Goal: Task Accomplishment & Management: Complete application form

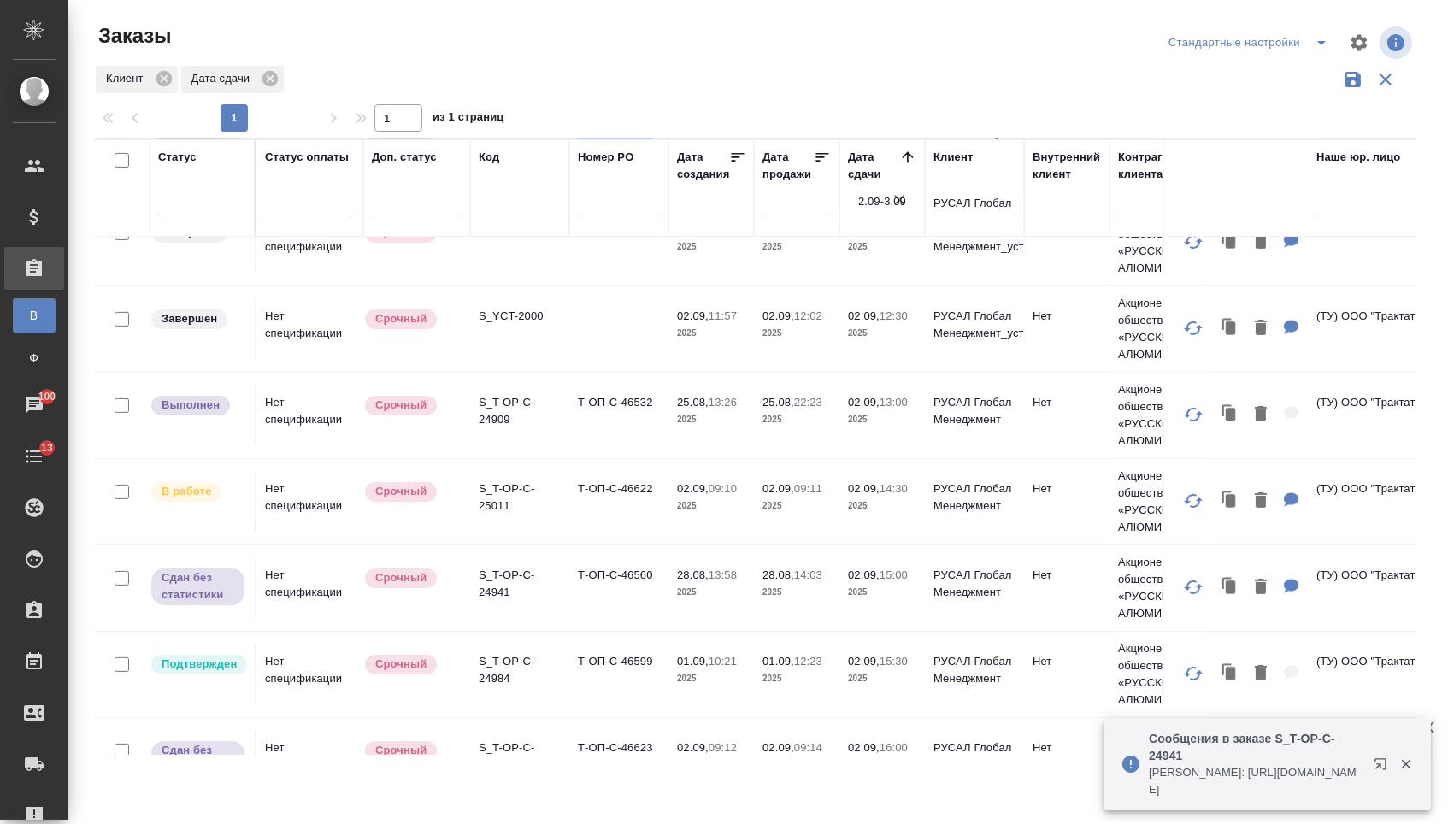
scroll to position [806, 0]
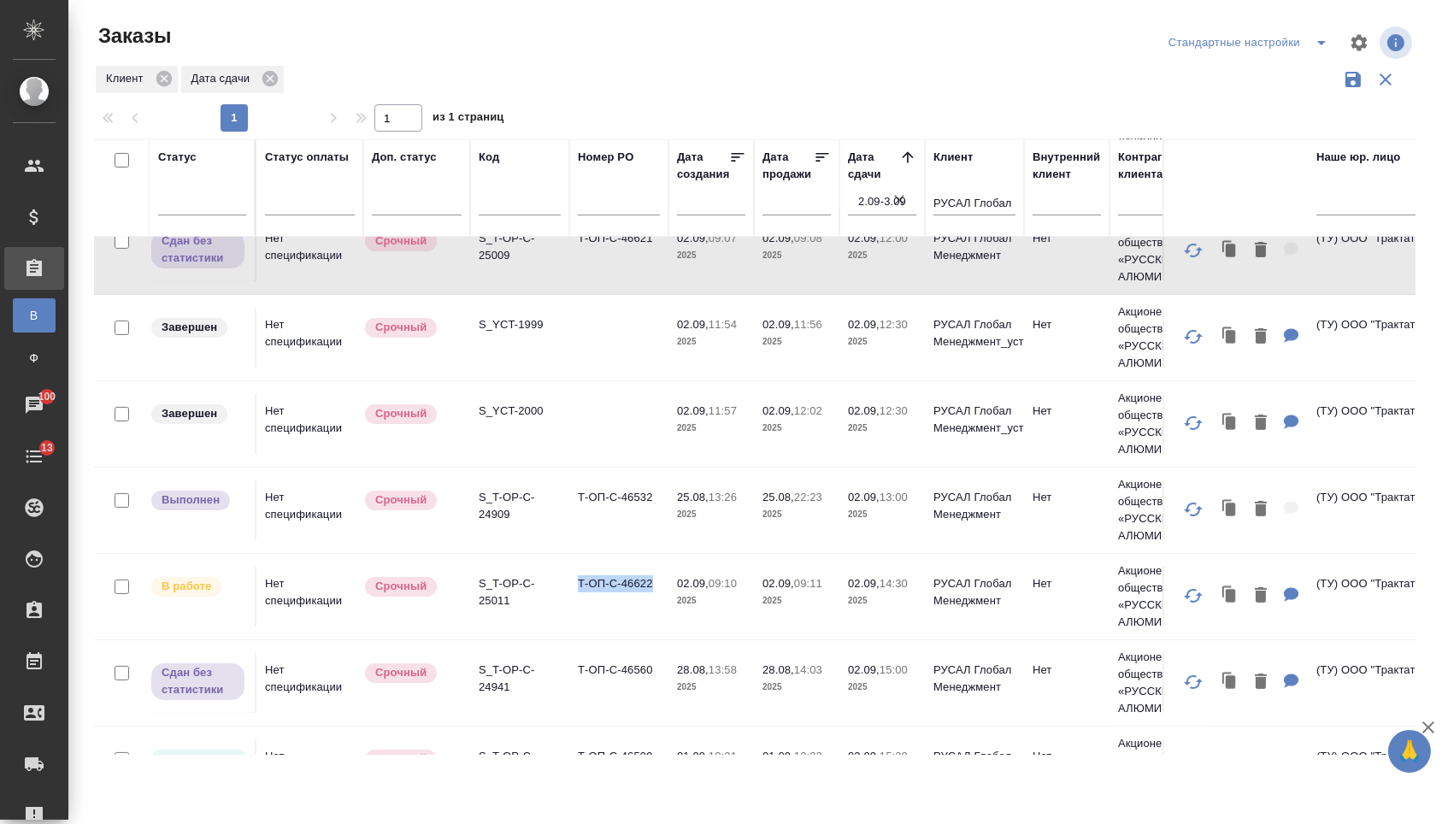
copy td "Т-ОП-С-46622"
drag, startPoint x: 579, startPoint y: 592, endPoint x: 651, endPoint y: 596, distance: 72.8
click at [651, 596] on td "Т-ОП-С-46622" at bounding box center [618, 597] width 99 height 60
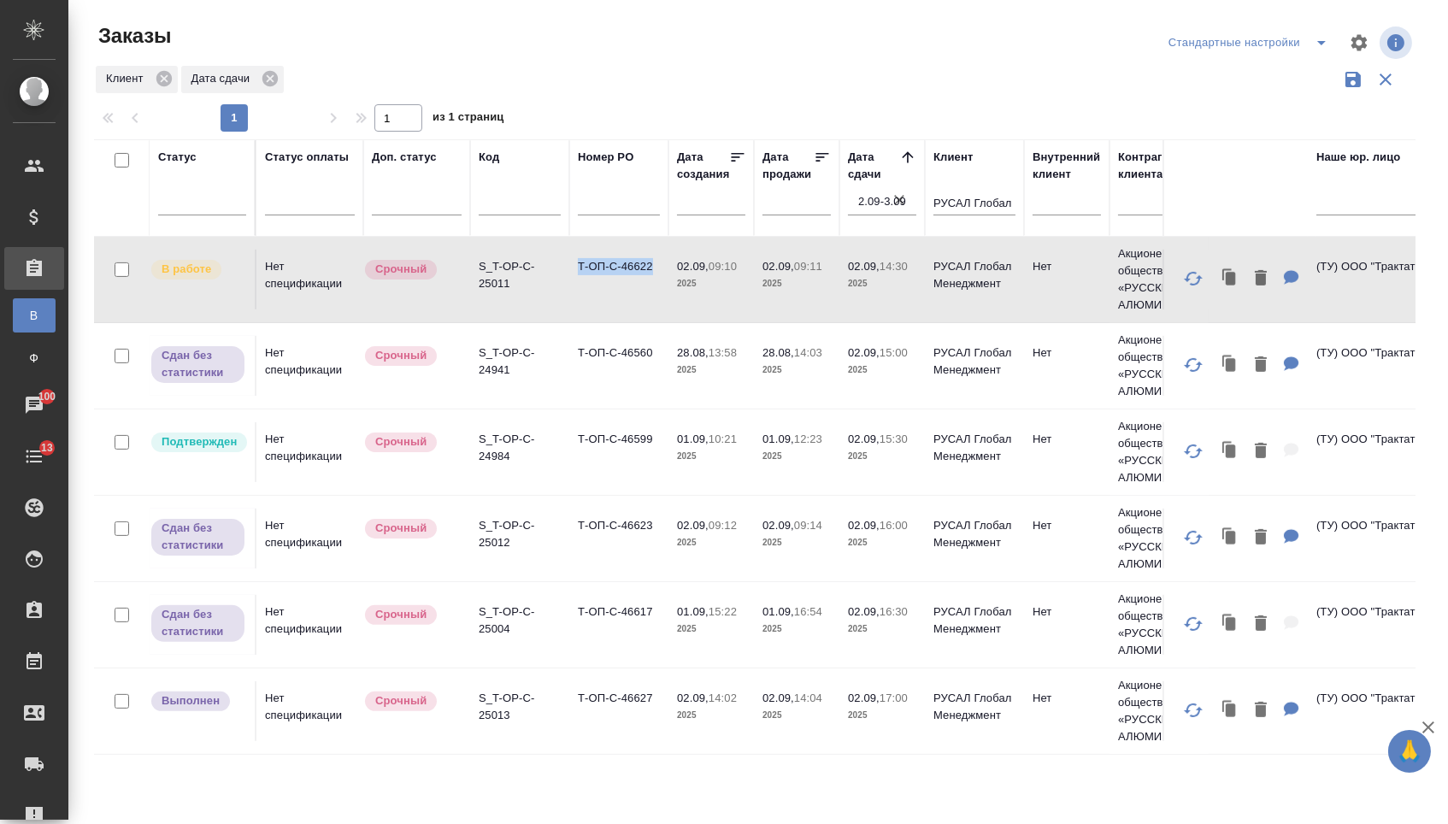
scroll to position [0, 0]
drag, startPoint x: 577, startPoint y: 443, endPoint x: 654, endPoint y: 449, distance: 77.2
click at [654, 449] on td "Т-ОП-С-46599" at bounding box center [618, 452] width 99 height 60
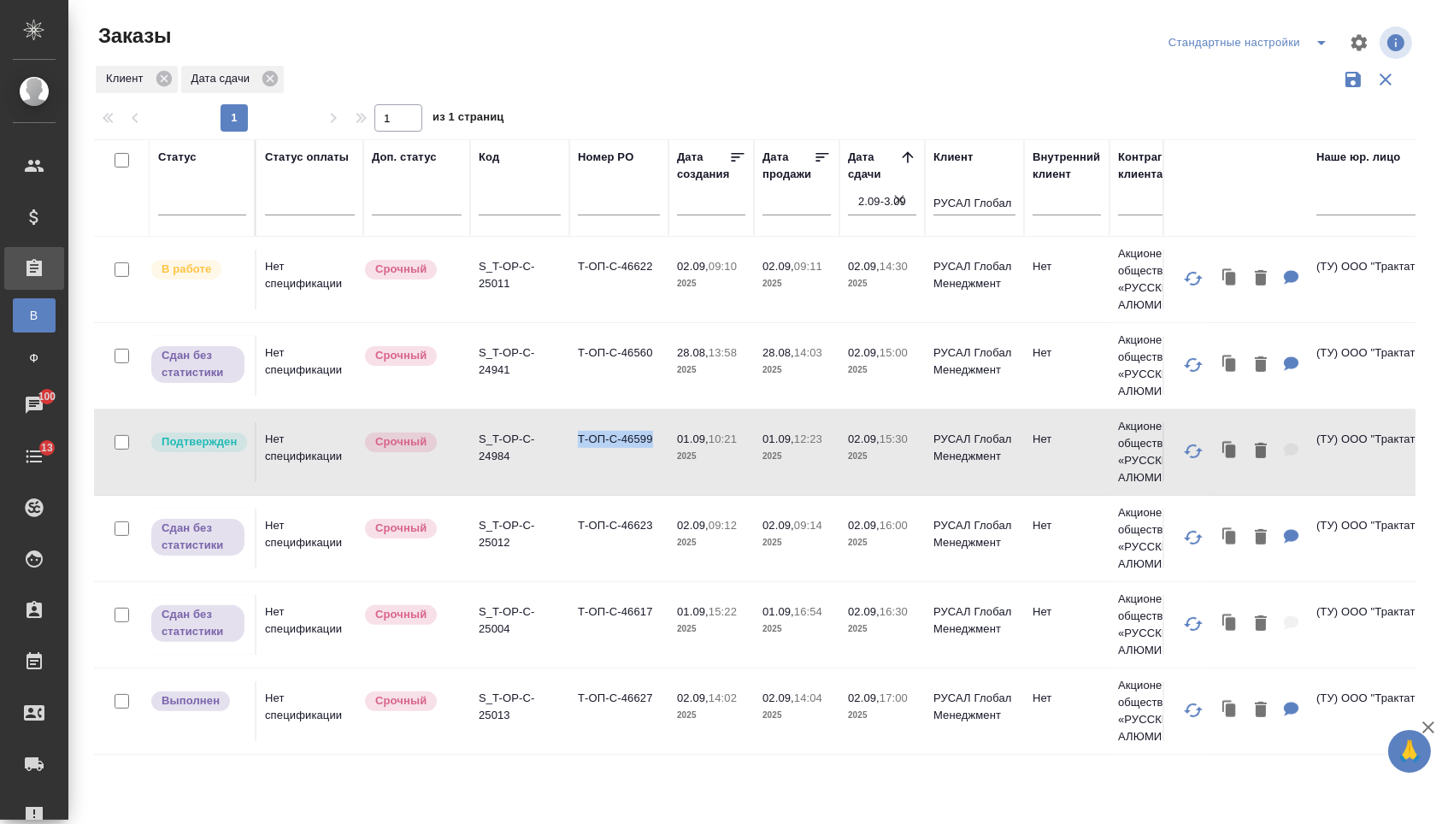
copy td "Т-ОП-С-46599"
click at [580, 470] on td "Т-ОП-С-46599" at bounding box center [618, 452] width 99 height 60
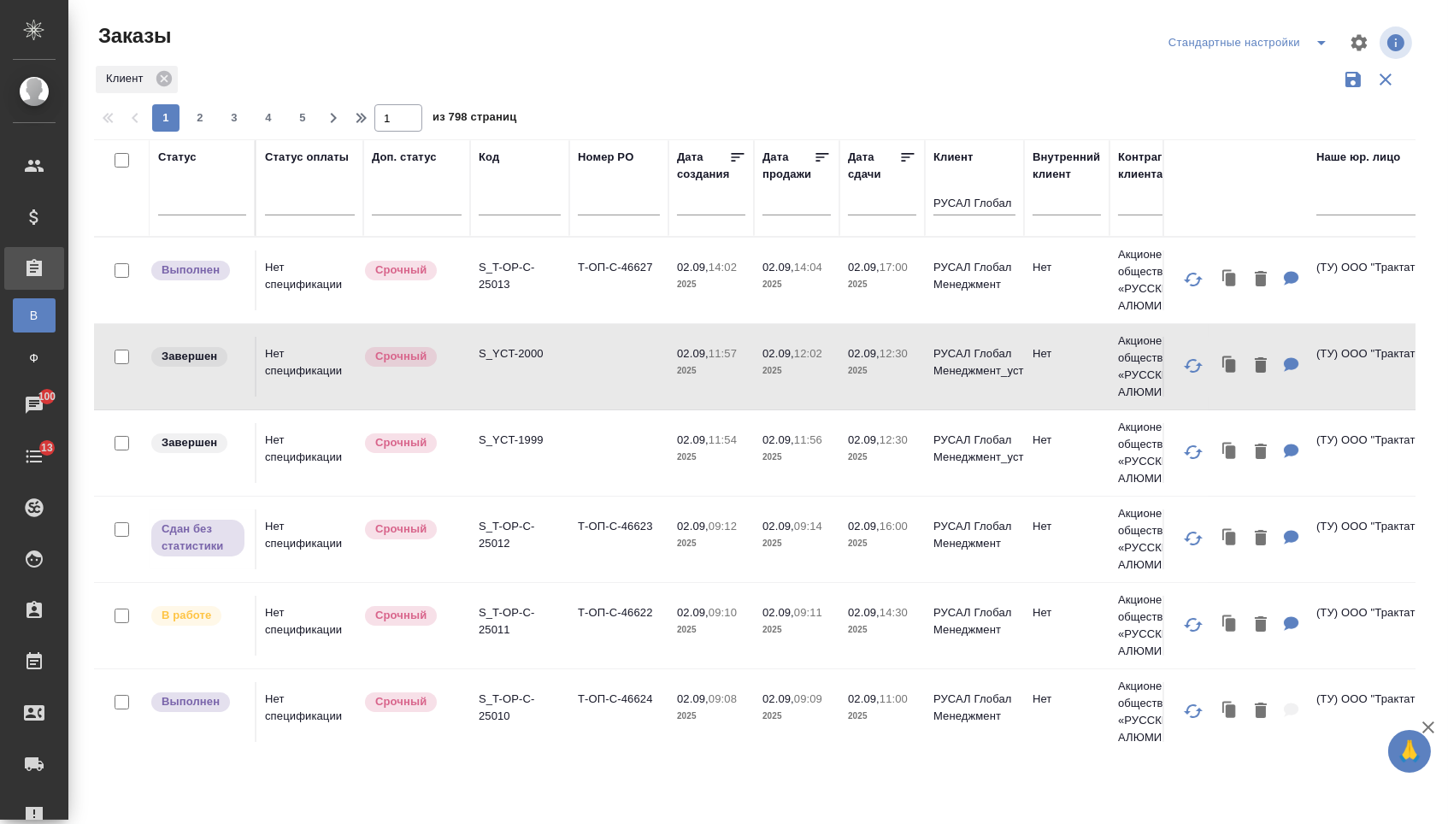
click at [631, 215] on input "text" at bounding box center [619, 204] width 82 height 21
paste input "Т-ОП-С-46566"
type input "Т-ОП-С-46566"
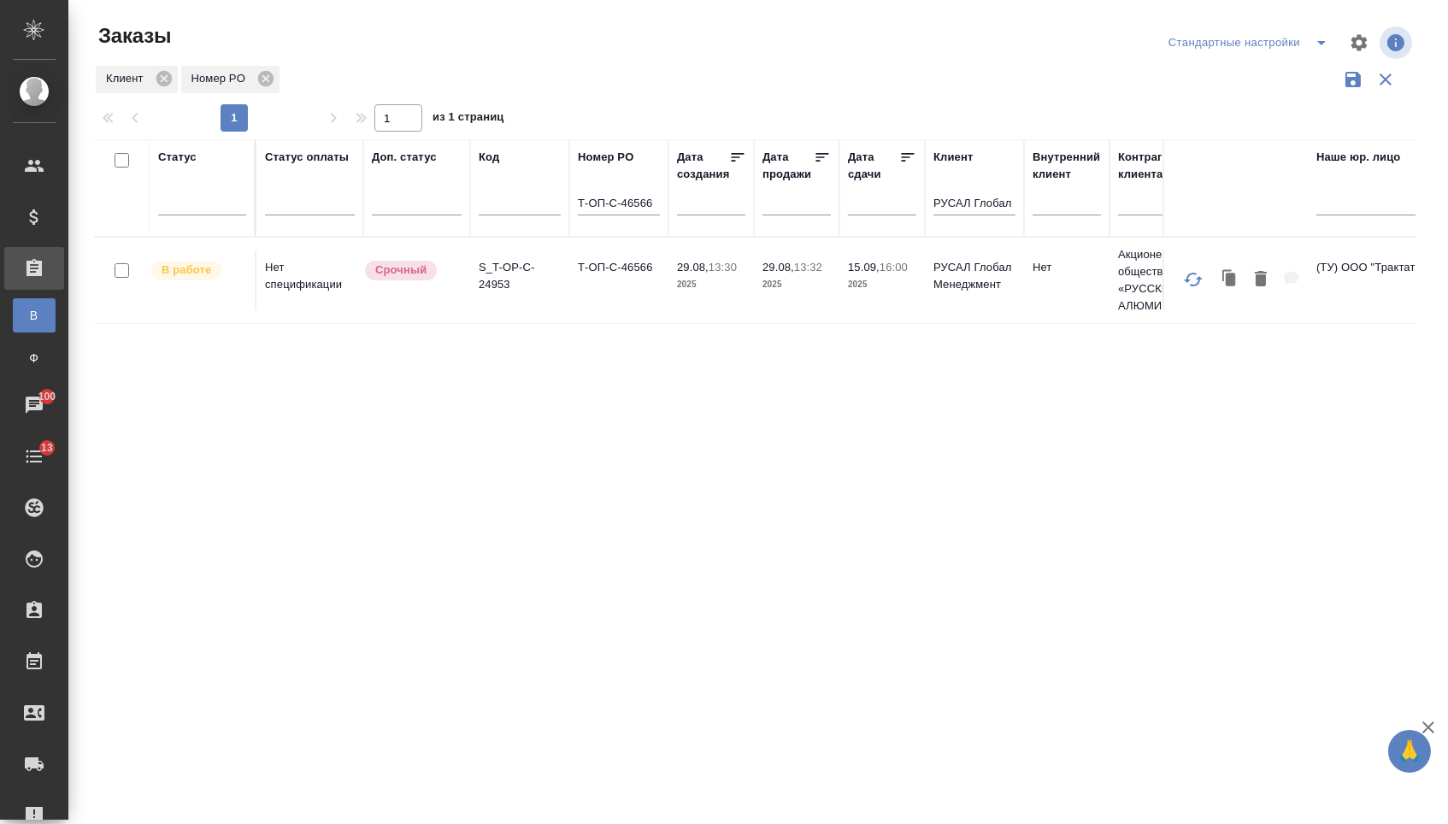
click at [624, 299] on td "Т-ОП-С-46566" at bounding box center [618, 280] width 99 height 60
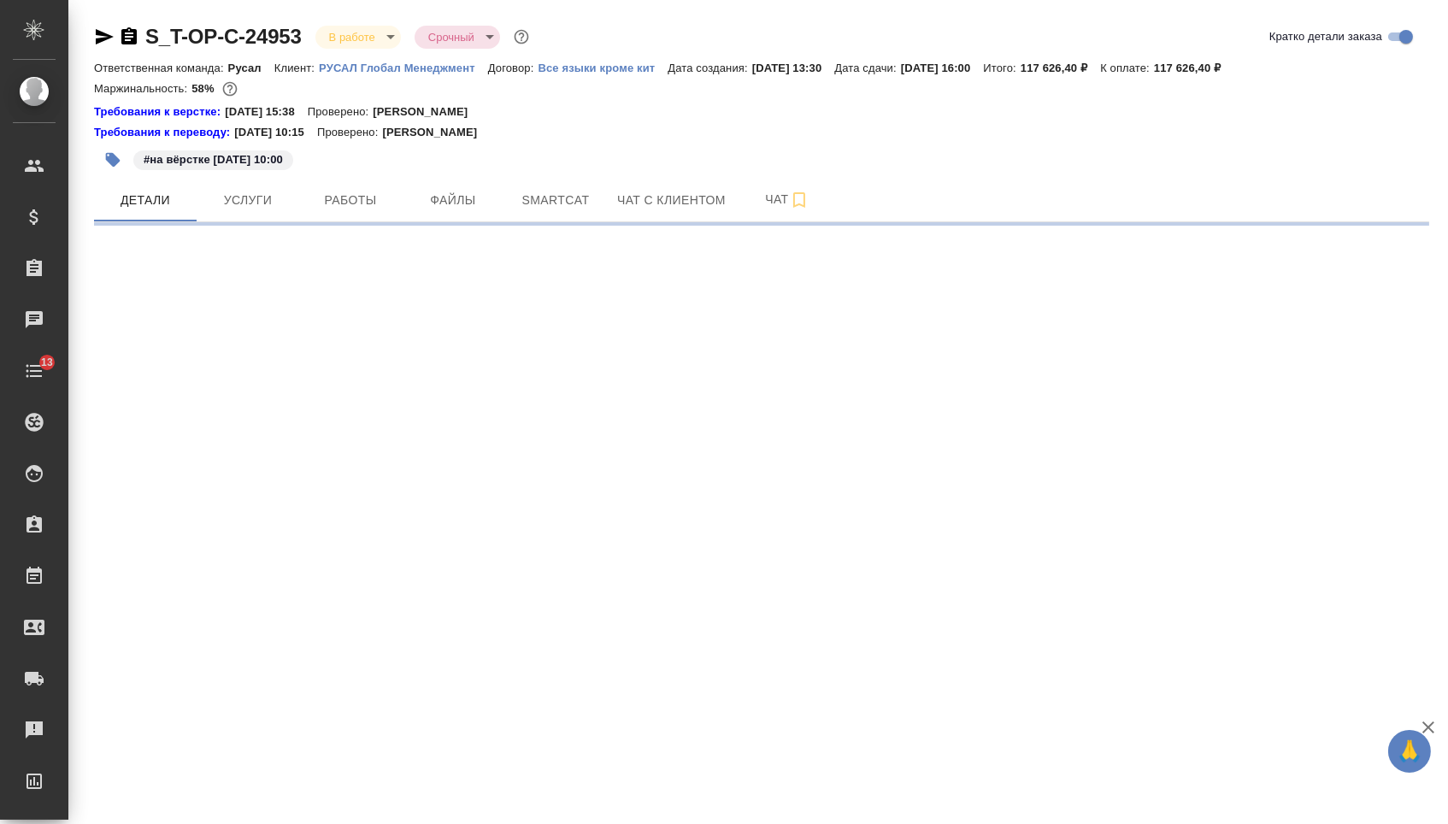
select select "RU"
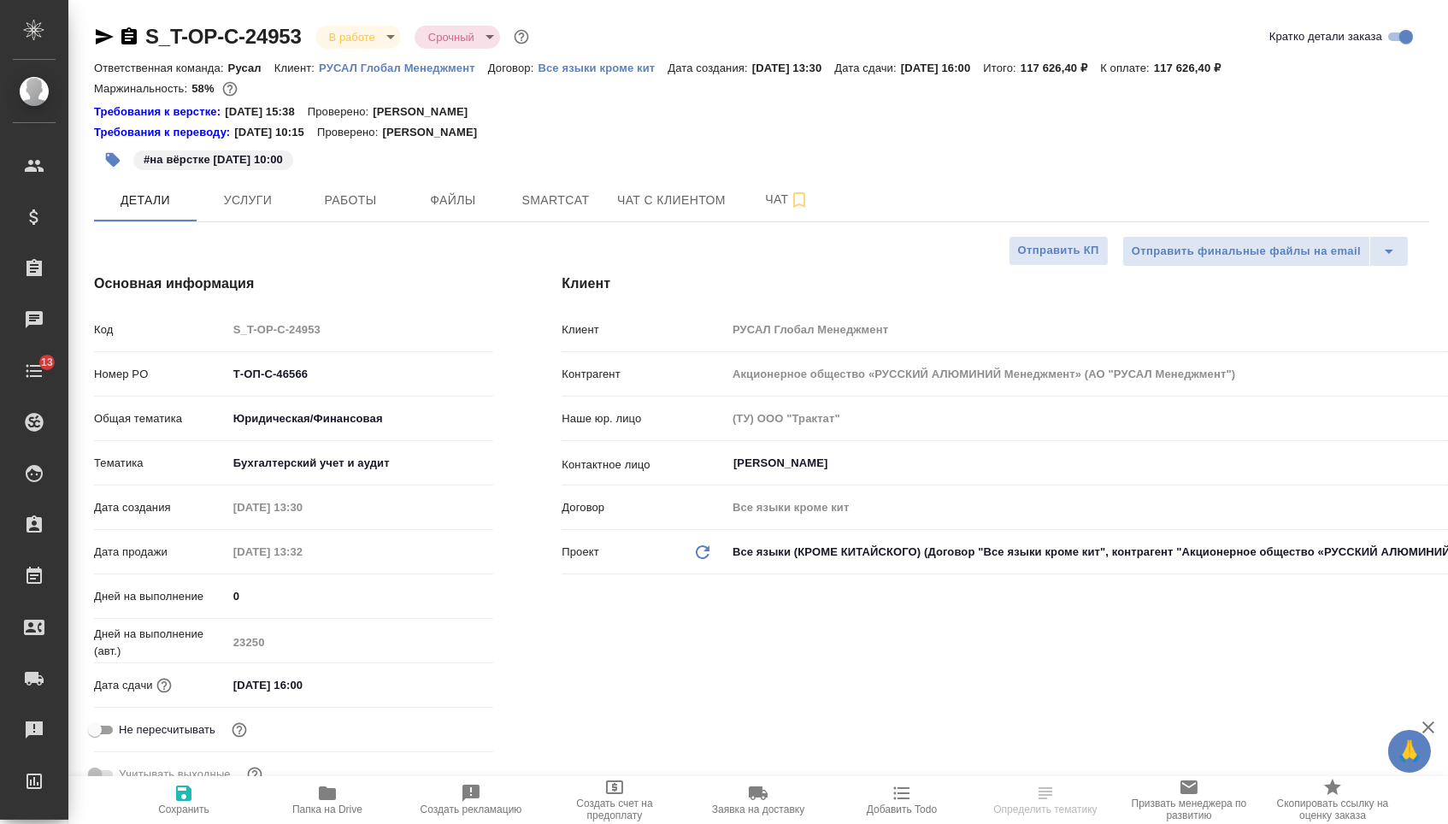
type textarea "x"
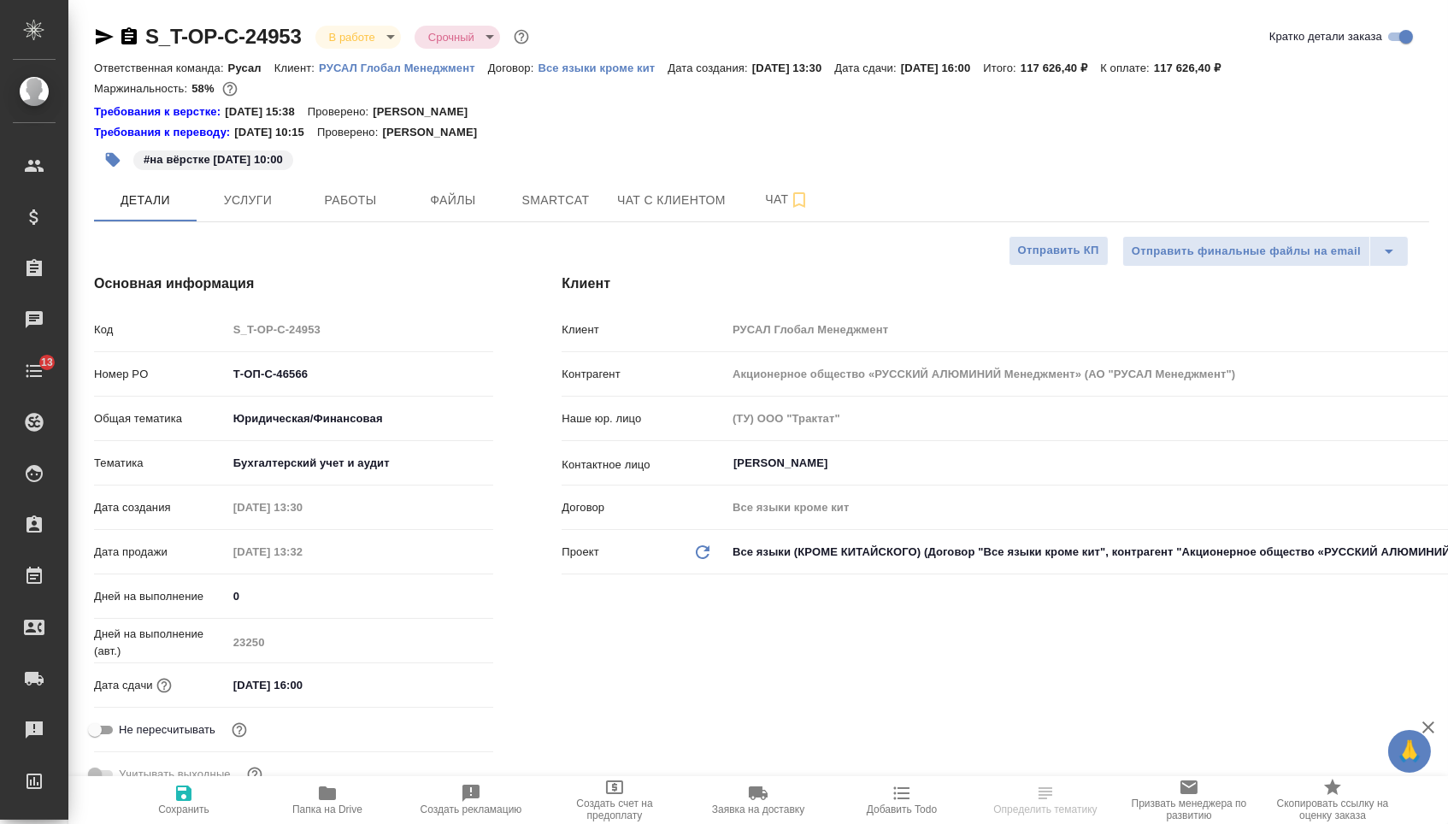
type textarea "x"
type input "[PERSON_NAME]"
type input "Журавлева Александра"
click at [318, 693] on input "15.09.2025 16:00" at bounding box center [302, 685] width 150 height 25
click at [451, 692] on icon "button" at bounding box center [443, 684] width 21 height 21
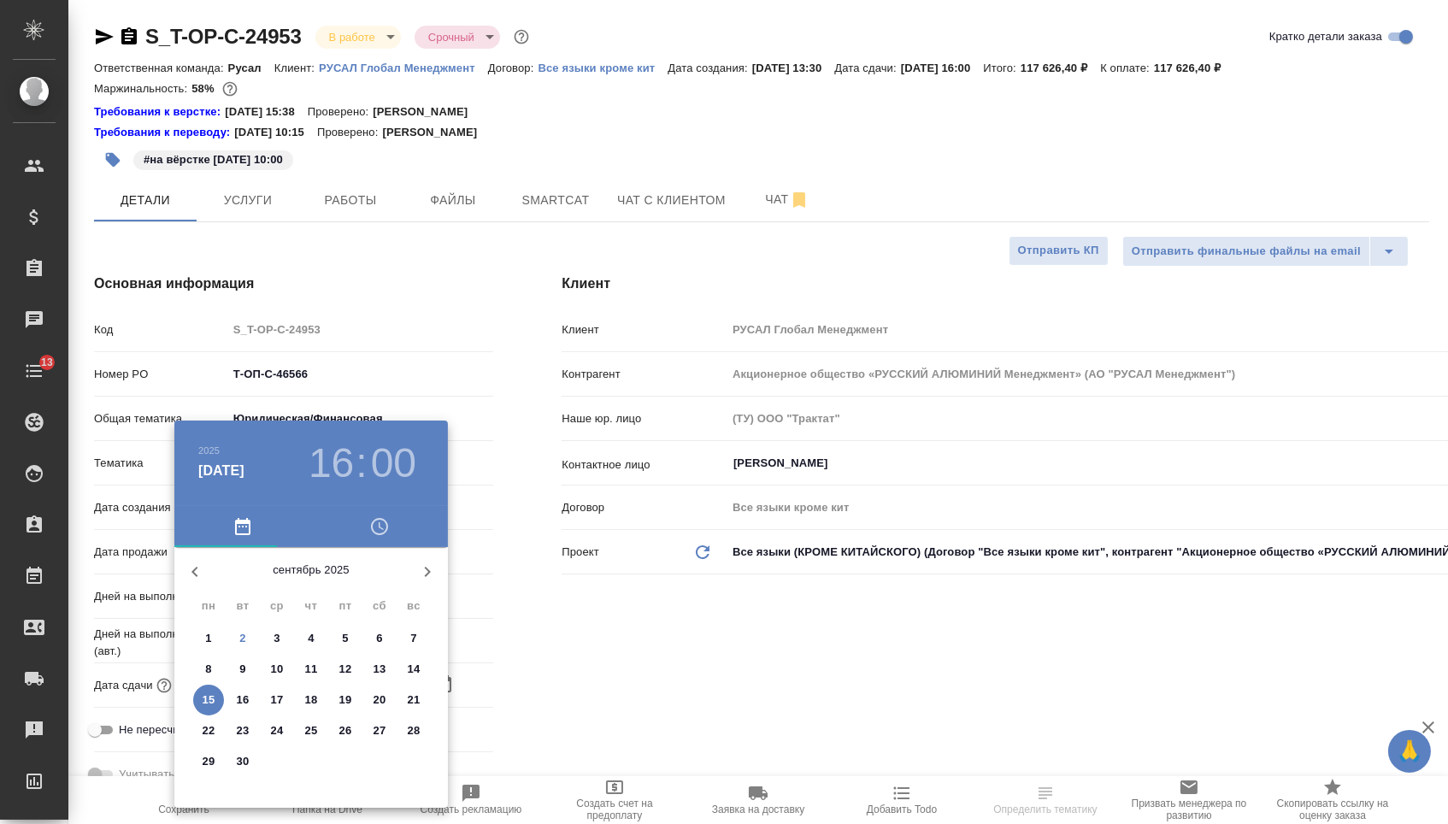
click at [278, 674] on p "10" at bounding box center [277, 669] width 13 height 17
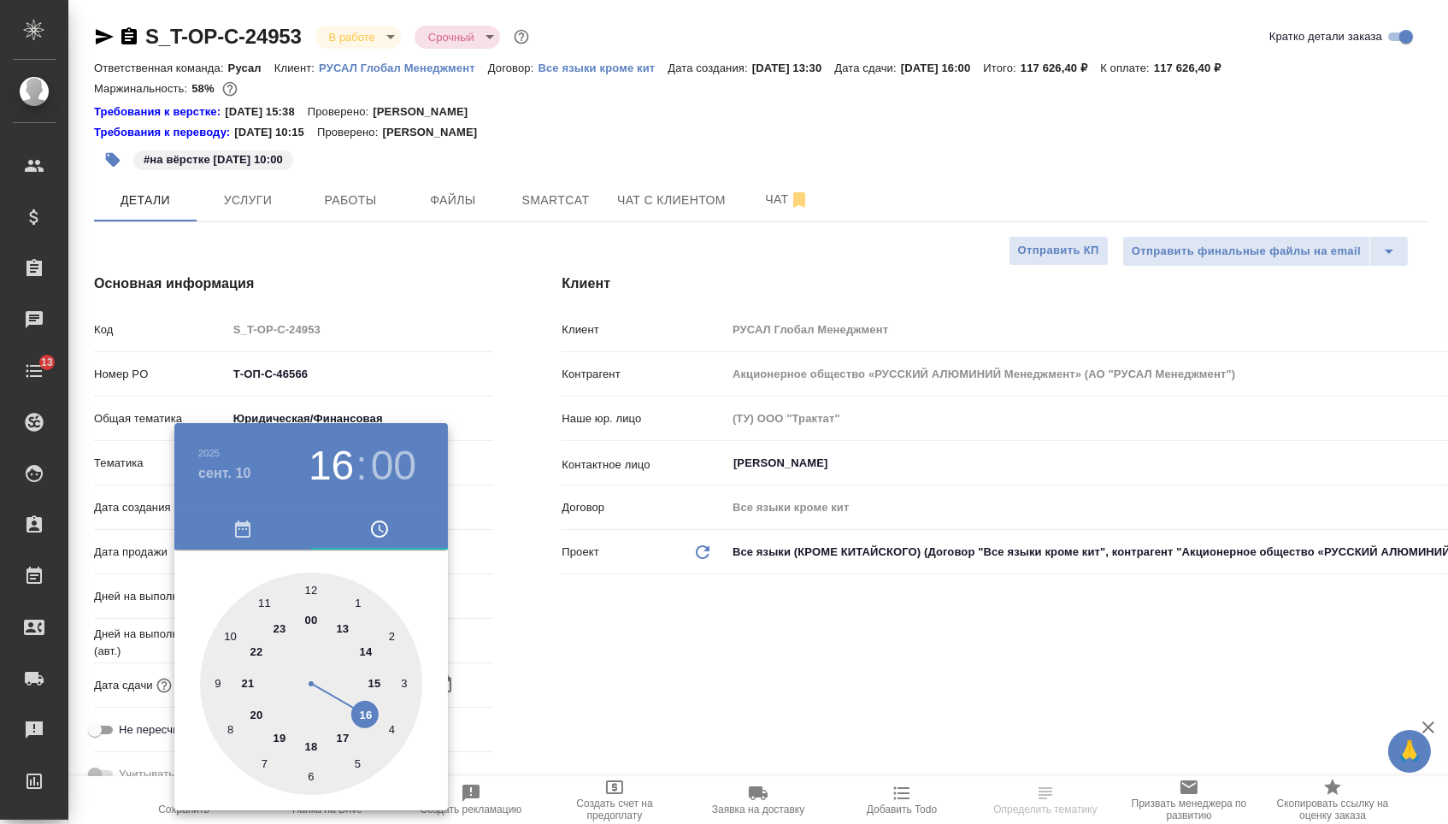
type input "10.09.2025 16:00"
type textarea "x"
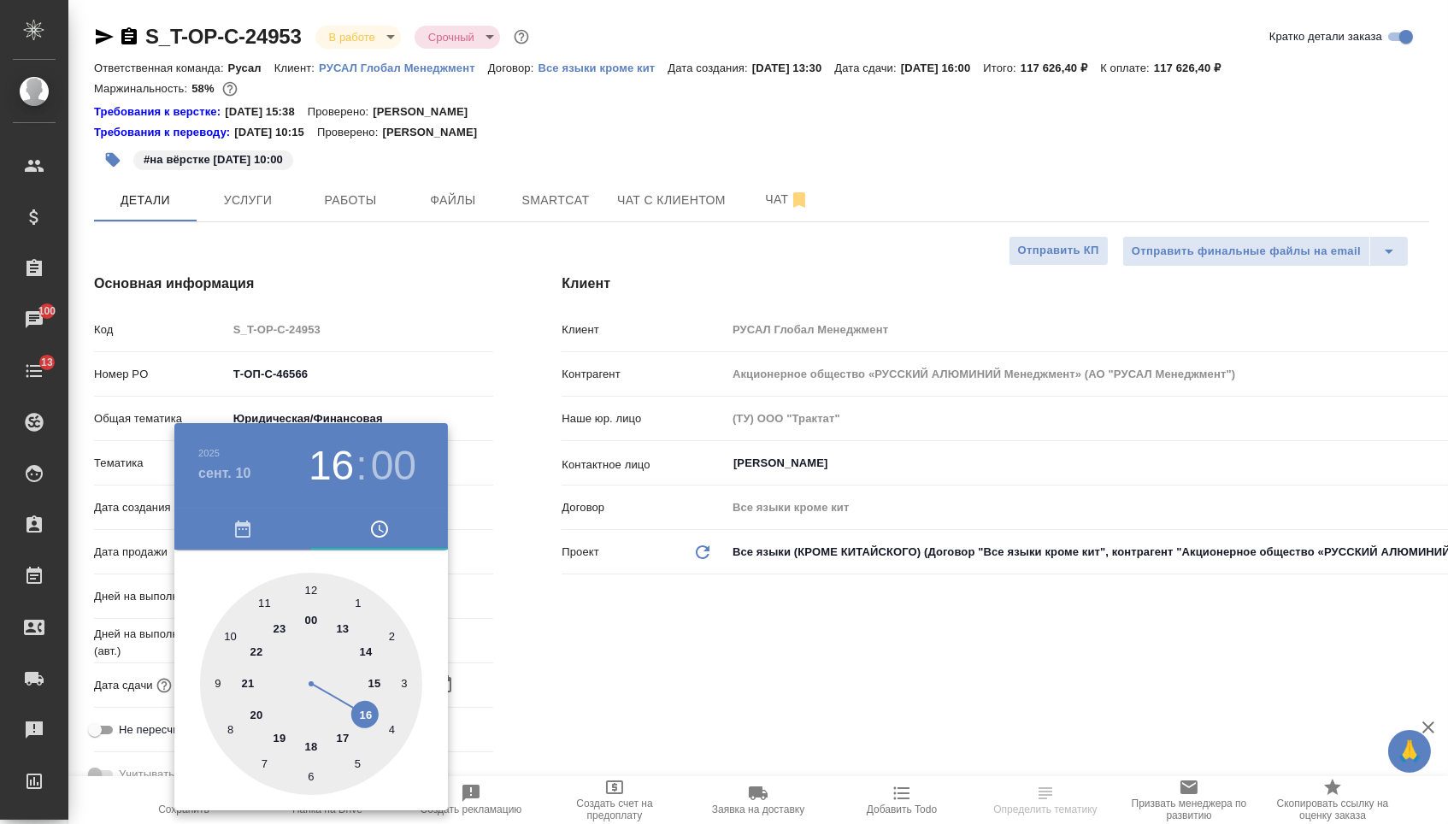
type textarea "x"
type input "10.09.2025 17:00"
click at [345, 730] on div at bounding box center [311, 684] width 222 height 222
type textarea "x"
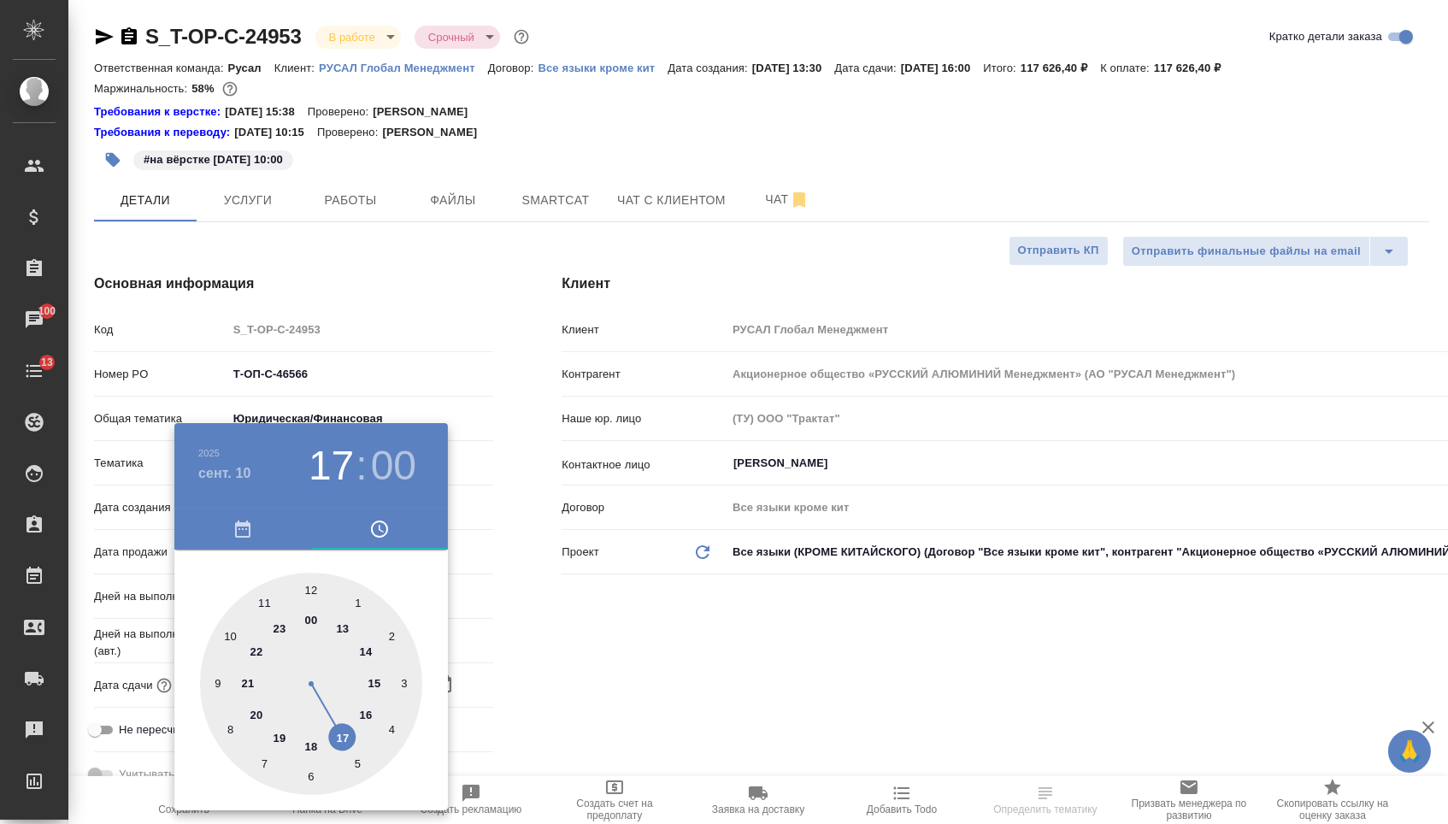
type textarea "x"
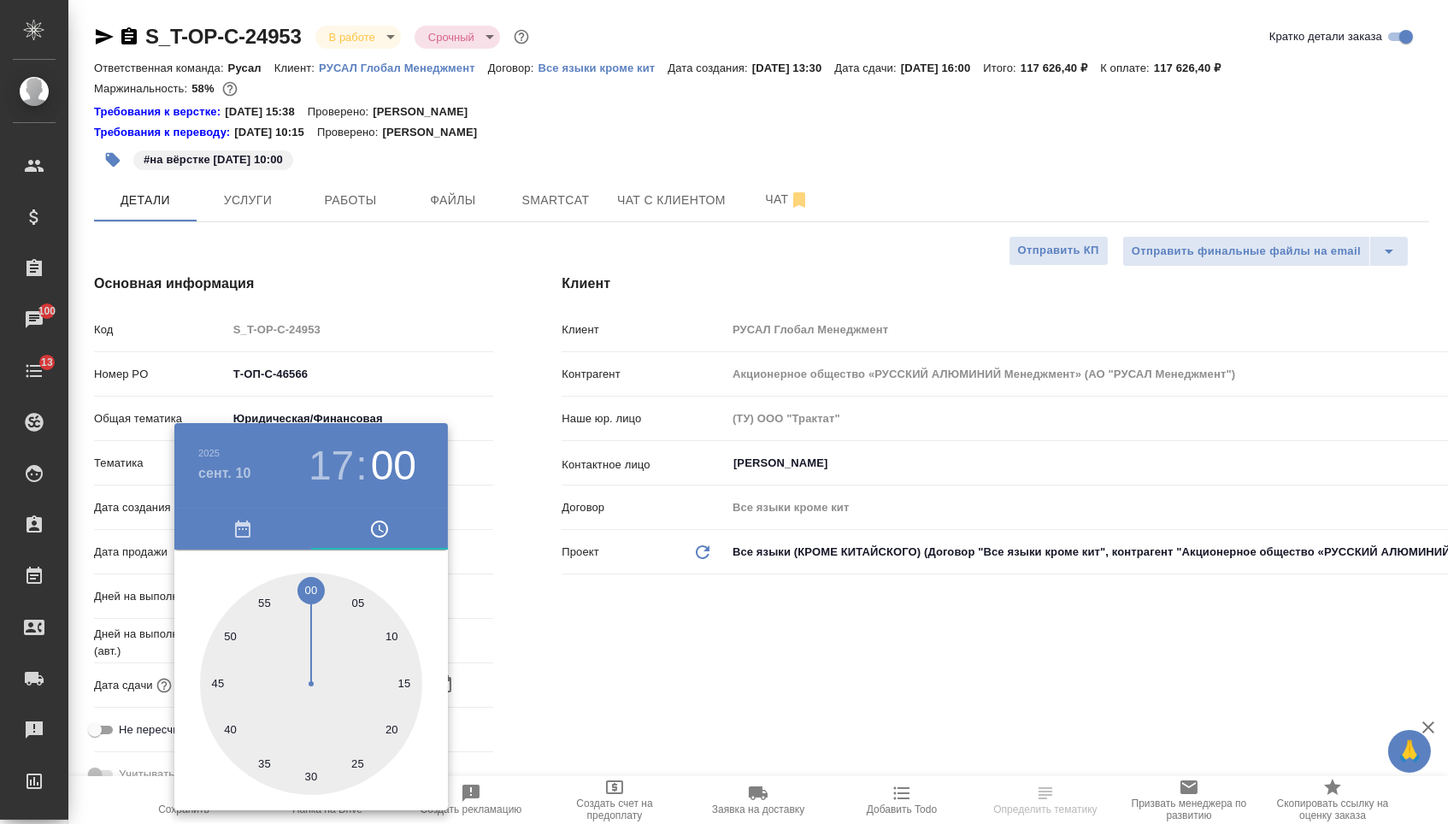
click at [311, 580] on div at bounding box center [311, 684] width 222 height 222
type textarea "x"
drag, startPoint x: 570, startPoint y: 662, endPoint x: 491, endPoint y: 664, distance: 79.5
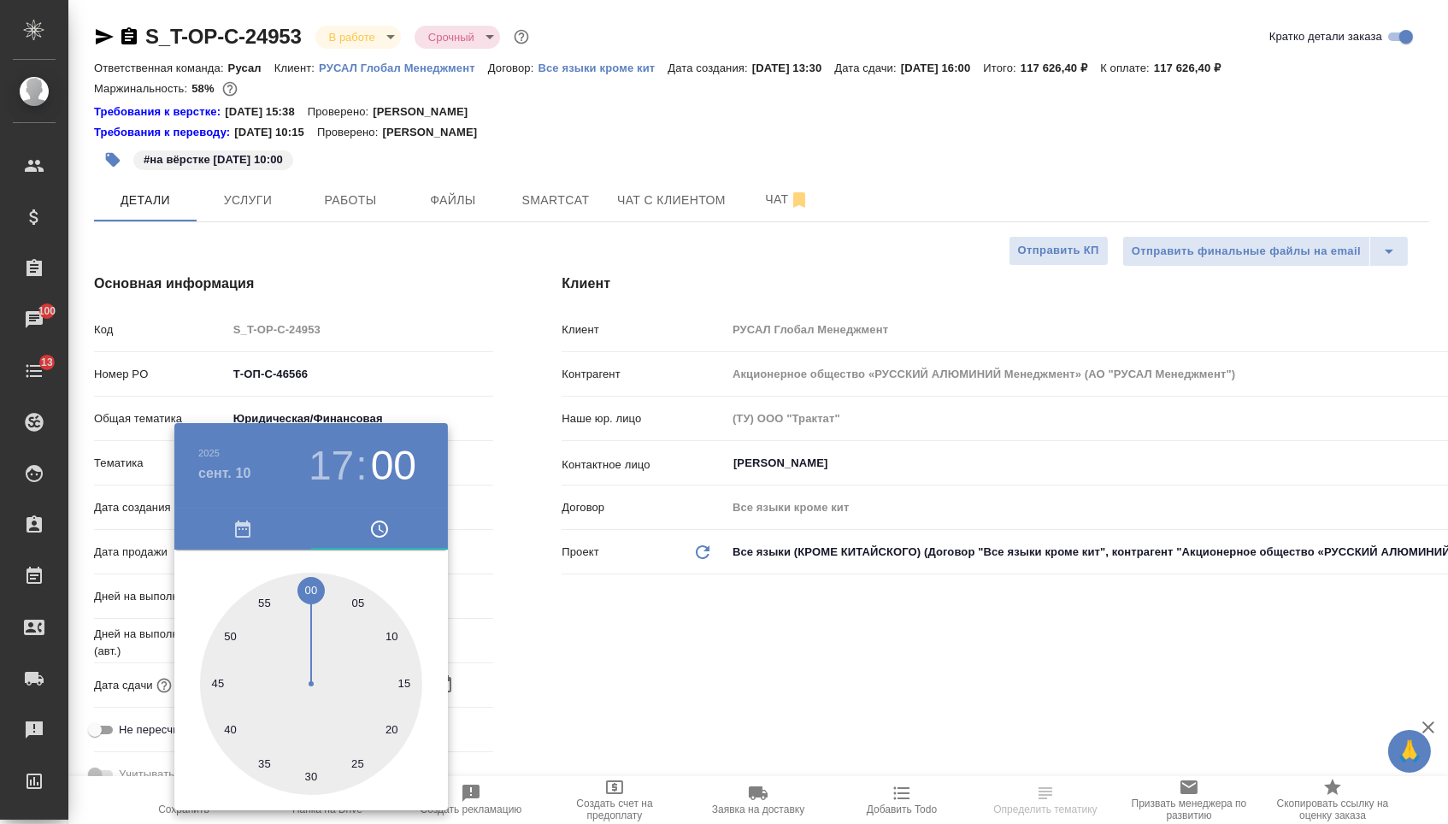
click at [571, 663] on div at bounding box center [724, 412] width 1448 height 824
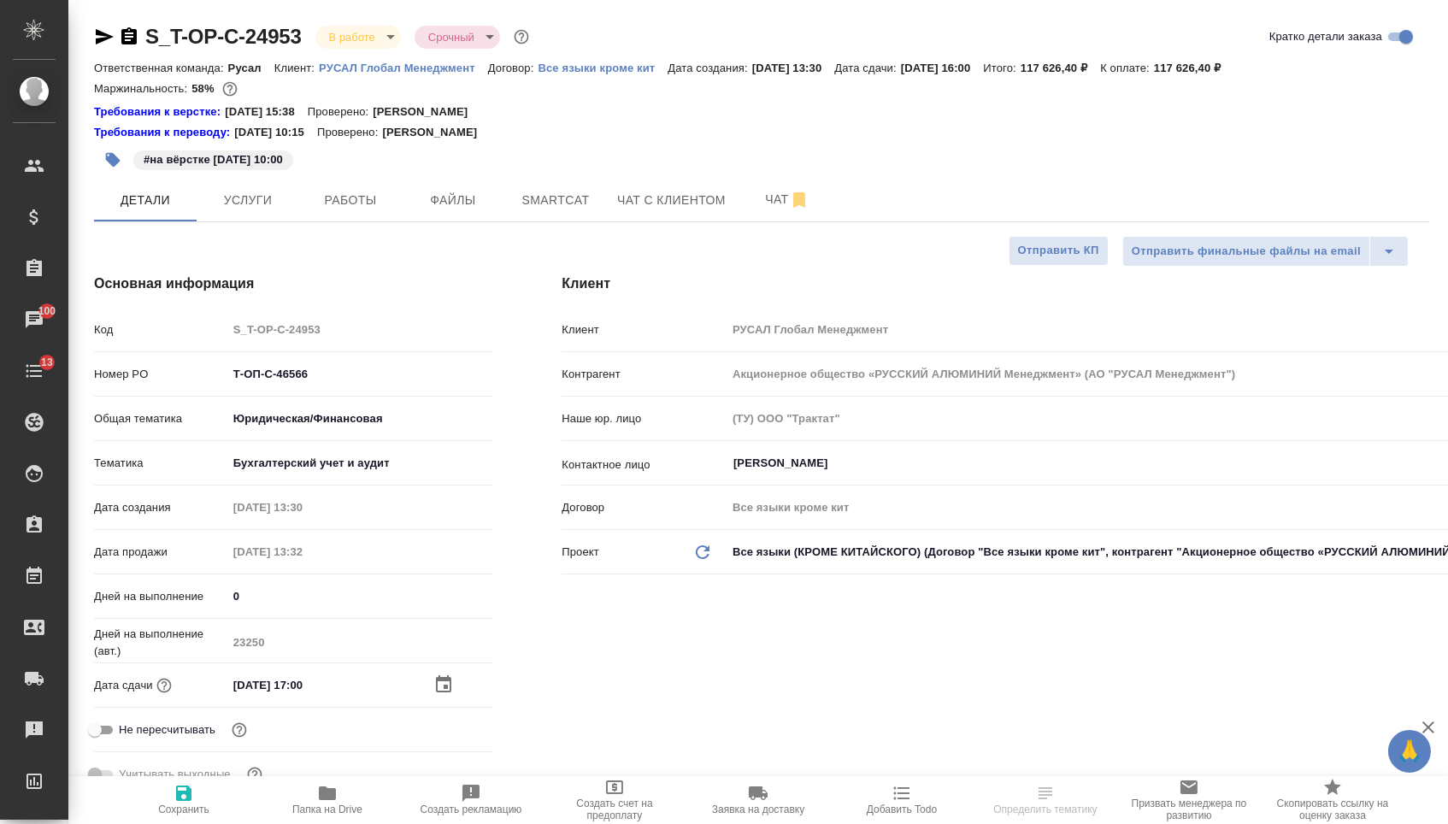
click at [227, 789] on span "Сохранить" at bounding box center [183, 799] width 123 height 32
type textarea "x"
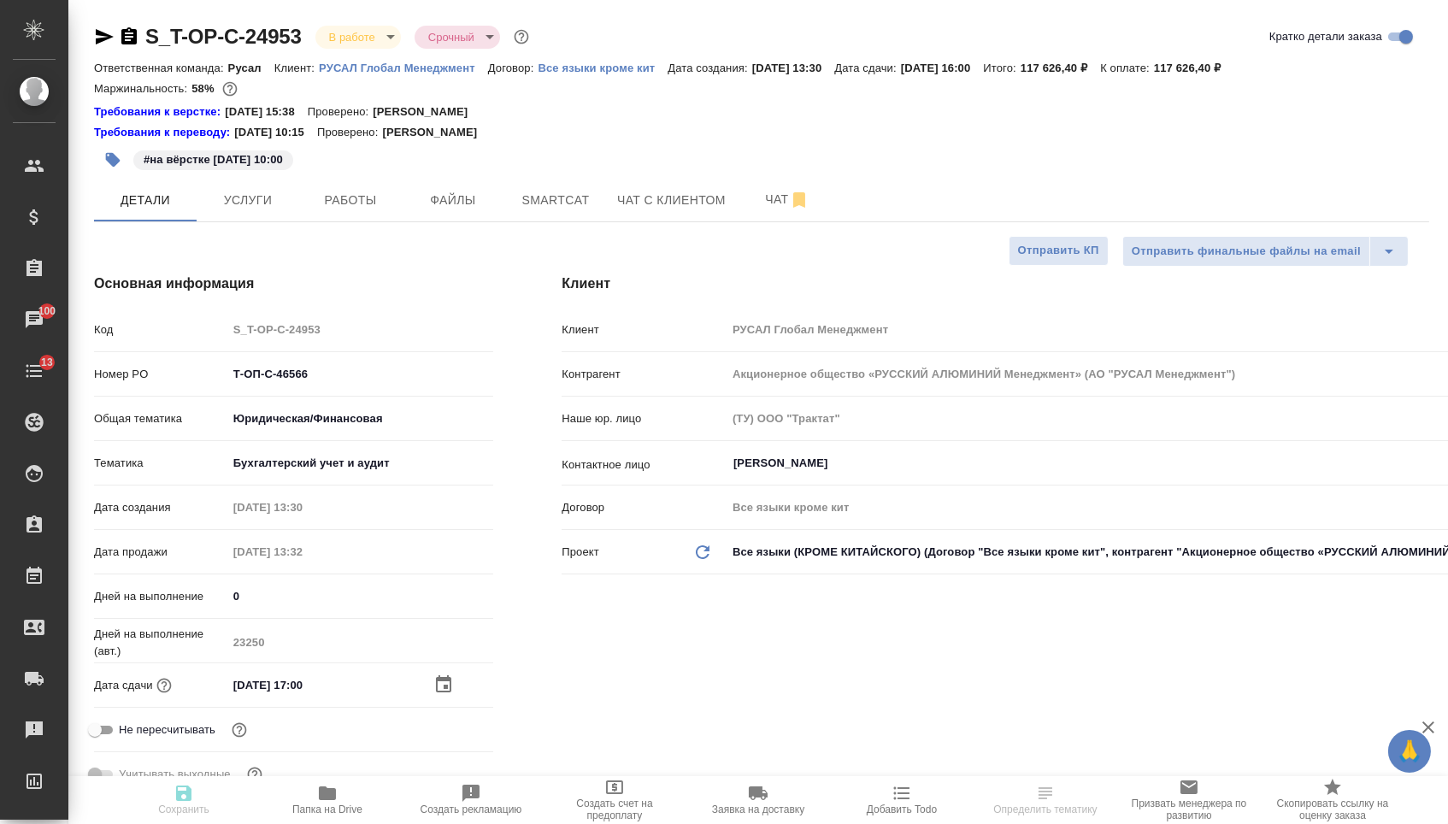
type textarea "x"
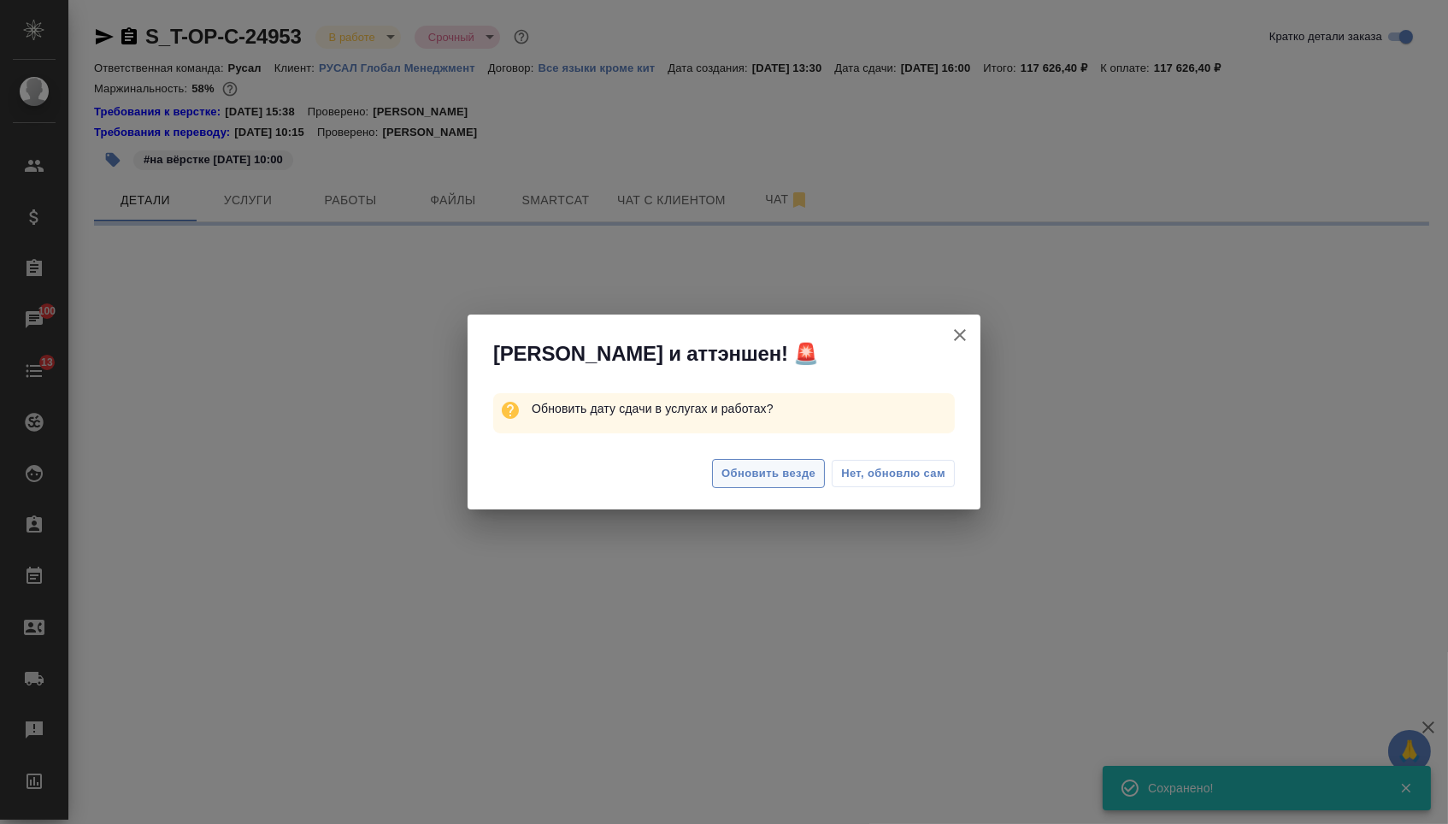
select select "RU"
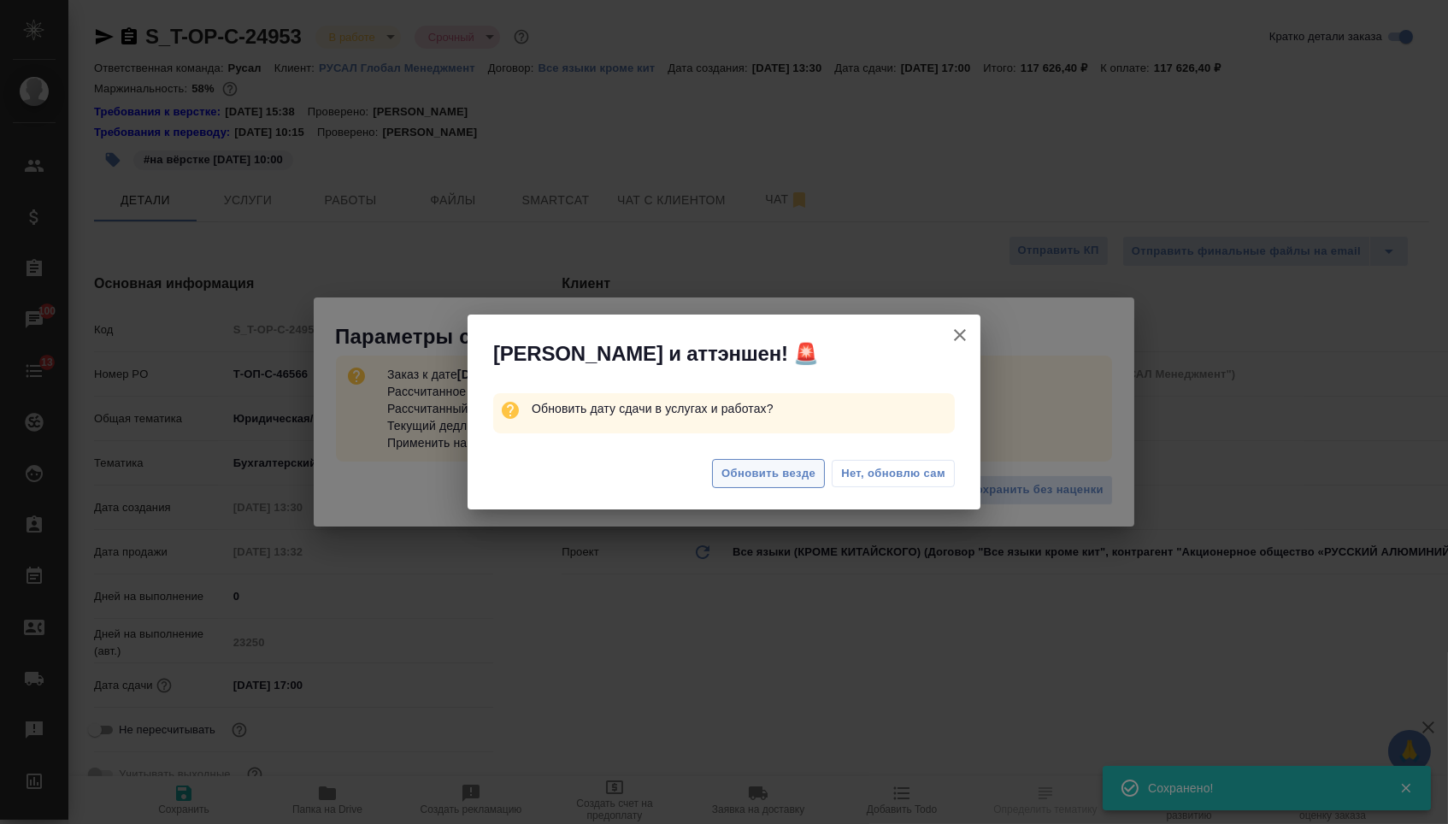
click at [781, 489] on button "Обновить везде" at bounding box center [768, 474] width 113 height 30
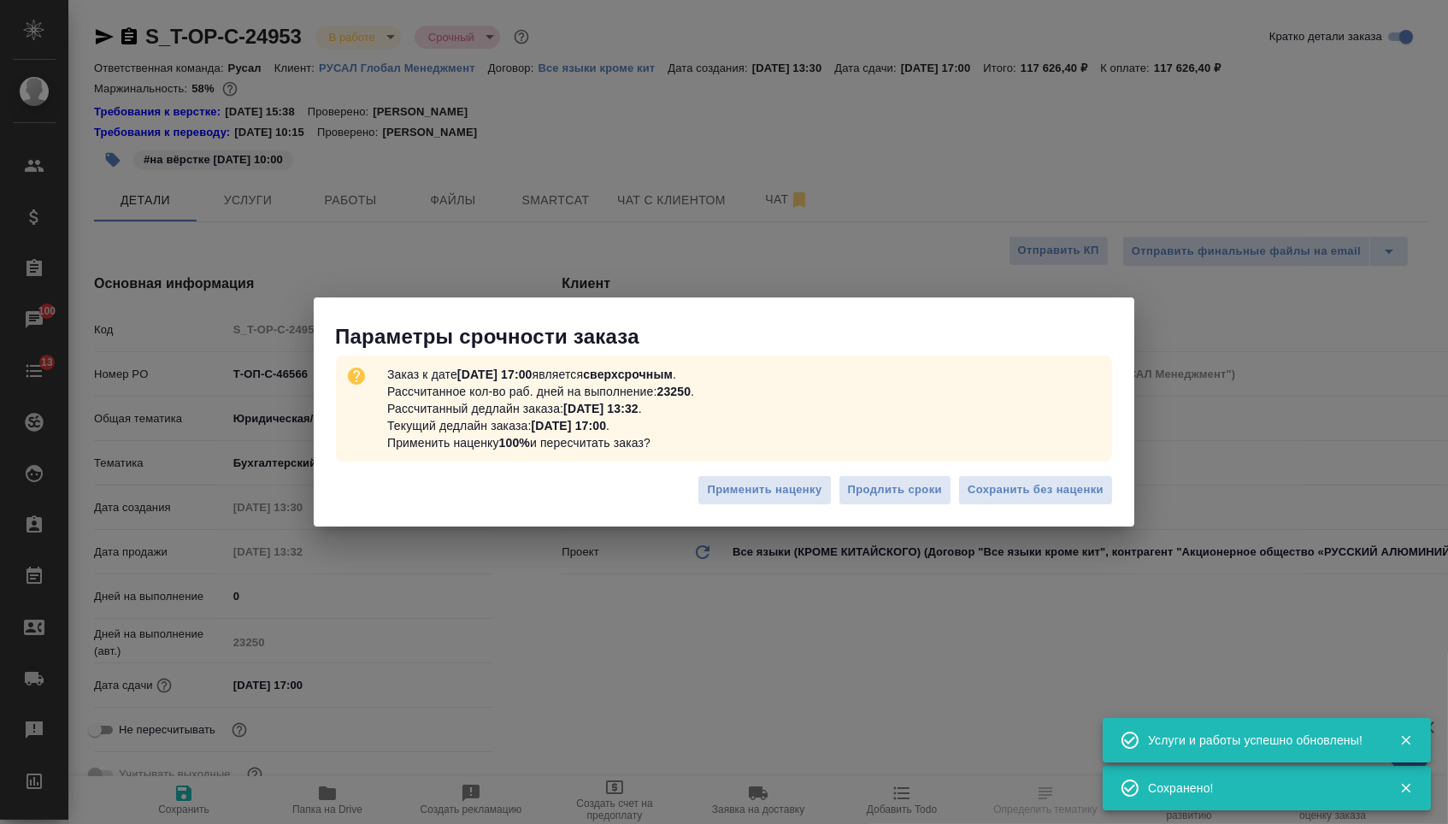
type textarea "x"
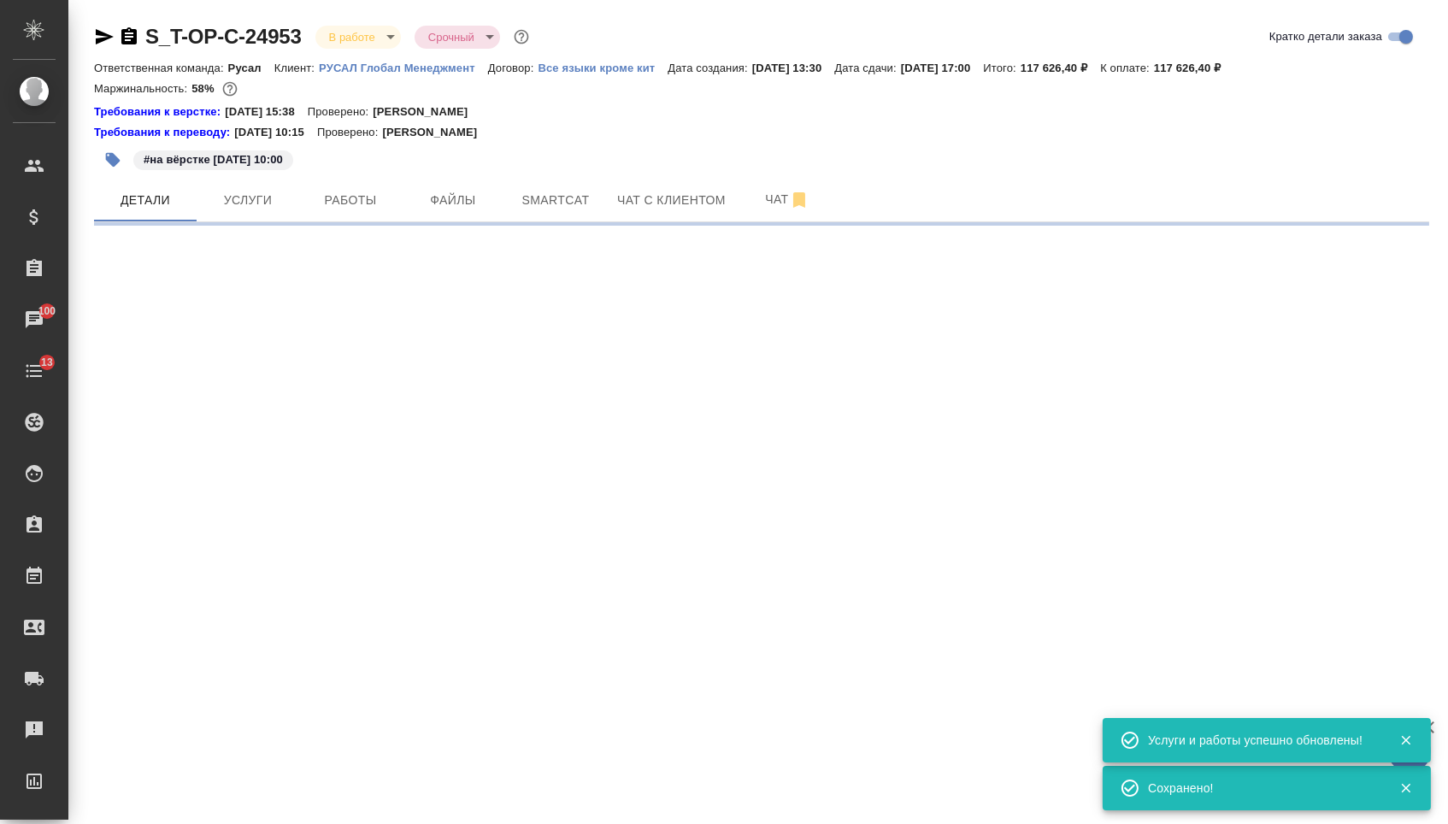
select select "RU"
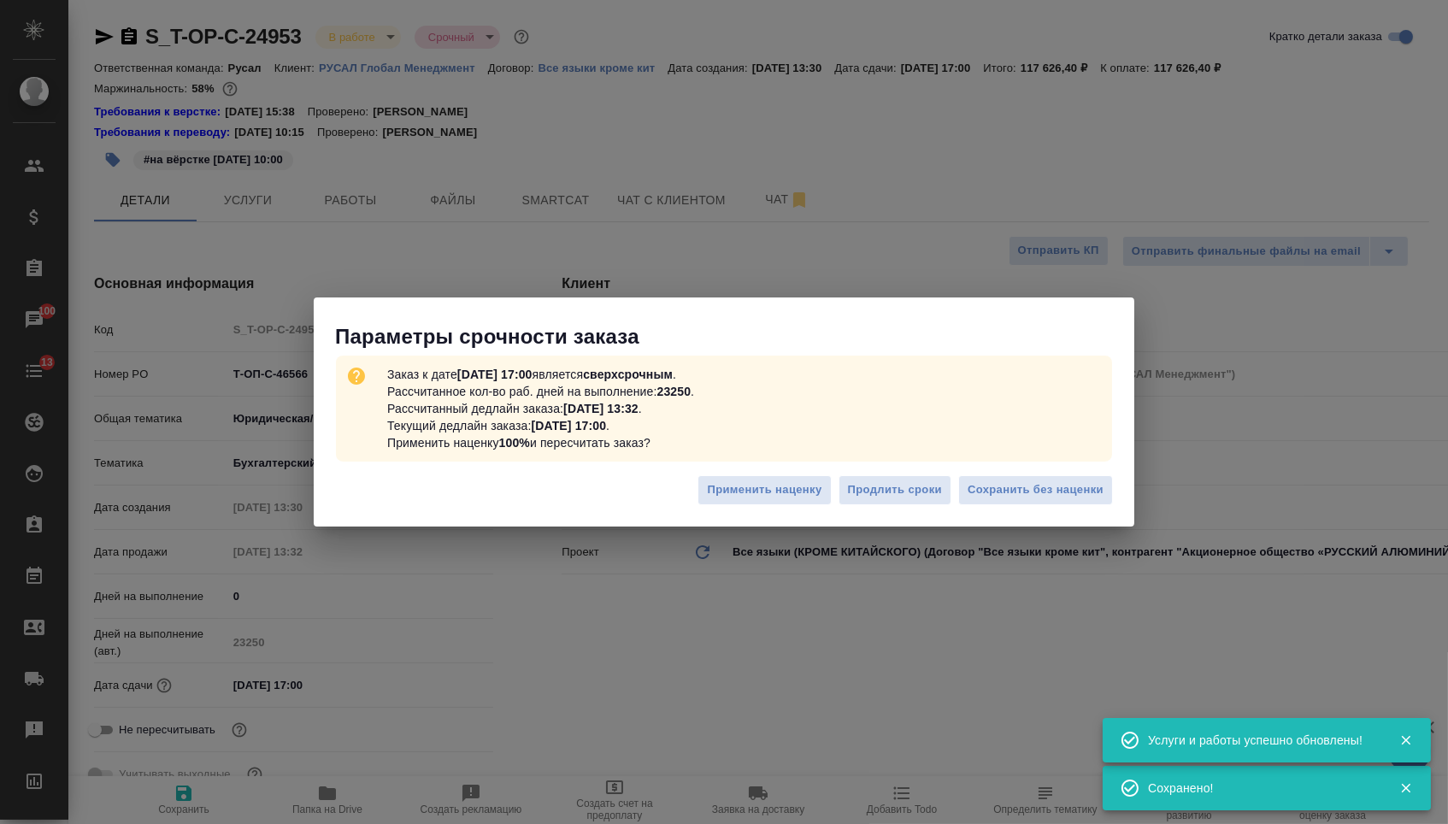
click at [1018, 492] on span "Сохранить без наценки" at bounding box center [1036, 490] width 136 height 20
type textarea "x"
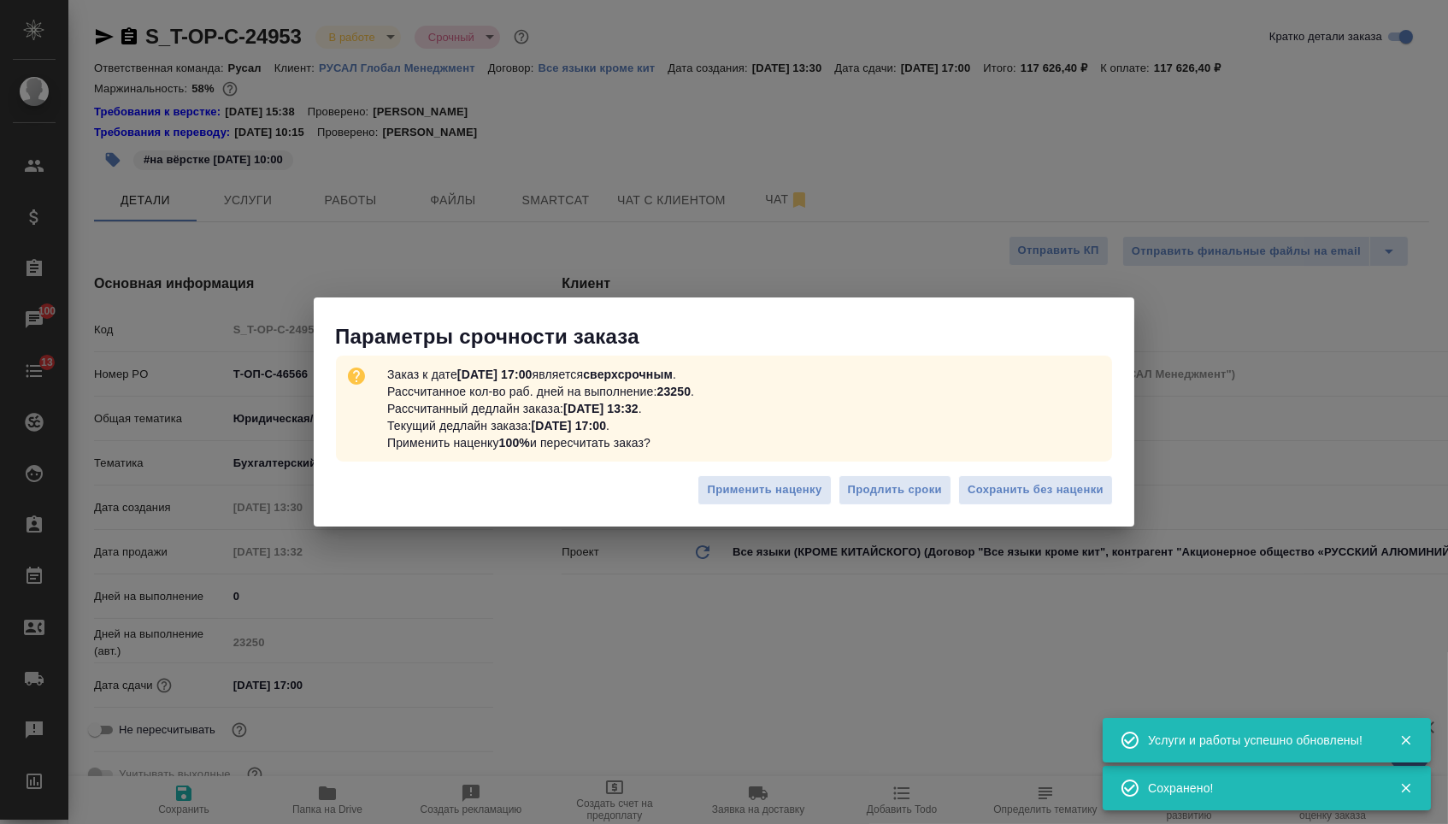
type textarea "x"
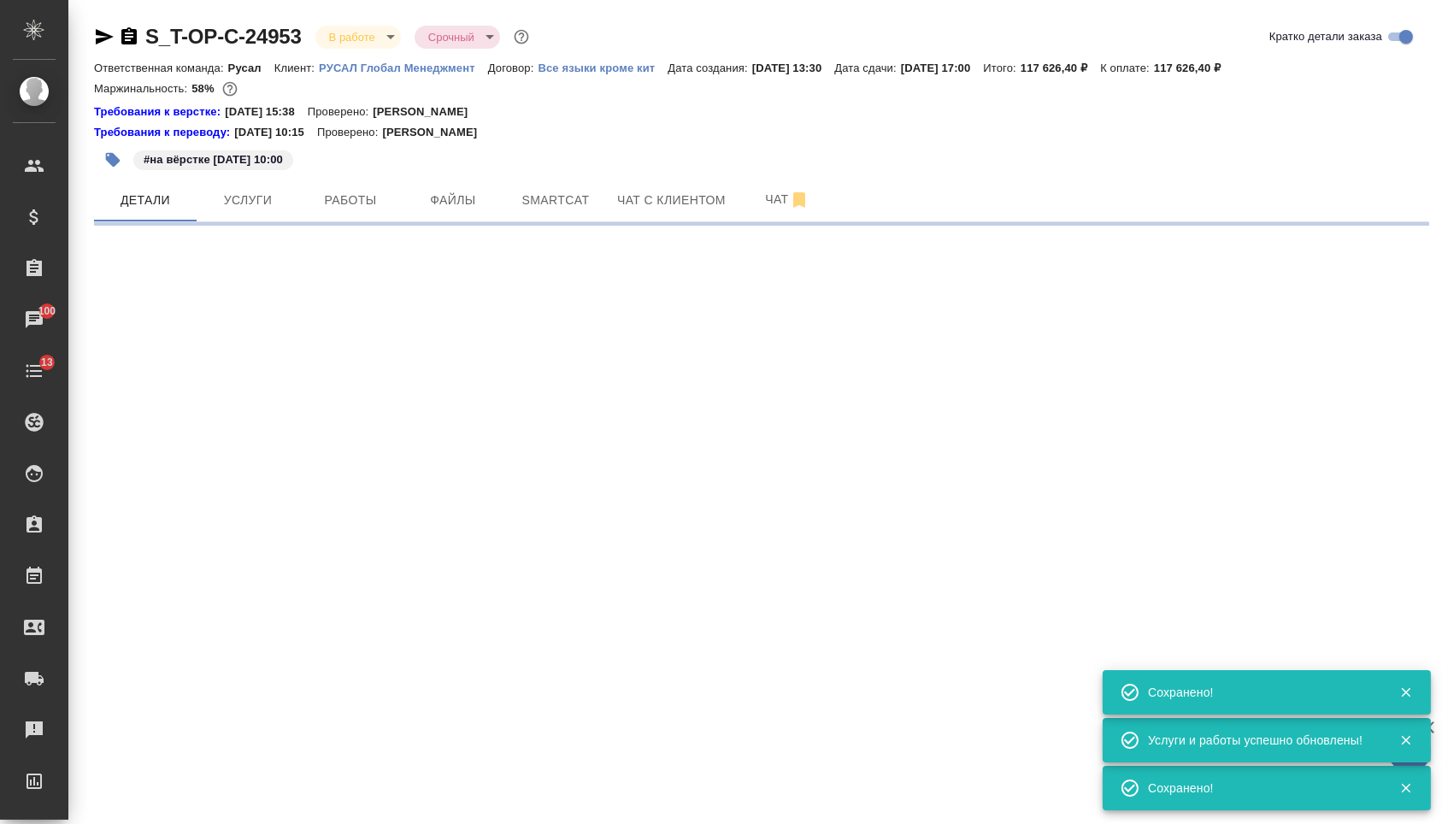
select select "RU"
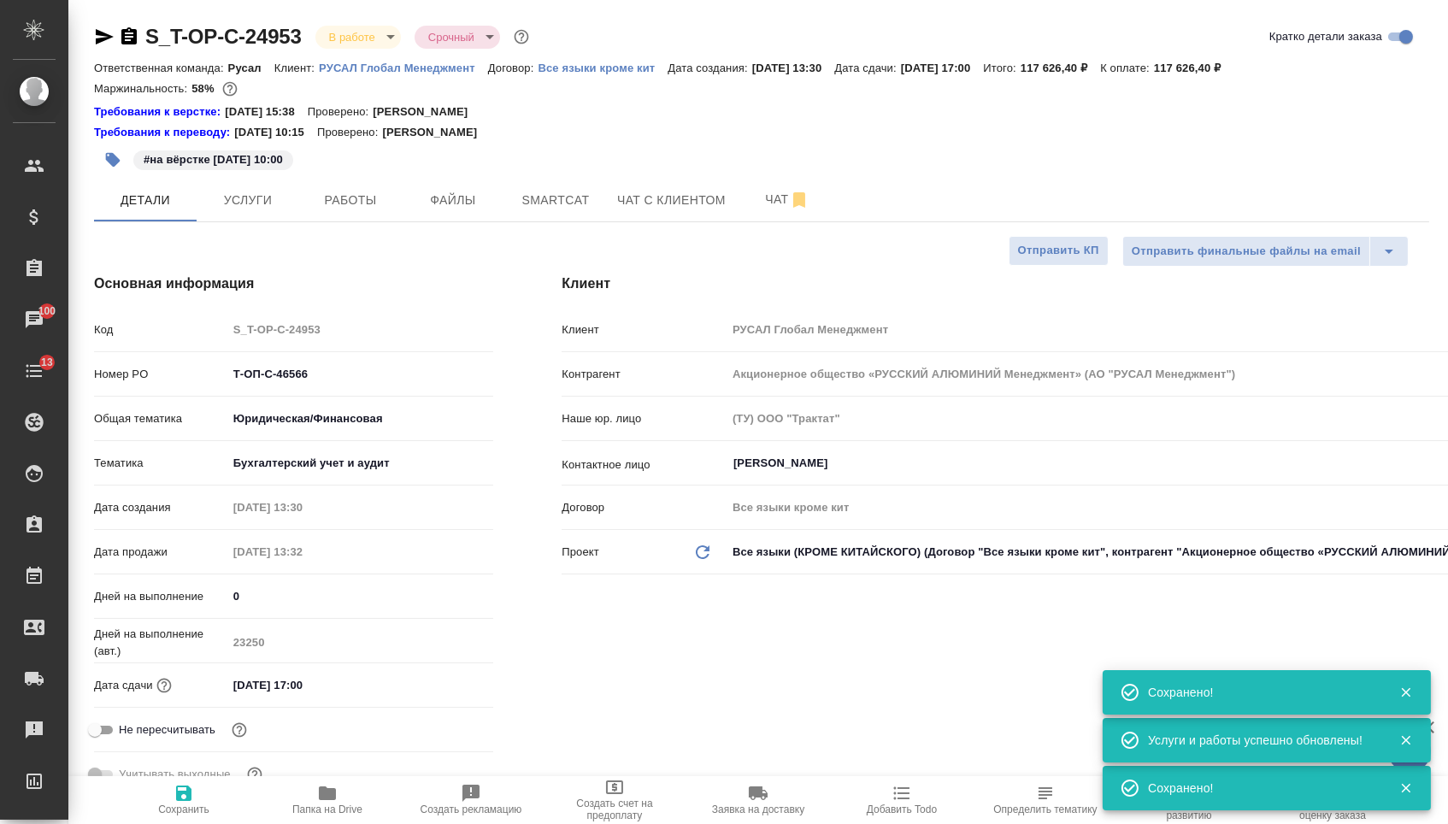
type textarea "x"
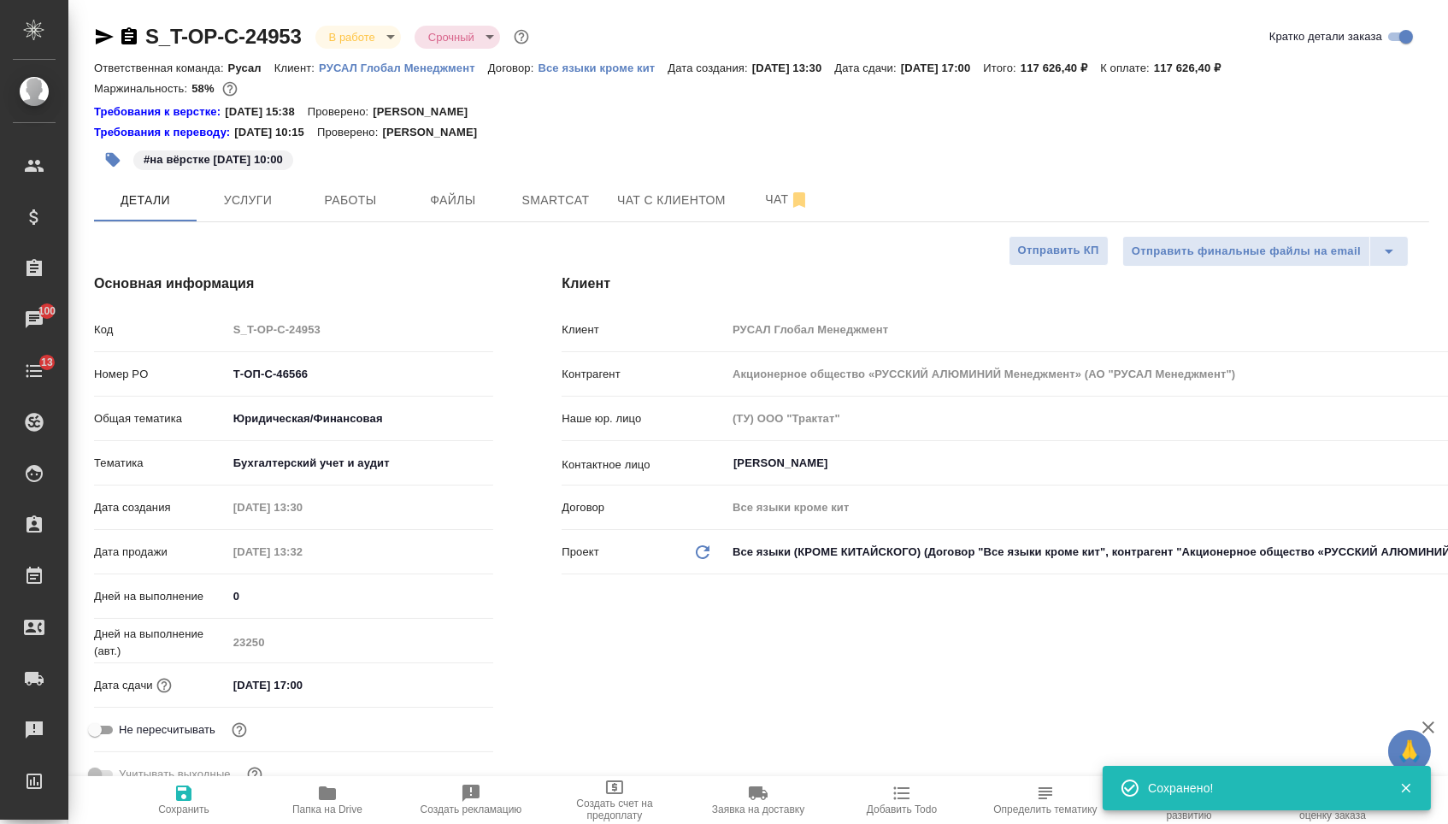
type textarea "x"
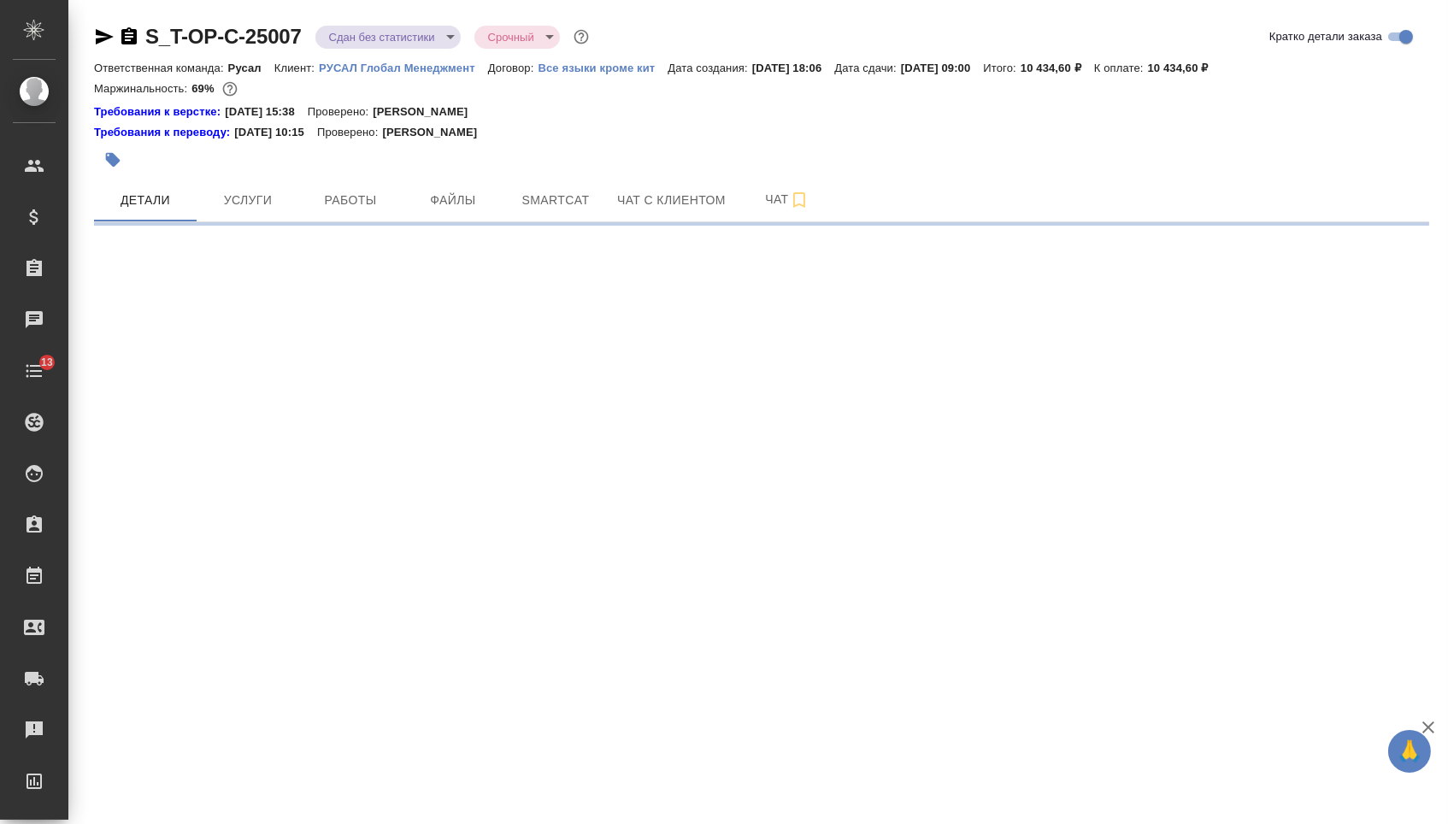
select select "RU"
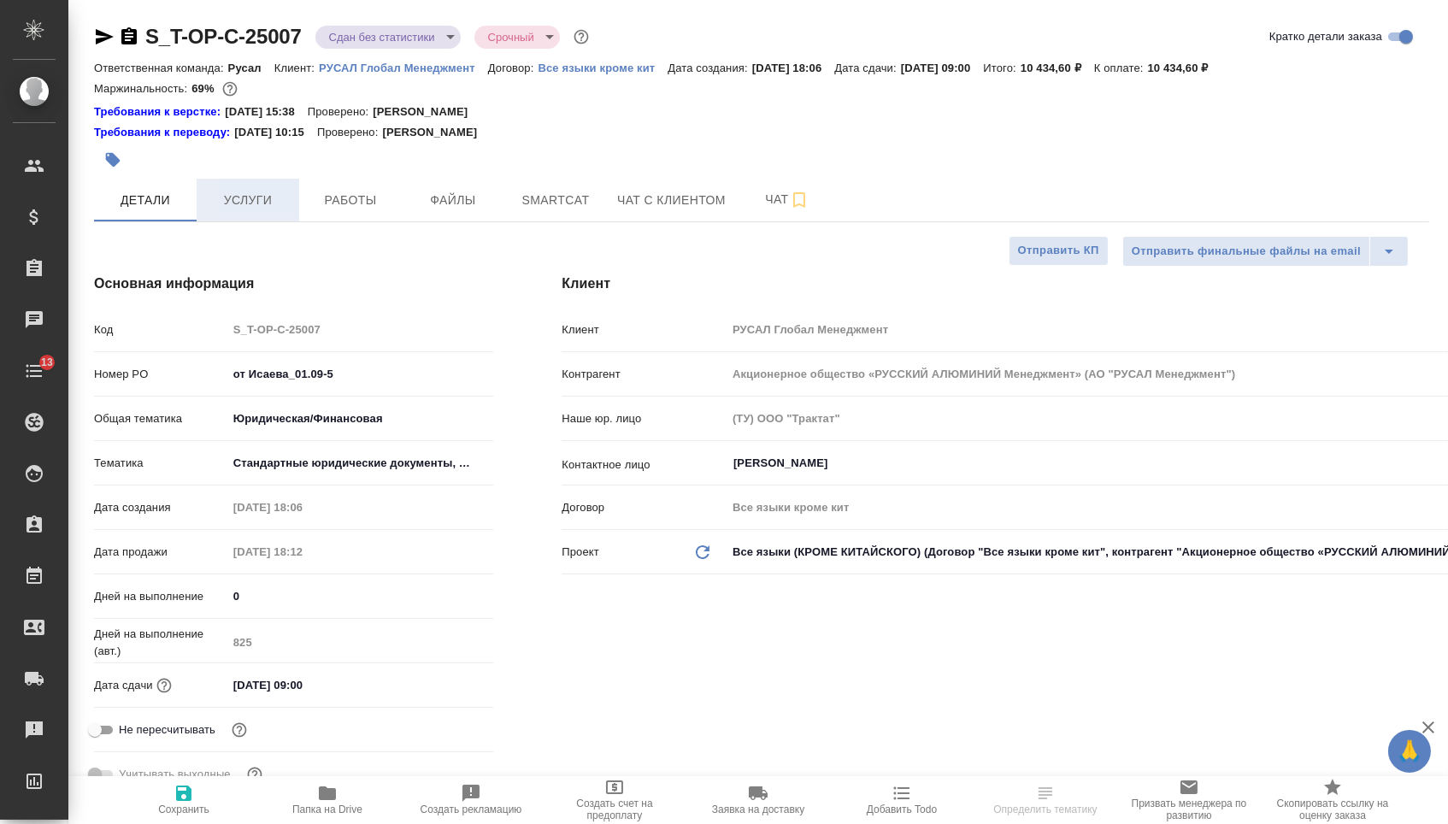
type textarea "x"
click at [234, 202] on span "Услуги" at bounding box center [248, 200] width 82 height 21
type textarea "x"
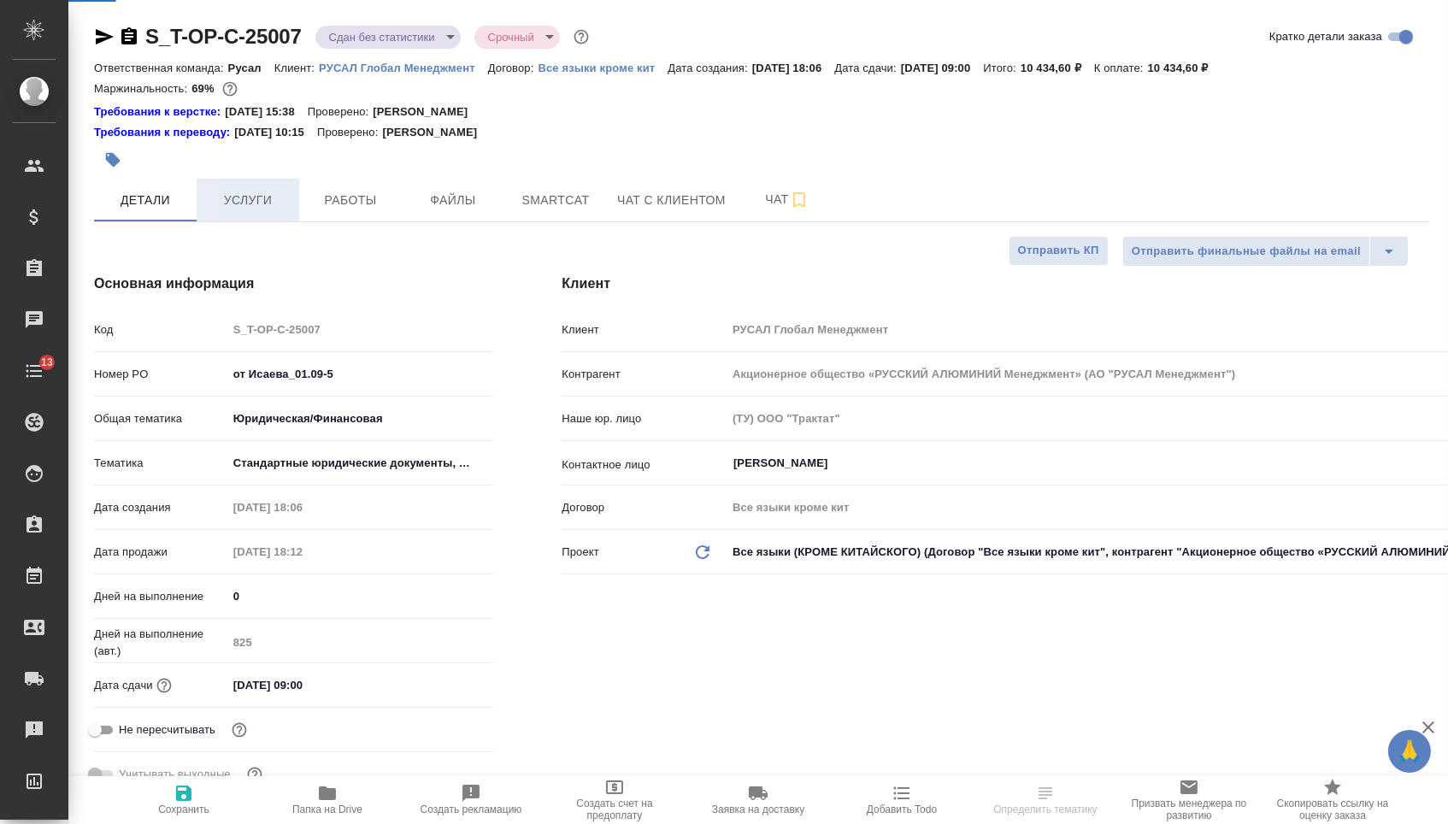
type textarea "x"
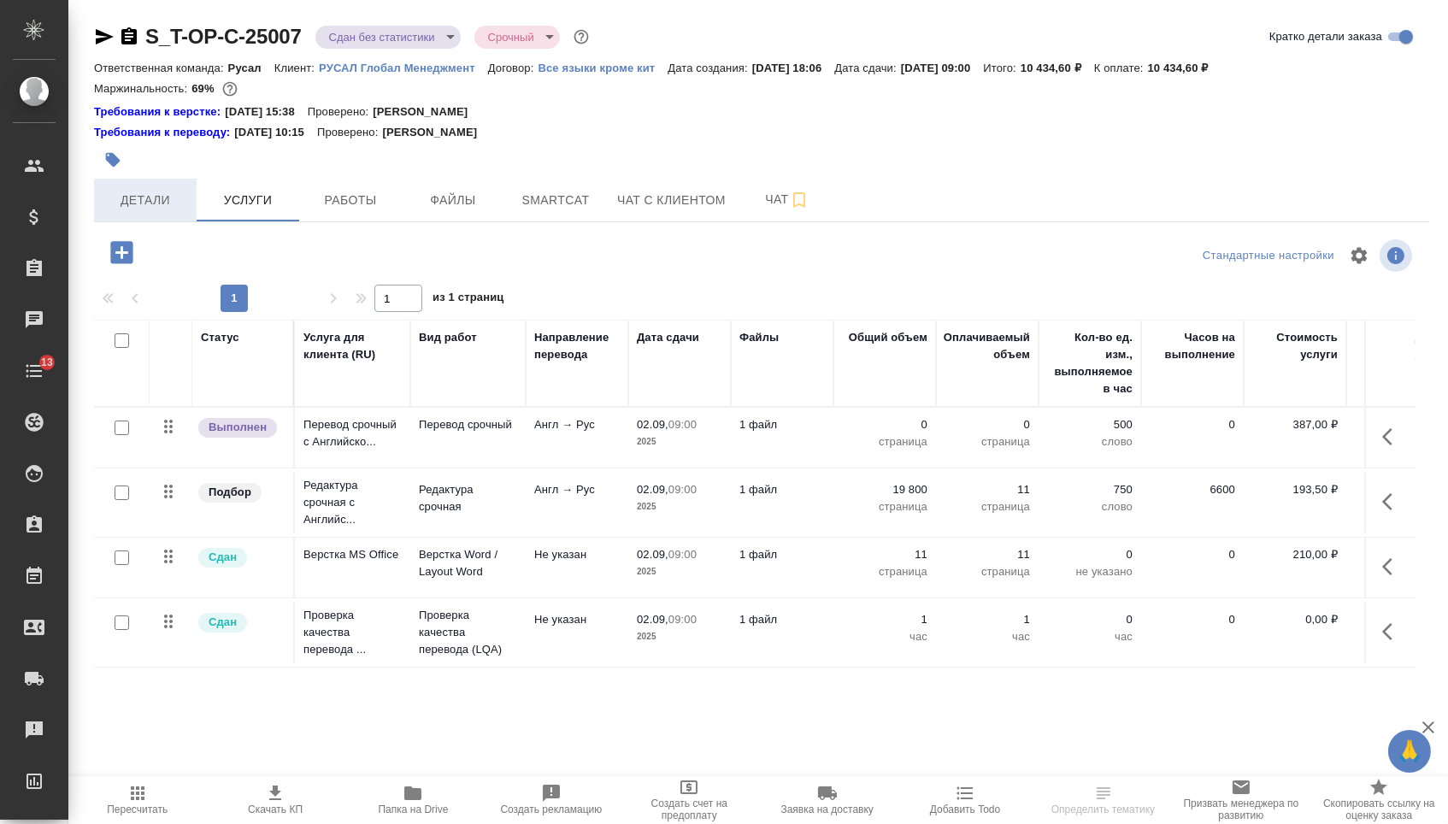
click at [157, 218] on button "Детали" at bounding box center [145, 200] width 103 height 43
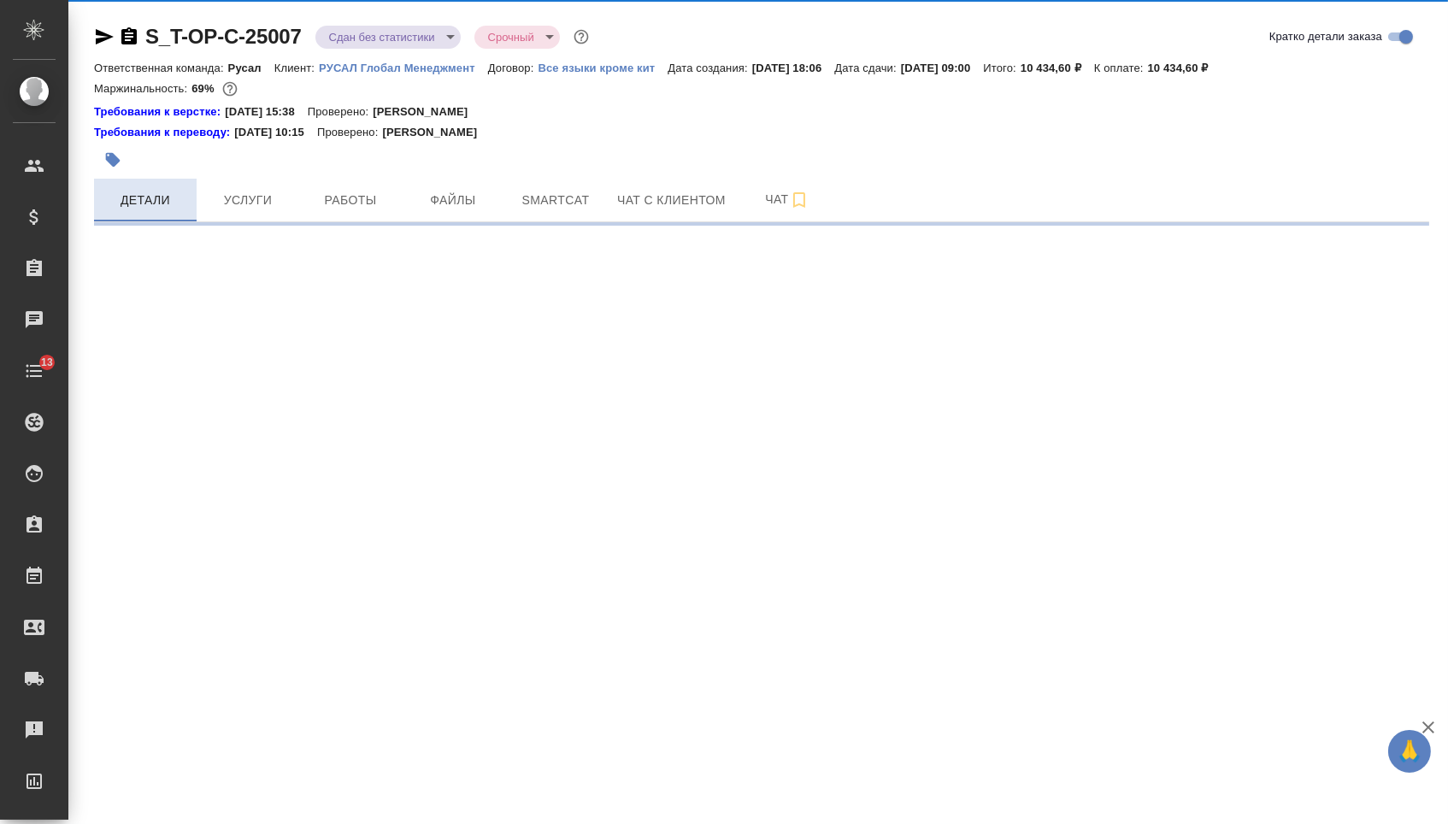
select select "RU"
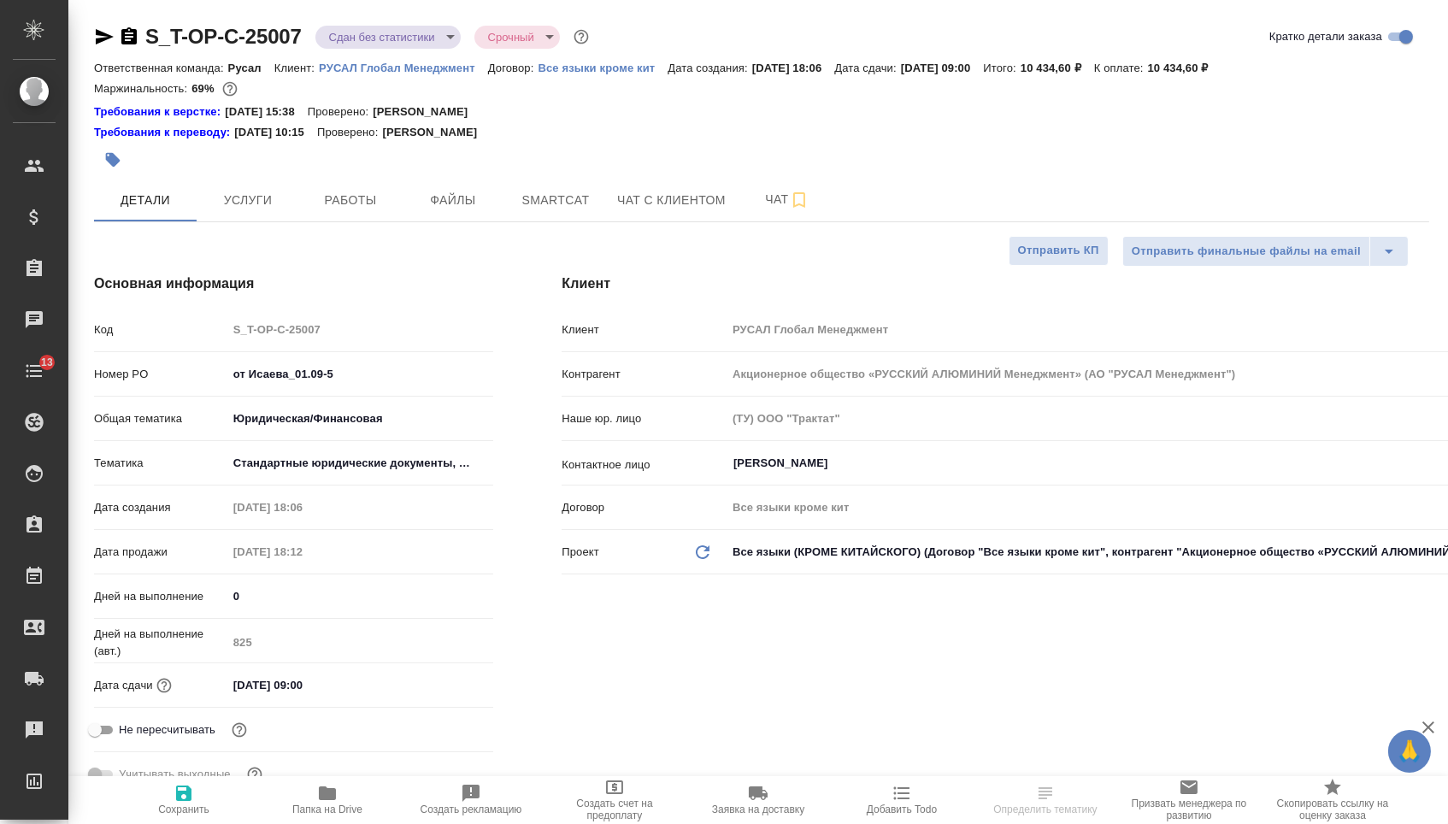
type textarea "x"
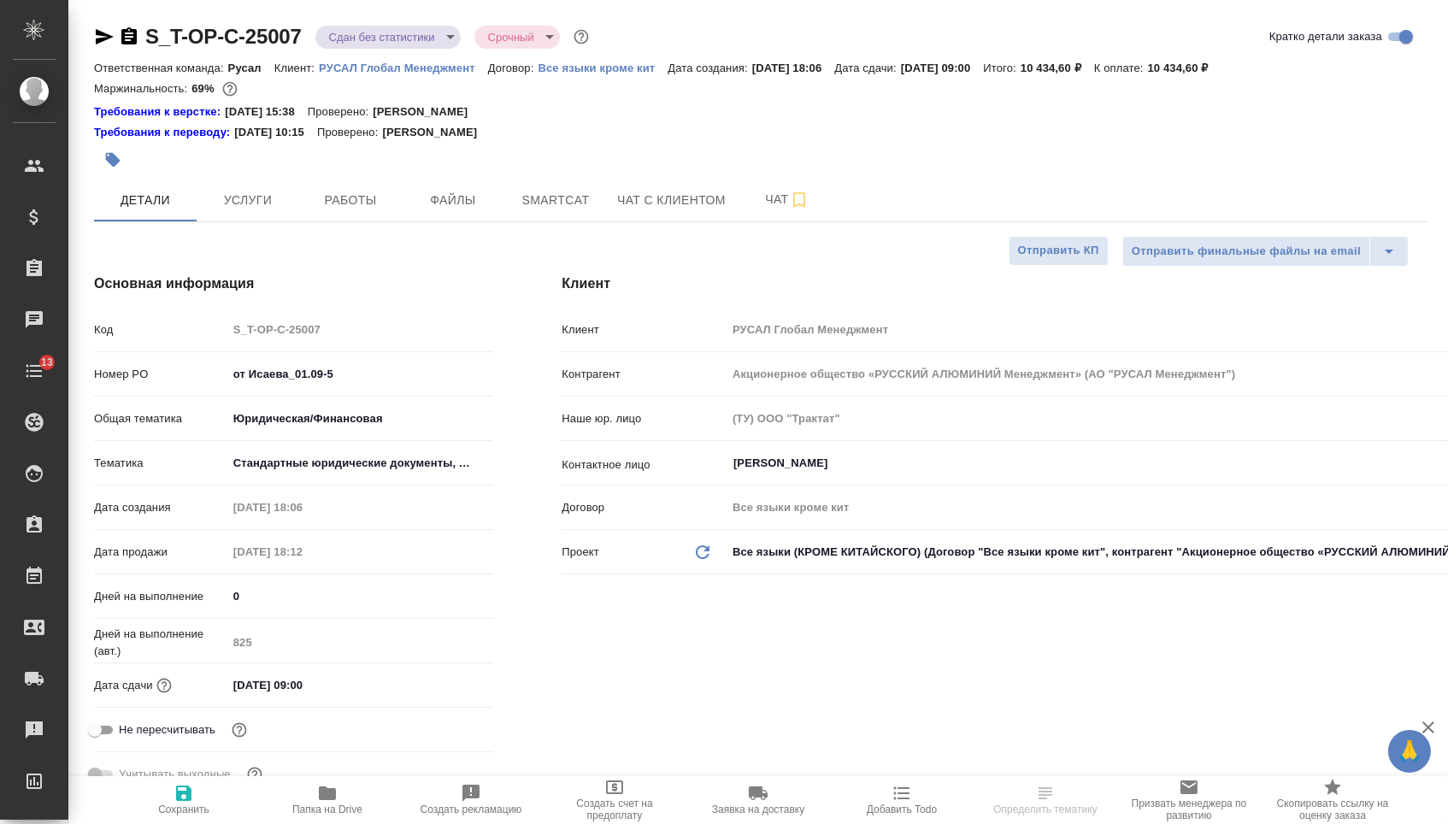
type textarea "x"
select select "RU"
type textarea "x"
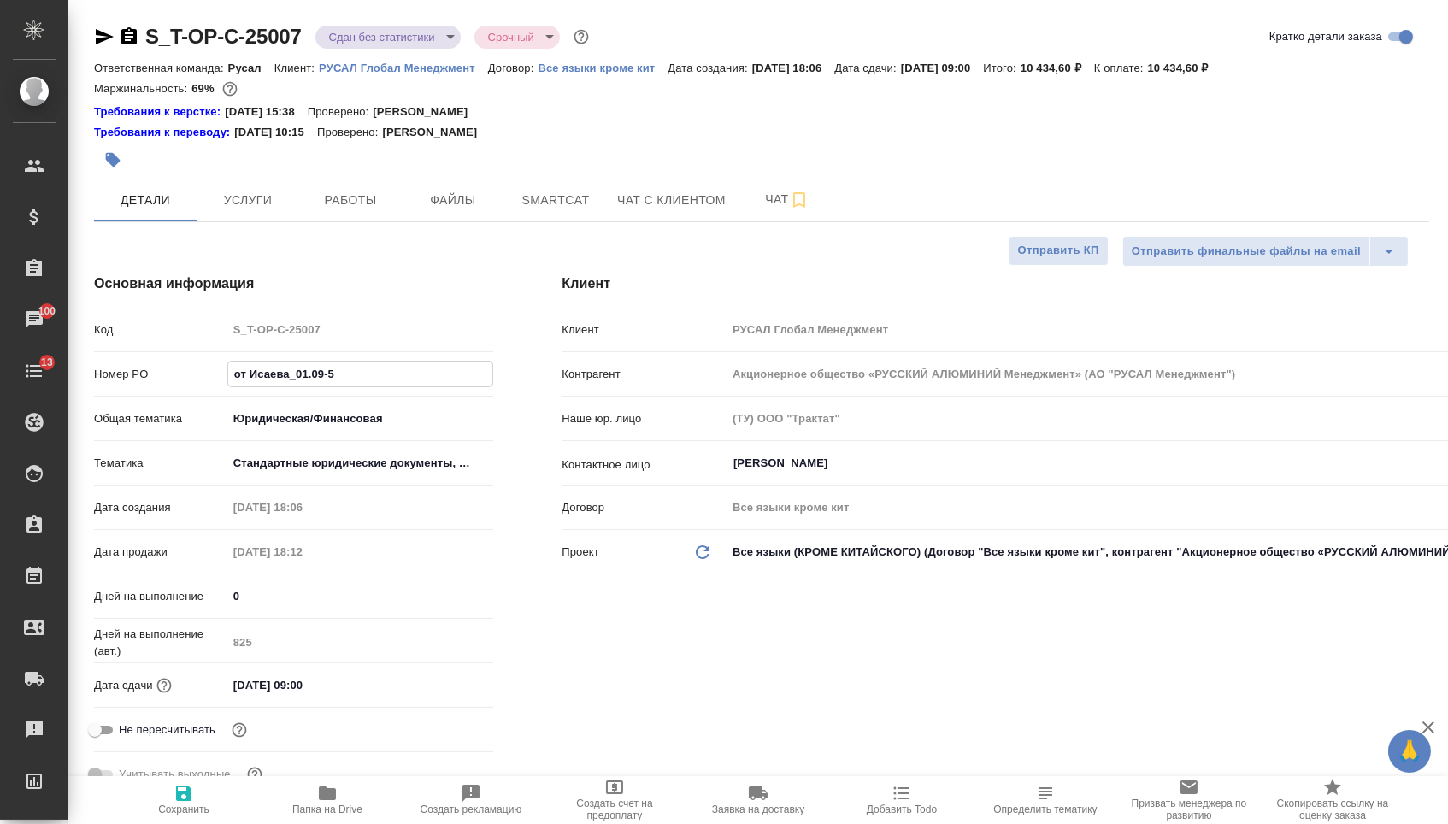
drag, startPoint x: 386, startPoint y: 390, endPoint x: 113, endPoint y: 390, distance: 273.6
click at [113, 389] on div "Номер PO от Исаева_01.09-5" at bounding box center [293, 374] width 399 height 30
paste input "Т-ОП-С-46629"
type input "от Исаева_01.09-5Т-ОП-С-46629"
type textarea "x"
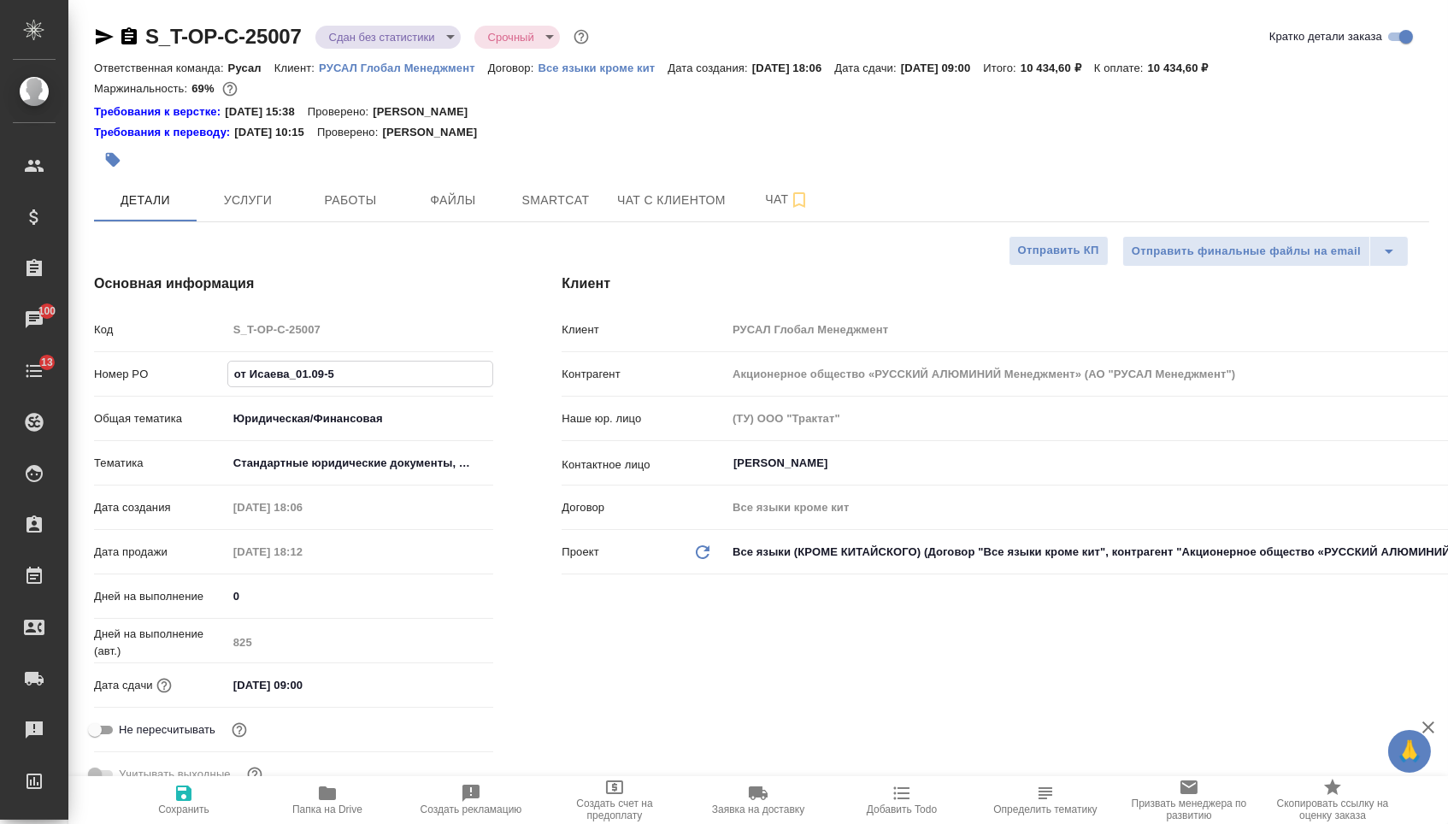
type textarea "x"
paste input "text"
type input "Т-ОП-С-46629"
type textarea "x"
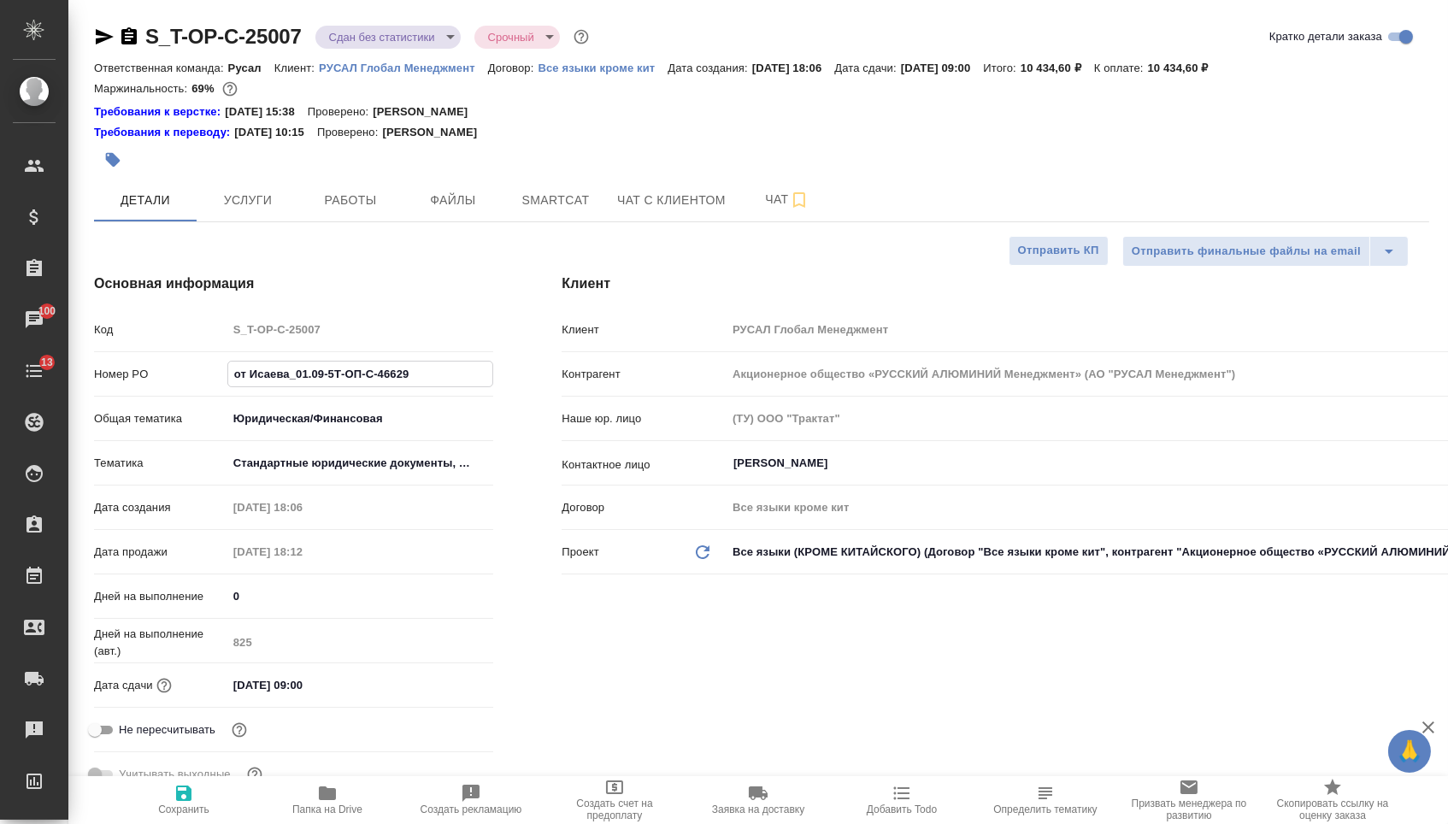
type textarea "x"
type input "Т-ОП-С-46629"
click at [184, 795] on icon "button" at bounding box center [184, 793] width 21 height 21
type textarea "x"
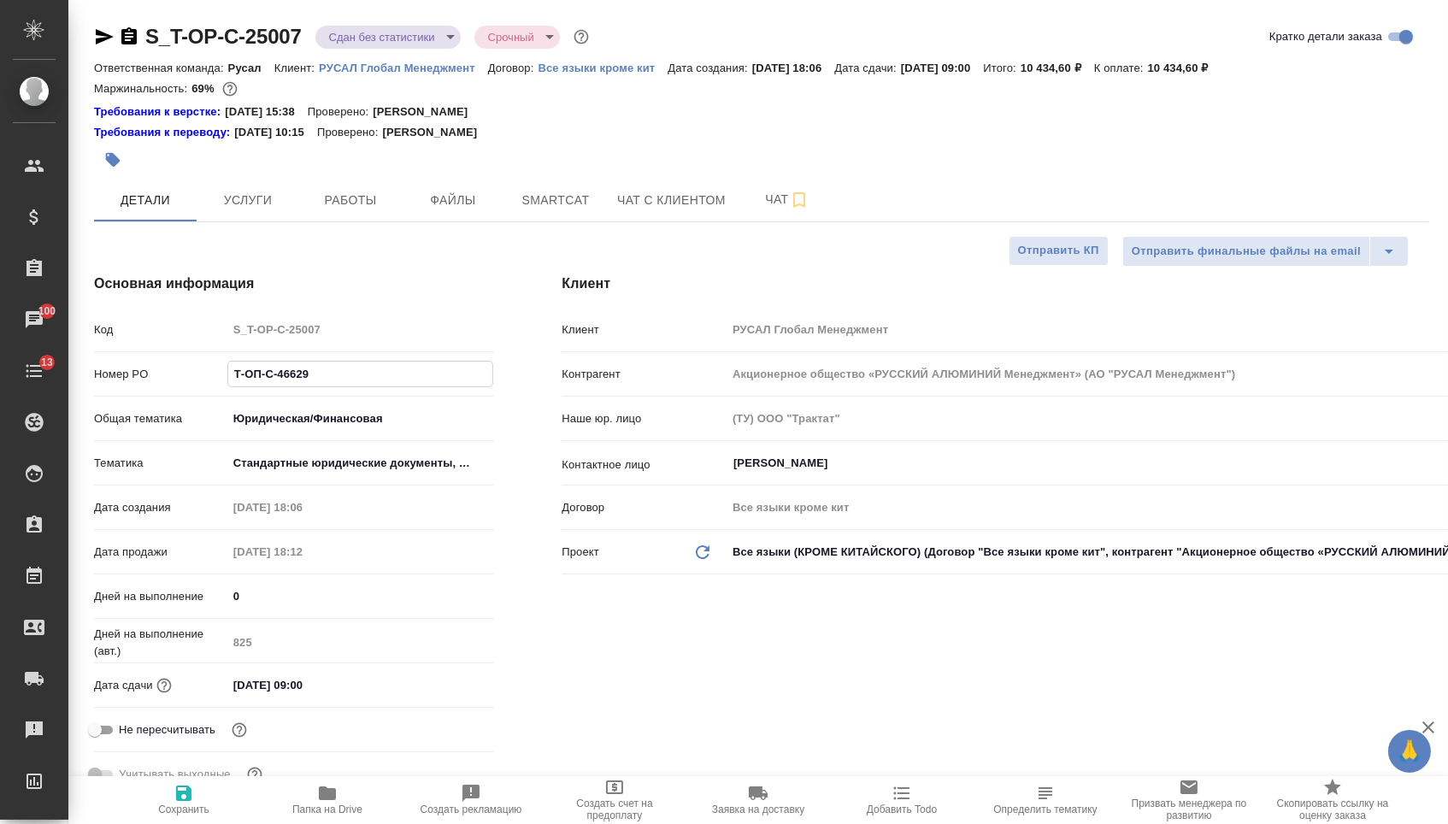
type textarea "x"
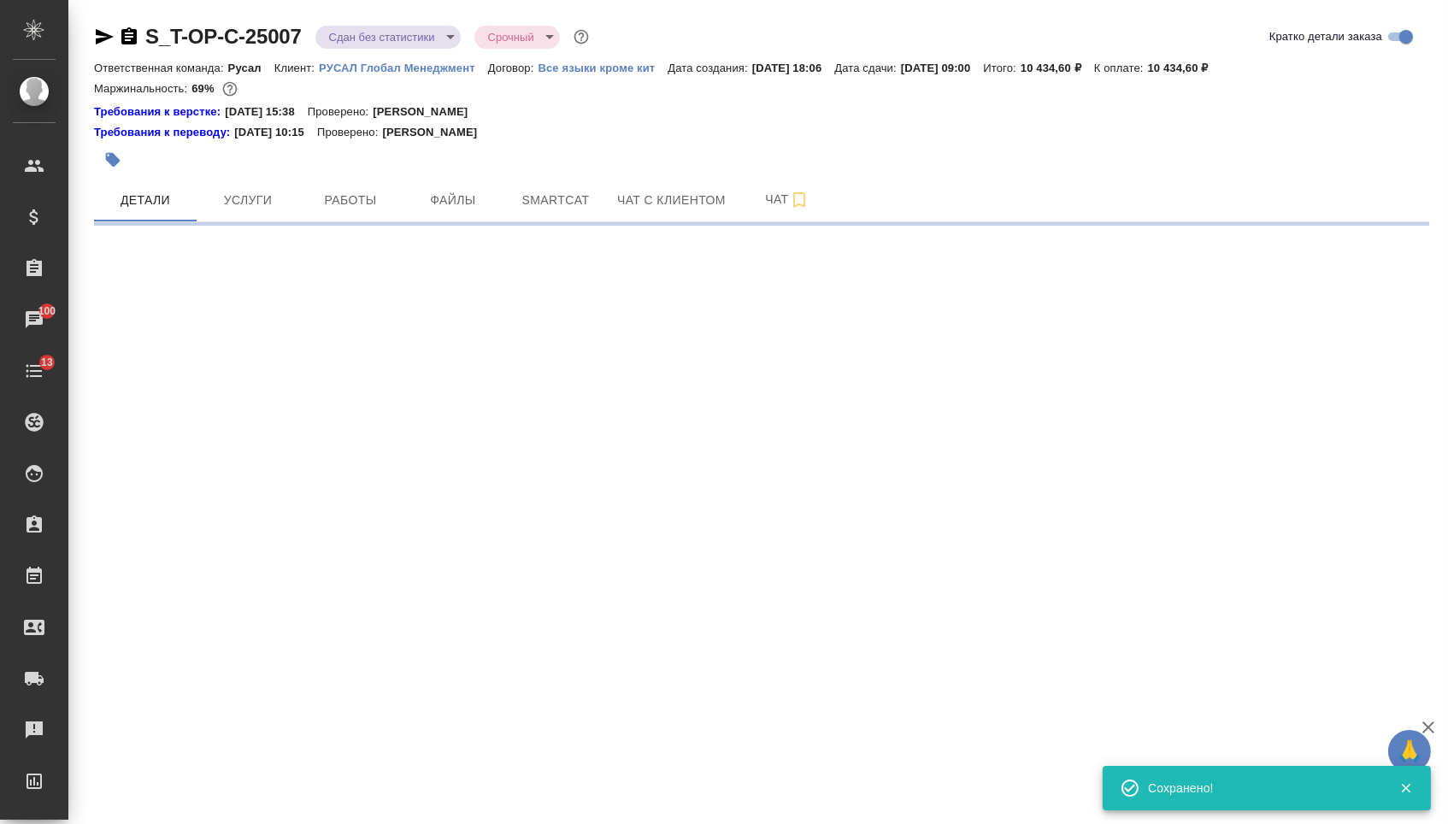
select select "RU"
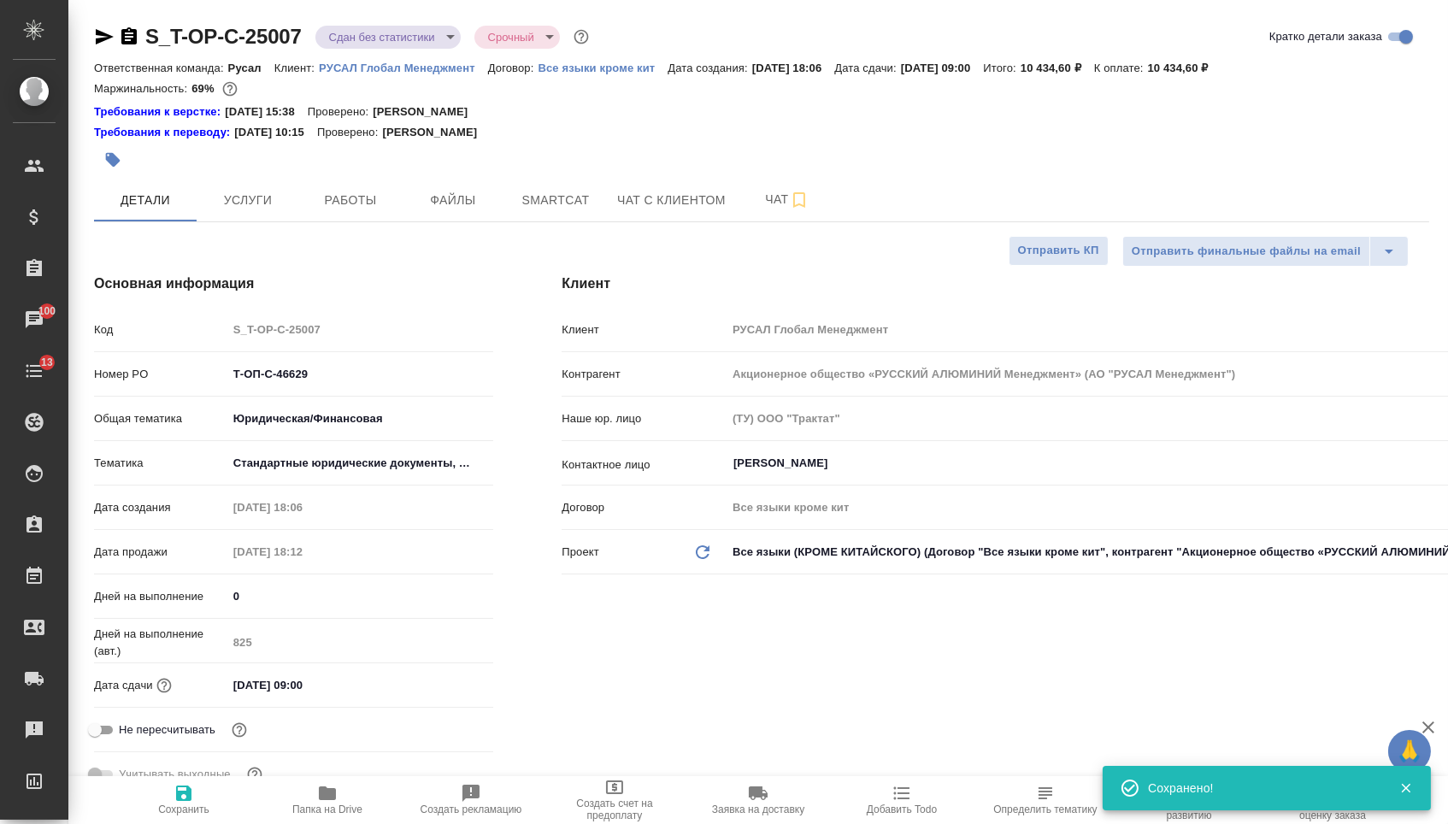
scroll to position [-1, 0]
type textarea "x"
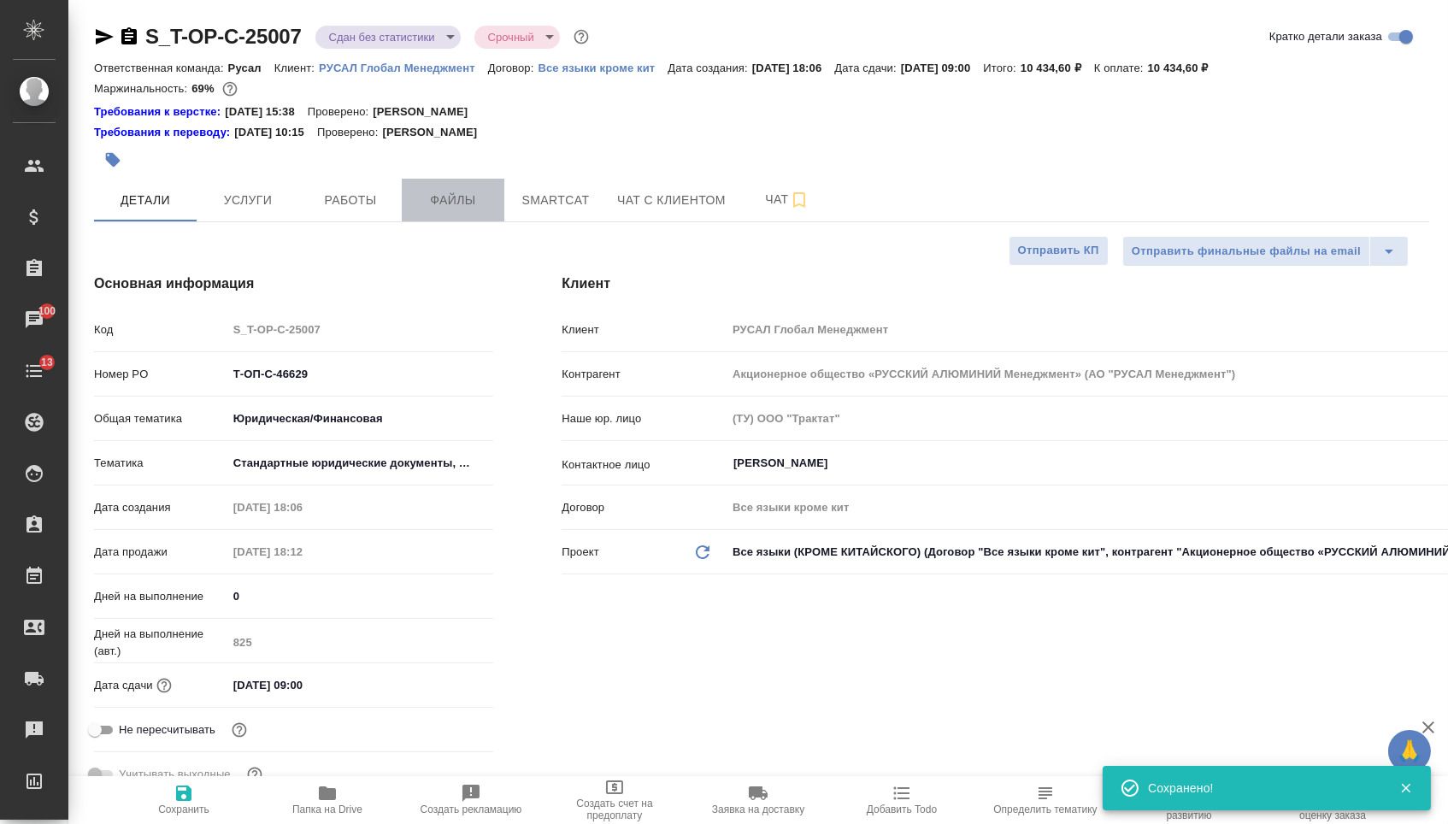
click at [464, 190] on button "Файлы" at bounding box center [453, 200] width 103 height 43
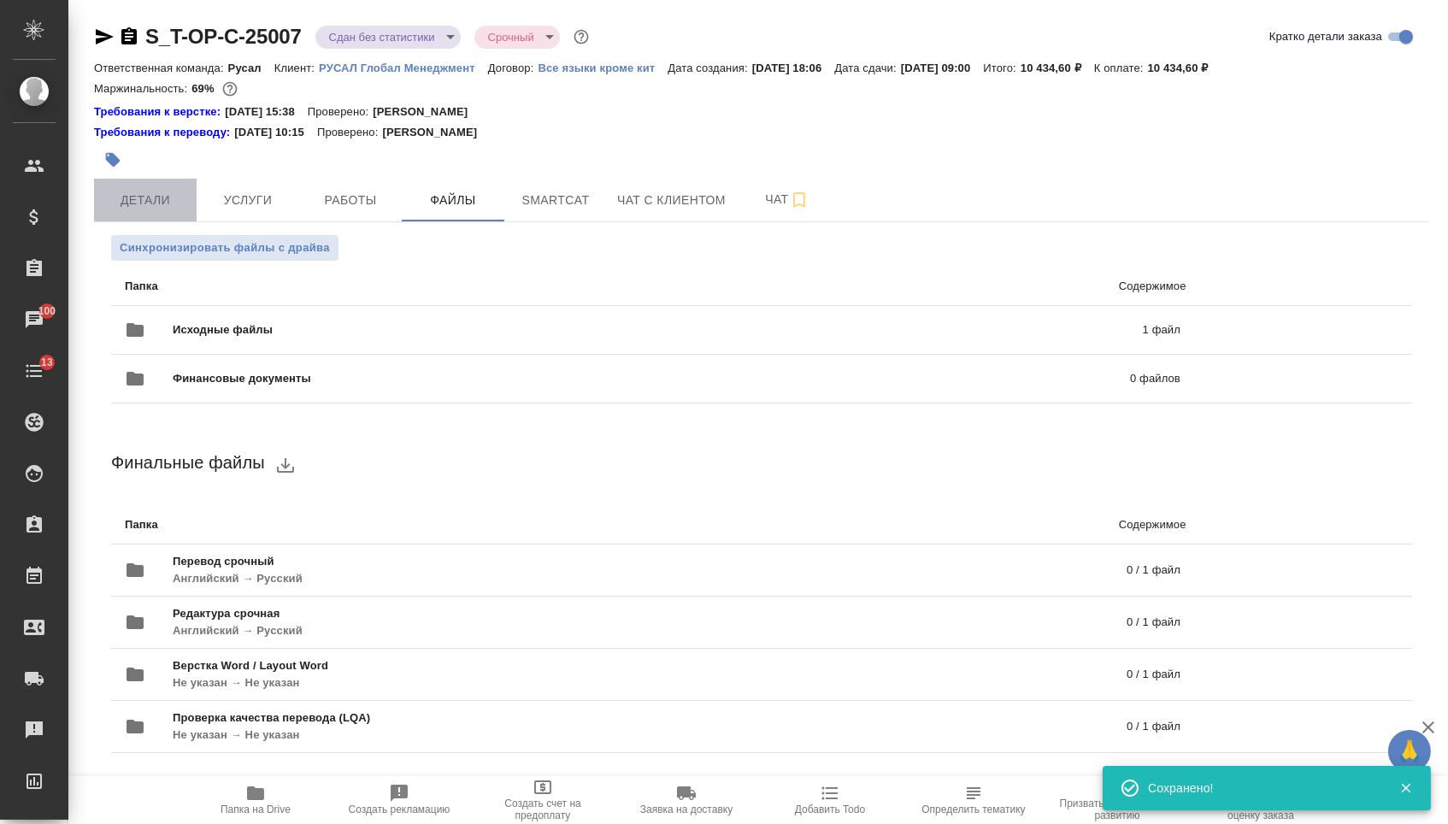
click at [190, 209] on button "Детали" at bounding box center [145, 200] width 103 height 43
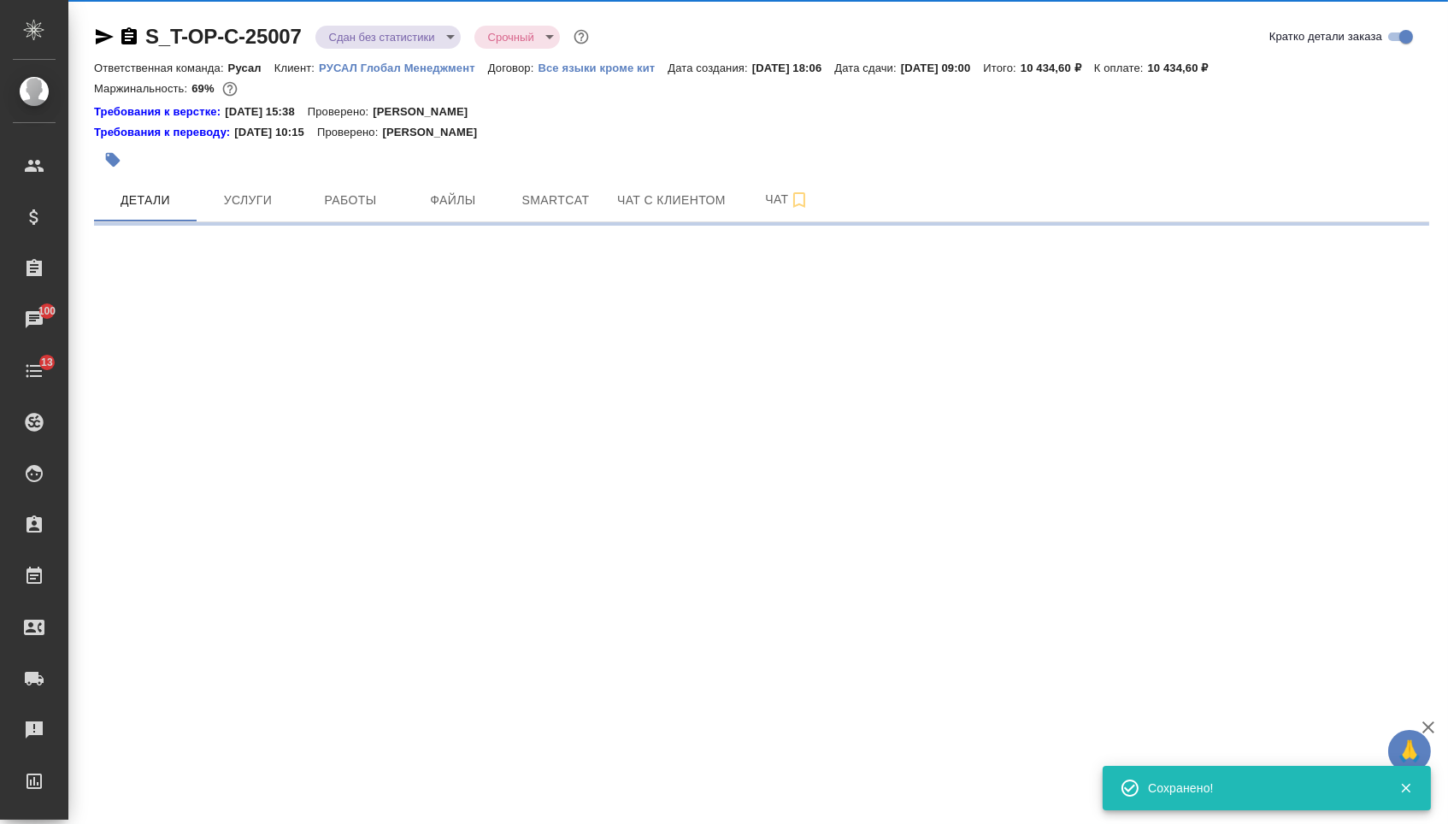
select select "RU"
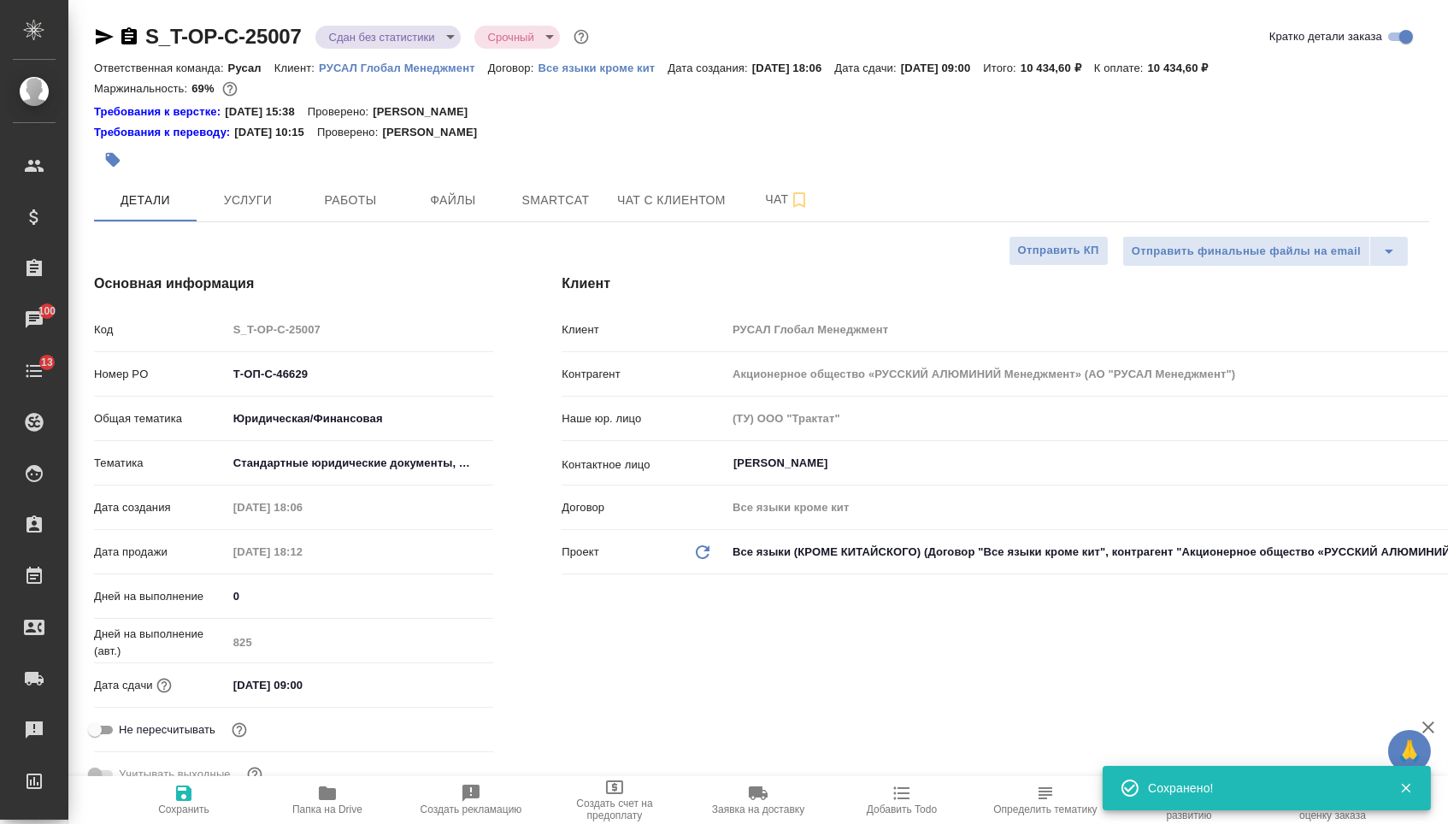
type textarea "x"
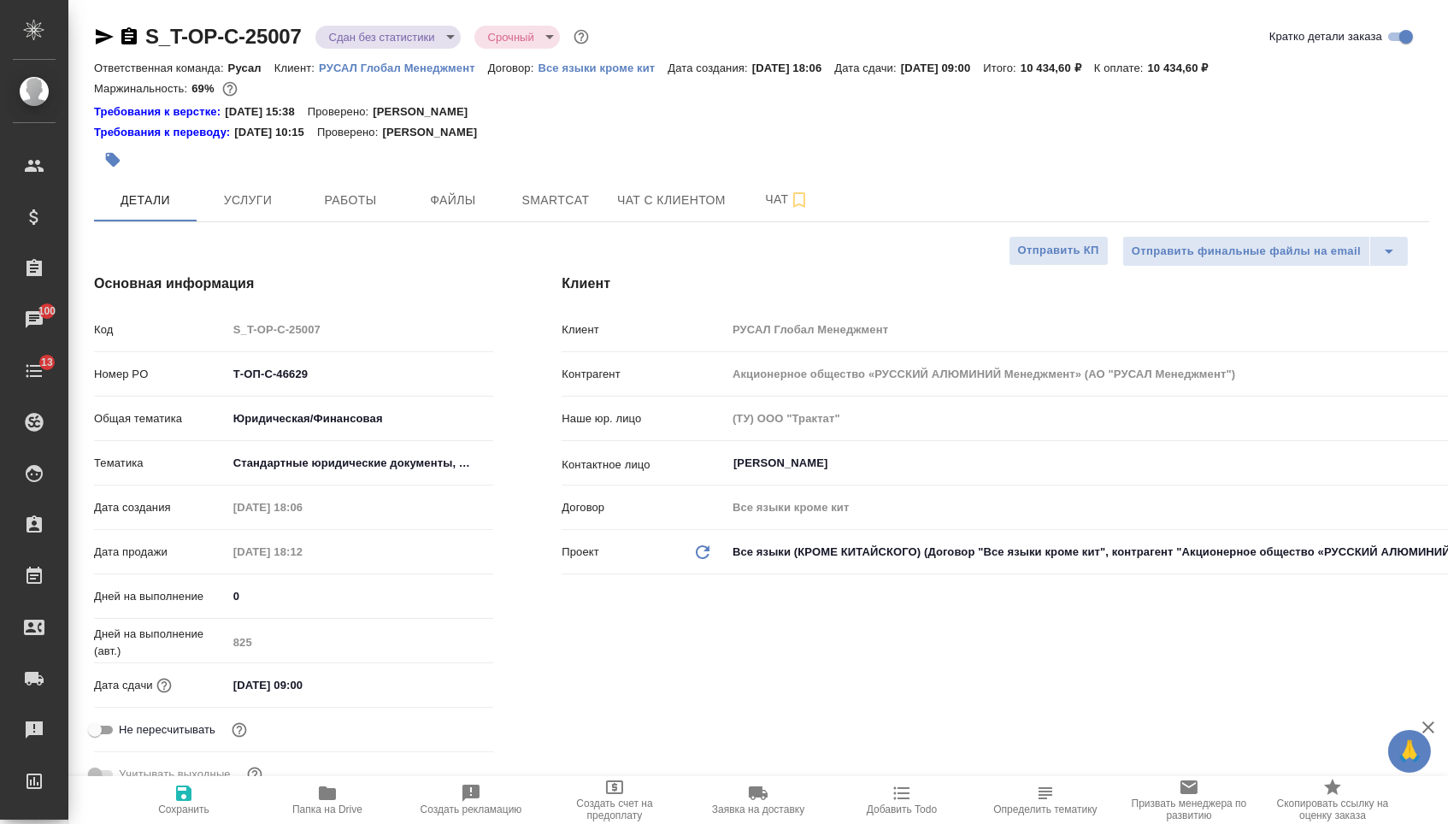
type textarea "x"
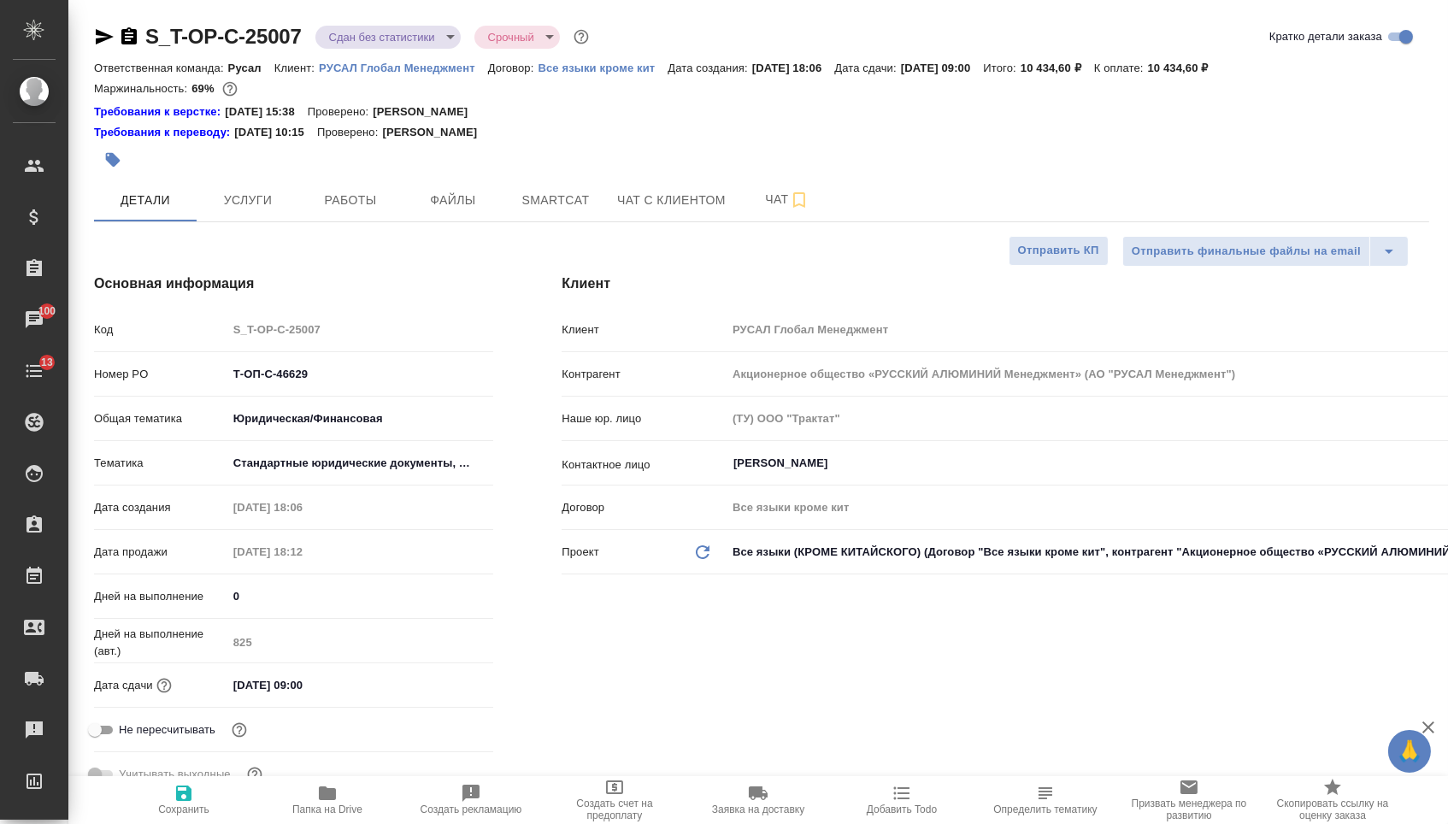
type textarea "x"
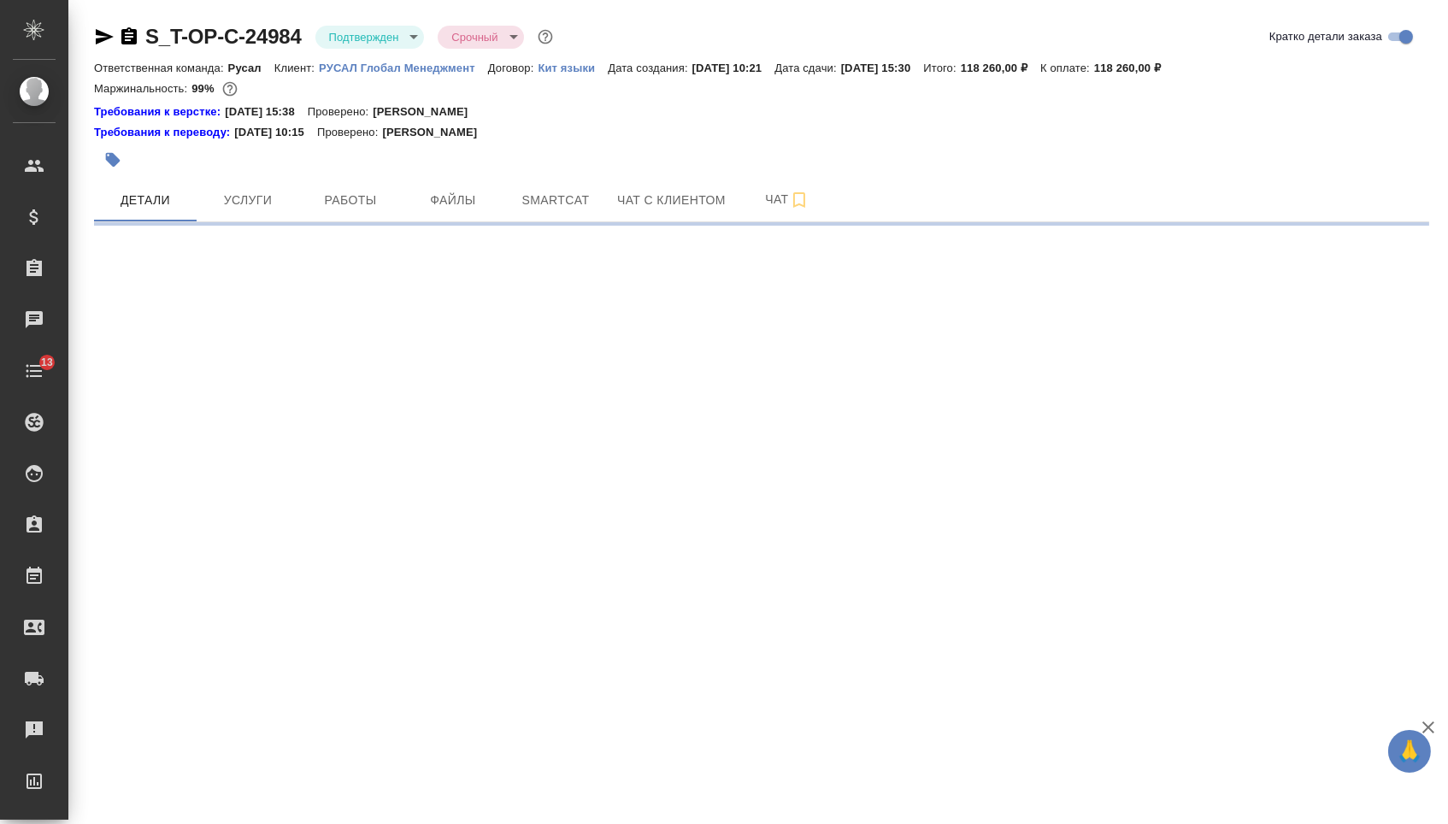
select select "RU"
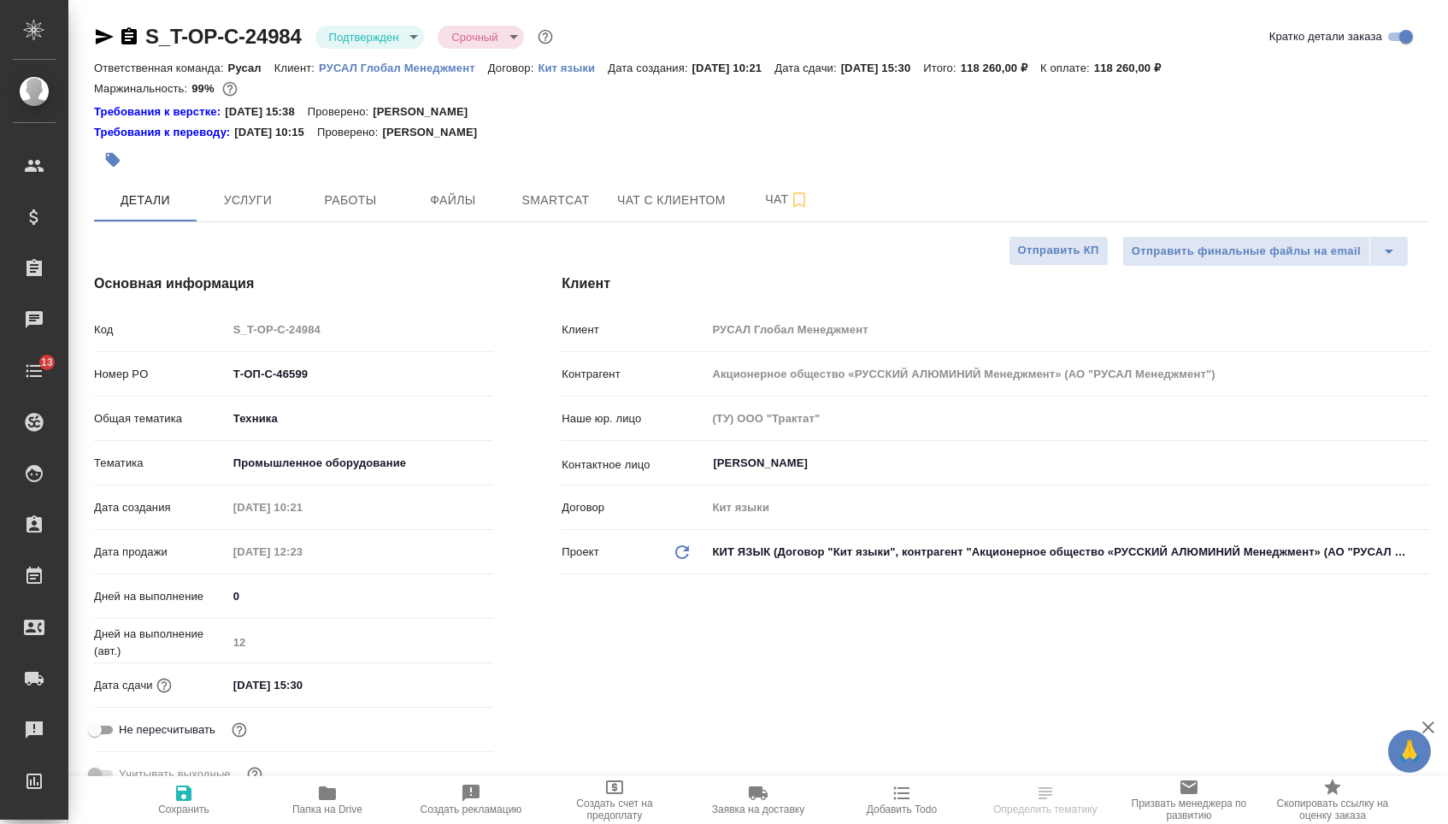
type textarea "x"
click at [341, 681] on div "Дата сдачи 02.09.2025 15:30" at bounding box center [293, 685] width 399 height 30
drag, startPoint x: 341, startPoint y: 687, endPoint x: 357, endPoint y: 687, distance: 16.2
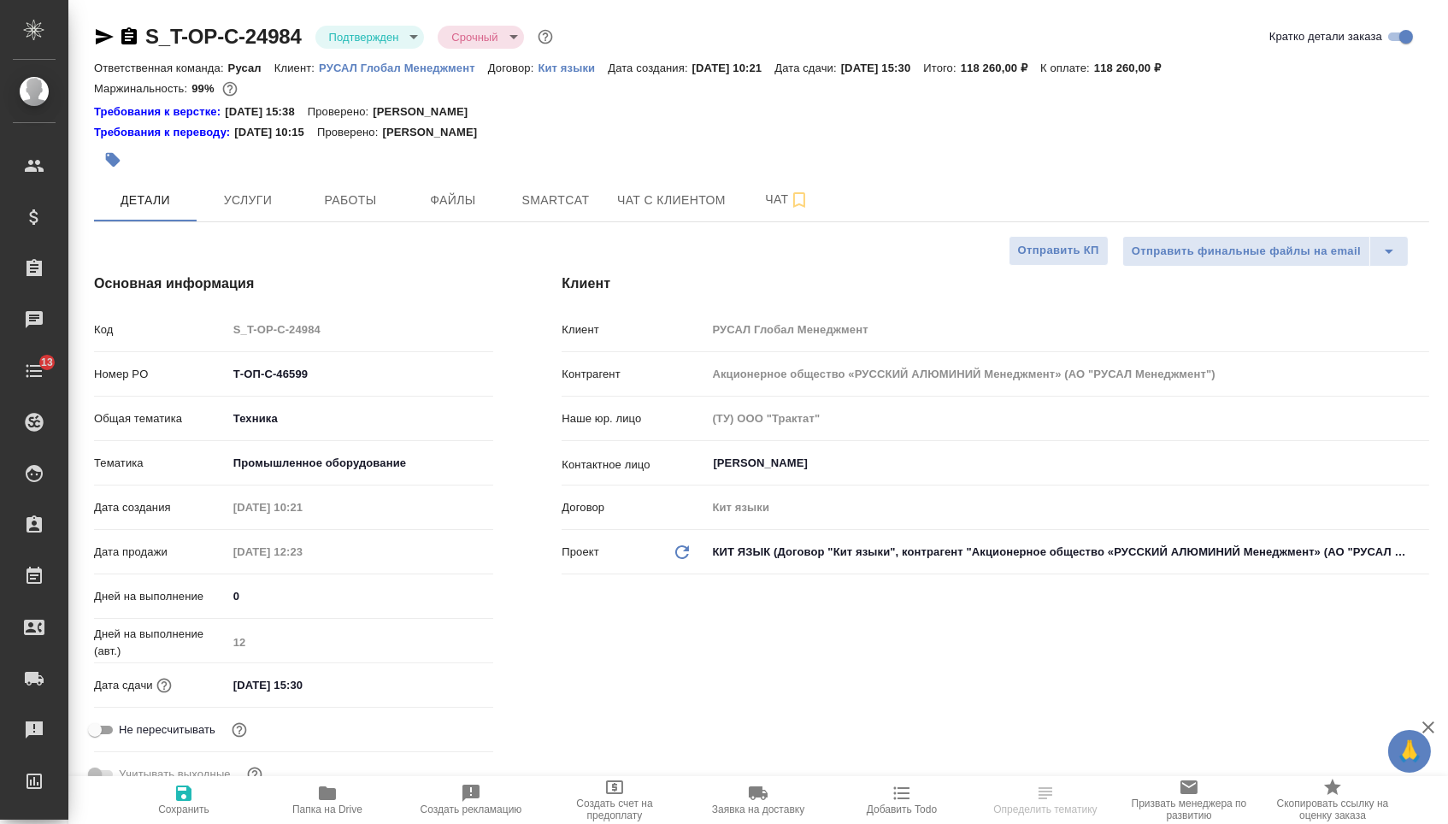
click at [341, 687] on input "02.09.2025 15:30" at bounding box center [302, 685] width 150 height 25
click at [438, 690] on icon "button" at bounding box center [443, 683] width 15 height 17
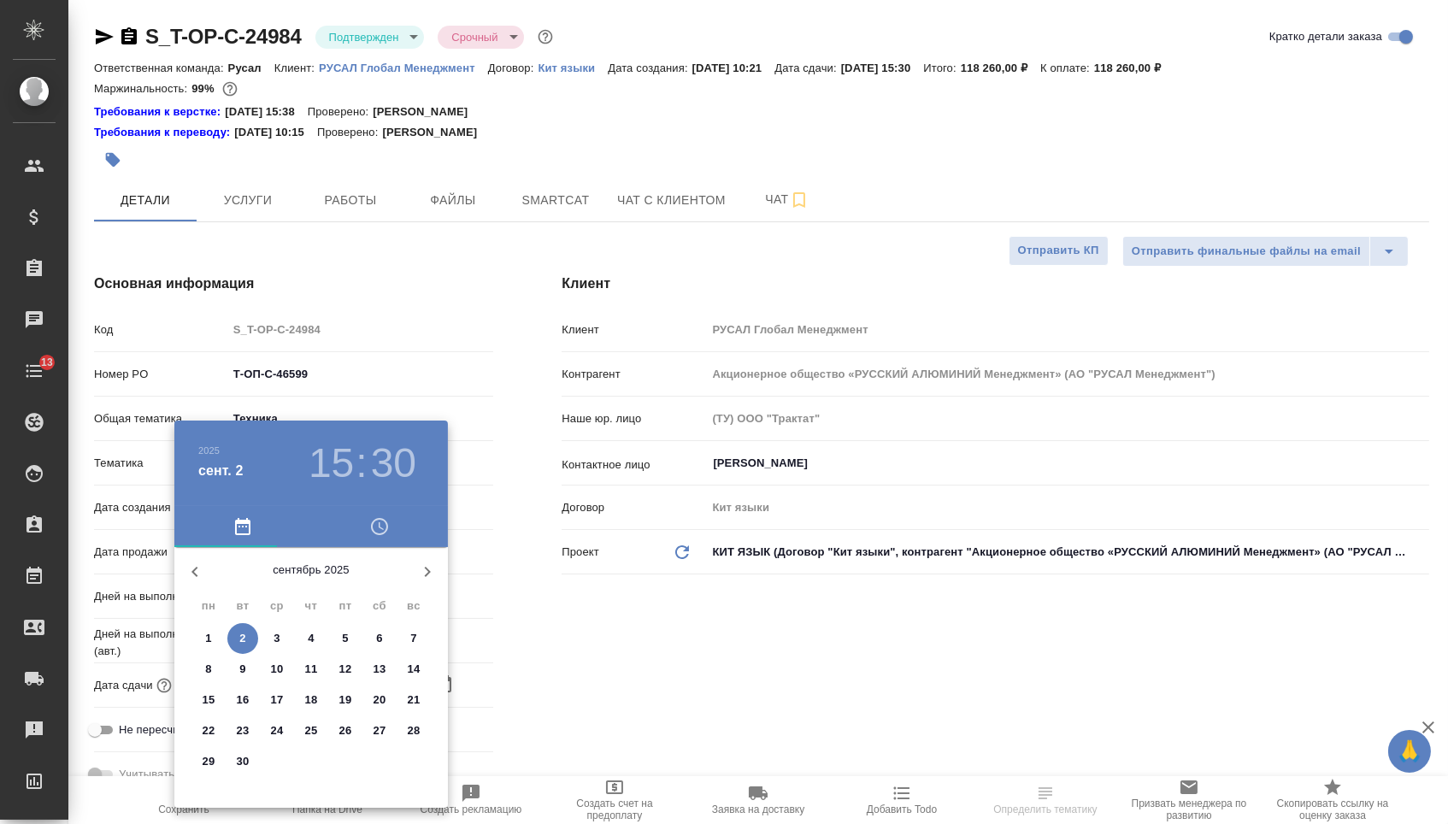
click at [213, 670] on span "8" at bounding box center [208, 669] width 31 height 17
type input "08.09.2025 15:30"
type textarea "x"
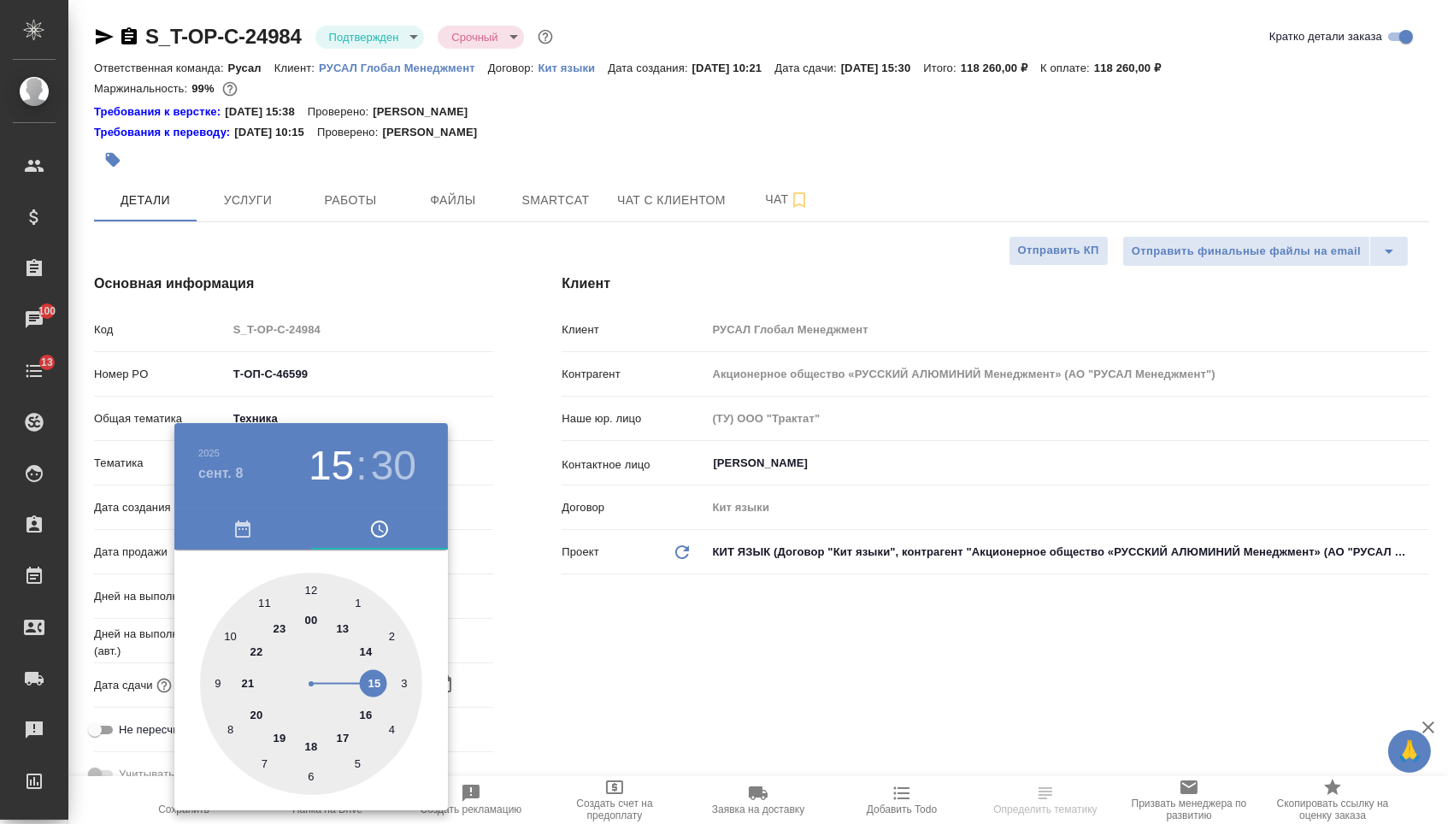
type textarea "x"
click at [310, 588] on div at bounding box center [311, 684] width 222 height 222
type input "08.09.2025 12:30"
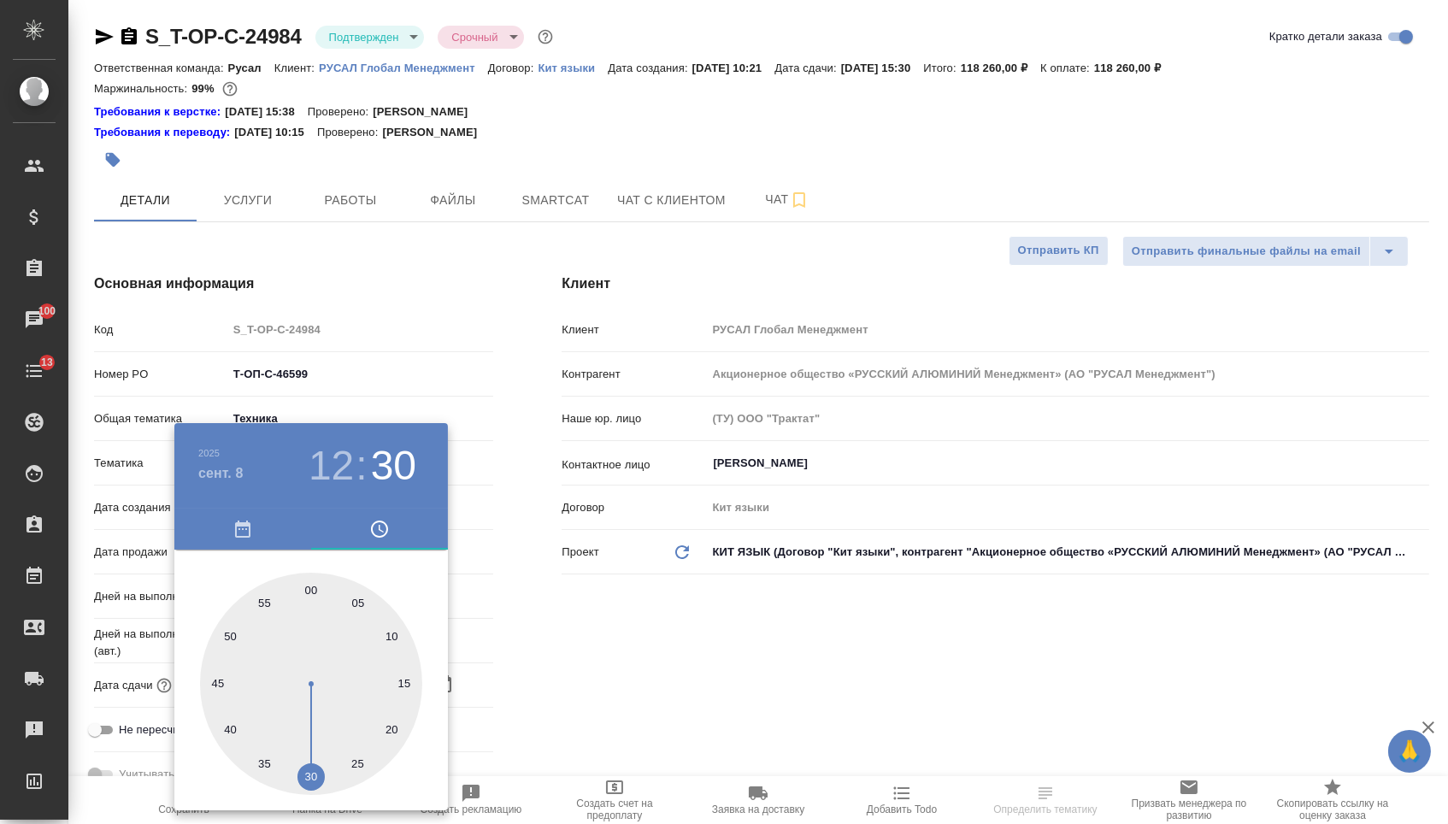
type textarea "x"
click at [310, 588] on div at bounding box center [311, 684] width 222 height 222
type input "08.09.2025 12:00"
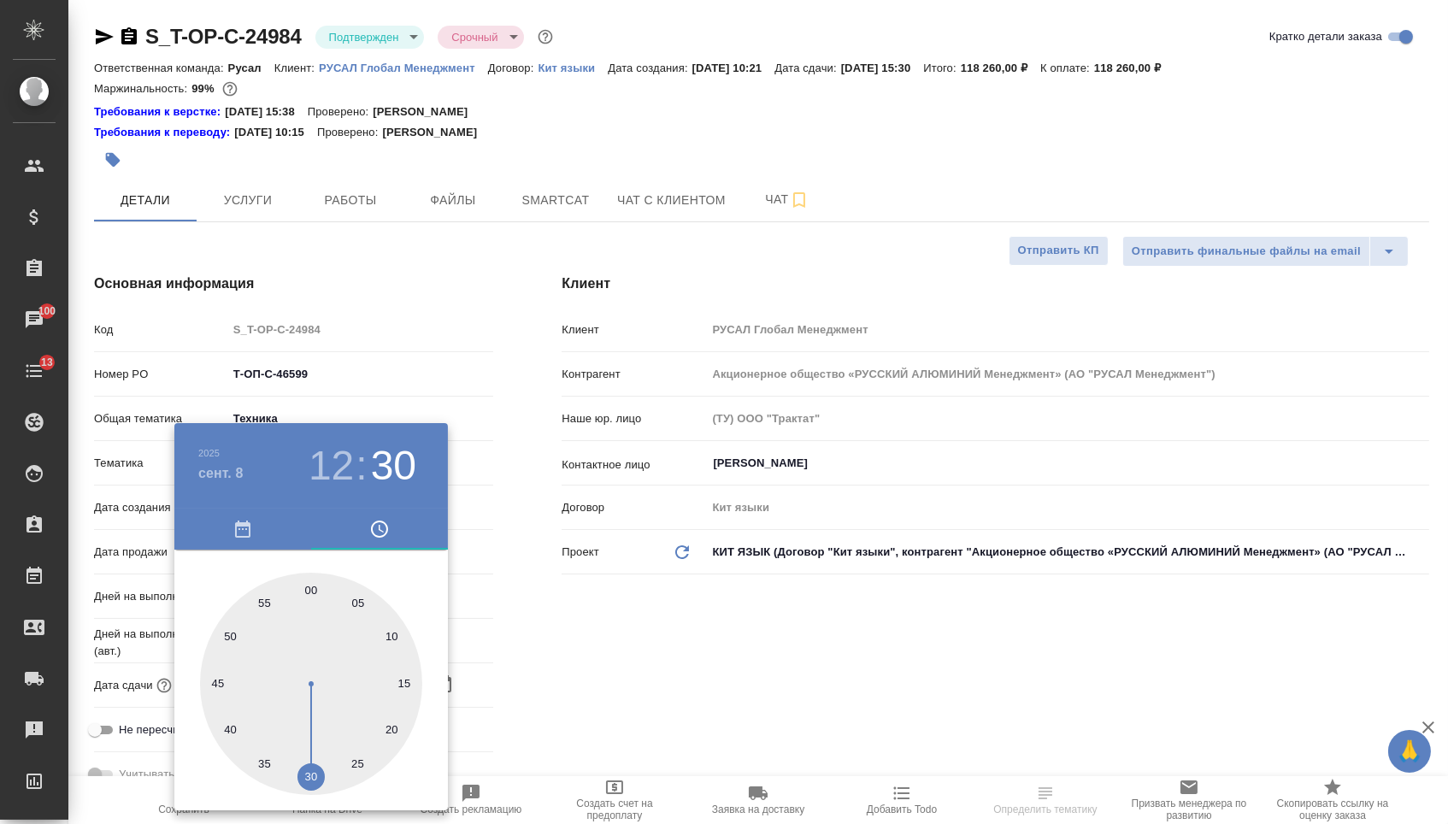
type textarea "x"
click at [498, 630] on div at bounding box center [724, 412] width 1448 height 824
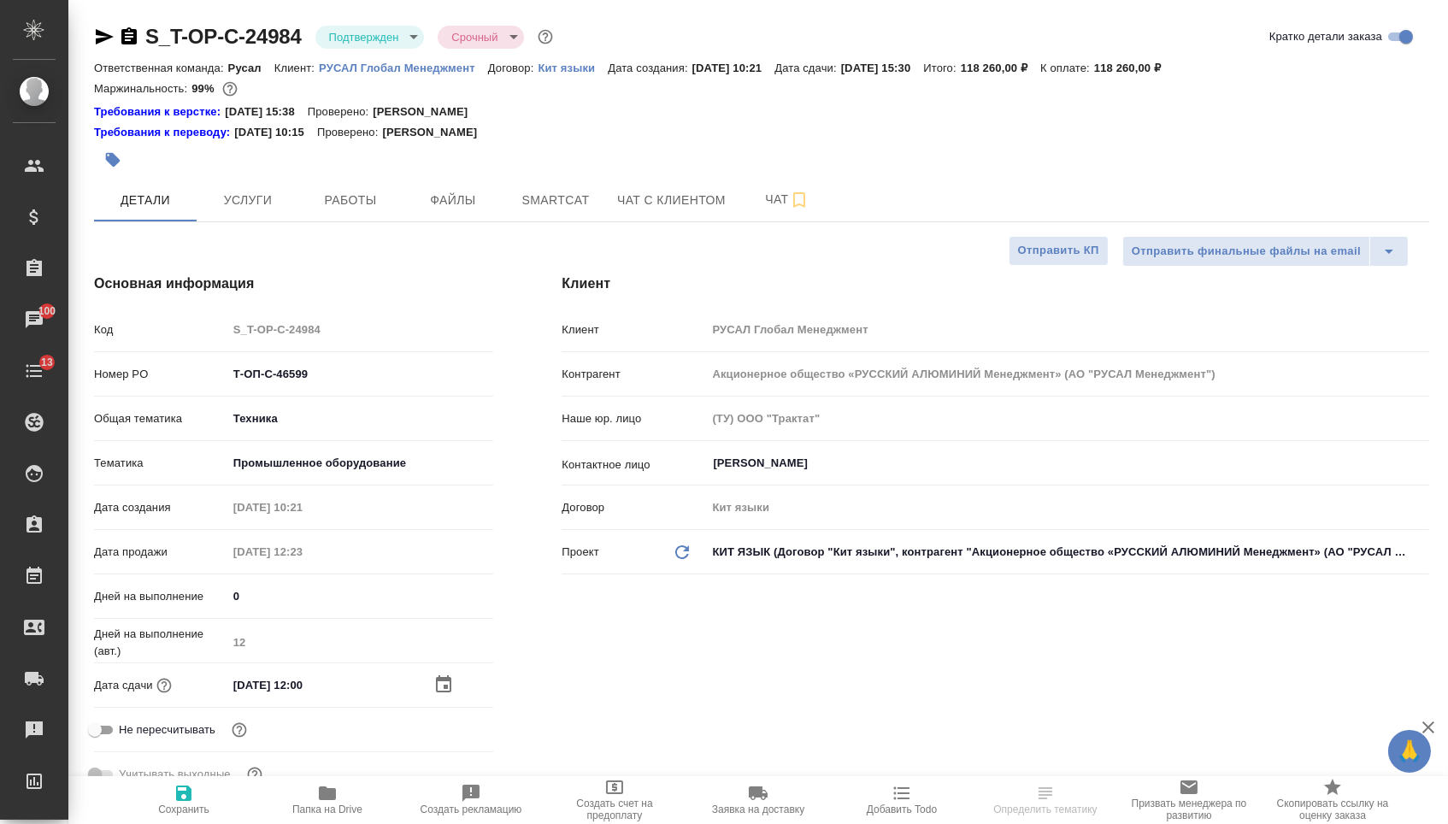
click at [186, 819] on button "Сохранить" at bounding box center [184, 800] width 144 height 48
type textarea "x"
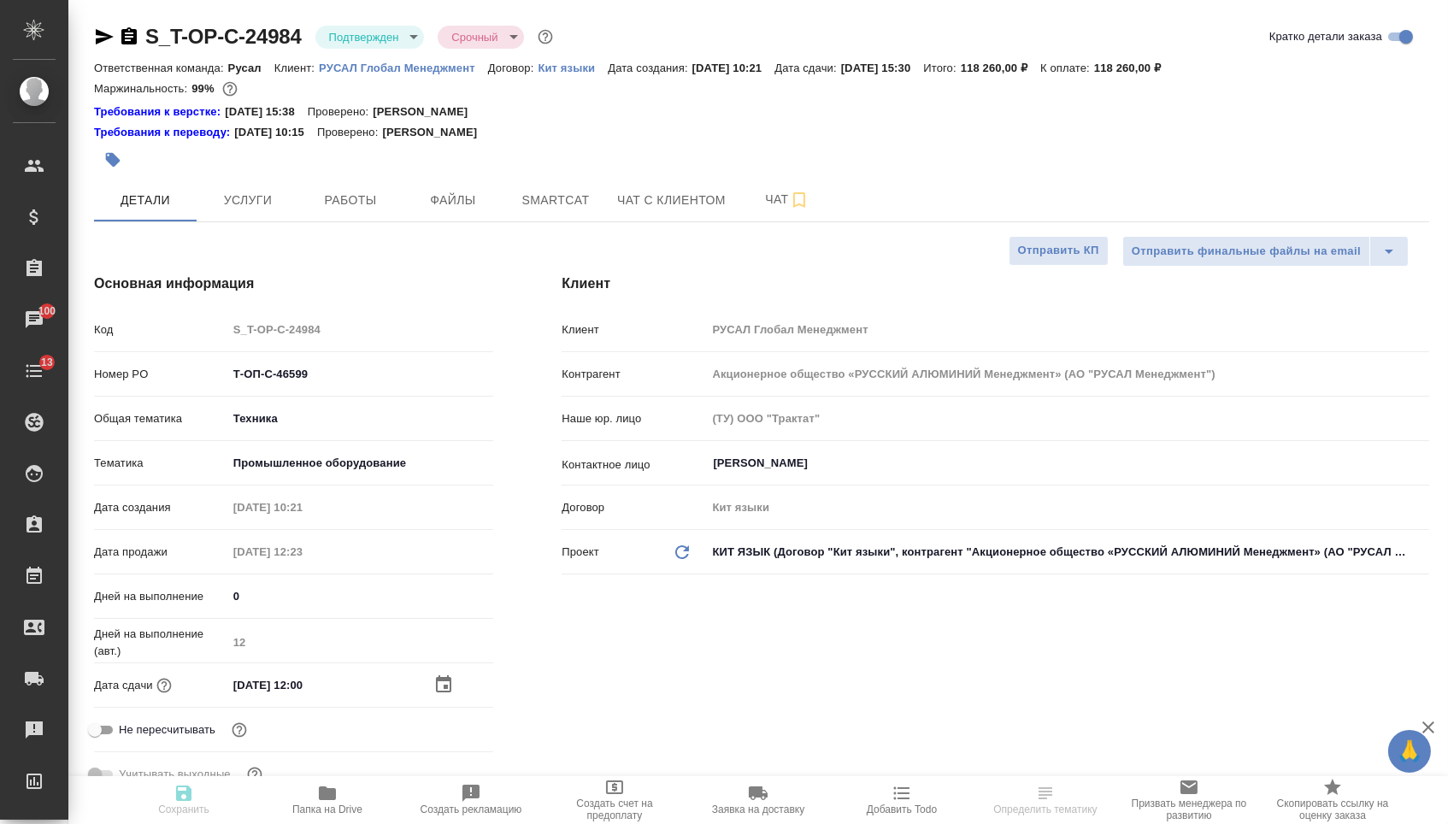
type textarea "x"
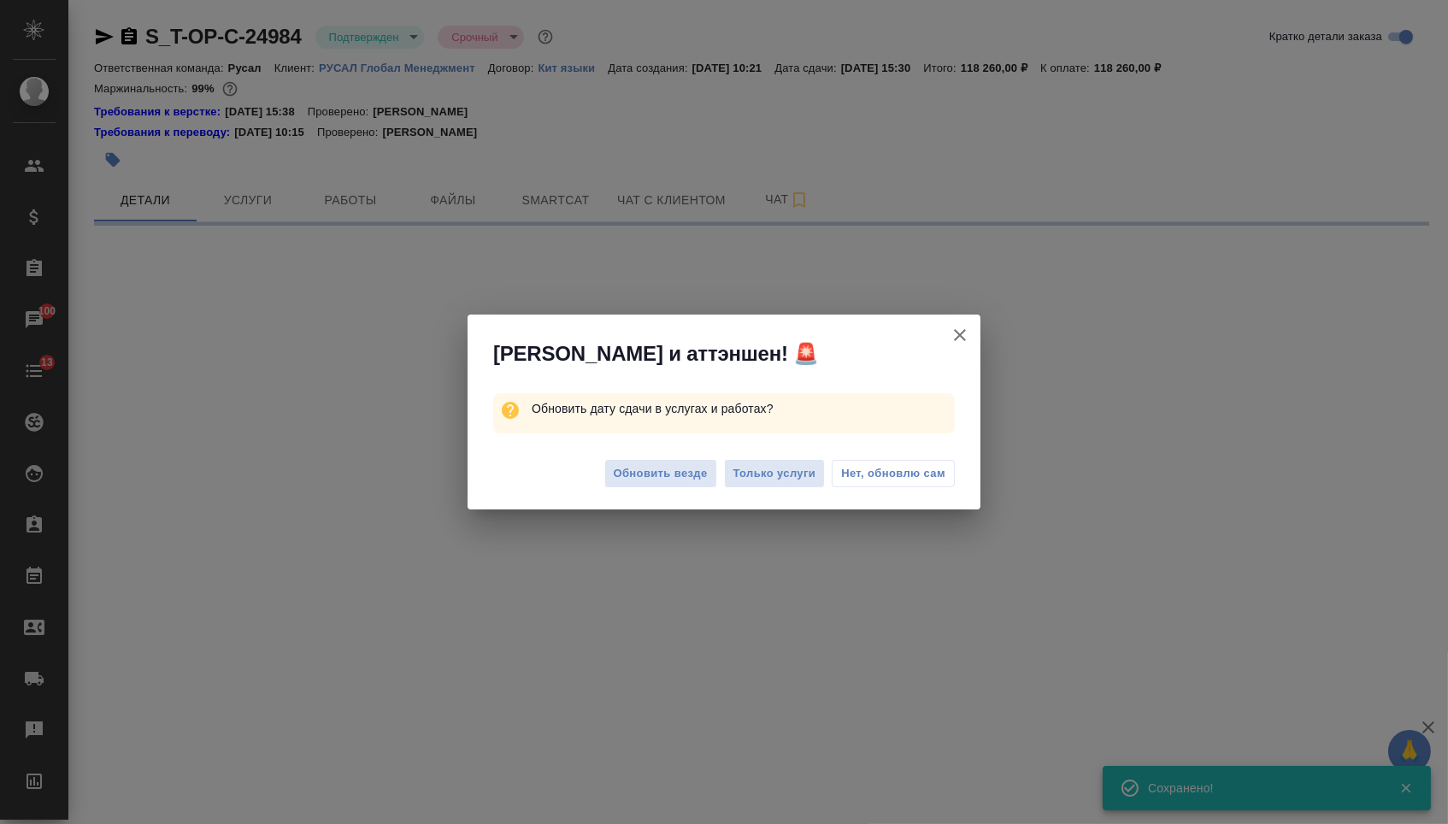
select select "RU"
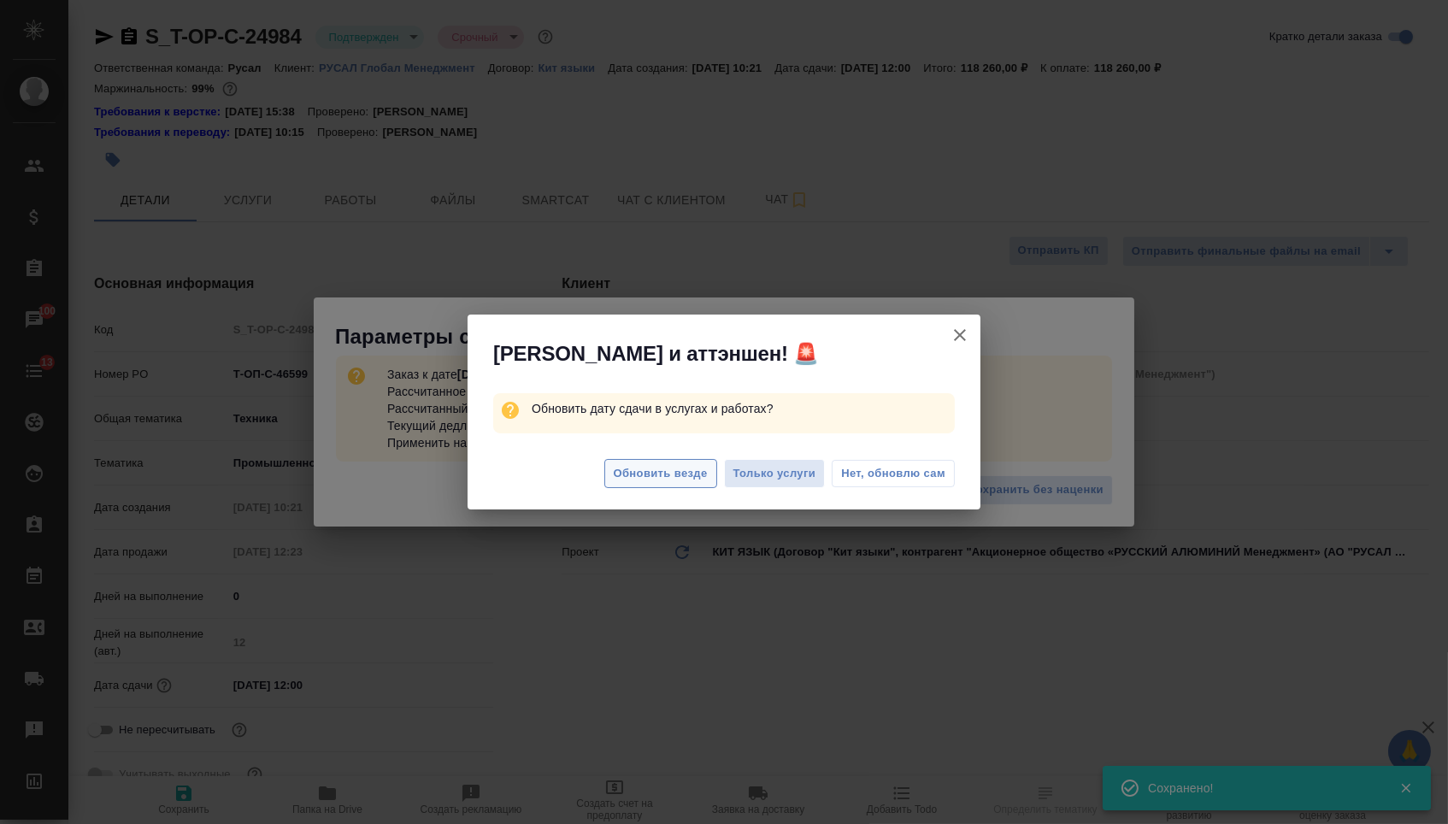
type textarea "x"
click at [680, 476] on span "Обновить везде" at bounding box center [661, 474] width 94 height 20
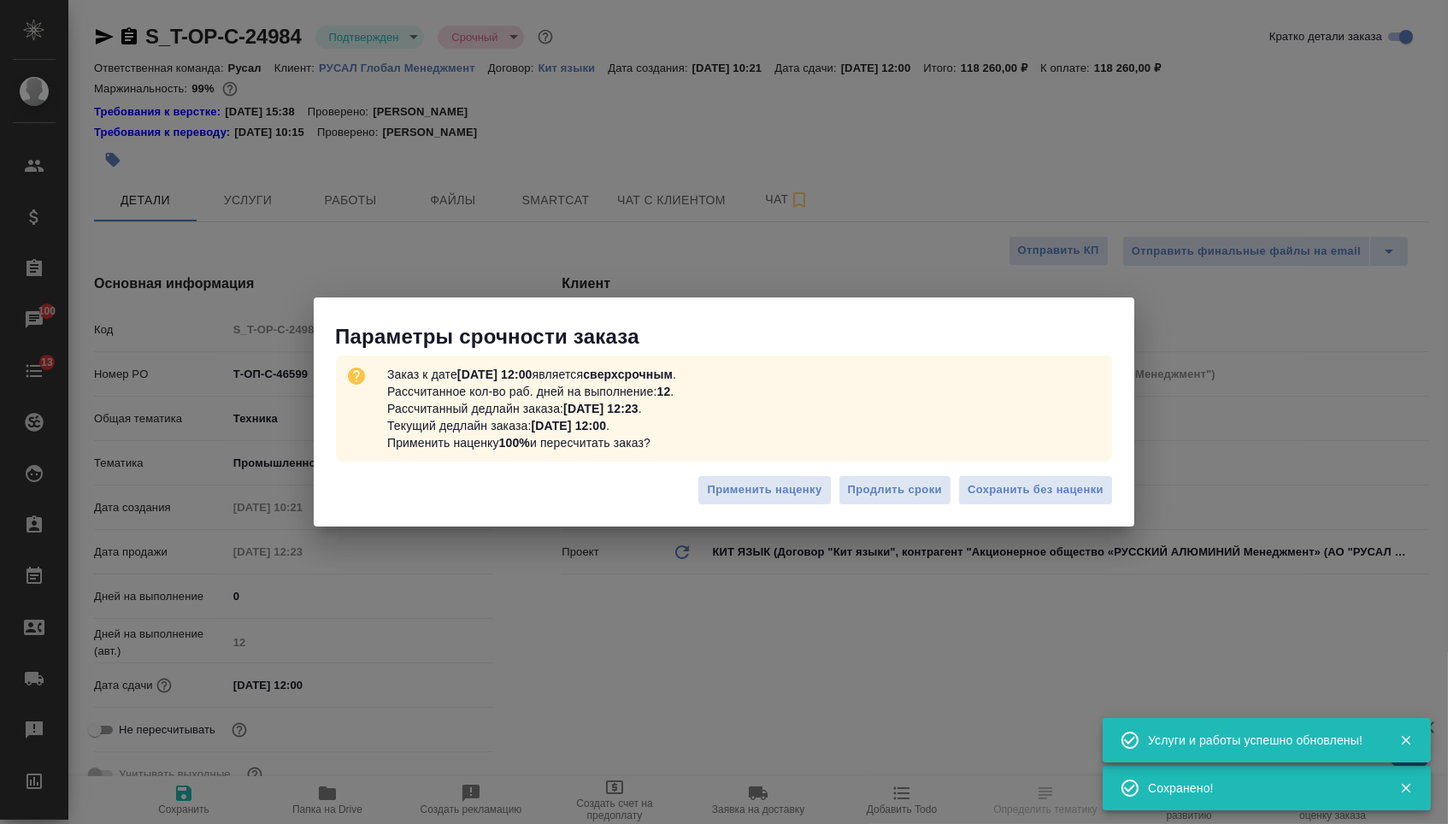
type textarea "x"
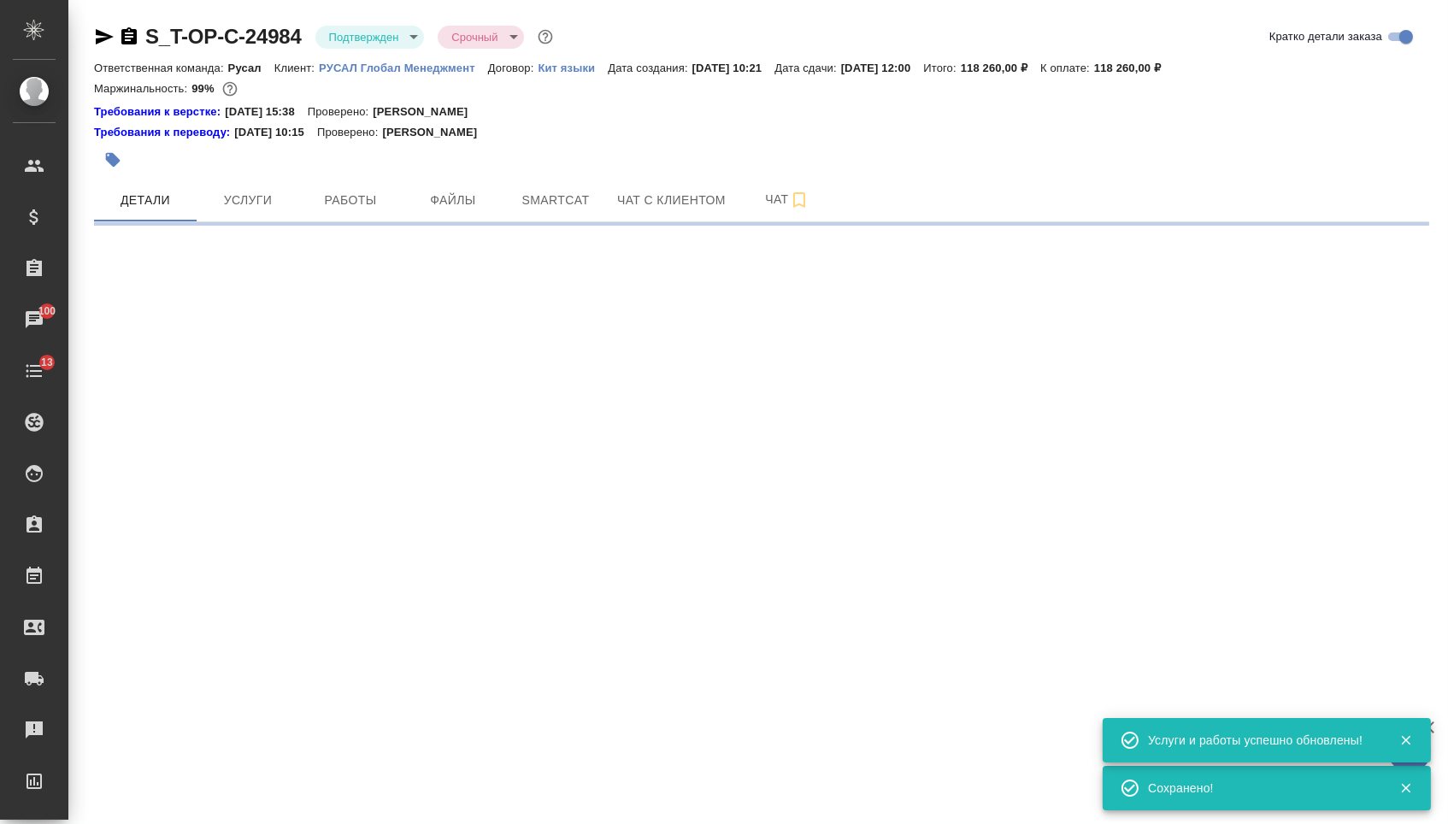
select select "RU"
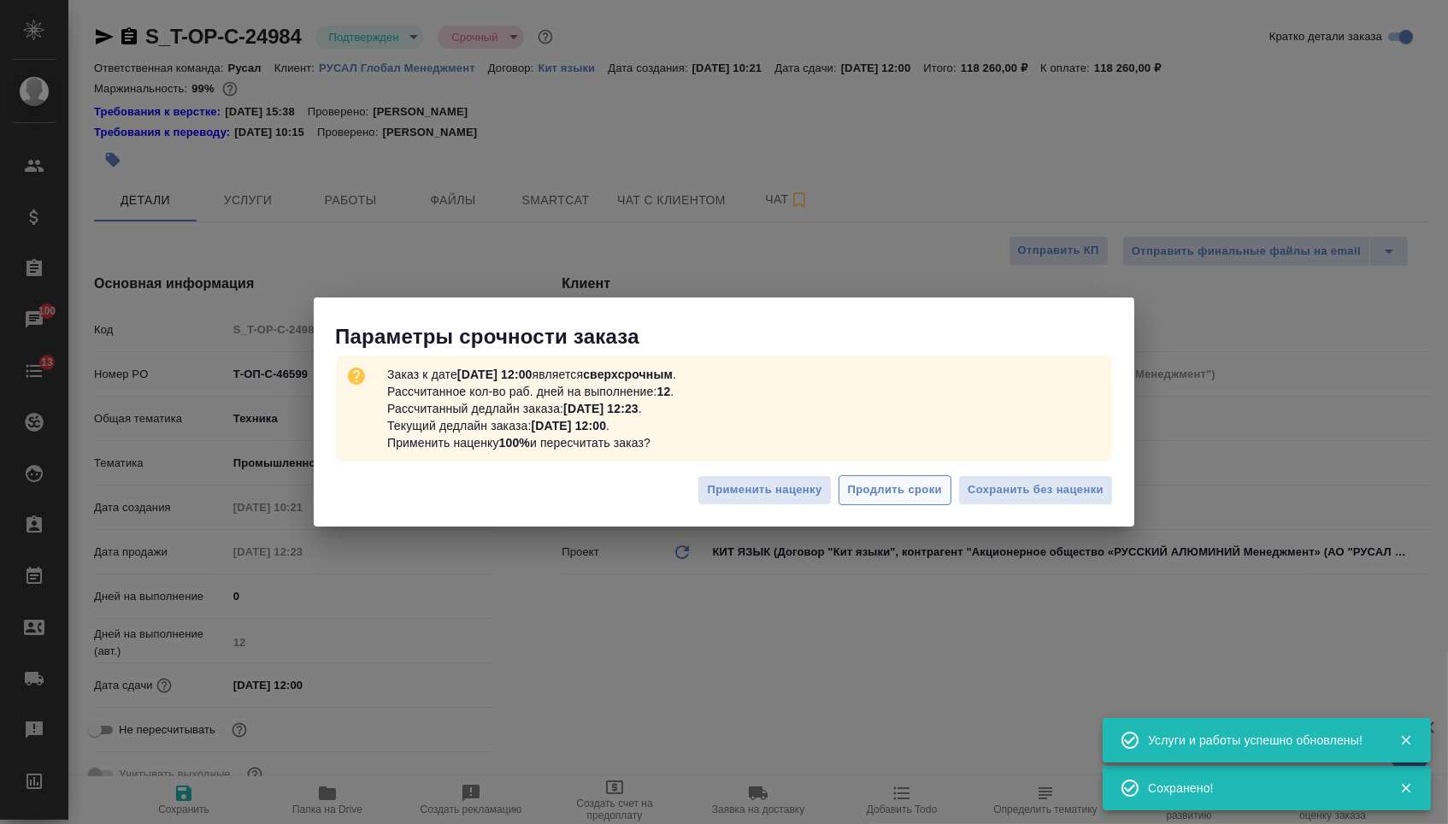
type textarea "x"
click at [991, 488] on span "Сохранить без наценки" at bounding box center [1036, 490] width 136 height 20
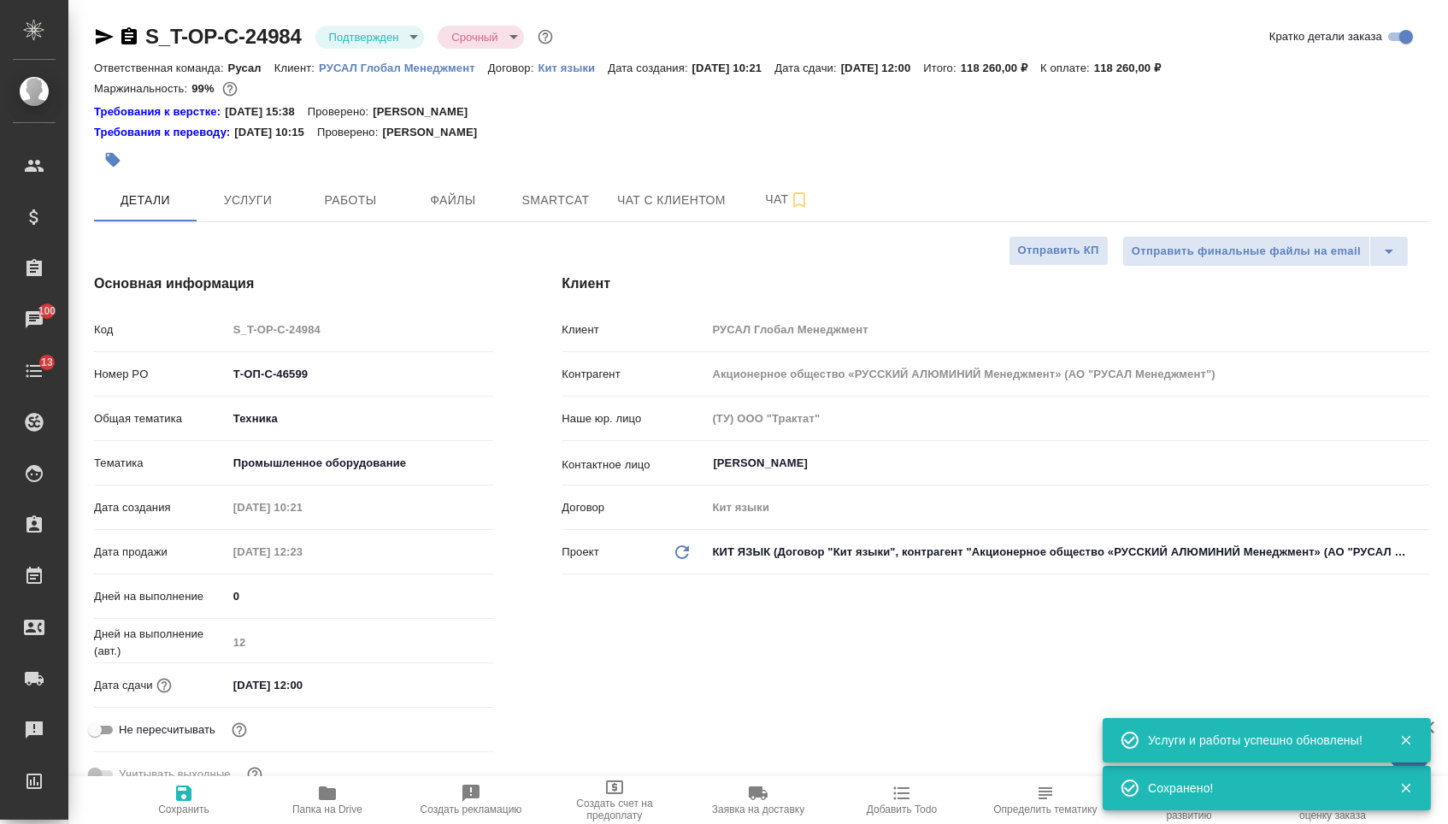
type textarea "x"
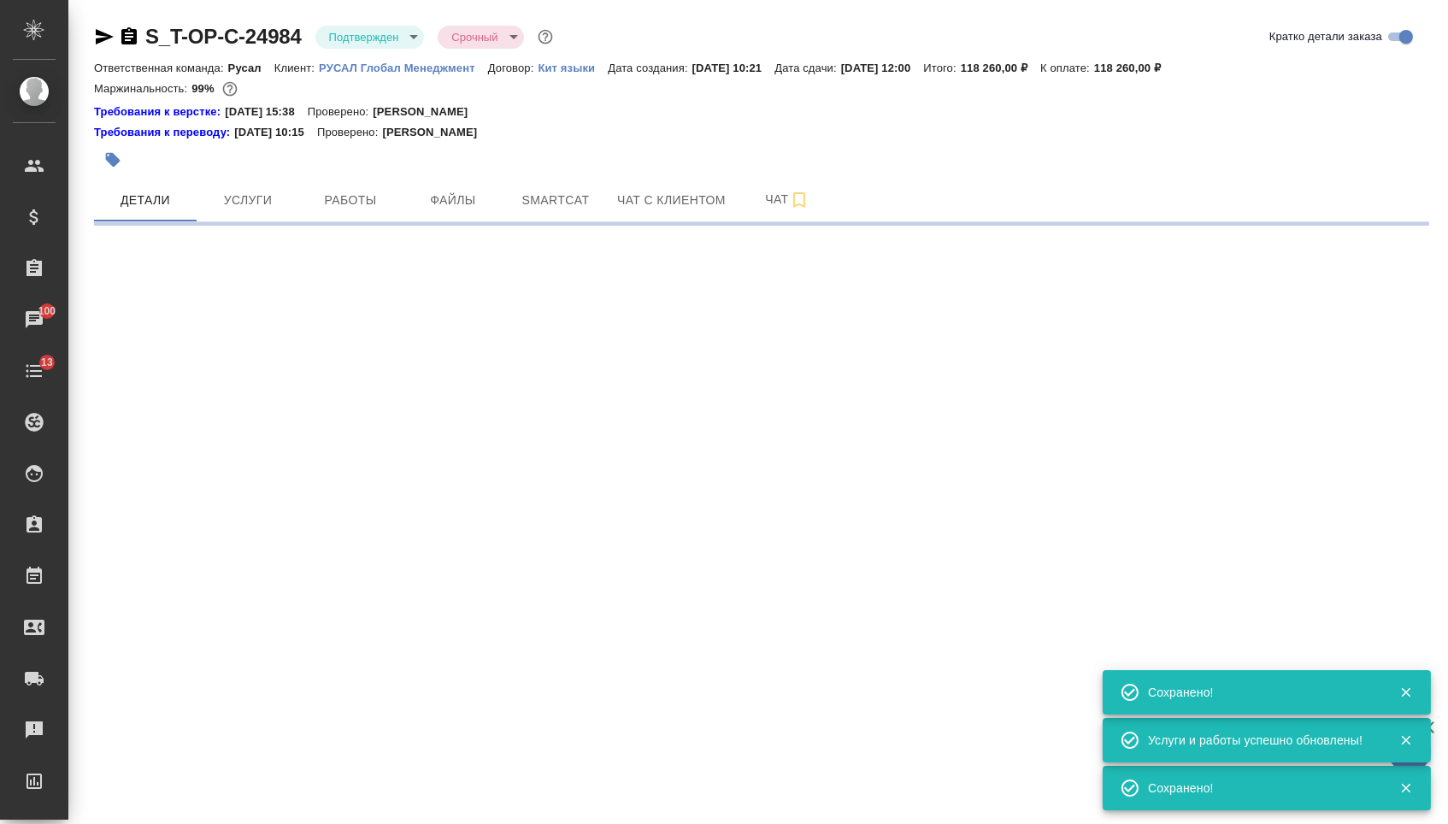
select select "RU"
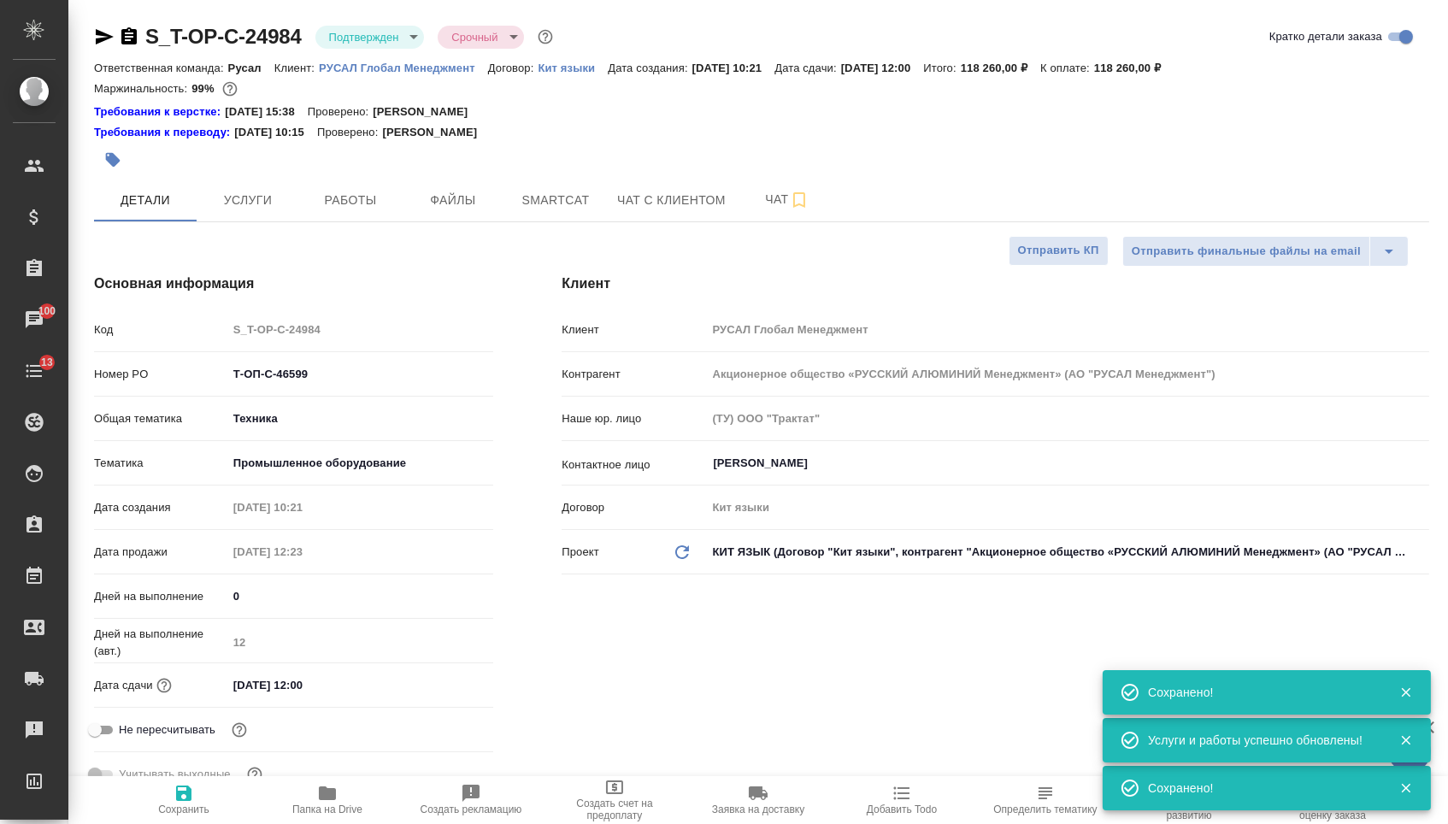
type textarea "x"
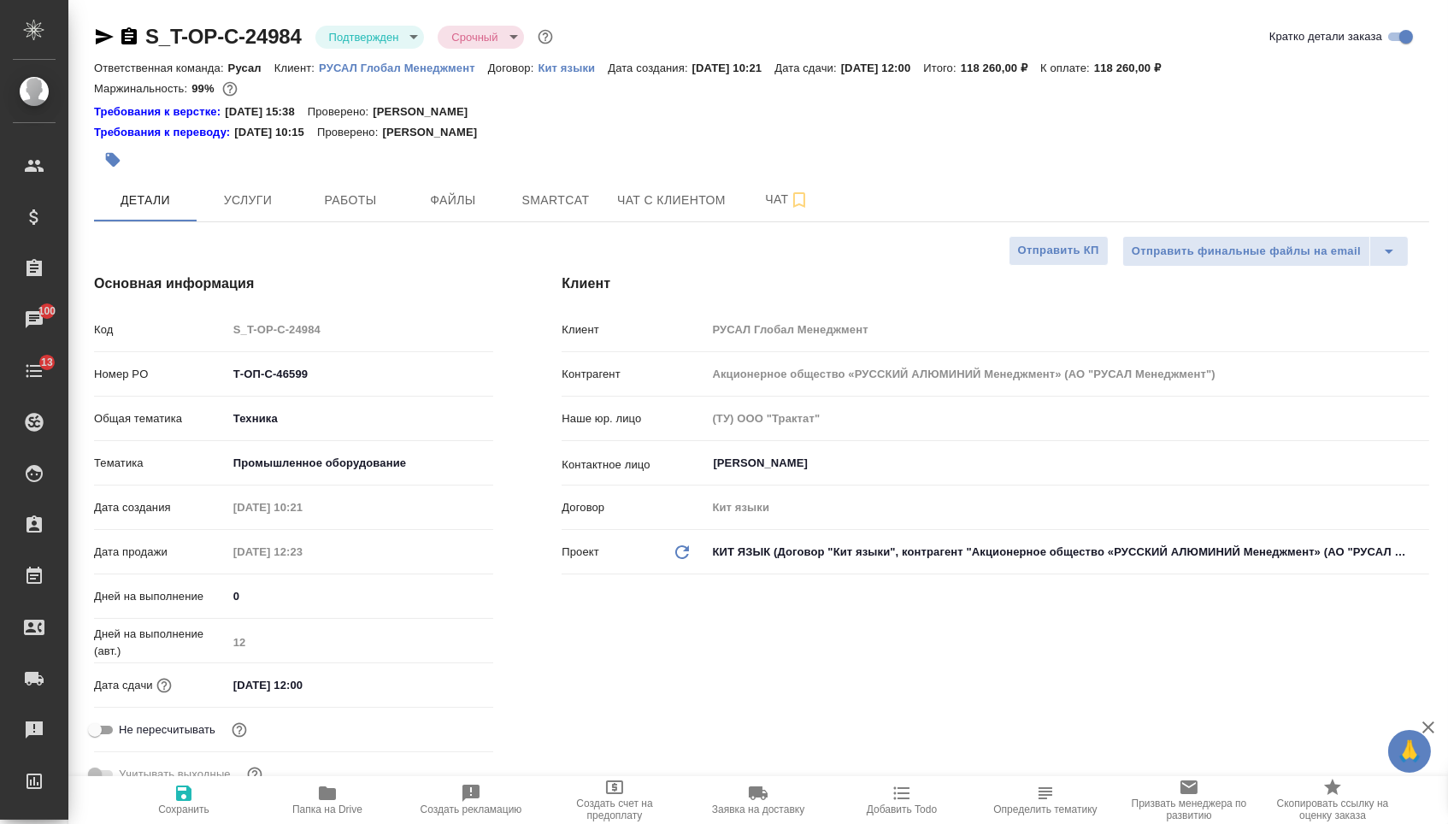
click at [303, 694] on input "08.09.2025 12:00" at bounding box center [302, 685] width 150 height 25
type input "08.09.2025 10:0_"
type textarea "x"
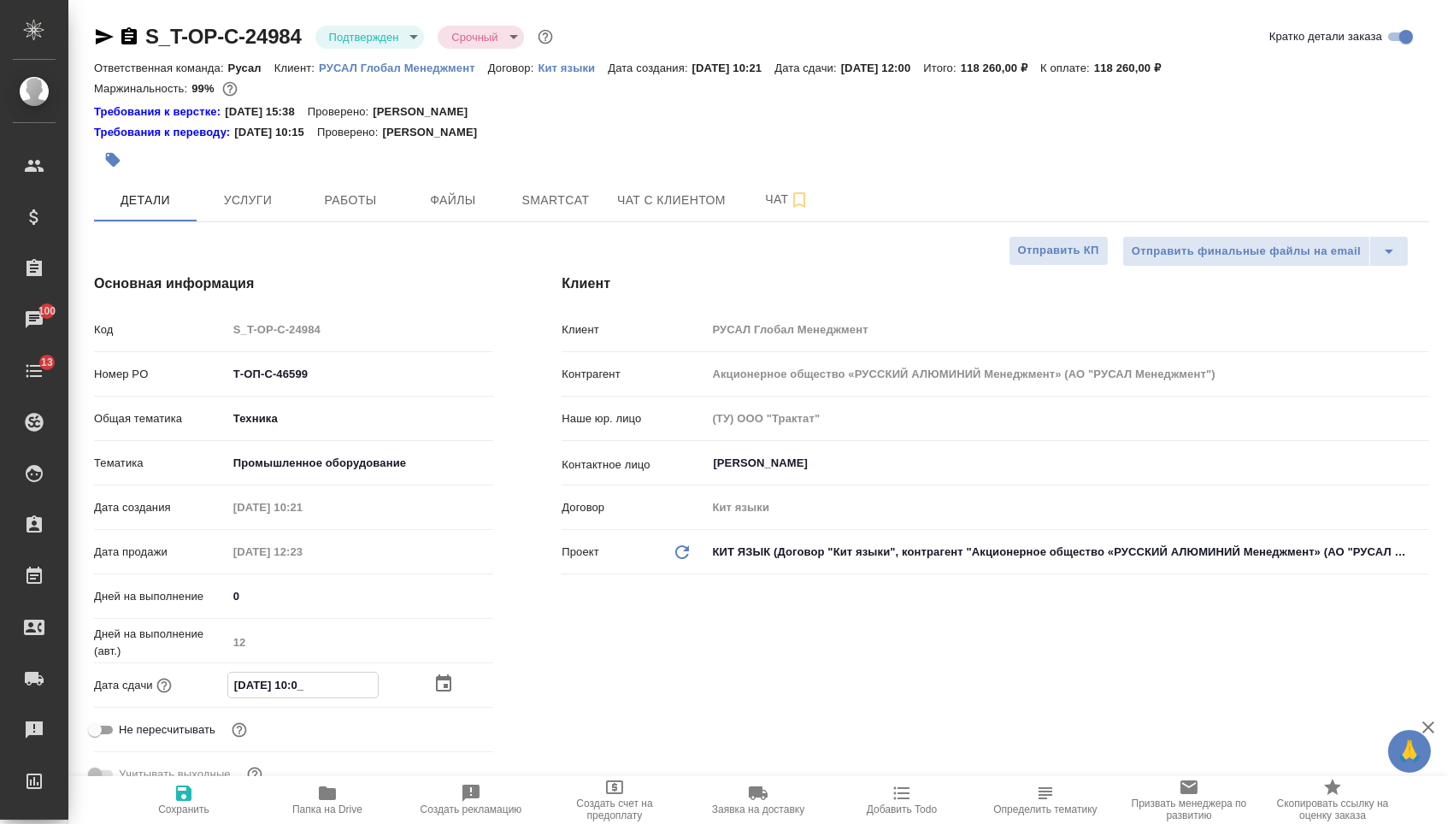
type input "08.09.2025 11:00"
type textarea "x"
click at [167, 820] on button "Сохранить" at bounding box center [184, 800] width 144 height 48
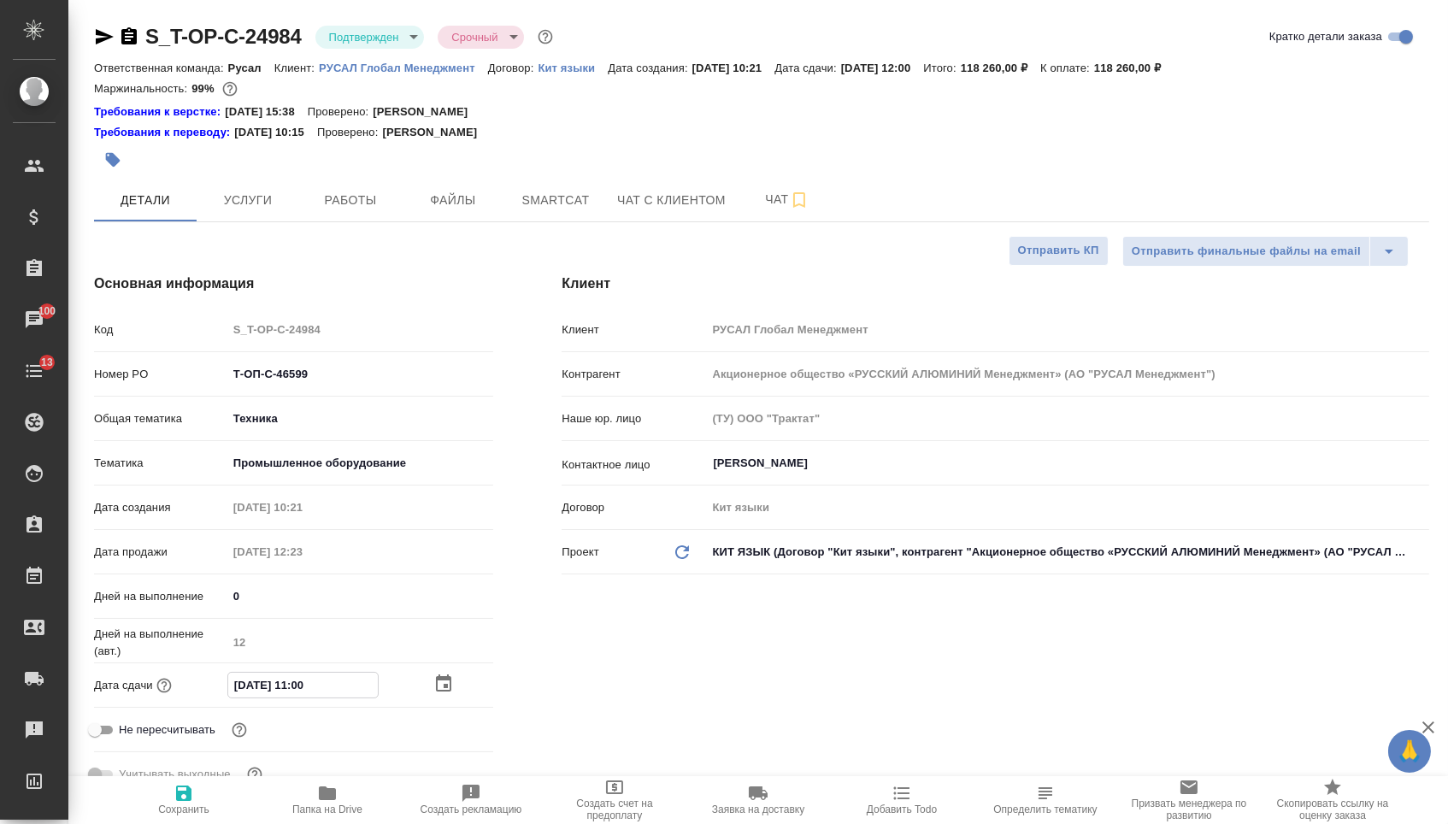
type textarea "x"
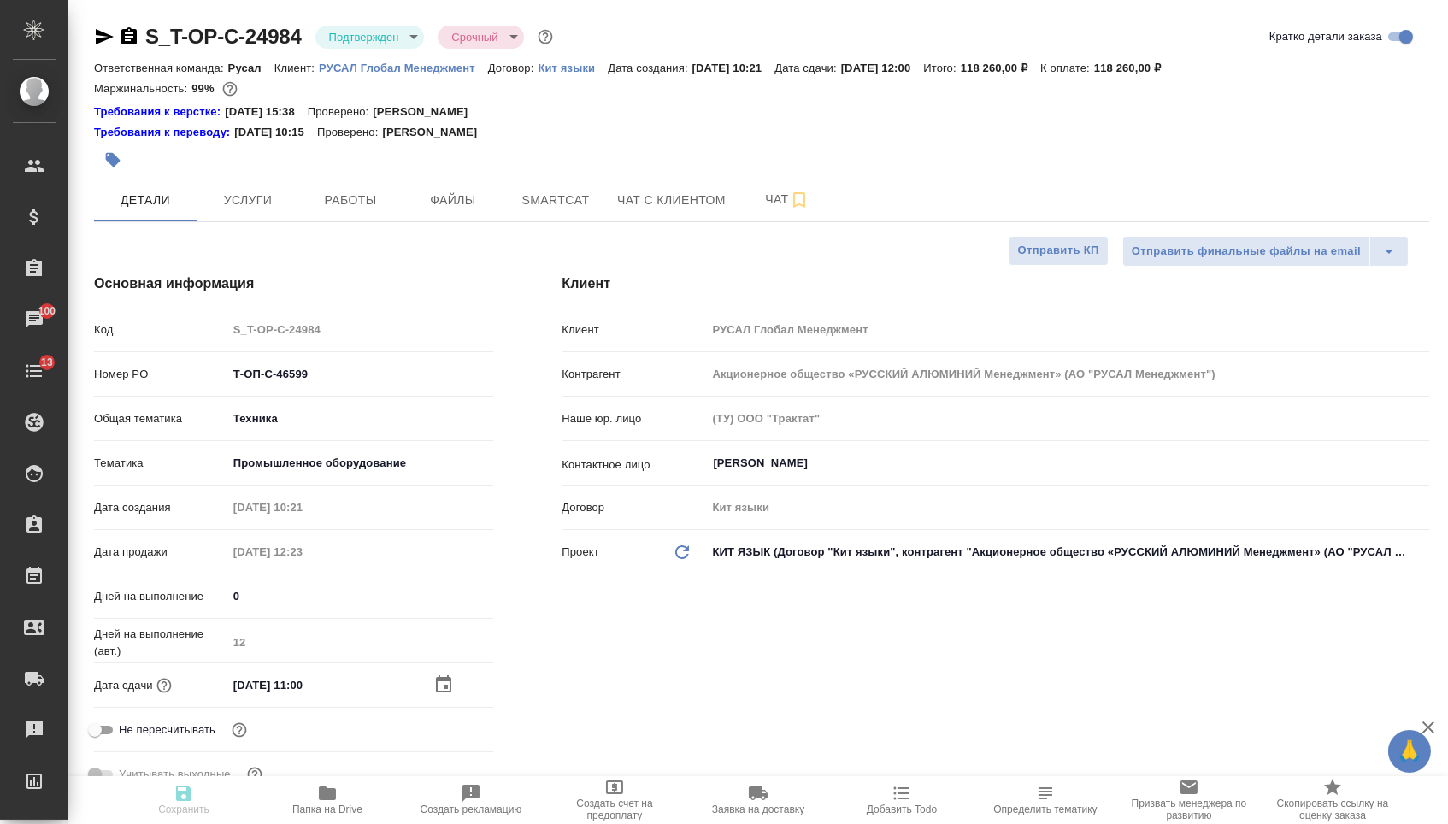
type textarea "x"
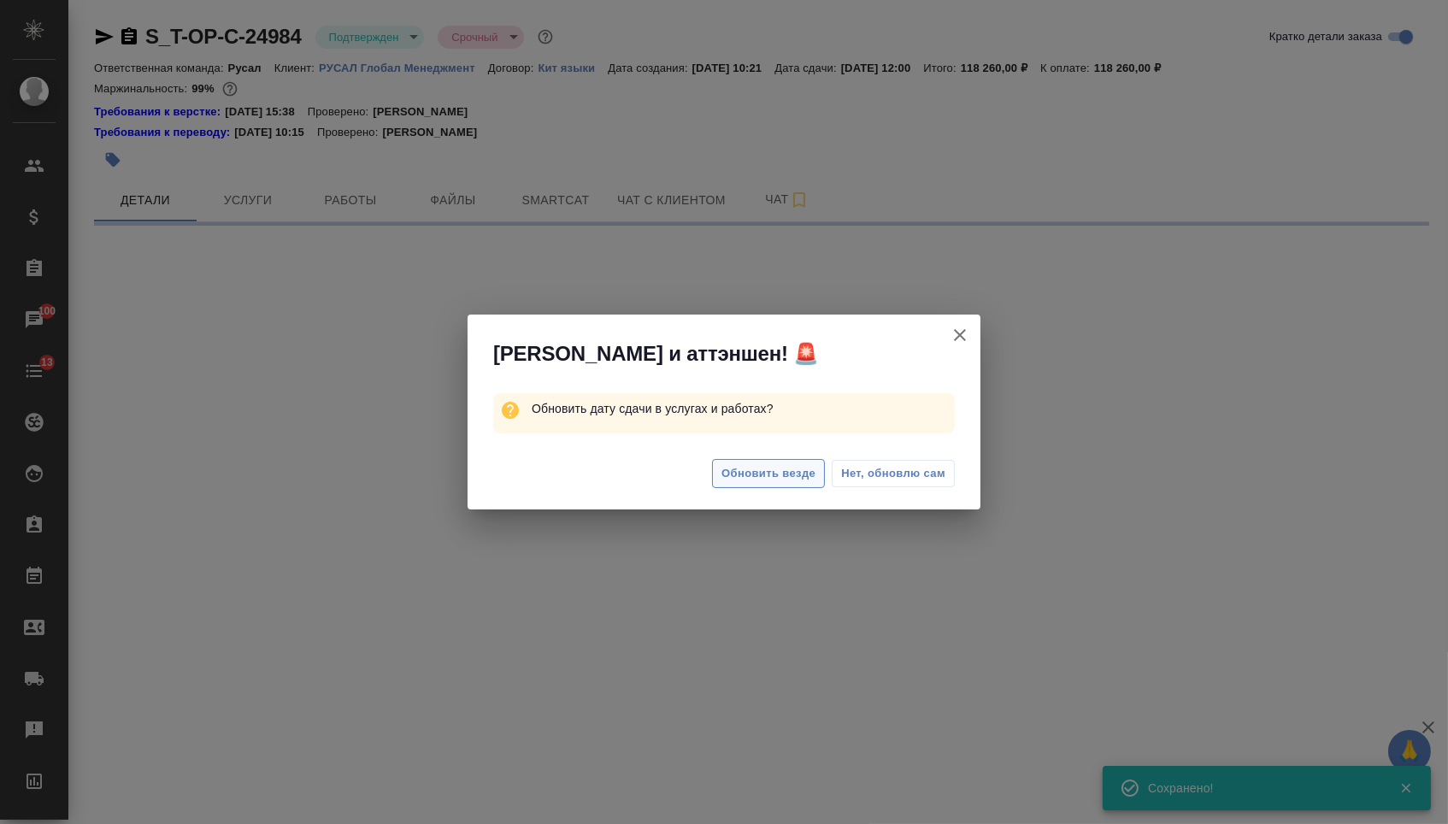
select select "RU"
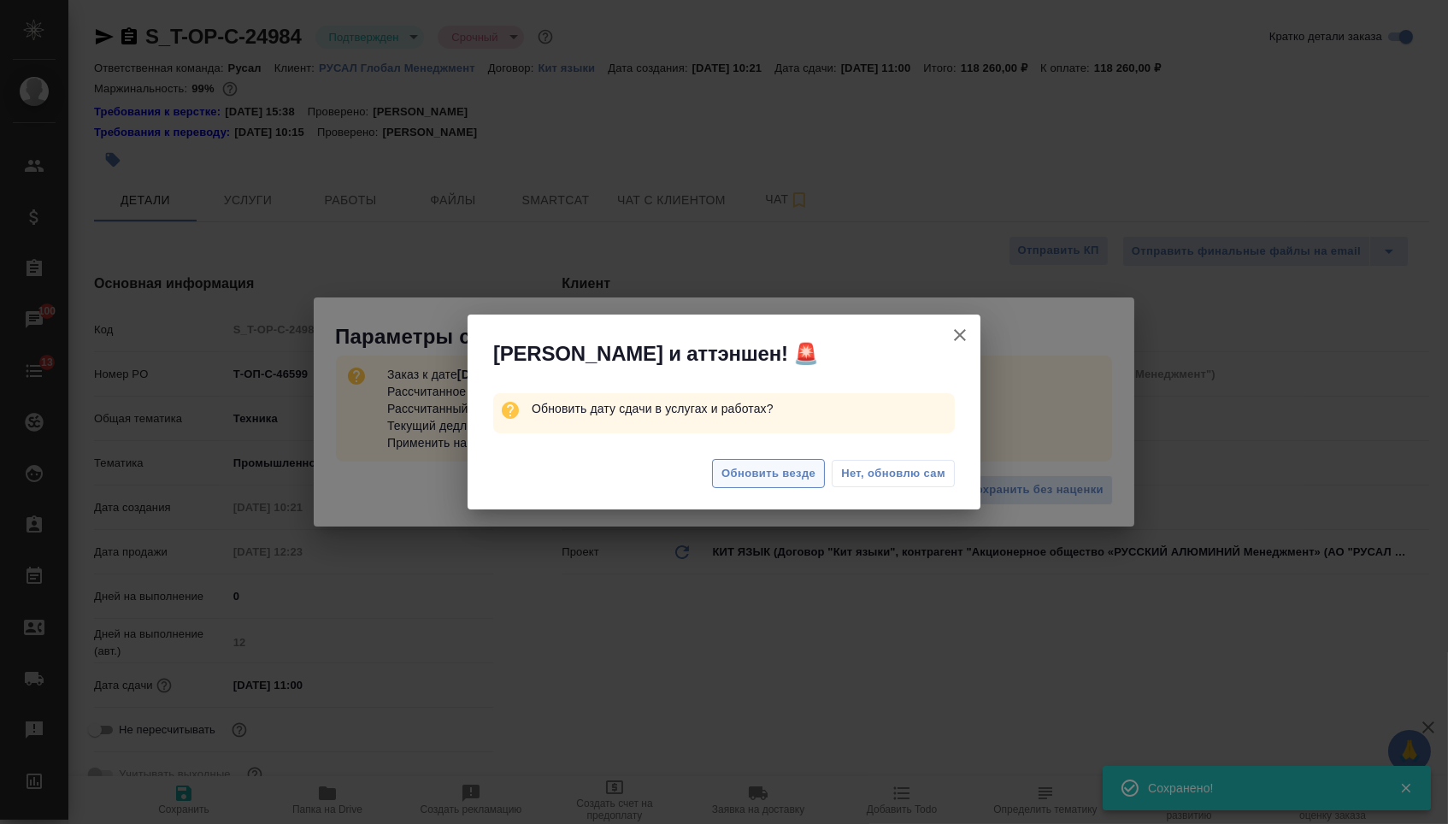
click at [719, 475] on button "Обновить везде" at bounding box center [768, 474] width 113 height 30
type textarea "x"
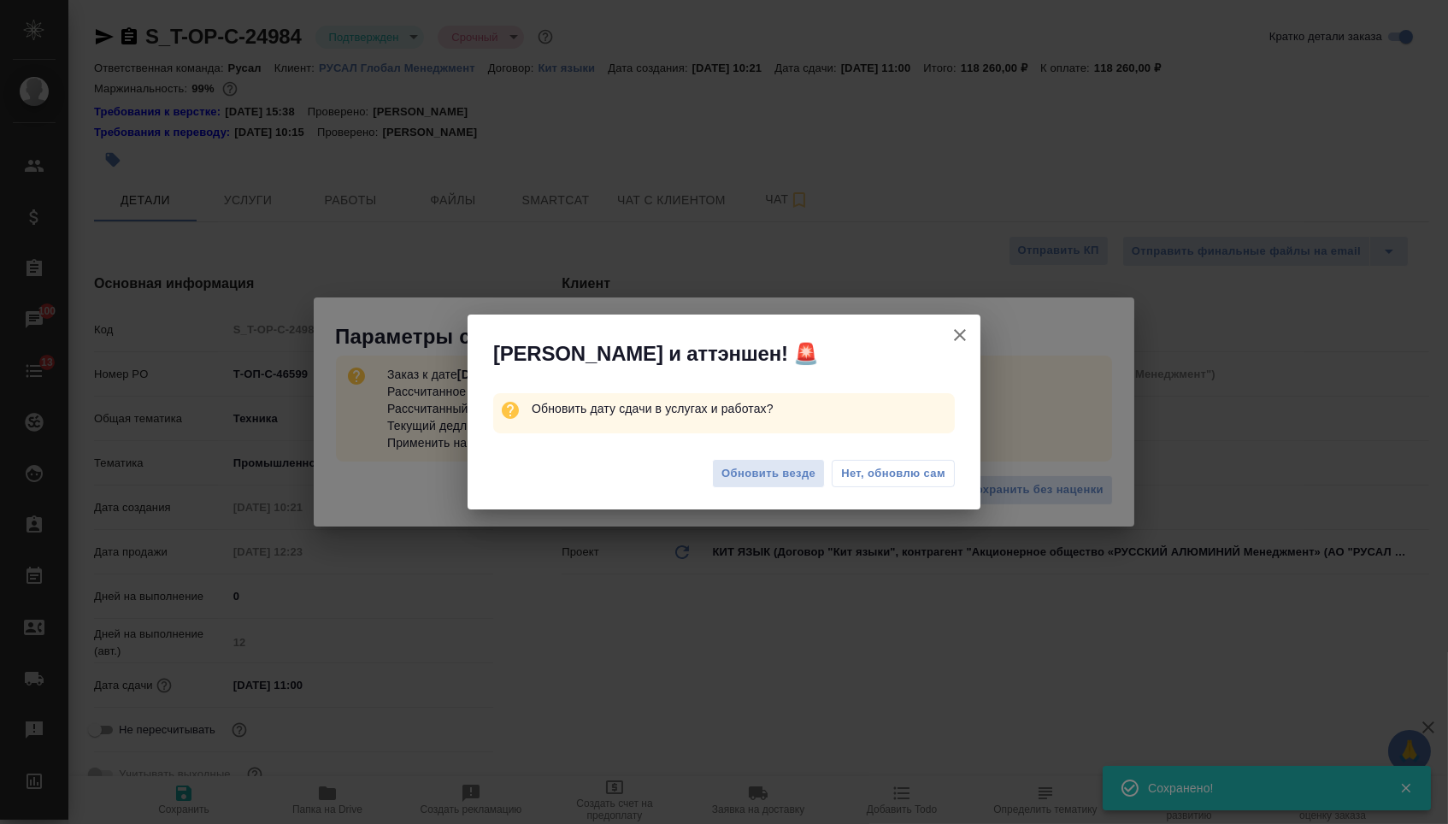
type textarea "x"
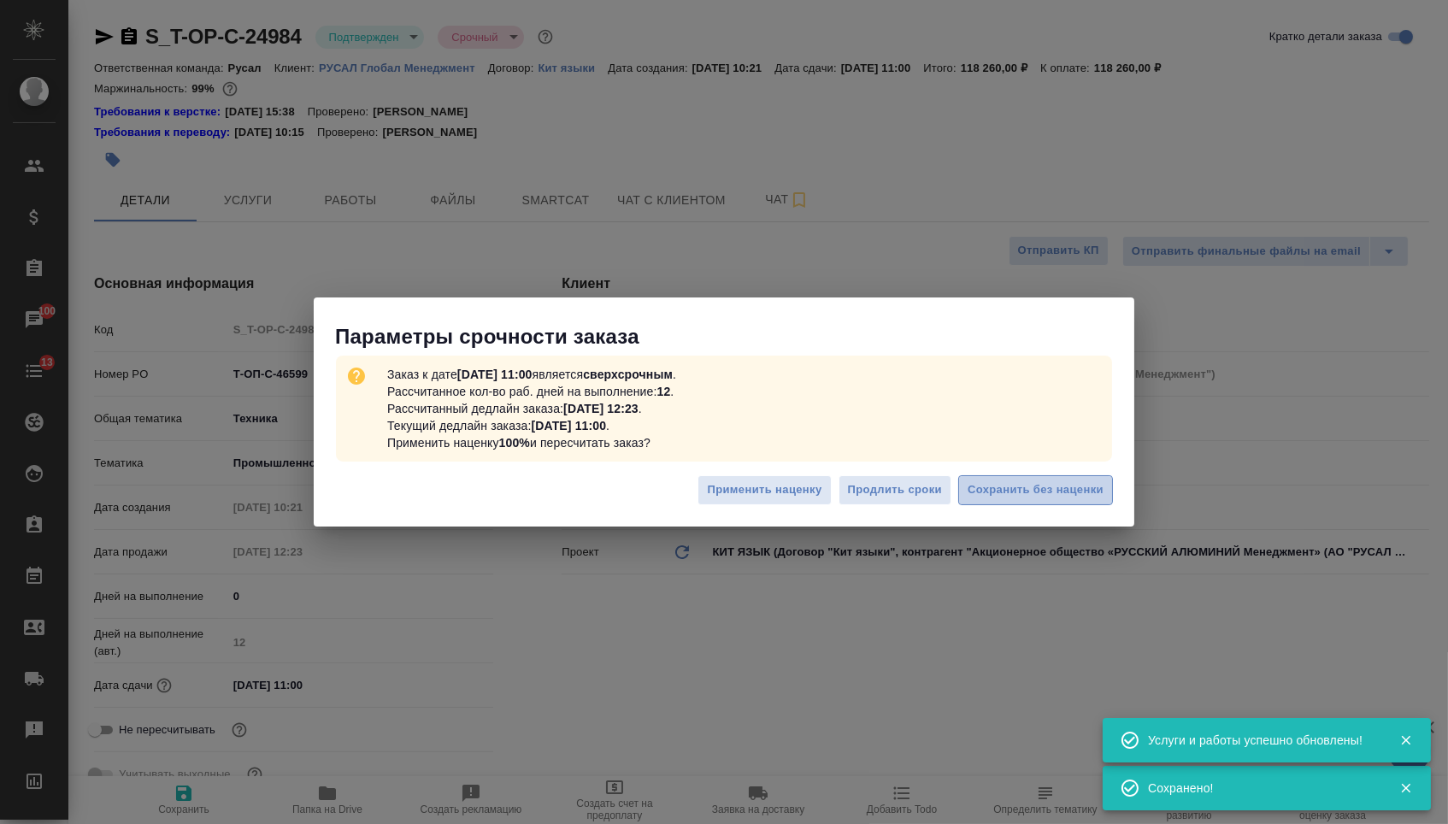
click at [1019, 493] on span "Сохранить без наценки" at bounding box center [1036, 490] width 136 height 20
type textarea "x"
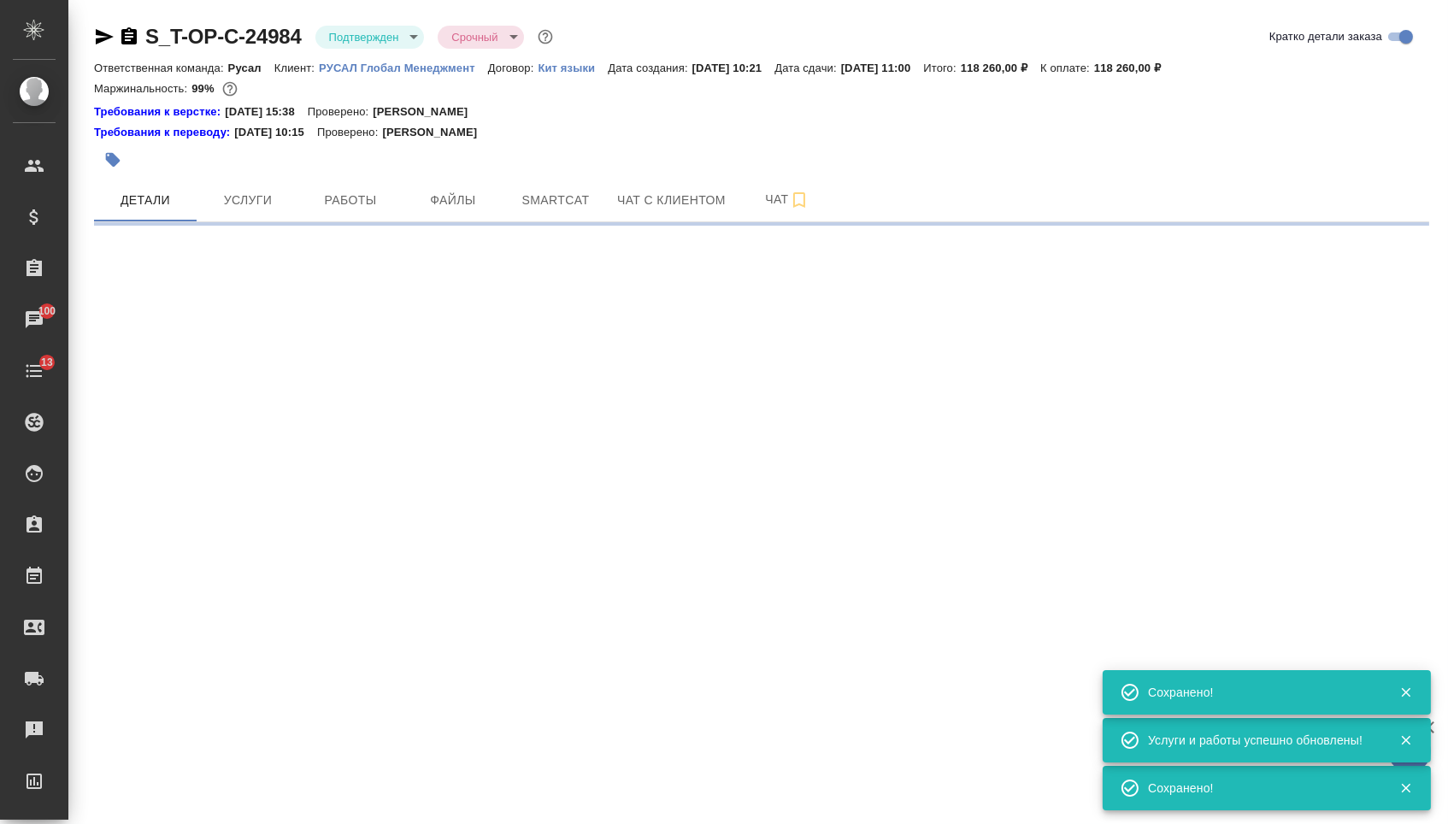
select select "RU"
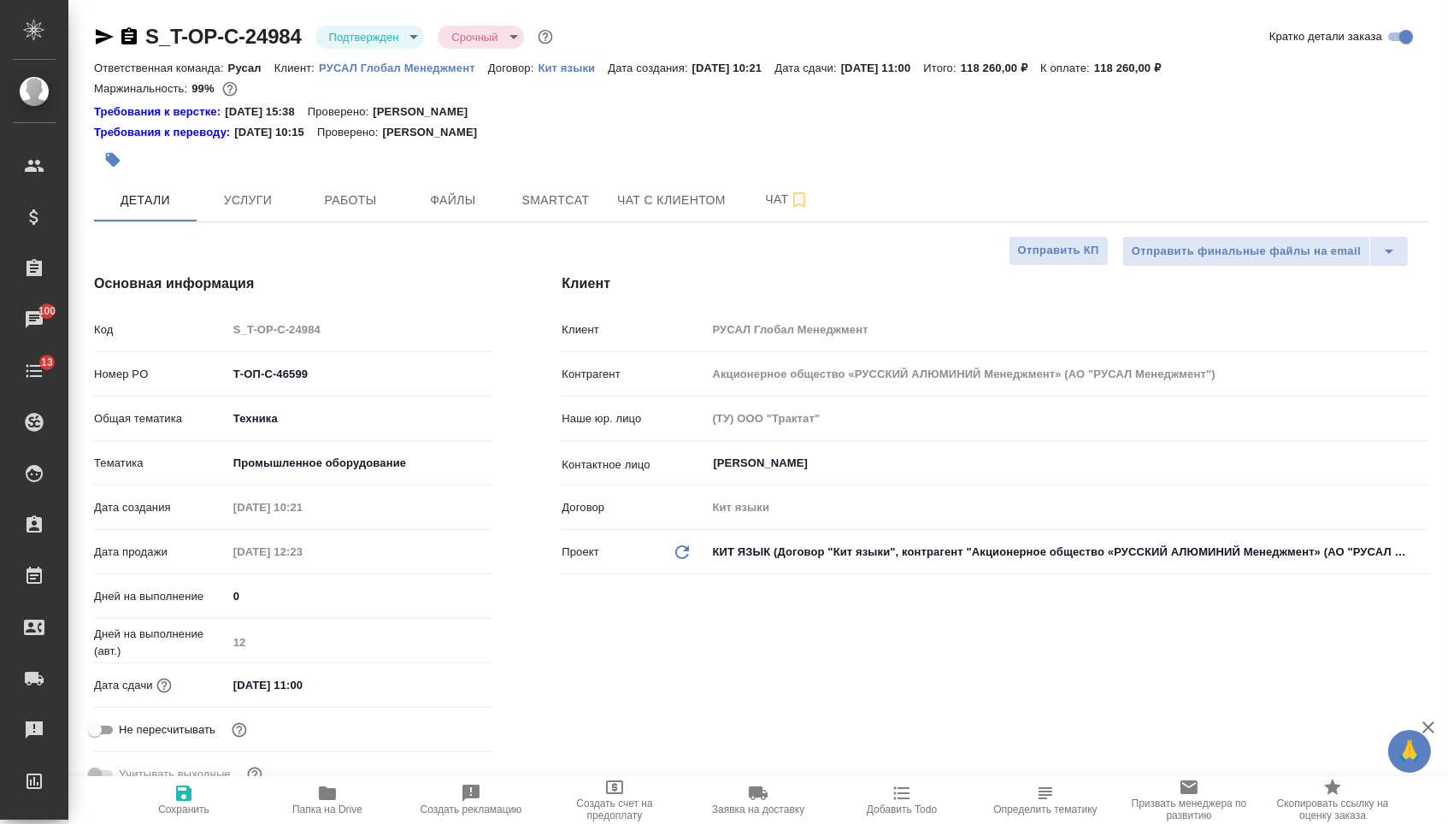
type textarea "x"
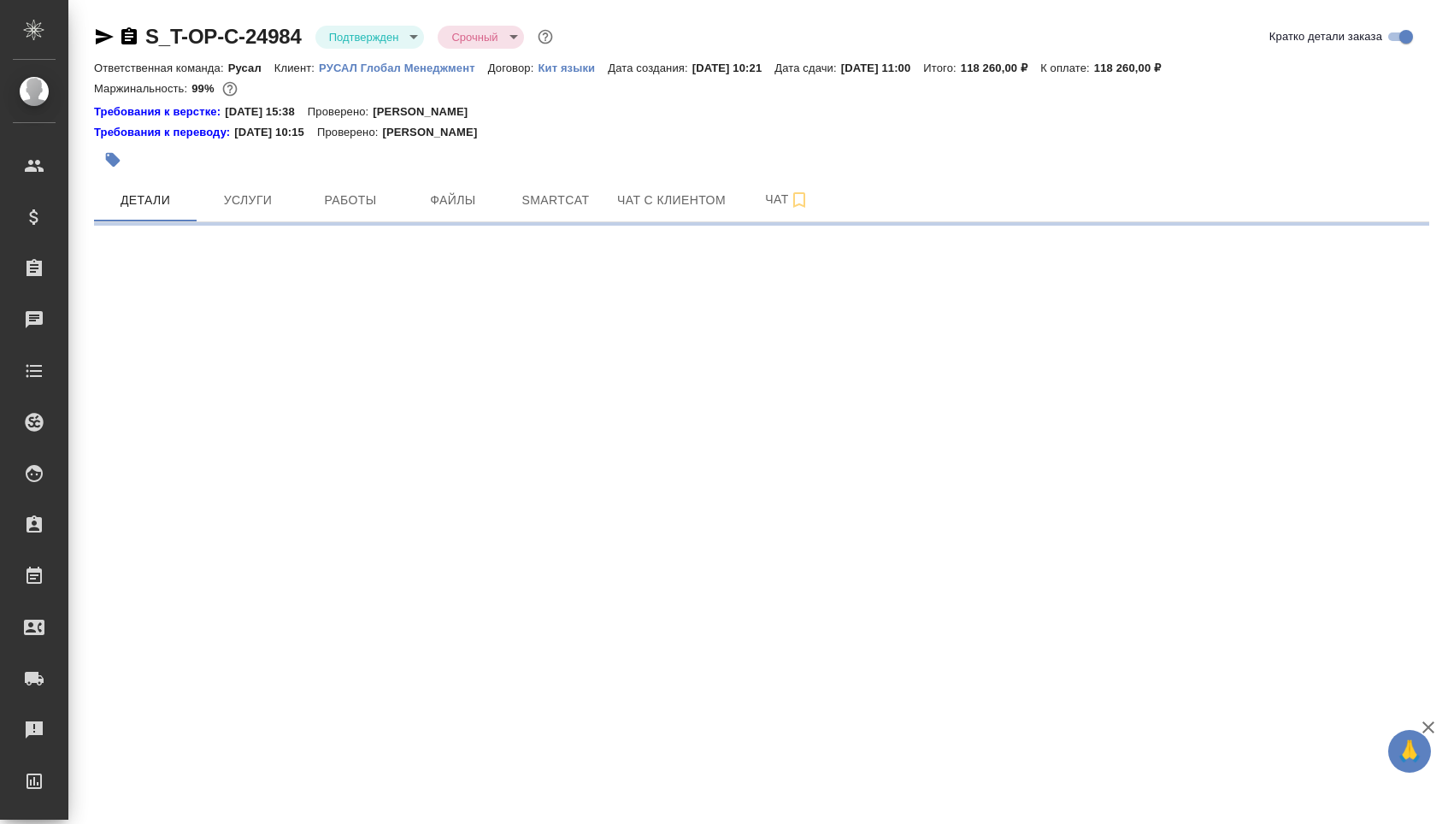
select select "RU"
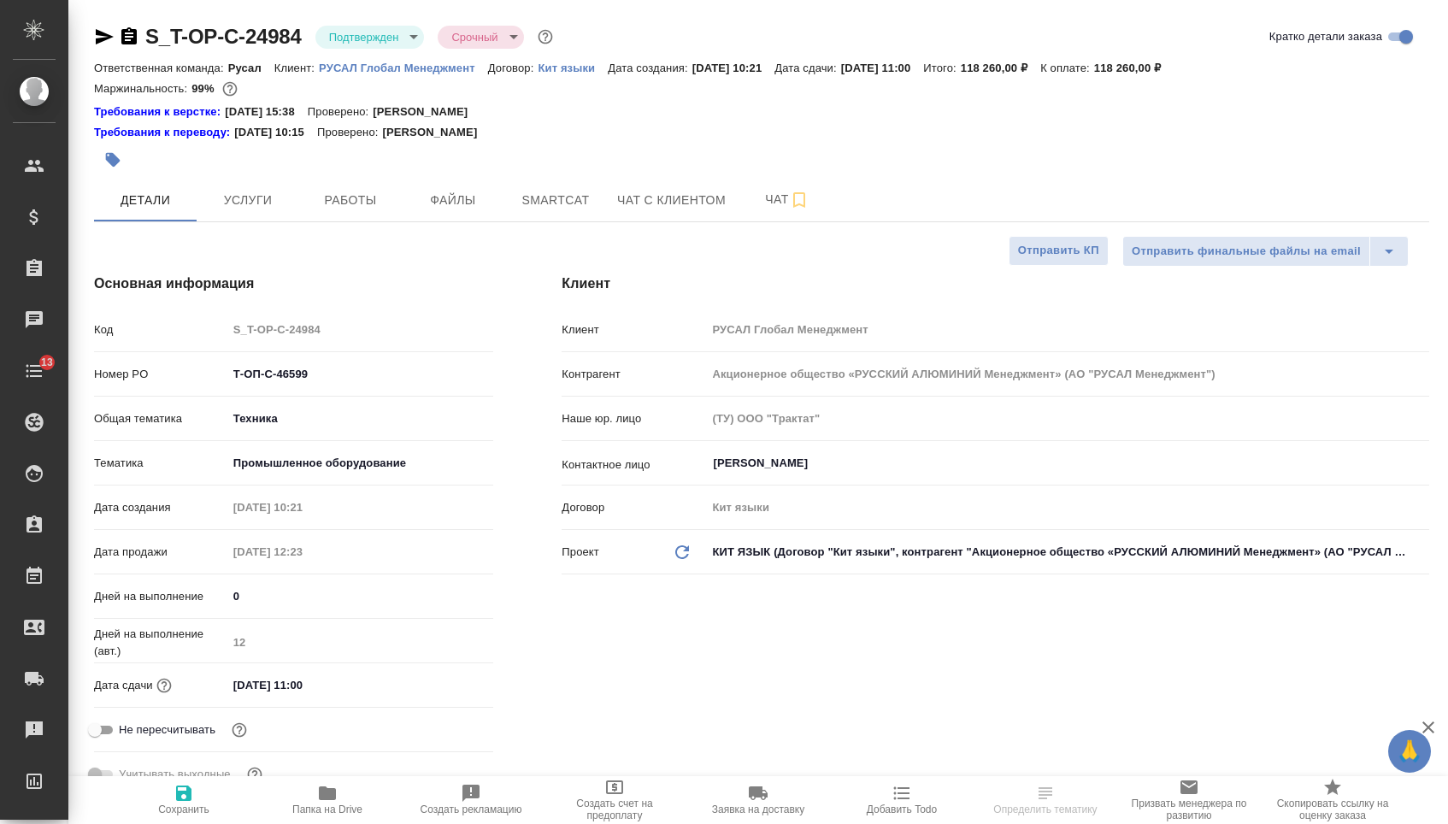
type textarea "x"
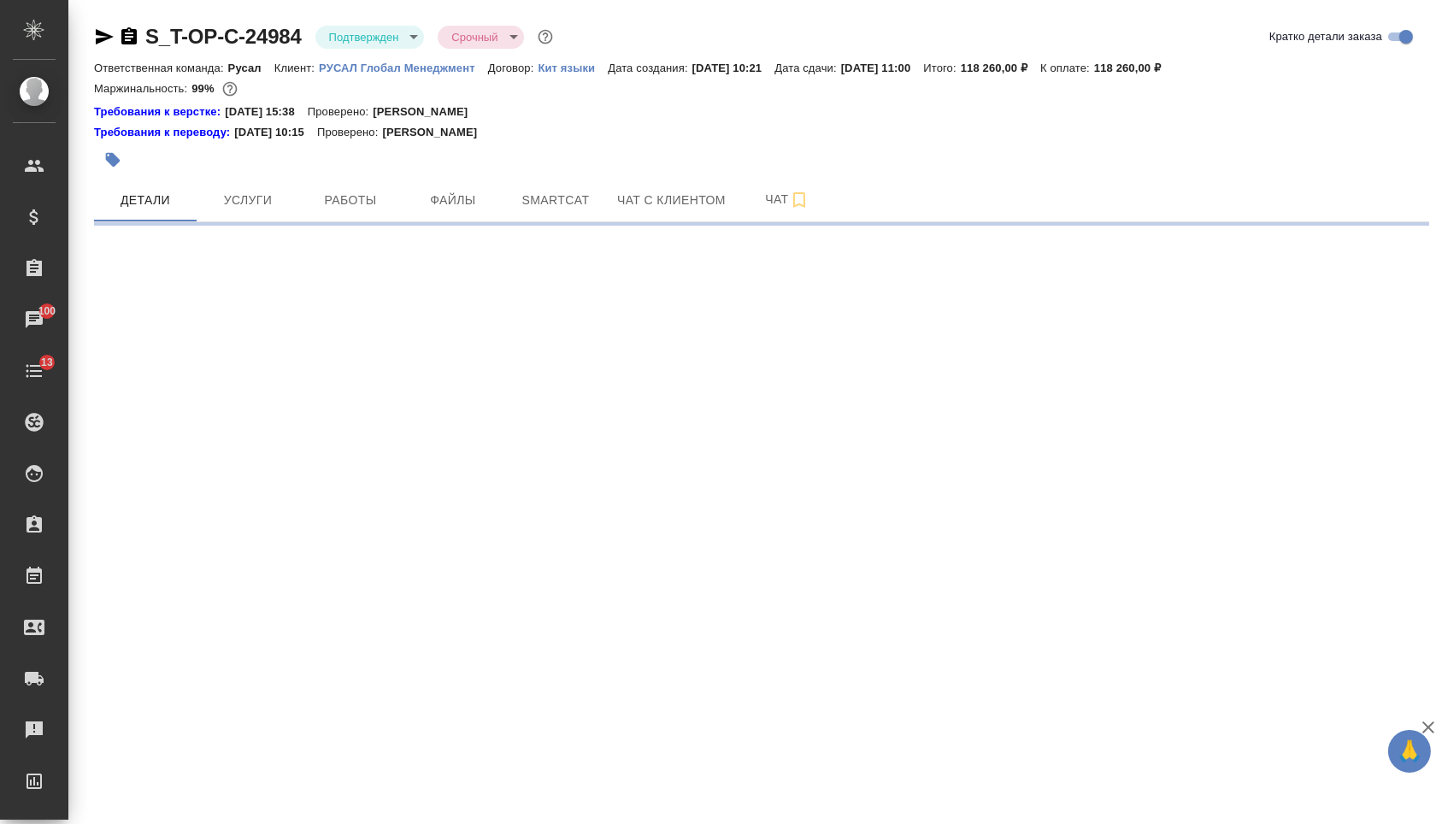
select select "RU"
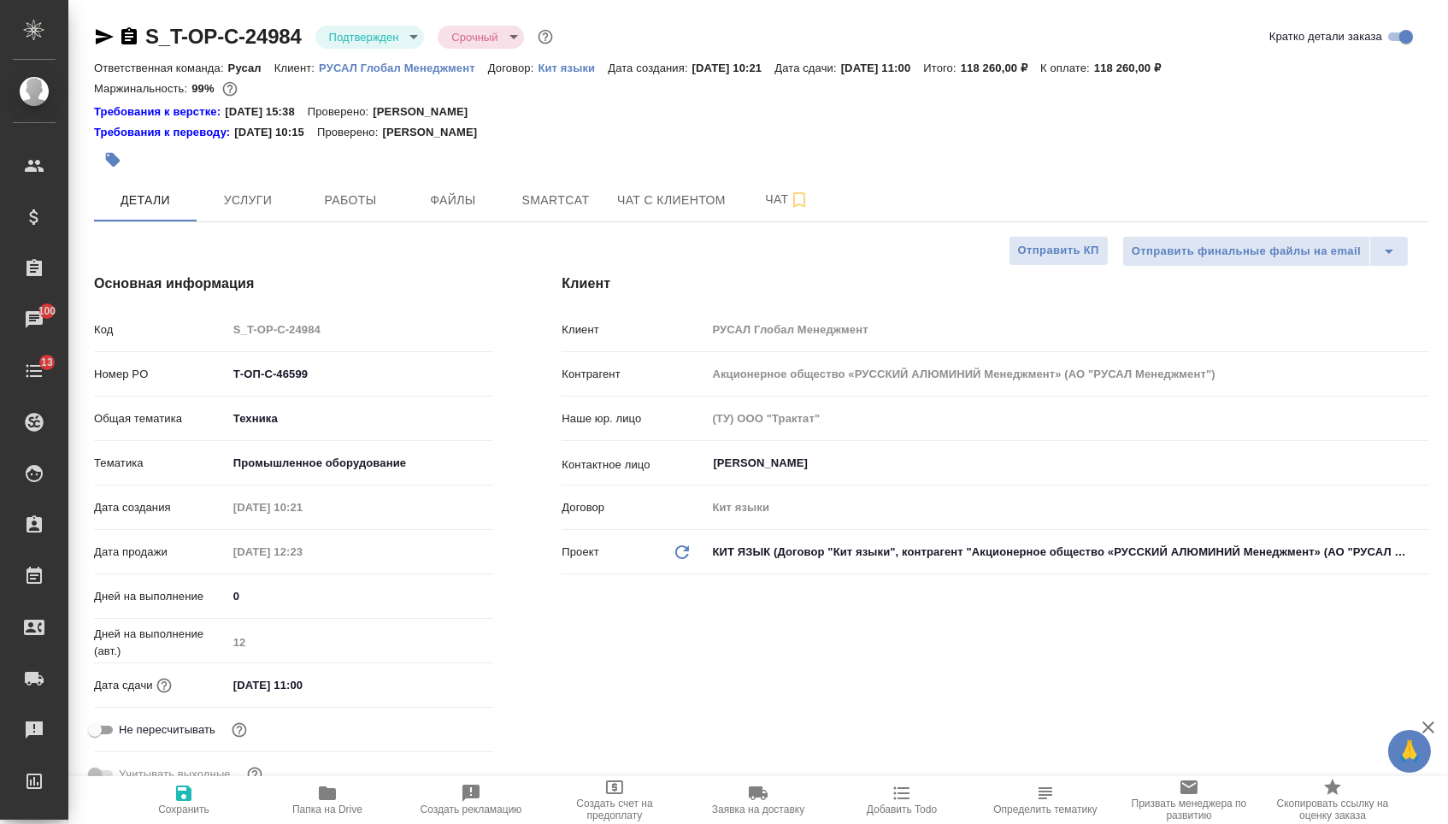
type textarea "x"
click at [303, 690] on input "08.09.2025 11:00" at bounding box center [302, 685] width 150 height 25
type input "08.09.2025 10:0_"
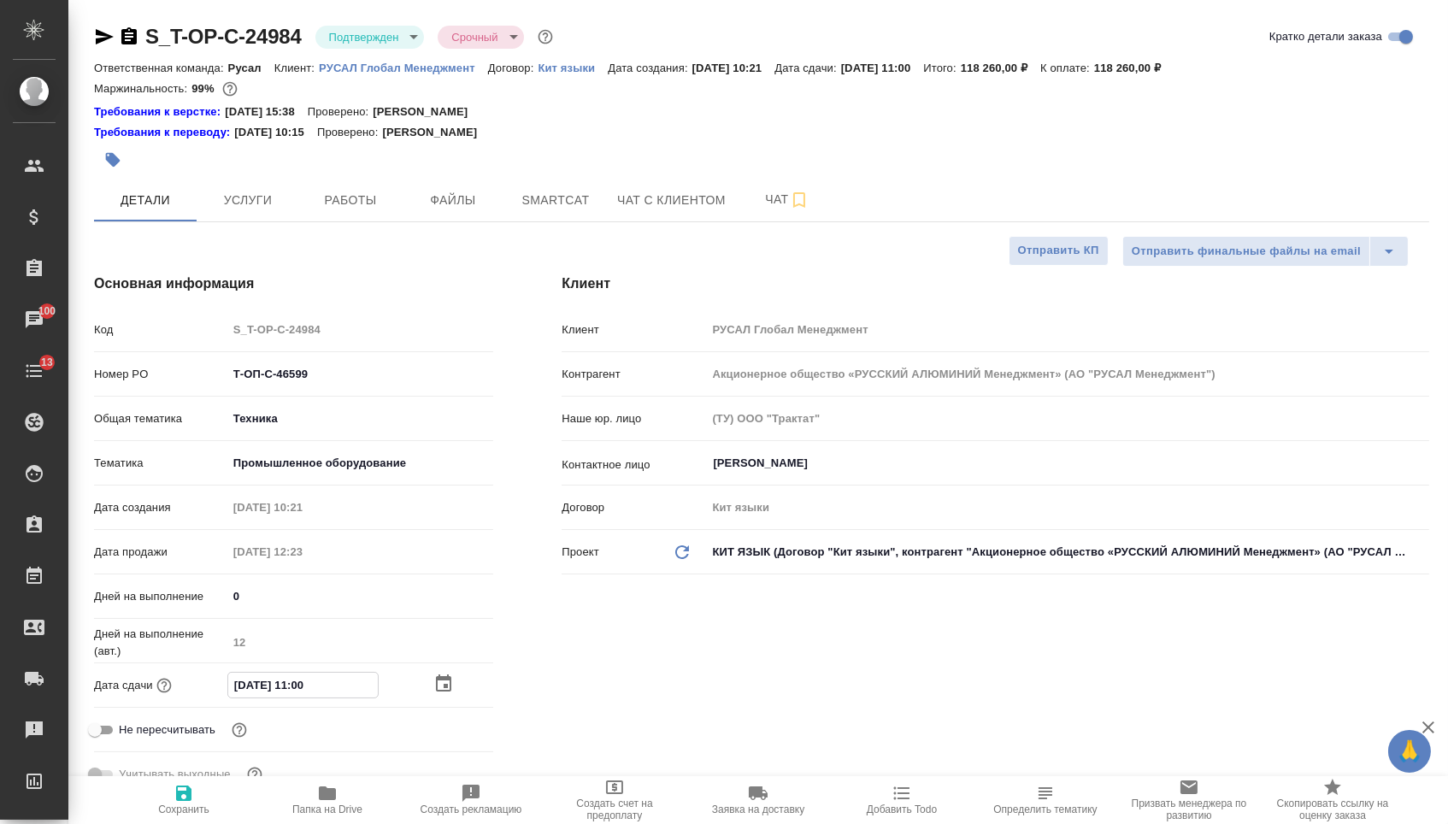
type textarea "x"
type input "08.09.2025 17:00"
type textarea "x"
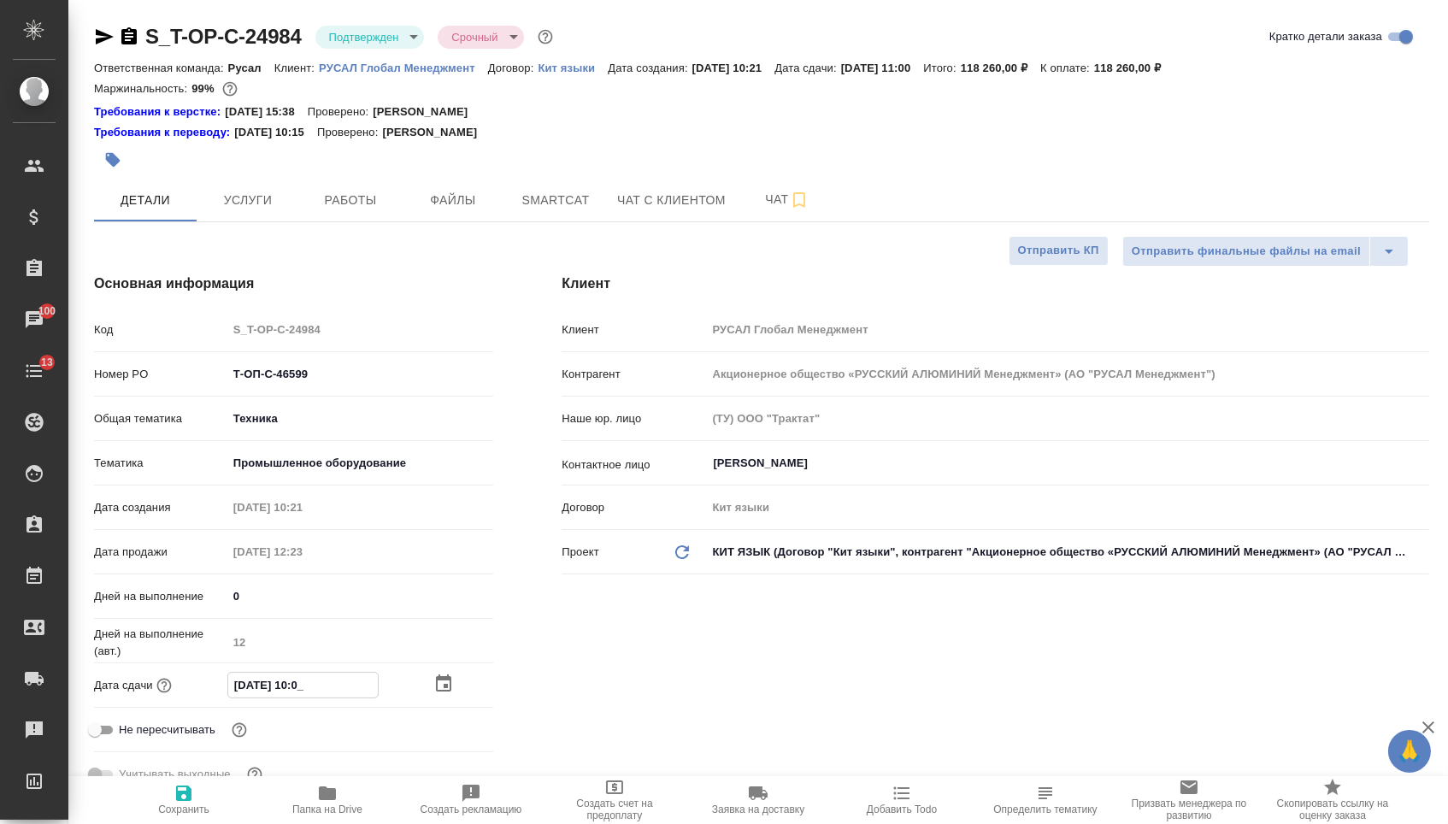
type textarea "x"
click at [218, 807] on span "Сохранить" at bounding box center [183, 799] width 123 height 32
type textarea "x"
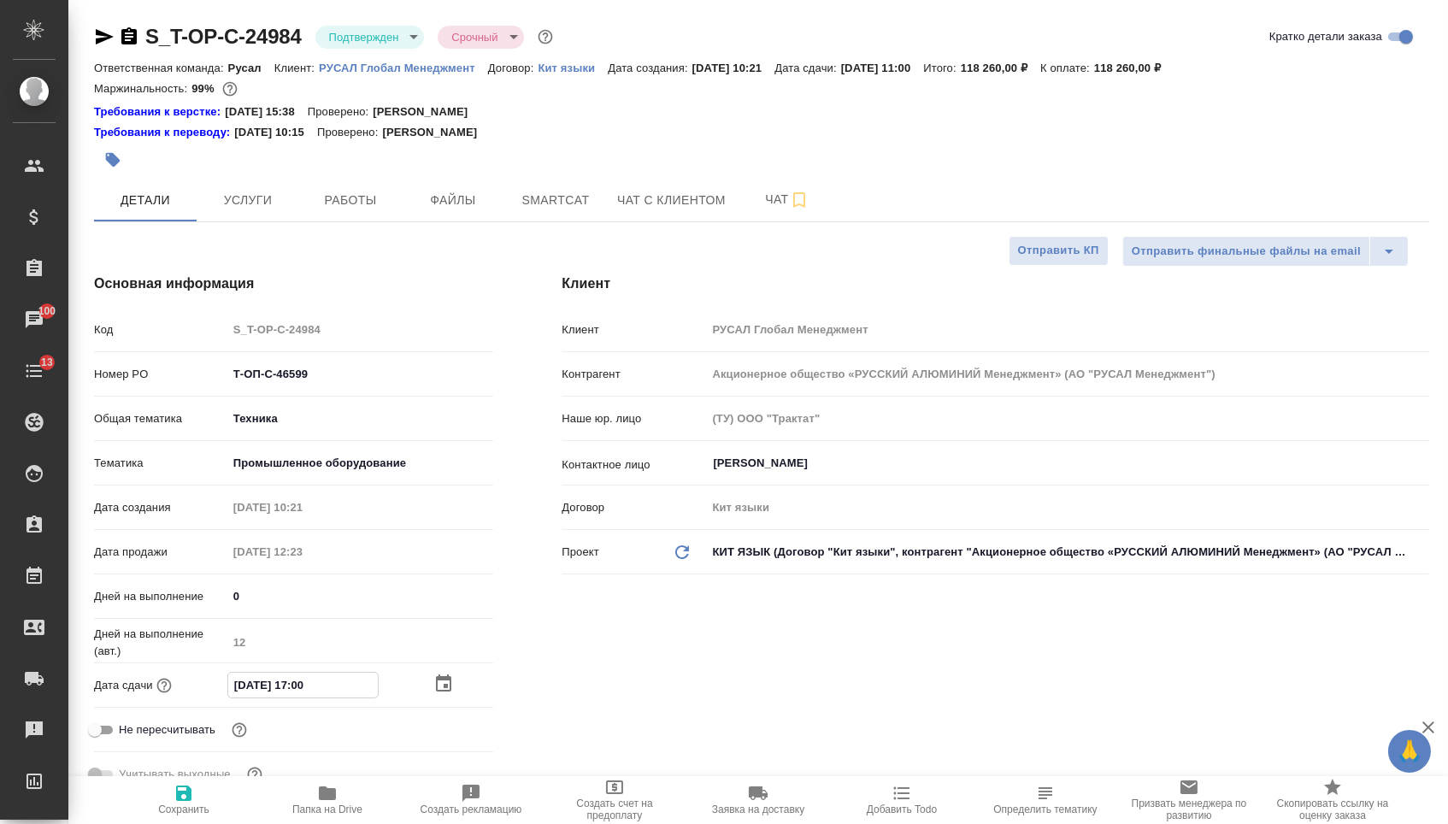
type textarea "x"
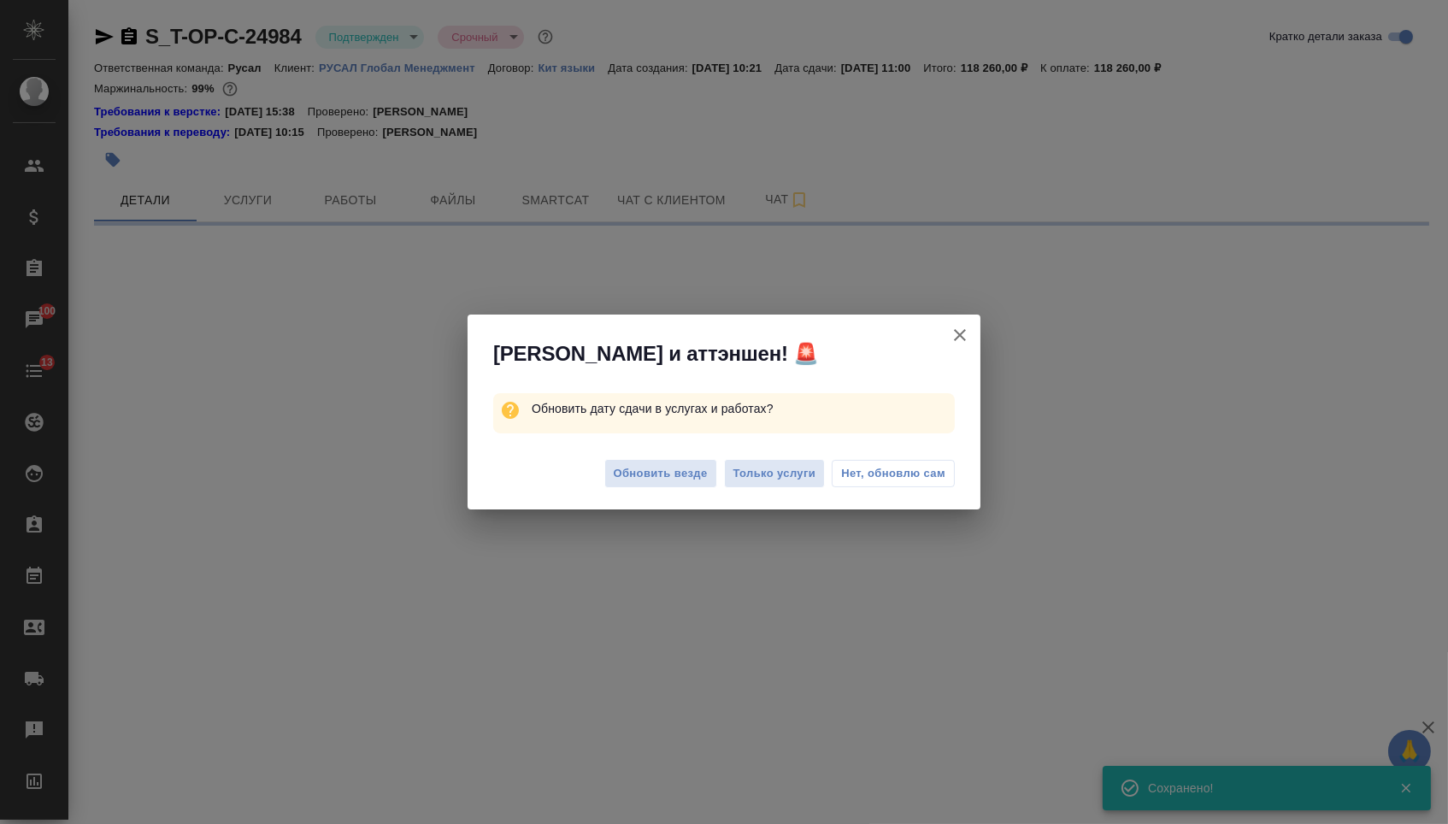
select select "RU"
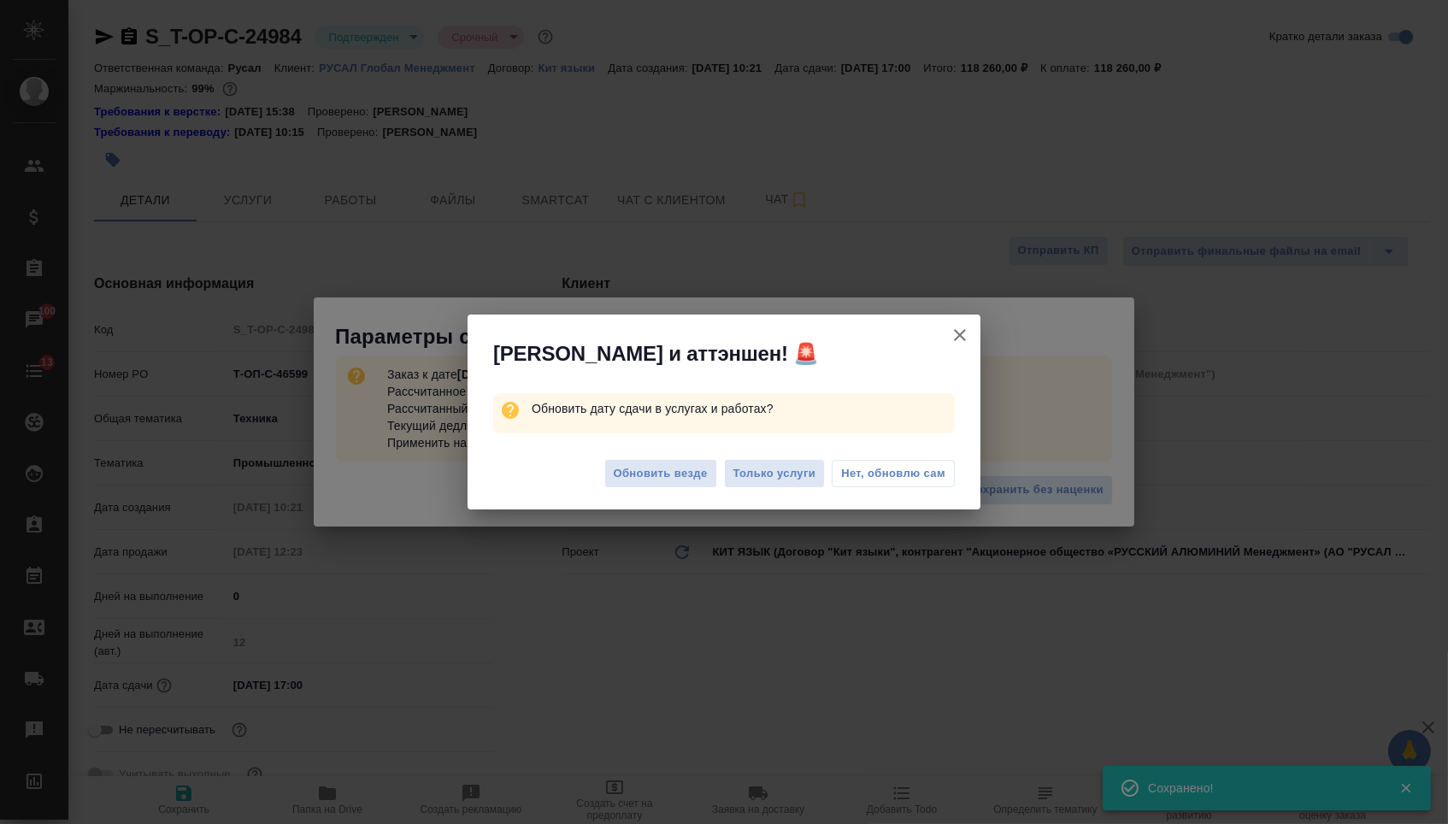
type textarea "x"
click at [681, 483] on span "Обновить везде" at bounding box center [661, 474] width 94 height 20
type textarea "x"
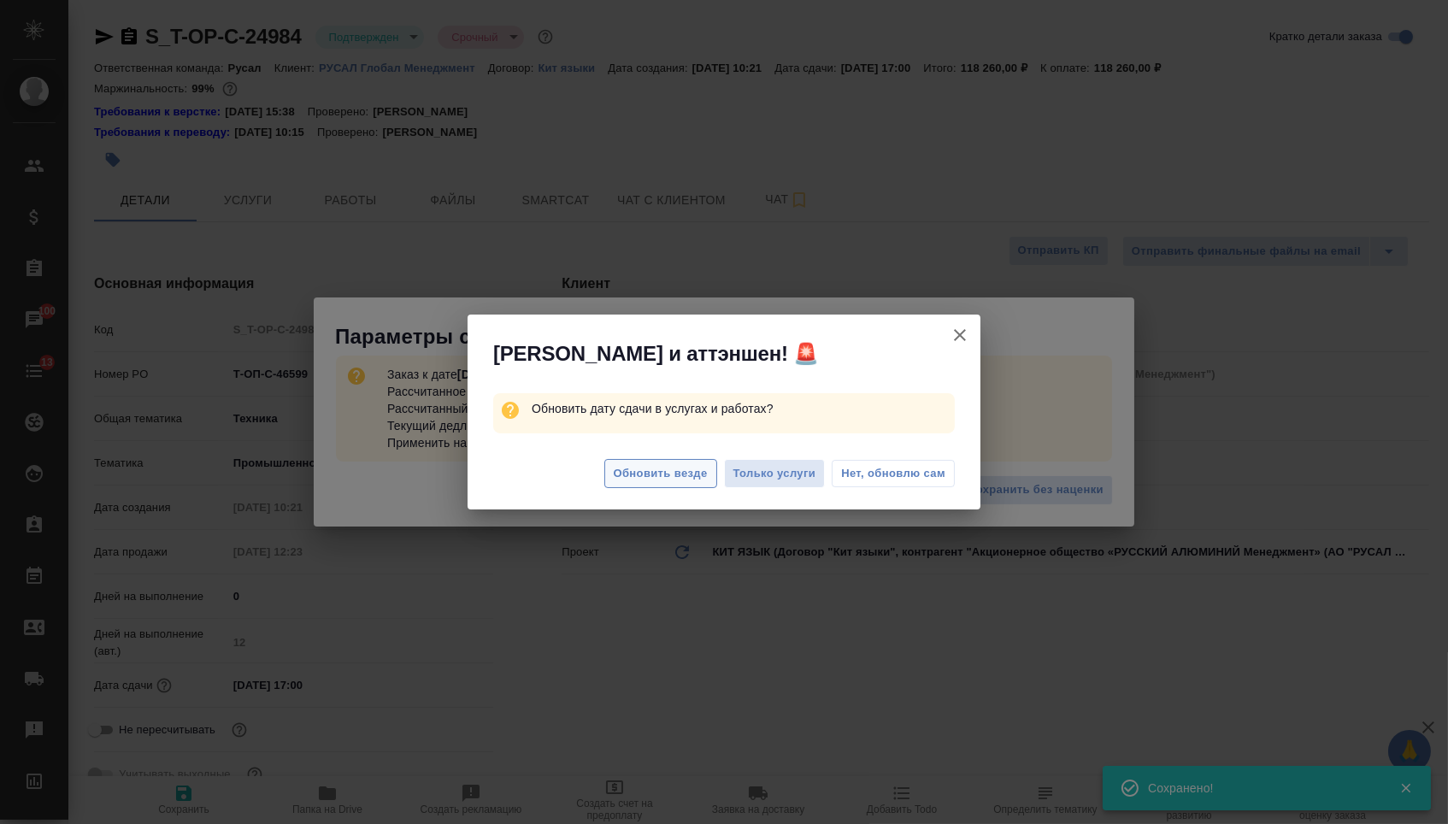
type textarea "x"
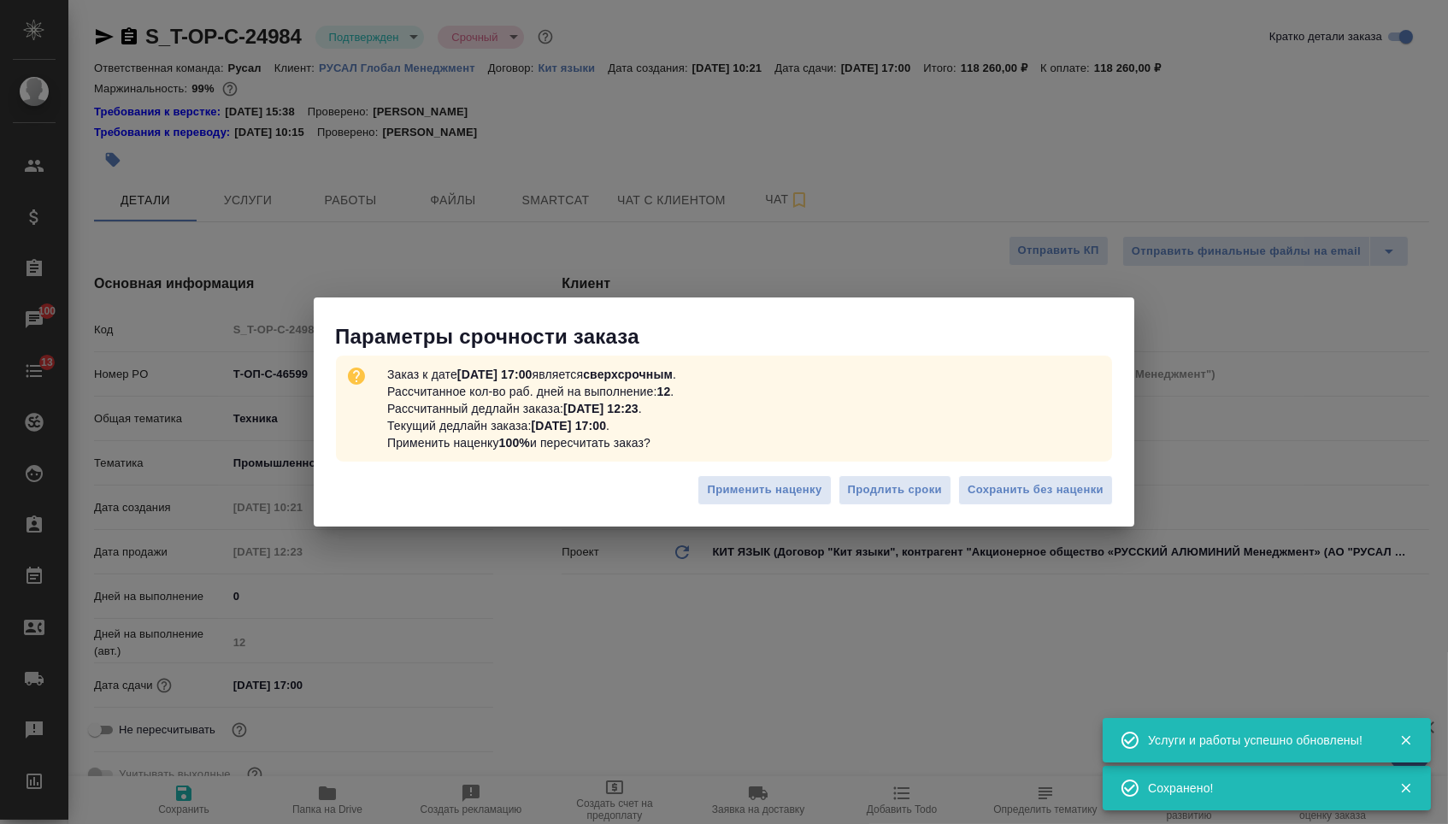
type textarea "x"
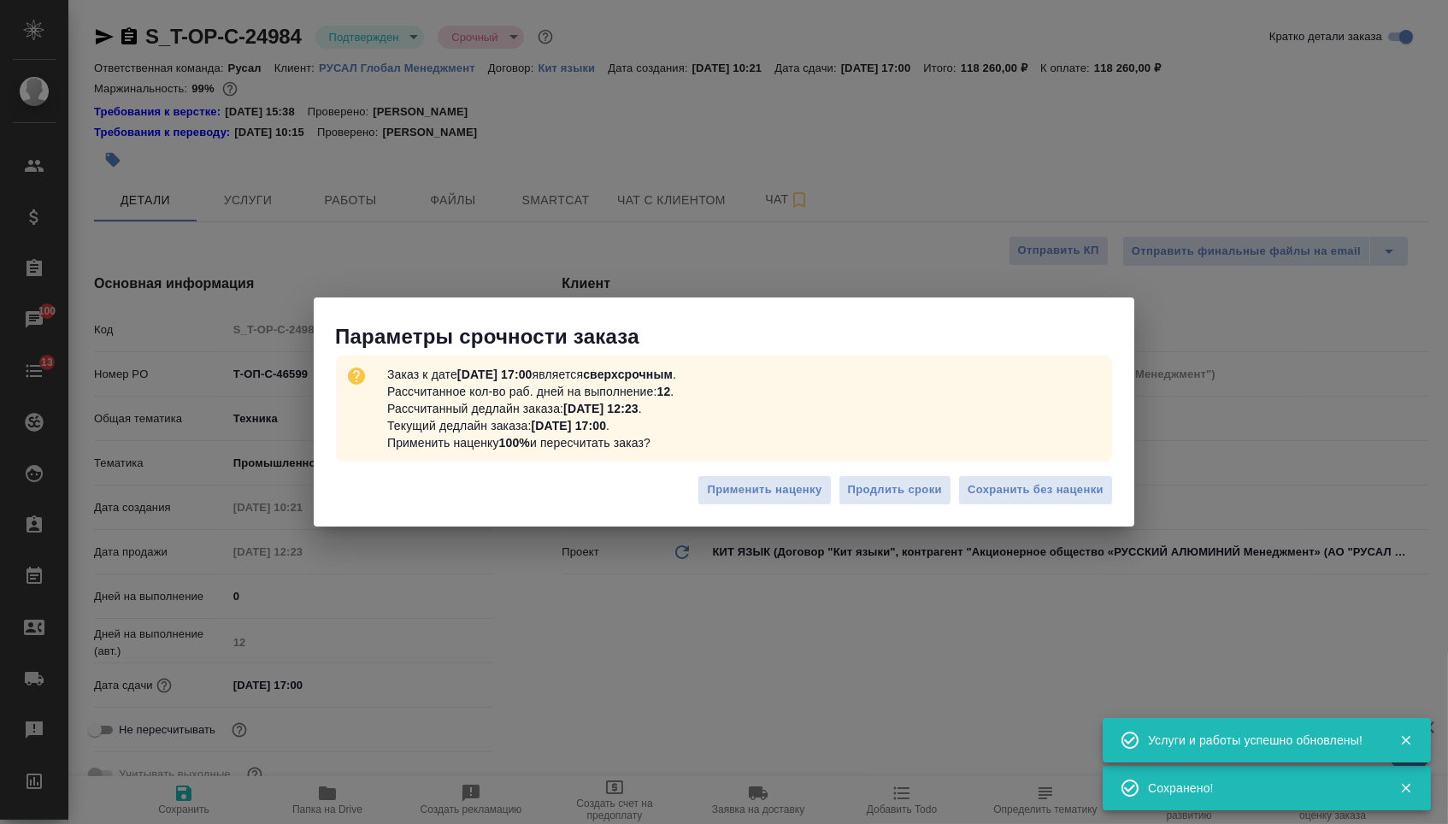
type textarea "x"
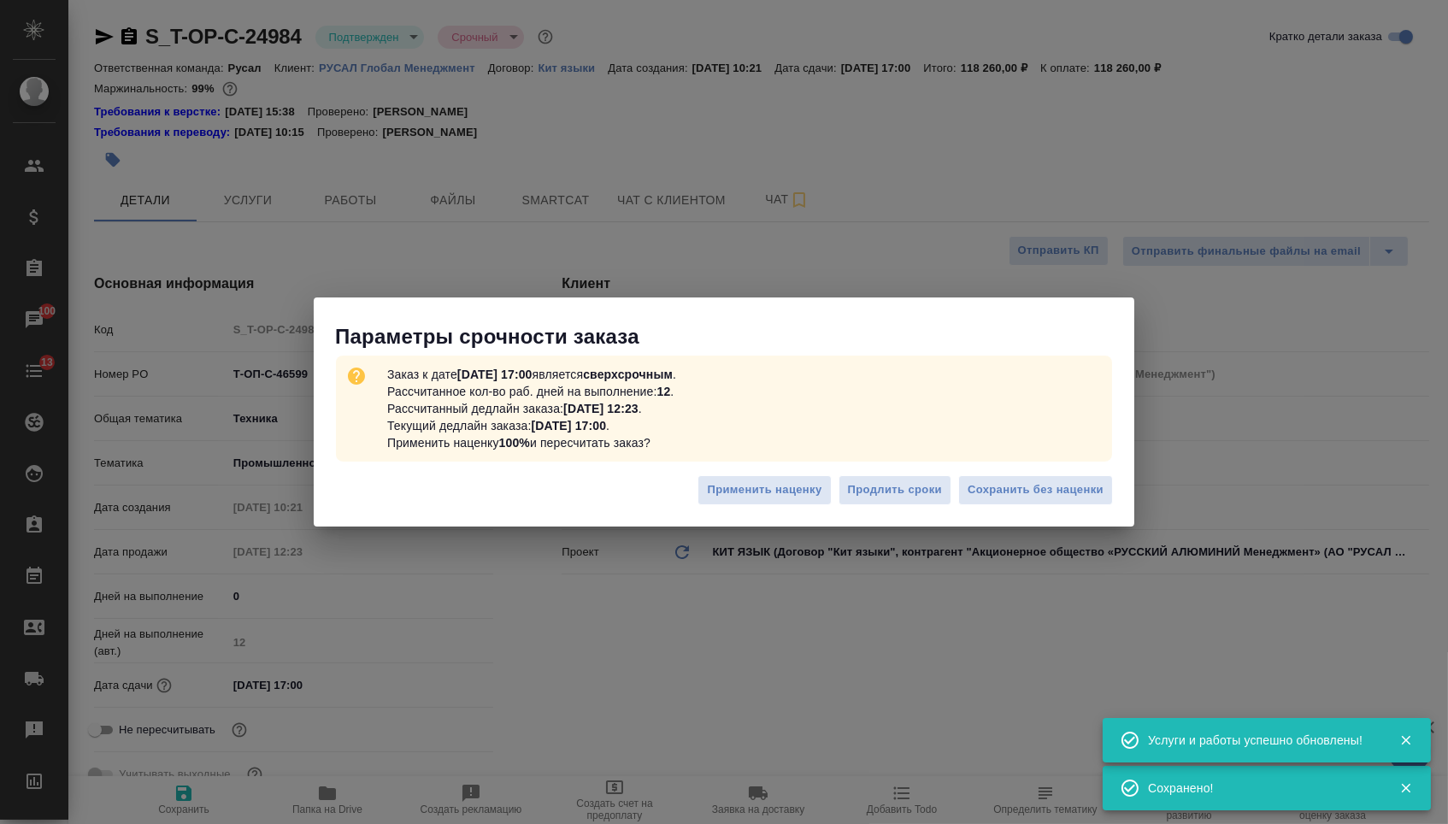
type textarea "x"
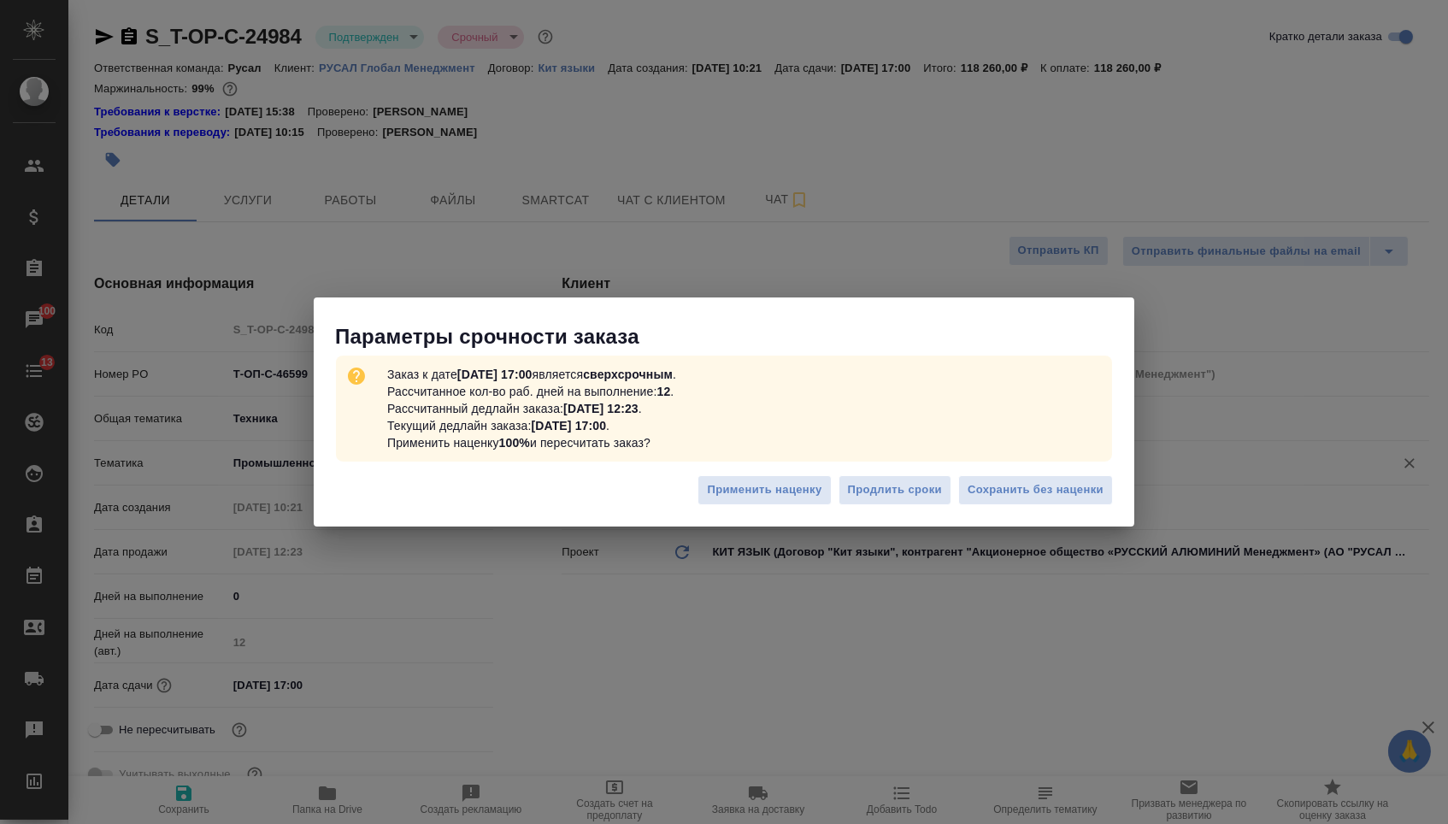
click at [1023, 489] on span "Сохранить без наценки" at bounding box center [1036, 490] width 136 height 20
type textarea "x"
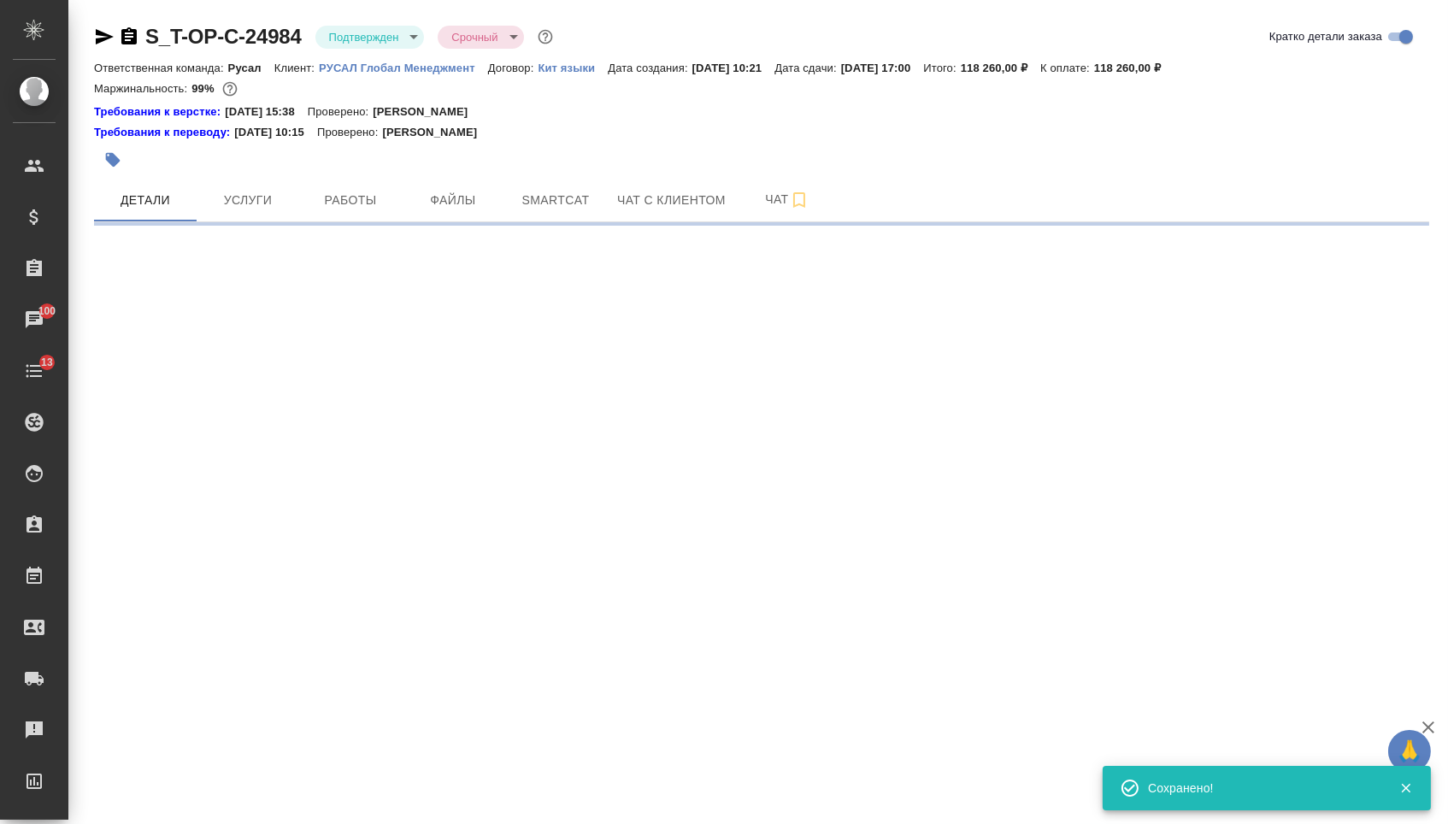
select select "RU"
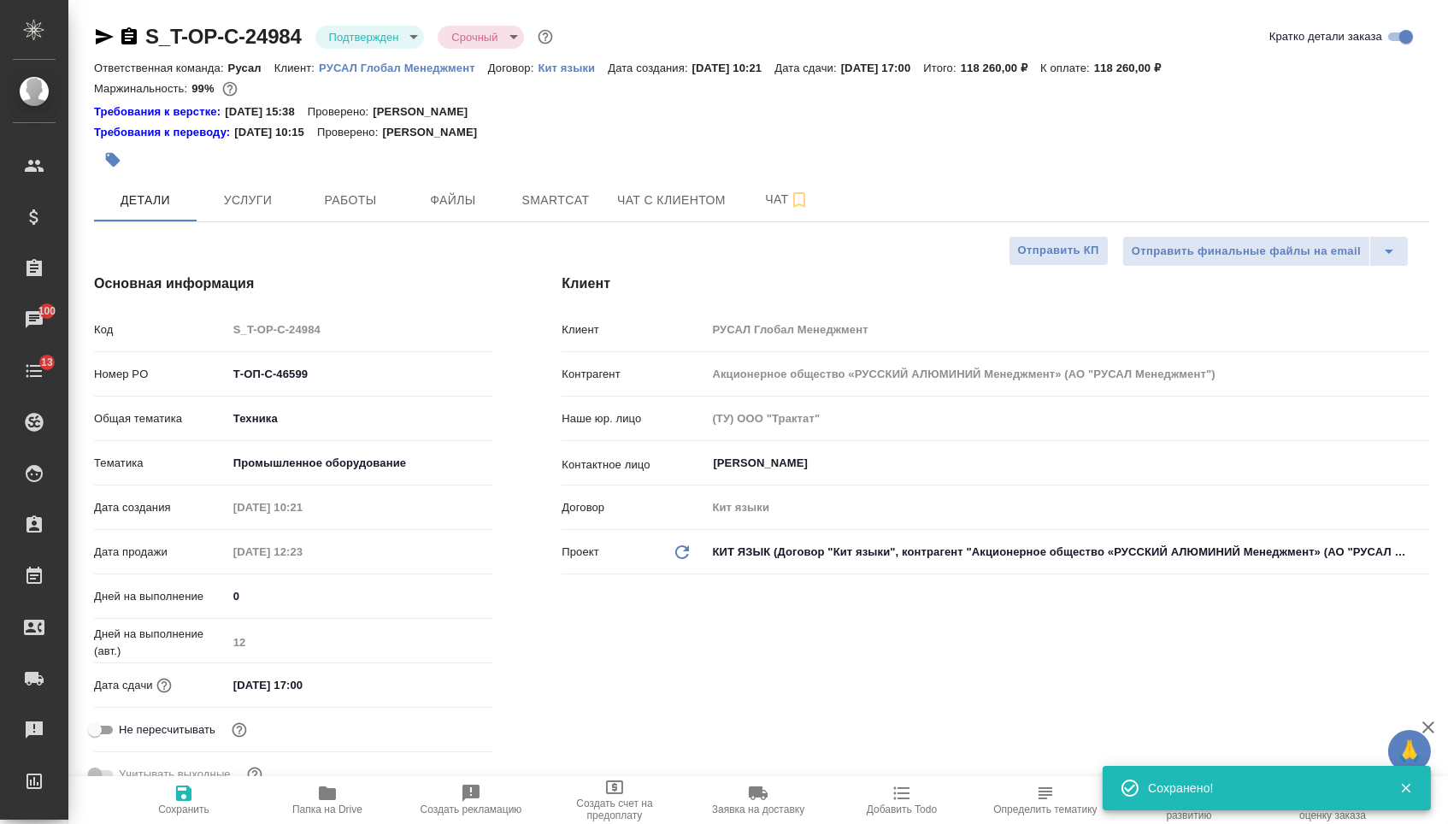
type textarea "x"
click at [299, 688] on input "08.09.2025 17:00" at bounding box center [302, 685] width 150 height 25
type input "08.09.2025 17:10"
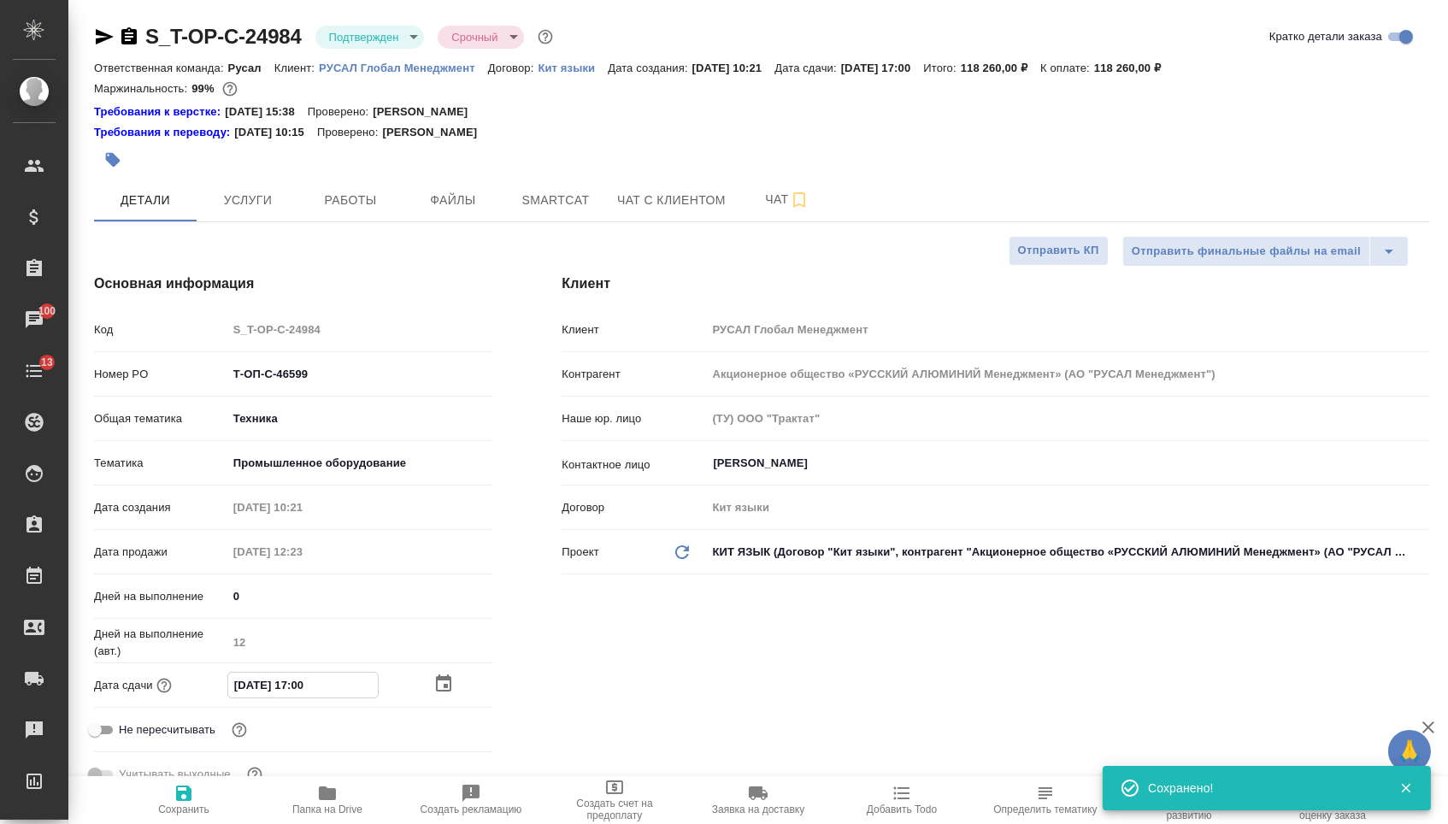
type textarea "x"
type input "08.09.2025 17:0_"
type textarea "x"
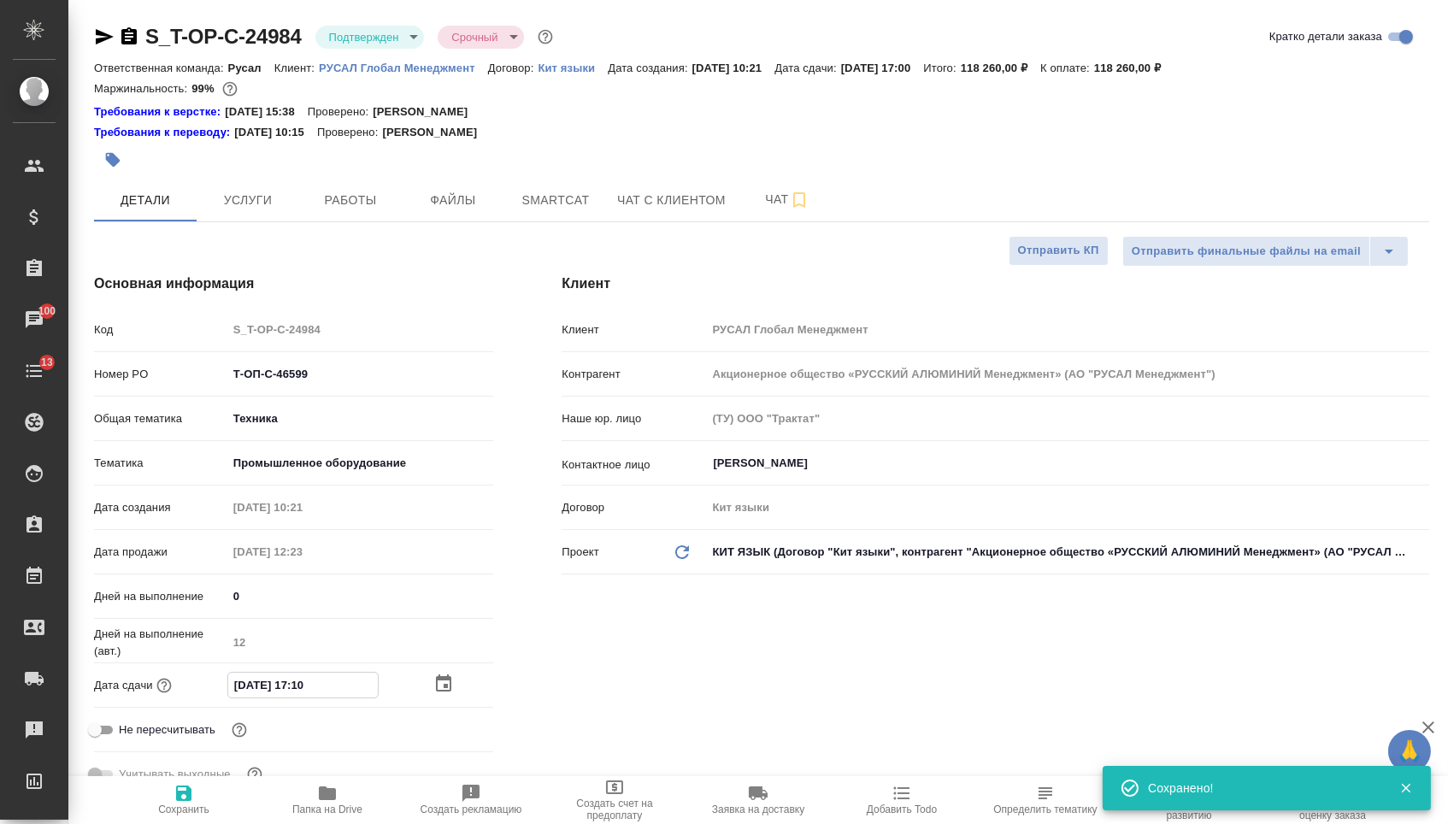
type textarea "x"
type input "08.09.2025 10:__"
type textarea "x"
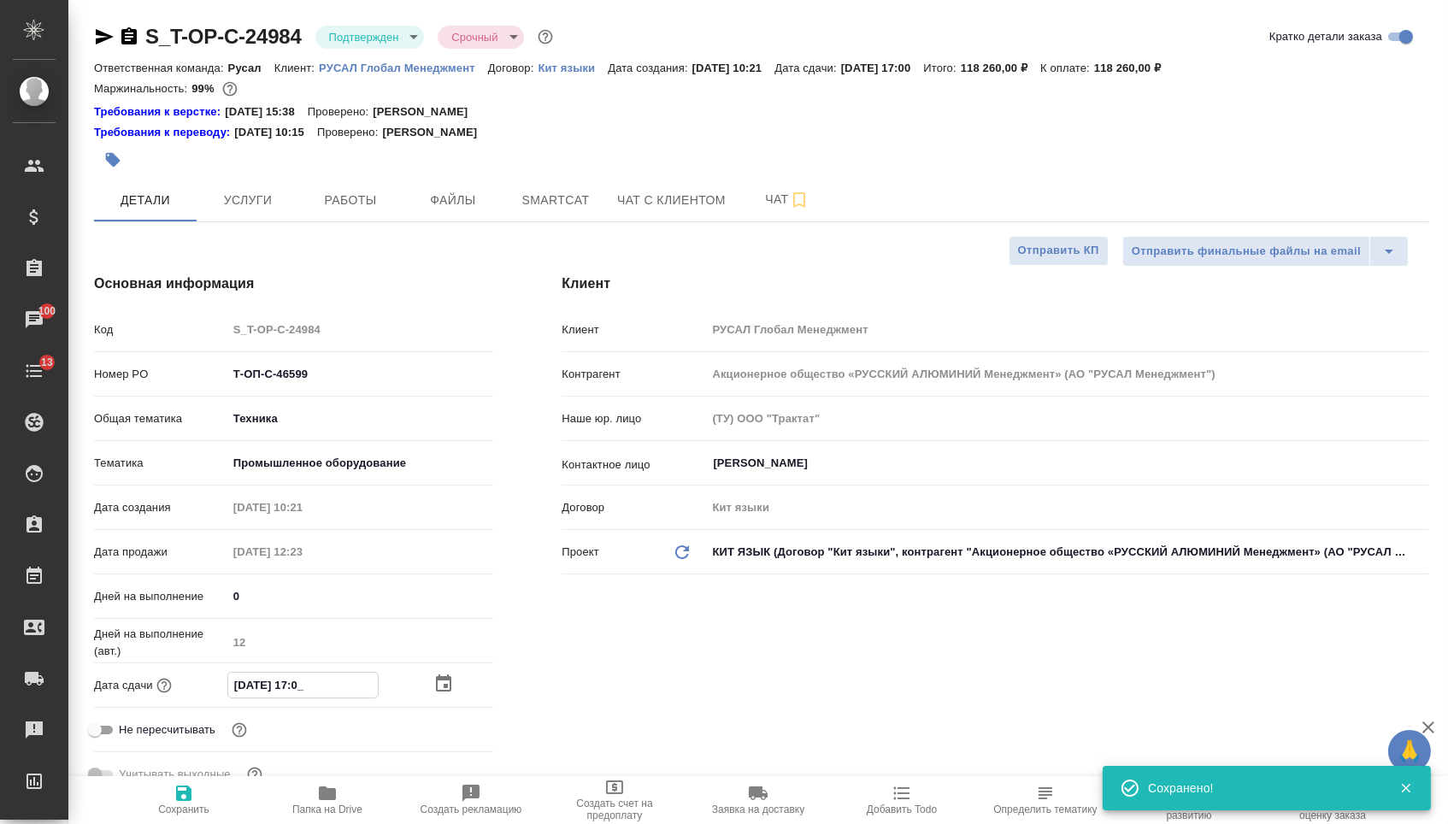
type textarea "x"
type input "08.09.2025 11:0_"
type textarea "x"
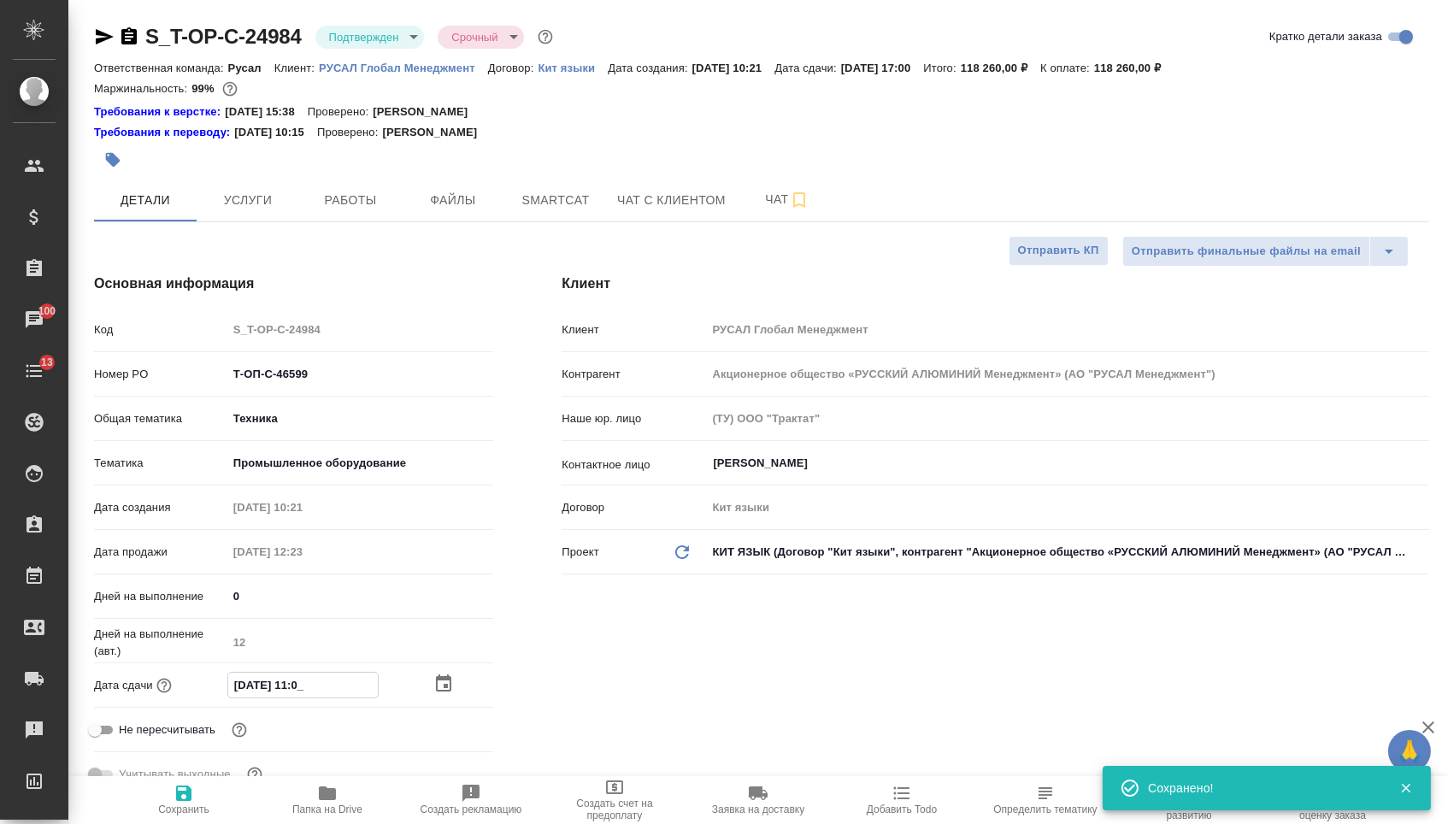
type input "08.09.2025 11:00"
type textarea "x"
click at [187, 813] on span "Сохранить" at bounding box center [183, 810] width 51 height 12
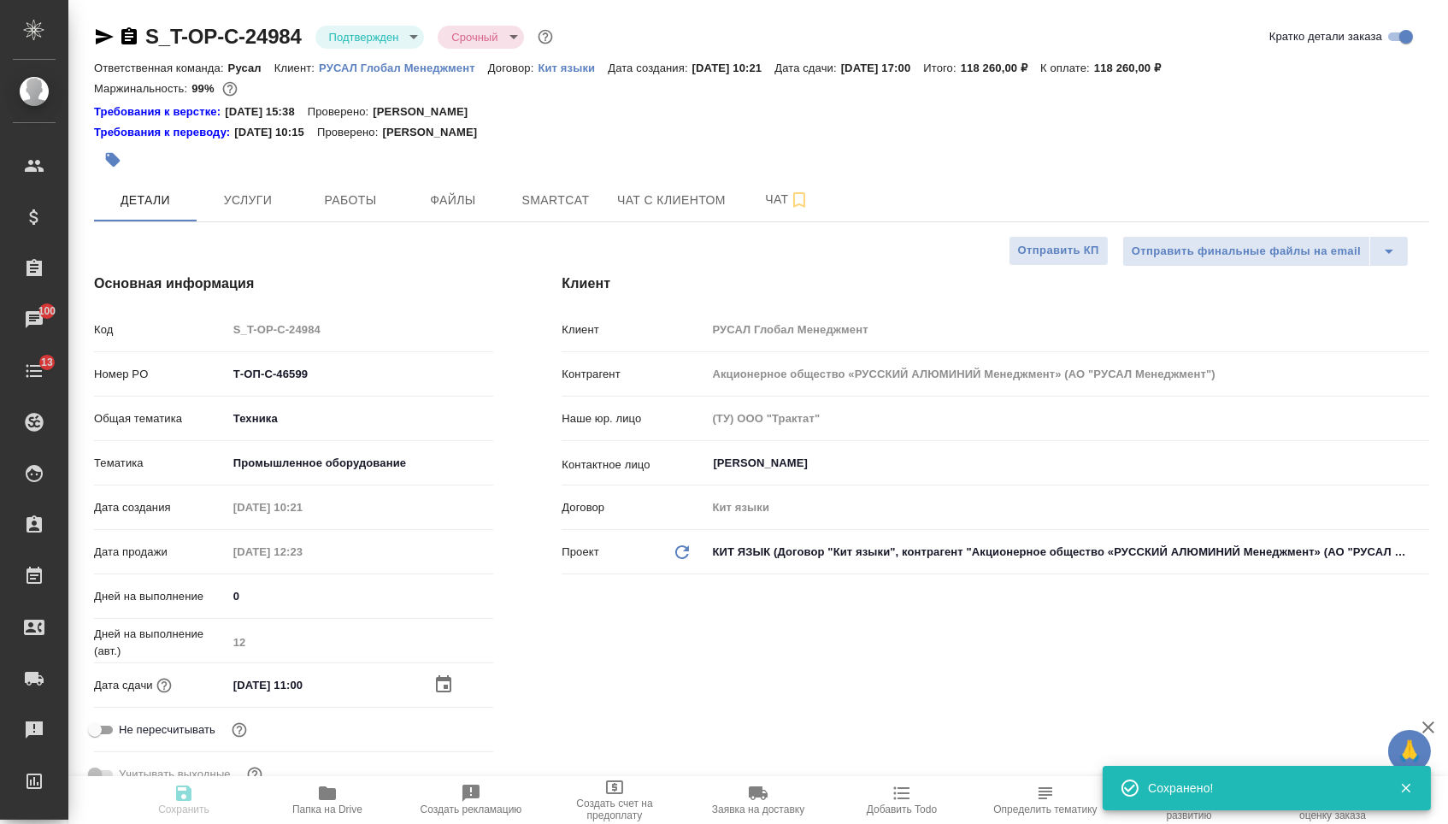
type textarea "x"
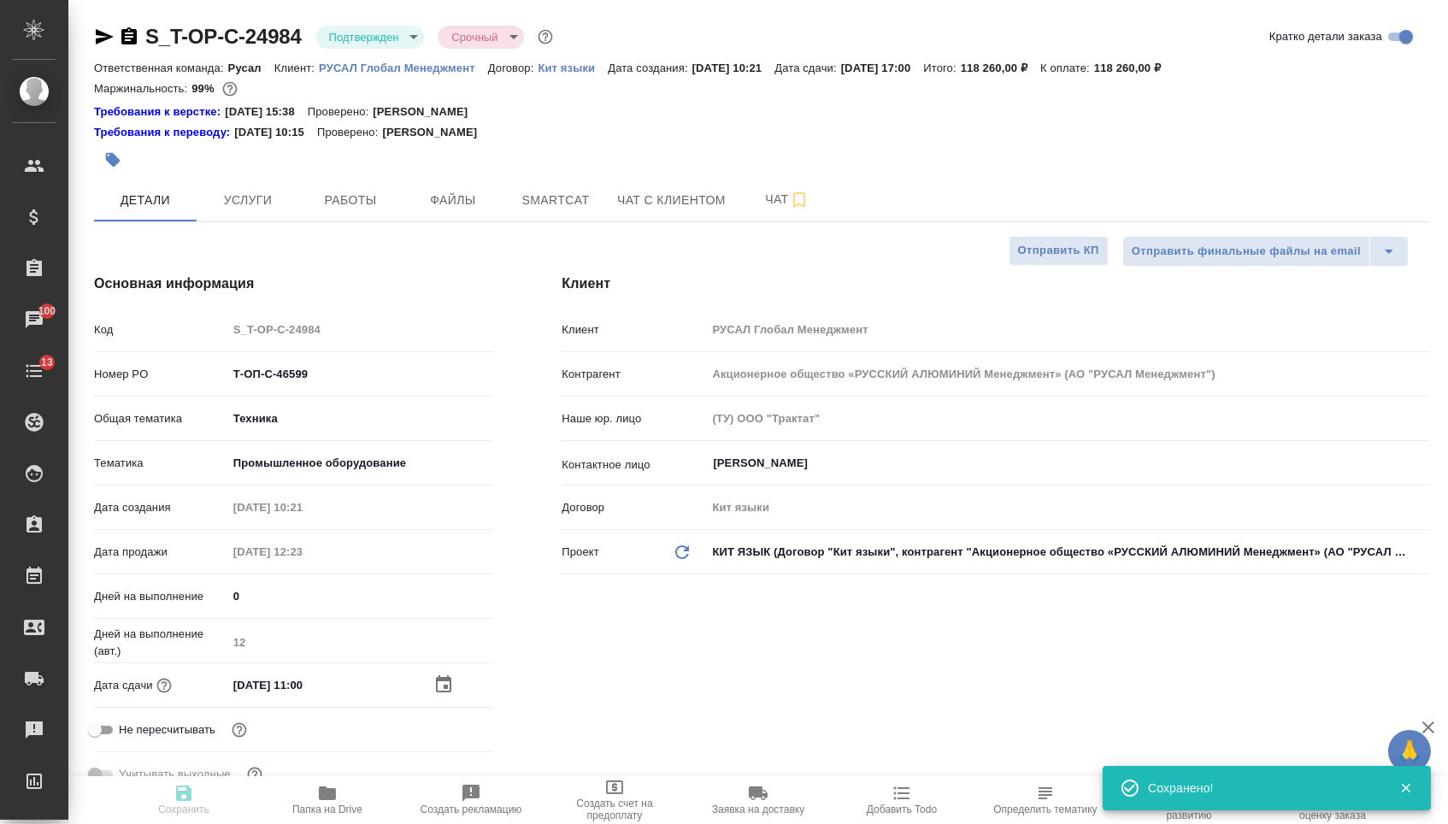
type textarea "x"
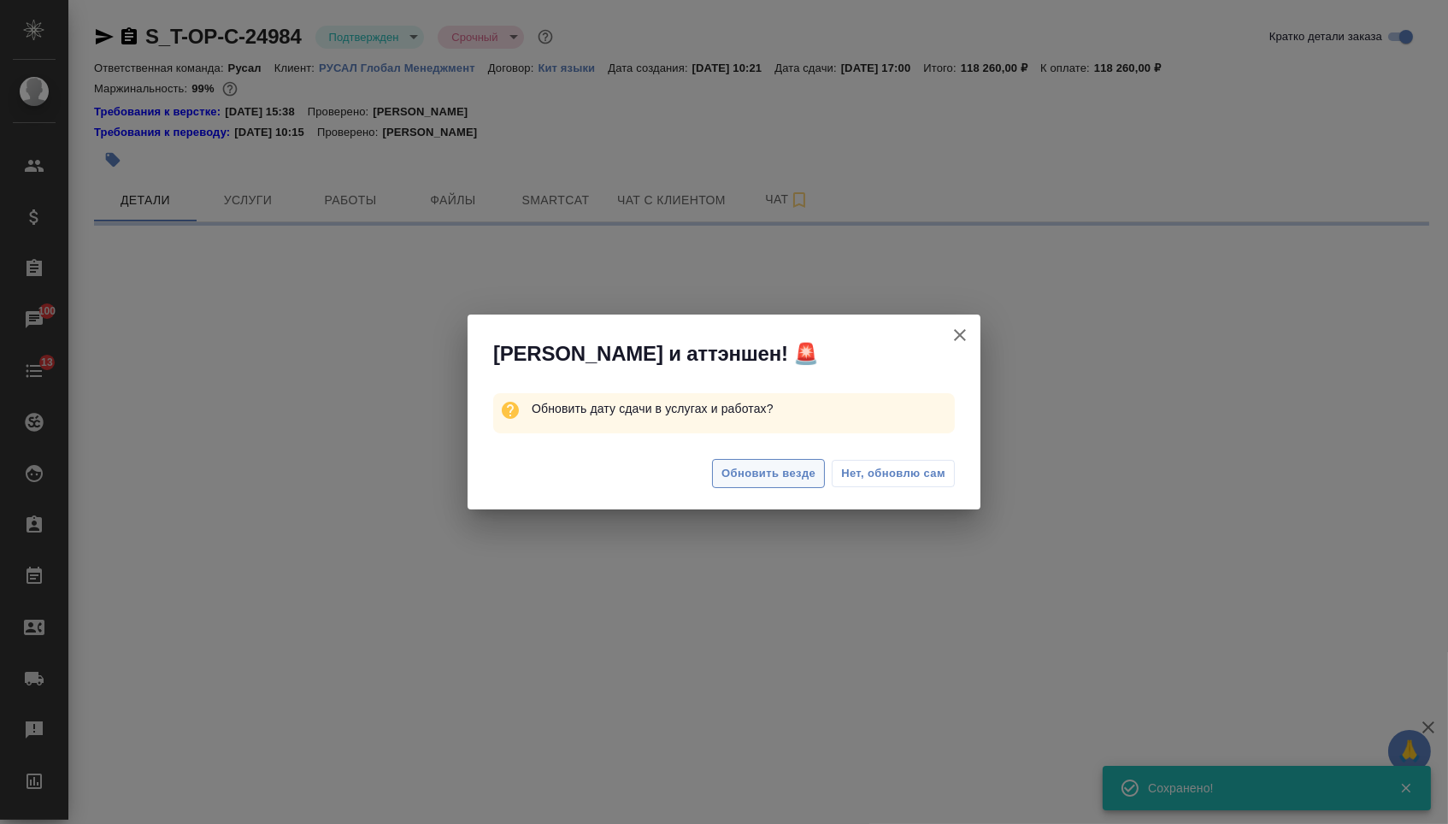
select select "RU"
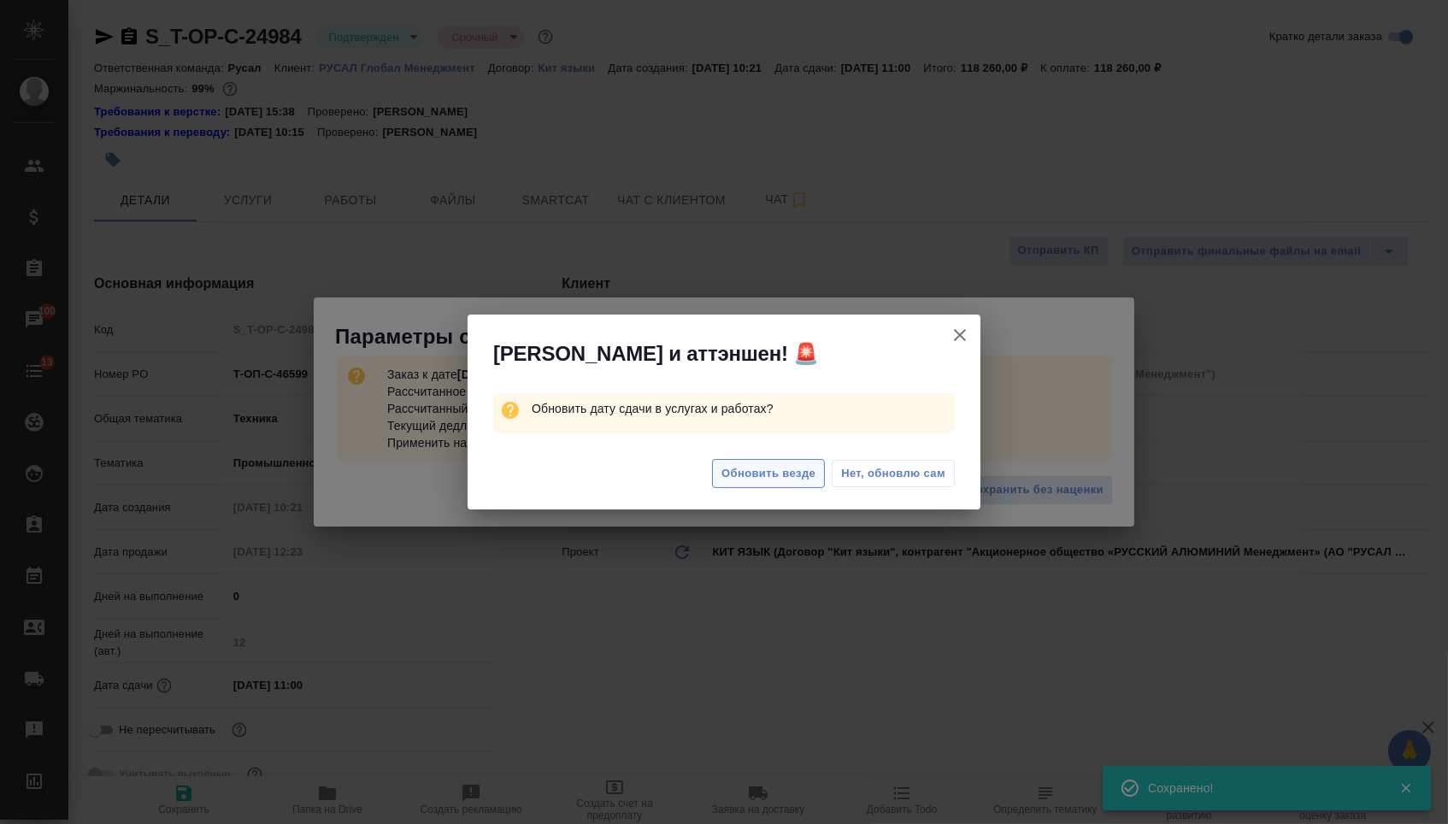
type textarea "x"
click at [731, 464] on button "Обновить везде" at bounding box center [768, 474] width 113 height 30
type textarea "x"
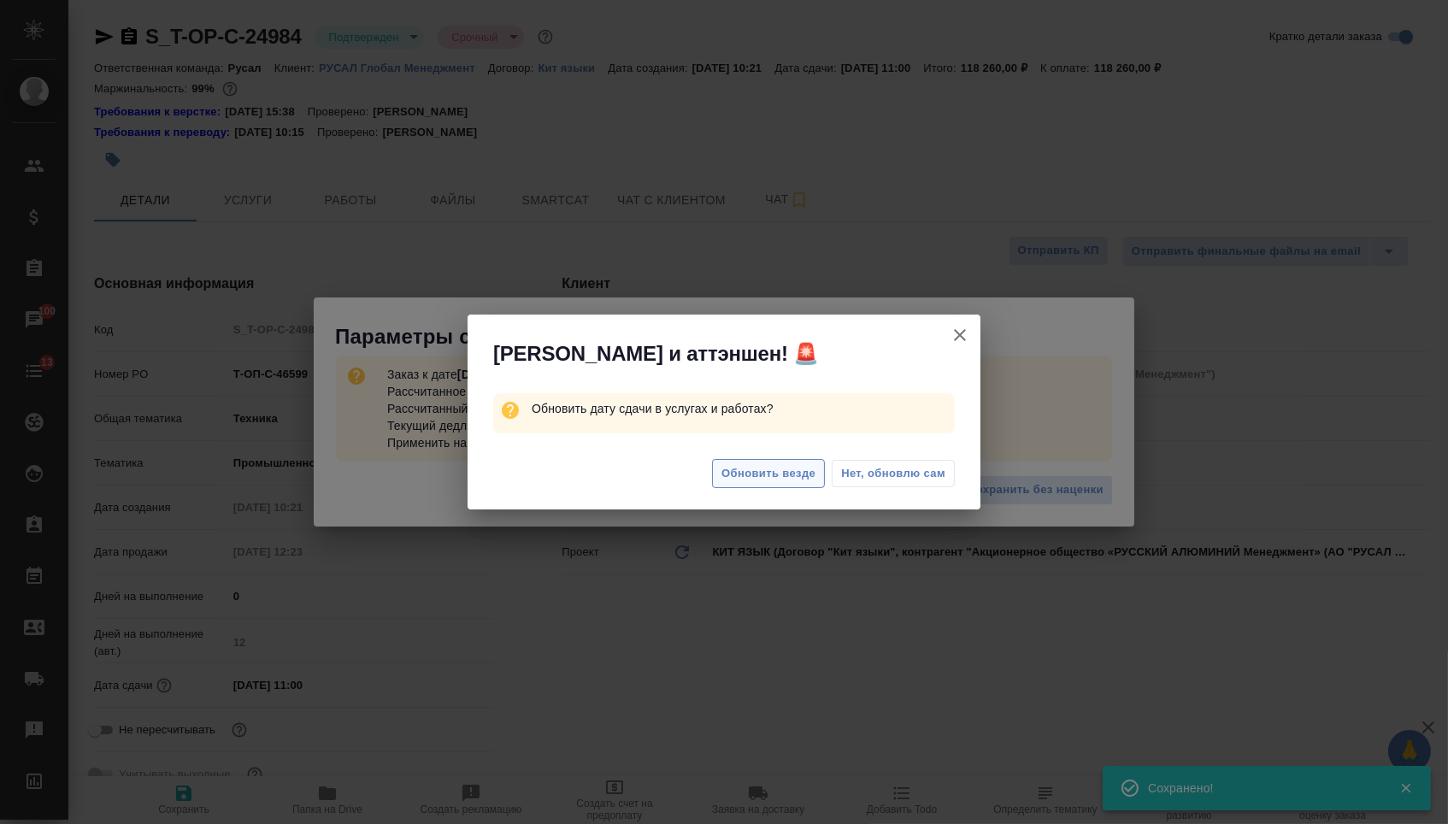
type textarea "x"
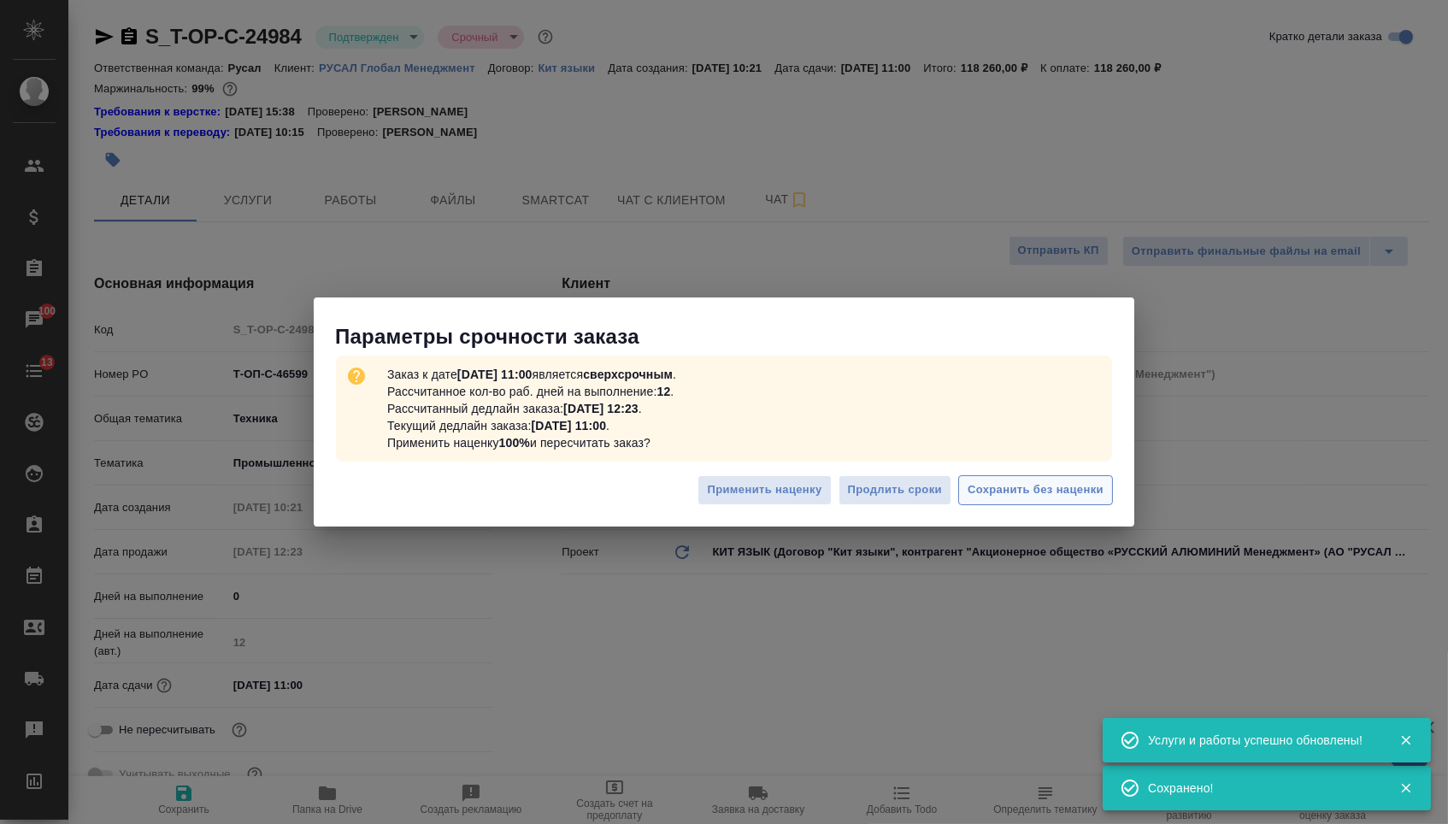
click at [1051, 486] on span "Сохранить без наценки" at bounding box center [1036, 490] width 136 height 20
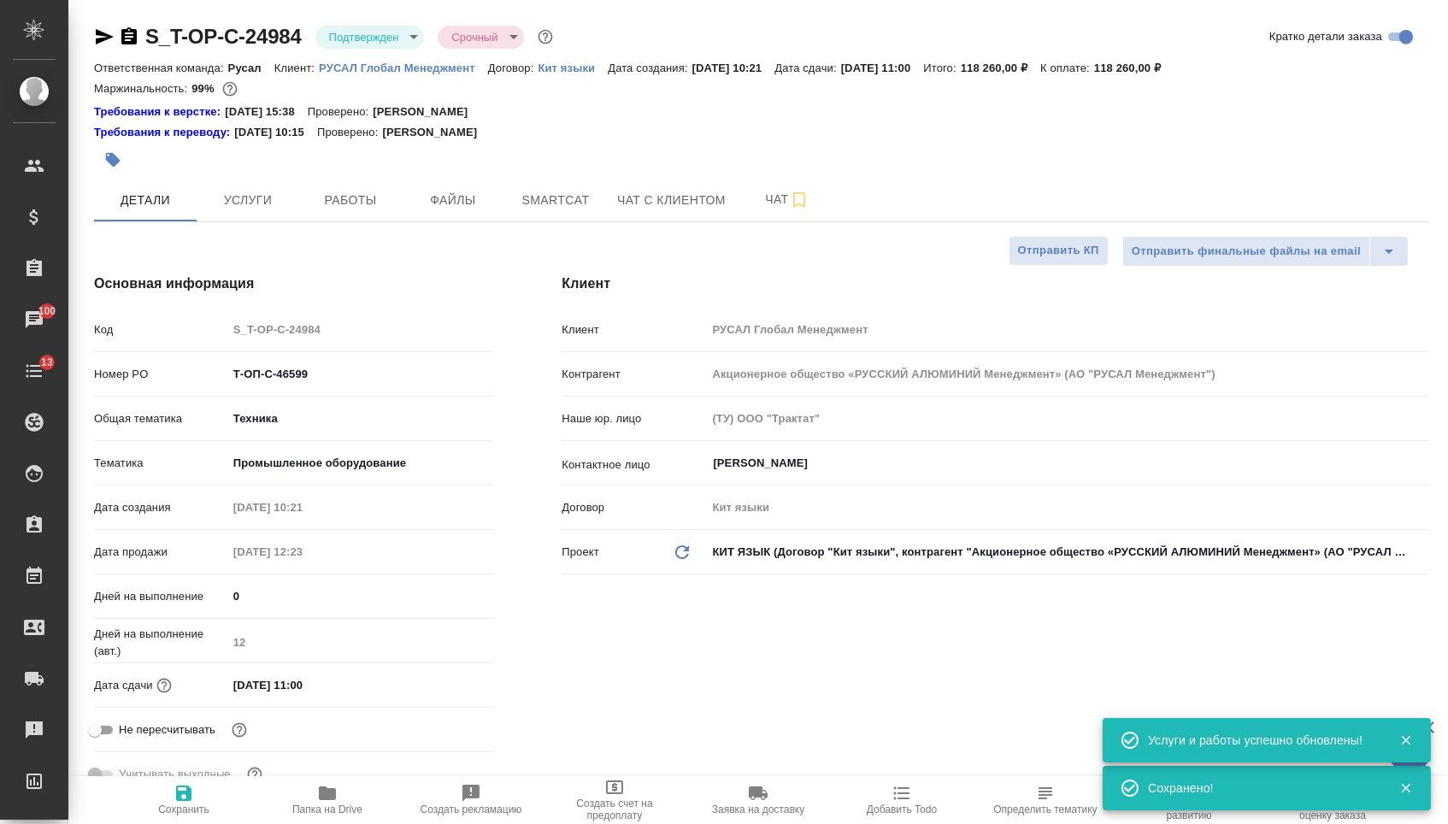
type textarea "x"
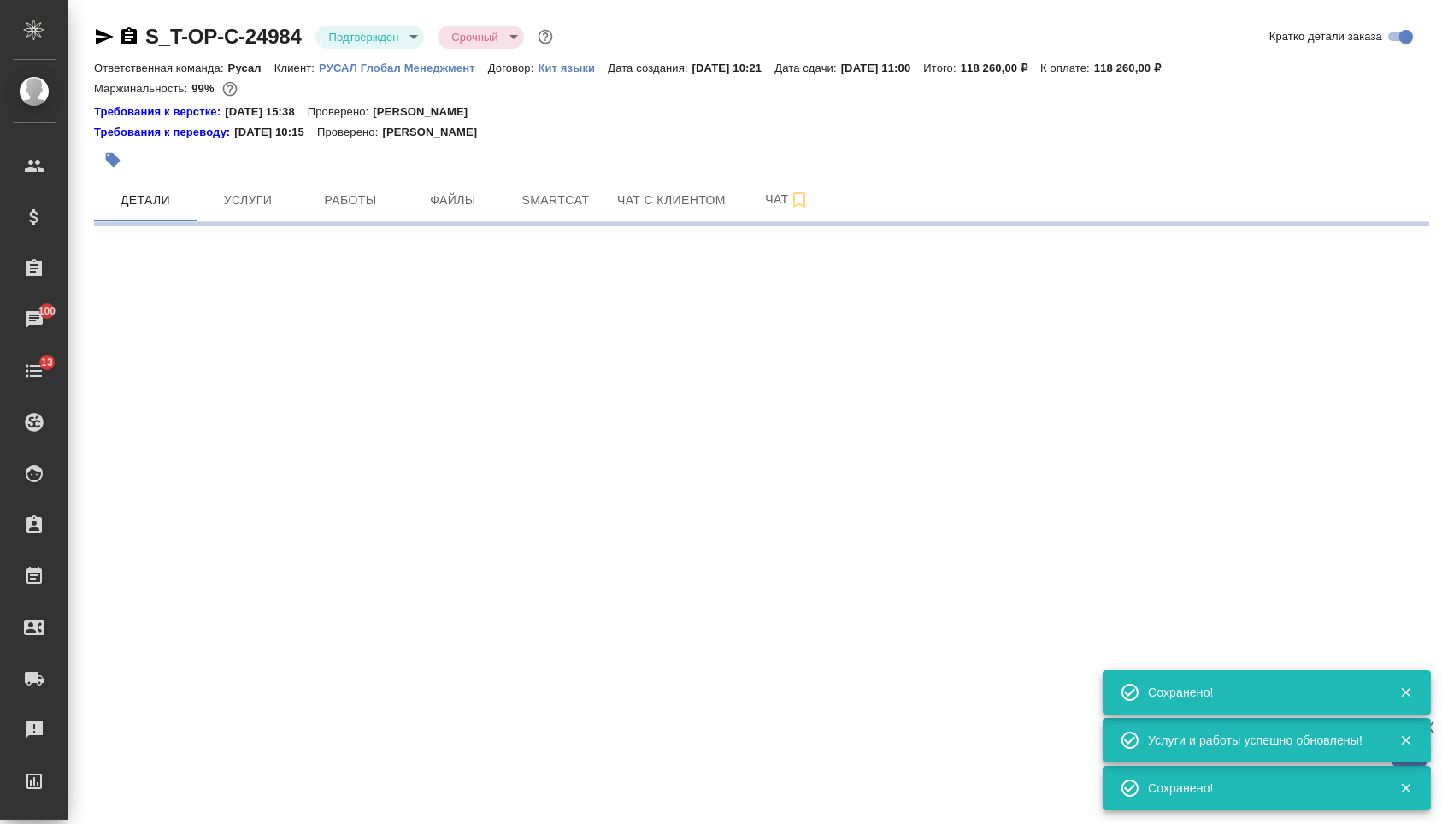
select select "RU"
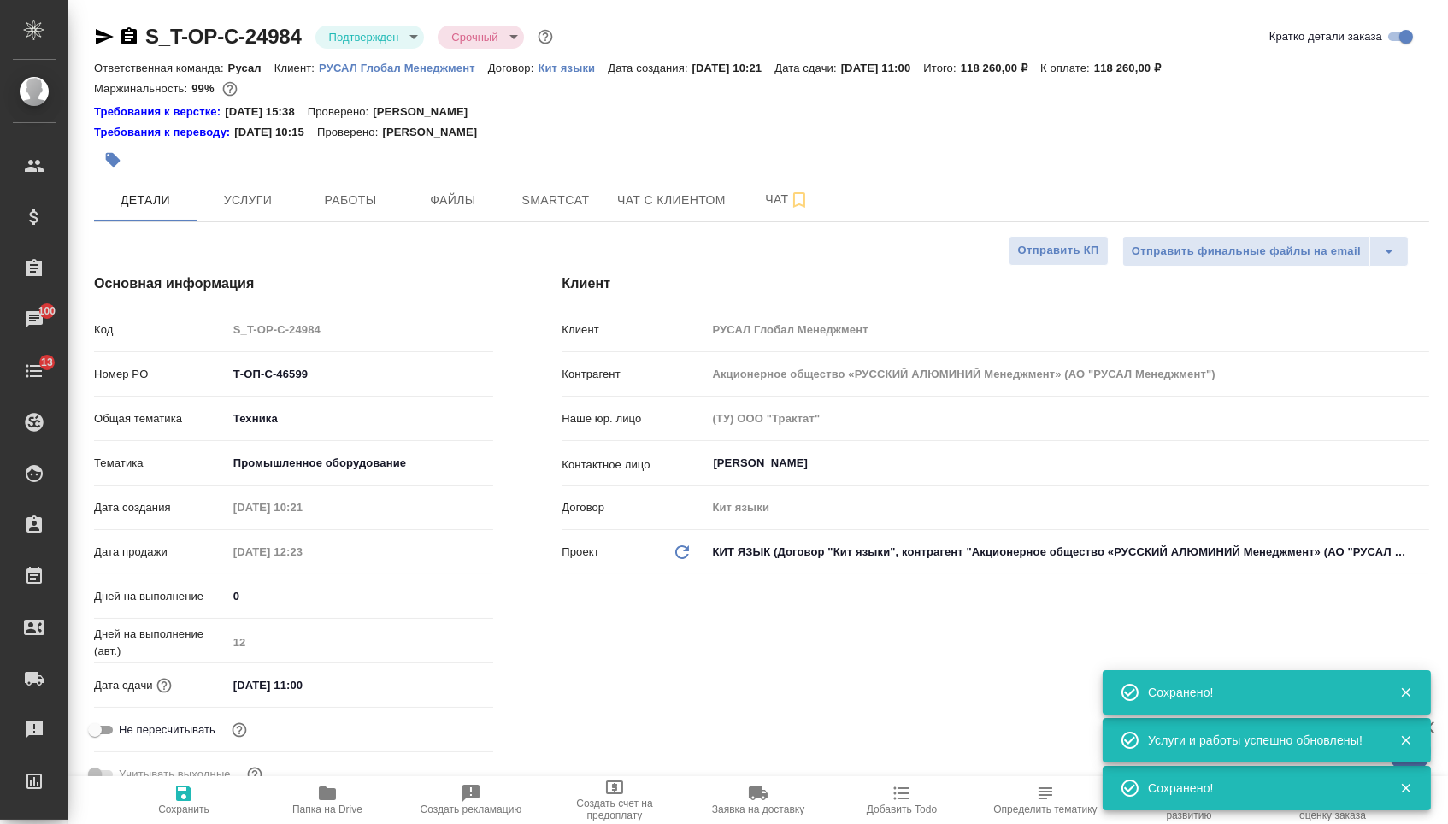
type textarea "x"
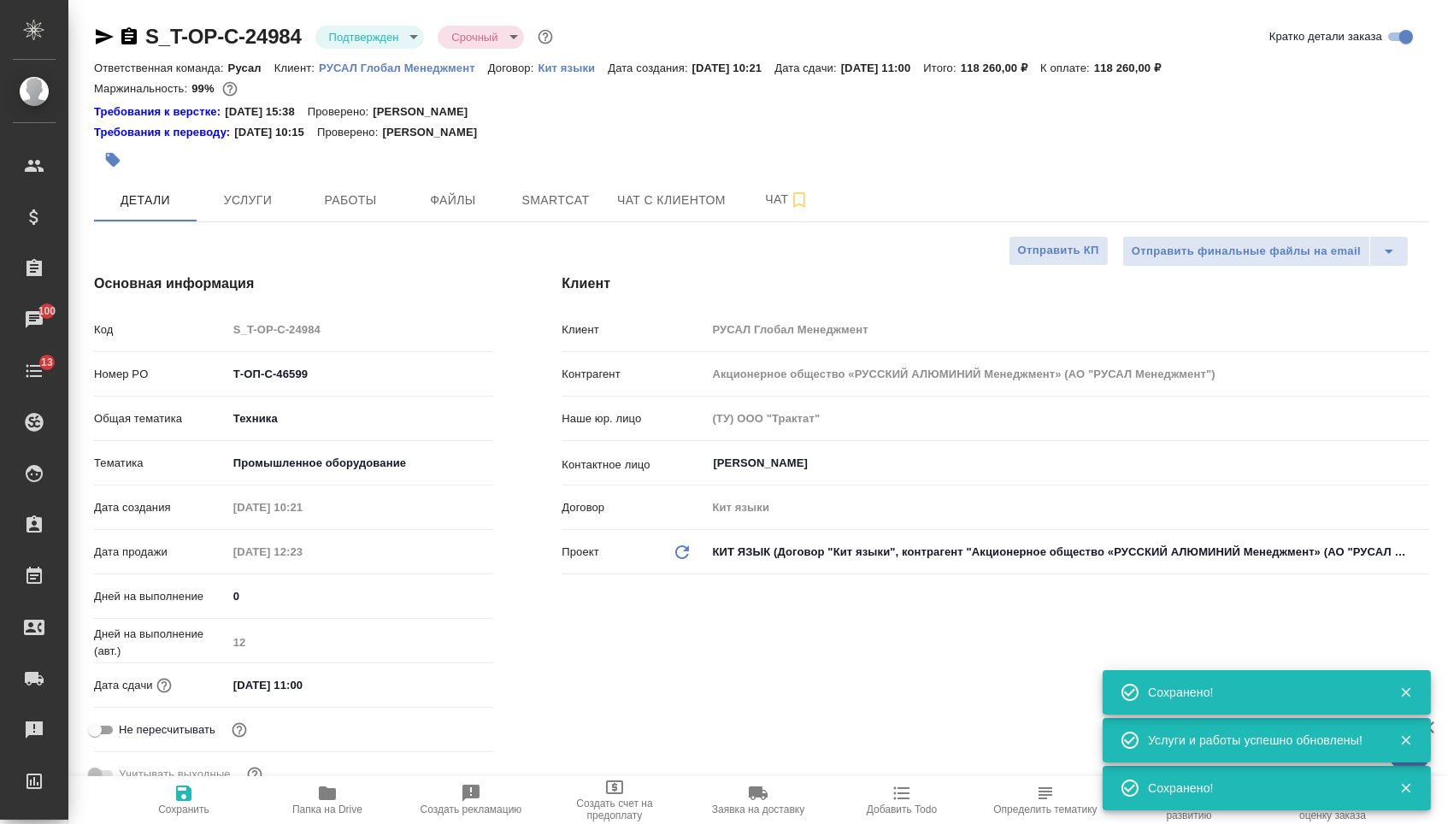
type textarea "x"
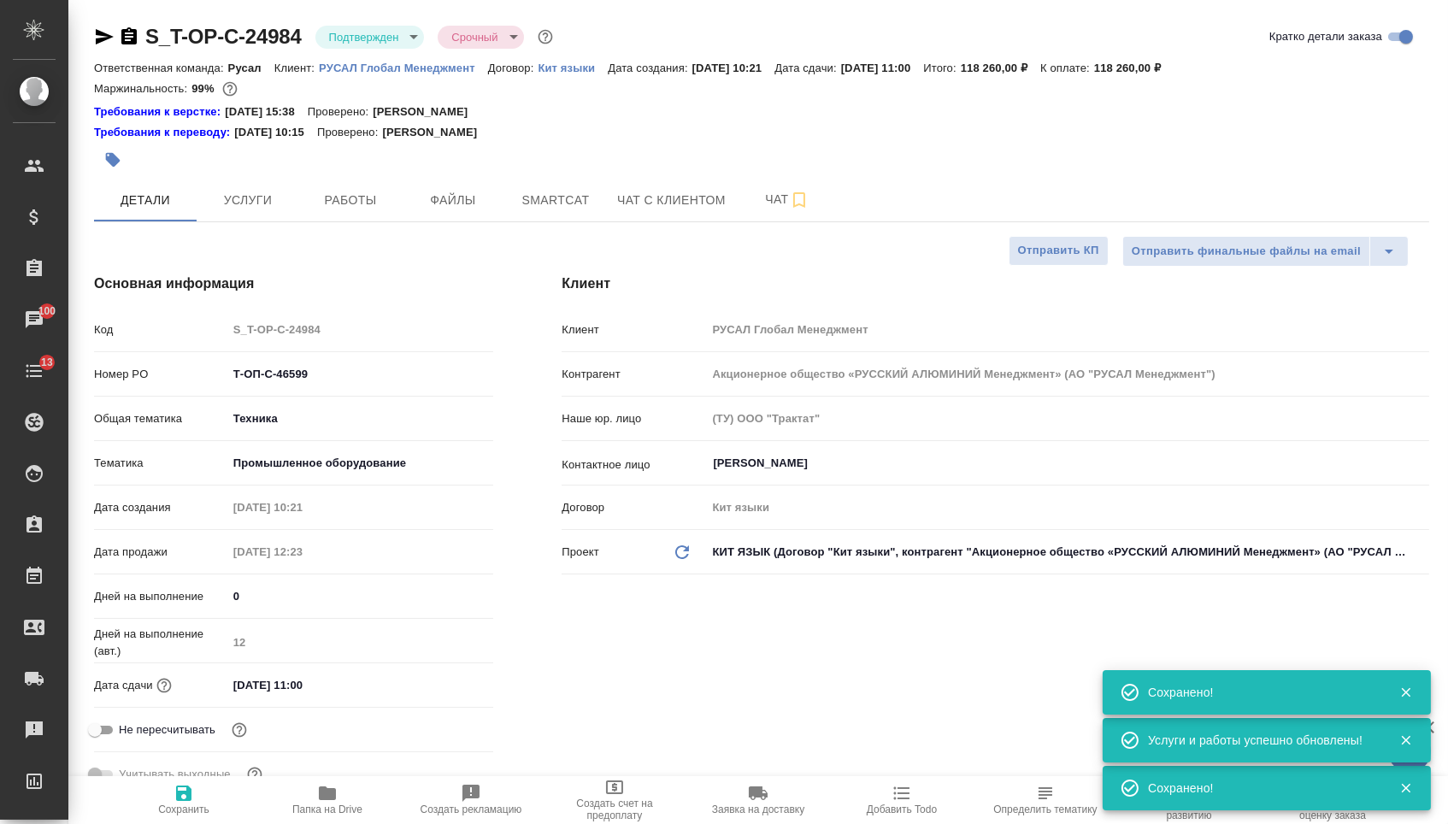
type textarea "x"
click at [769, 191] on button "Чат" at bounding box center [787, 200] width 103 height 43
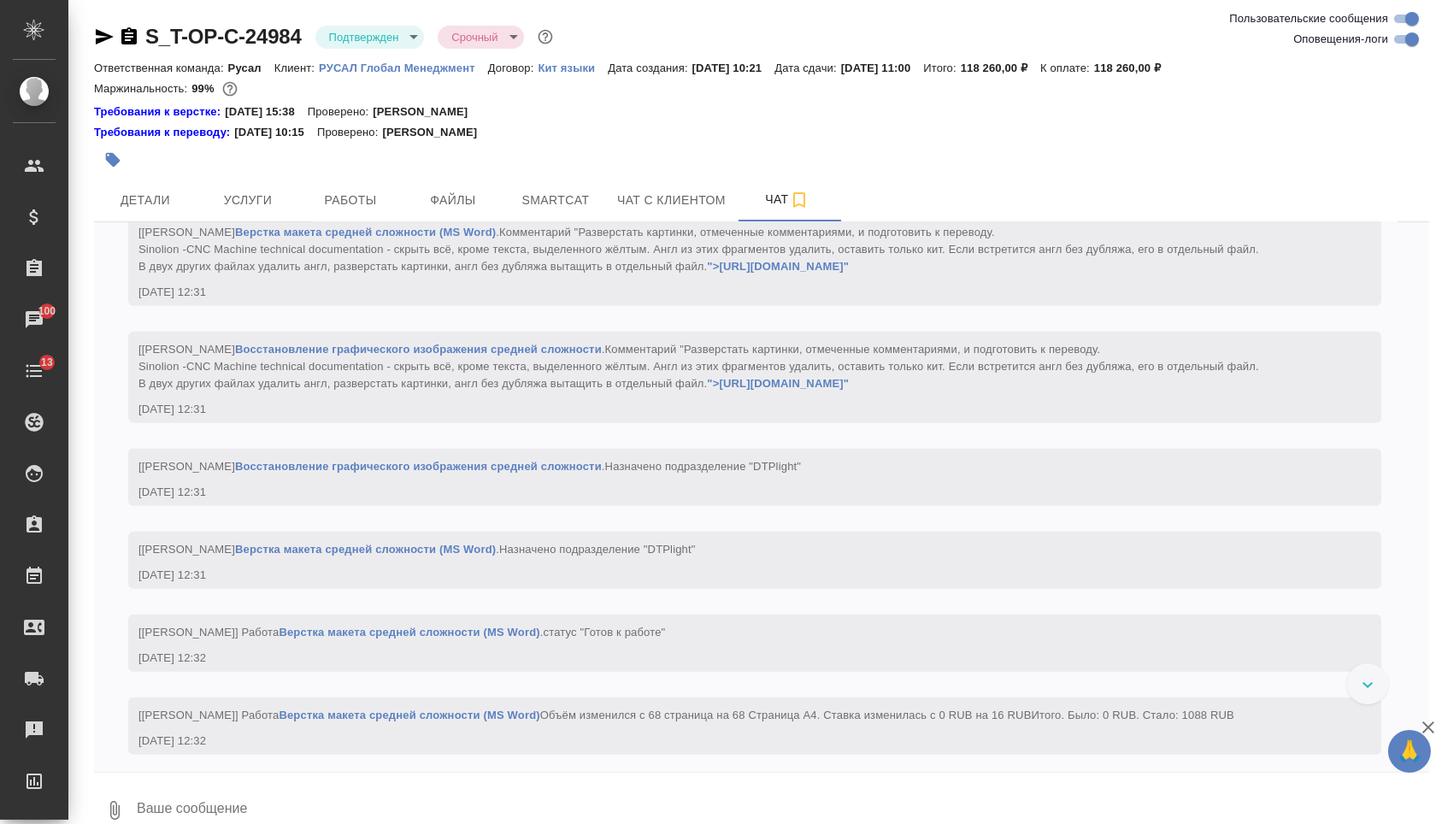
scroll to position [2585, 0]
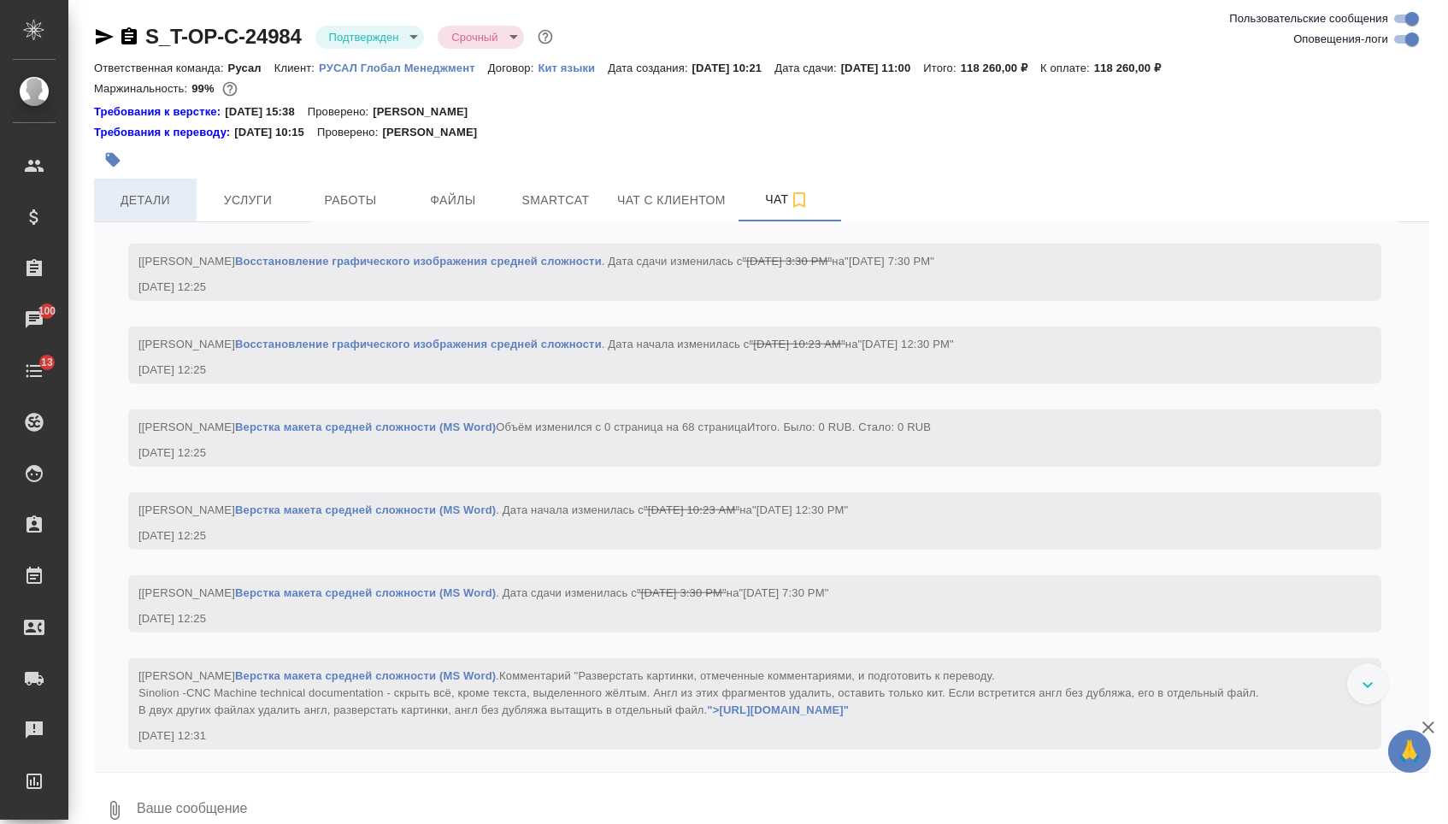
click at [158, 207] on span "Детали" at bounding box center [145, 200] width 82 height 21
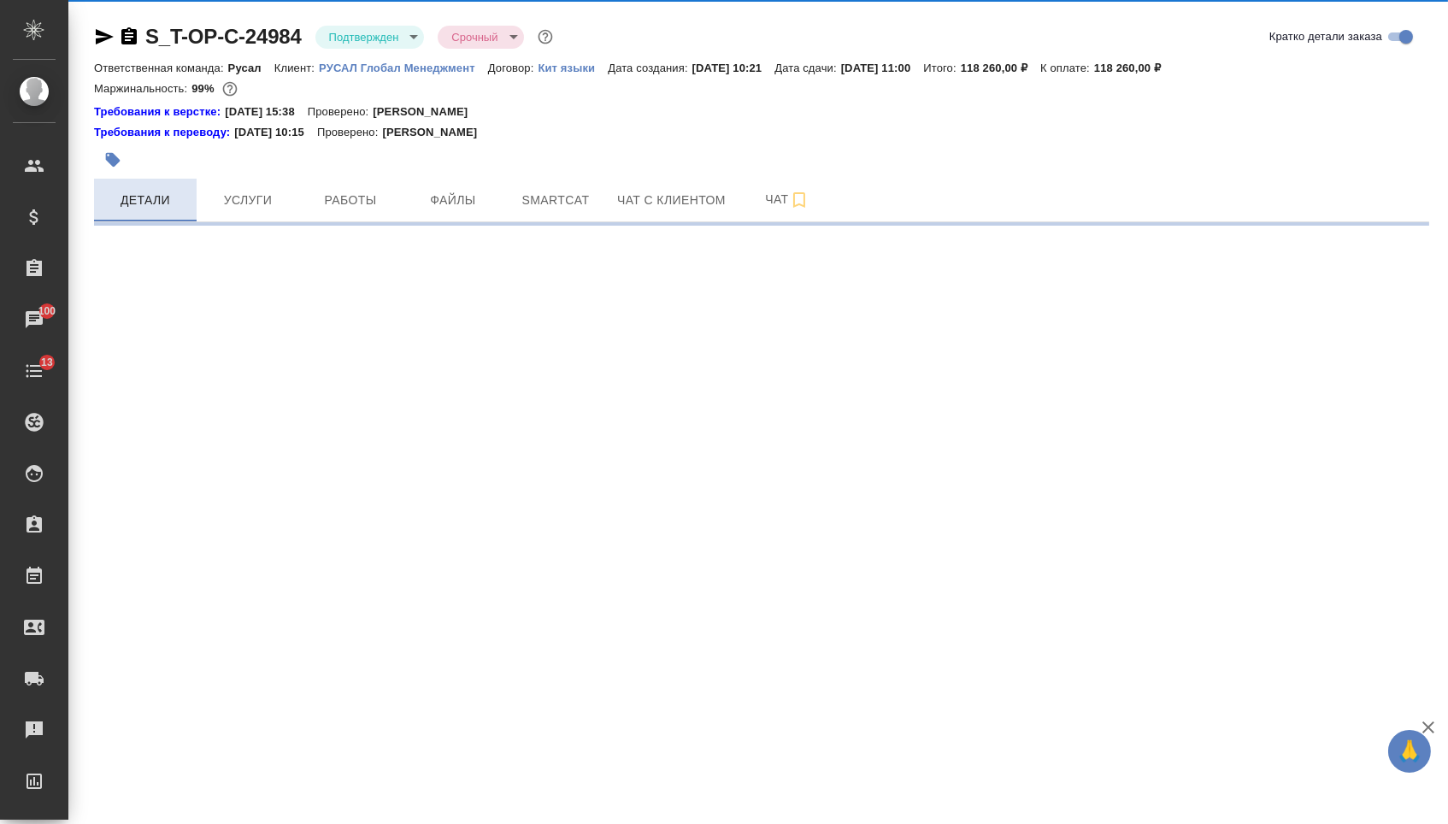
select select "RU"
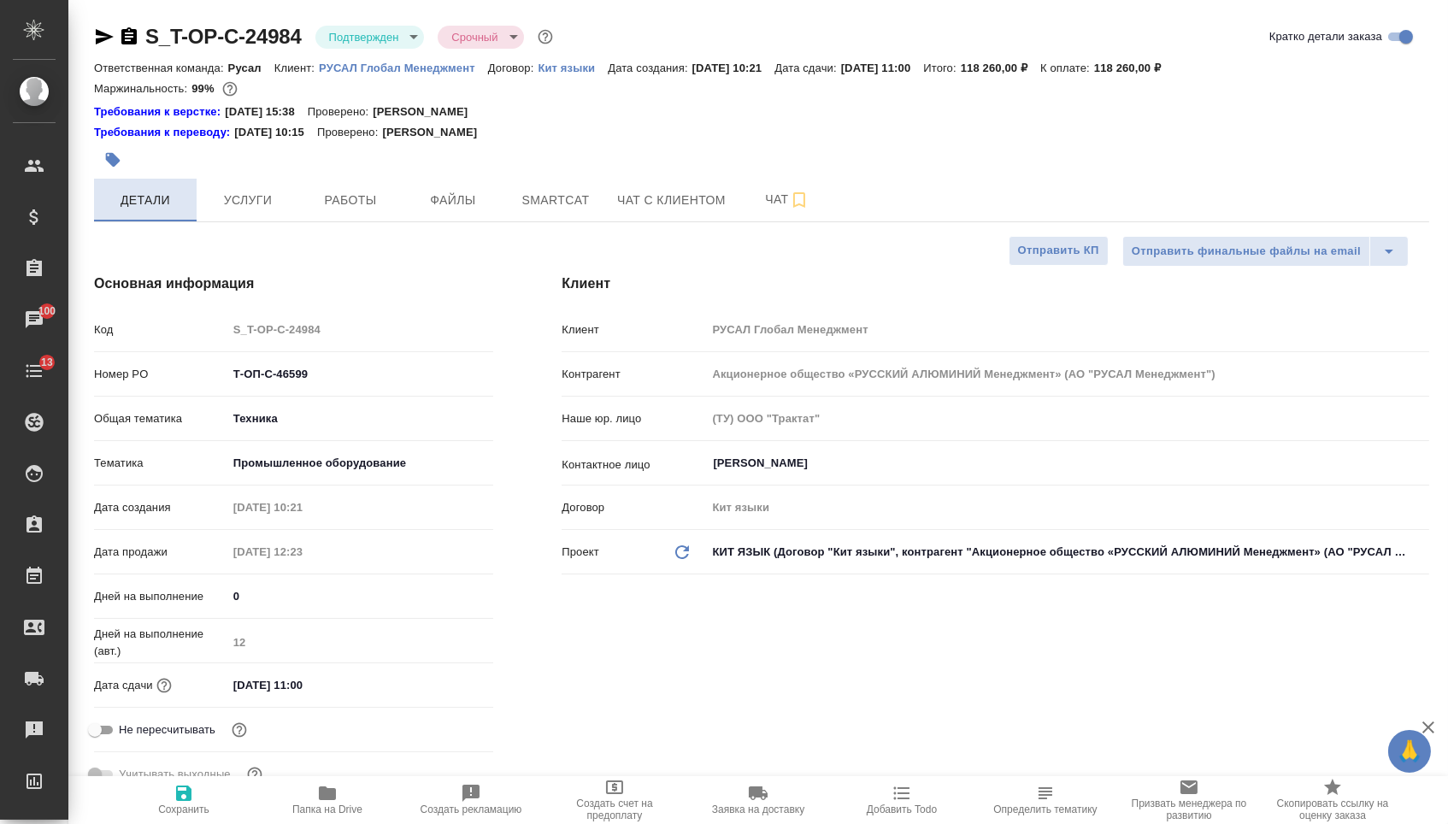
type textarea "x"
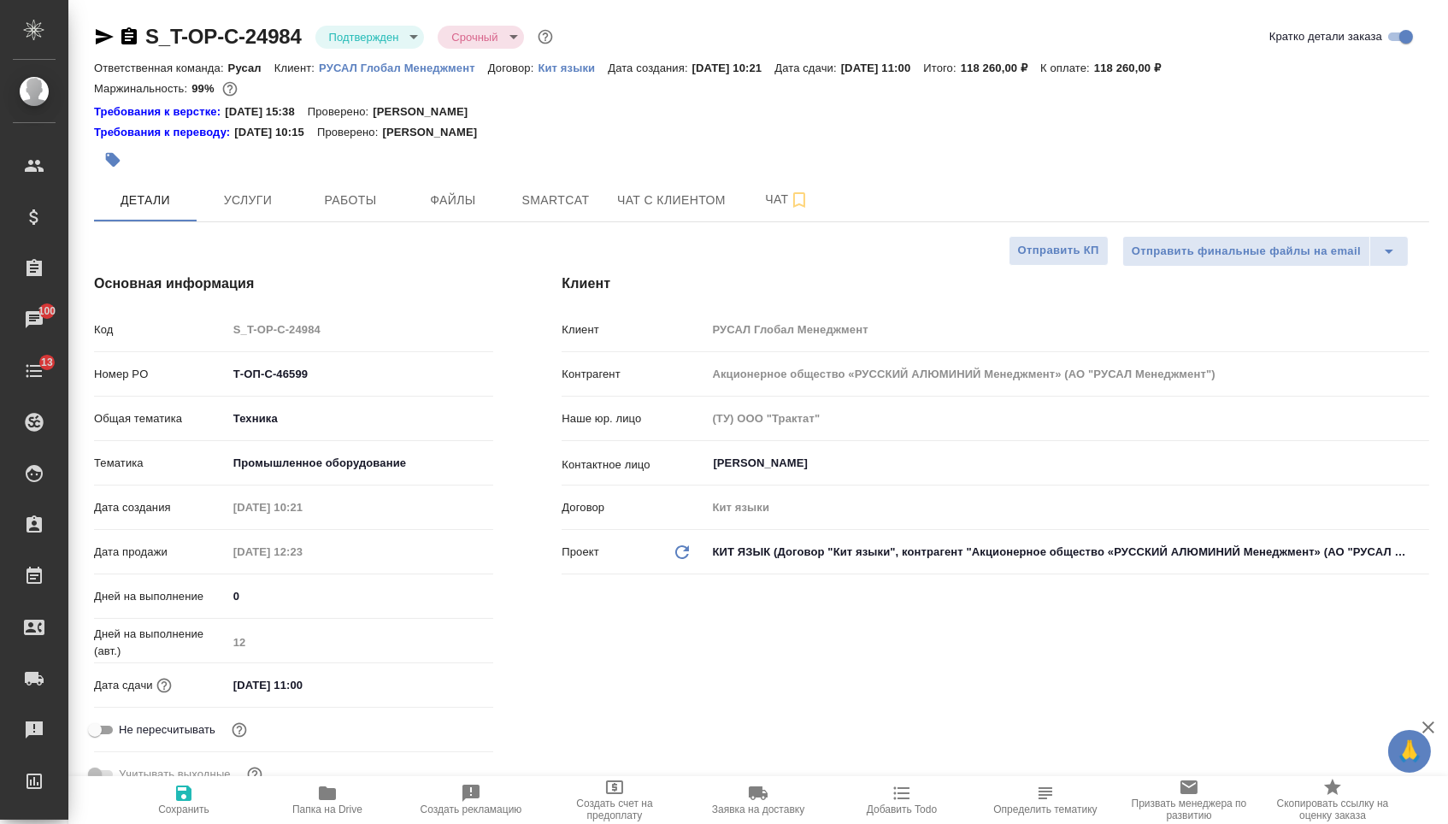
type textarea "x"
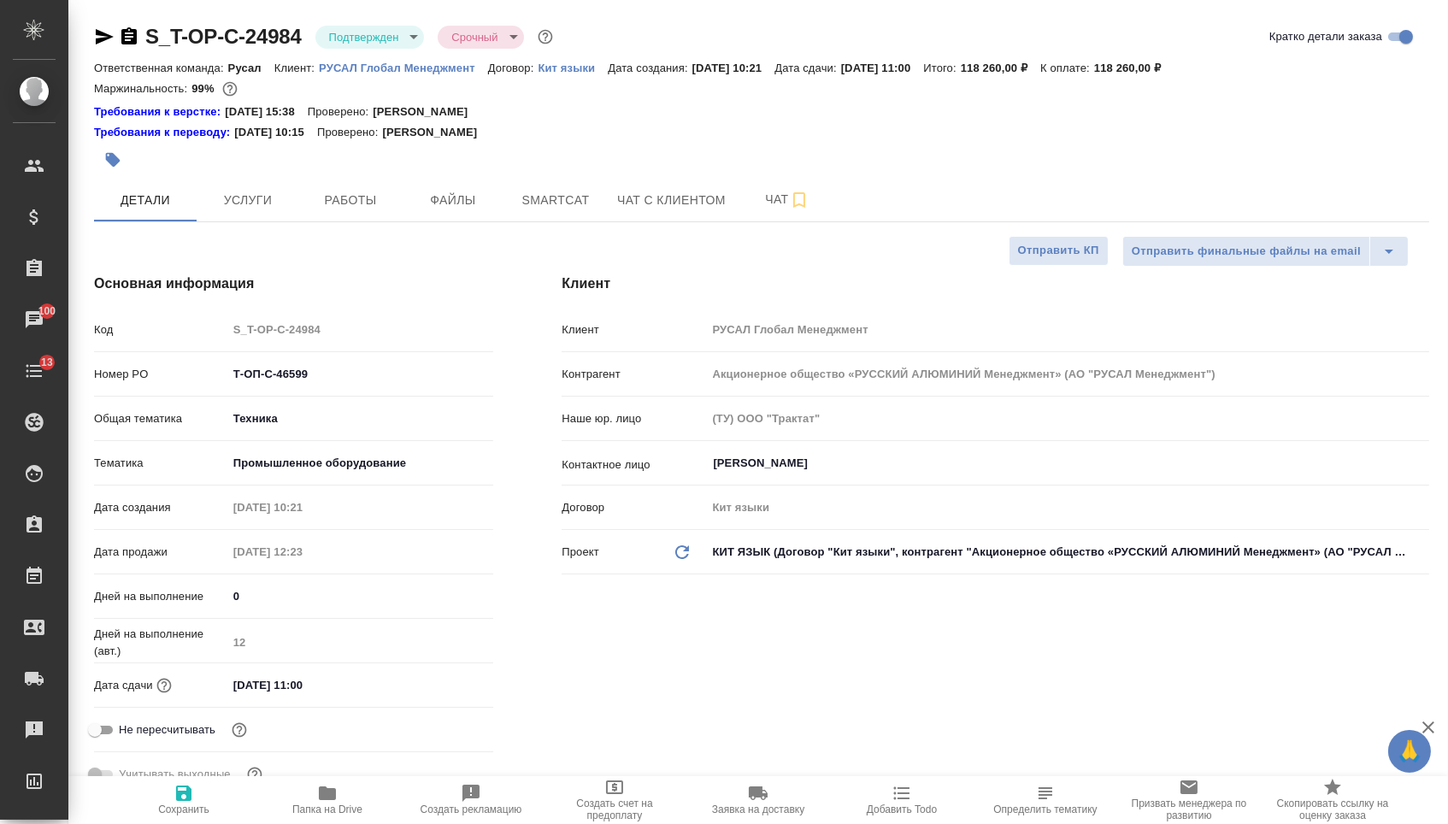
type textarea "x"
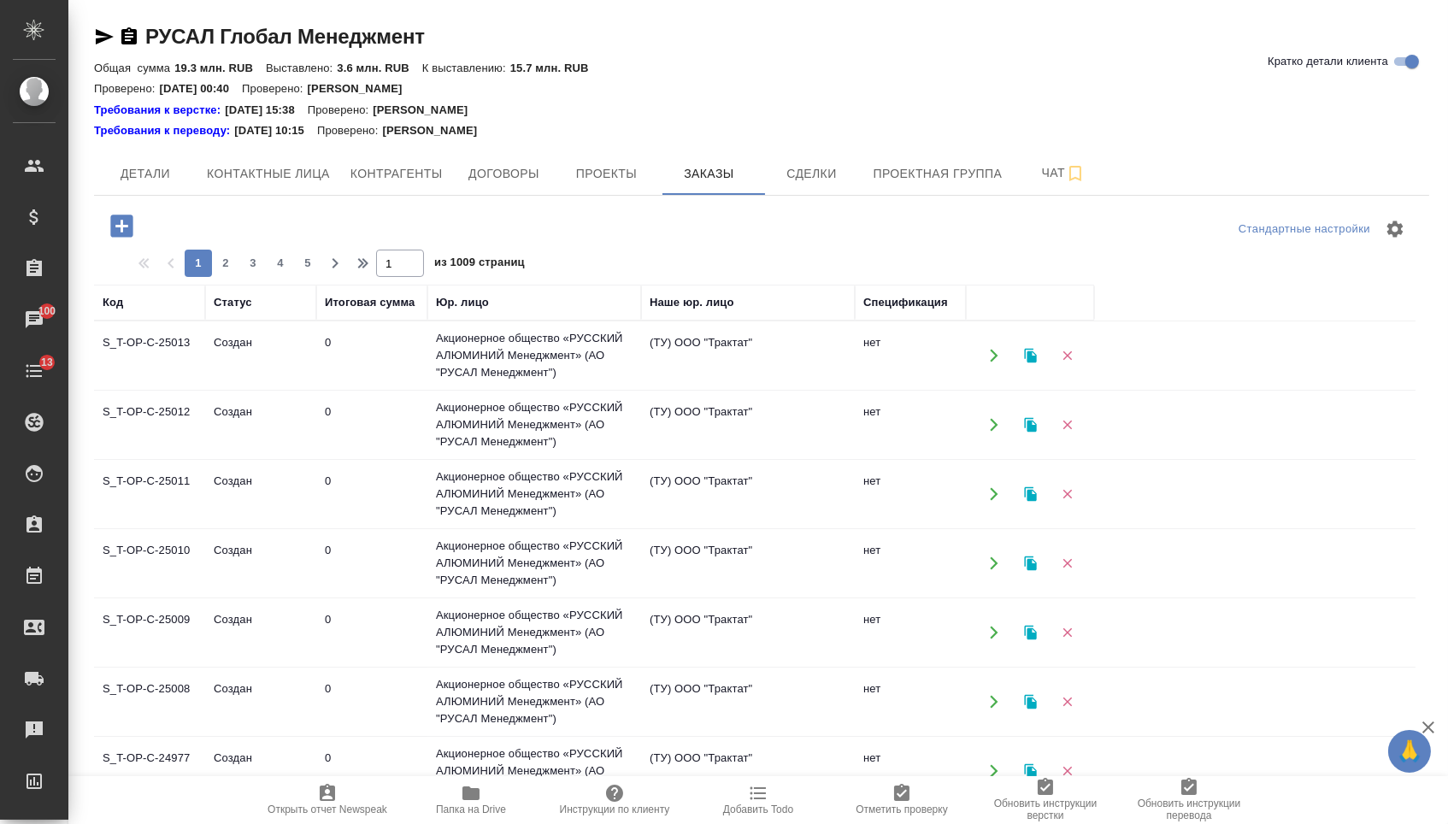
click at [121, 237] on icon "button" at bounding box center [121, 226] width 22 height 22
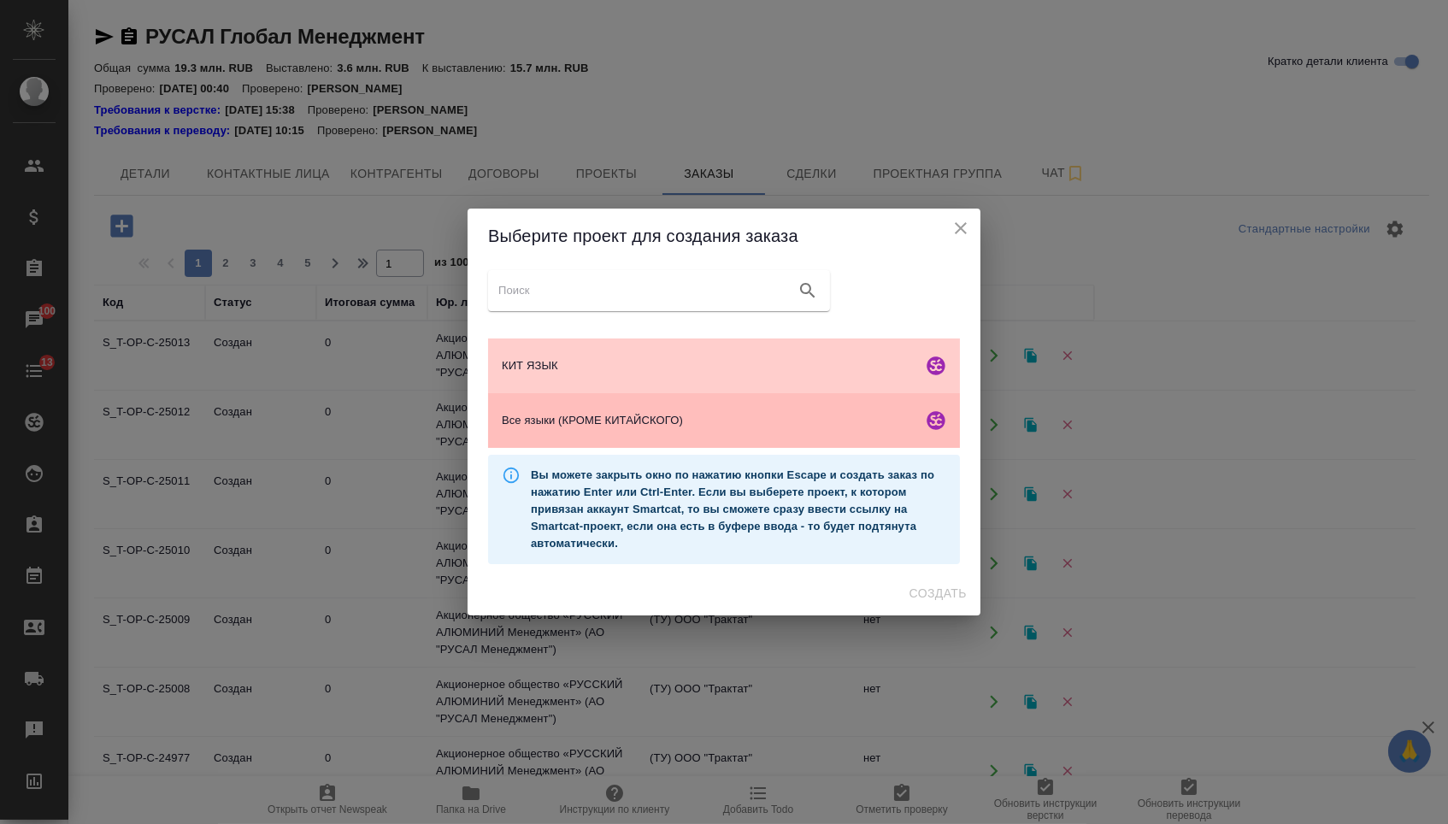
click at [660, 419] on span "Все языки (КРОМЕ КИТАЙСКОГО)" at bounding box center [709, 420] width 414 height 17
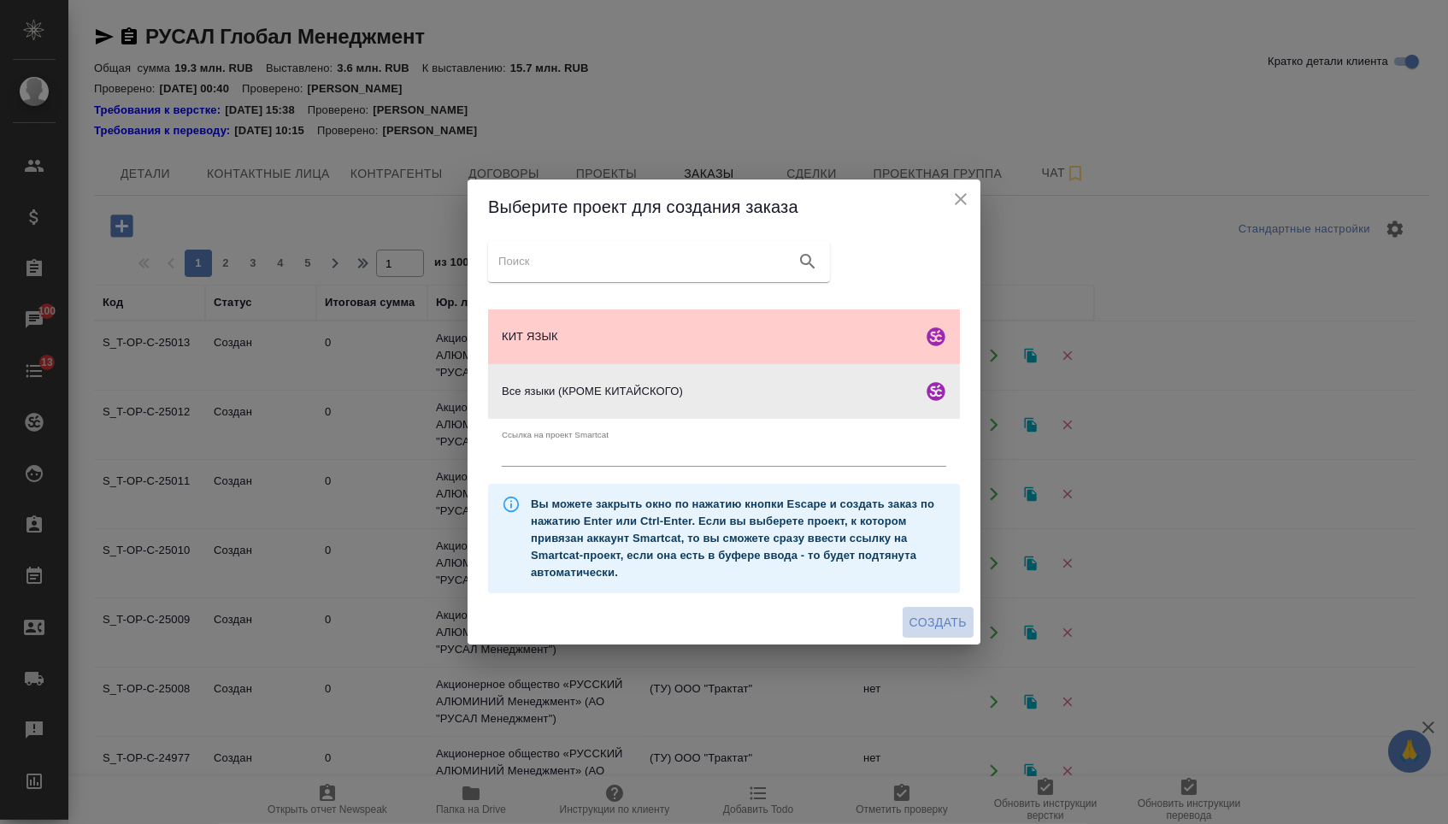
click at [931, 625] on span "Создать" at bounding box center [938, 622] width 57 height 21
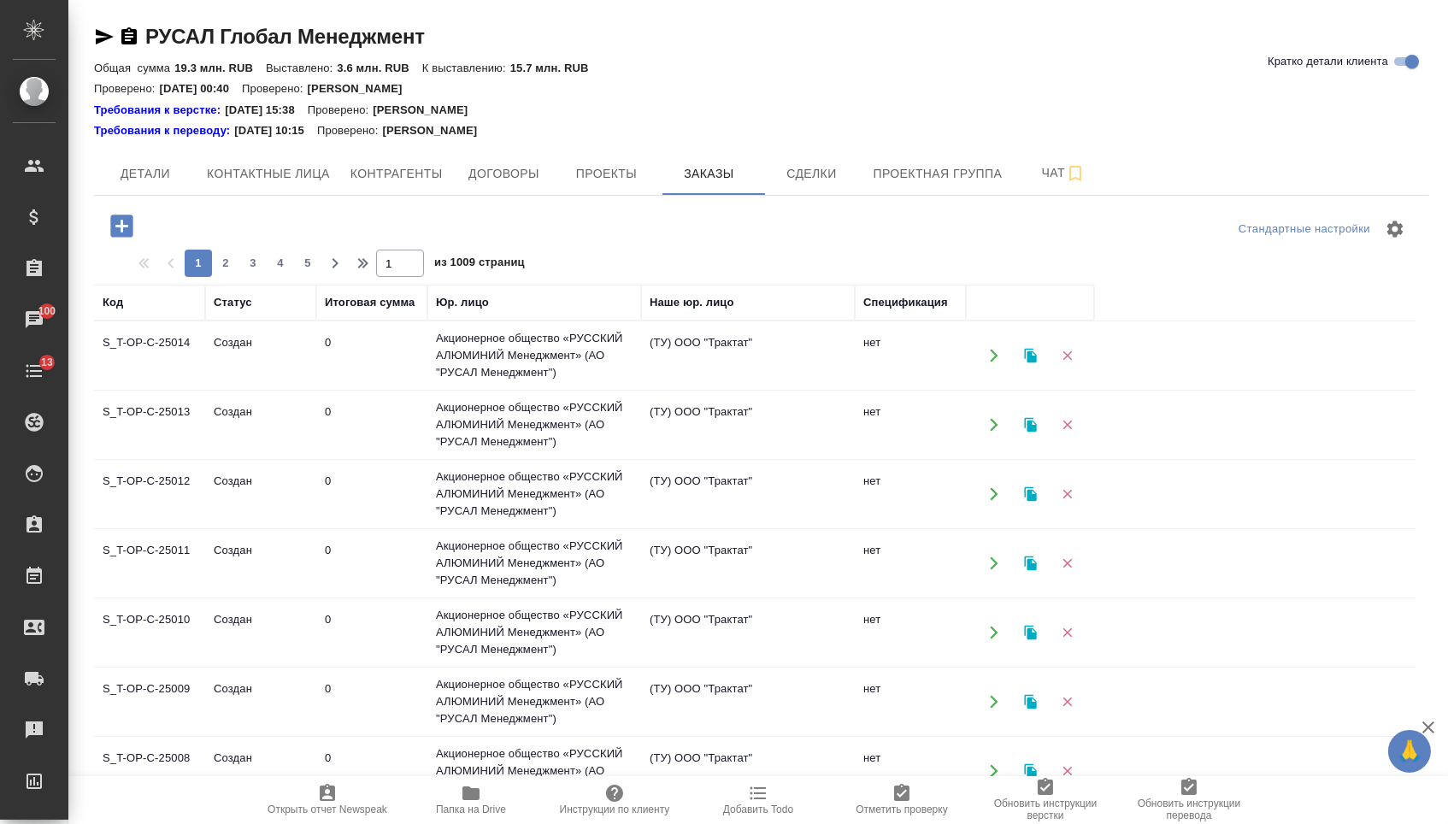
click at [122, 237] on icon "button" at bounding box center [121, 226] width 22 height 22
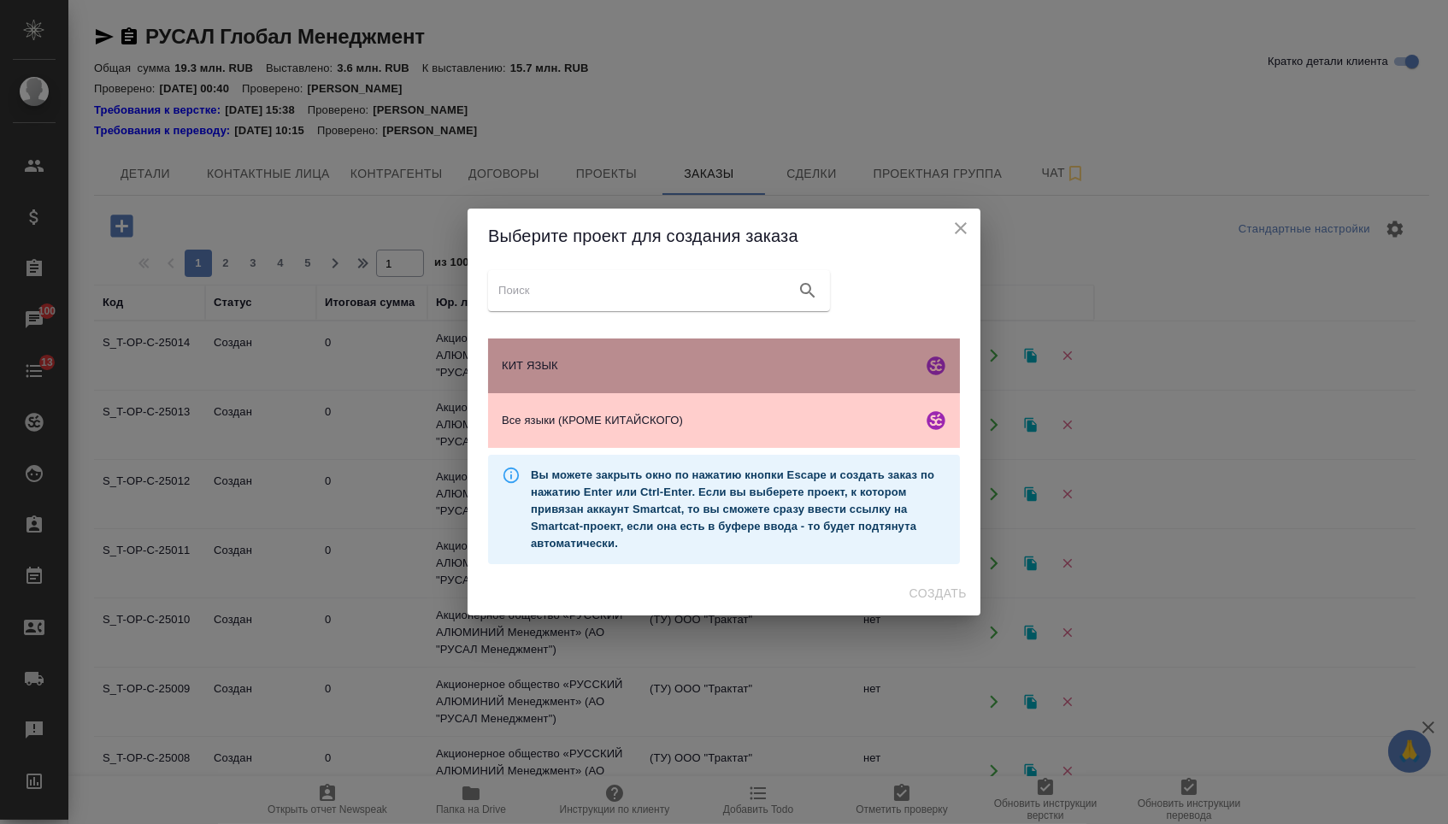
click at [553, 374] on span "КИТ ЯЗЫК" at bounding box center [709, 365] width 414 height 17
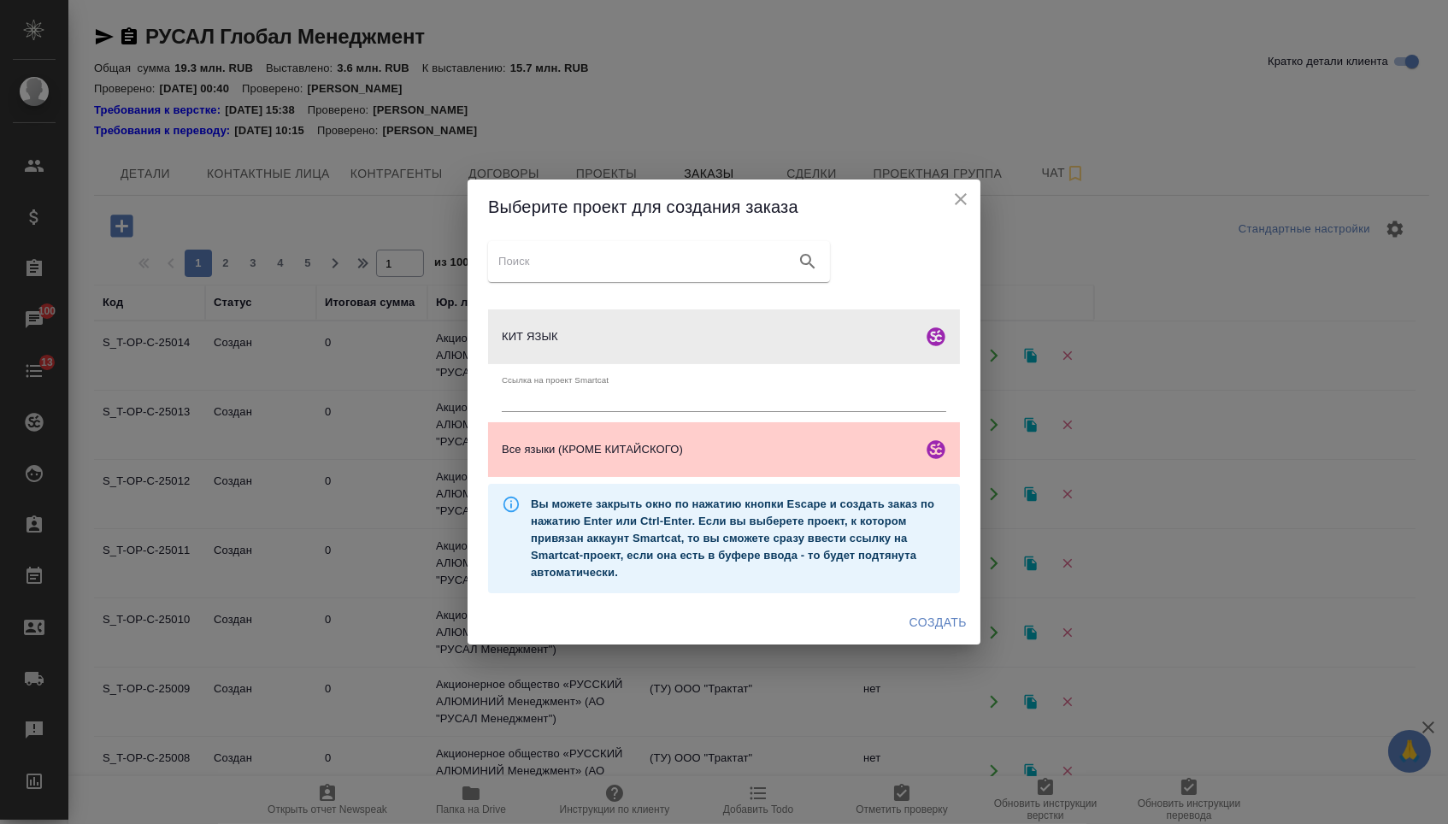
click at [933, 630] on span "Создать" at bounding box center [938, 622] width 57 height 21
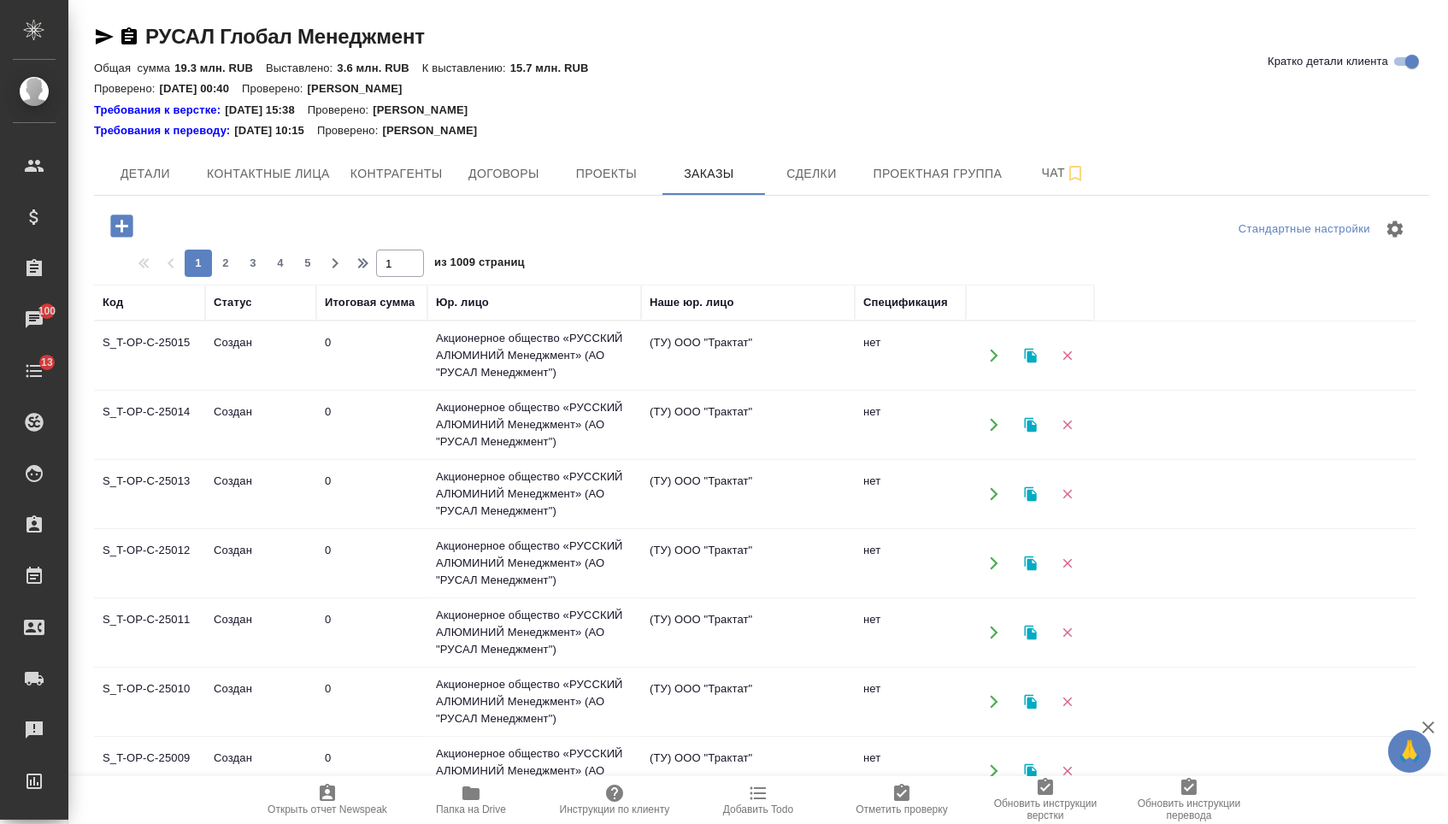
click at [130, 237] on icon "button" at bounding box center [121, 226] width 22 height 22
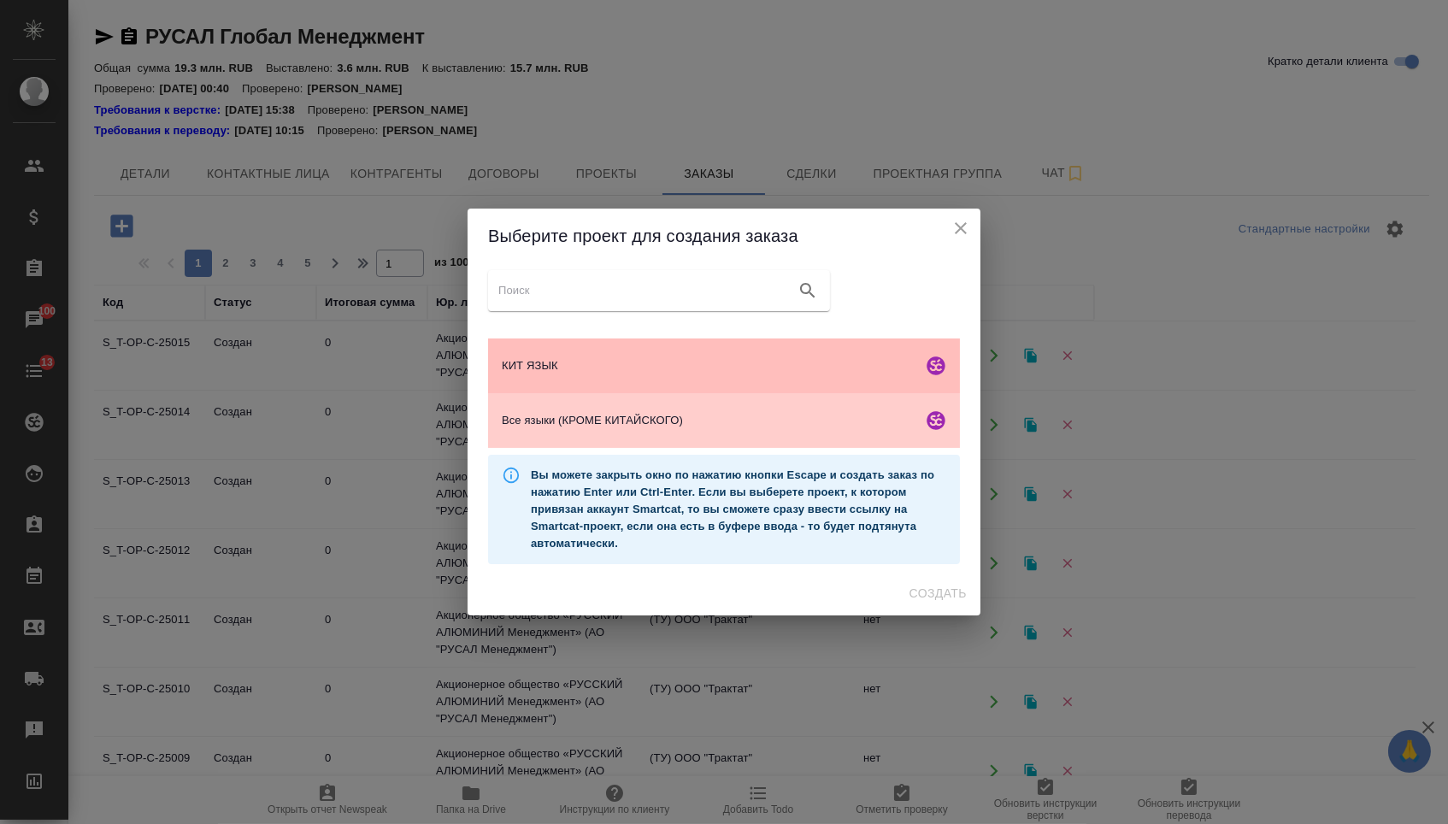
click at [616, 340] on div "КИТ ЯЗЫК" at bounding box center [724, 366] width 472 height 55
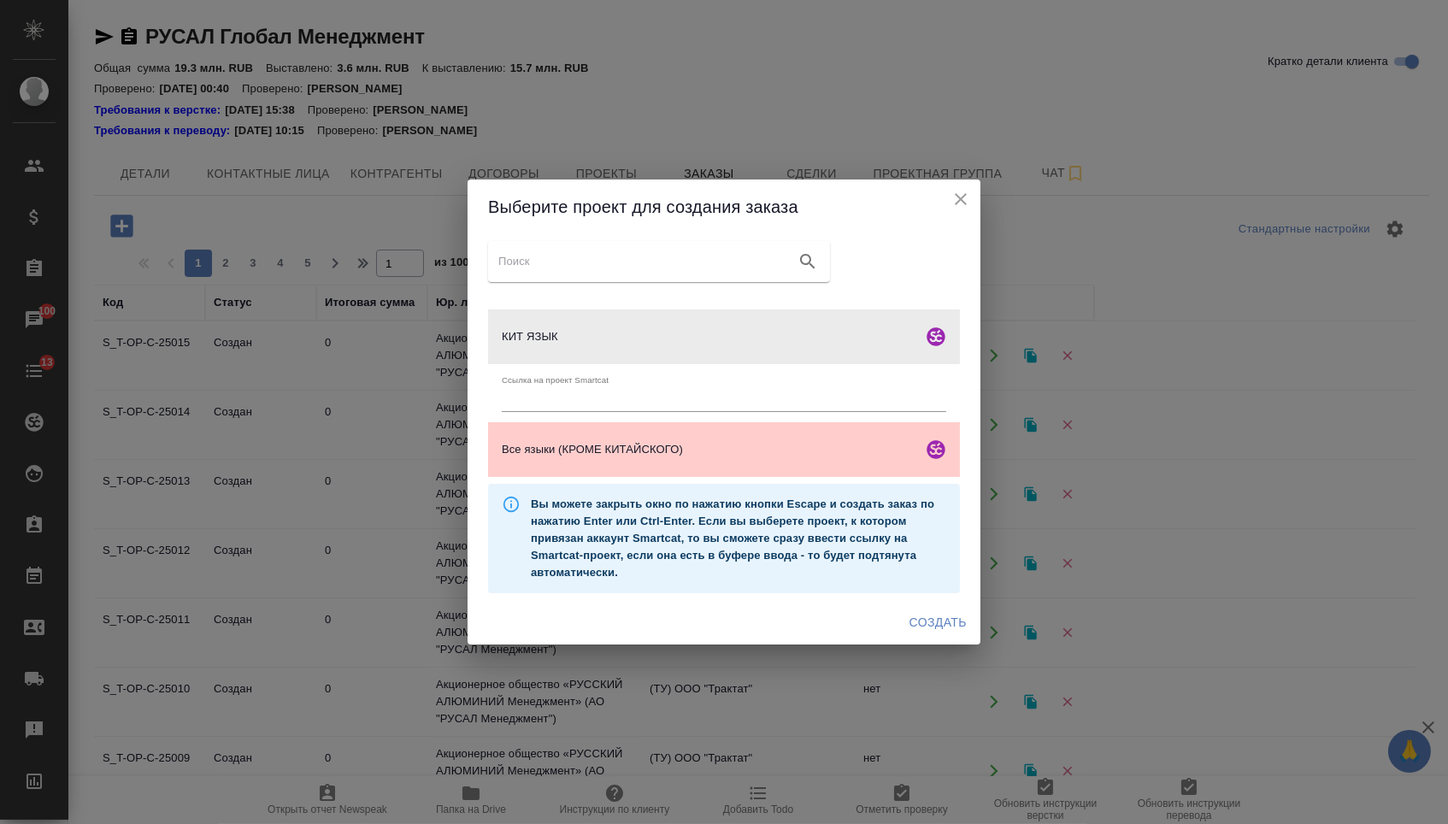
click at [910, 639] on button "Создать" at bounding box center [938, 623] width 71 height 32
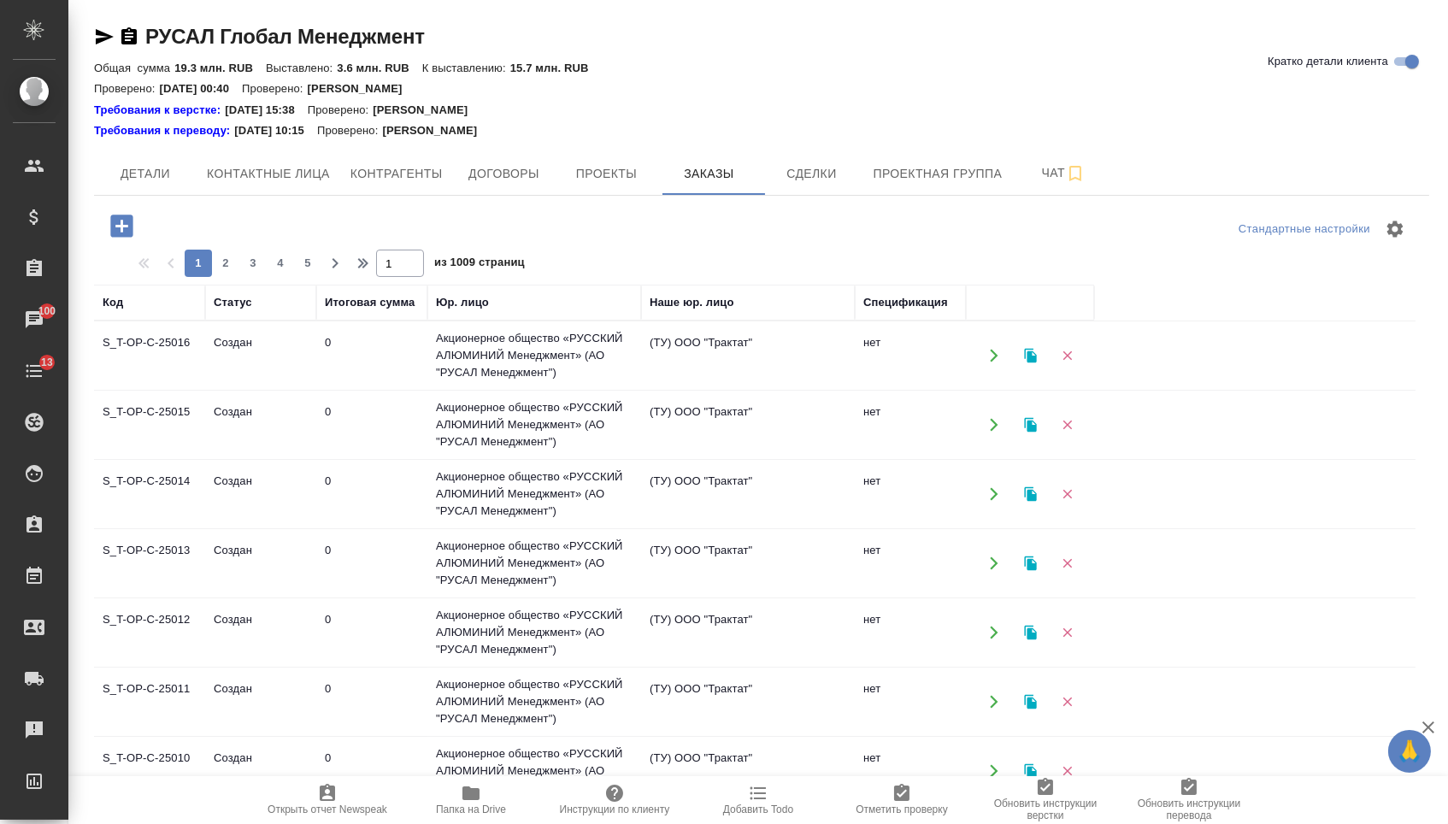
click at [103, 252] on div at bounding box center [101, 267] width 14 height 35
click at [124, 228] on icon "button" at bounding box center [122, 226] width 30 height 30
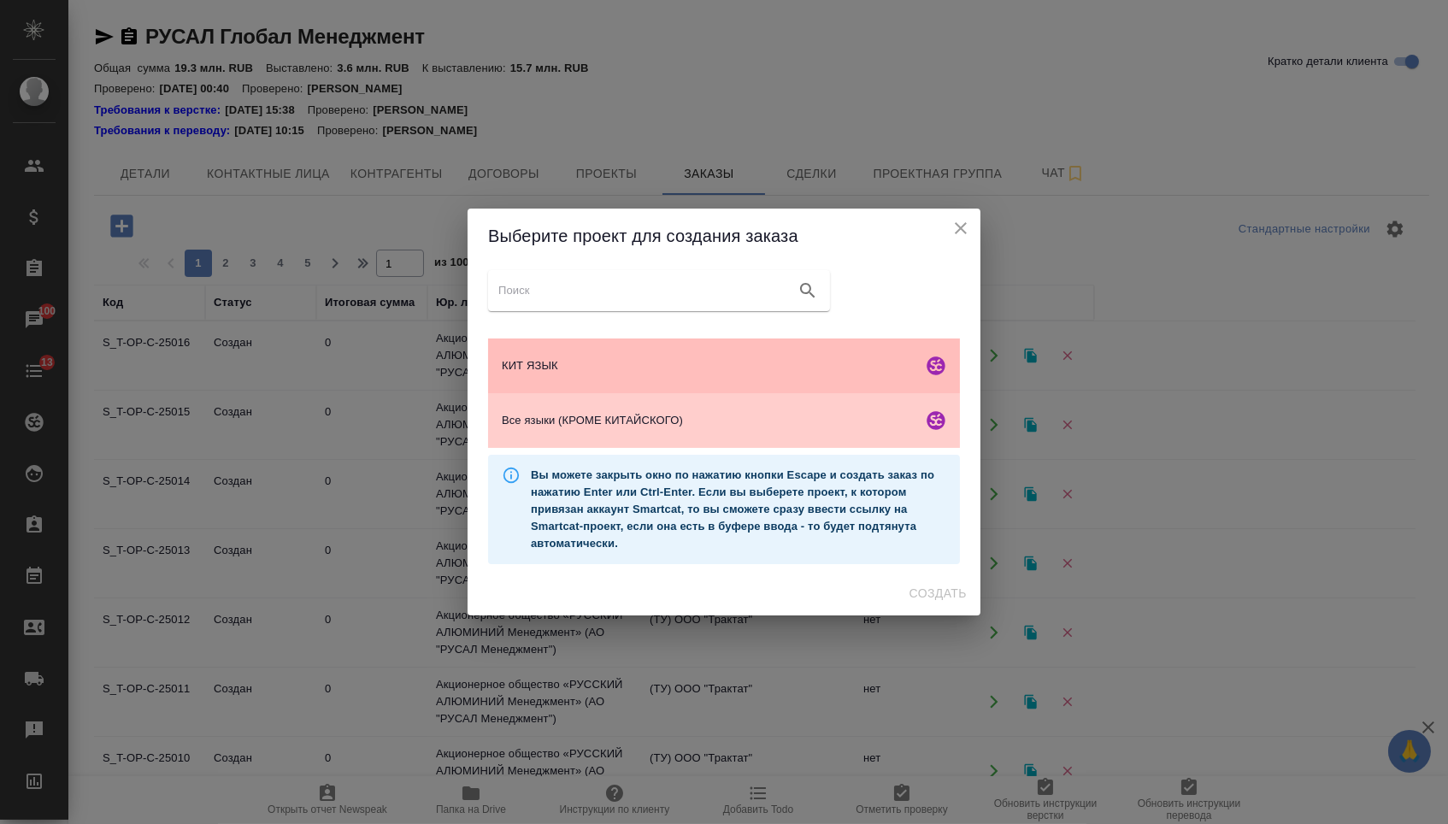
click at [510, 354] on div "КИТ ЯЗЫК" at bounding box center [724, 366] width 472 height 55
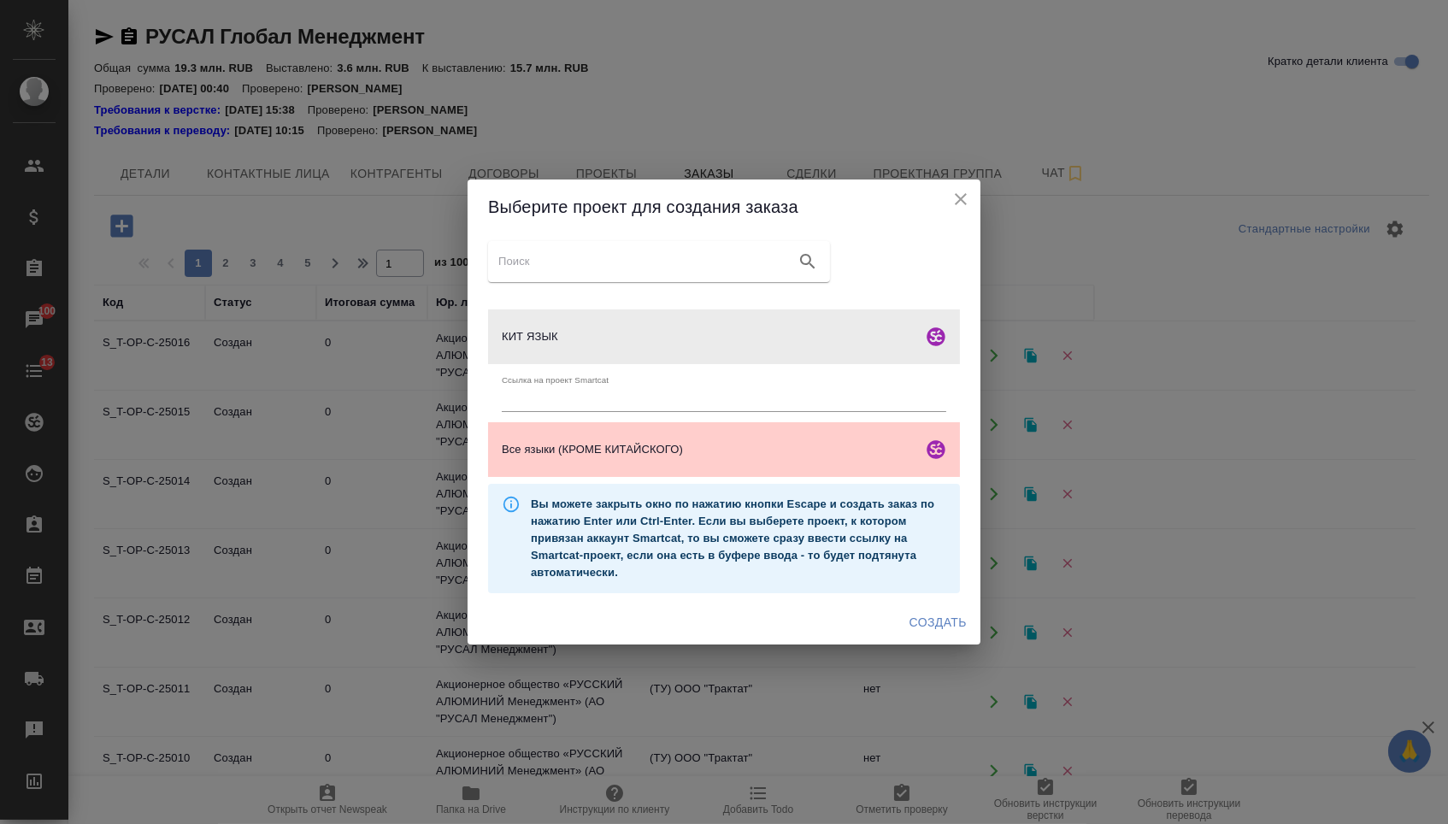
click at [941, 614] on button "Создать" at bounding box center [938, 623] width 71 height 32
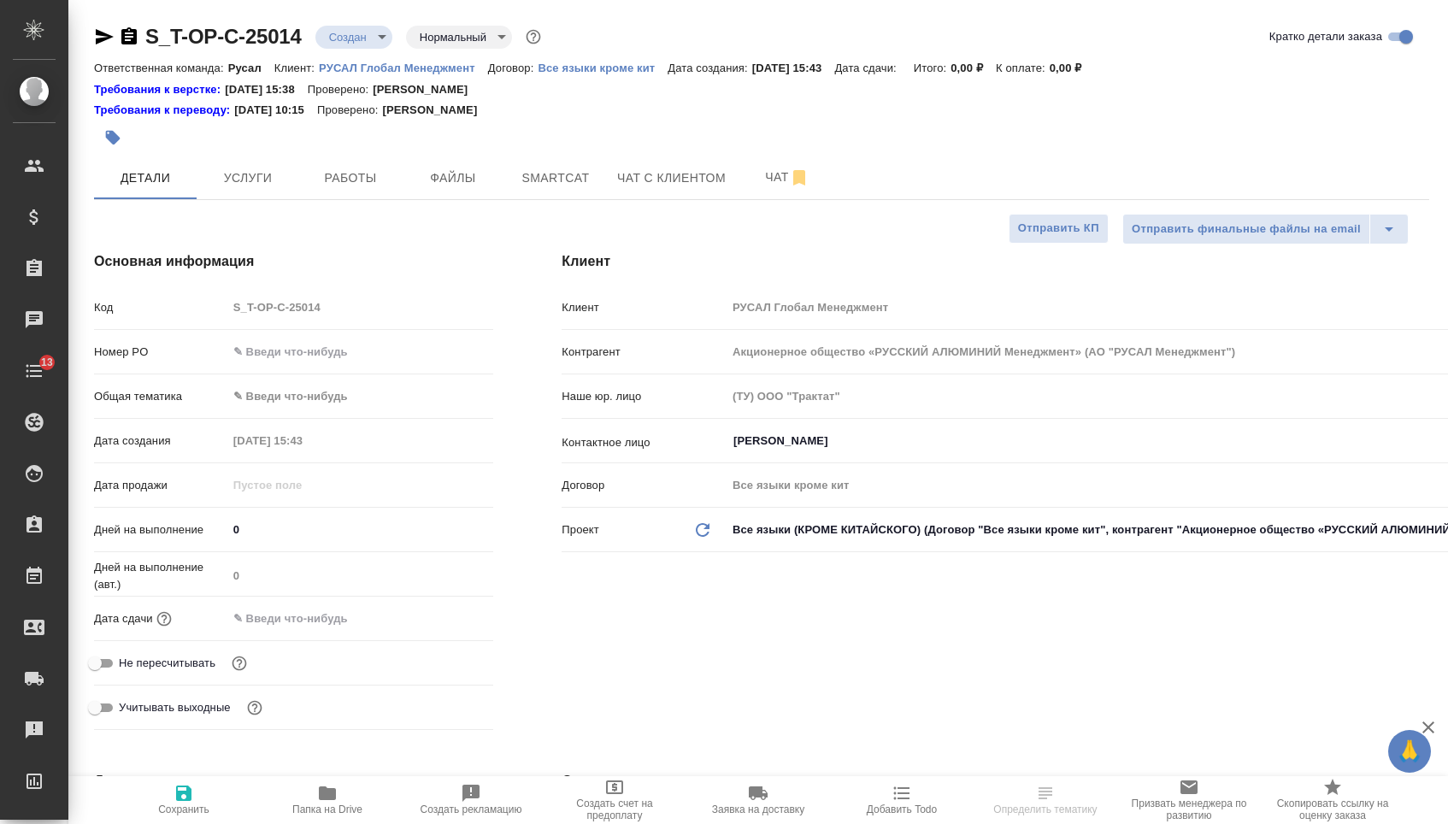
select select "RU"
type textarea "x"
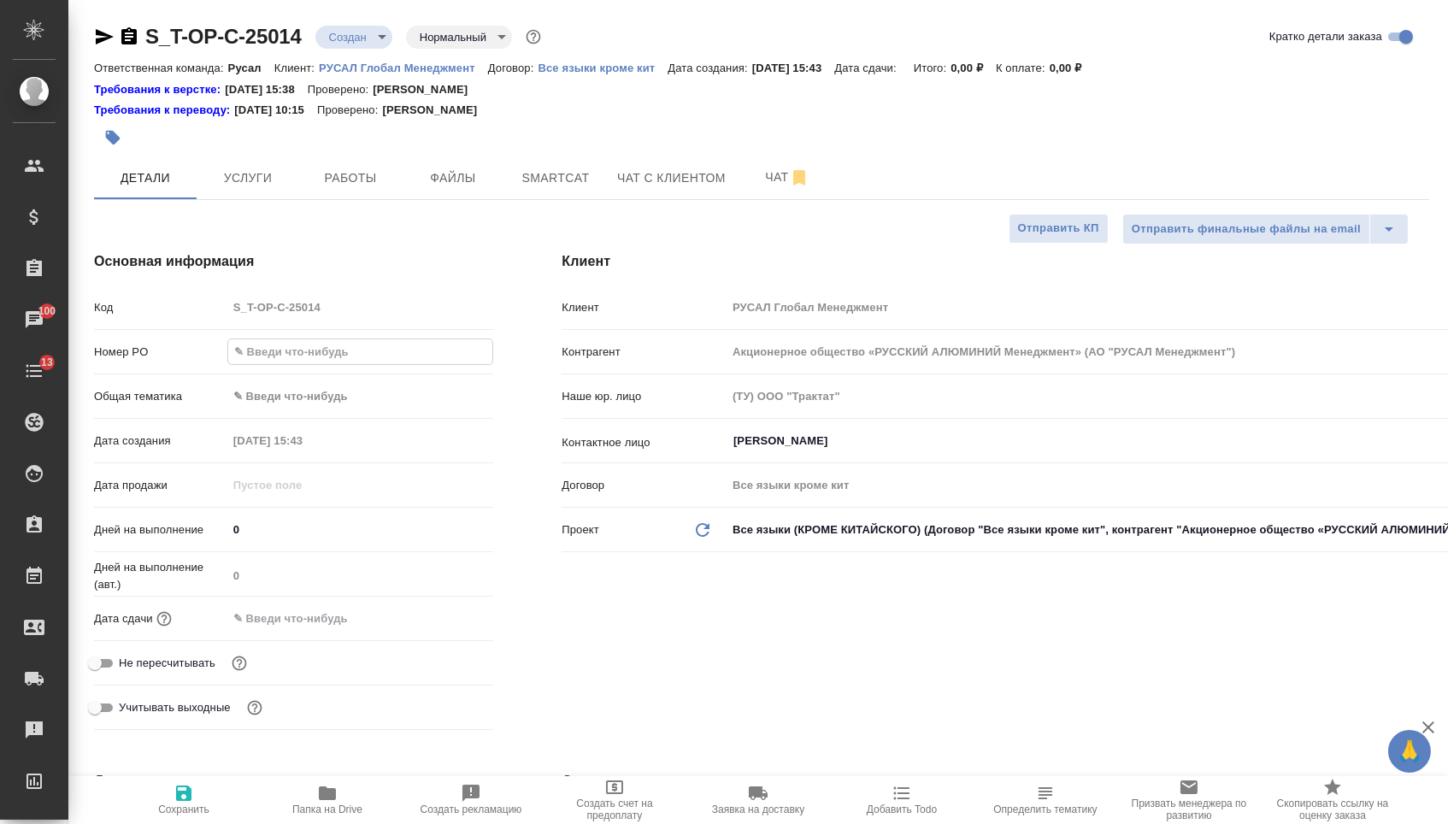
click at [300, 357] on input "text" at bounding box center [360, 351] width 265 height 25
paste input "Т-ОП-С-46619"
type input "Т-ОП-С-46619"
type textarea "x"
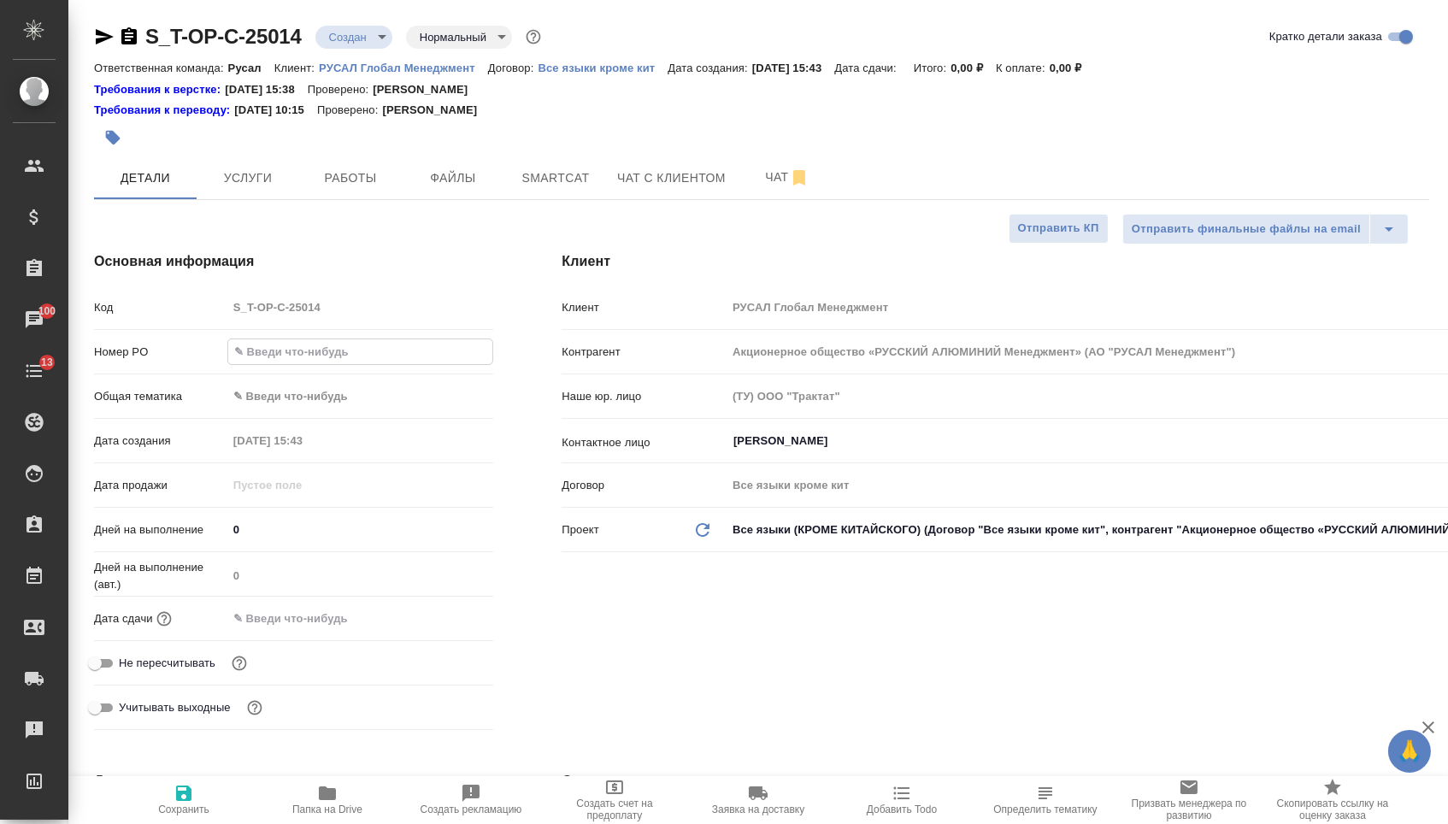
type textarea "x"
type input "Т-ОП-С-46619"
click at [305, 399] on body "🙏 .cls-1 fill:#fff; AWATERA Menshikova Aleksandra Клиенты Спецификации Заказы 1…" at bounding box center [724, 412] width 1448 height 824
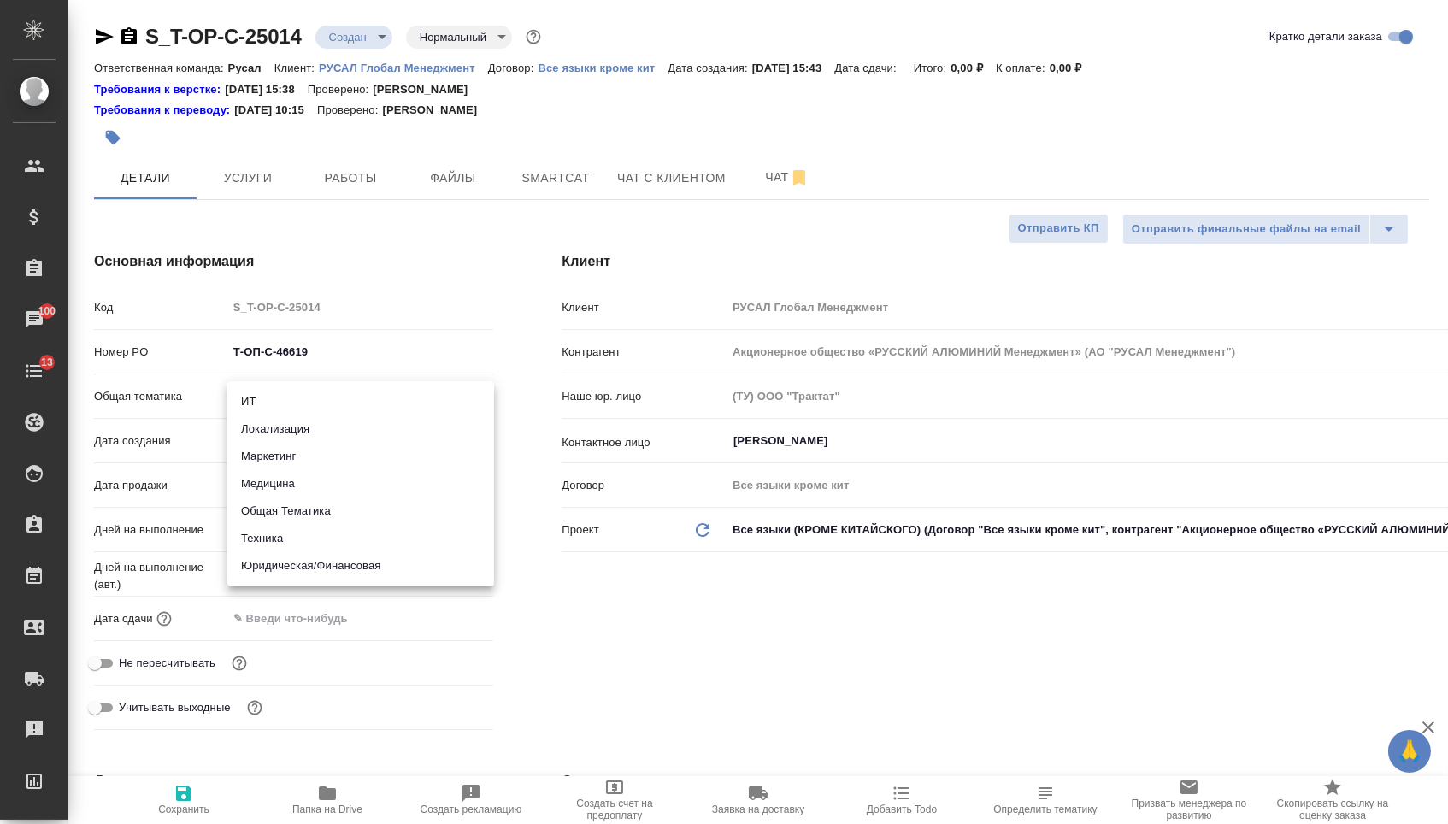
click at [305, 565] on li "Юридическая/Финансовая" at bounding box center [360, 565] width 267 height 27
type input "yr-fn"
type textarea "x"
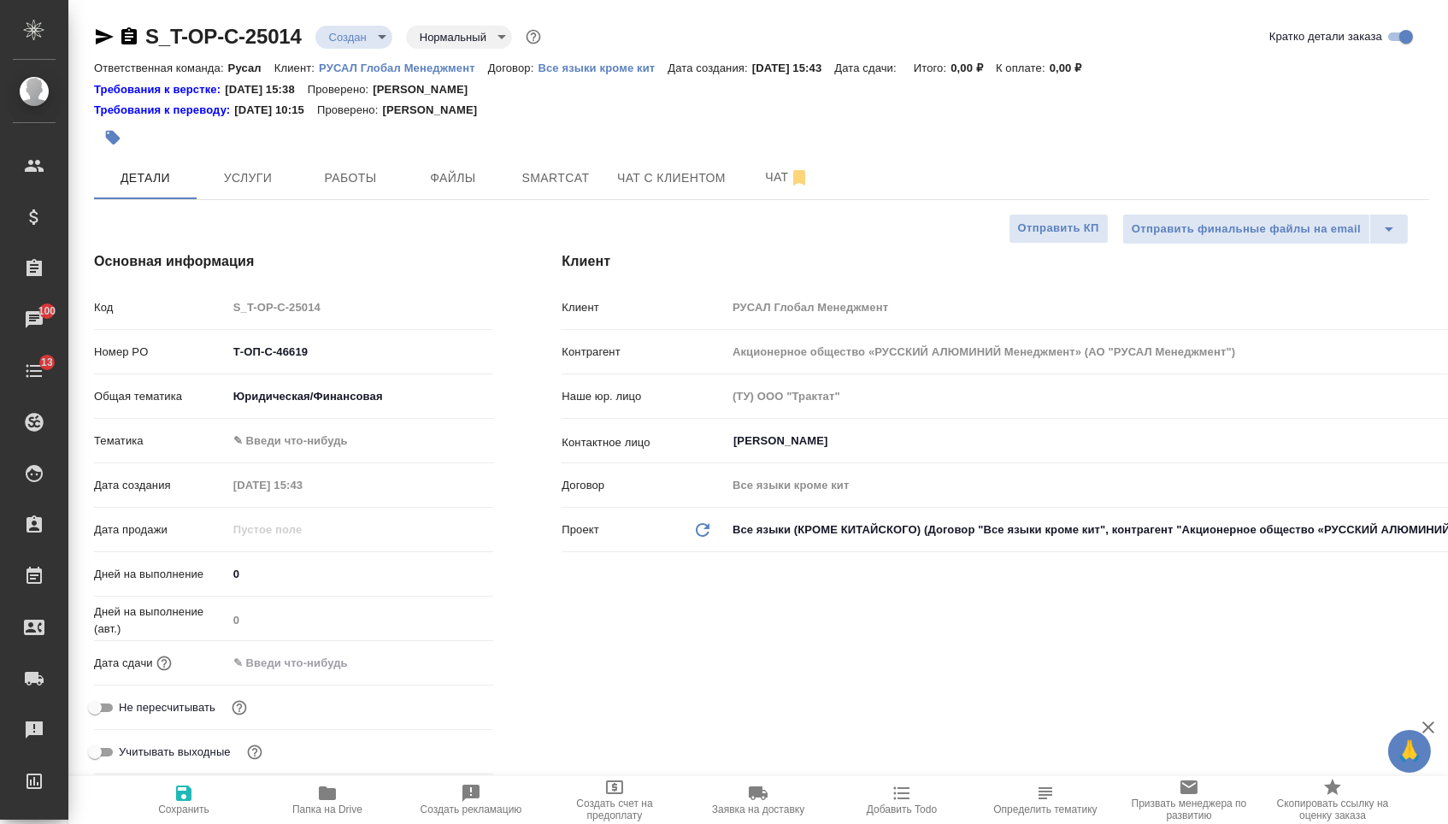
click at [305, 449] on body "🙏 .cls-1 fill:#fff; AWATERA Menshikova Aleksandra Клиенты Спецификации Заказы 1…" at bounding box center [724, 412] width 1448 height 824
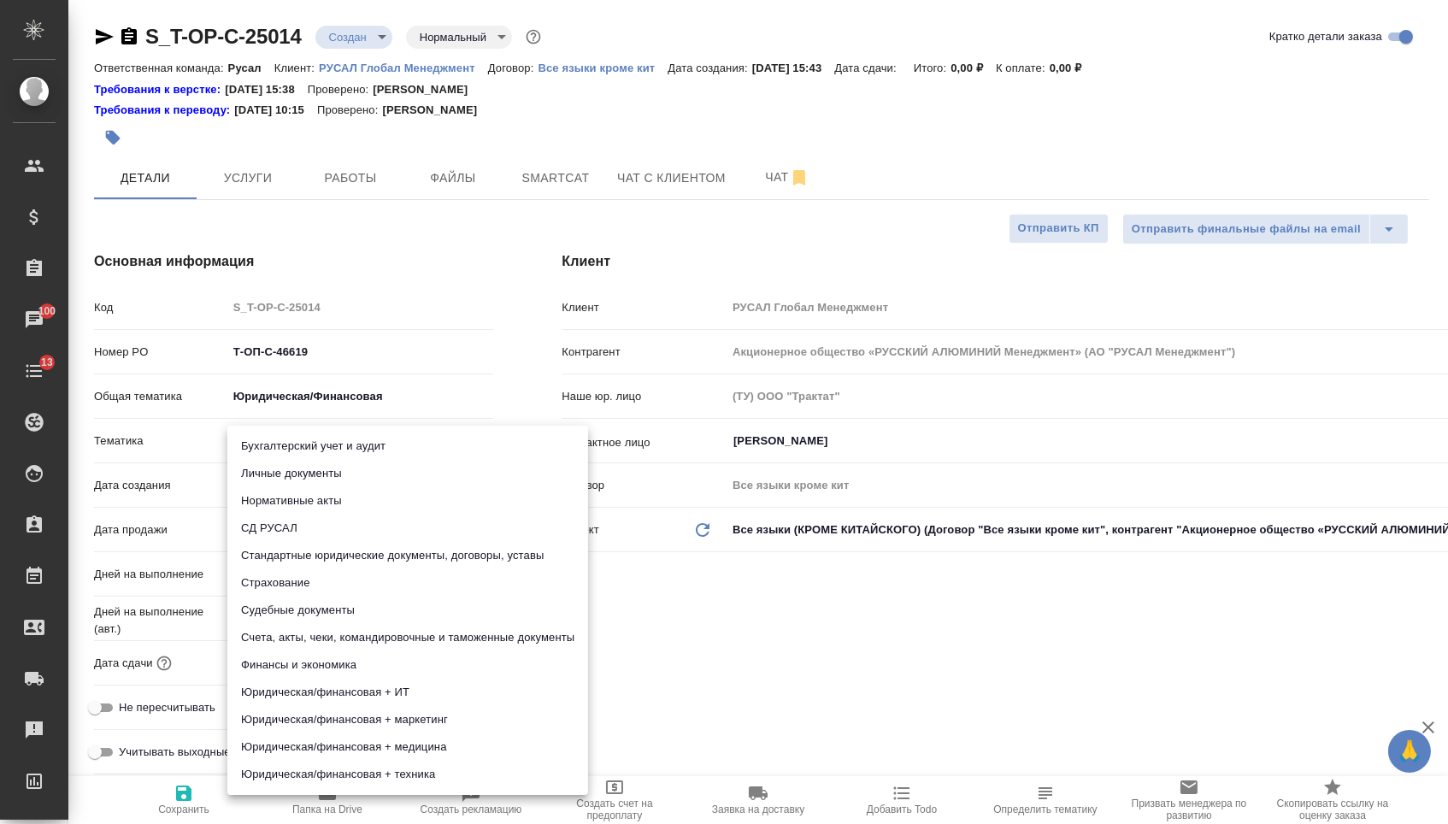
click at [306, 554] on li "Стандартные юридические документы, договоры, уставы" at bounding box center [407, 555] width 361 height 27
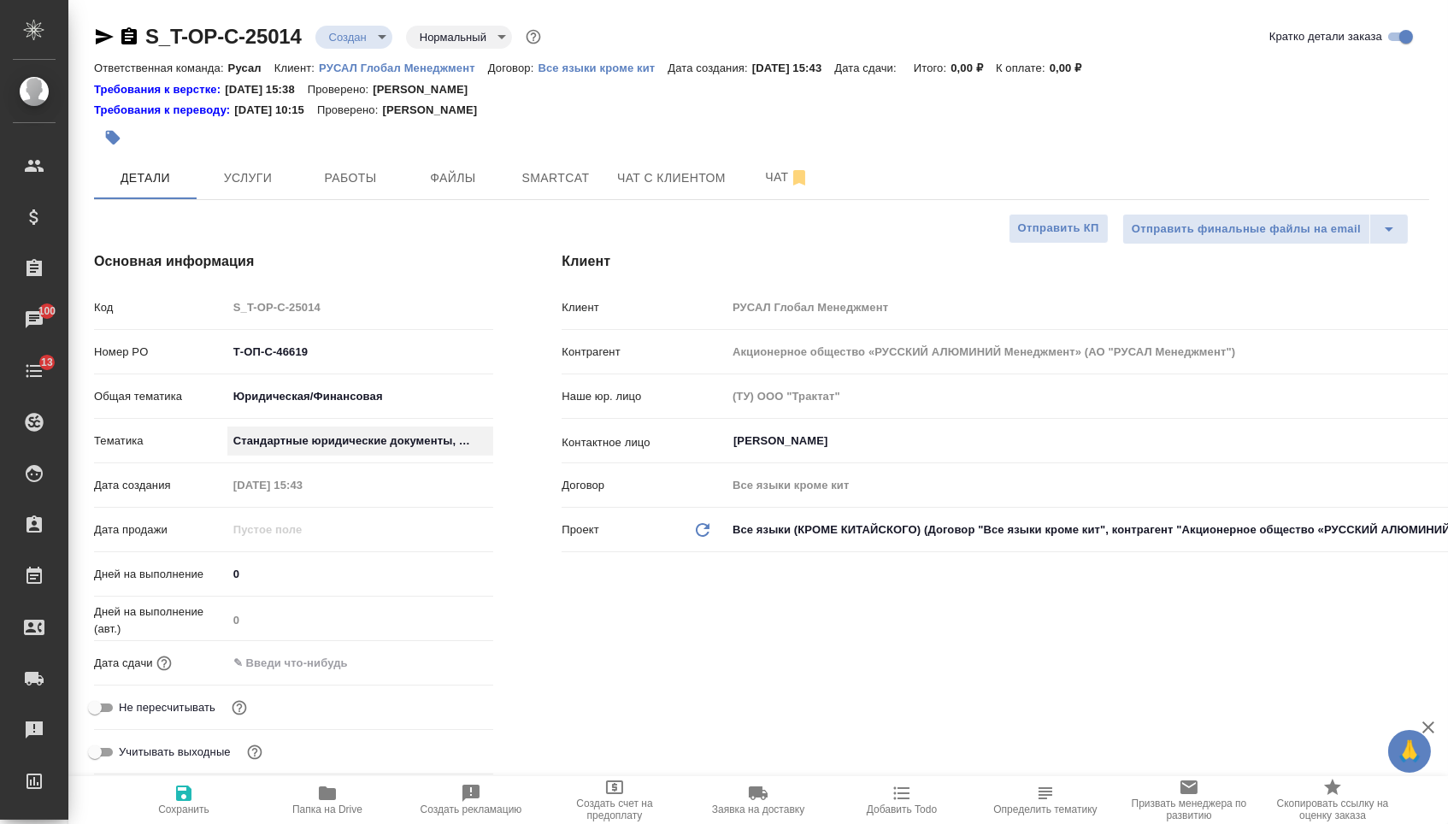
type textarea "x"
type input "5f647205b73bc97568ca66bf"
click at [309, 675] on input "text" at bounding box center [302, 663] width 150 height 25
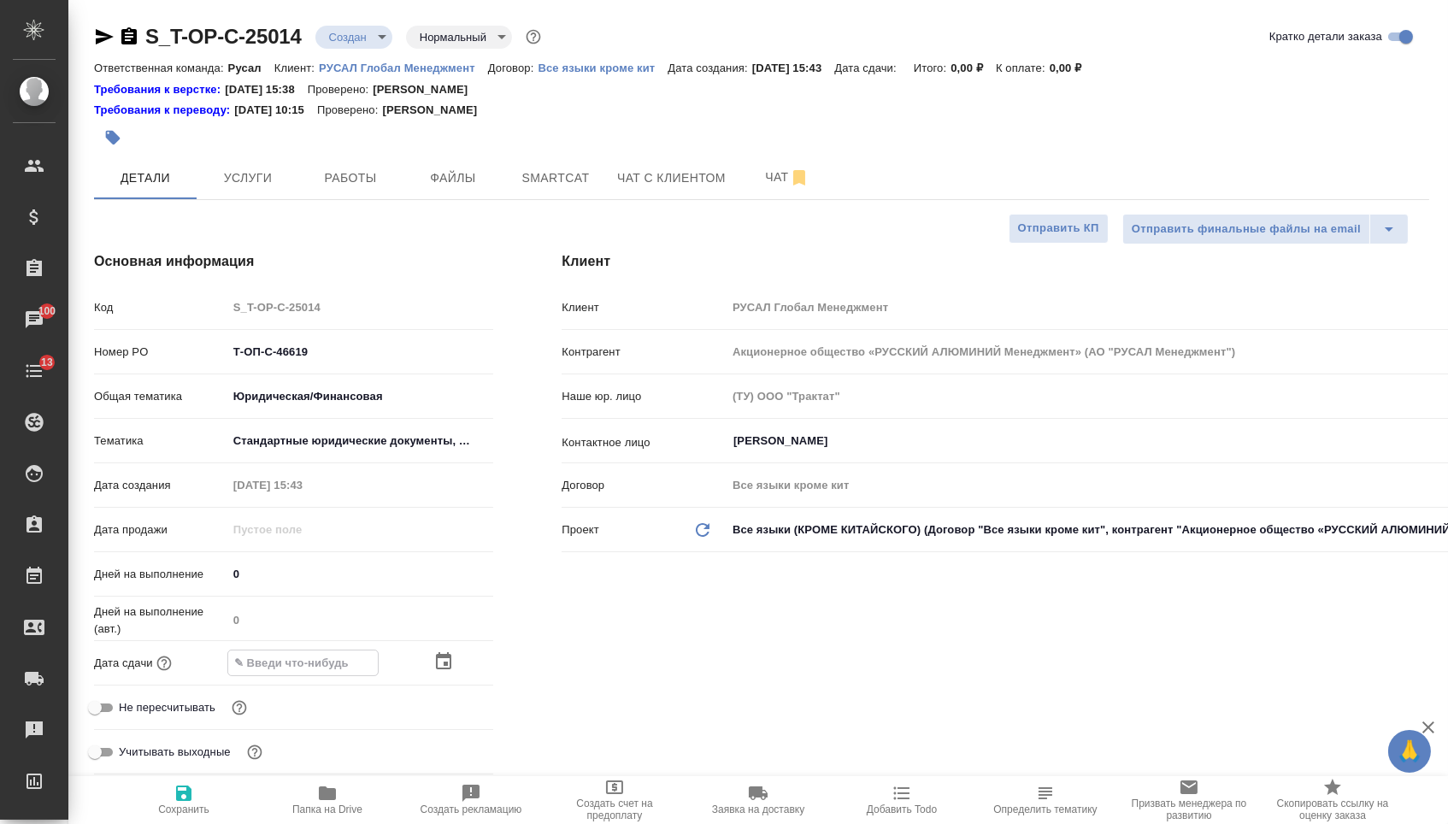
click at [436, 672] on icon "button" at bounding box center [443, 661] width 21 height 21
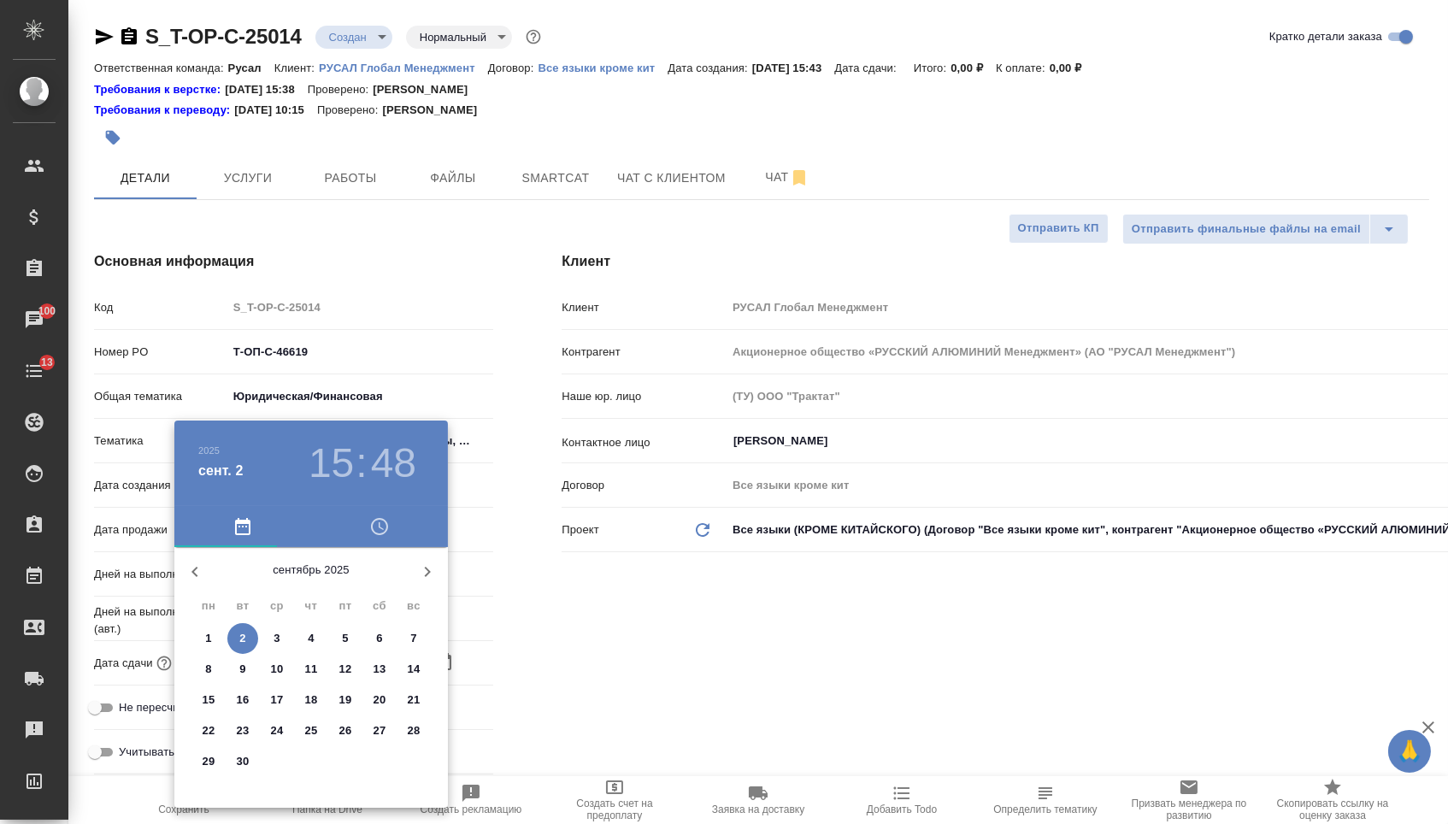
click at [280, 641] on p "3" at bounding box center [277, 638] width 6 height 17
type input "03.09.2025 15:48"
type textarea "x"
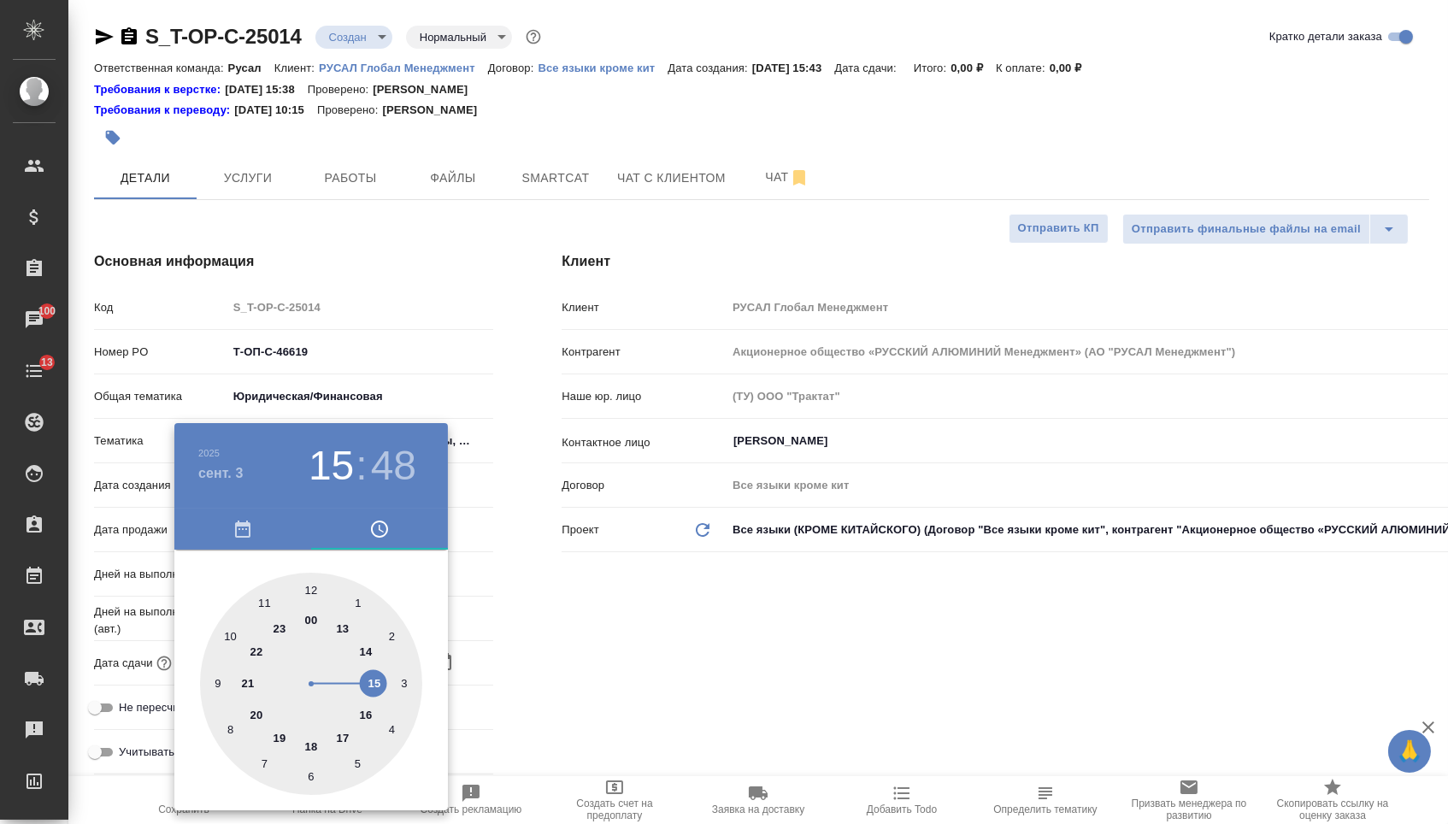
type textarea "x"
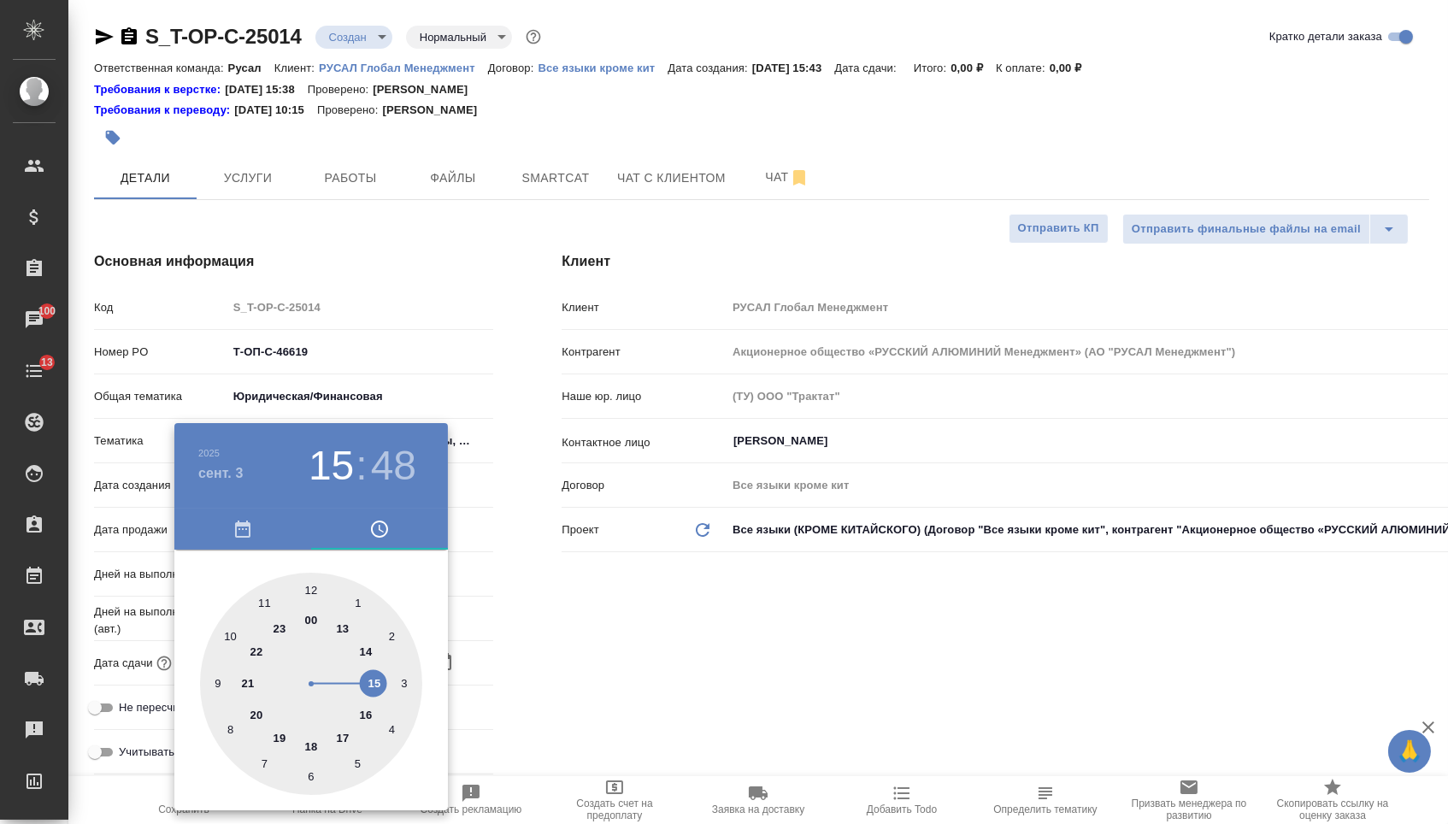
type textarea "x"
type input "03.09.2025 12:48"
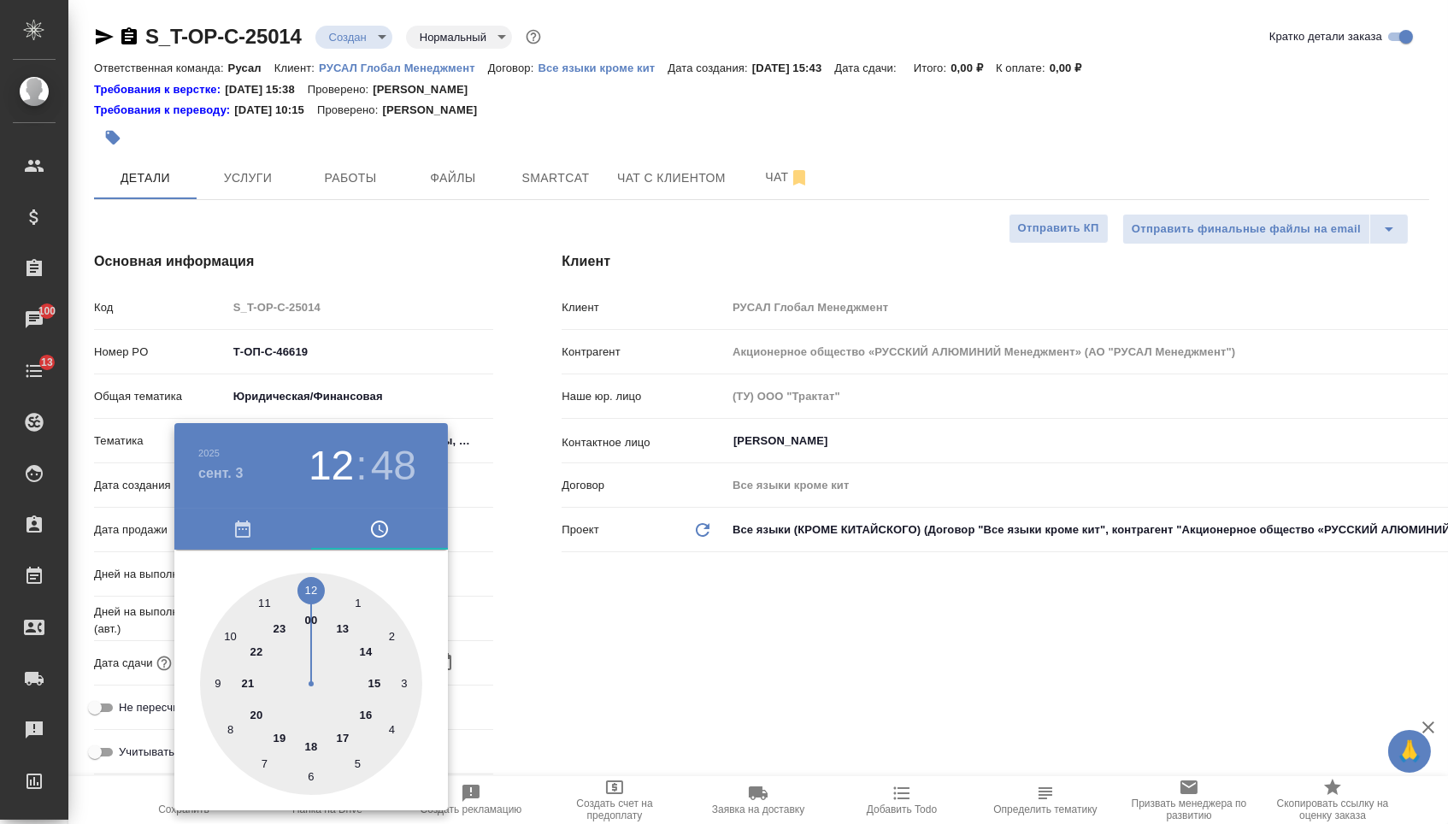
click at [311, 590] on div at bounding box center [311, 684] width 222 height 222
type textarea "x"
click at [315, 778] on div at bounding box center [311, 684] width 222 height 222
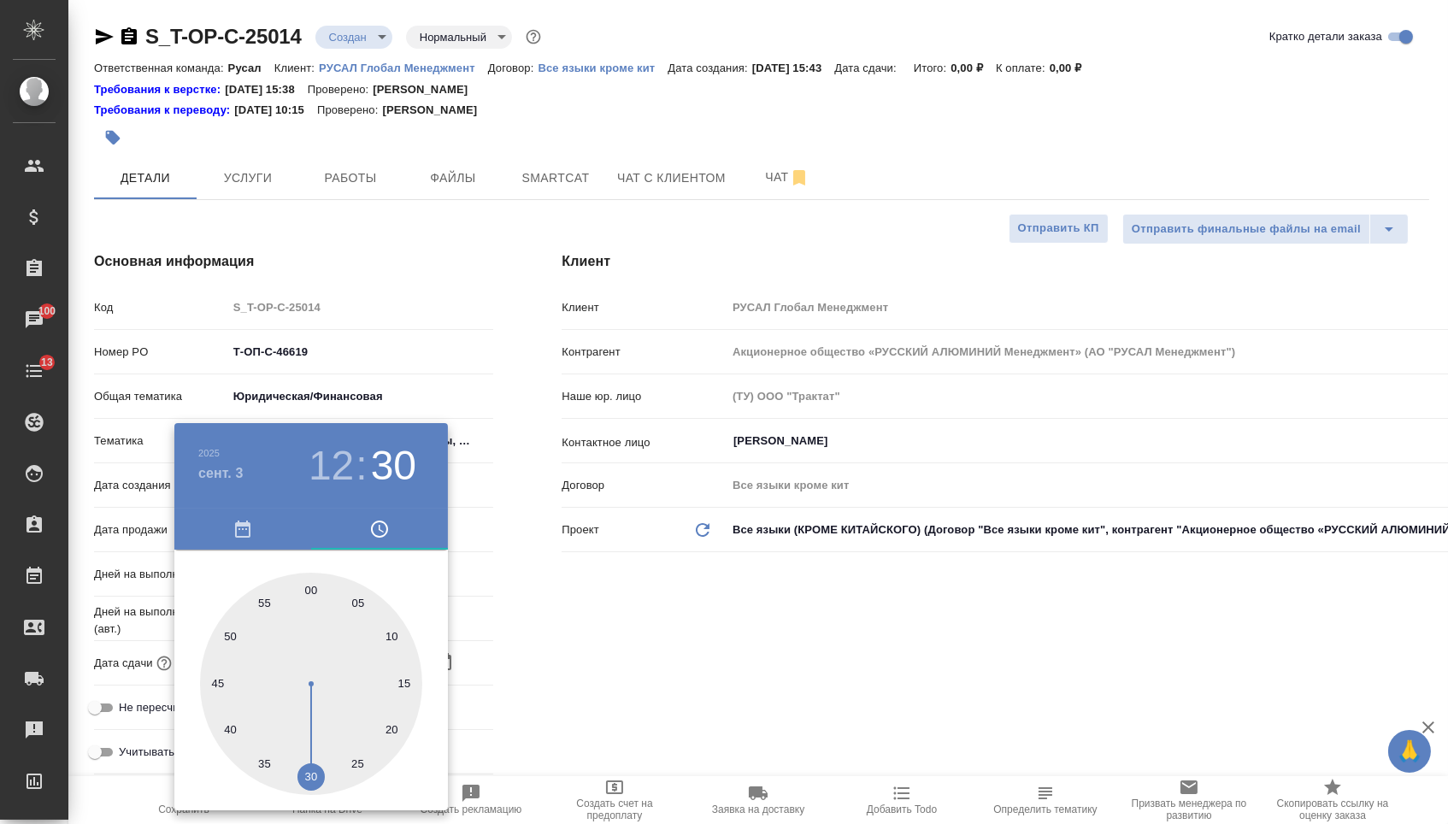
type input "03.09.2025 12:30"
type textarea "x"
click at [612, 620] on div at bounding box center [724, 412] width 1448 height 824
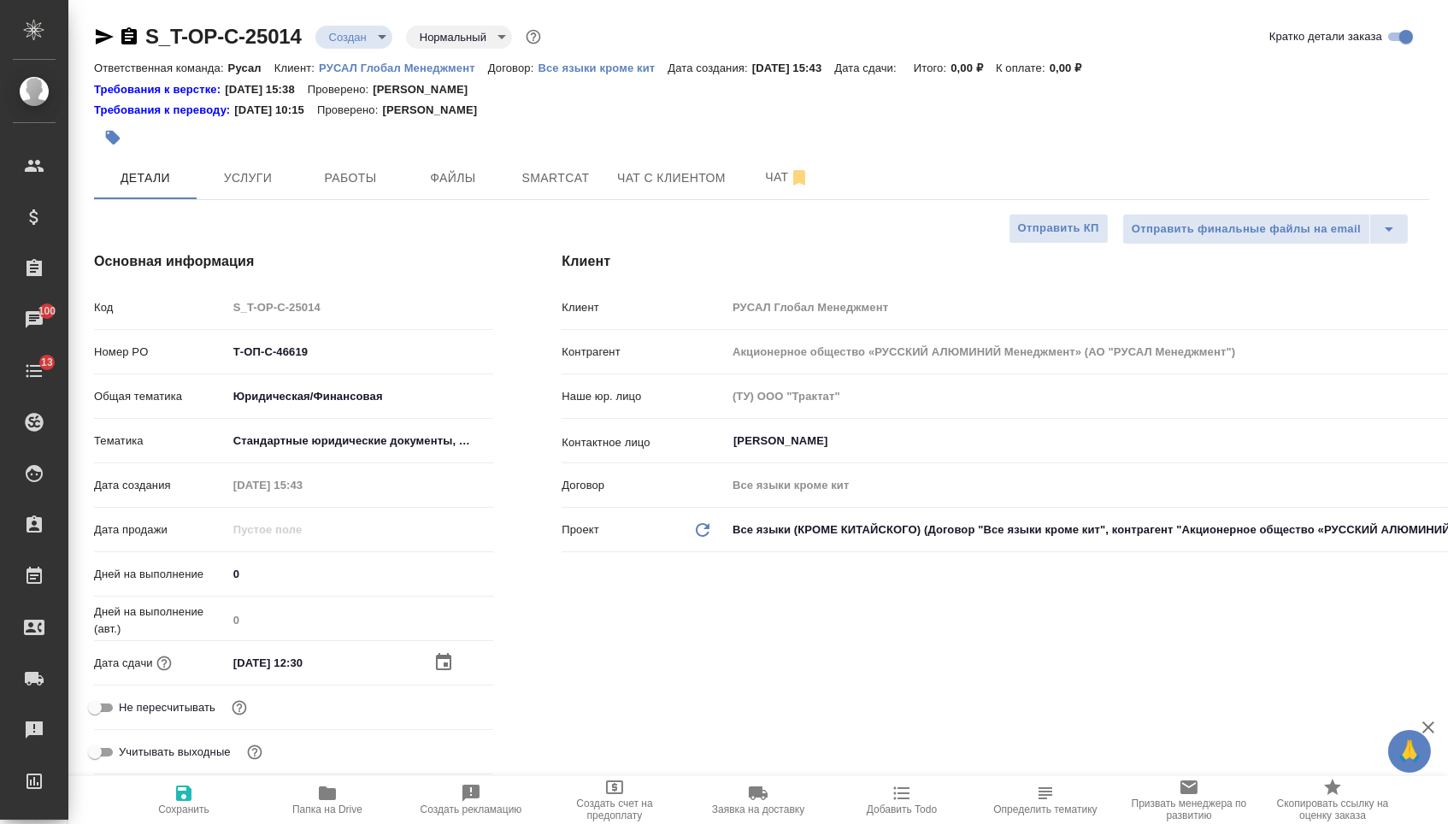
click at [189, 823] on button "Сохранить" at bounding box center [184, 800] width 144 height 48
type textarea "x"
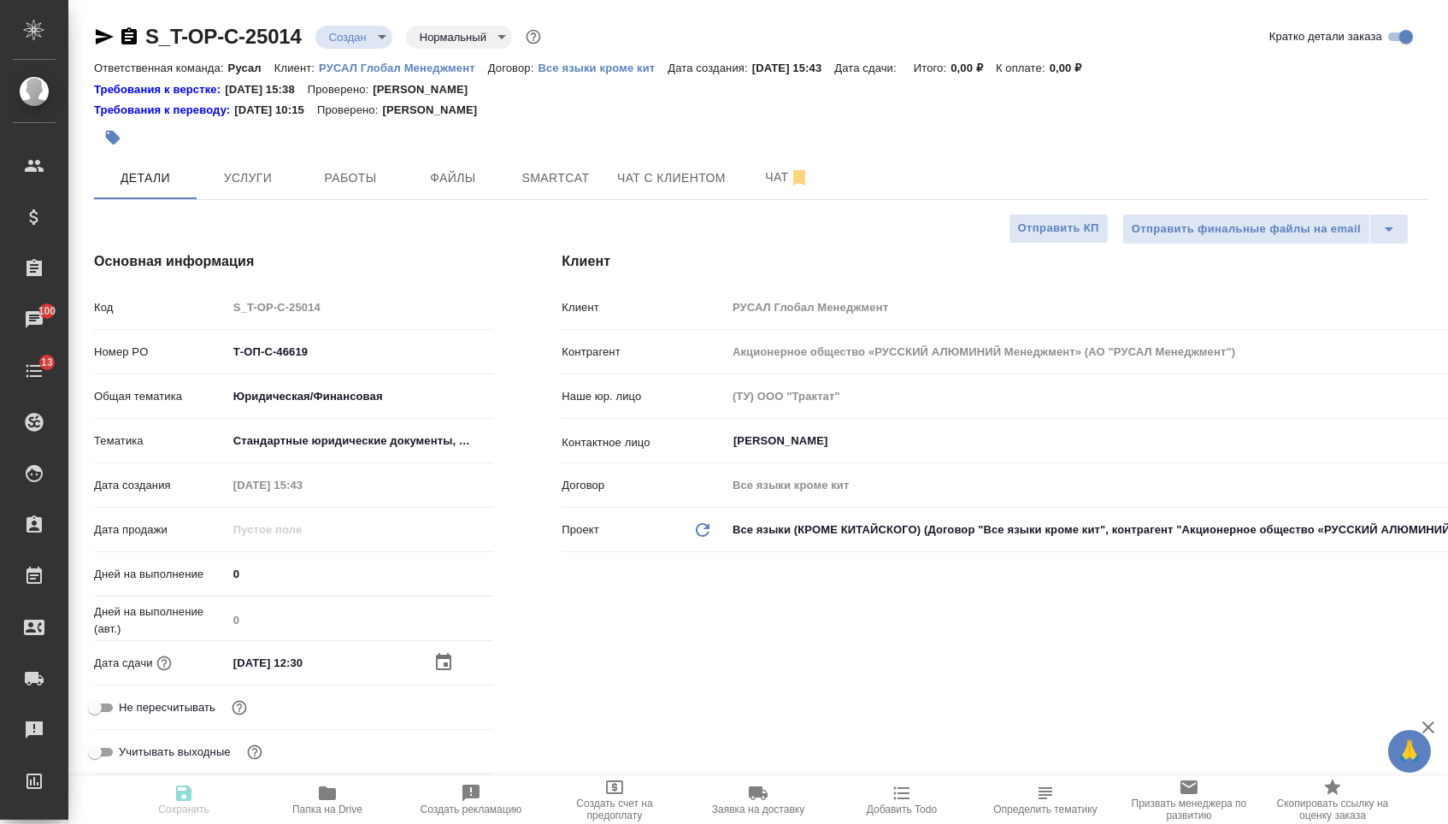
type textarea "x"
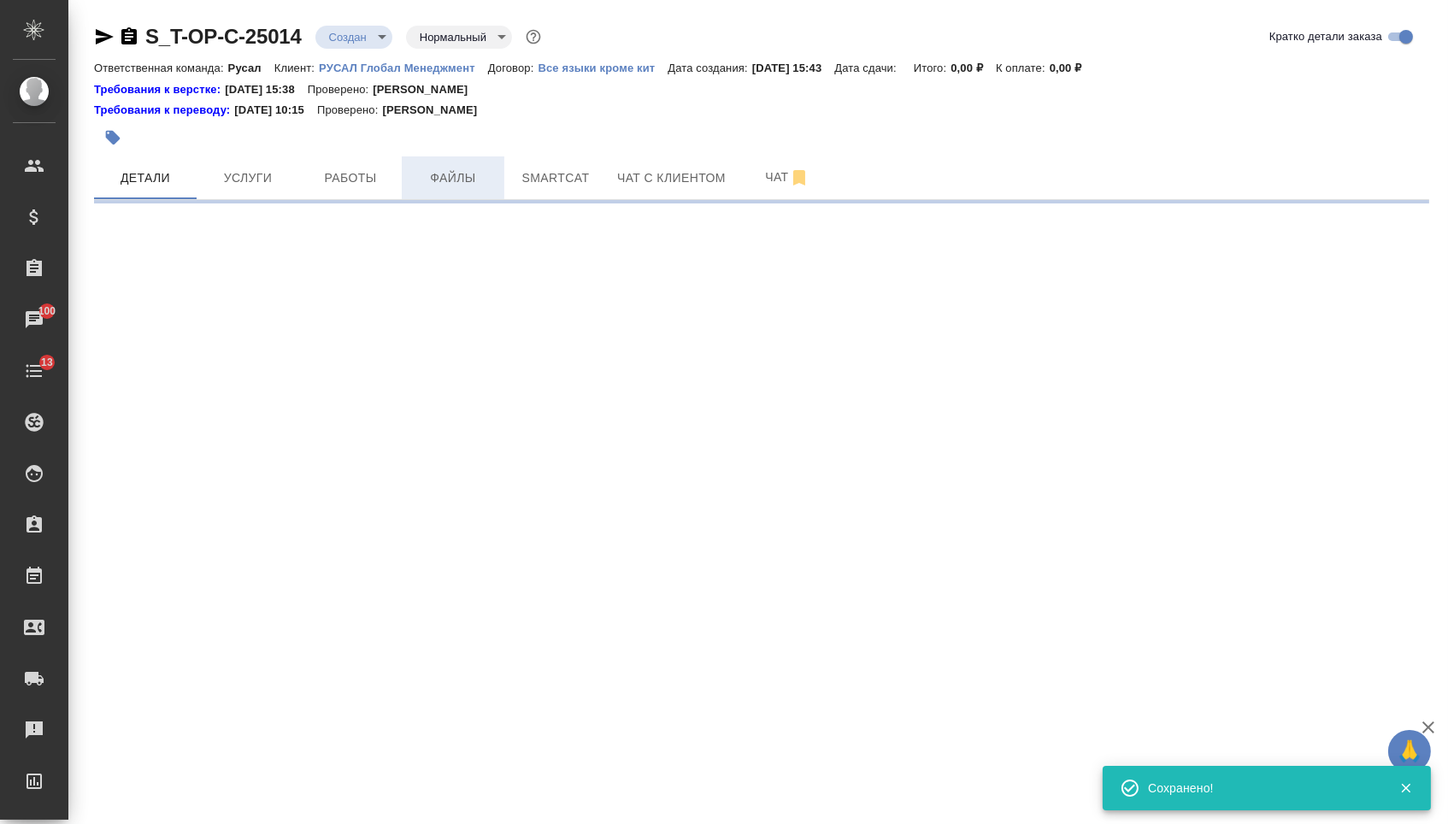
select select "RU"
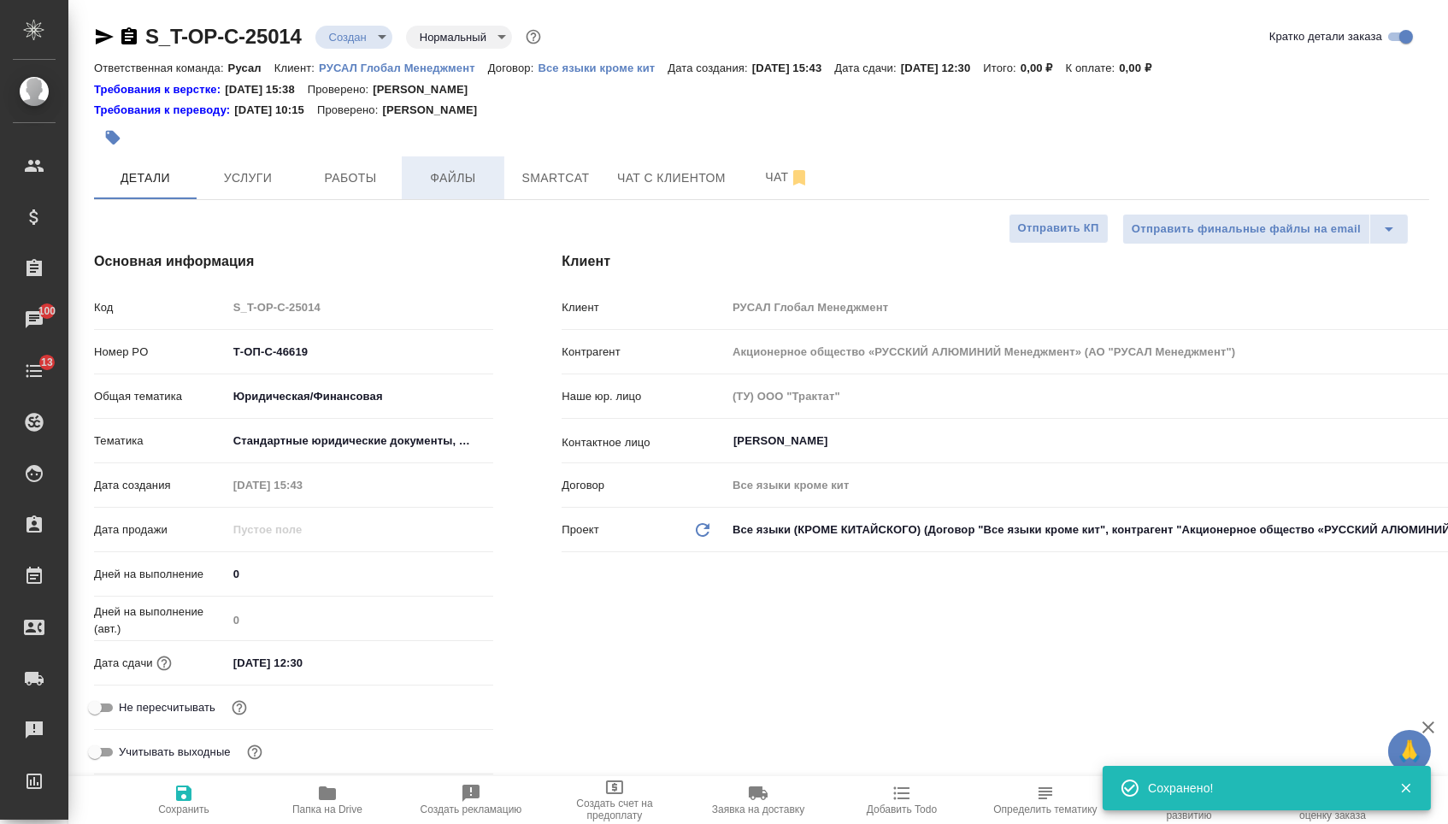
type textarea "x"
click at [441, 185] on span "Файлы" at bounding box center [453, 178] width 82 height 21
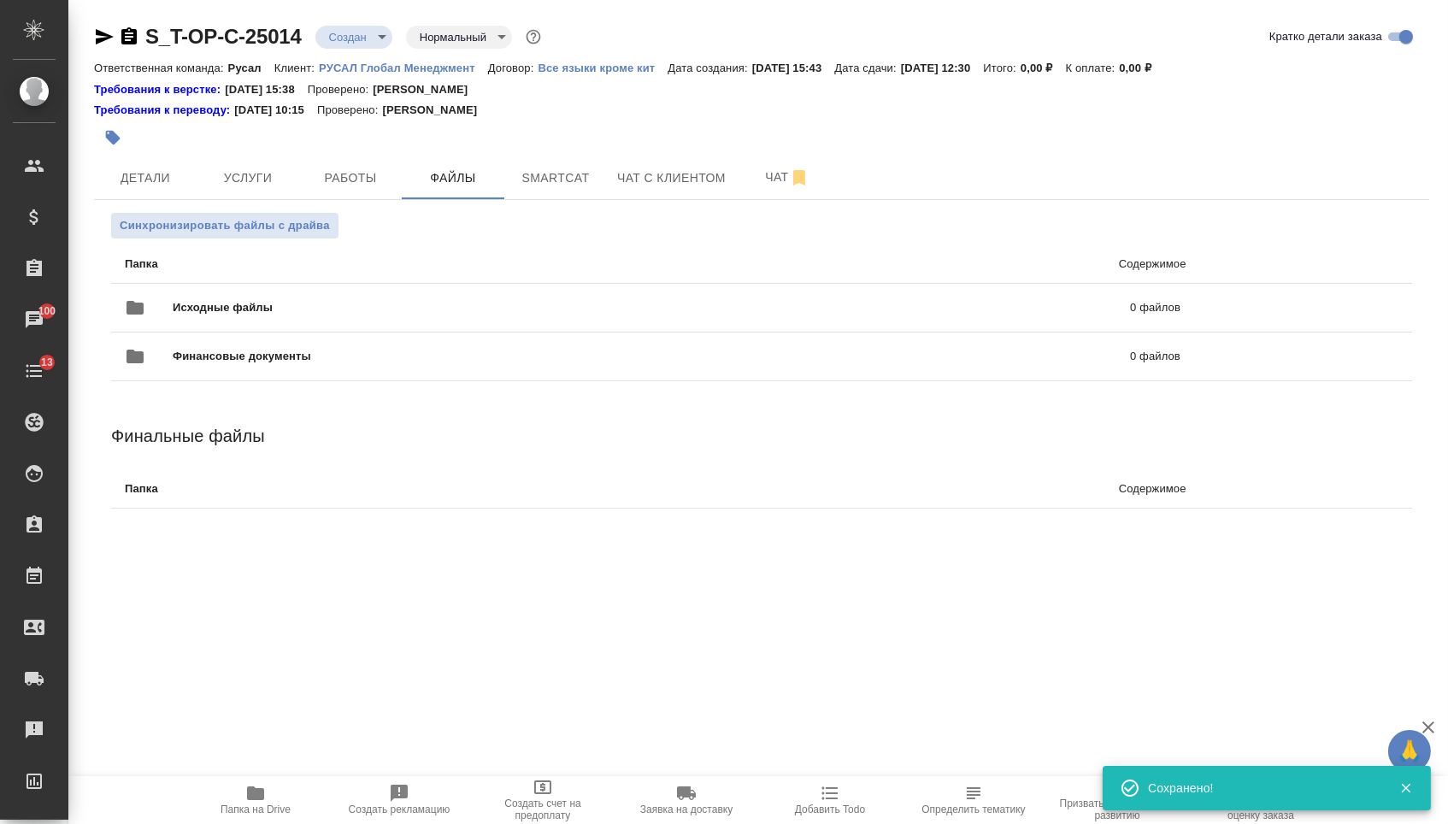
click at [293, 297] on div ".cls-1 fill:#fff; AWATERA Menshikova Aleksandra Клиенты Спецификации Заказы 100…" at bounding box center [724, 412] width 1448 height 824
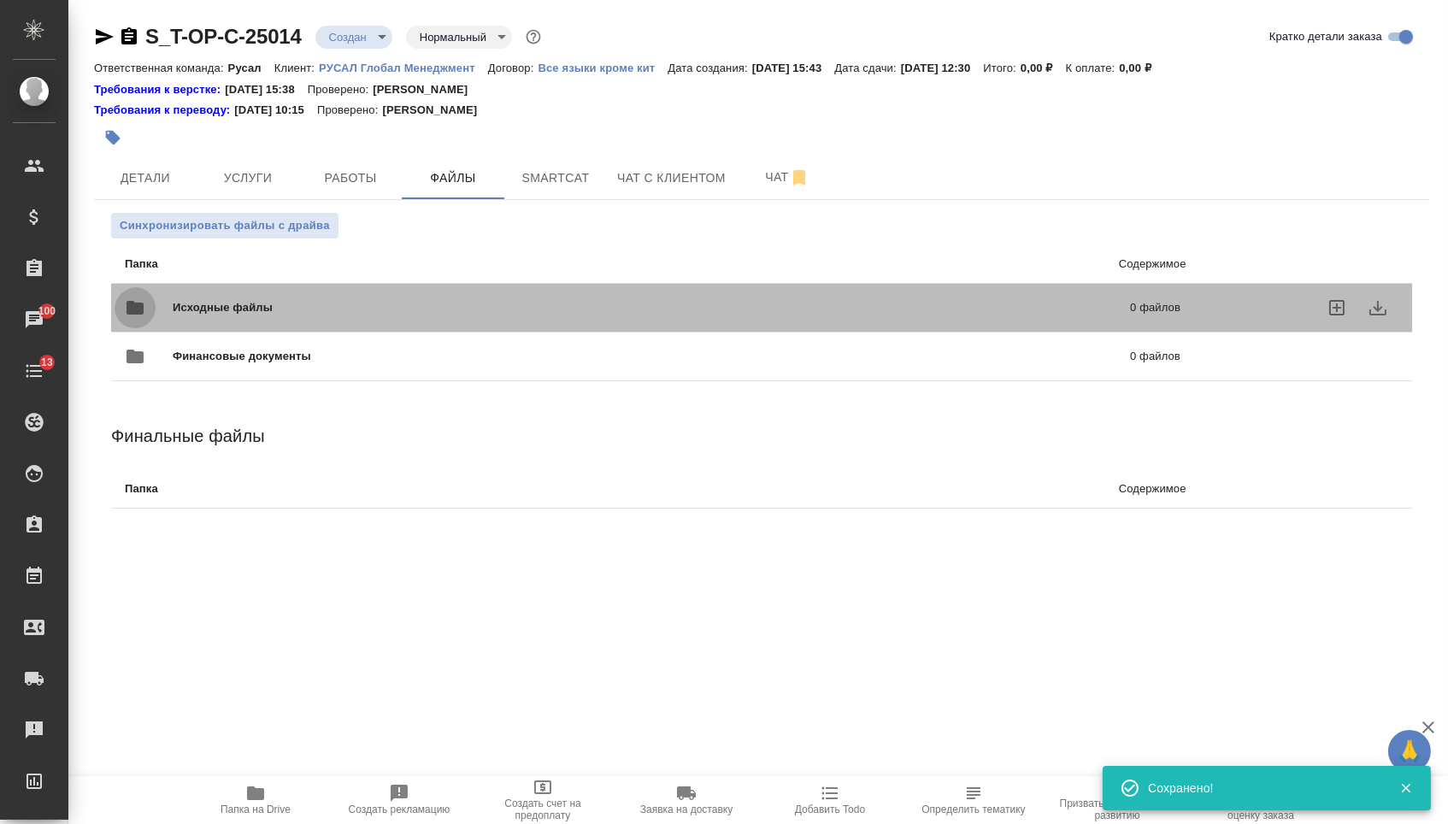
click at [144, 315] on icon "folder" at bounding box center [135, 308] width 17 height 14
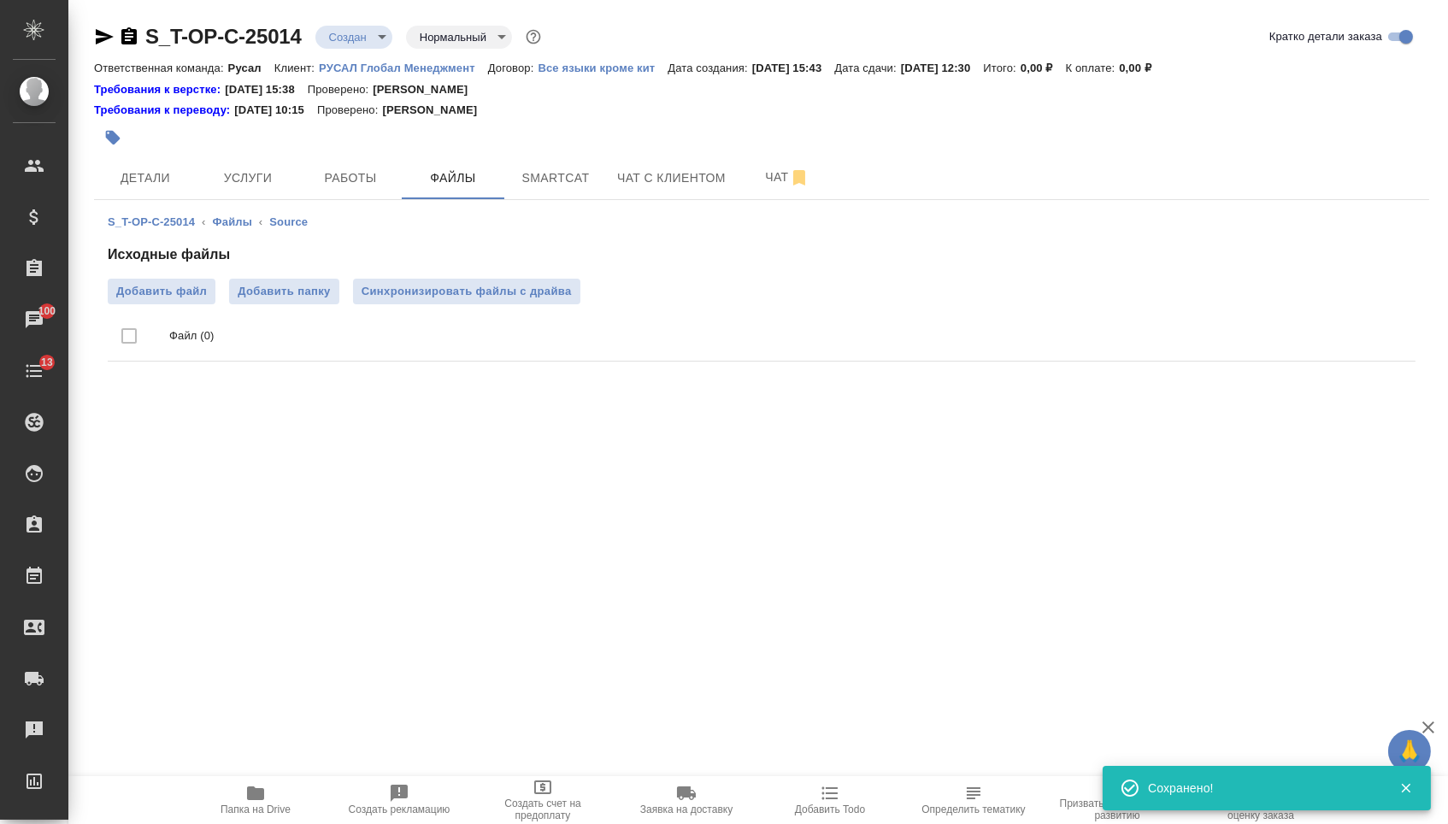
click at [160, 272] on div "Исходные файлы Добавить файл Добавить папку Синхронизировать файлы с драйва Фай…" at bounding box center [762, 307] width 1308 height 124
click at [160, 298] on span "Добавить файл" at bounding box center [161, 291] width 91 height 17
click at [0, 0] on input "Добавить файл" at bounding box center [0, 0] width 0 height 0
click at [246, 208] on div "S_T-OP-C-25014 ‹ Файлы ‹ Source Исходные файлы Добавить файл Добавить папку Син…" at bounding box center [761, 292] width 1335 height 184
click at [236, 177] on span "Услуги" at bounding box center [248, 178] width 82 height 21
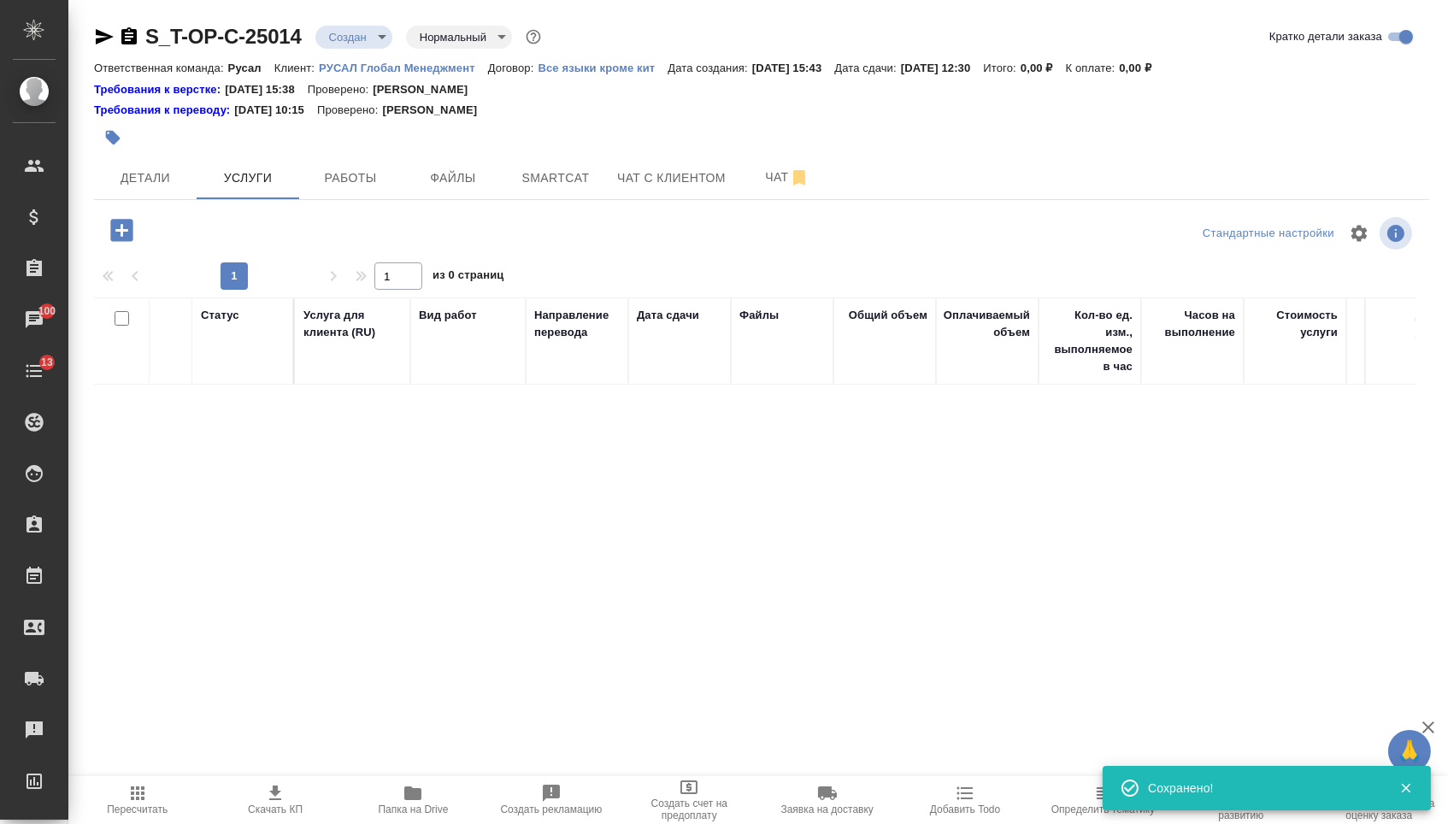
click at [124, 241] on icon "button" at bounding box center [121, 230] width 22 height 22
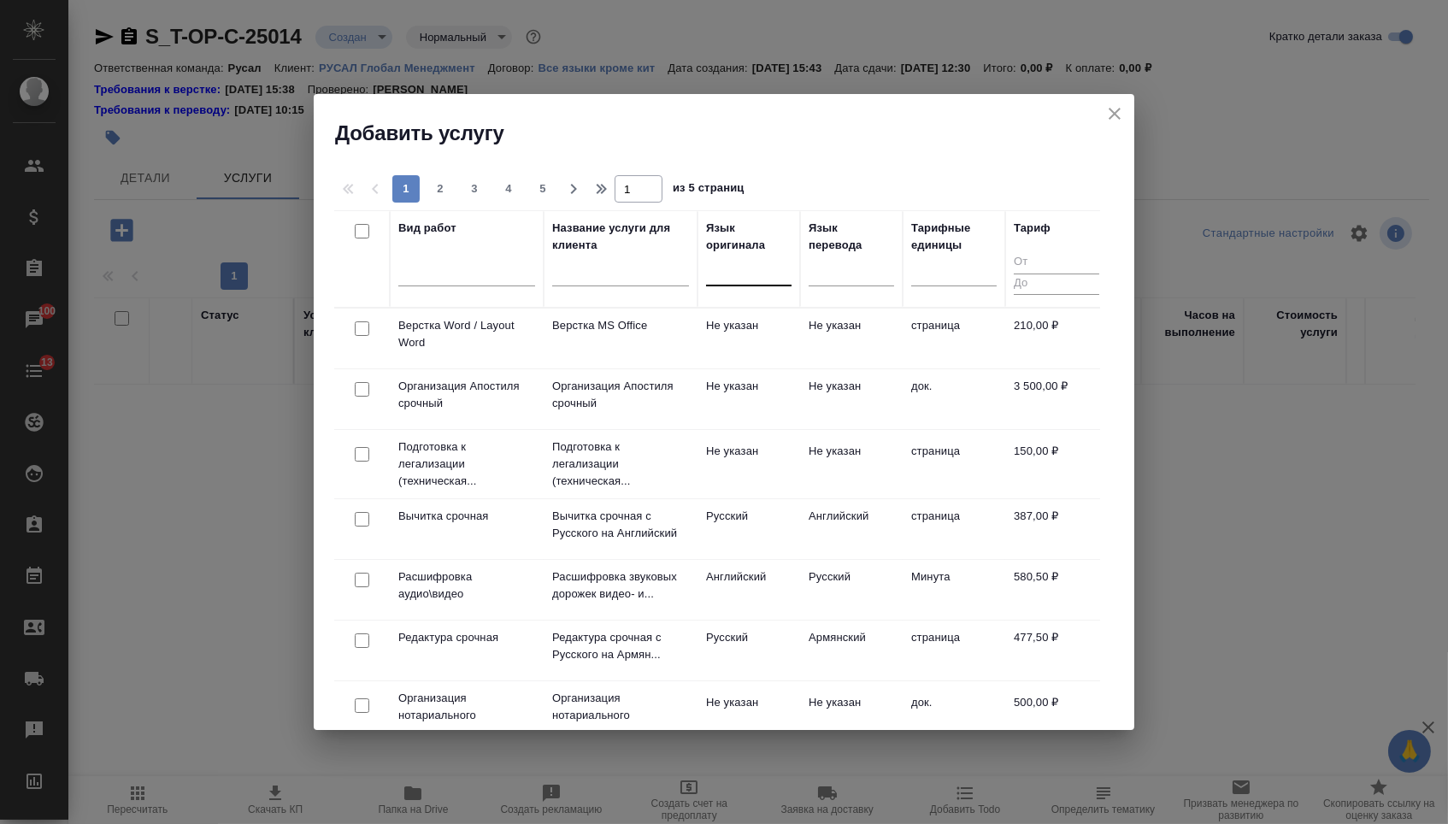
click at [785, 273] on div at bounding box center [748, 268] width 85 height 25
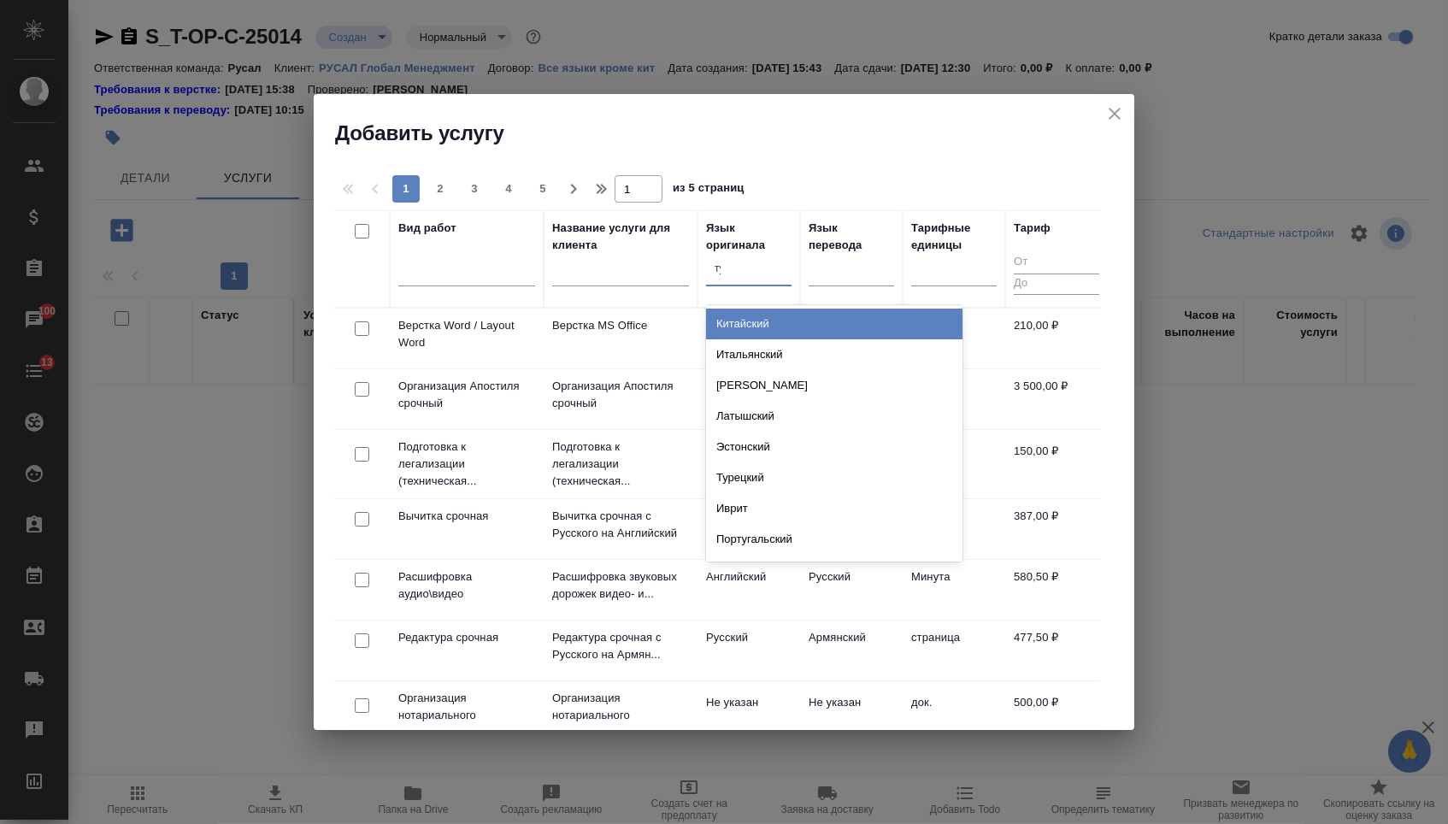
type input "тур"
click at [789, 321] on div "Турецкий" at bounding box center [834, 324] width 256 height 31
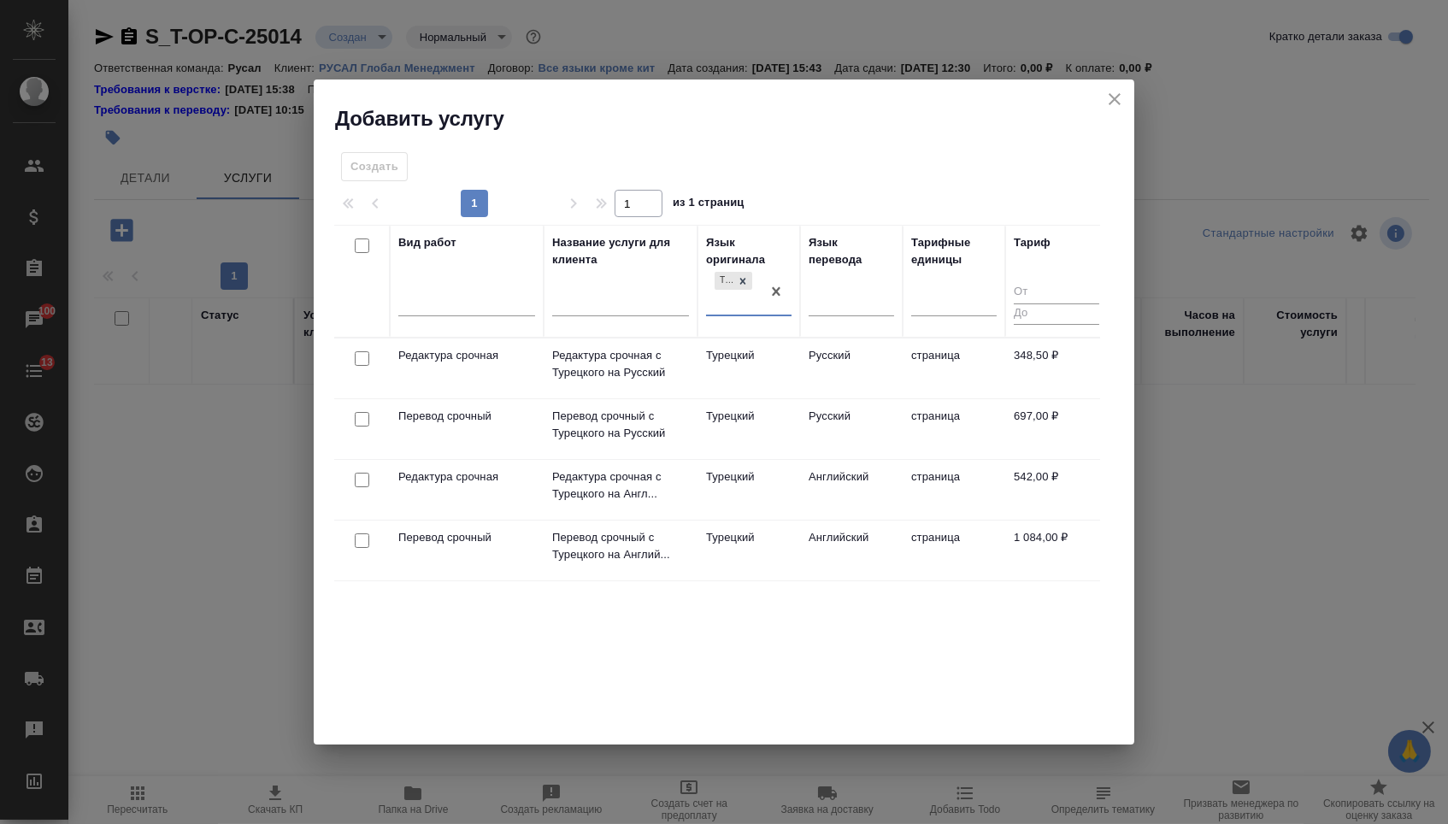
click at [355, 545] on input "checkbox" at bounding box center [362, 540] width 15 height 15
checkbox input "true"
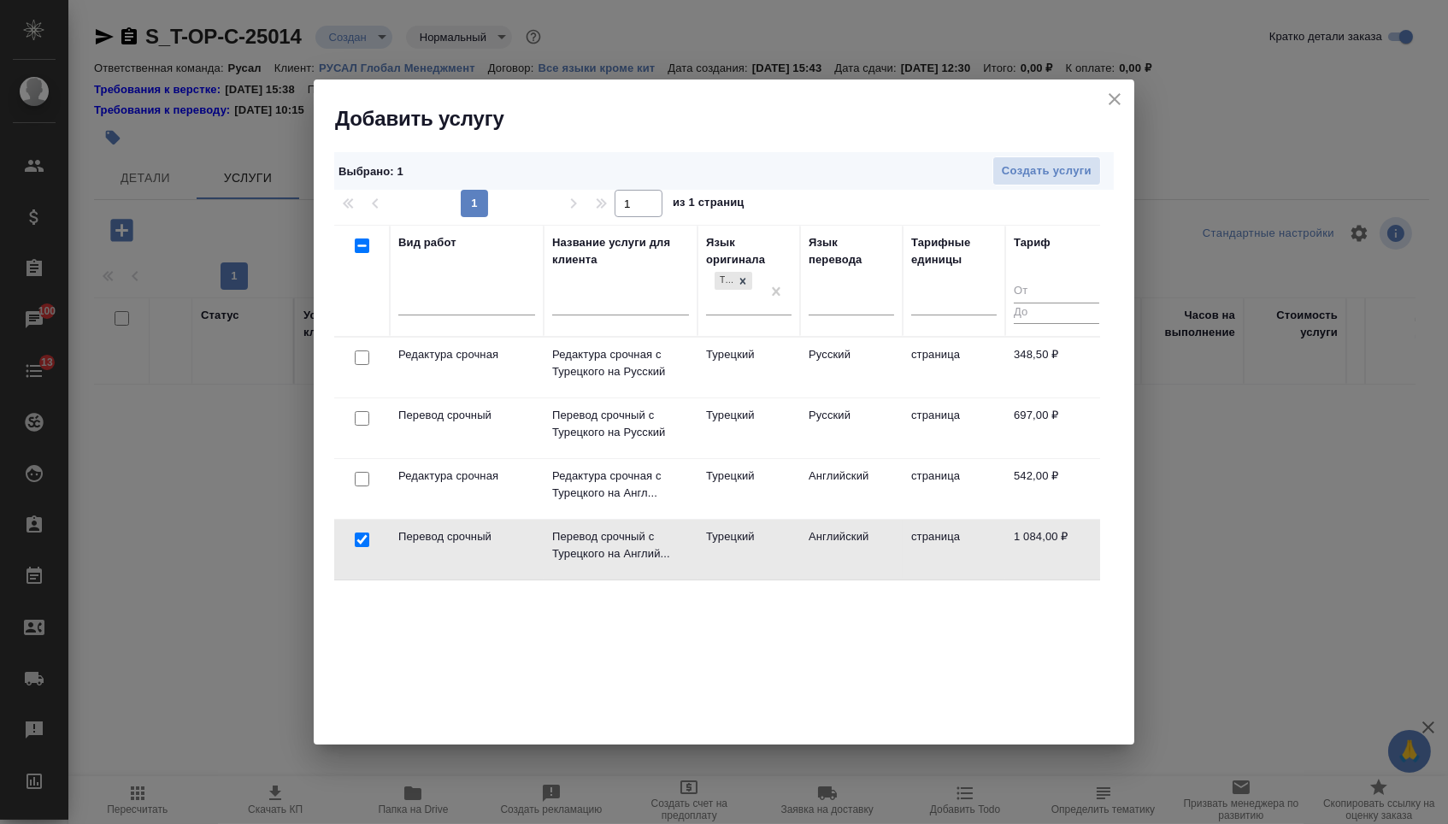
click at [360, 474] on input "checkbox" at bounding box center [362, 479] width 15 height 15
checkbox input "true"
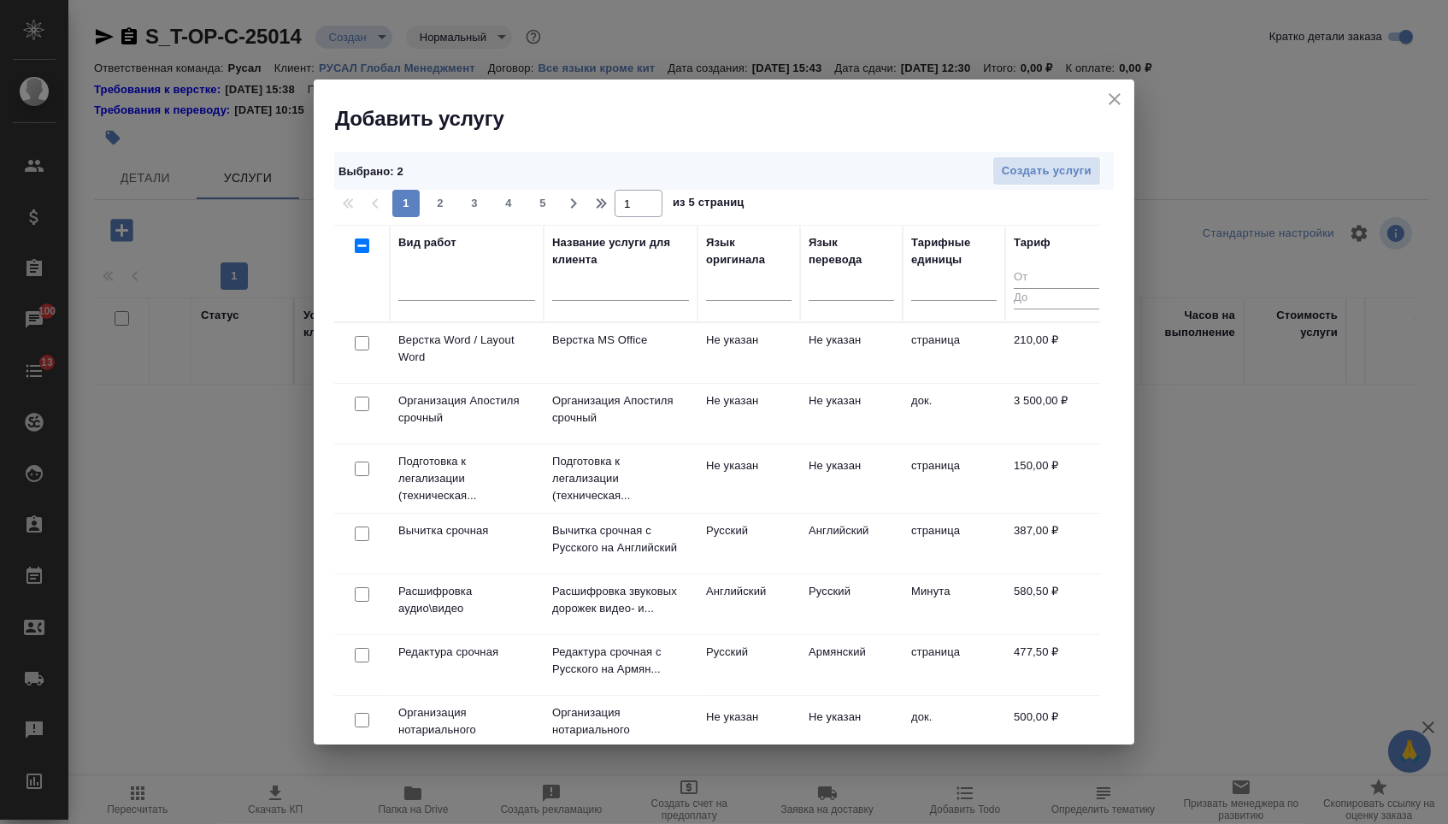
click at [363, 348] on input "checkbox" at bounding box center [362, 343] width 15 height 15
checkbox input "true"
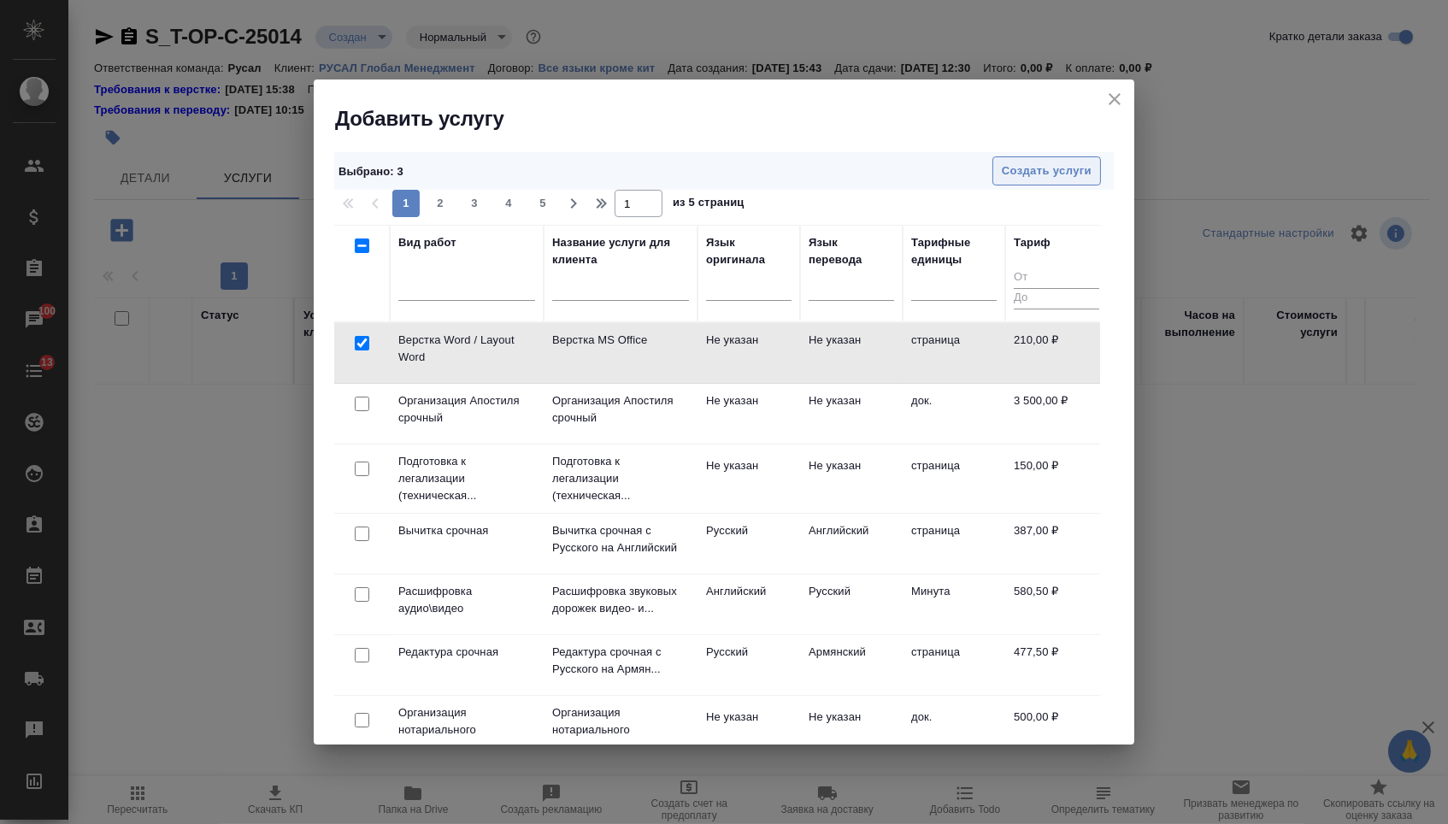
click at [1021, 169] on span "Создать услуги" at bounding box center [1047, 172] width 90 height 20
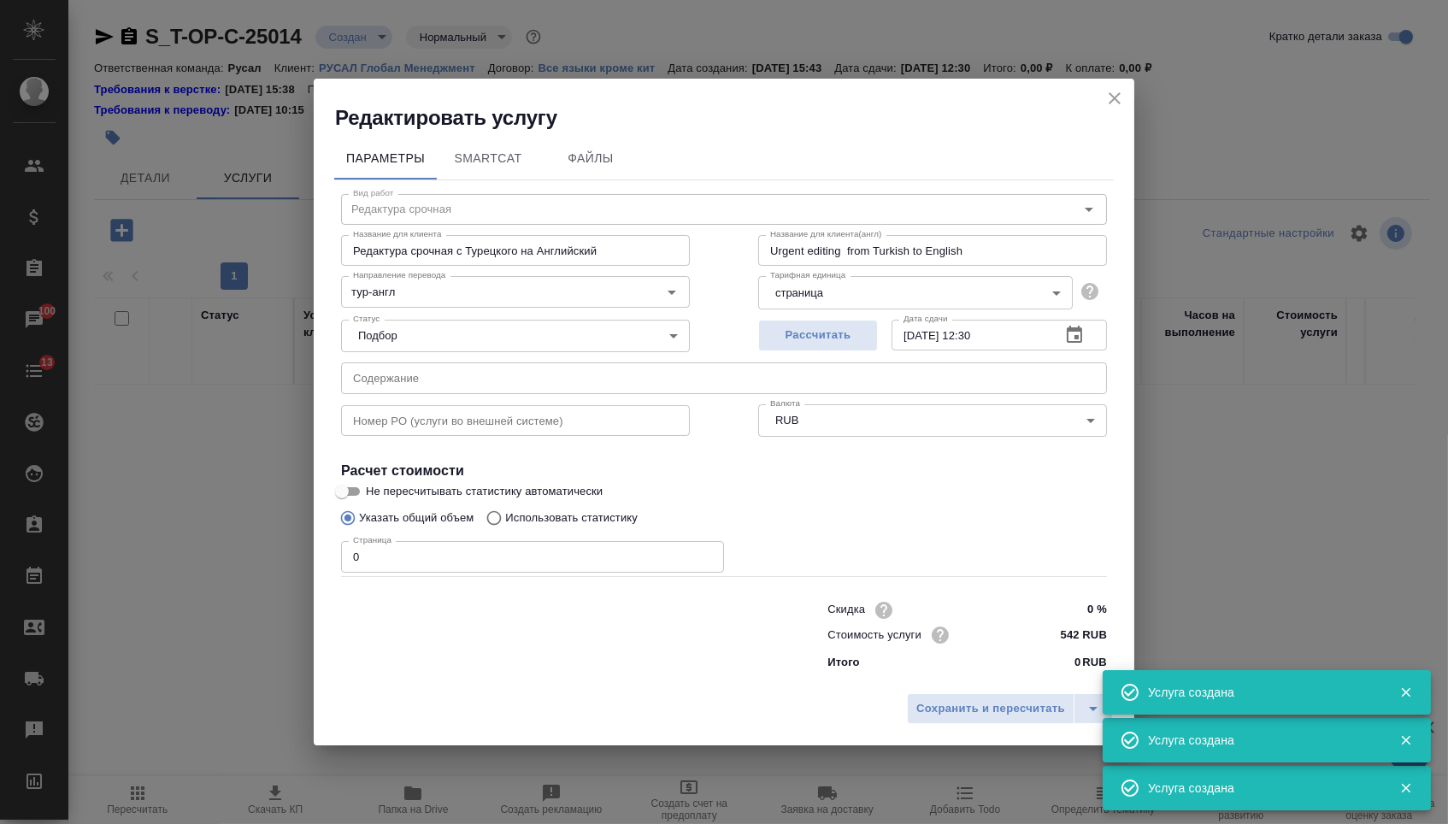
type input "Верстка Word / Layout Word"
type input "Верстка MS Office"
type input "Layout MS Office"
type input "Не указан"
type input "210 RUB"
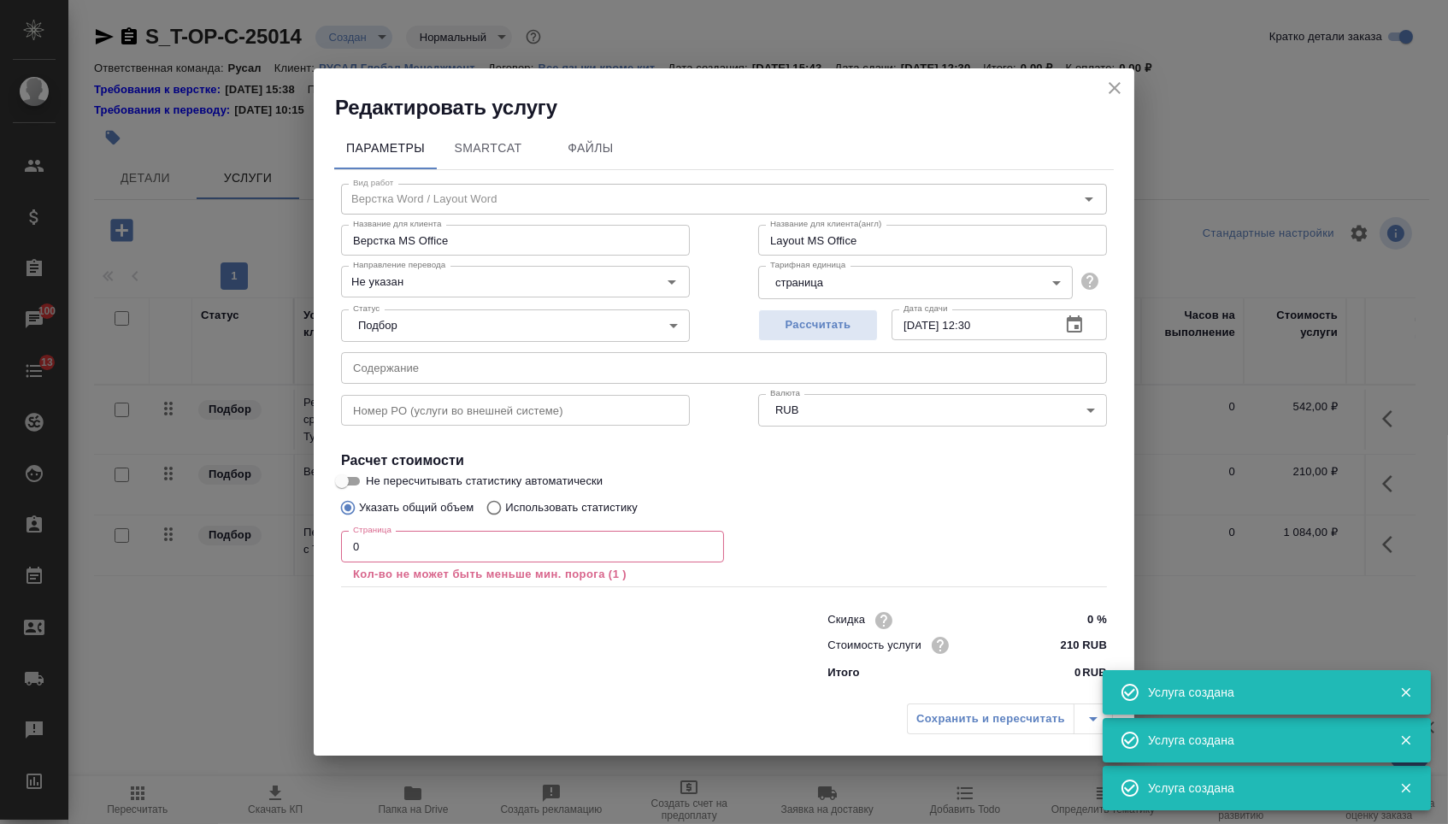
type input "Перевод срочный"
type input "Перевод срочный с Турецкого на Английский"
type input "Urgent translation from Turkish to English"
type input "тур-англ"
type input "1084 RUB"
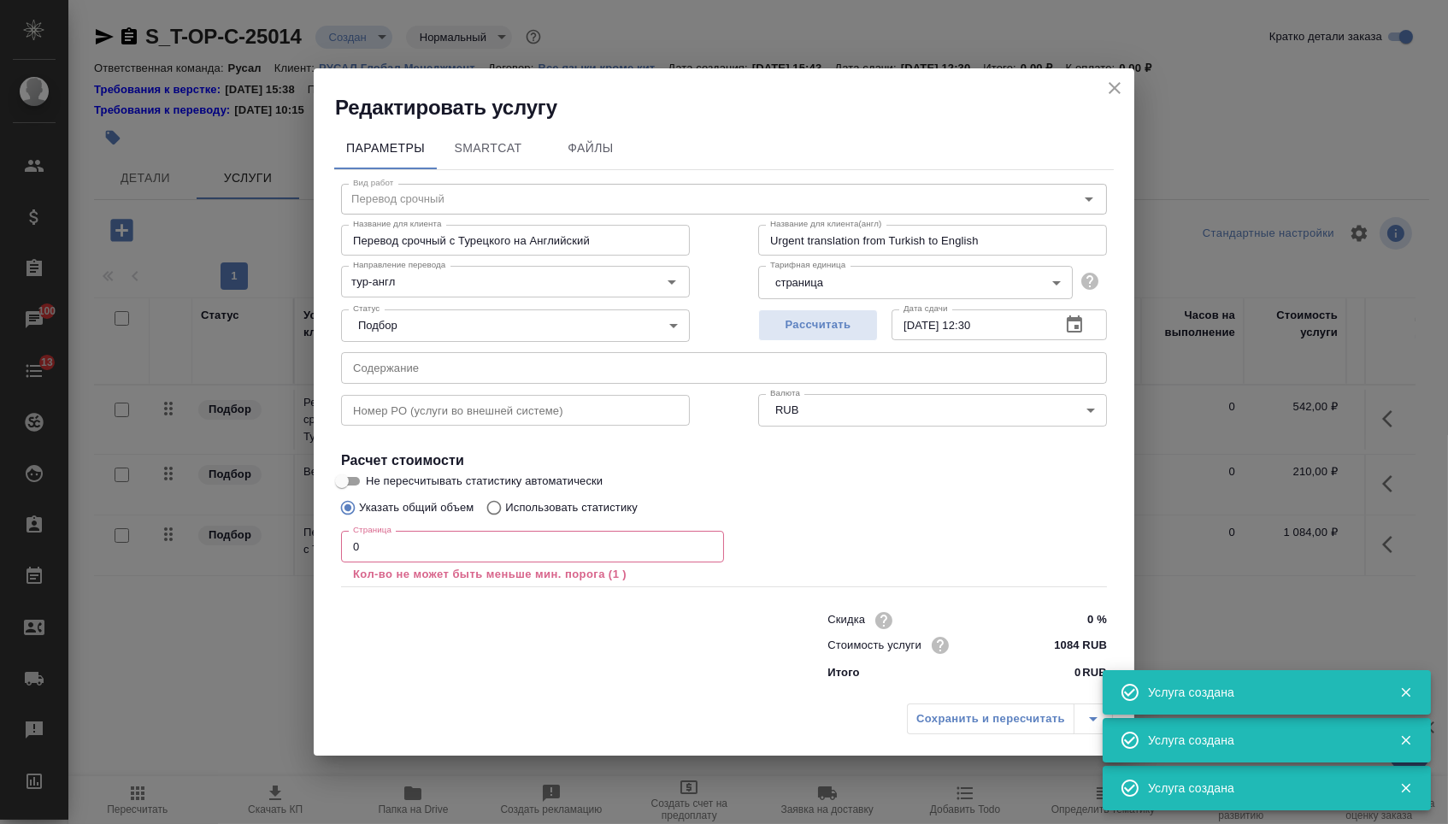
click at [437, 352] on input "text" at bounding box center [724, 367] width 766 height 31
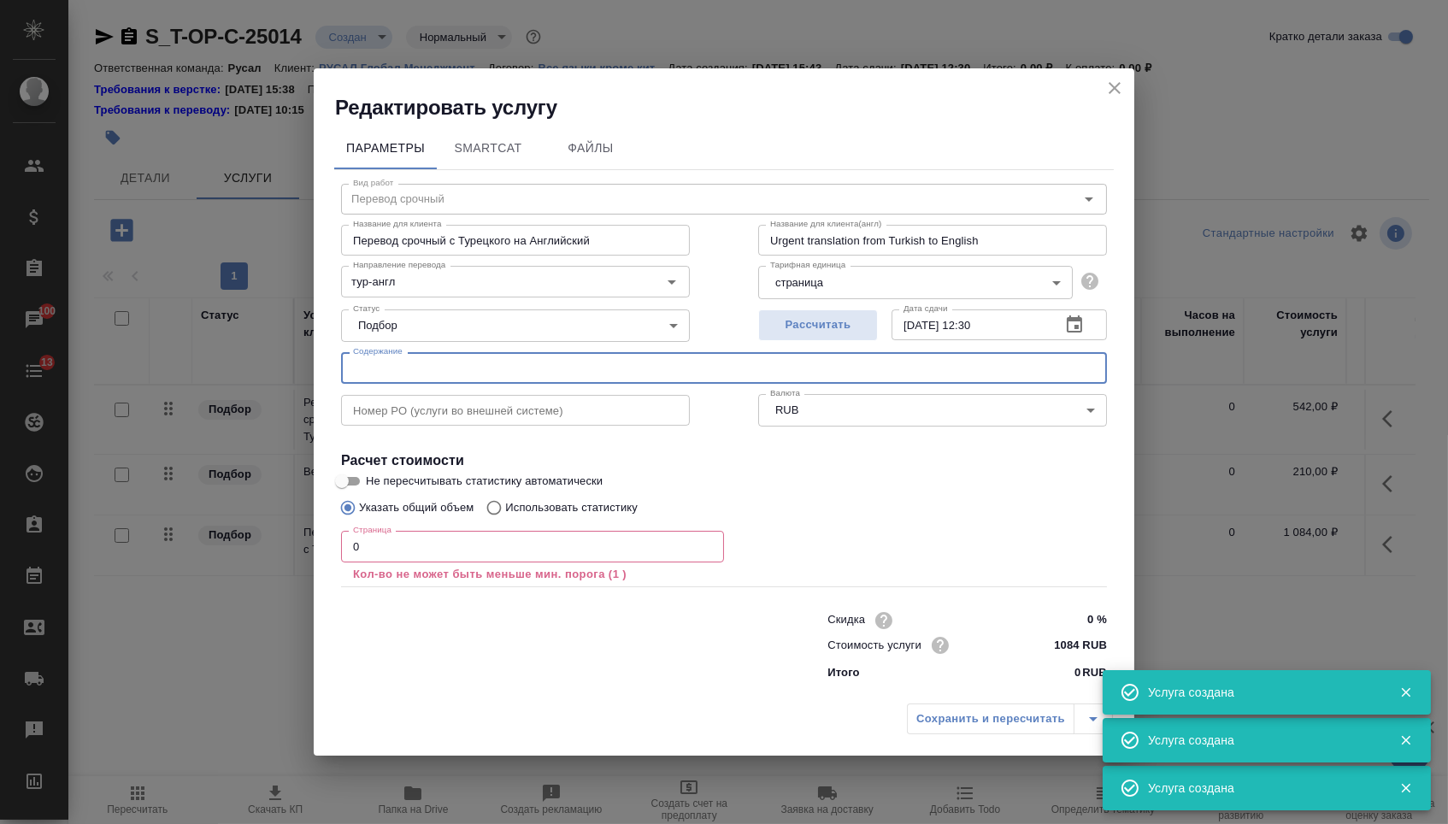
paste input "Т-ОП-С-46619"
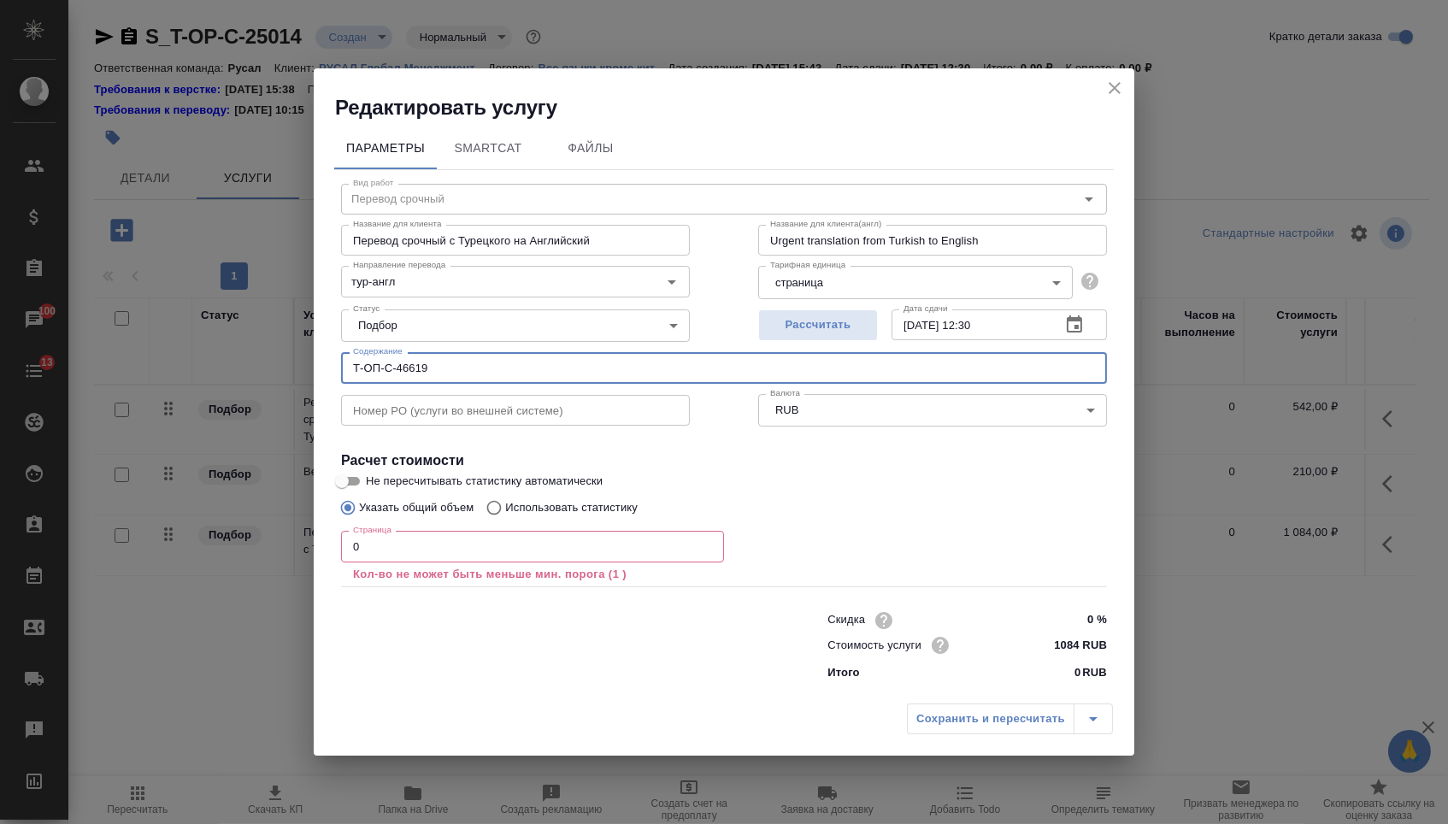
paste input "еревод иврит"
type input "перевод иврит"
click at [438, 539] on input "0" at bounding box center [532, 546] width 383 height 31
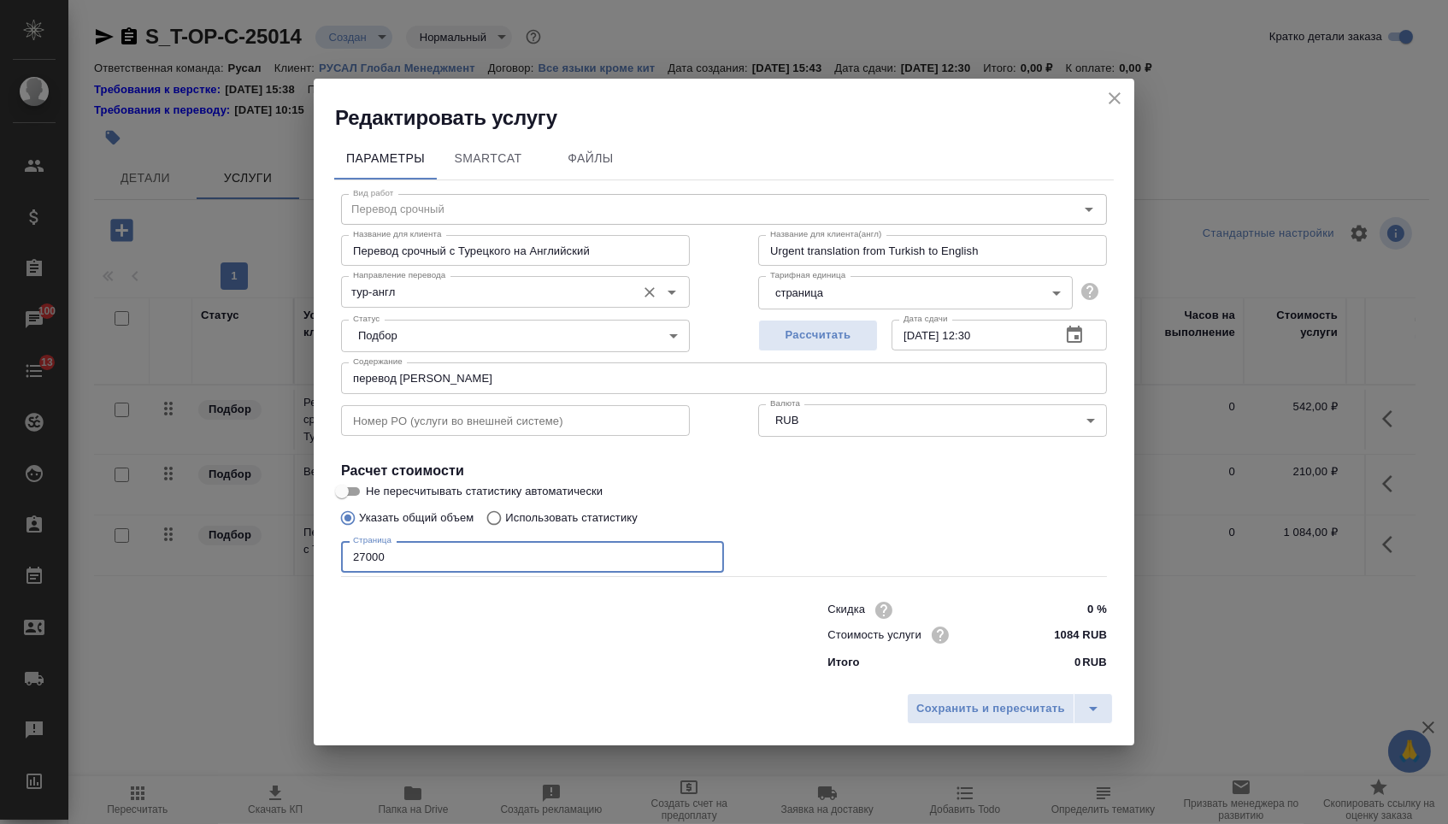
type input "27000"
click at [384, 282] on input "тур-англ" at bounding box center [486, 291] width 281 height 21
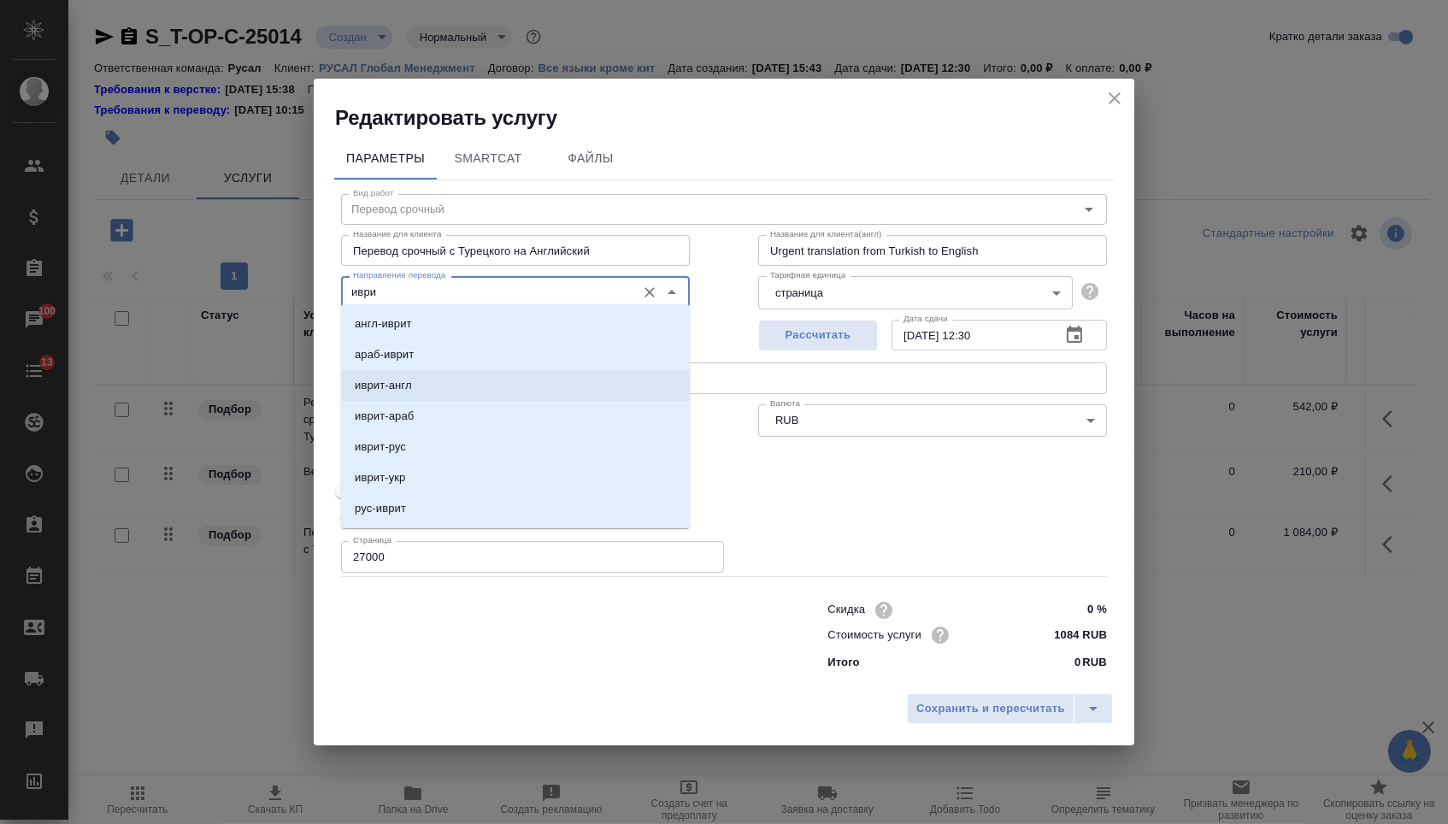
click at [421, 394] on li "иврит-англ" at bounding box center [515, 385] width 349 height 31
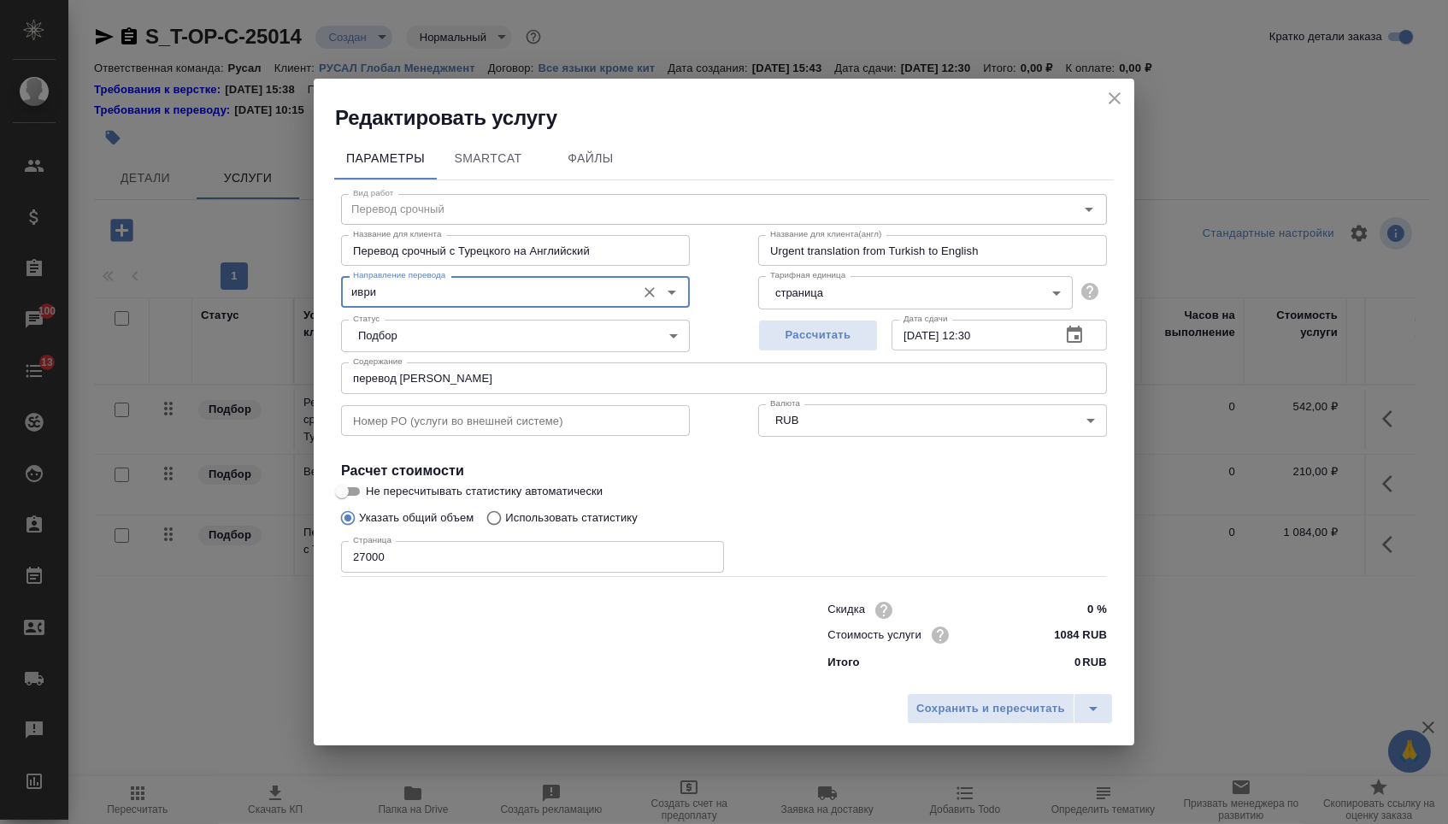
type input "иврит-англ"
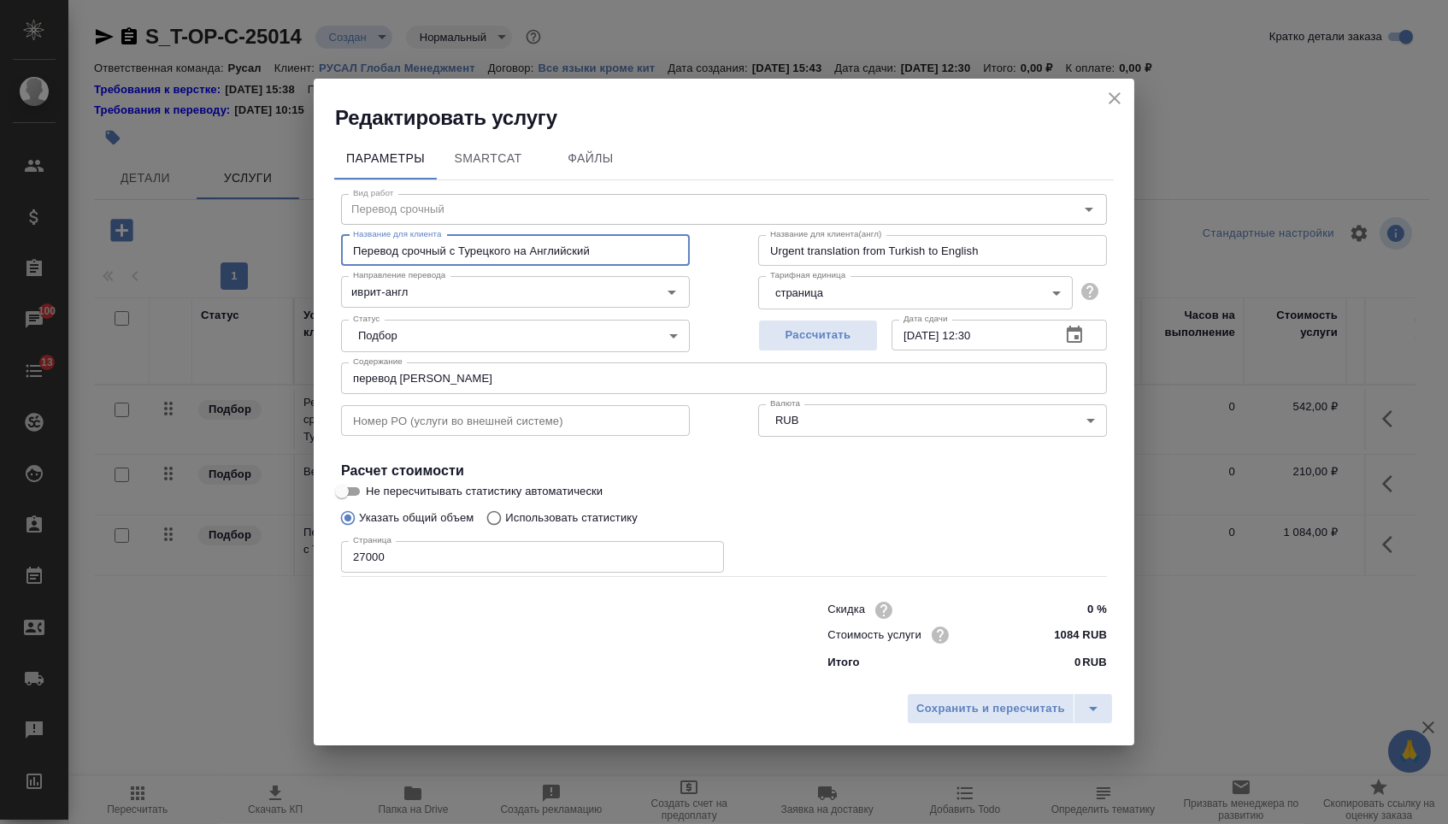
drag, startPoint x: 463, startPoint y: 245, endPoint x: 512, endPoint y: 248, distance: 48.8
click at [514, 248] on input "Перевод срочный с Турецкого на Английский" at bounding box center [515, 250] width 349 height 31
drag, startPoint x: 489, startPoint y: 241, endPoint x: 674, endPoint y: 241, distance: 184.7
click at [674, 241] on input "Перевод срочный с Турецкого на Английский" at bounding box center [515, 250] width 349 height 31
type input "Перевод срочный"
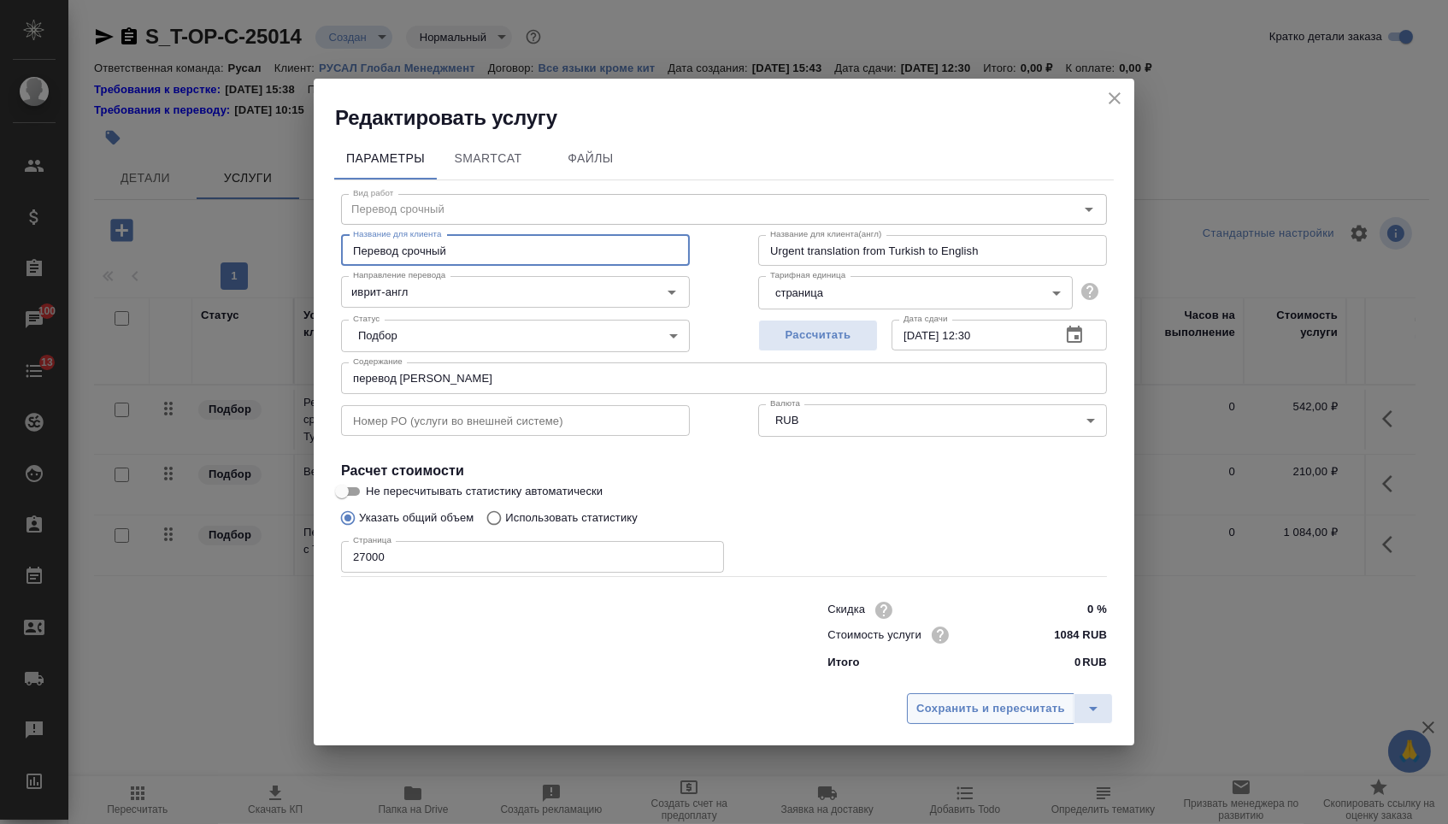
click at [974, 703] on button "Сохранить и пересчитать" at bounding box center [991, 708] width 168 height 31
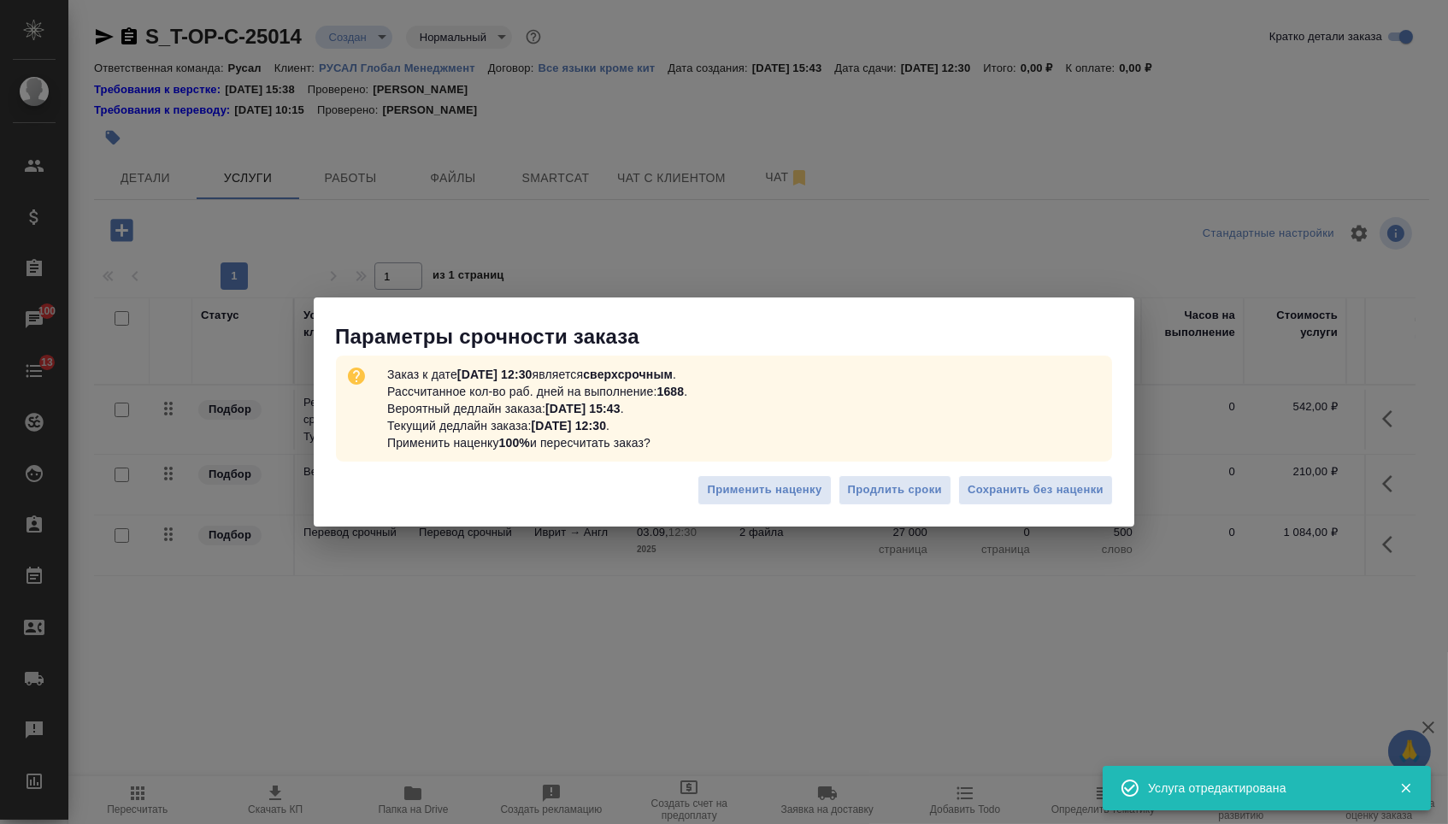
click at [1053, 505] on div "Применить наценку Продлить сроки Сохранить без наценки" at bounding box center [724, 497] width 821 height 60
click at [1042, 497] on span "Сохранить без наценки" at bounding box center [1036, 490] width 136 height 20
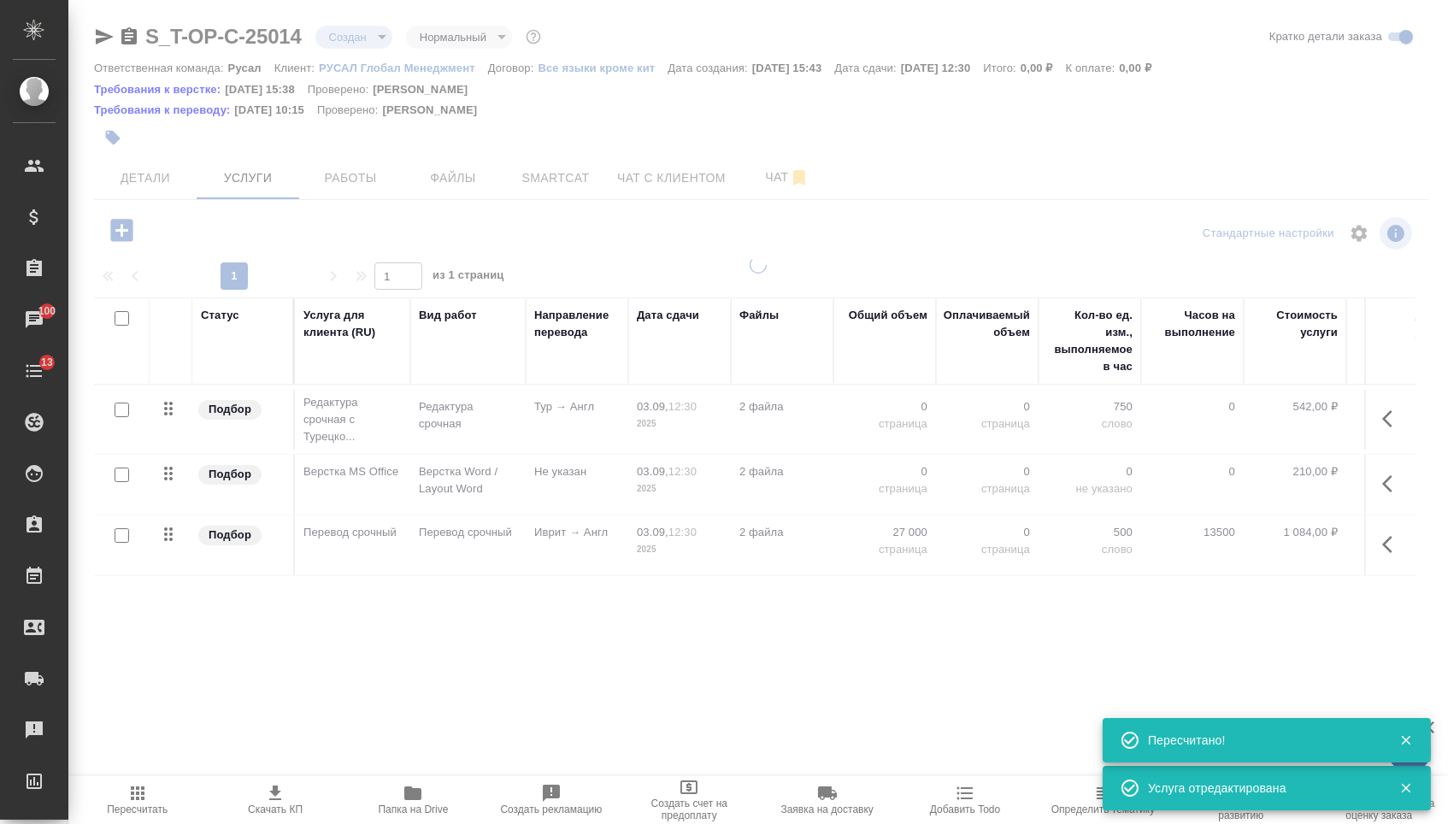
type input "urgent"
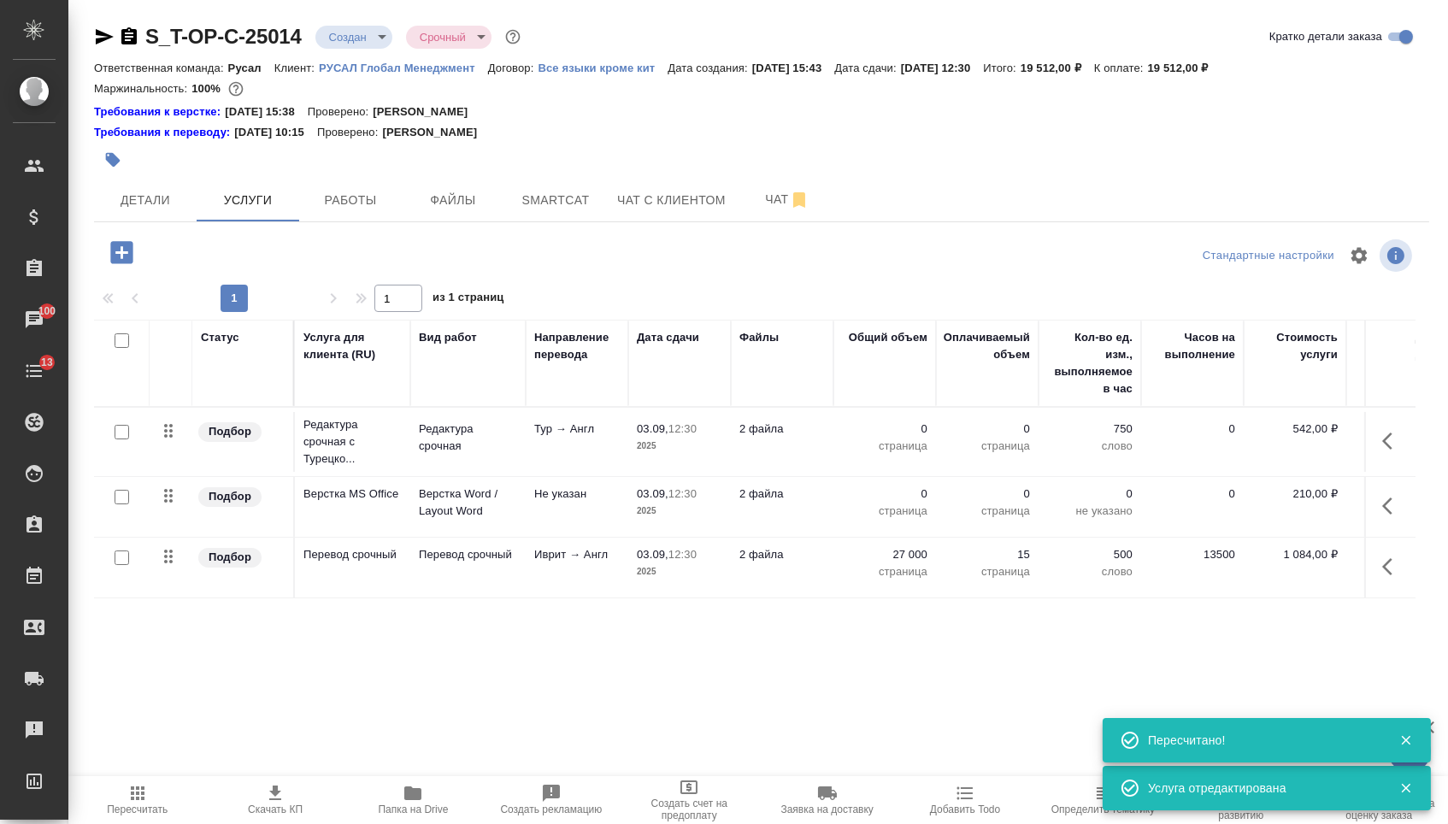
click at [901, 503] on p "0" at bounding box center [884, 494] width 85 height 17
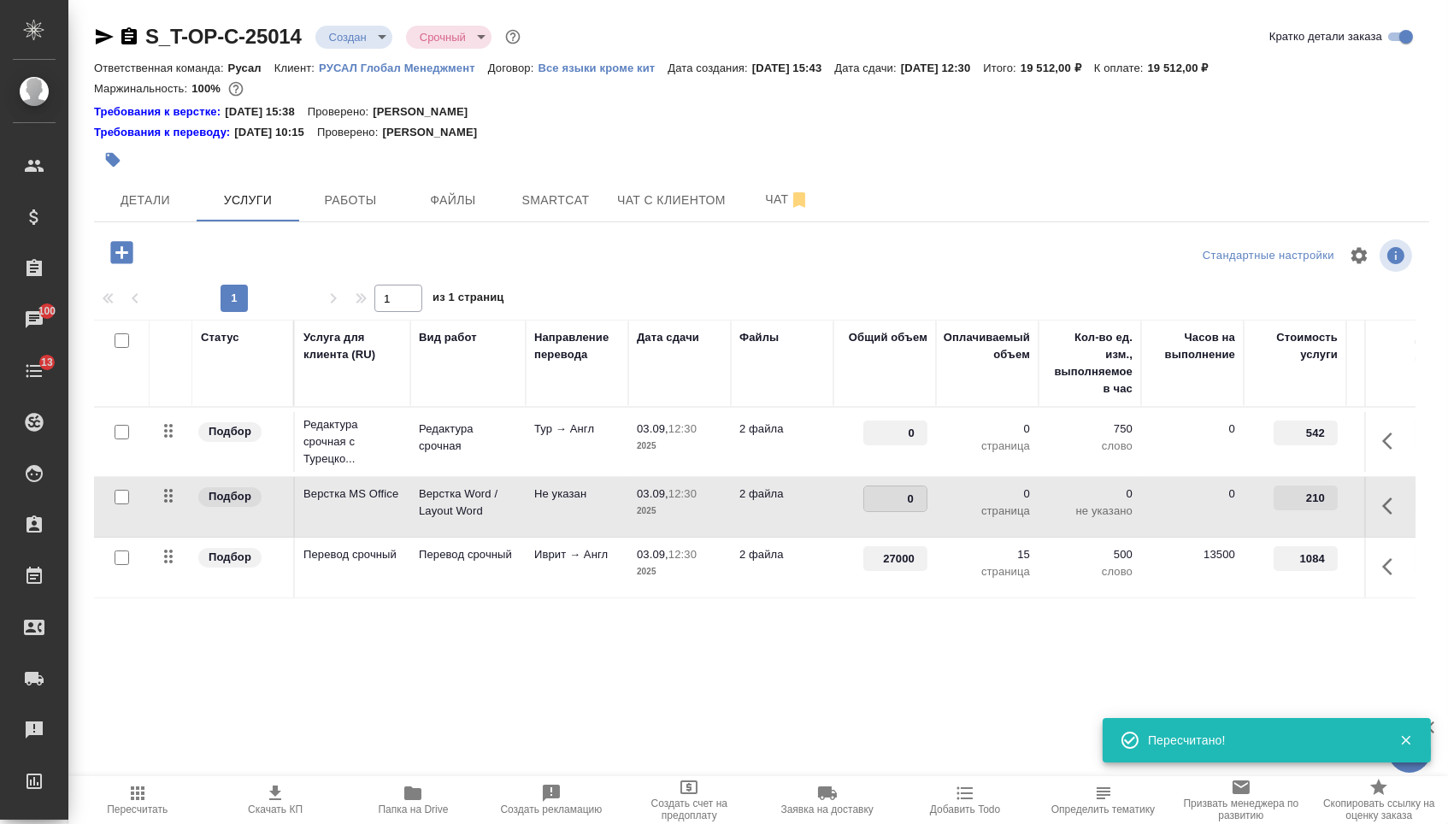
drag, startPoint x: 899, startPoint y: 506, endPoint x: 928, endPoint y: 506, distance: 29.1
click at [919, 506] on input "0" at bounding box center [895, 498] width 62 height 25
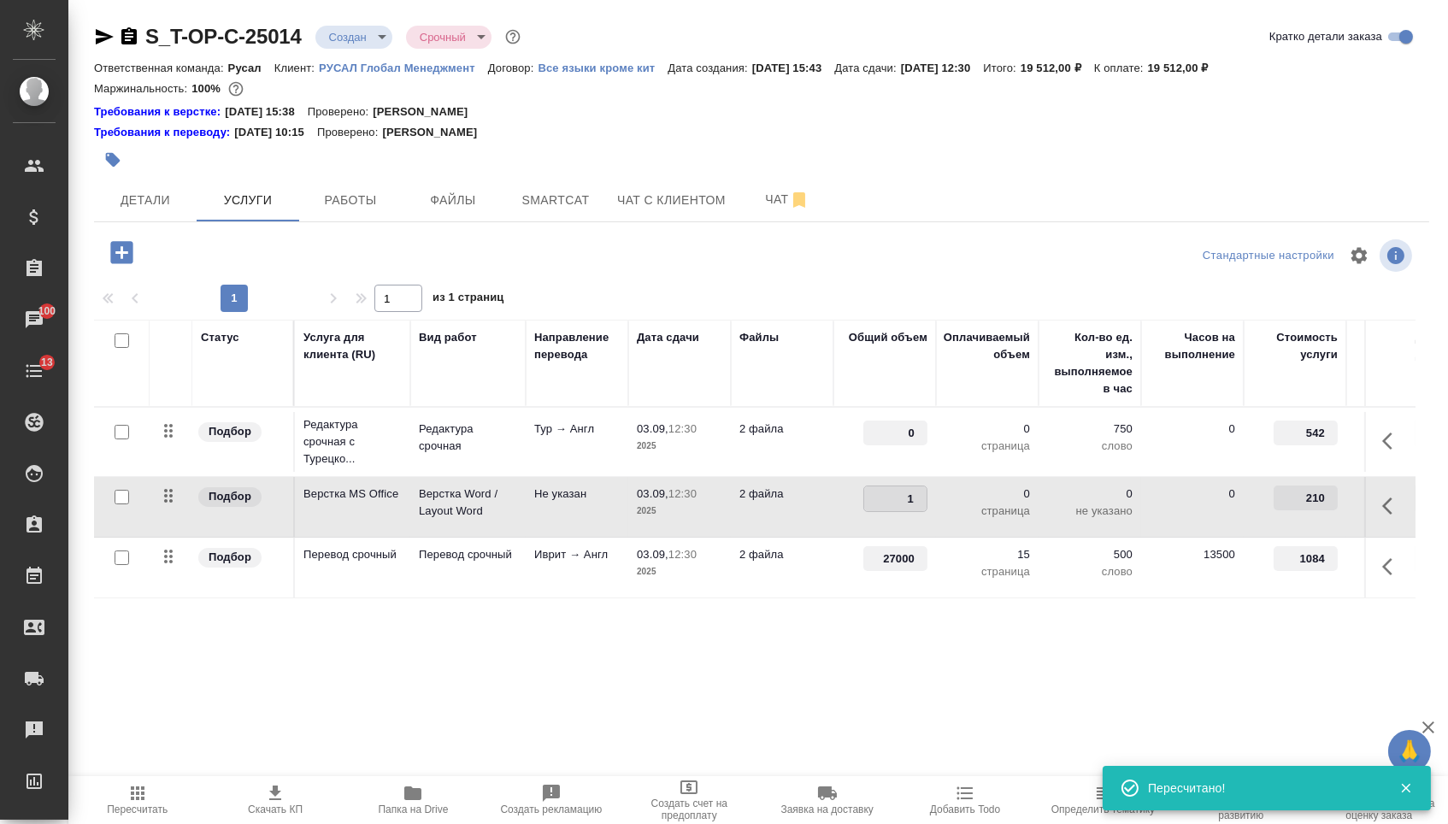
type input "15"
click at [897, 442] on input "0" at bounding box center [895, 433] width 64 height 25
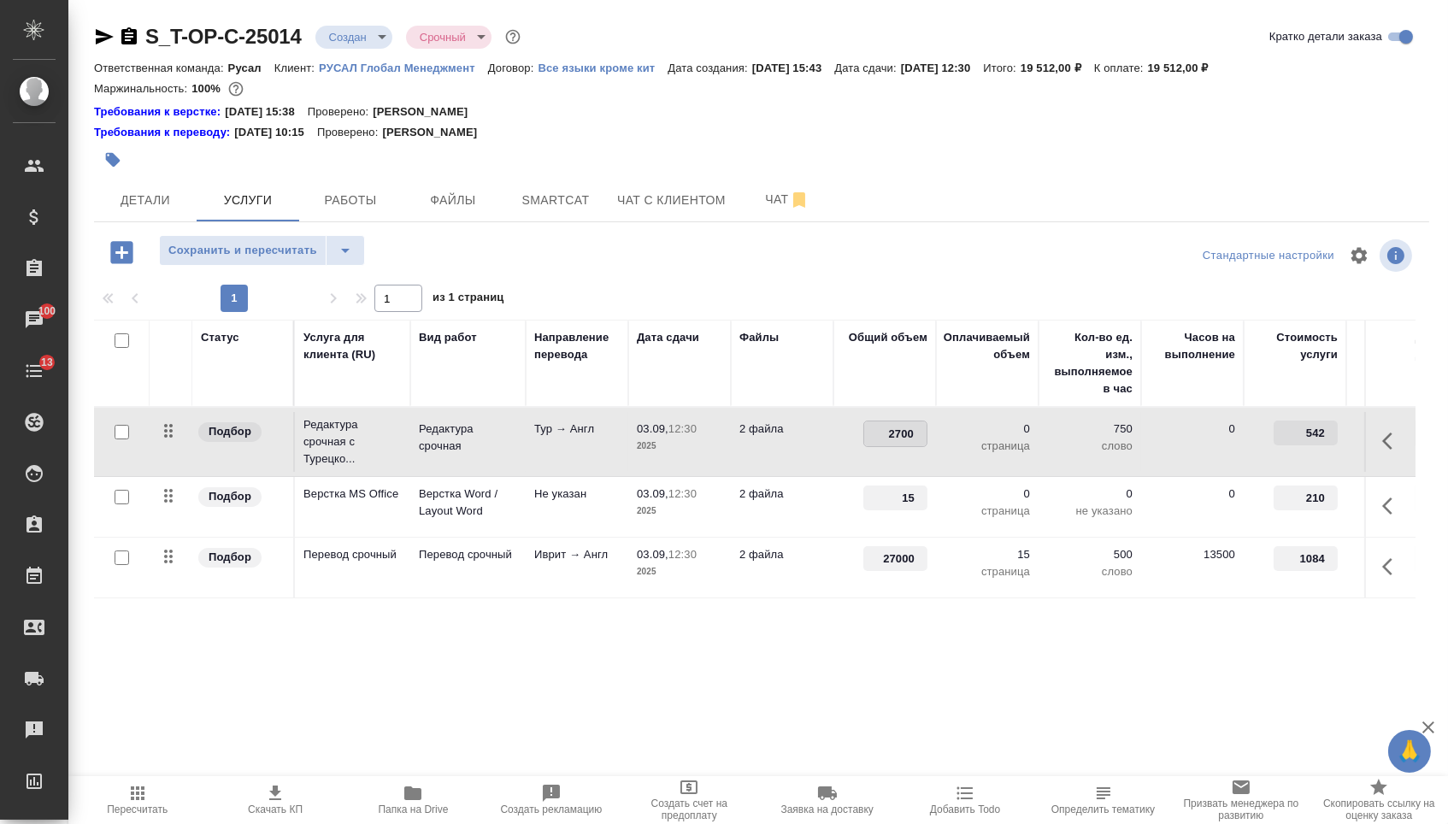
type input "27000"
click at [264, 258] on span "Сохранить и пересчитать" at bounding box center [242, 251] width 149 height 20
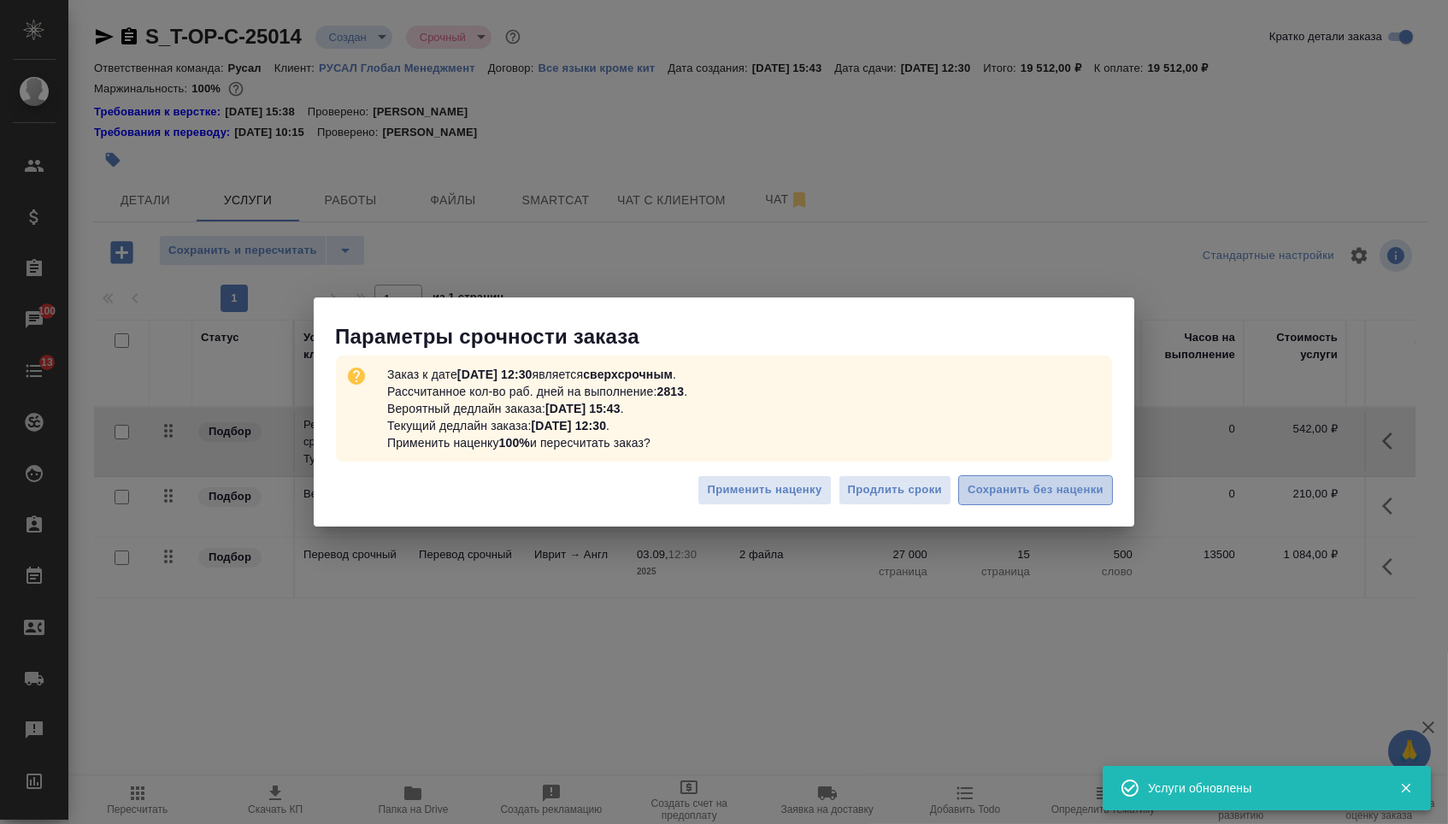
click at [1076, 485] on span "Сохранить без наценки" at bounding box center [1036, 490] width 136 height 20
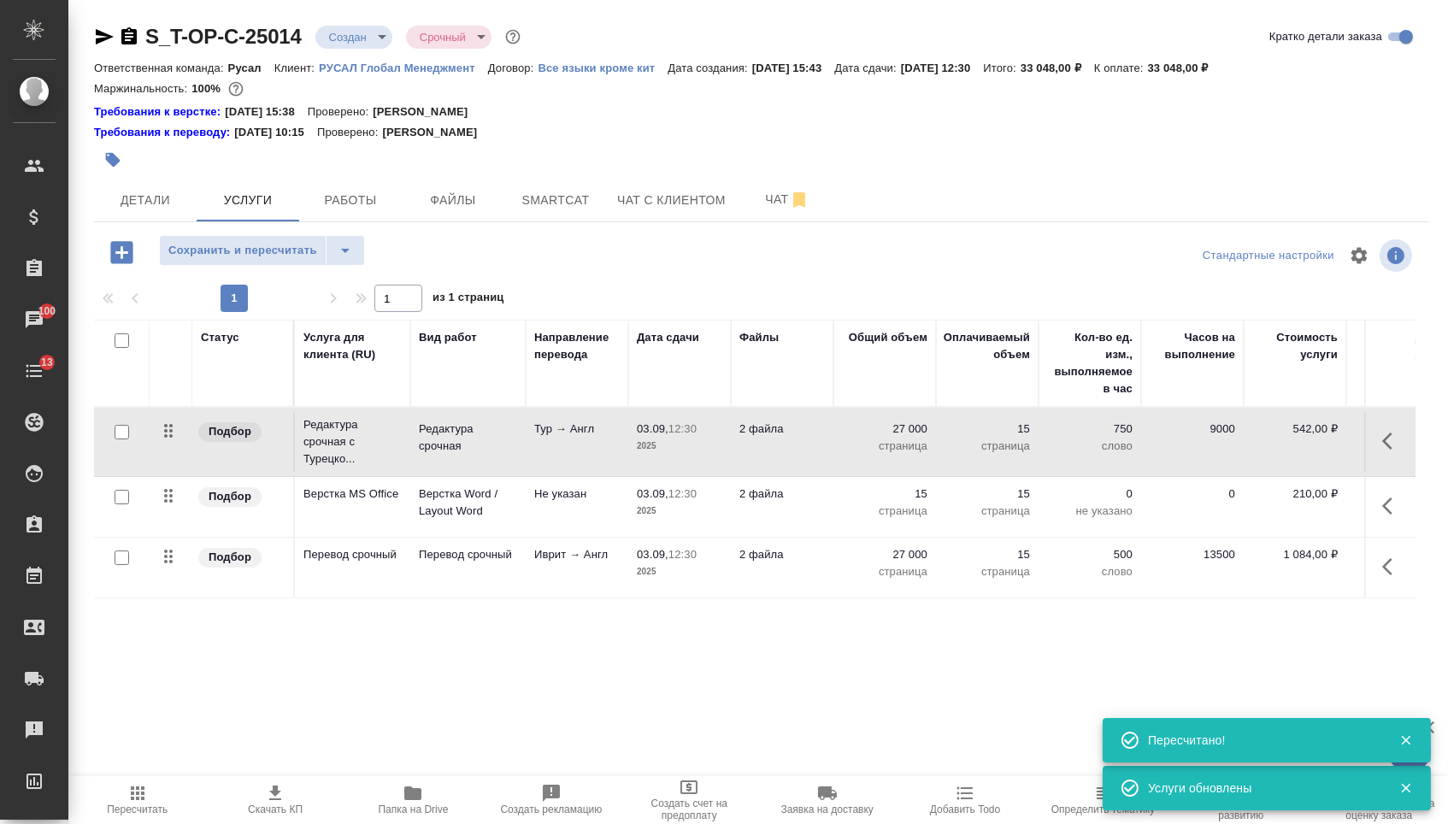
click at [1401, 451] on icon "button" at bounding box center [1392, 441] width 21 height 21
click at [1288, 449] on icon "button" at bounding box center [1295, 440] width 15 height 15
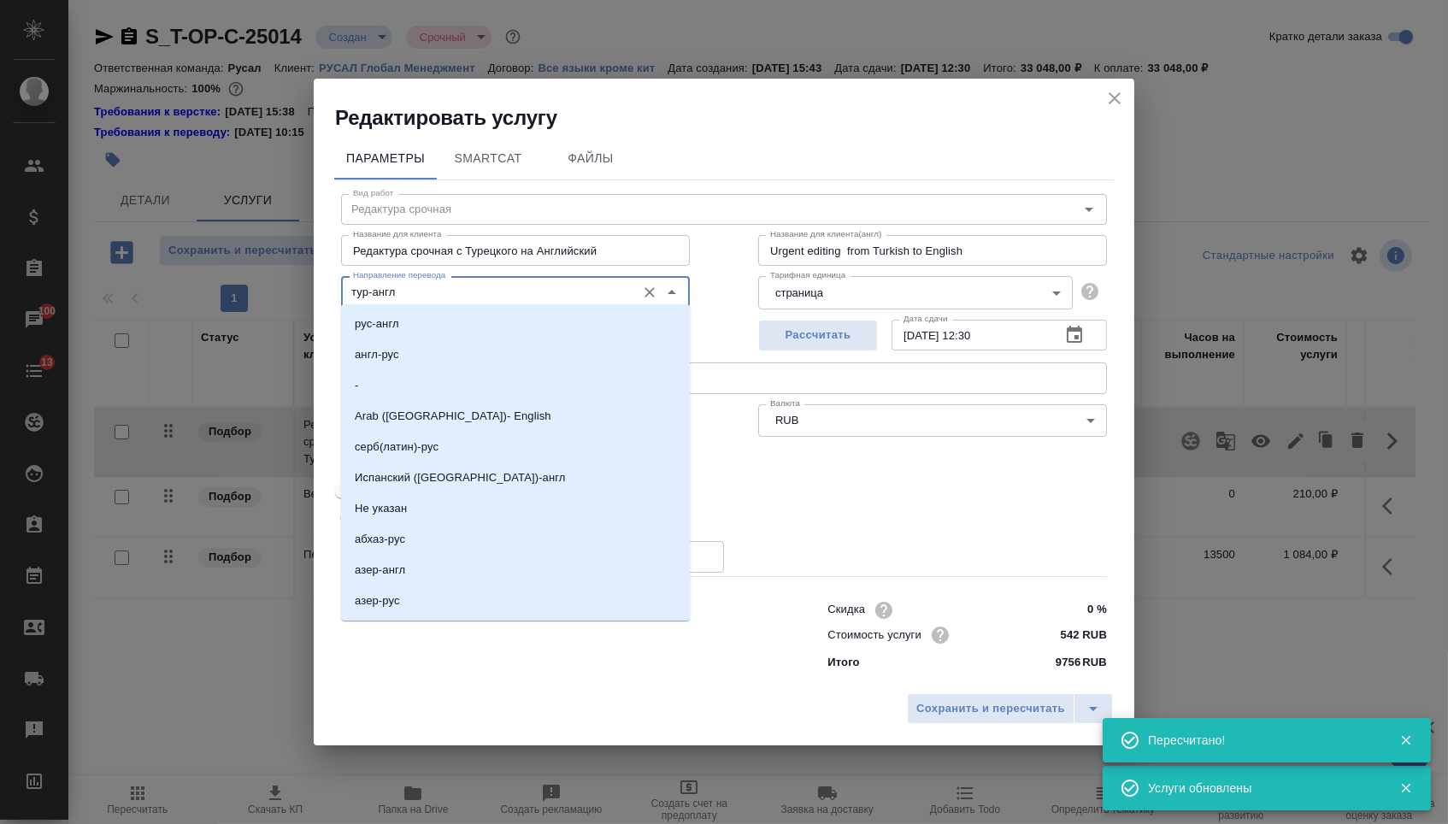
click at [516, 286] on input "тур-англ" at bounding box center [486, 291] width 281 height 21
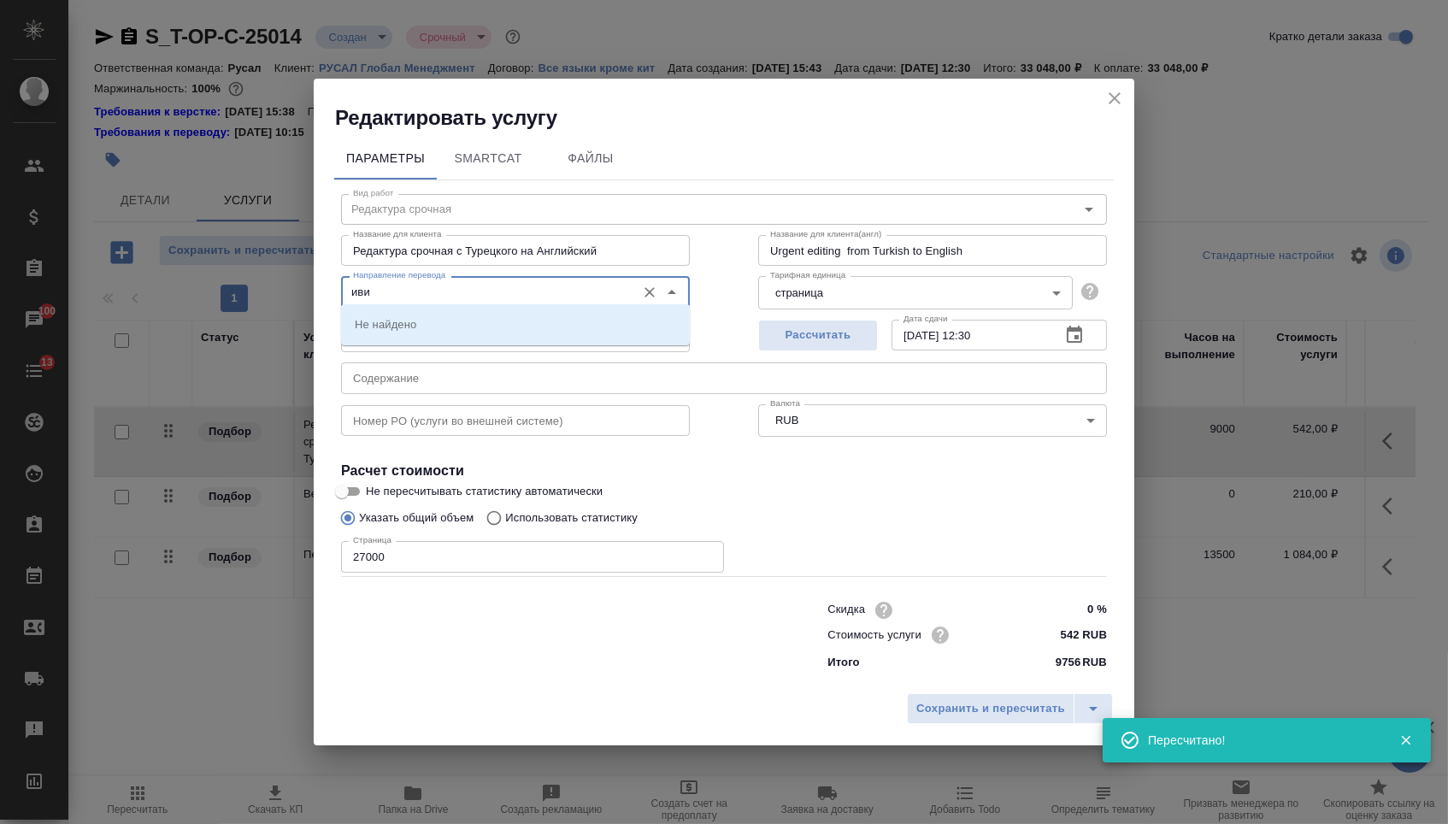
click at [516, 286] on input "иви" at bounding box center [486, 291] width 281 height 21
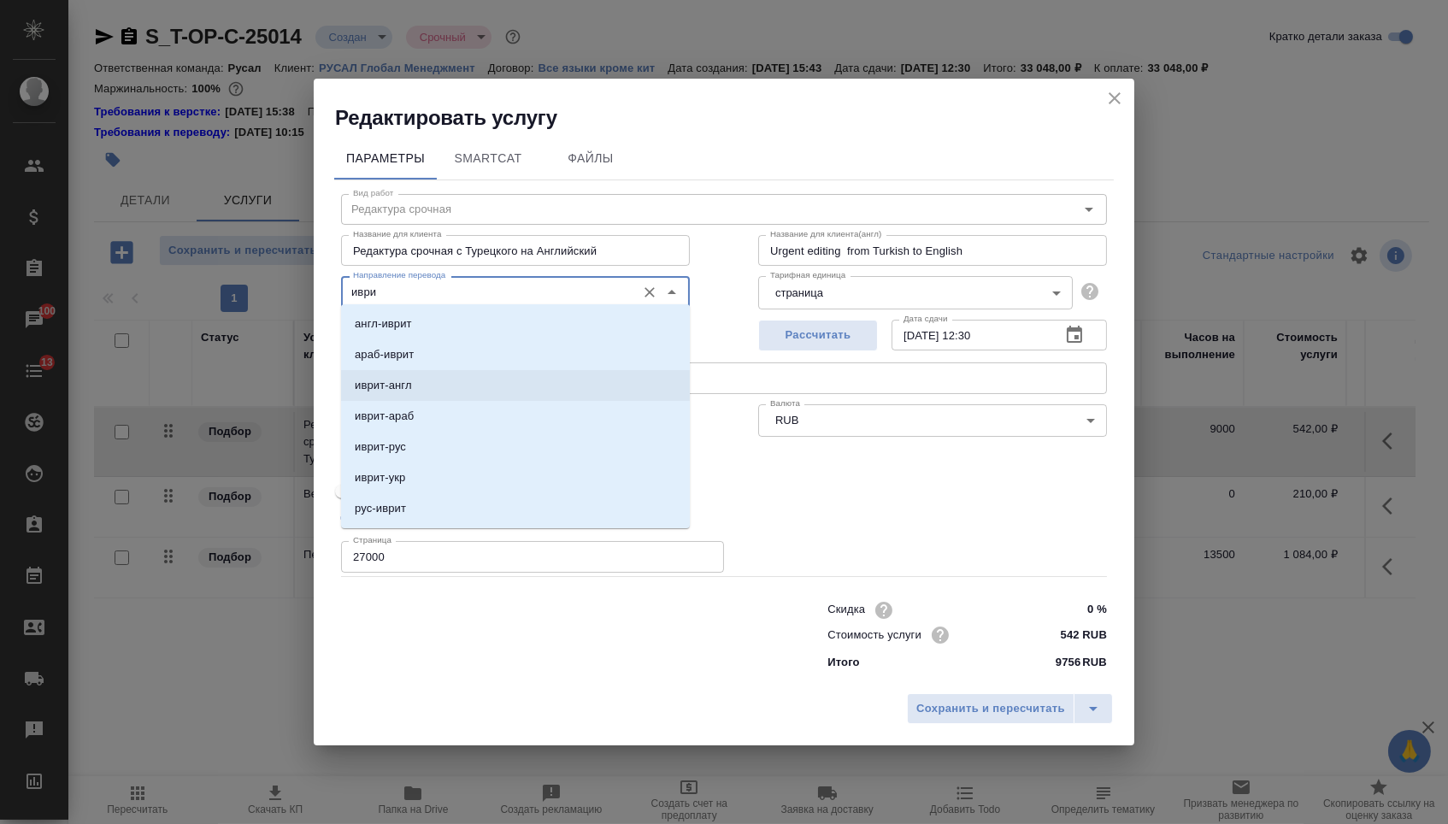
click at [421, 392] on li "иврит-англ" at bounding box center [515, 385] width 349 height 31
type input "иврит-англ"
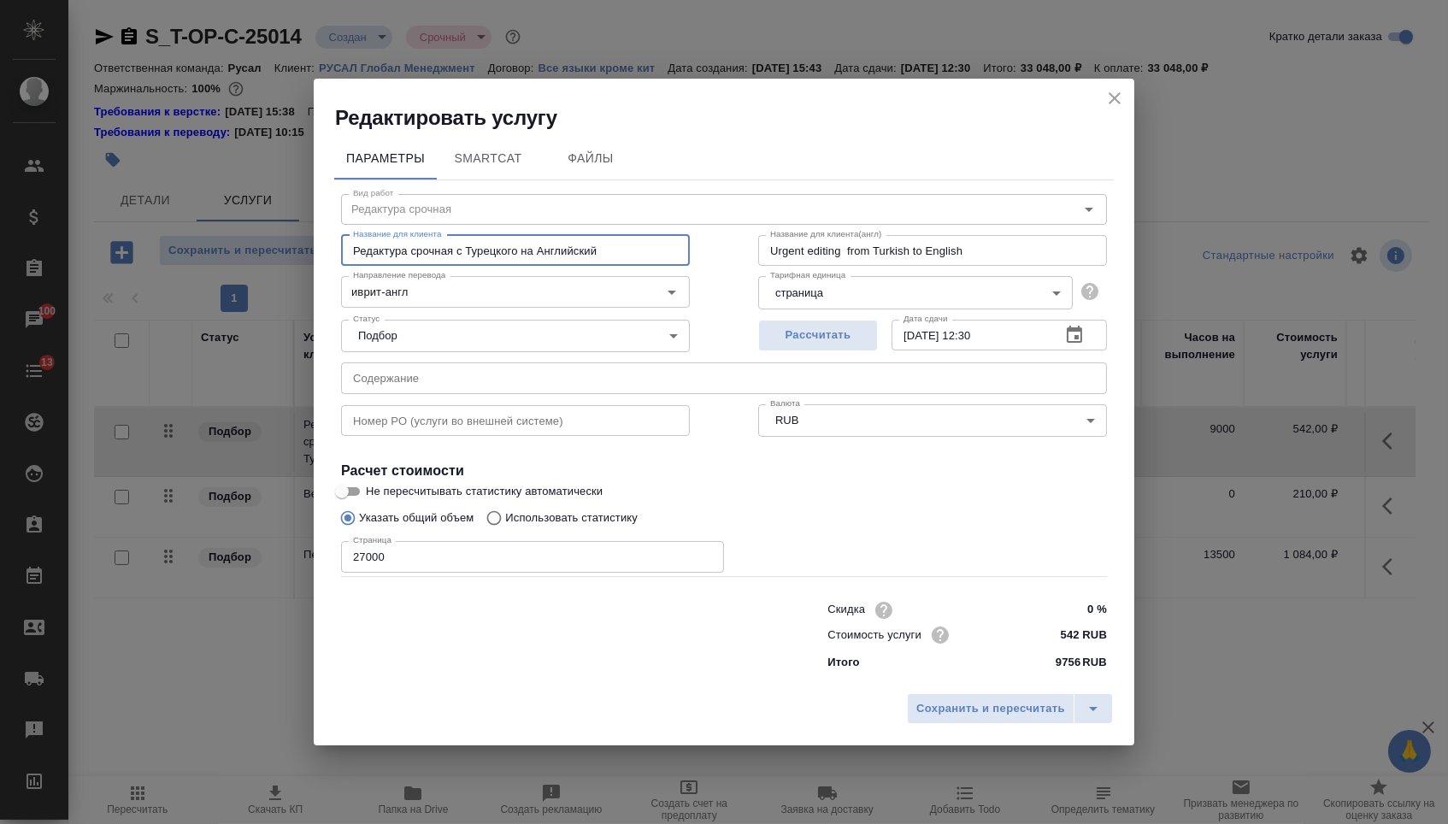
drag, startPoint x: 628, startPoint y: 252, endPoint x: 459, endPoint y: 240, distance: 169.7
click at [459, 240] on input "Редактура срочная с Турецкого на Английский" at bounding box center [515, 250] width 349 height 31
type input "Редактура срочная"
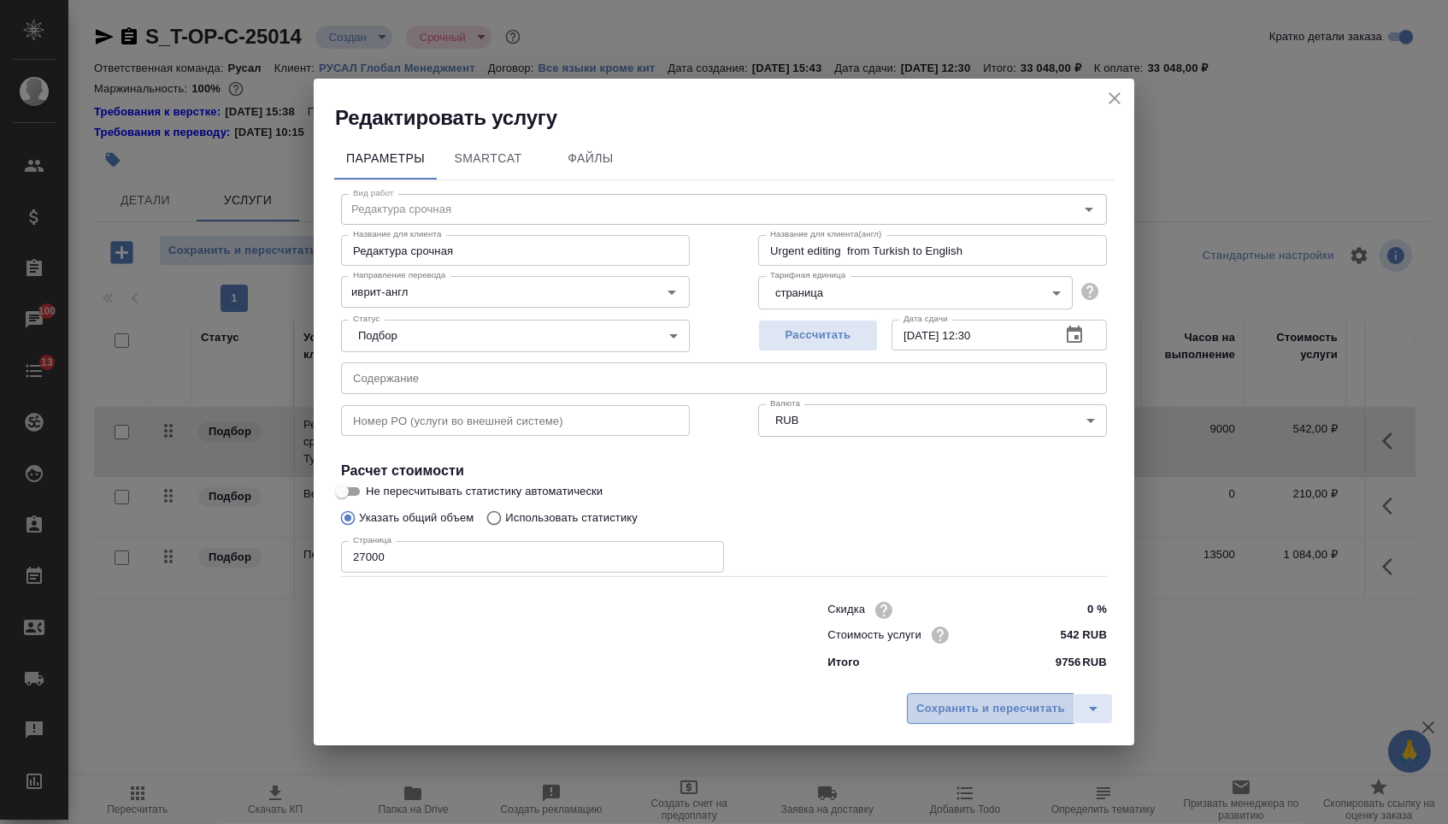
click at [936, 715] on span "Сохранить и пересчитать" at bounding box center [990, 709] width 149 height 20
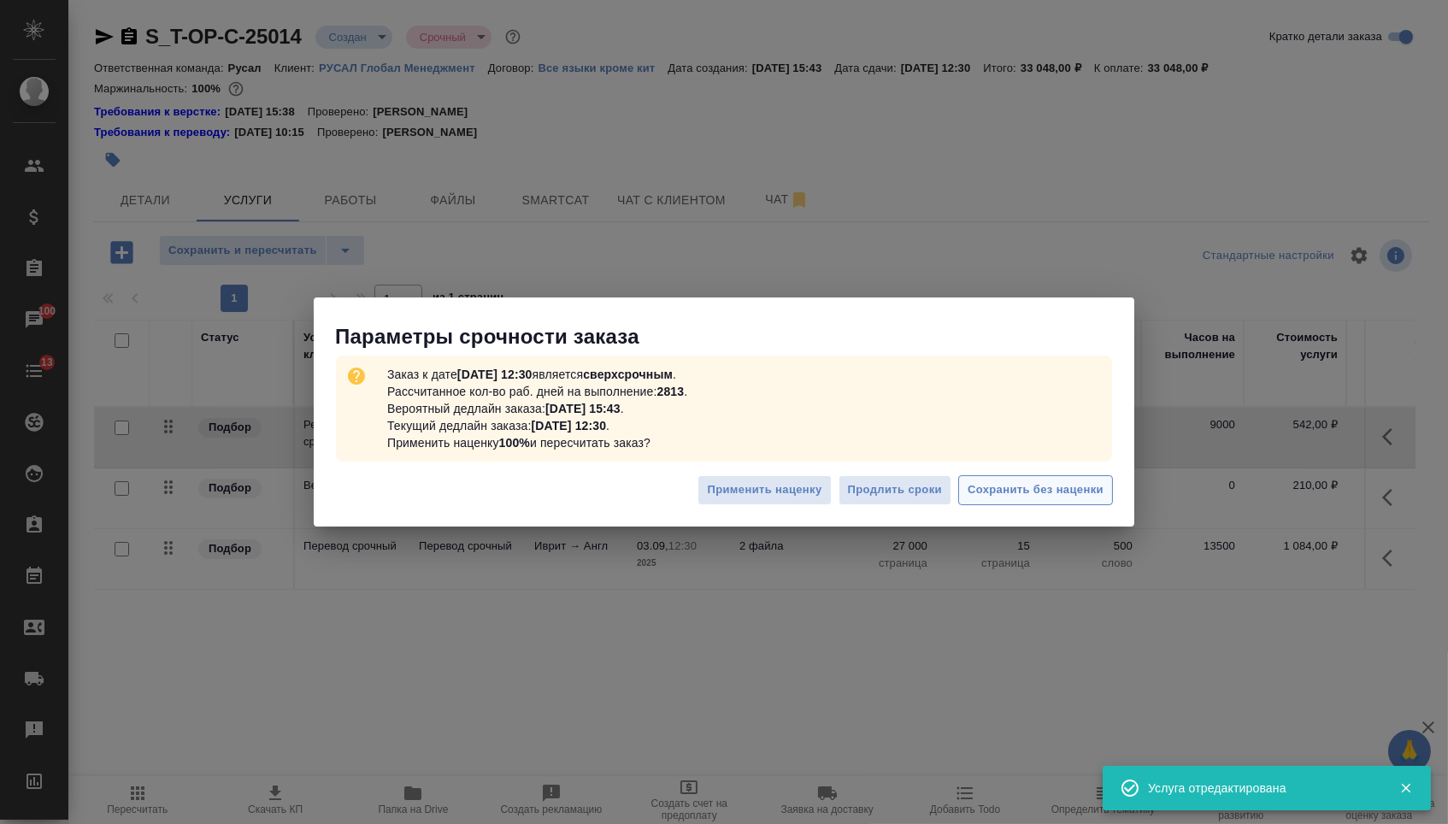
click at [1013, 481] on span "Сохранить без наценки" at bounding box center [1036, 490] width 136 height 20
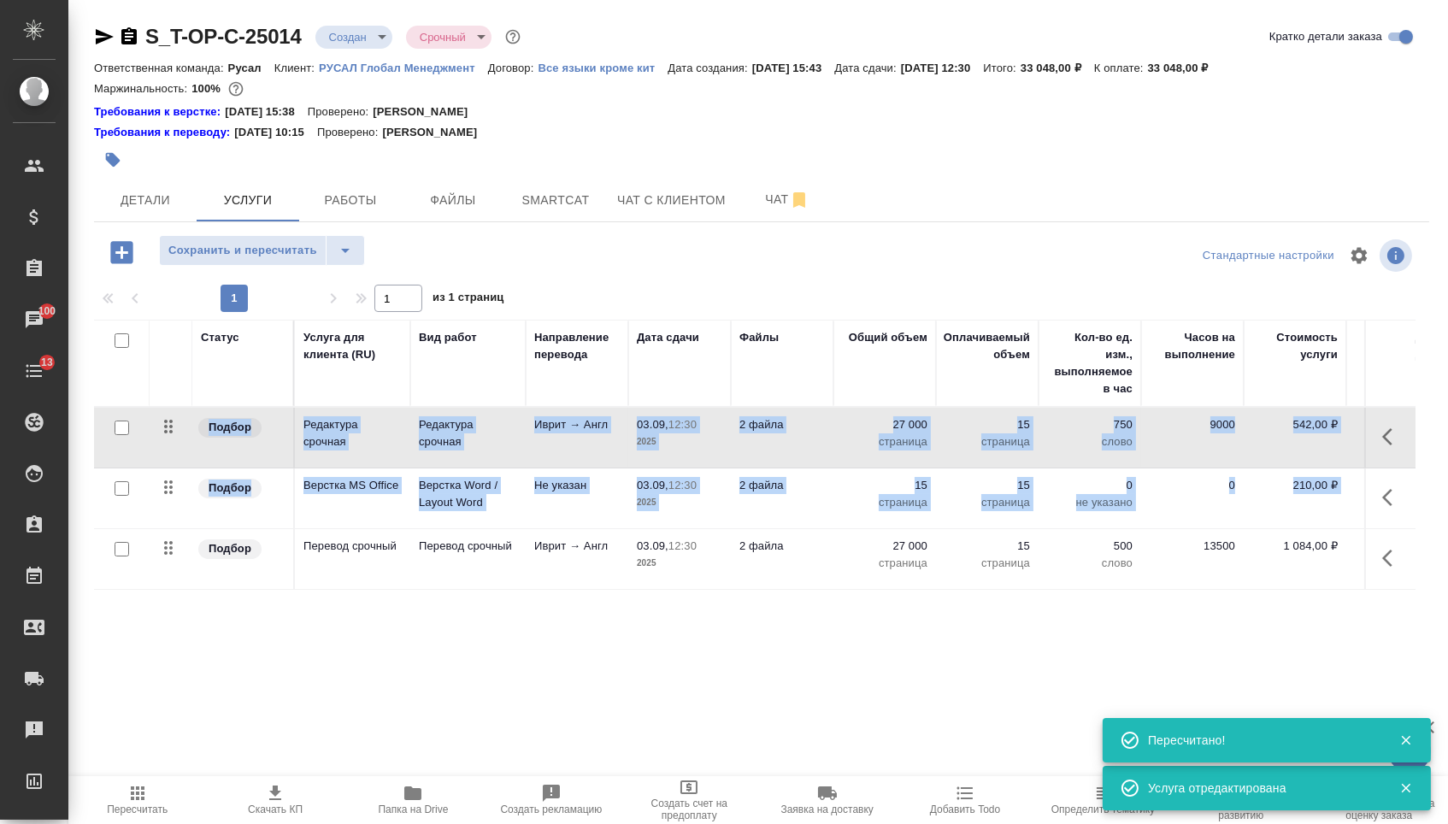
drag, startPoint x: 155, startPoint y: 568, endPoint x: 150, endPoint y: 424, distance: 143.7
click at [151, 425] on tbody "Подбор Редактура срочная Редактура срочная Иврит → Англ 03.09, 12:30 2025 2 фай…" at bounding box center [899, 499] width 1611 height 182
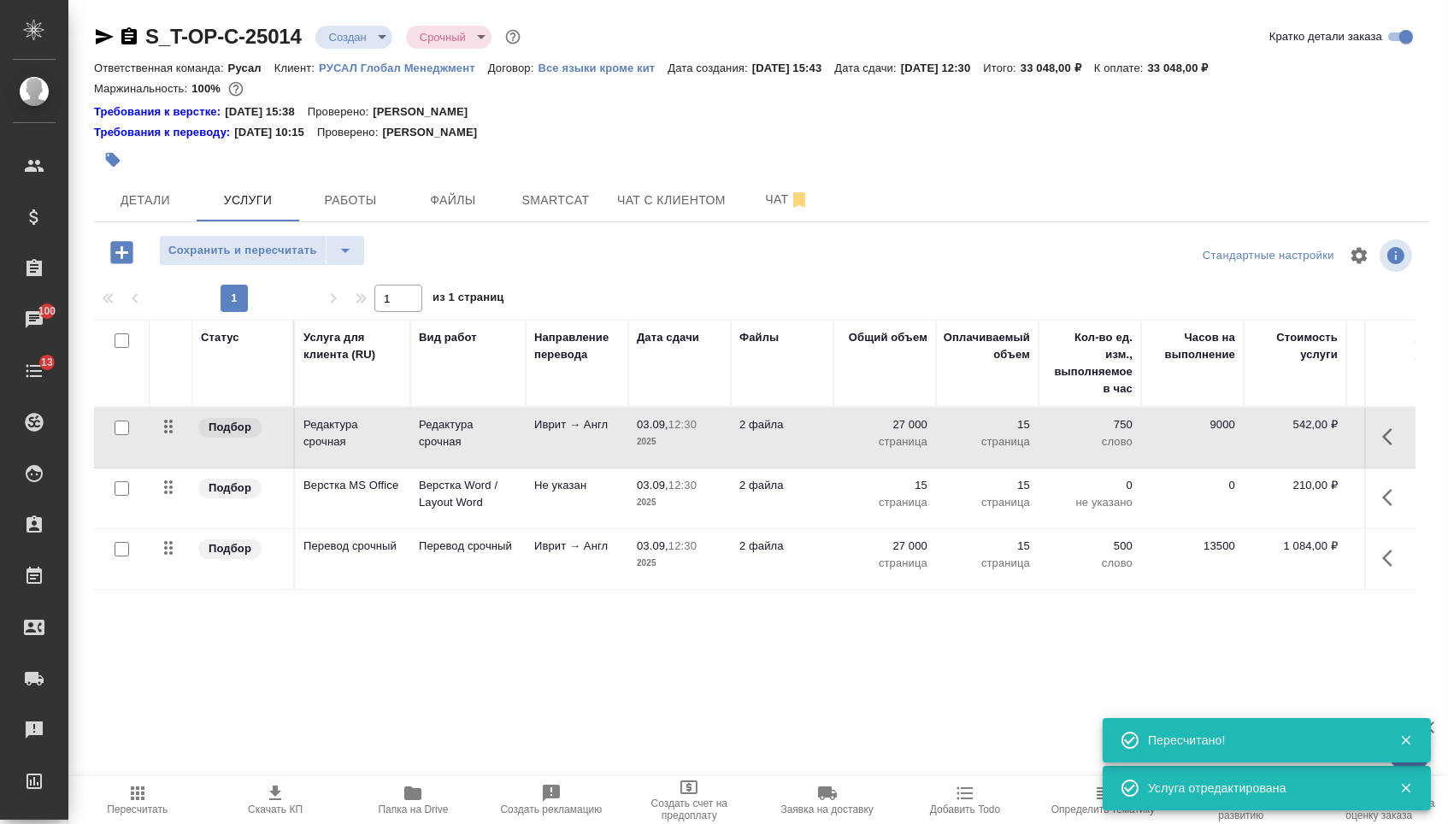
click at [158, 589] on td at bounding box center [171, 559] width 43 height 60
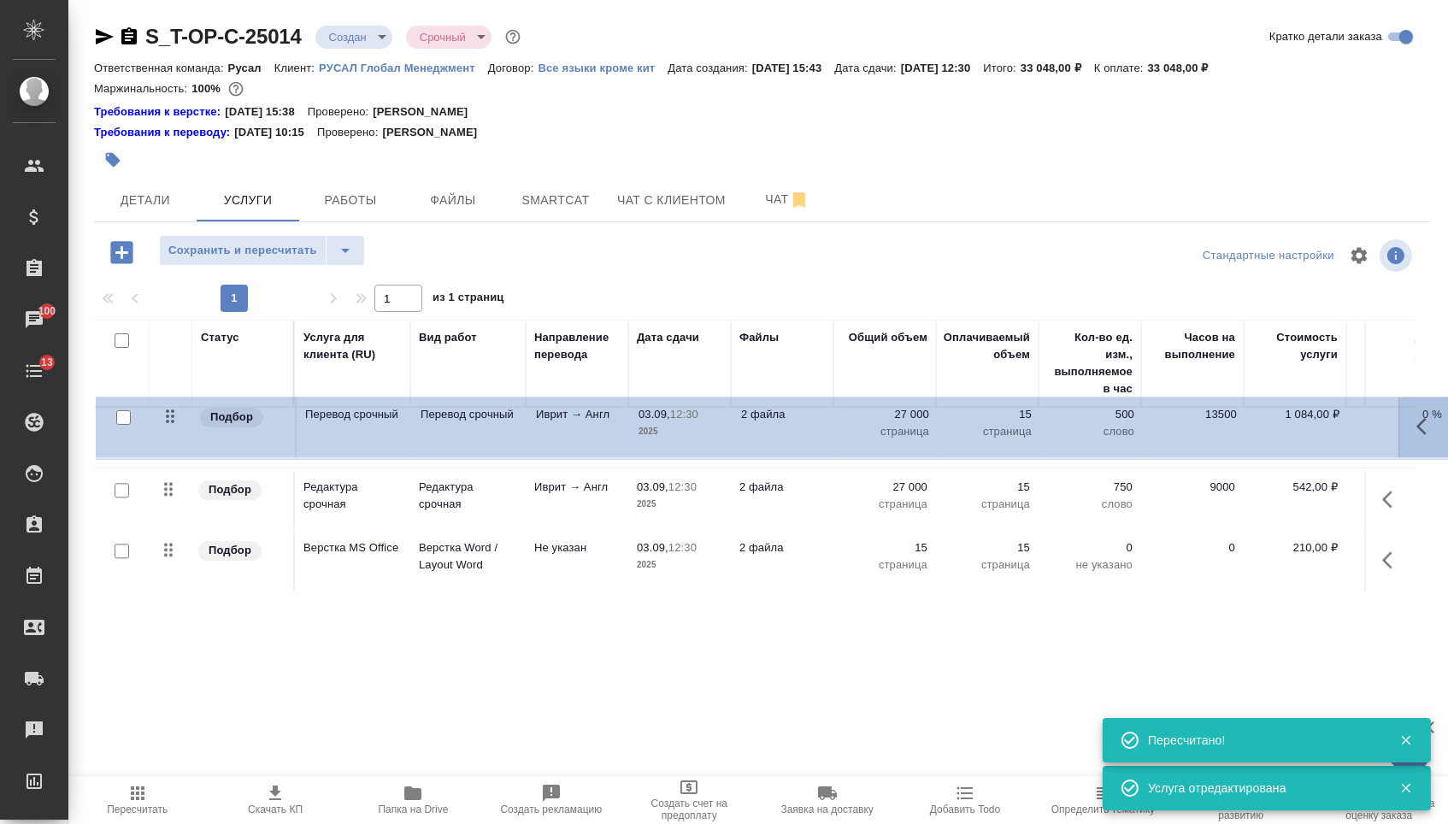
drag, startPoint x: 161, startPoint y: 574, endPoint x: 156, endPoint y: 409, distance: 165.1
click at [158, 412] on table "Статус Услуга для клиента (RU) Вид работ Направление перевода Дата сдачи Файлы …" at bounding box center [899, 456] width 1611 height 272
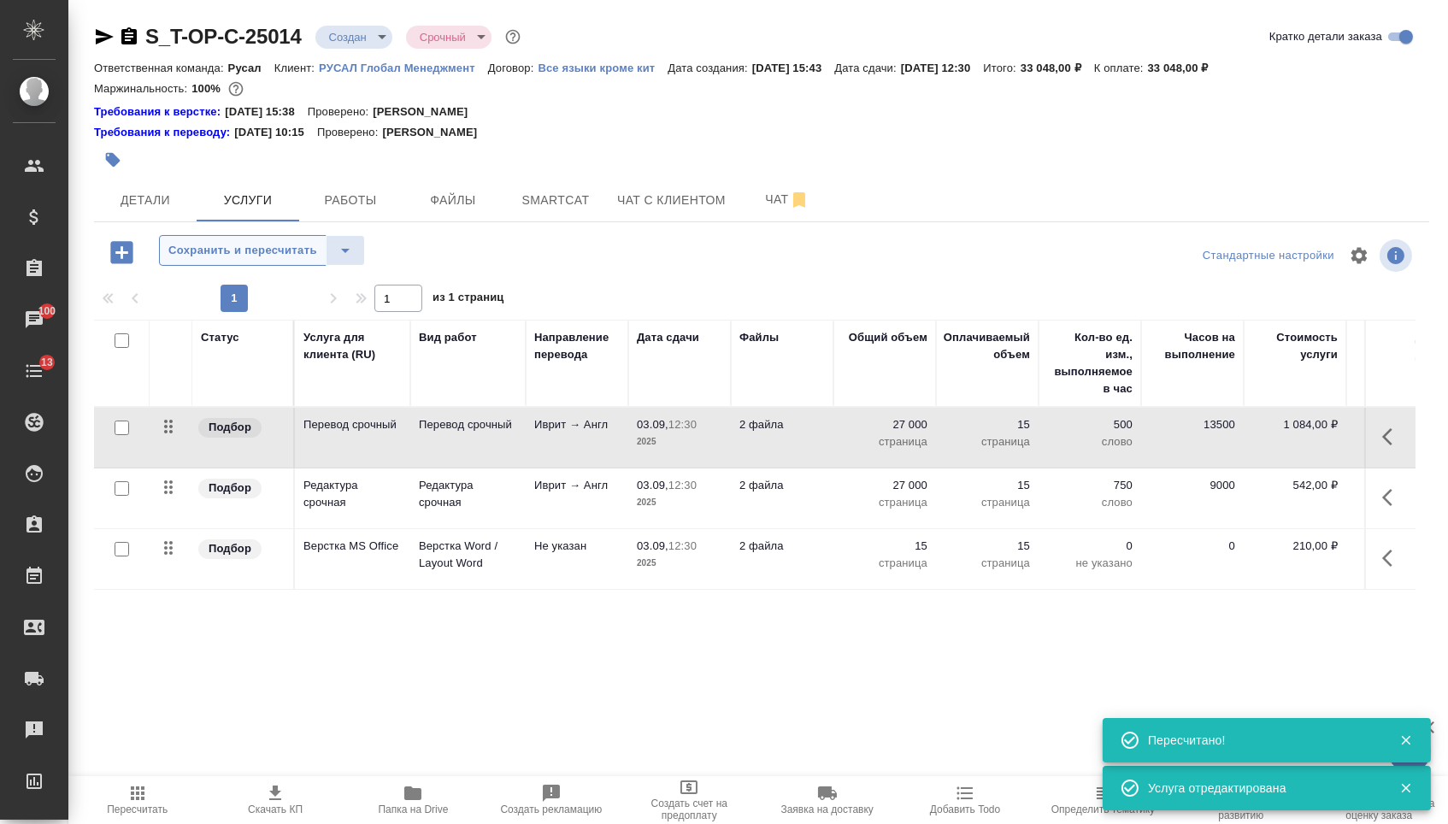
click at [265, 260] on span "Сохранить и пересчитать" at bounding box center [242, 251] width 149 height 20
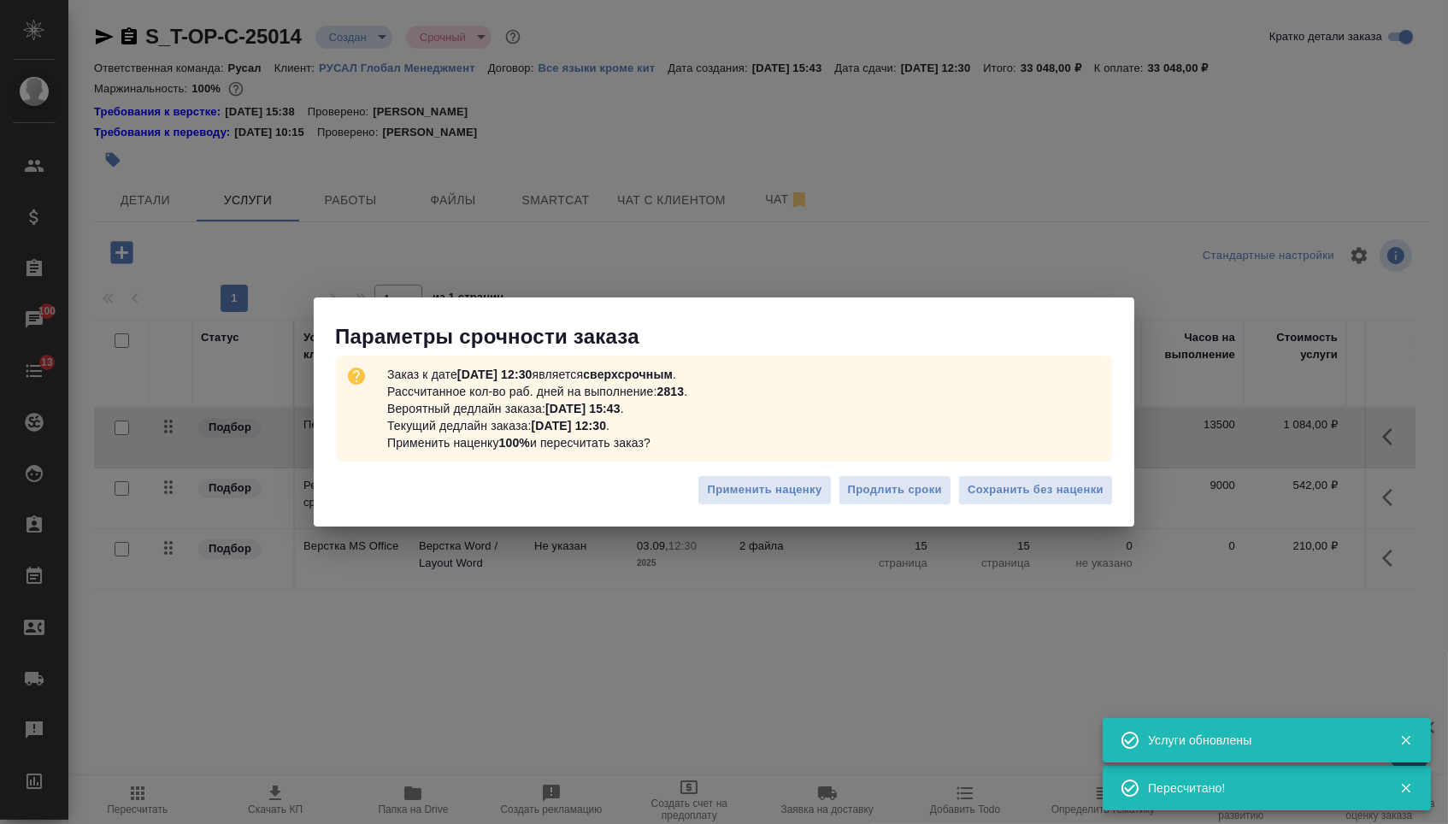
click at [999, 472] on div "Применить наценку Продлить сроки Сохранить без наценки" at bounding box center [724, 497] width 821 height 60
click at [999, 497] on span "Сохранить без наценки" at bounding box center [1036, 490] width 136 height 20
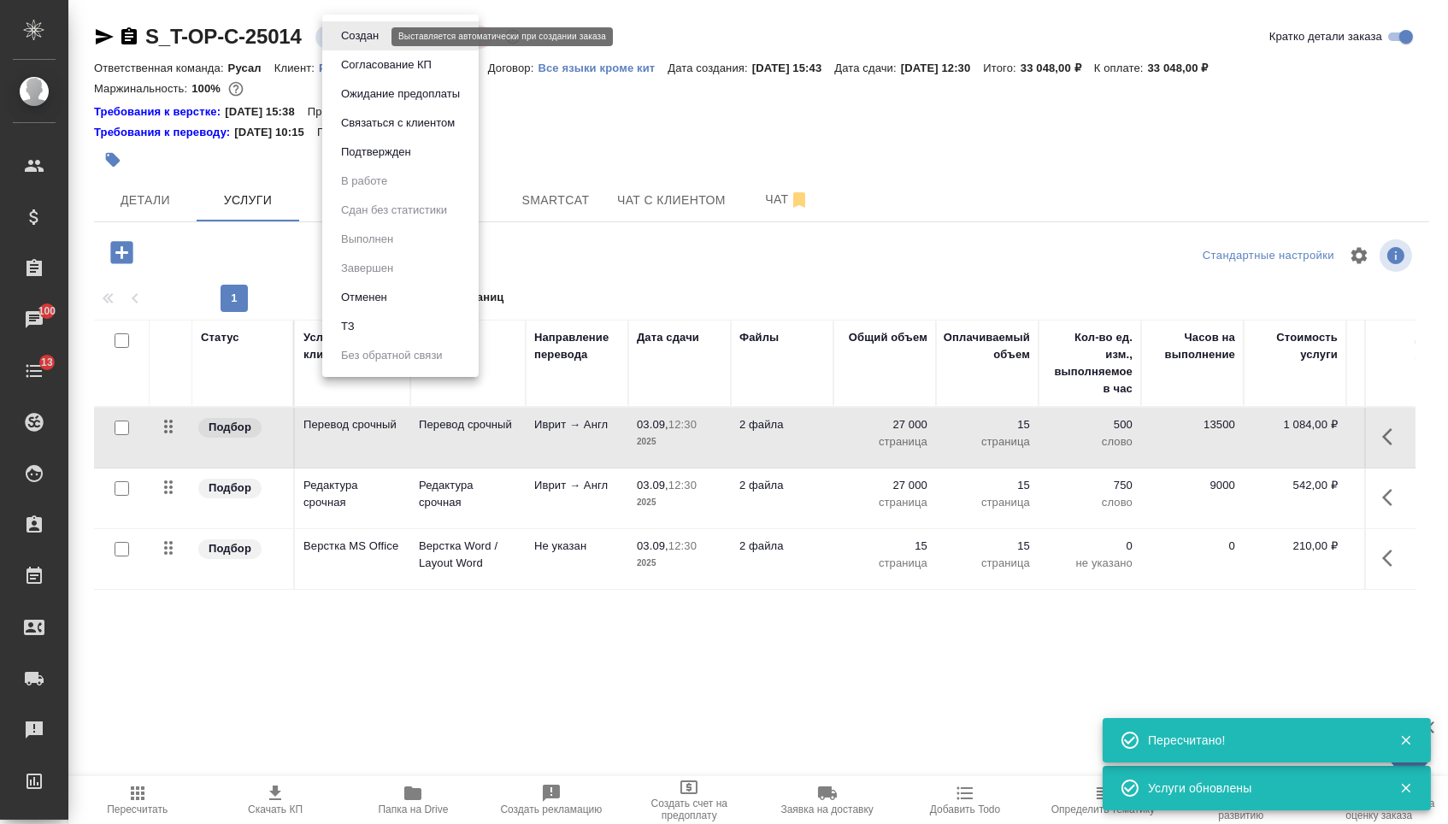
click at [371, 32] on body "🙏 .cls-1 fill:#fff; AWATERA Menshikova Aleksandra Клиенты Спецификации Заказы 1…" at bounding box center [724, 412] width 1448 height 824
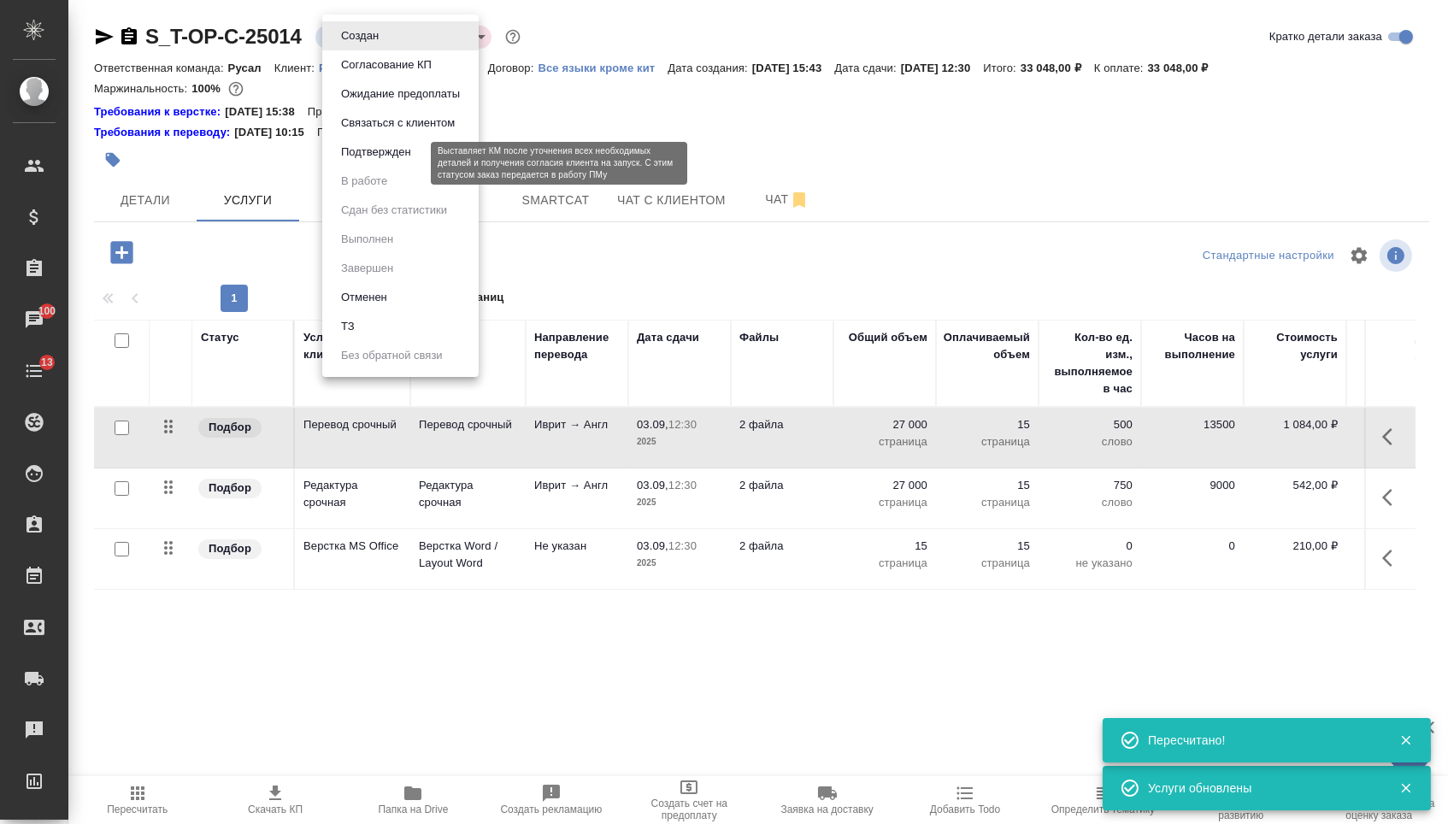
click at [373, 162] on button "Подтвержден" at bounding box center [376, 152] width 80 height 19
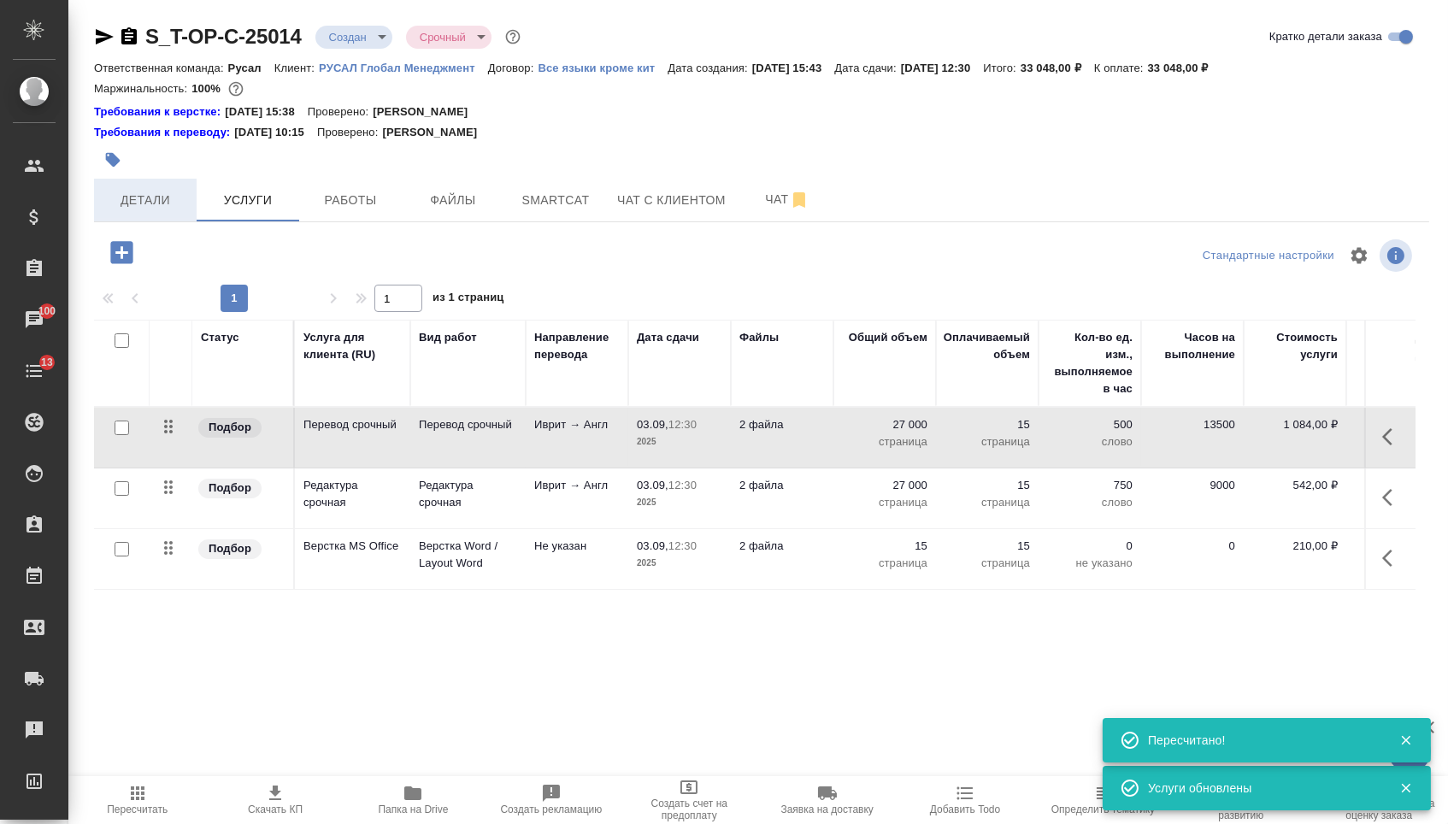
click at [170, 196] on span "Детали" at bounding box center [145, 200] width 82 height 21
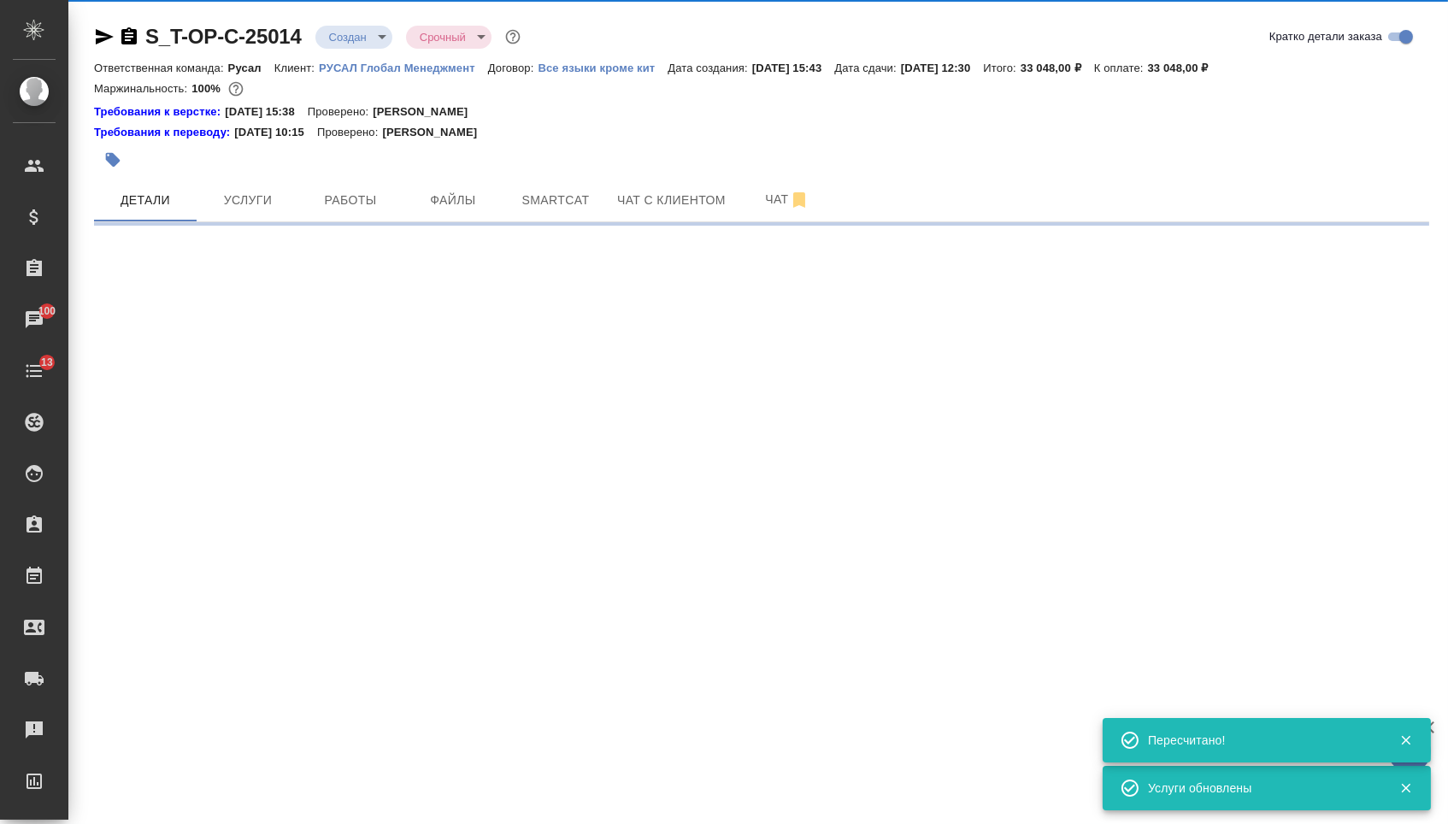
select select "RU"
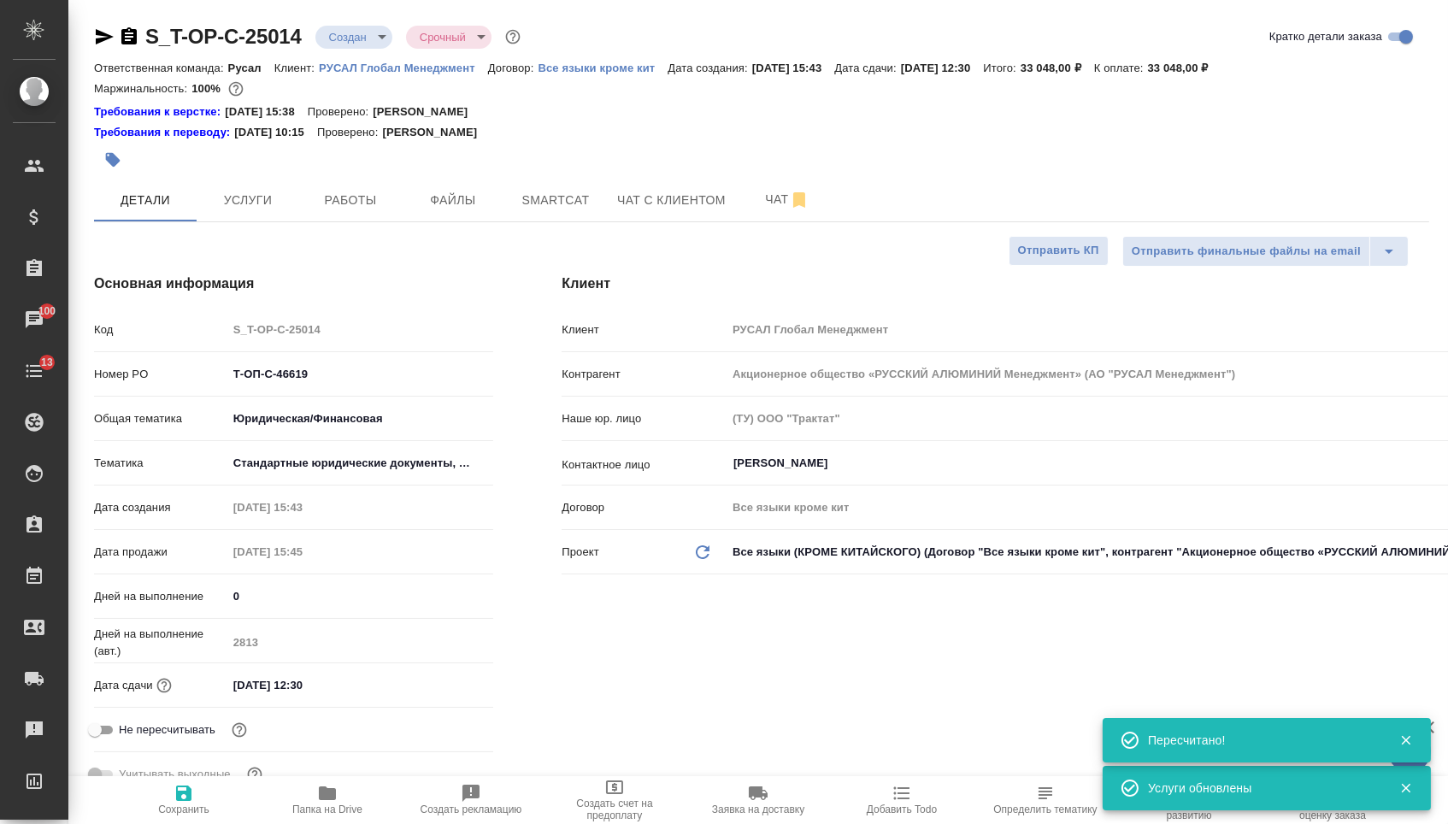
type textarea "x"
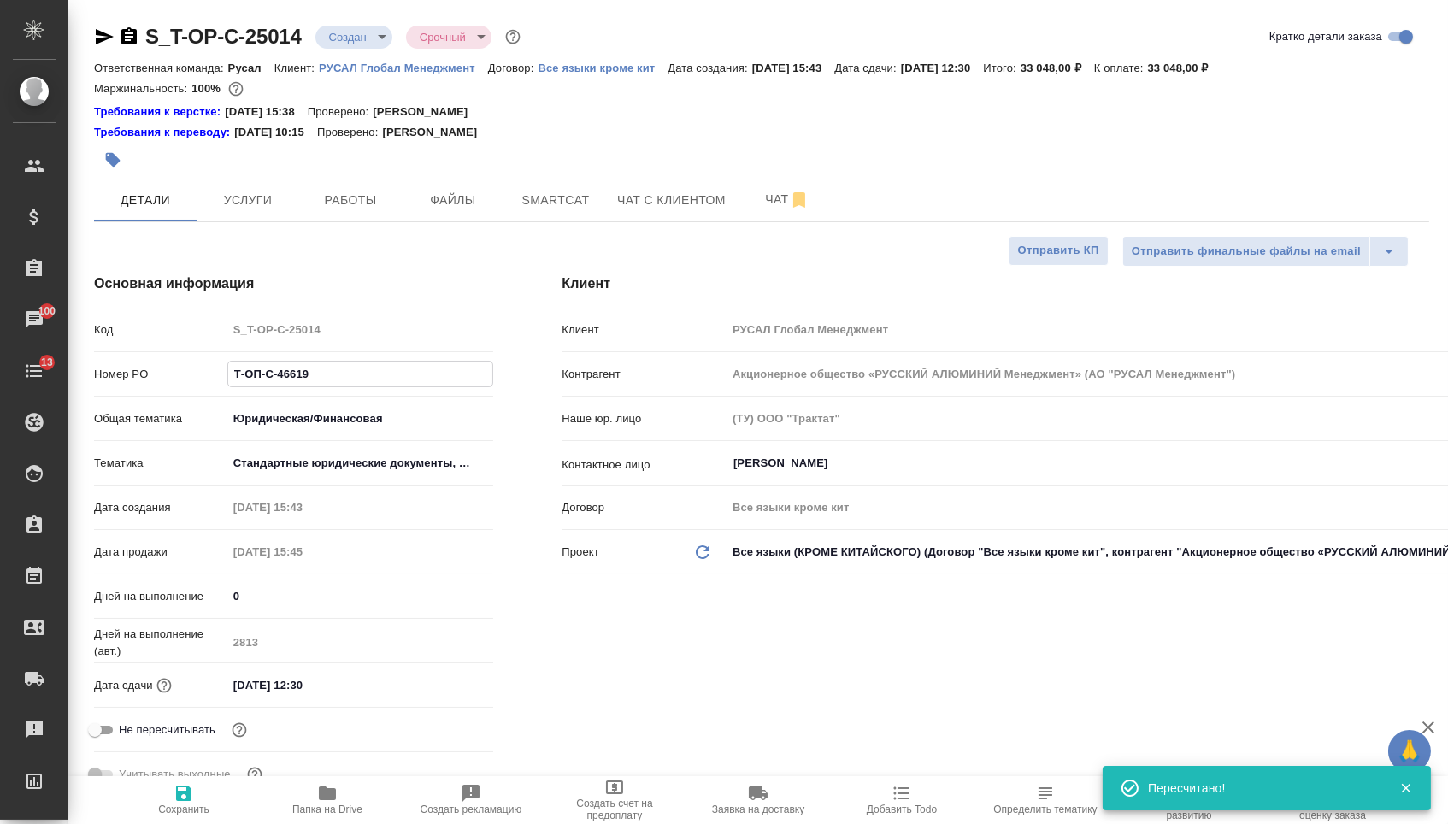
drag, startPoint x: 332, startPoint y: 380, endPoint x: 132, endPoint y: 362, distance: 200.8
click at [133, 363] on div "Код S_T-OP-C-25014 Номер PO Т-ОП-С-46619 Общая тематика Юридическая/Финансовая …" at bounding box center [293, 559] width 399 height 489
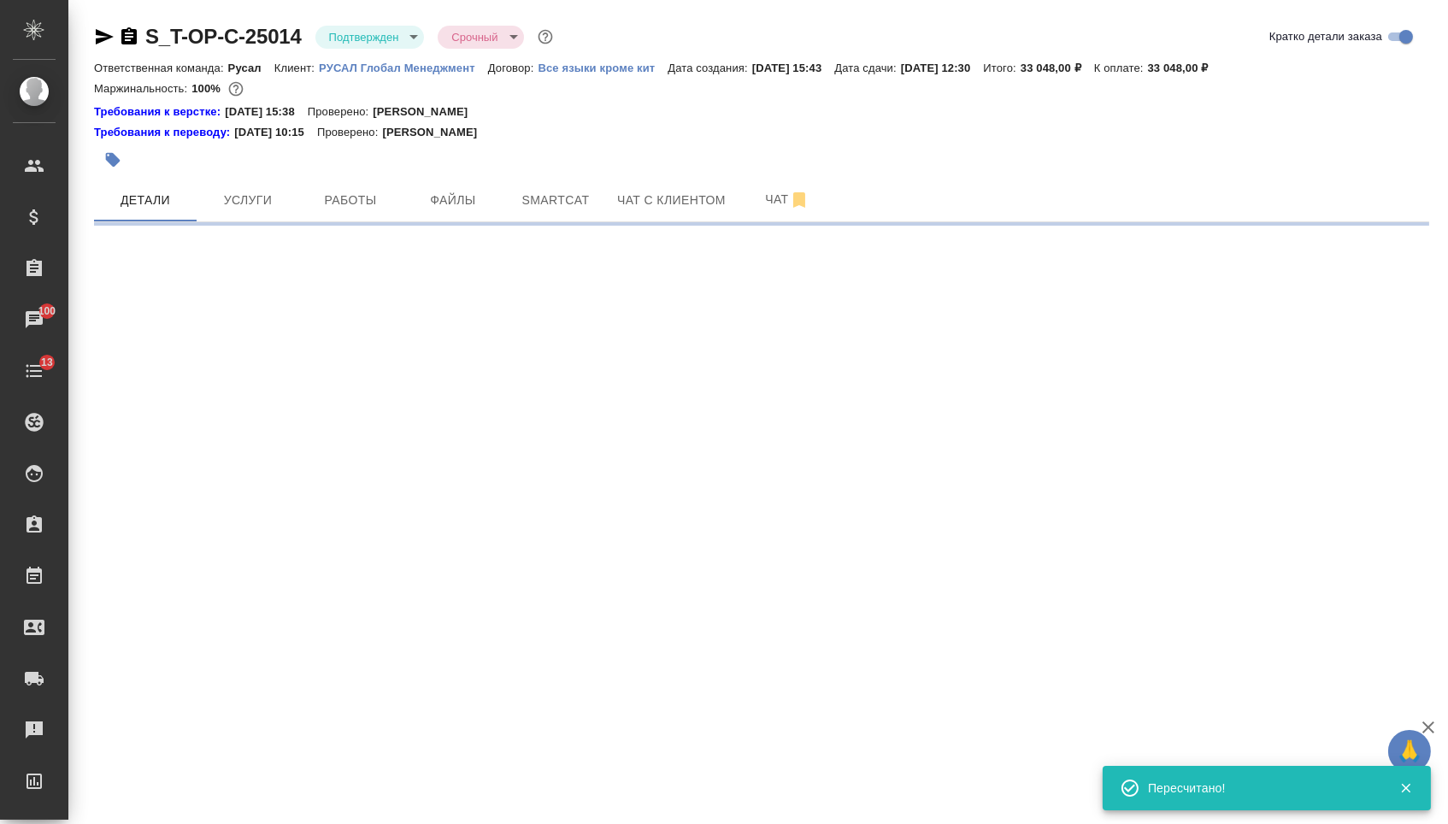
select select "RU"
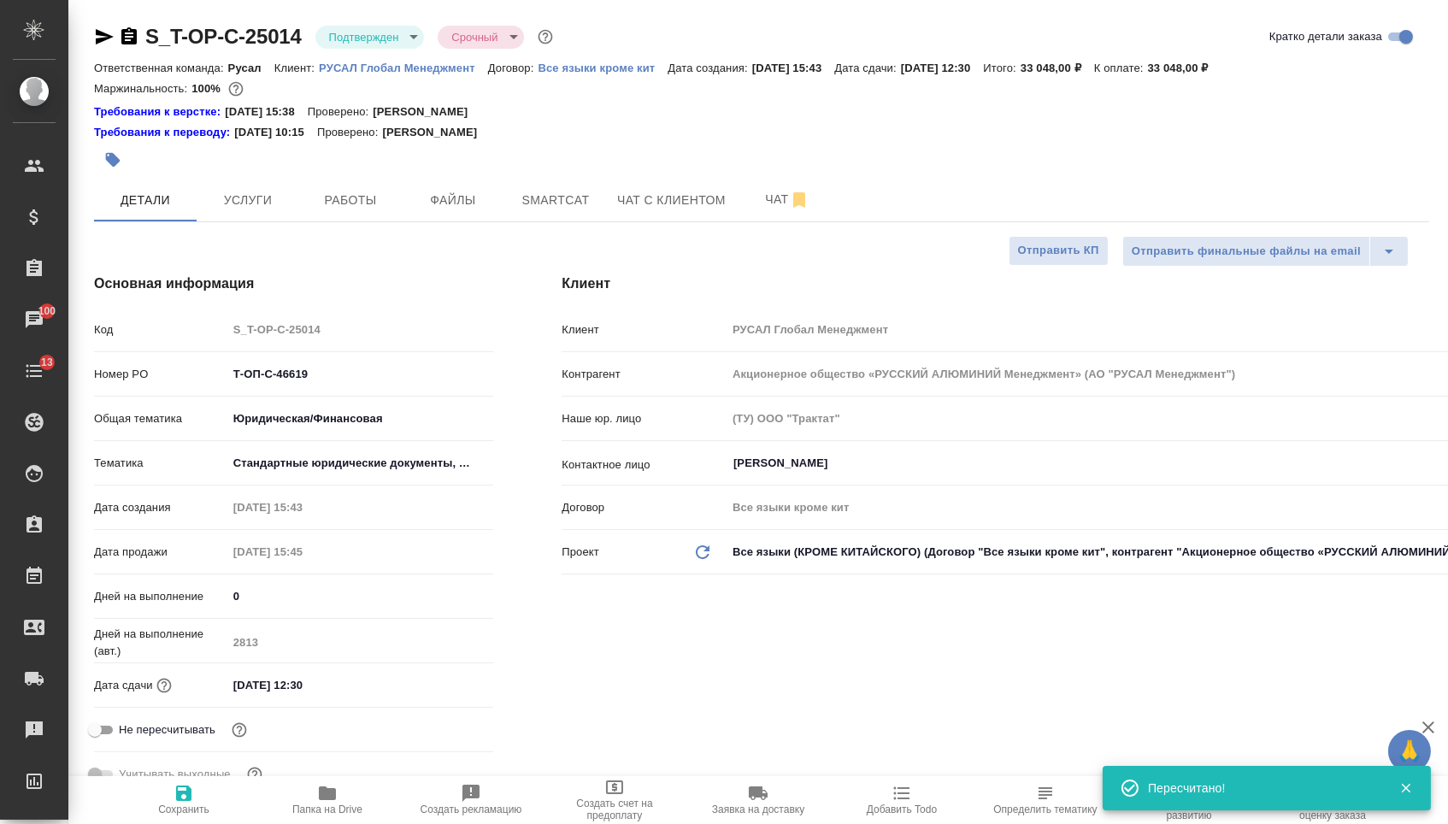
type textarea "x"
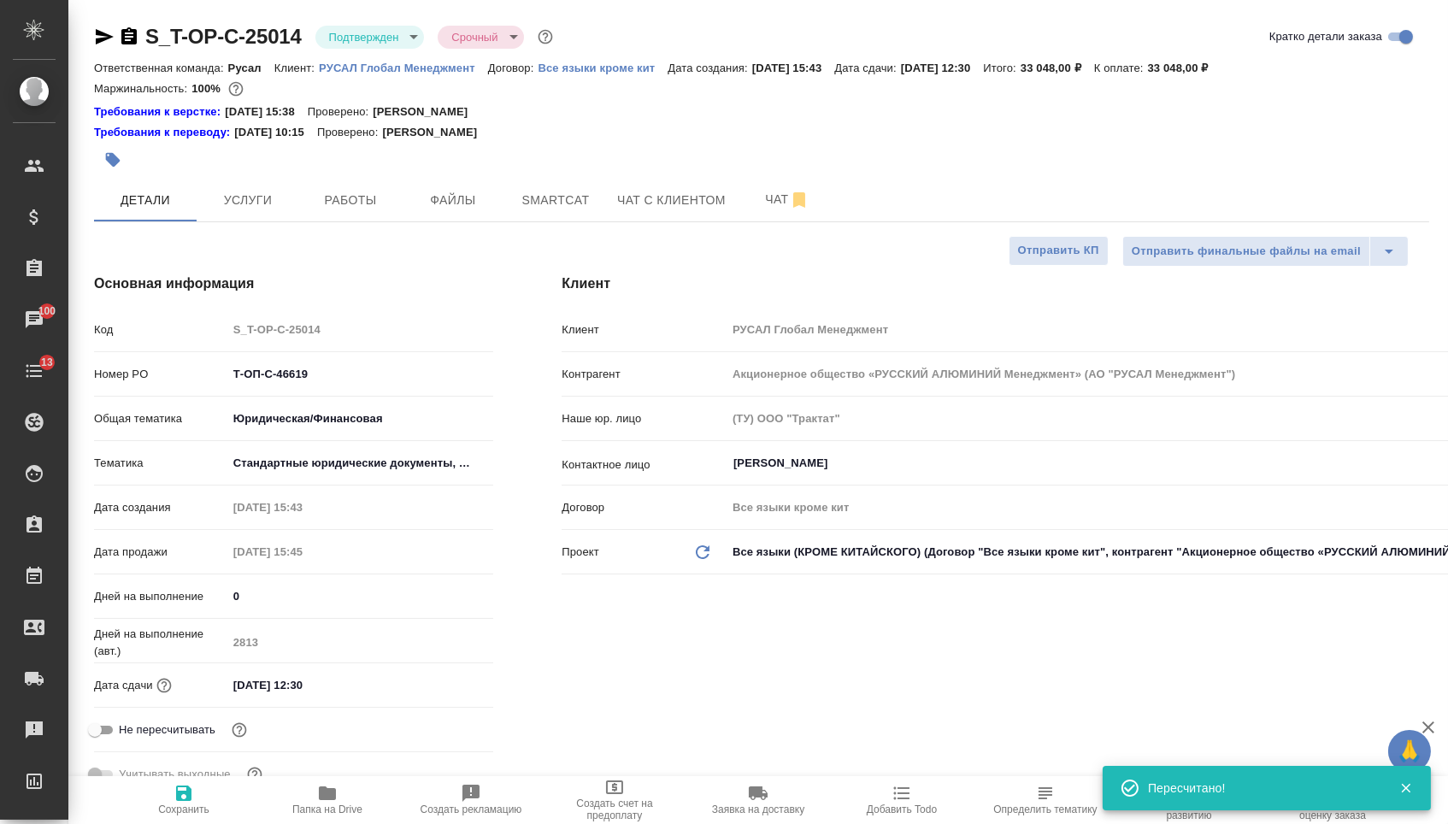
type textarea "x"
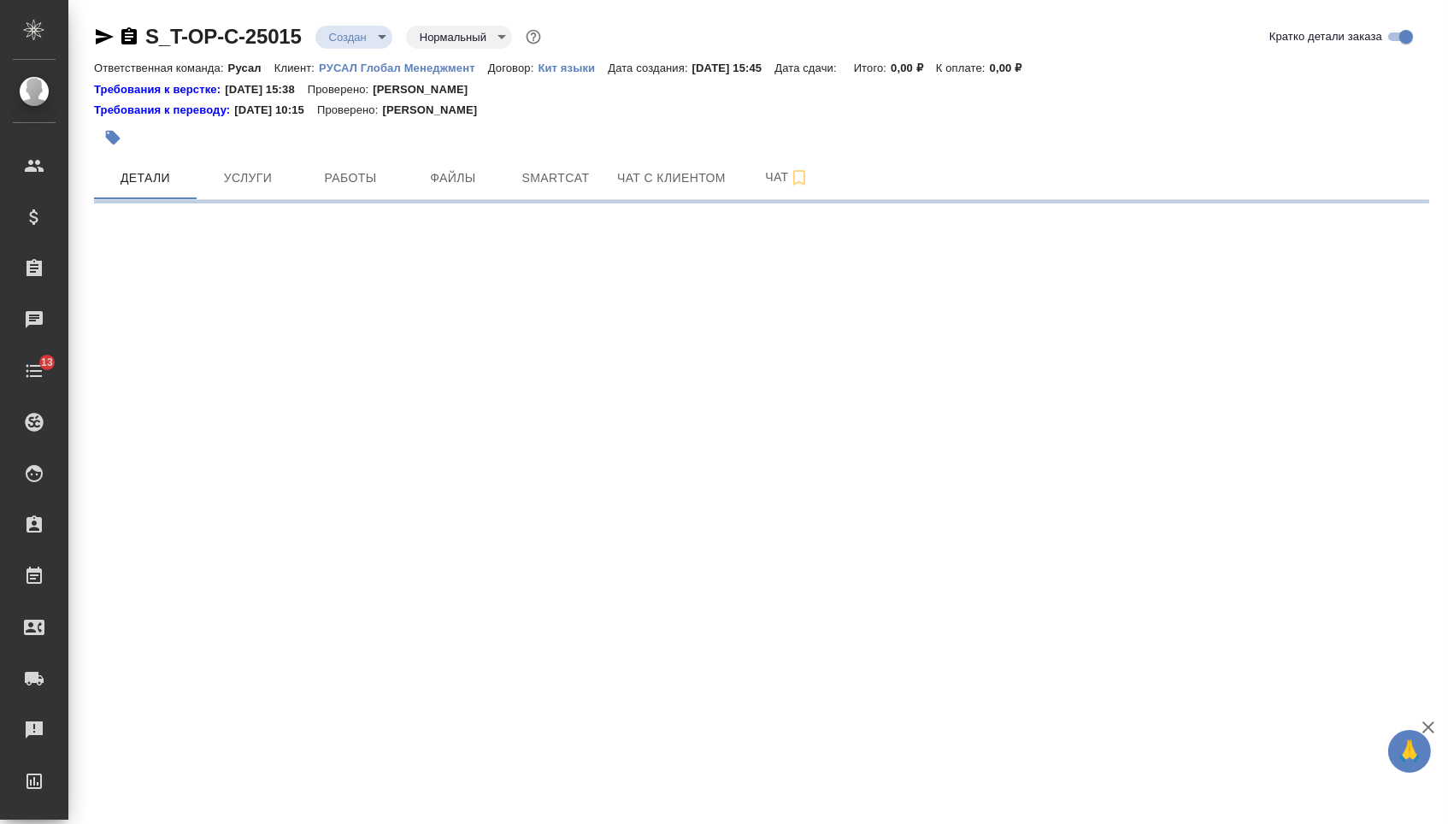
select select "RU"
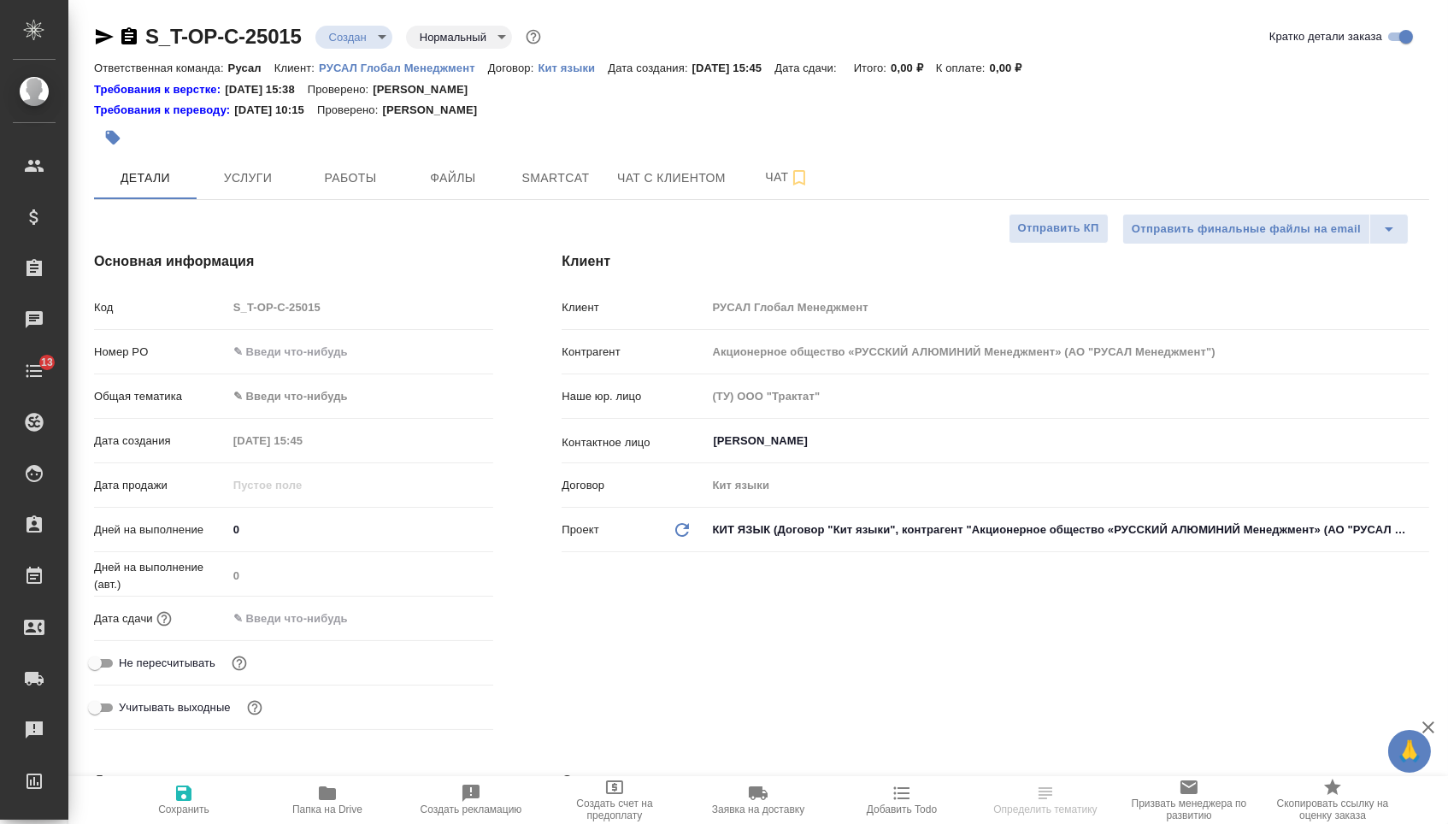
type textarea "x"
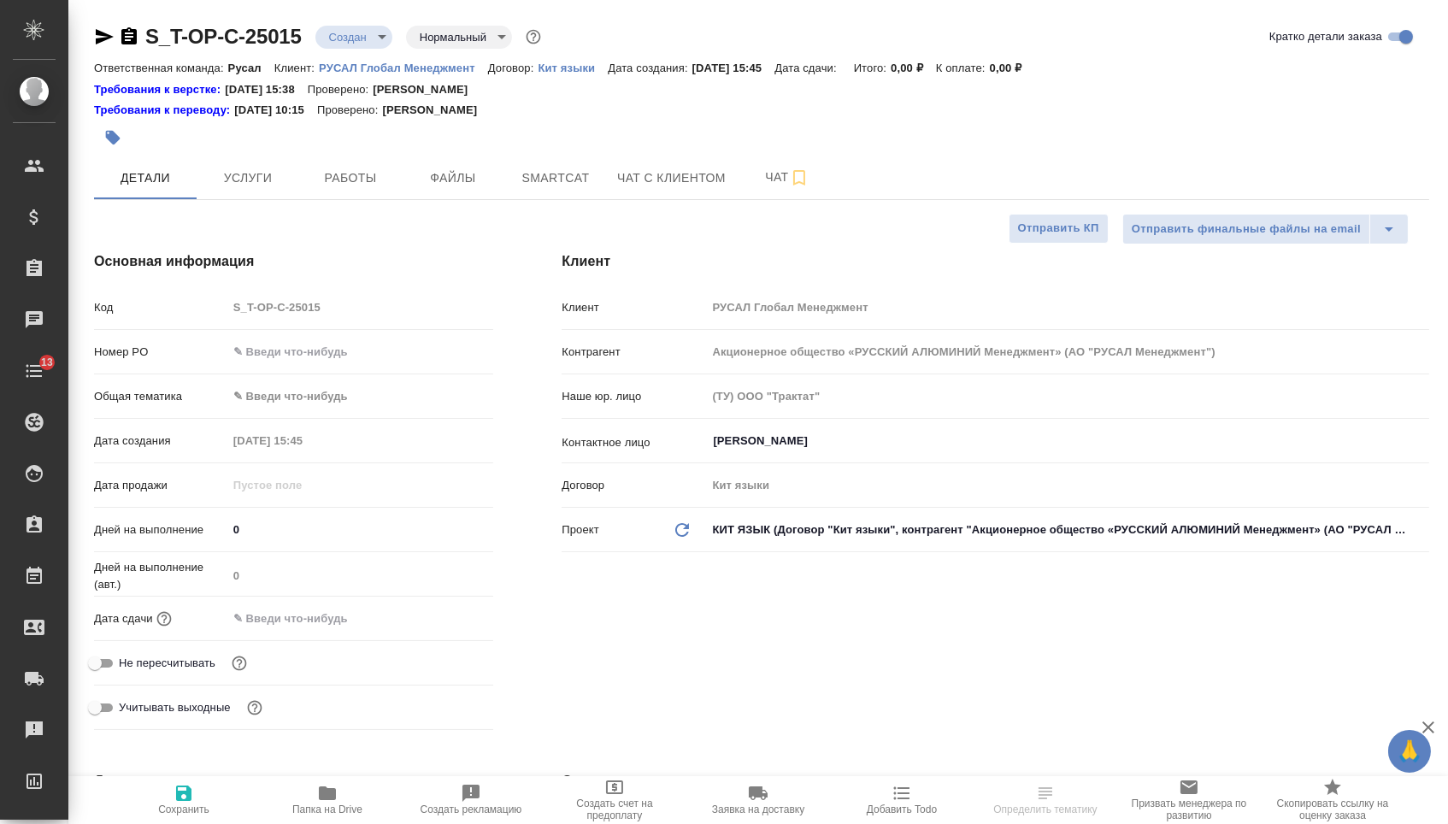
type textarea "x"
click at [292, 363] on input "text" at bounding box center [360, 351] width 267 height 25
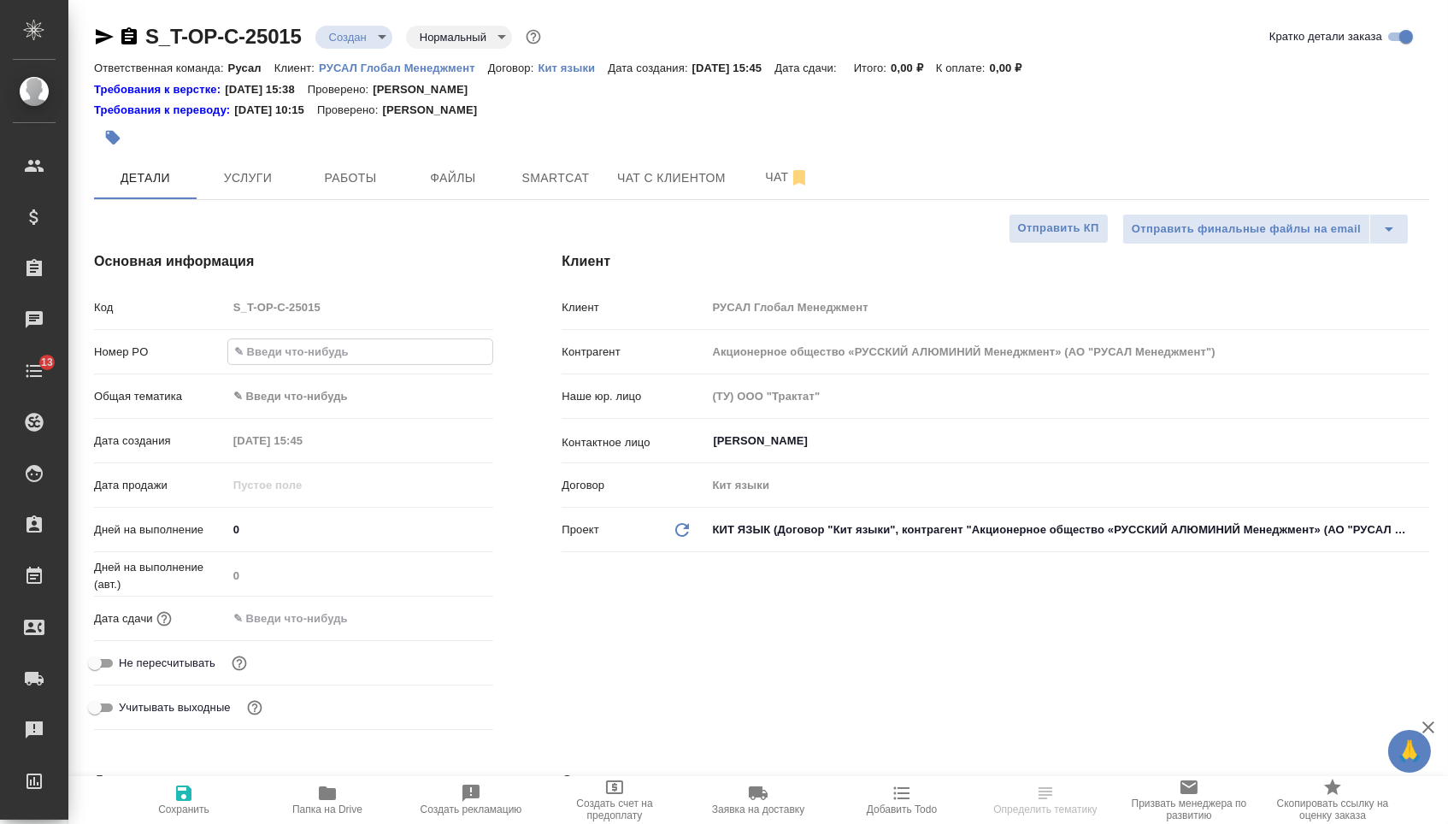
paste input "Т-ОП-С-46625"
type input "Т-ОП-С-46625"
type textarea "x"
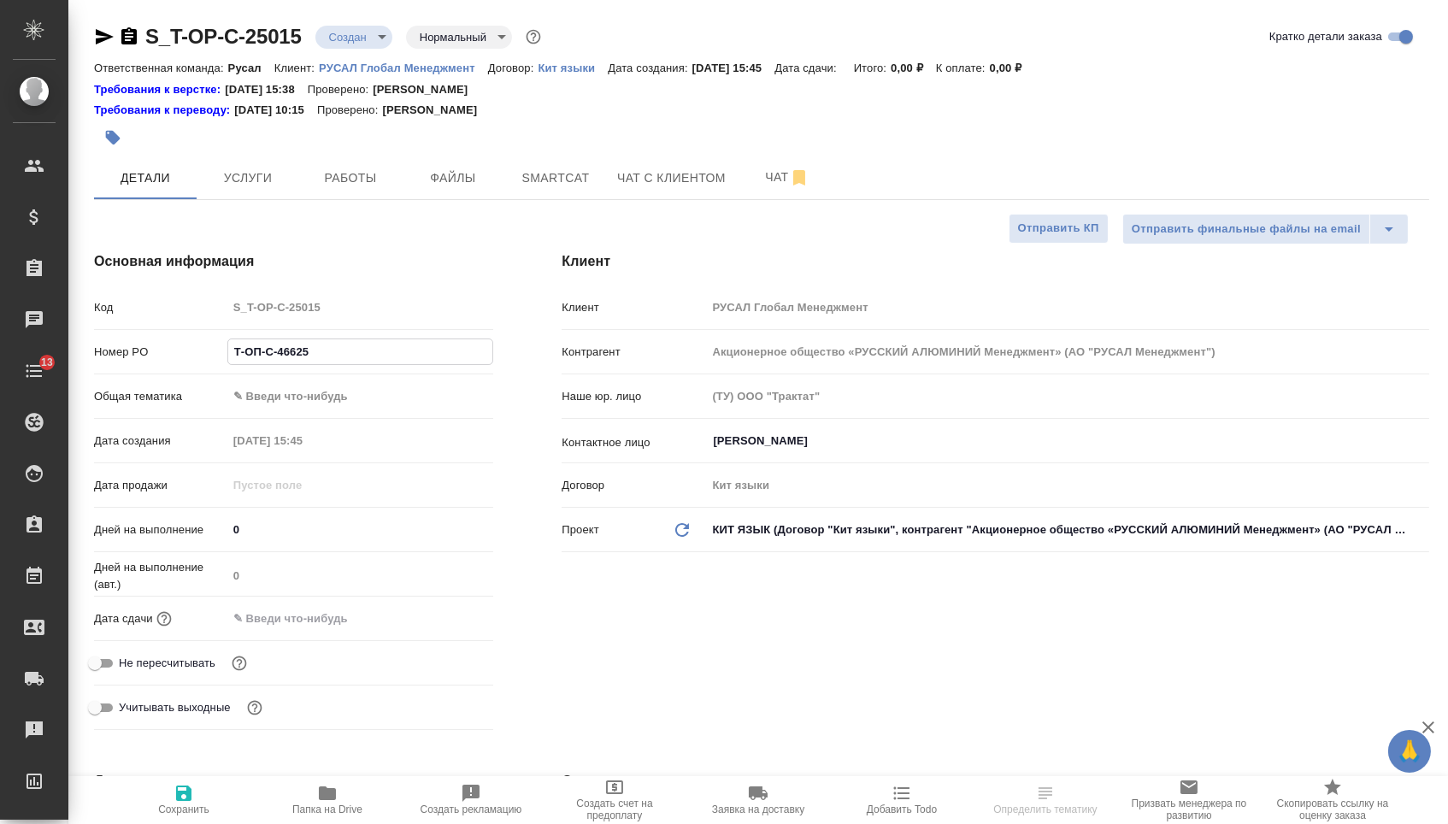
type input "Т-ОП-С-46625"
click at [300, 631] on input "text" at bounding box center [302, 618] width 150 height 25
click at [449, 624] on icon "button" at bounding box center [443, 617] width 21 height 21
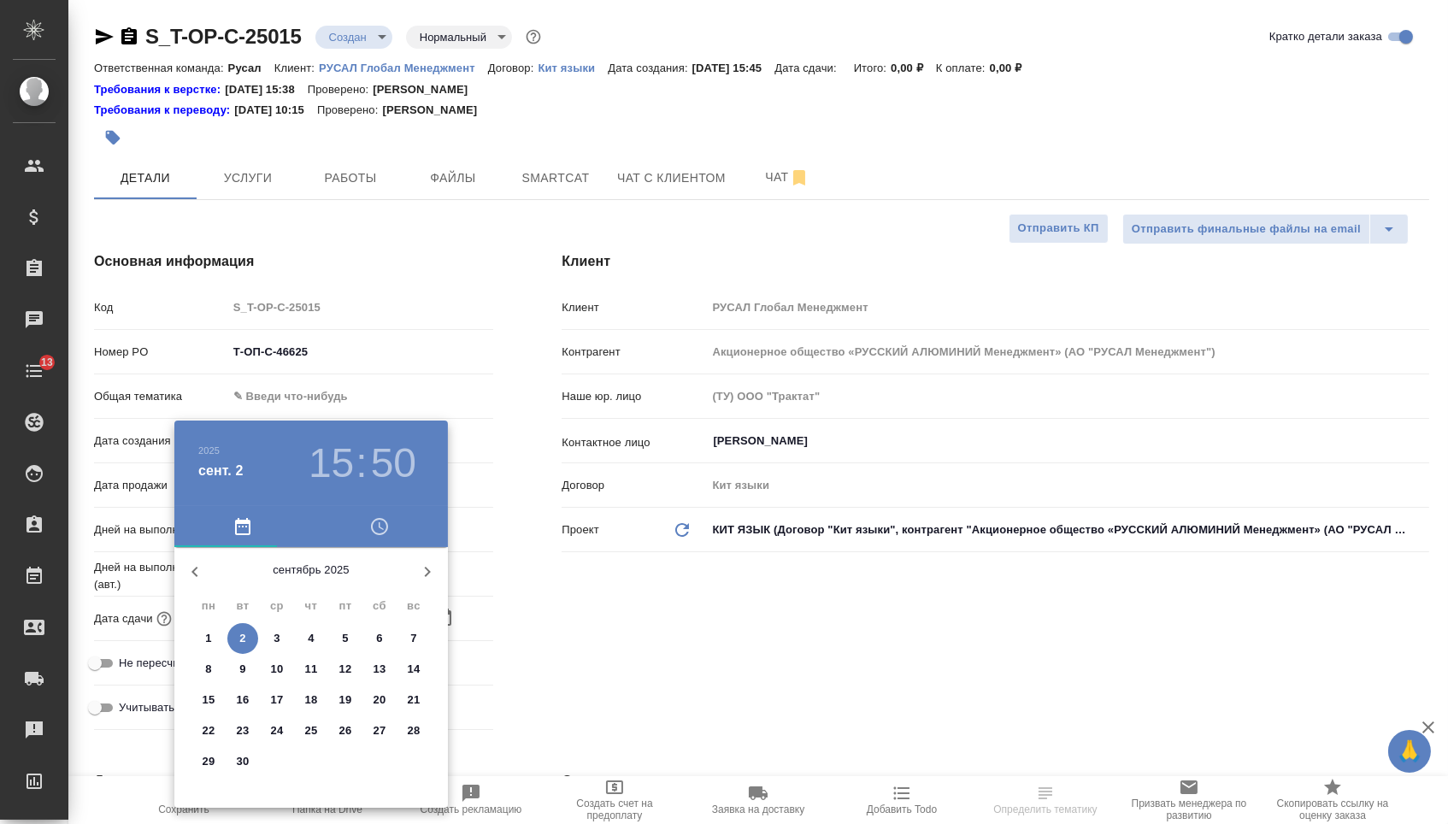
click at [280, 632] on p "3" at bounding box center [277, 638] width 6 height 17
type input "[DATE] 15:50"
type textarea "x"
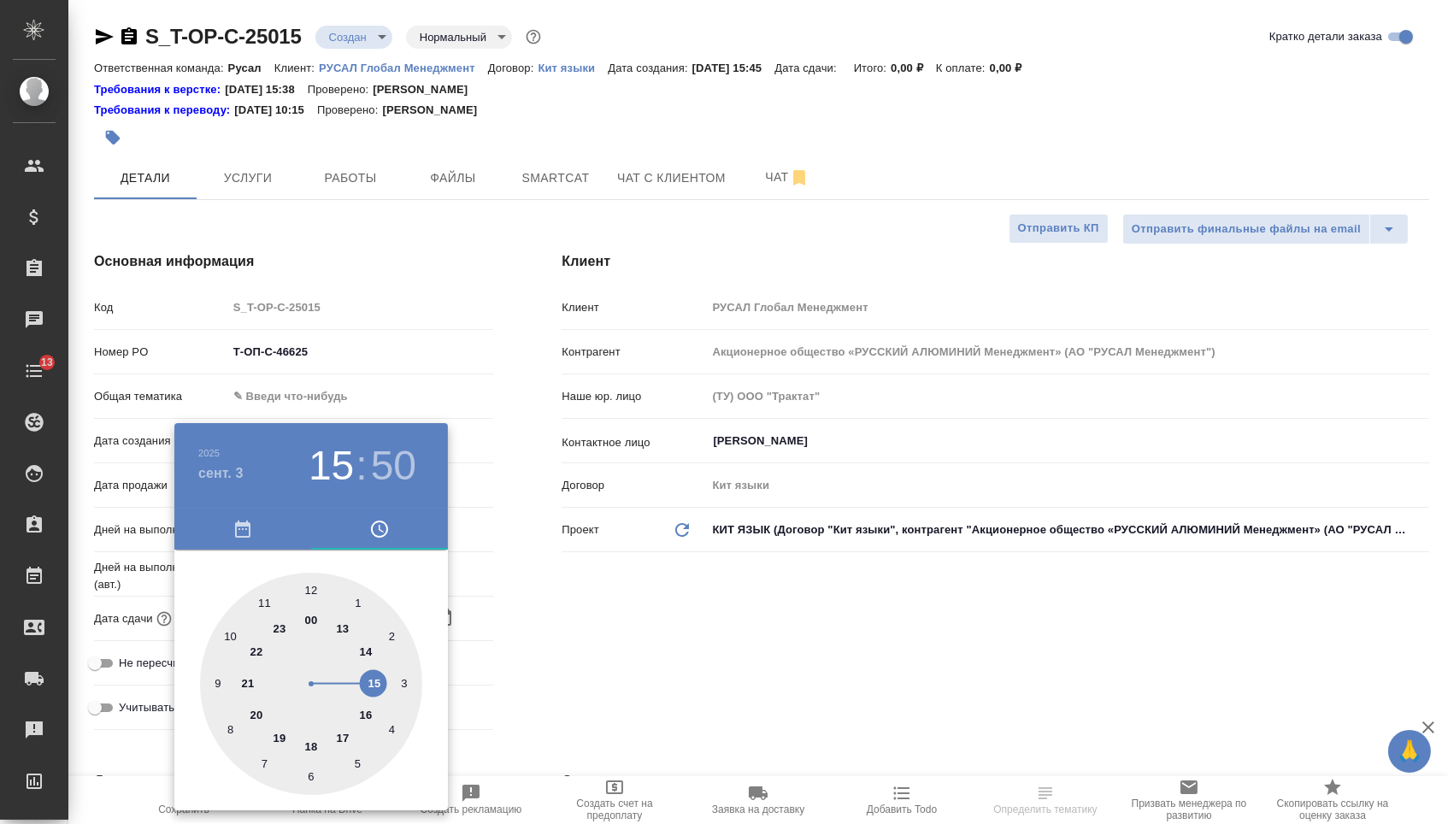
type textarea "x"
click at [372, 681] on div at bounding box center [311, 684] width 222 height 222
type textarea "x"
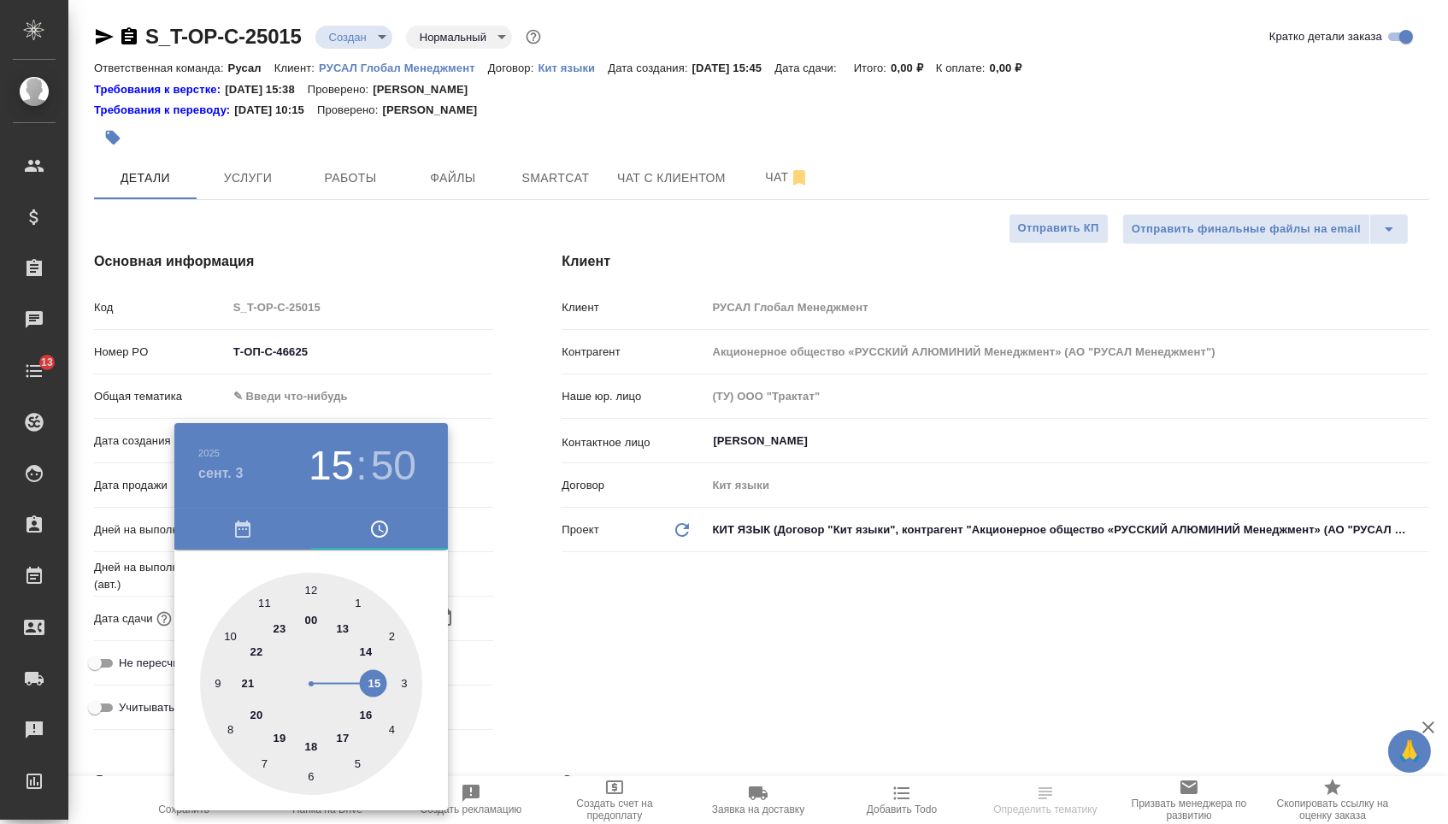
type textarea "x"
click at [311, 594] on div at bounding box center [311, 684] width 222 height 222
type input "[DATE] 15:00"
type textarea "x"
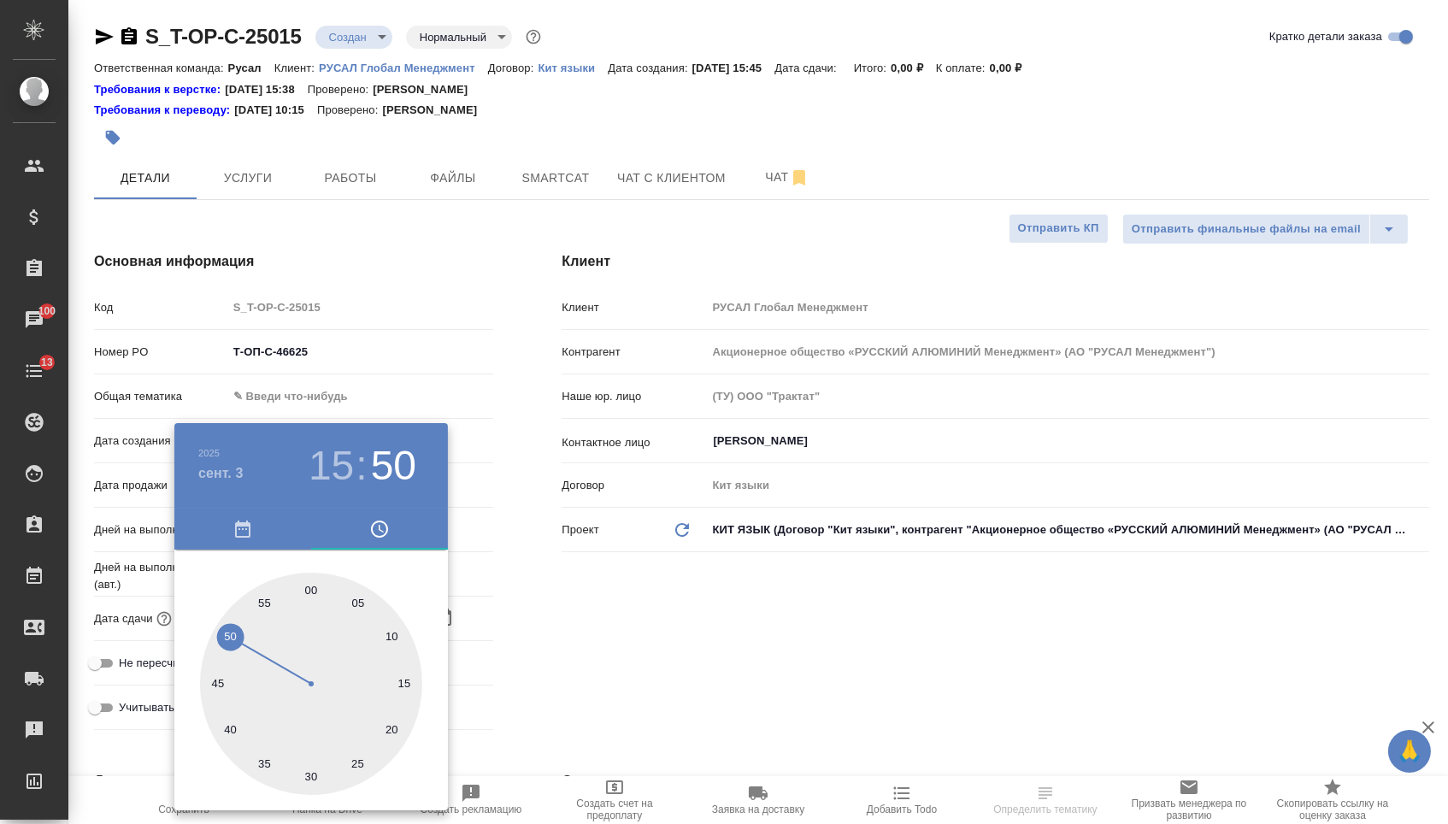
type textarea "x"
click at [485, 623] on div at bounding box center [724, 412] width 1448 height 824
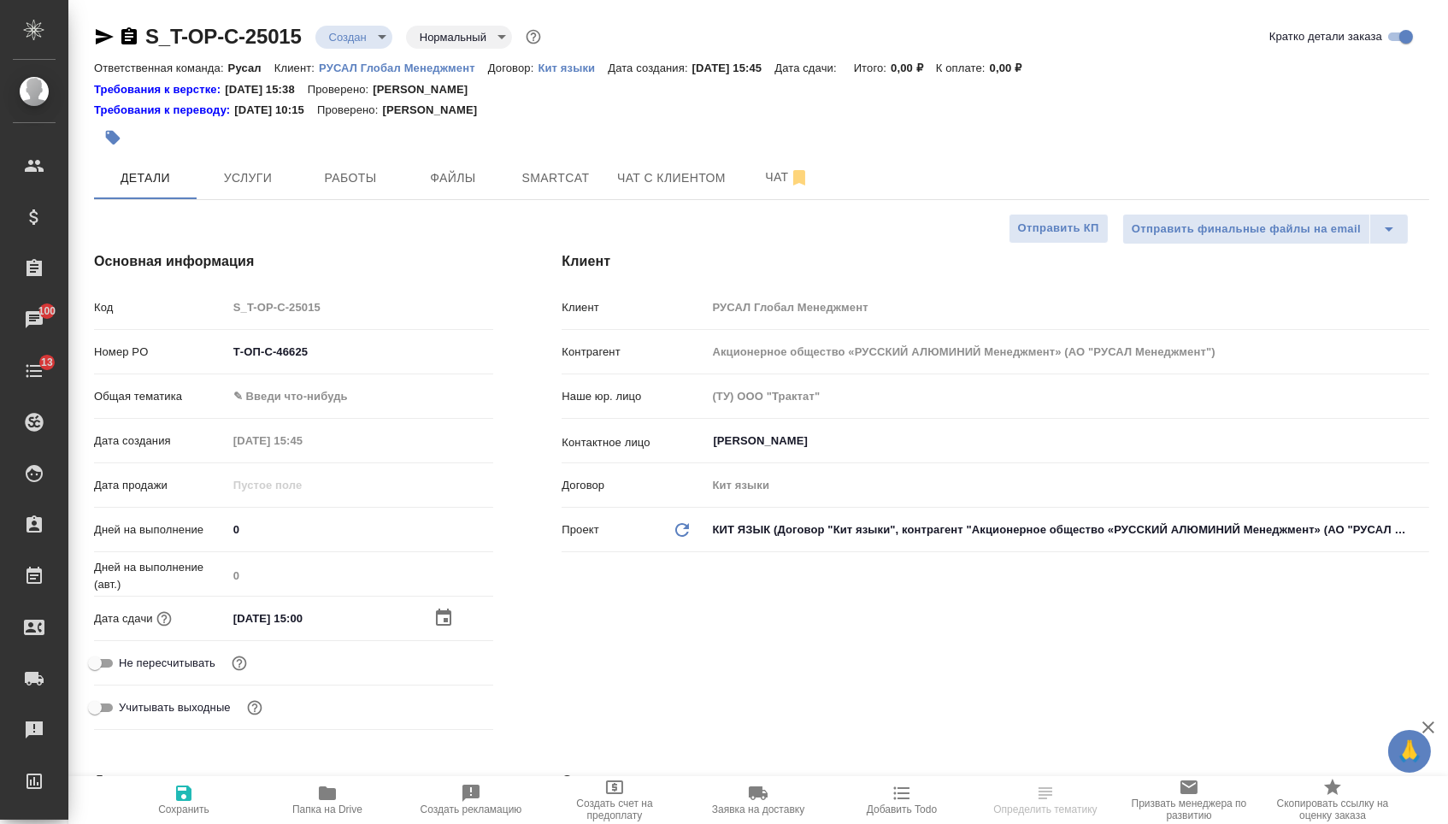
type textarea "x"
select select "RU"
type textarea "x"
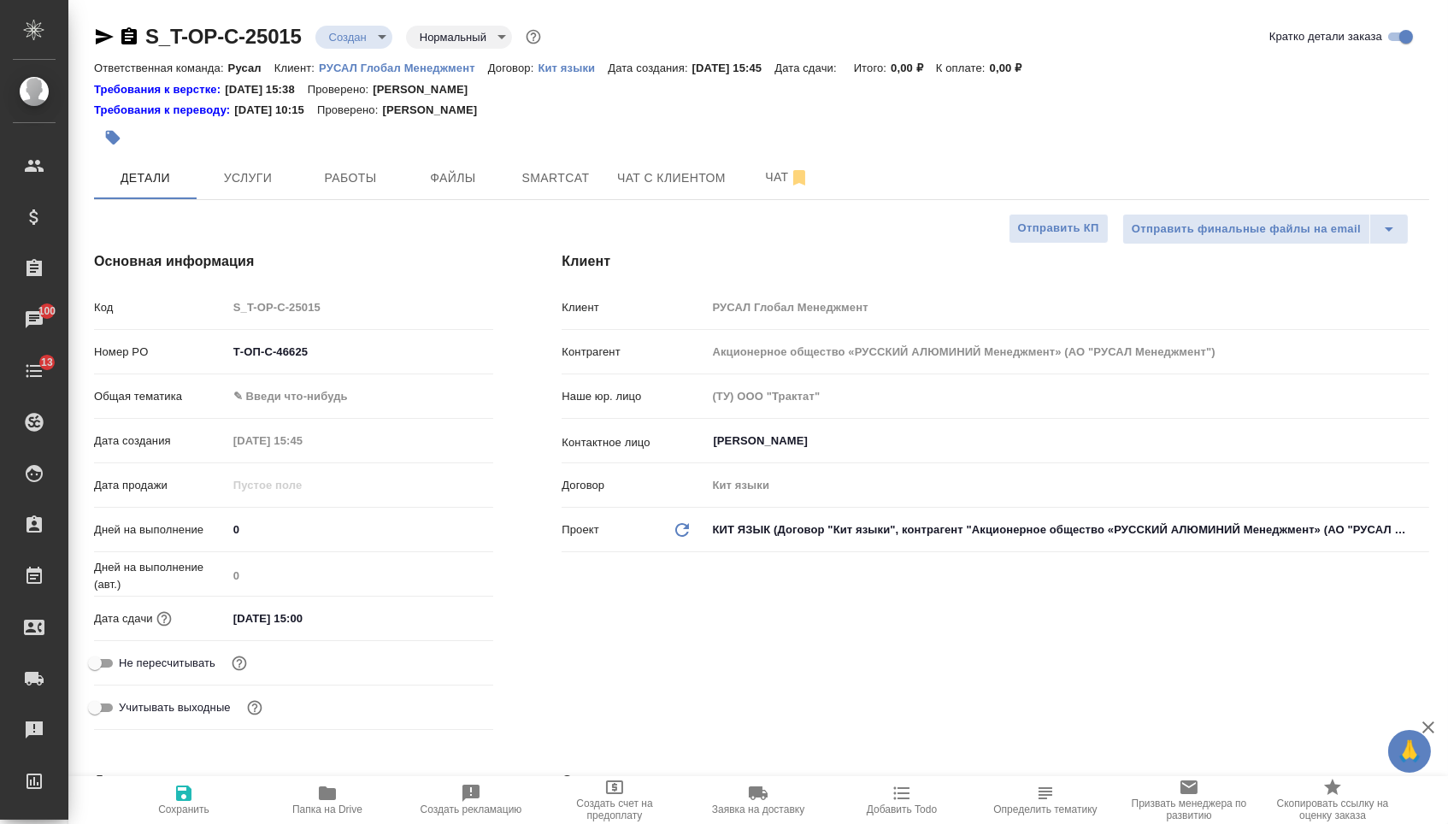
type textarea "x"
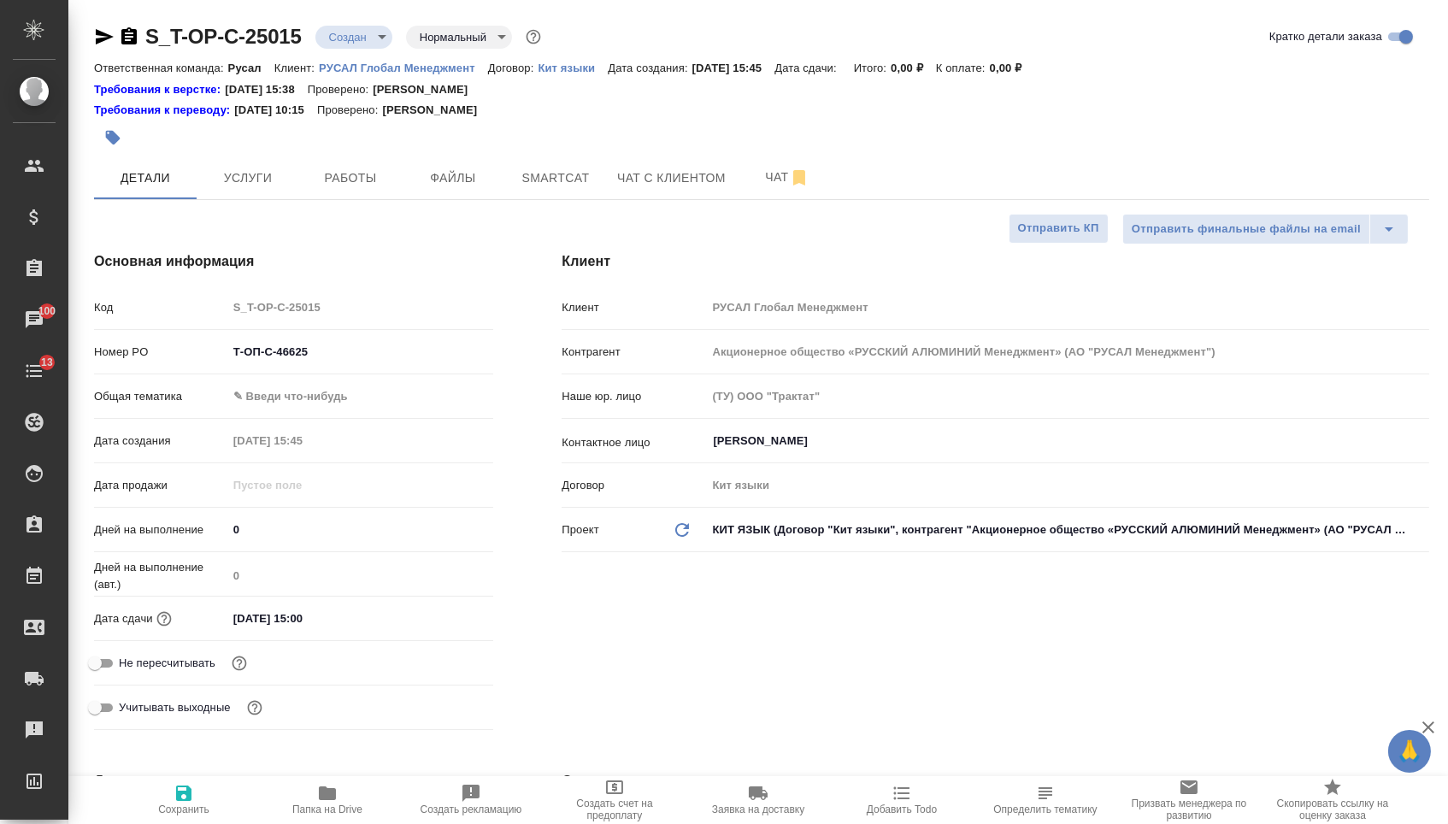
click at [295, 399] on body "🙏 .cls-1 fill:#fff; AWATERA [PERSON_NAME] Спецификации Заказы 100 Чаты 13 Todo …" at bounding box center [724, 412] width 1448 height 824
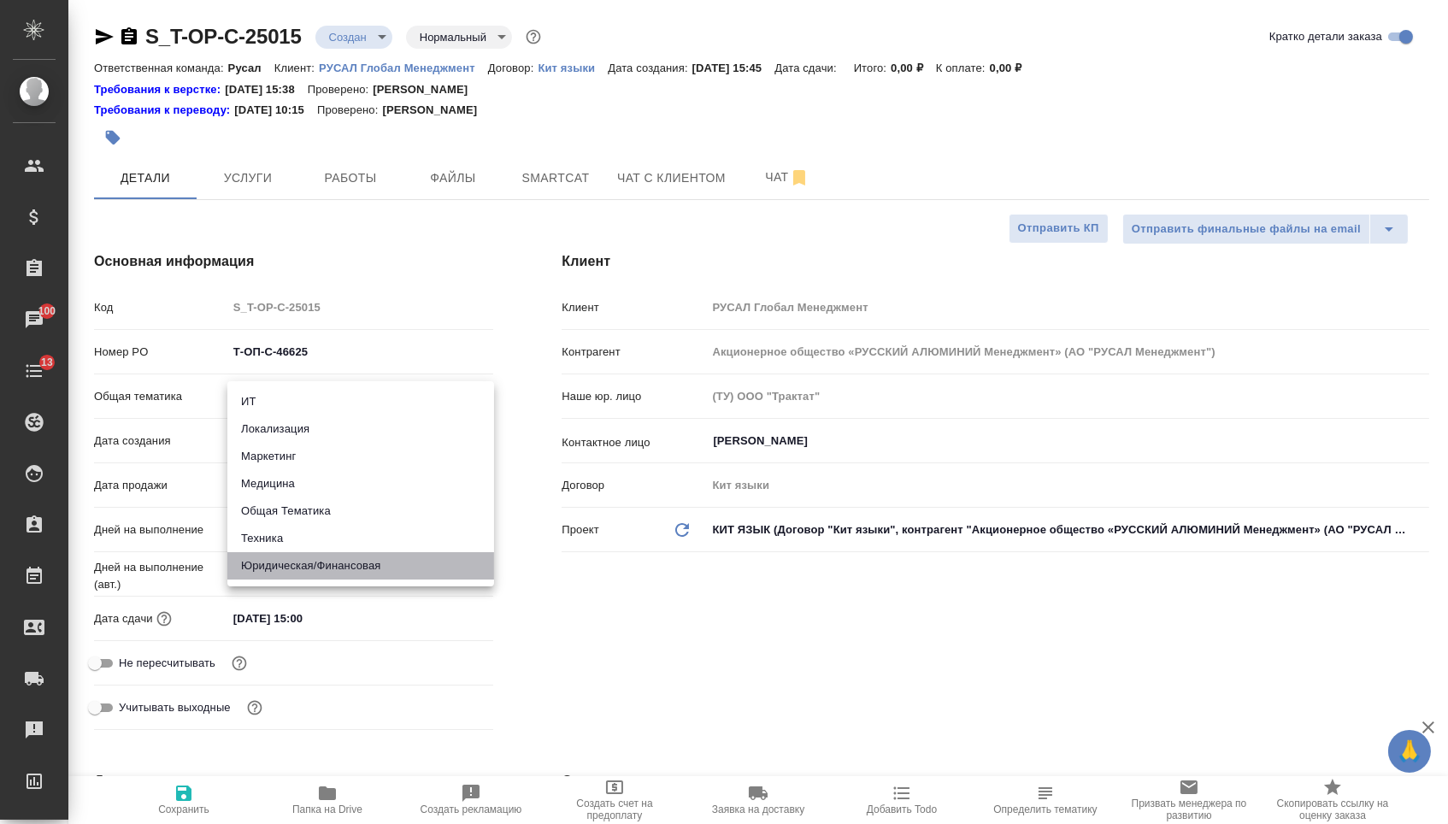
click at [283, 571] on li "Юридическая/Финансовая" at bounding box center [360, 565] width 267 height 27
type input "yr-fn"
type textarea "x"
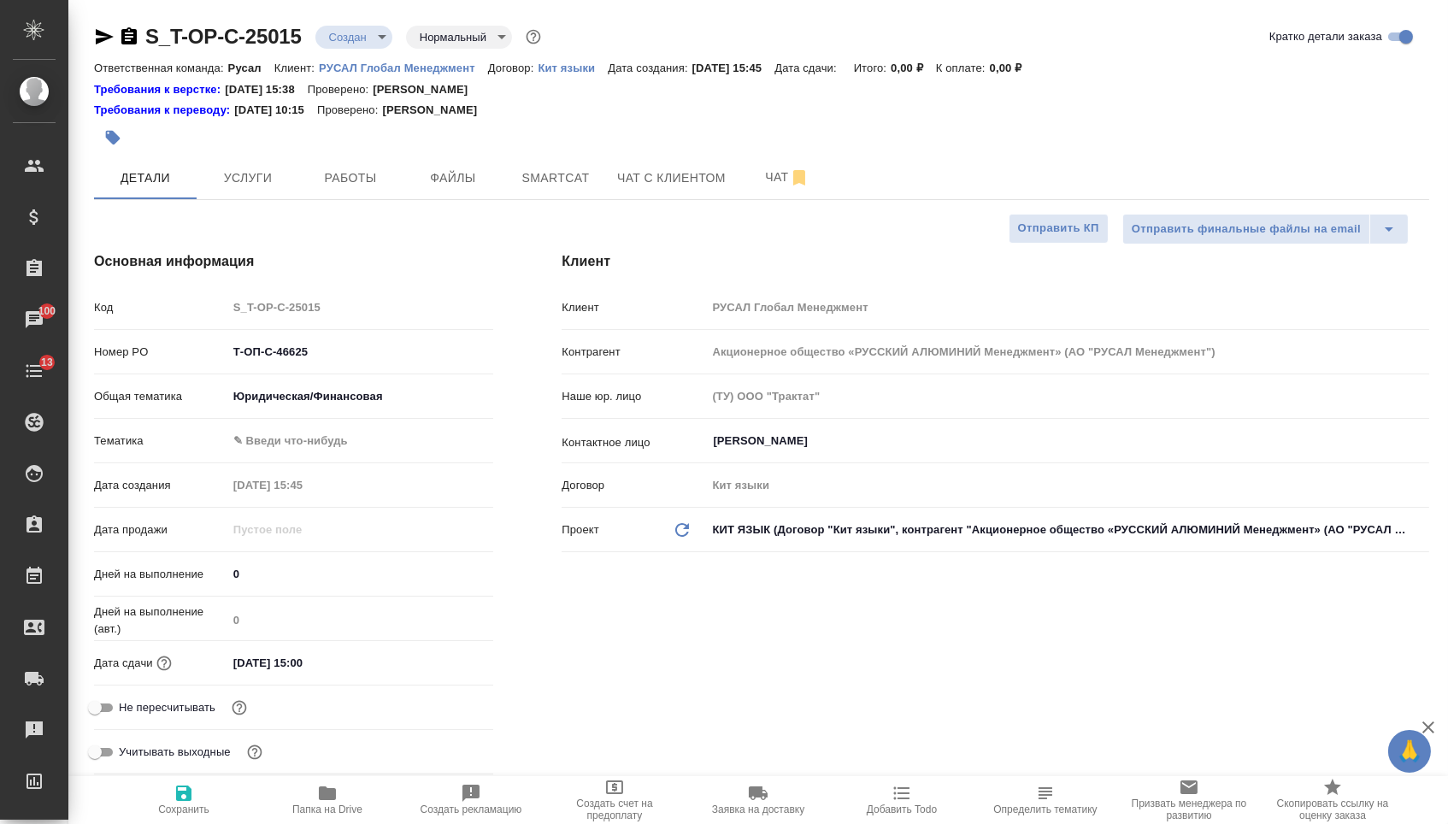
click at [295, 454] on body "🙏 .cls-1 fill:#fff; AWATERA [PERSON_NAME] Спецификации Заказы 100 Чаты 13 Todo …" at bounding box center [724, 412] width 1448 height 824
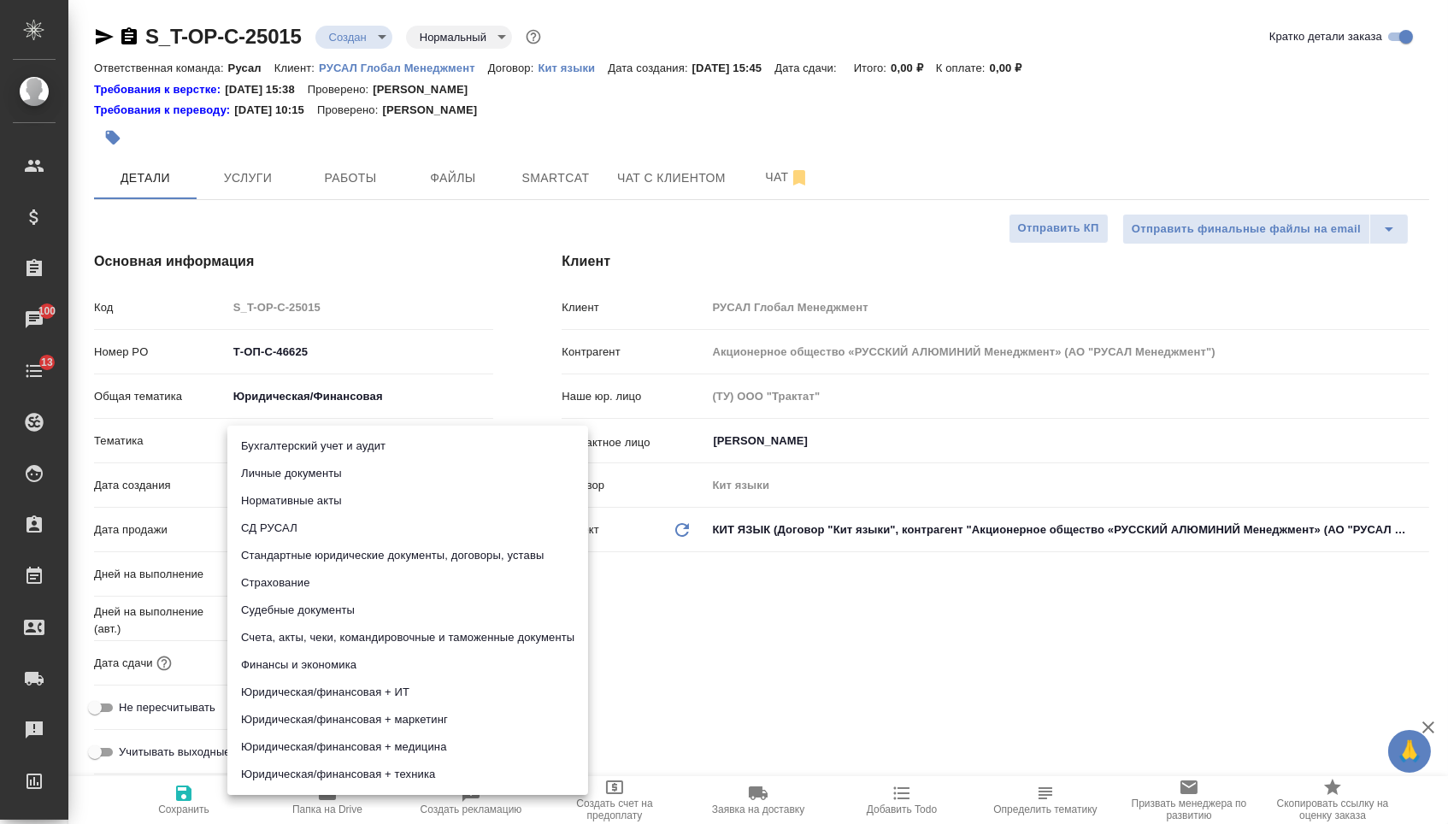
click at [290, 566] on li "Стандартные юридические документы, договоры, уставы" at bounding box center [407, 555] width 361 height 27
type textarea "x"
type input "5f647205b73bc97568ca66bf"
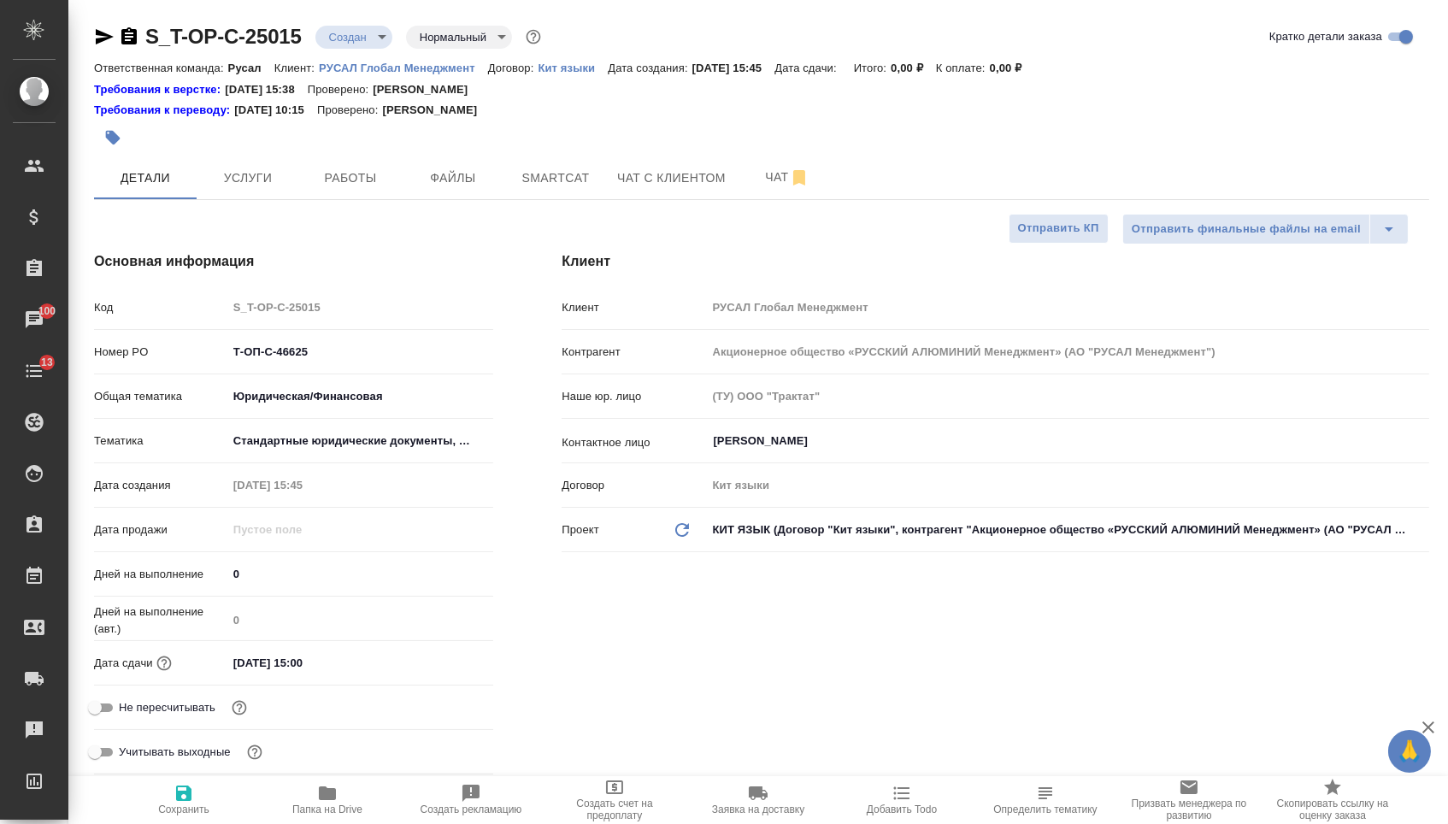
click at [168, 823] on button "Сохранить" at bounding box center [184, 800] width 144 height 48
type textarea "x"
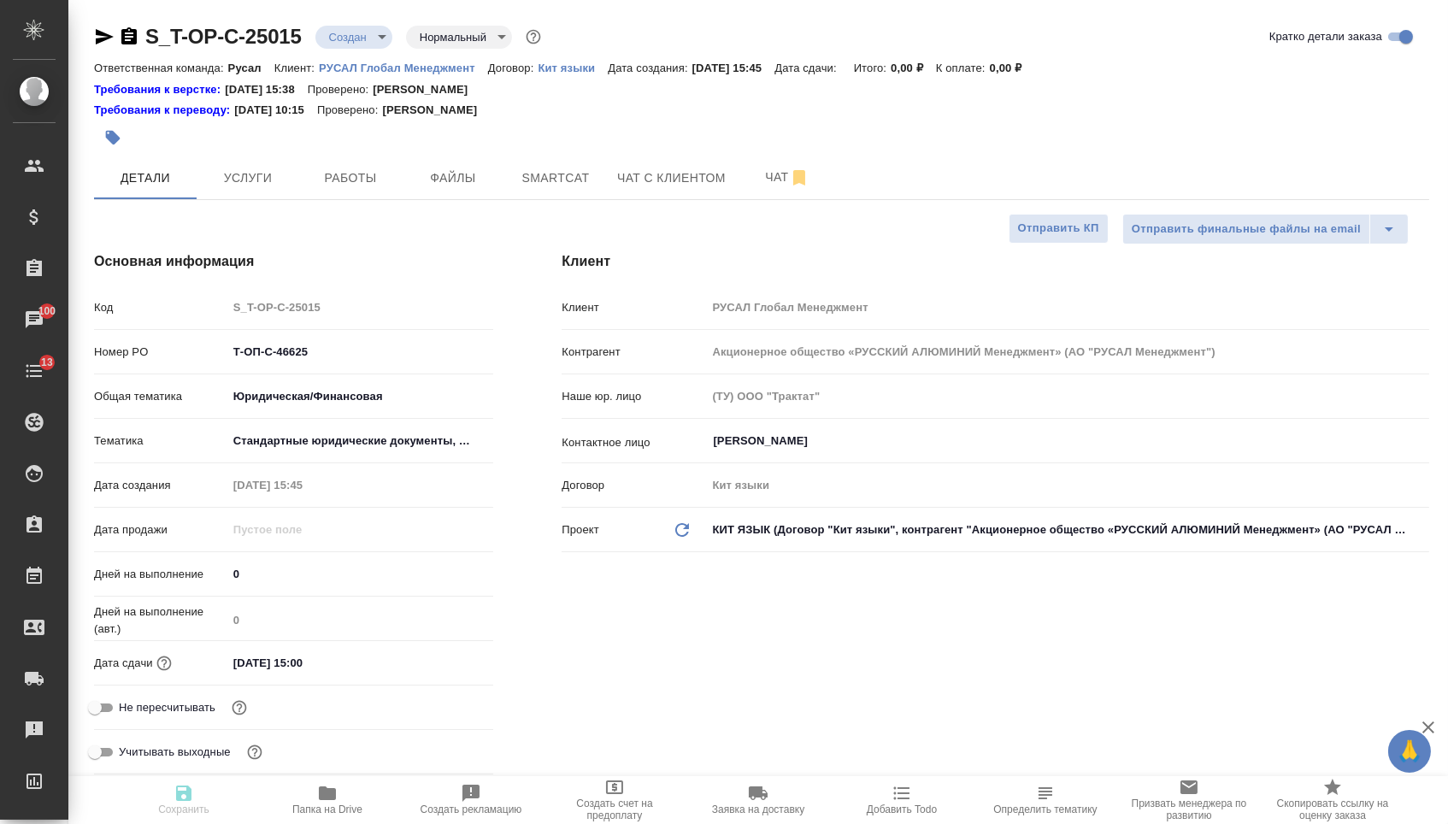
type textarea "x"
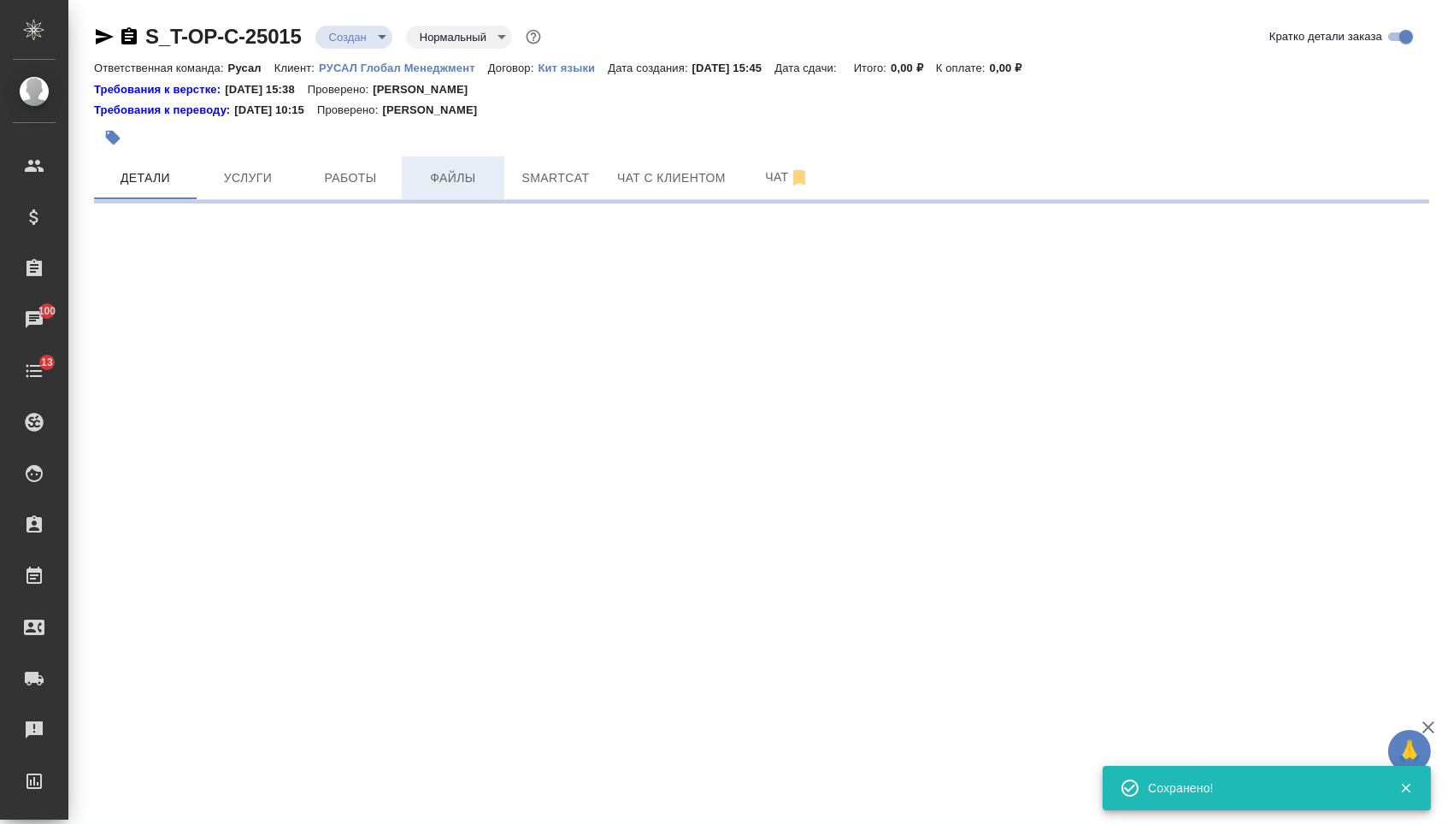
select select "RU"
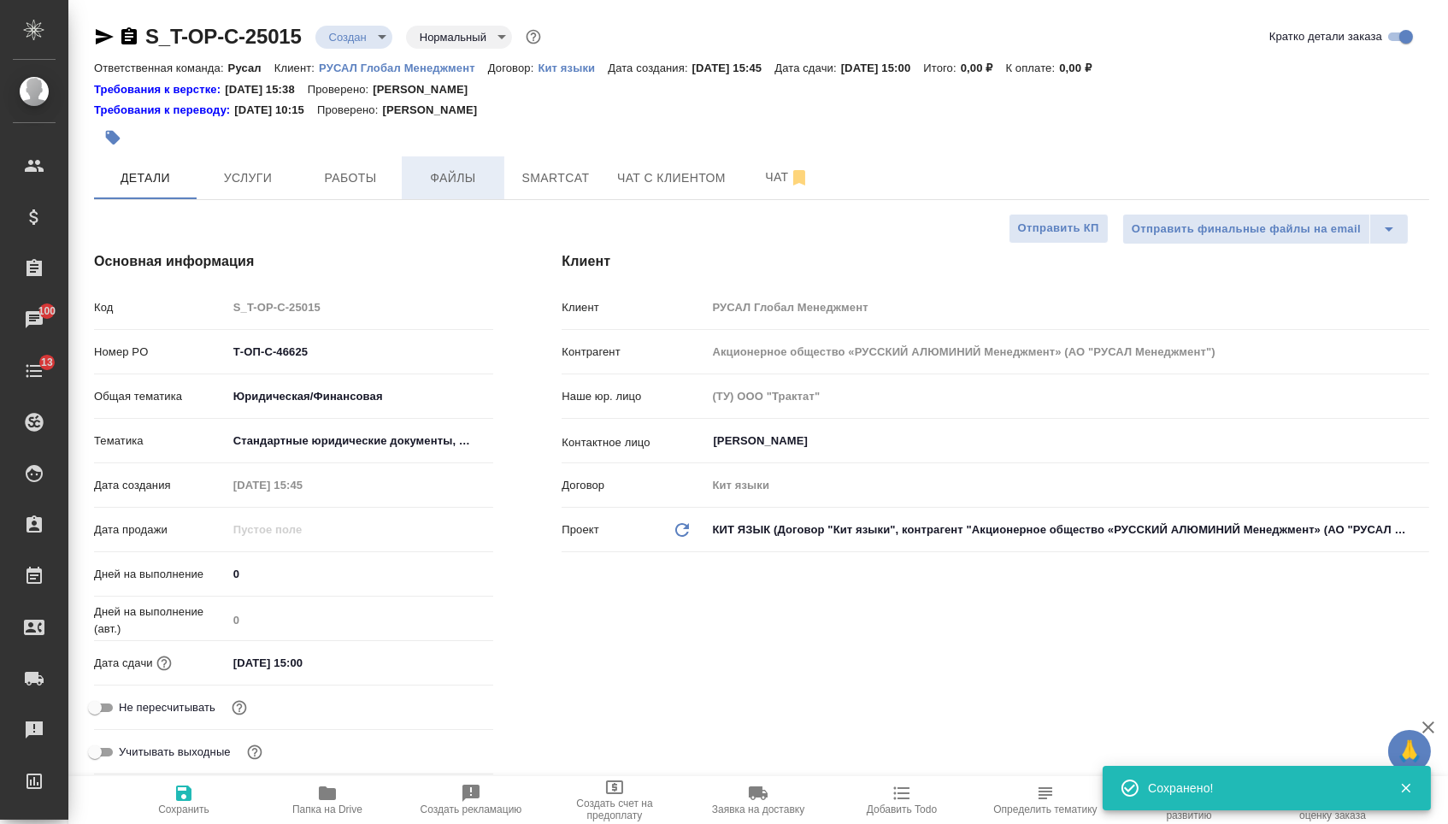
click at [457, 174] on span "Файлы" at bounding box center [453, 178] width 82 height 21
type textarea "x"
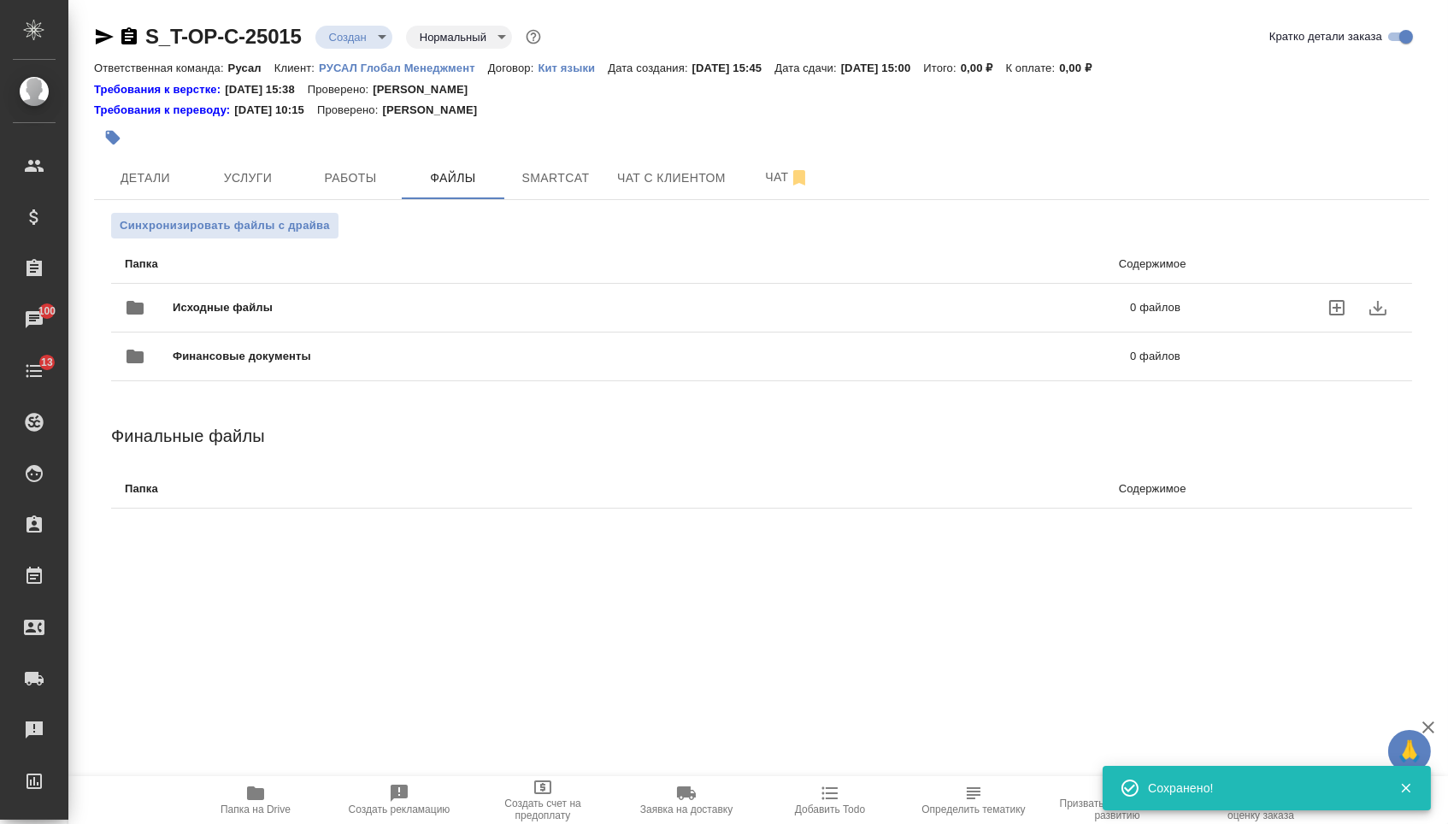
click at [220, 303] on span "Исходные файлы" at bounding box center [437, 307] width 529 height 17
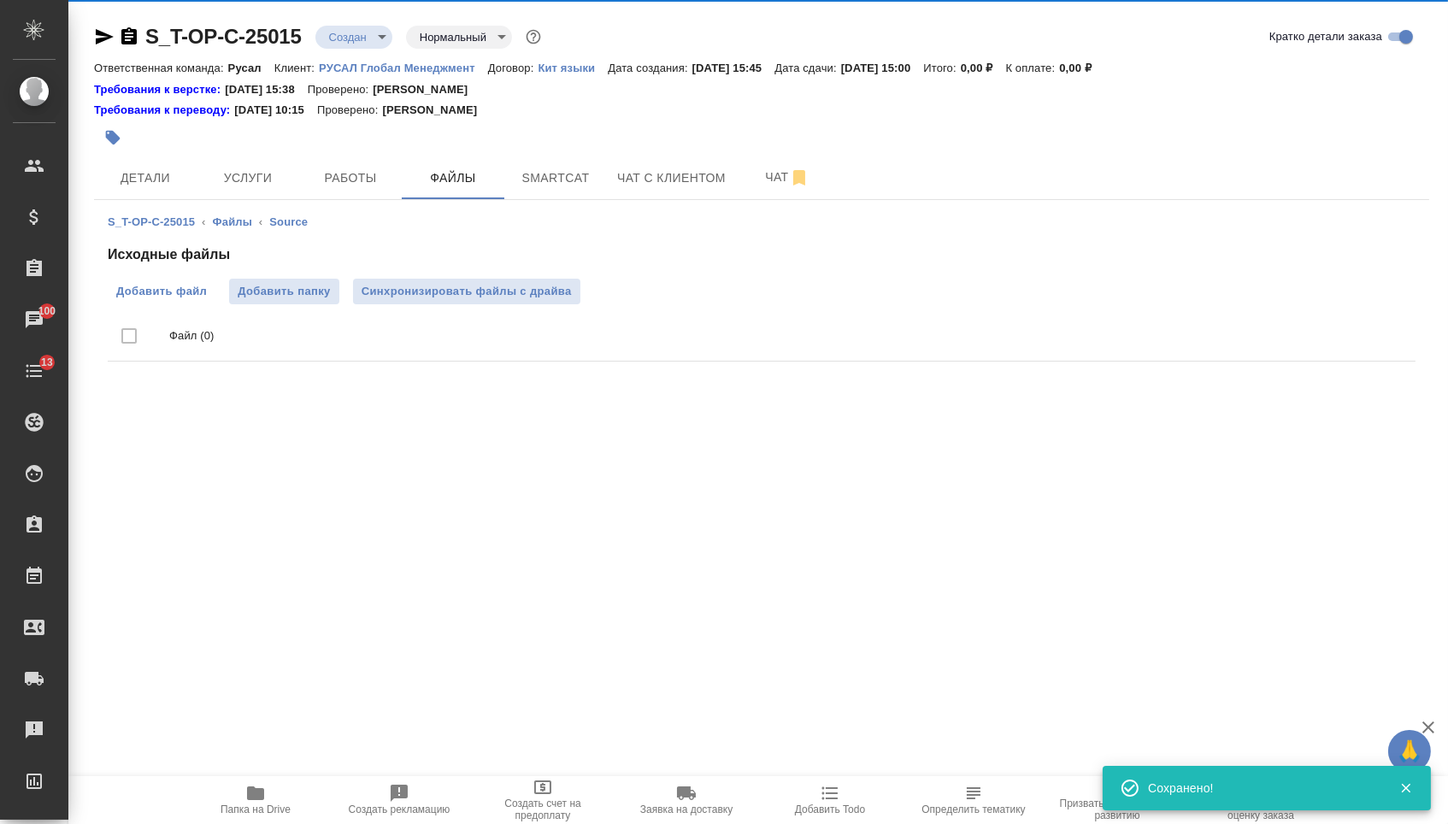
click at [161, 298] on span "Добавить файл" at bounding box center [161, 291] width 91 height 17
click at [0, 0] on input "Добавить файл" at bounding box center [0, 0] width 0 height 0
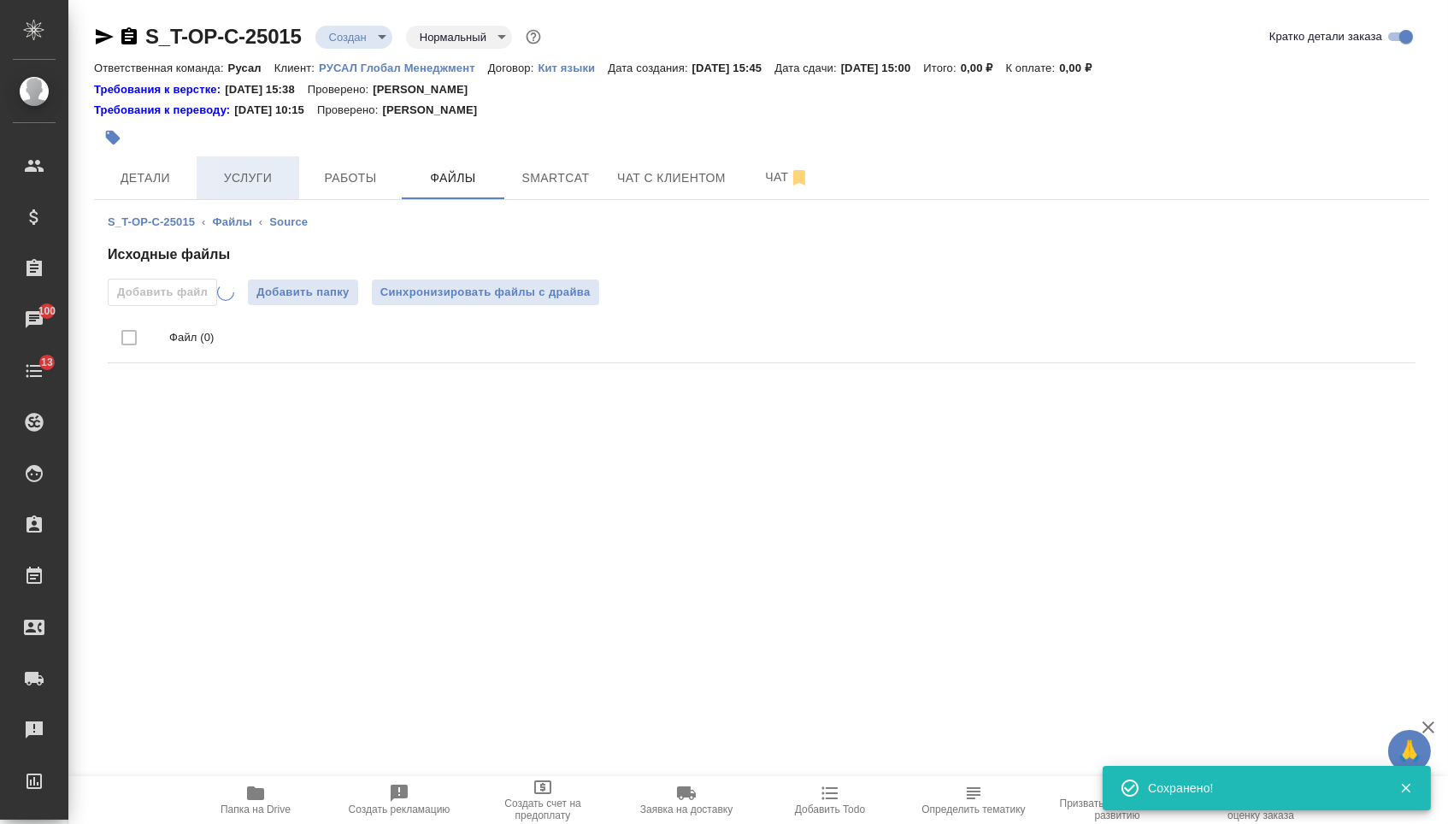
click at [280, 170] on span "Услуги" at bounding box center [248, 178] width 82 height 21
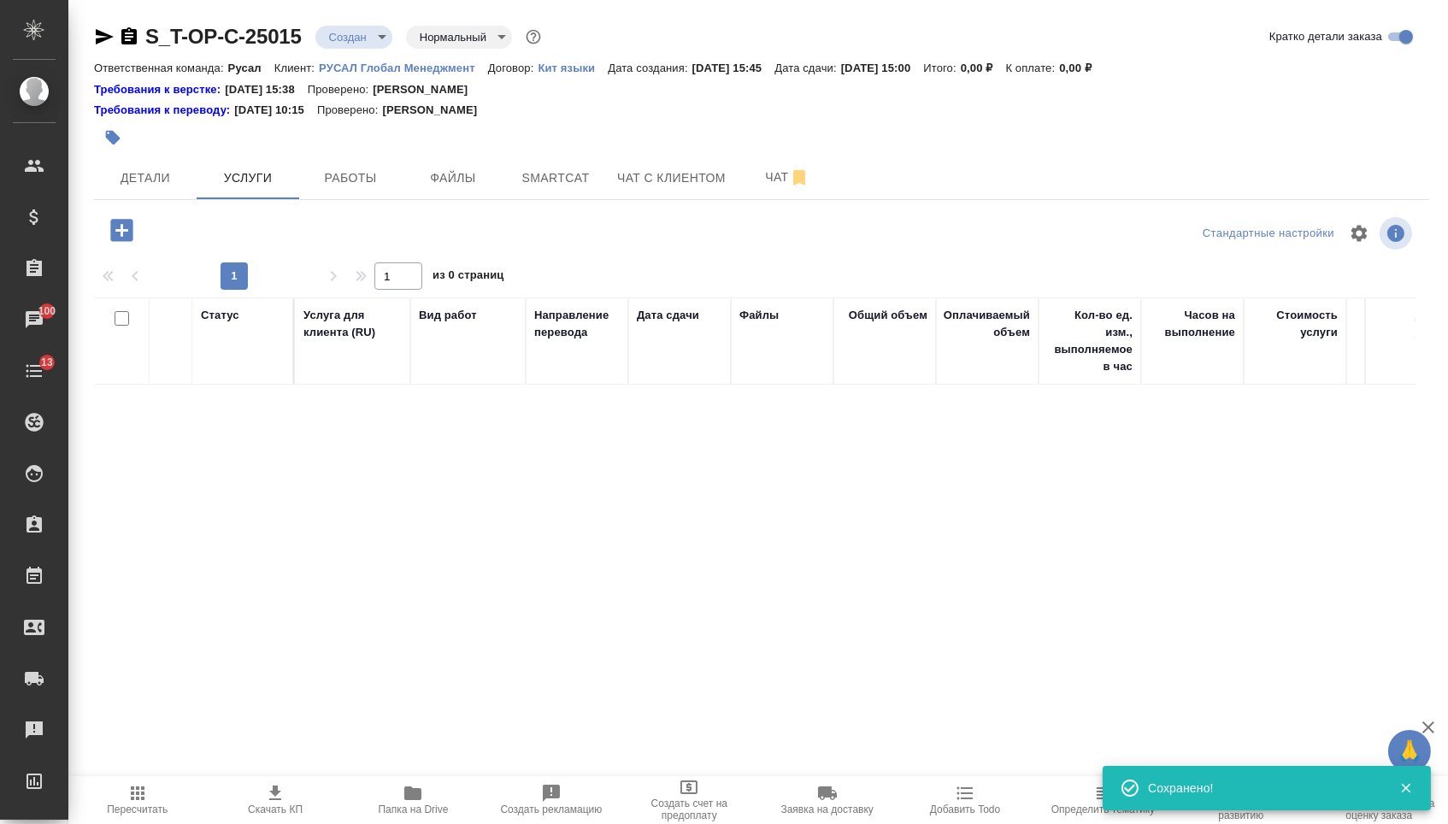
click at [119, 248] on button "button" at bounding box center [121, 230] width 47 height 35
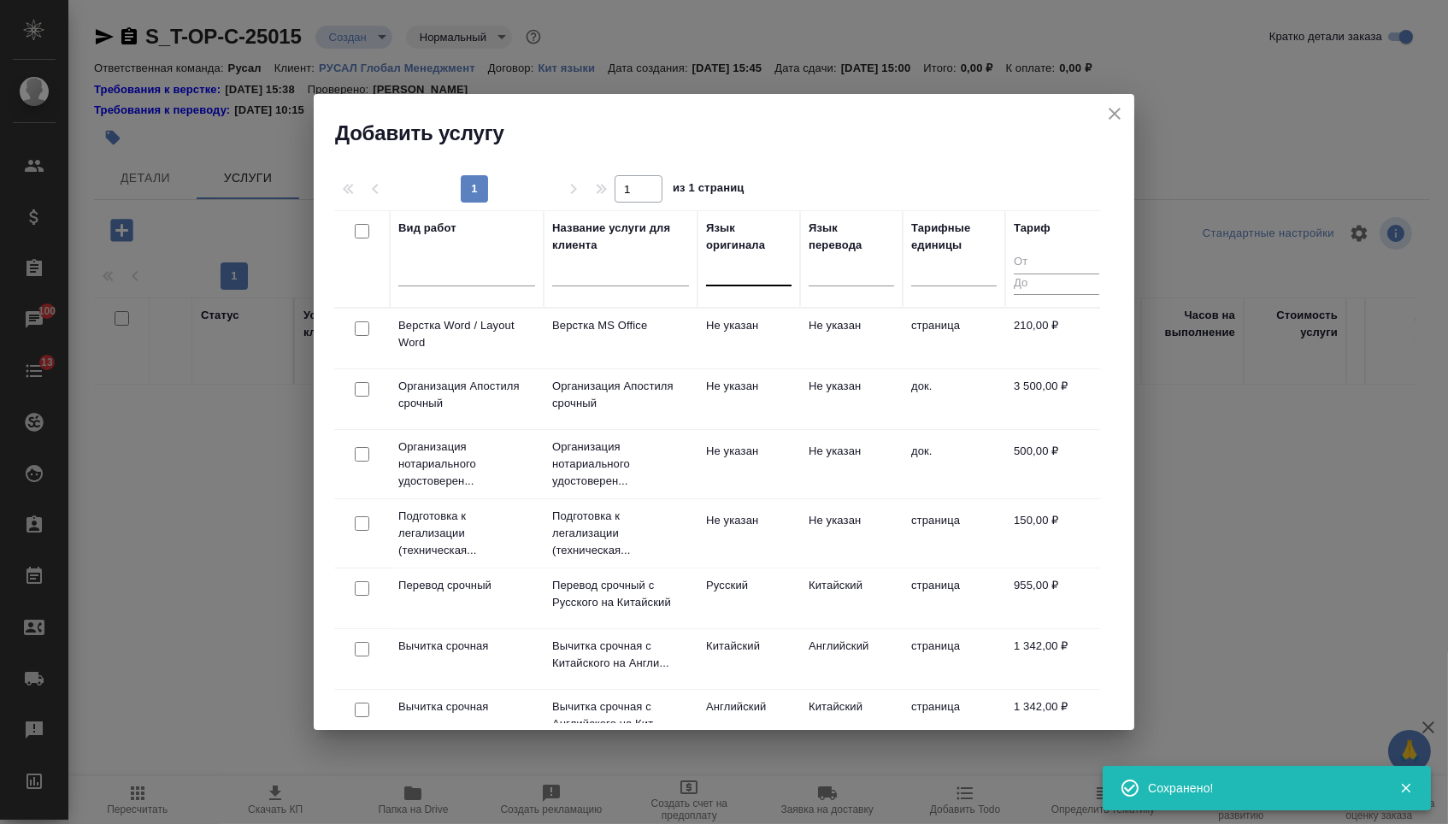
click at [764, 269] on div at bounding box center [748, 268] width 85 height 25
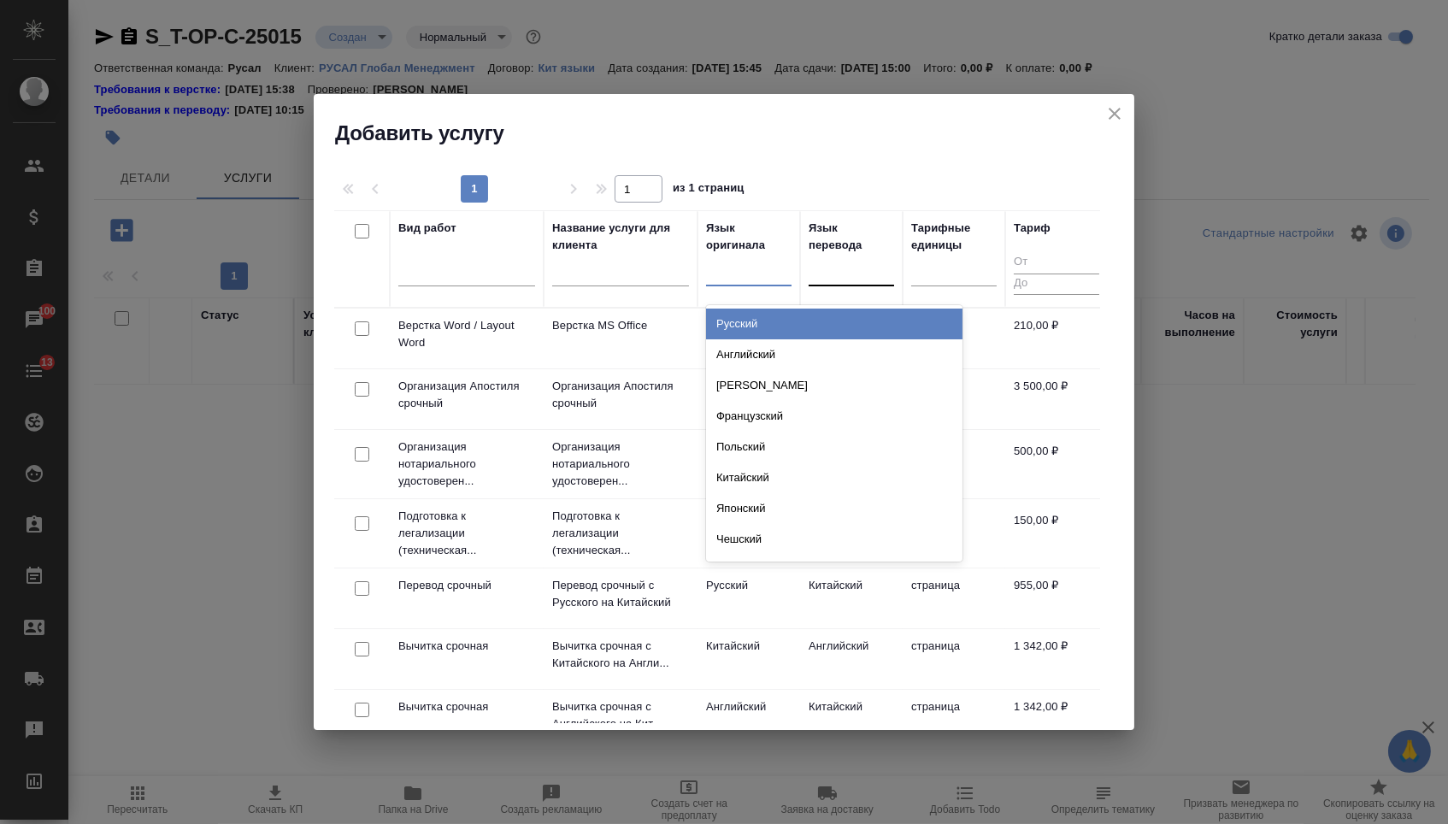
click at [814, 275] on div at bounding box center [851, 268] width 85 height 25
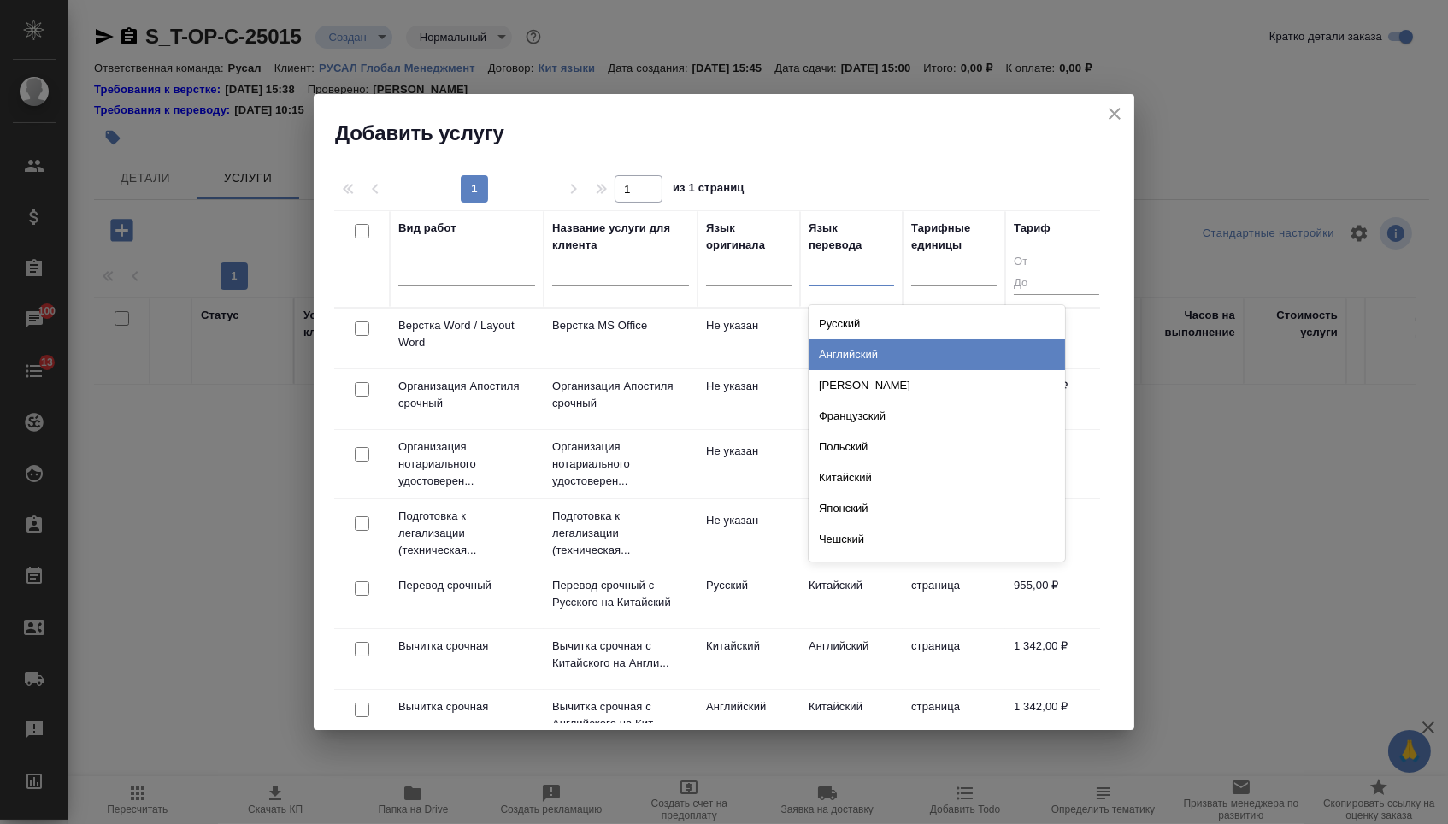
click at [814, 345] on div "Английский" at bounding box center [937, 354] width 256 height 31
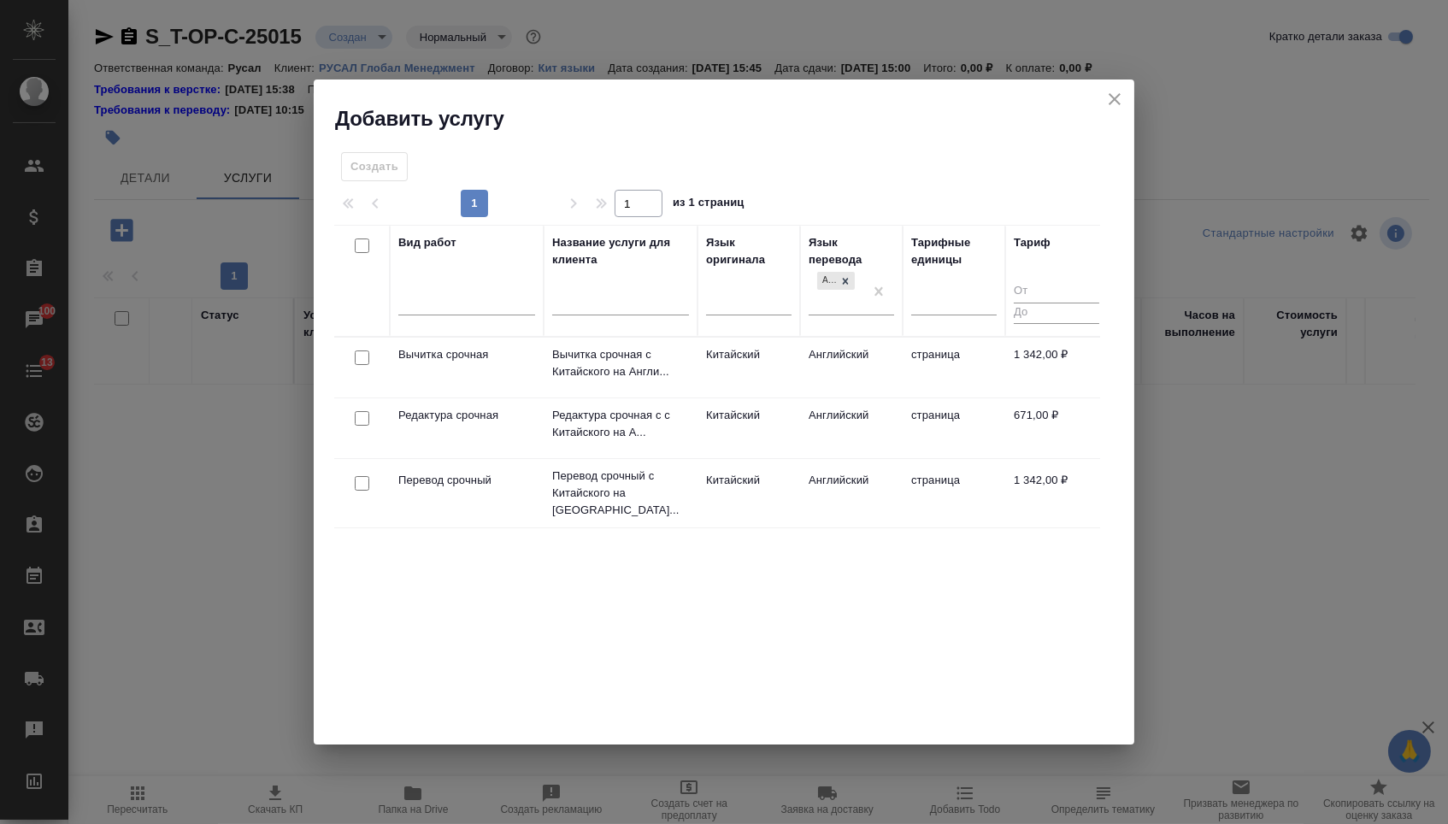
click at [361, 480] on input "checkbox" at bounding box center [362, 483] width 15 height 15
checkbox input "true"
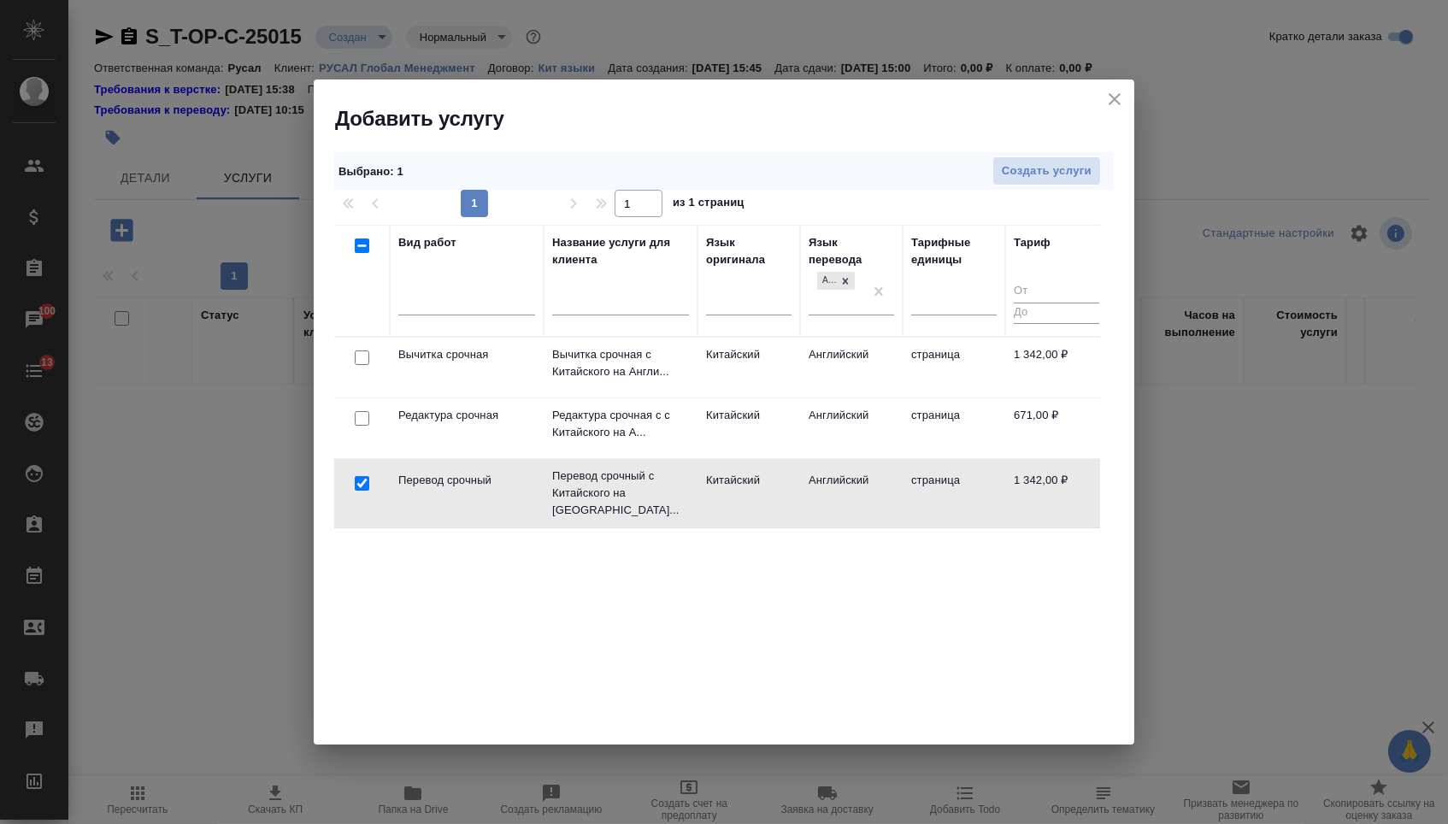
click at [361, 422] on input "checkbox" at bounding box center [362, 418] width 15 height 15
checkbox input "true"
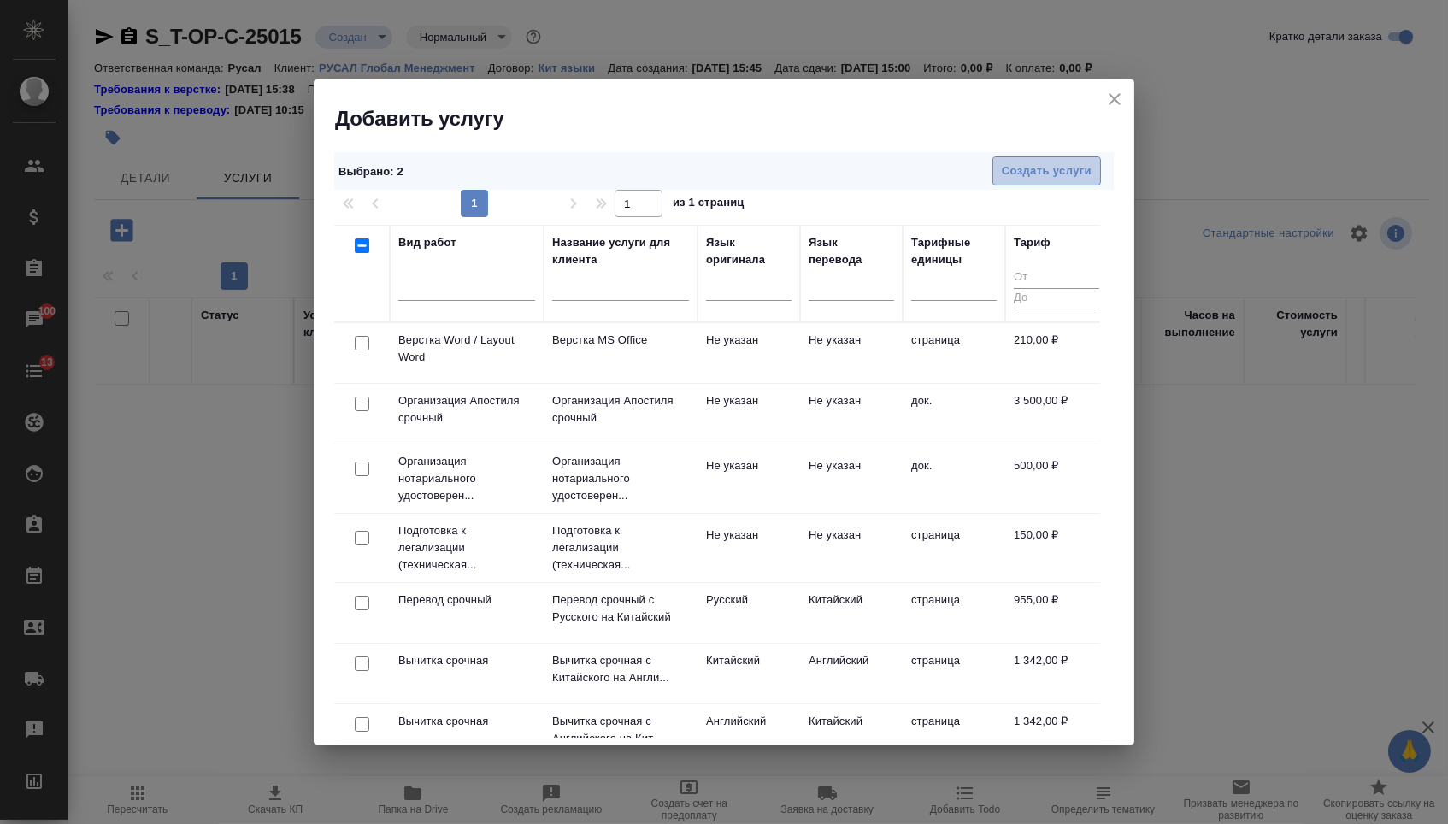
click at [1063, 162] on span "Создать услуги" at bounding box center [1047, 172] width 90 height 20
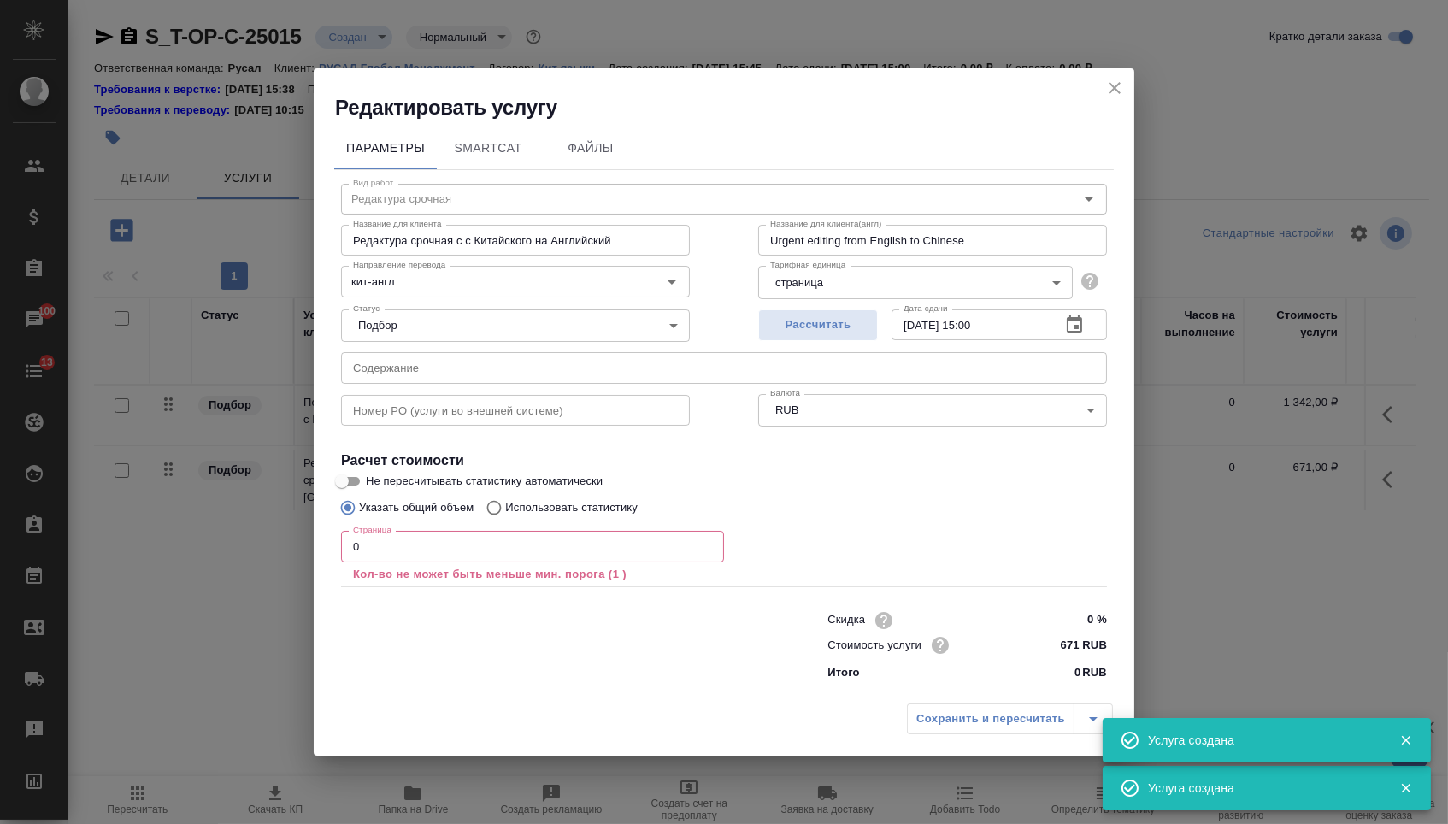
type input "Перевод срочный"
type input "Перевод срочный с Китайского на Английский"
type input "Urgent translation from English to Chinese"
type input "1342 RUB"
click at [431, 361] on input "text" at bounding box center [724, 367] width 766 height 31
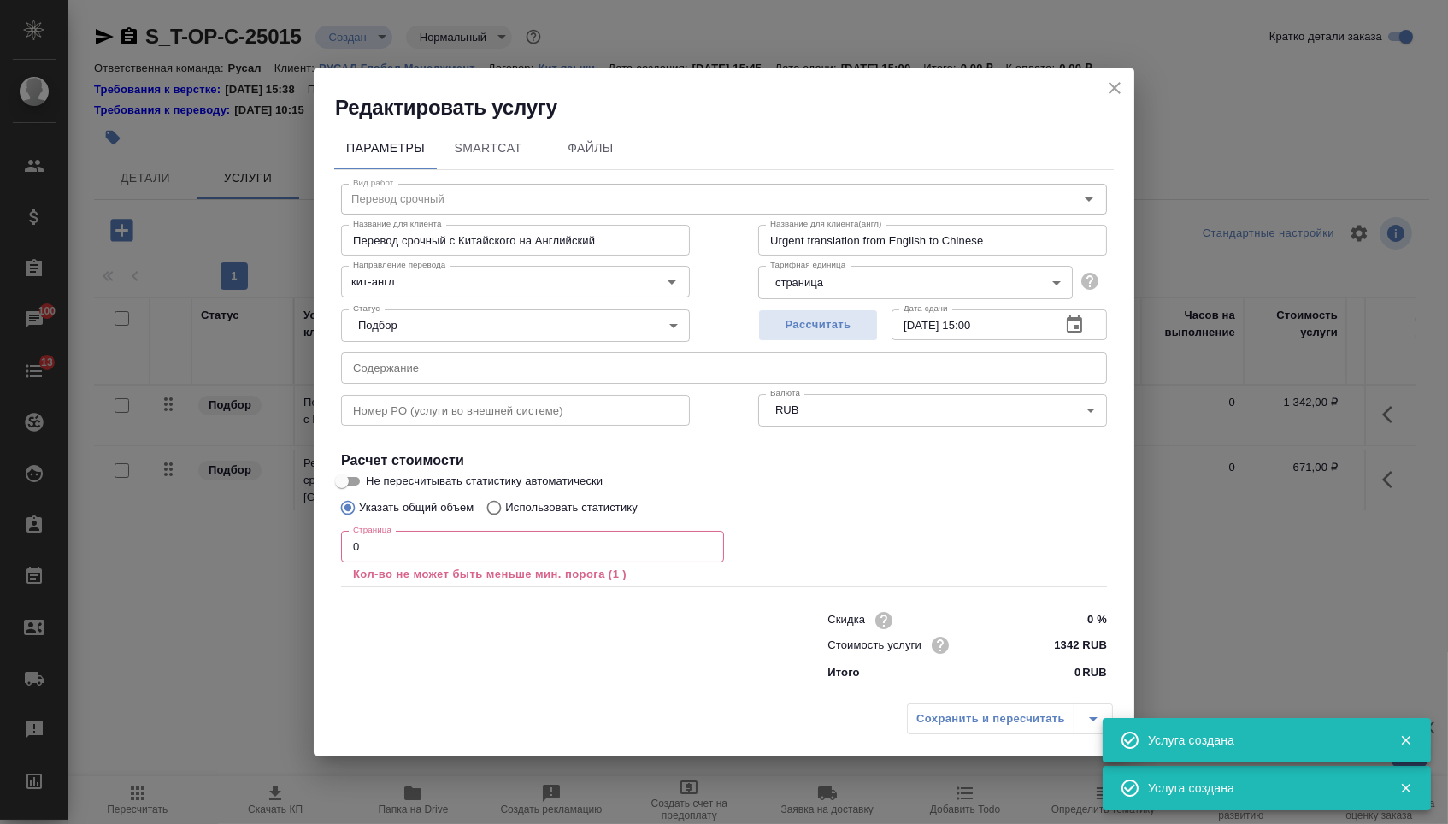
paste input "活动服务合同书-v2"
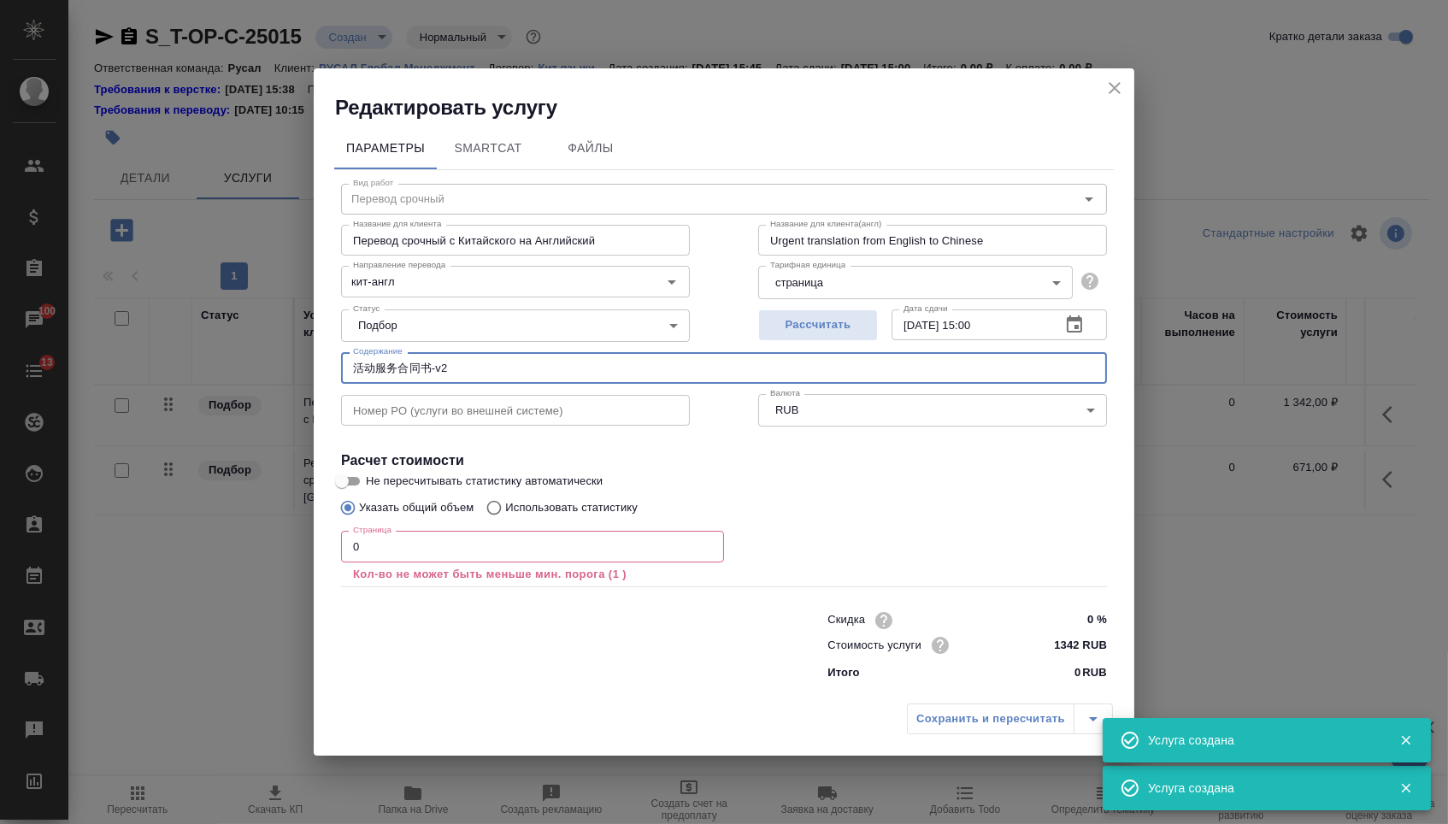
type input "活动服务合同书-v2"
click at [380, 536] on input "0" at bounding box center [532, 546] width 383 height 31
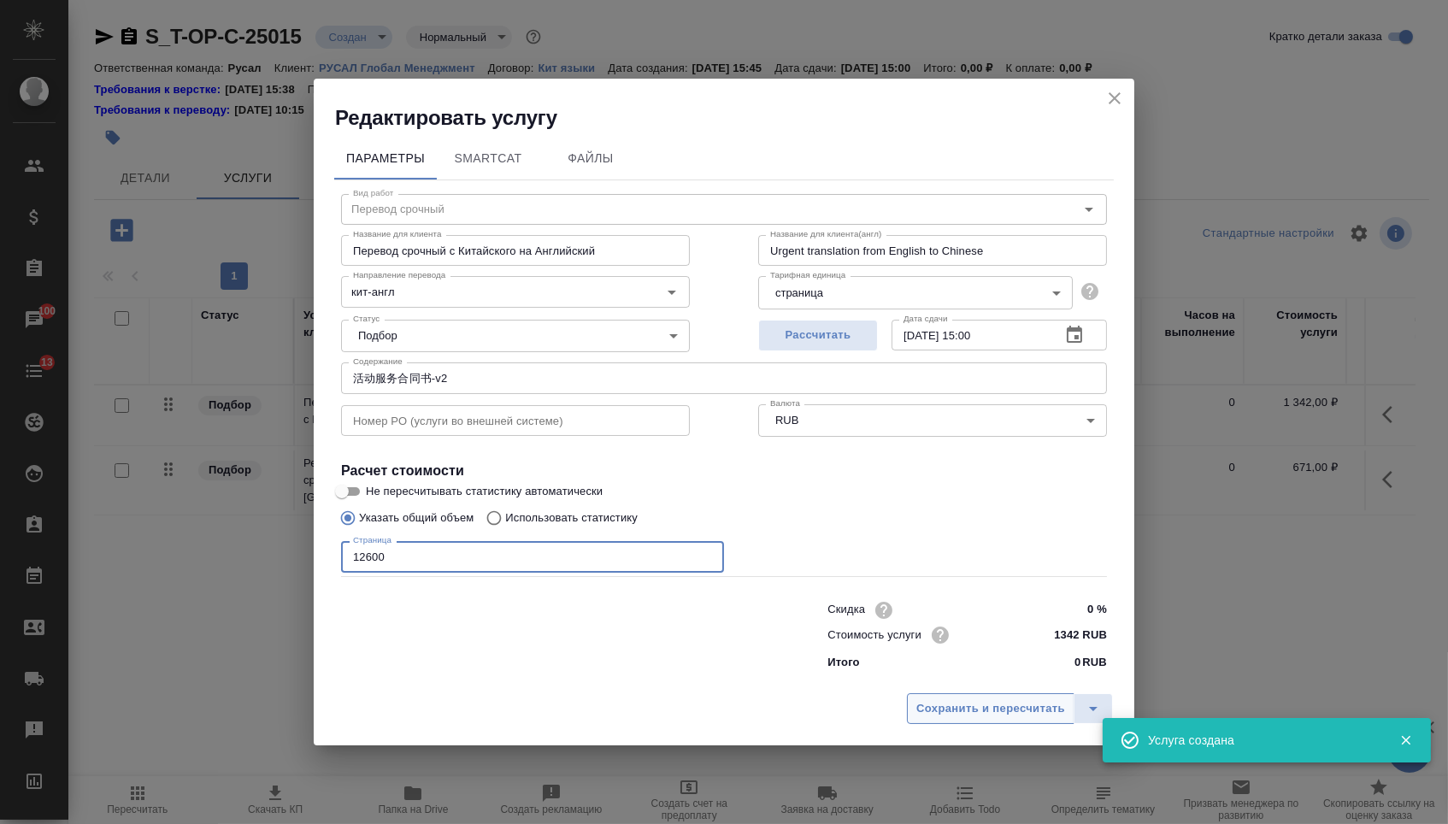
type input "12600"
click at [919, 709] on span "Сохранить и пересчитать" at bounding box center [990, 709] width 149 height 20
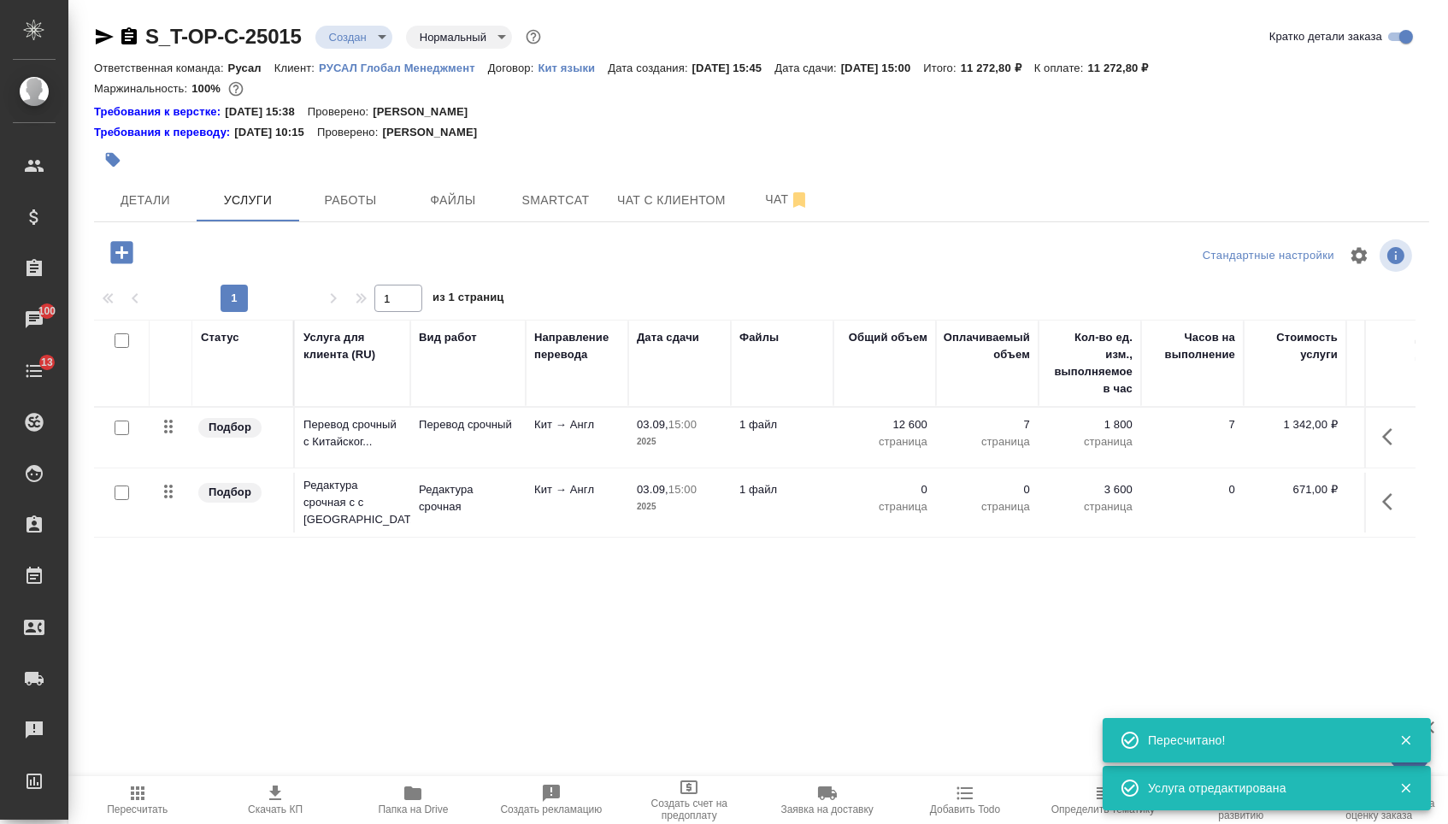
click at [891, 498] on p "0" at bounding box center [884, 489] width 85 height 17
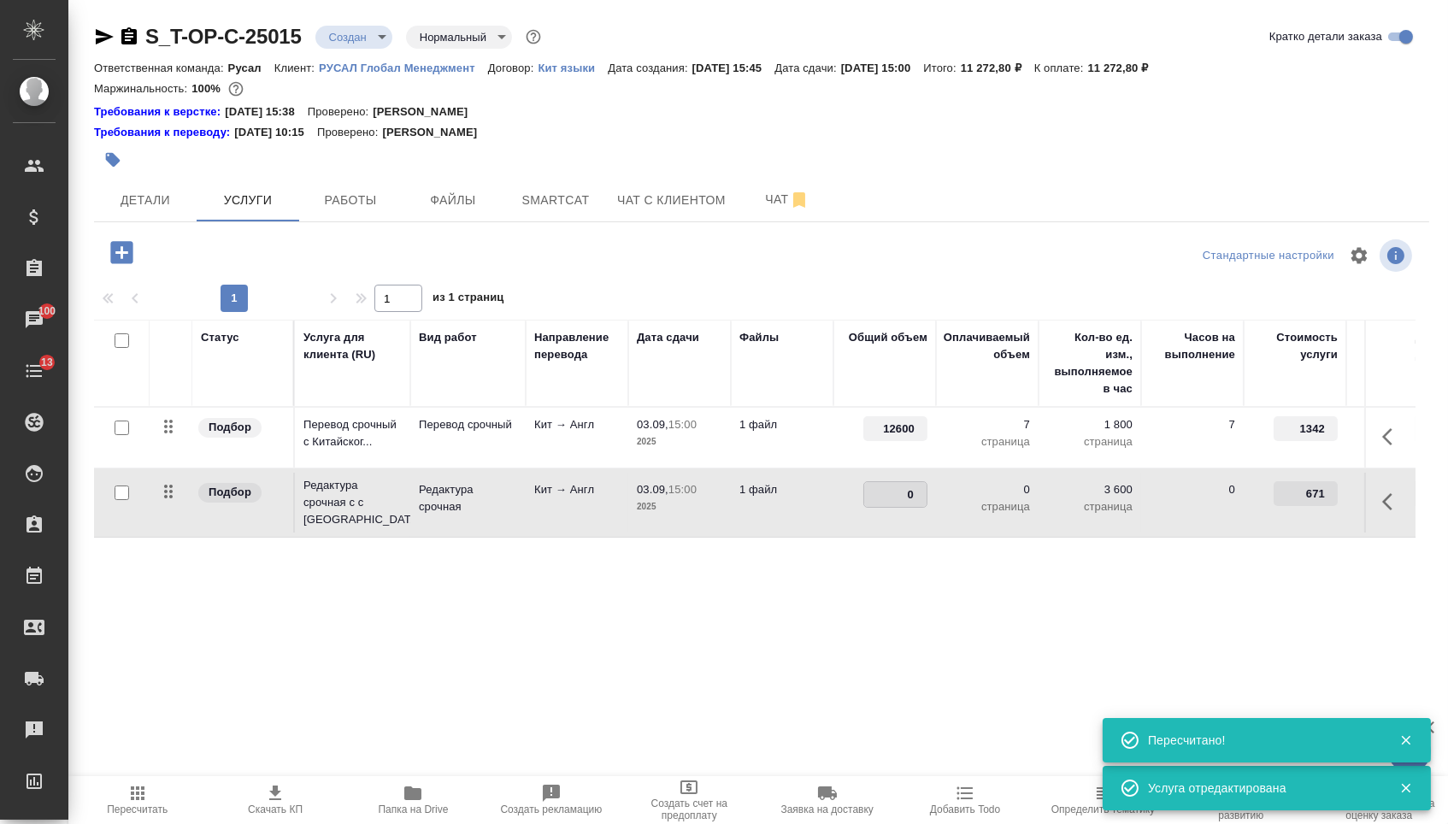
click at [891, 500] on input "0" at bounding box center [895, 494] width 62 height 25
type input "1260"
type input "12600"
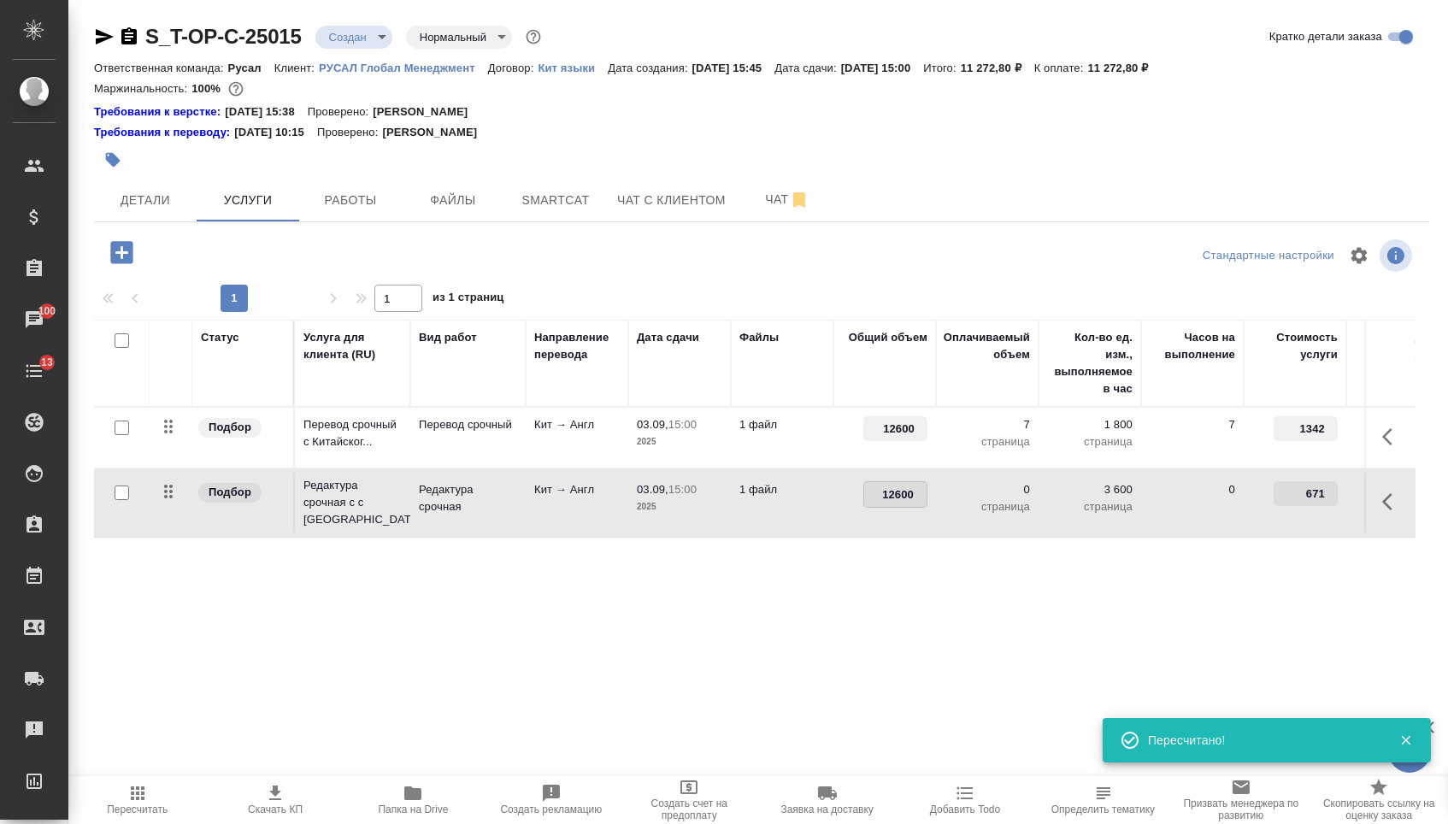
click at [825, 625] on div "Статус Услуга для клиента (RU) Вид работ Направление перевода Дата сдачи Файлы …" at bounding box center [755, 504] width 1322 height 368
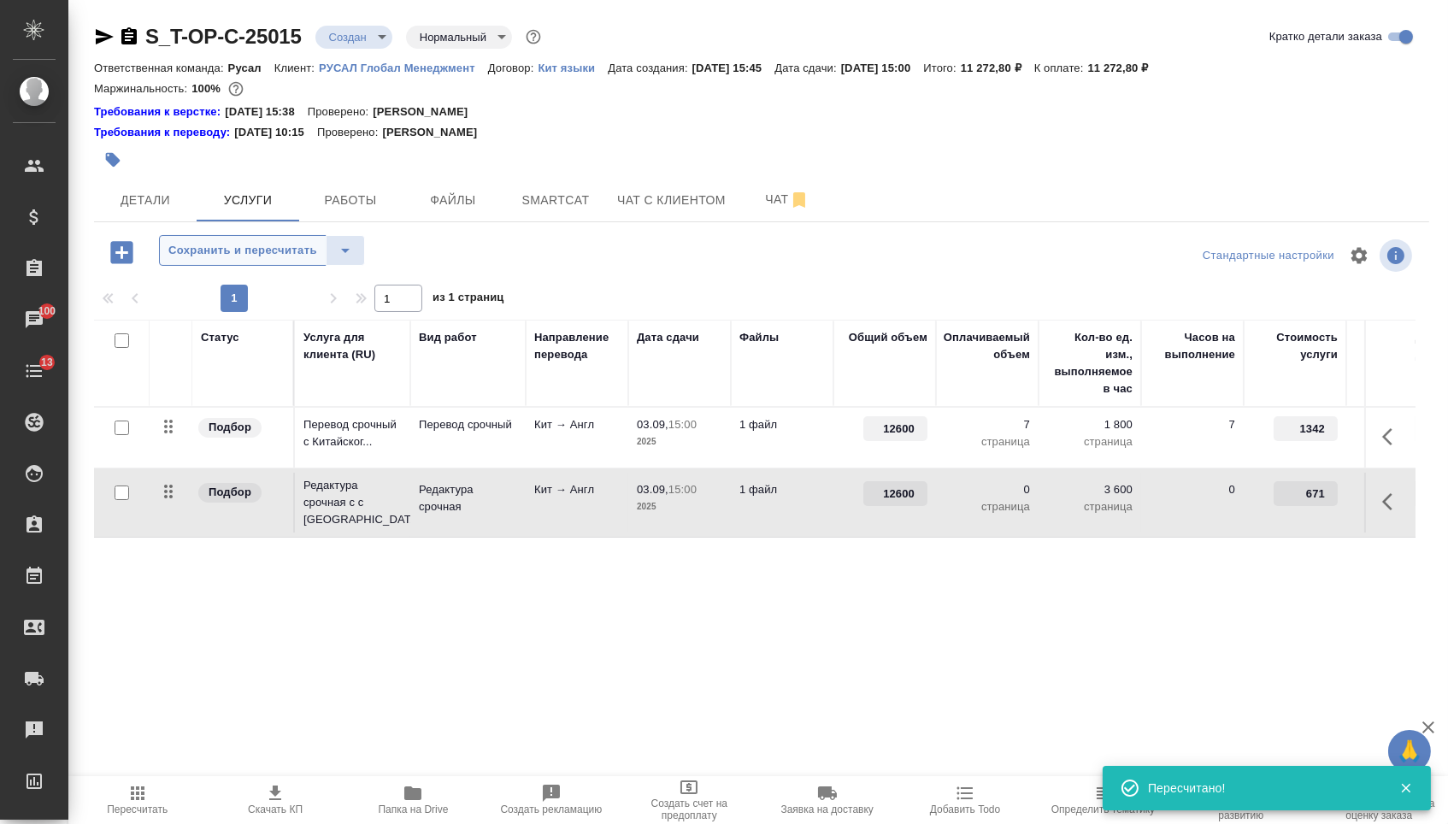
click at [283, 253] on span "Сохранить и пересчитать" at bounding box center [242, 251] width 149 height 20
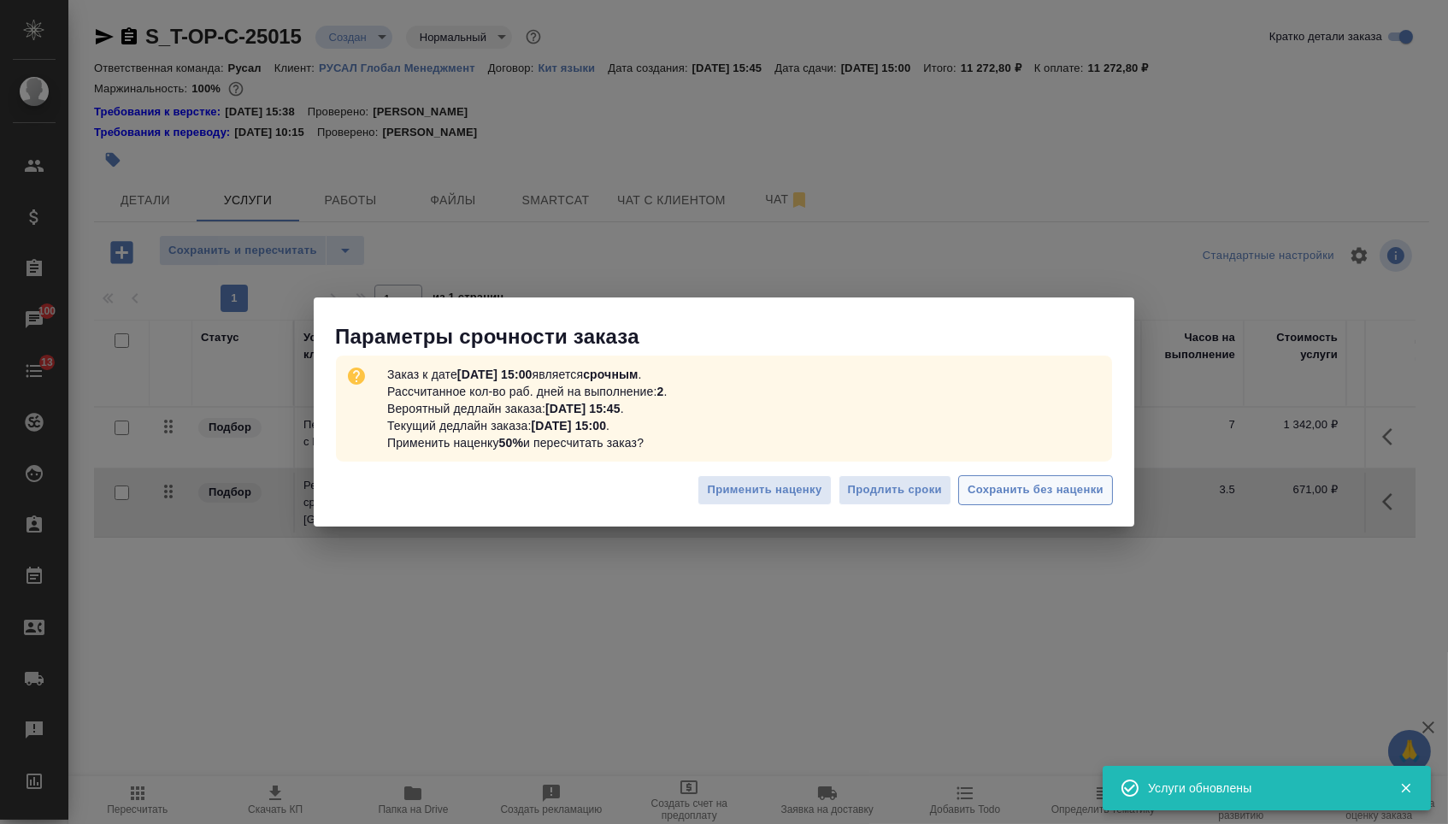
click at [1058, 483] on span "Сохранить без наценки" at bounding box center [1036, 490] width 136 height 20
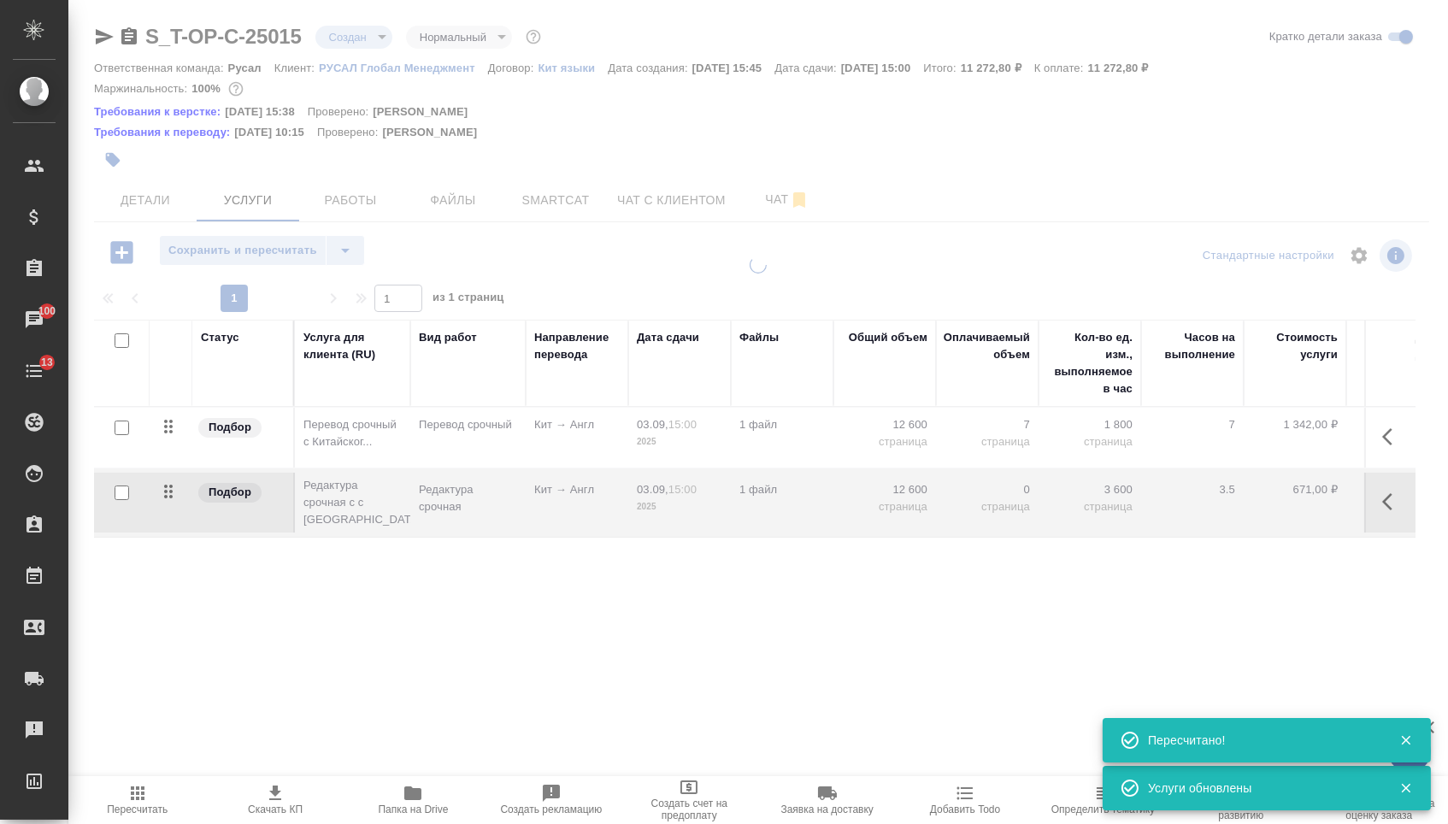
type input "urgent"
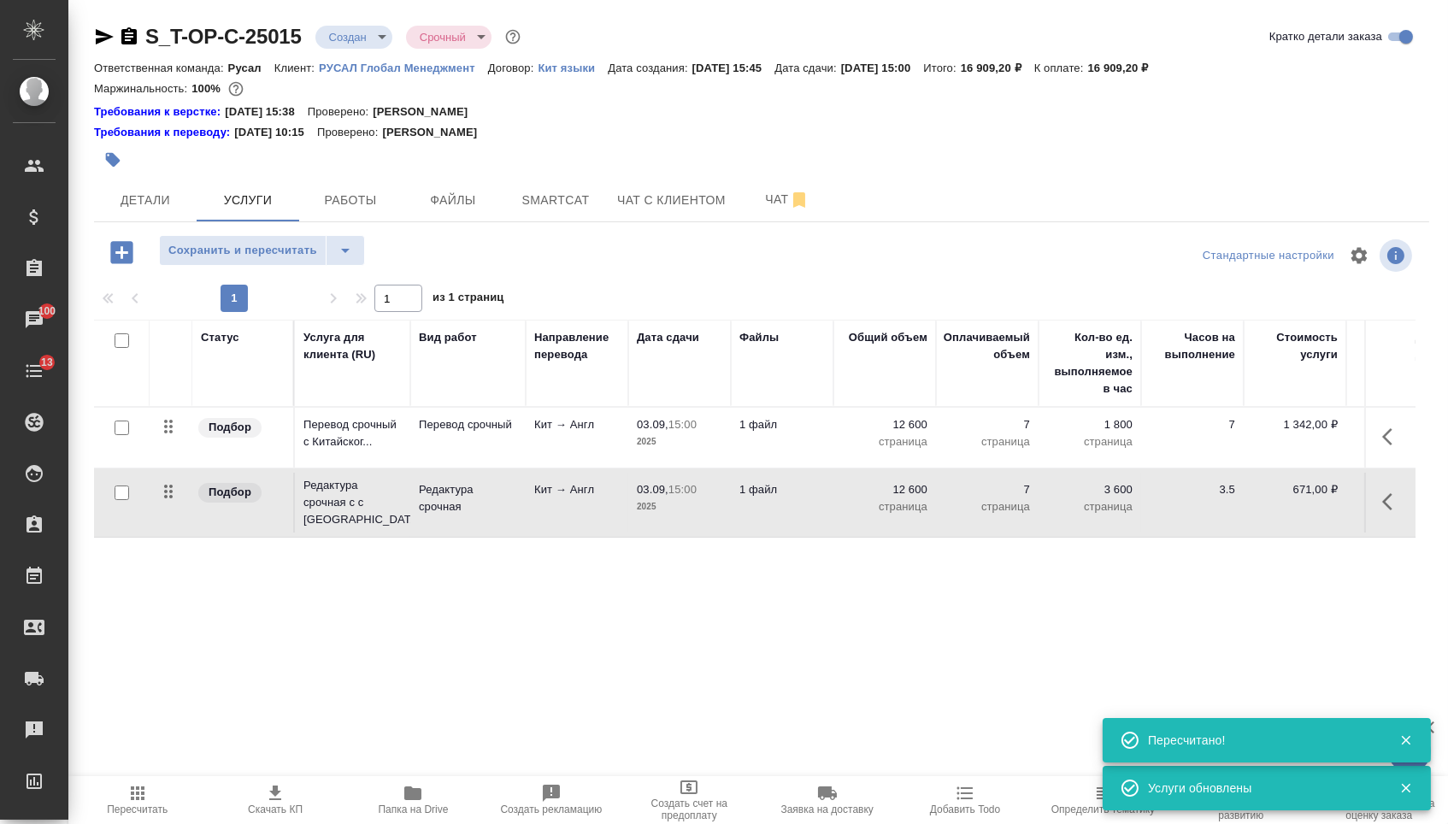
click at [357, 33] on body "🙏 .cls-1 fill:#fff; AWATERA [PERSON_NAME] Спецификации Заказы 100 Чаты 13 Todo …" at bounding box center [724, 412] width 1448 height 824
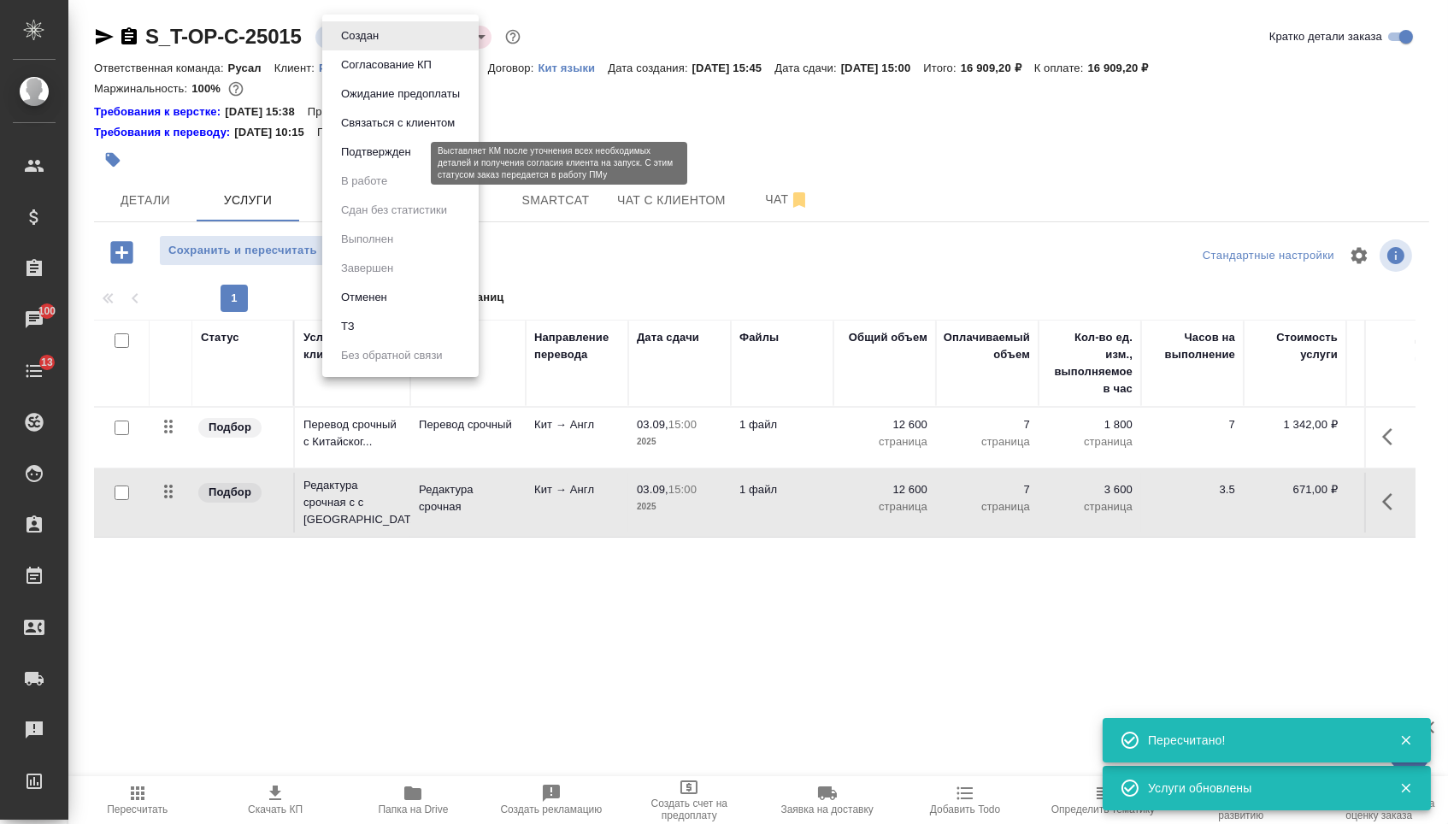
click at [357, 162] on button "Подтвержден" at bounding box center [376, 152] width 80 height 19
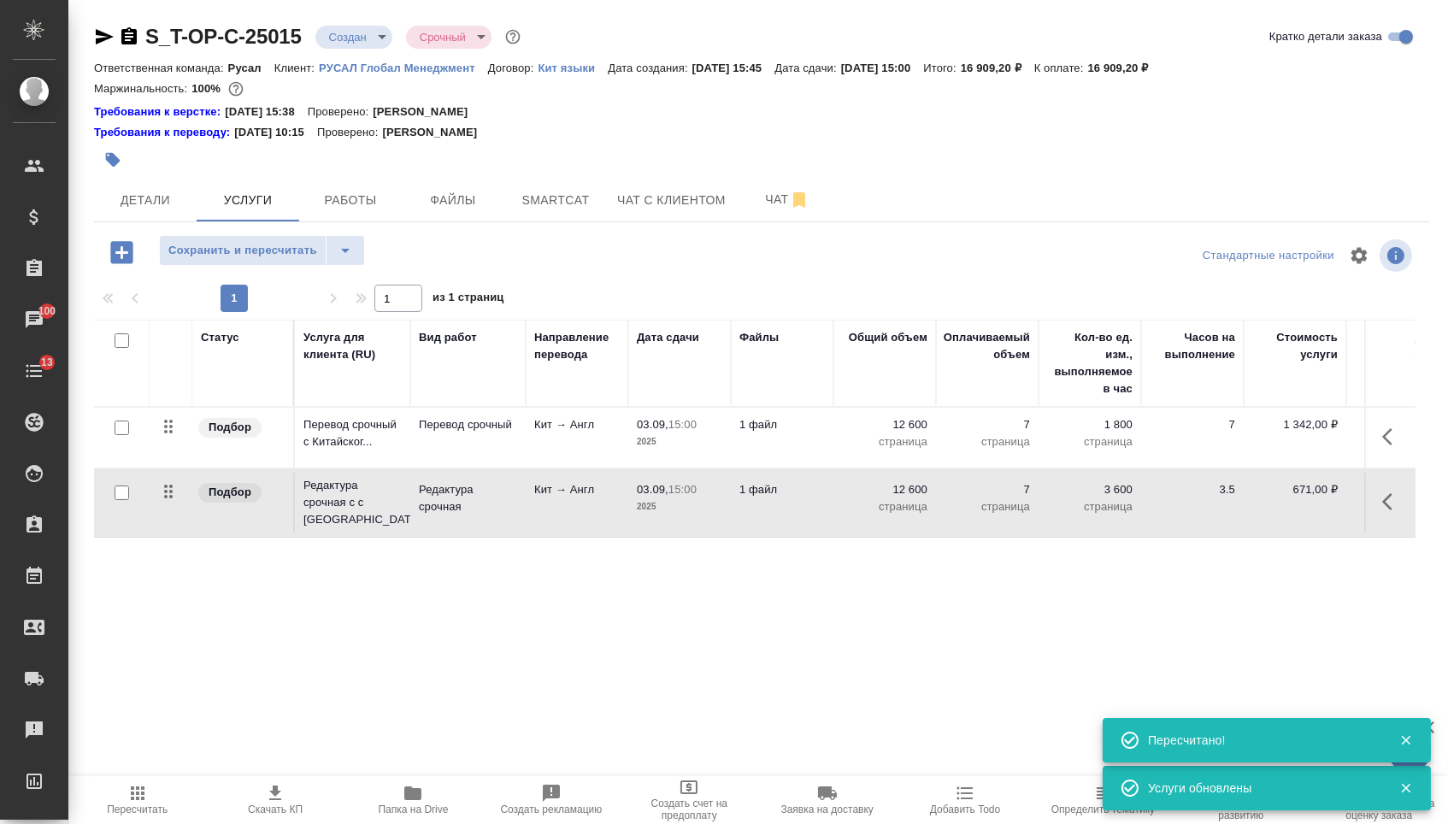
click at [124, 228] on div "S_T-OP-C-25015 Создан new Срочный urgent Кратко детали заказа Ответственная ком…" at bounding box center [762, 365] width 1354 height 731
click at [144, 221] on button "Детали" at bounding box center [145, 200] width 103 height 43
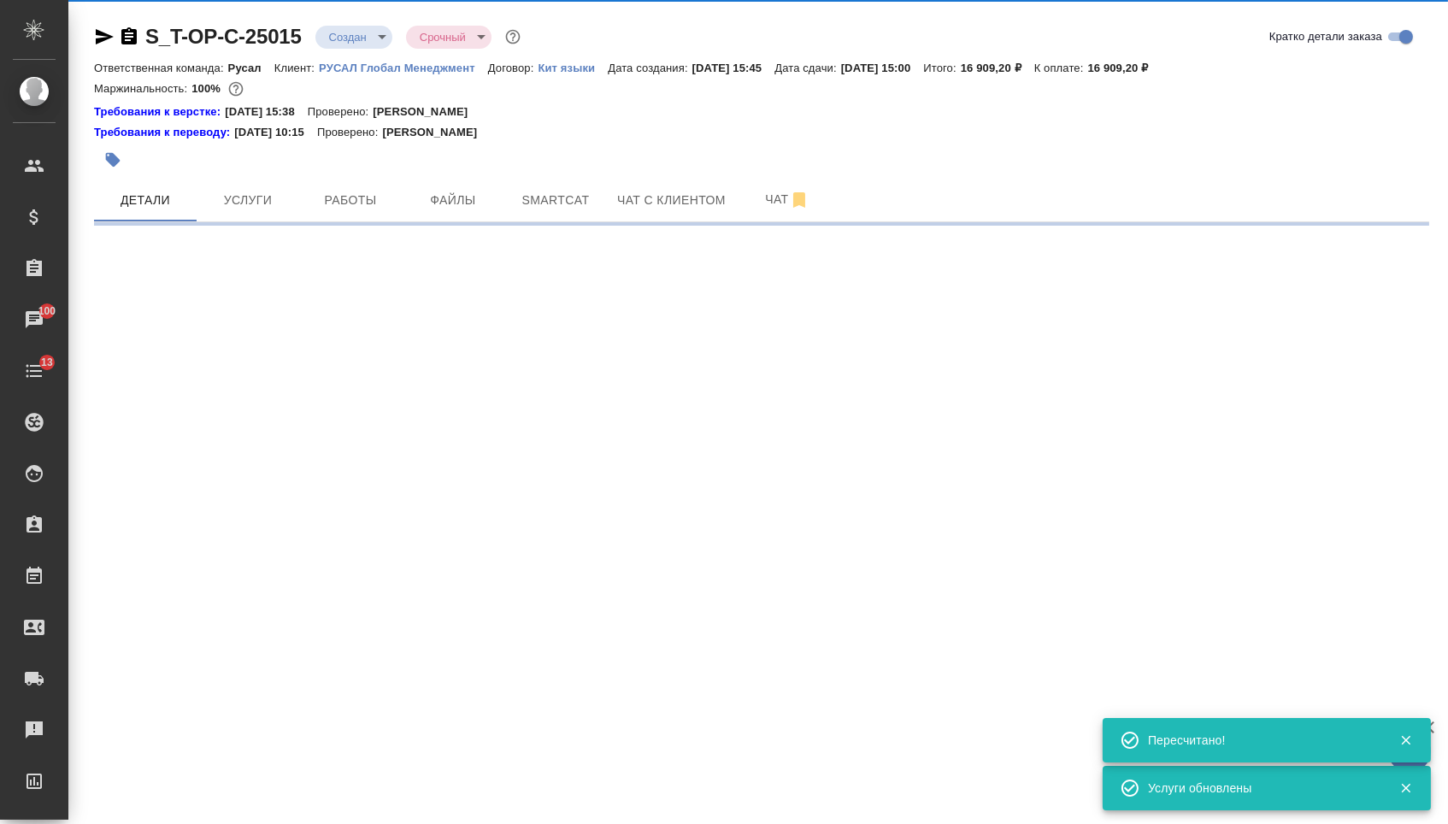
select select "RU"
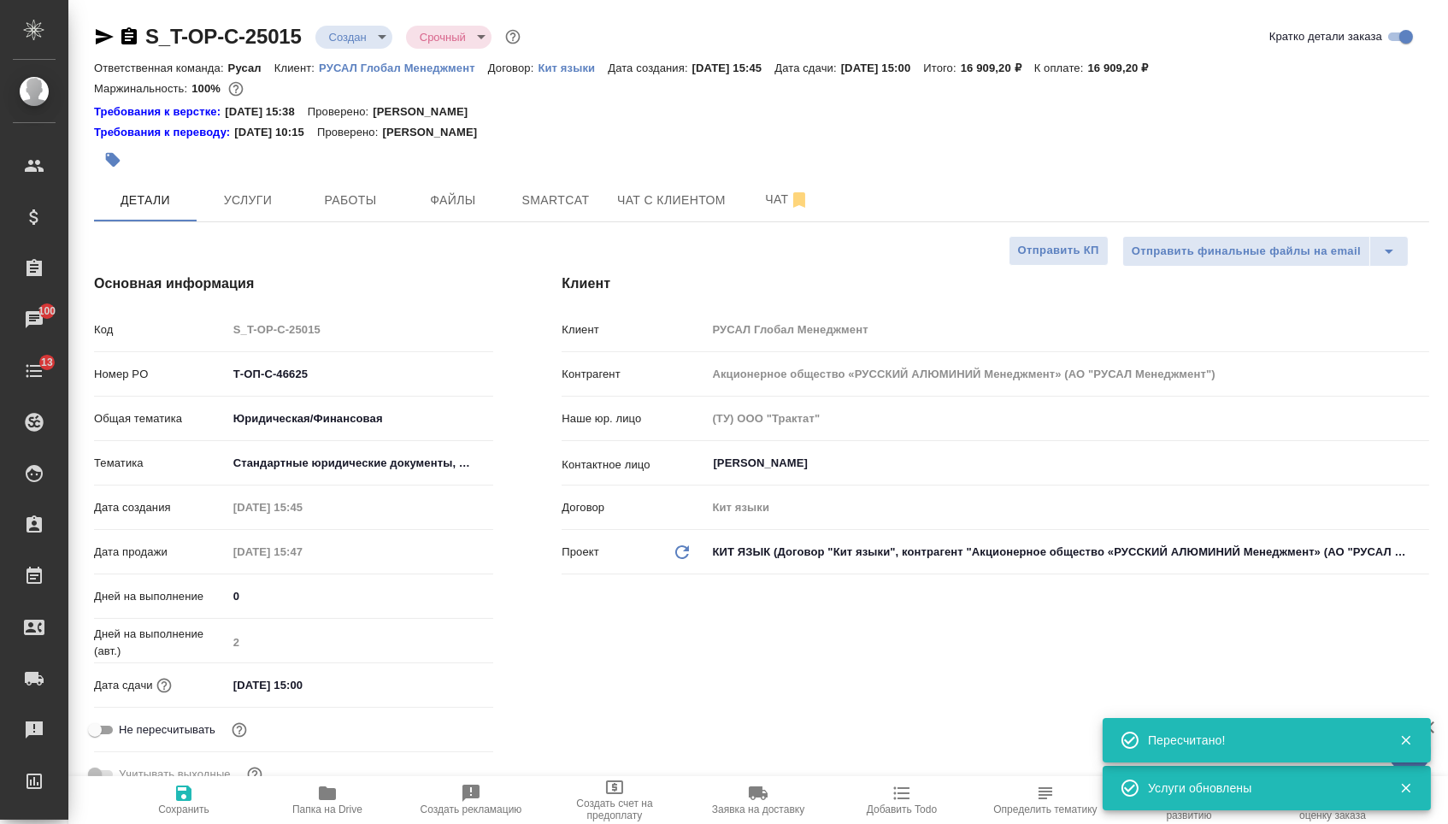
type textarea "x"
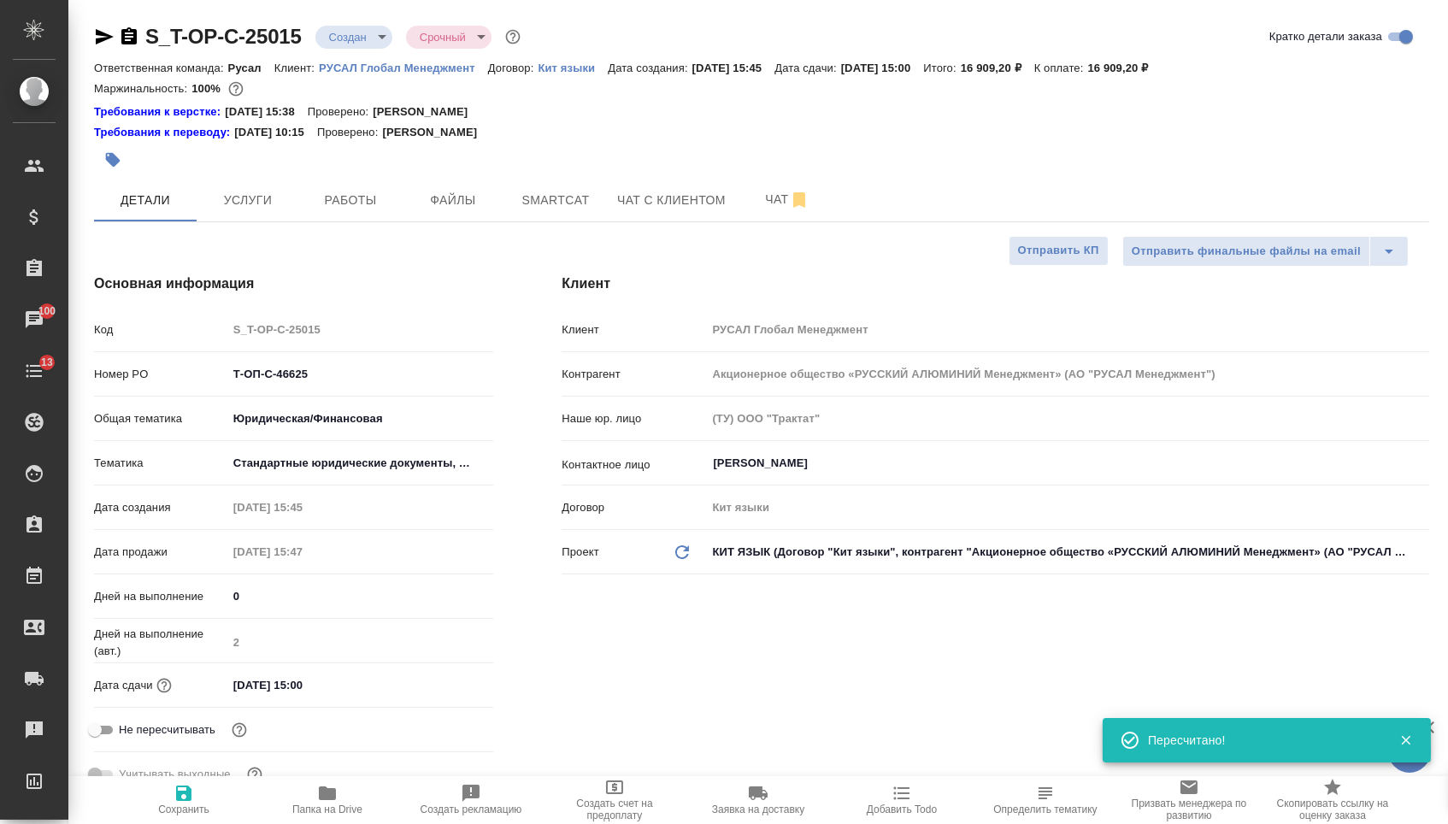
drag, startPoint x: 318, startPoint y: 379, endPoint x: 150, endPoint y: 378, distance: 167.6
click at [153, 378] on div "Номер PO Т-ОП-С-46625" at bounding box center [293, 374] width 399 height 30
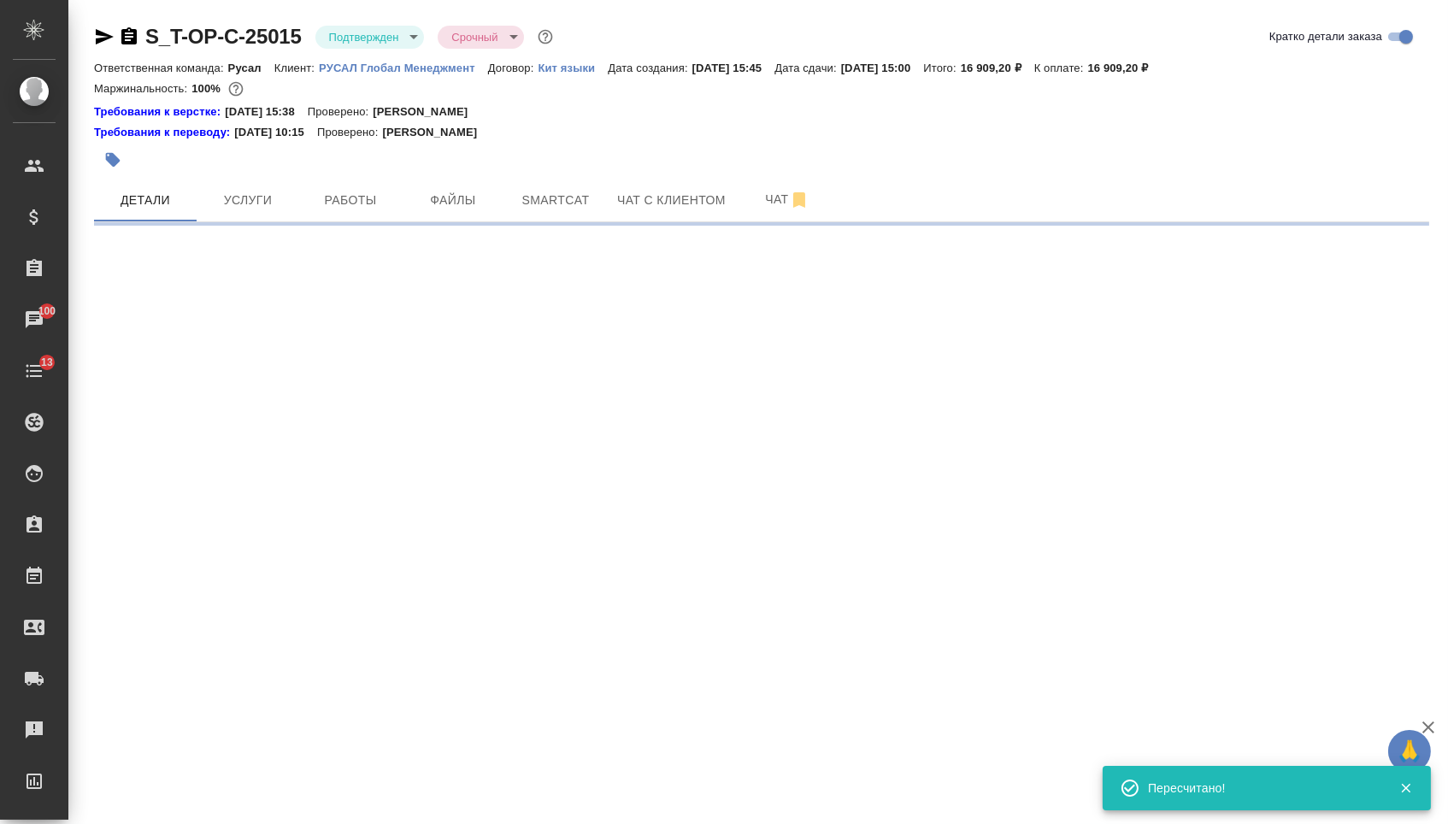
select select "RU"
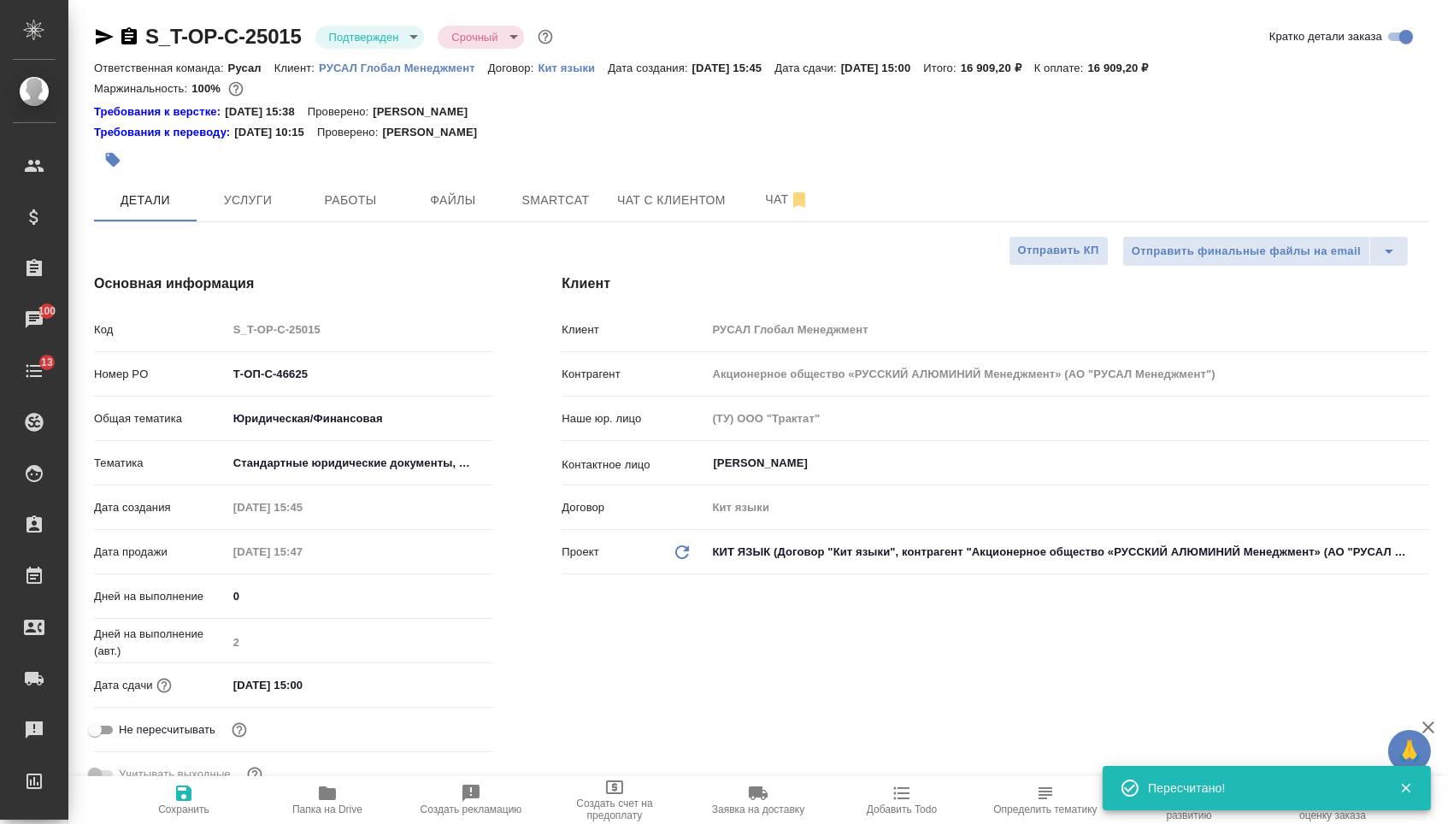
type textarea "x"
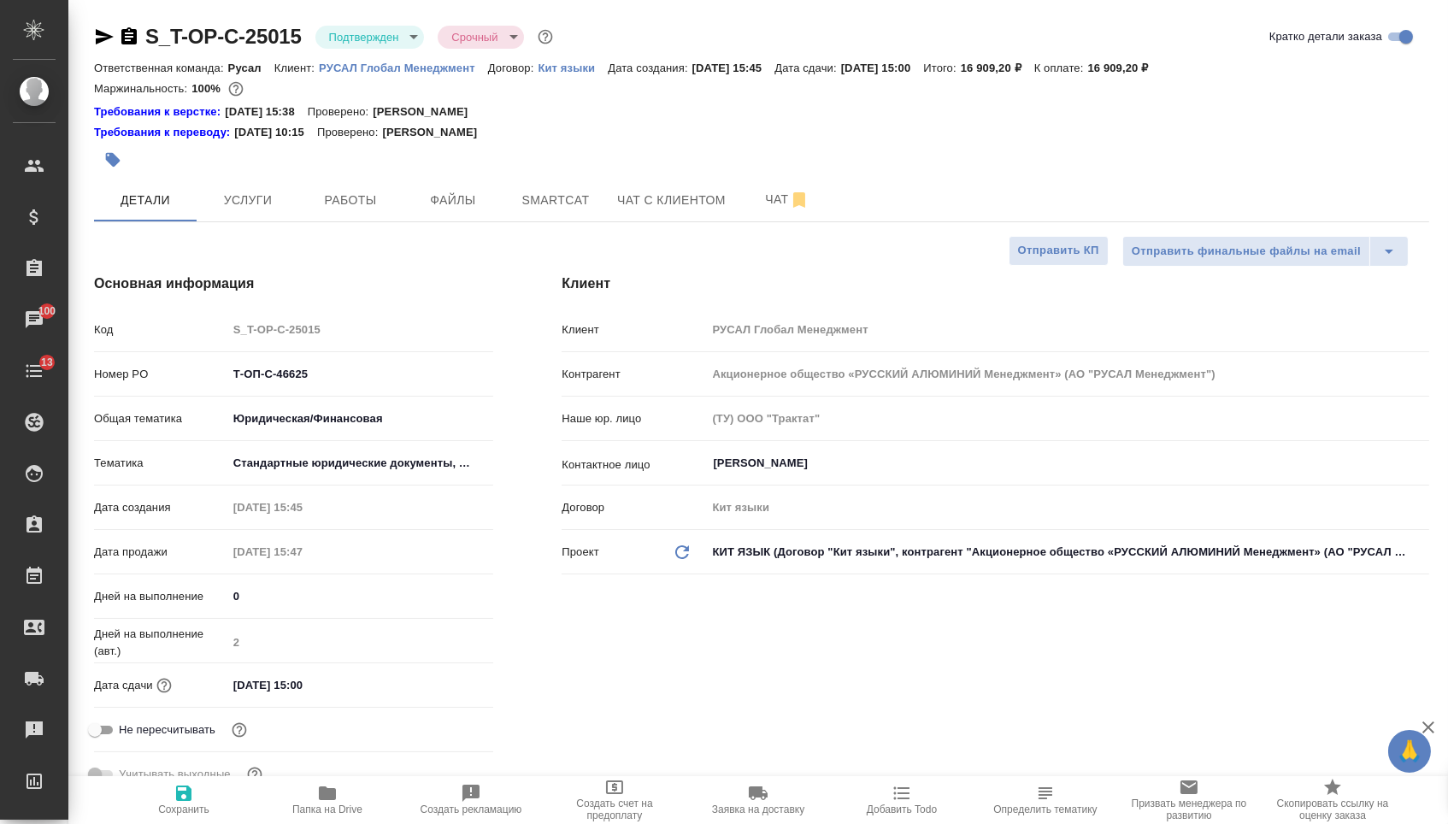
type textarea "x"
drag, startPoint x: 305, startPoint y: 385, endPoint x: 152, endPoint y: 368, distance: 153.9
click at [152, 368] on div "Номер PO Т-ОП-С-46625" at bounding box center [293, 374] width 399 height 30
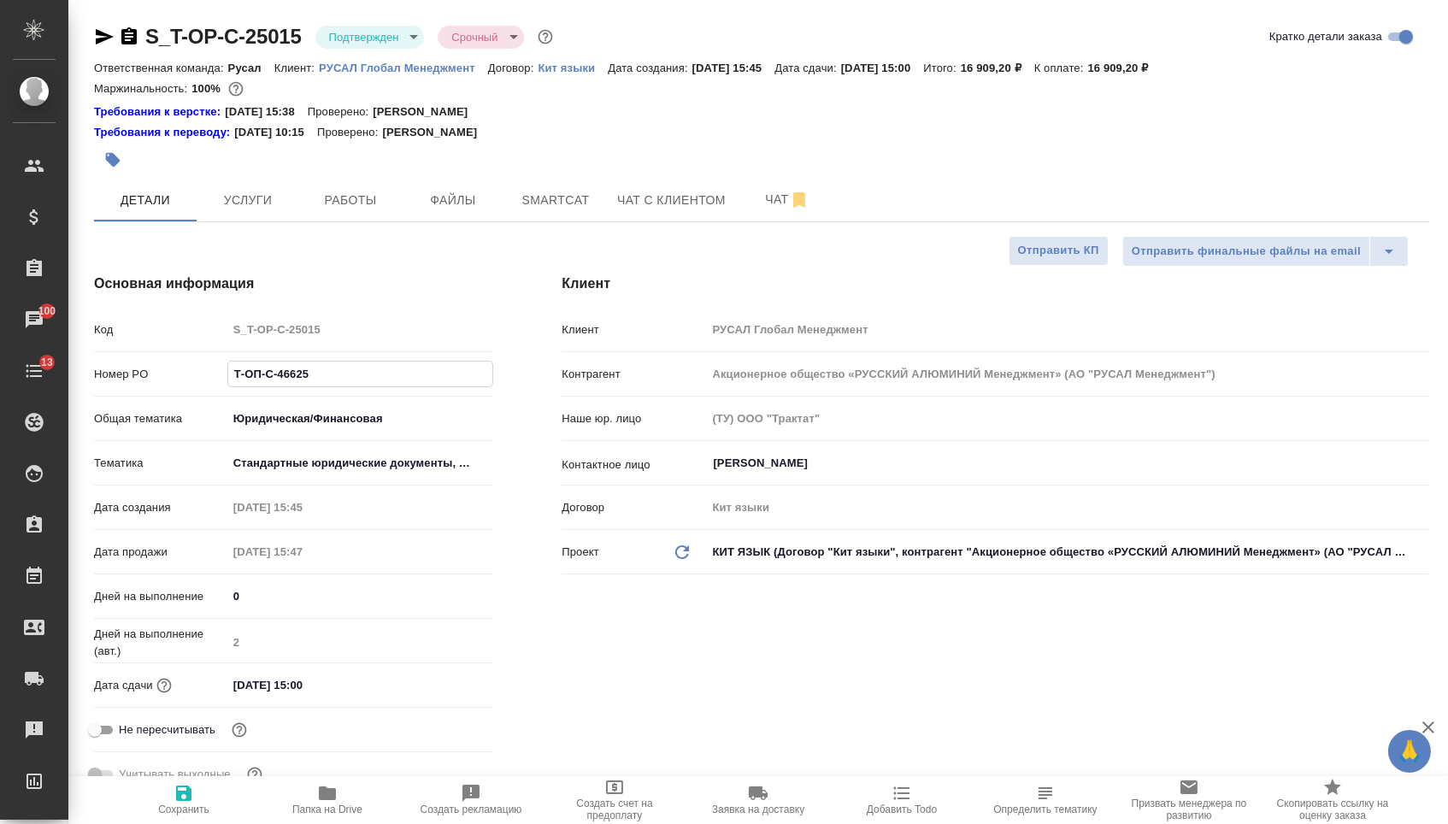
drag, startPoint x: 332, startPoint y: 385, endPoint x: 88, endPoint y: 374, distance: 243.9
click at [88, 374] on div "Основная информация Код S_T-OP-C-25015 Номер PO Т-ОП-С-46625 Общая тематика Юри…" at bounding box center [294, 538] width 468 height 598
type textarea "x"
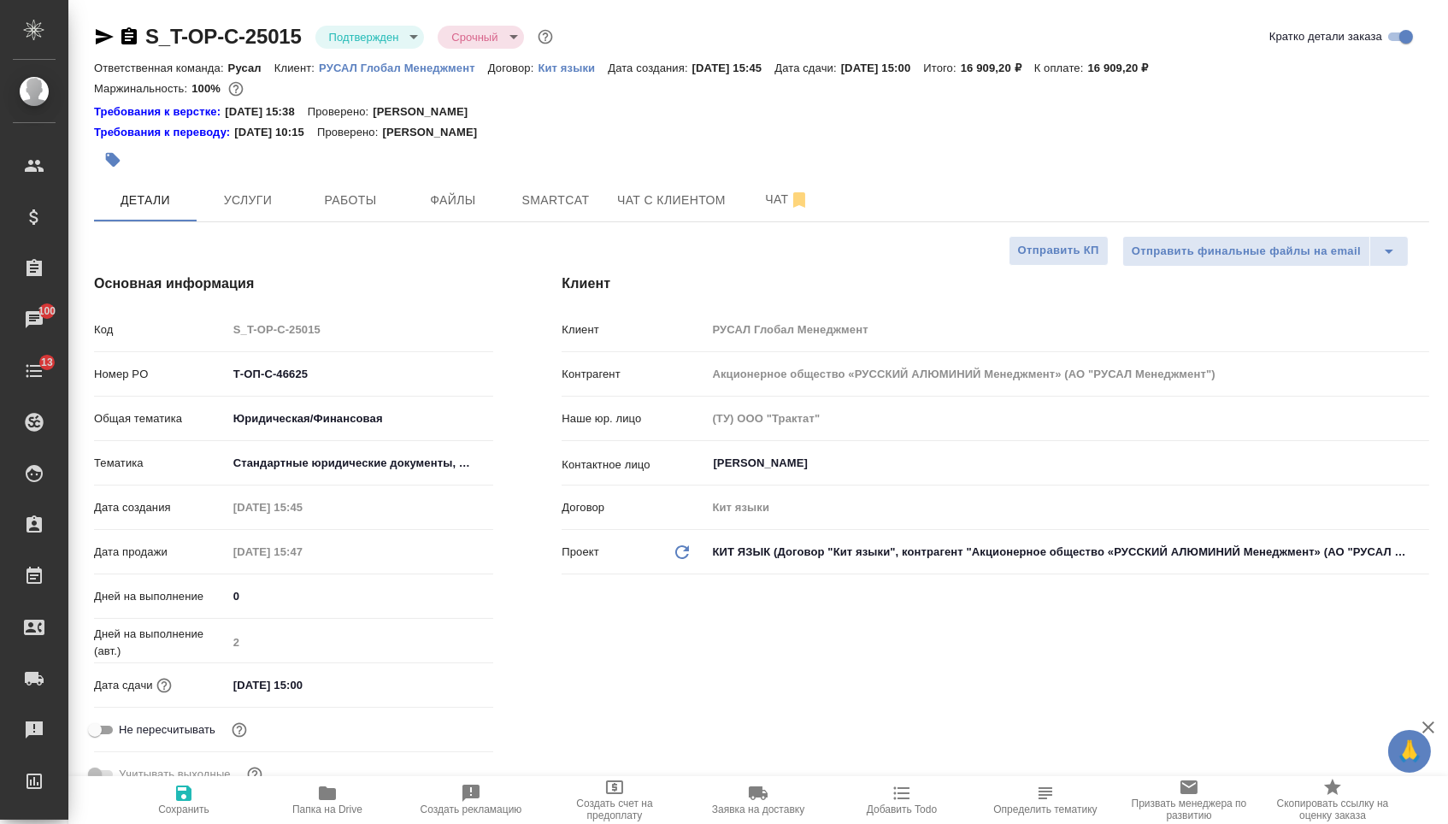
type textarea "x"
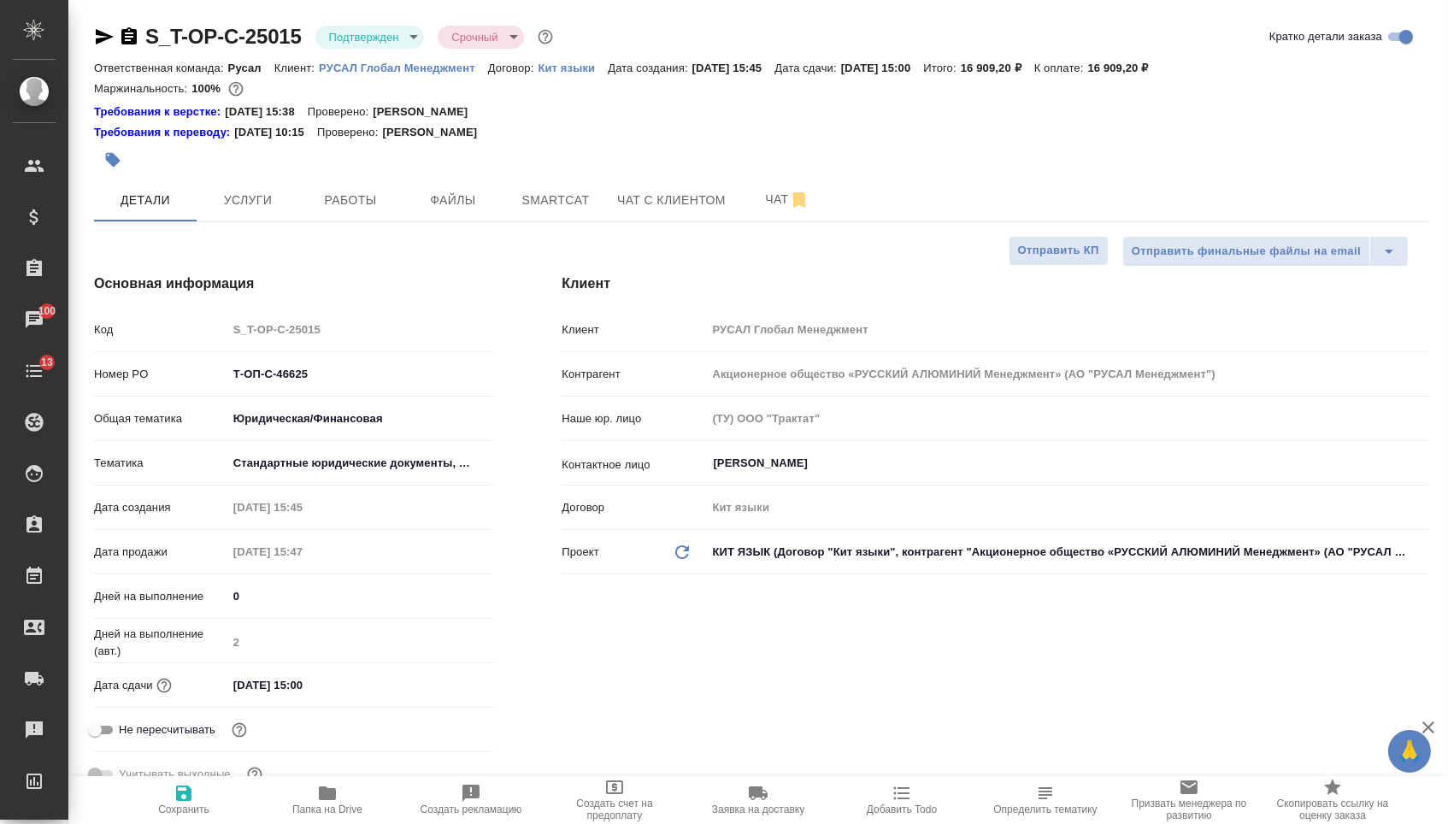
type textarea "x"
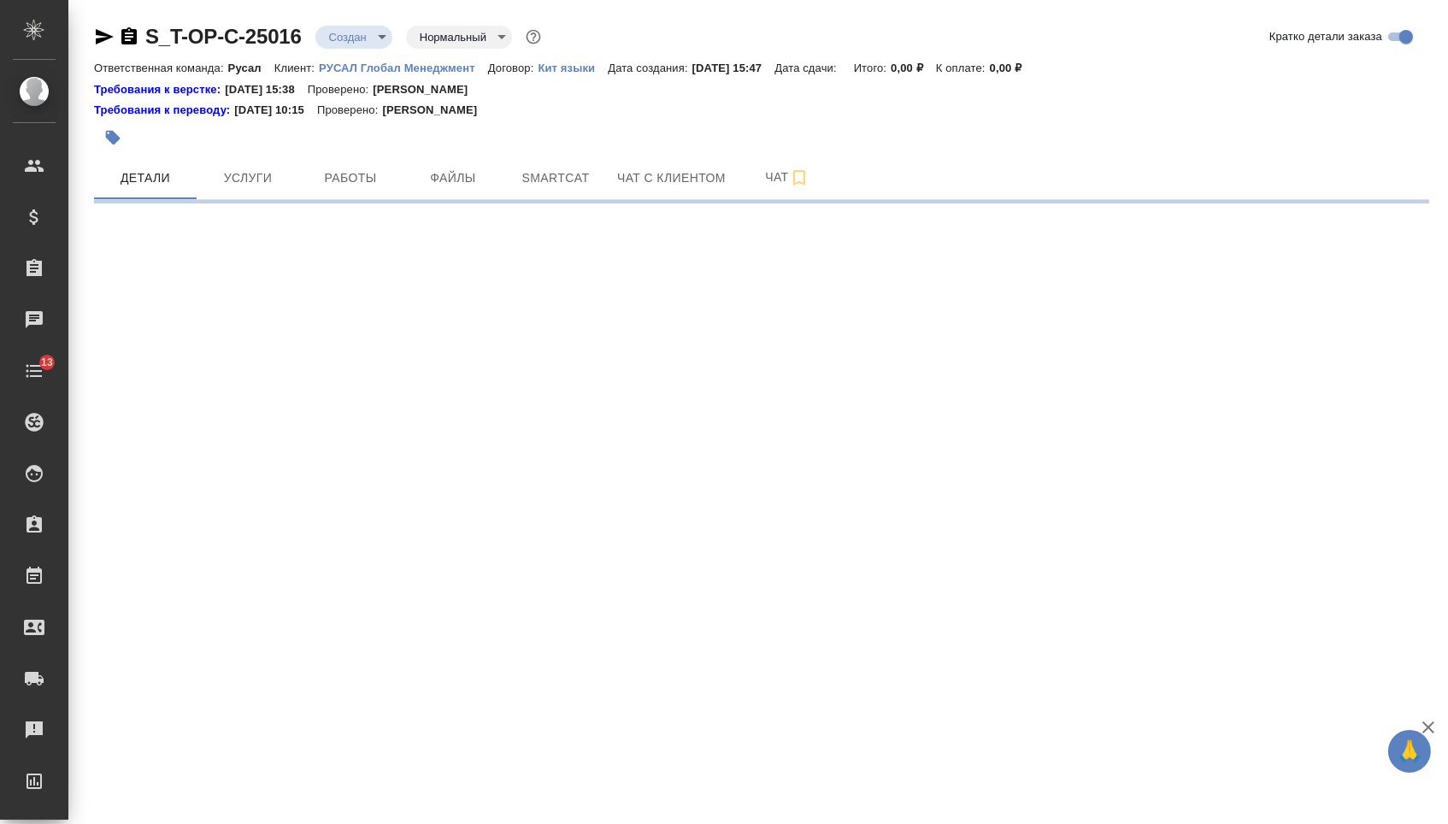
select select "RU"
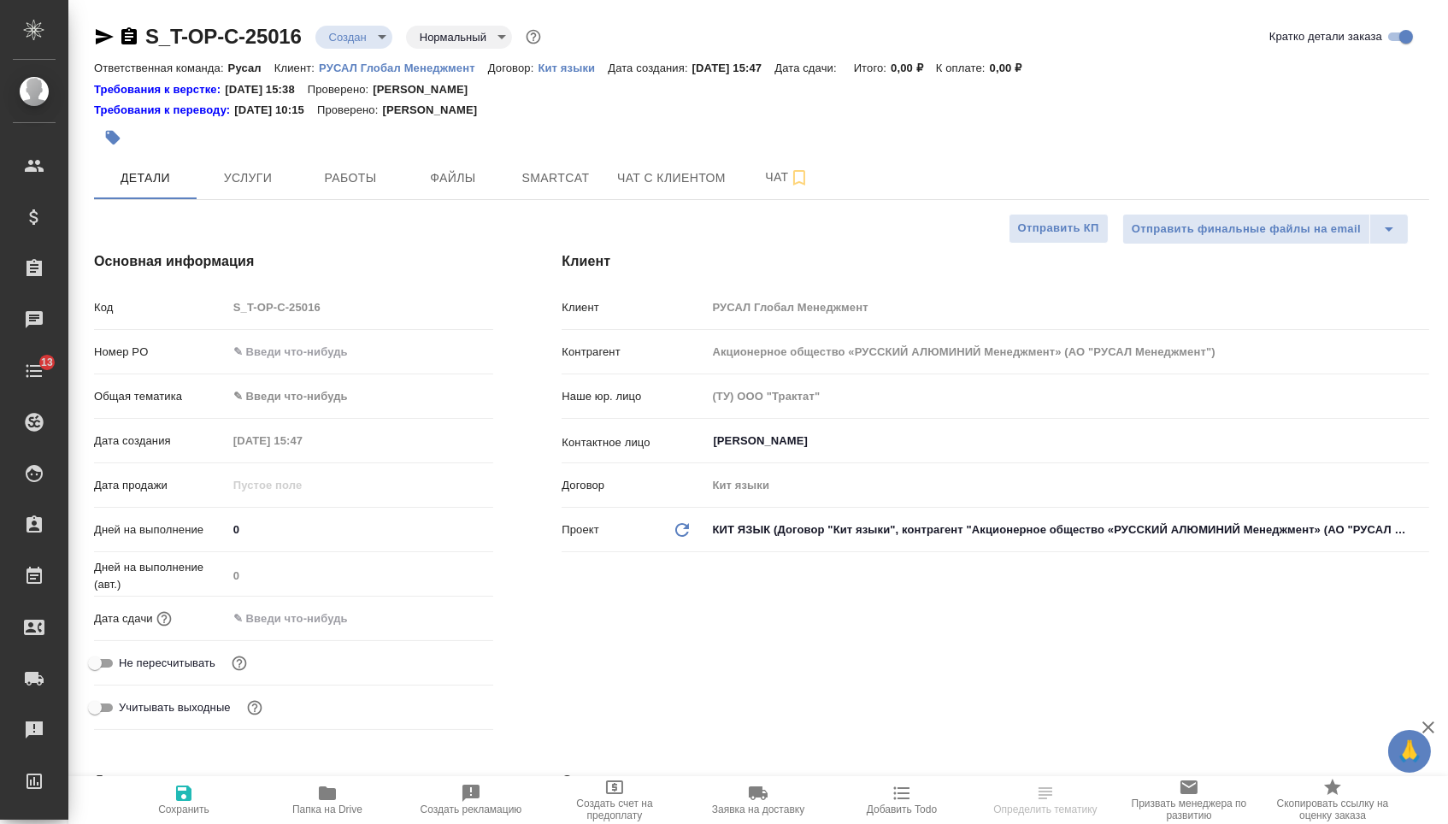
type textarea "x"
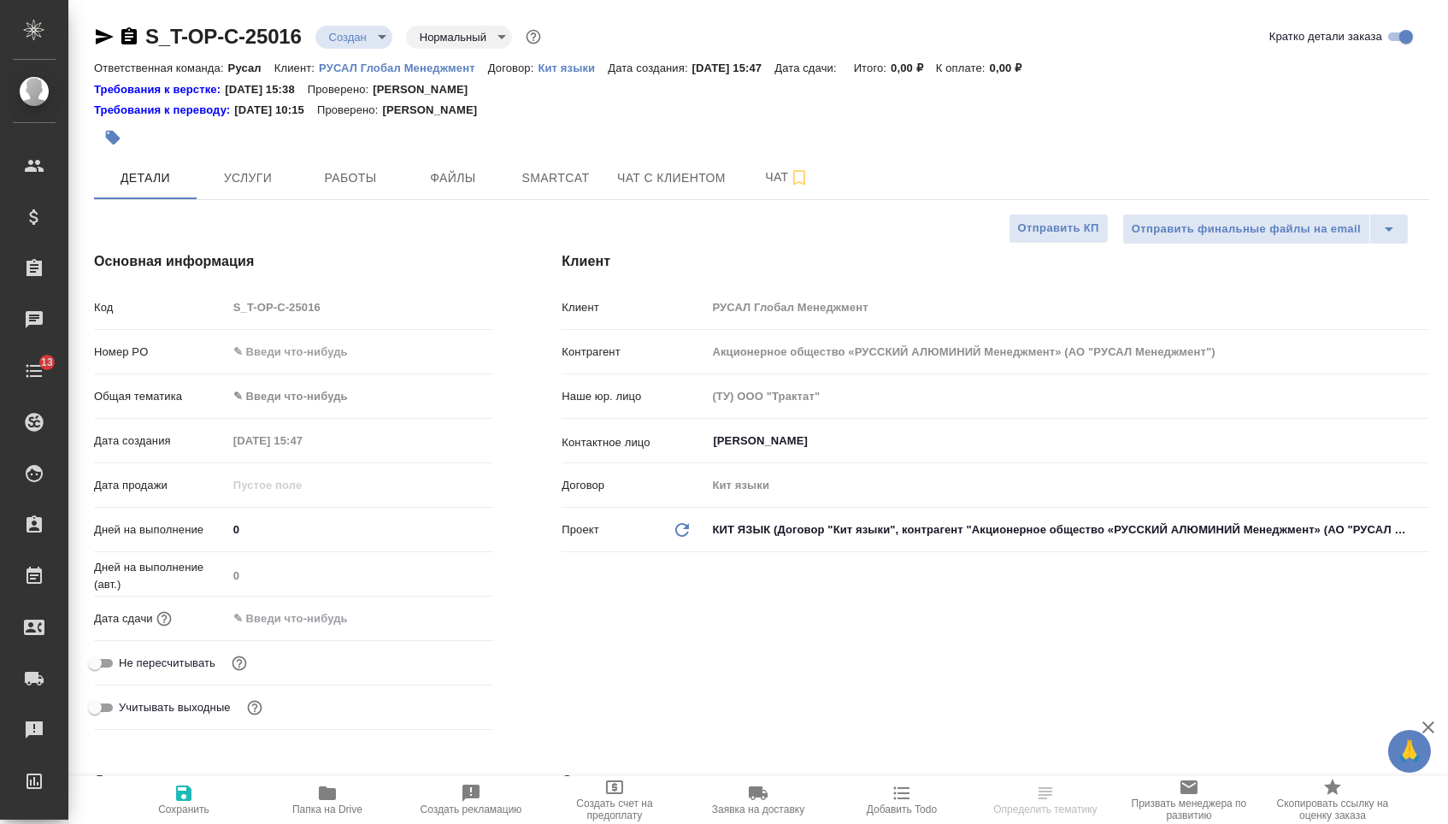
type textarea "x"
click at [337, 351] on input "text" at bounding box center [360, 351] width 267 height 25
type textarea "x"
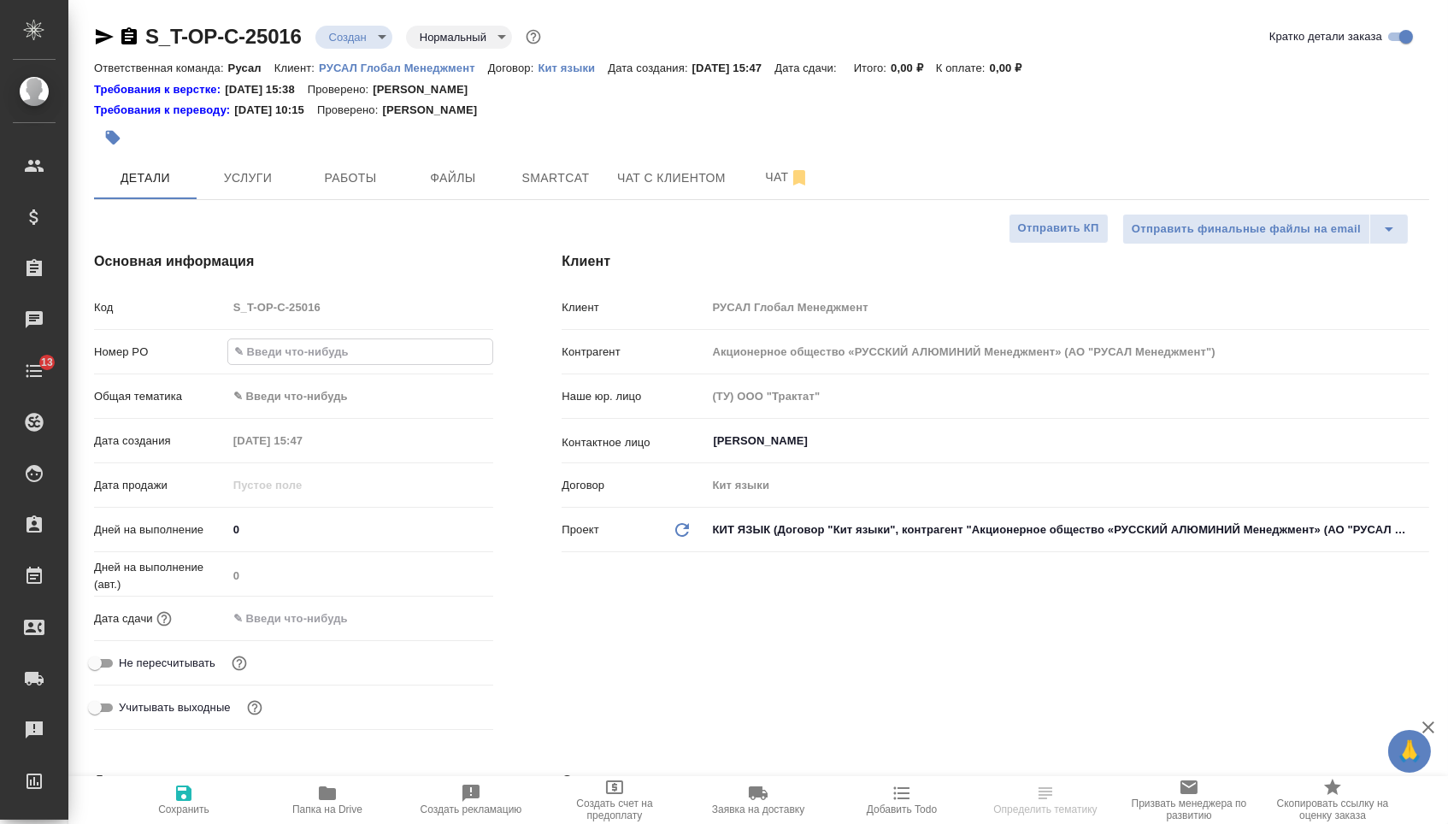
paste input "Т-ОП-С-46626"
type input "Т-ОП-С-46626"
type textarea "x"
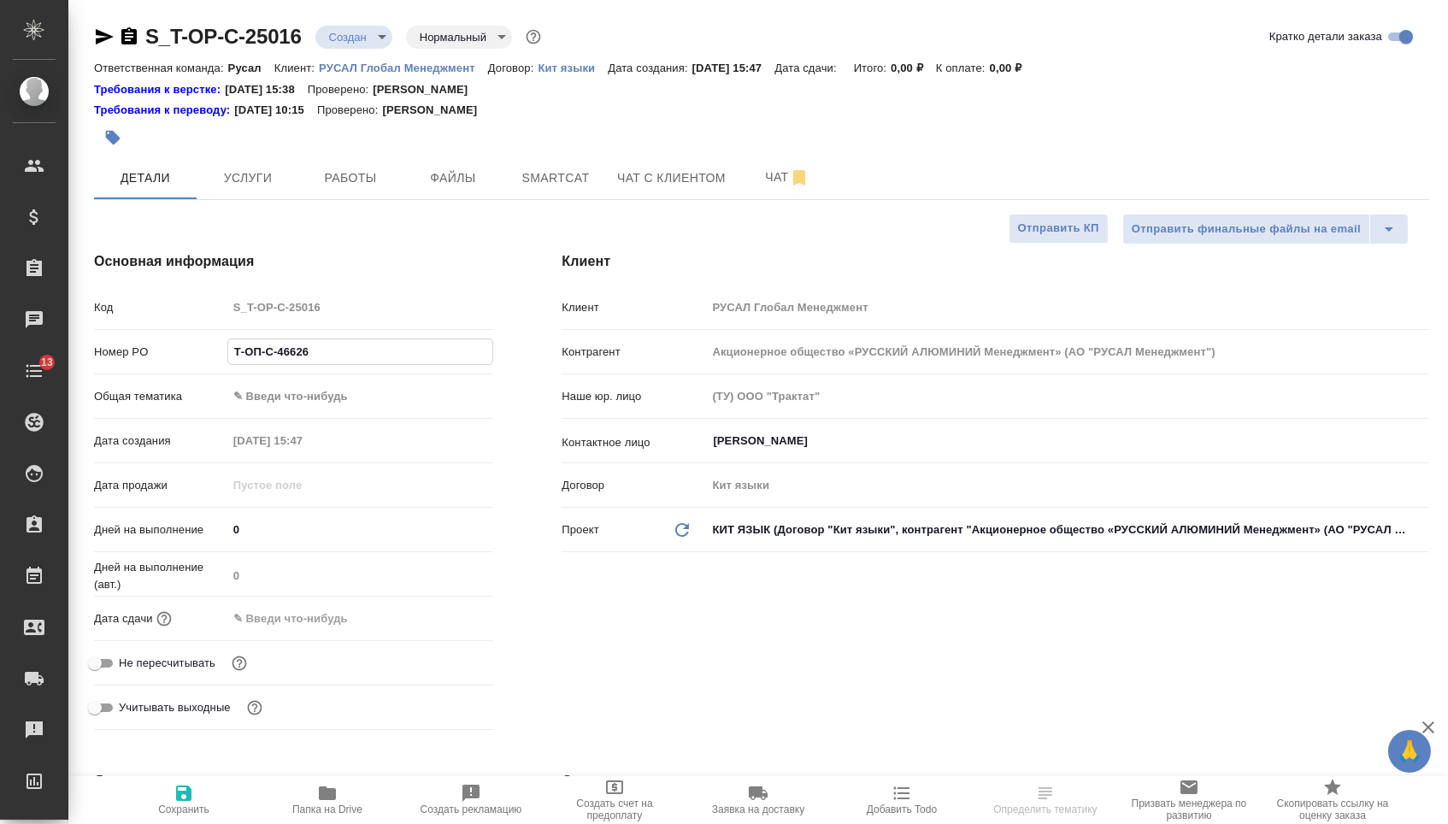
type input "Т-ОП-С-46626"
click at [310, 630] on input "text" at bounding box center [302, 618] width 150 height 25
click at [445, 627] on icon "button" at bounding box center [443, 617] width 21 height 21
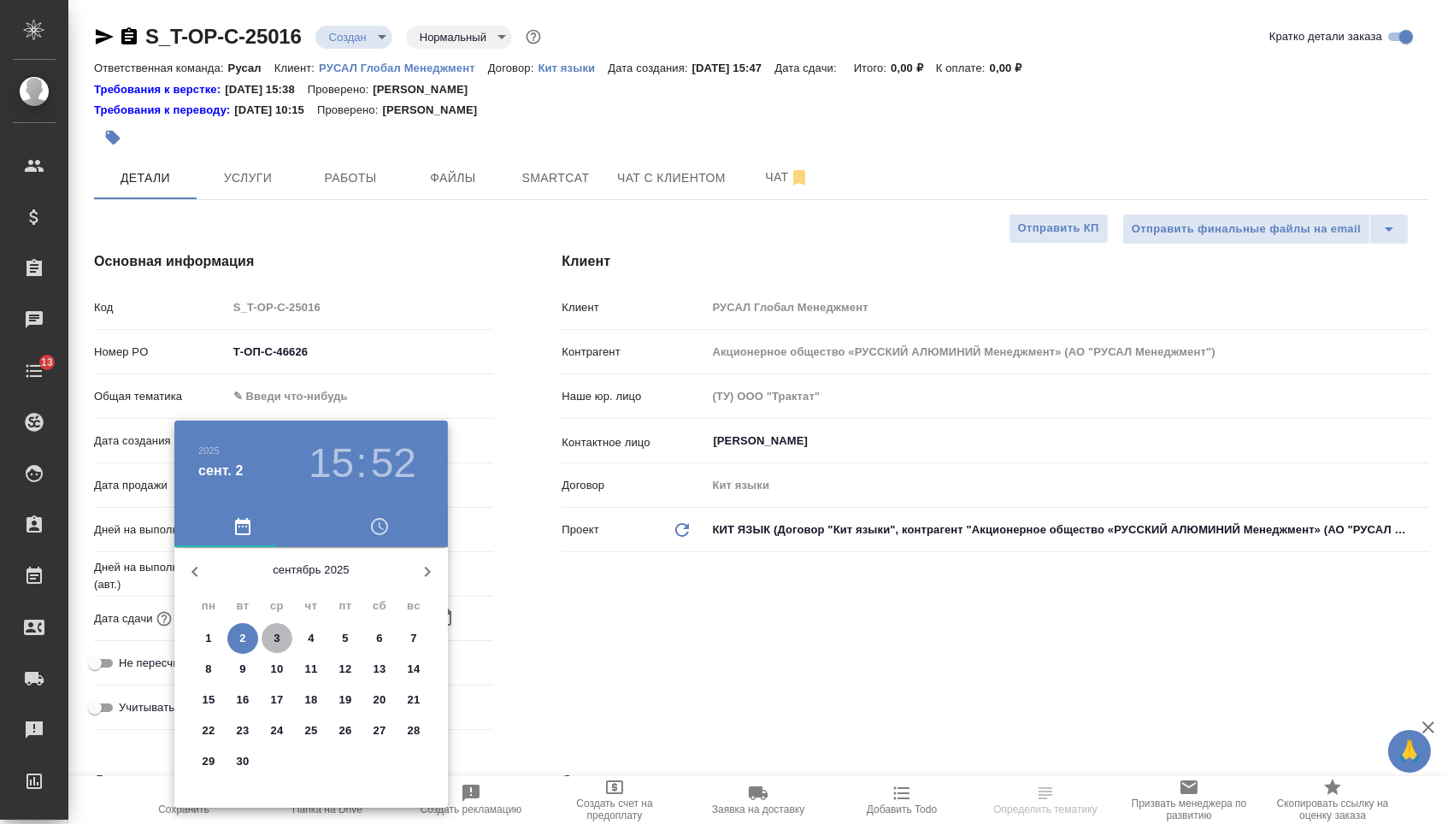
click at [267, 641] on span "3" at bounding box center [277, 638] width 31 height 17
type input "03.09.2025 15:52"
type textarea "x"
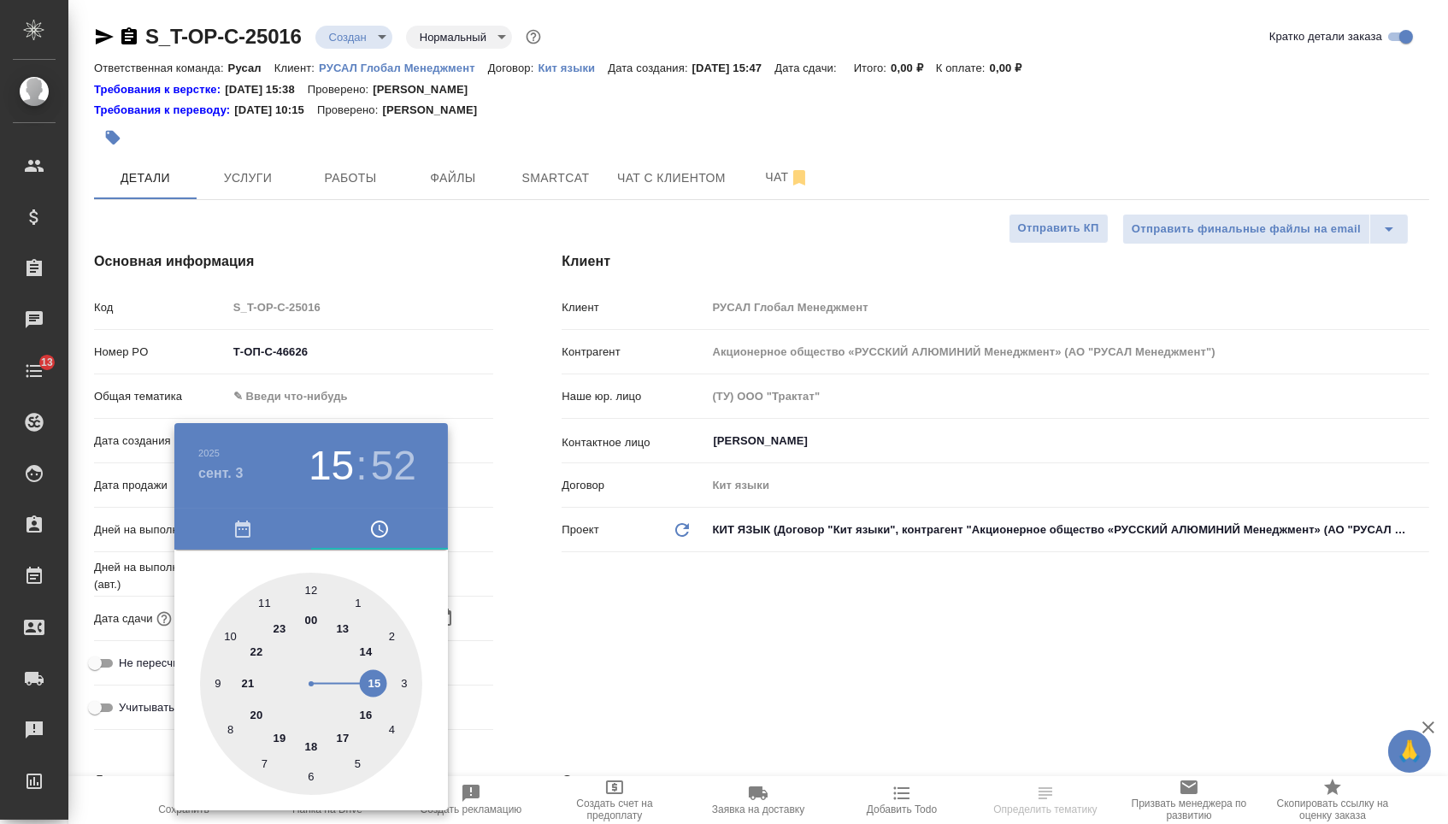
click at [371, 657] on div at bounding box center [311, 684] width 222 height 222
type input "03.09.2025 14:52"
type textarea "x"
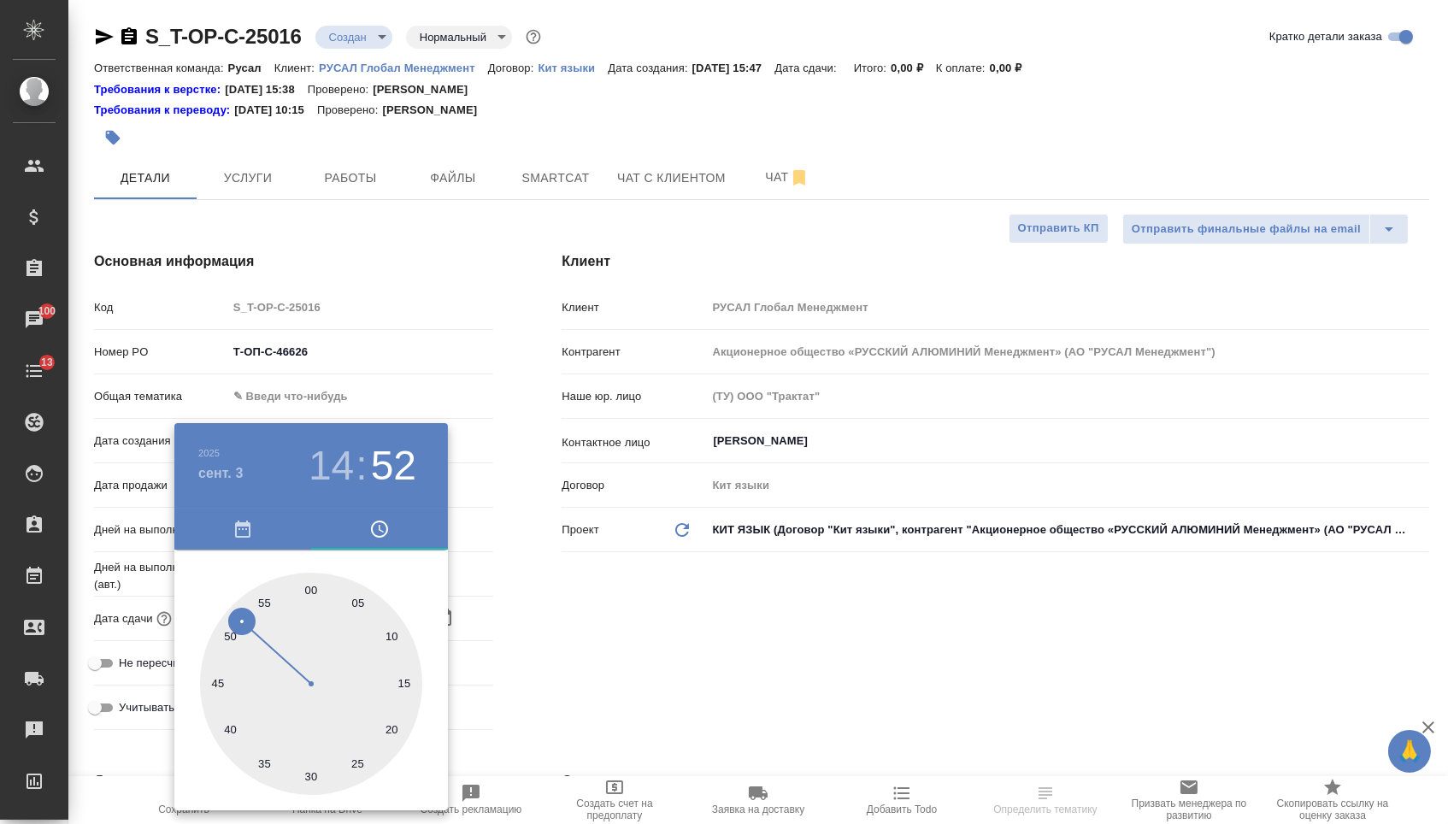
type textarea "x"
click at [307, 771] on div at bounding box center [311, 684] width 222 height 222
type input "03.09.2025 14:30"
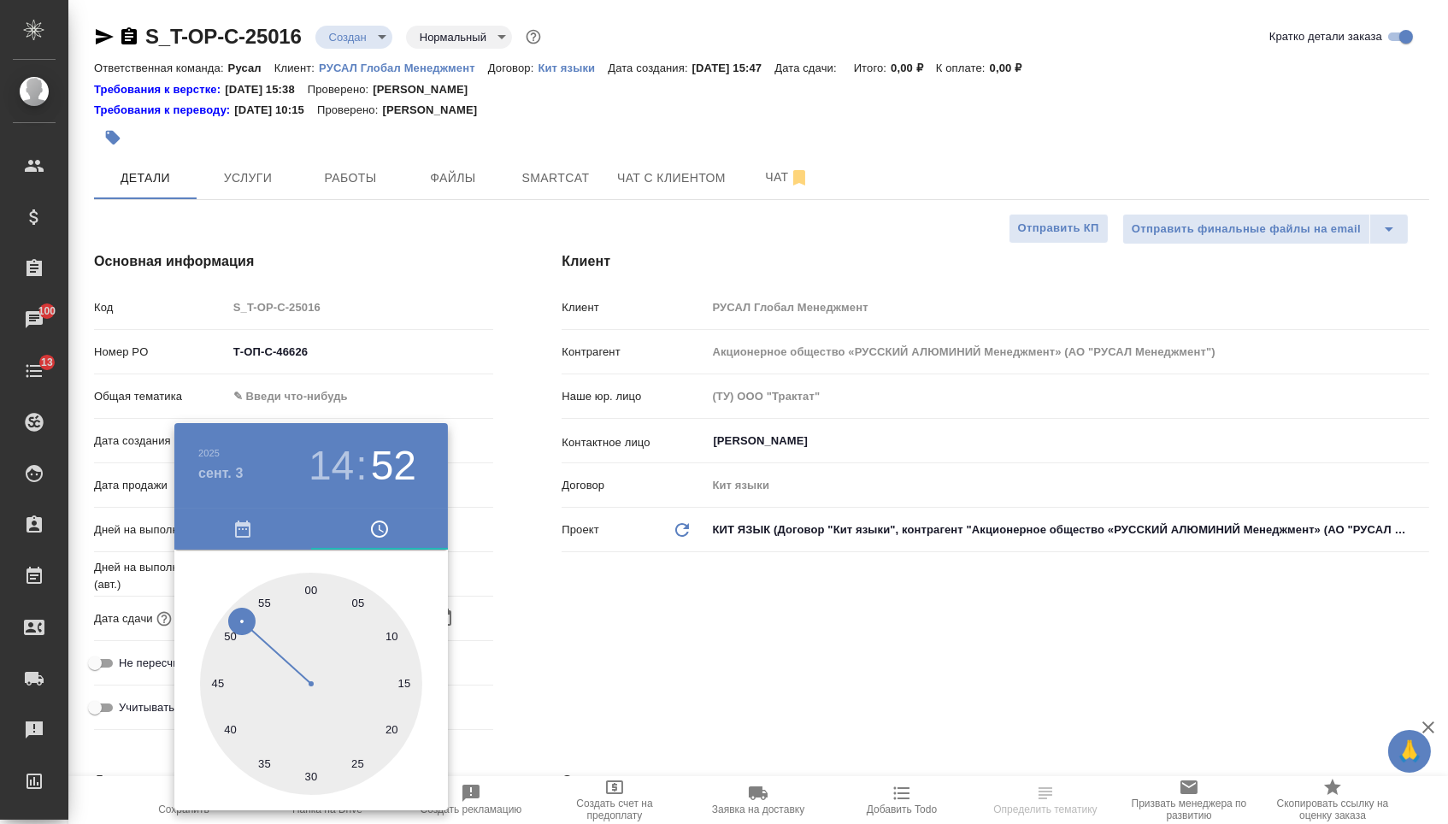
type textarea "x"
click at [491, 716] on div at bounding box center [724, 412] width 1448 height 824
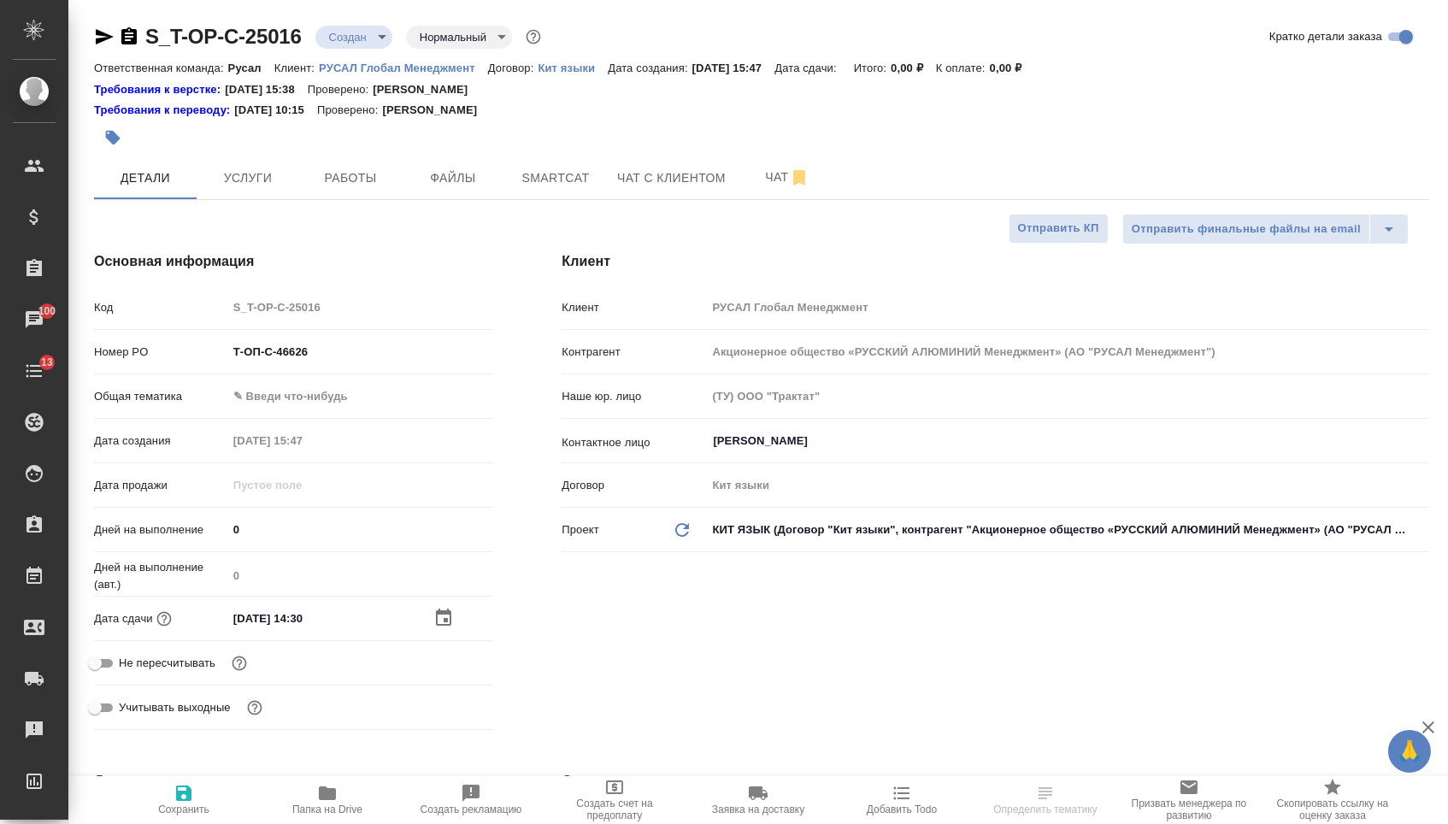
type textarea "x"
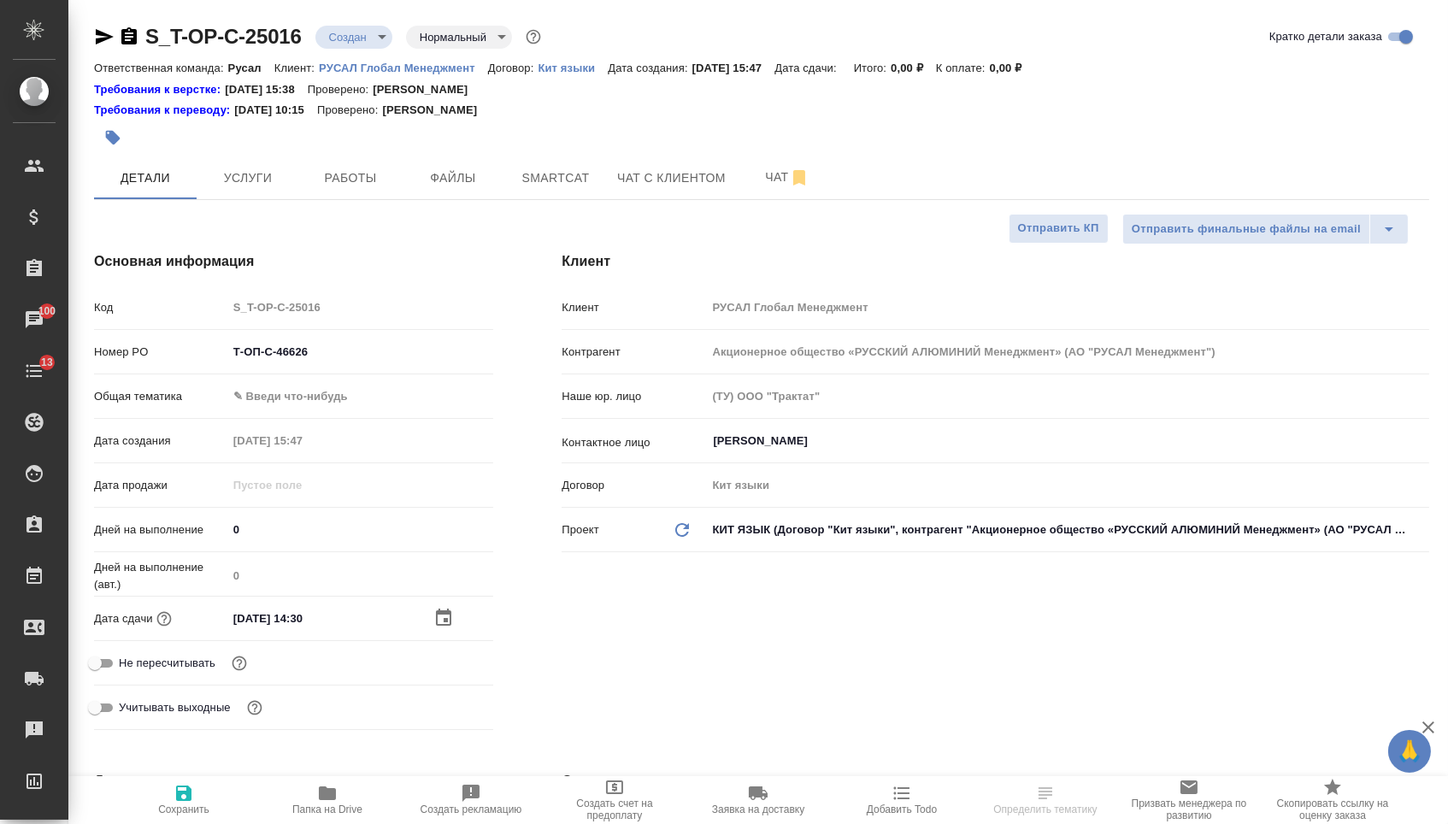
type textarea "x"
click at [397, 411] on body "🙏 .cls-1 fill:#fff; AWATERA Menshikova Aleksandra Клиенты Спецификации Заказы 1…" at bounding box center [724, 412] width 1448 height 824
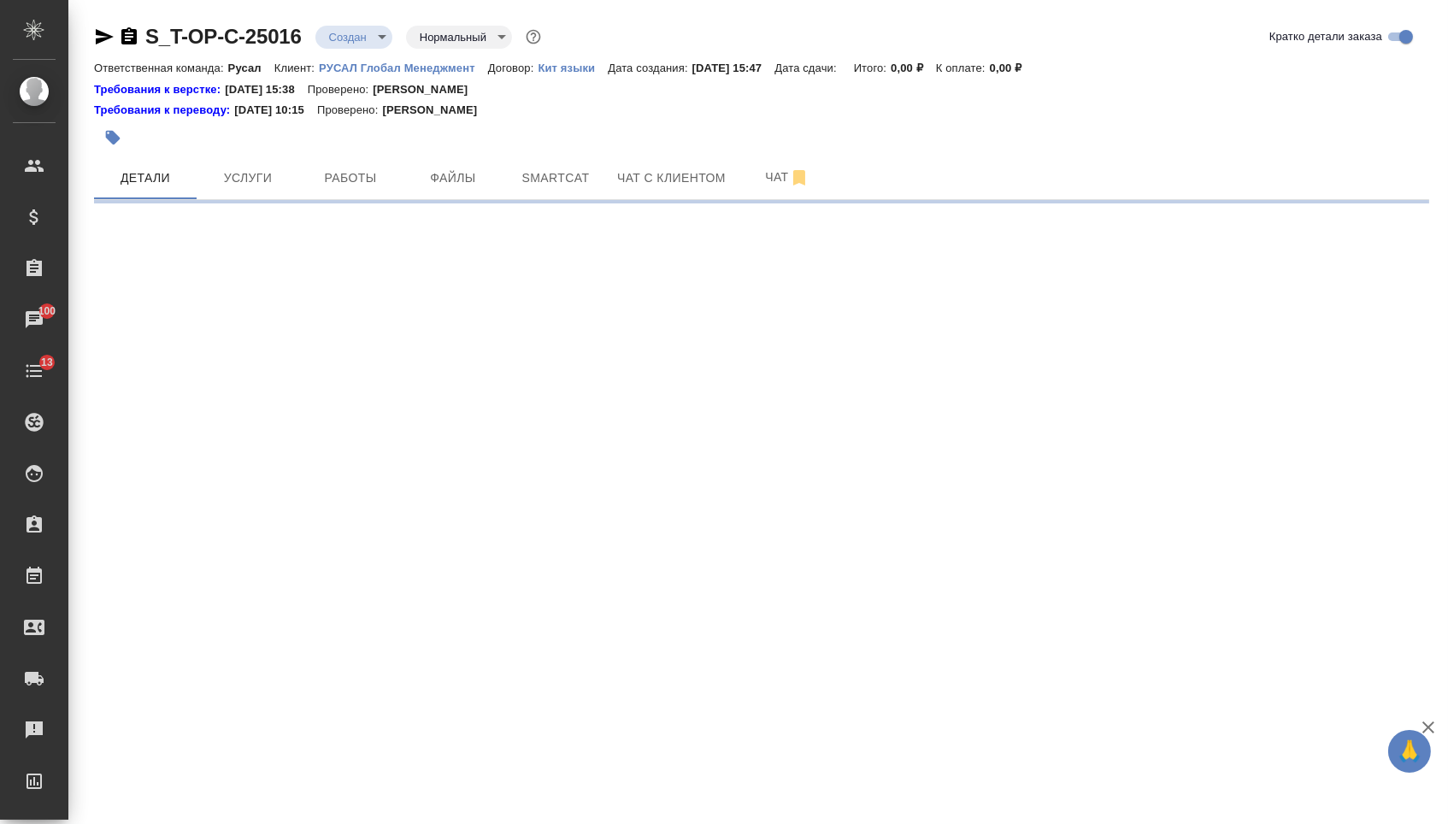
select select "RU"
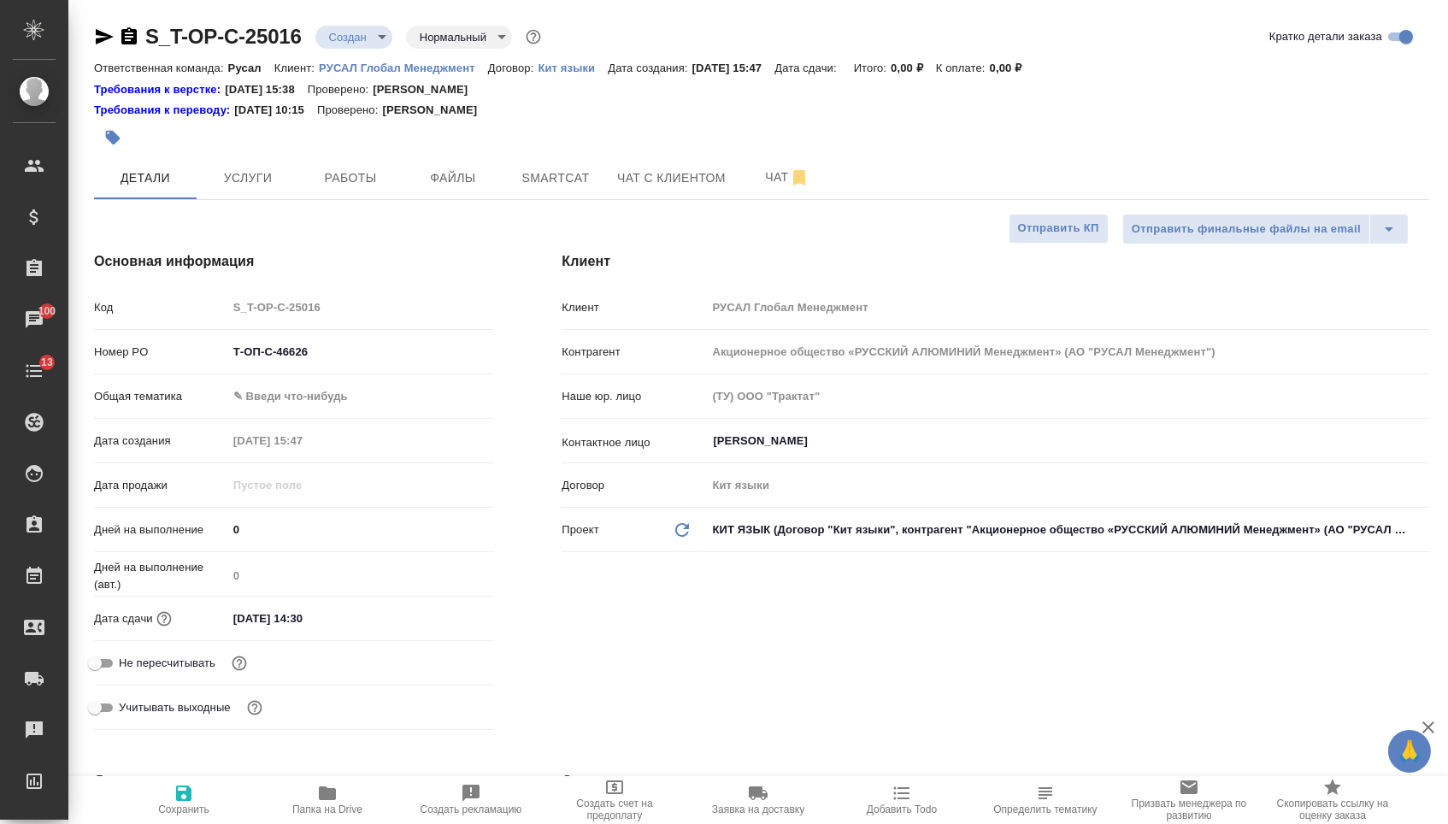
type textarea "x"
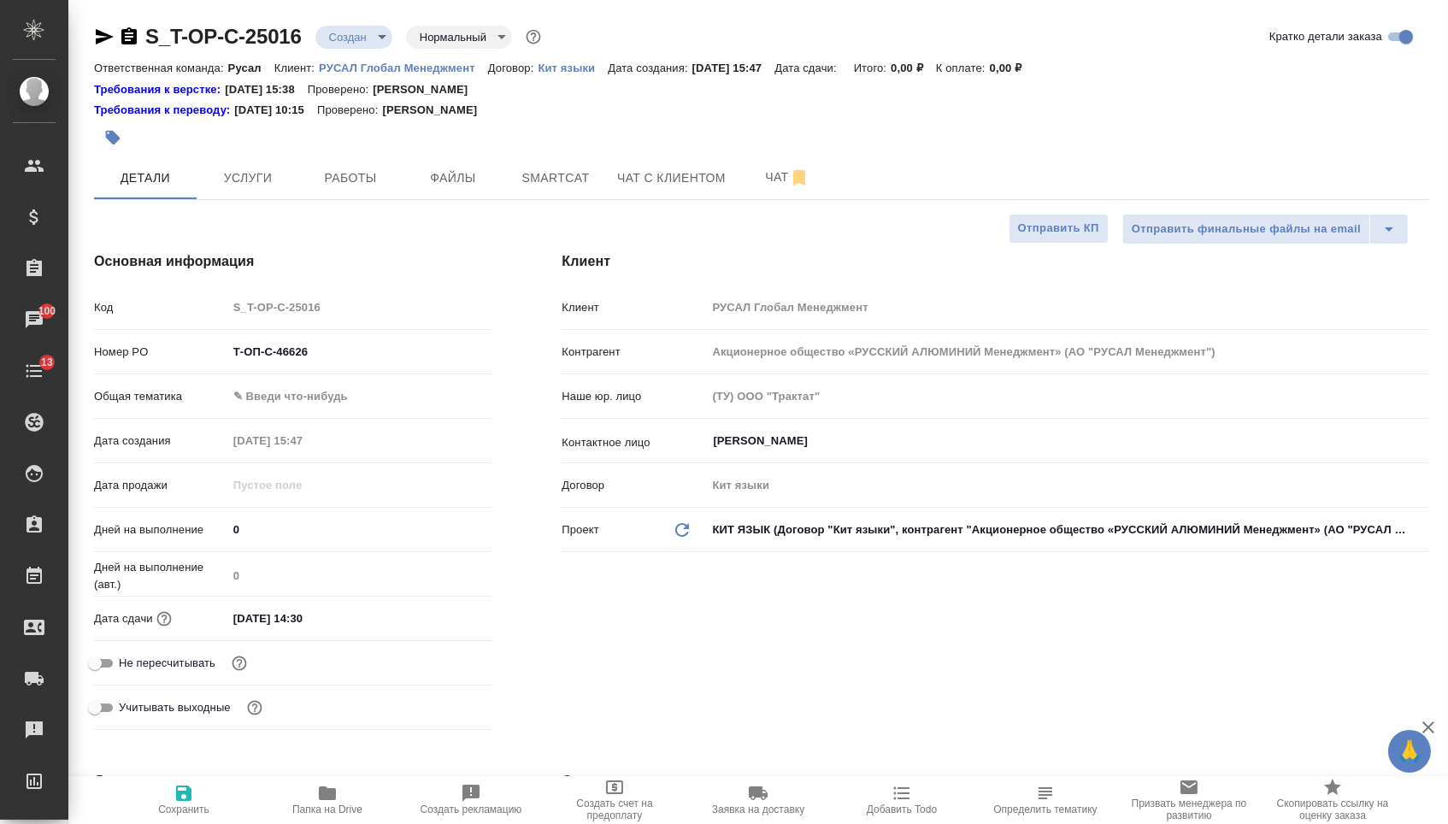
type textarea "x"
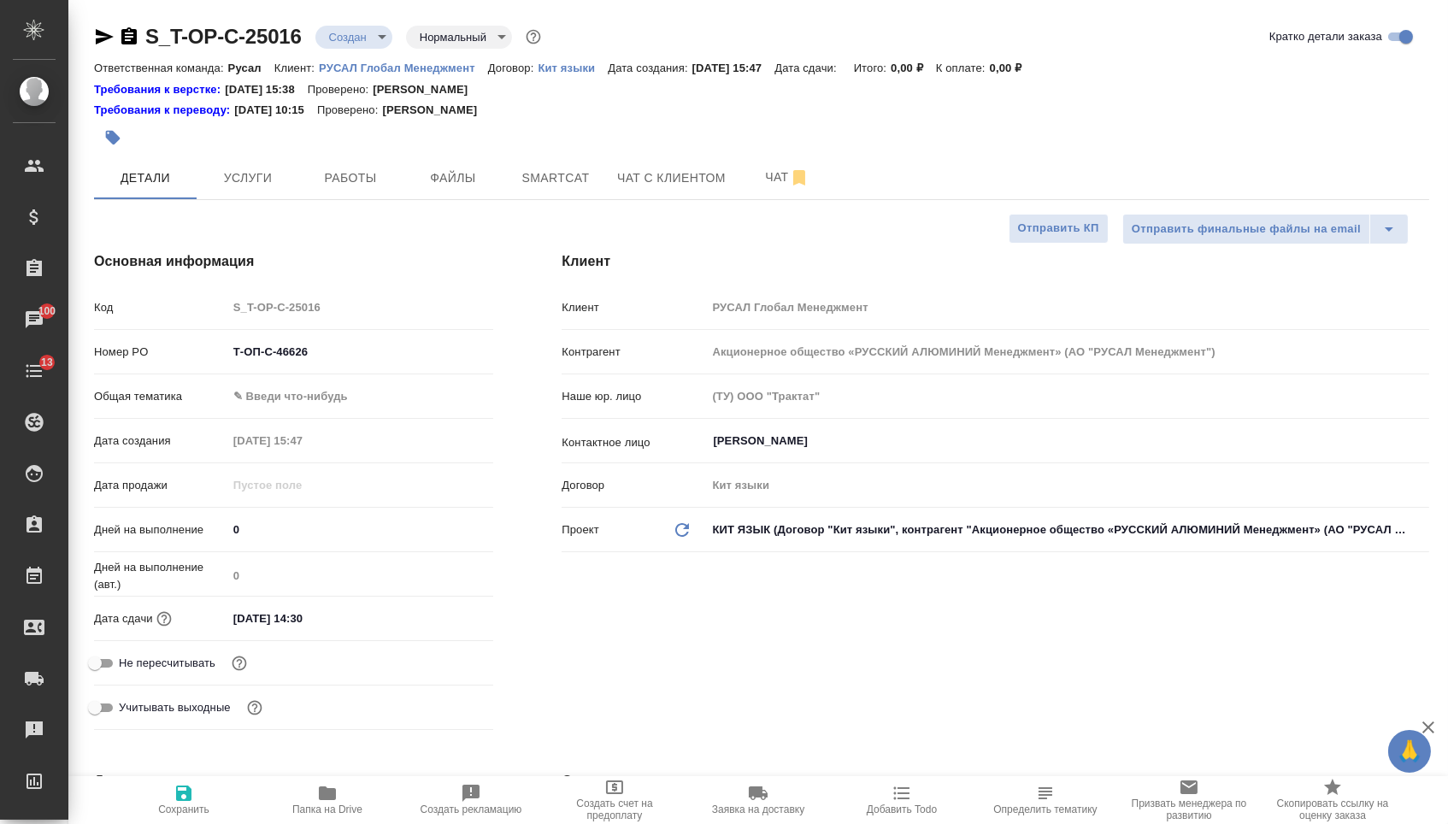
type textarea "x"
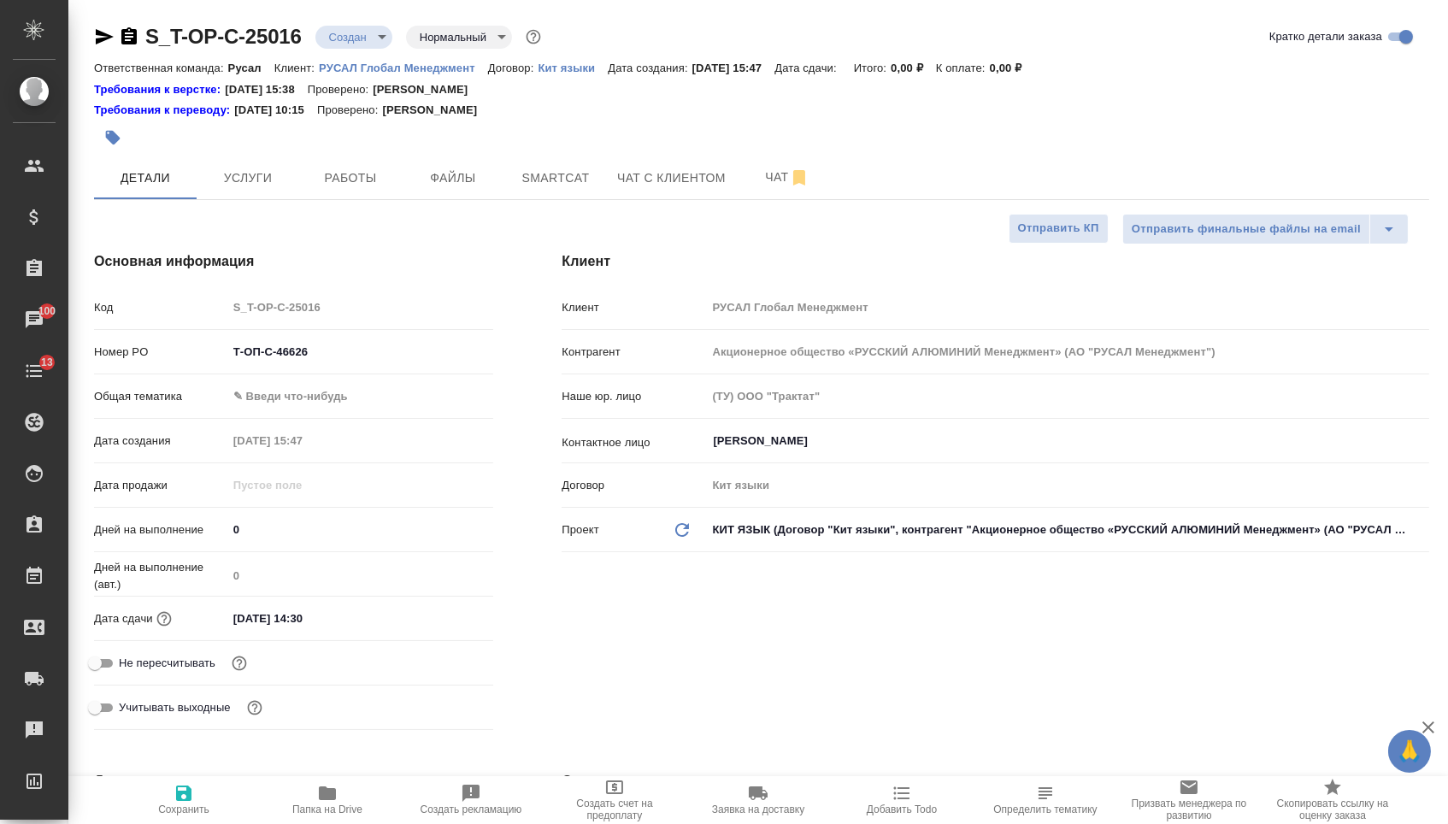
type textarea "x"
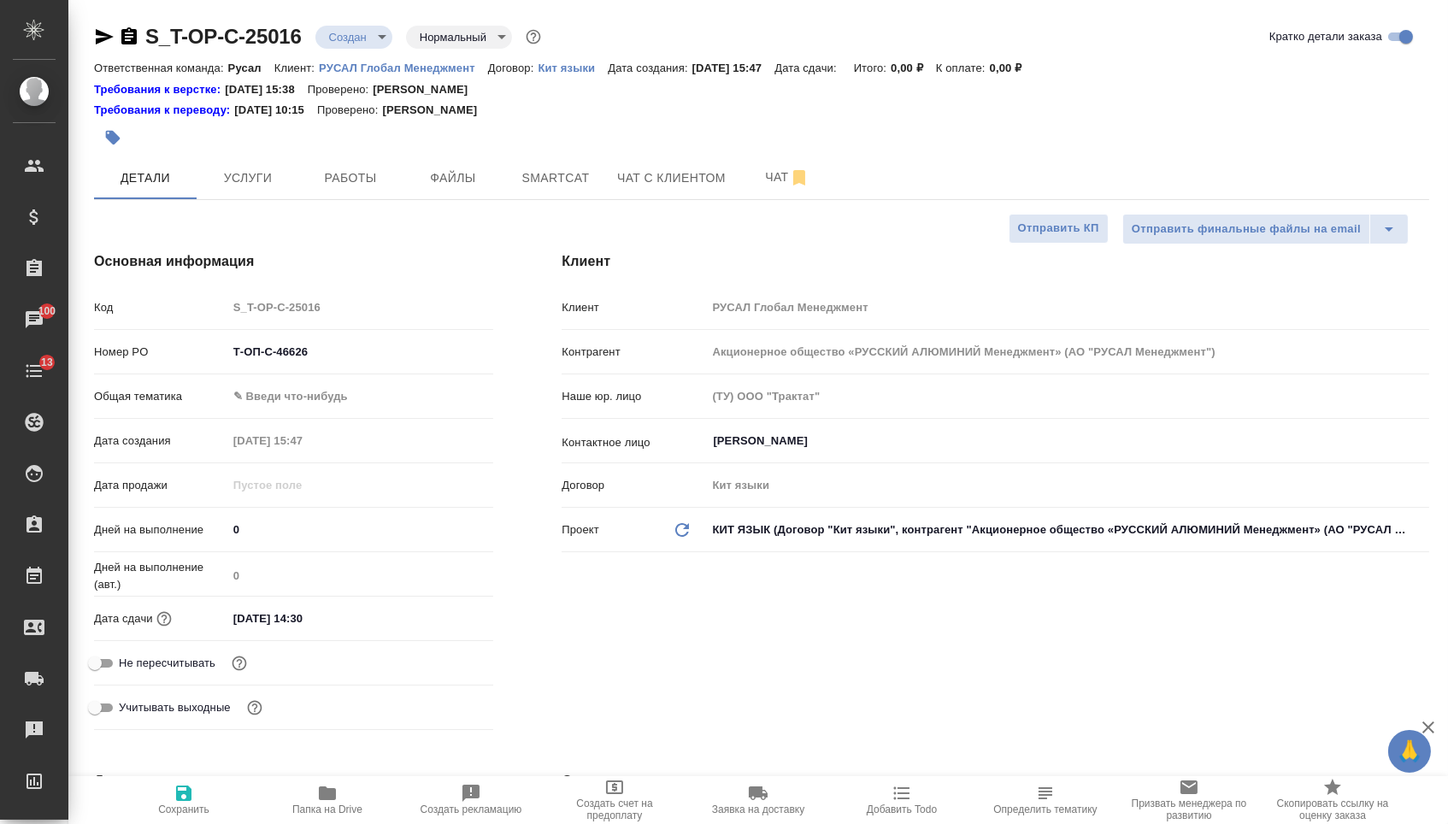
type textarea "x"
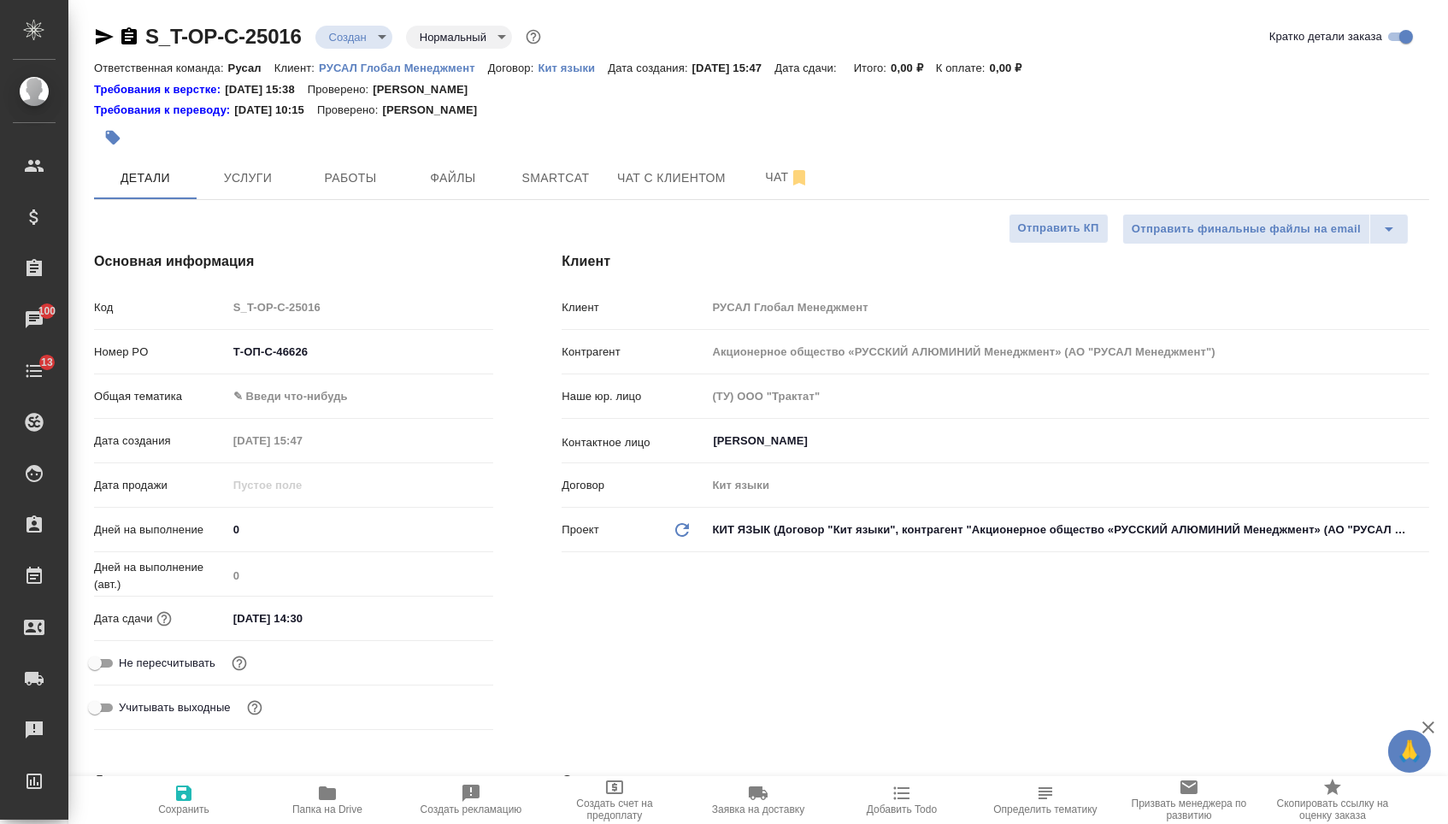
type textarea "x"
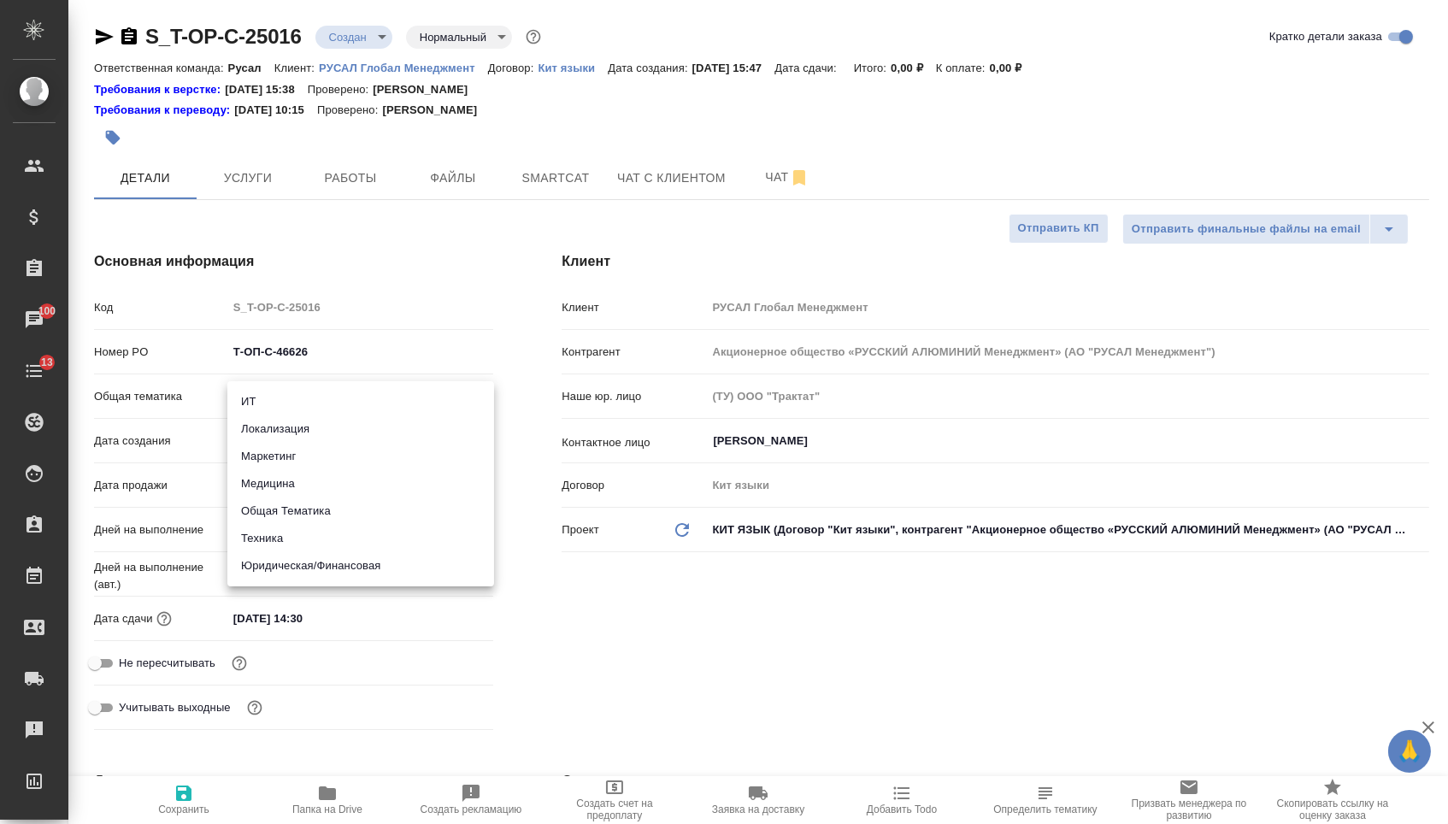
click at [345, 401] on body "🙏 .cls-1 fill:#fff; AWATERA Menshikova Aleksandra Клиенты Спецификации Заказы 1…" at bounding box center [724, 412] width 1448 height 824
click at [476, 286] on div at bounding box center [724, 412] width 1448 height 824
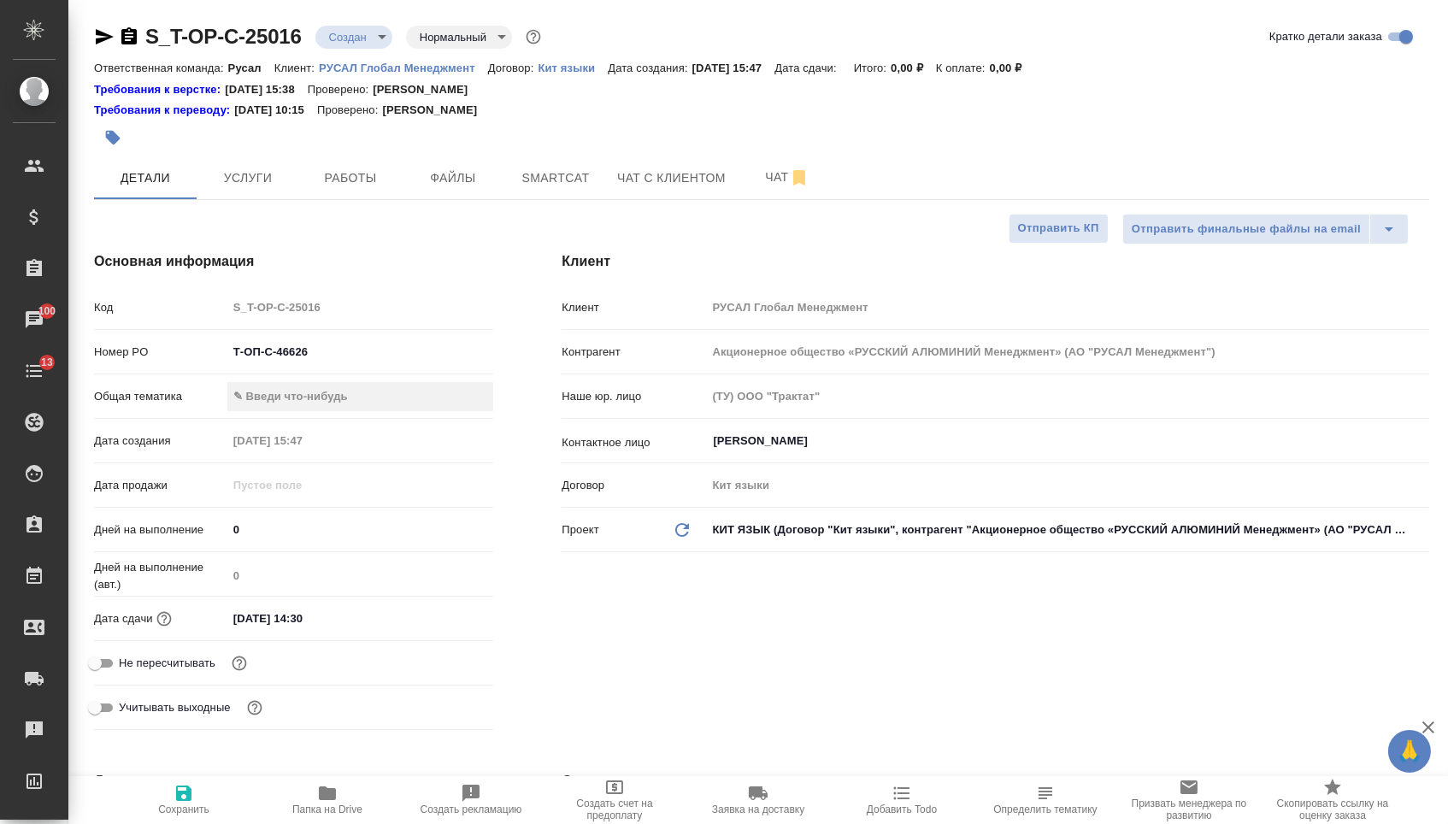
type textarea "x"
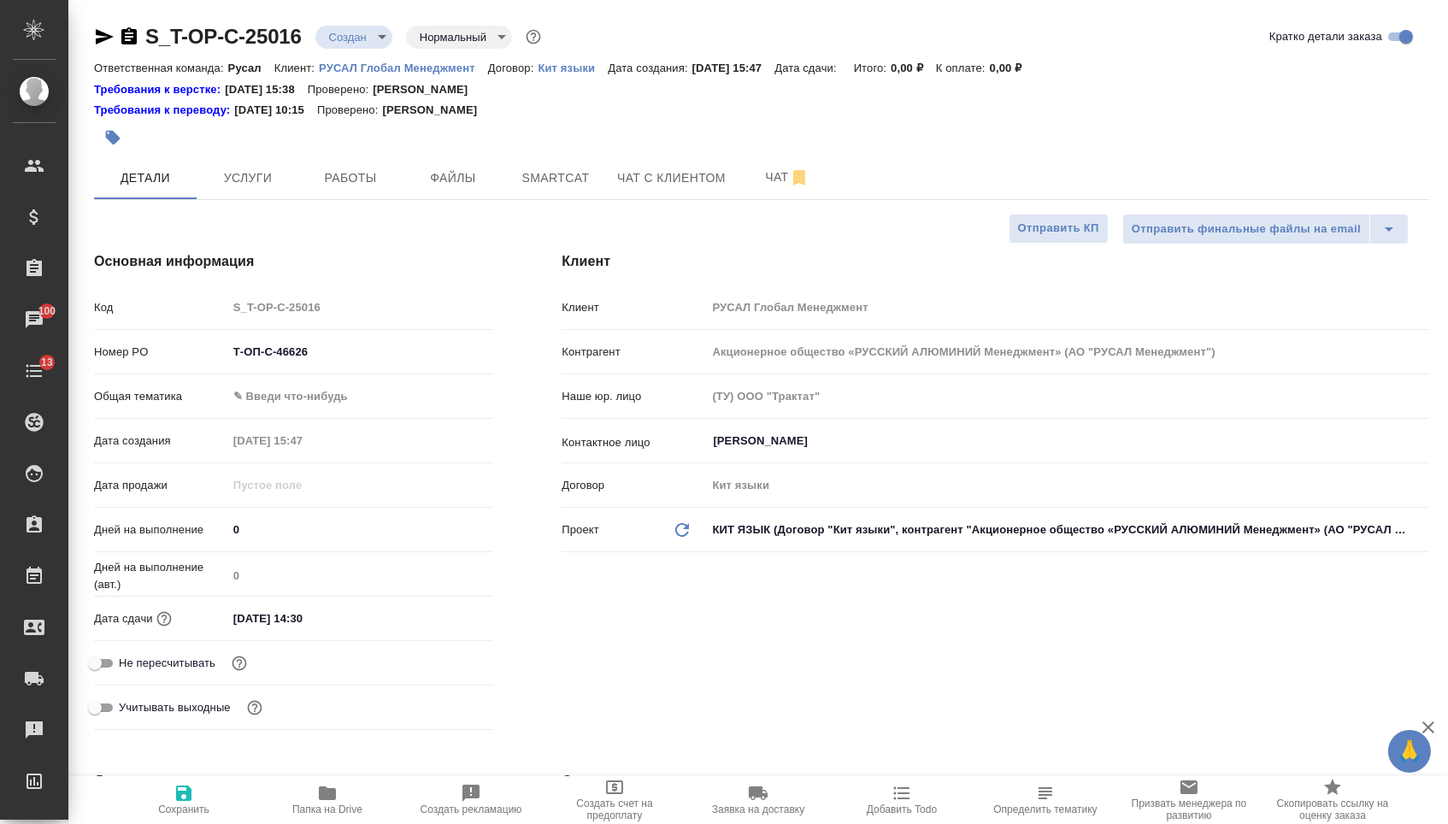
type textarea "x"
click at [317, 391] on body "🙏 .cls-1 fill:#fff; AWATERA Menshikova Aleksandra Клиенты Спецификации Заказы 1…" at bounding box center [724, 412] width 1448 height 824
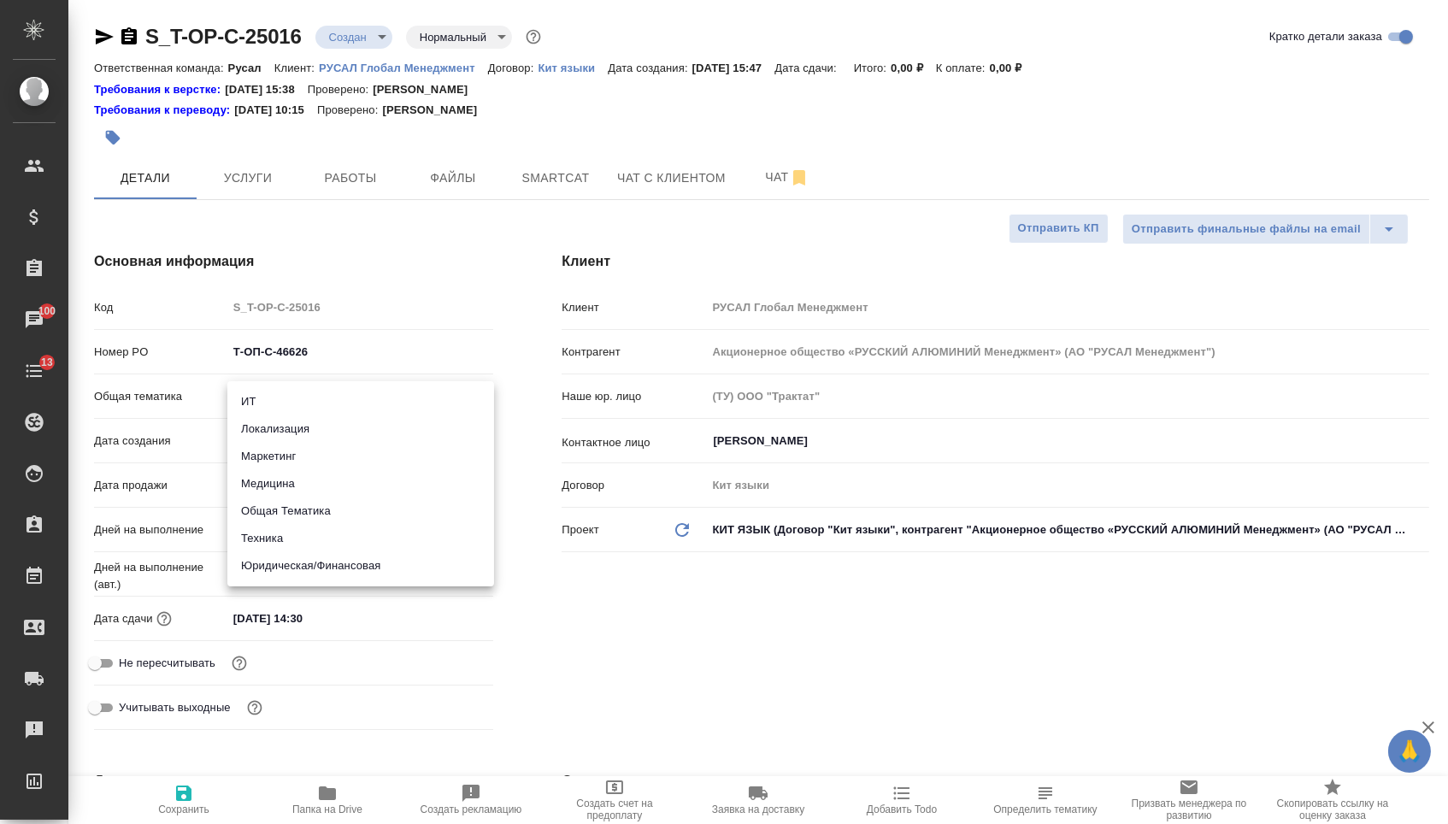
click at [305, 568] on li "Юридическая/Финансовая" at bounding box center [360, 565] width 267 height 27
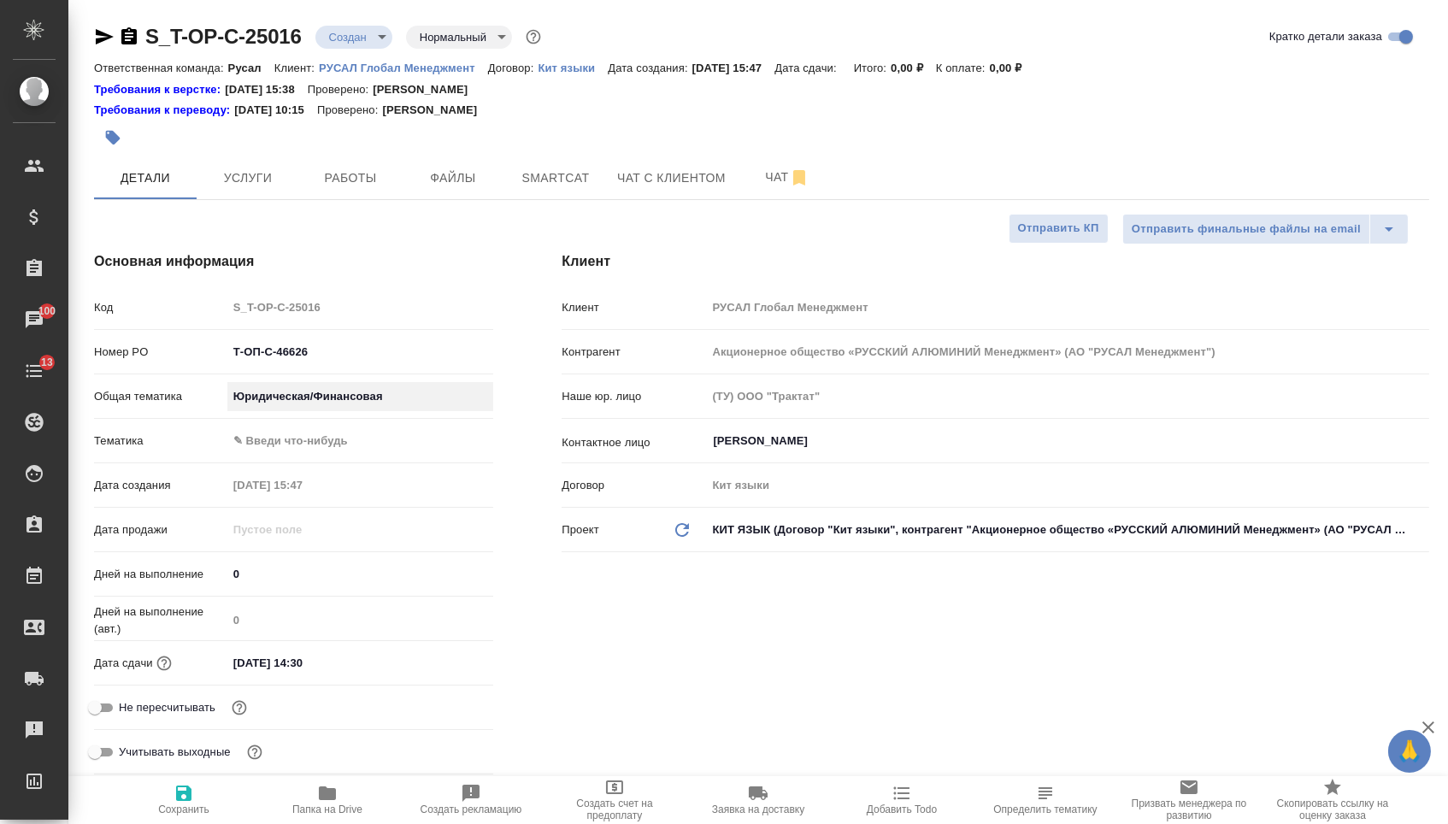
type input "yr-fn"
type textarea "x"
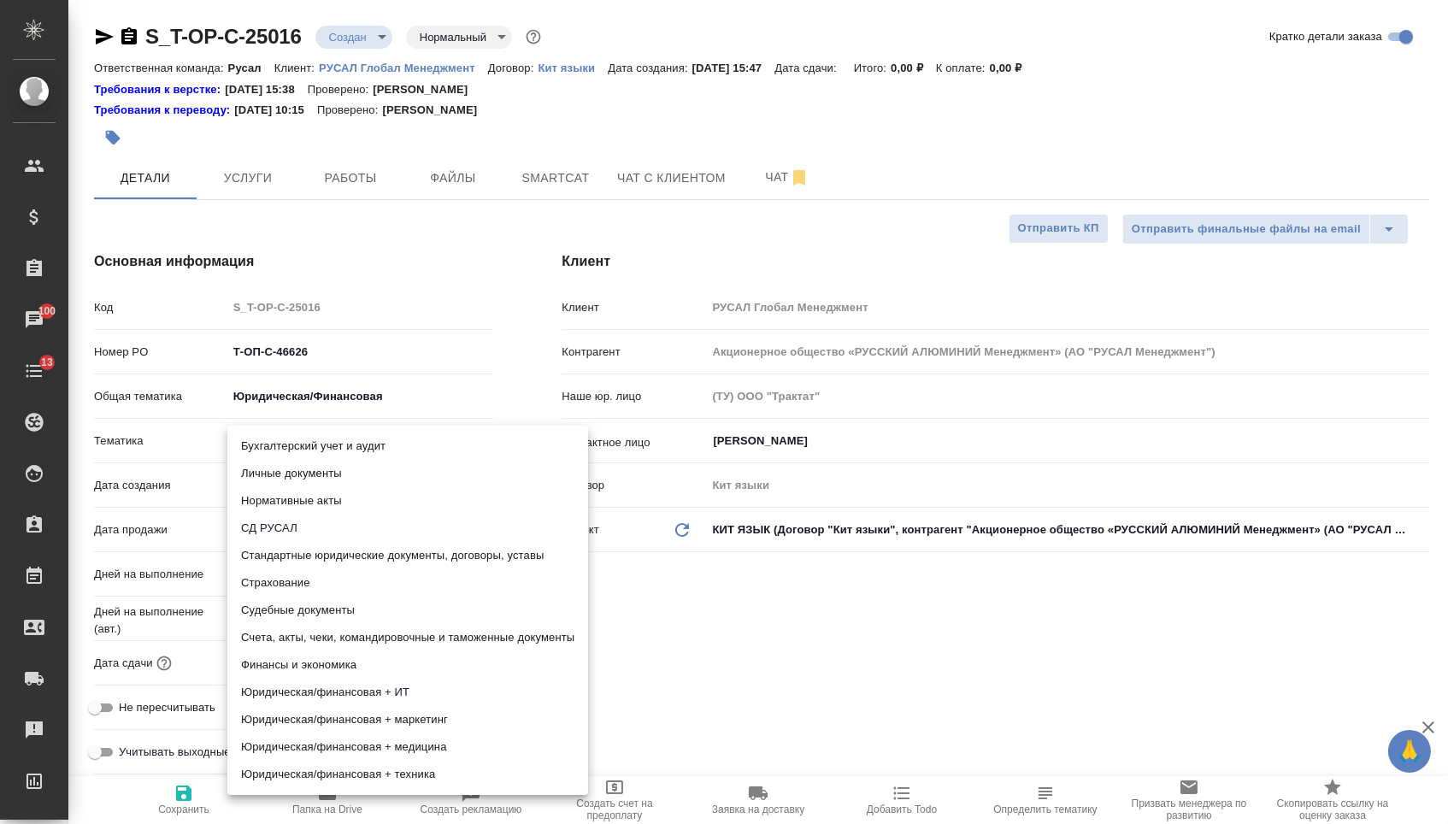
click at [300, 453] on body "🙏 .cls-1 fill:#fff; AWATERA Menshikova Aleksandra Клиенты Спецификации Заказы 1…" at bounding box center [724, 412] width 1448 height 824
click at [303, 565] on li "Стандартные юридические документы, договоры, уставы" at bounding box center [407, 555] width 361 height 27
type textarea "x"
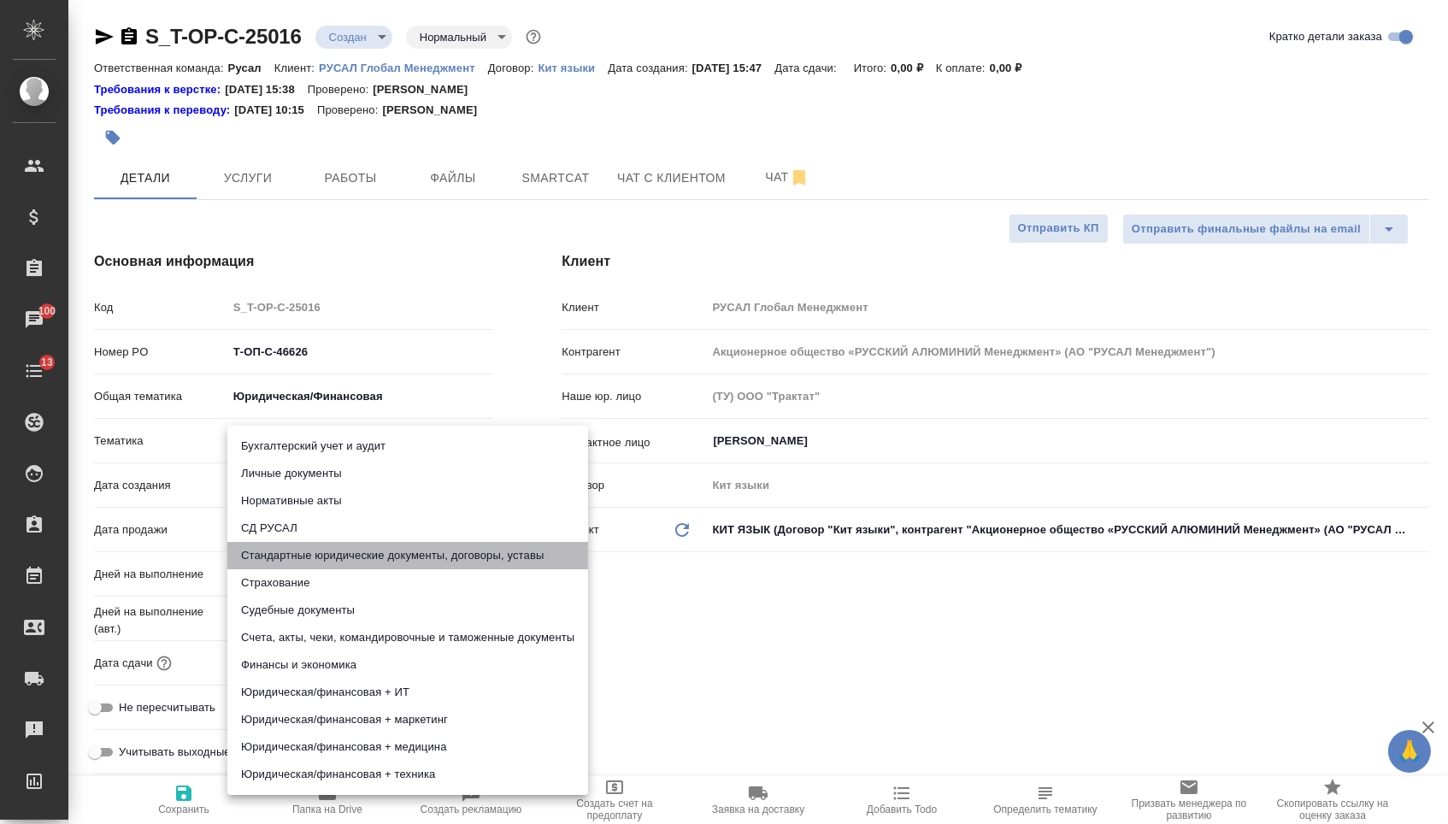
type input "5f647205b73bc97568ca66bf"
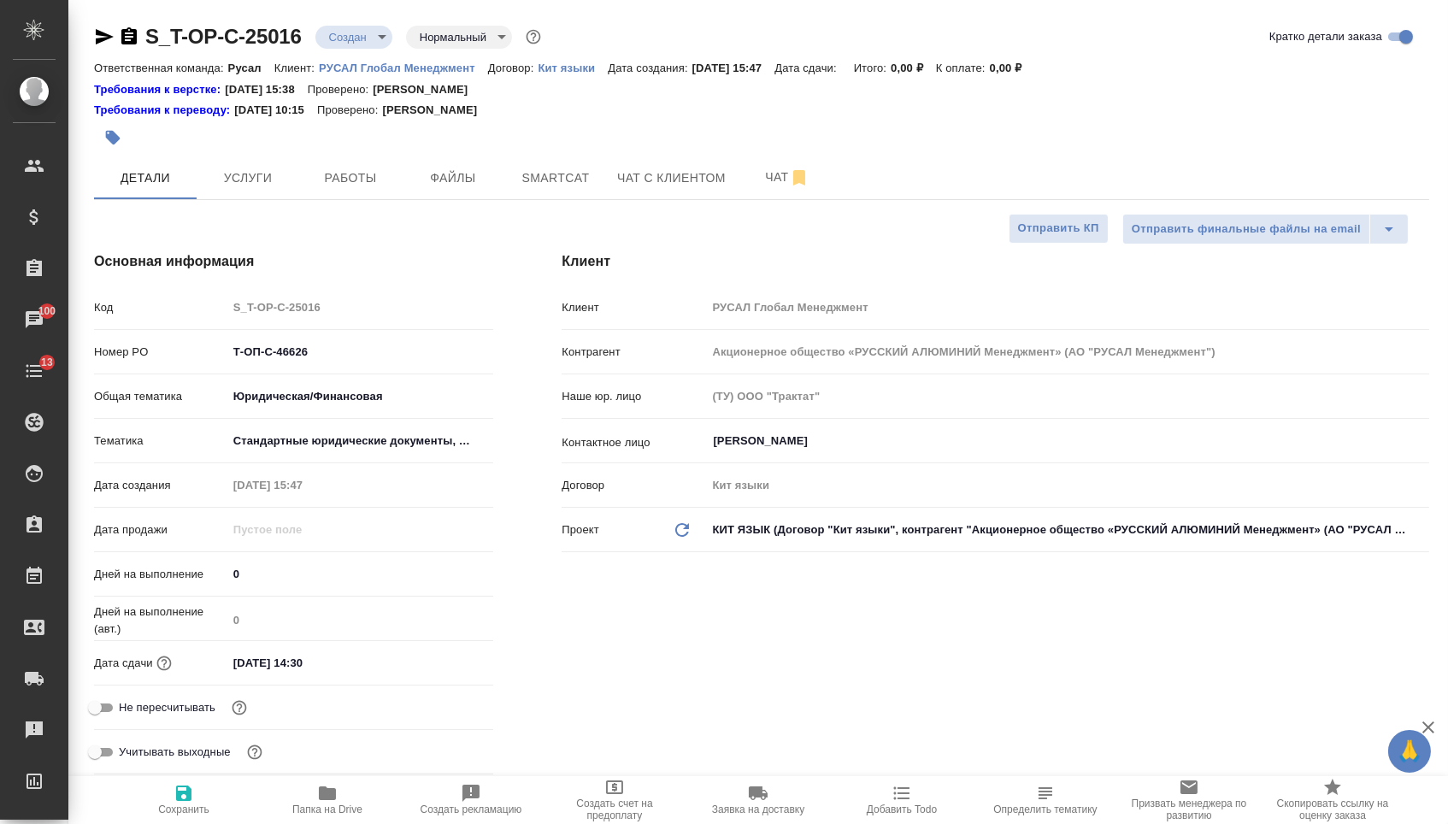
click at [172, 816] on span "Сохранить" at bounding box center [183, 810] width 51 height 12
type textarea "x"
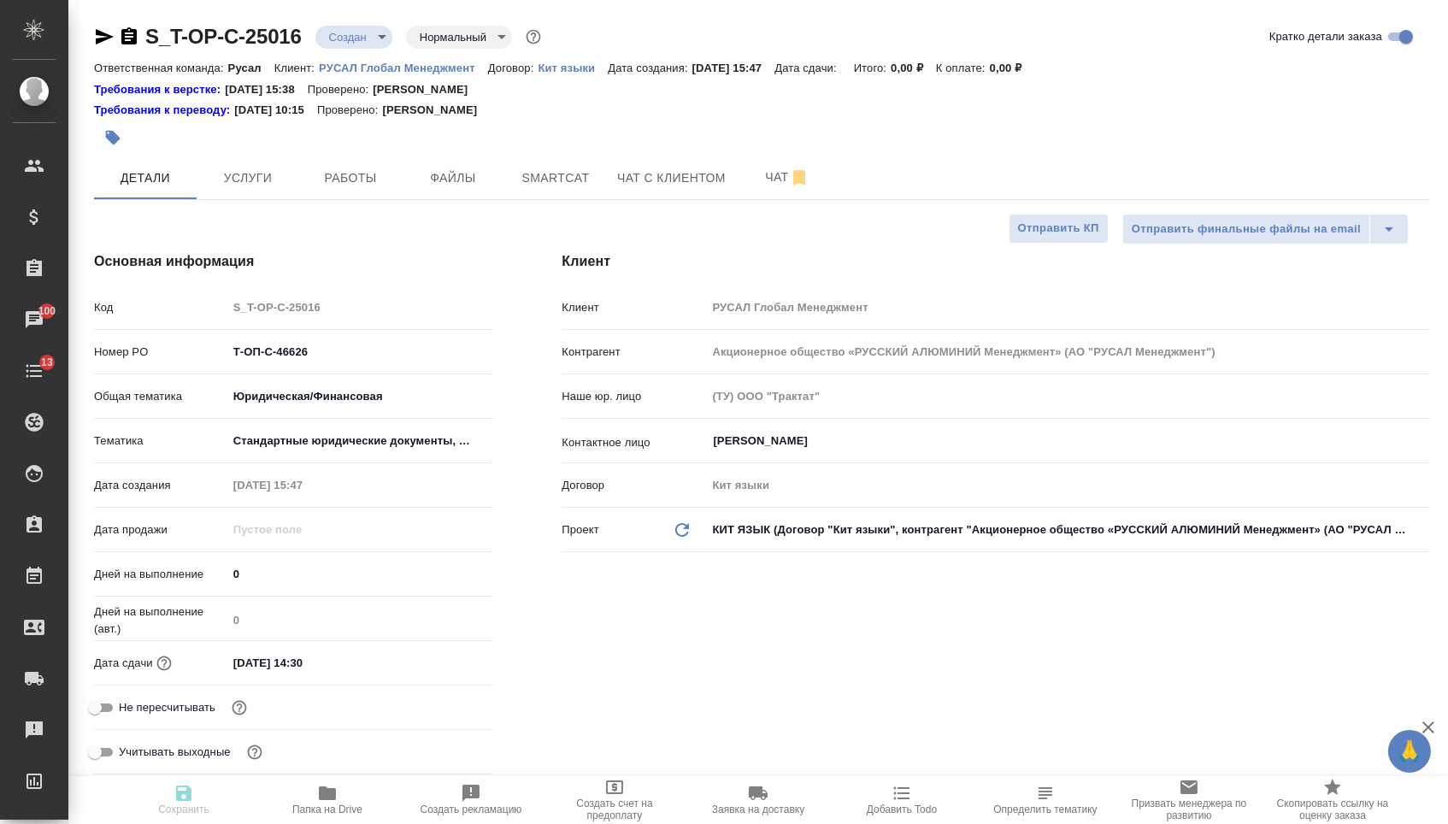
type textarea "x"
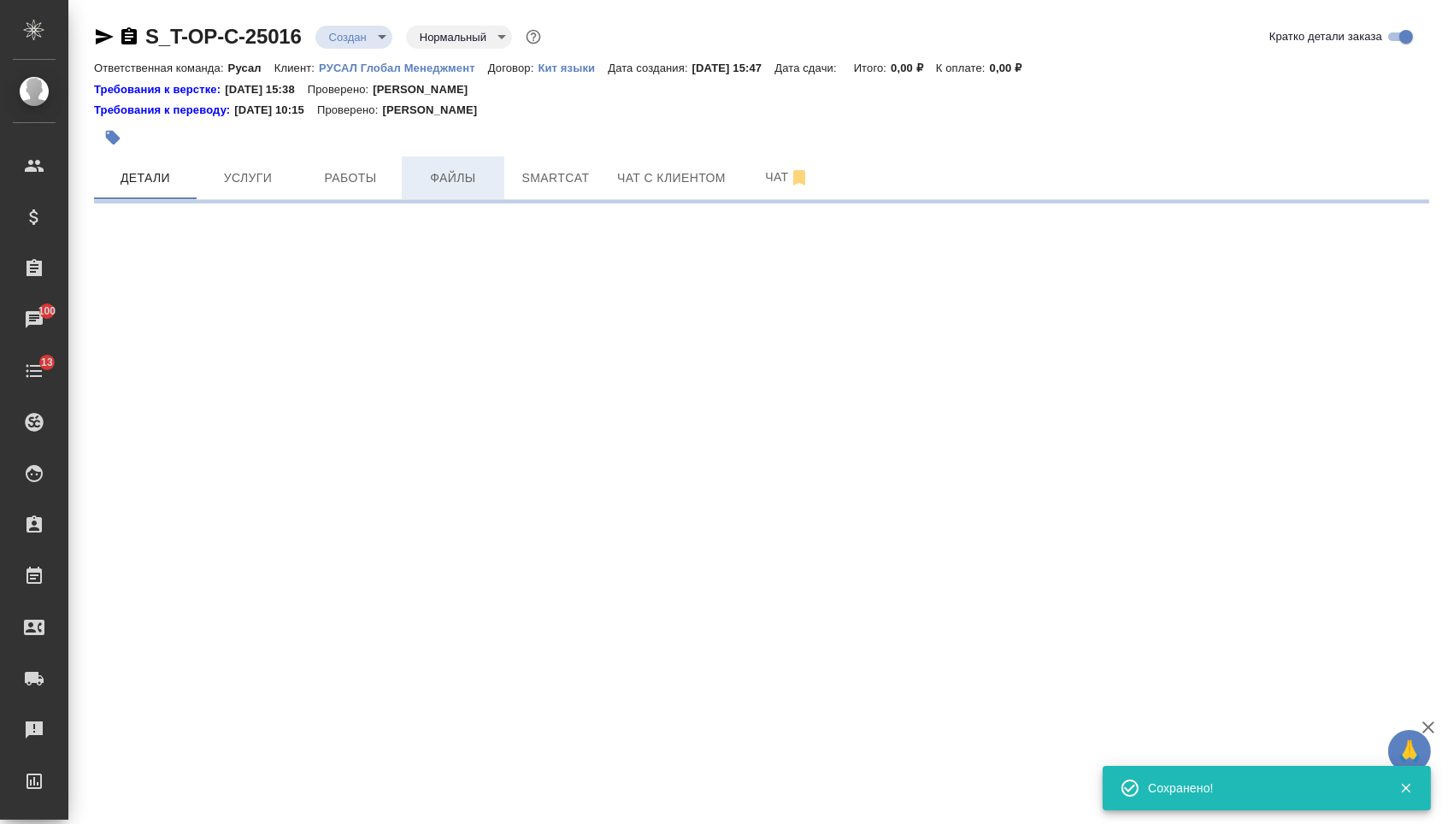
select select "RU"
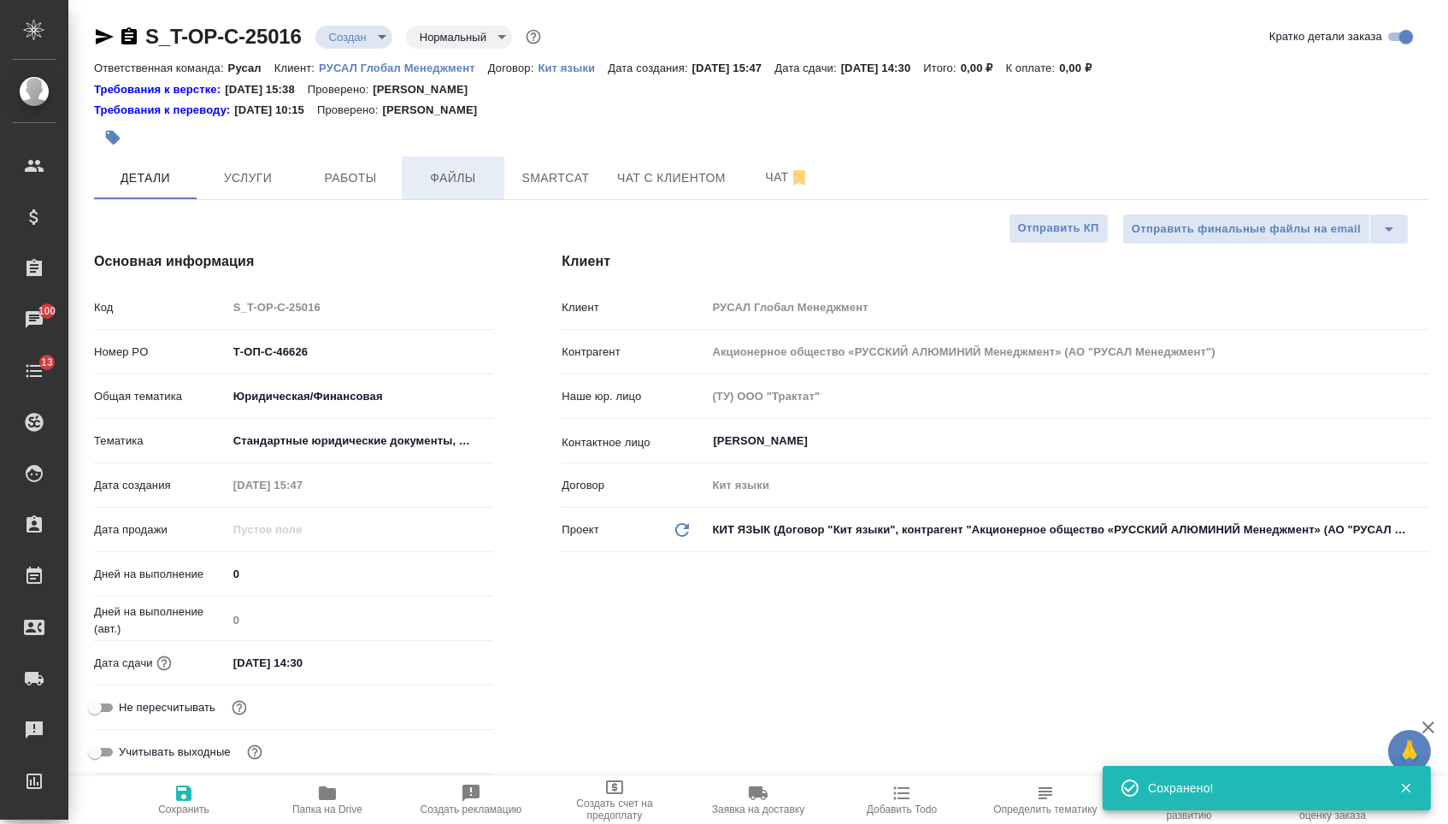
click at [440, 186] on span "Файлы" at bounding box center [453, 178] width 82 height 21
type textarea "x"
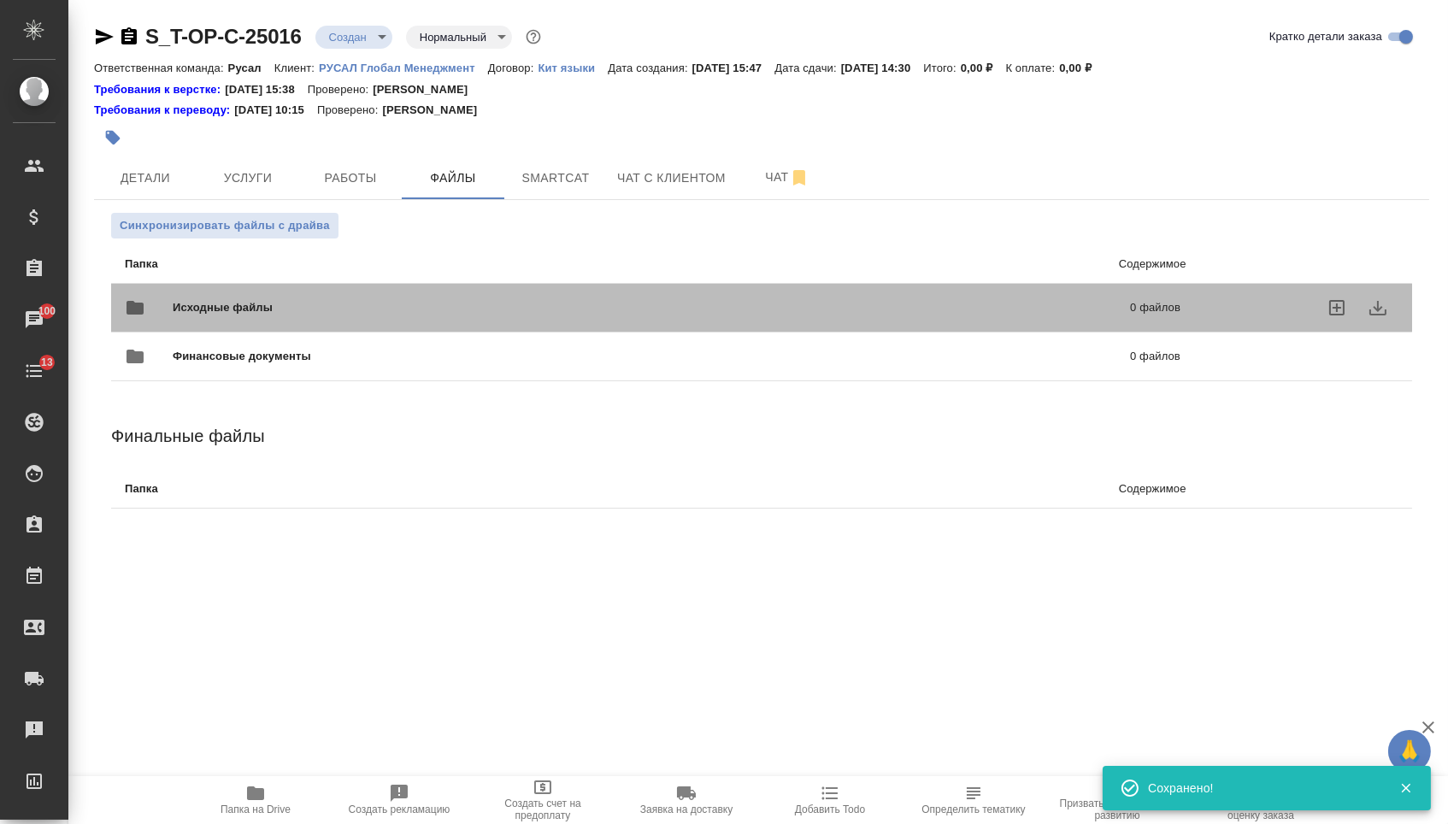
click at [318, 307] on span "Исходные файлы" at bounding box center [437, 307] width 529 height 17
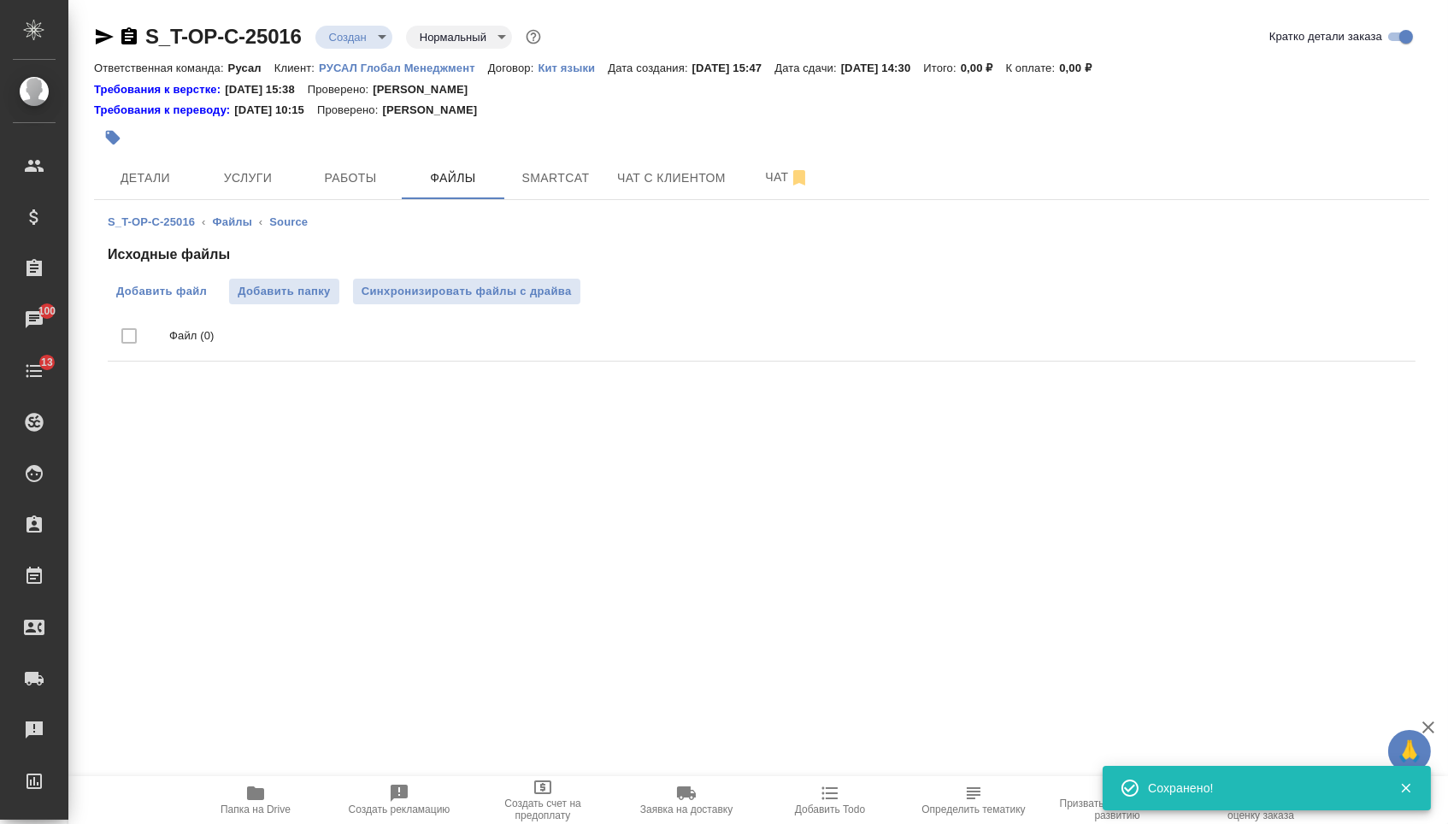
click at [191, 303] on label "Добавить файл" at bounding box center [162, 292] width 108 height 26
click at [0, 0] on input "Добавить файл" at bounding box center [0, 0] width 0 height 0
click at [255, 174] on span "Услуги" at bounding box center [248, 178] width 82 height 21
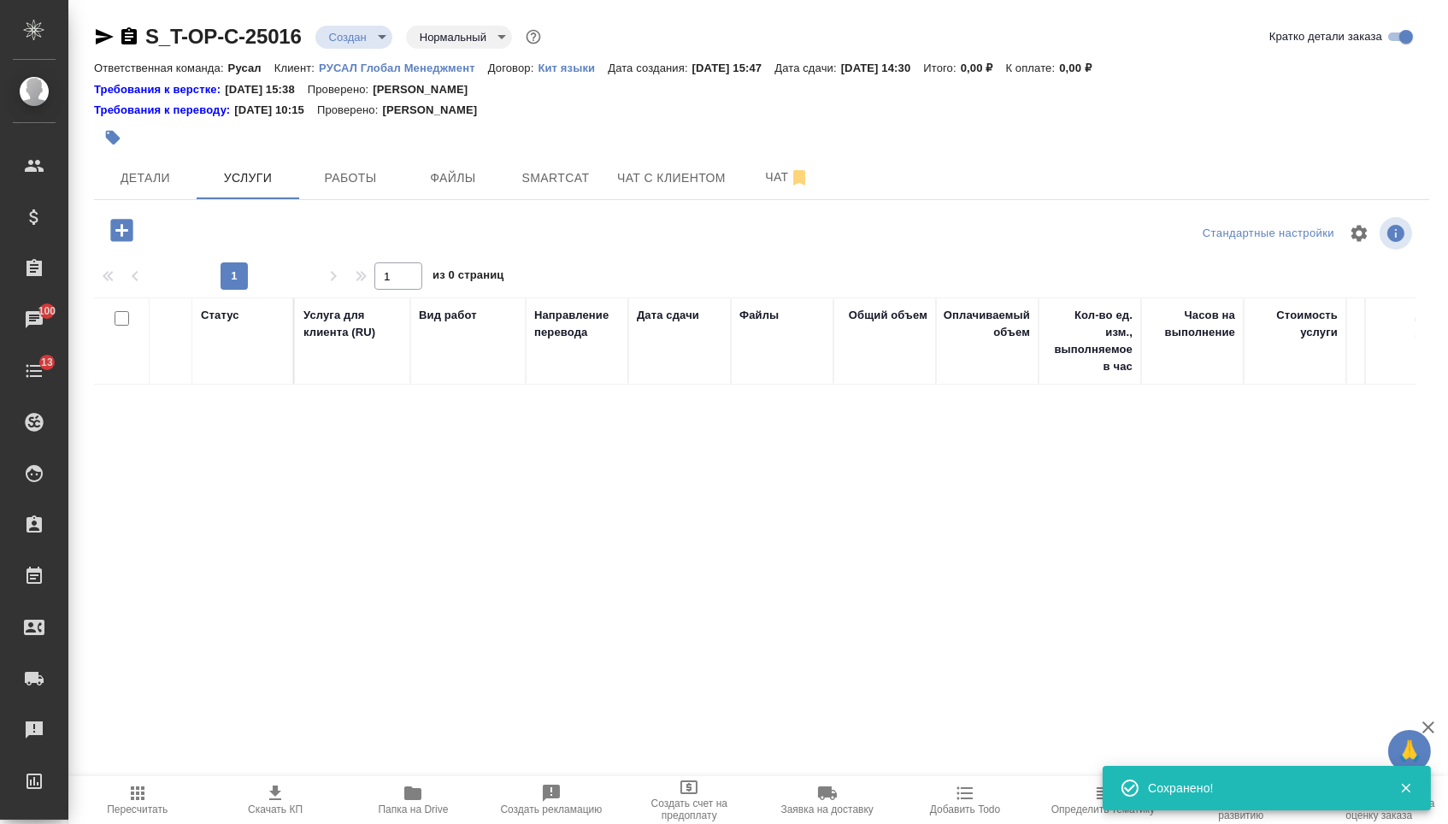
click at [112, 228] on icon "button" at bounding box center [121, 230] width 22 height 22
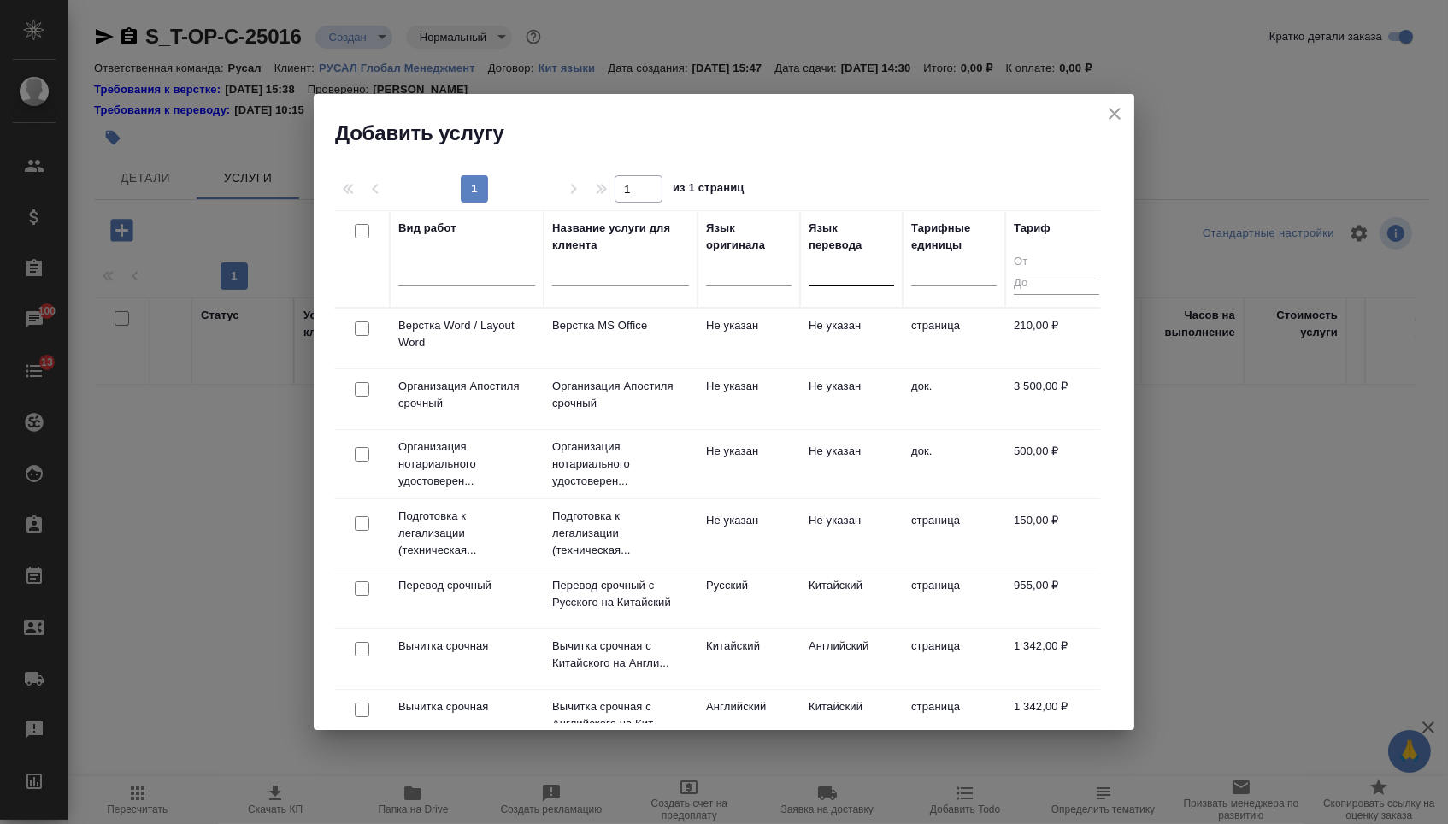
drag, startPoint x: 810, startPoint y: 284, endPoint x: 810, endPoint y: 298, distance: 13.7
click at [810, 286] on div at bounding box center [851, 270] width 85 height 32
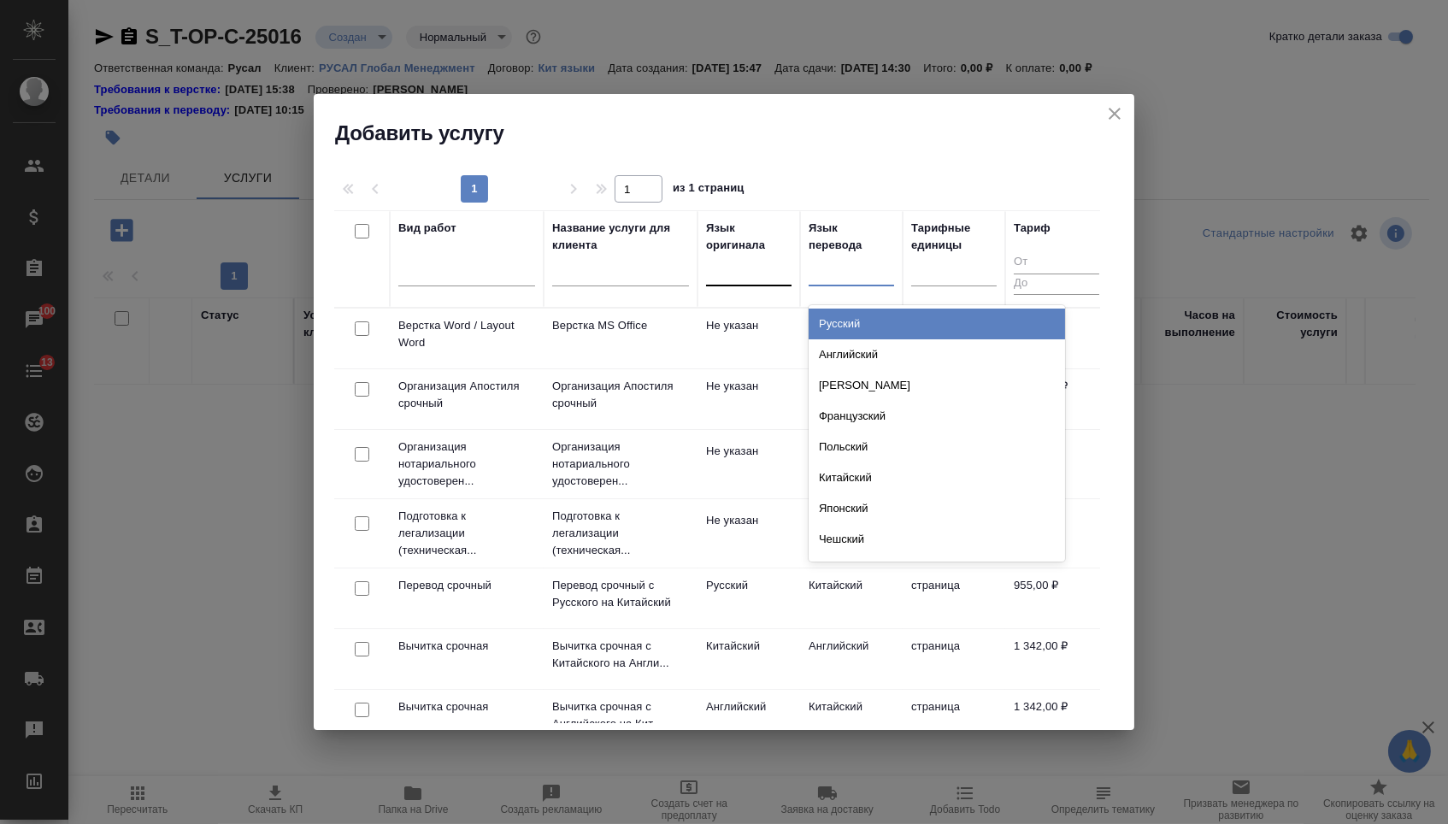
click at [734, 273] on div at bounding box center [748, 268] width 85 height 25
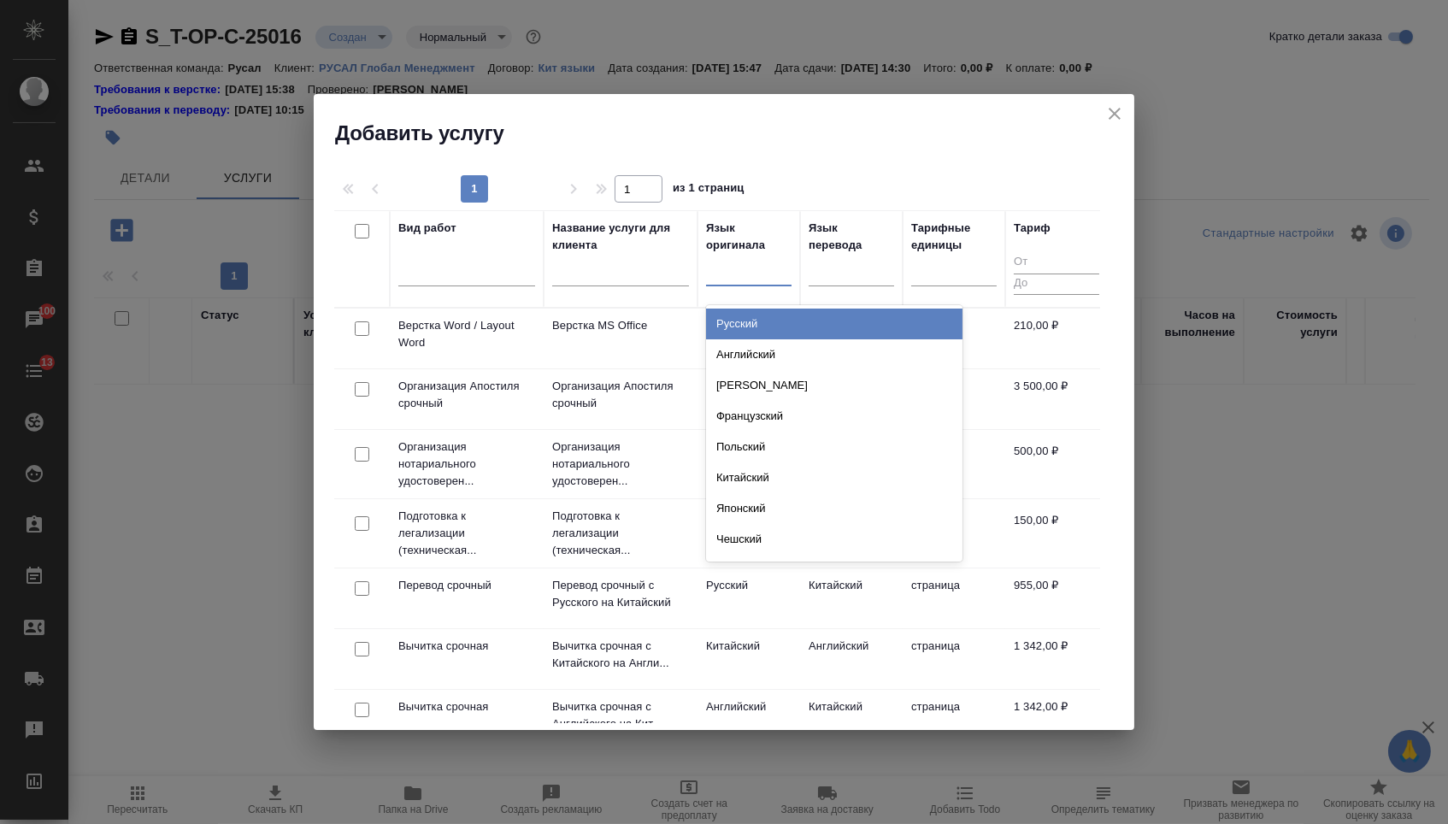
click at [734, 334] on div "Русский" at bounding box center [834, 324] width 256 height 31
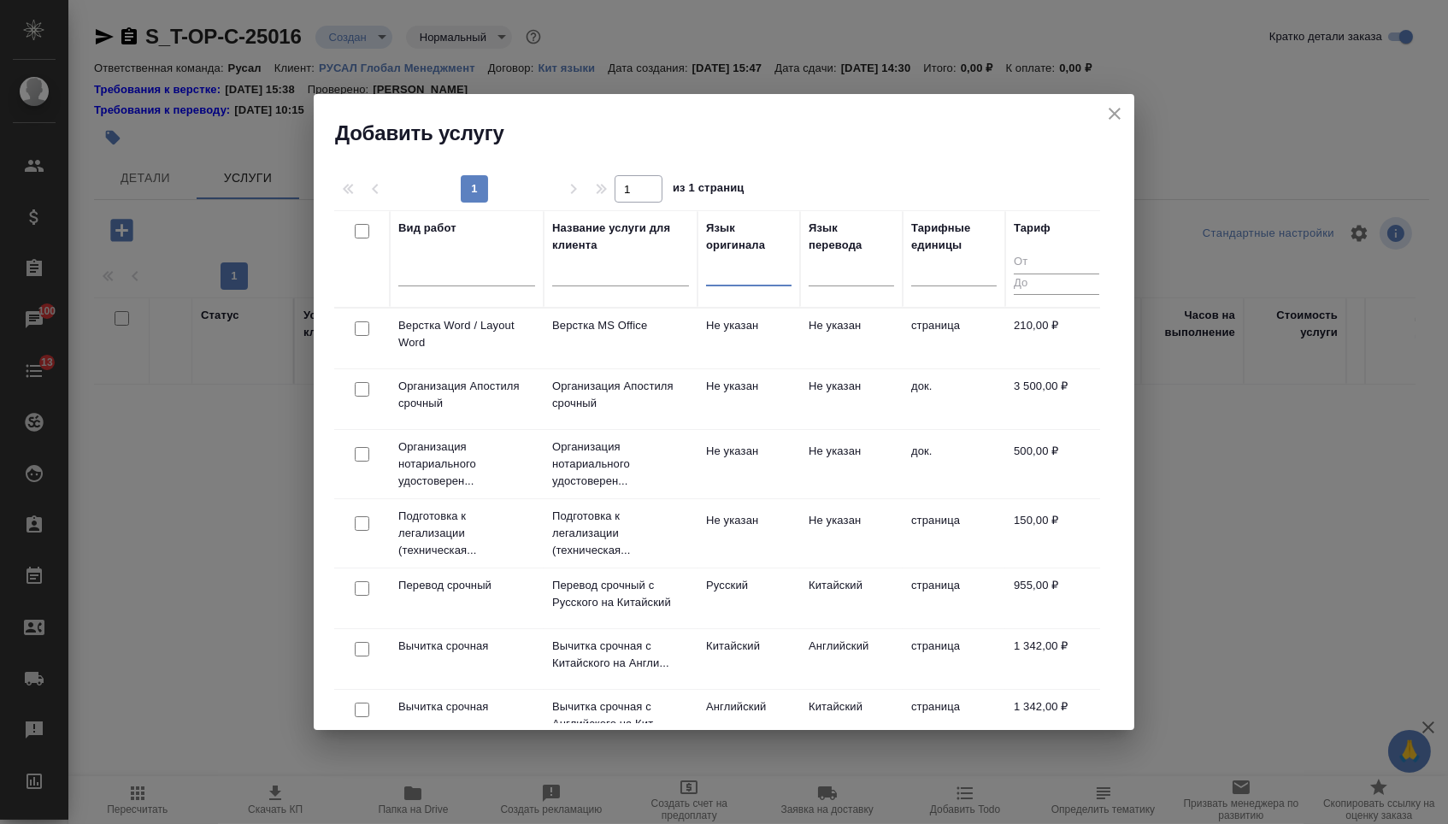
click at [759, 280] on div at bounding box center [748, 268] width 85 height 25
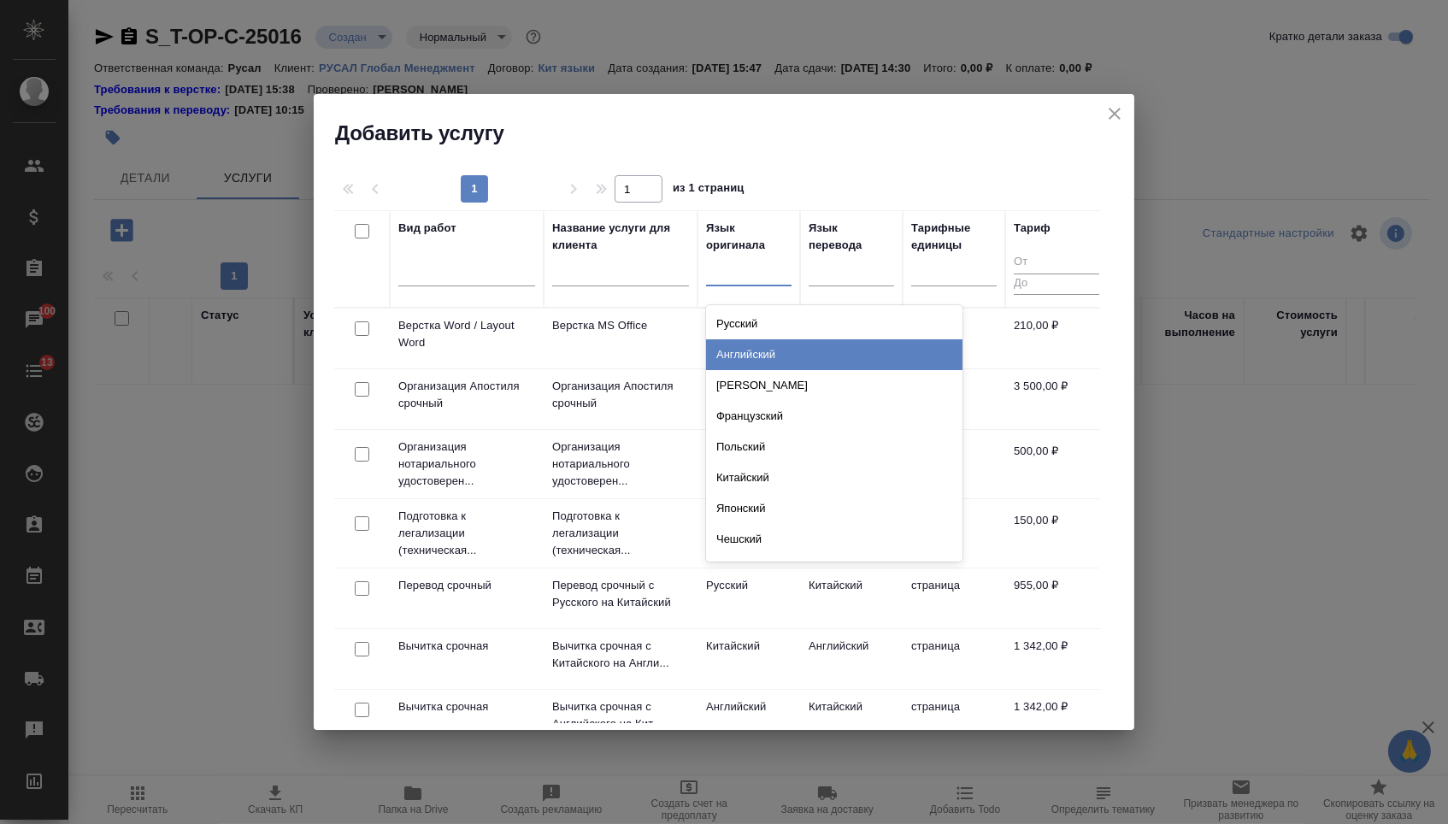
click at [747, 358] on div "Английский" at bounding box center [834, 354] width 256 height 31
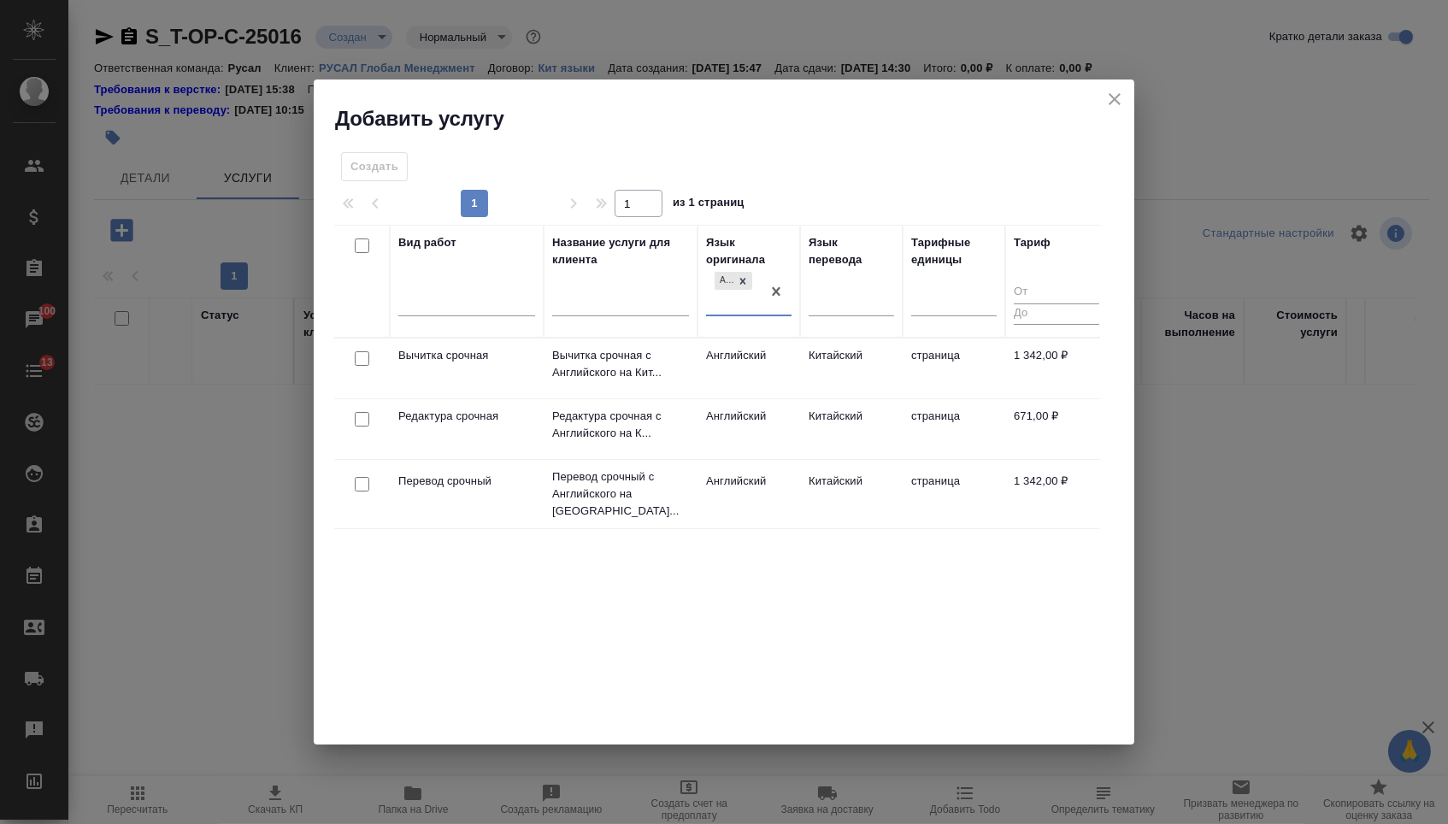
click at [355, 477] on input "checkbox" at bounding box center [362, 484] width 15 height 15
checkbox input "true"
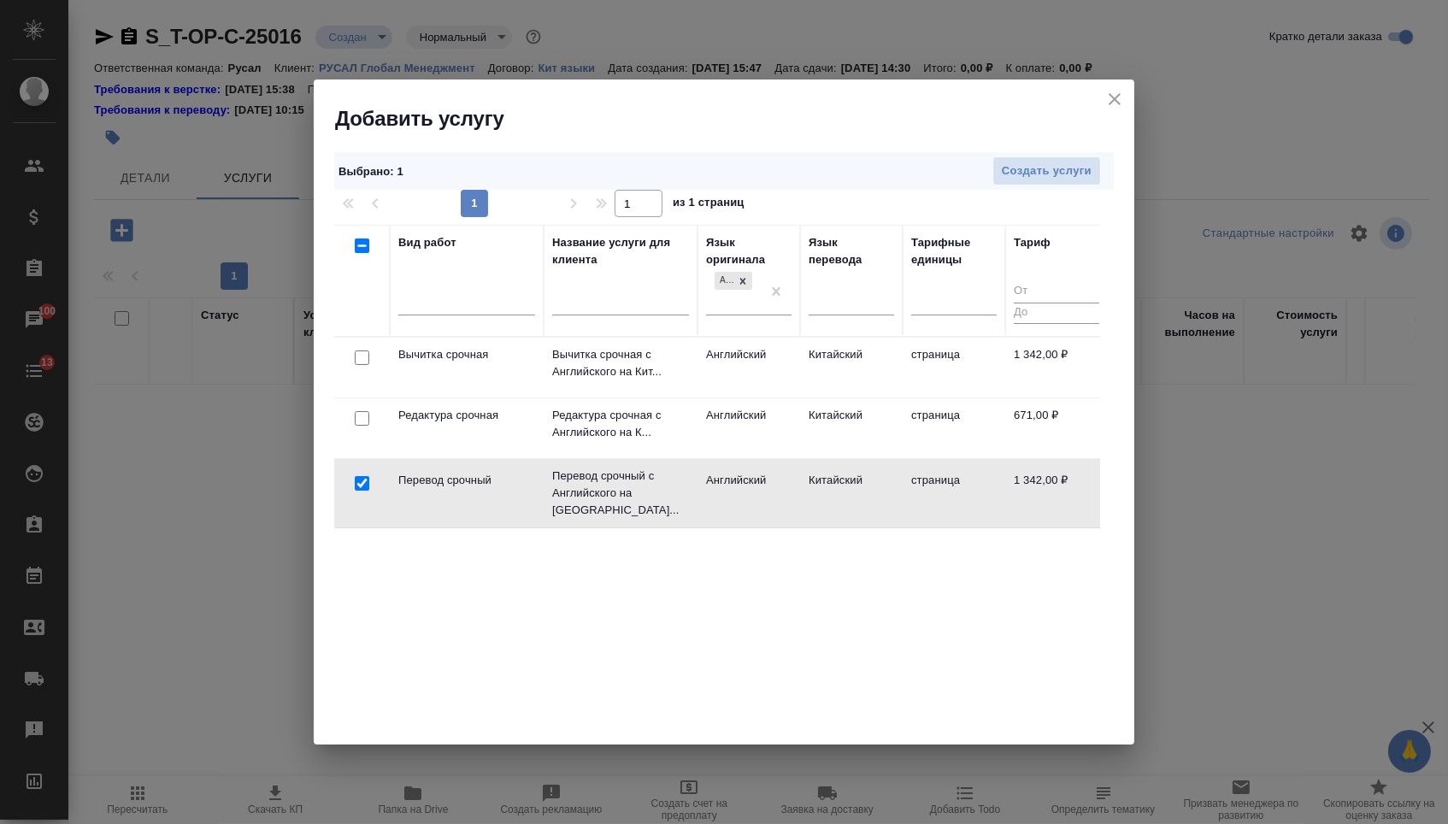
click at [356, 419] on input "checkbox" at bounding box center [362, 418] width 15 height 15
checkbox input "true"
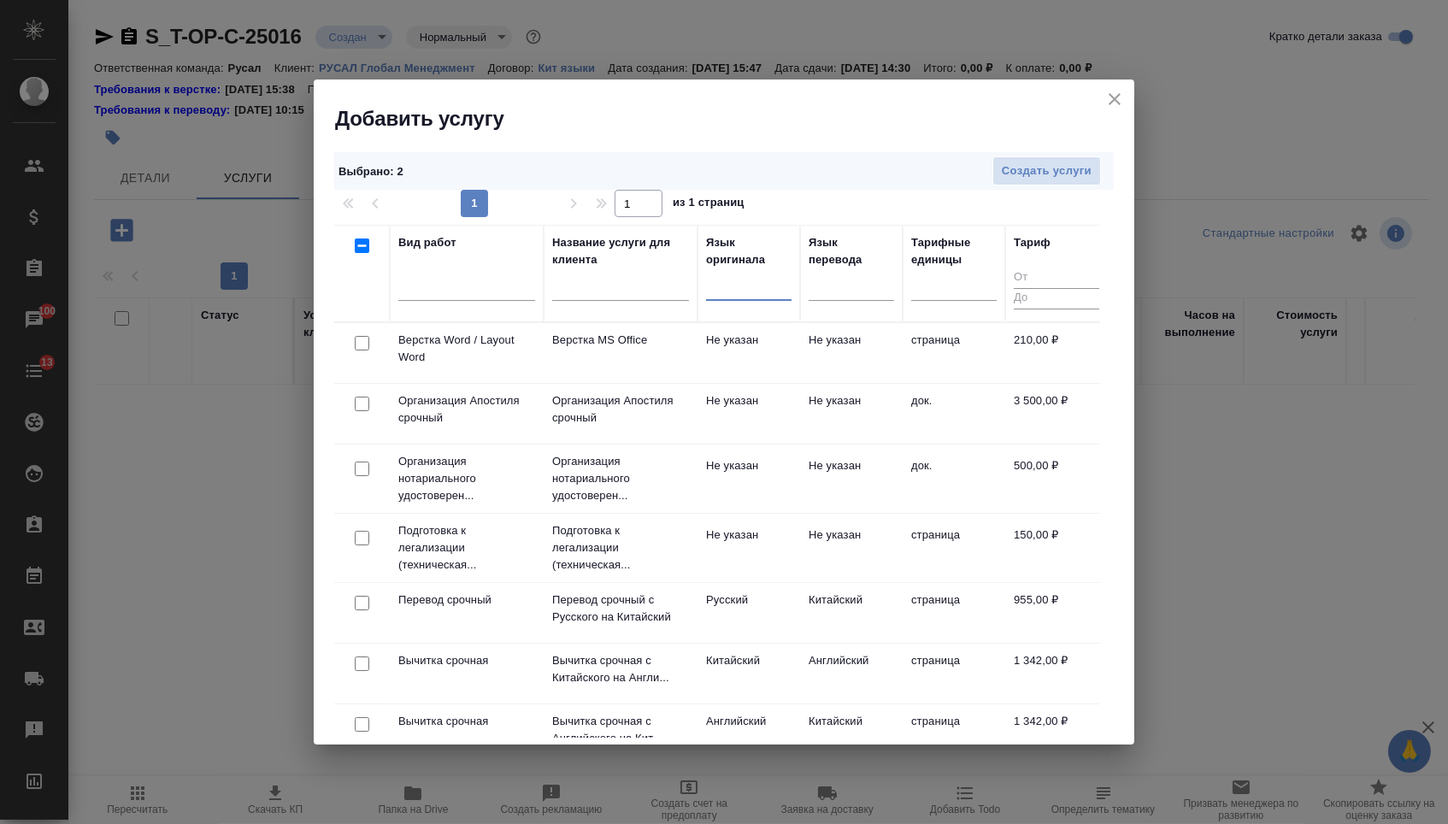
click at [362, 343] on input "checkbox" at bounding box center [362, 343] width 15 height 15
checkbox input "true"
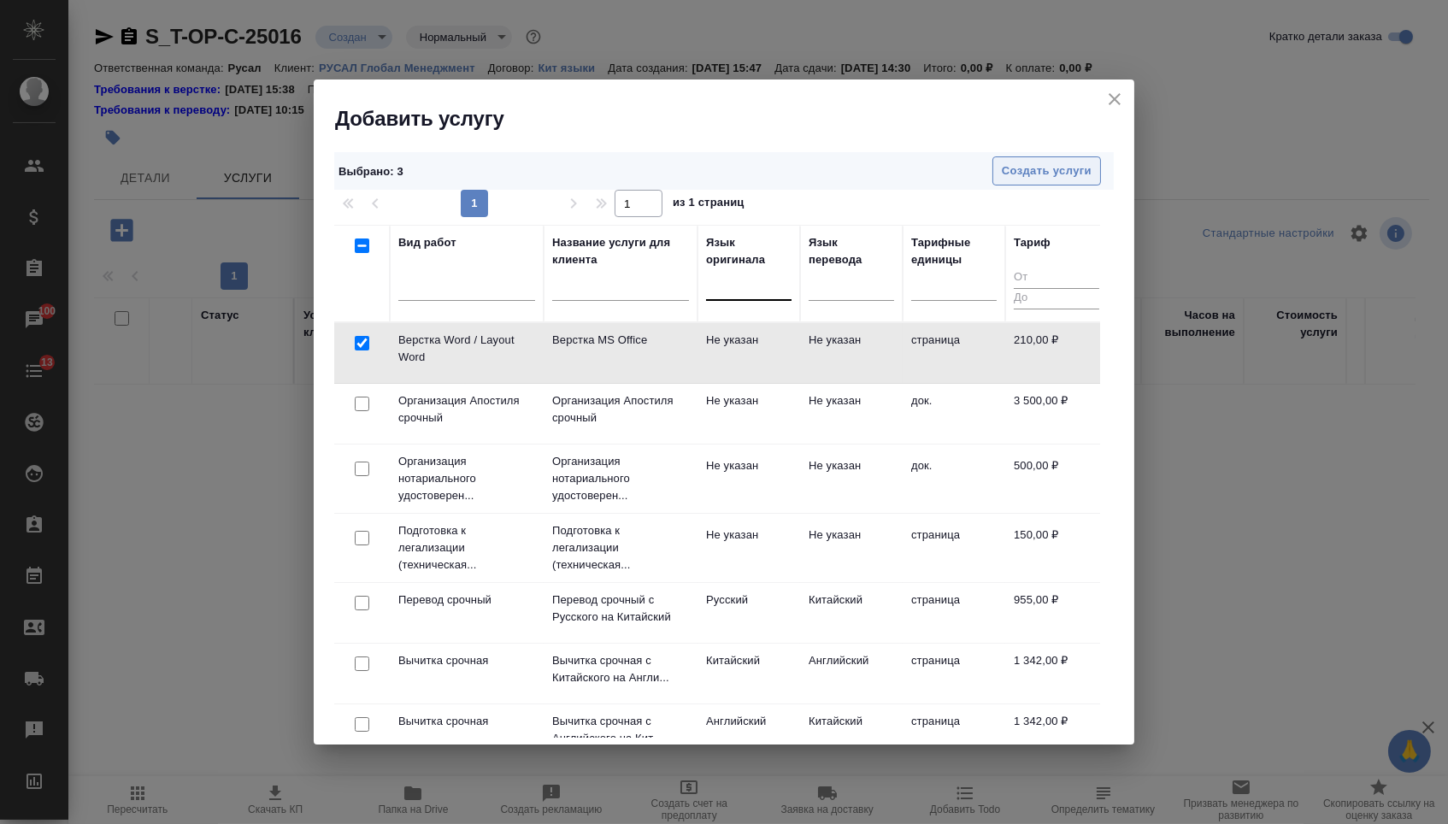
click at [1029, 174] on span "Создать услуги" at bounding box center [1047, 172] width 90 height 20
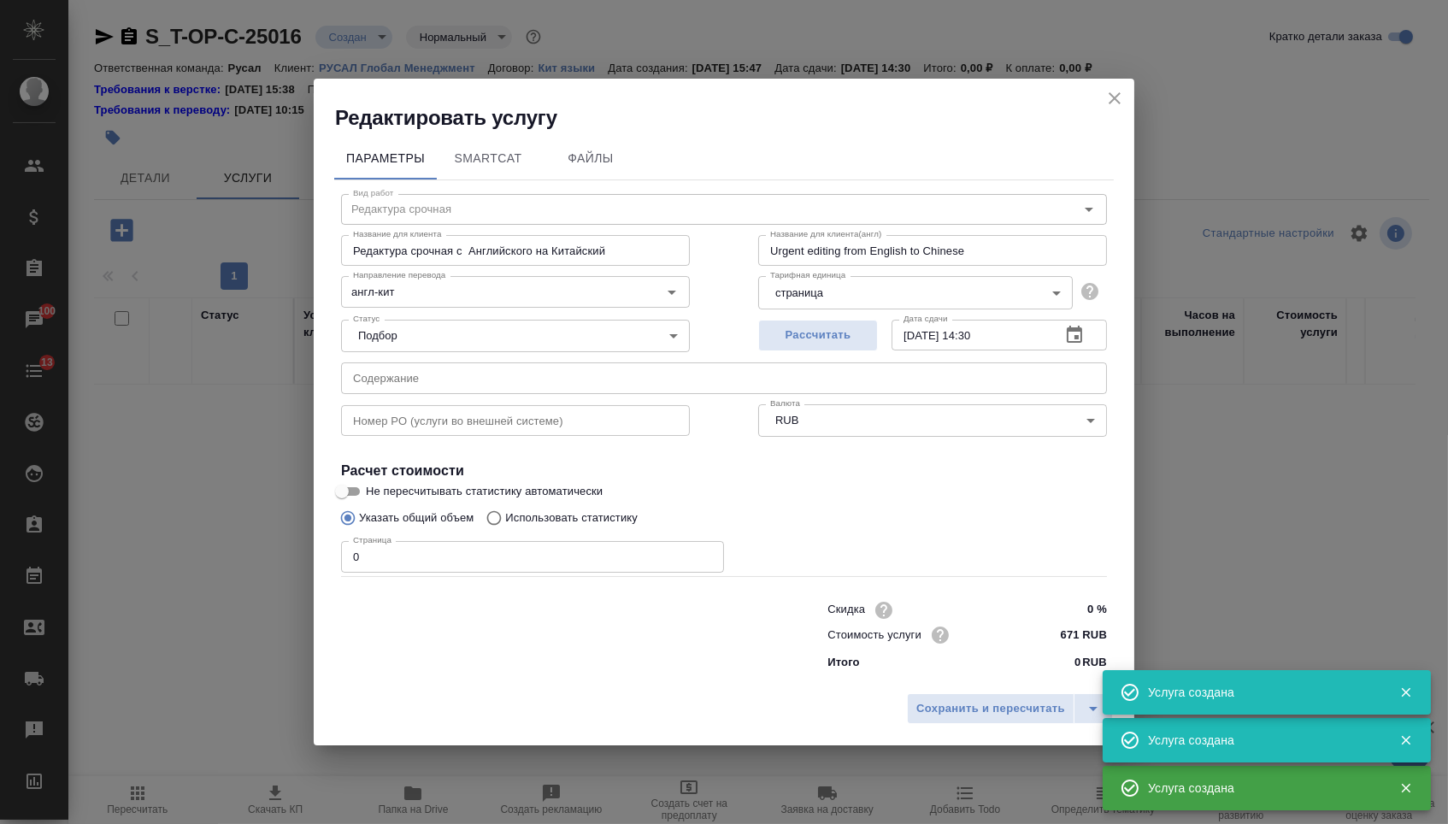
type input "Перевод срочный"
type input "Перевод срочный с Английского на Китайский"
type input "Urgent translation from English to Chinese"
type input "англ-кит"
type input "1342 RUB"
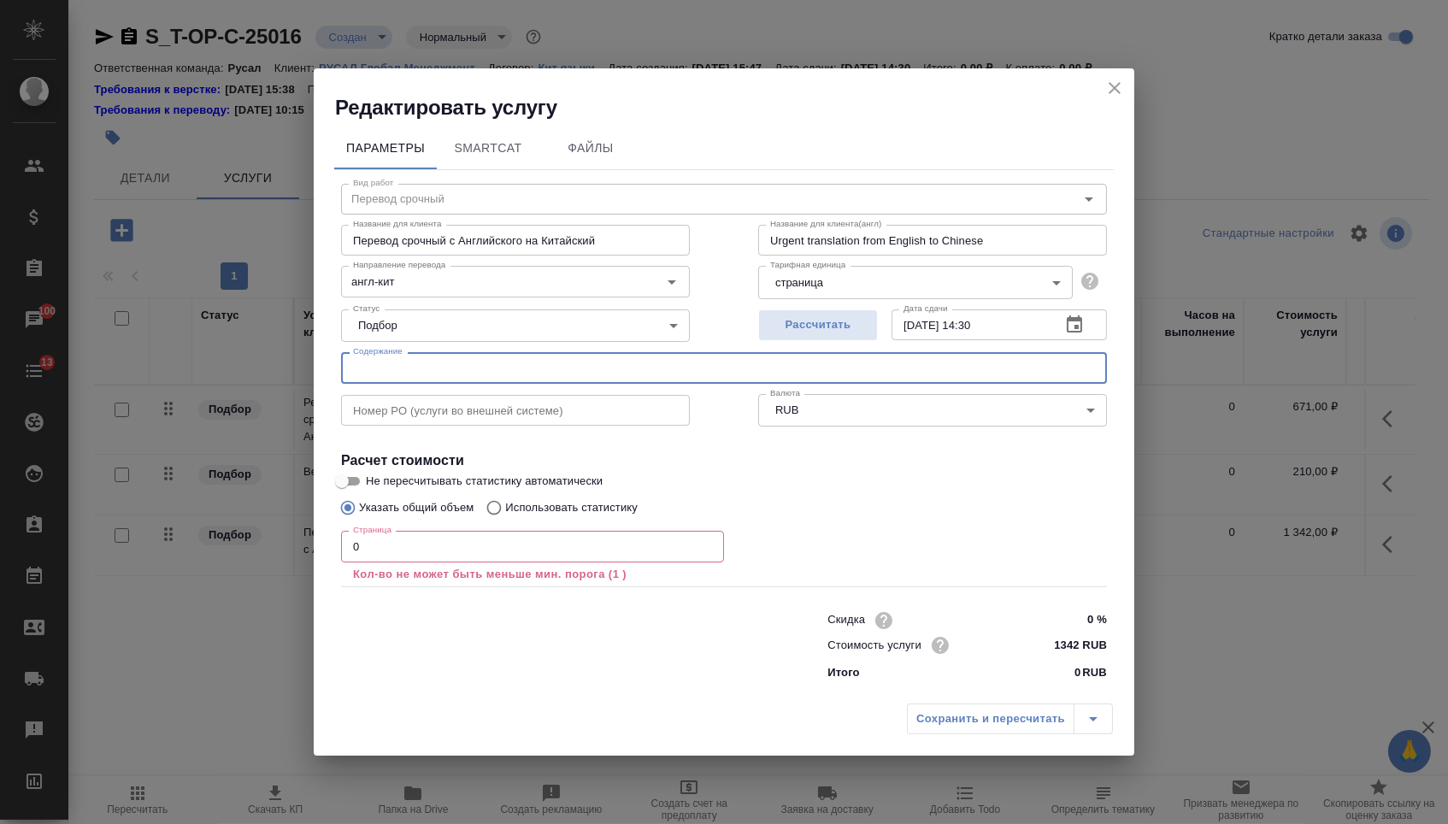
click at [419, 374] on input "text" at bounding box center [724, 367] width 766 height 31
paste input "Good standing certificate 08.08.2025_apostille"
type input "Good standing certificate 08.08.2025_apostille"
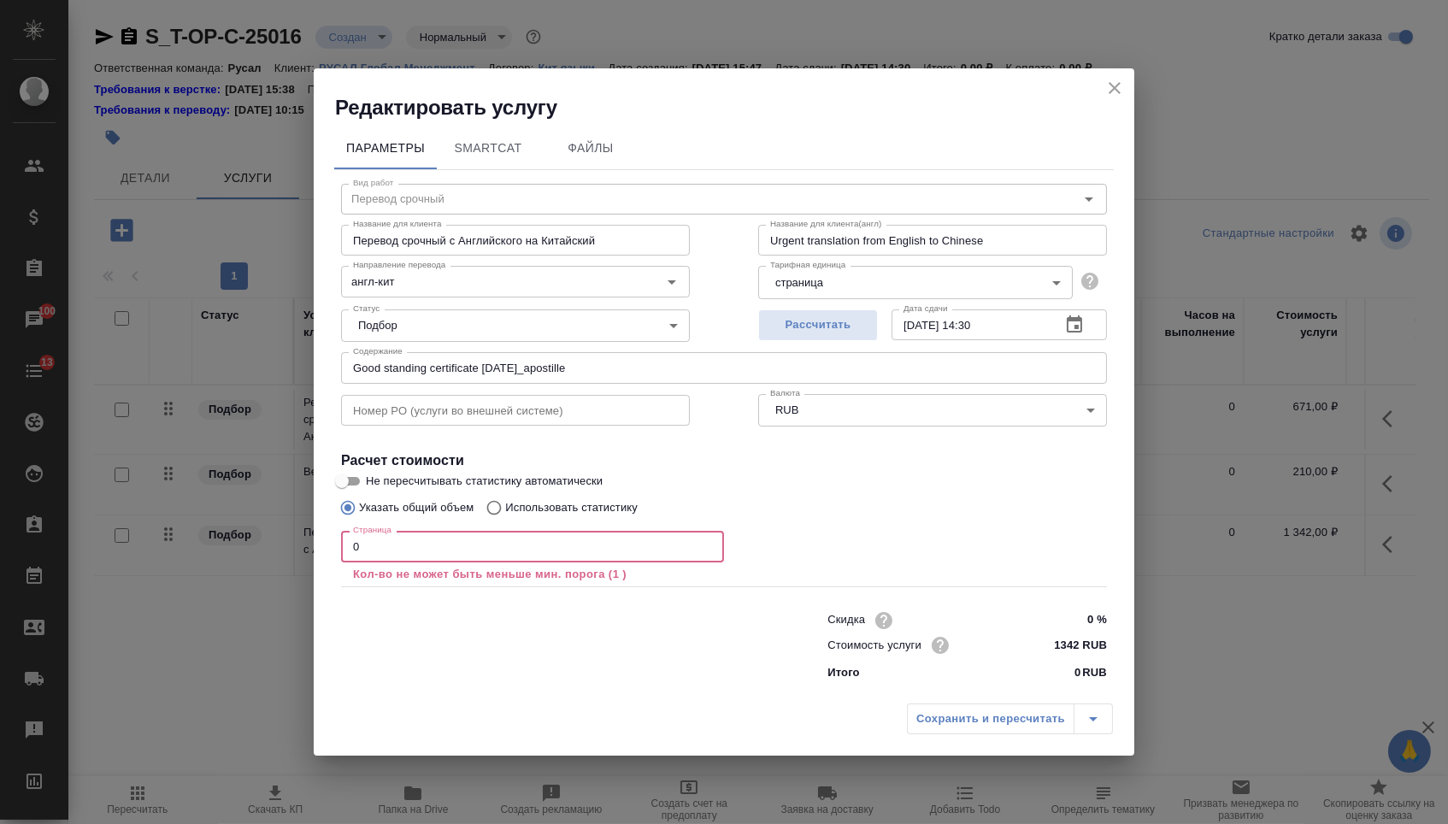
click at [388, 542] on input "0" at bounding box center [532, 546] width 383 height 31
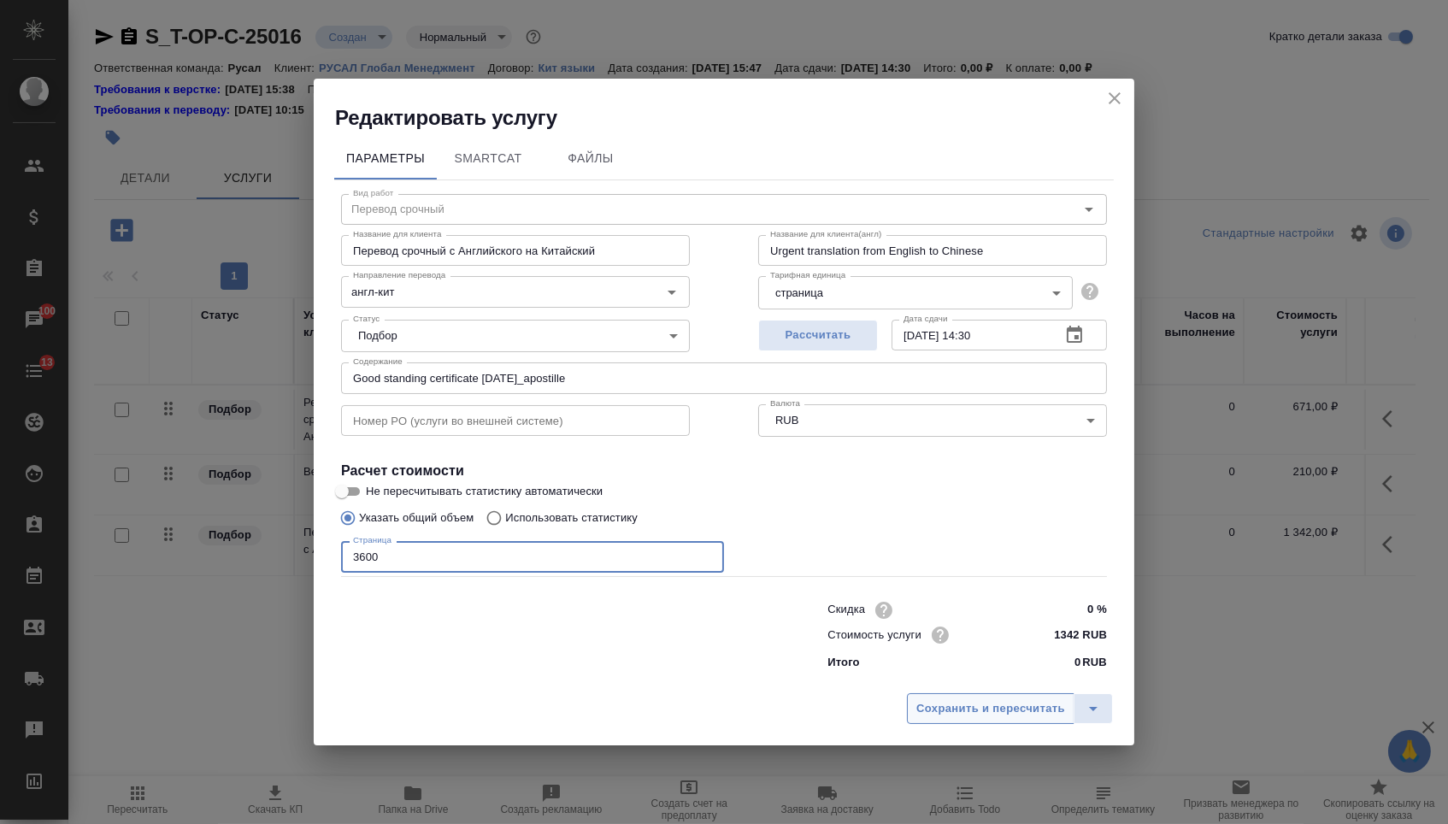
type input "3600"
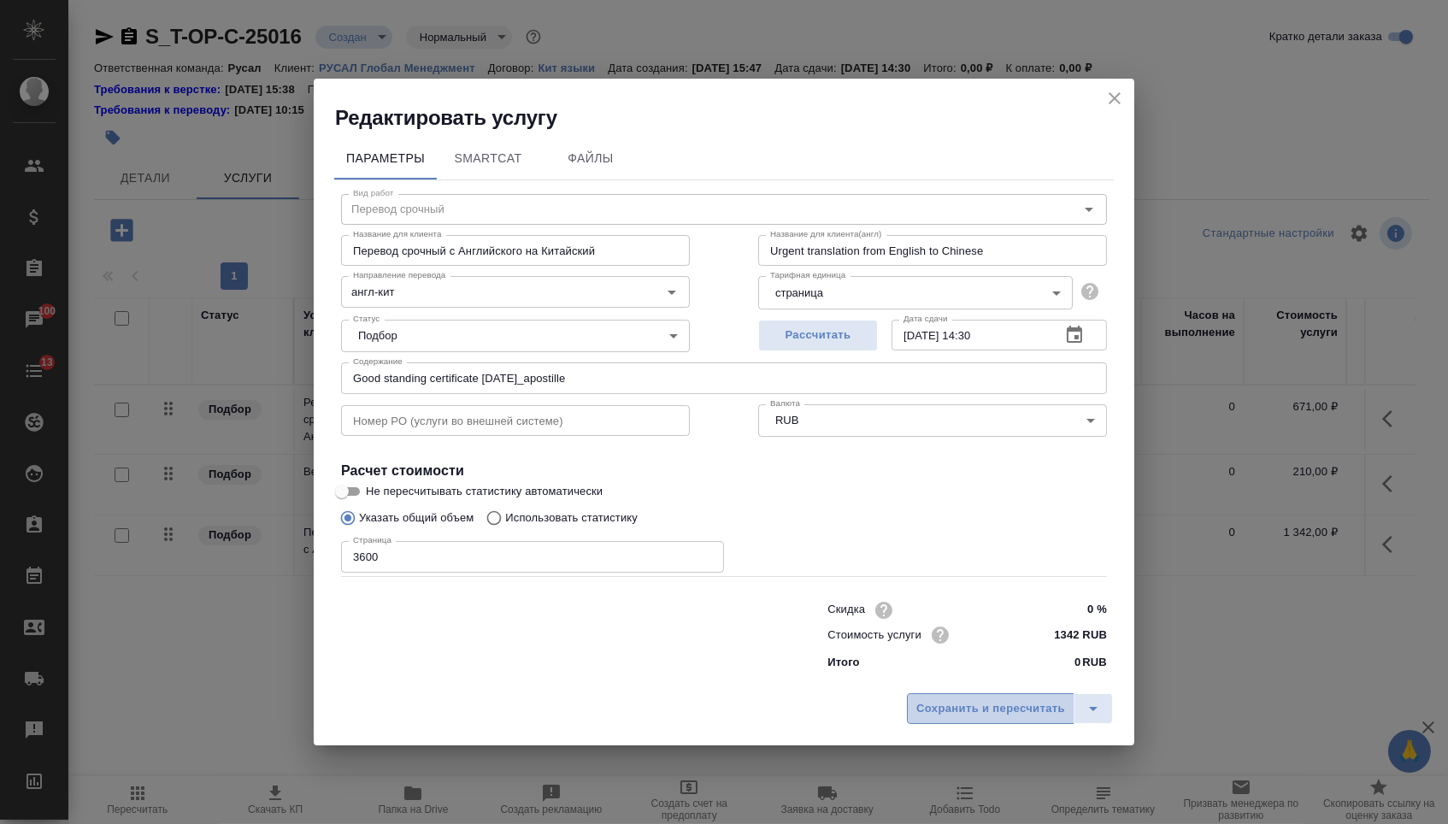
click at [1019, 716] on span "Сохранить и пересчитать" at bounding box center [990, 709] width 149 height 20
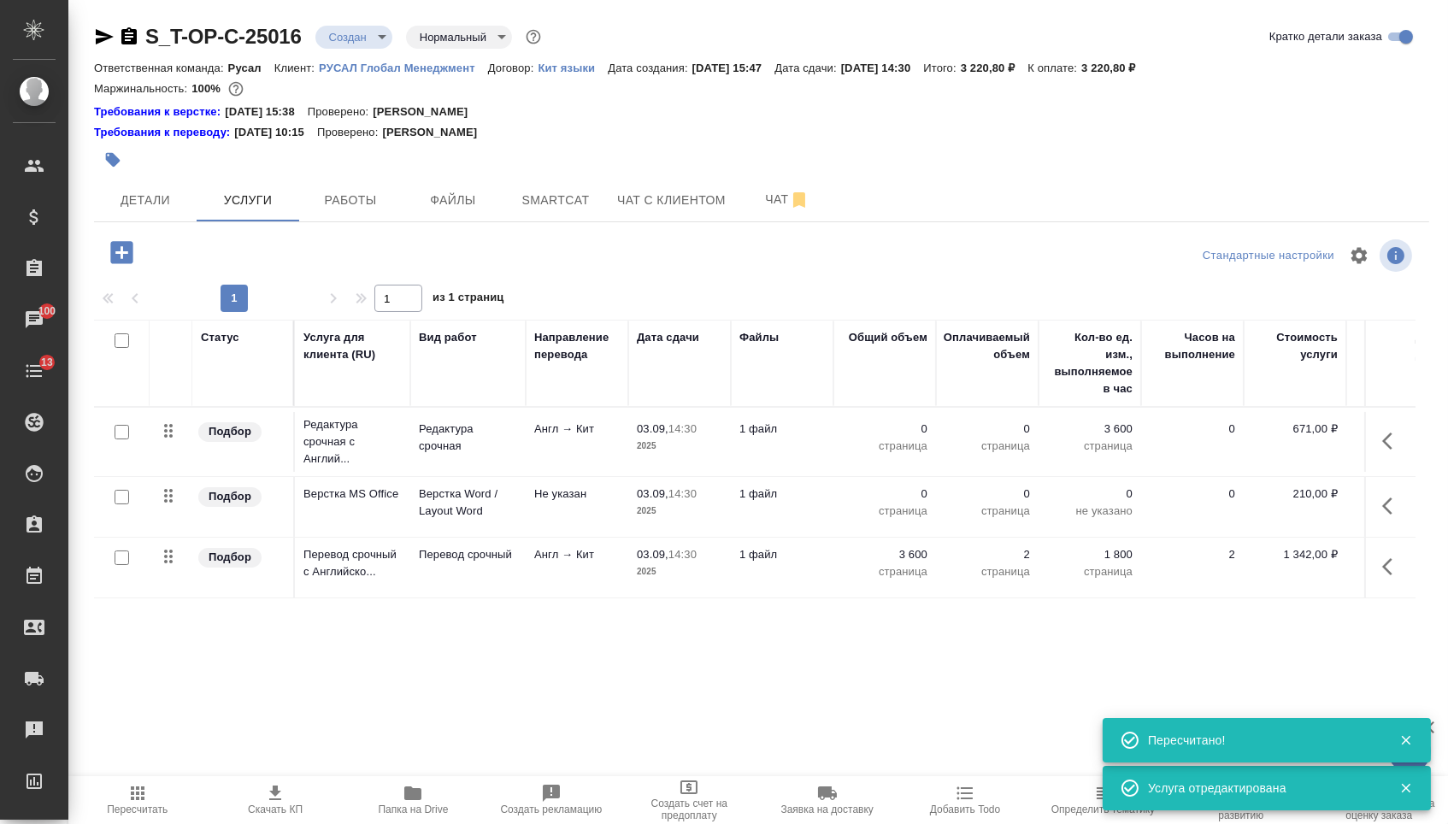
click at [899, 503] on p "0" at bounding box center [884, 494] width 85 height 17
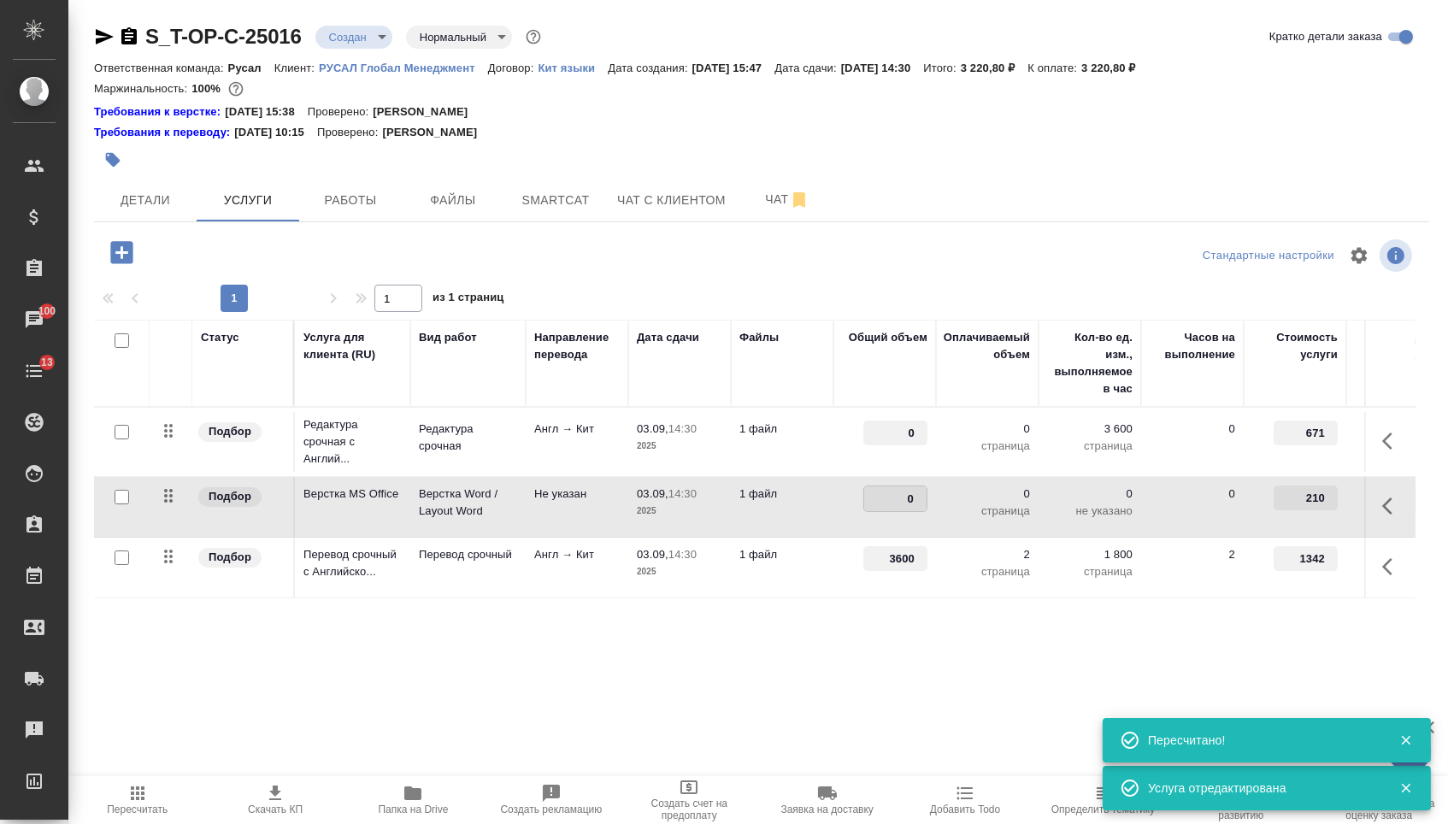
drag, startPoint x: 897, startPoint y: 508, endPoint x: 915, endPoint y: 508, distance: 18.0
click at [915, 508] on input "0" at bounding box center [895, 498] width 62 height 25
type input "2"
click at [881, 442] on input "0" at bounding box center [895, 433] width 64 height 25
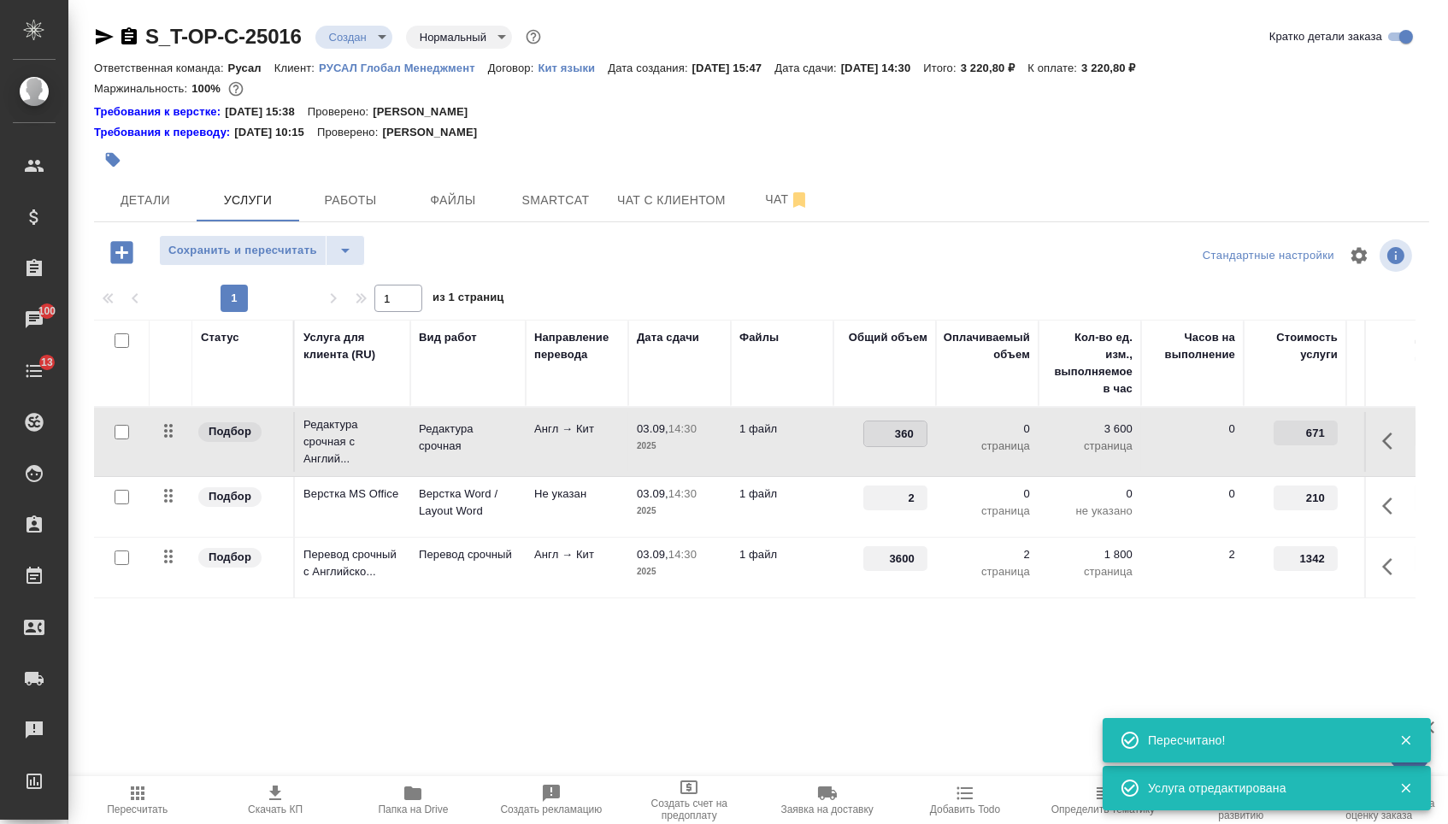
type input "3600"
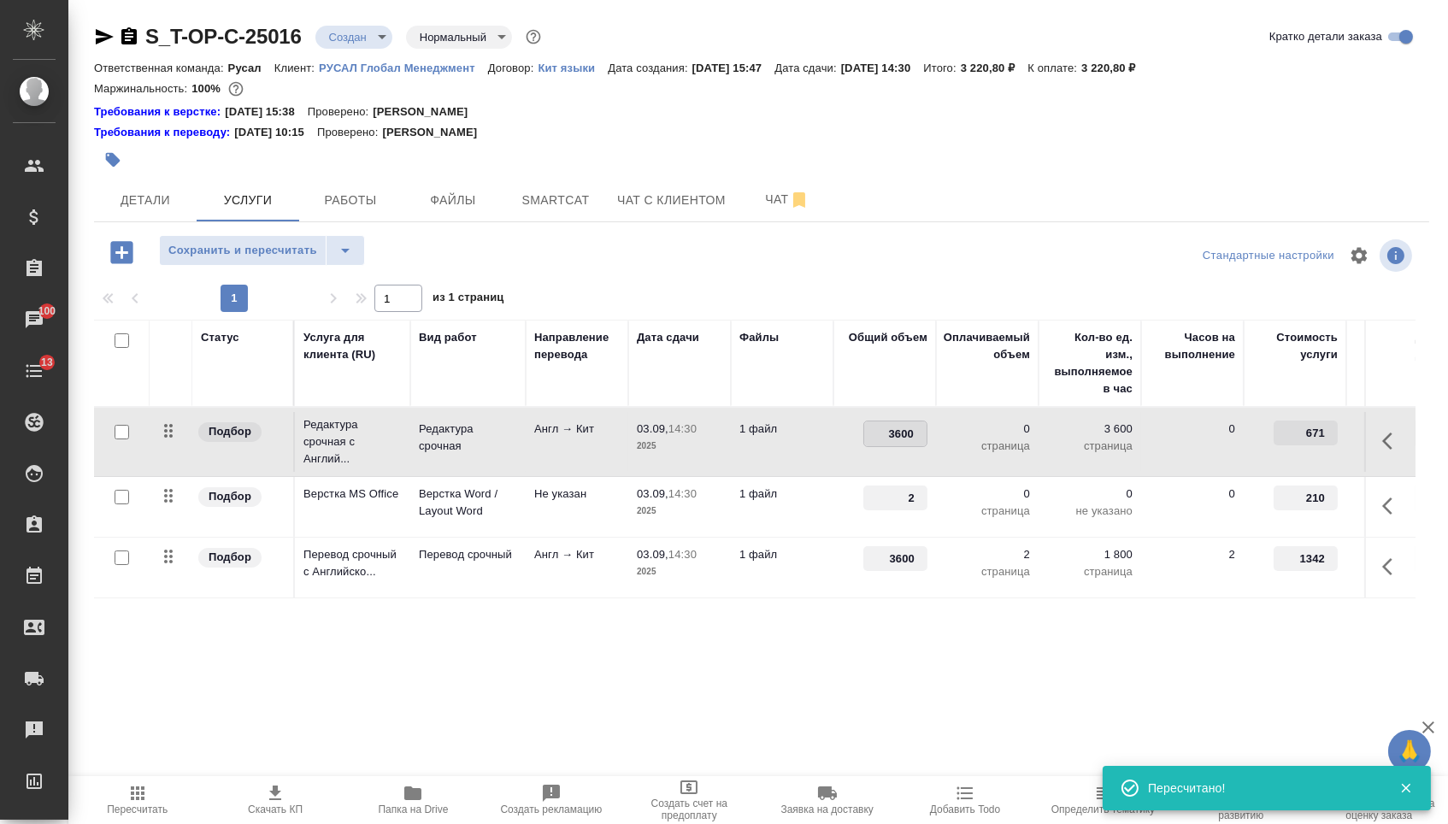
click at [808, 687] on div "Статус Услуга для клиента (RU) Вид работ Направление перевода Дата сдачи Файлы …" at bounding box center [755, 504] width 1322 height 368
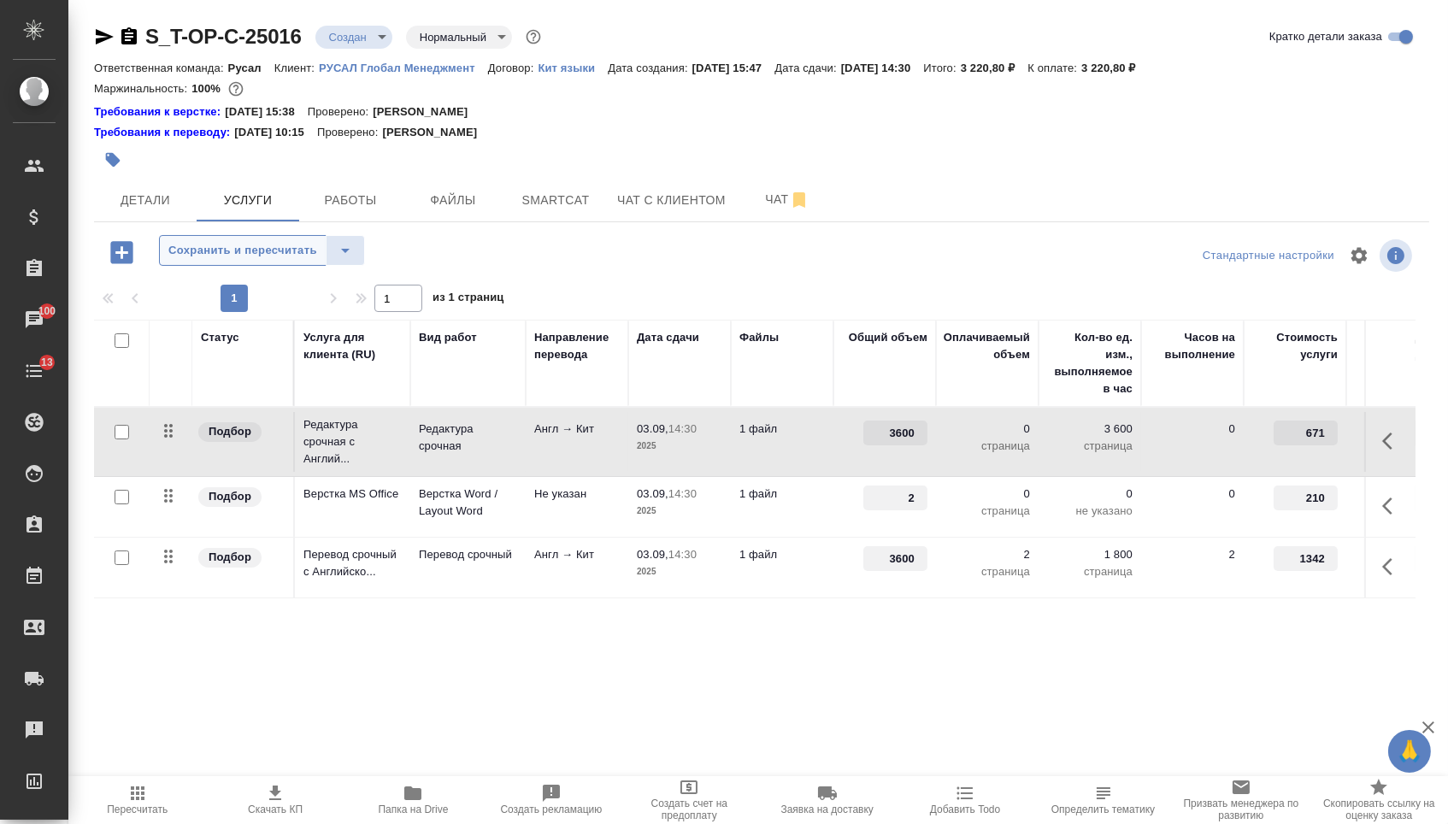
click at [307, 252] on span "Сохранить и пересчитать" at bounding box center [242, 251] width 149 height 20
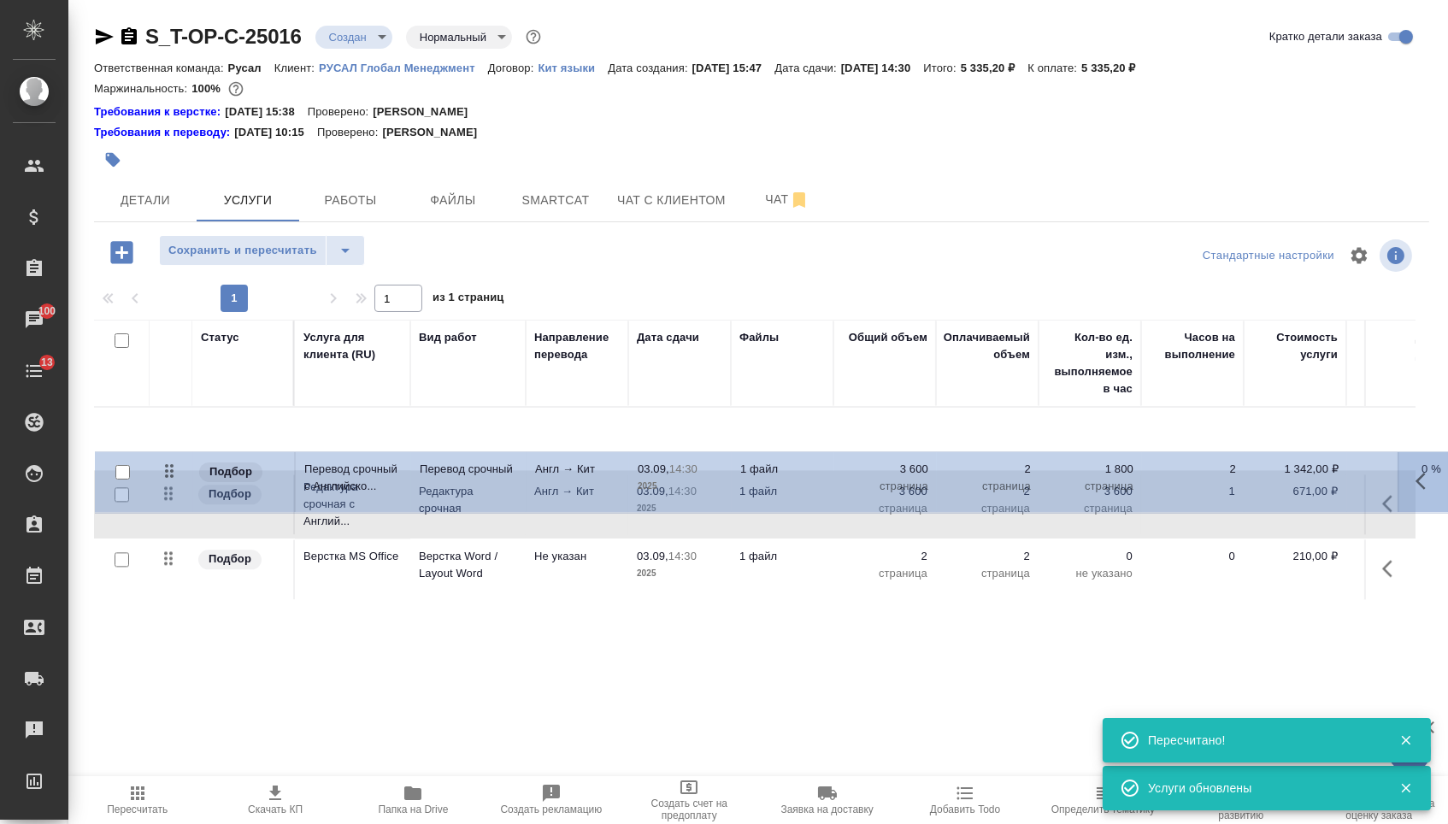
drag, startPoint x: 166, startPoint y: 572, endPoint x: 168, endPoint y: 440, distance: 131.7
click at [168, 440] on tbody "Подбор Редактура срочная с Англий... Редактура срочная Англ → Кит 03.09, 14:30 …" at bounding box center [899, 504] width 1611 height 193
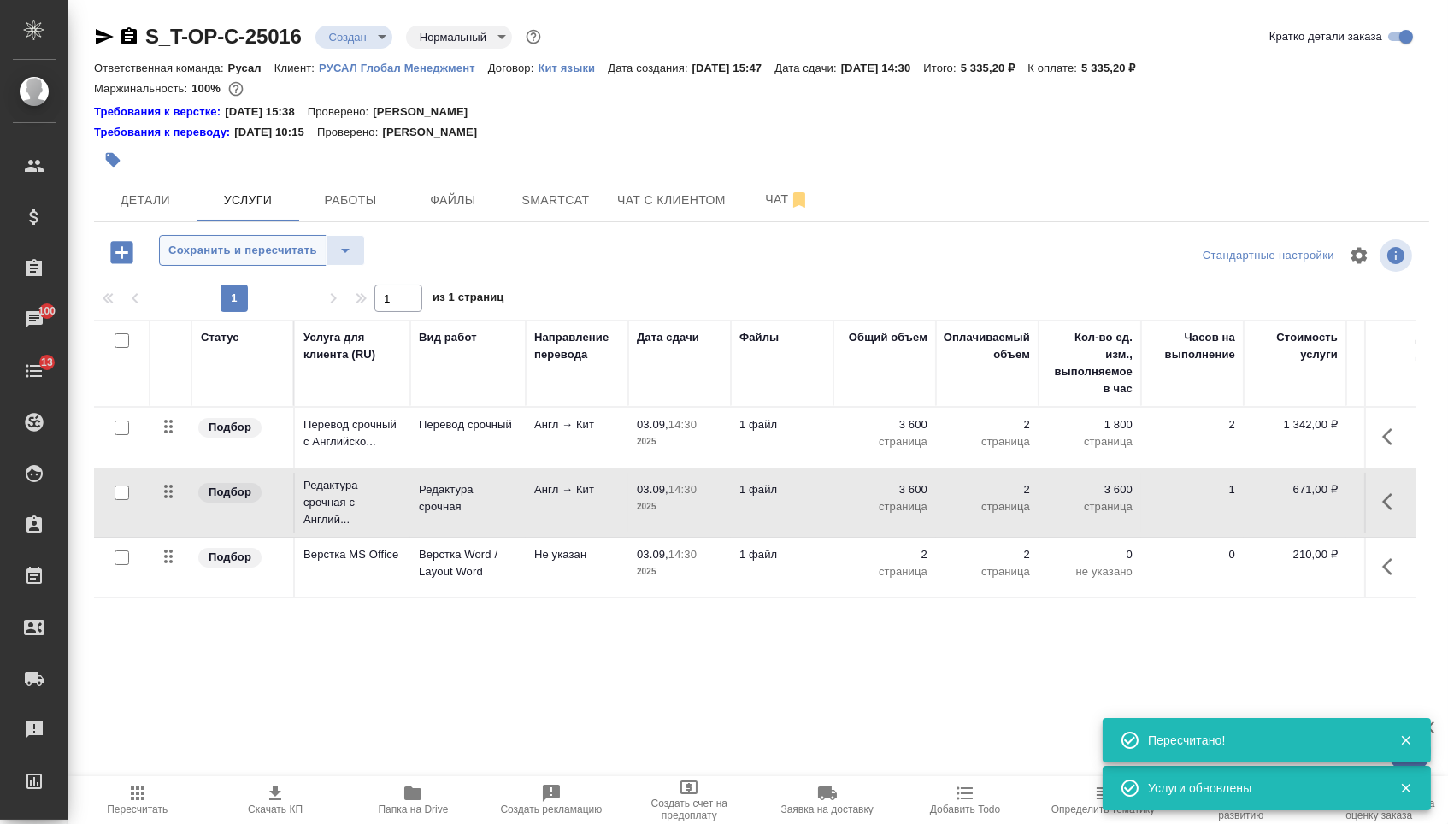
click at [271, 261] on span "Сохранить и пересчитать" at bounding box center [242, 251] width 149 height 20
click at [180, 209] on span "Детали" at bounding box center [145, 200] width 82 height 21
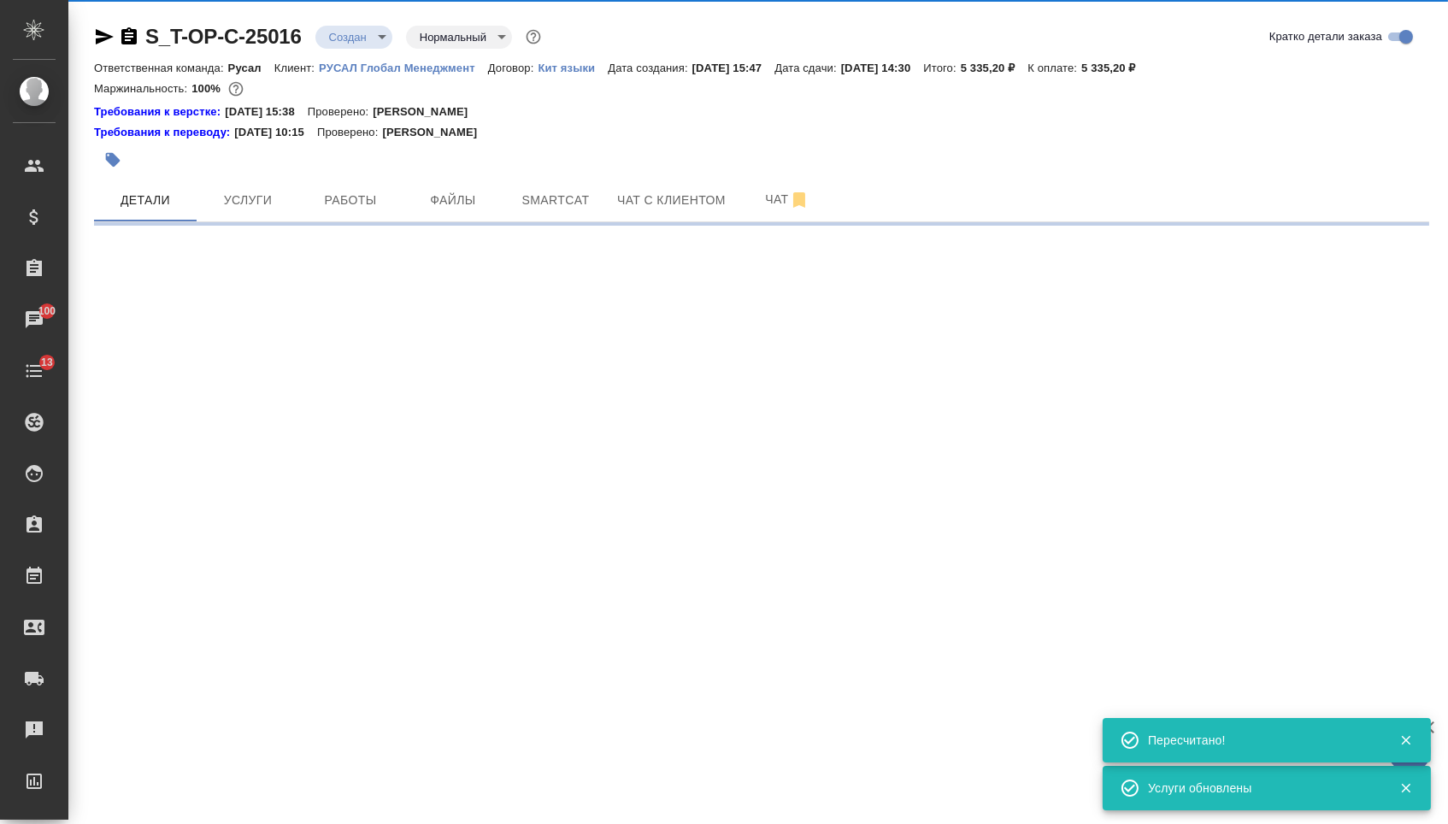
select select "RU"
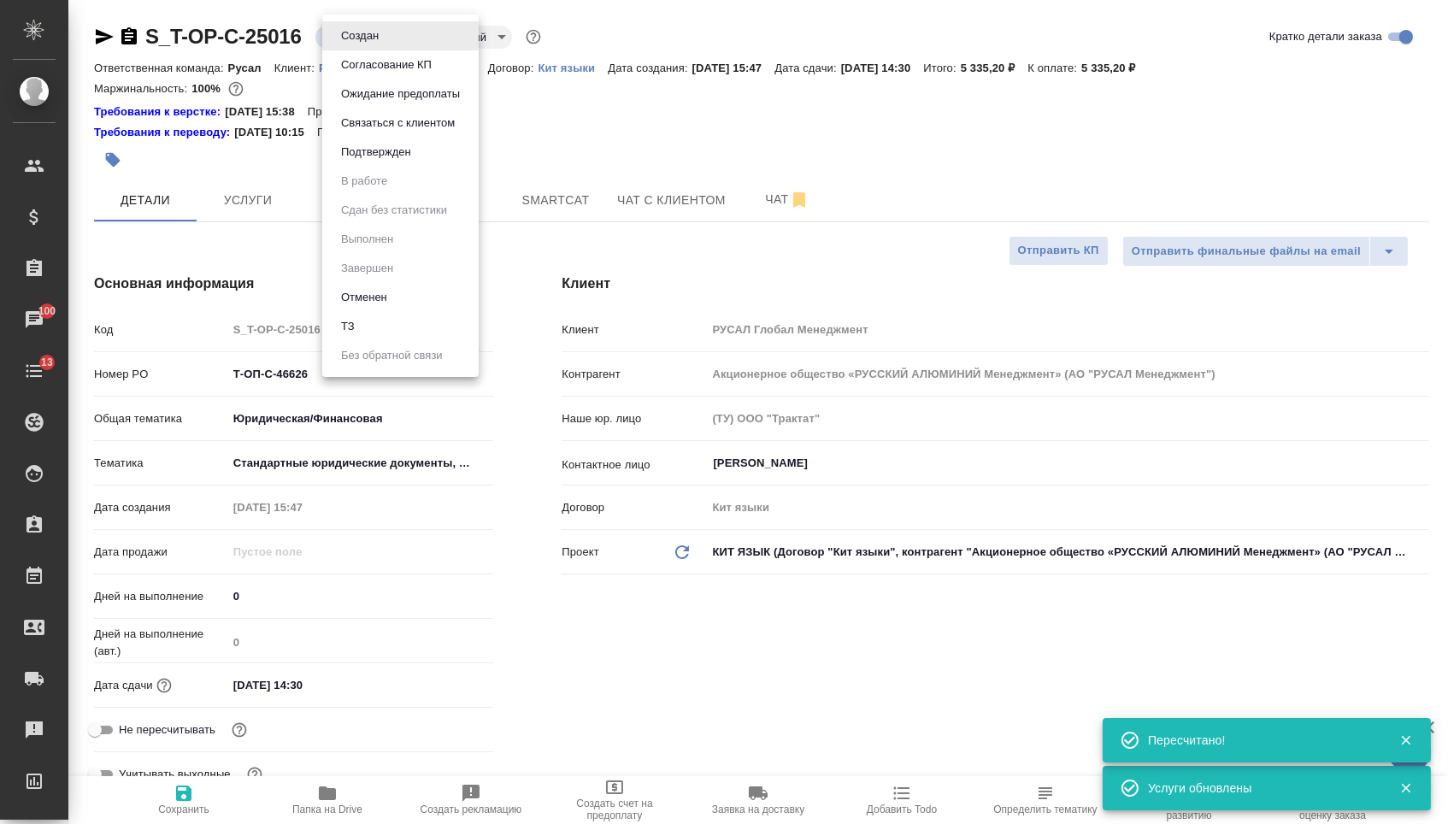
click at [378, 33] on body "🙏 .cls-1 fill:#fff; AWATERA Menshikova Aleksandra Клиенты Спецификации Заказы 1…" at bounding box center [724, 412] width 1448 height 824
type textarea "x"
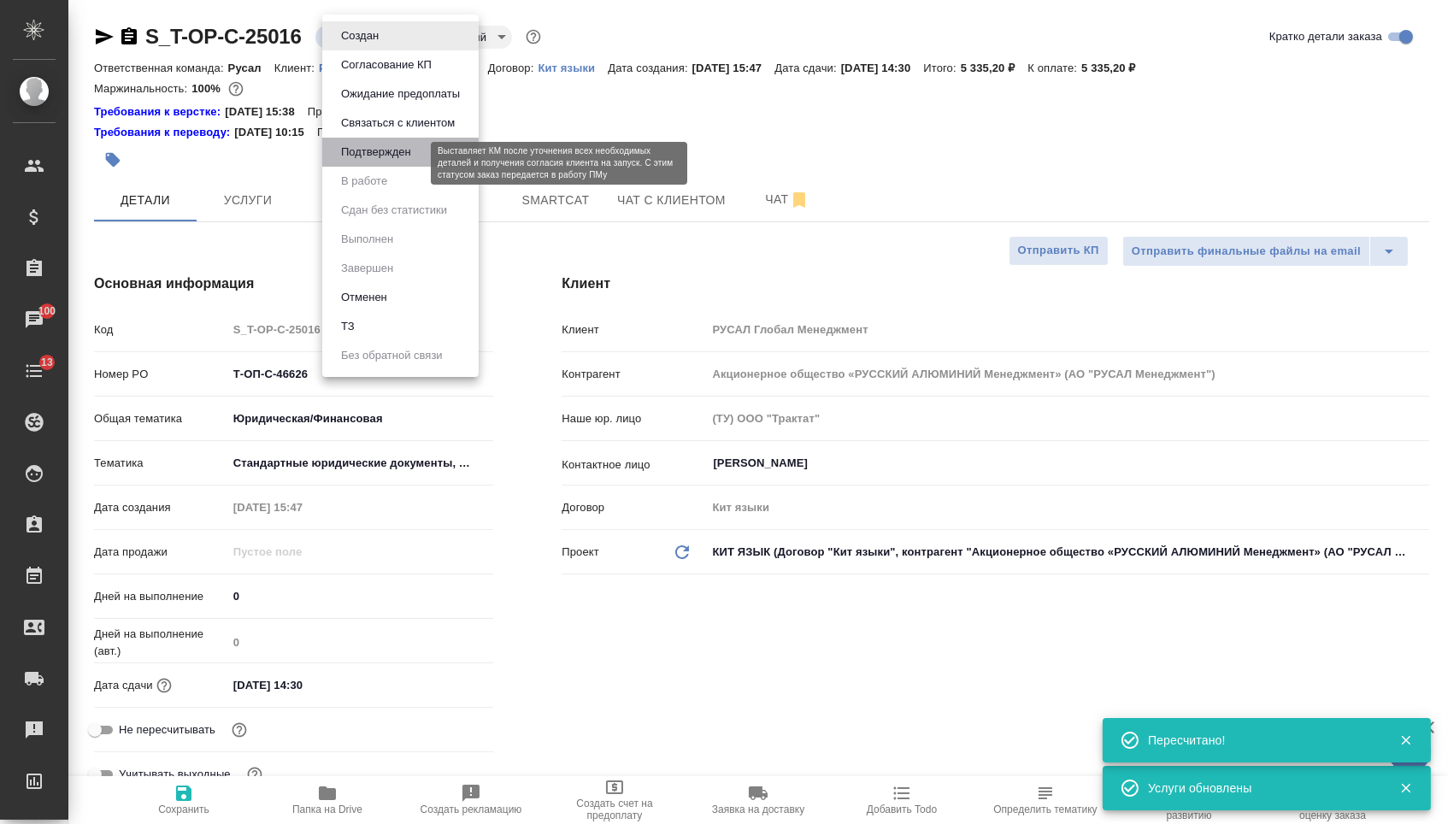
click at [375, 162] on button "Подтвержден" at bounding box center [376, 152] width 80 height 19
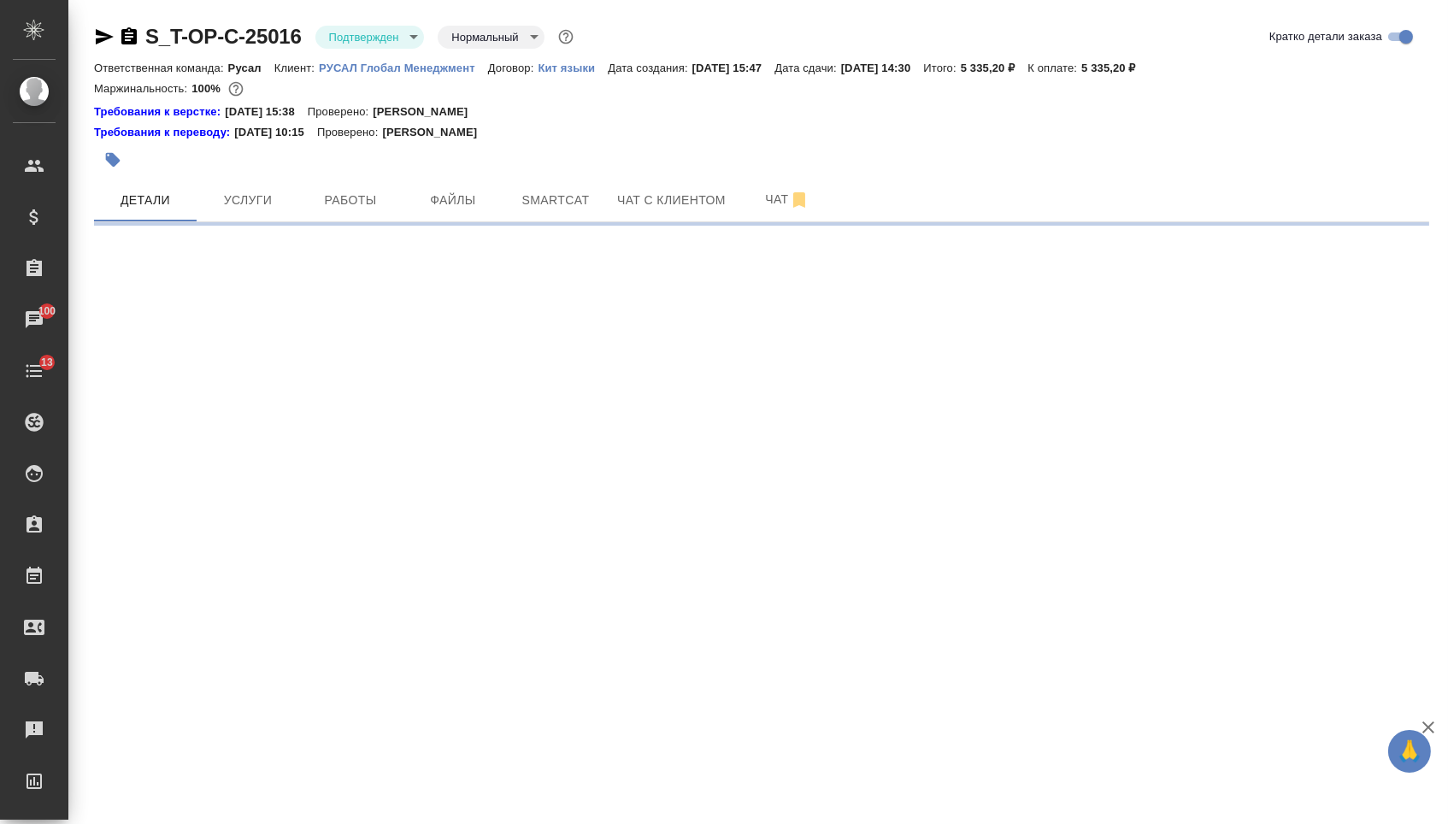
click at [362, 29] on div ".cls-1 fill:#fff; AWATERA Menshikova Aleksandra Клиенты Спецификации Заказы 100…" at bounding box center [724, 412] width 1448 height 824
select select "RU"
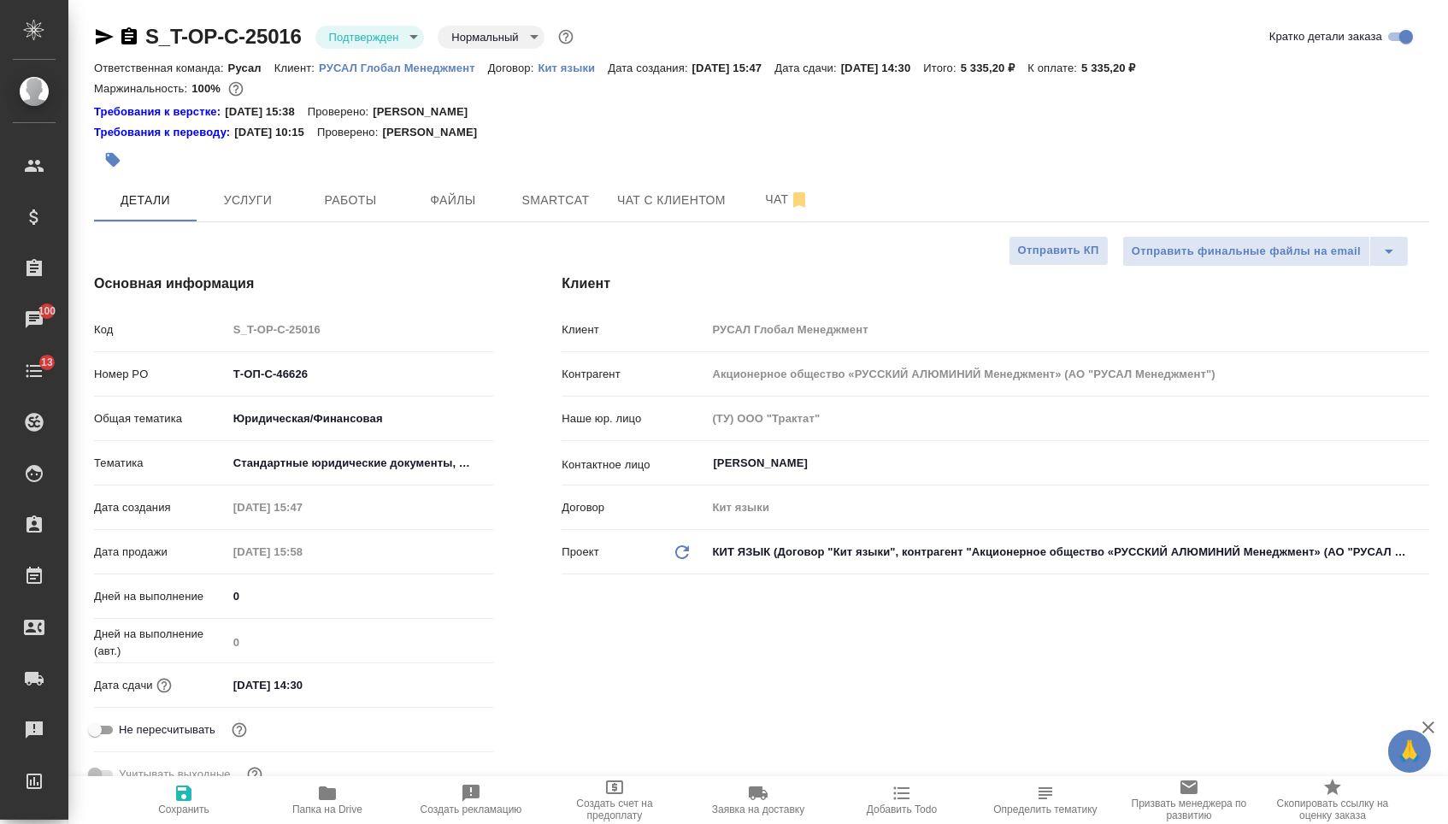
type textarea "x"
drag, startPoint x: 327, startPoint y: 380, endPoint x: 151, endPoint y: 365, distance: 175.9
click at [151, 365] on div "Код S_T-OP-C-25016 Номер PO Т-ОП-С-46626 Общая тематика Юридическая/Финансовая …" at bounding box center [293, 559] width 399 height 489
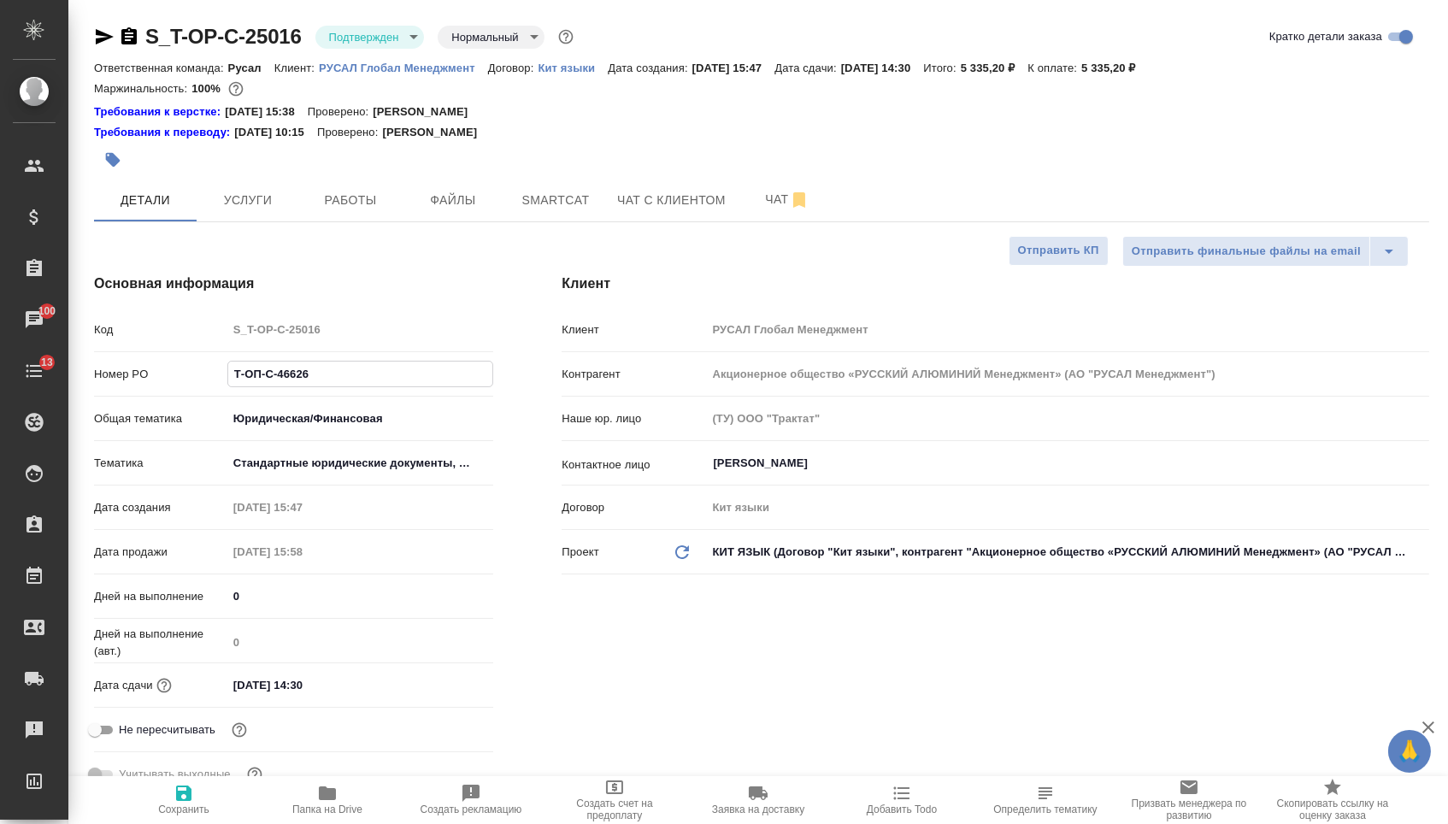
type textarea "x"
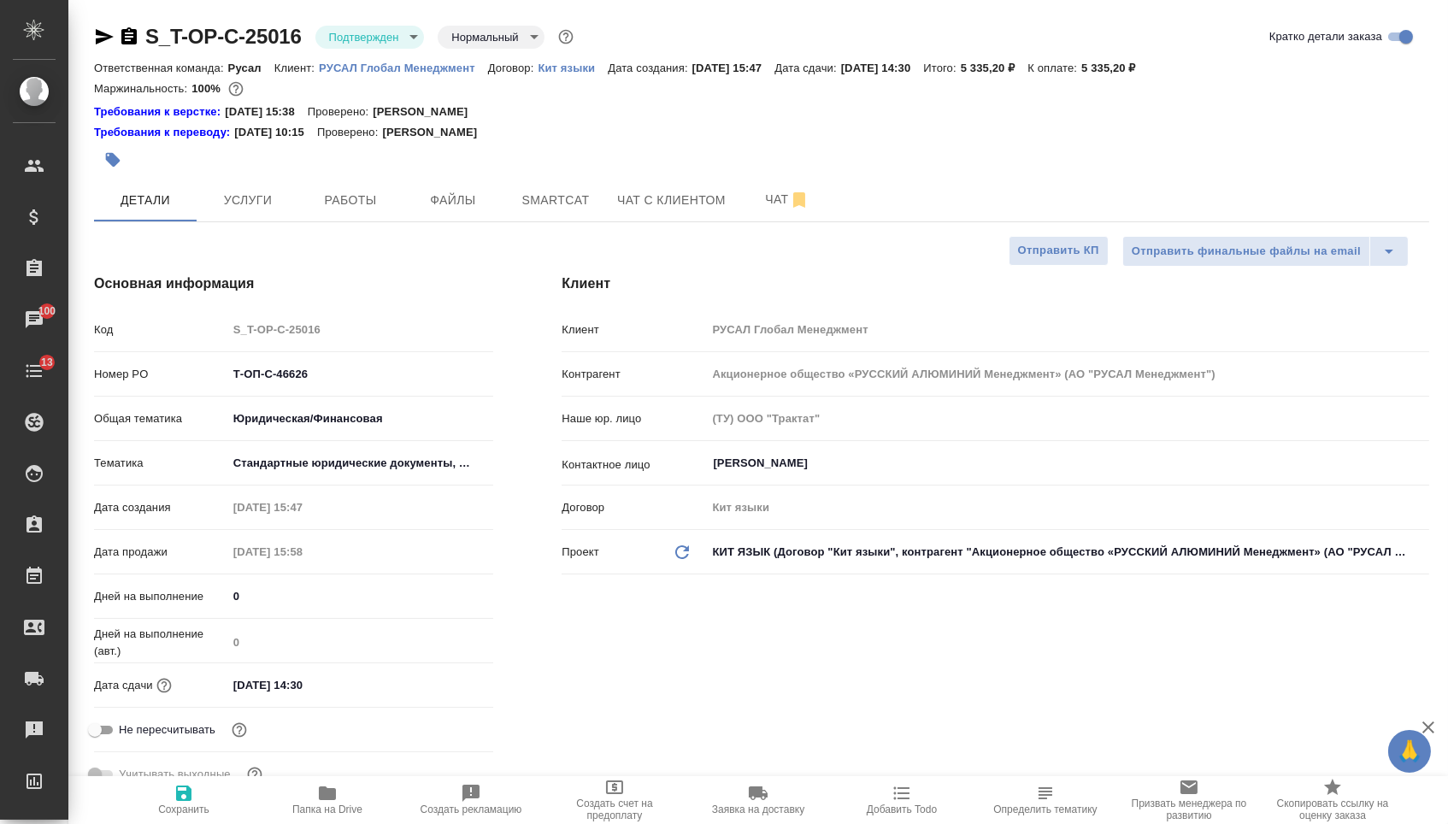
type textarea "x"
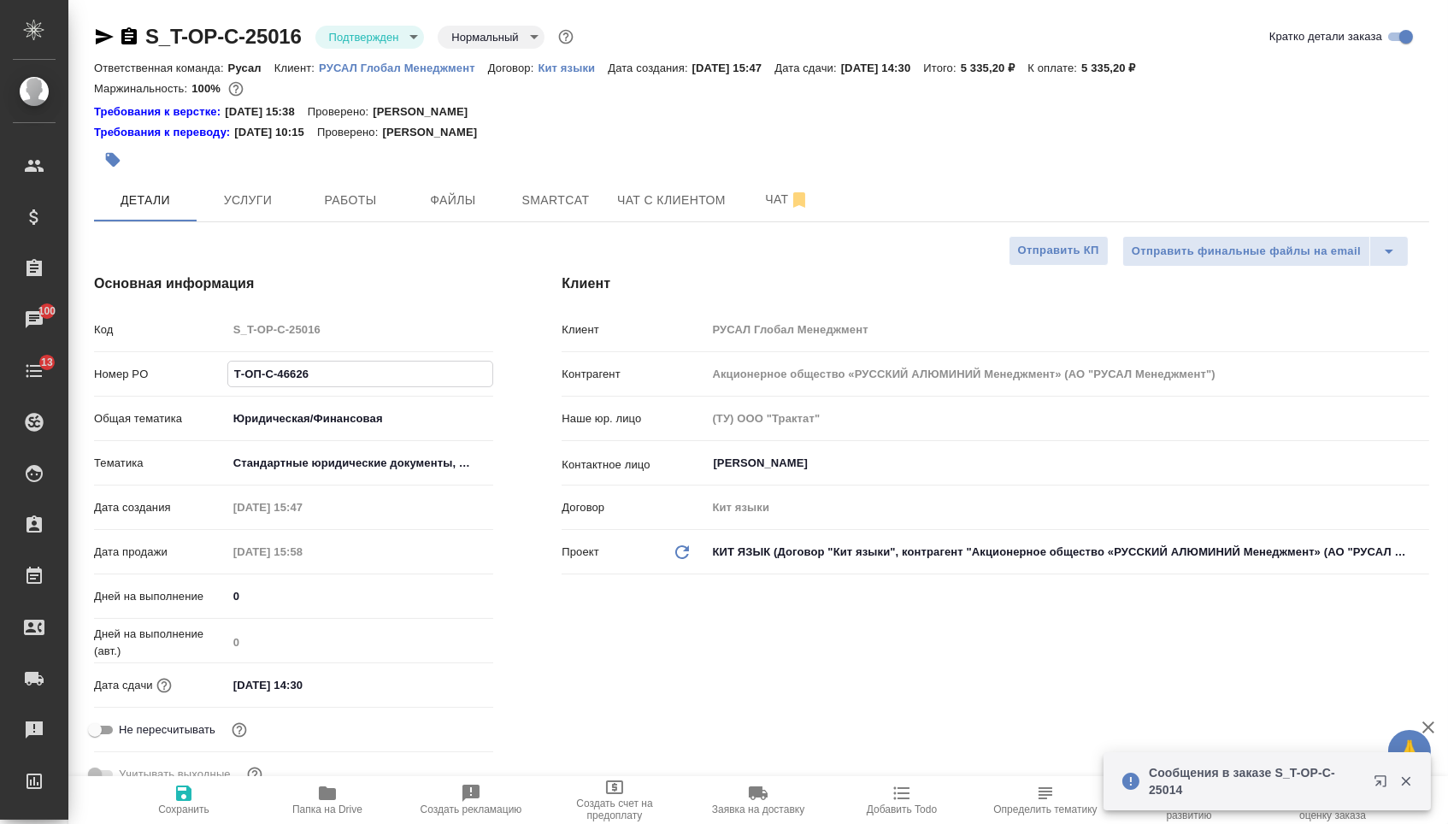
type textarea "x"
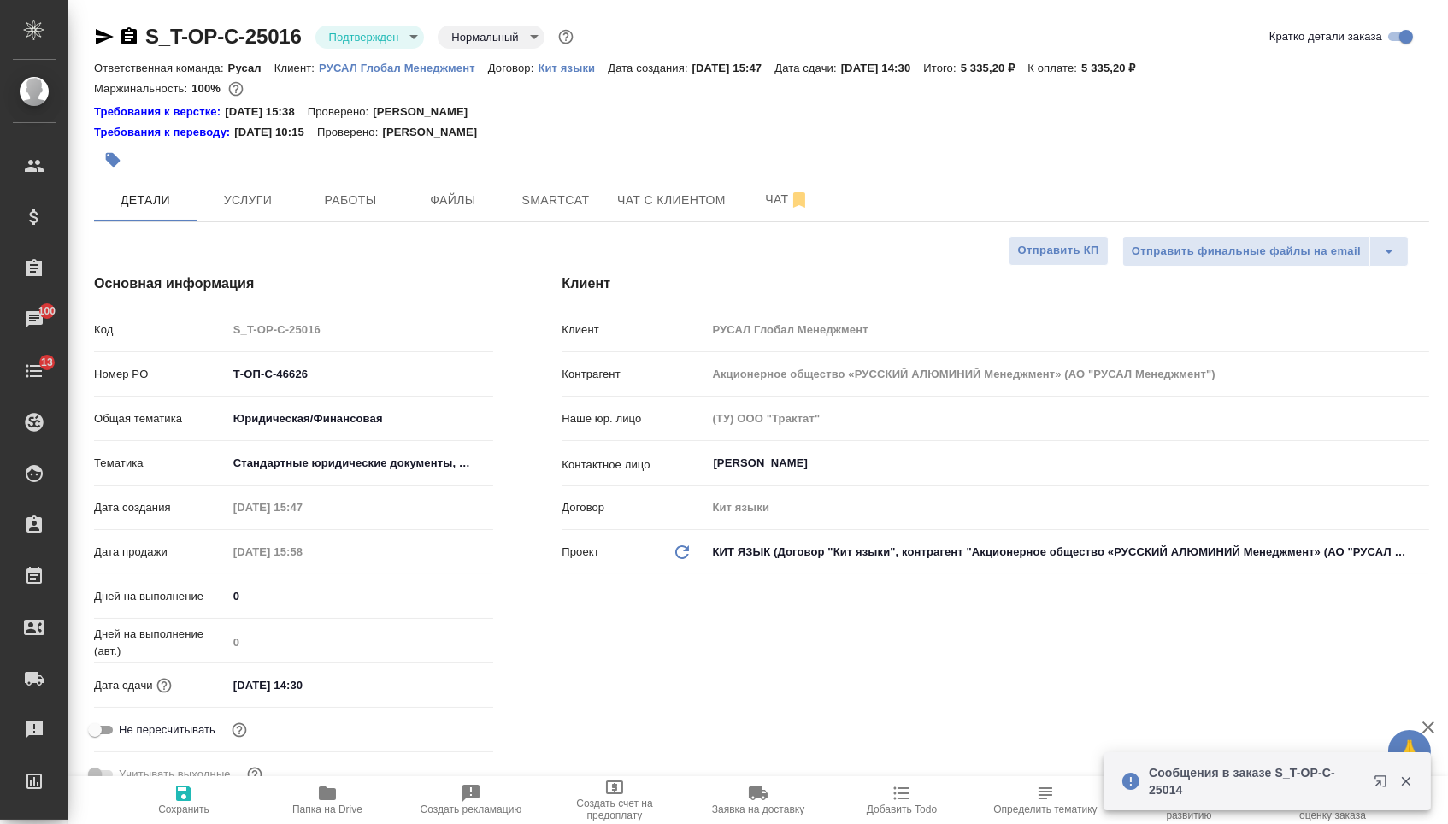
type textarea "x"
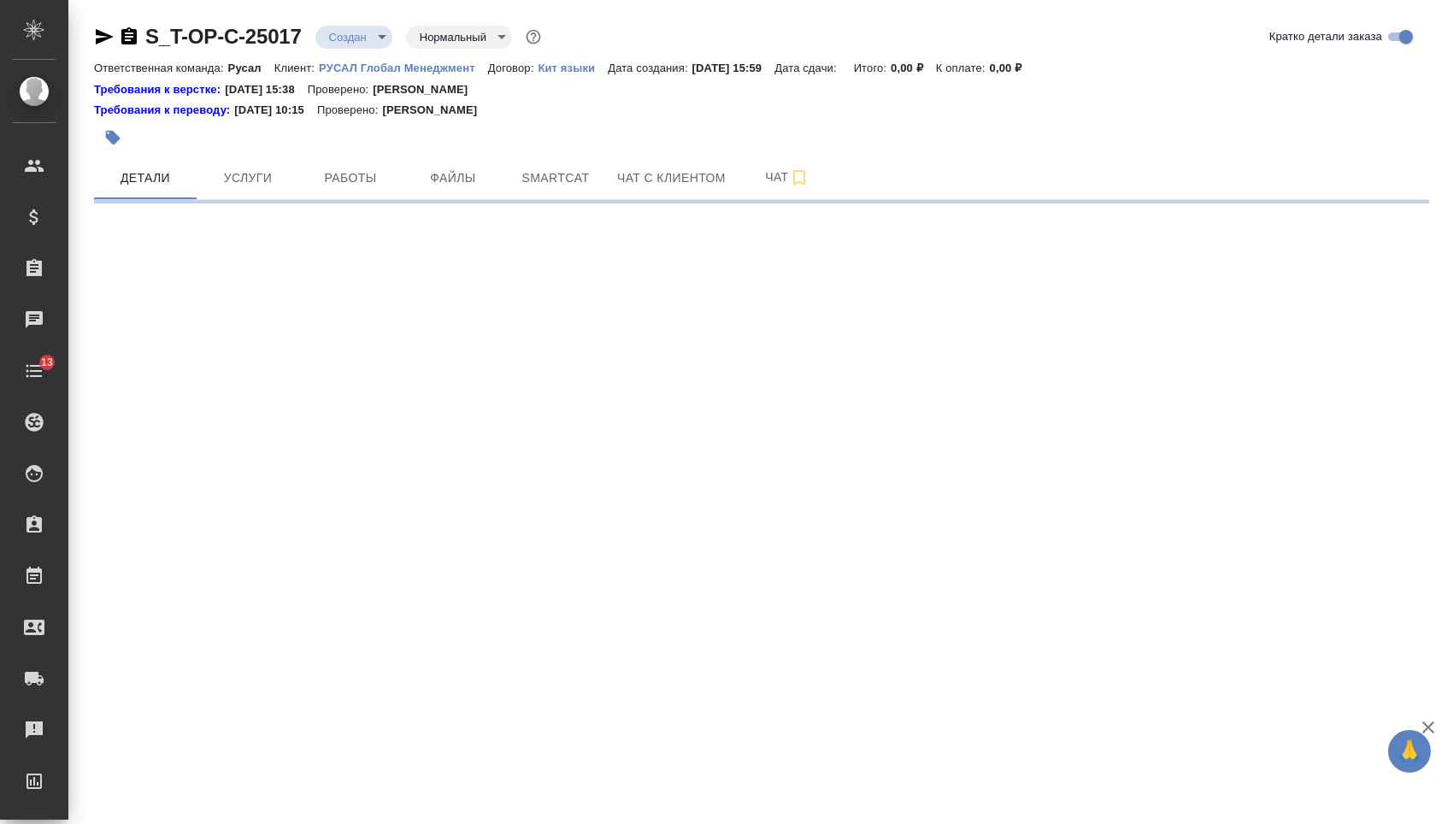
select select "RU"
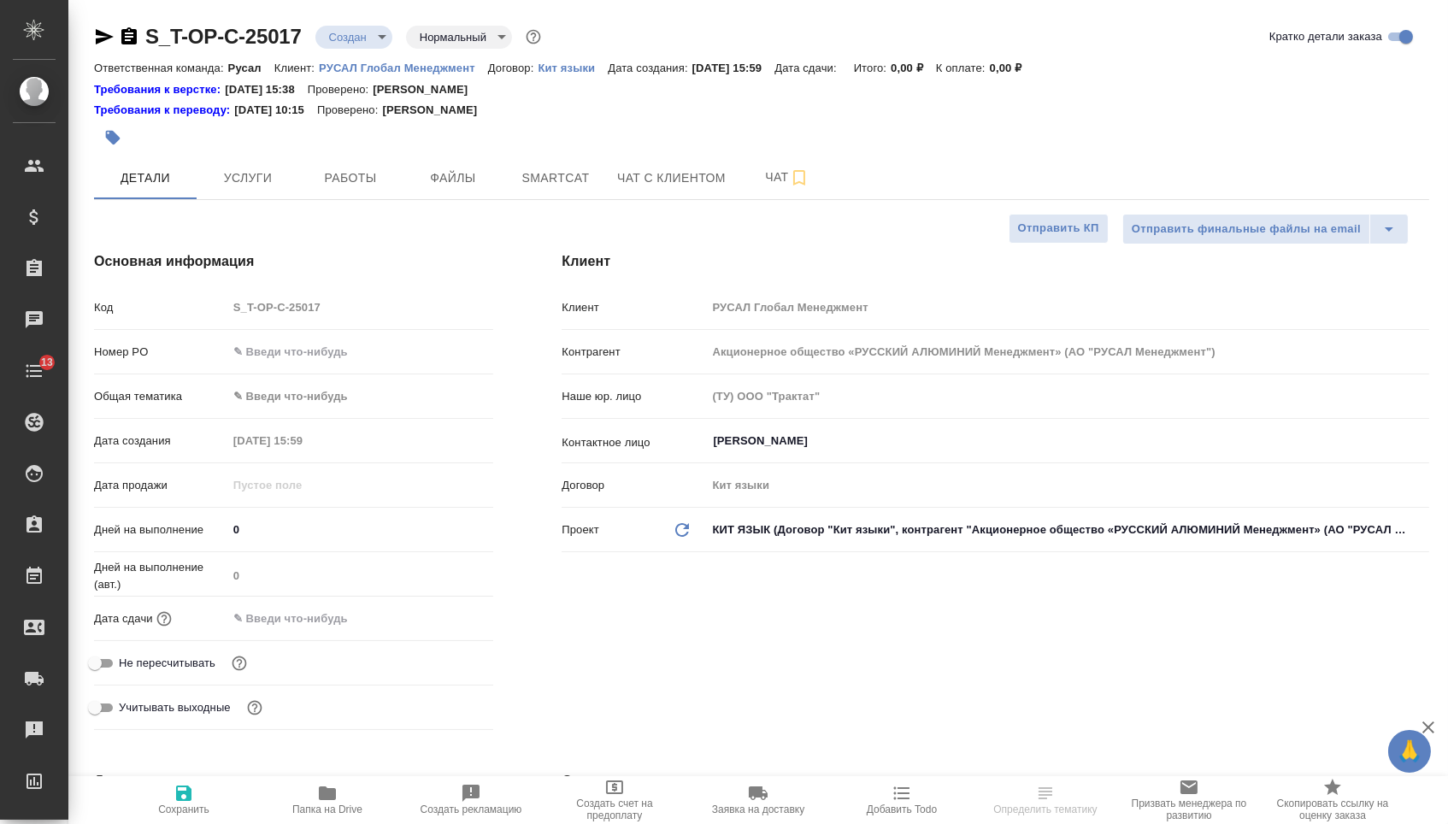
type textarea "x"
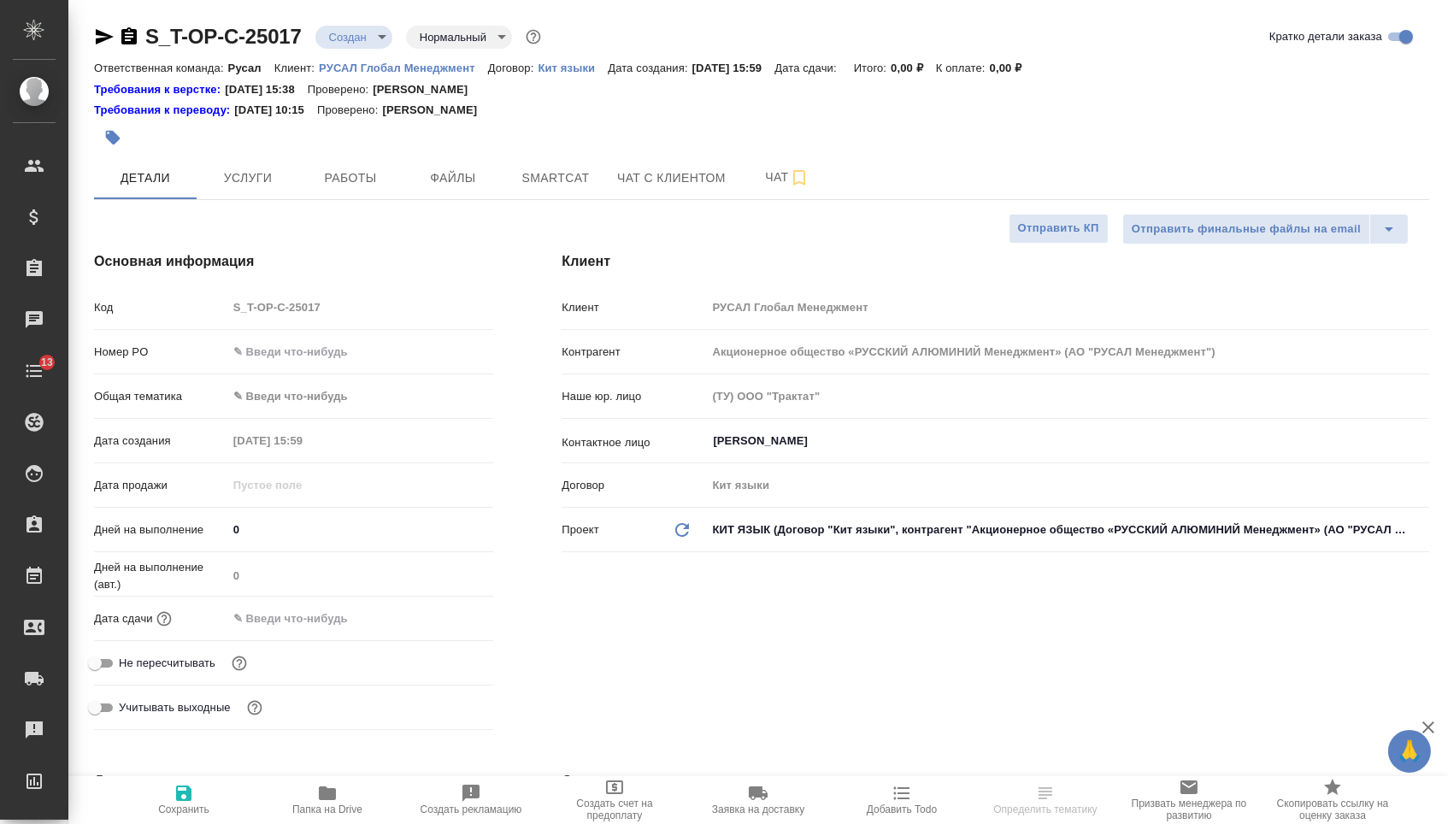
type textarea "x"
click at [339, 367] on div "Номер PO" at bounding box center [293, 352] width 399 height 30
click at [337, 362] on input "text" at bounding box center [360, 351] width 265 height 25
paste input "Т-ОП-С-46628"
type input "Т-ОП-С-46628"
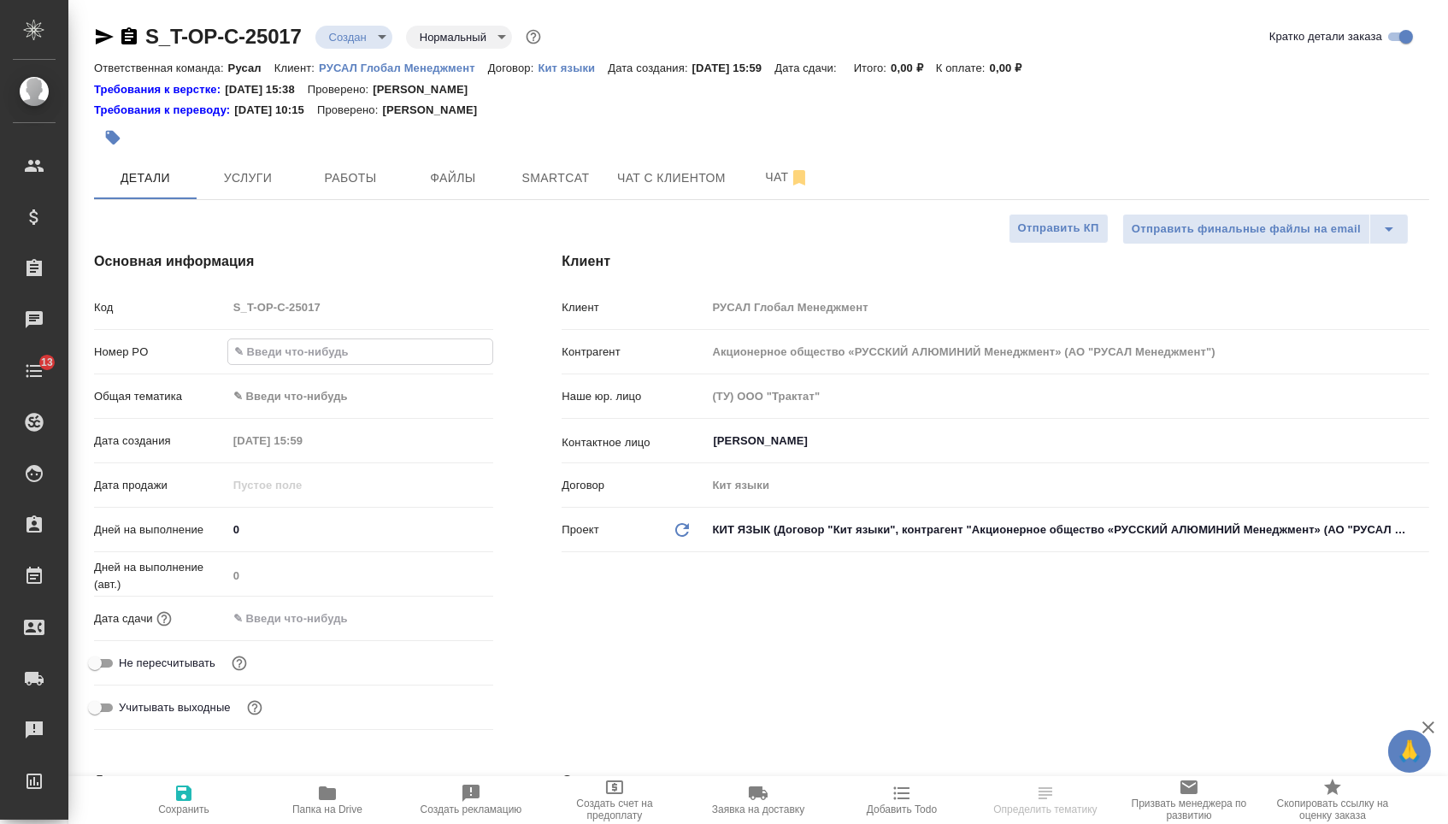
type textarea "x"
type input "Т-ОП-С-46628"
click at [315, 614] on input "text" at bounding box center [302, 618] width 150 height 25
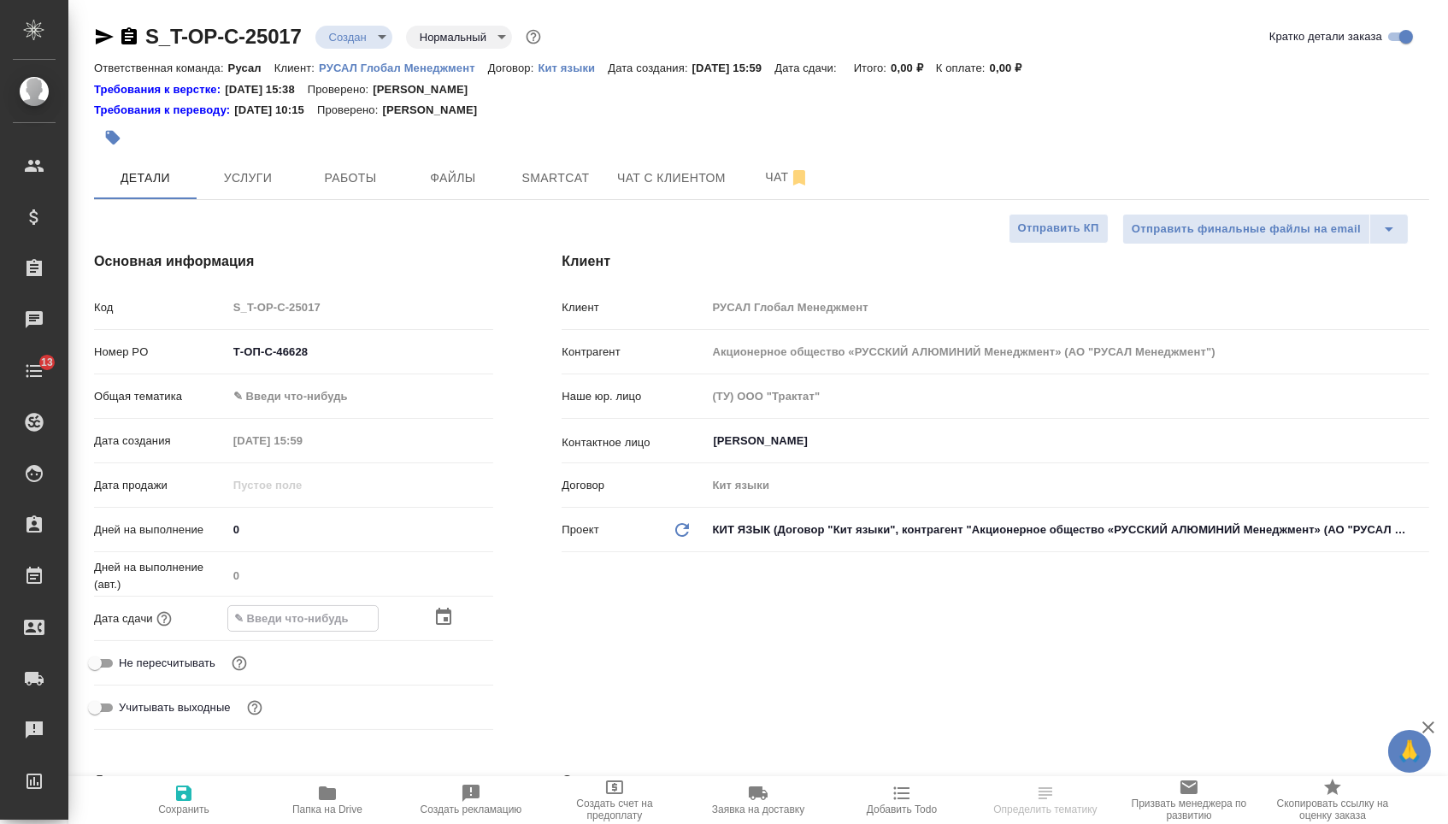
click at [459, 616] on div at bounding box center [463, 617] width 60 height 21
click at [451, 625] on icon "button" at bounding box center [443, 617] width 15 height 17
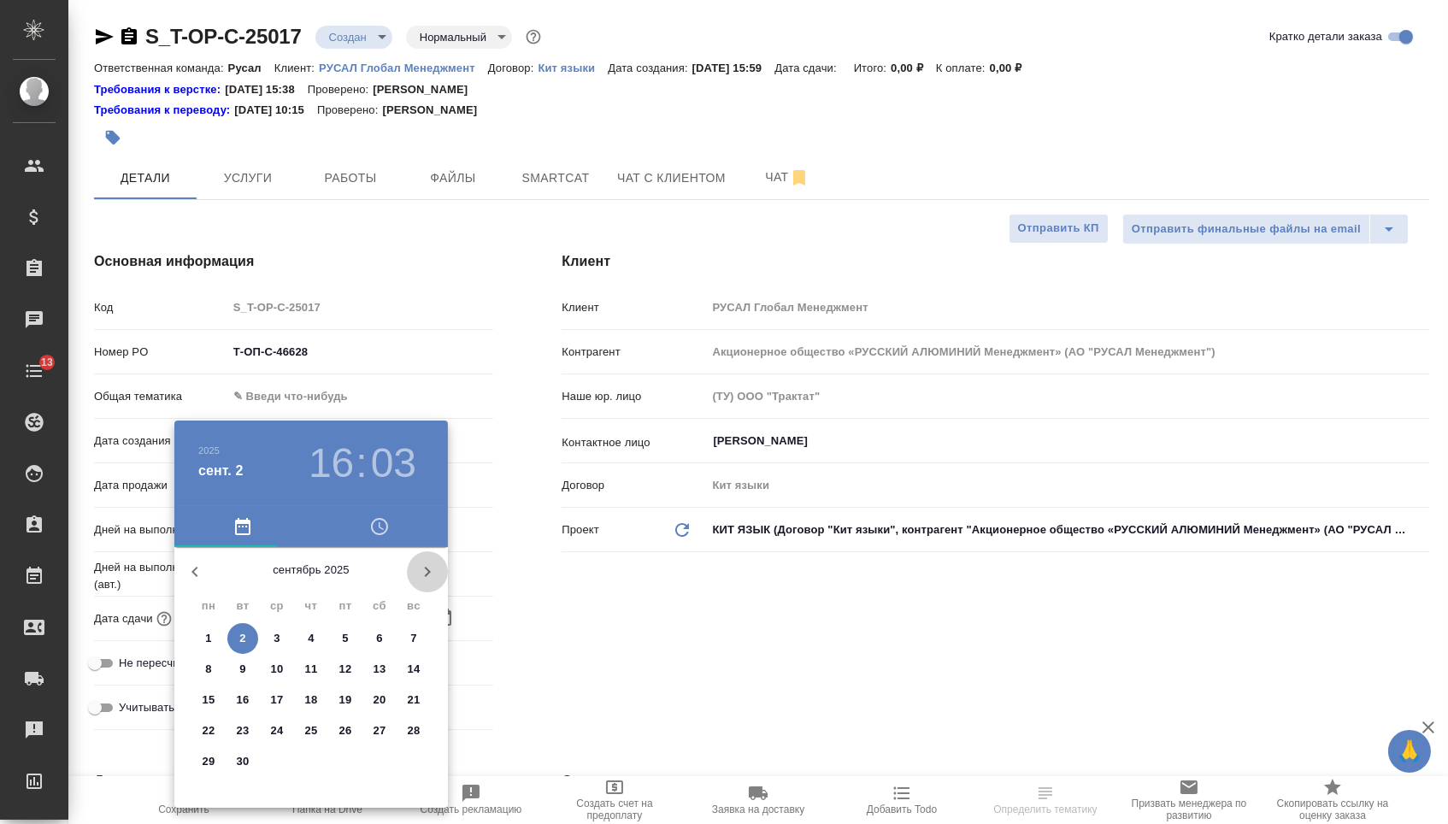
click at [421, 565] on icon "button" at bounding box center [427, 572] width 21 height 21
click at [212, 576] on button "button" at bounding box center [194, 571] width 41 height 41
click at [282, 642] on span "3" at bounding box center [277, 638] width 31 height 17
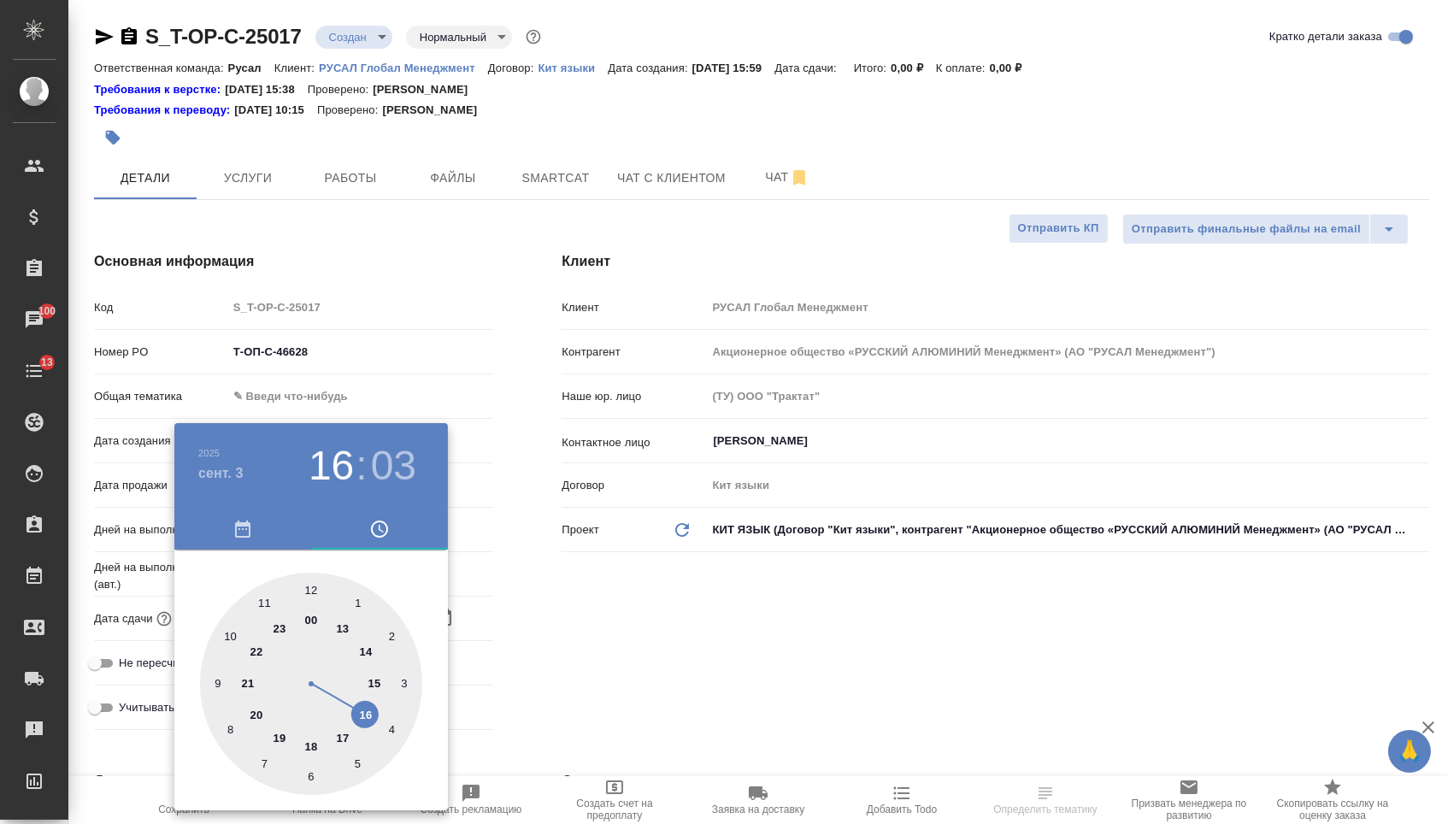
type input "[DATE] 16:03"
type textarea "x"
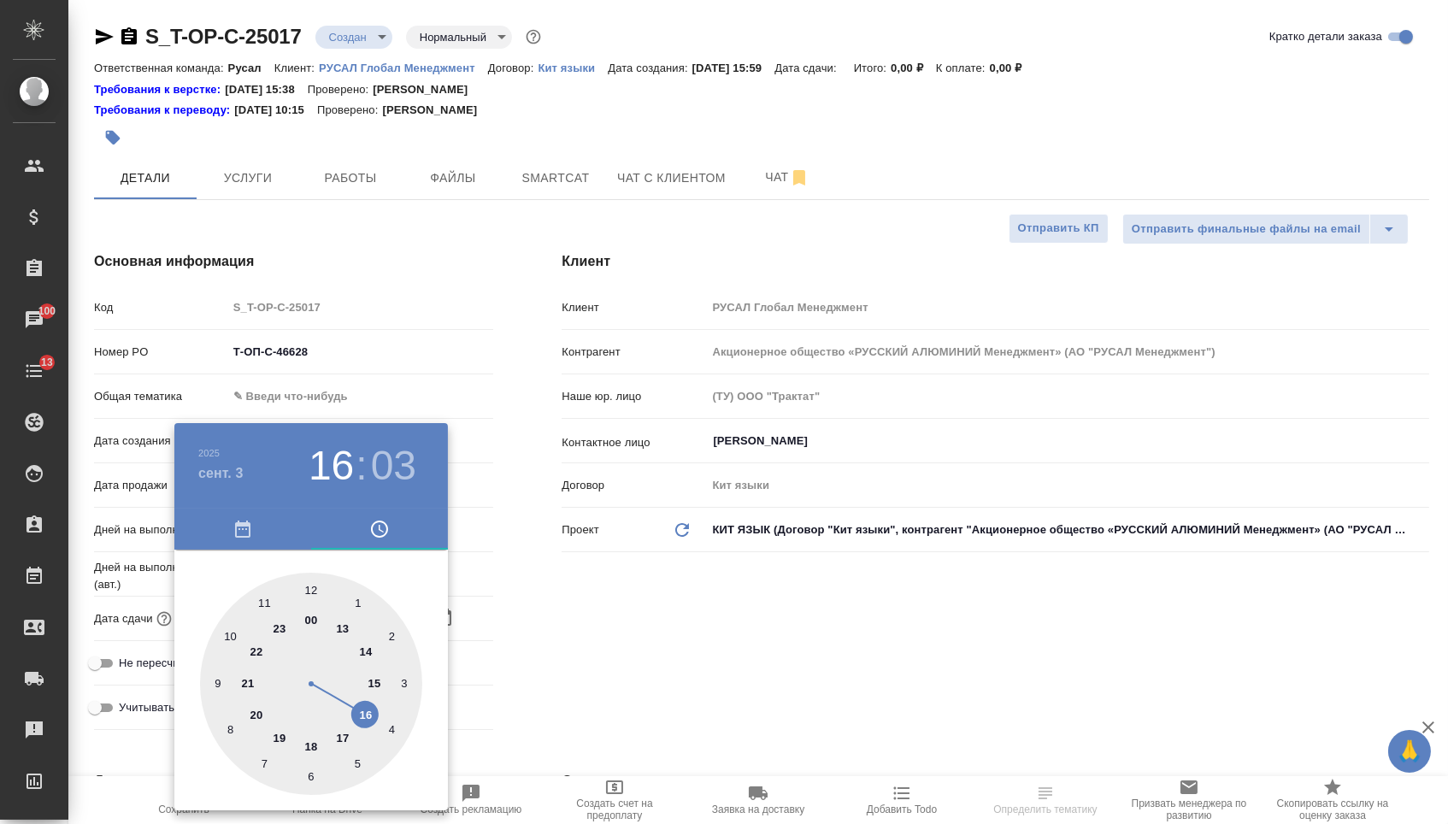
type textarea "x"
click at [235, 623] on div at bounding box center [311, 684] width 222 height 222
type input "[DATE] 10:03"
type textarea "x"
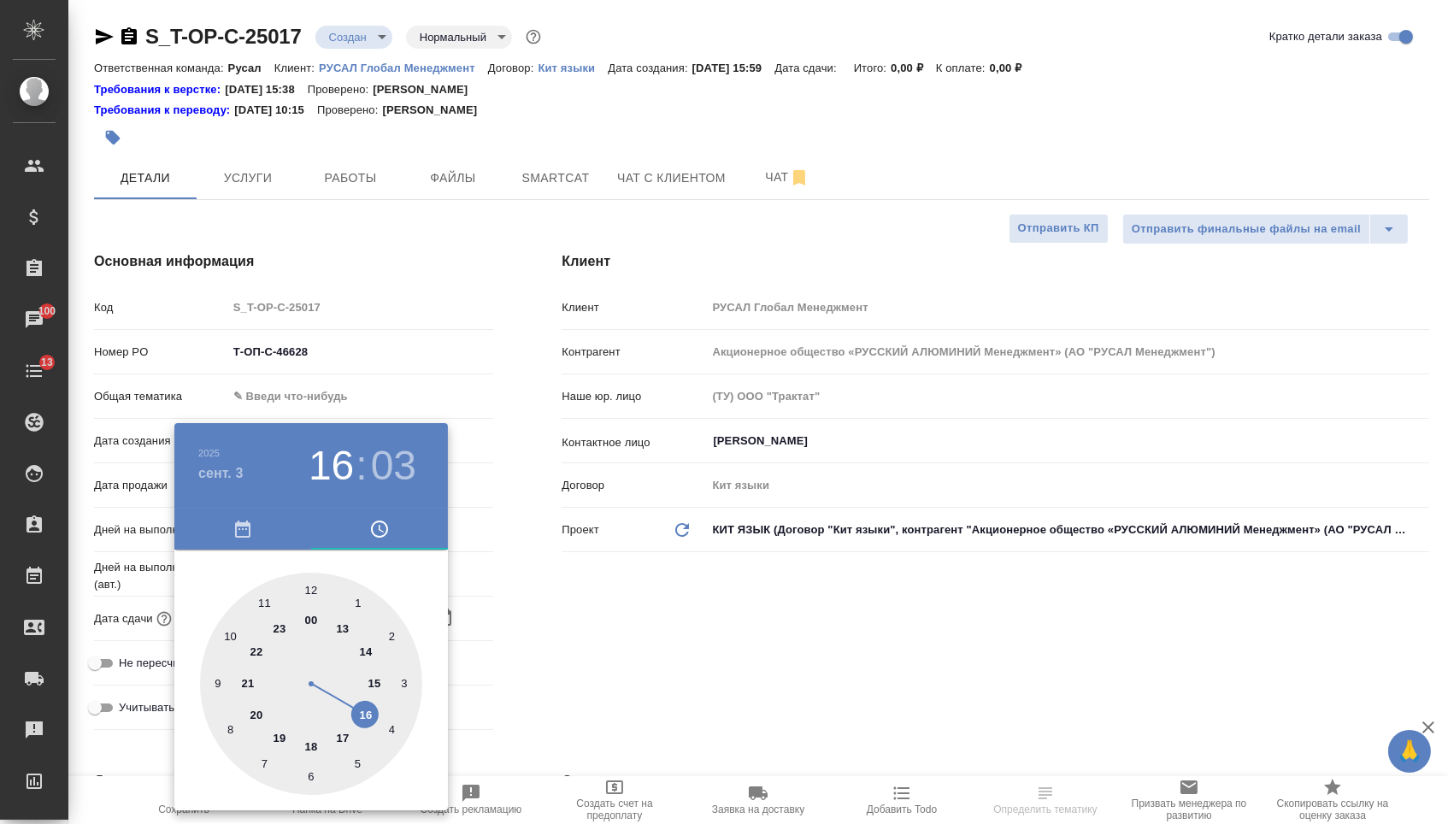
type textarea "x"
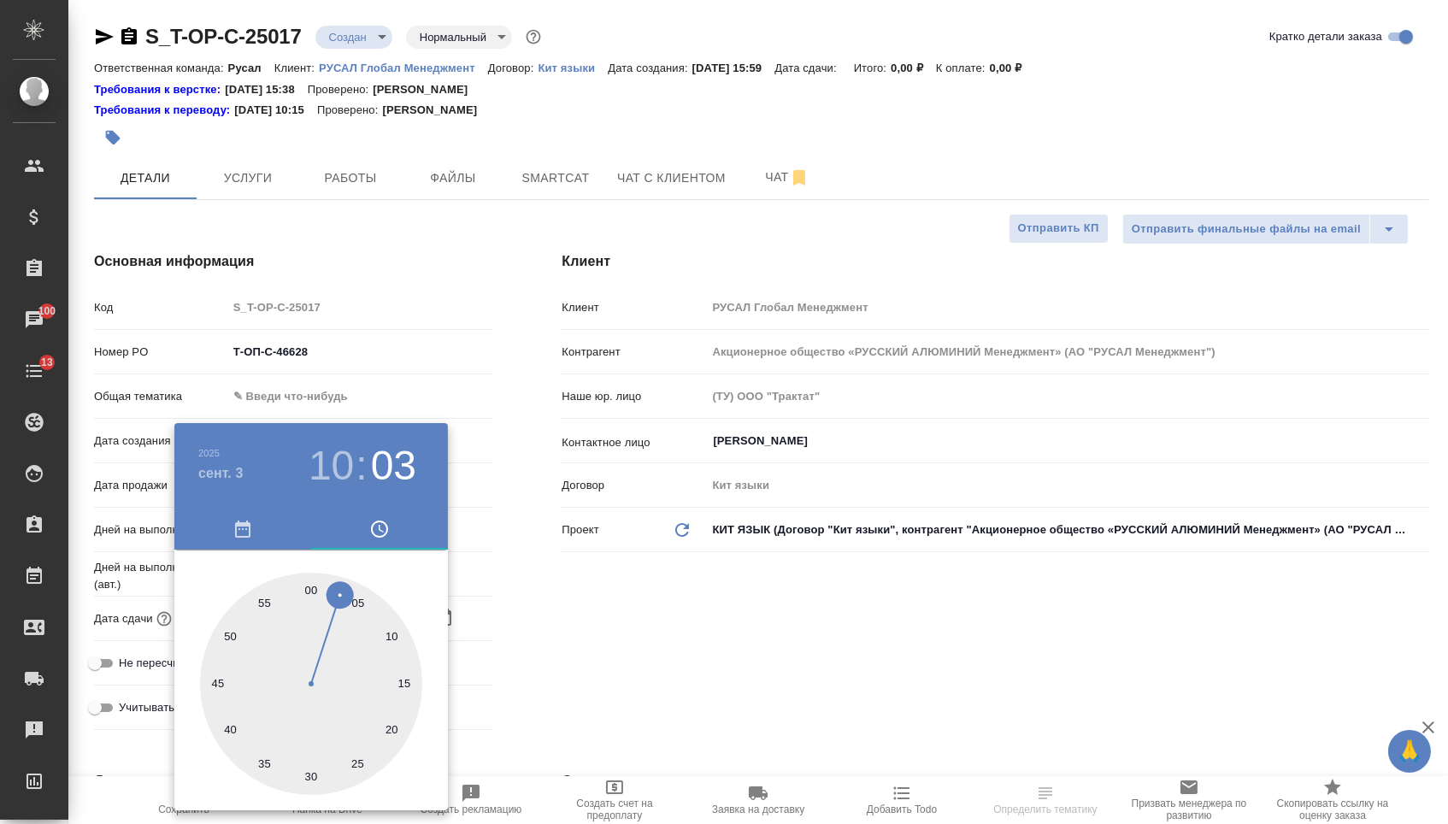
type input "[DATE] 10:30"
click at [309, 778] on div at bounding box center [311, 684] width 222 height 222
type textarea "x"
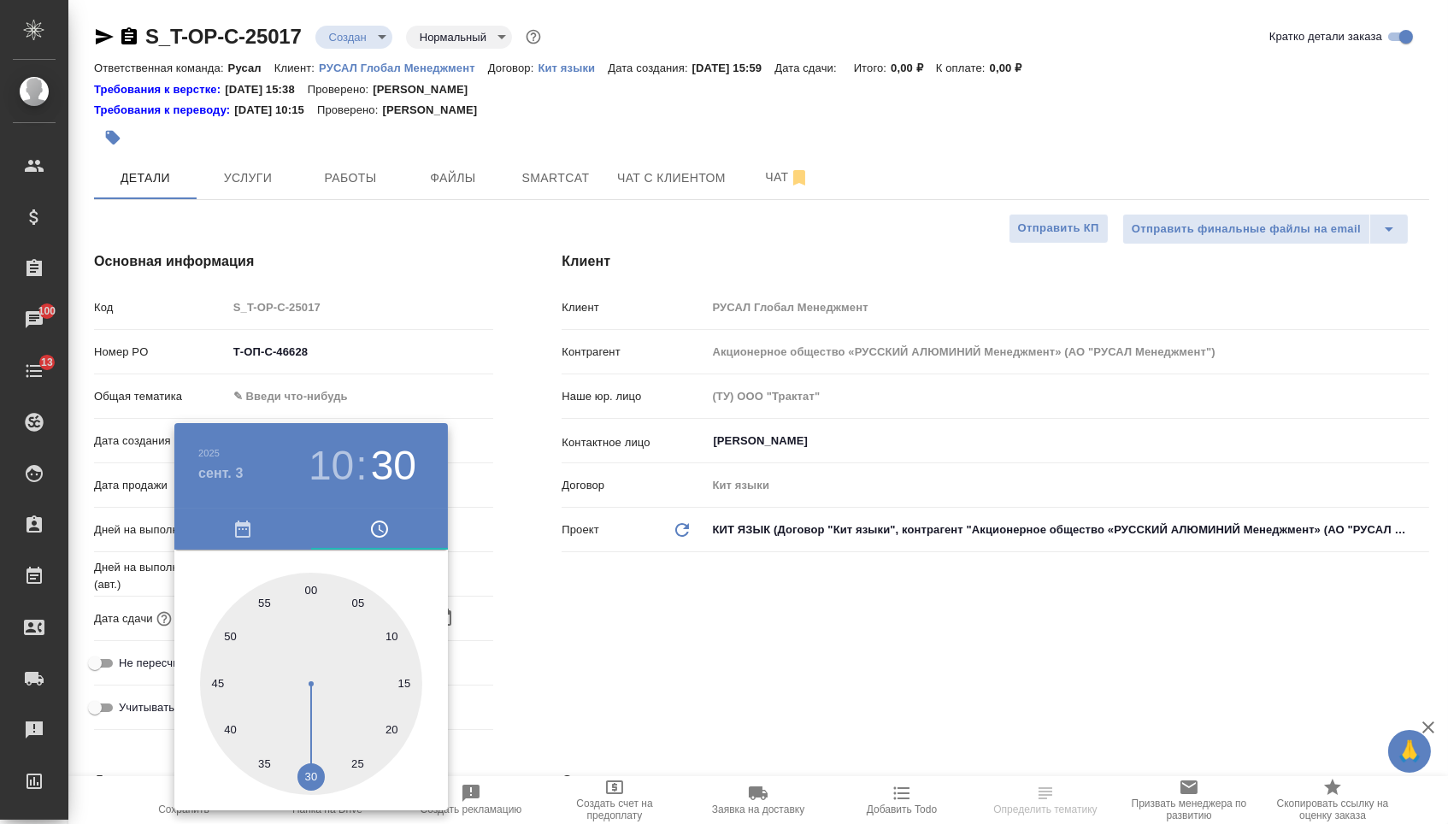
click at [553, 696] on div at bounding box center [724, 412] width 1448 height 824
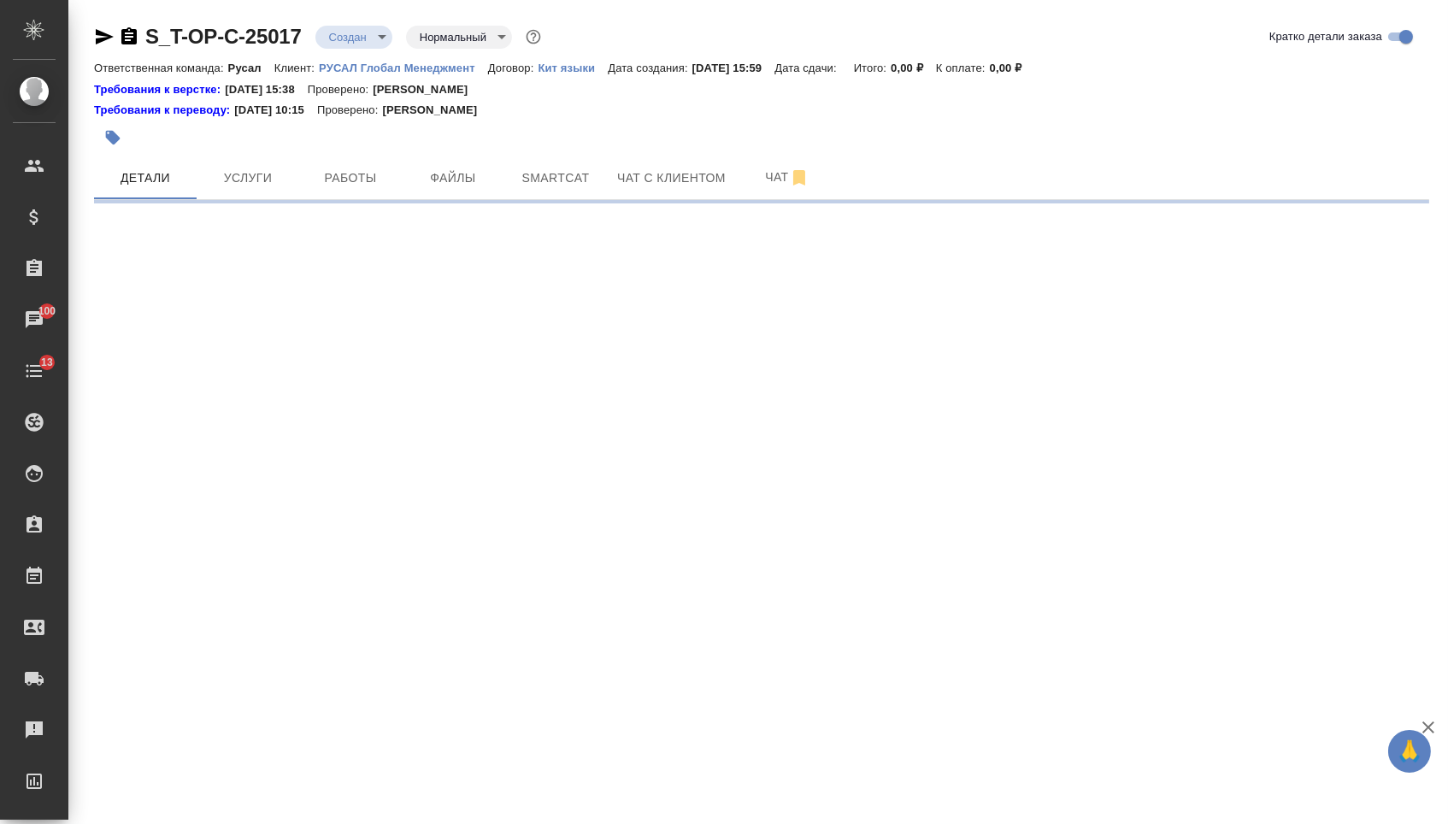
select select "RU"
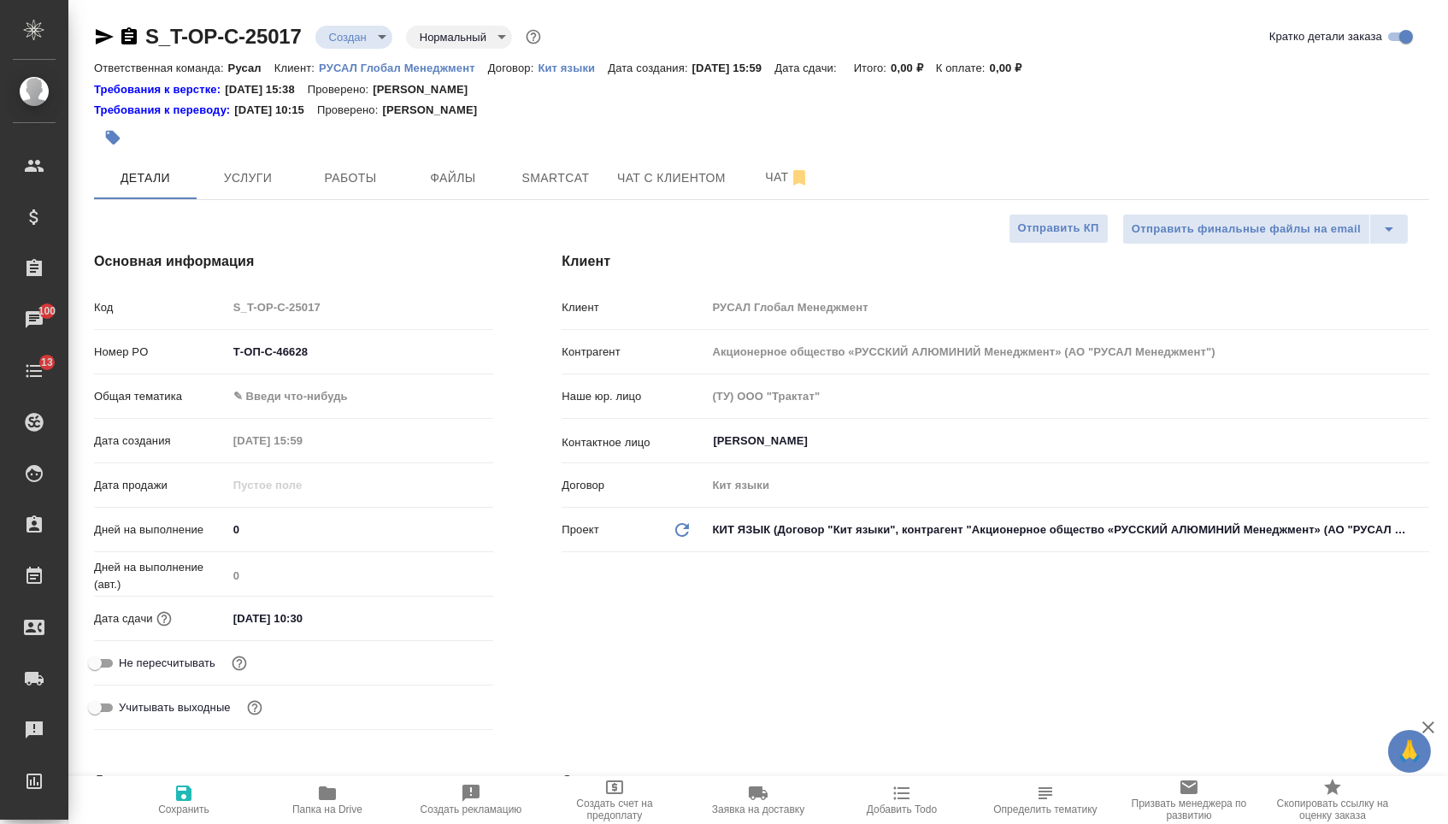
type textarea "x"
drag, startPoint x: 553, startPoint y: 696, endPoint x: 282, endPoint y: 425, distance: 383.3
click at [282, 425] on div "Общая тематика ✎ Введи что-нибудь" at bounding box center [293, 403] width 399 height 44
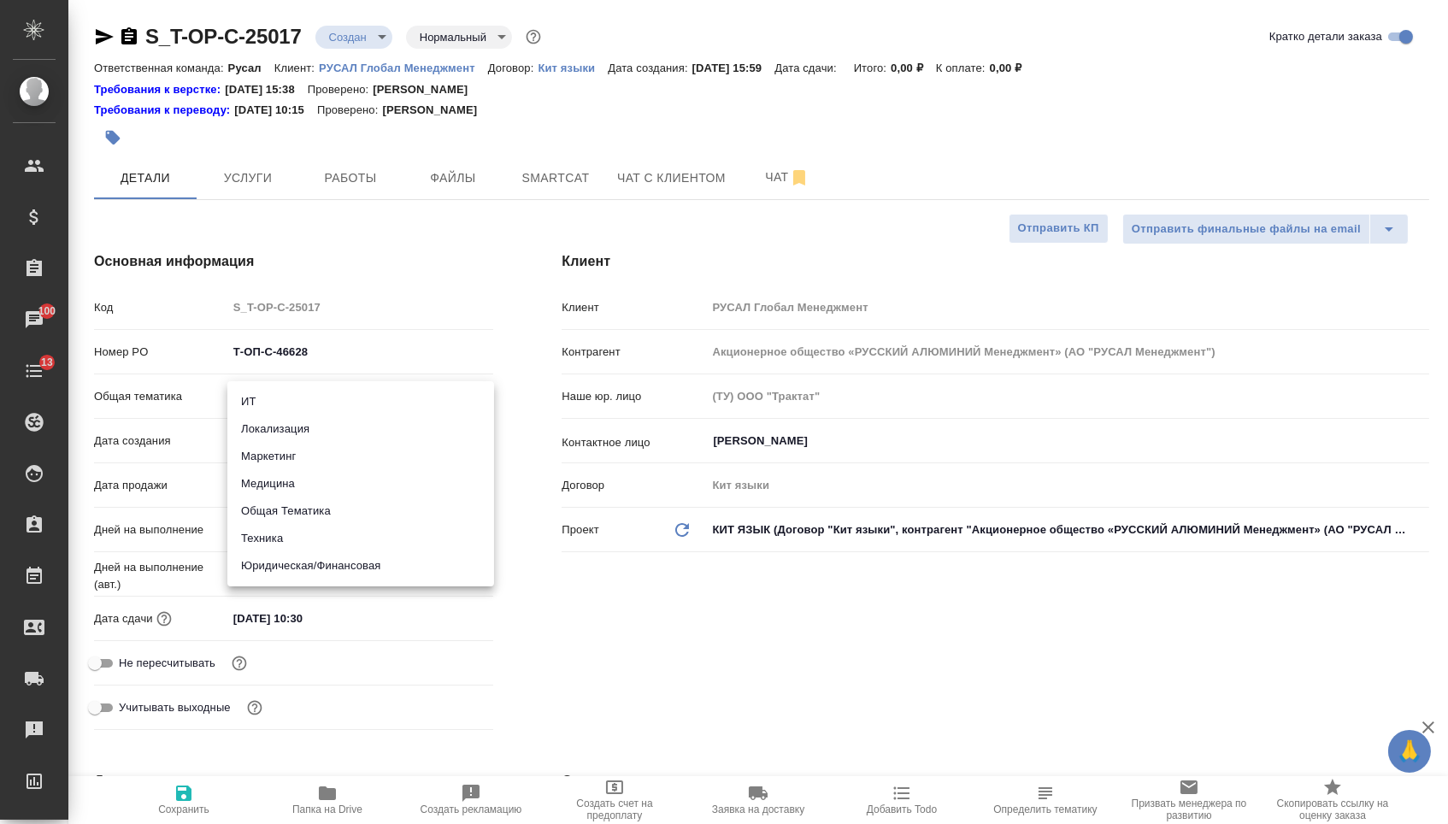
click at [282, 412] on body "🙏 .cls-1 fill:#fff; AWATERA [PERSON_NAME] Спецификации Заказы 100 Чаты 13 Todo …" at bounding box center [724, 412] width 1448 height 824
click at [277, 536] on li "Техника" at bounding box center [360, 538] width 267 height 27
type input "tech"
type textarea "x"
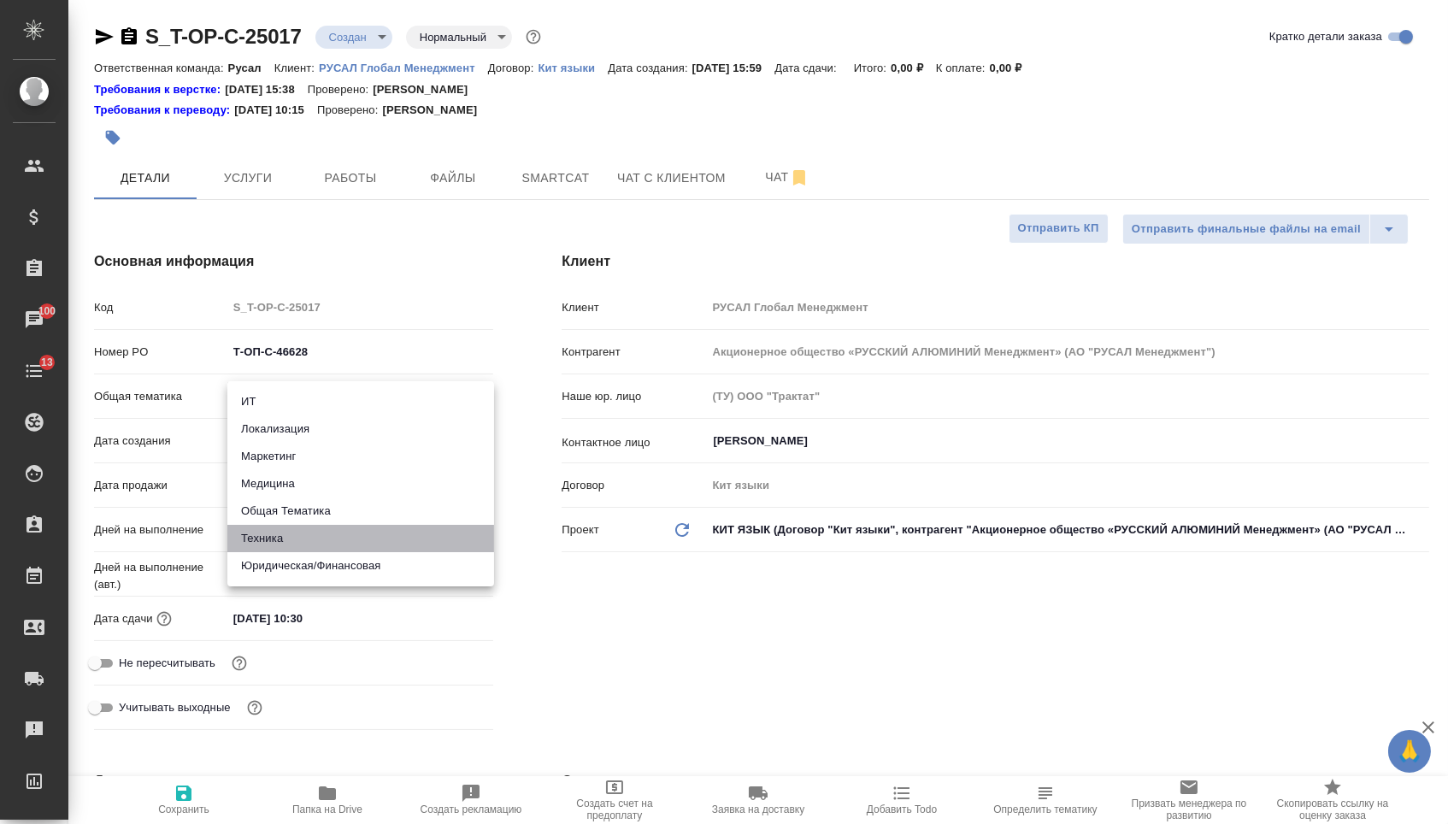
type textarea "x"
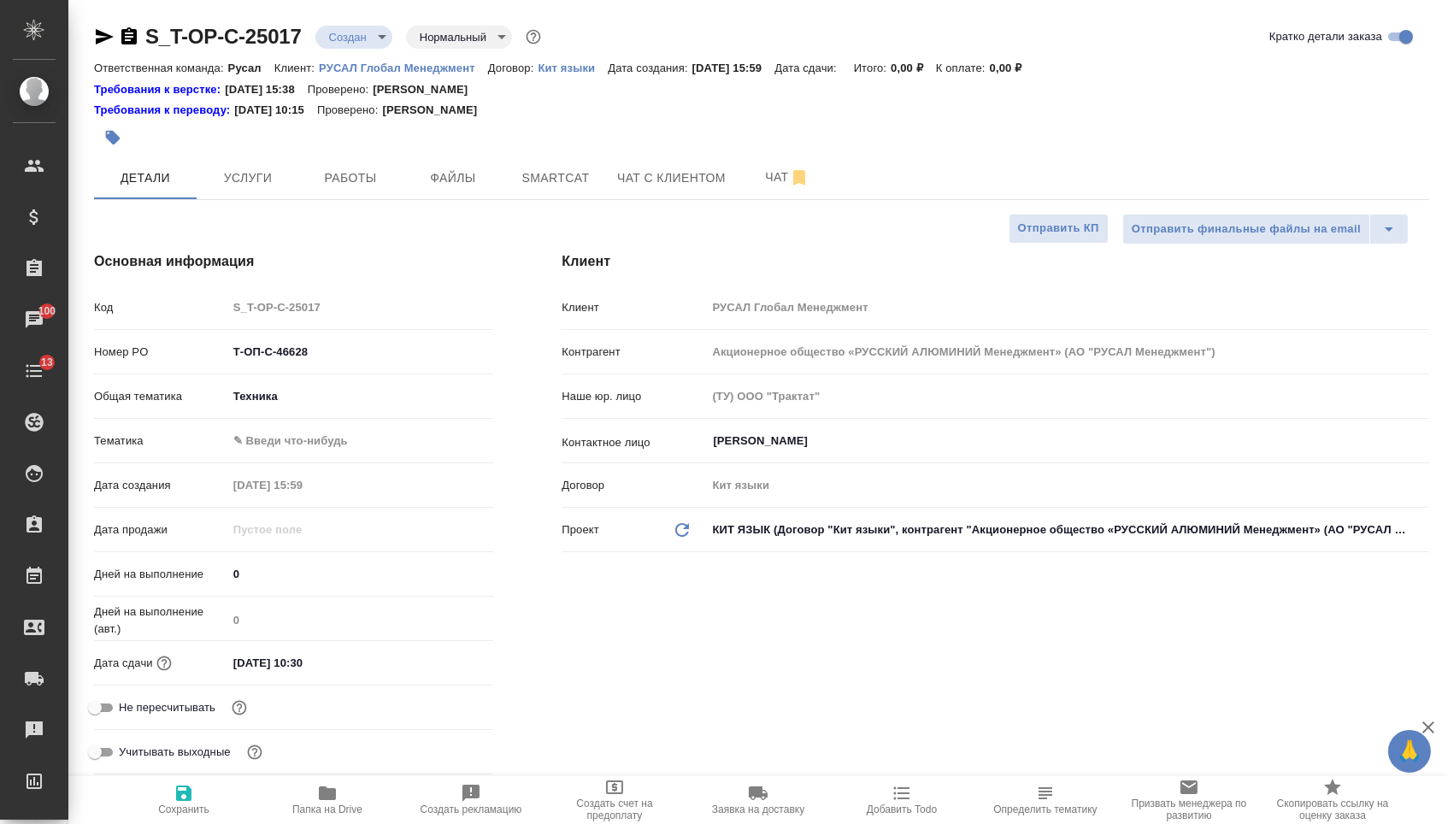
click at [280, 441] on body "🙏 .cls-1 fill:#fff; AWATERA [PERSON_NAME] Спецификации Заказы 100 Чаты 13 Todo …" at bounding box center [724, 412] width 1448 height 824
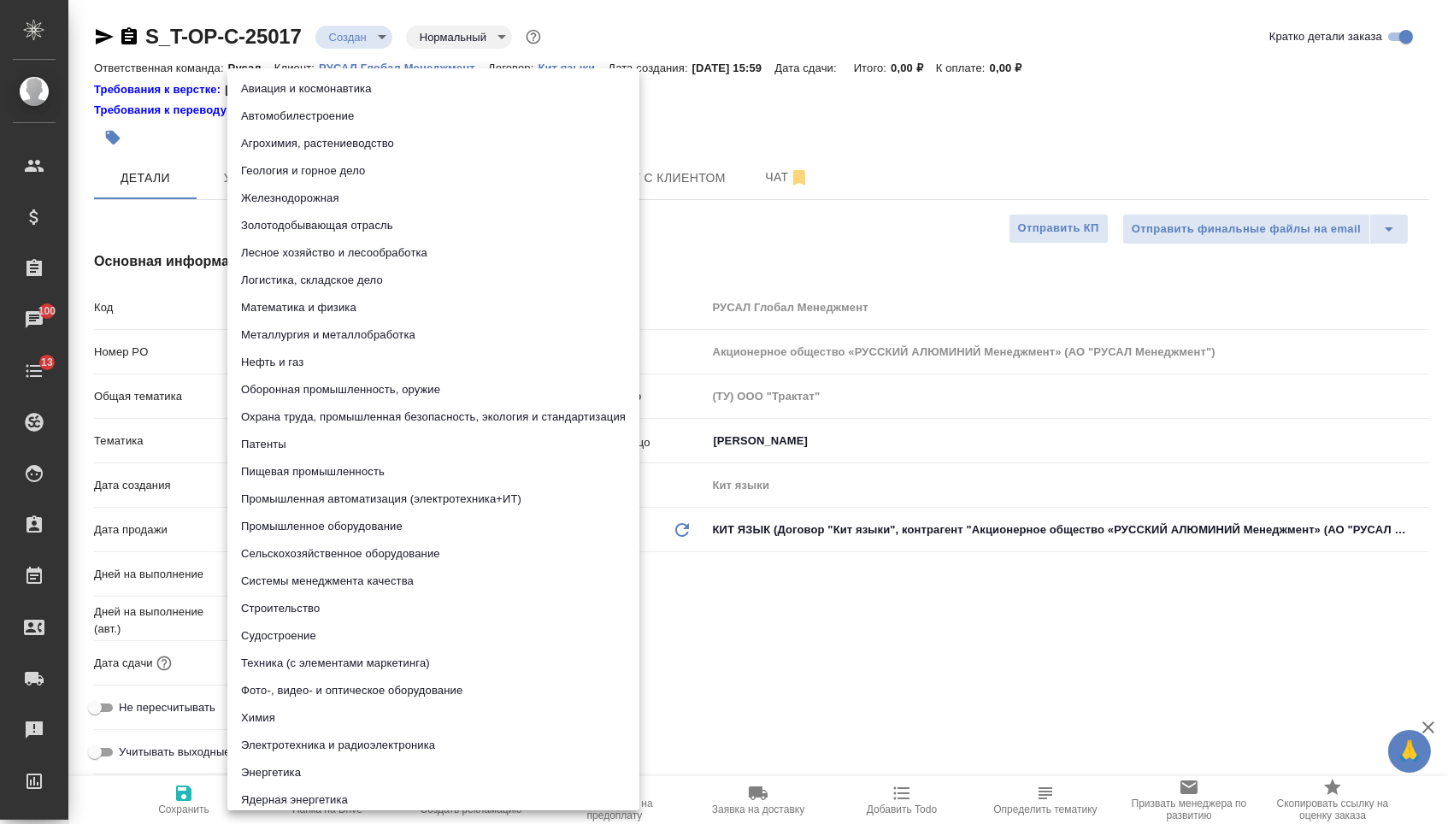
click at [274, 534] on li "Промышленное оборудование" at bounding box center [433, 526] width 412 height 27
type textarea "x"
type input "5f647205b73bc97568ca66bc"
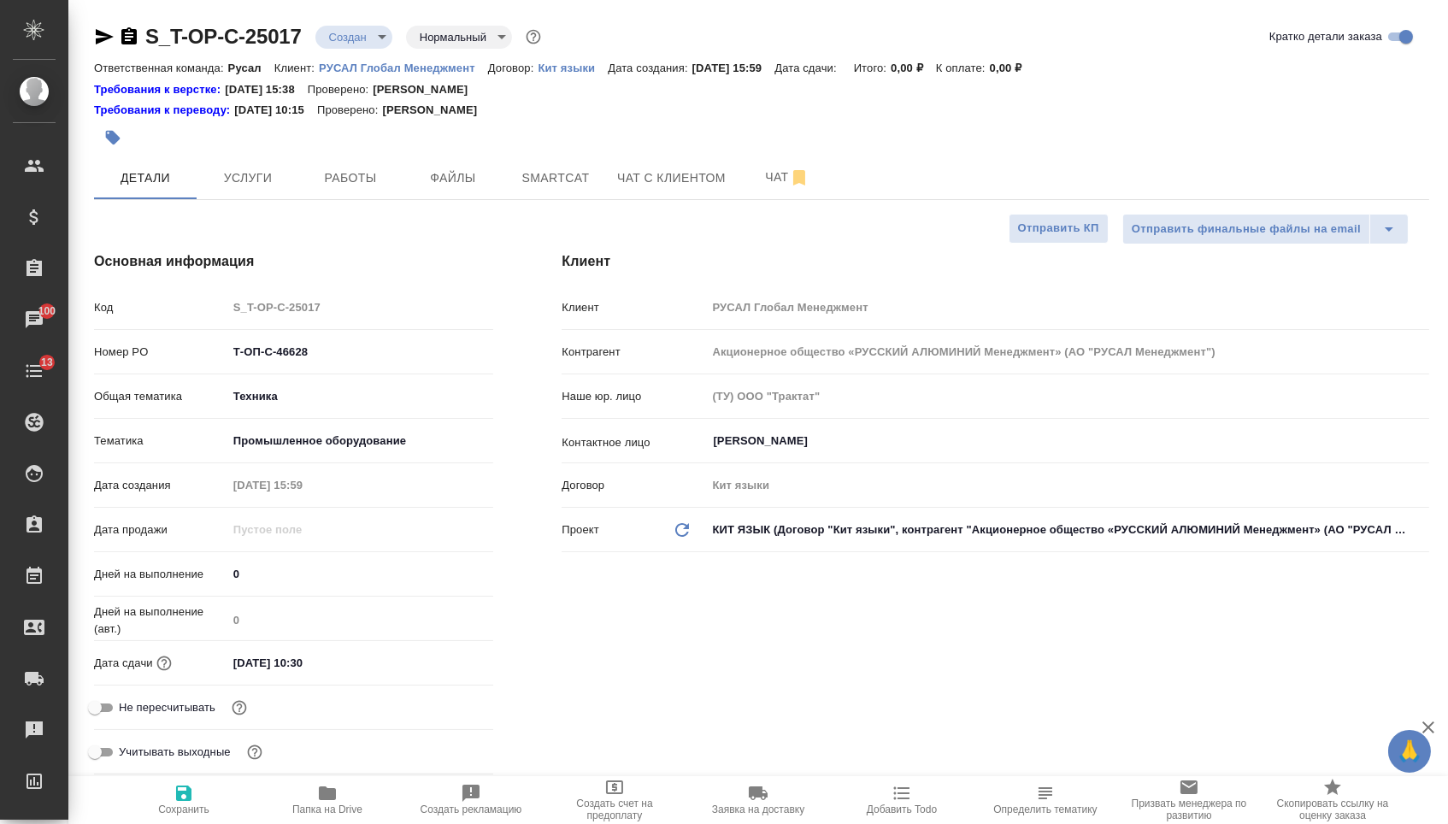
click at [190, 784] on icon "button" at bounding box center [184, 793] width 21 height 21
type textarea "x"
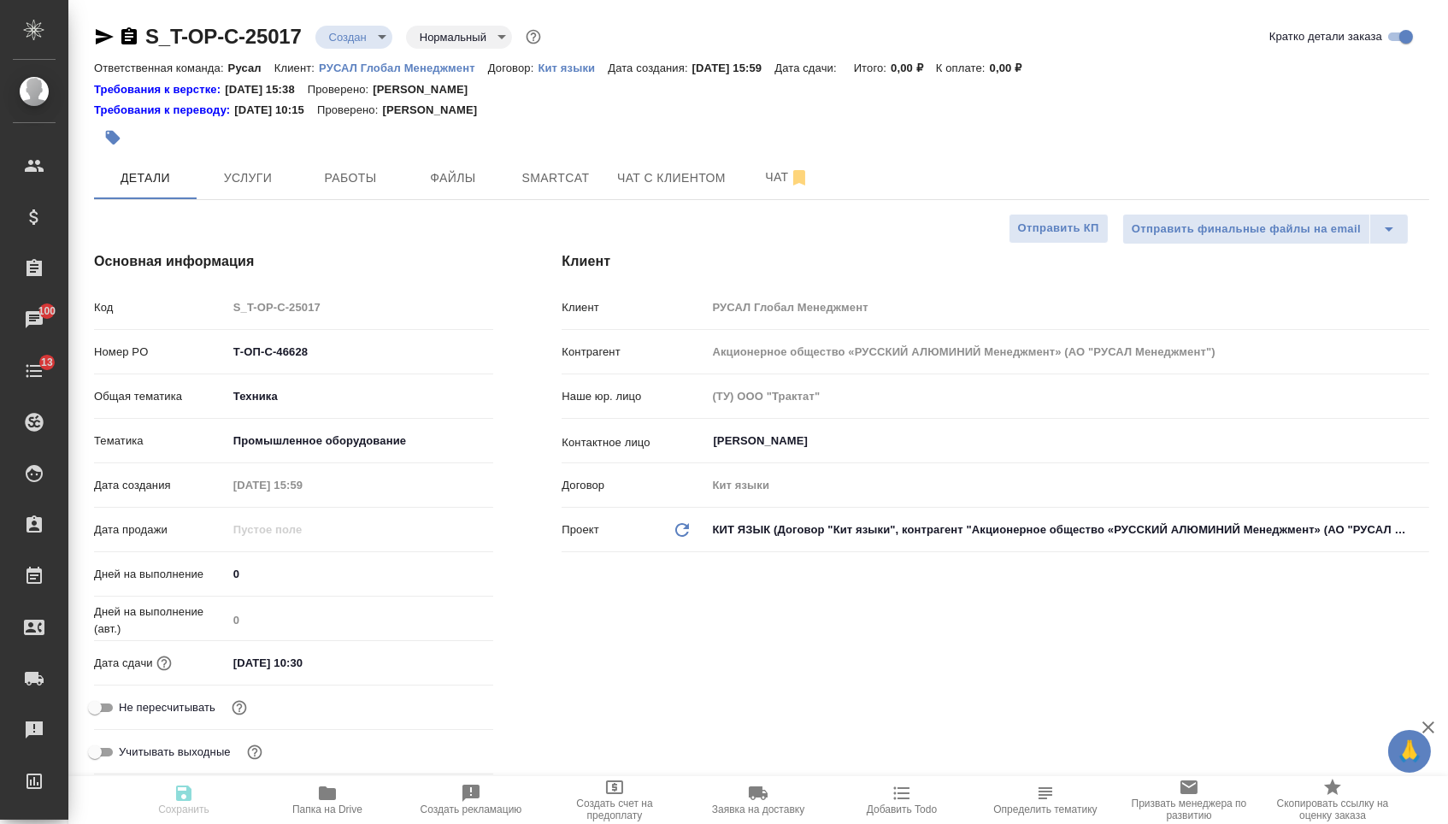
type textarea "x"
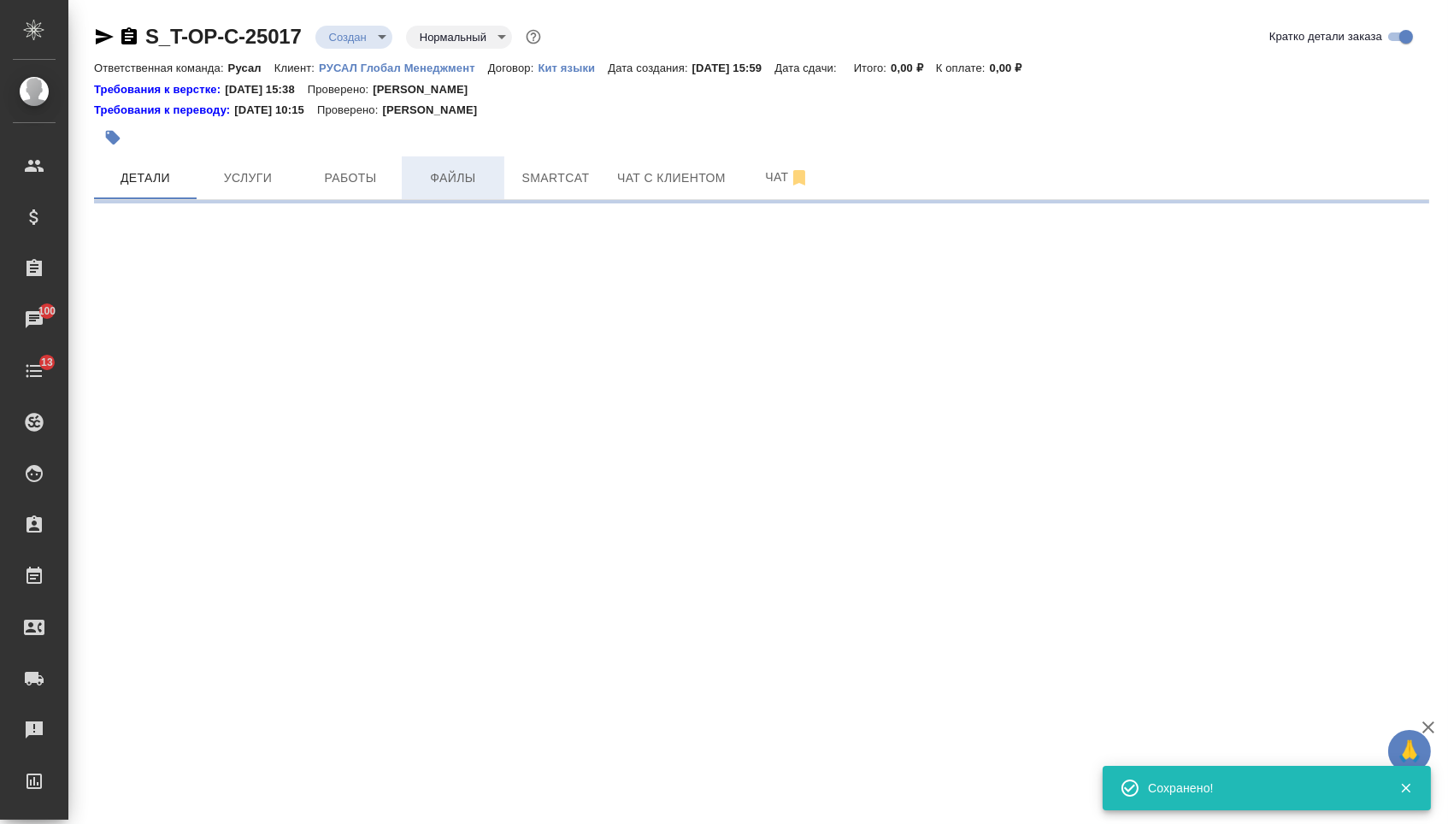
select select "RU"
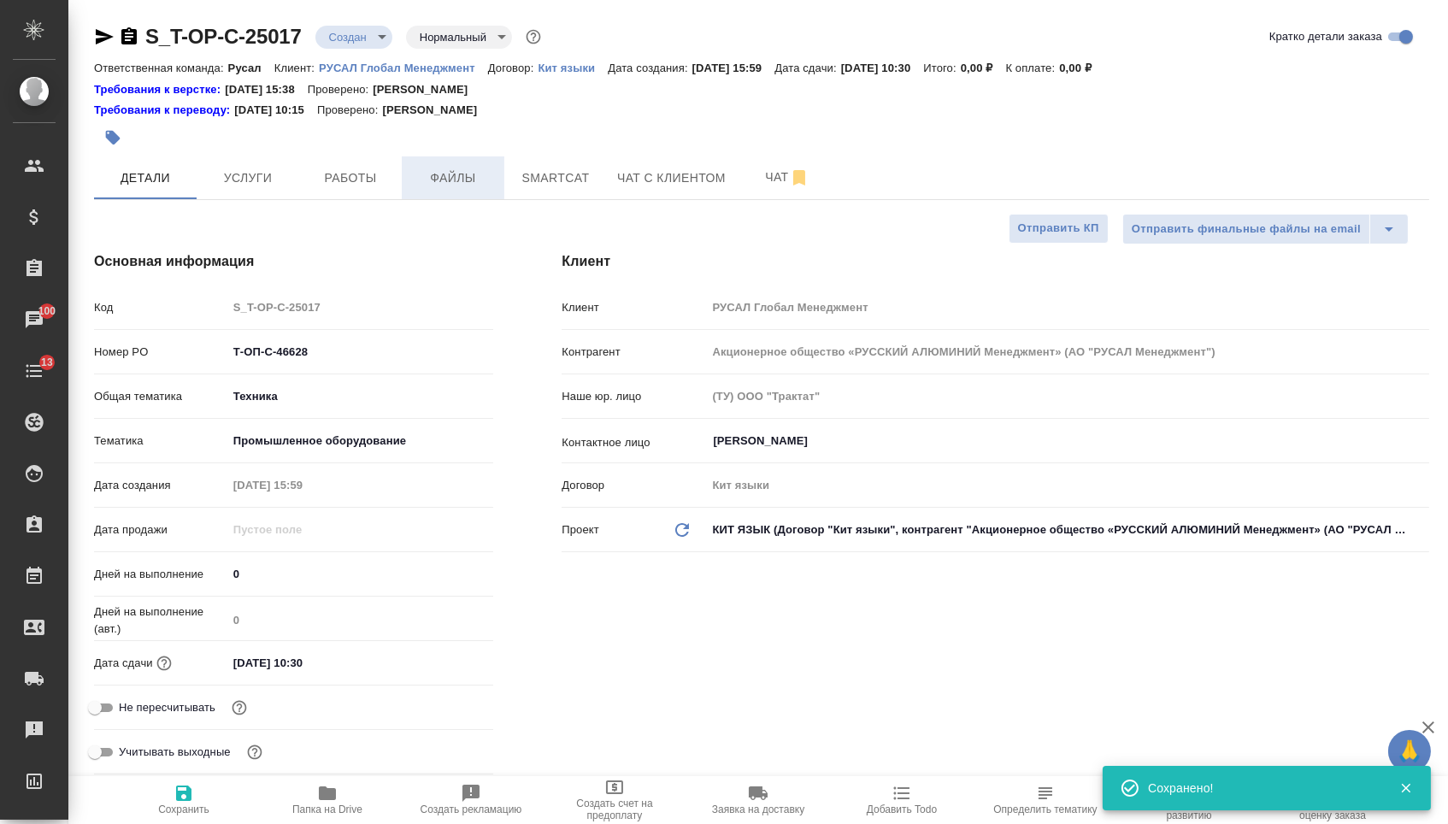
click at [438, 189] on span "Файлы" at bounding box center [453, 178] width 82 height 21
type textarea "x"
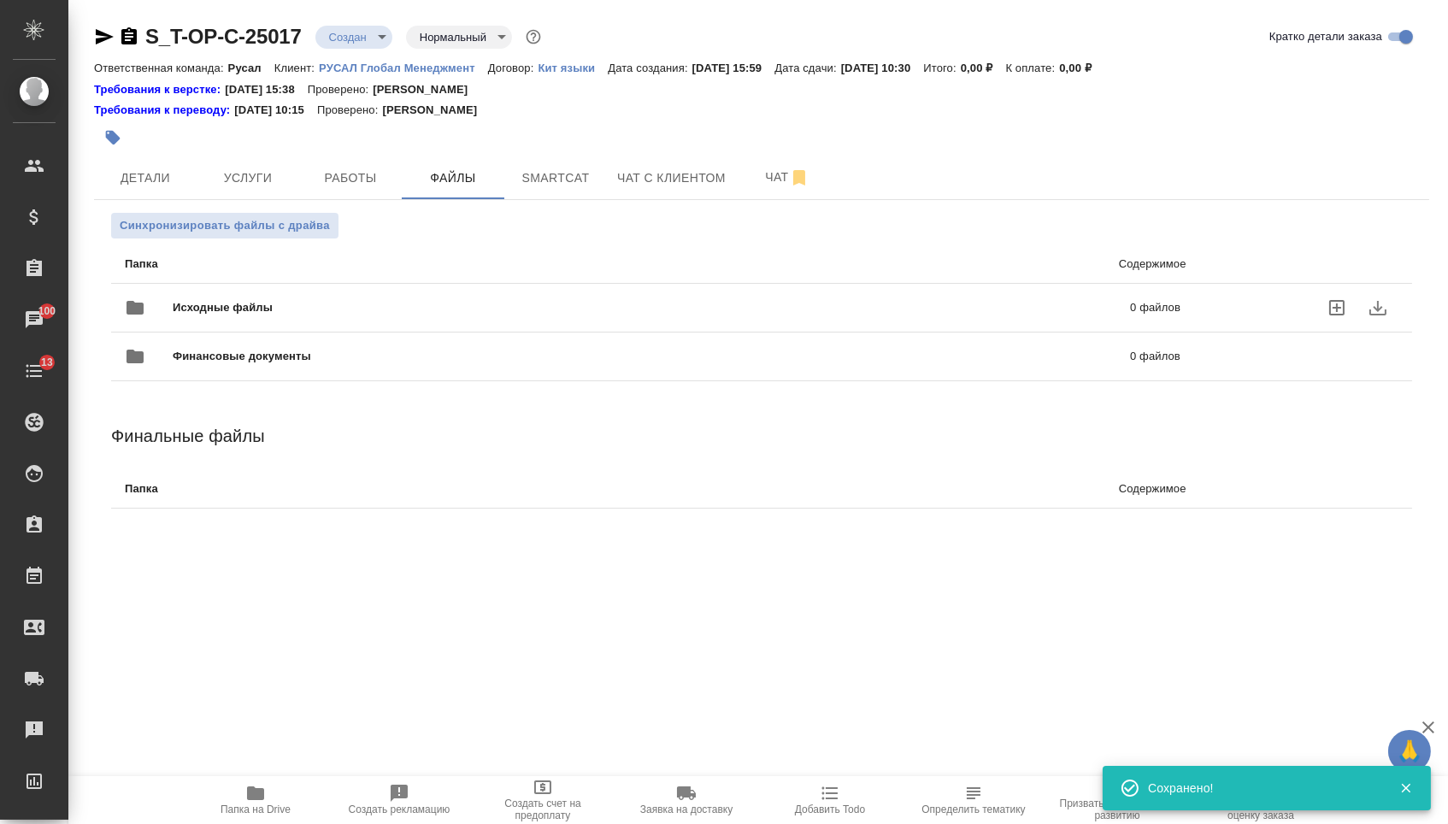
click at [281, 292] on div "Исходные файлы 0 файлов" at bounding box center [653, 307] width 1056 height 41
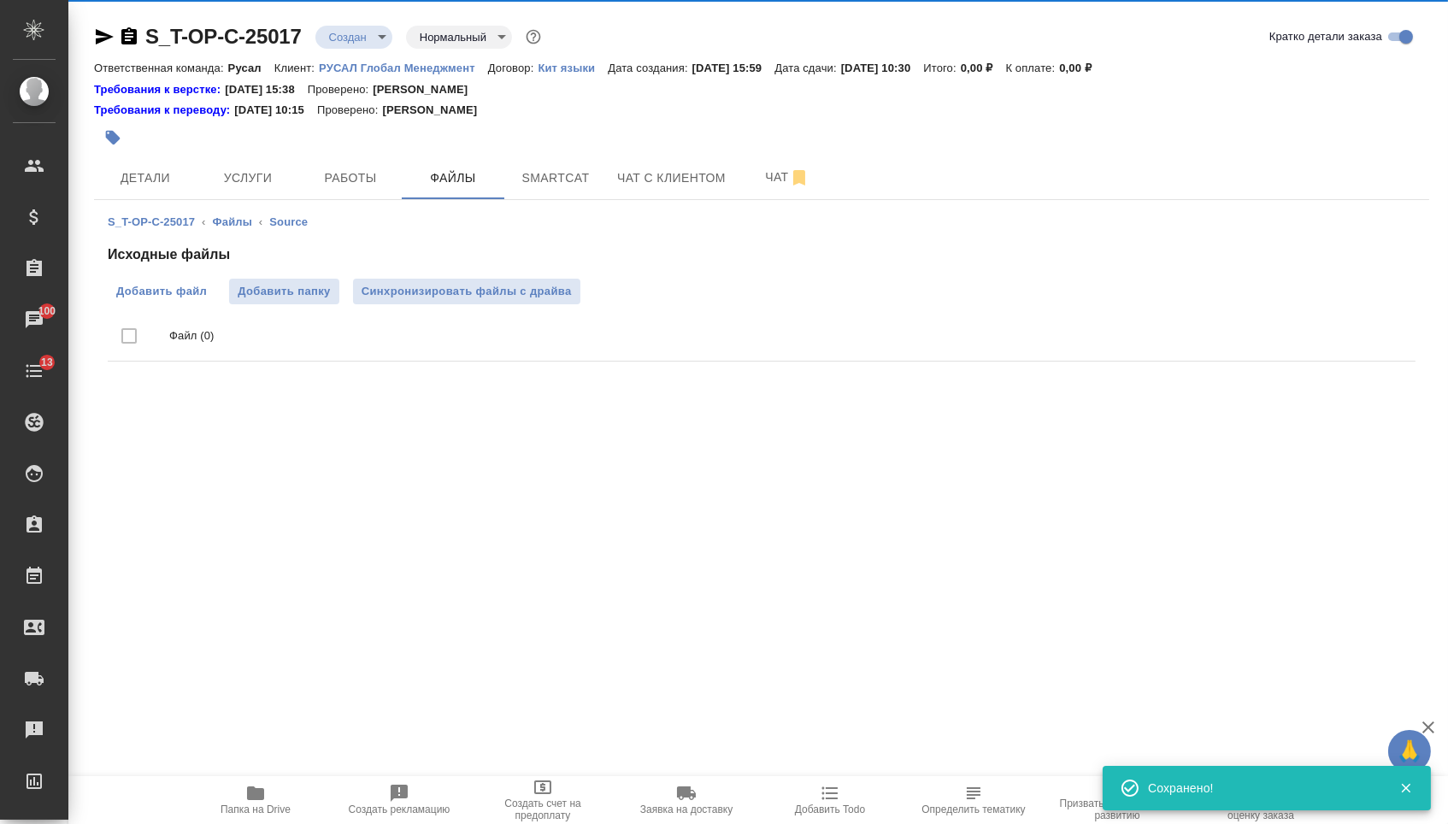
click at [168, 283] on label "Добавить файл" at bounding box center [162, 292] width 108 height 26
click at [0, 0] on input "Добавить файл" at bounding box center [0, 0] width 0 height 0
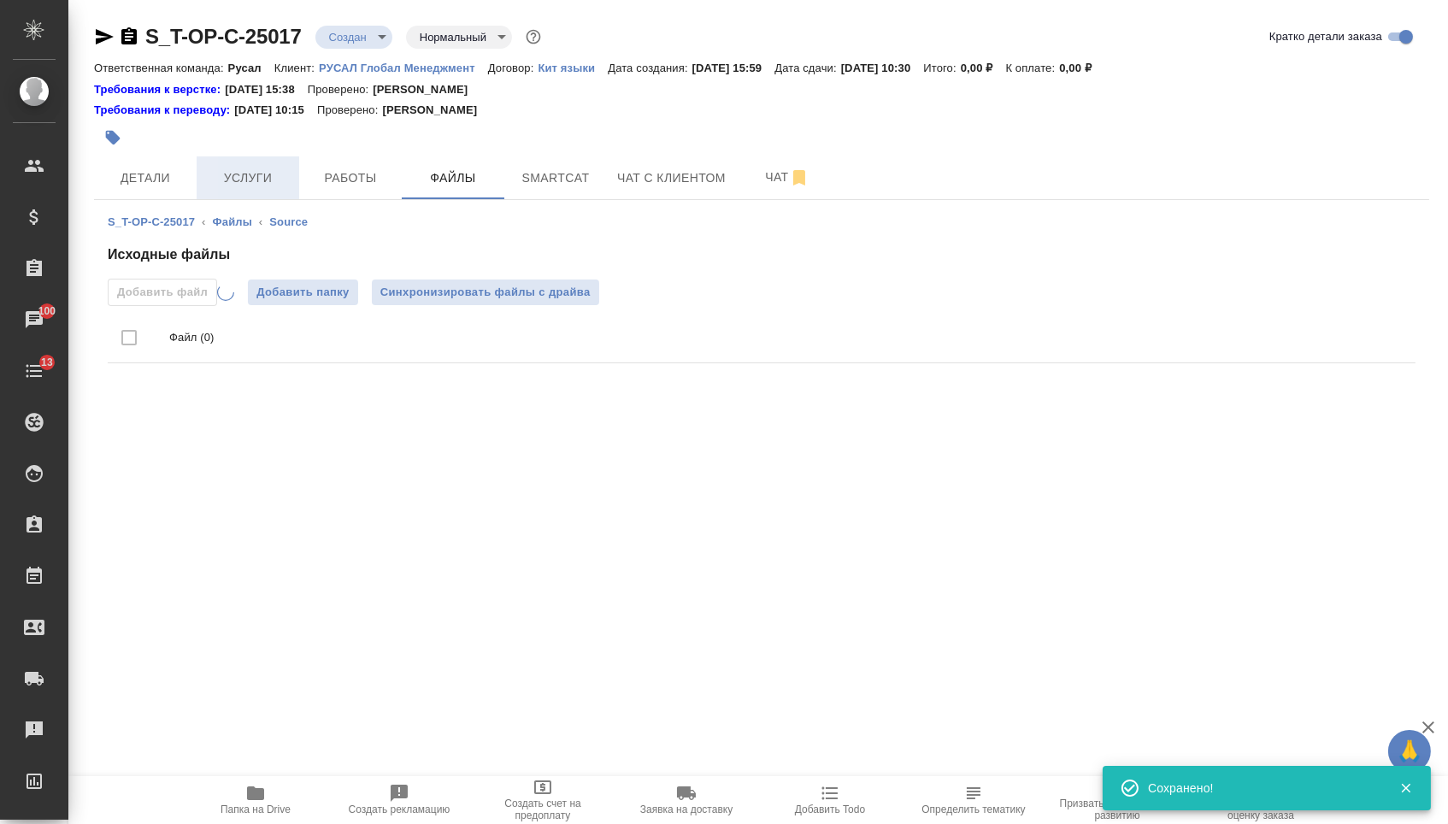
click at [246, 175] on span "Услуги" at bounding box center [248, 178] width 82 height 21
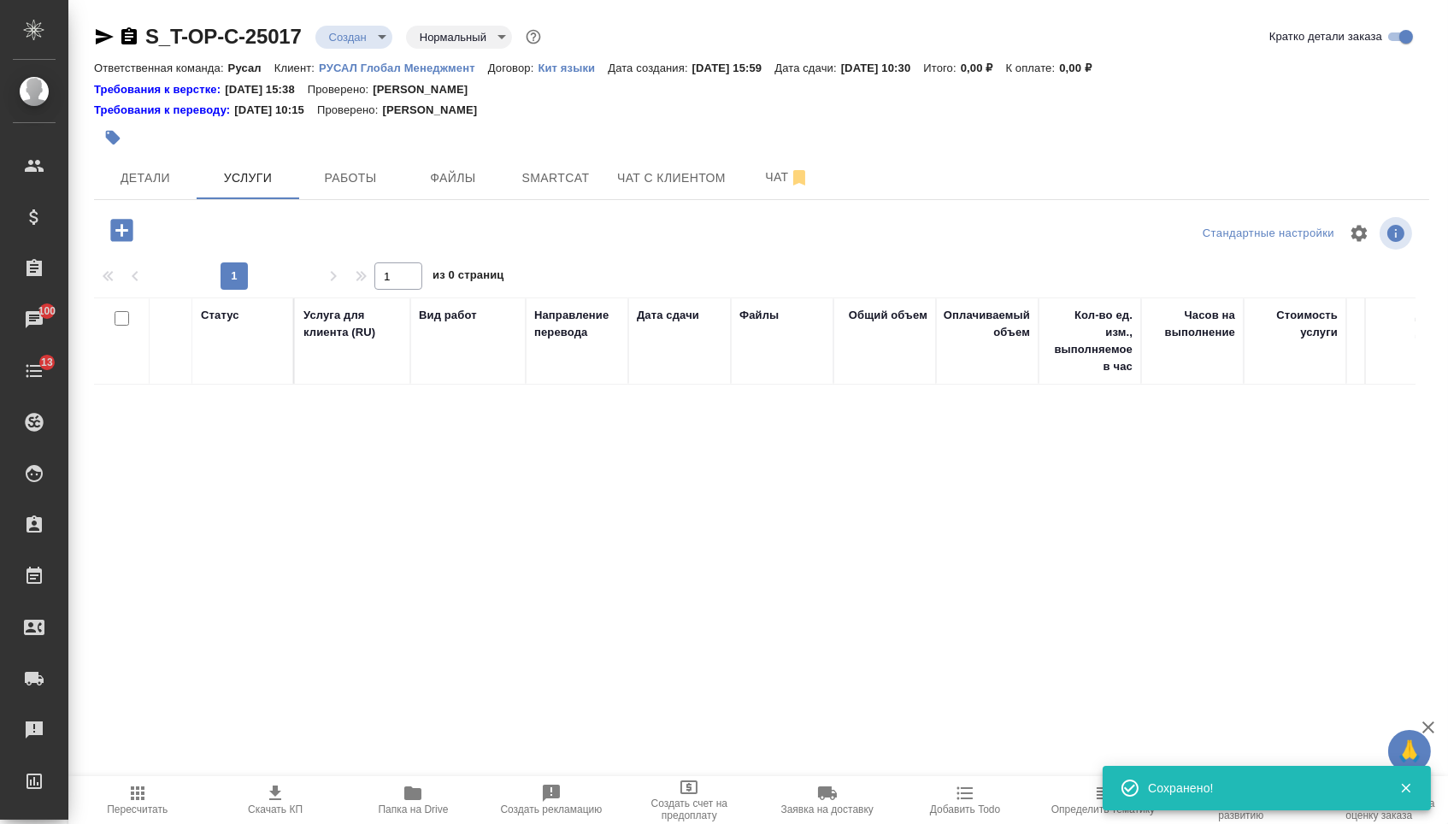
drag, startPoint x: 235, startPoint y: 181, endPoint x: 129, endPoint y: 225, distance: 114.6
click at [129, 225] on icon "button" at bounding box center [121, 230] width 22 height 22
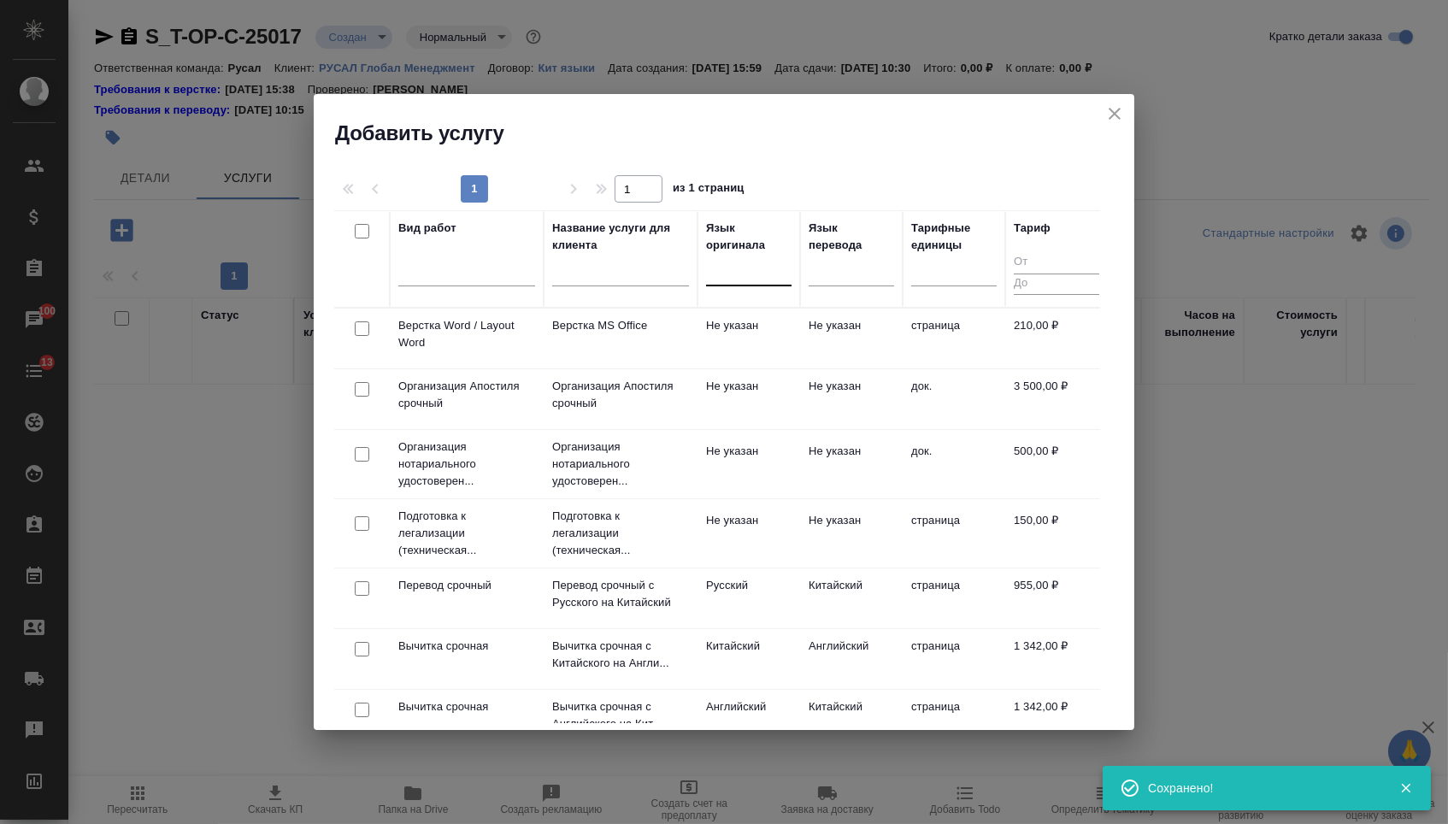
click at [764, 270] on div at bounding box center [748, 268] width 85 height 25
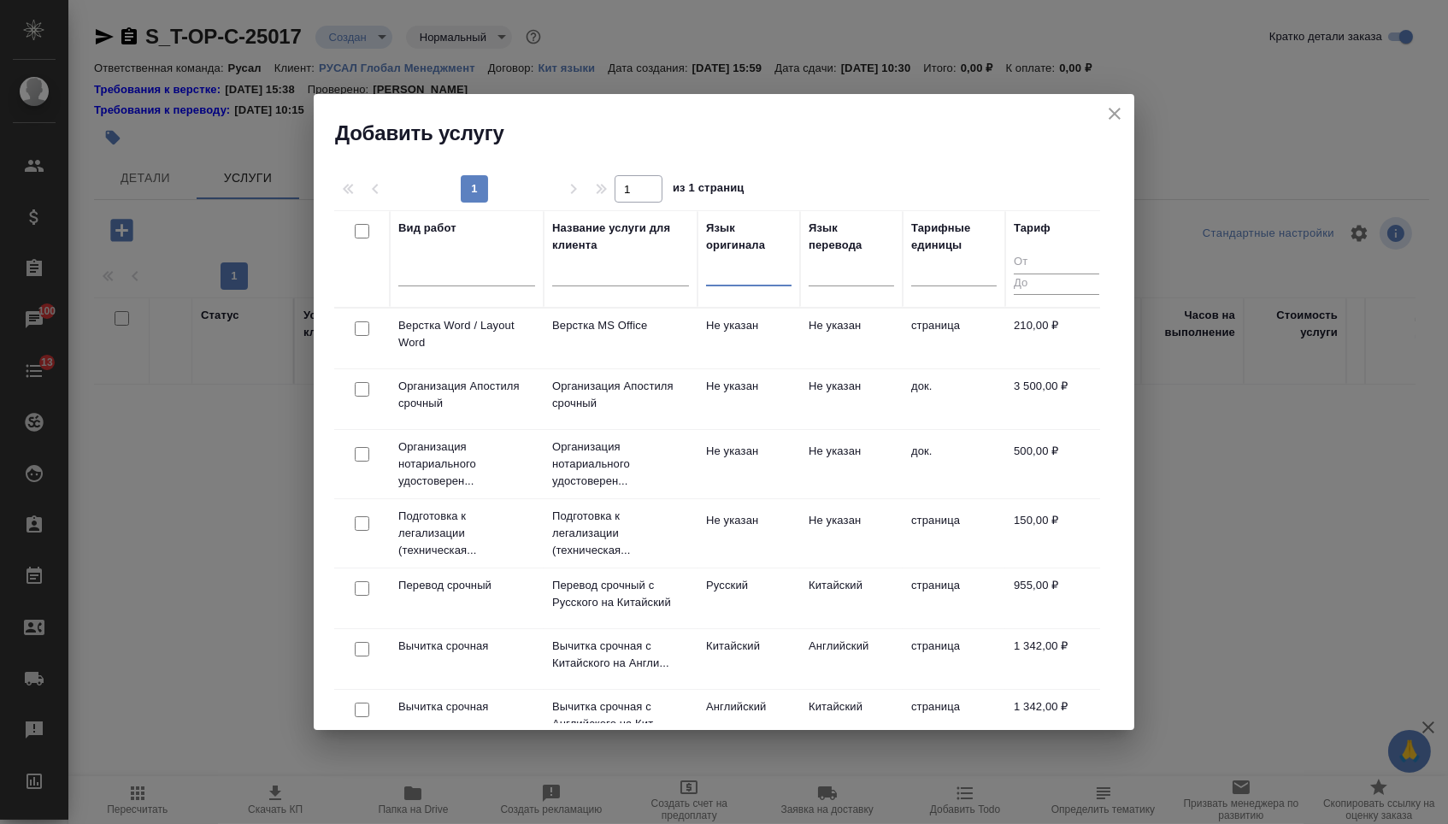
click at [774, 280] on div at bounding box center [748, 268] width 85 height 25
click at [840, 275] on div at bounding box center [851, 268] width 85 height 25
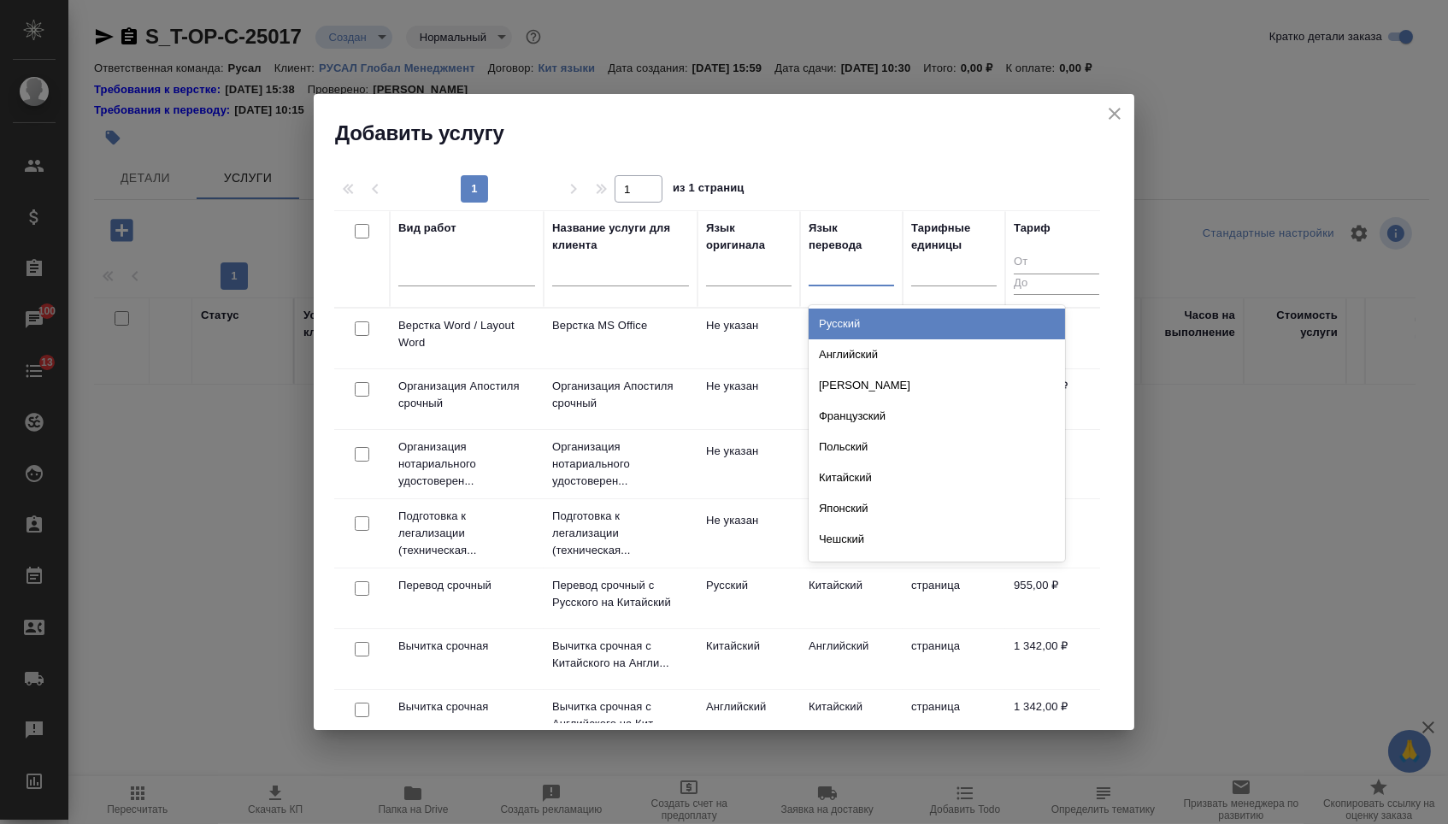
click at [840, 317] on div "Русский" at bounding box center [937, 324] width 256 height 31
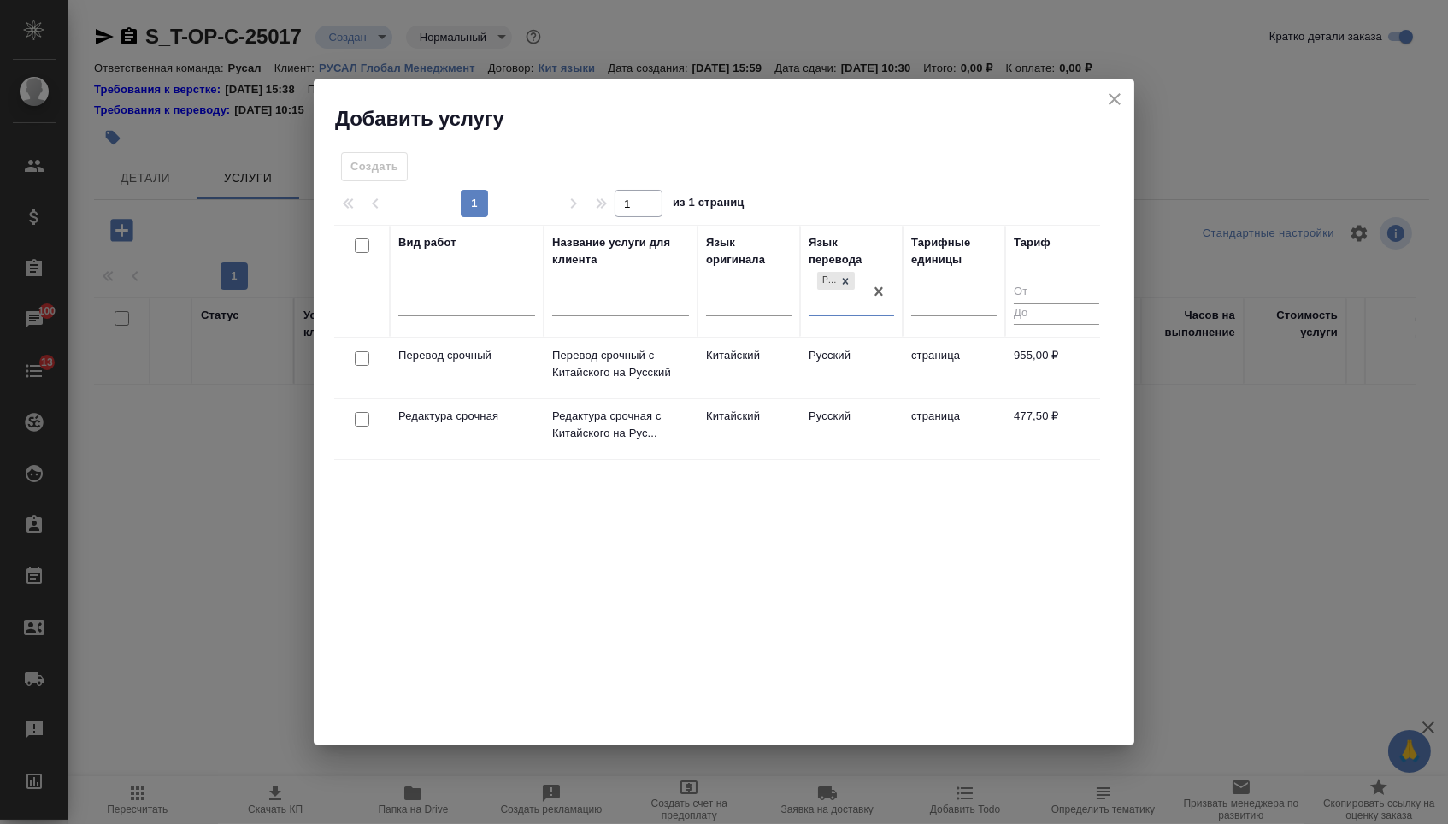
click at [362, 362] on input "checkbox" at bounding box center [362, 358] width 15 height 15
checkbox input "true"
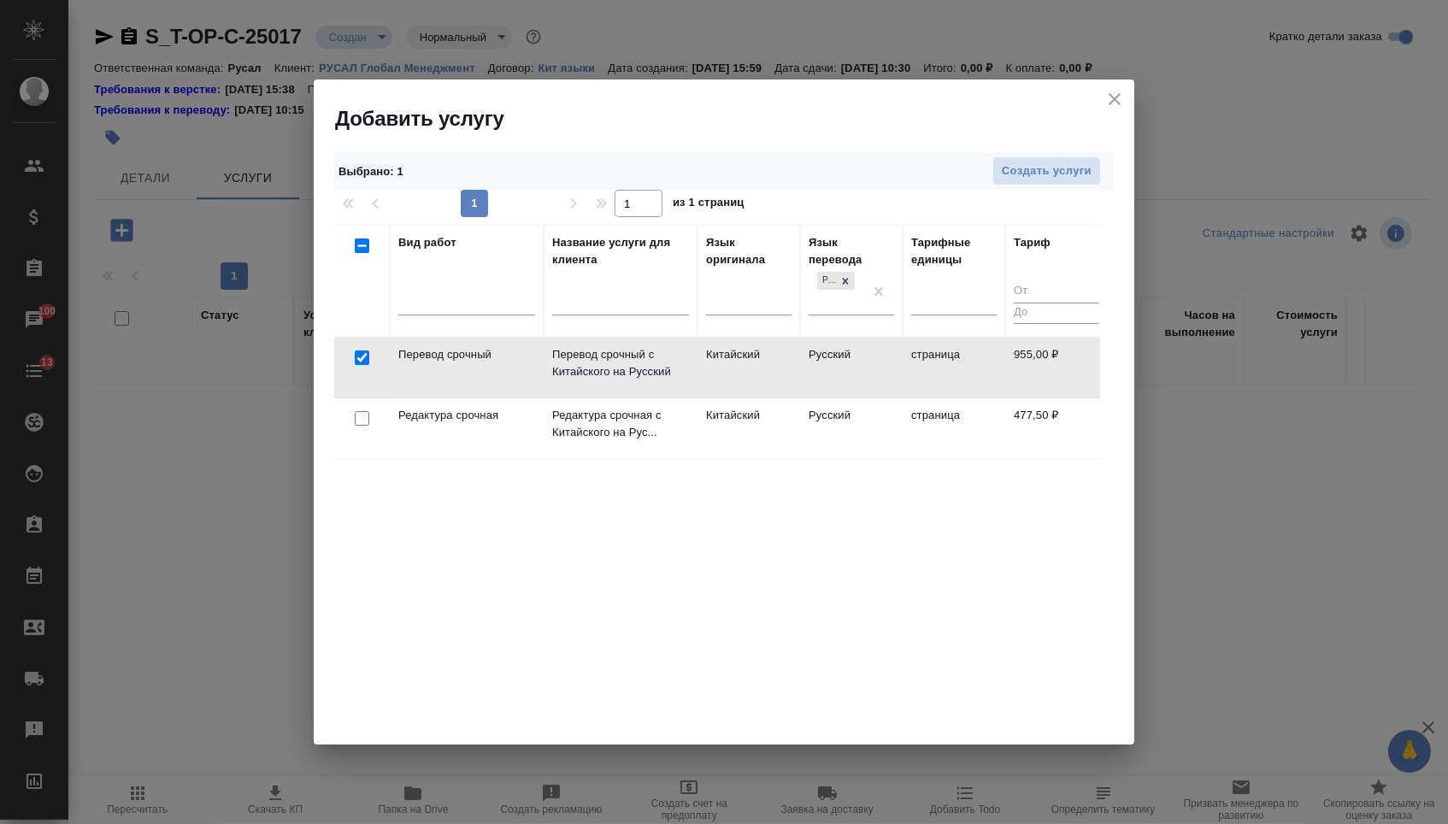
click at [358, 422] on input "checkbox" at bounding box center [362, 418] width 15 height 15
checkbox input "true"
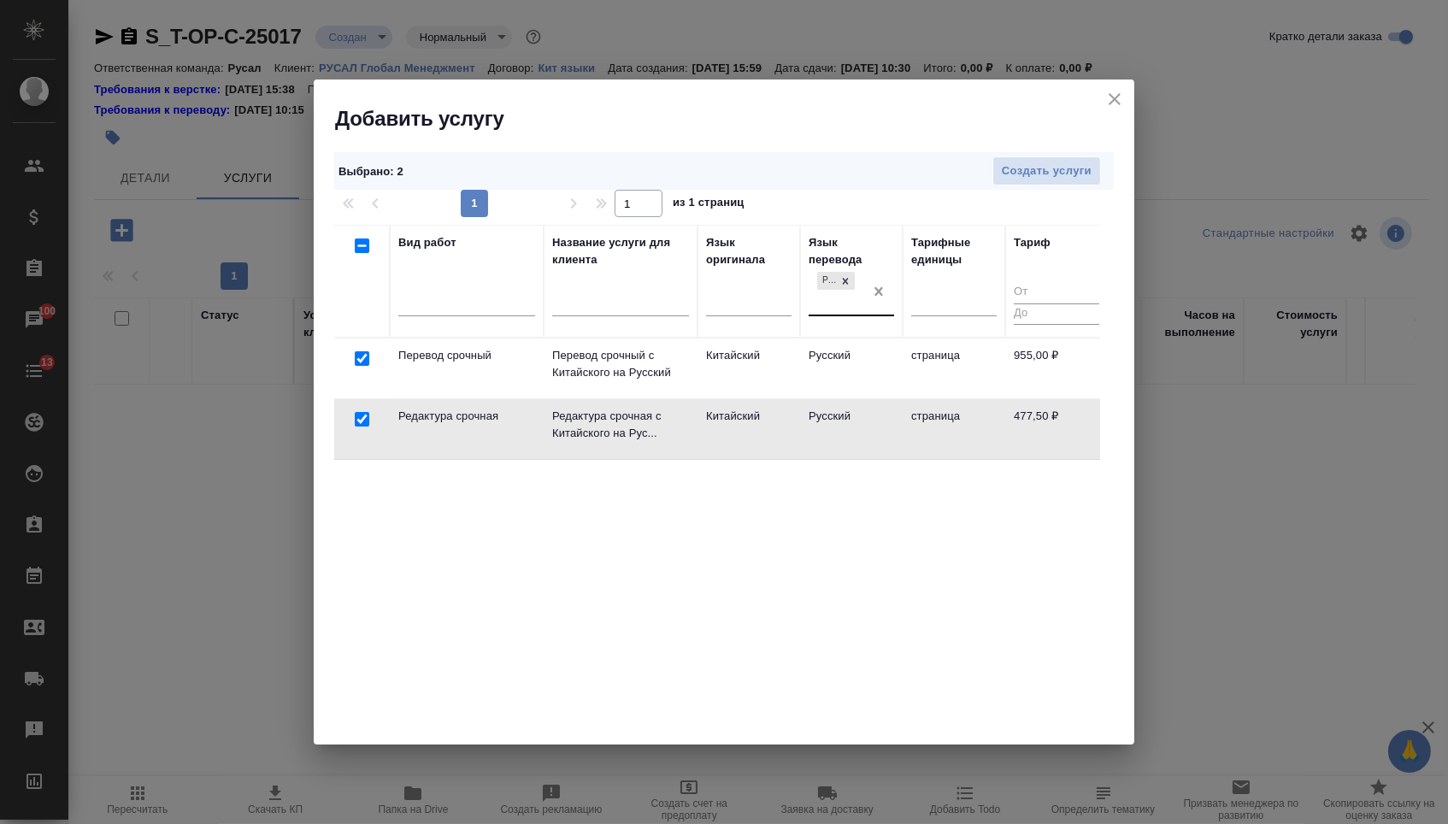
checkbox input "false"
drag, startPoint x: 875, startPoint y: 295, endPoint x: 859, endPoint y: 295, distance: 16.2
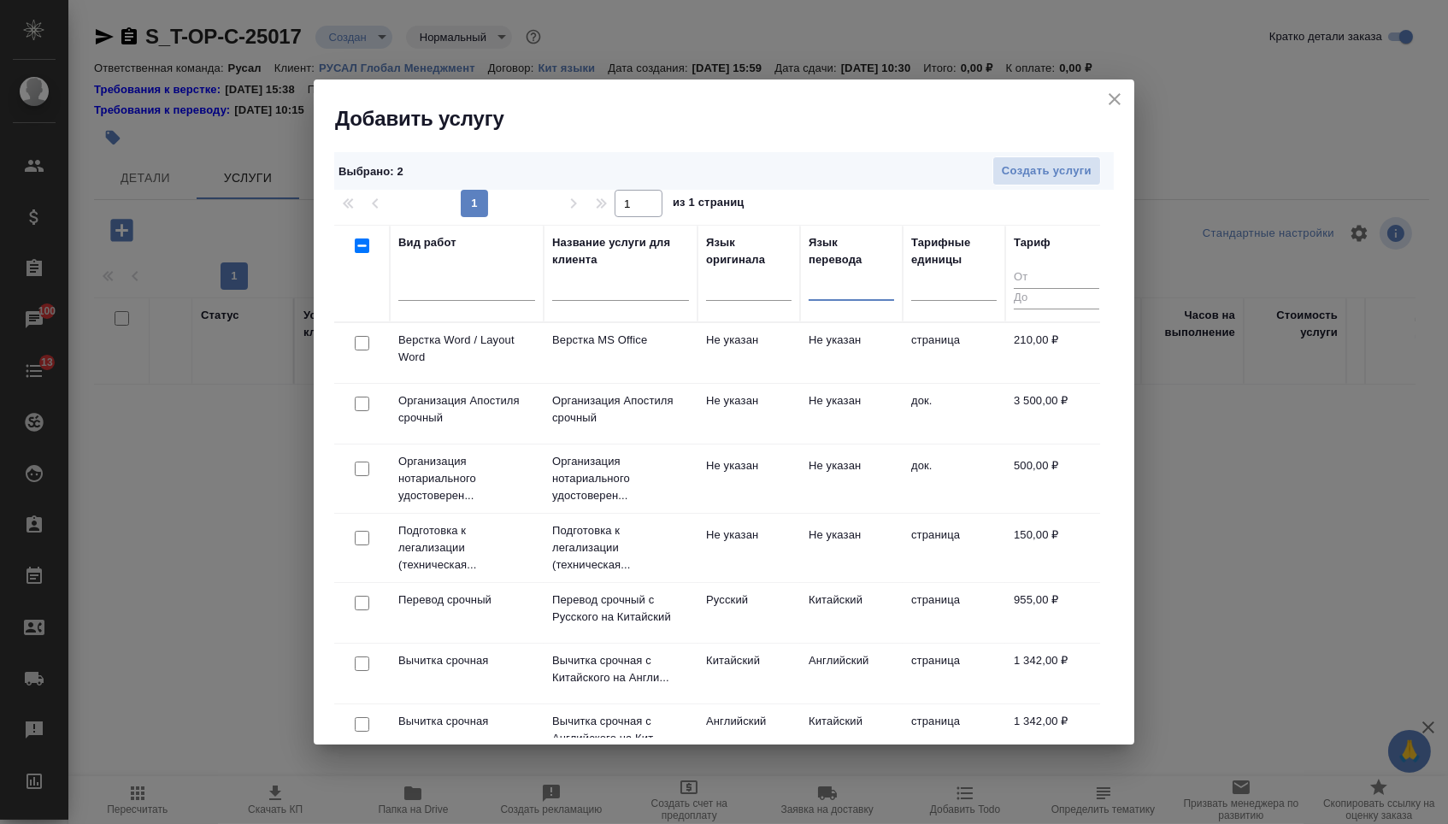
drag, startPoint x: 358, startPoint y: 345, endPoint x: 611, endPoint y: 277, distance: 262.1
click at [358, 345] on input "checkbox" at bounding box center [362, 343] width 15 height 15
checkbox input "true"
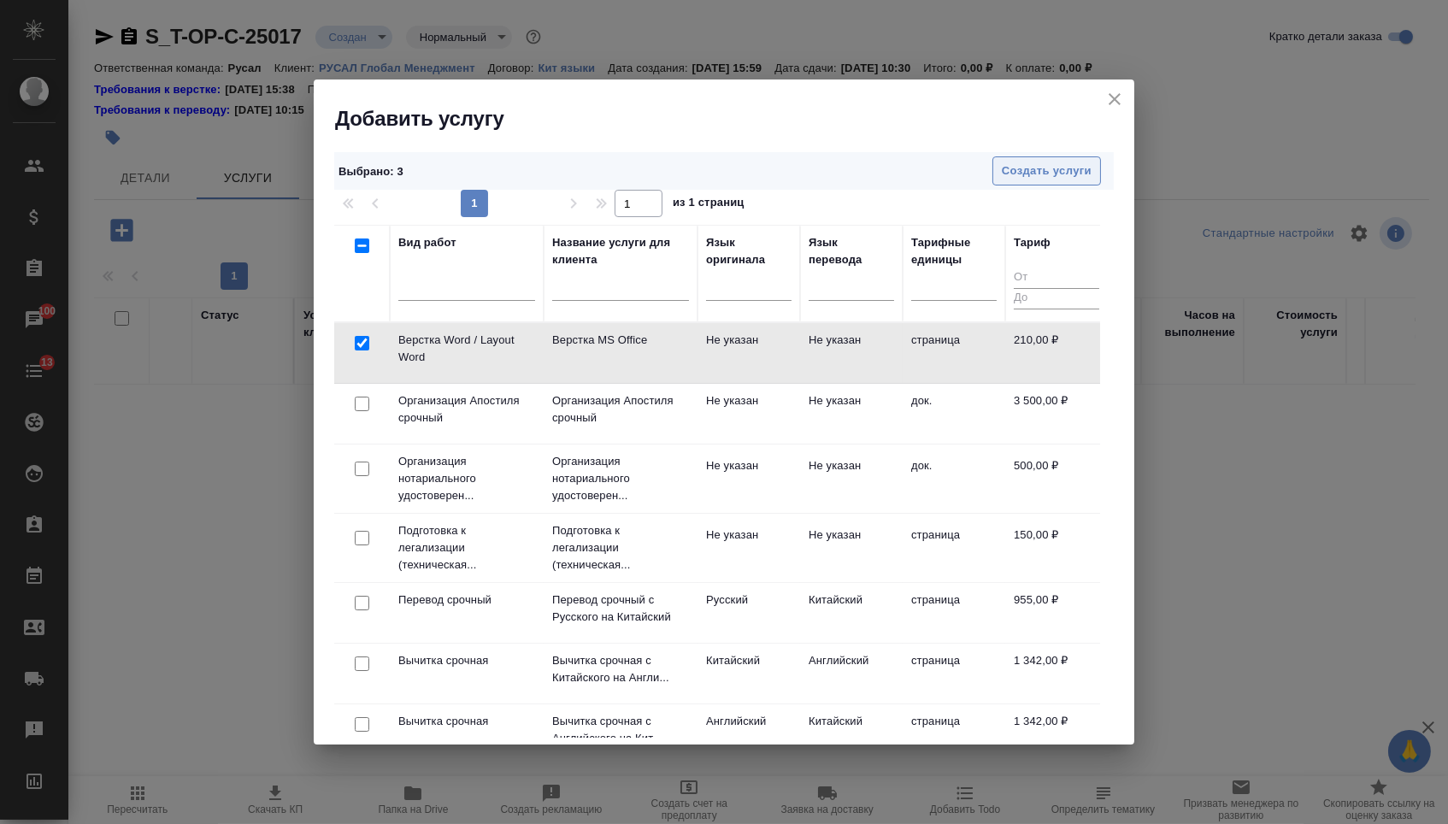
click at [1041, 168] on span "Создать услуги" at bounding box center [1047, 172] width 90 height 20
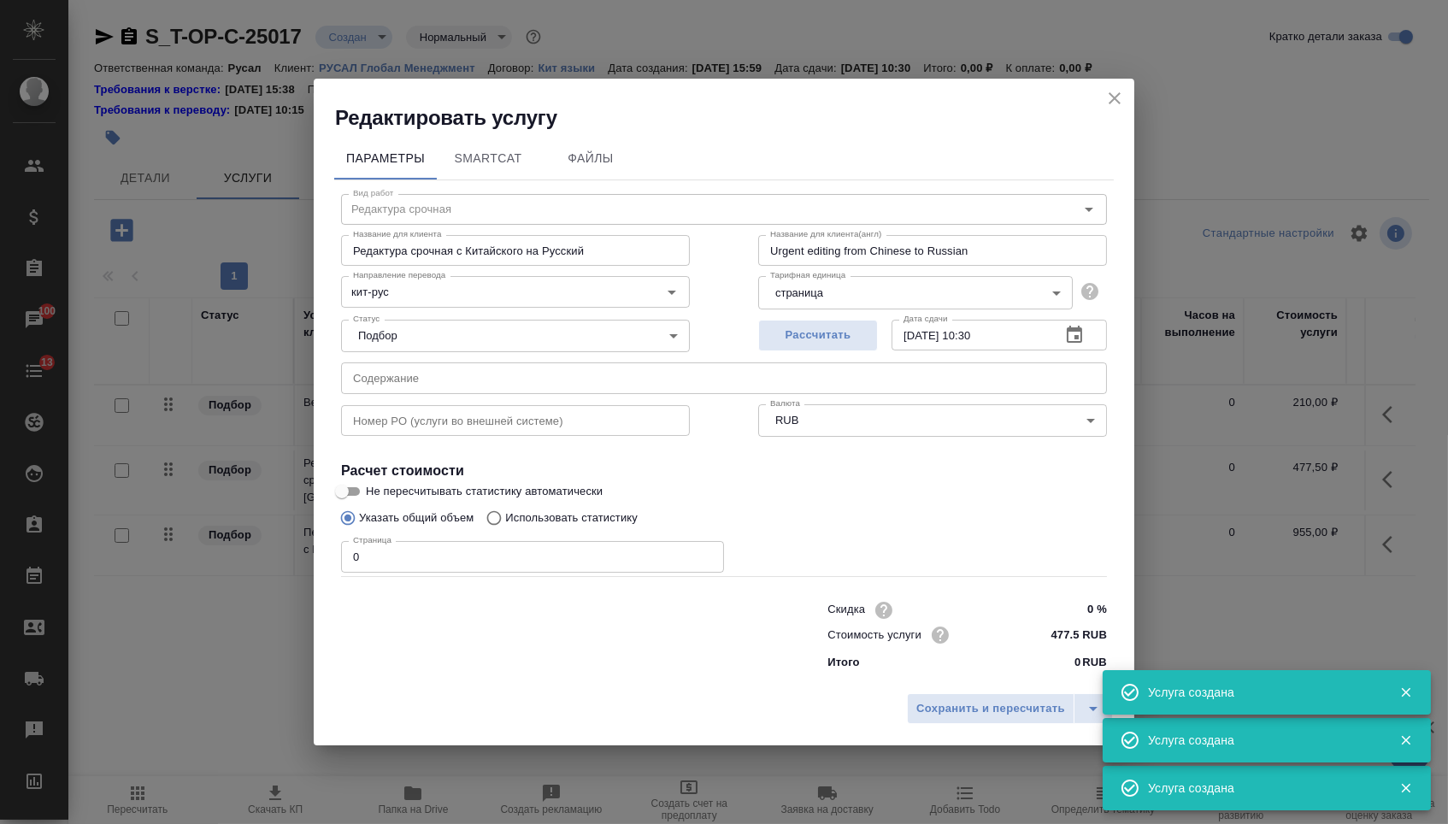
type input "Редактура срочная"
type input "Редактура срочная с Китайского на Русский"
type input "Urgent editing from Chinese to Russian"
type input "кит-рус"
type input "477.5 RUB"
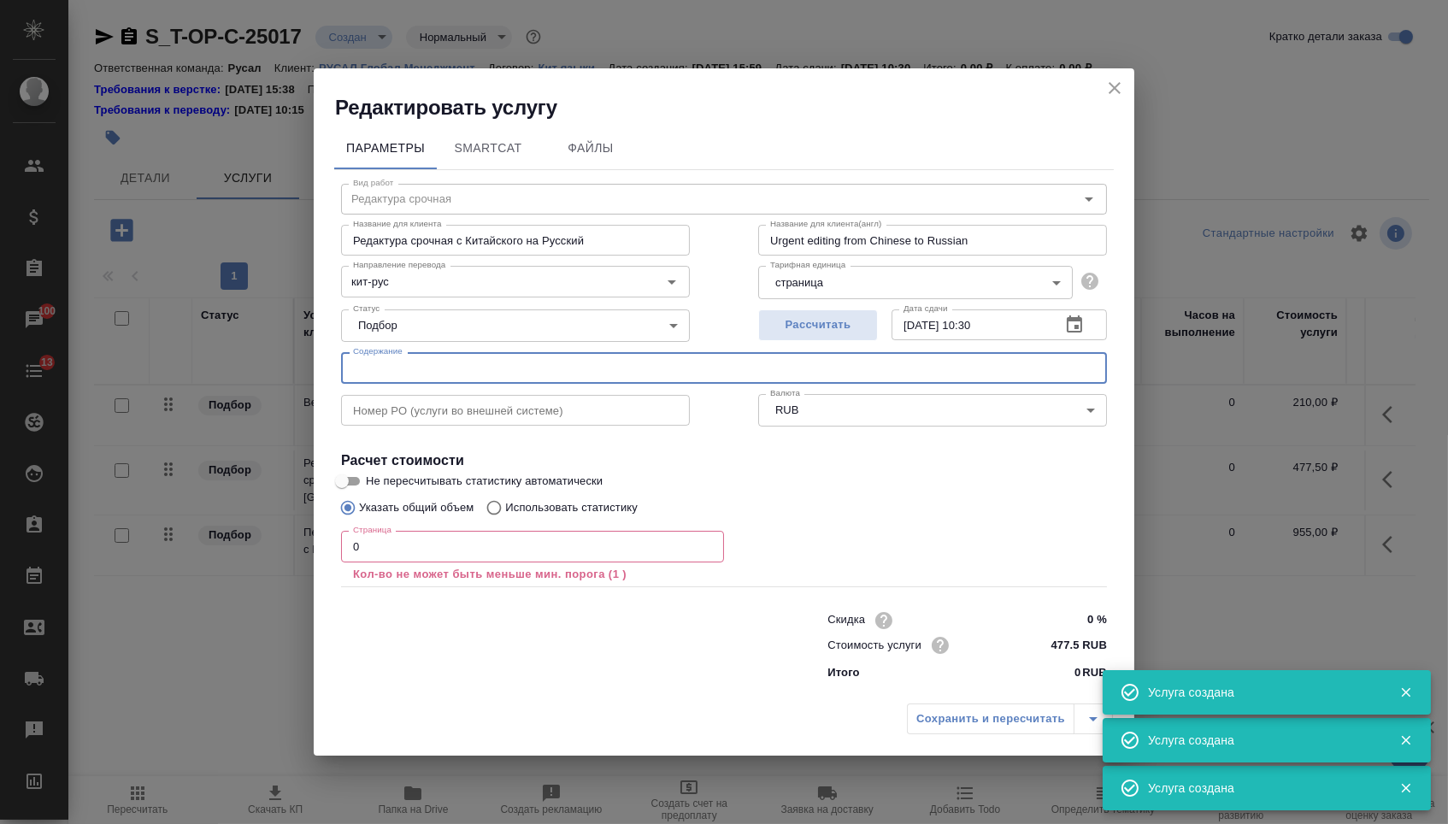
click at [449, 361] on input "text" at bounding box center [724, 367] width 766 height 31
click at [371, 550] on input "0" at bounding box center [532, 546] width 383 height 31
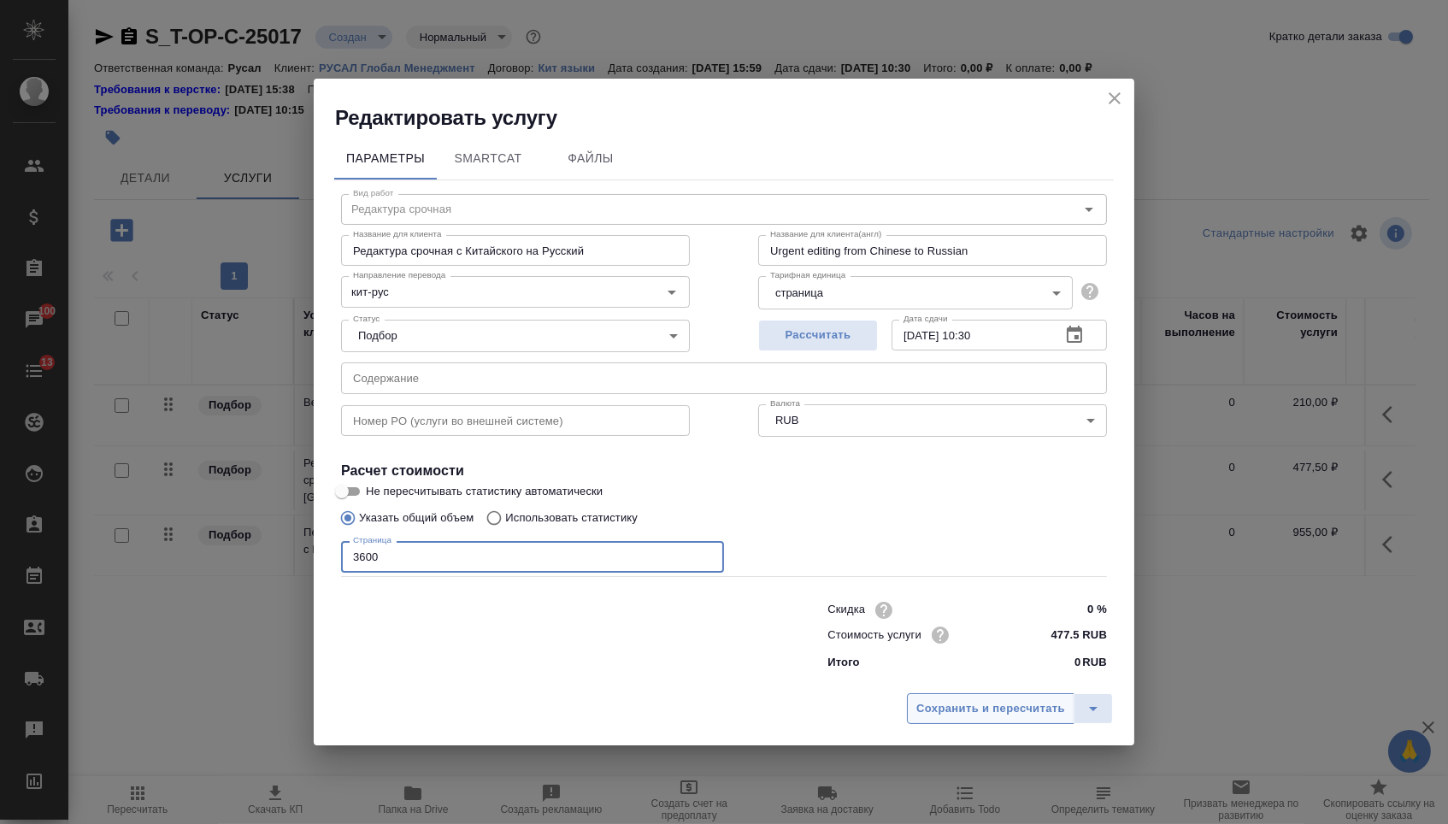
type input "3600"
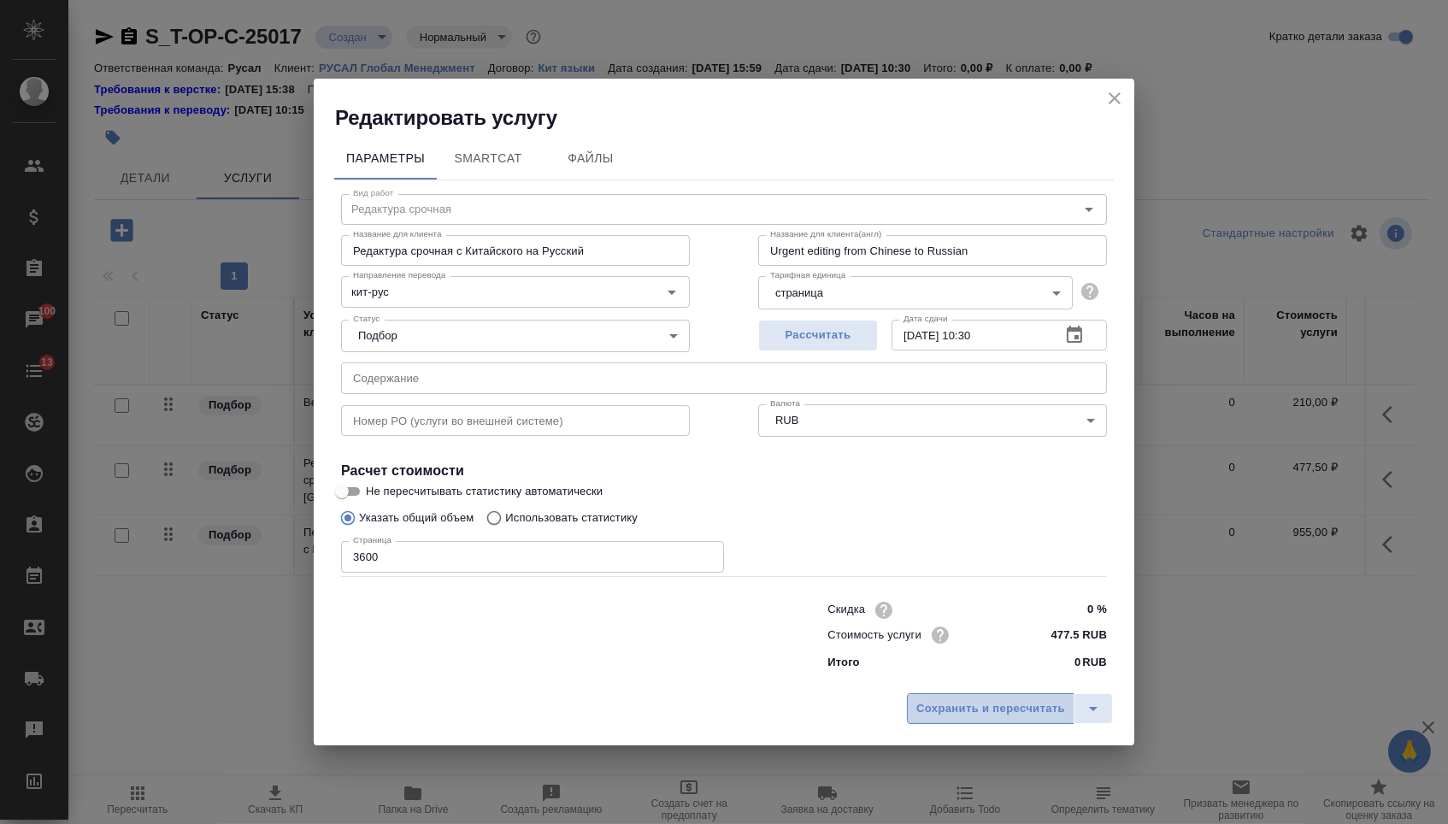
click at [947, 716] on span "Сохранить и пересчитать" at bounding box center [990, 709] width 149 height 20
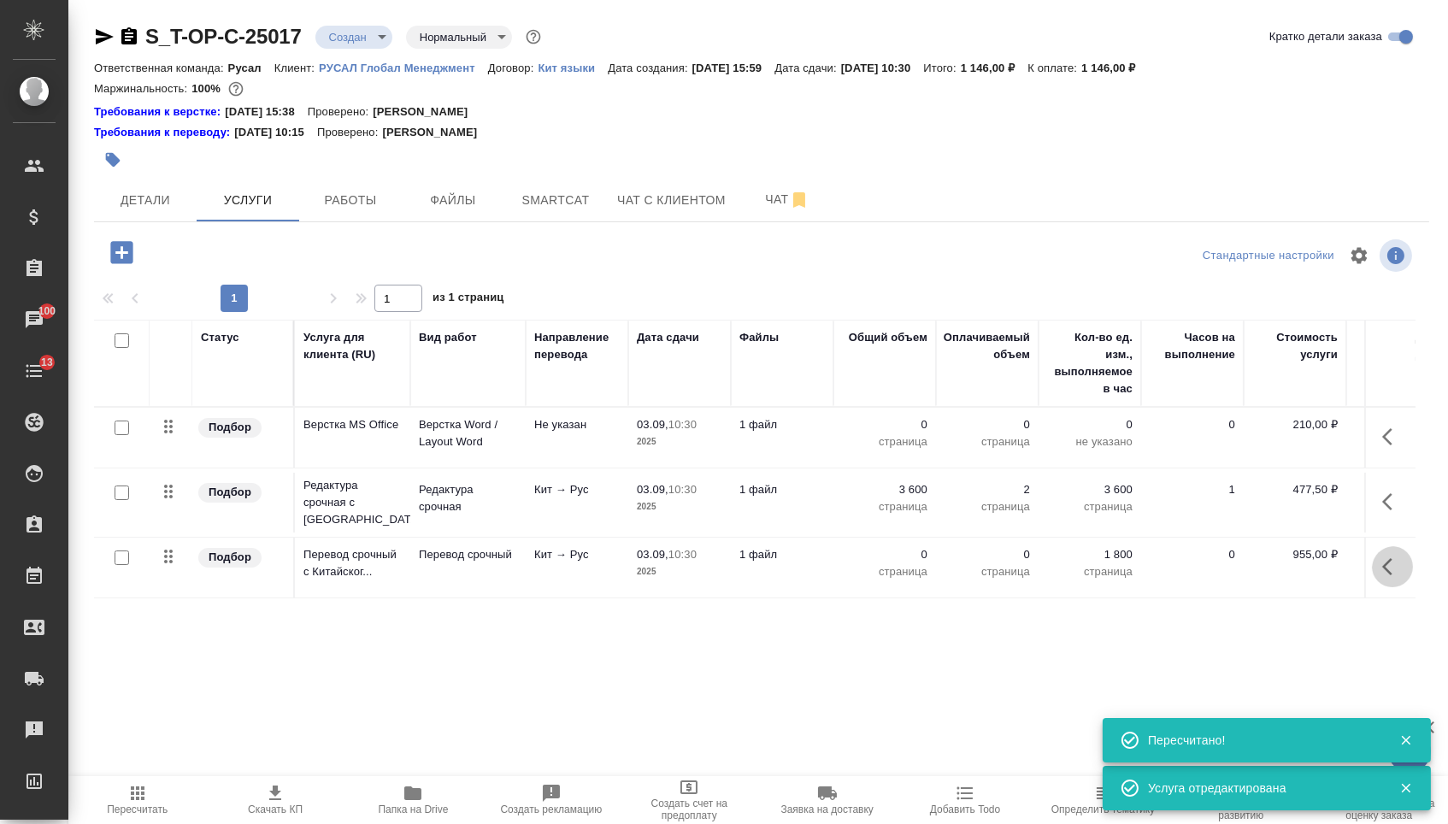
click at [1392, 577] on icon "button" at bounding box center [1392, 567] width 21 height 21
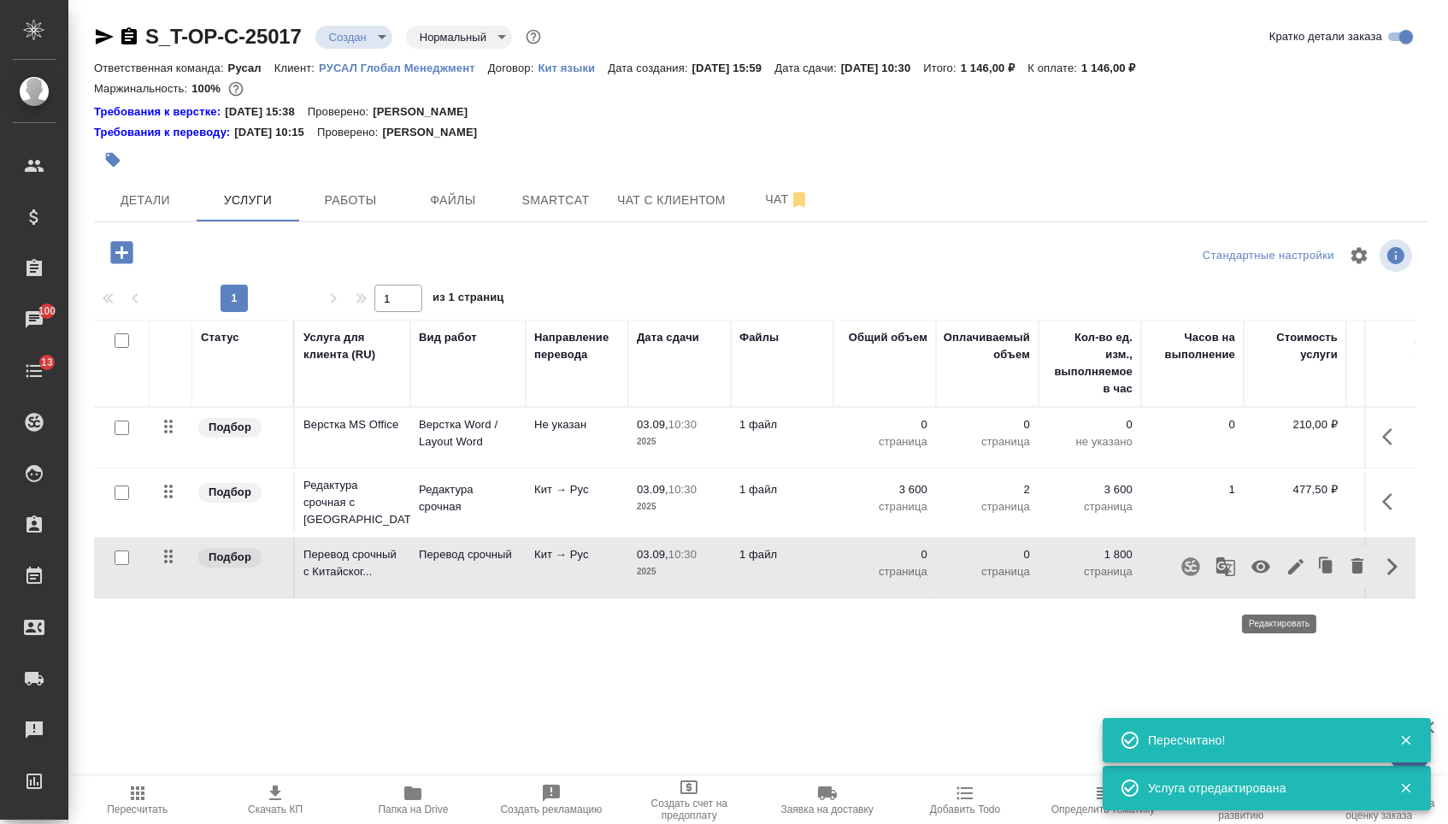
click at [1286, 577] on icon "button" at bounding box center [1296, 567] width 21 height 21
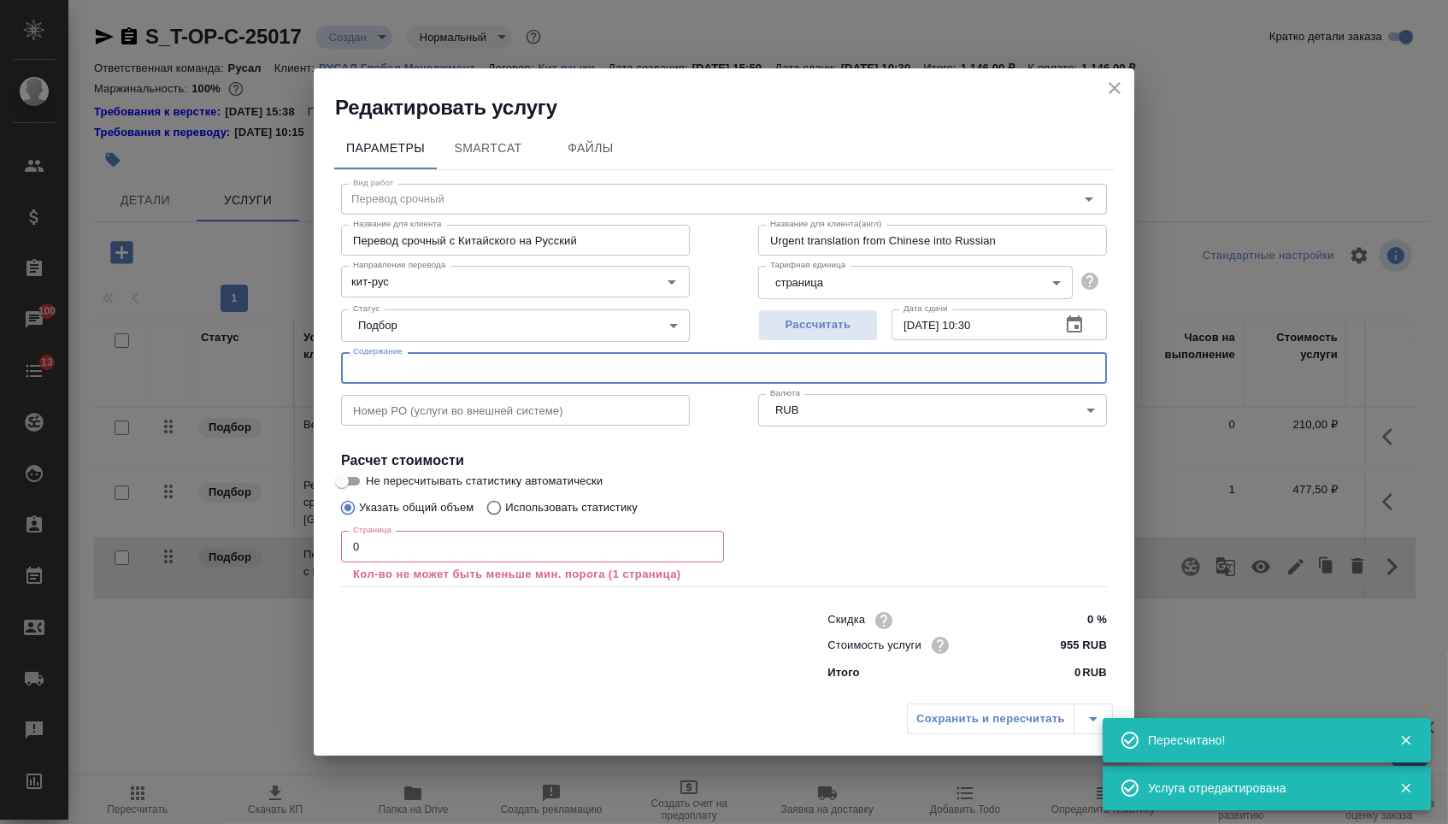
click at [703, 374] on input "text" at bounding box center [724, 367] width 766 height 31
paste input "КП"
type input "КП"
click at [538, 550] on input "0" at bounding box center [532, 546] width 383 height 31
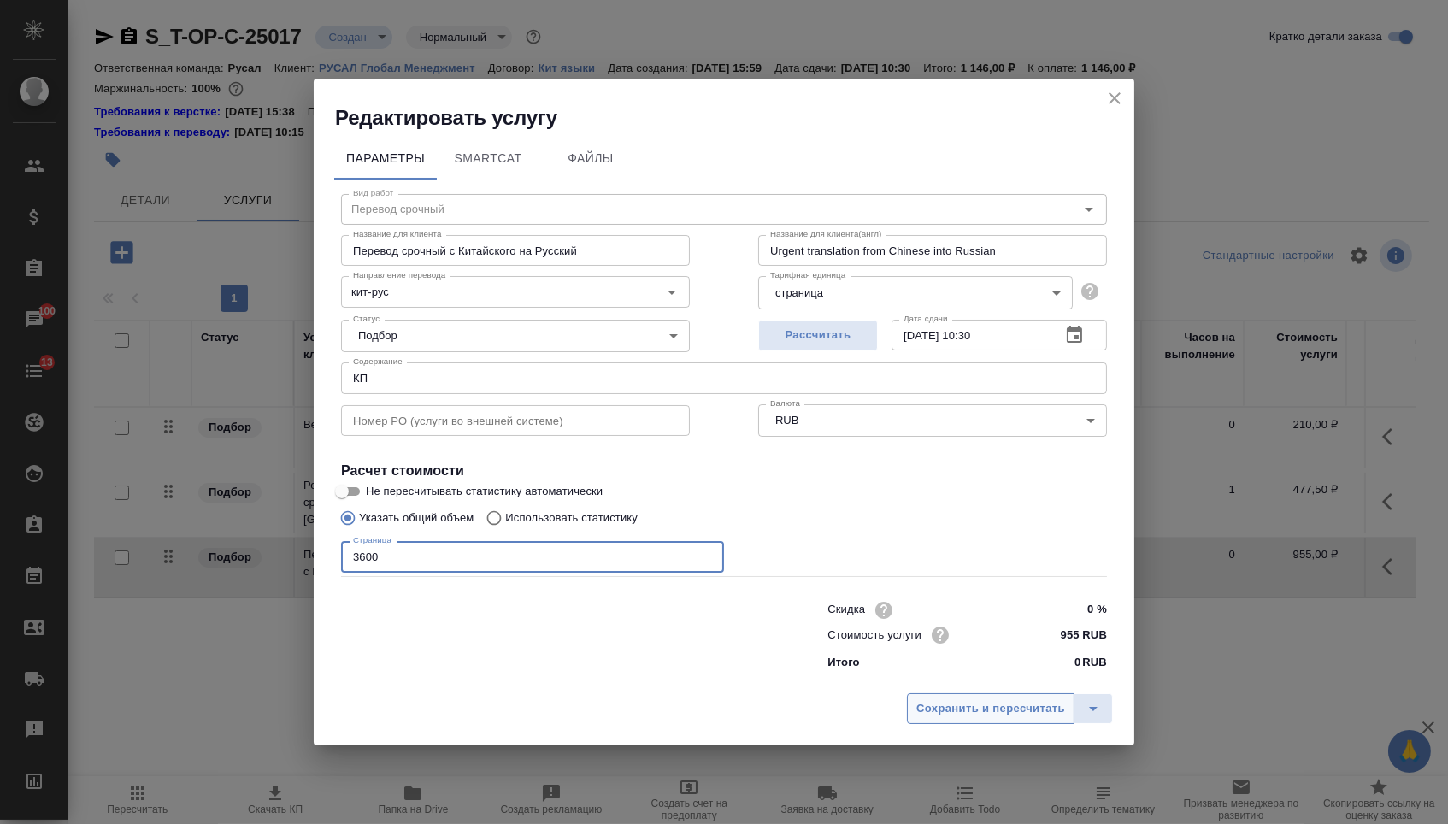
type input "3600"
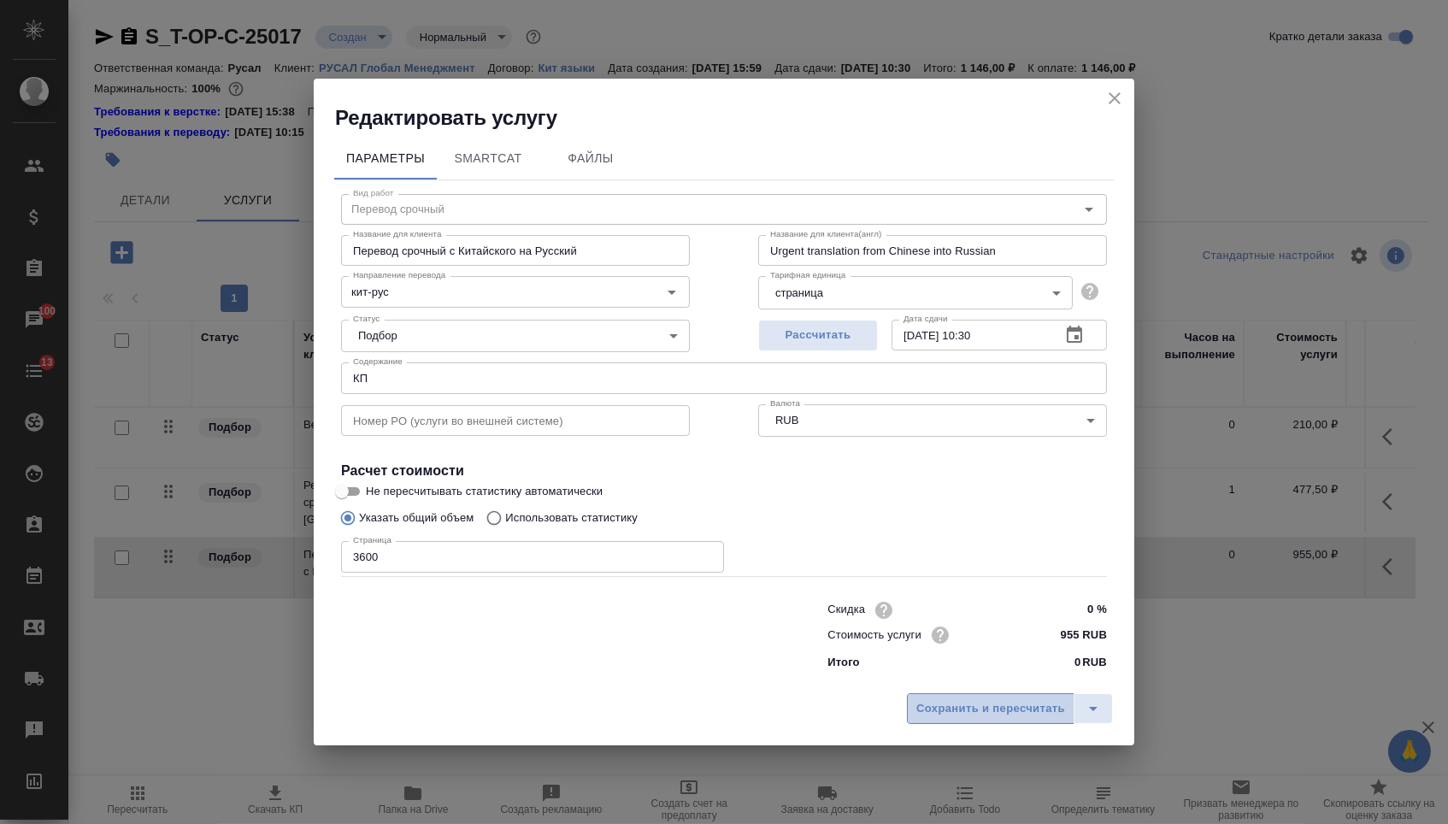
click at [1000, 699] on button "Сохранить и пересчитать" at bounding box center [991, 708] width 168 height 31
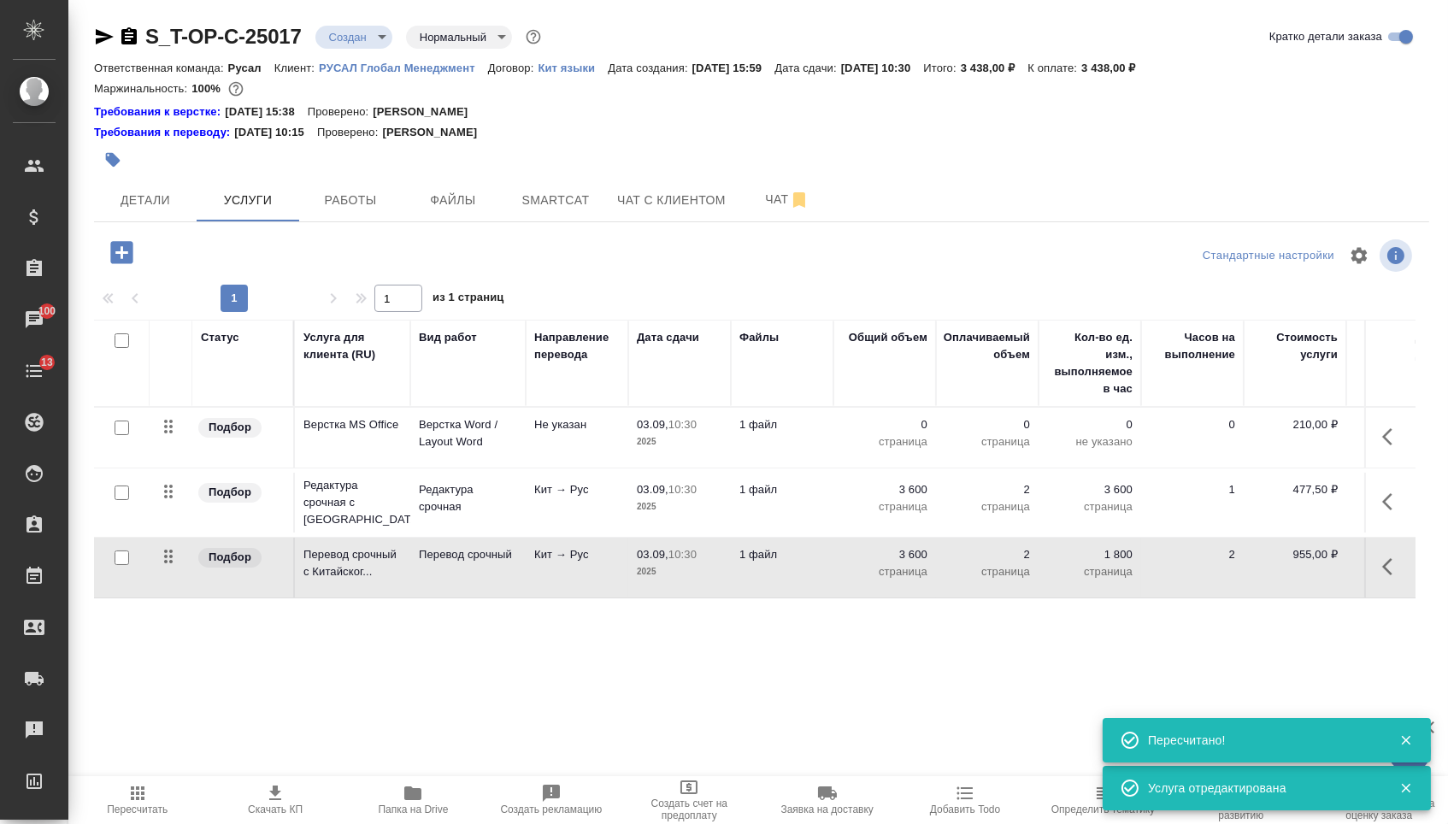
click at [902, 449] on p "страница" at bounding box center [884, 441] width 85 height 17
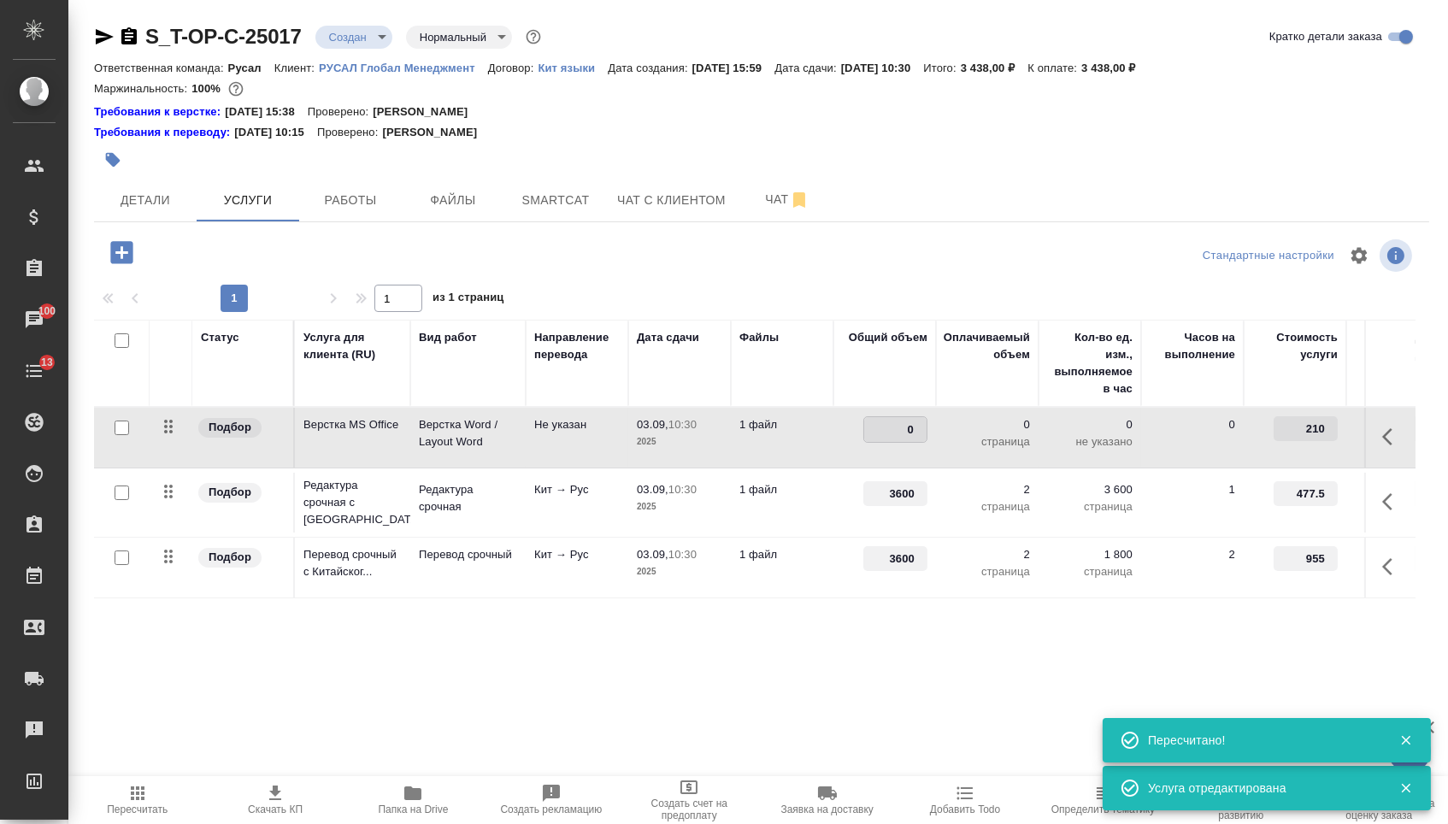
click at [899, 442] on input "0" at bounding box center [895, 429] width 62 height 25
drag, startPoint x: 899, startPoint y: 441, endPoint x: 921, endPoint y: 441, distance: 22.2
click at [916, 441] on input "0" at bounding box center [895, 429] width 62 height 25
type input "2"
click at [834, 717] on div "S_T-OP-C-25017 Создан new Нормальный normal Кратко детали заказа Ответственная …" at bounding box center [762, 365] width 1354 height 731
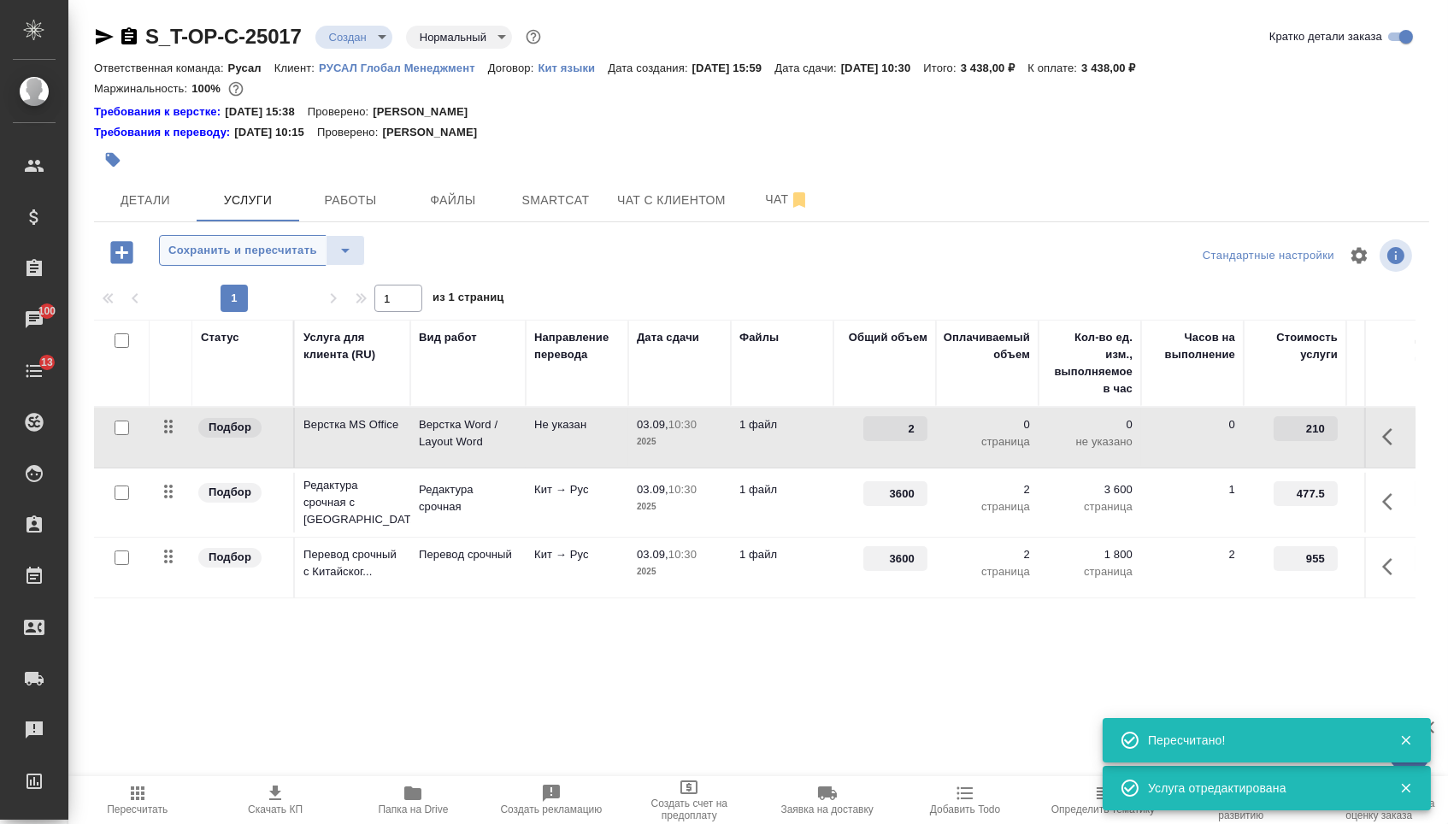
click at [307, 257] on span "Сохранить и пересчитать" at bounding box center [242, 251] width 149 height 20
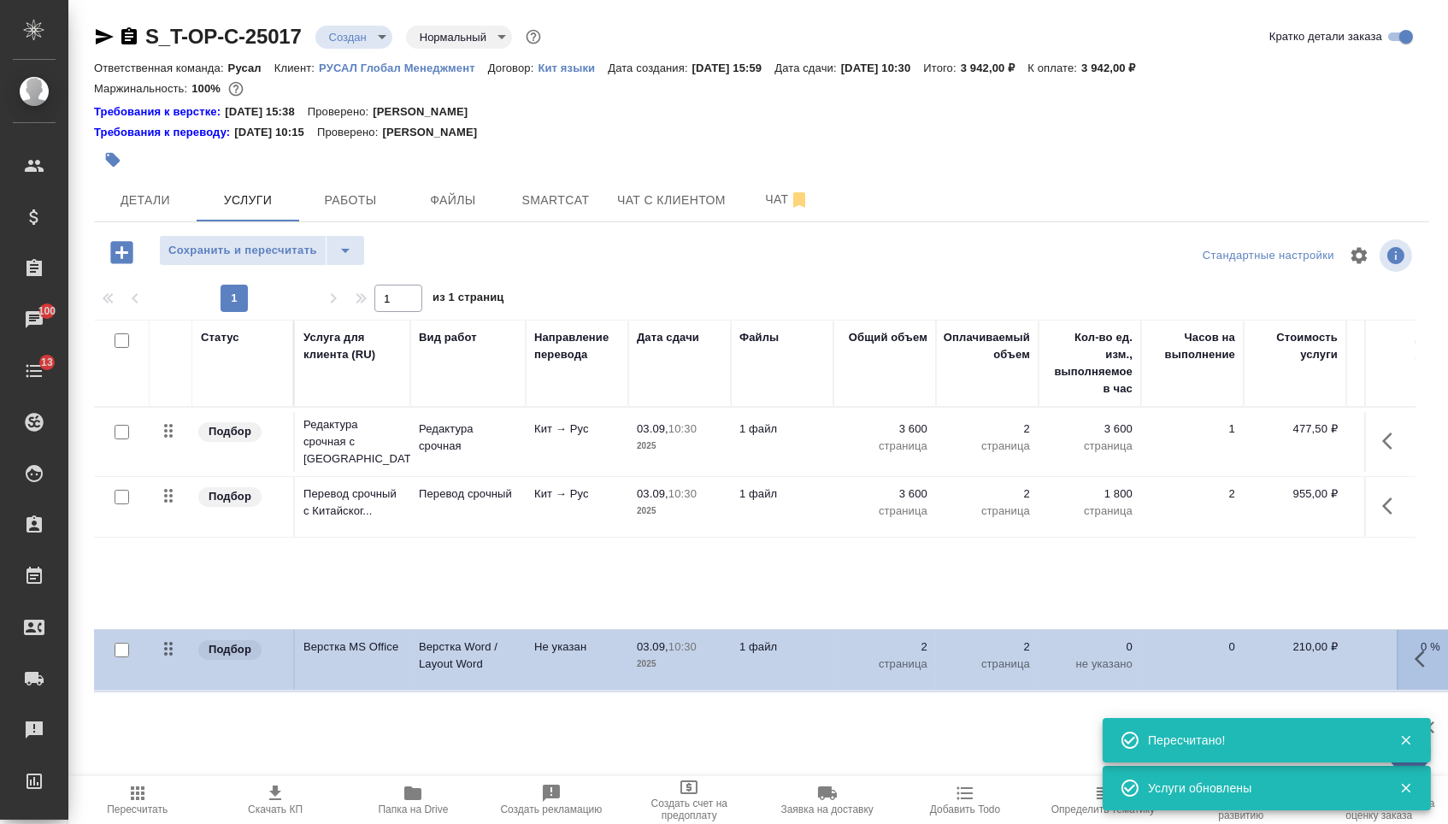
drag, startPoint x: 172, startPoint y: 445, endPoint x: 178, endPoint y: 472, distance: 27.2
click at [172, 676] on div "Статус Услуга для клиента (RU) Вид работ Направление перевода Дата сдачи Файлы …" at bounding box center [755, 504] width 1322 height 368
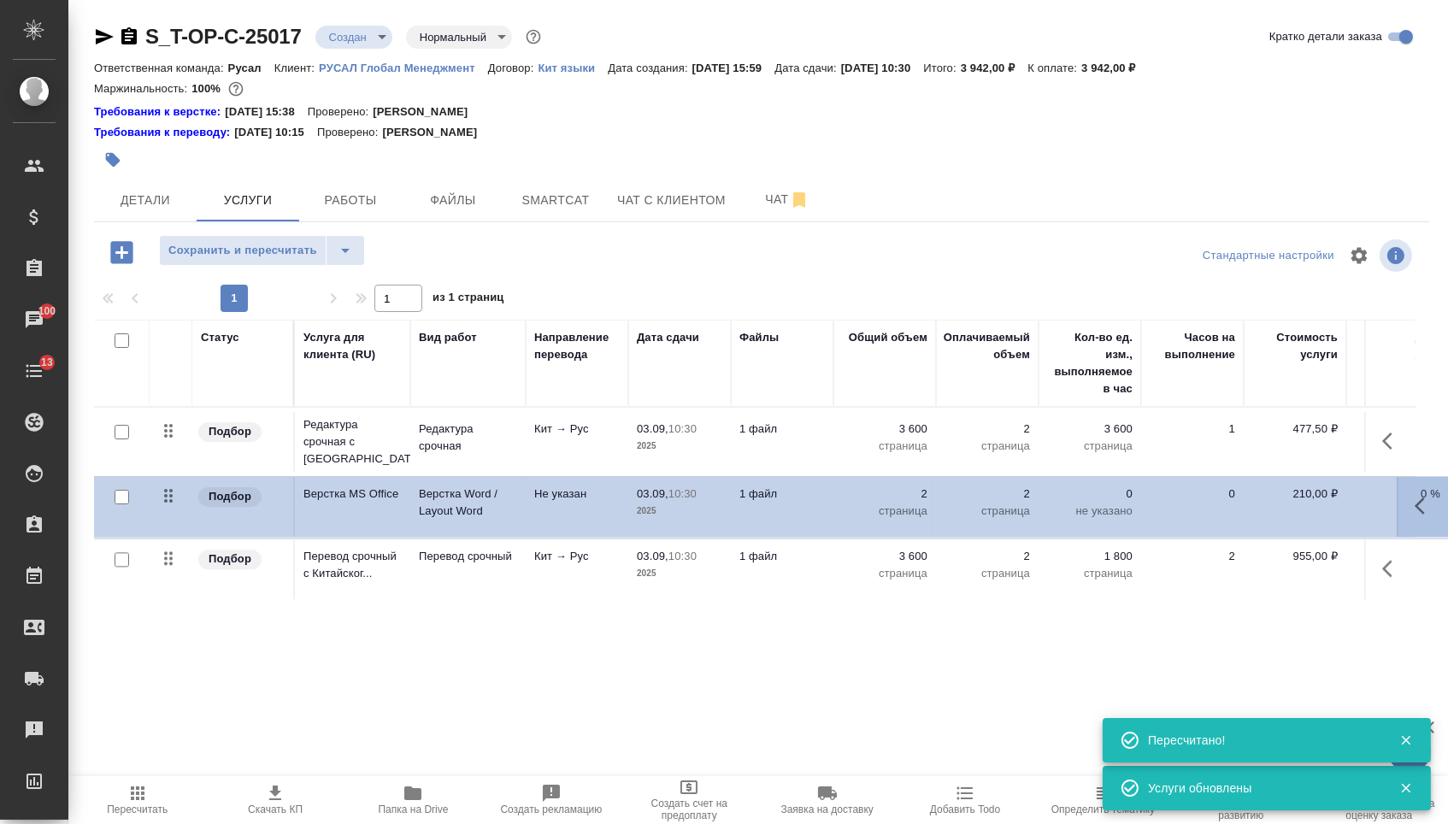
drag, startPoint x: 169, startPoint y: 446, endPoint x: 170, endPoint y: 677, distance: 230.8
click at [170, 675] on div "Статус Услуга для клиента (RU) Вид работ Направление перевода Дата сдачи Файлы …" at bounding box center [755, 504] width 1322 height 368
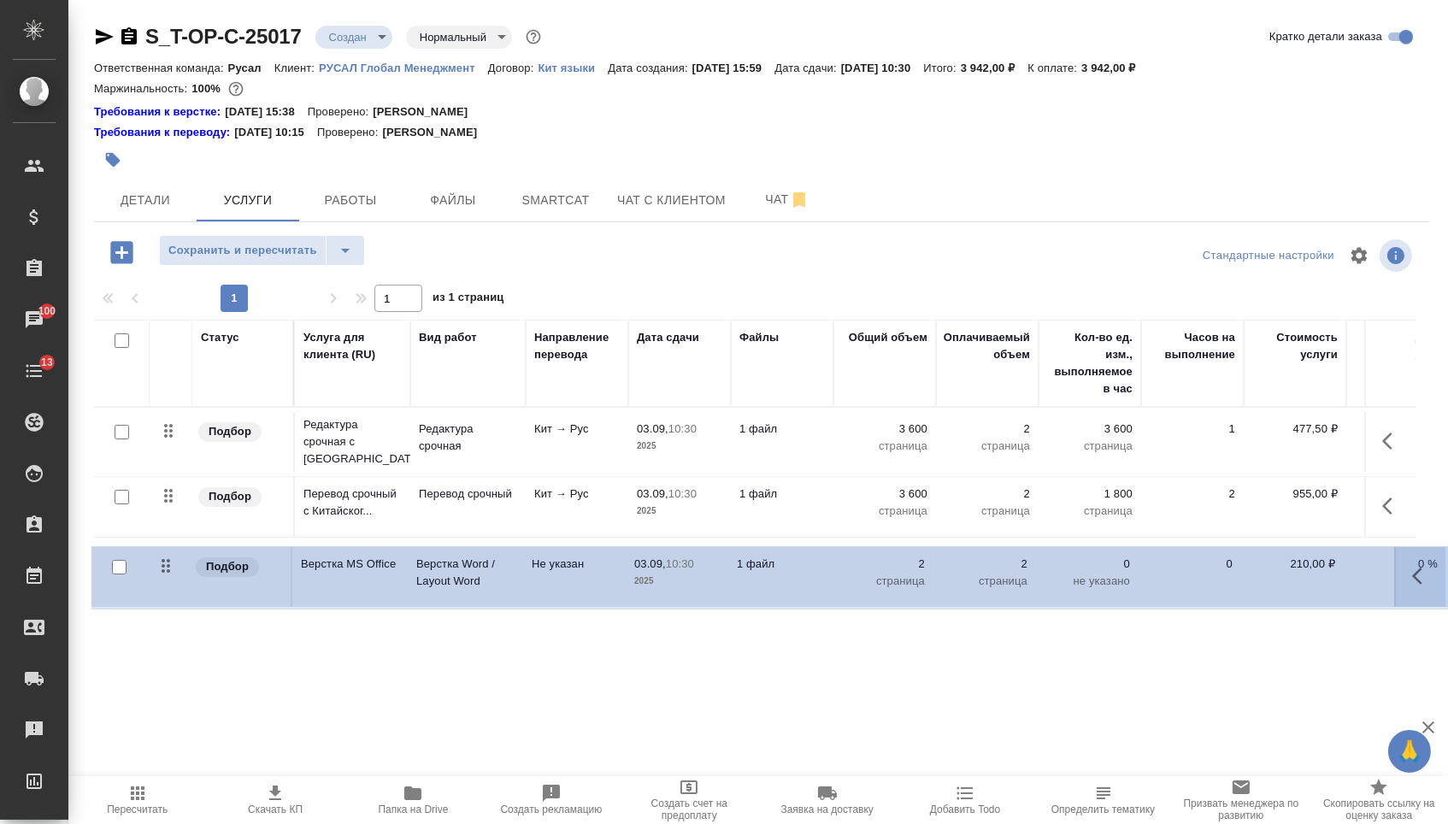
drag, startPoint x: 177, startPoint y: 447, endPoint x: 174, endPoint y: 583, distance: 136.0
click at [174, 584] on table "Статус Услуга для клиента (RU) Вид работ Направление перевода Дата сдачи Файлы …" at bounding box center [899, 460] width 1611 height 280
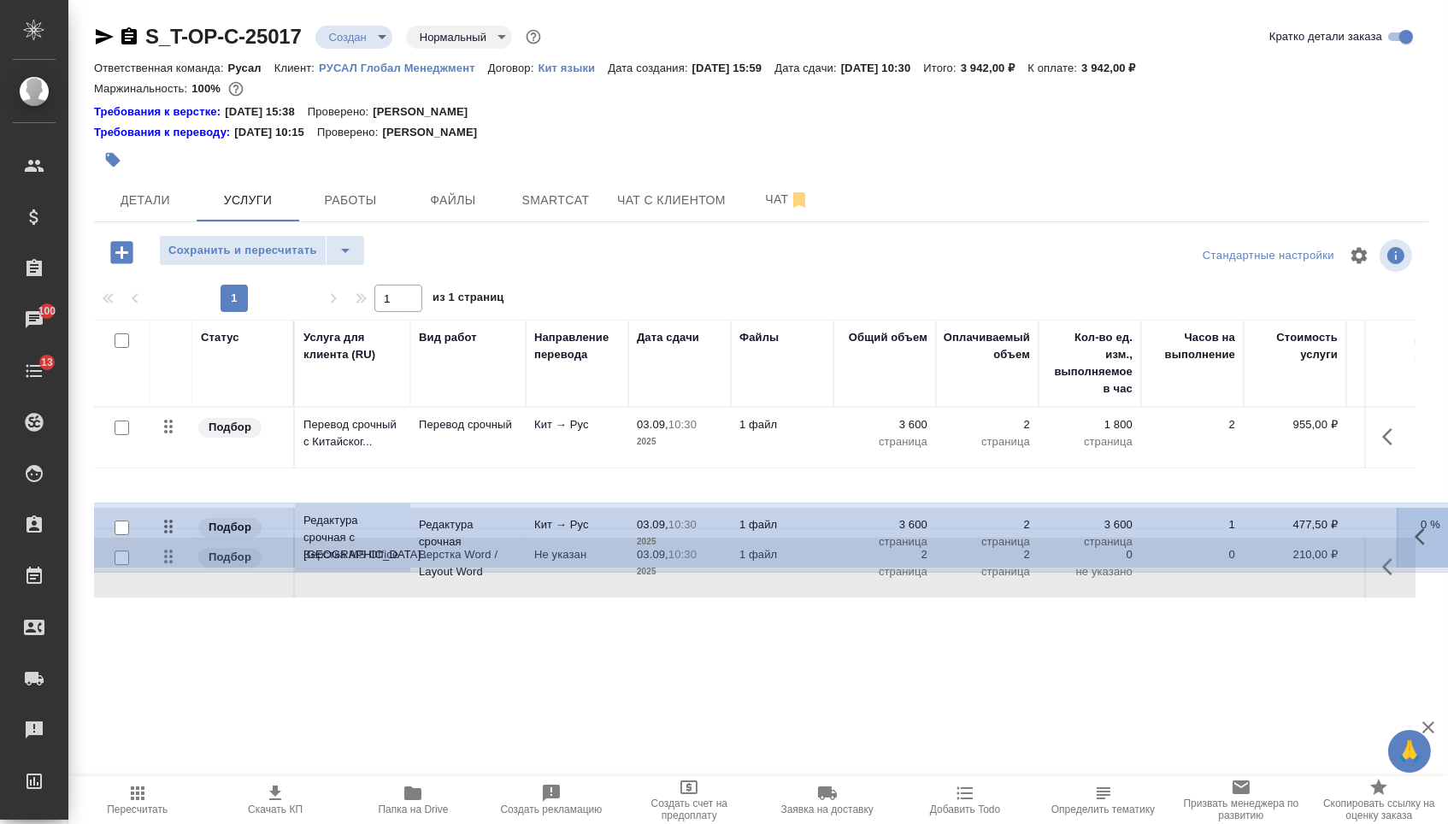
drag, startPoint x: 174, startPoint y: 440, endPoint x: 174, endPoint y: 553, distance: 112.8
click at [174, 553] on tbody "Подбор Редактура срочная с Китайск... Редактура срочная Кит → Рус 03.09, 10:30 …" at bounding box center [899, 502] width 1611 height 191
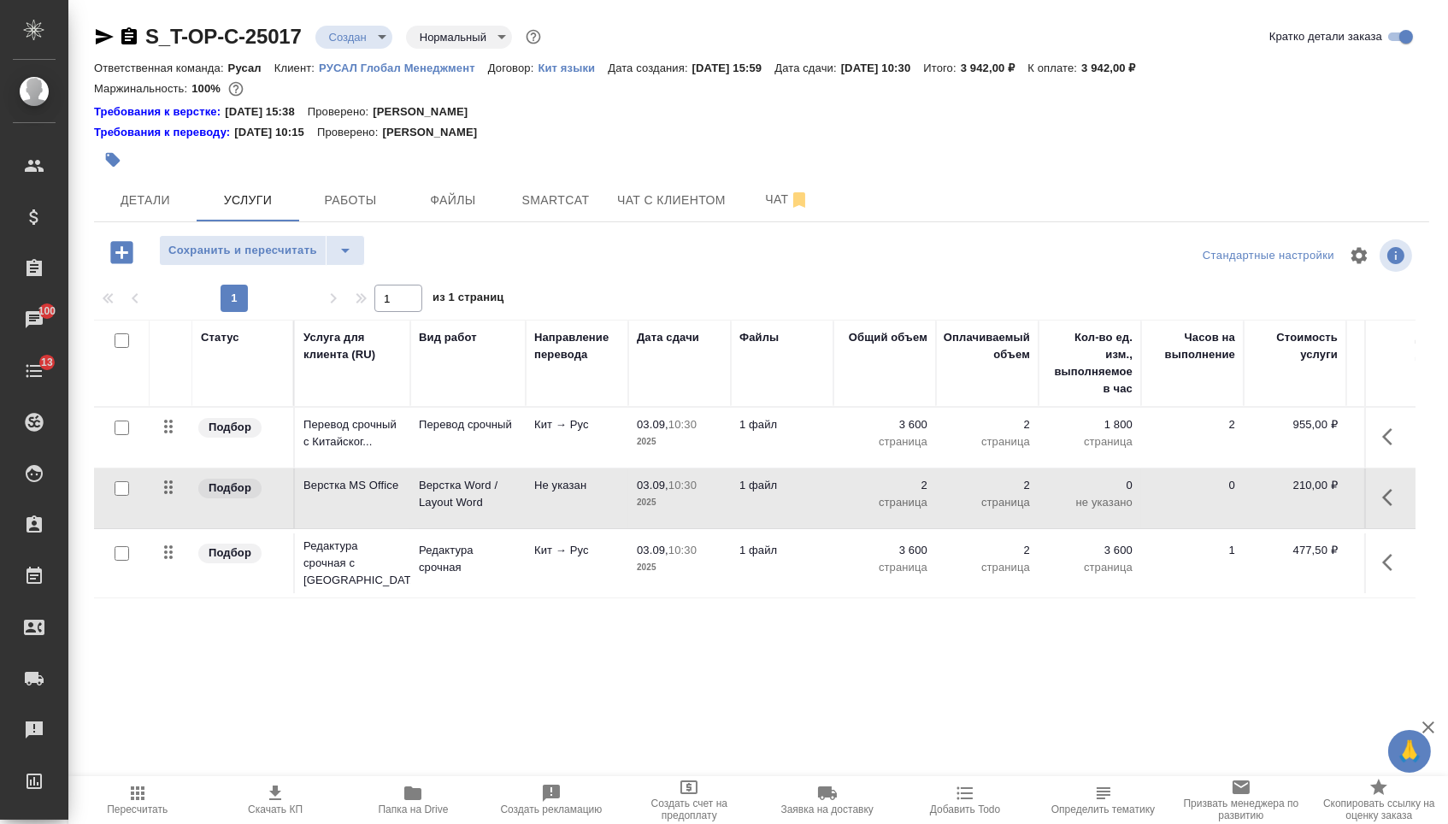
drag, startPoint x: 174, startPoint y: 504, endPoint x: 174, endPoint y: 574, distance: 69.2
click at [174, 574] on table "Статус Услуга для клиента (RU) Вид работ Направление перевода Дата сдачи Файлы …" at bounding box center [899, 459] width 1611 height 279
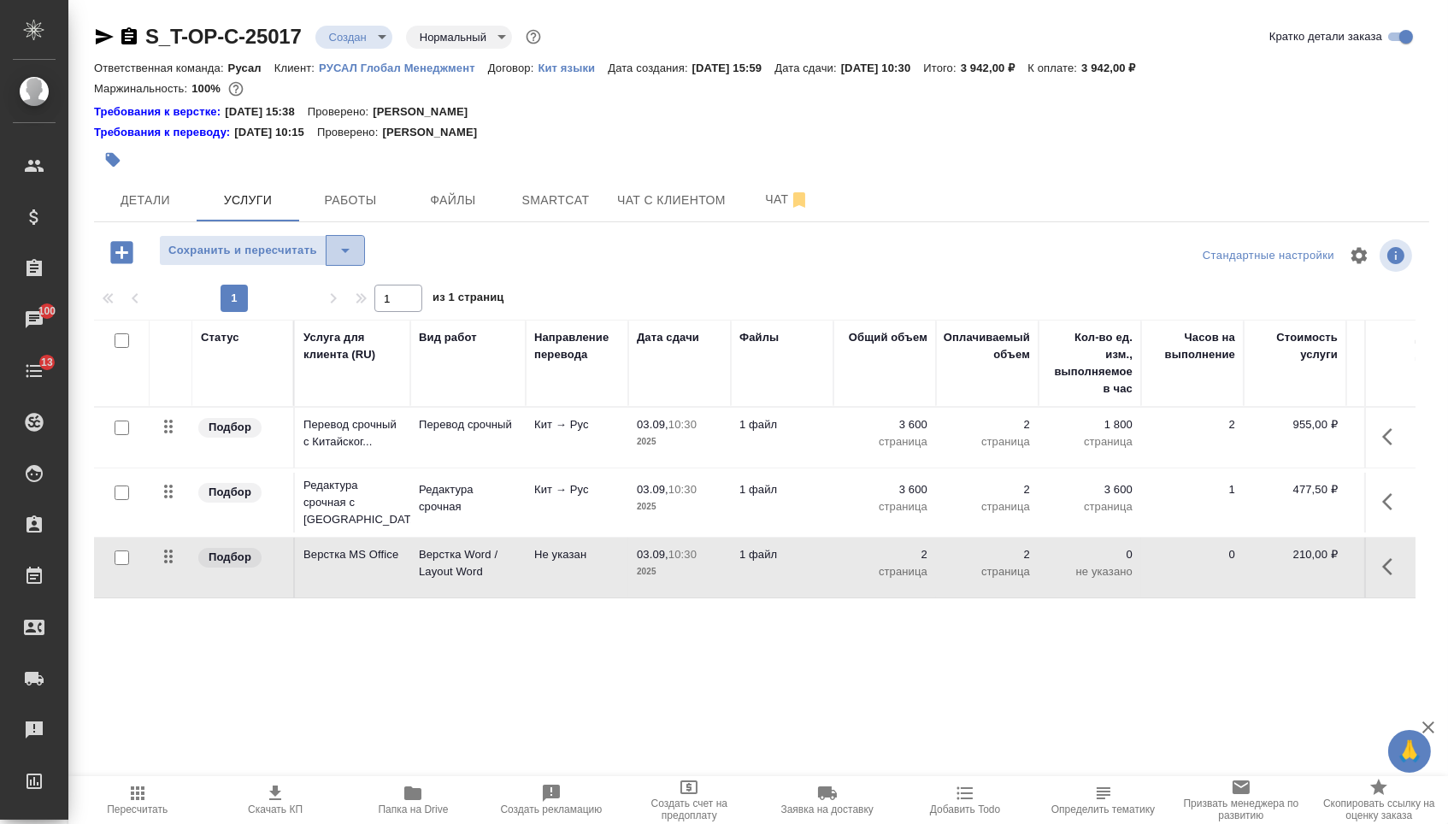
click at [356, 259] on icon "split button" at bounding box center [345, 250] width 21 height 21
click at [337, 300] on li "Сохранить" at bounding box center [269, 295] width 210 height 27
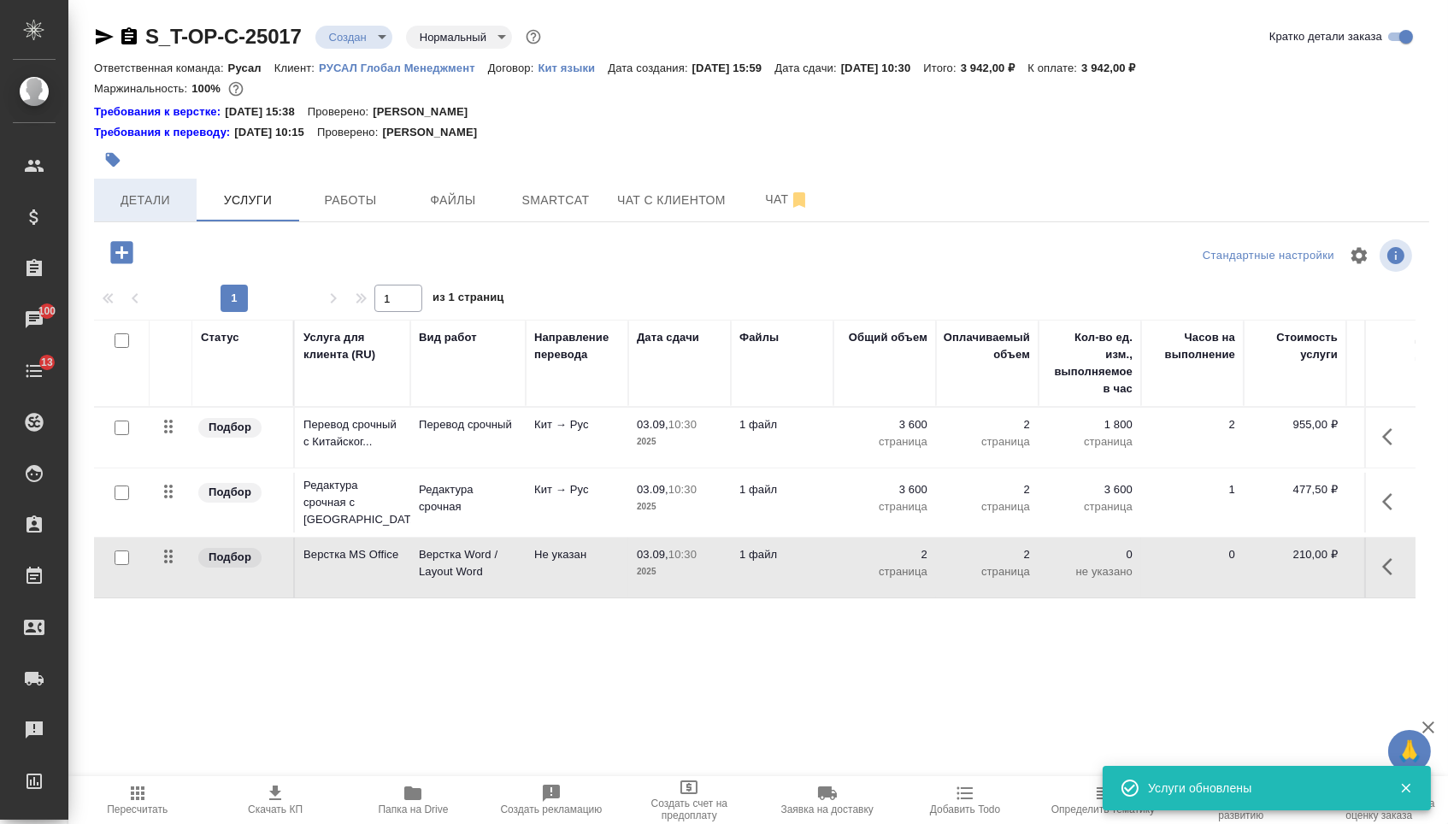
click at [123, 204] on span "Детали" at bounding box center [145, 200] width 82 height 21
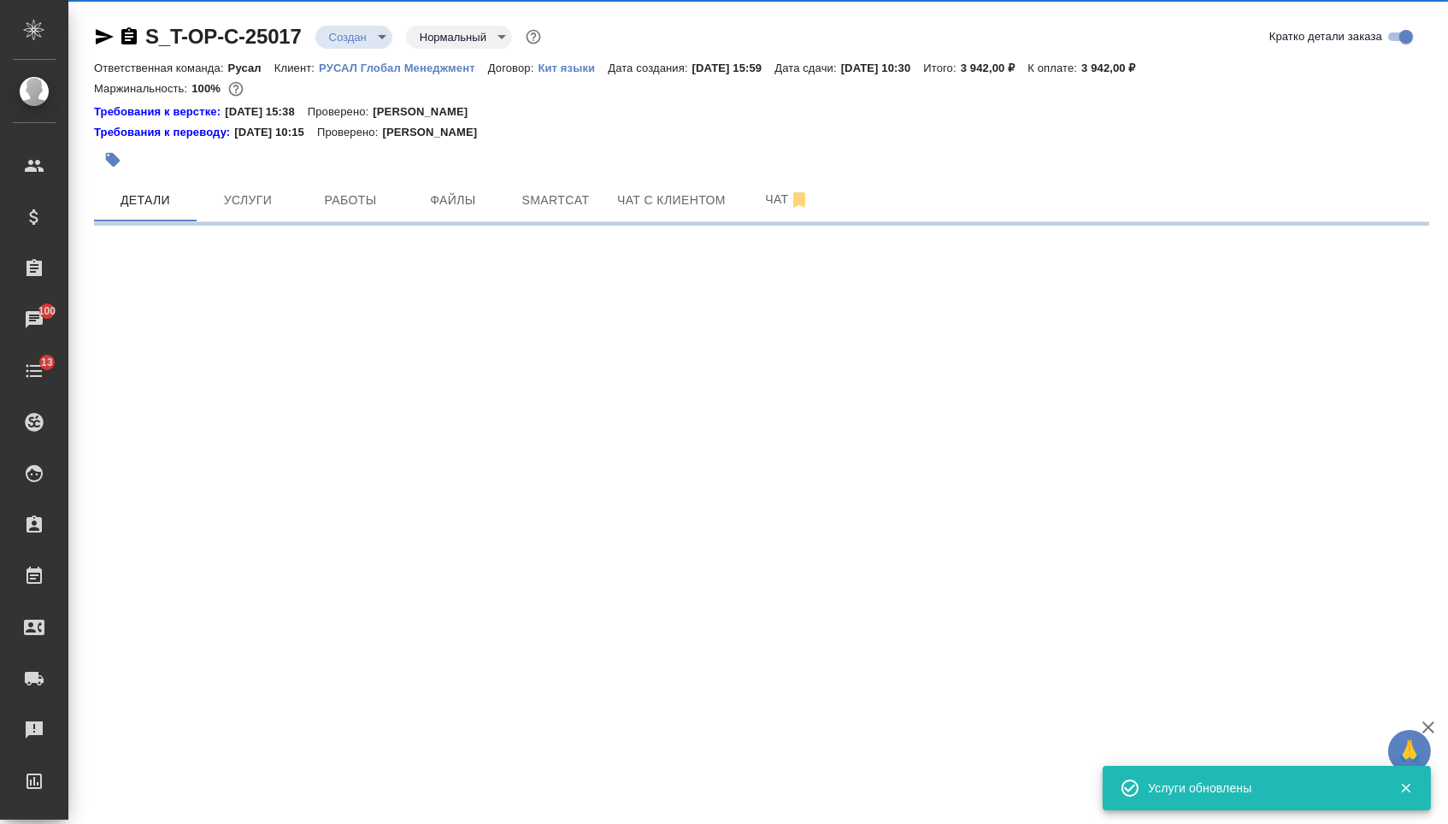
click at [339, 44] on body "🙏 .cls-1 fill:#fff; AWATERA Menshikova Aleksandra Клиенты Спецификации Заказы 1…" at bounding box center [724, 412] width 1448 height 824
select select "RU"
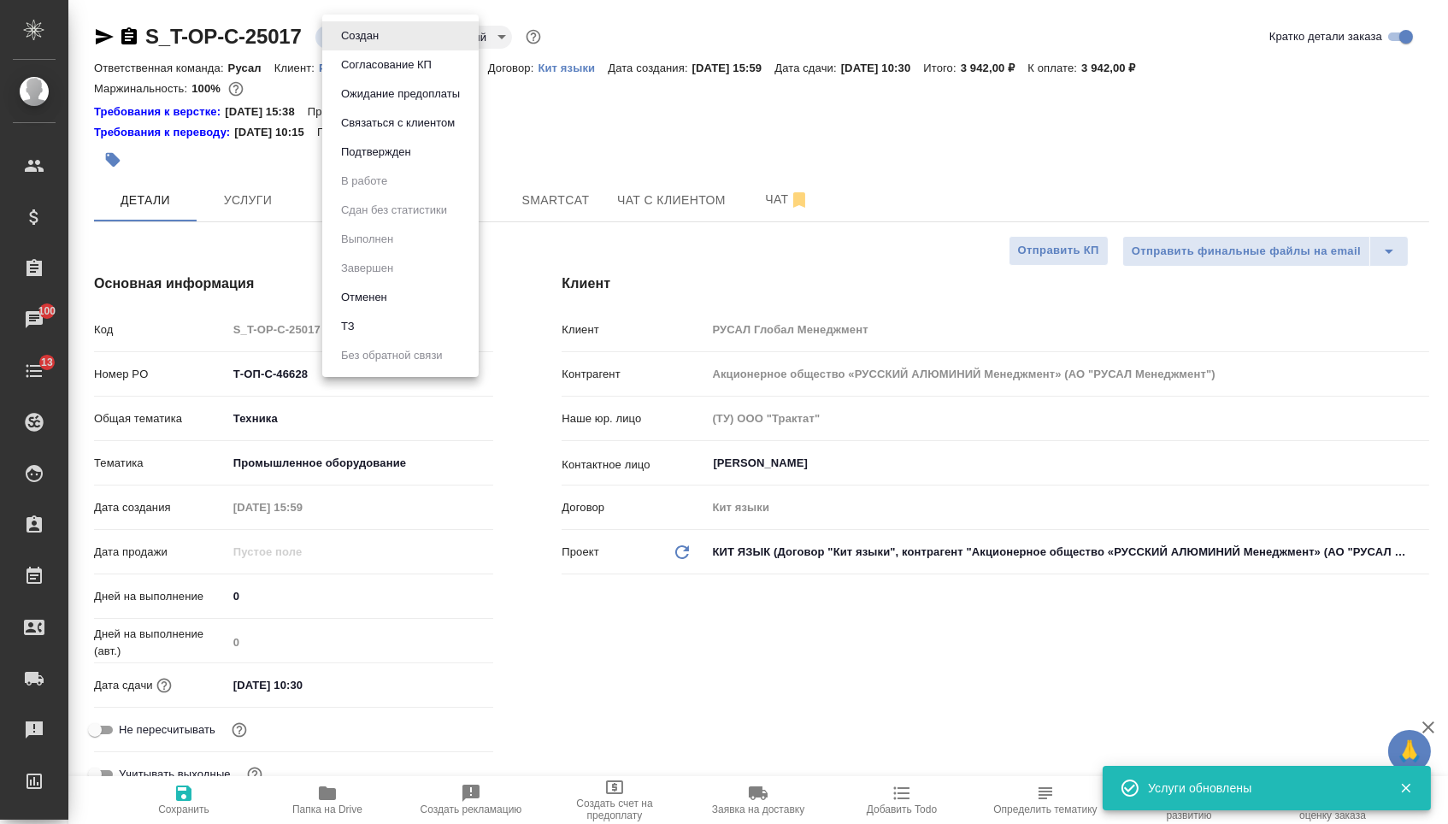
click at [345, 156] on button "Подтвержден" at bounding box center [376, 152] width 80 height 19
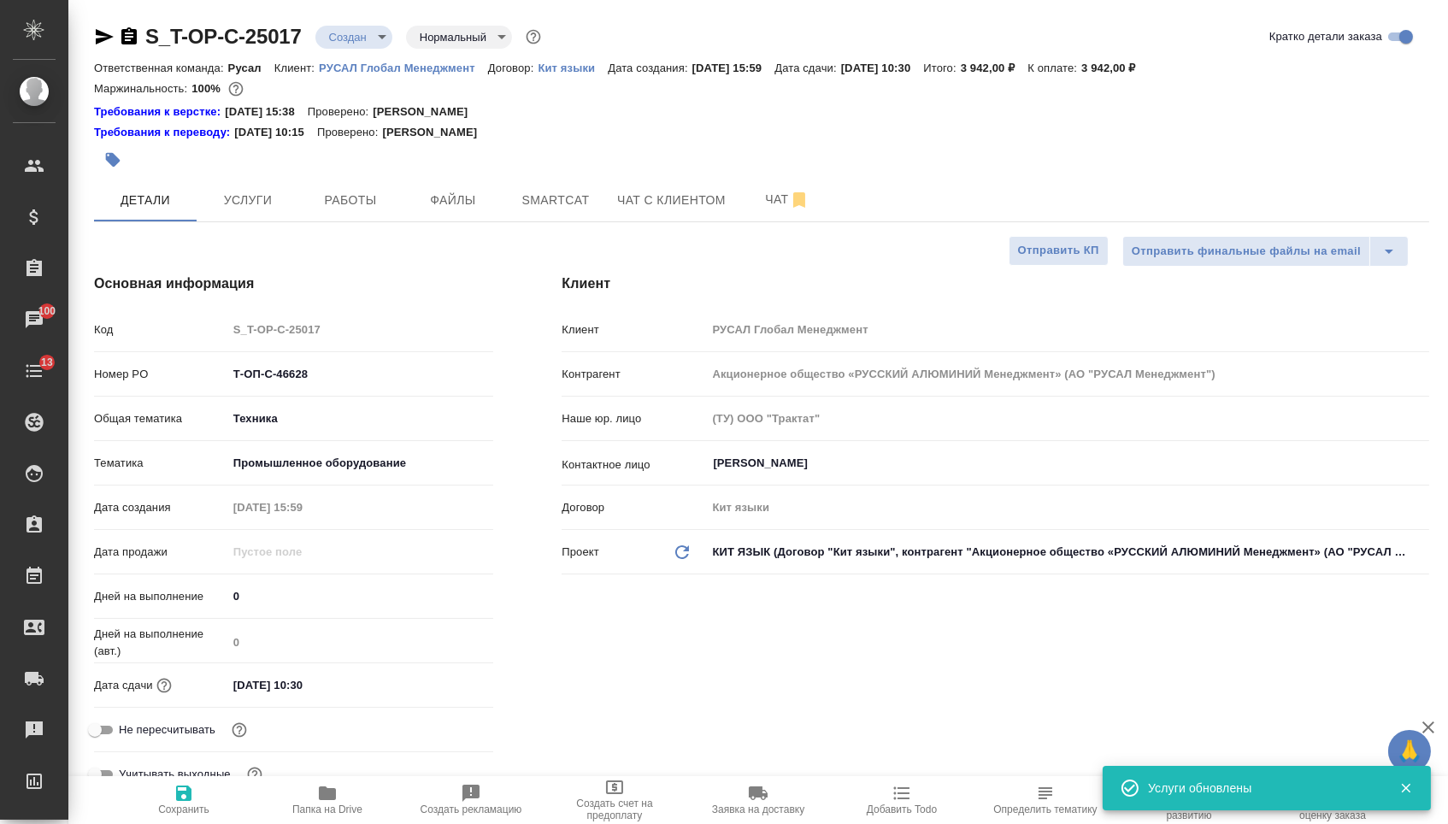
click at [373, 30] on body "🙏 .cls-1 fill:#fff; AWATERA Menshikova Aleksandra Клиенты Спецификации Заказы 1…" at bounding box center [724, 412] width 1448 height 824
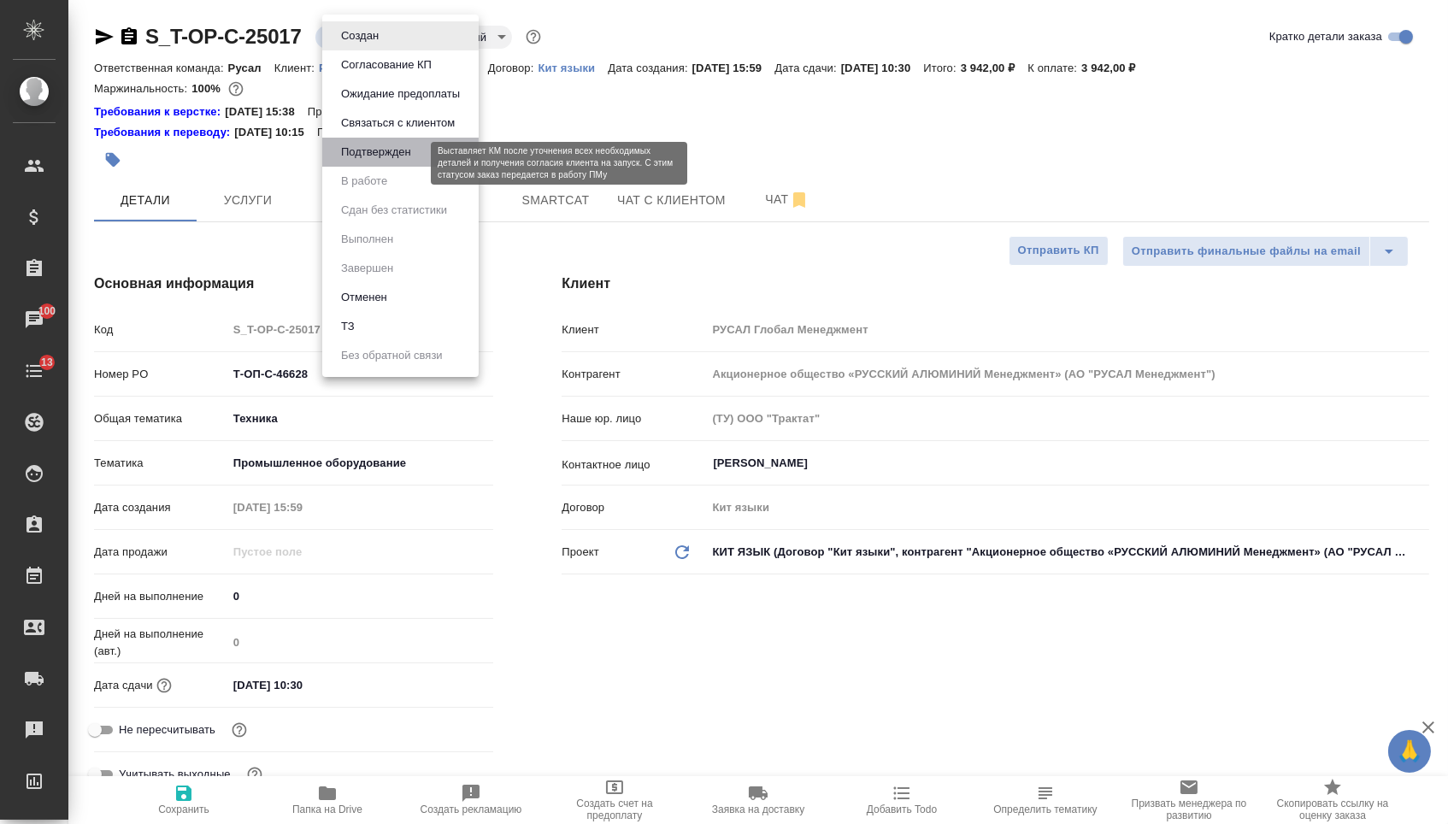
click at [369, 162] on button "Подтвержден" at bounding box center [376, 152] width 80 height 19
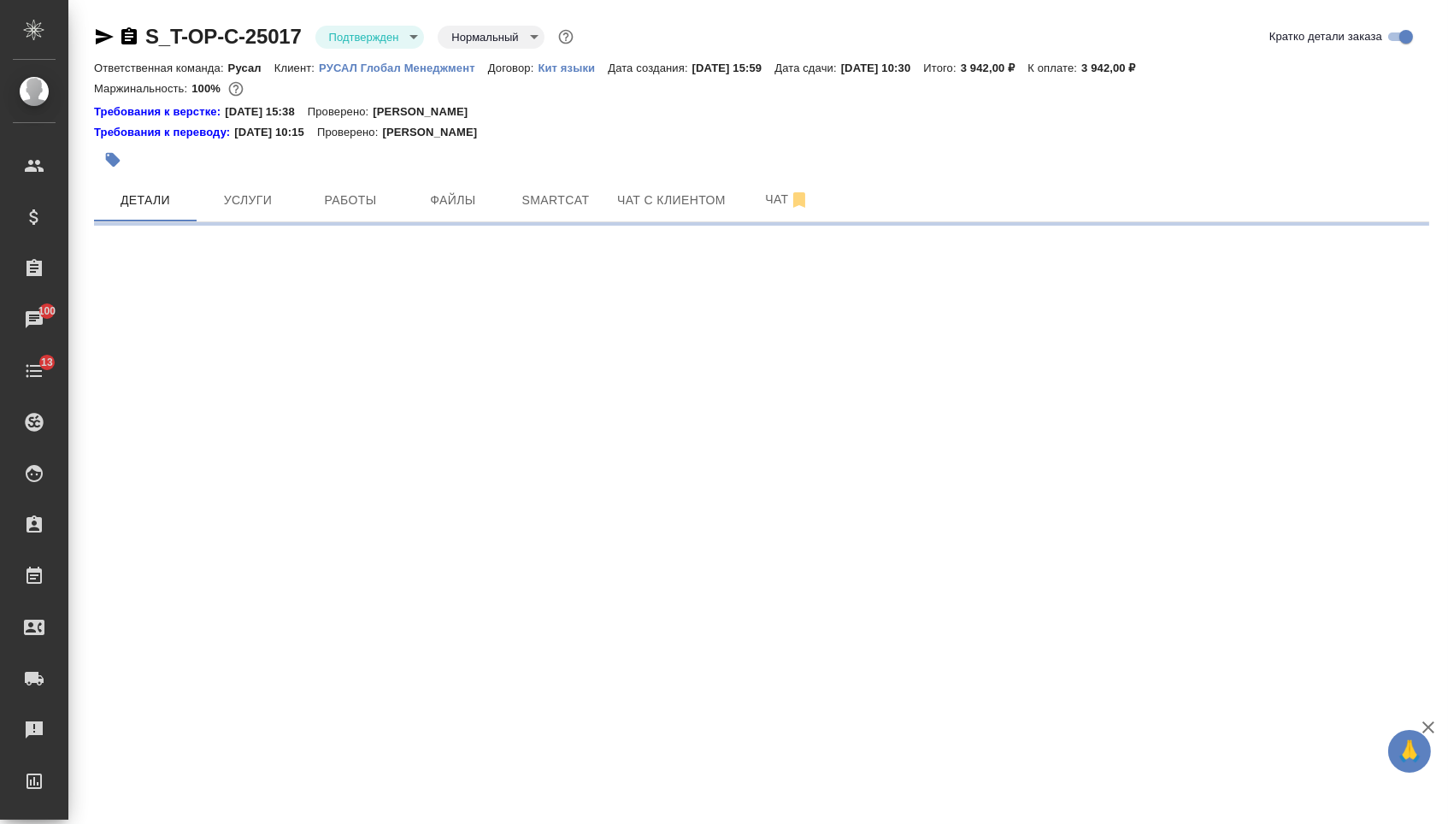
select select "RU"
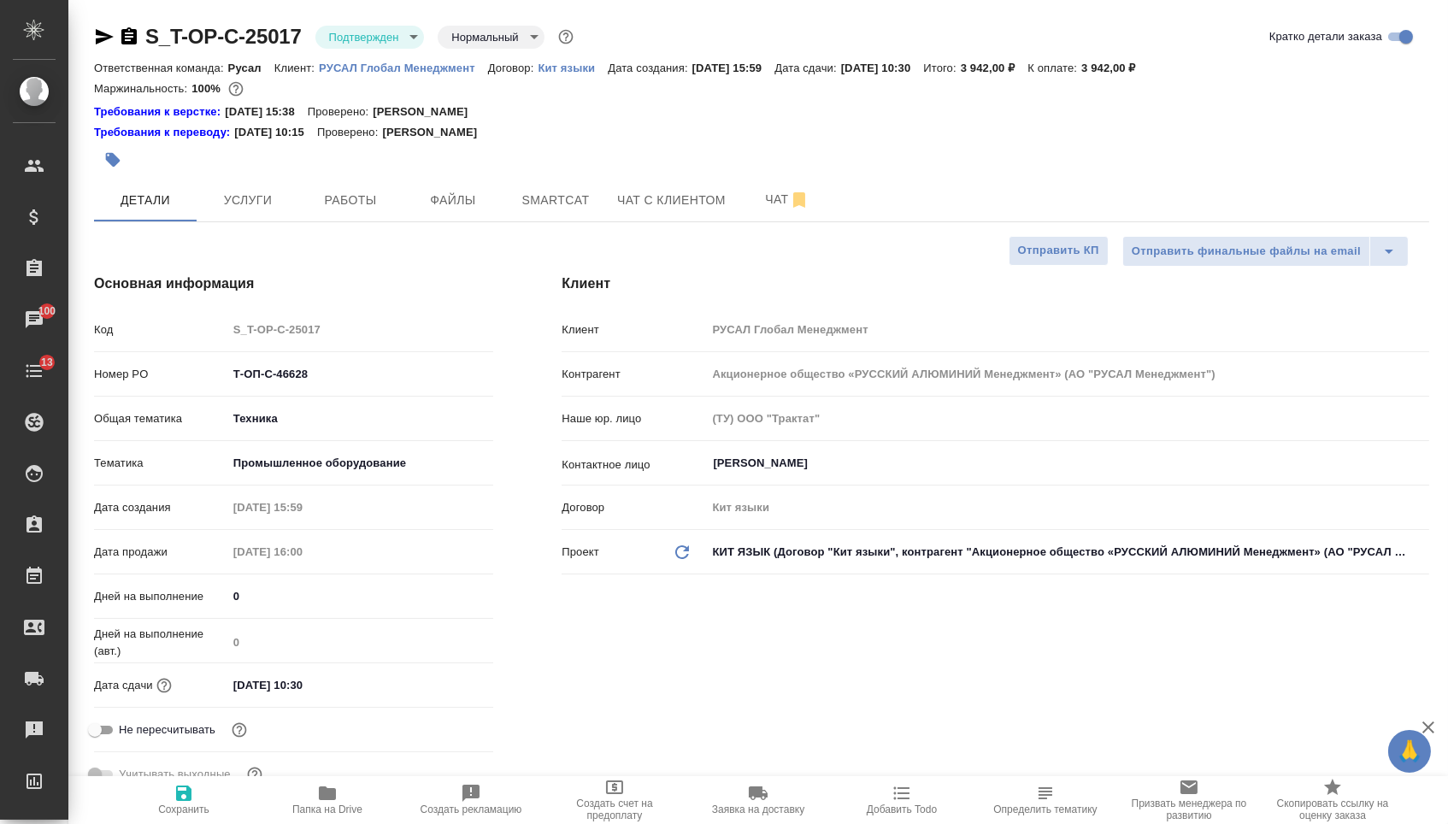
type textarea "x"
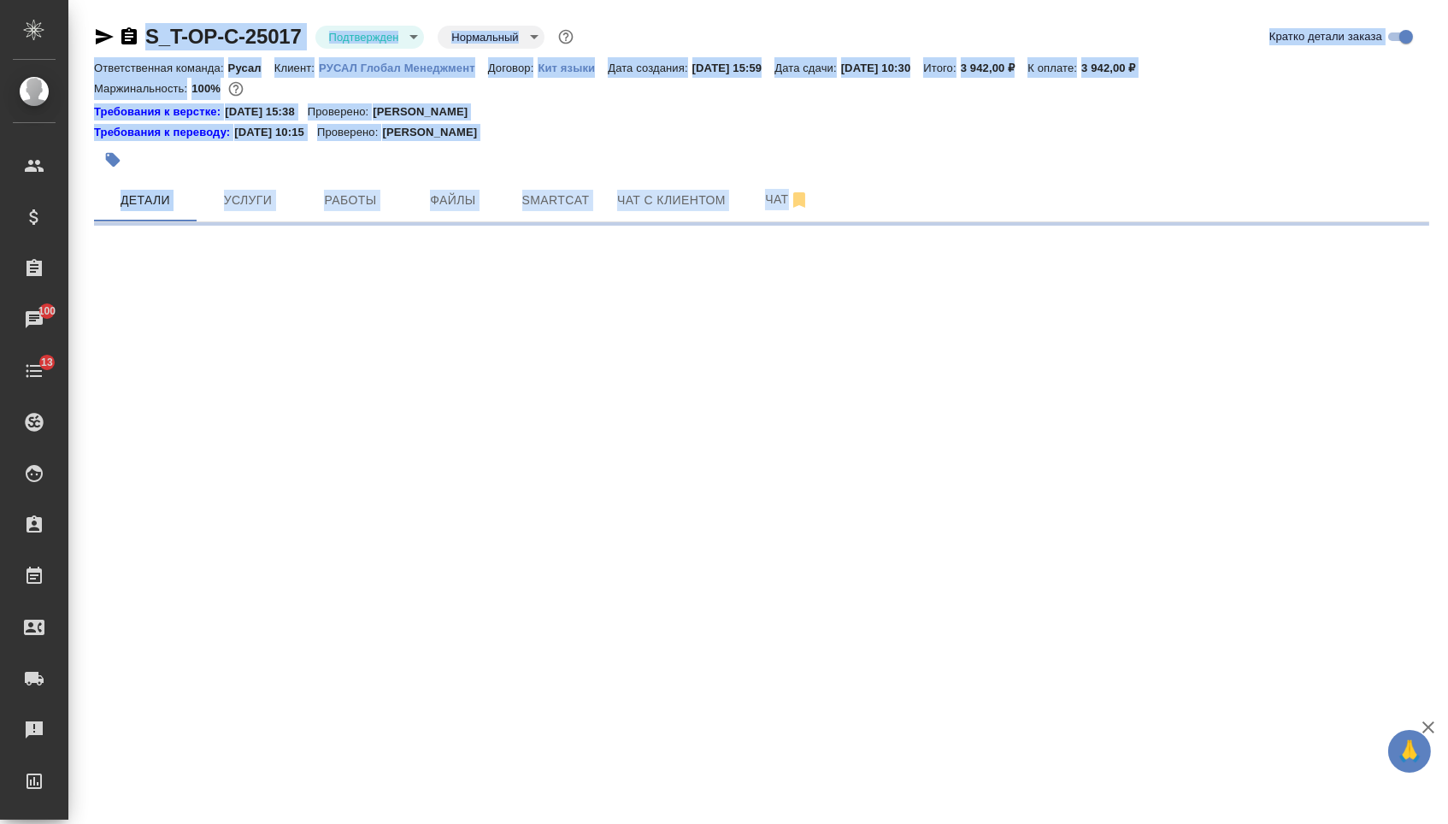
drag, startPoint x: 265, startPoint y: 383, endPoint x: 101, endPoint y: 379, distance: 164.2
click at [101, 379] on div ".cls-1 fill:#fff; AWATERA Menshikova Aleksandra Клиенты Спецификации Заказы 100…" at bounding box center [724, 412] width 1448 height 824
select select "RU"
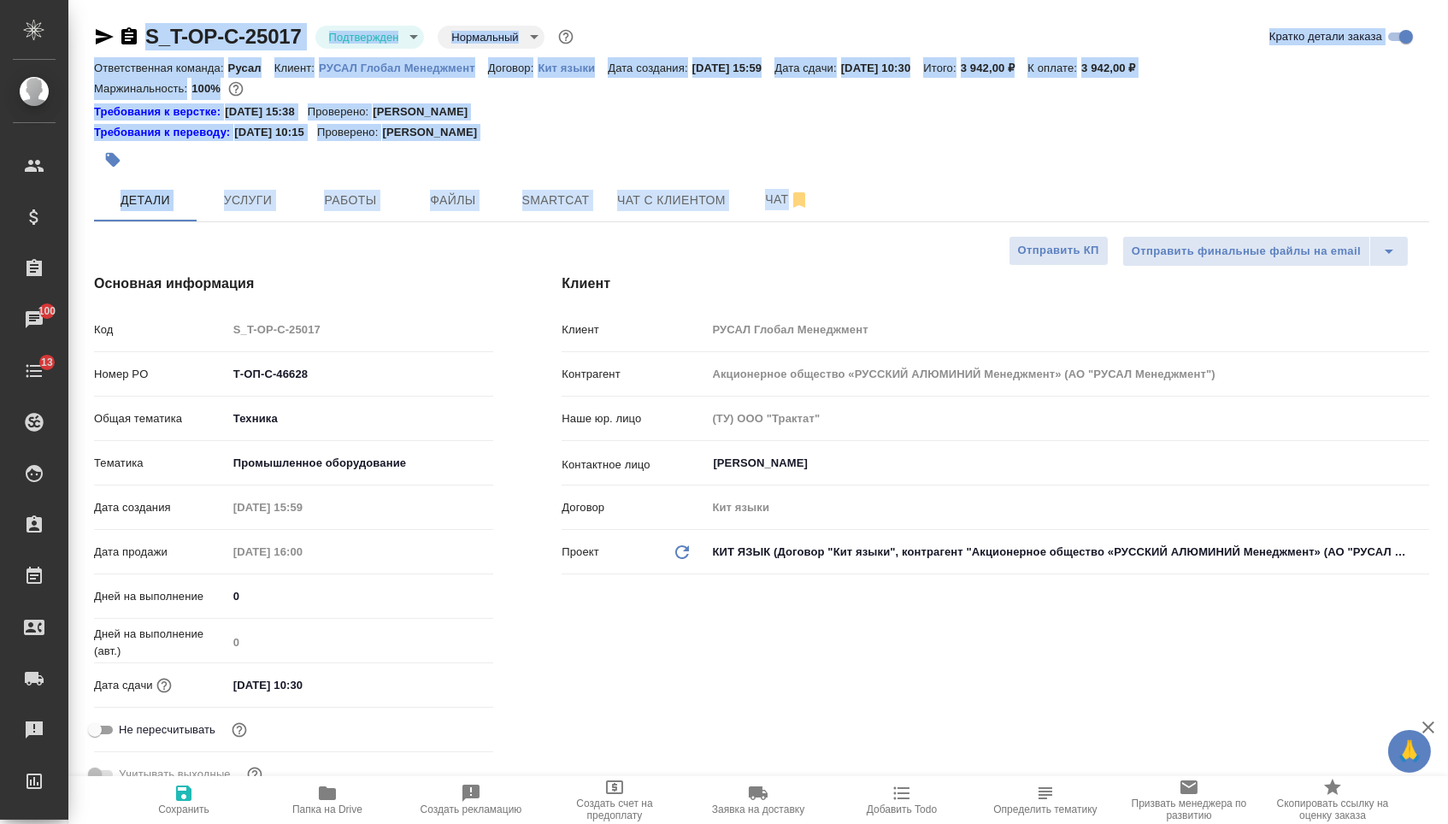
type textarea "x"
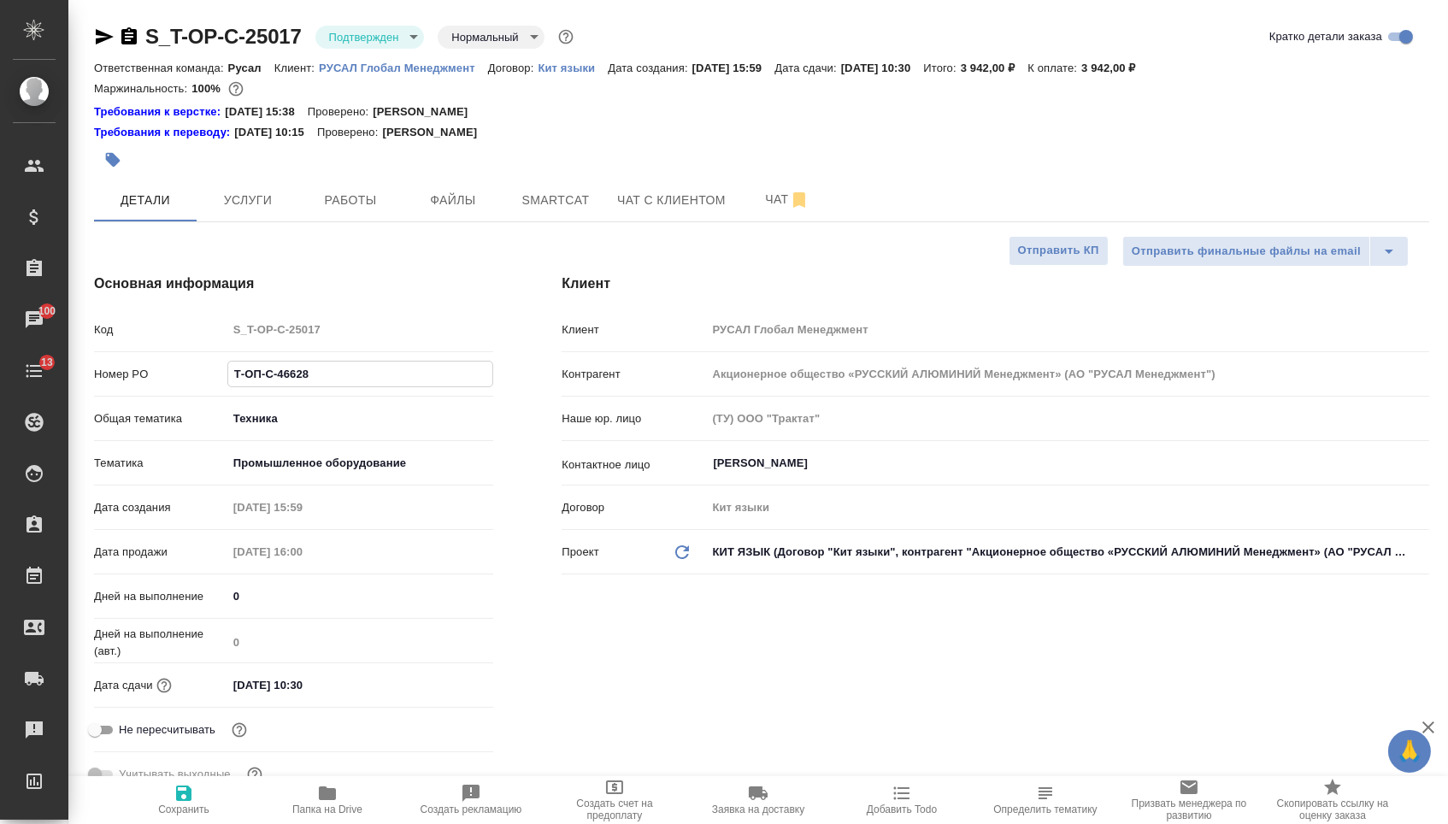
click at [297, 386] on input "Т-ОП-С-46628" at bounding box center [360, 374] width 265 height 25
drag, startPoint x: 323, startPoint y: 392, endPoint x: 187, endPoint y: 363, distance: 139.0
click at [187, 363] on div "Код S_T-OP-C-25017 Номер PO Т-ОП-С-46628 Общая тематика Техника tech Тематика П…" at bounding box center [293, 559] width 399 height 489
type textarea "x"
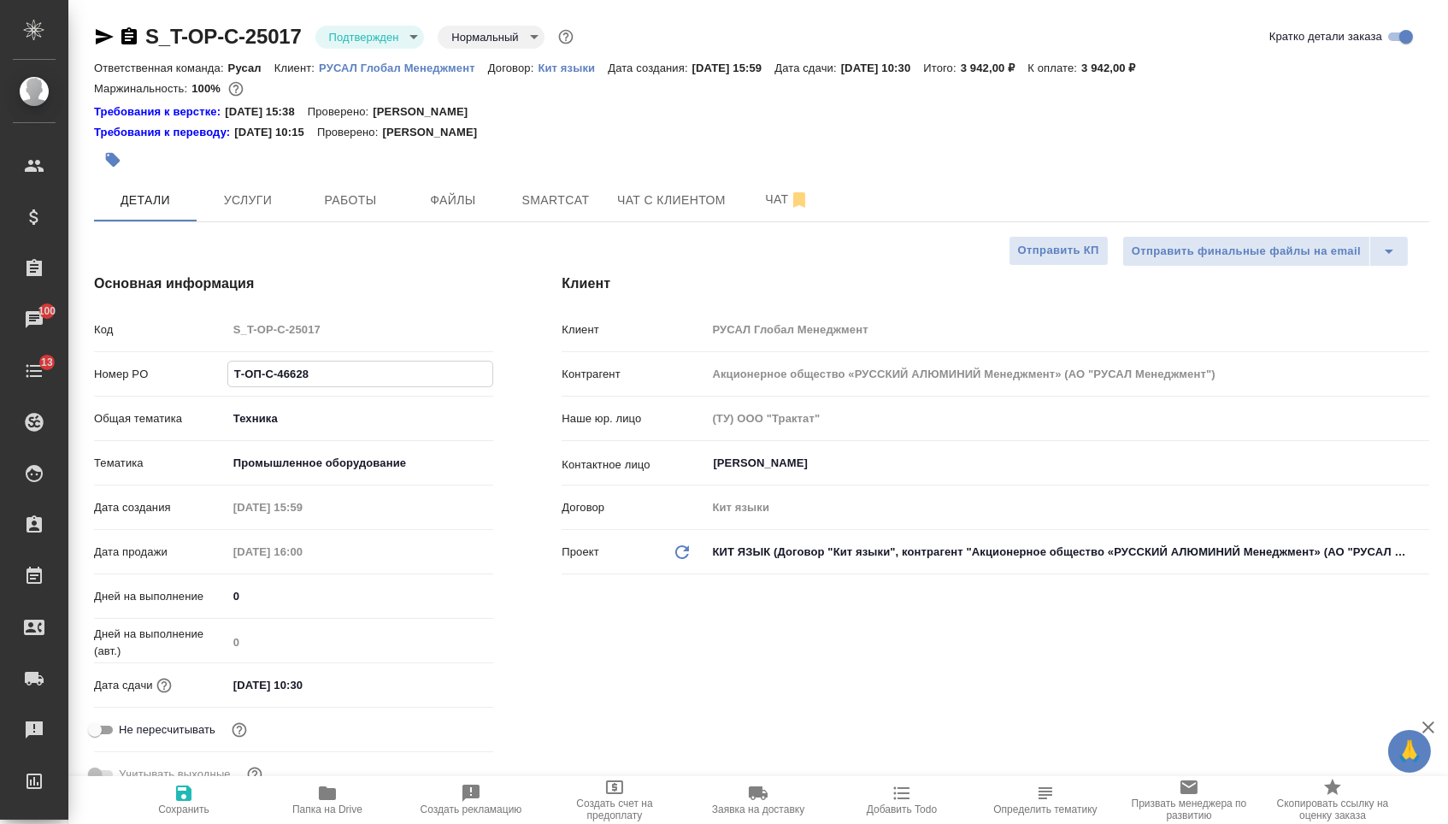
type textarea "x"
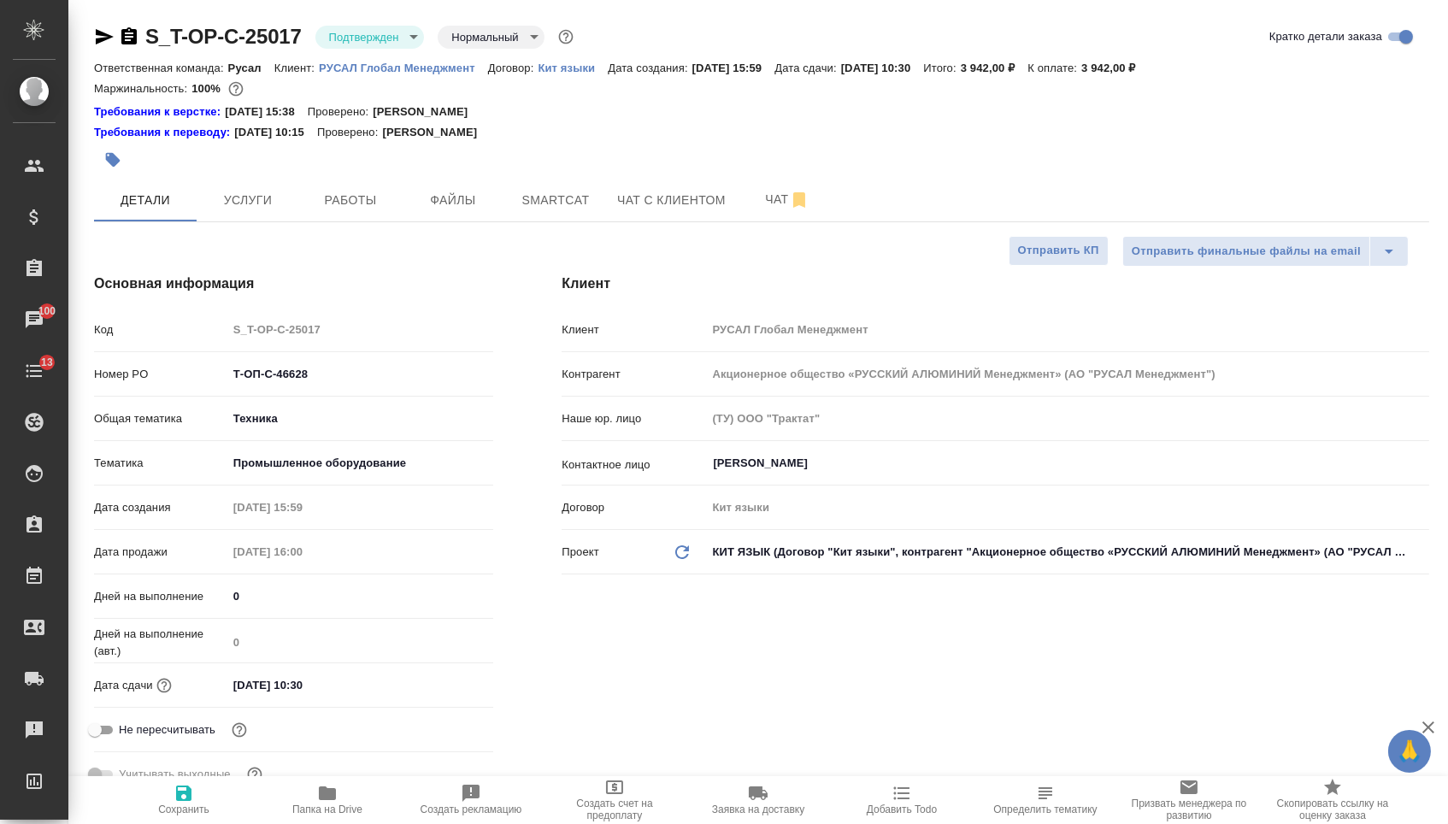
type textarea "x"
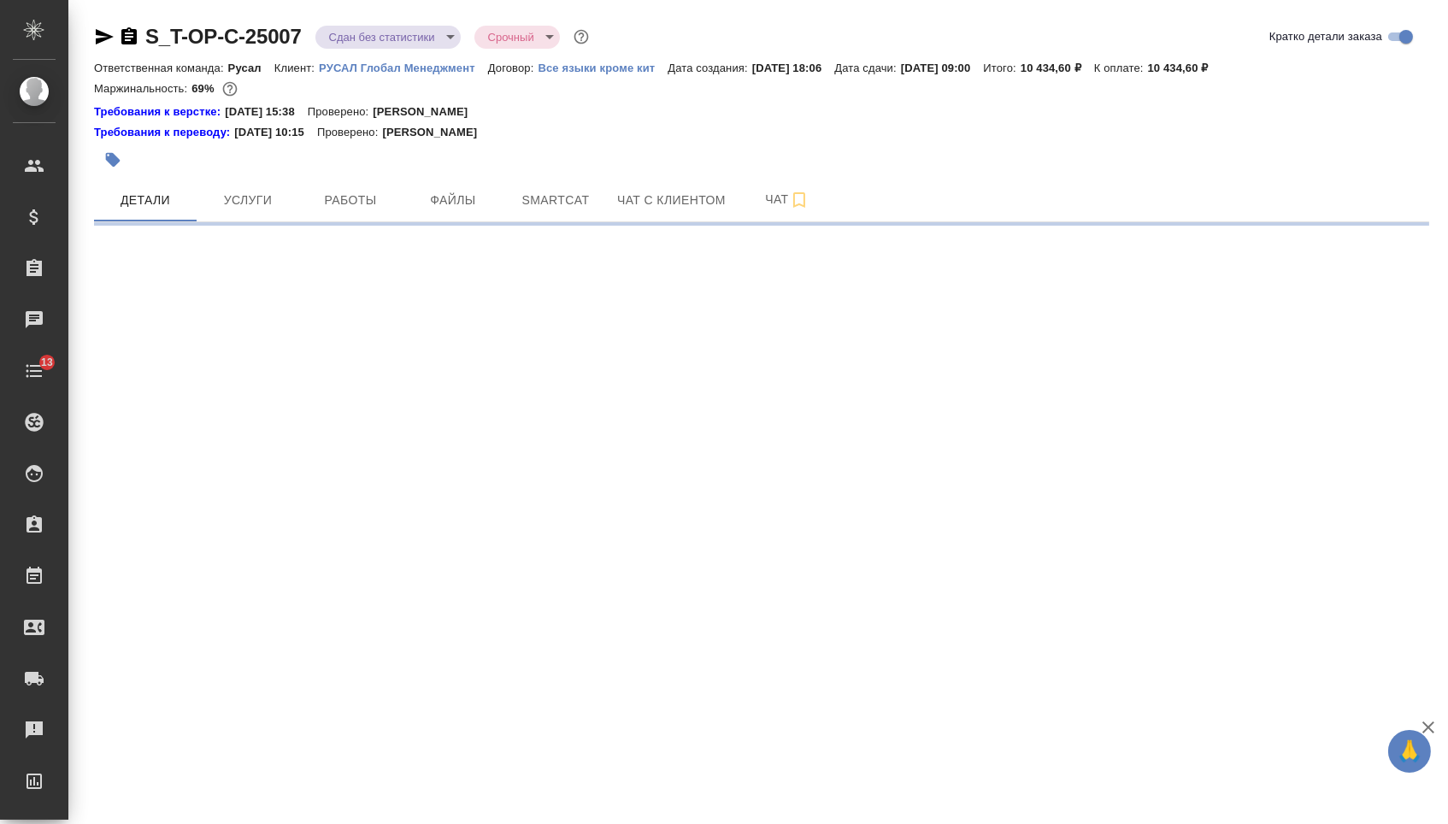
select select "RU"
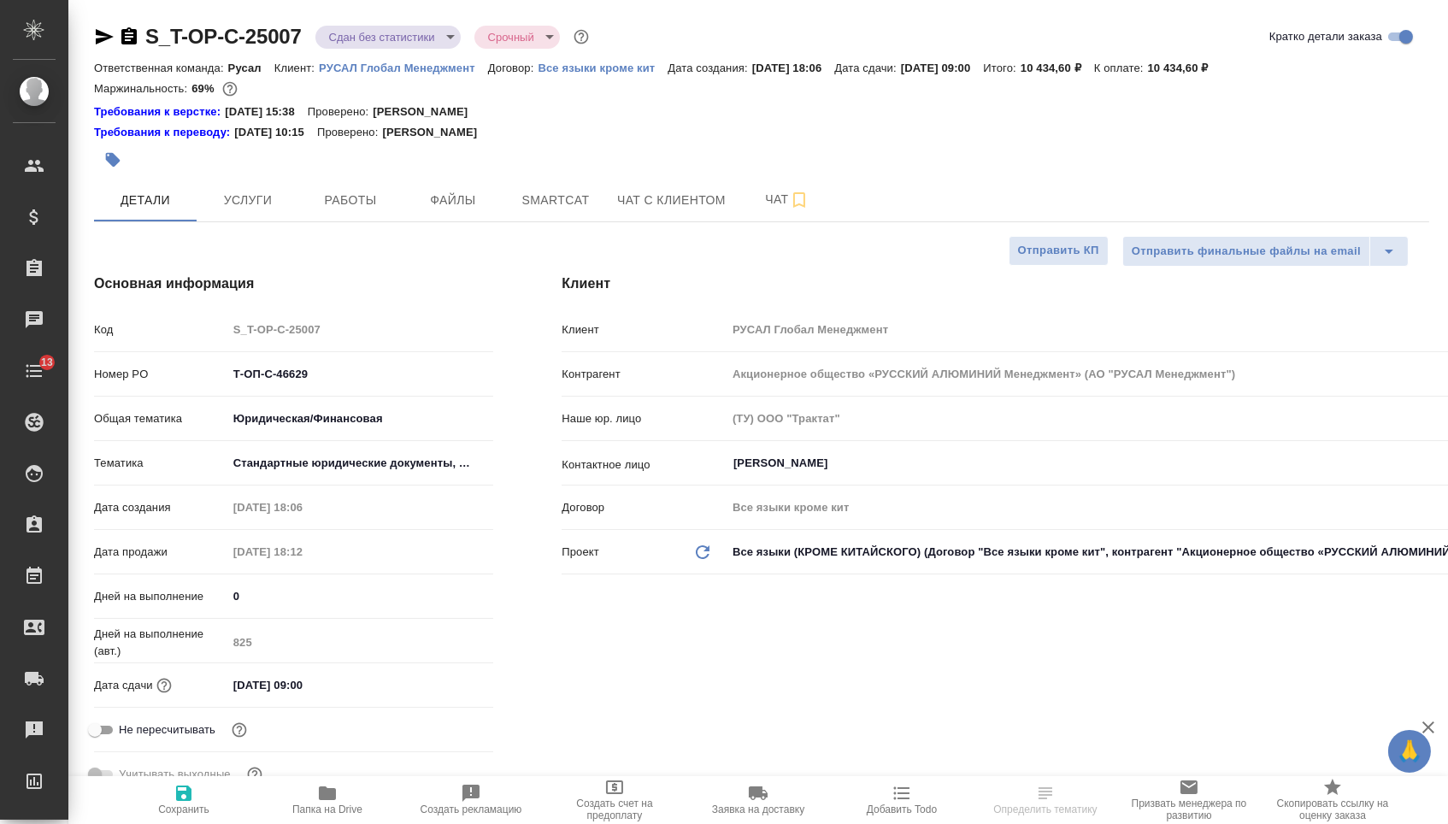
type textarea "x"
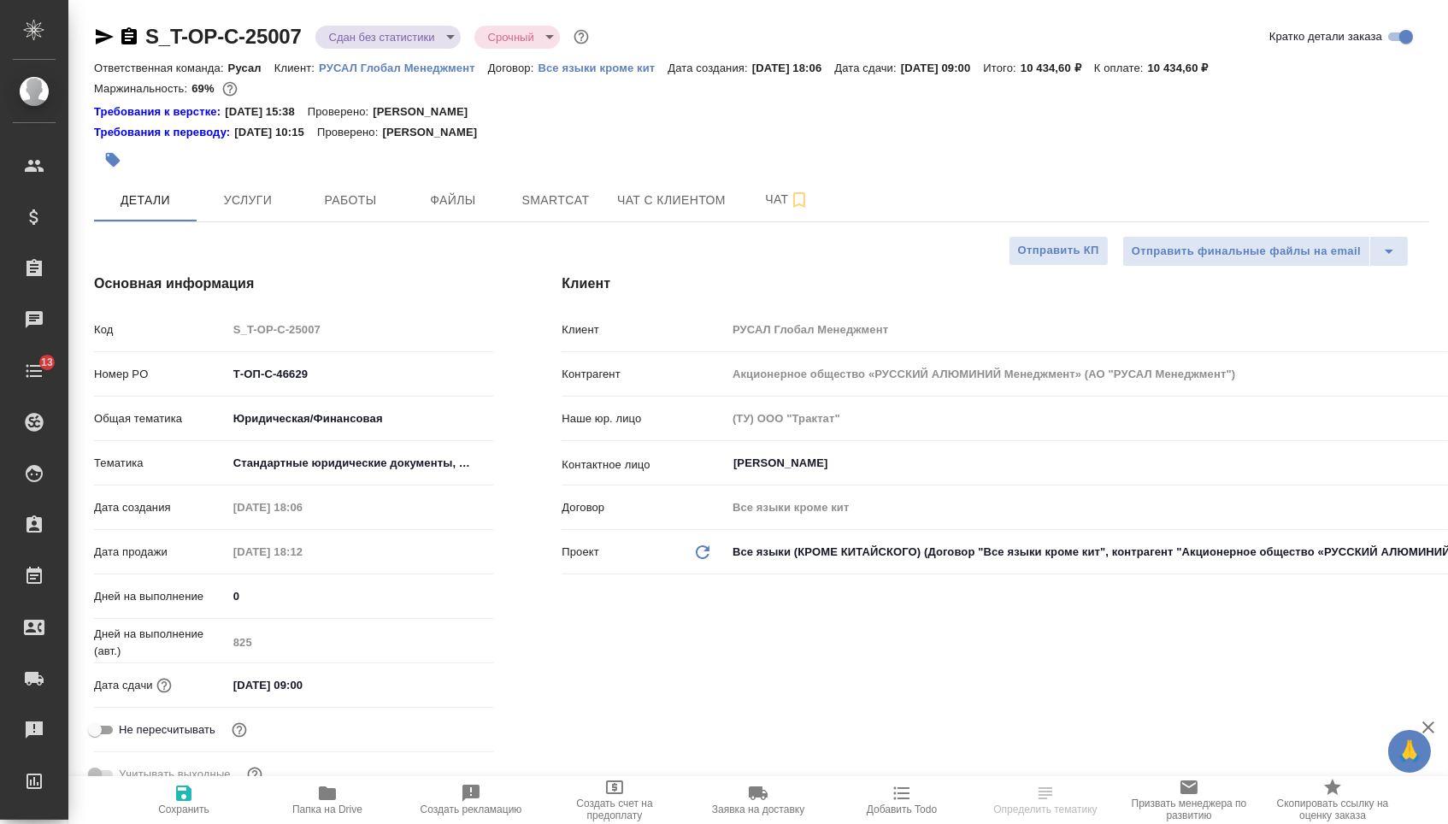
type textarea "x"
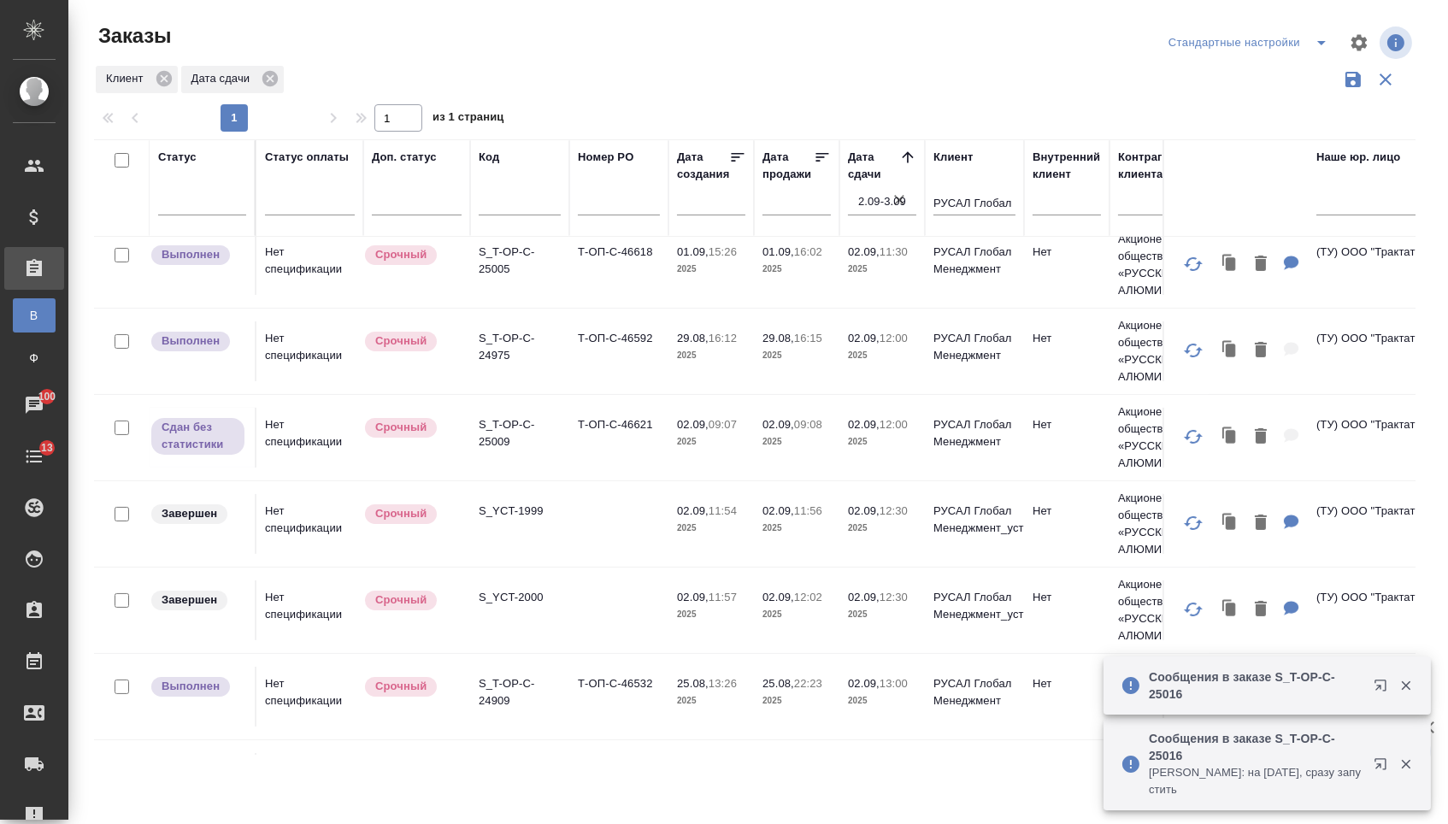
scroll to position [951, 0]
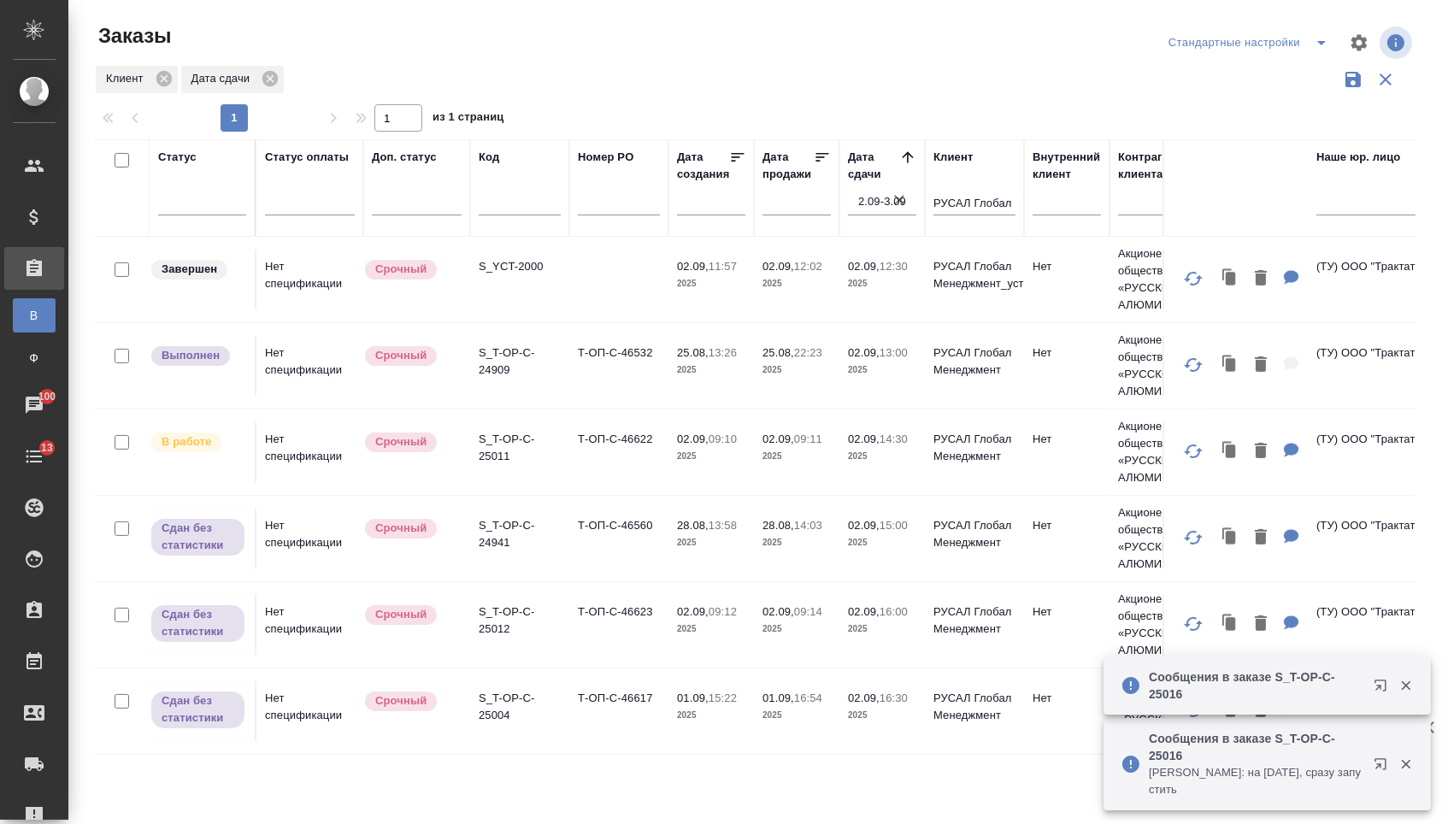
click at [599, 468] on td "Т-ОП-С-46622" at bounding box center [618, 452] width 99 height 60
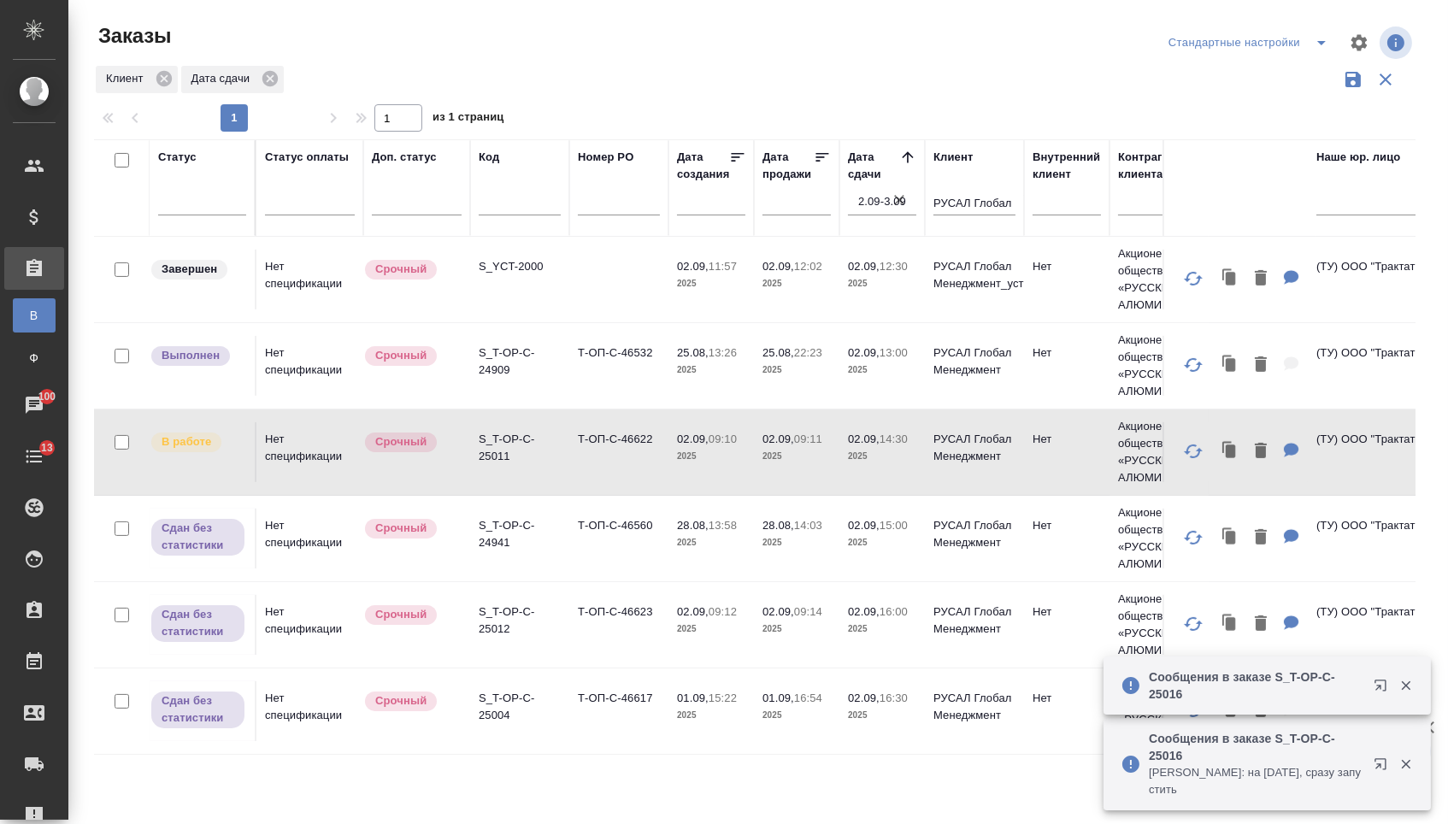
click at [599, 468] on td "Т-ОП-С-46622" at bounding box center [618, 452] width 99 height 60
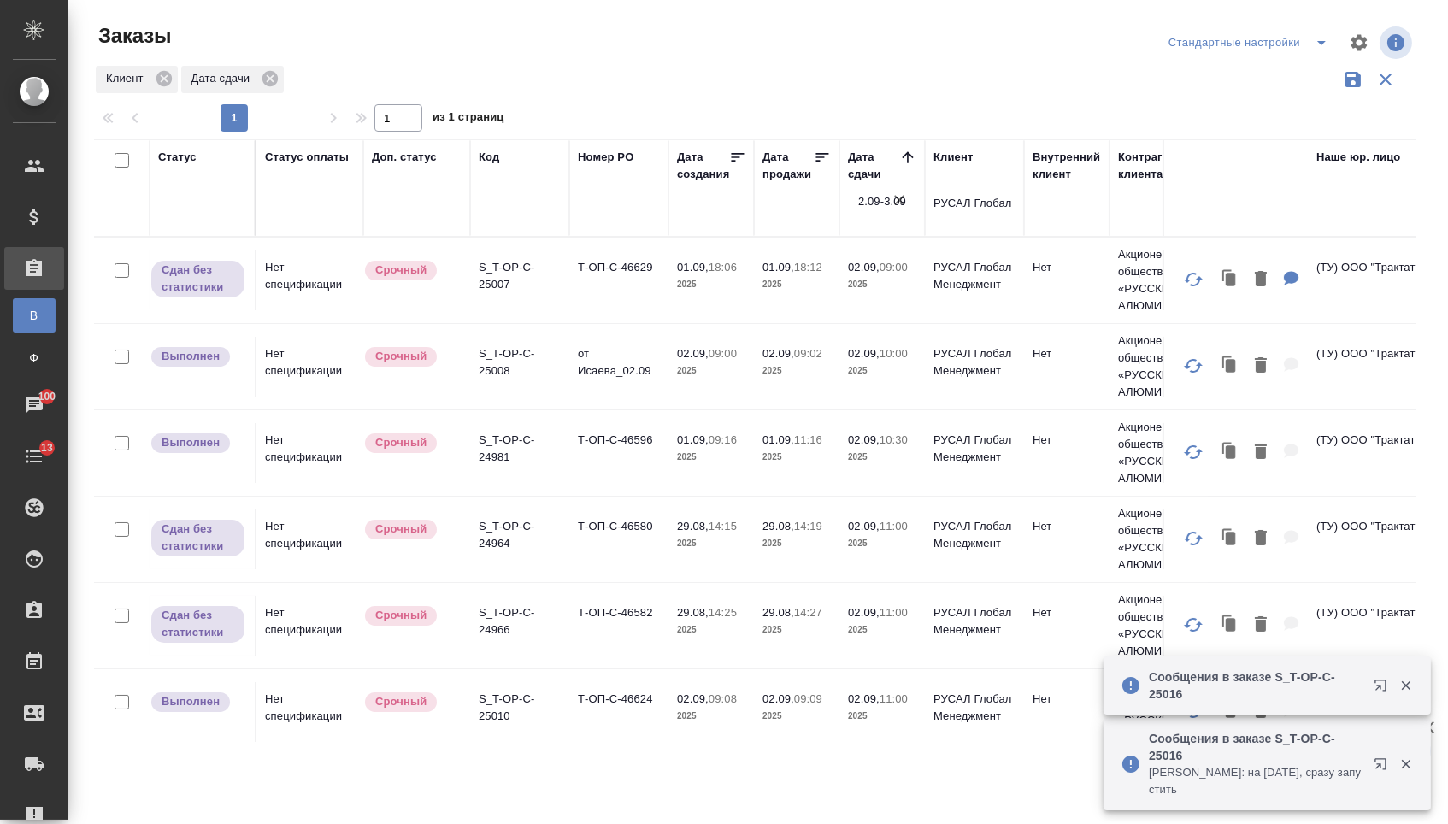
scroll to position [0, 0]
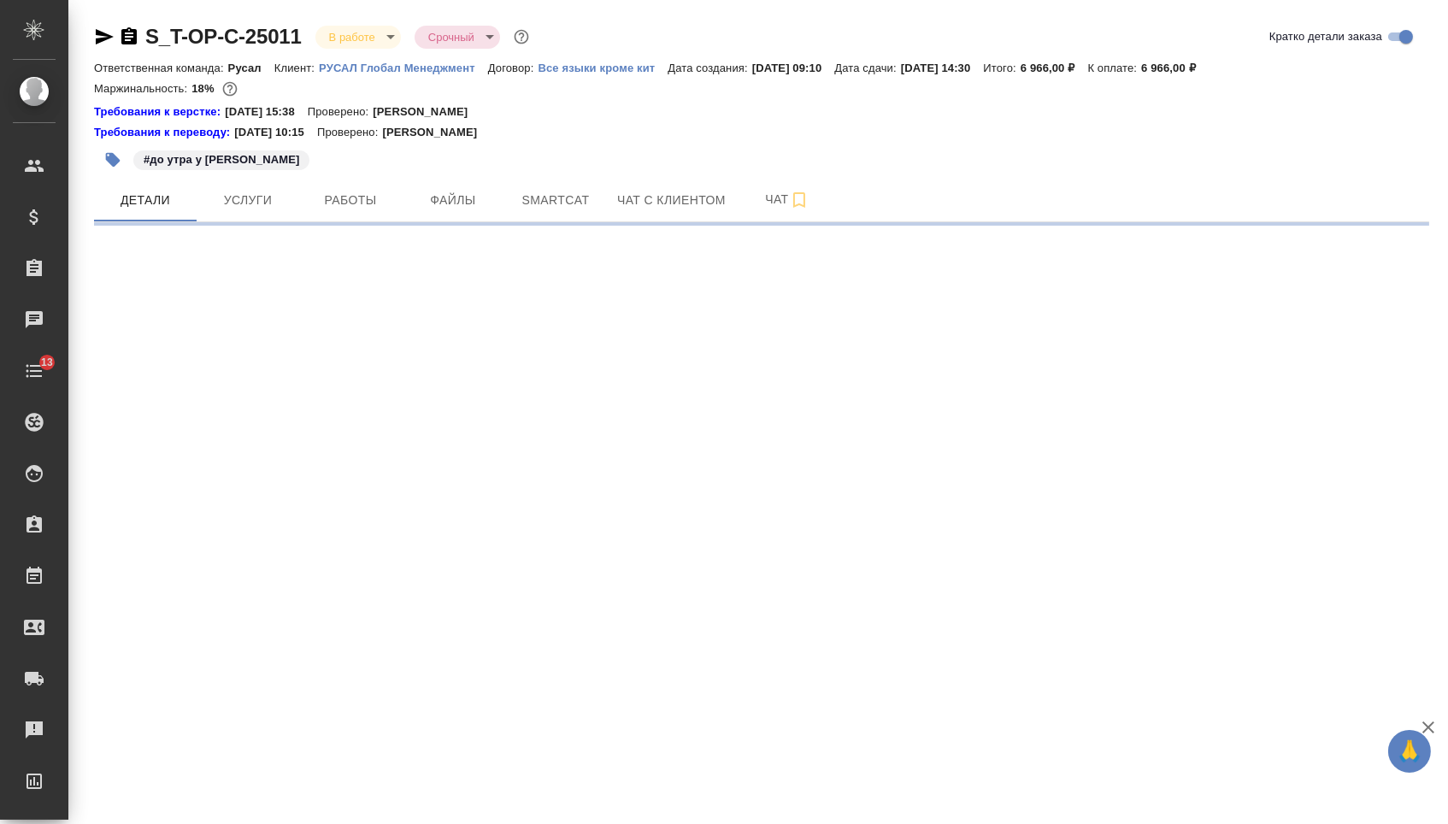
select select "RU"
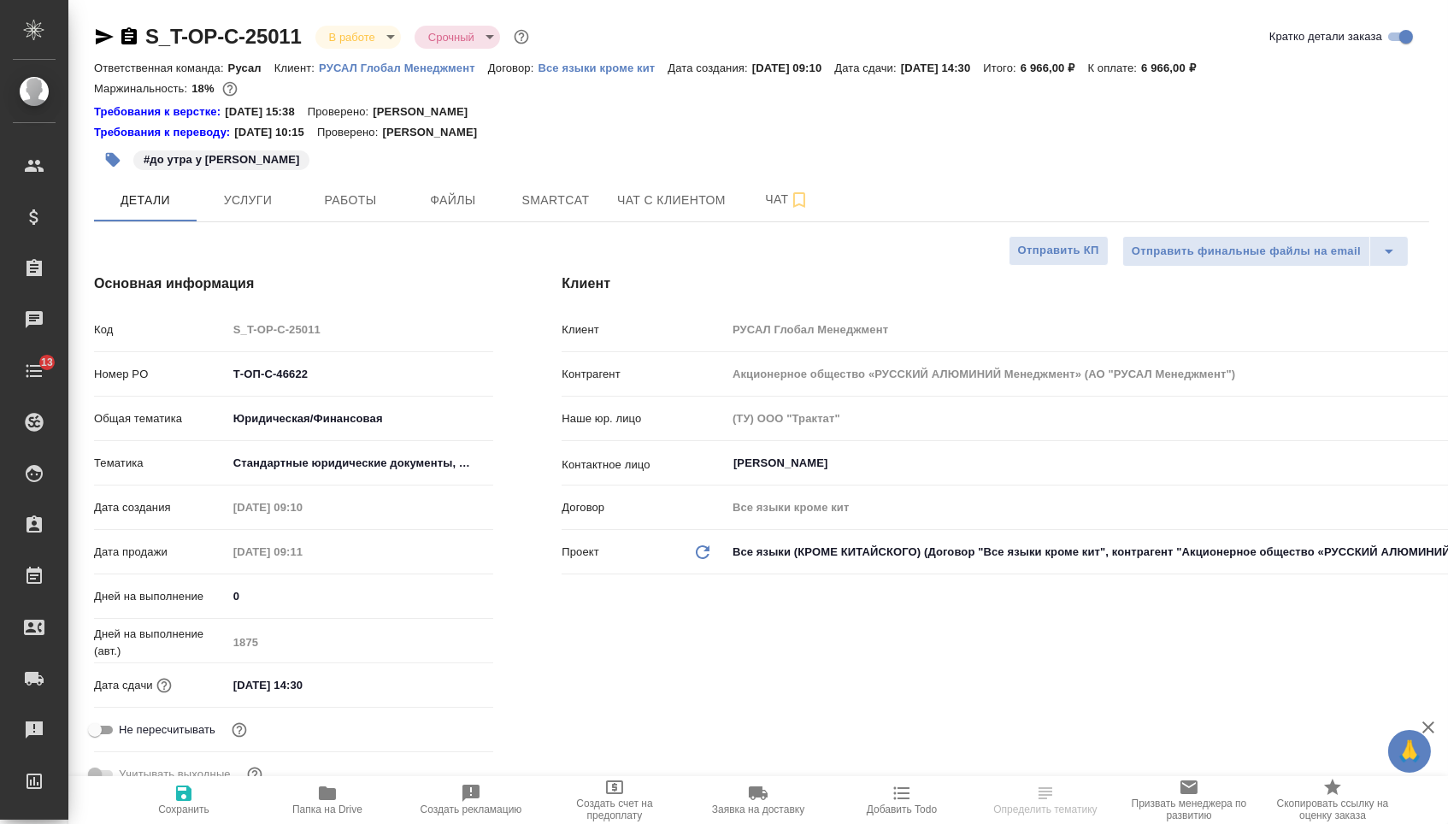
type textarea "x"
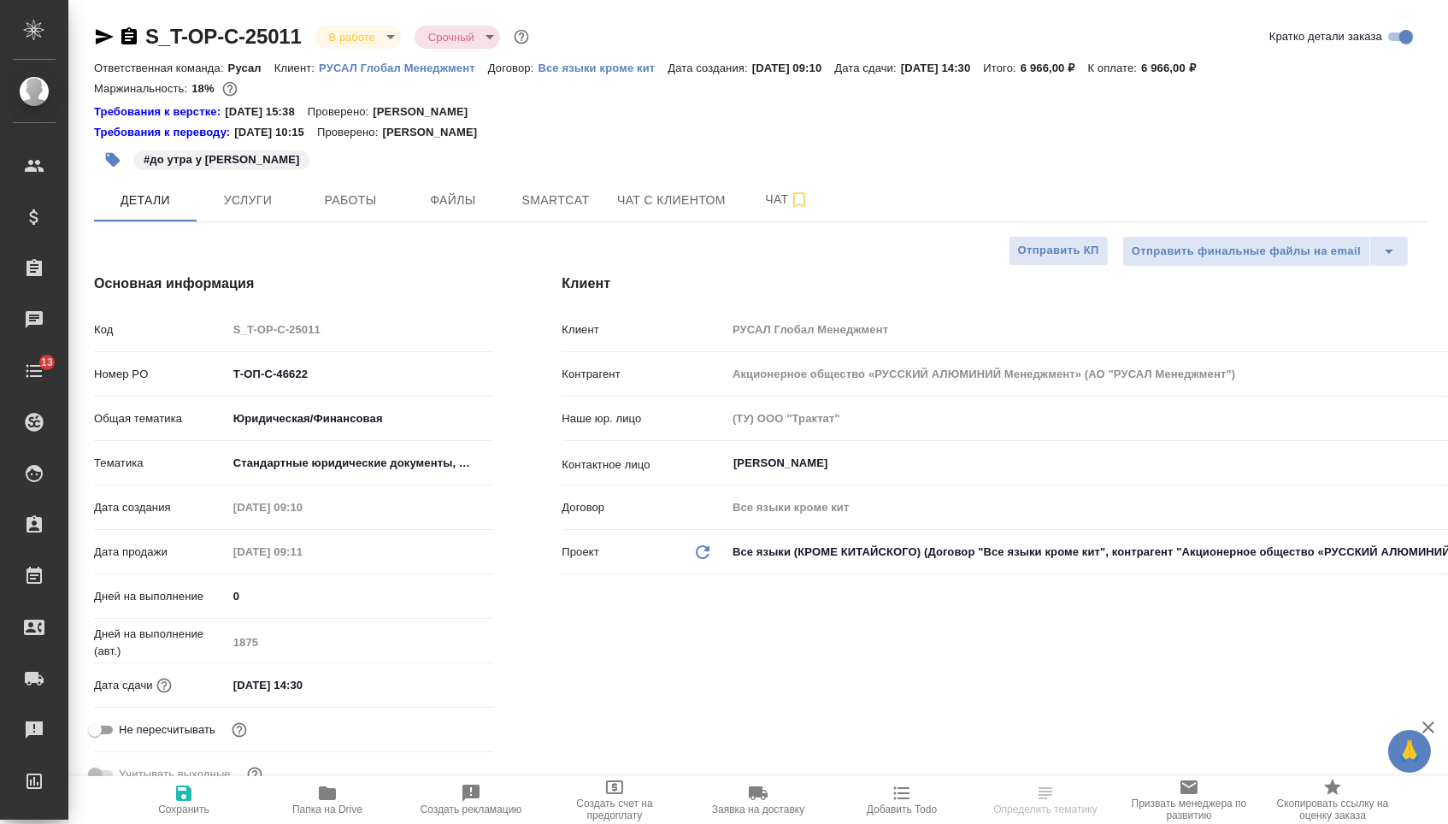
type textarea "x"
type input "[PERSON_NAME]"
type textarea "x"
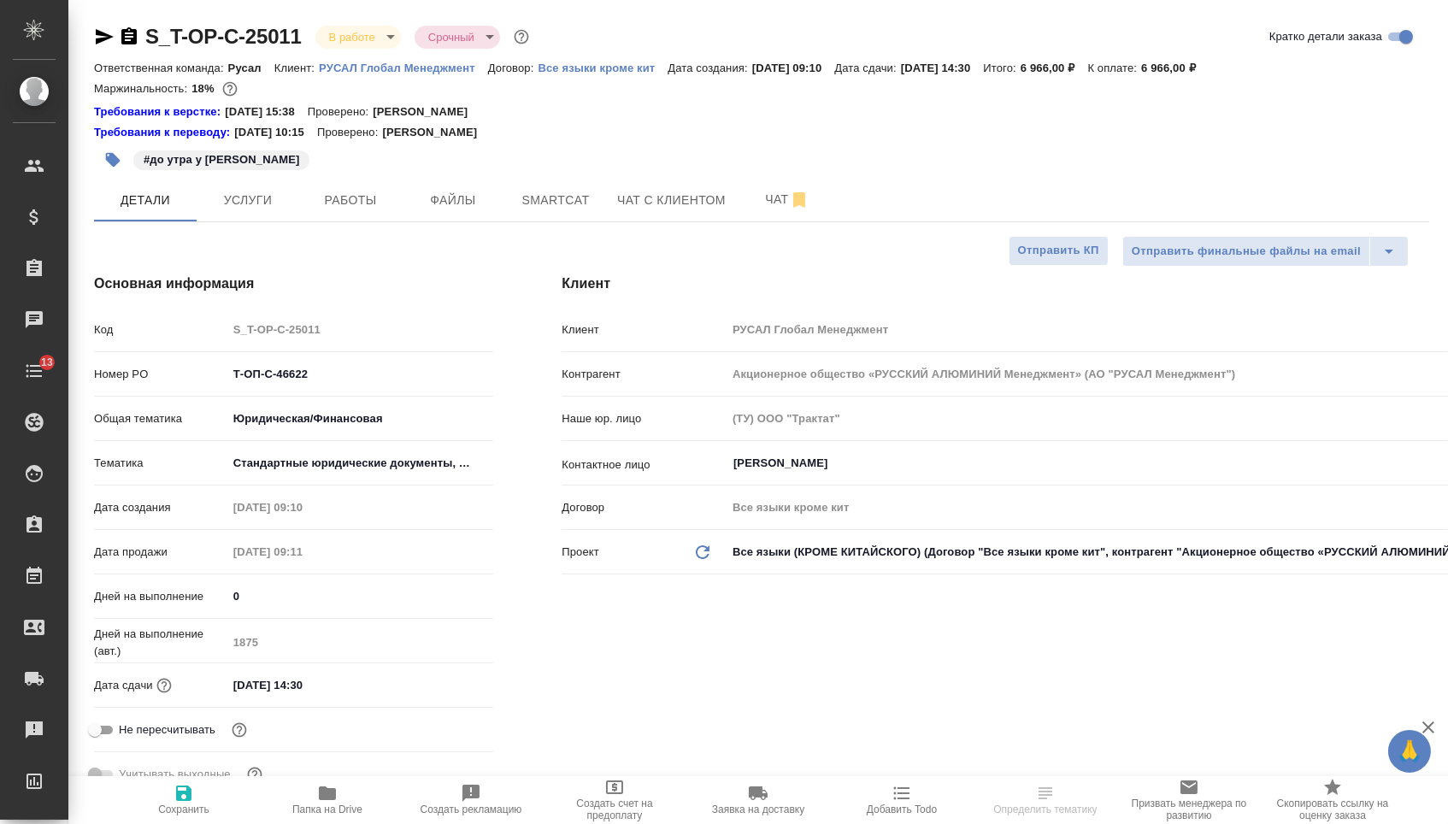
click at [305, 698] on input "[DATE] 14:30" at bounding box center [302, 685] width 150 height 25
click at [468, 692] on div at bounding box center [463, 684] width 60 height 21
click at [458, 692] on div at bounding box center [463, 685] width 60 height 21
click at [435, 688] on icon "button" at bounding box center [443, 685] width 21 height 21
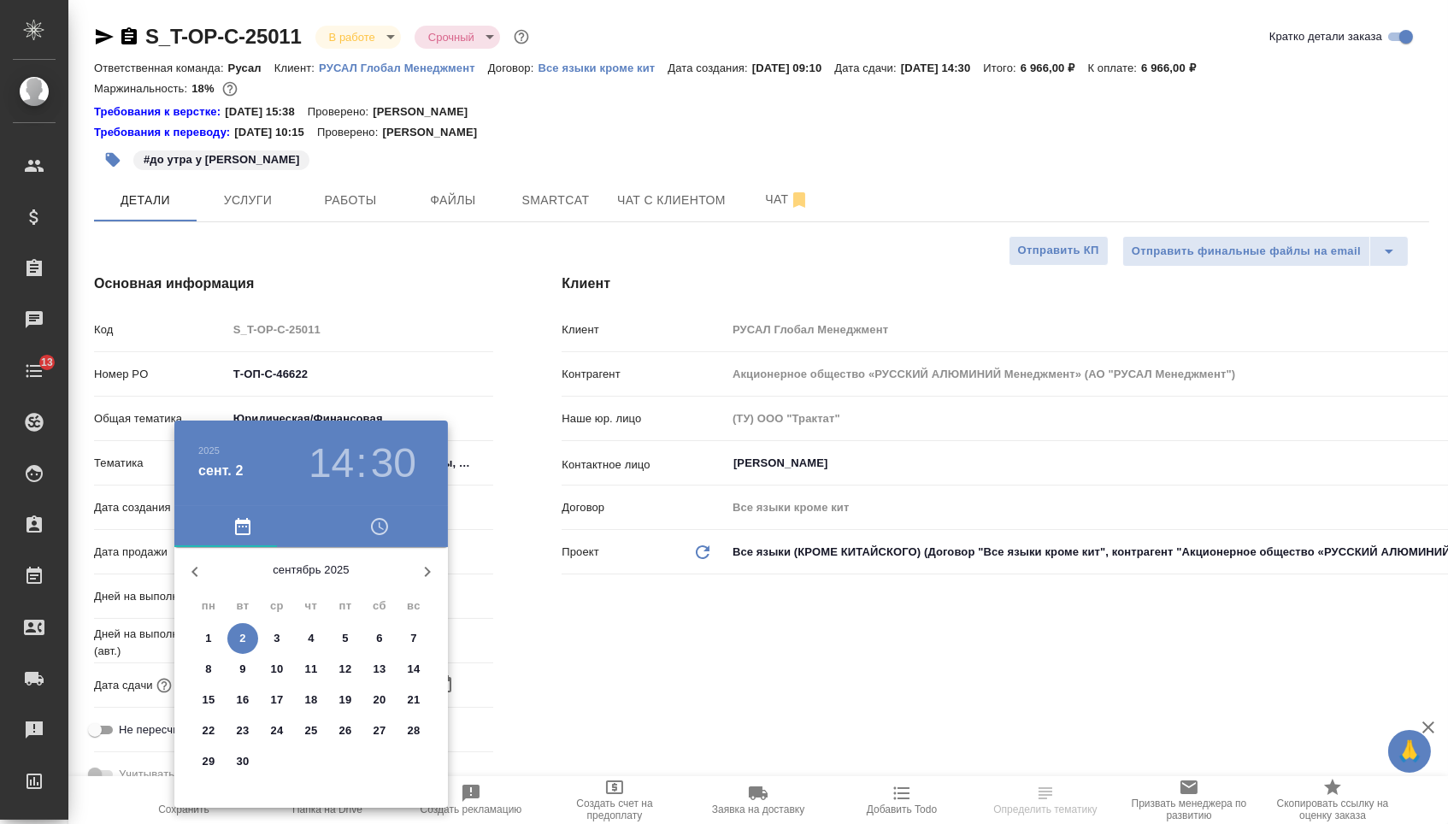
click at [270, 639] on span "3" at bounding box center [277, 638] width 31 height 17
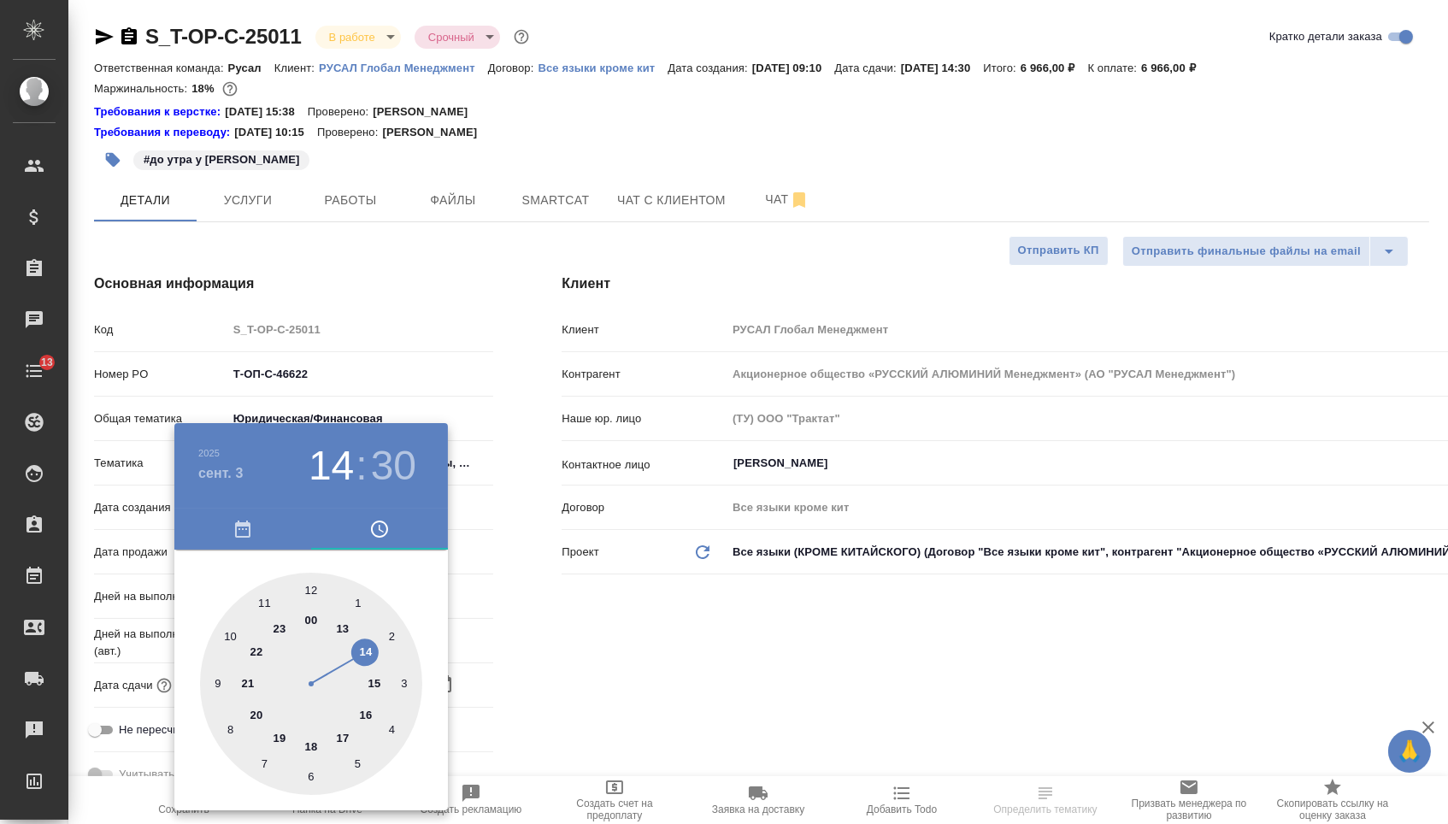
type input "03.09.2025 14:30"
type textarea "x"
click at [215, 675] on div at bounding box center [311, 684] width 222 height 222
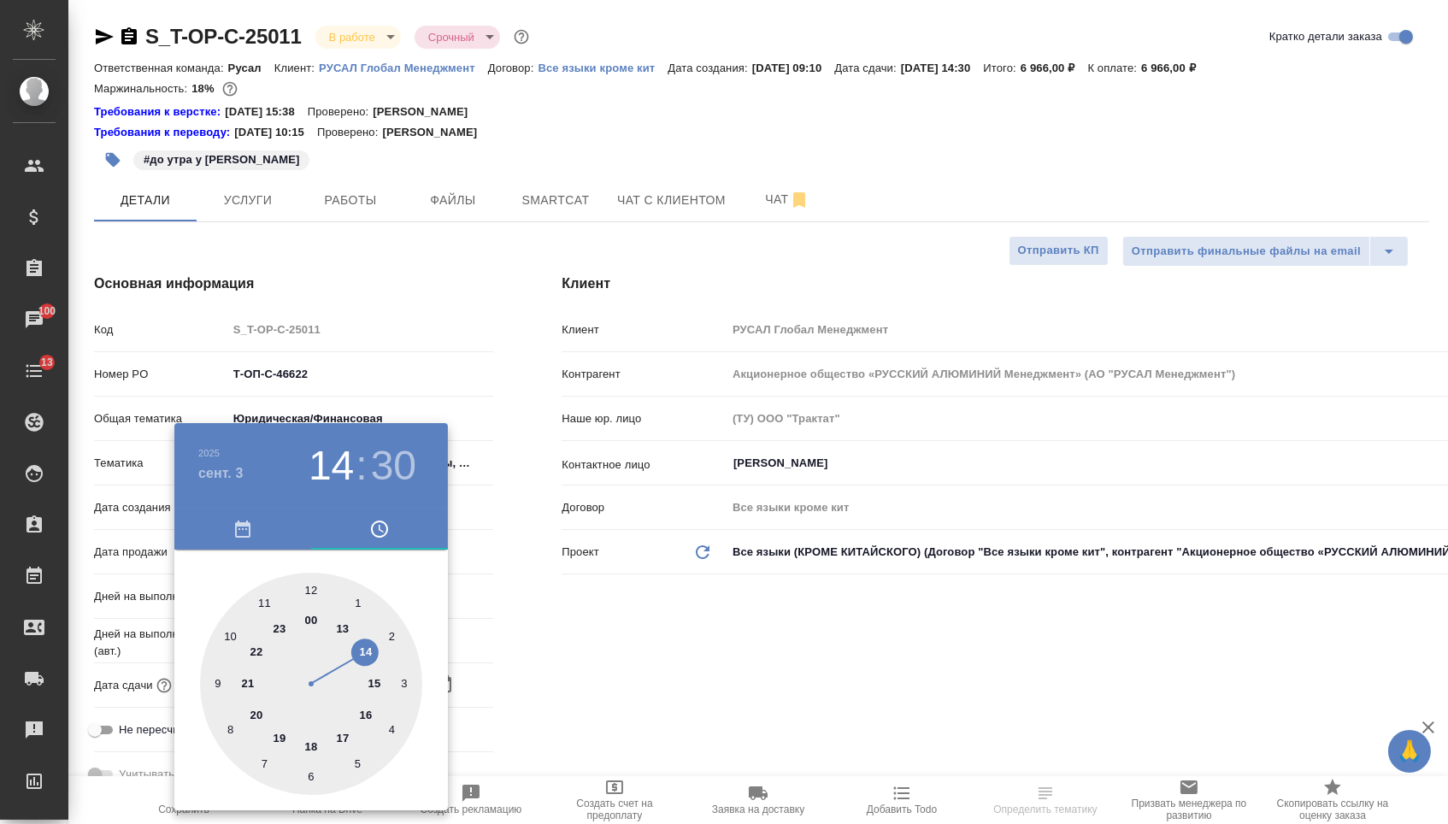
type input "03.09.2025 09:30"
type textarea "x"
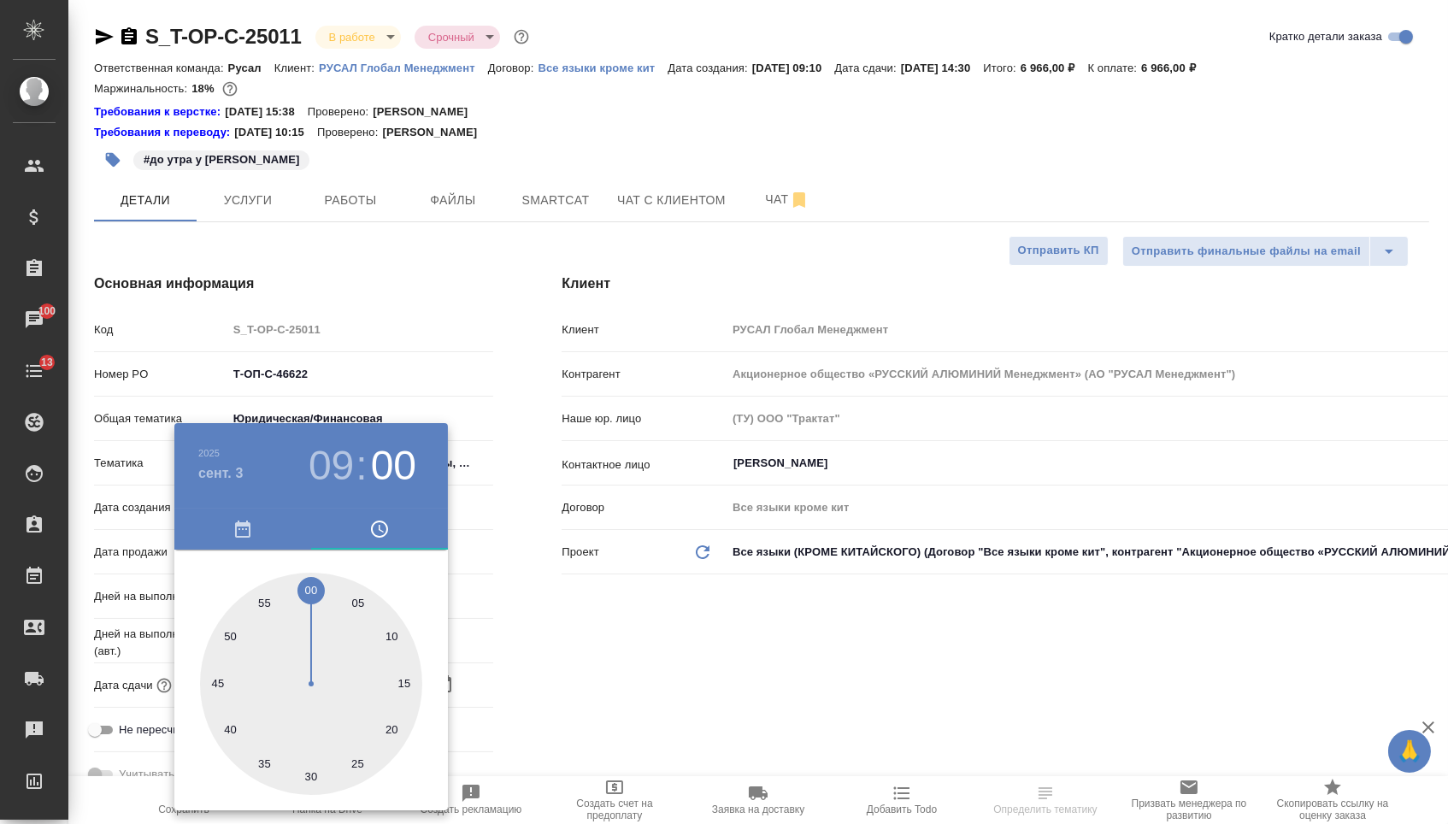
type textarea "x"
click at [310, 580] on div at bounding box center [311, 684] width 222 height 222
type input "03.09.2025 09:00"
type textarea "x"
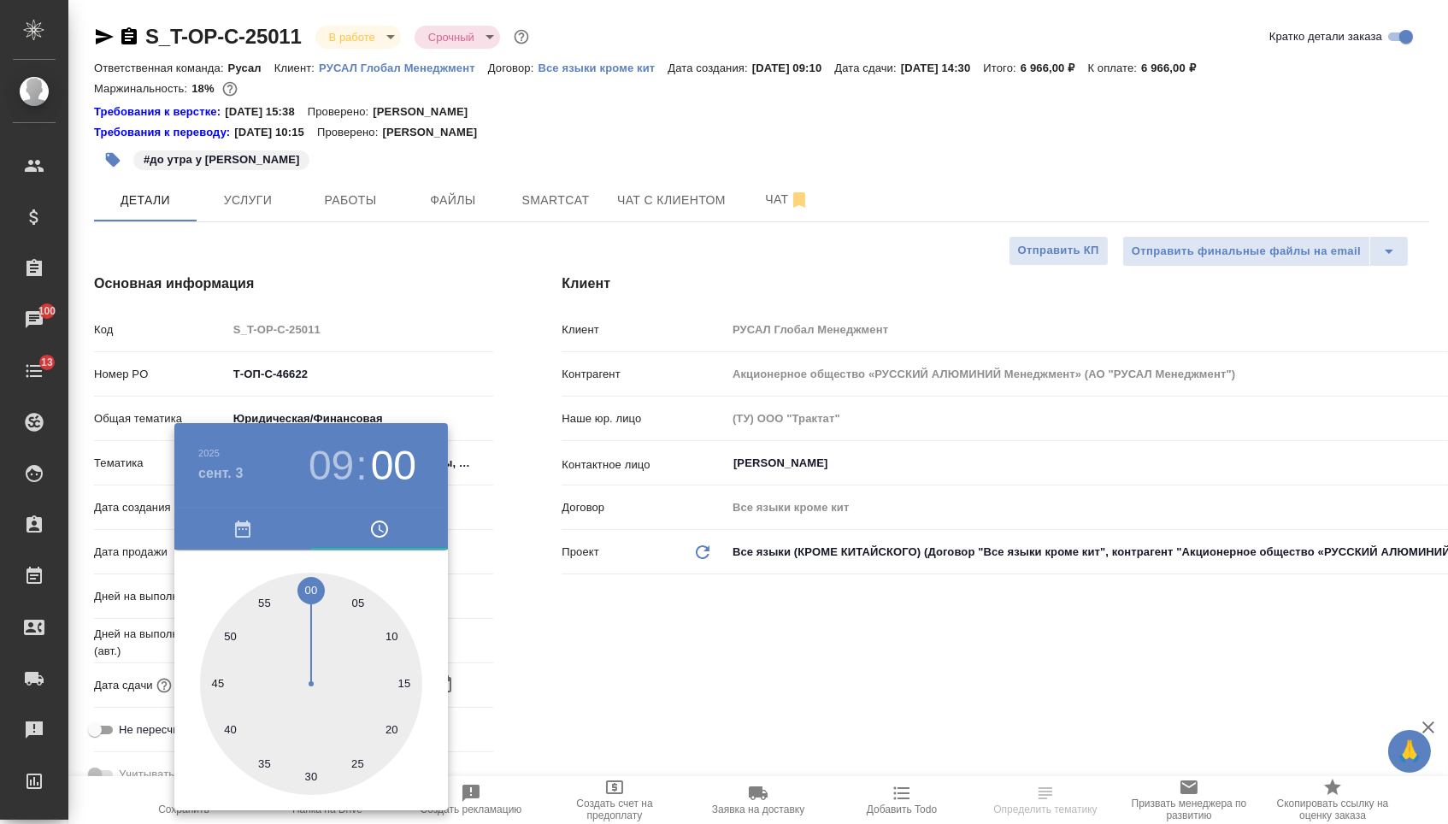
type textarea "x"
click at [523, 619] on div at bounding box center [724, 412] width 1448 height 824
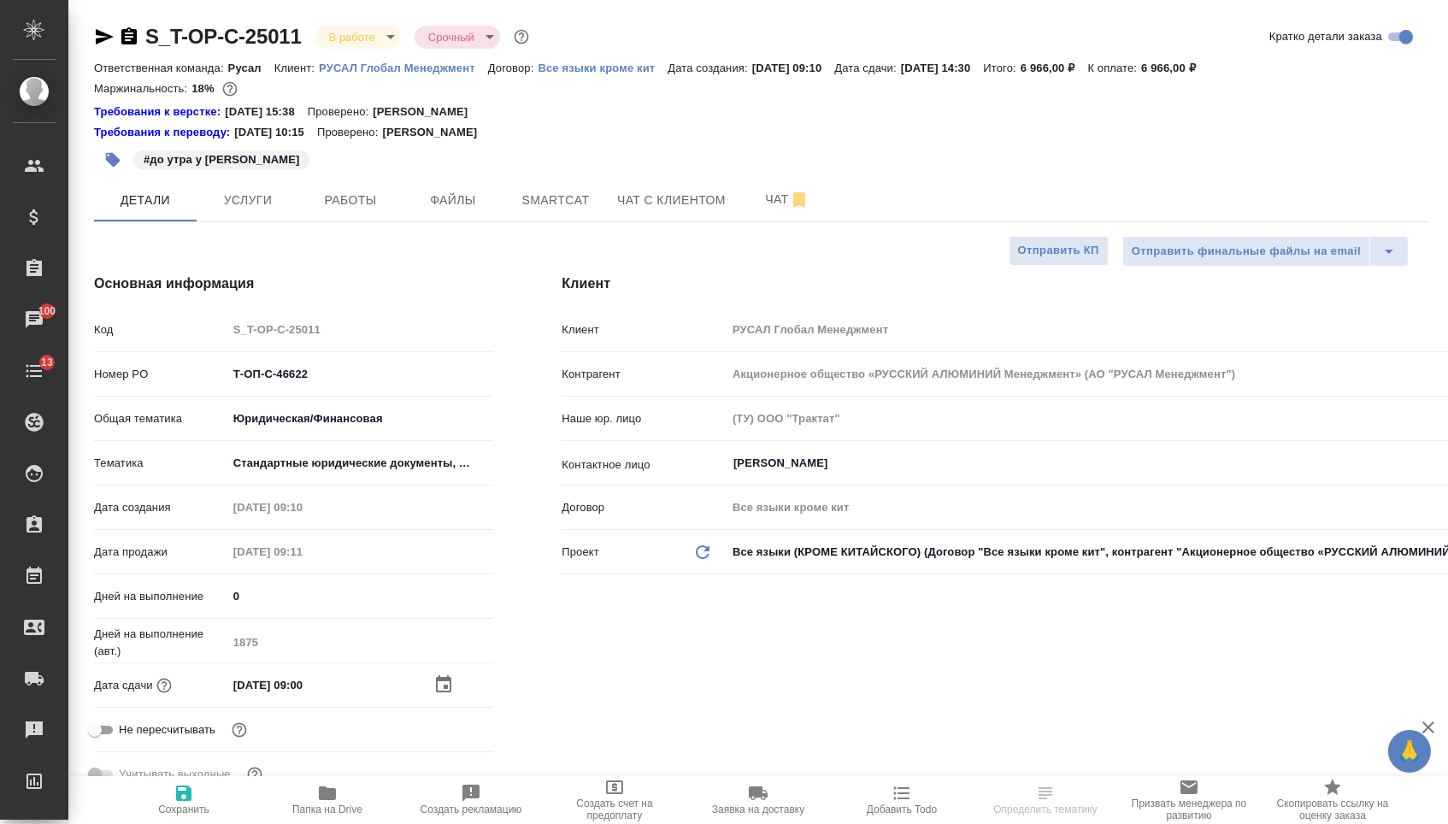
click at [145, 823] on button "Сохранить" at bounding box center [184, 800] width 144 height 48
type textarea "x"
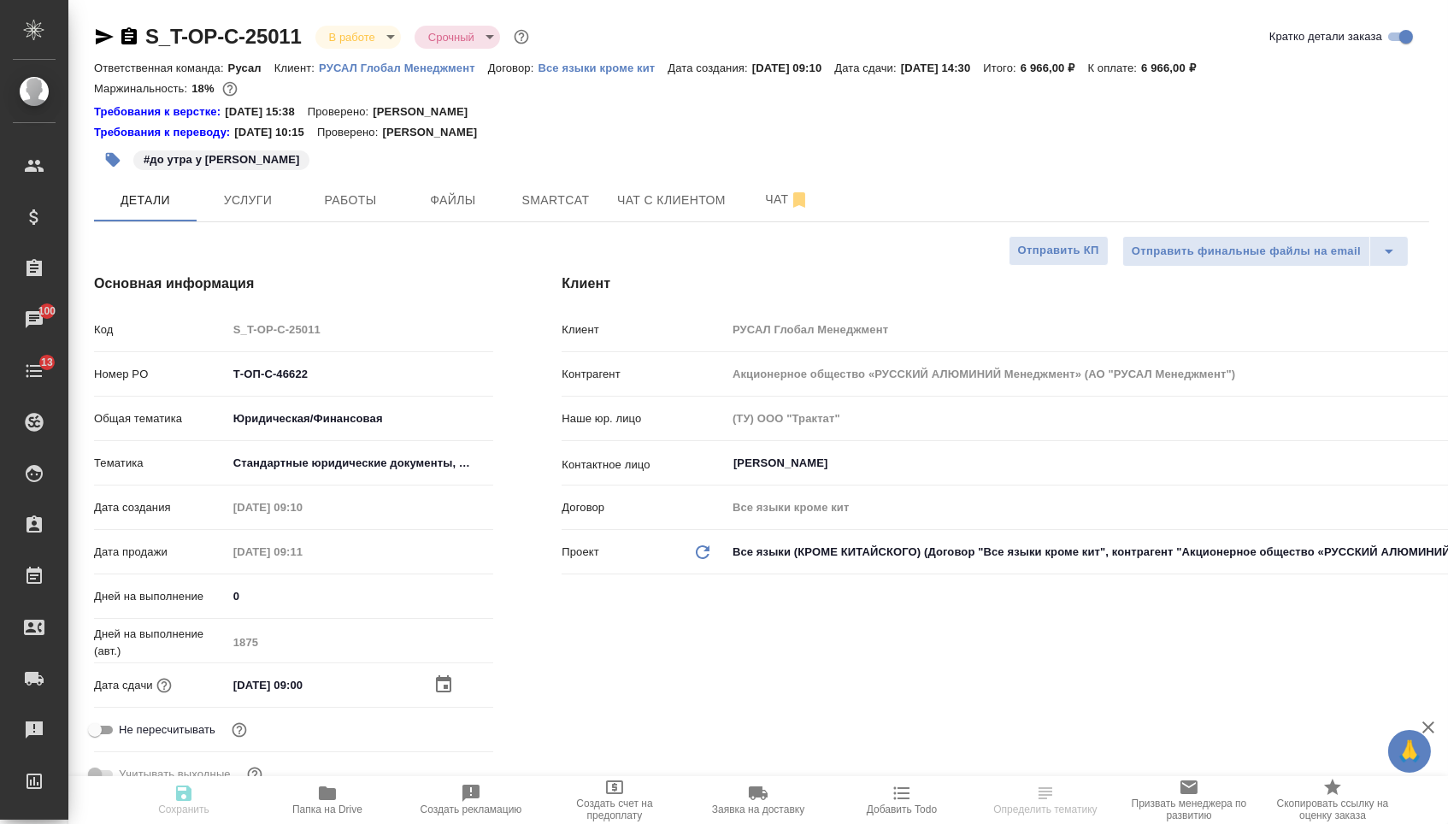
type textarea "x"
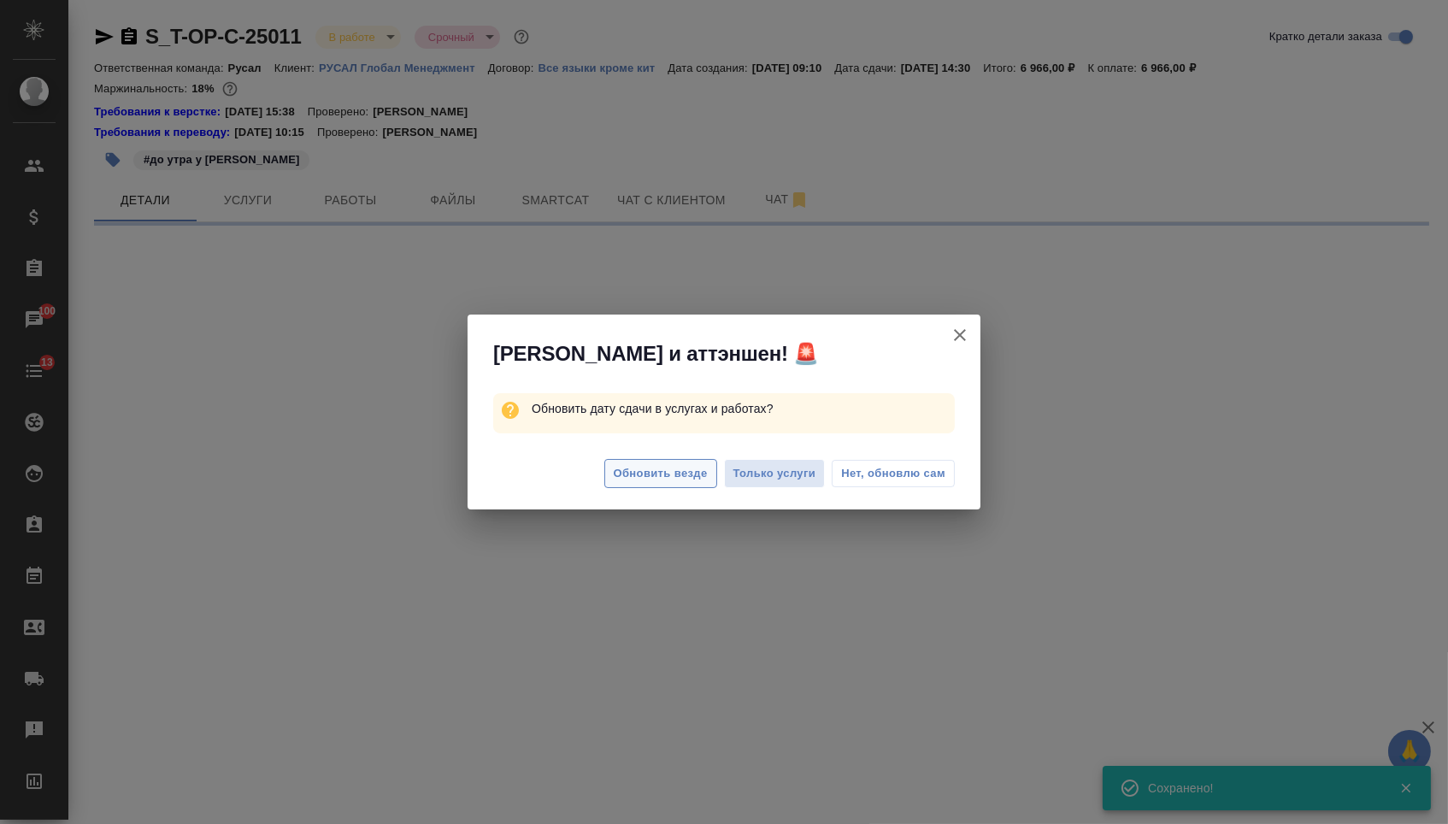
select select "RU"
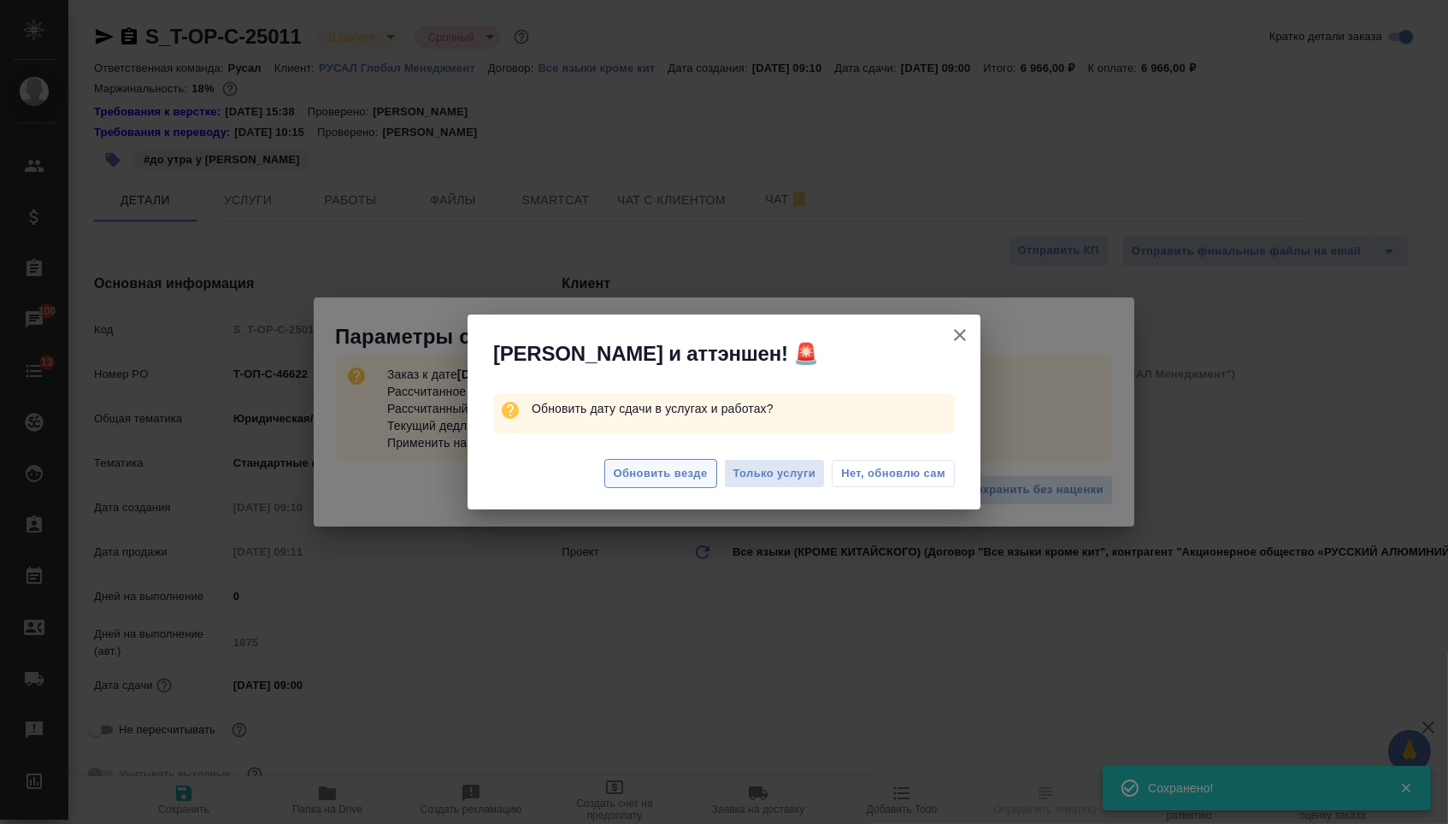
type textarea "x"
click at [680, 471] on span "Обновить везде" at bounding box center [661, 474] width 94 height 20
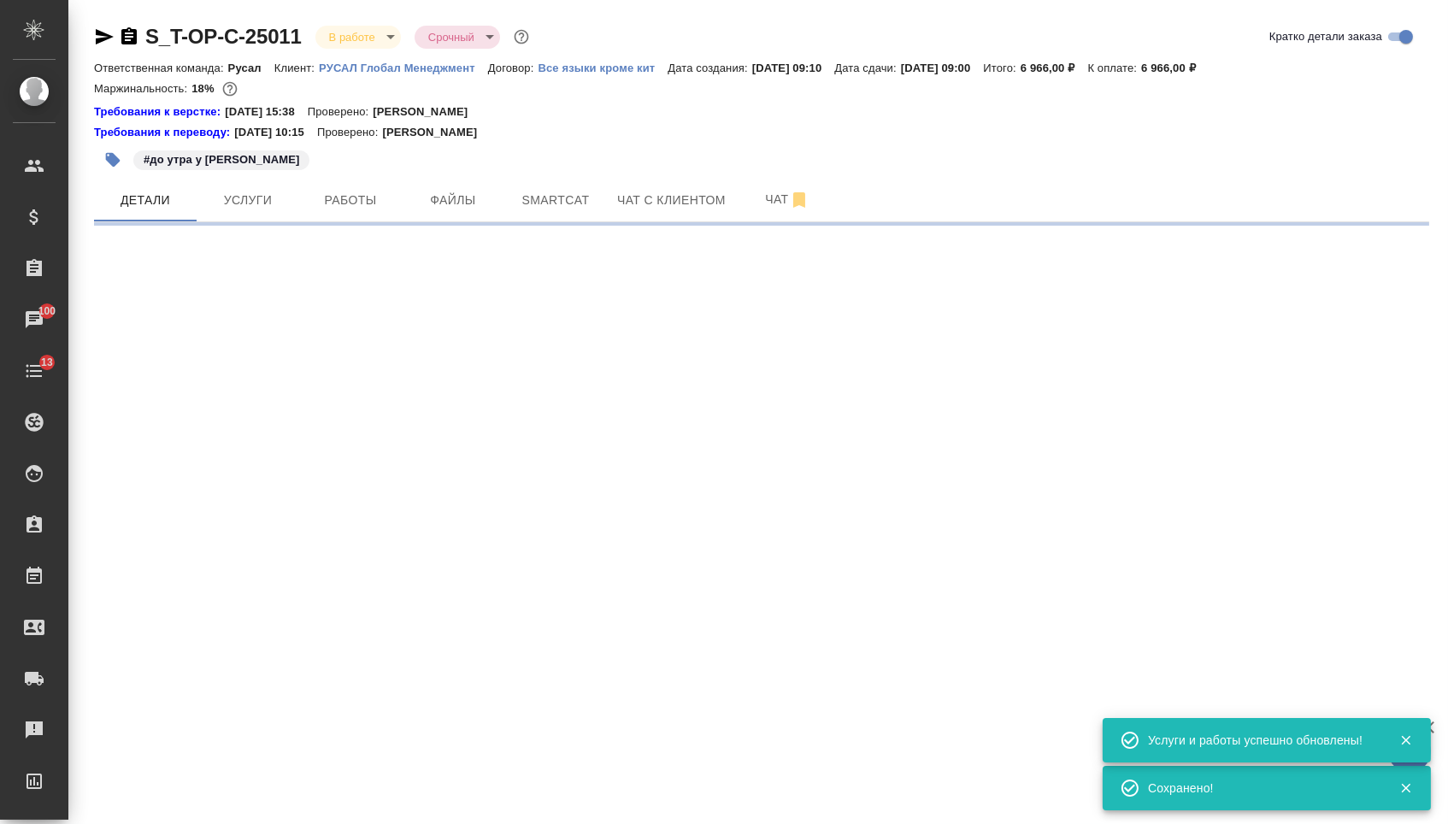
select select "RU"
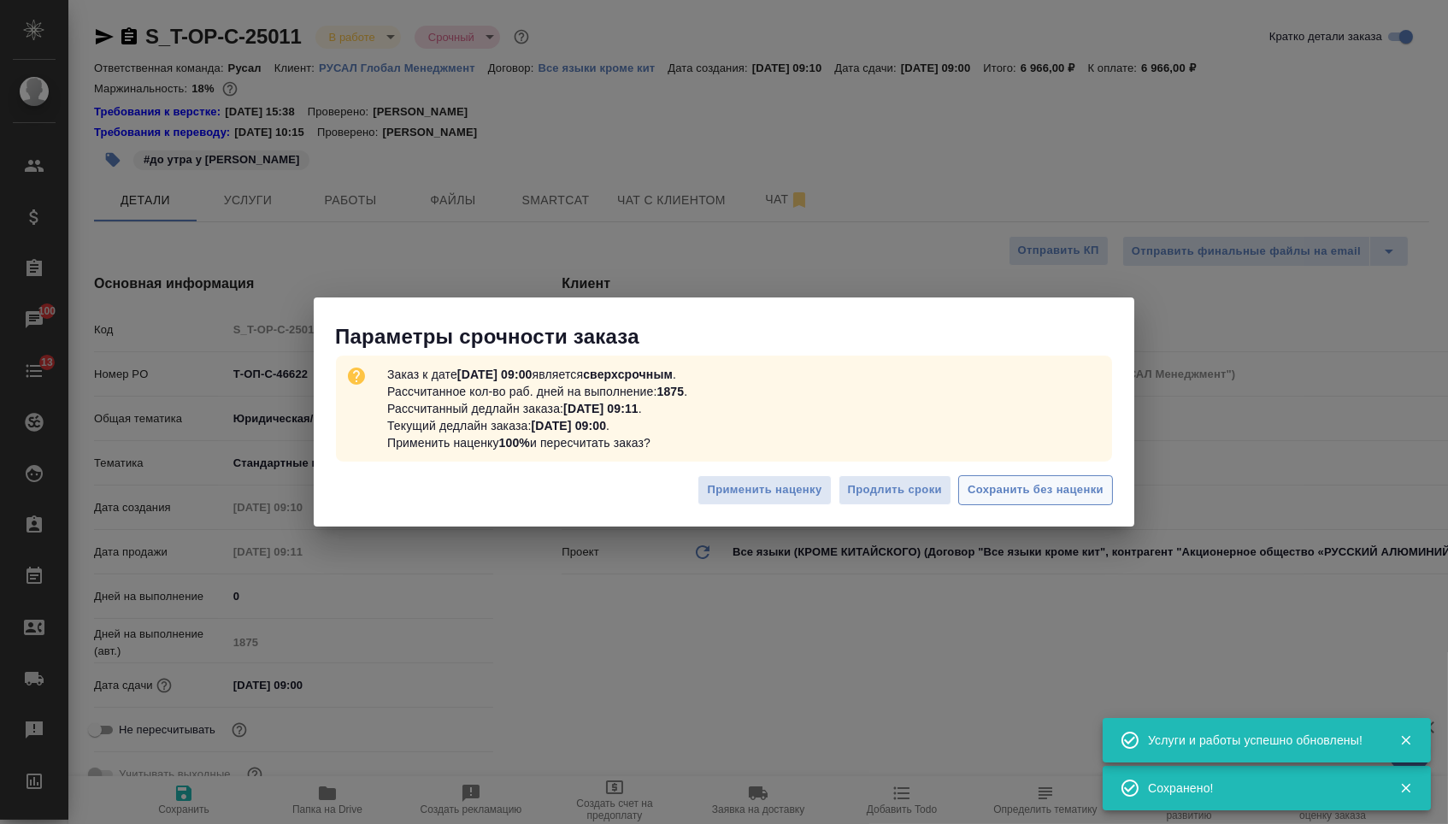
type textarea "x"
click at [1046, 494] on span "Сохранить без наценки" at bounding box center [1036, 490] width 136 height 20
type textarea "x"
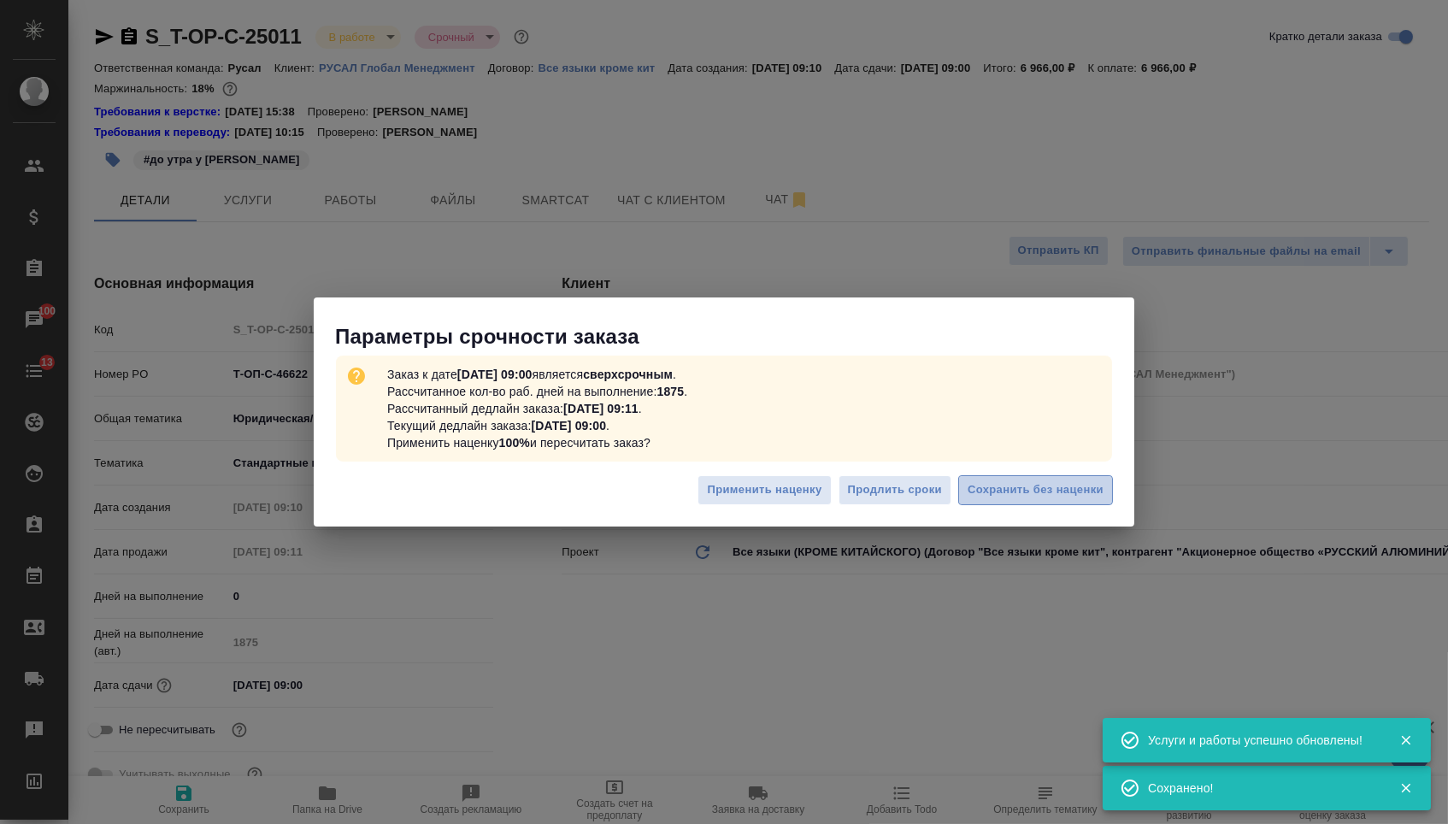
type textarea "x"
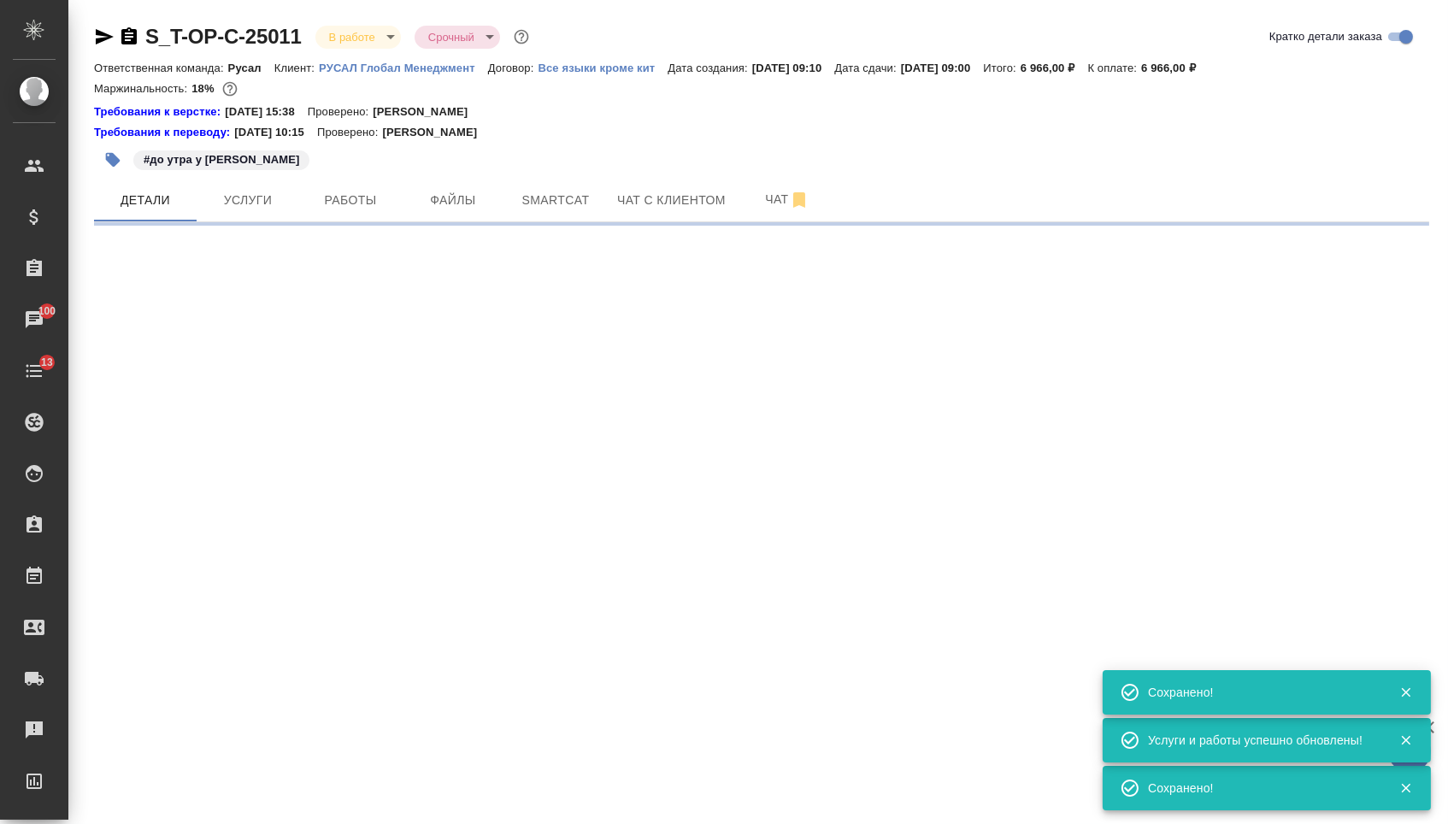
select select "RU"
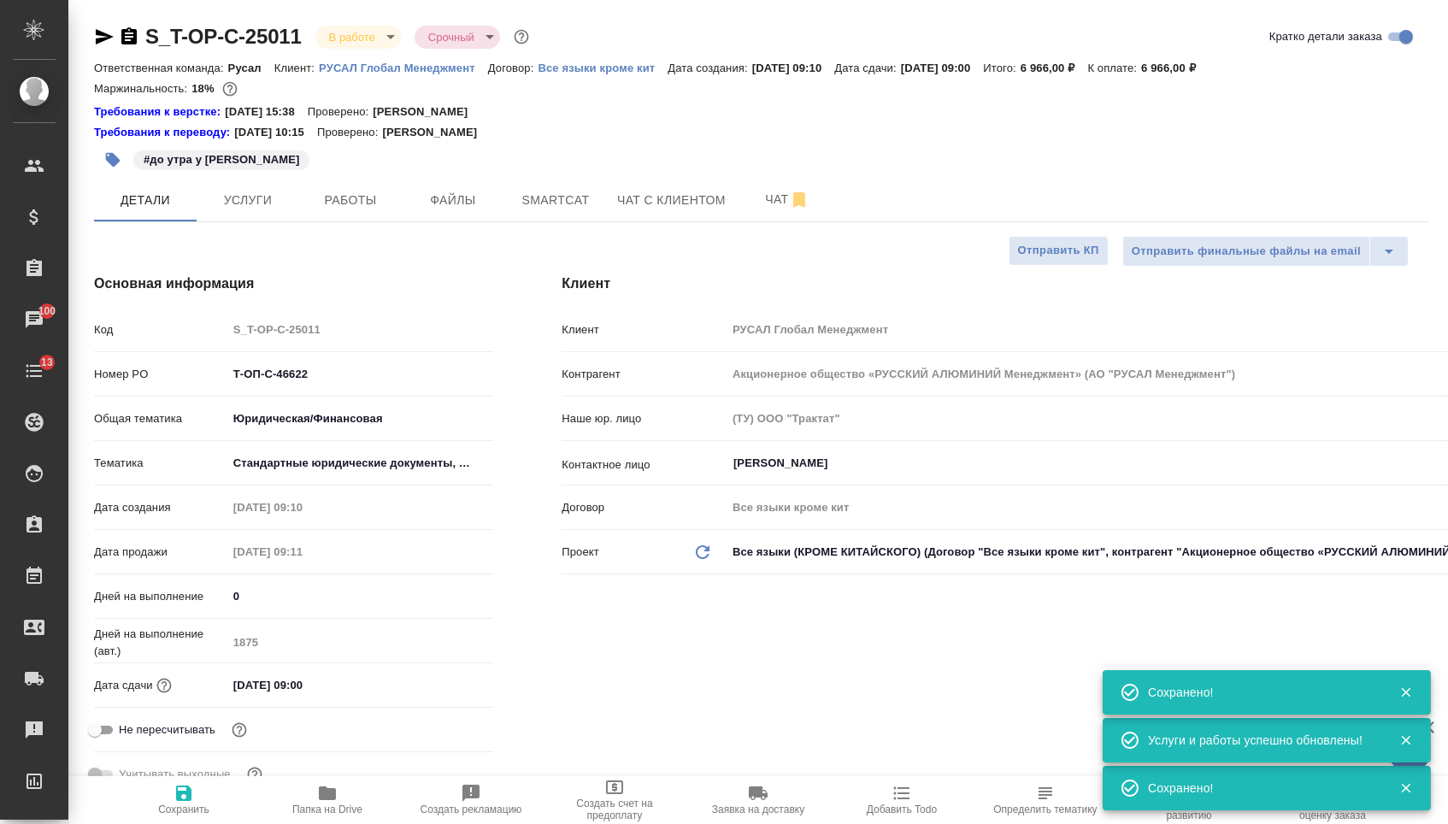
type textarea "x"
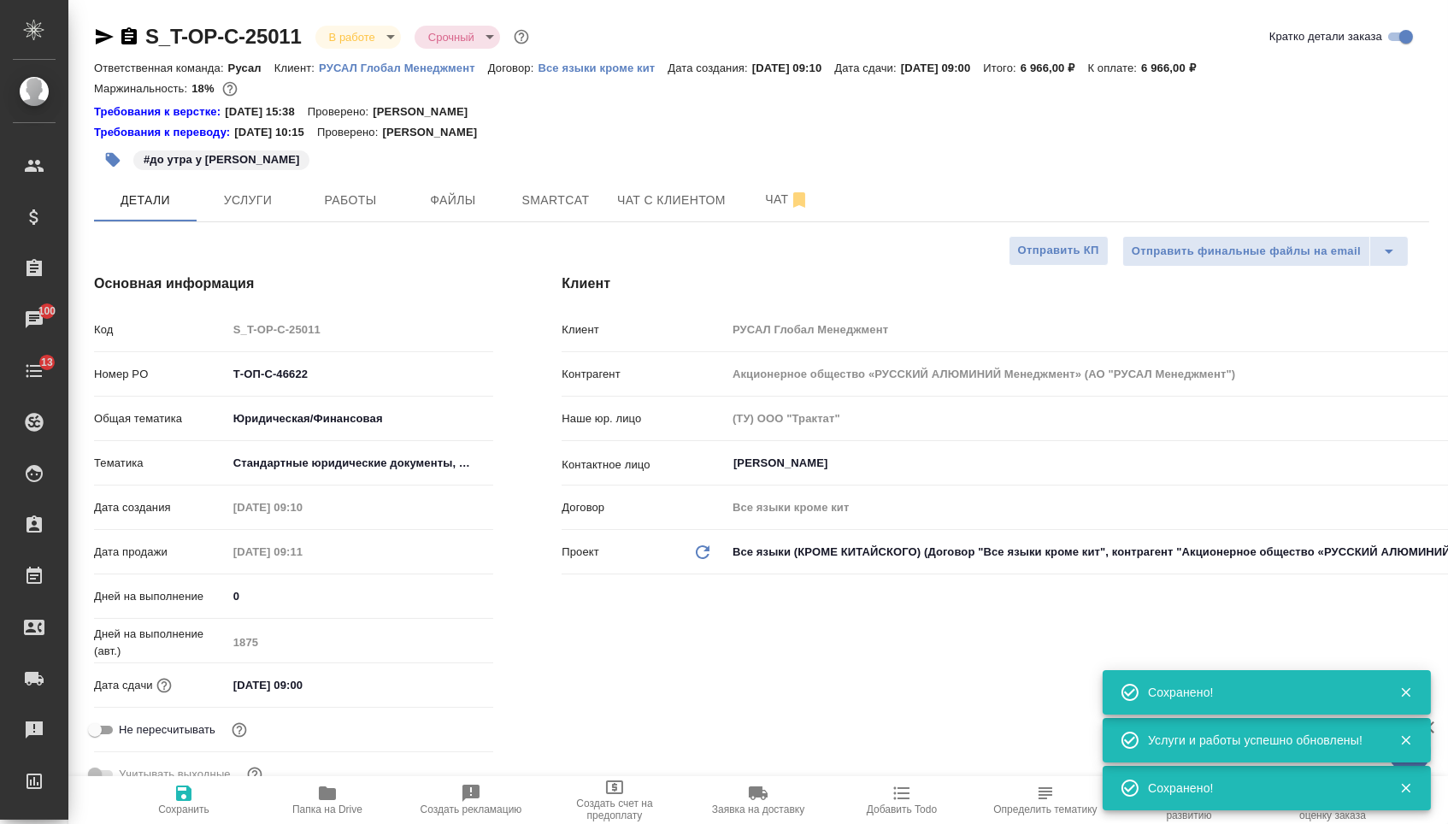
type textarea "x"
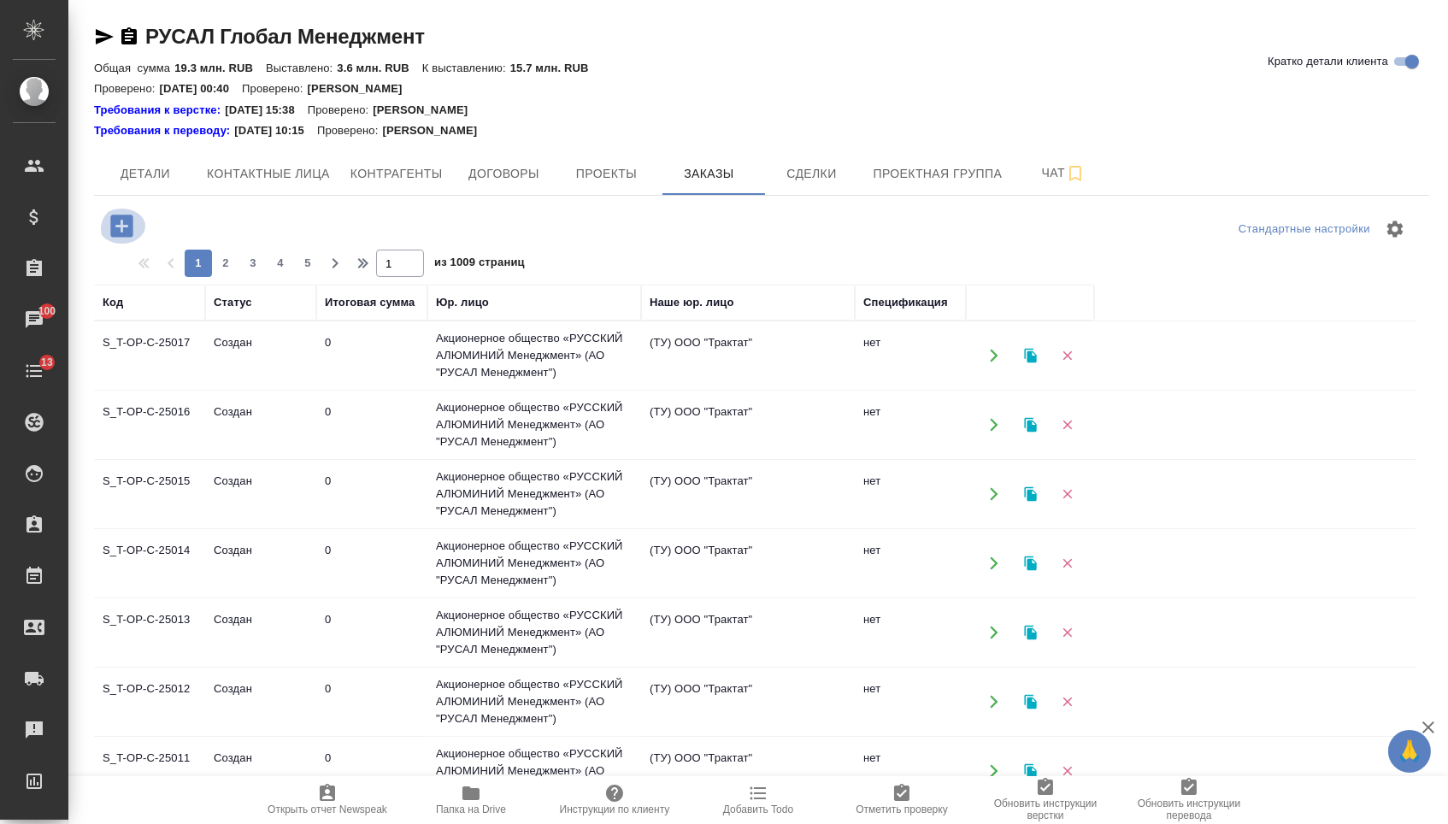
click at [121, 235] on icon "button" at bounding box center [121, 226] width 22 height 22
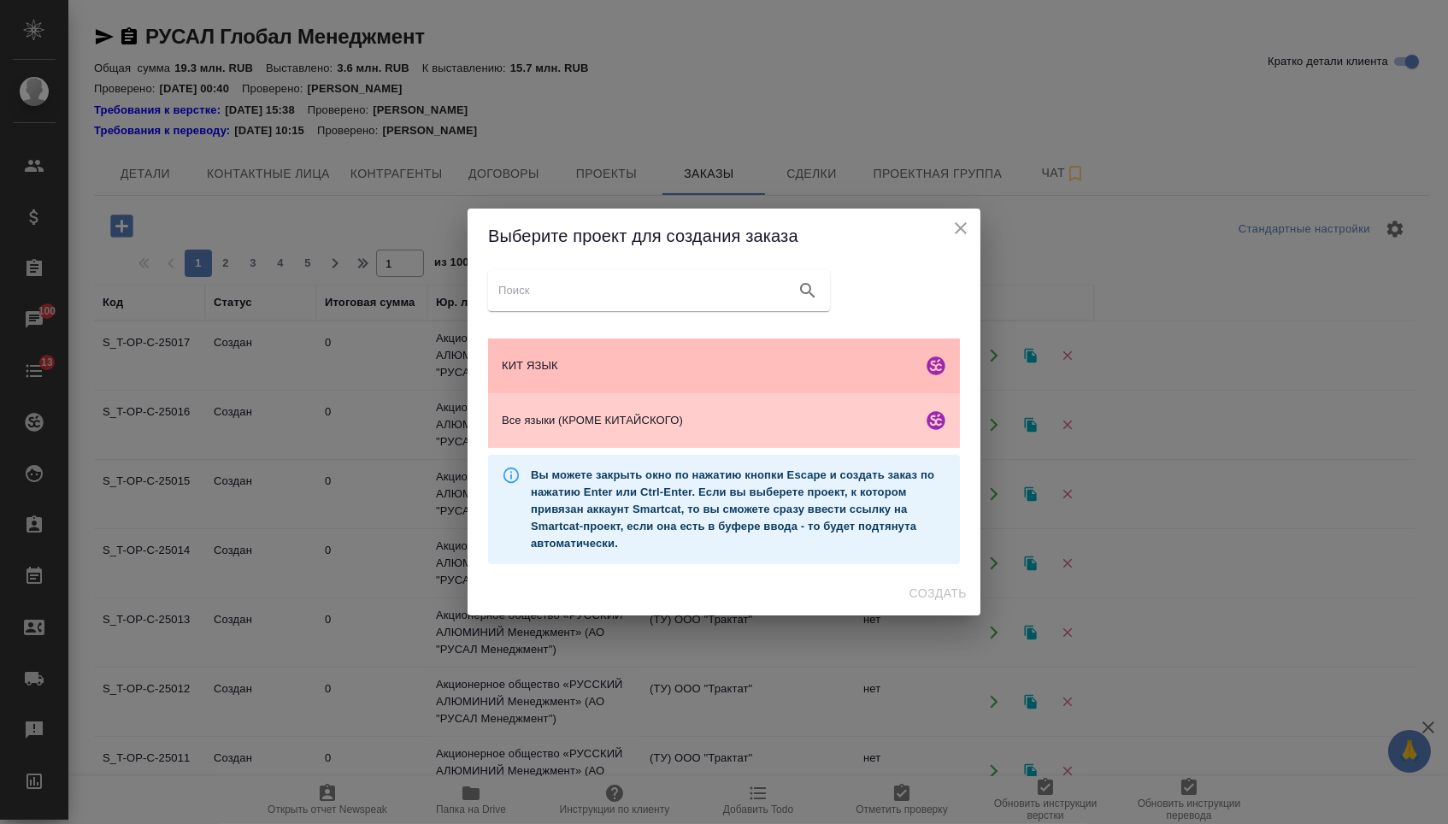
click at [626, 369] on span "КИТ ЯЗЫК" at bounding box center [709, 365] width 414 height 17
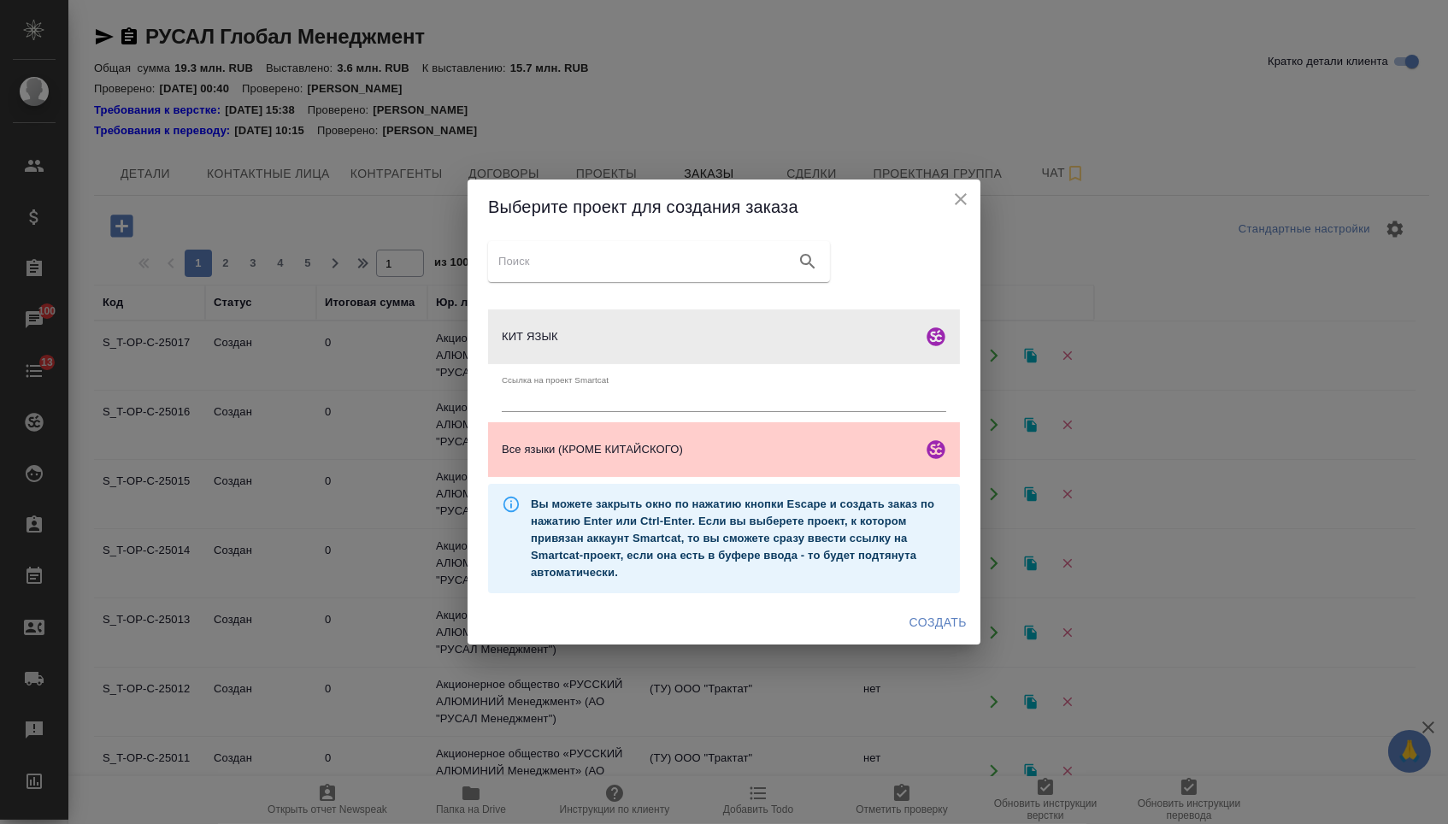
click at [927, 619] on span "Создать" at bounding box center [938, 622] width 57 height 21
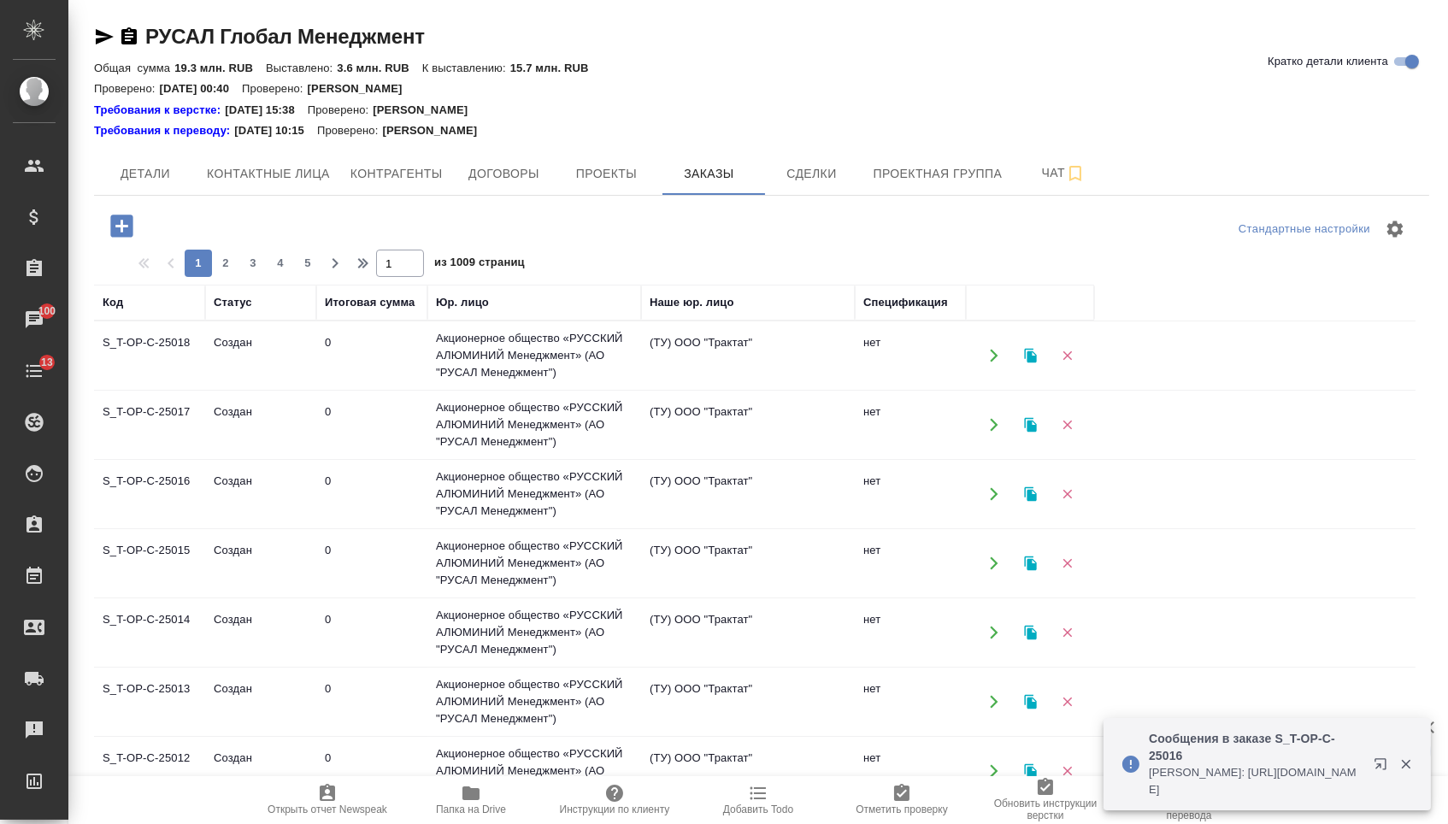
click at [119, 227] on icon "button" at bounding box center [122, 226] width 30 height 30
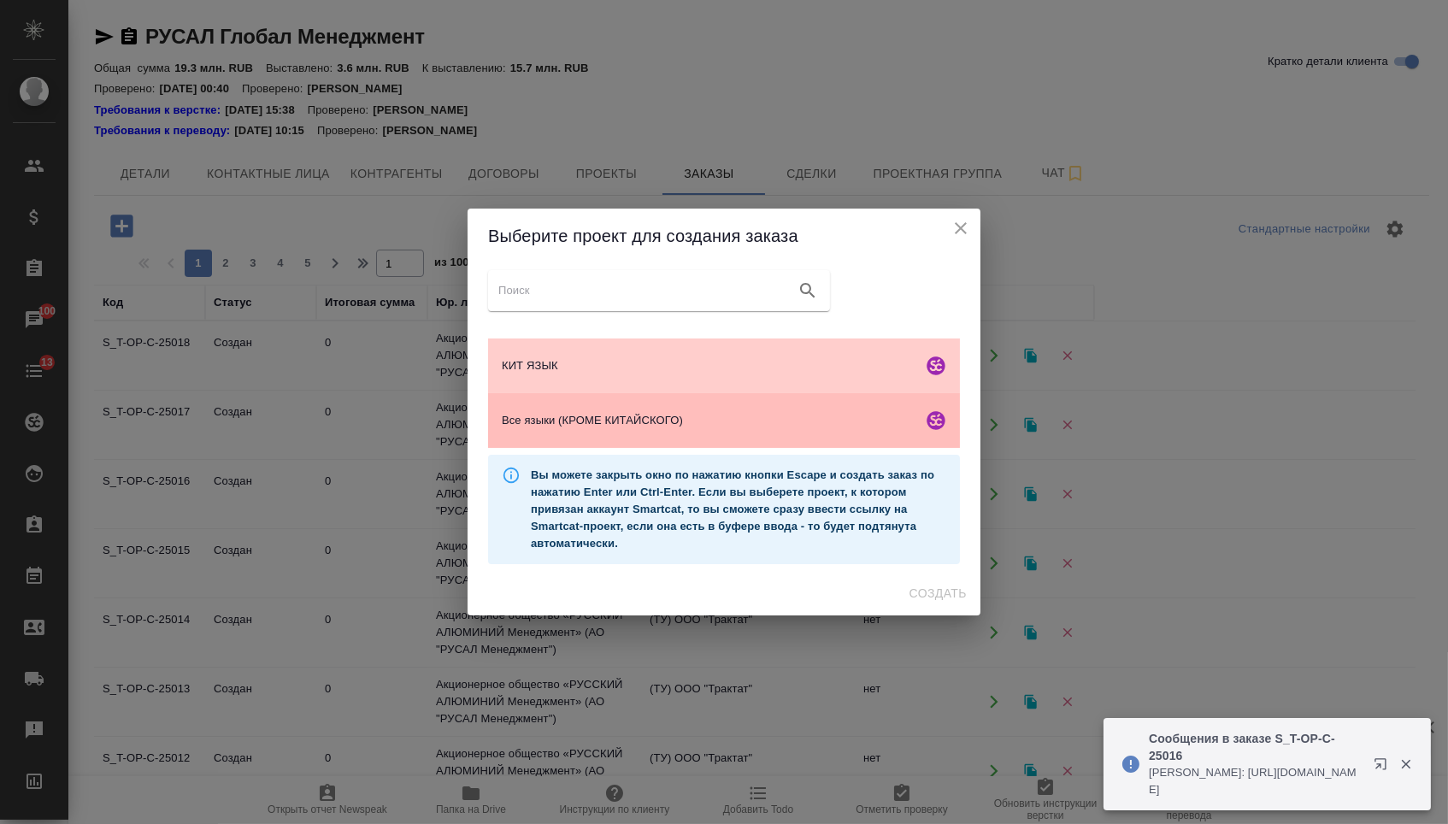
click at [571, 406] on div "Все языки (КРОМЕ КИТАЙСКОГО)" at bounding box center [724, 420] width 472 height 55
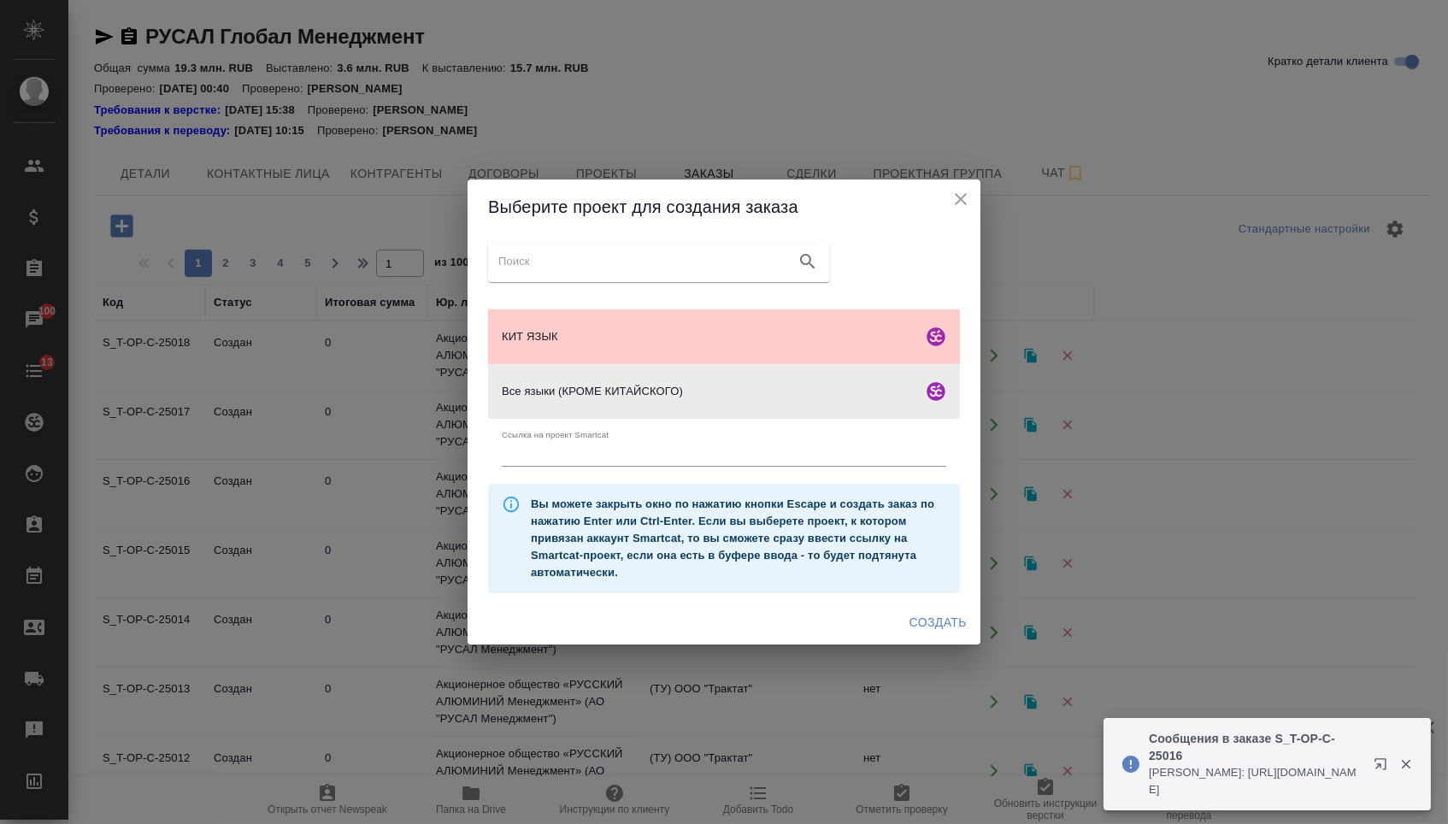
click at [944, 633] on span "Создать" at bounding box center [938, 622] width 57 height 21
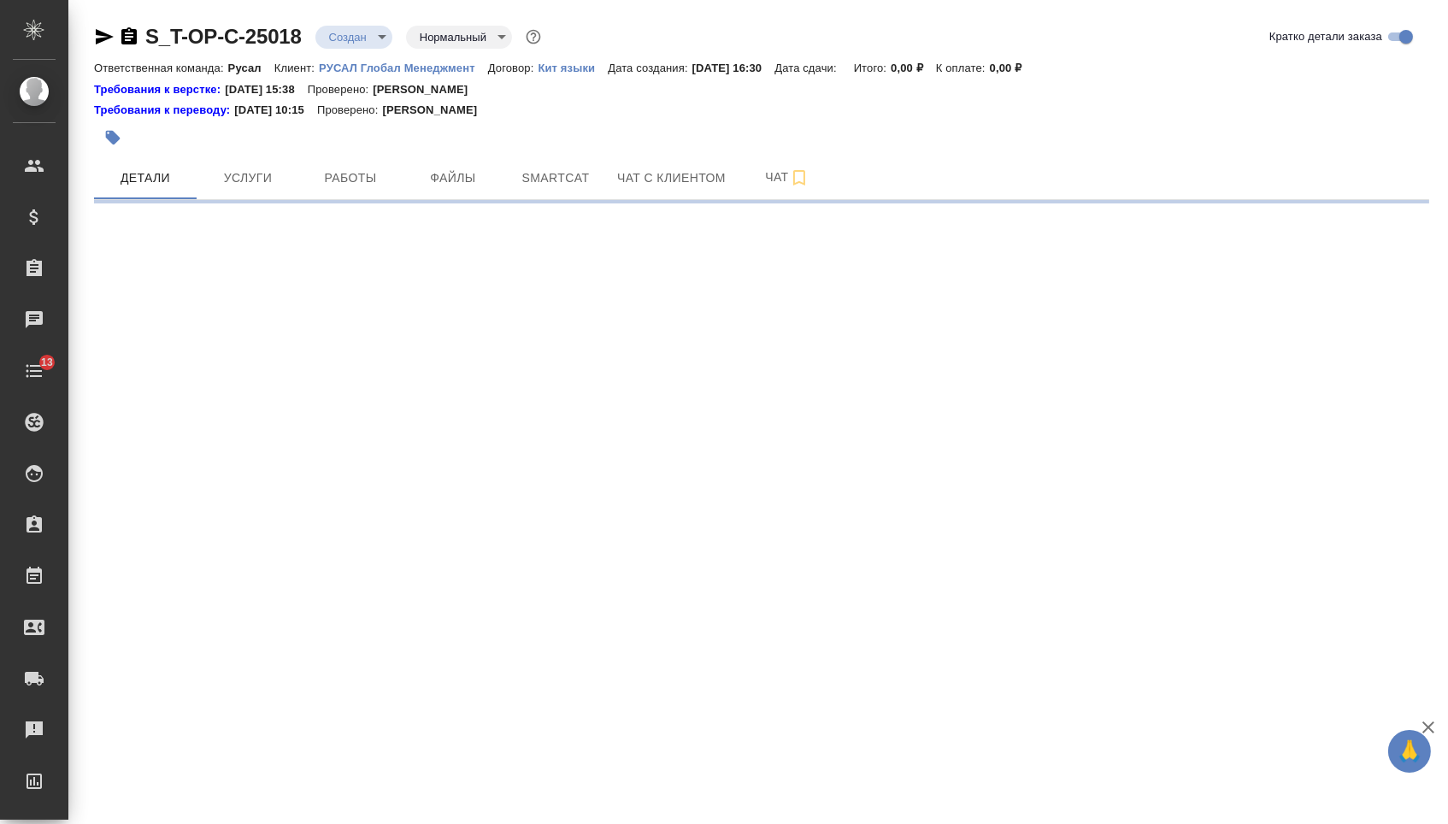
select select "RU"
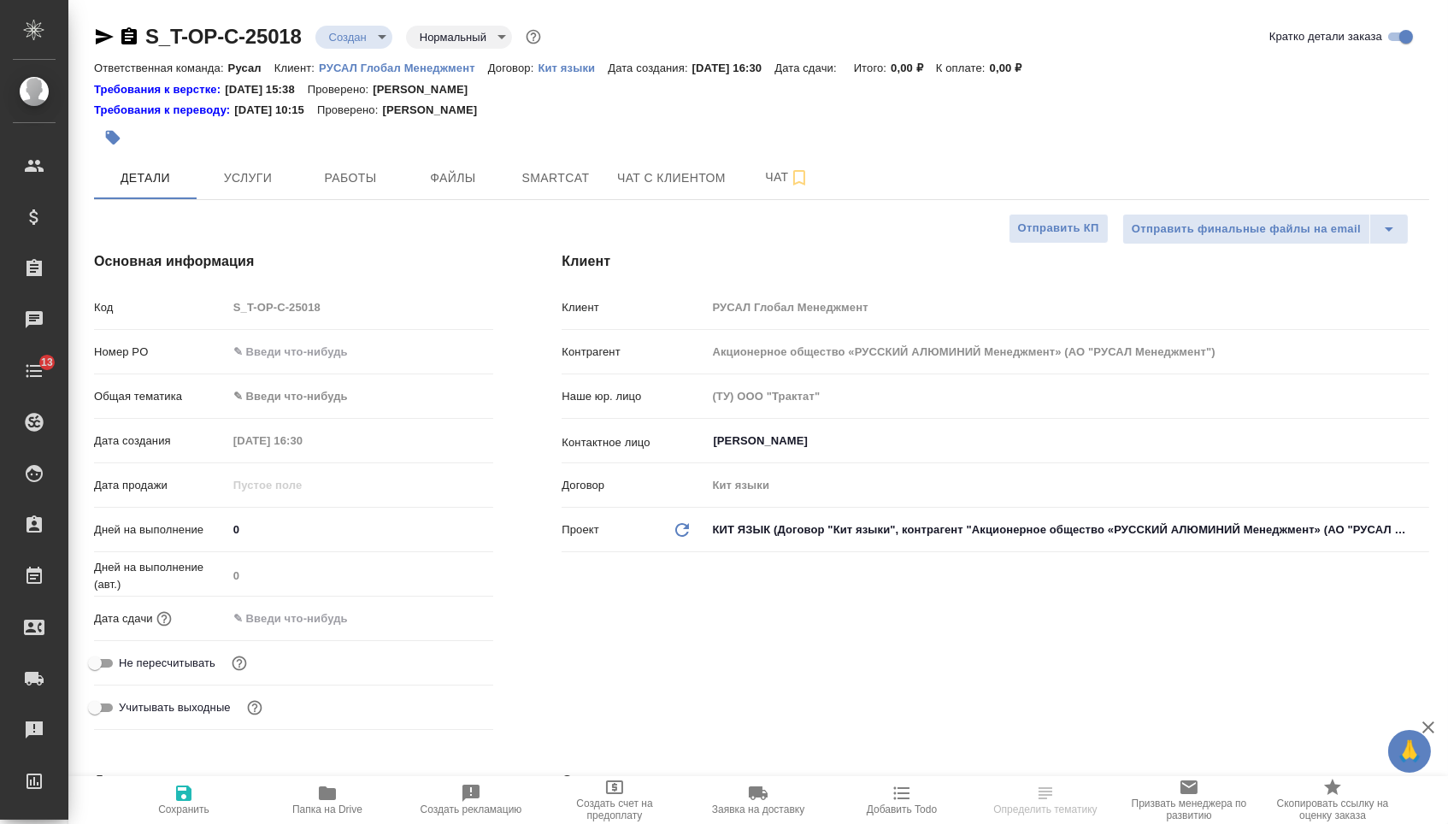
type textarea "x"
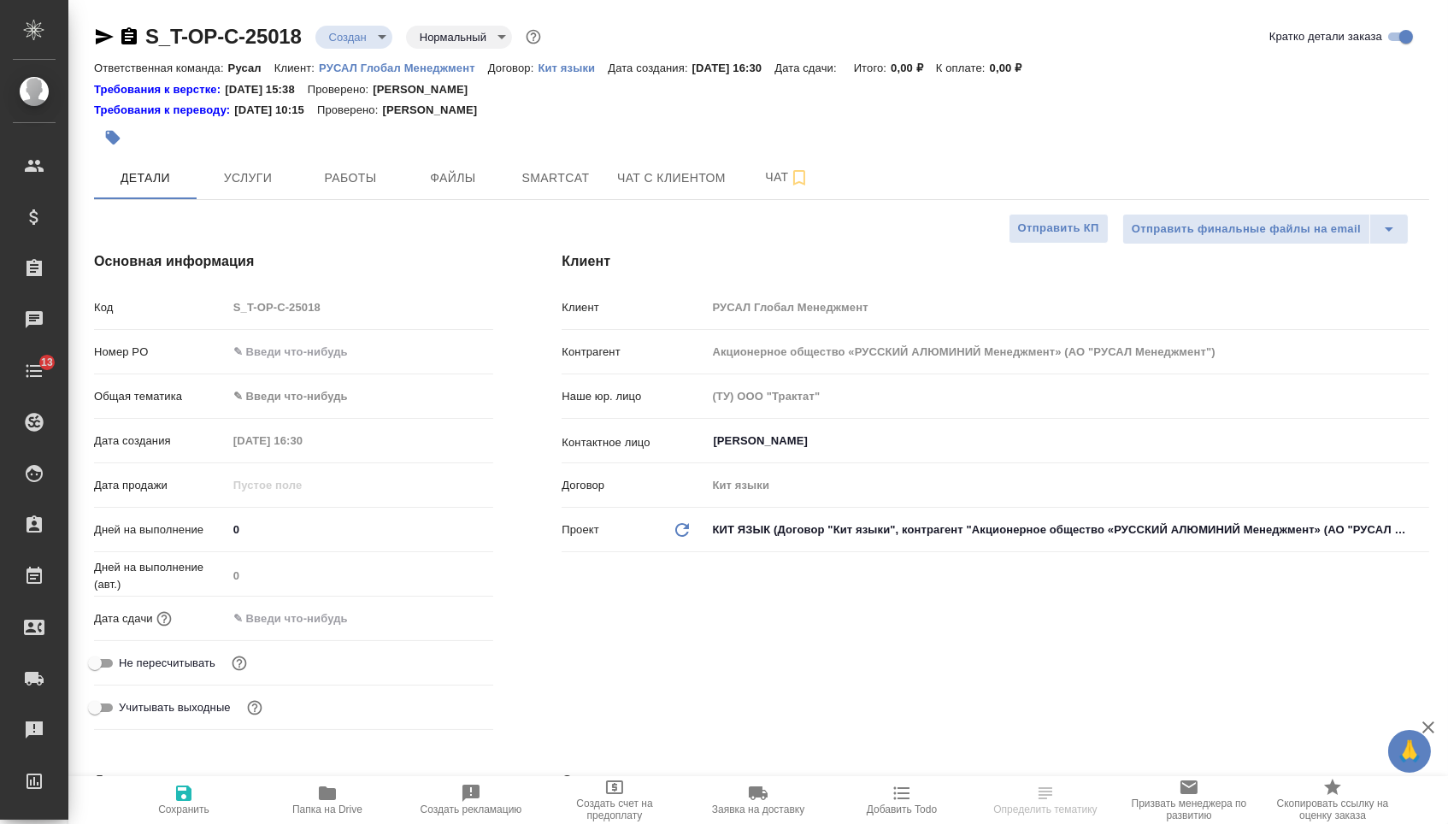
type textarea "x"
click at [310, 361] on input "text" at bounding box center [360, 351] width 267 height 25
type input "о"
type textarea "x"
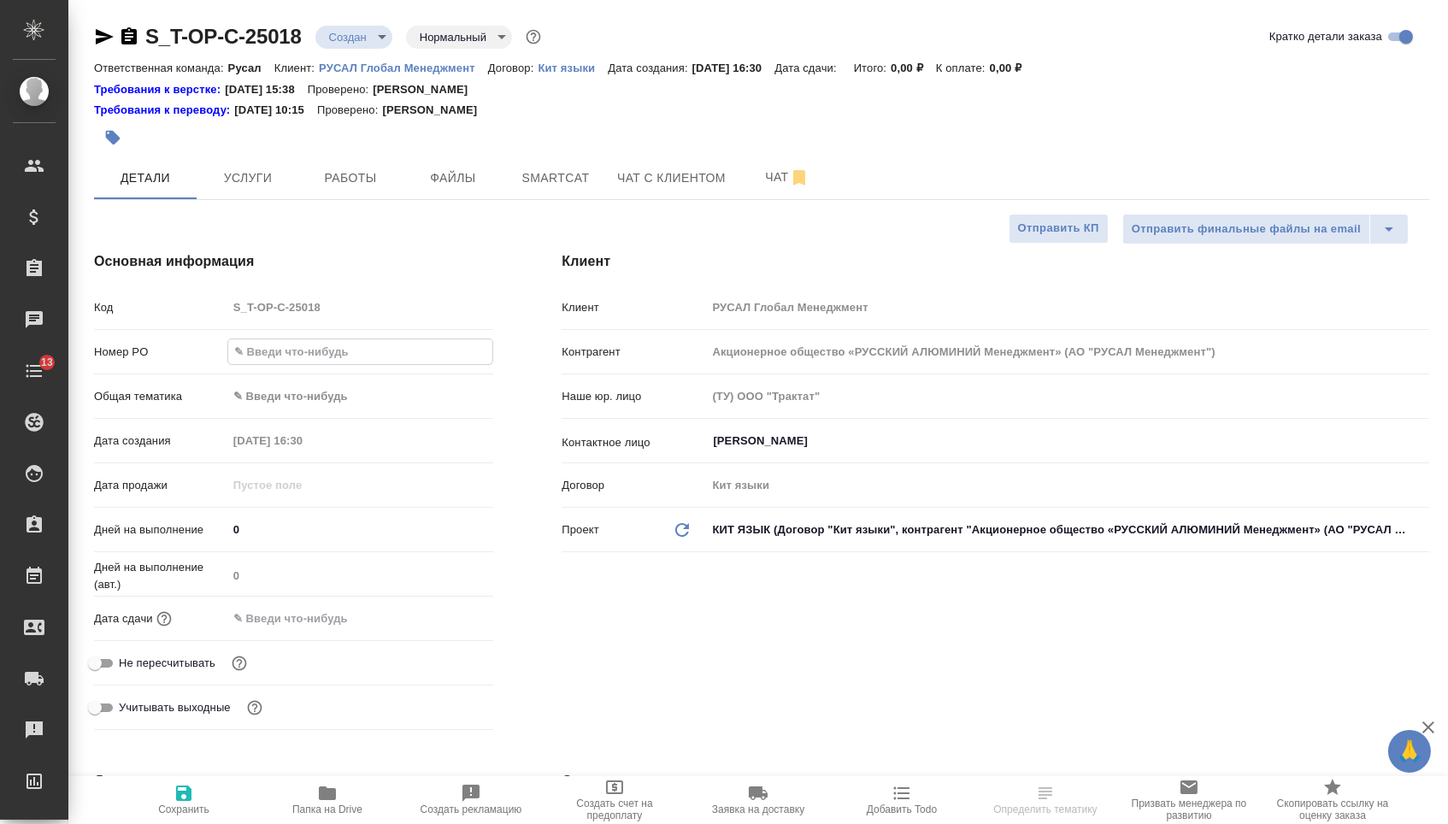
type textarea "x"
type input "от"
type textarea "x"
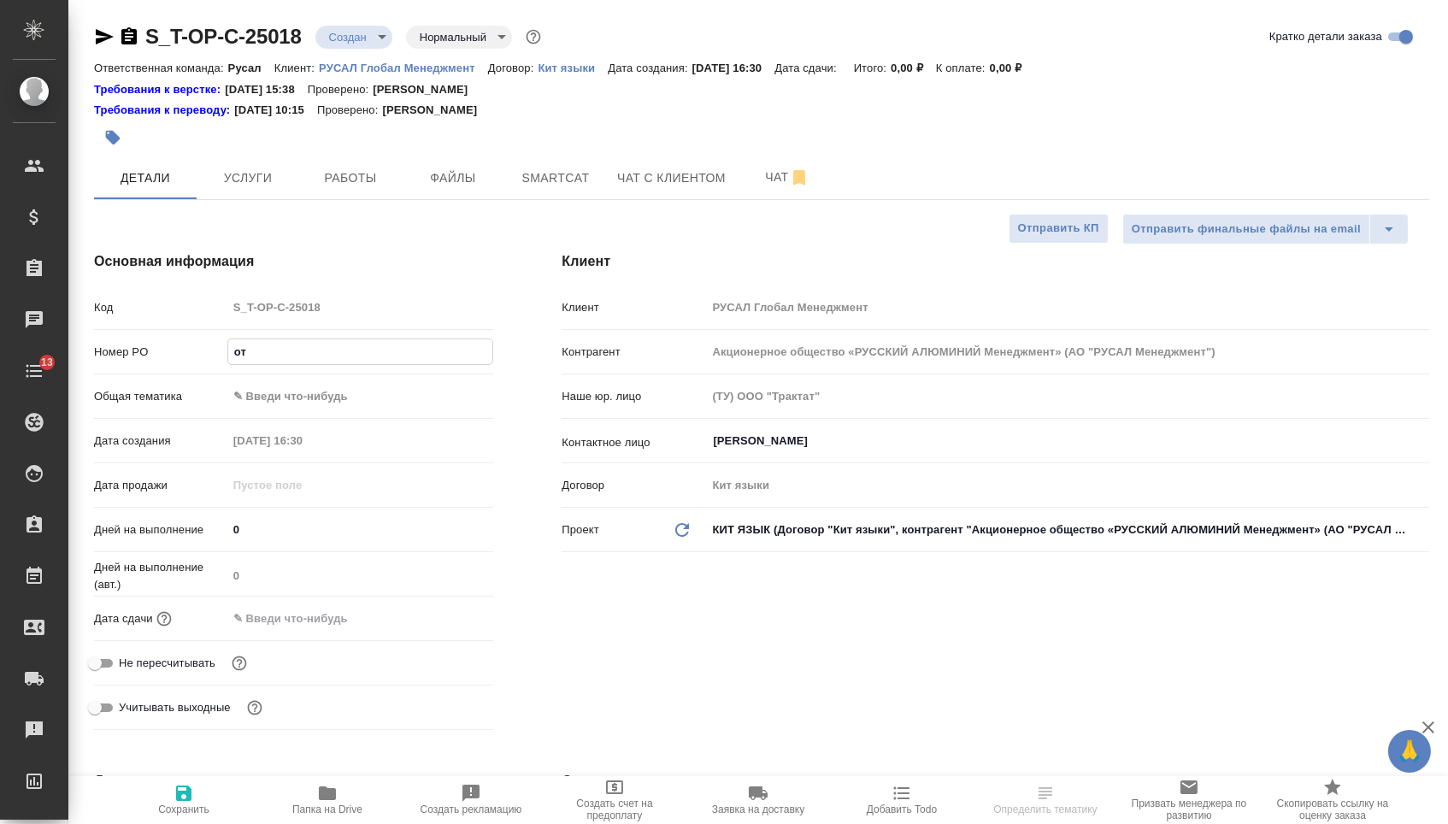
type input "от"
type textarea "x"
type input "от И"
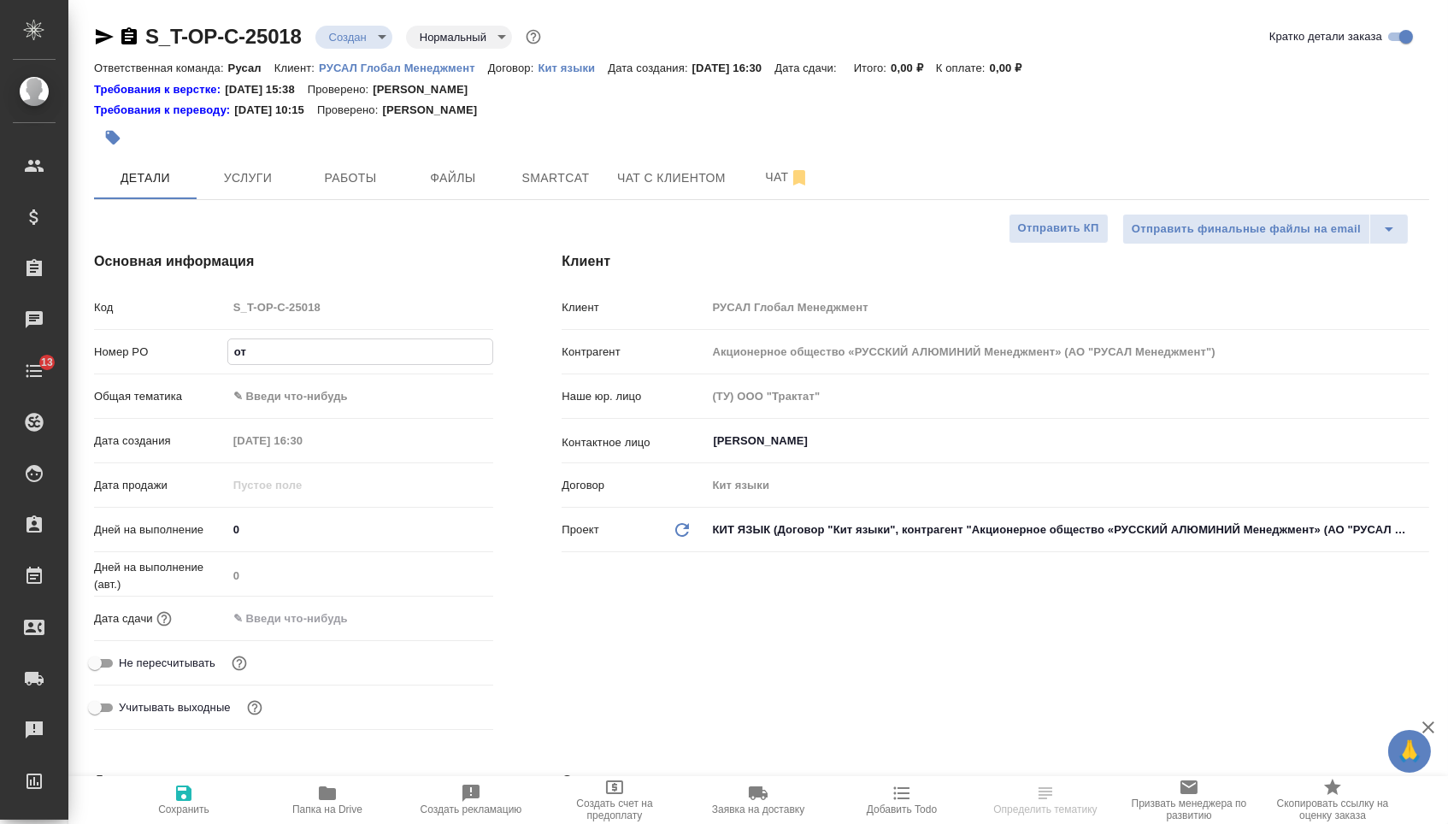
type textarea "x"
type input "от Ис"
type textarea "x"
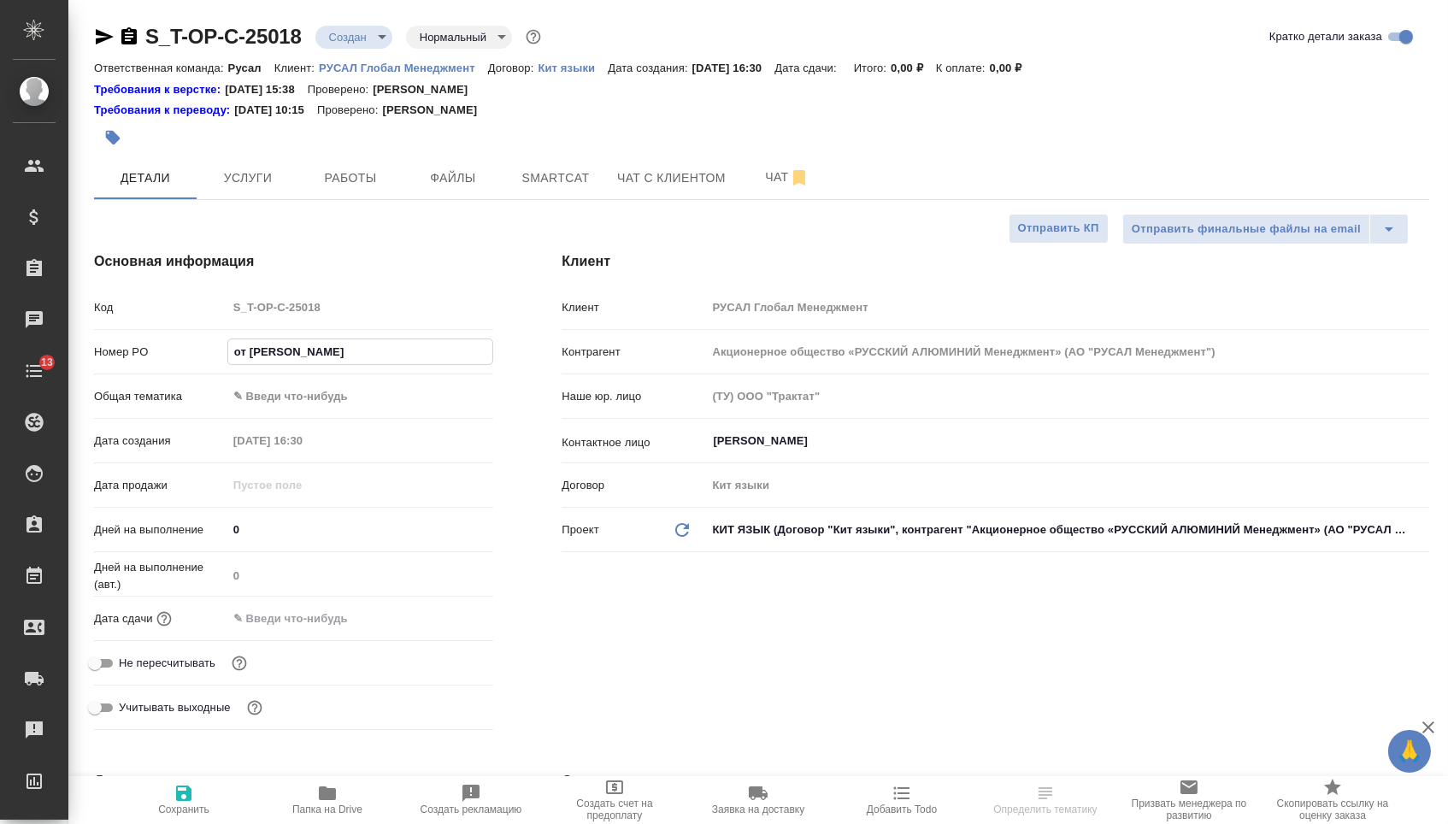
type textarea "x"
type input "от Иса"
type textarea "x"
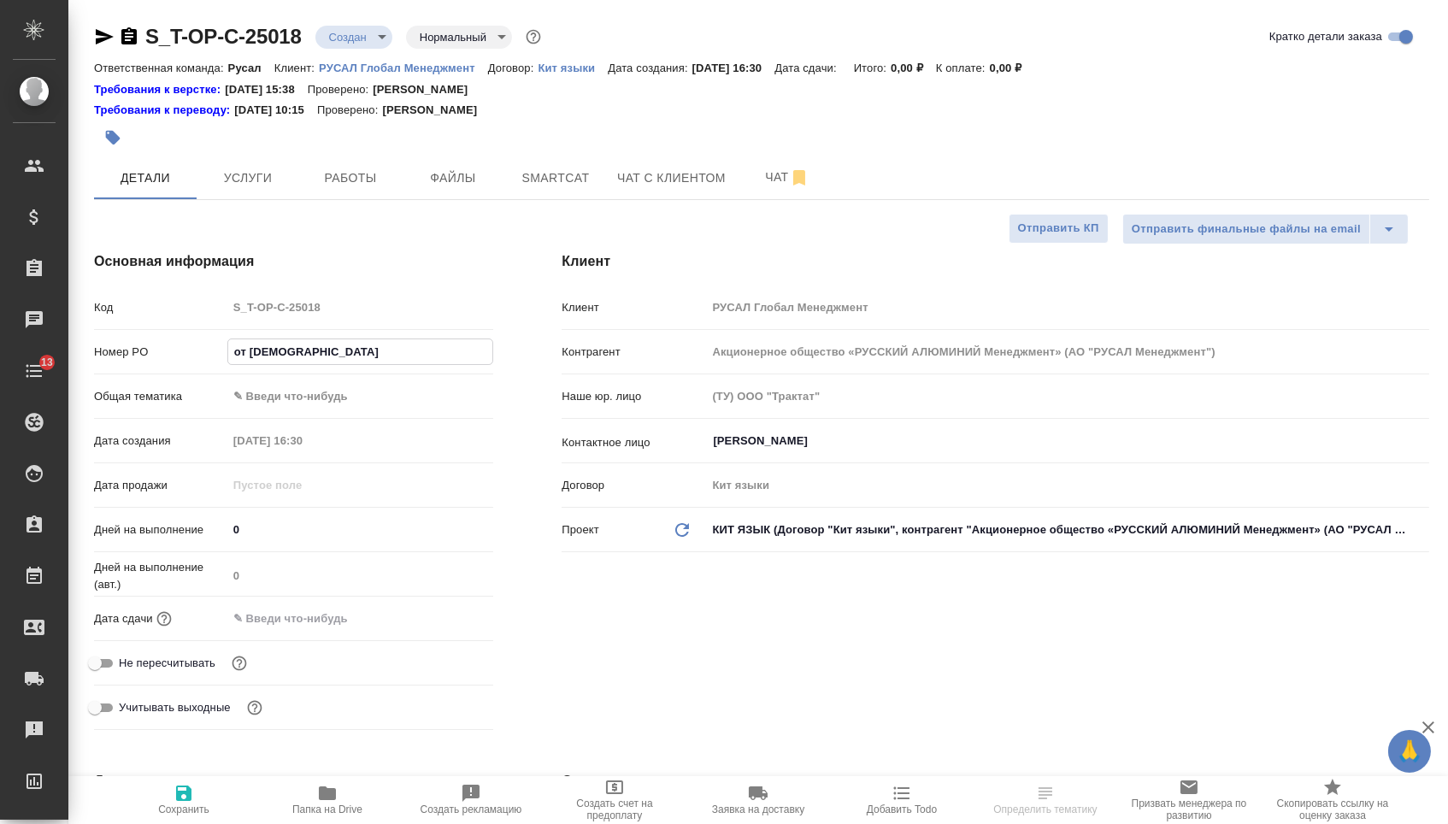
type textarea "x"
type input "от Исае"
type textarea "x"
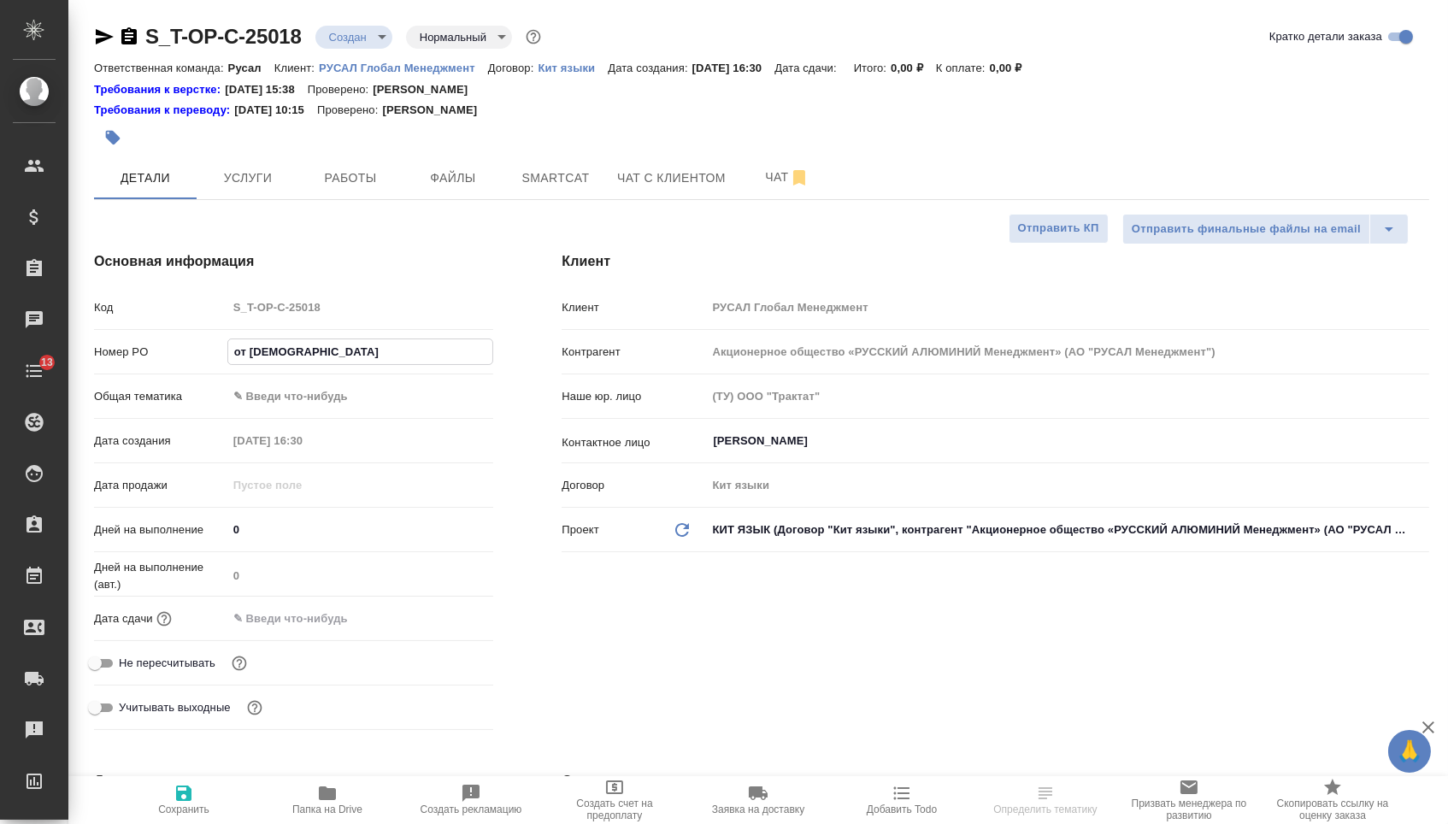
type input "от Исаев"
type textarea "x"
type input "от Исаева"
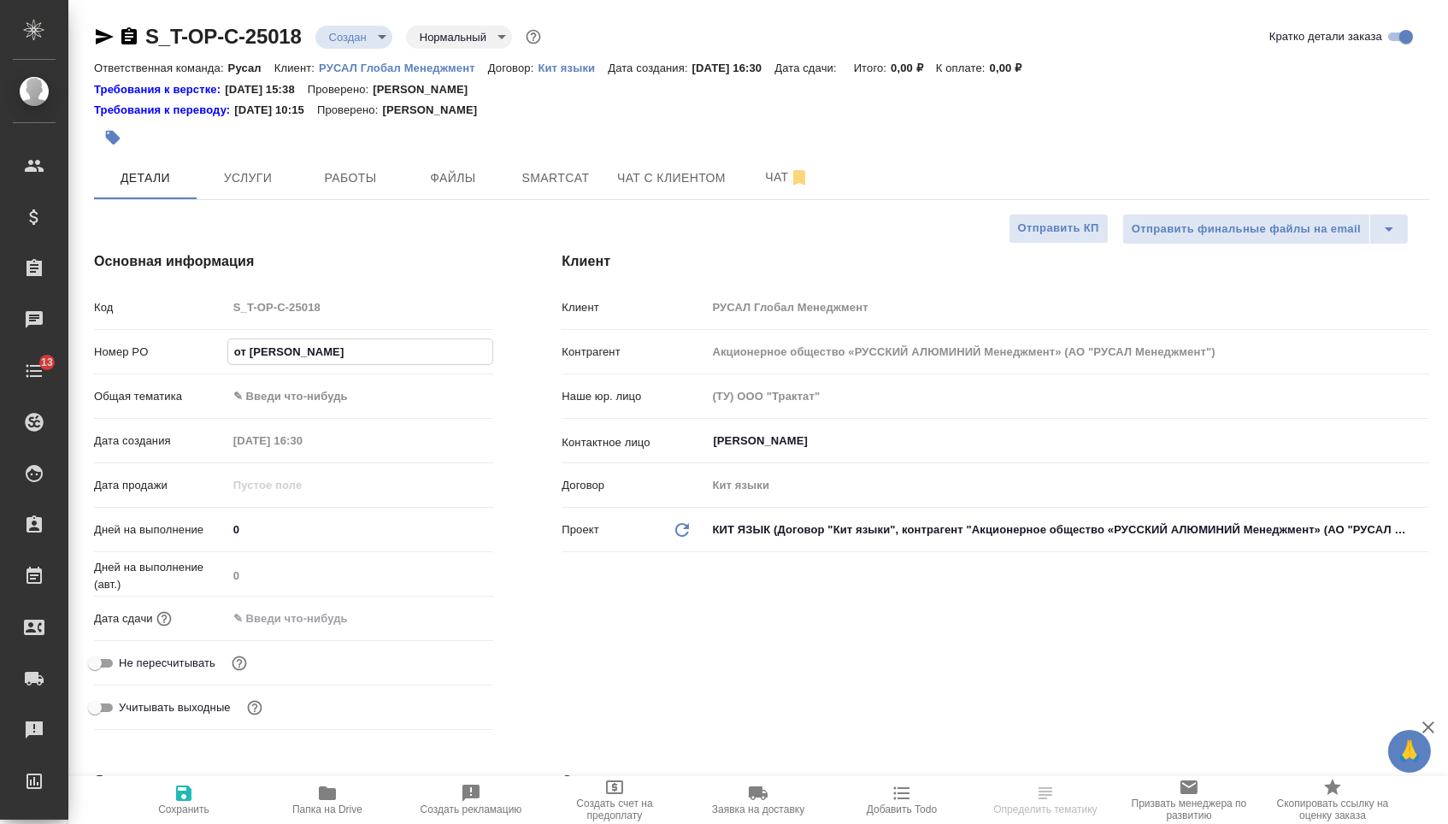
type textarea "x"
type input "от Исаева_"
type textarea "x"
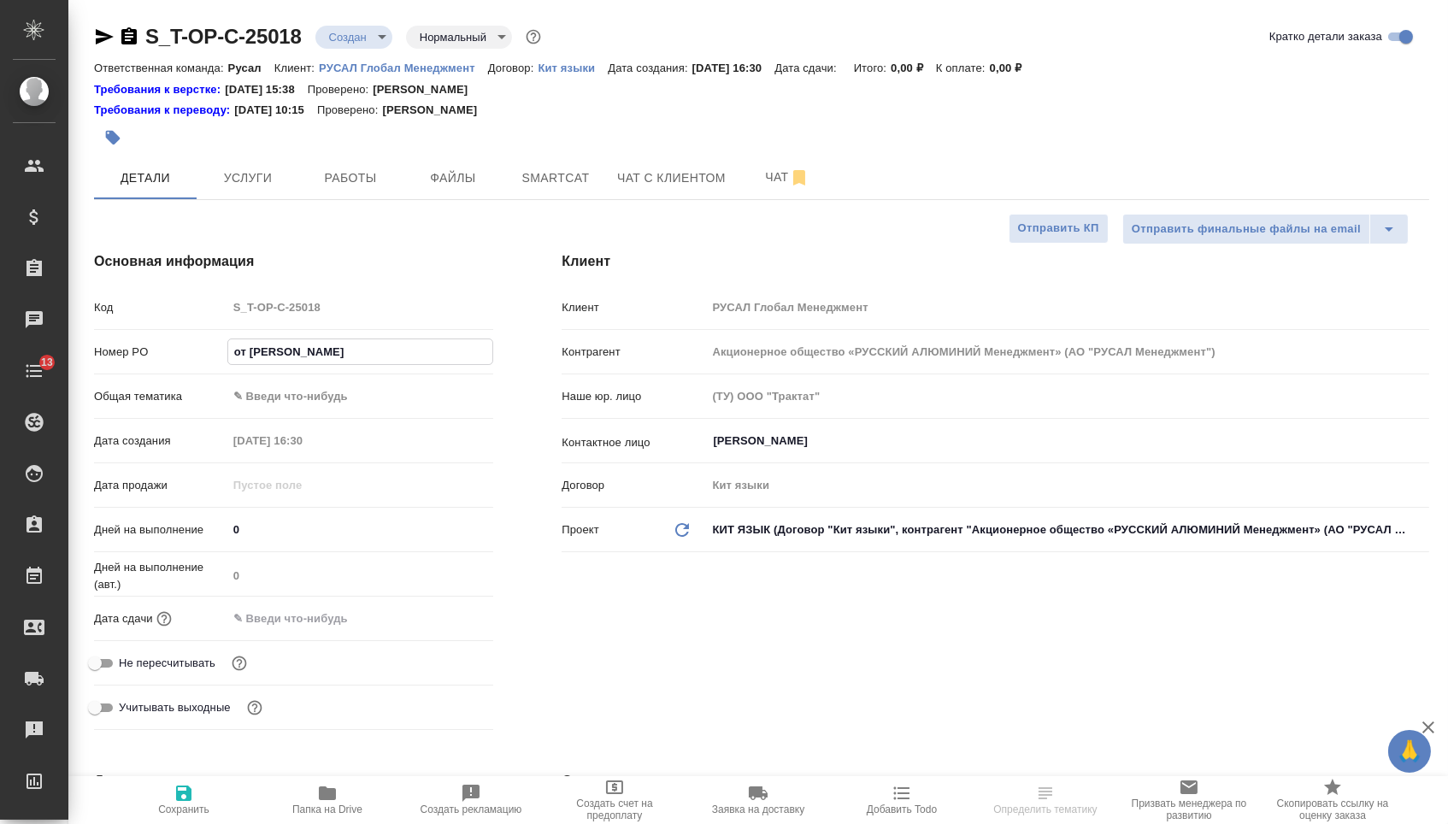
type textarea "x"
type input "от Исаева_0"
type textarea "x"
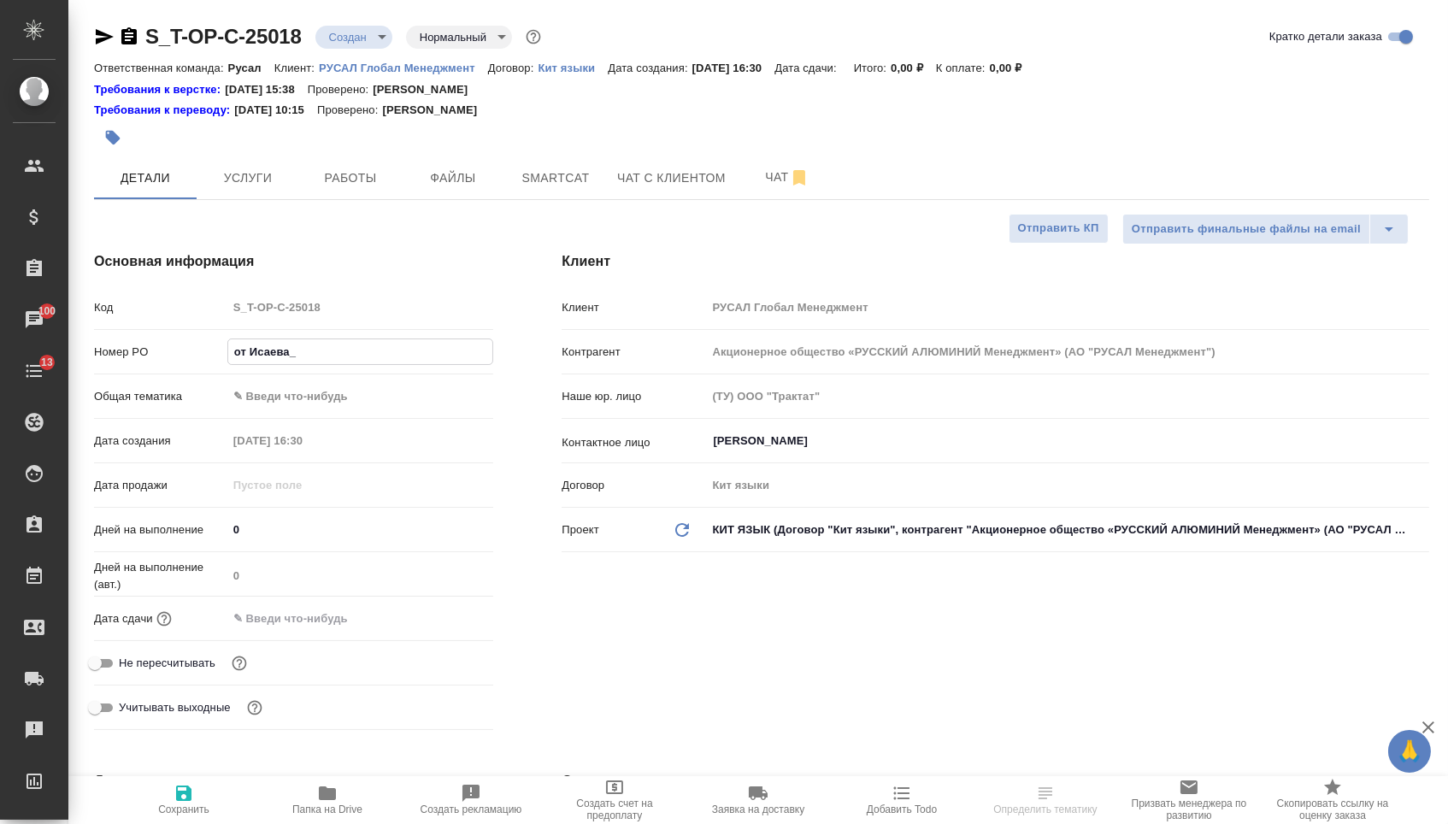
type textarea "x"
type input "от Исаева_02"
type textarea "x"
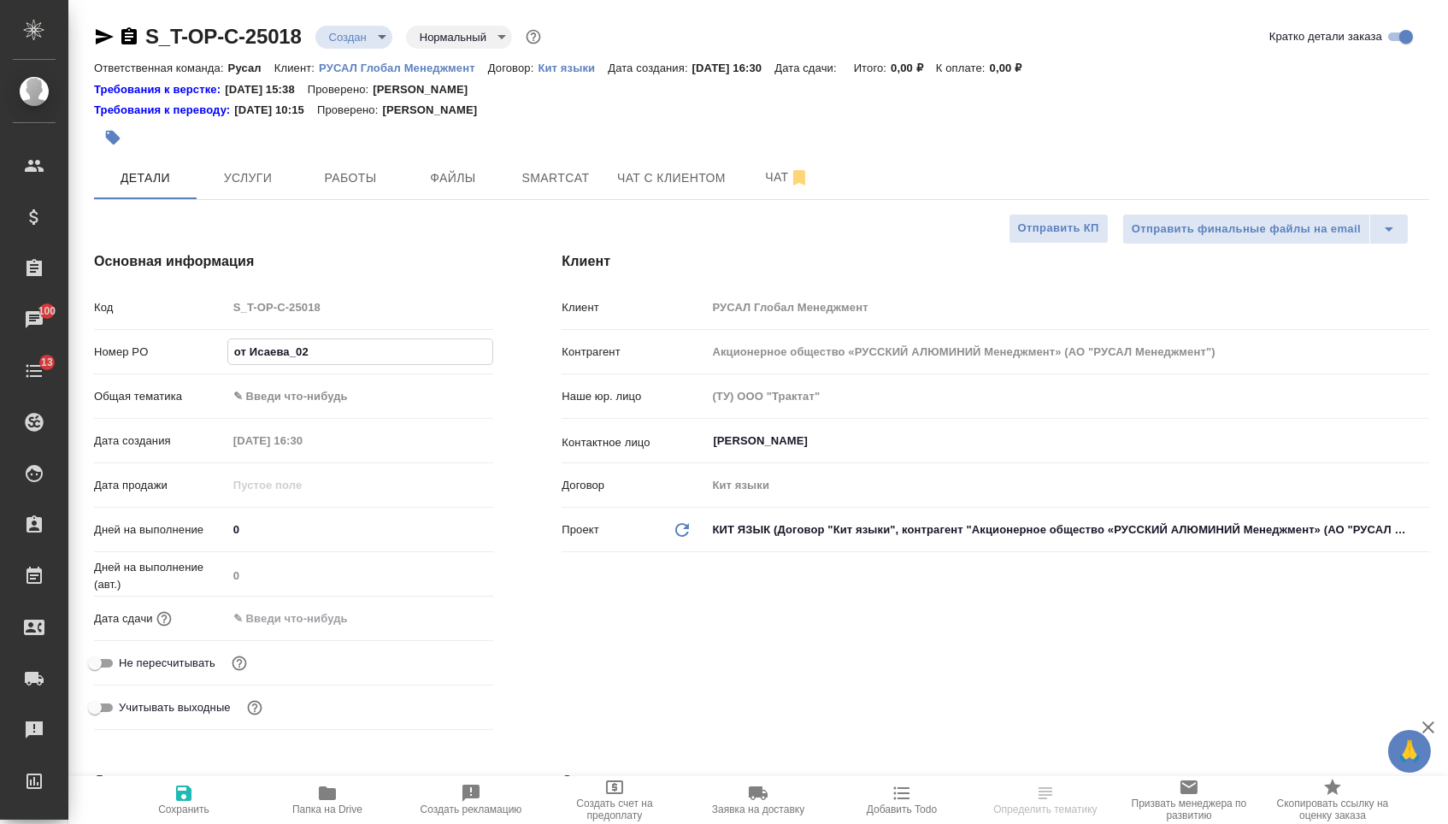
type input "от Исаева_02."
type textarea "x"
type input "от Исаева_02.0"
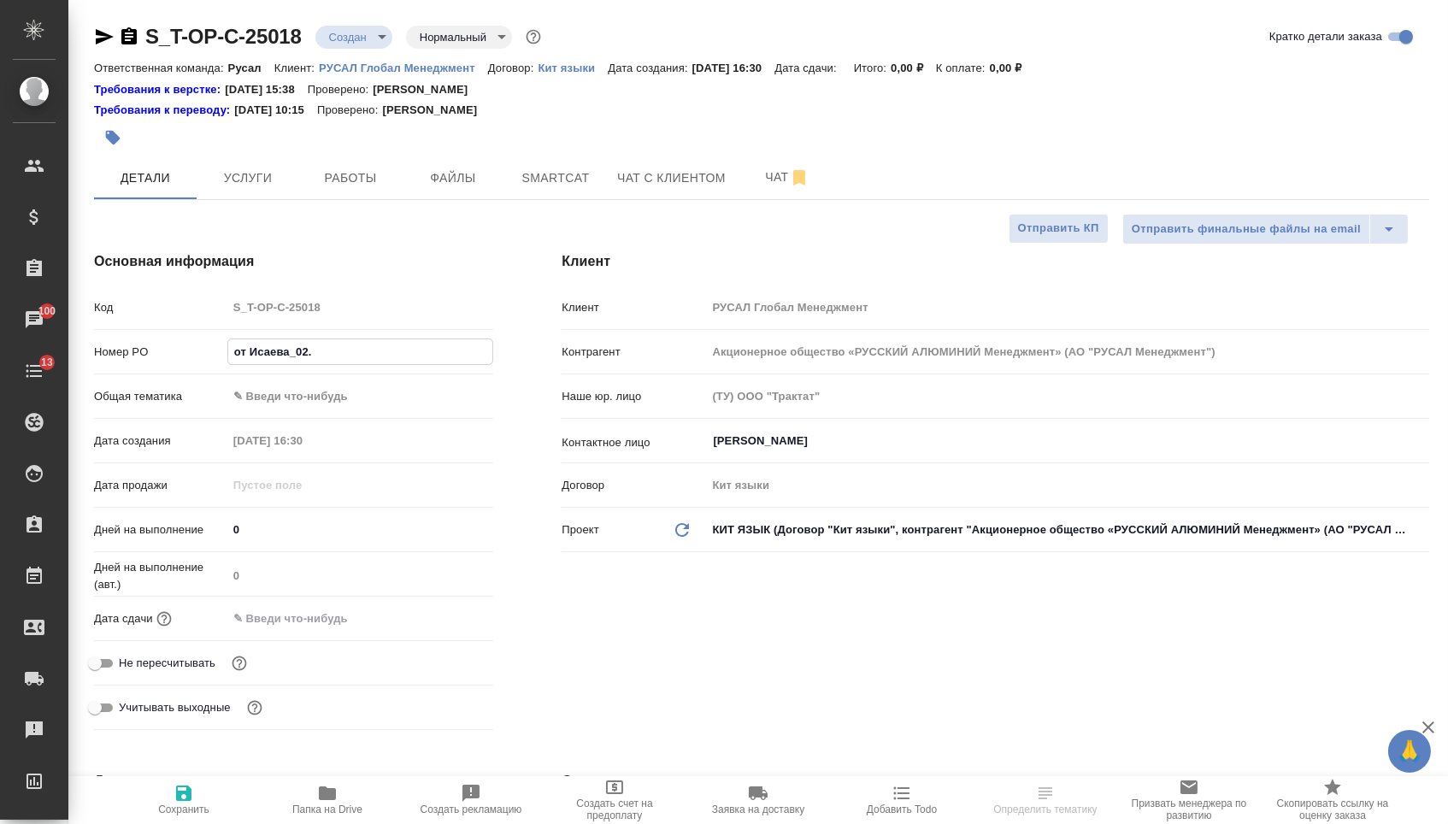
type textarea "x"
type input "от Исаева_02.09"
type textarea "x"
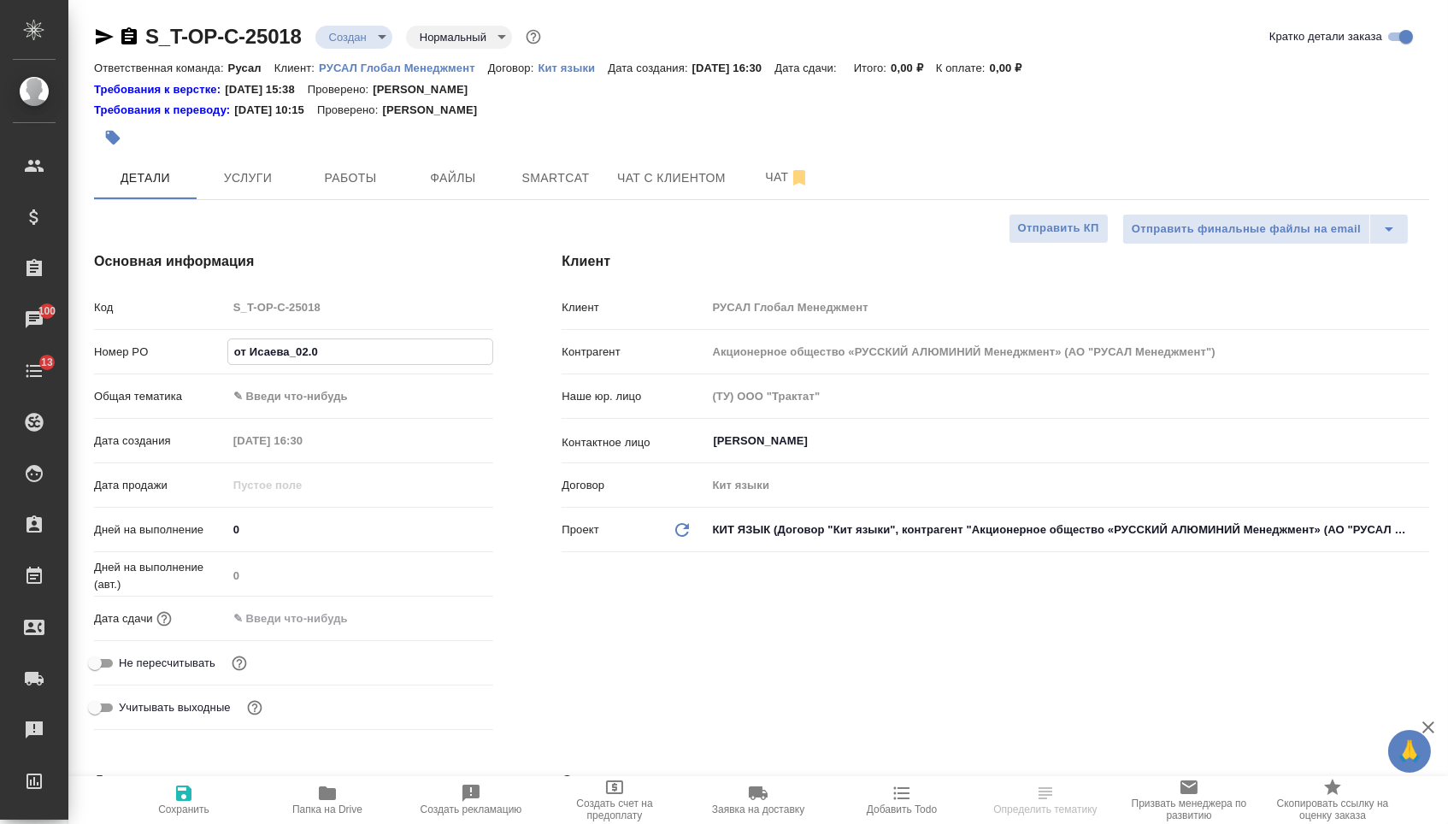
type textarea "x"
type input "от Исаева_02.09"
click at [384, 409] on body "🙏 .cls-1 fill:#fff; AWATERA Menshikova Aleksandra Клиенты Спецификации Заказы 1…" at bounding box center [724, 412] width 1448 height 824
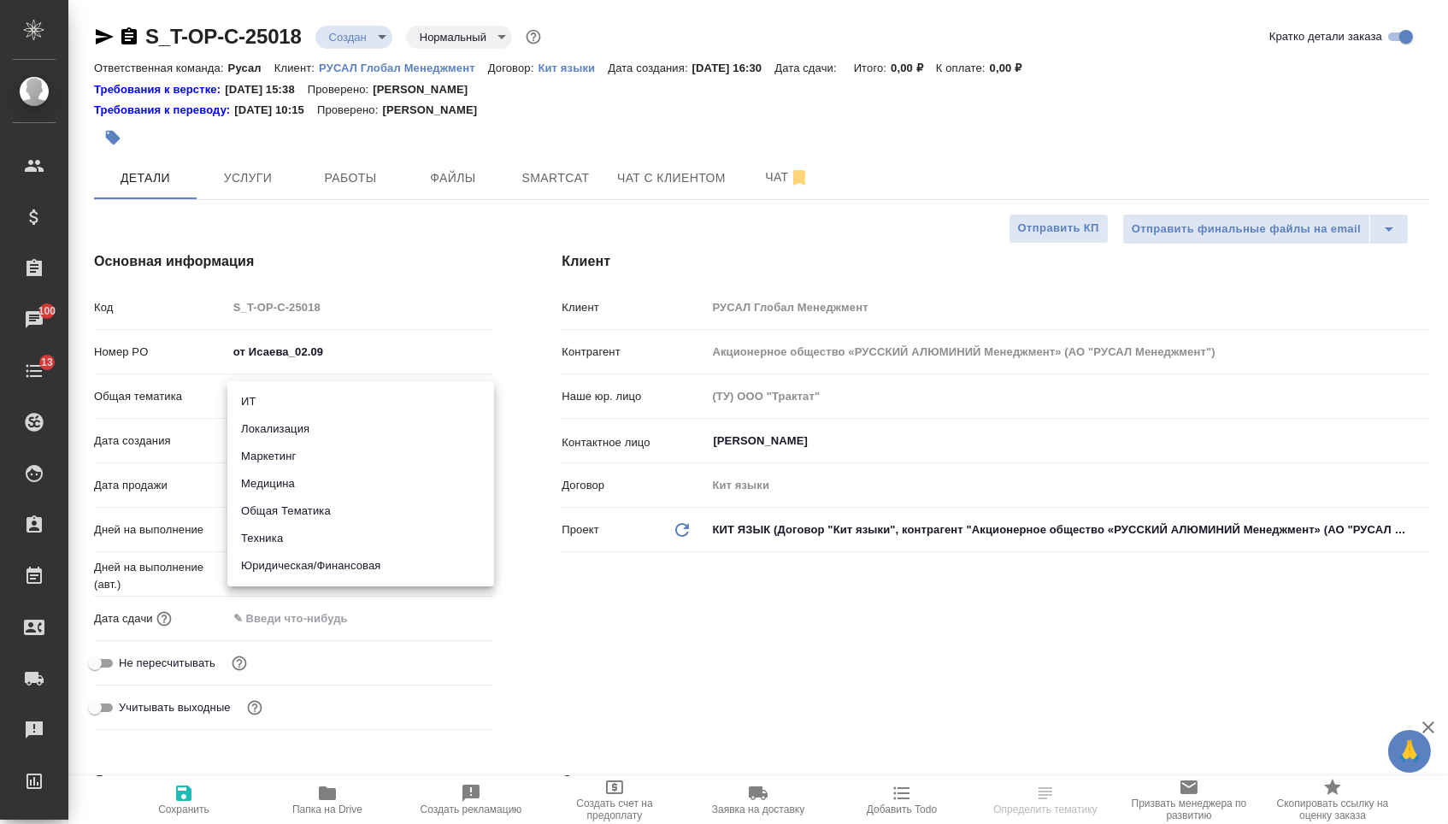
click at [334, 510] on li "Общая Тематика" at bounding box center [360, 511] width 267 height 27
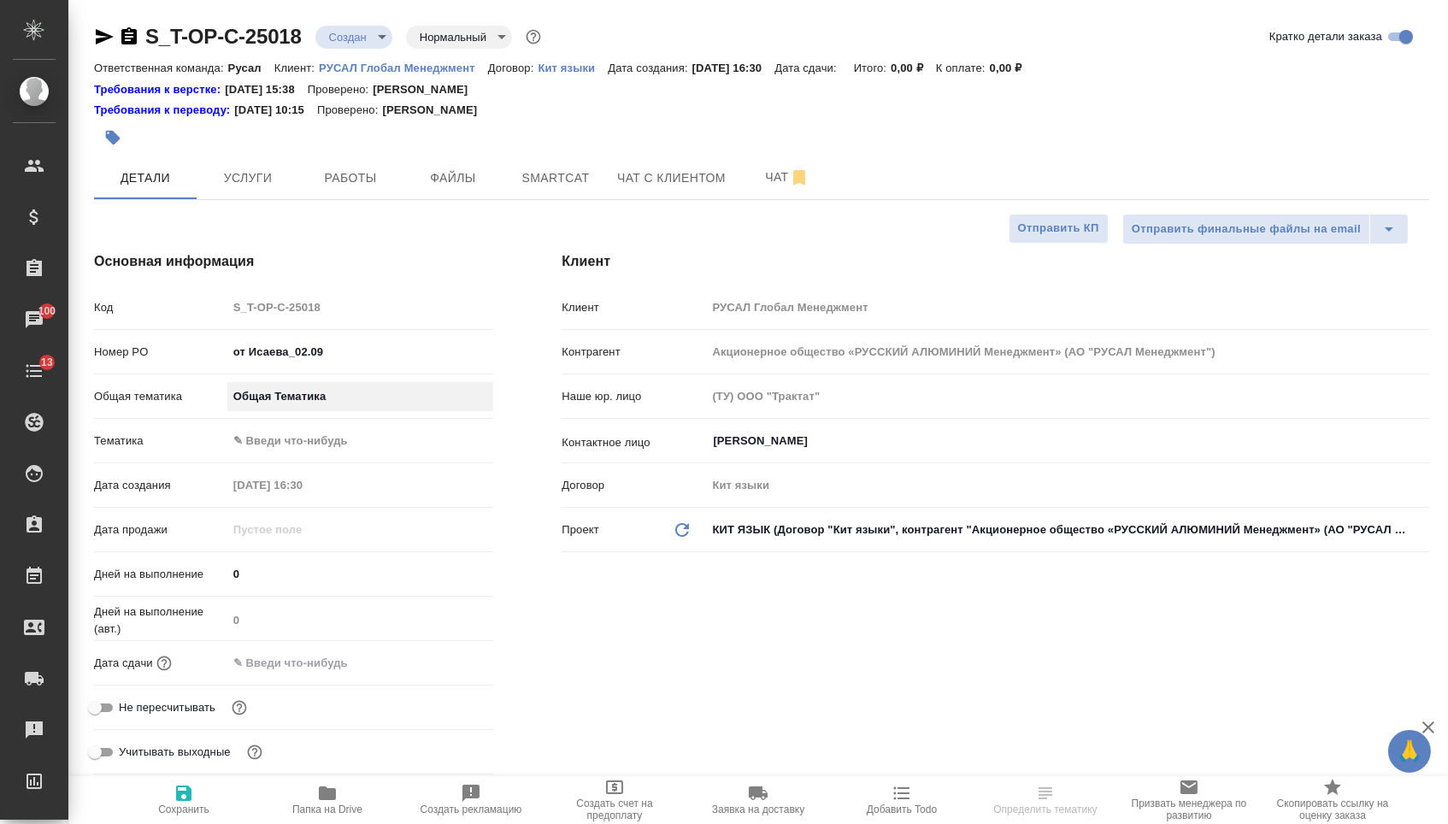
type input "obtem"
type textarea "x"
click at [340, 444] on body "🙏 .cls-1 fill:#fff; AWATERA Menshikova Aleksandra Клиенты Спецификации Заказы 1…" at bounding box center [724, 412] width 1448 height 824
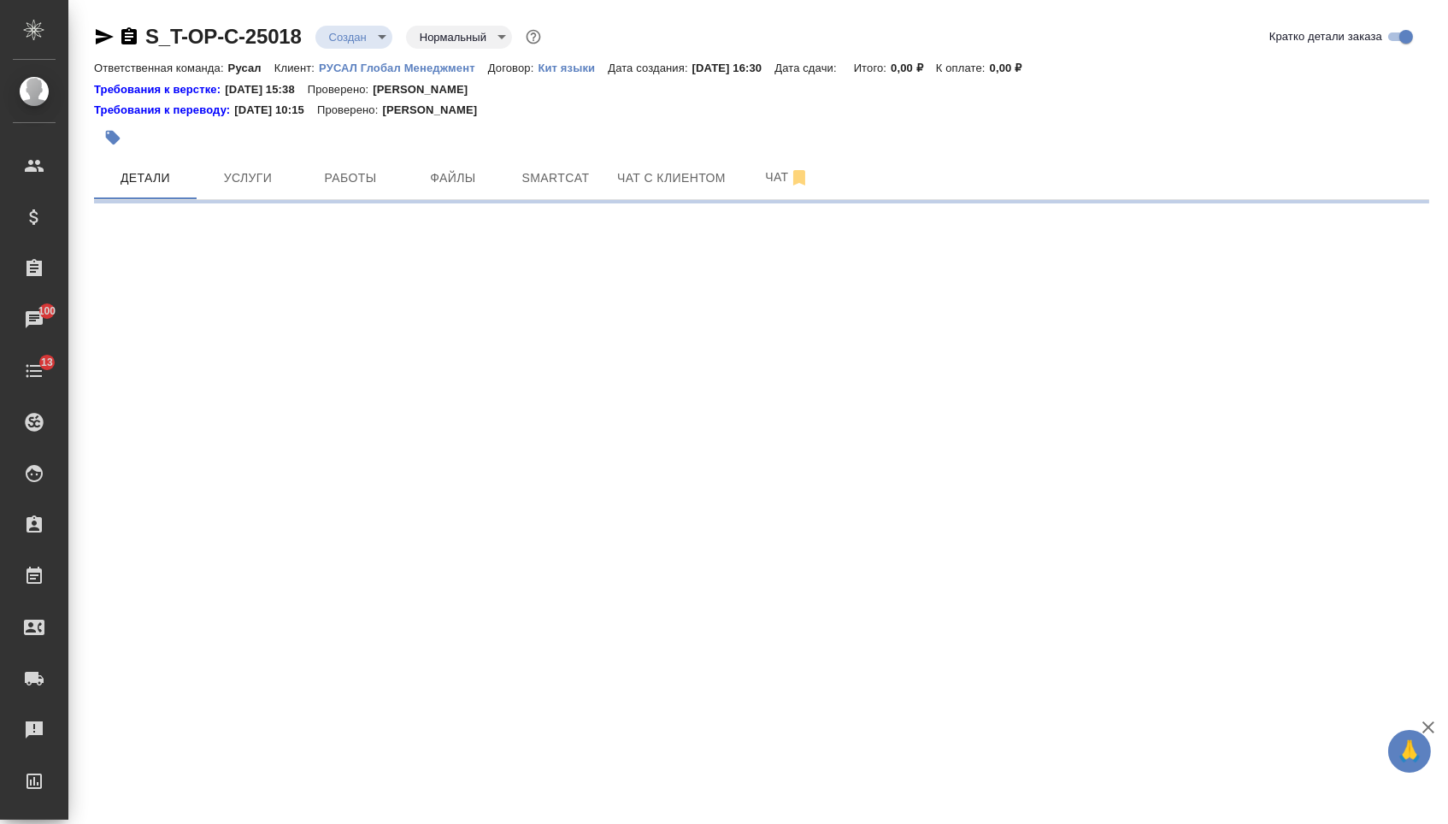
select select "RU"
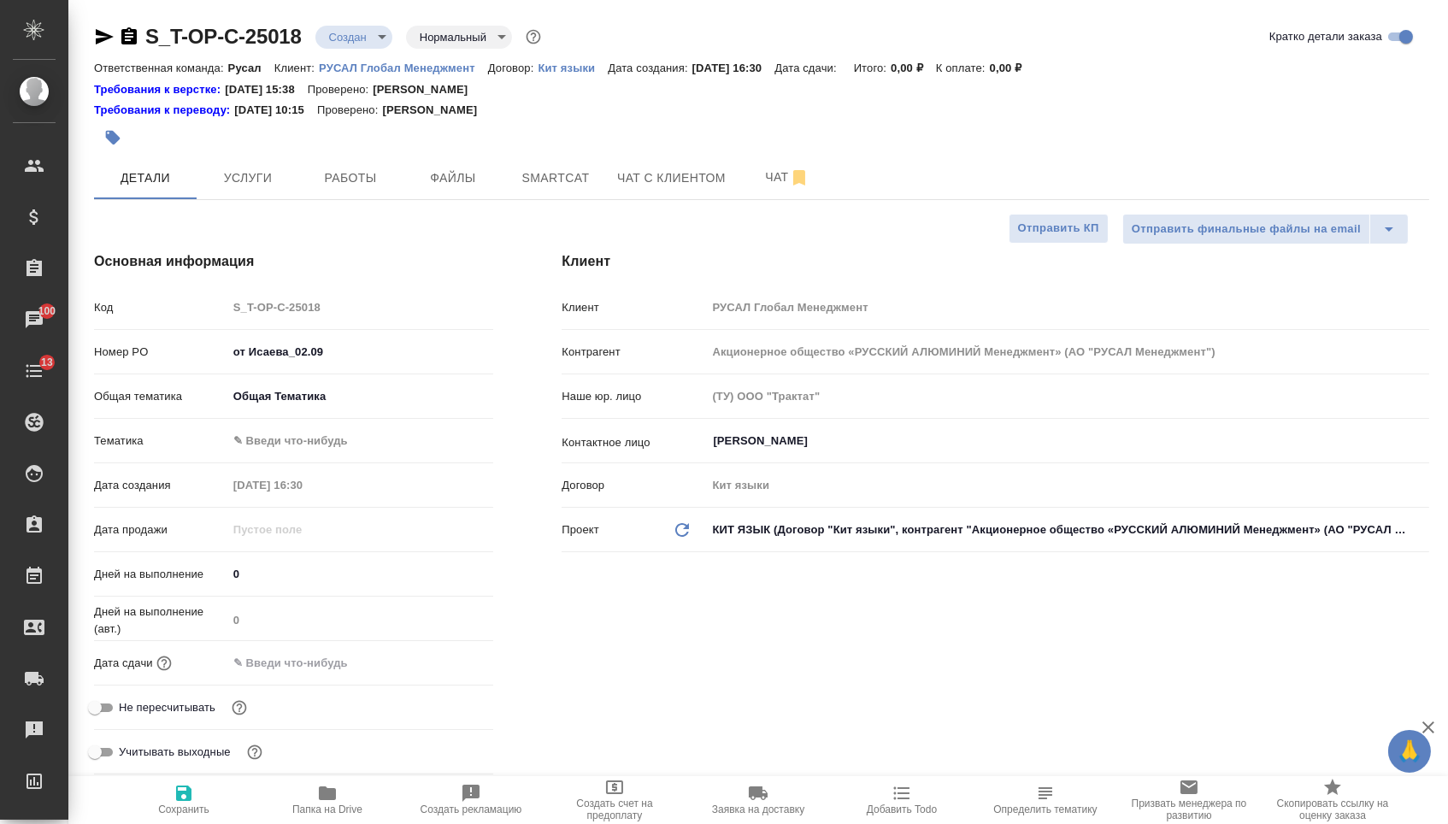
type textarea "x"
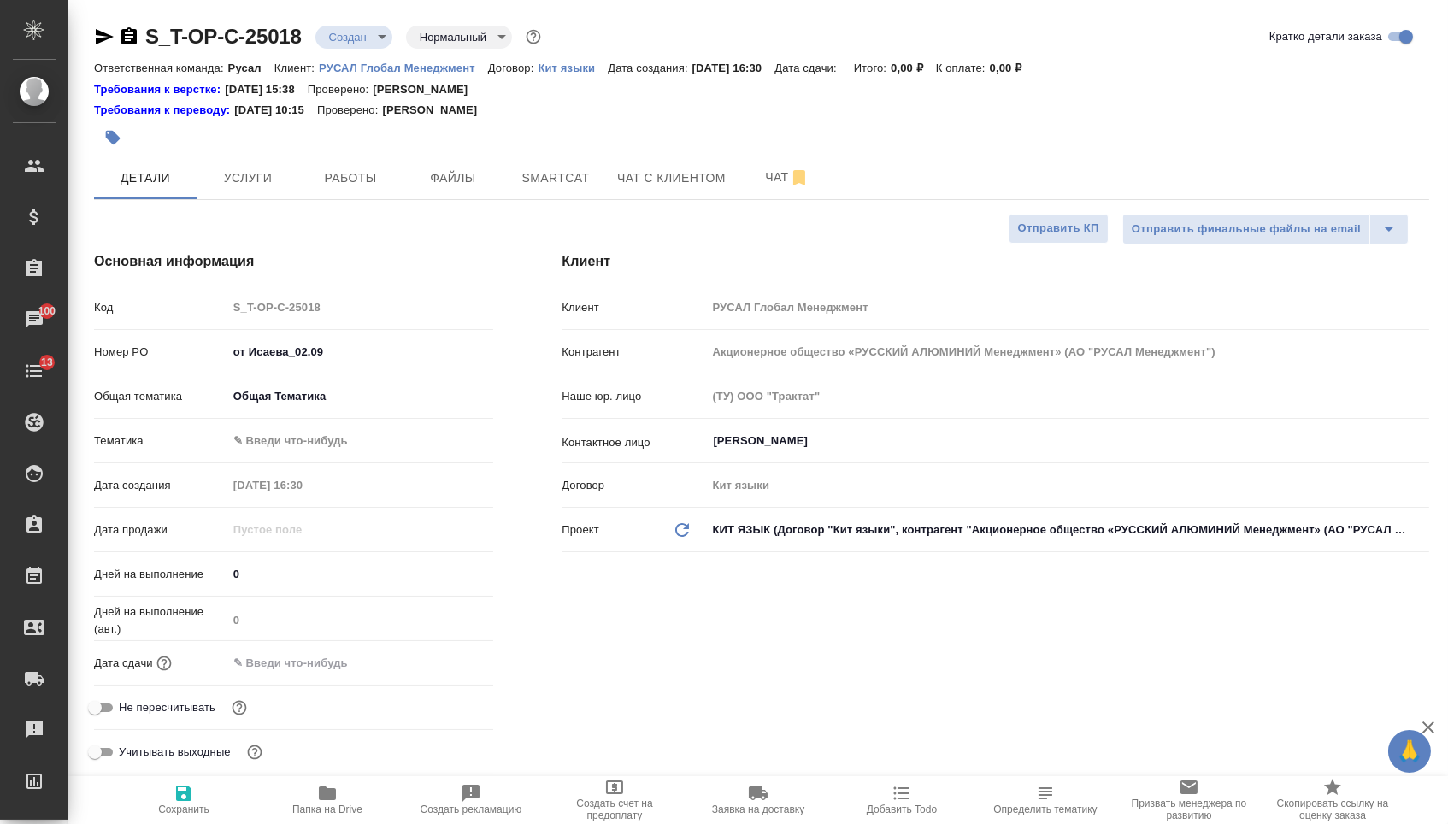
type textarea "x"
click at [343, 658] on input "text" at bounding box center [302, 663] width 150 height 25
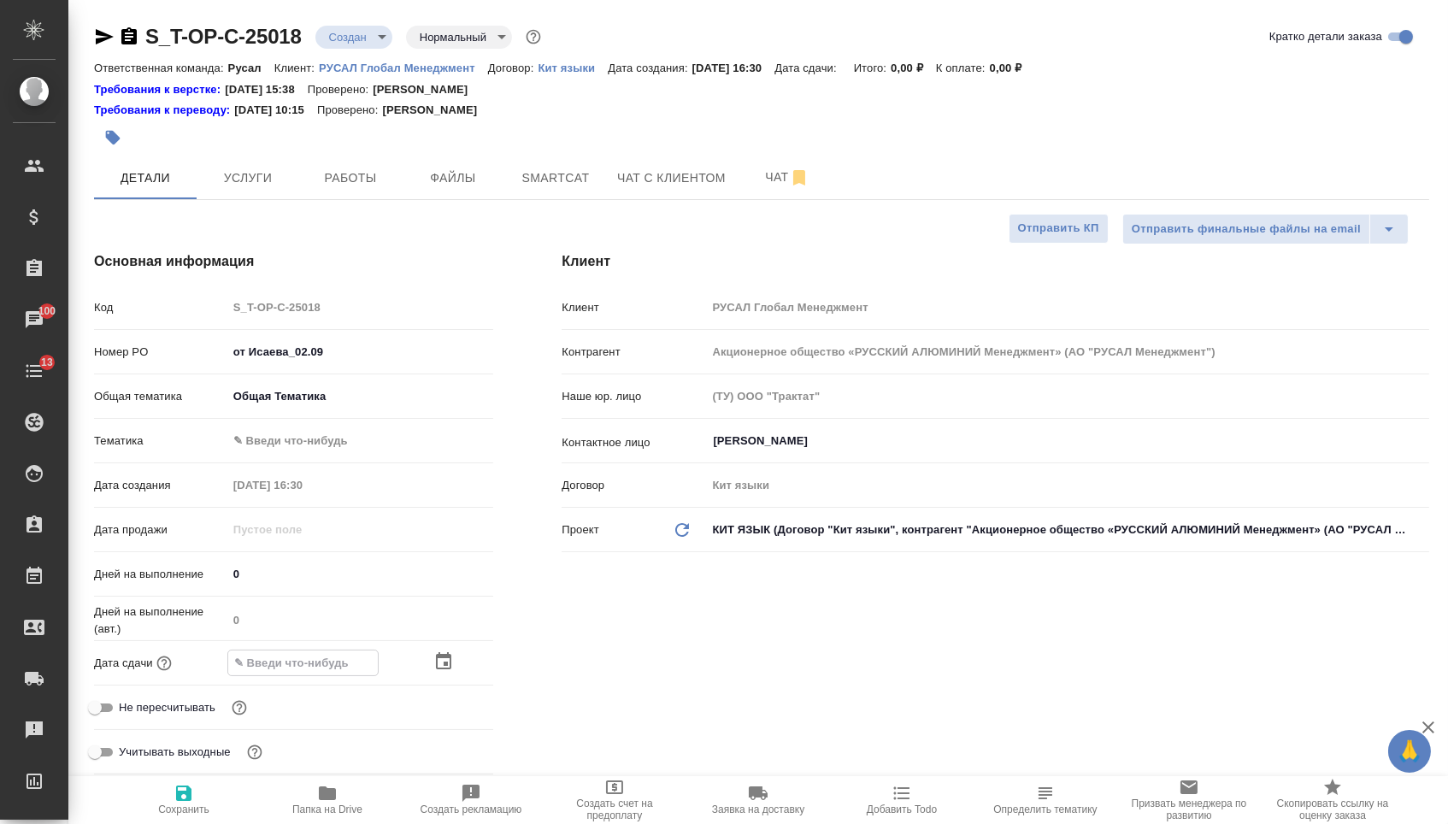
click at [427, 668] on div at bounding box center [360, 663] width 267 height 27
click at [344, 463] on hr at bounding box center [293, 463] width 399 height 1
click at [344, 457] on body "🙏 .cls-1 fill:#fff; AWATERA Menshikova Aleksandra Клиенты Спецификации Заказы 1…" at bounding box center [724, 412] width 1448 height 824
click at [339, 448] on li "Общая Тематика" at bounding box center [360, 446] width 267 height 27
type input "6012b1ca196b0e5c9229a120"
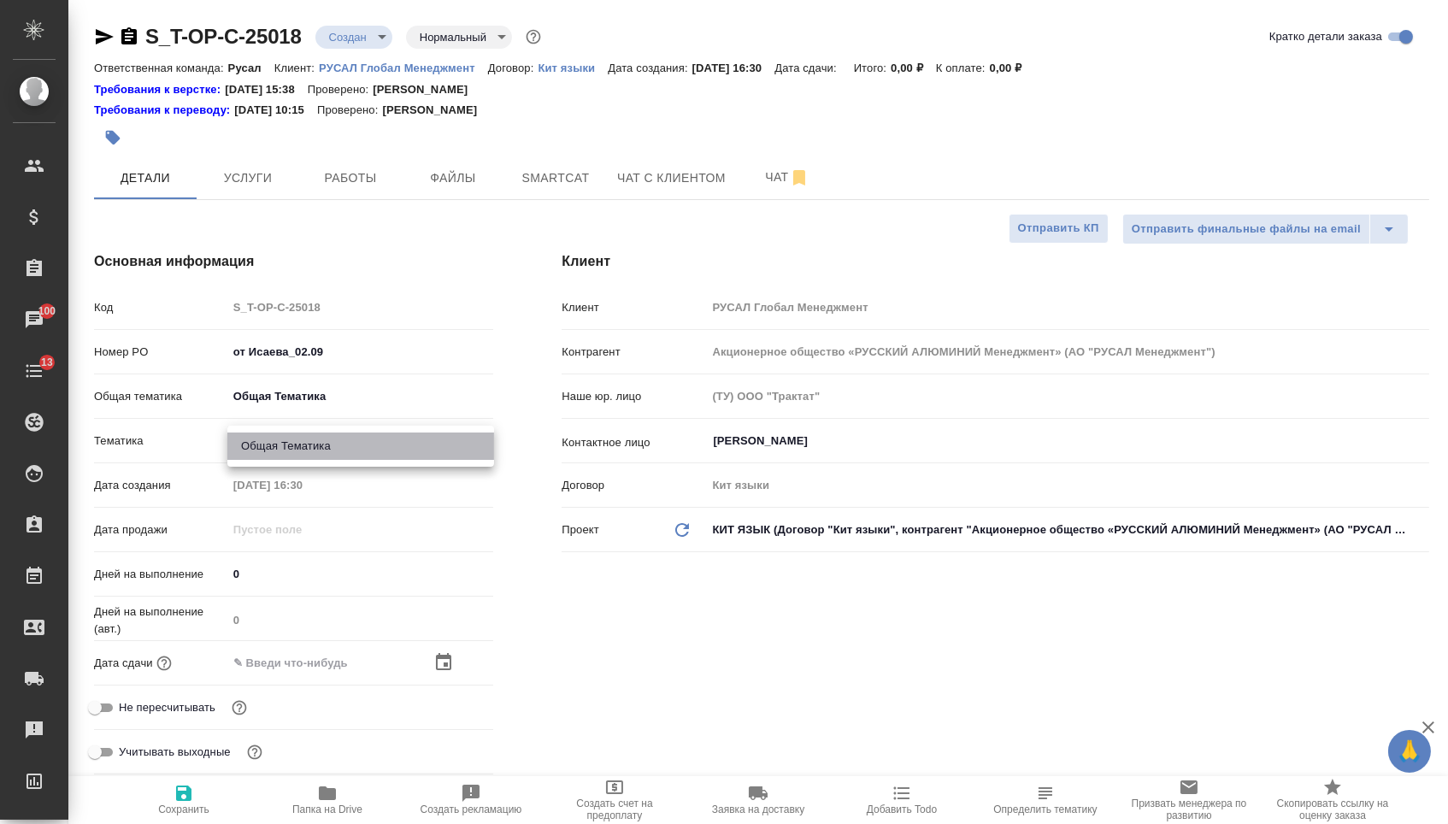
type textarea "x"
click at [441, 670] on icon "button" at bounding box center [443, 661] width 15 height 17
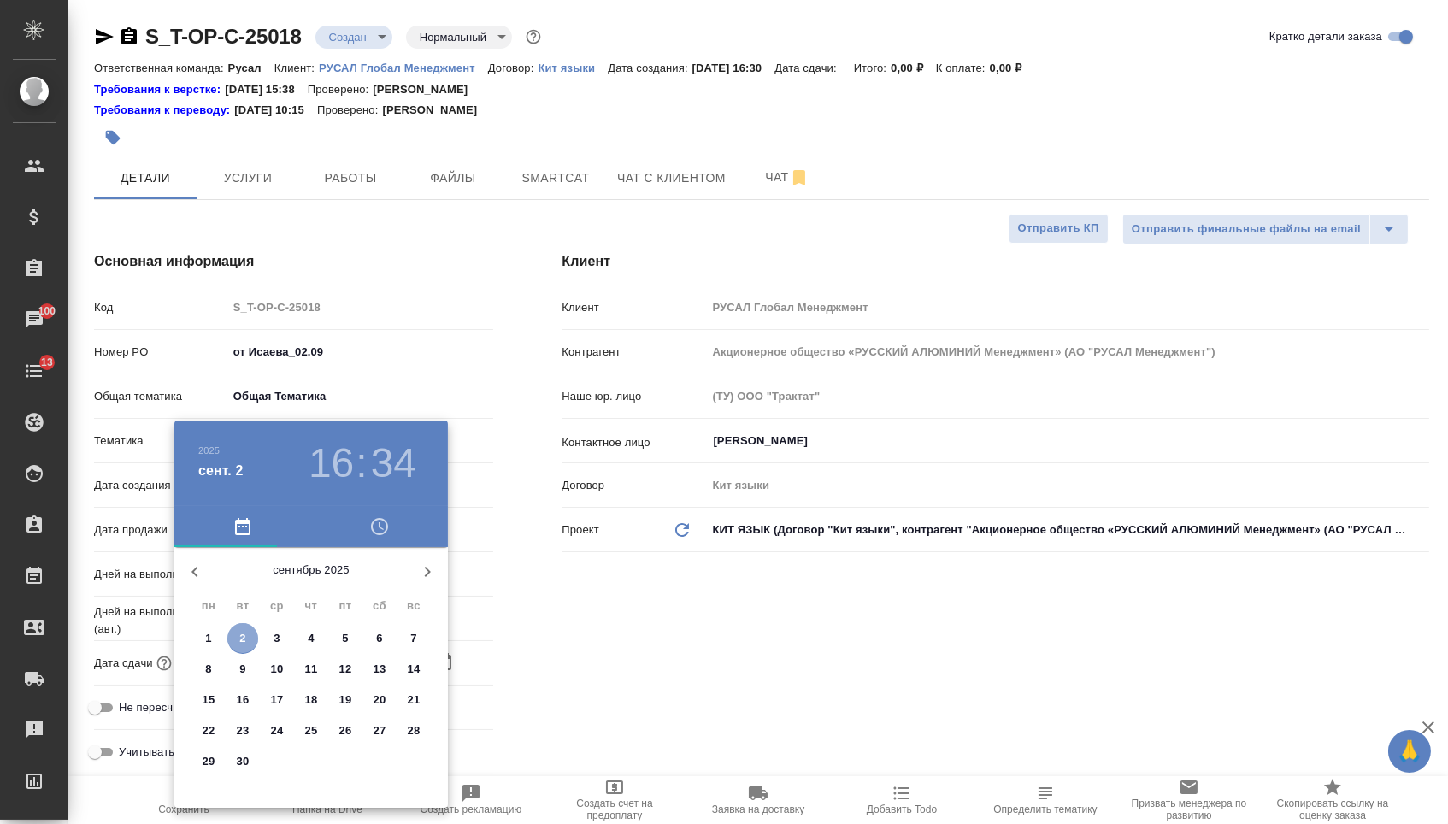
click at [241, 646] on p "2" at bounding box center [242, 638] width 6 height 17
type input "02.09.2025 16:34"
type textarea "x"
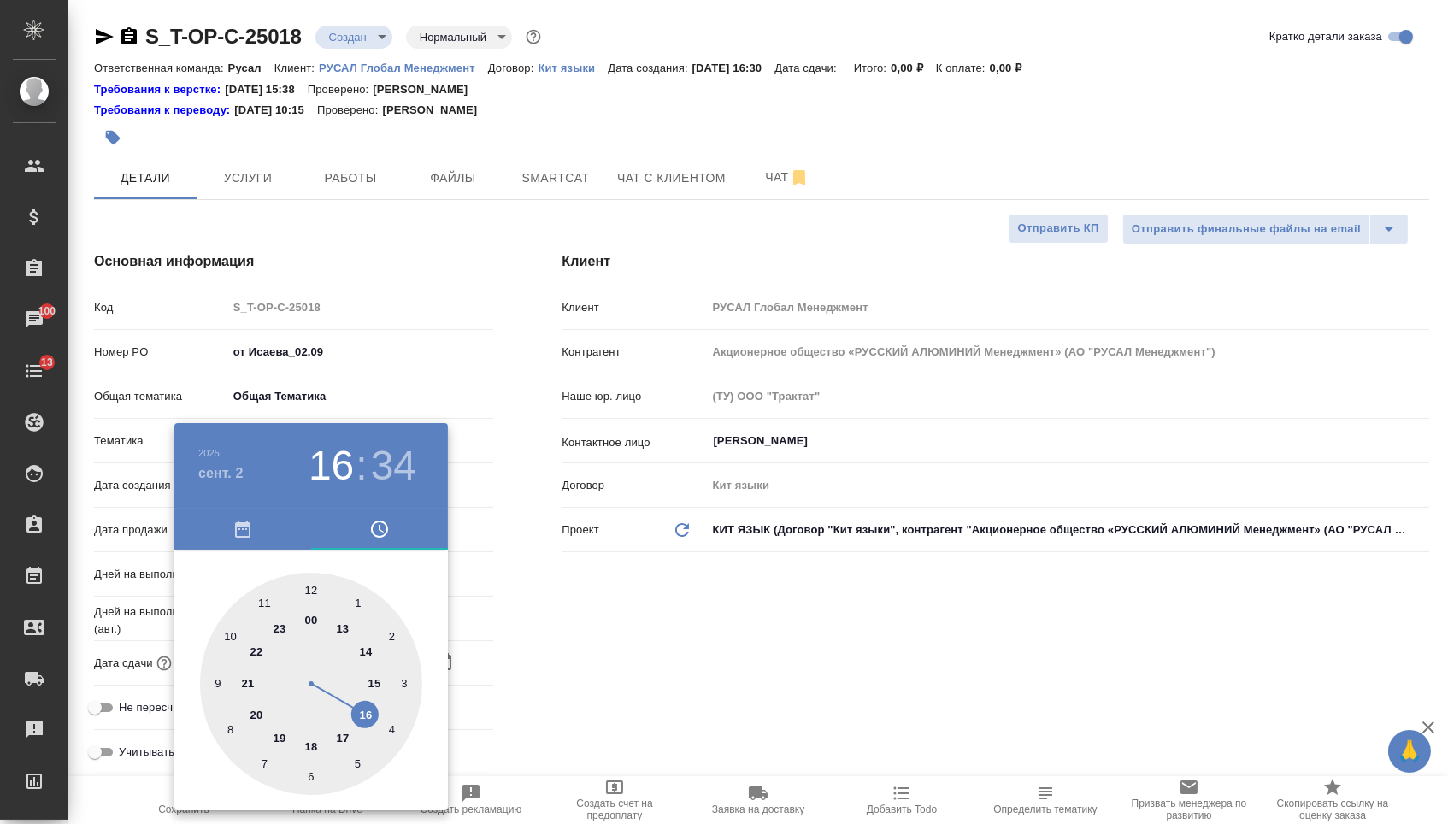
type textarea "x"
type input "02.09.2025 18:34"
click at [309, 745] on div at bounding box center [311, 684] width 222 height 222
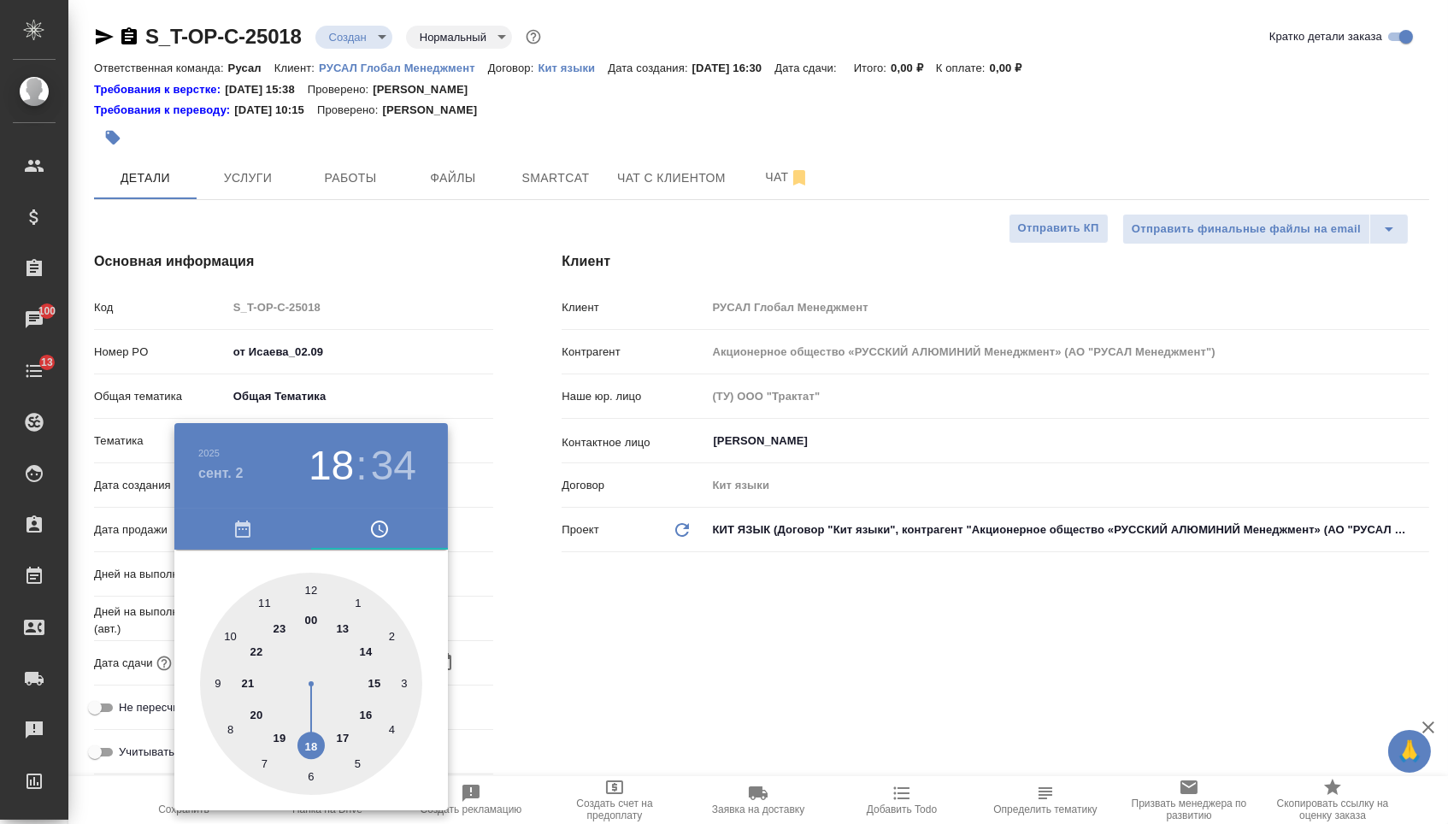
type textarea "x"
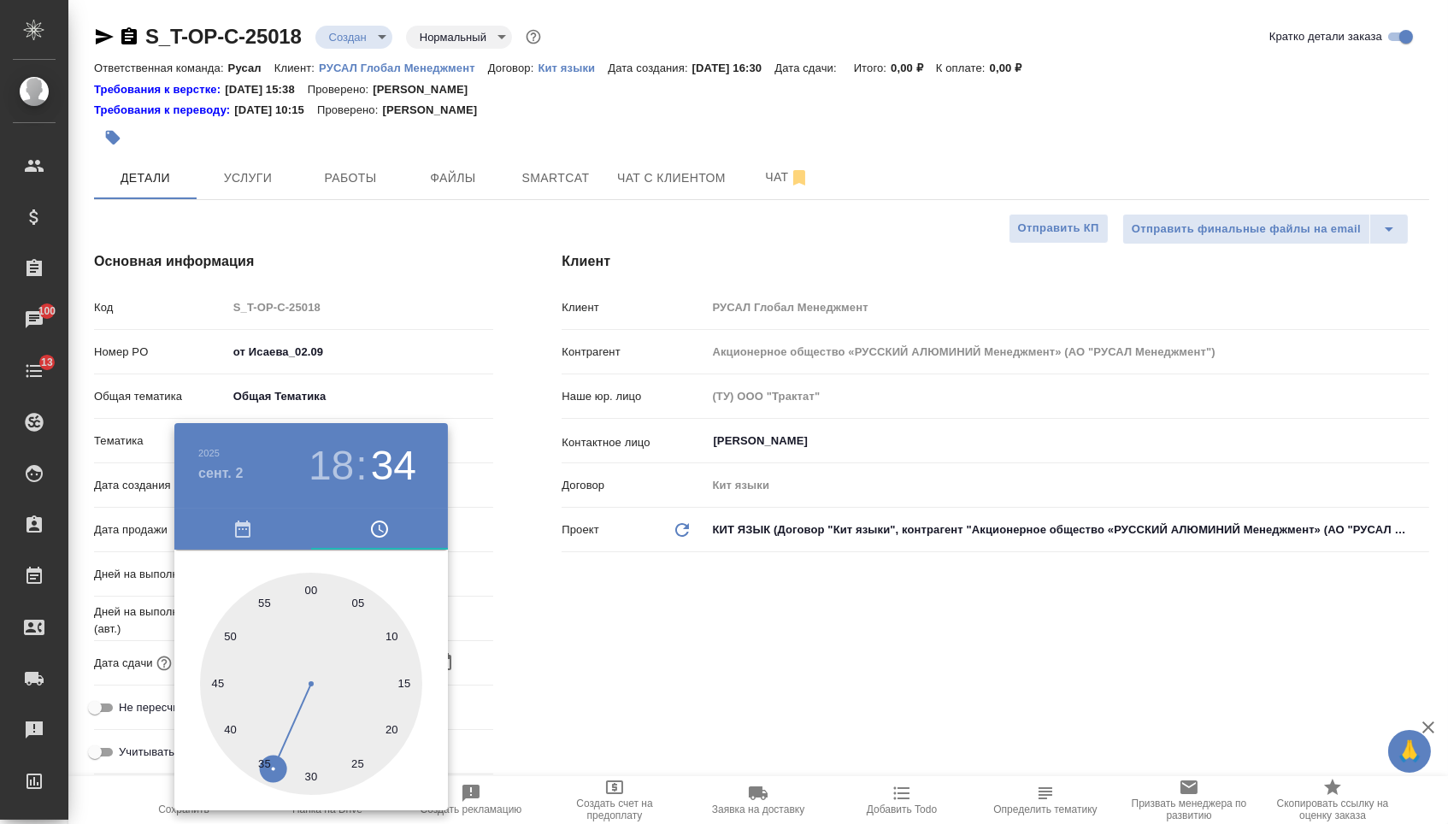
type textarea "x"
type input "02.09.2025 18:00"
click at [314, 592] on div at bounding box center [311, 684] width 222 height 222
type textarea "x"
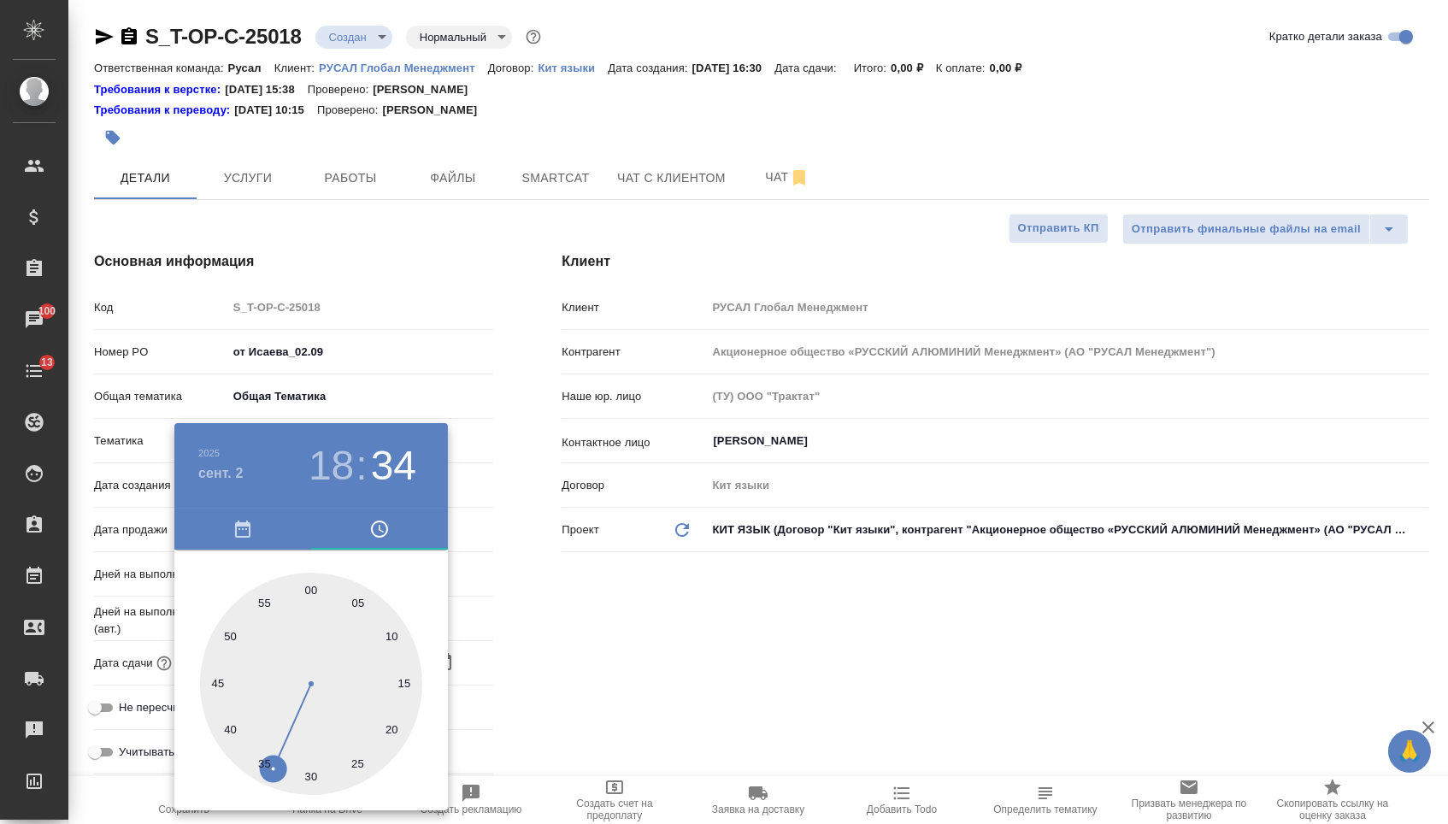
type textarea "x"
click at [557, 610] on div at bounding box center [724, 412] width 1448 height 824
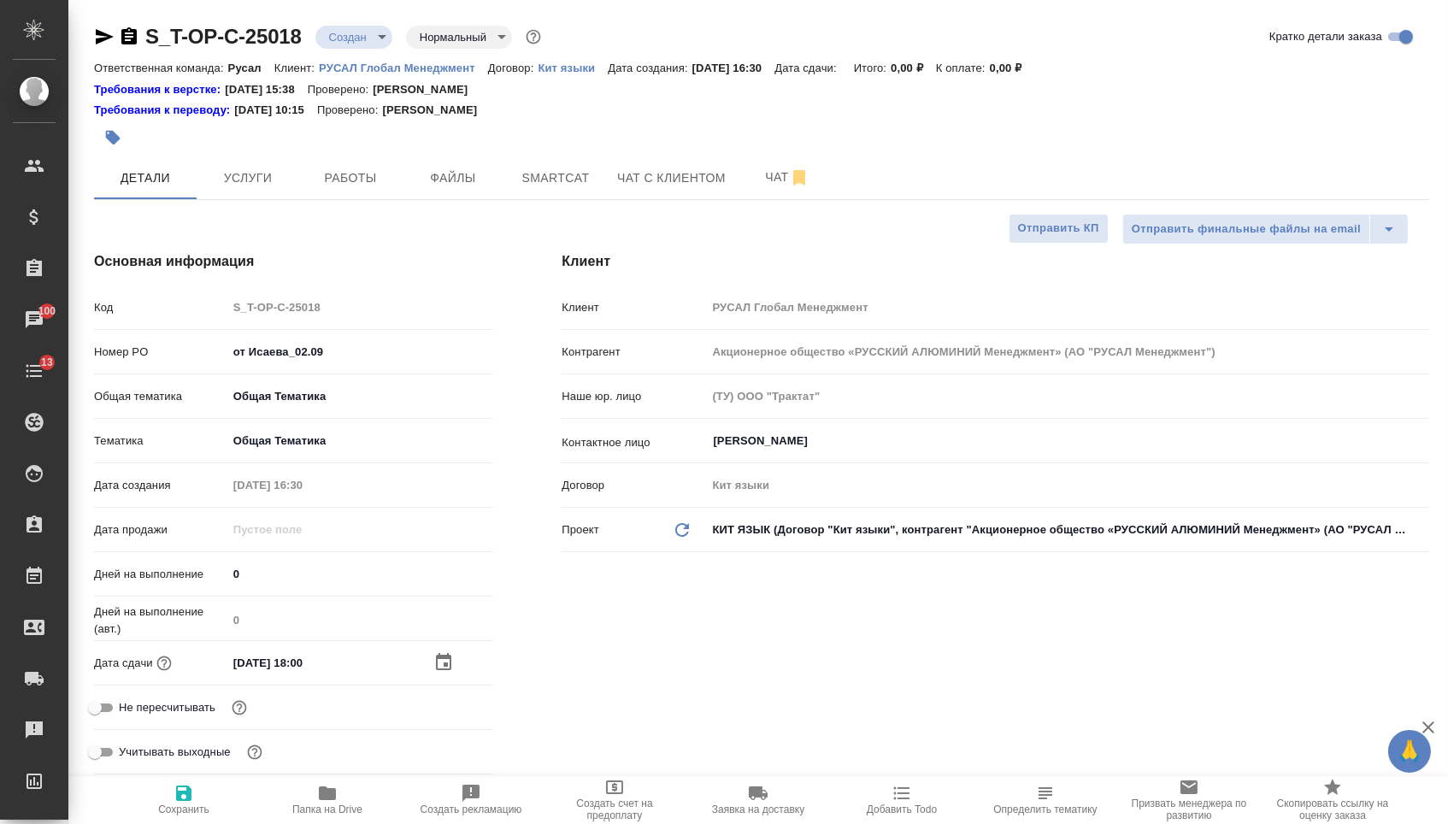
click at [177, 816] on span "Сохранить" at bounding box center [183, 810] width 51 height 12
type textarea "x"
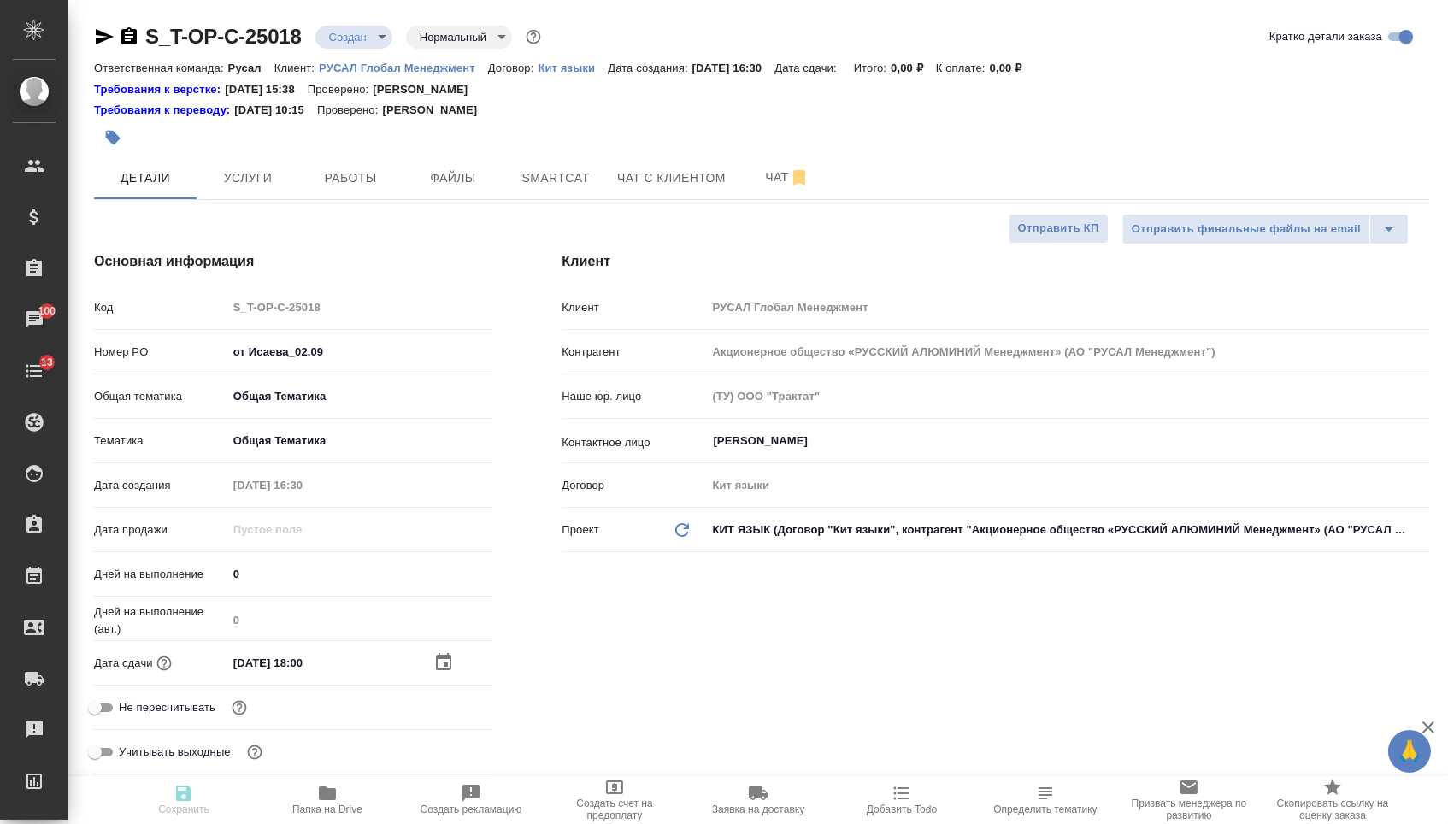
type textarea "x"
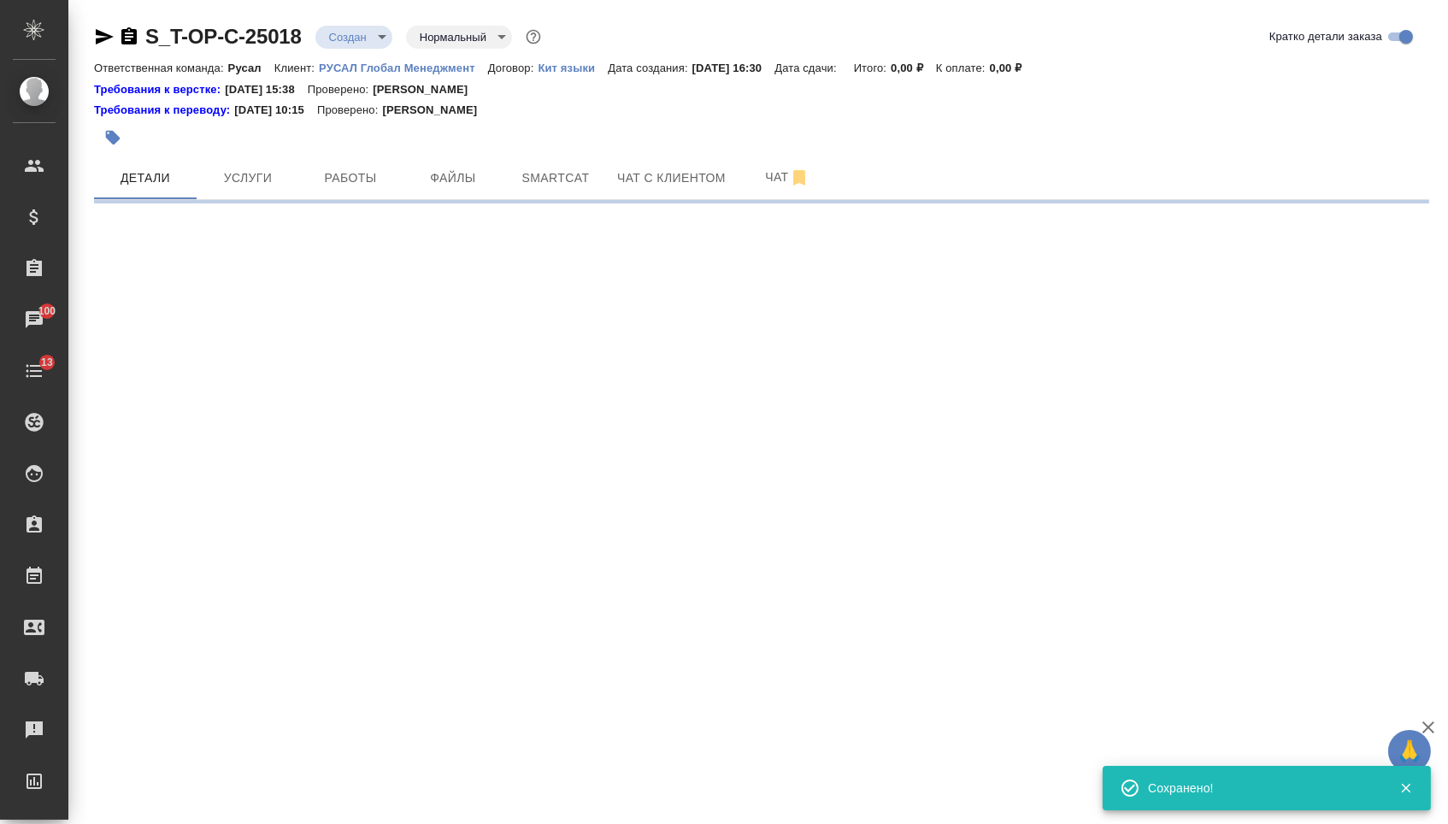
select select "RU"
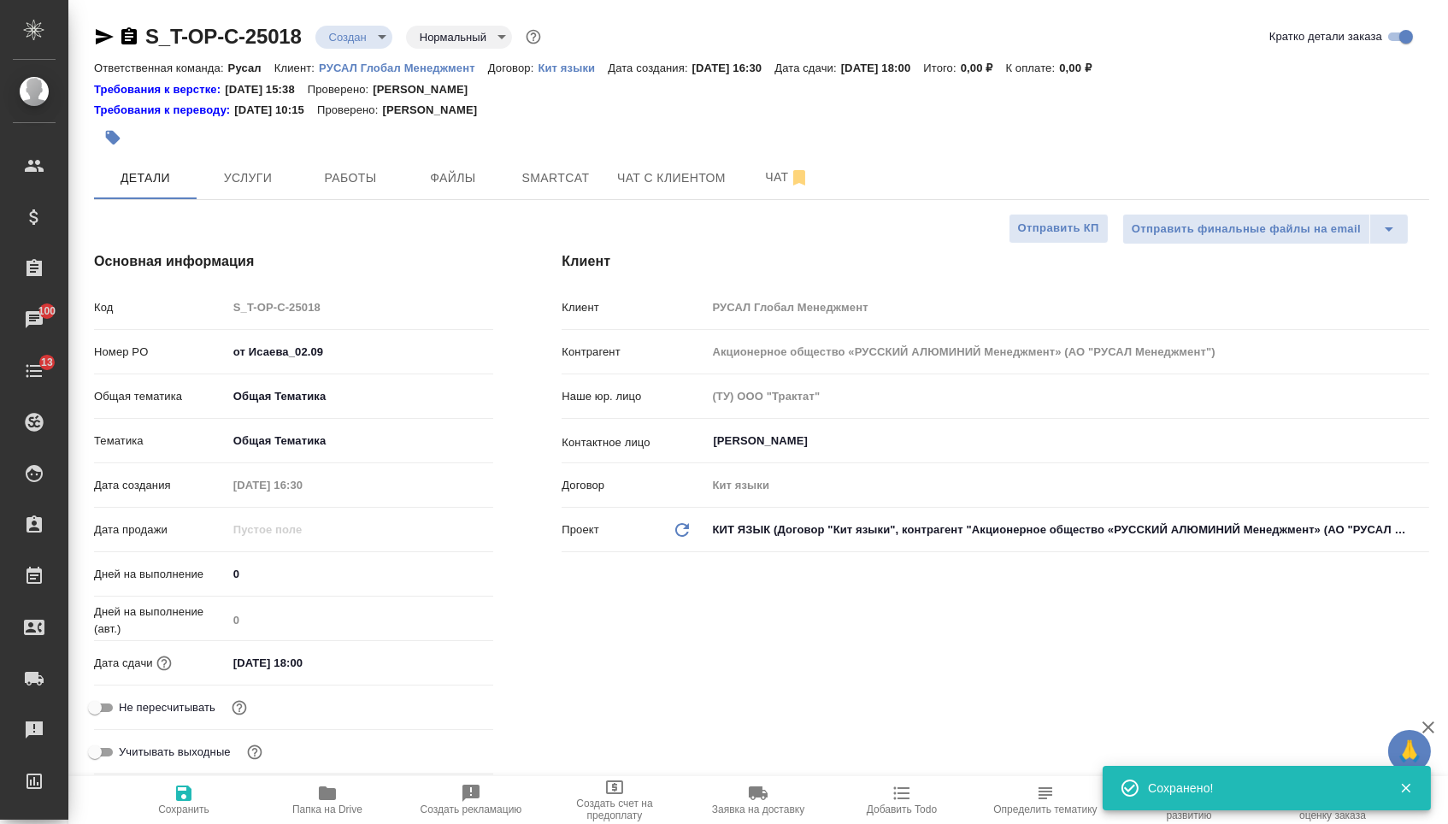
type textarea "x"
click at [362, 35] on body "🙏 .cls-1 fill:#fff; AWATERA Menshikova Aleksandra Клиенты Спецификации Заказы 1…" at bounding box center [724, 412] width 1448 height 824
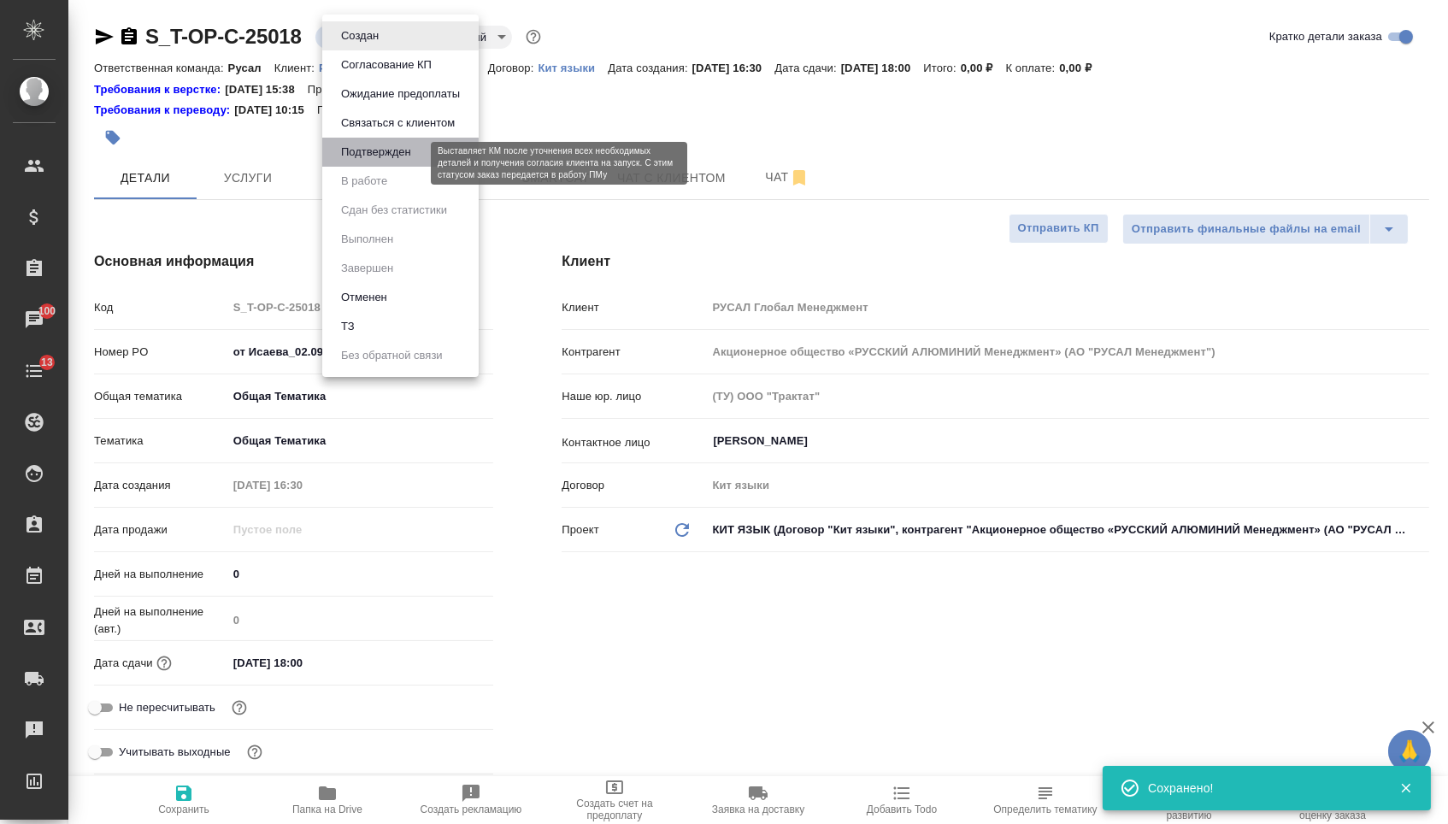
click at [356, 162] on button "Подтвержден" at bounding box center [376, 152] width 80 height 19
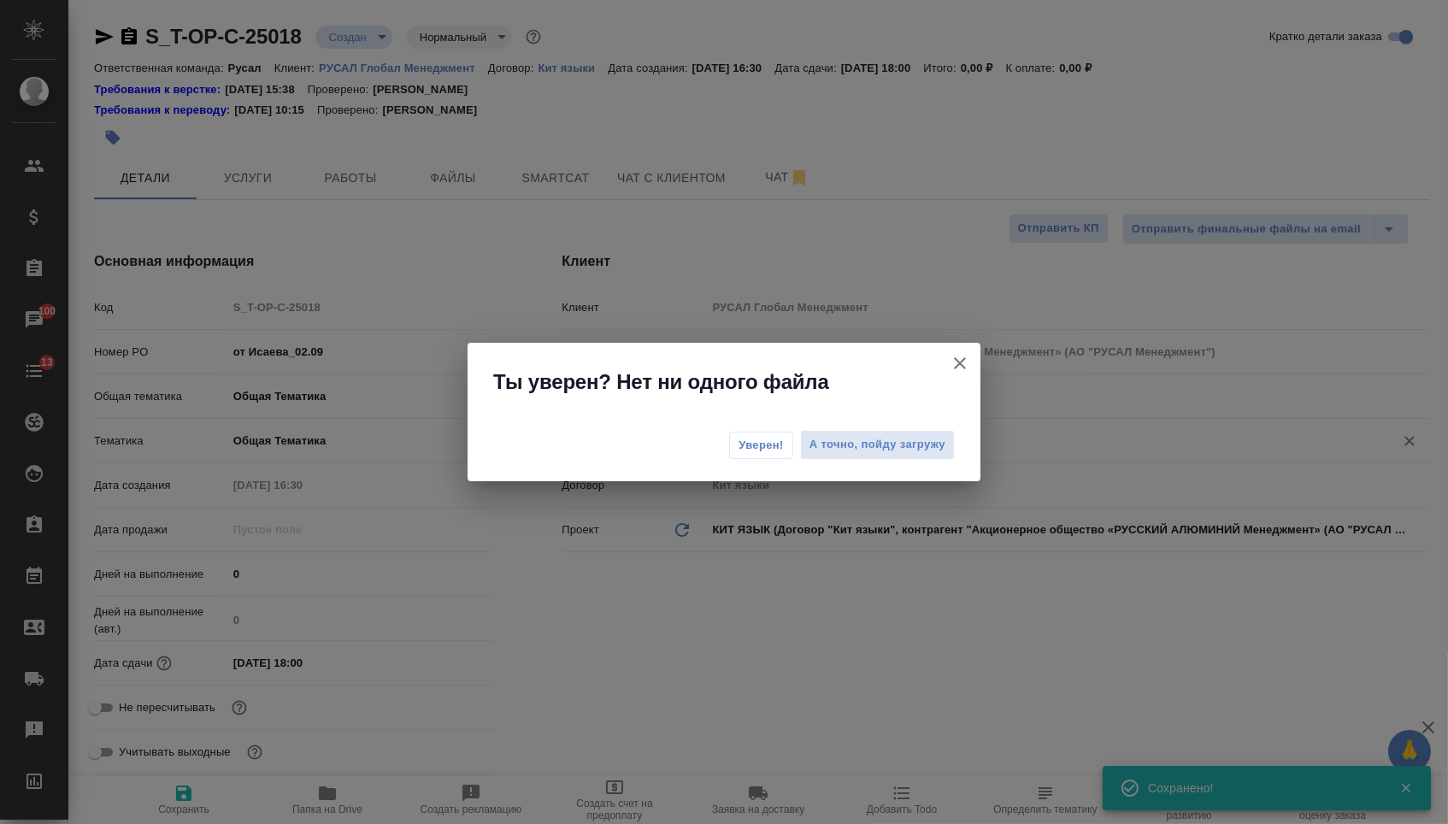
click at [875, 447] on span "А точно, пойду загружу" at bounding box center [878, 445] width 136 height 20
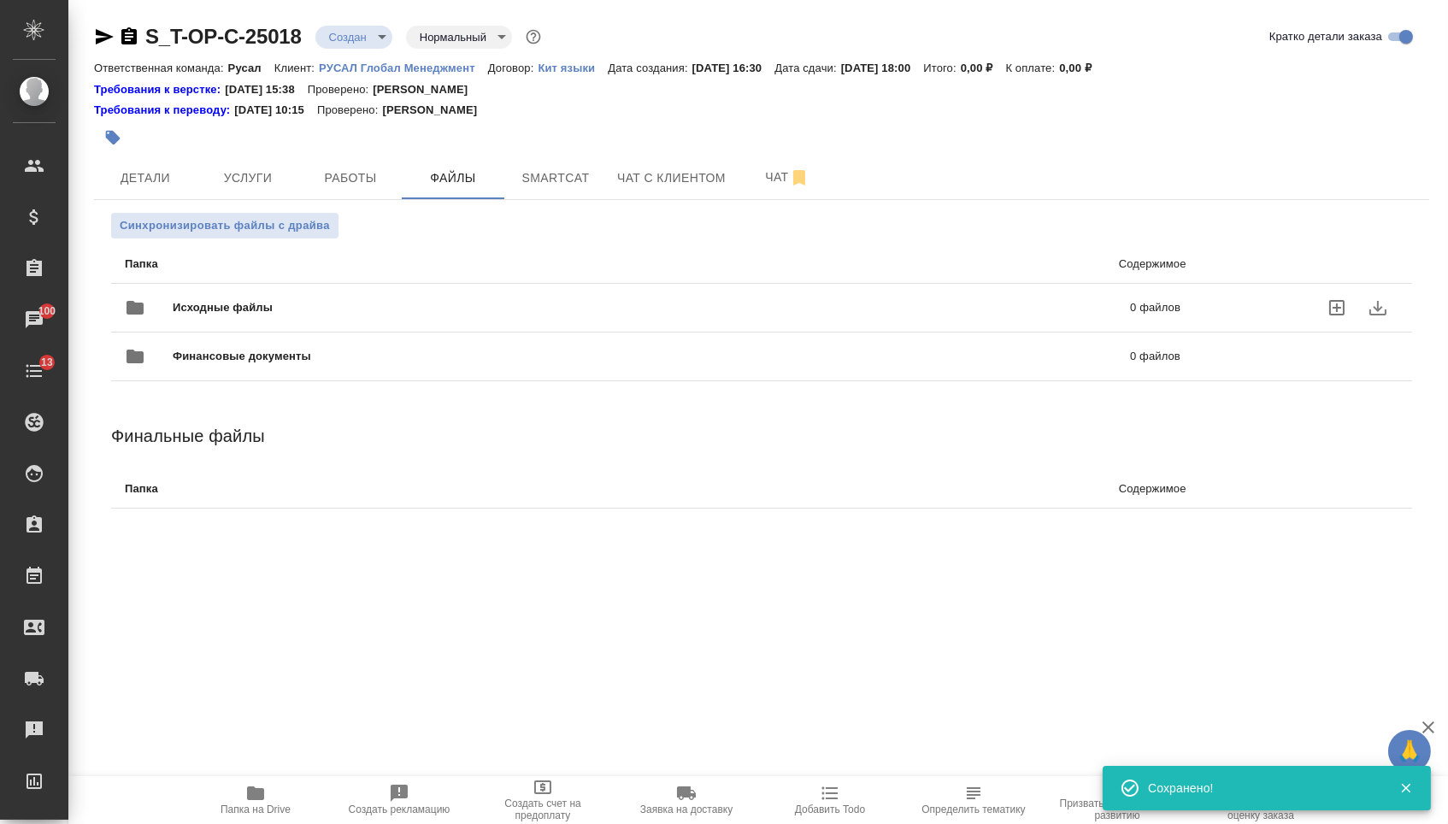
click at [266, 306] on span "Исходные файлы" at bounding box center [437, 307] width 529 height 17
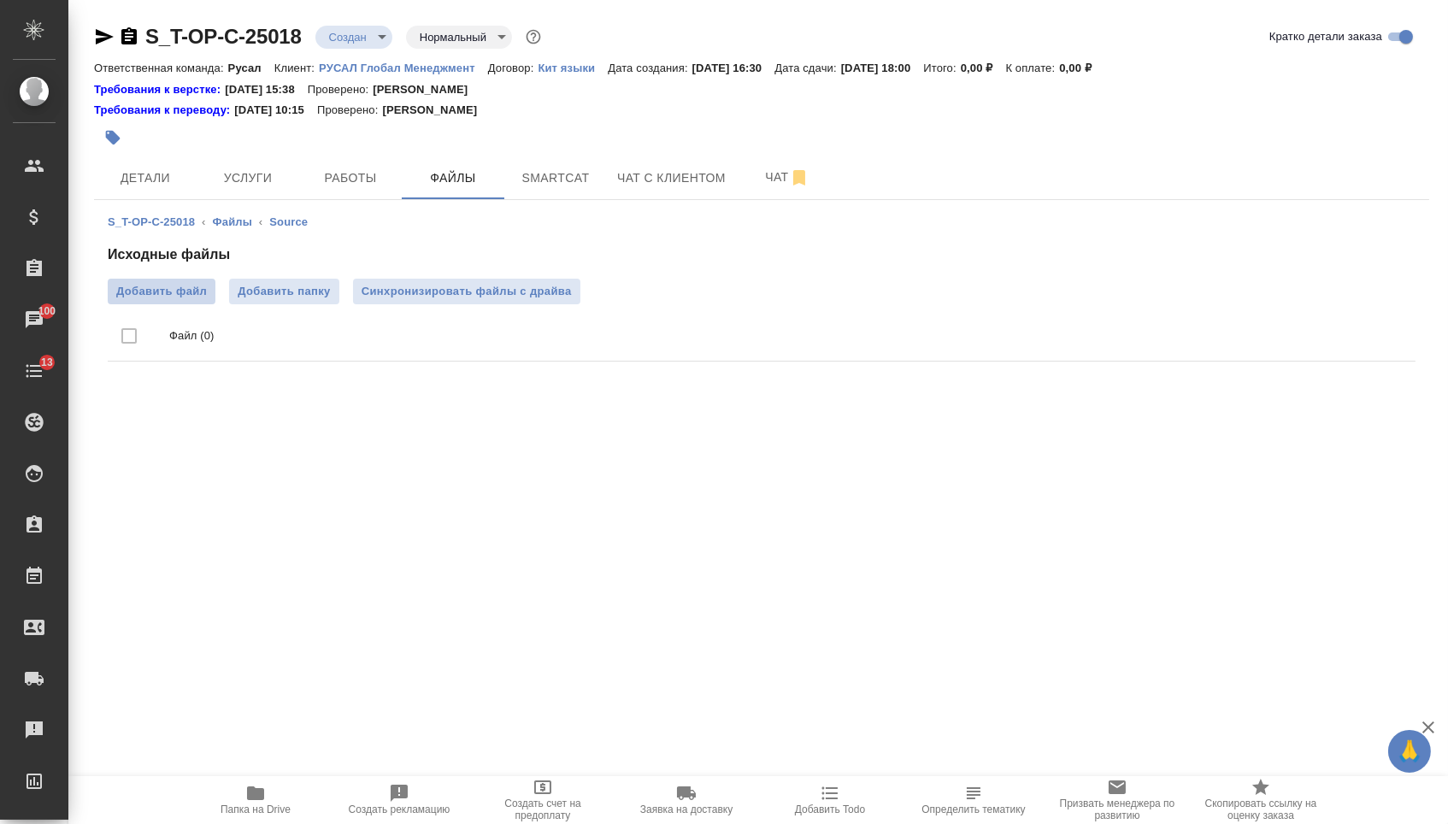
click at [121, 286] on span "Добавить файл" at bounding box center [161, 291] width 91 height 17
click at [0, 0] on input "Добавить файл" at bounding box center [0, 0] width 0 height 0
click at [232, 174] on span "Услуги" at bounding box center [248, 178] width 82 height 21
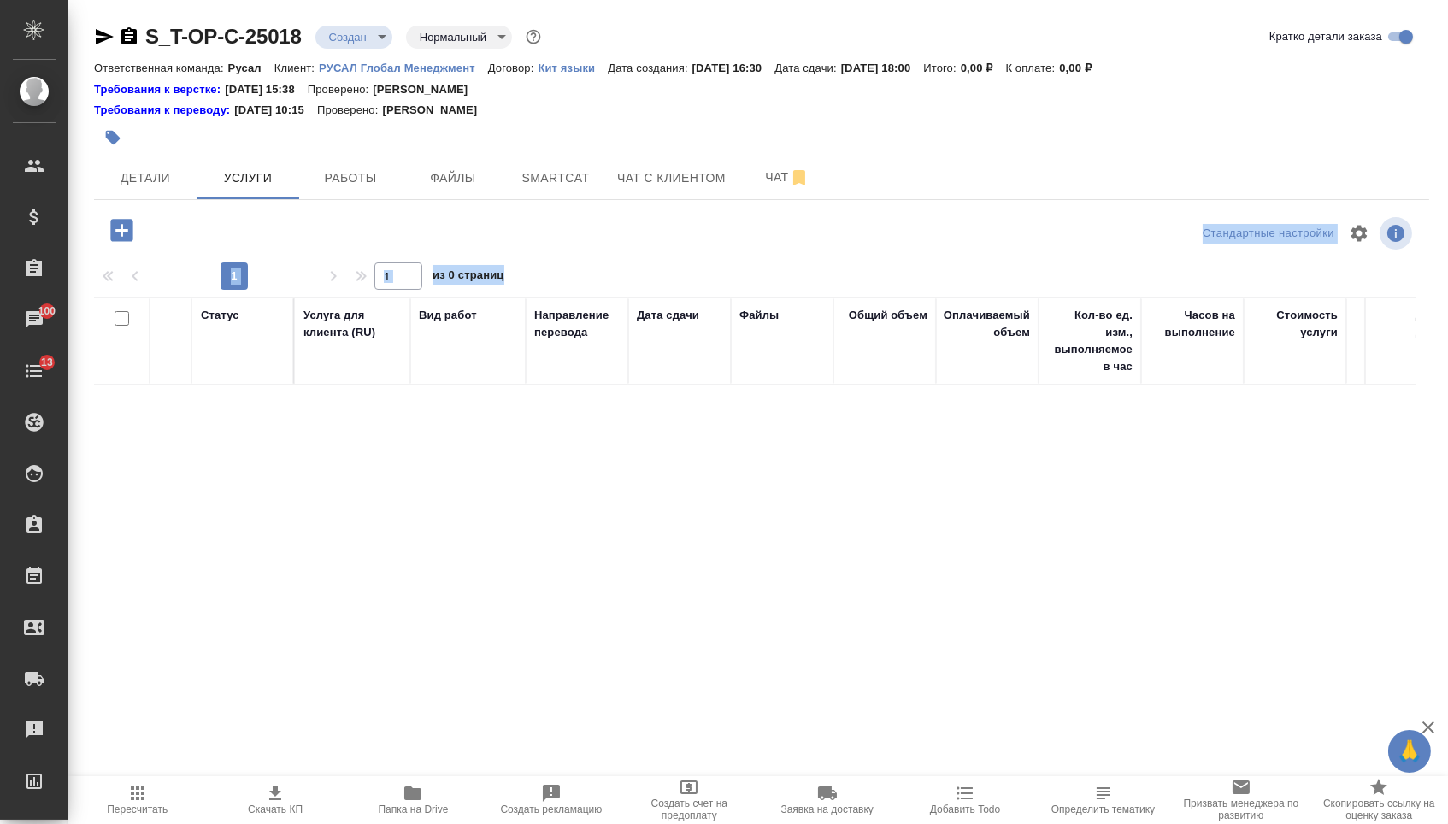
click at [429, 239] on div at bounding box center [316, 230] width 445 height 35
click at [156, 234] on div at bounding box center [316, 230] width 445 height 35
click at [128, 228] on icon "button" at bounding box center [121, 230] width 22 height 22
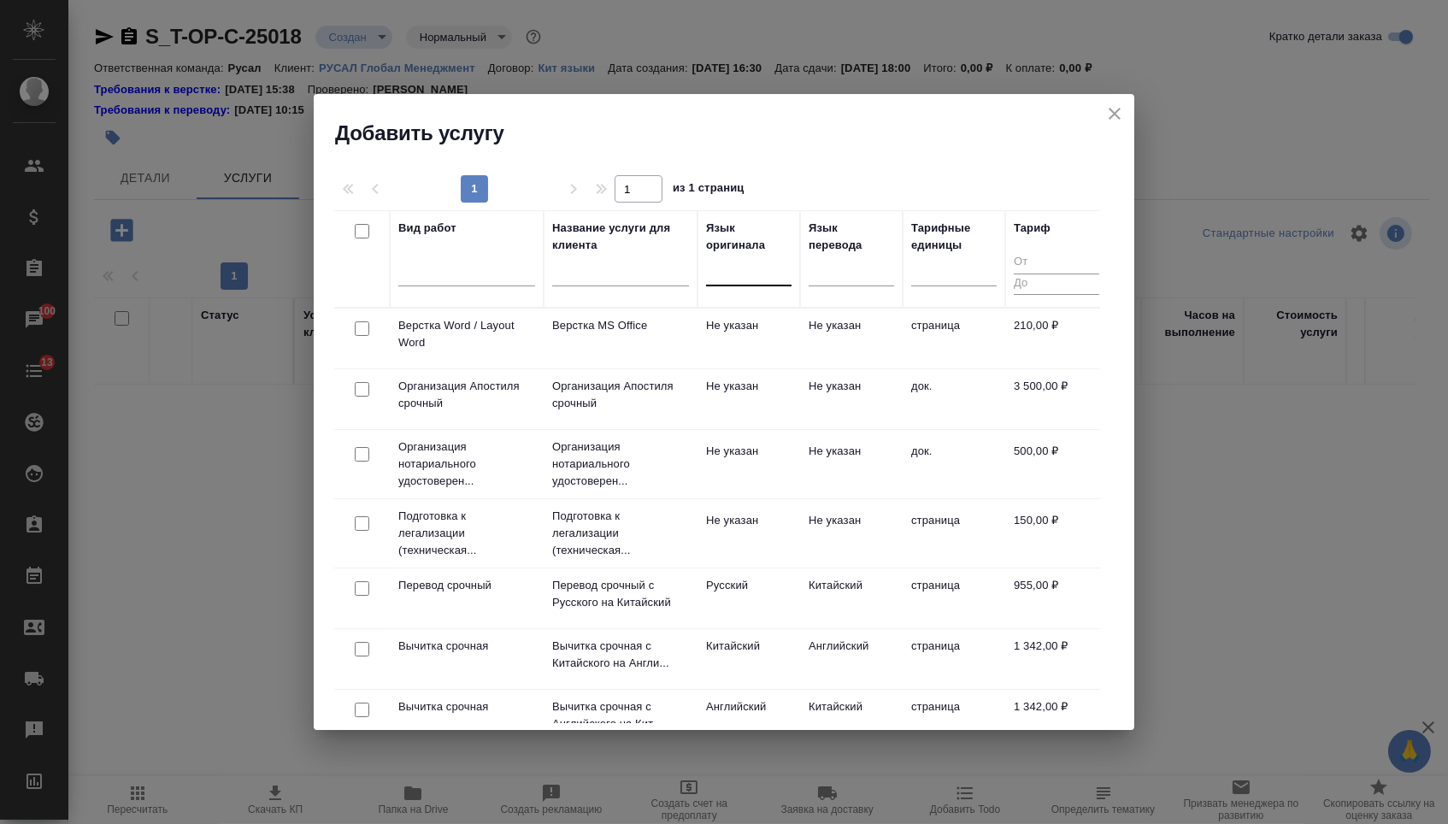
click at [748, 271] on div at bounding box center [748, 268] width 85 height 25
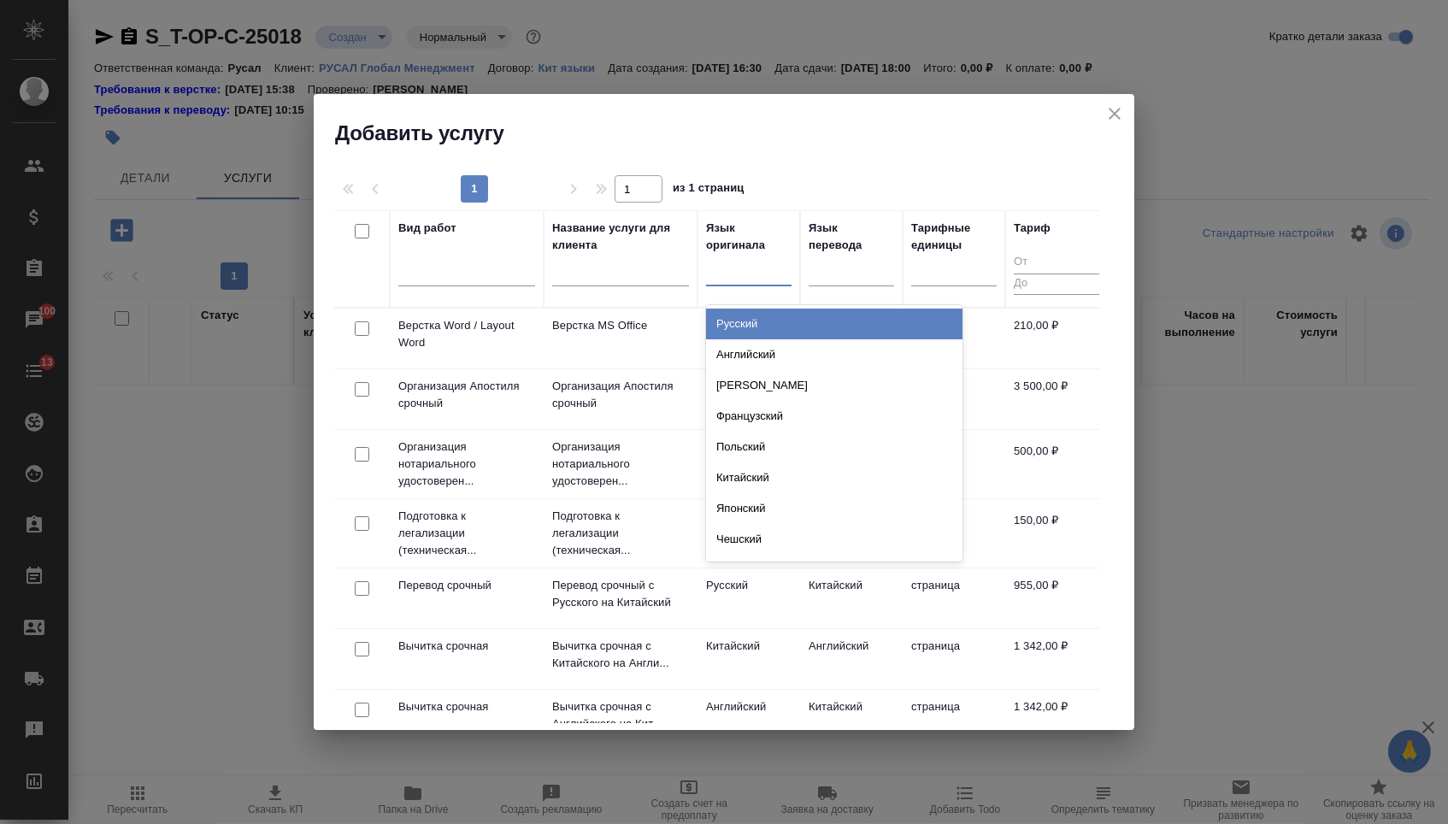
click at [748, 323] on div "Русский" at bounding box center [834, 324] width 256 height 31
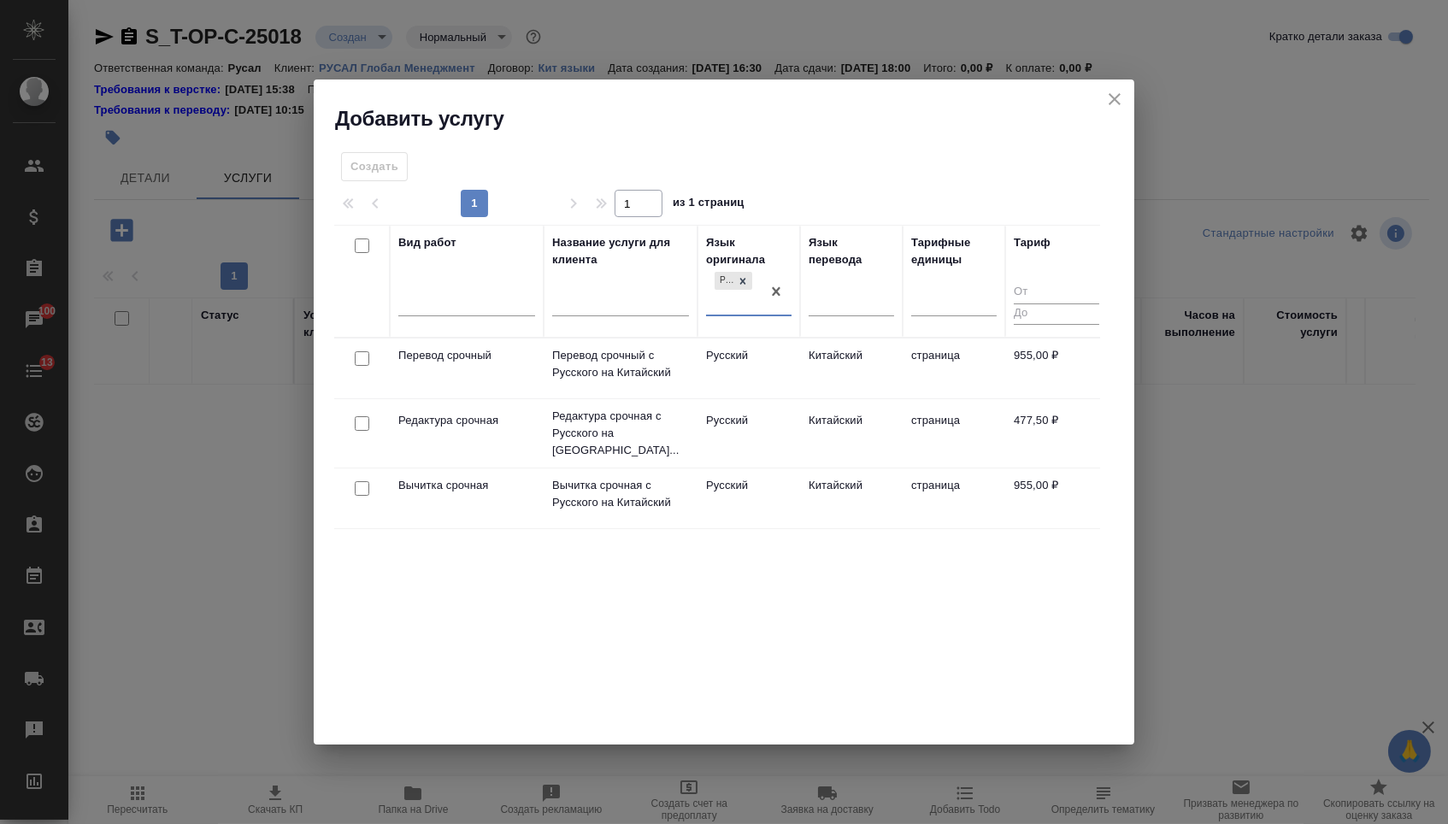
click at [367, 362] on input "checkbox" at bounding box center [362, 358] width 15 height 15
checkbox input "true"
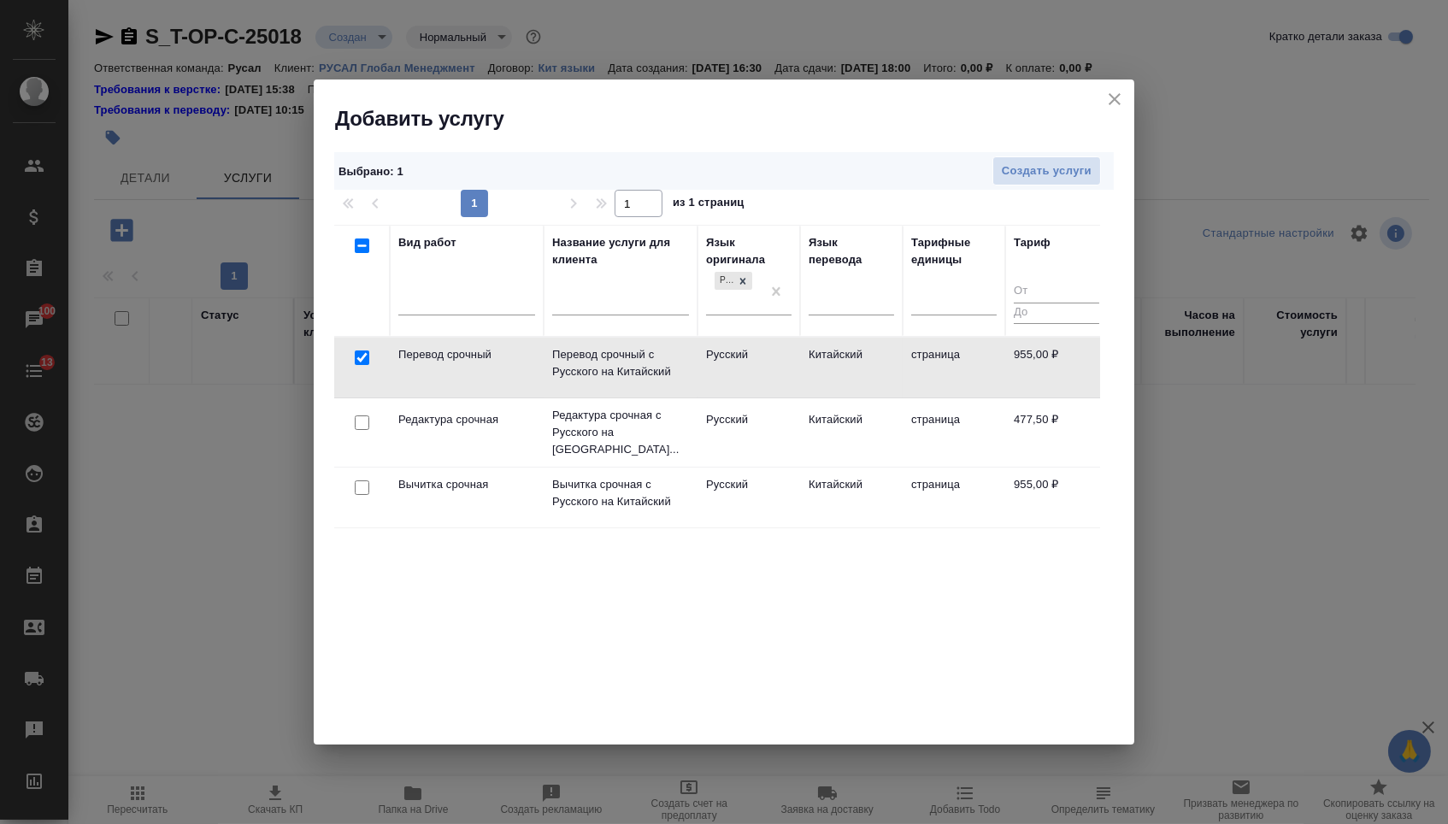
click at [365, 415] on input "checkbox" at bounding box center [362, 422] width 15 height 15
checkbox input "true"
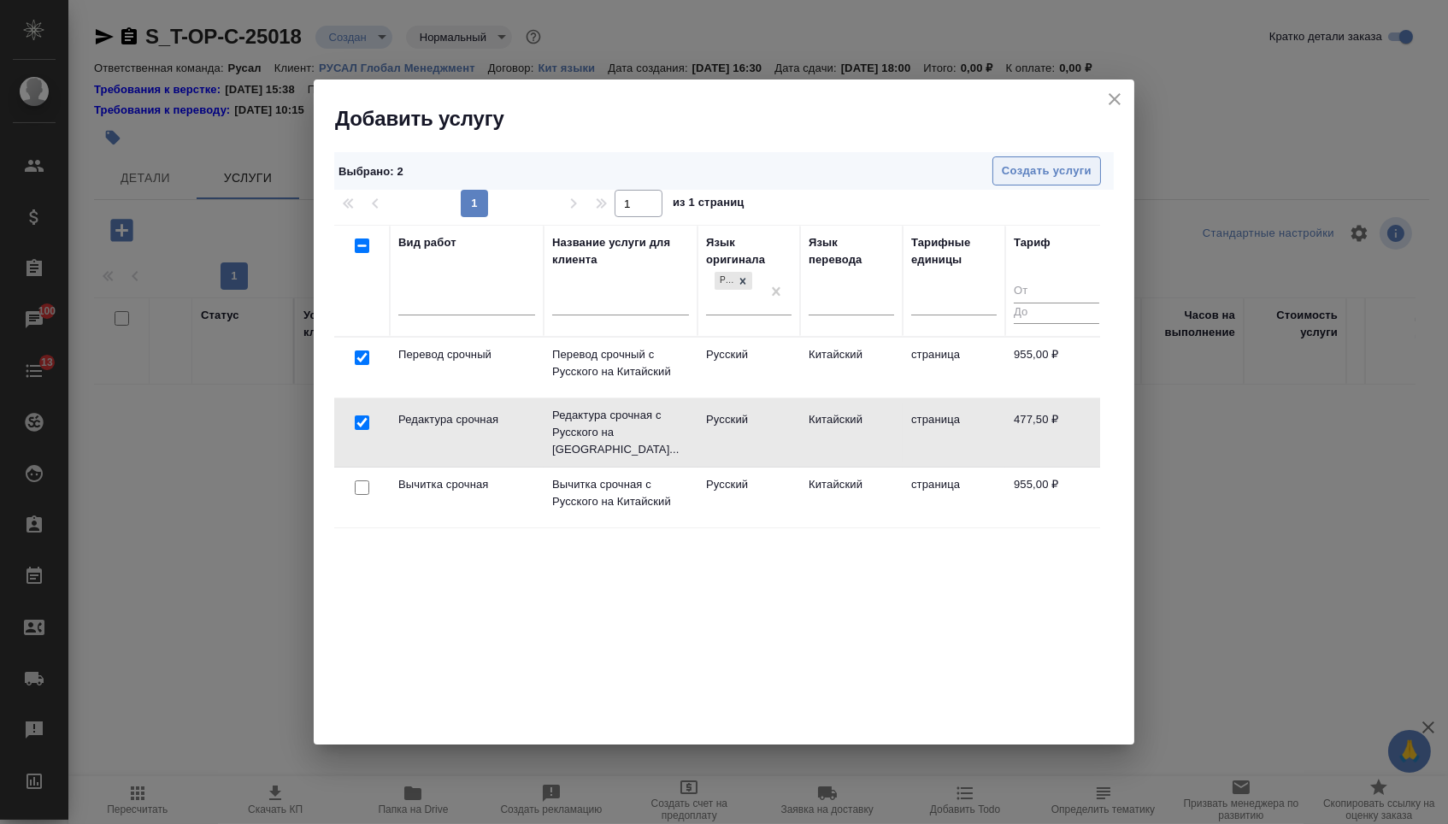
click at [1023, 174] on span "Создать услуги" at bounding box center [1047, 172] width 90 height 20
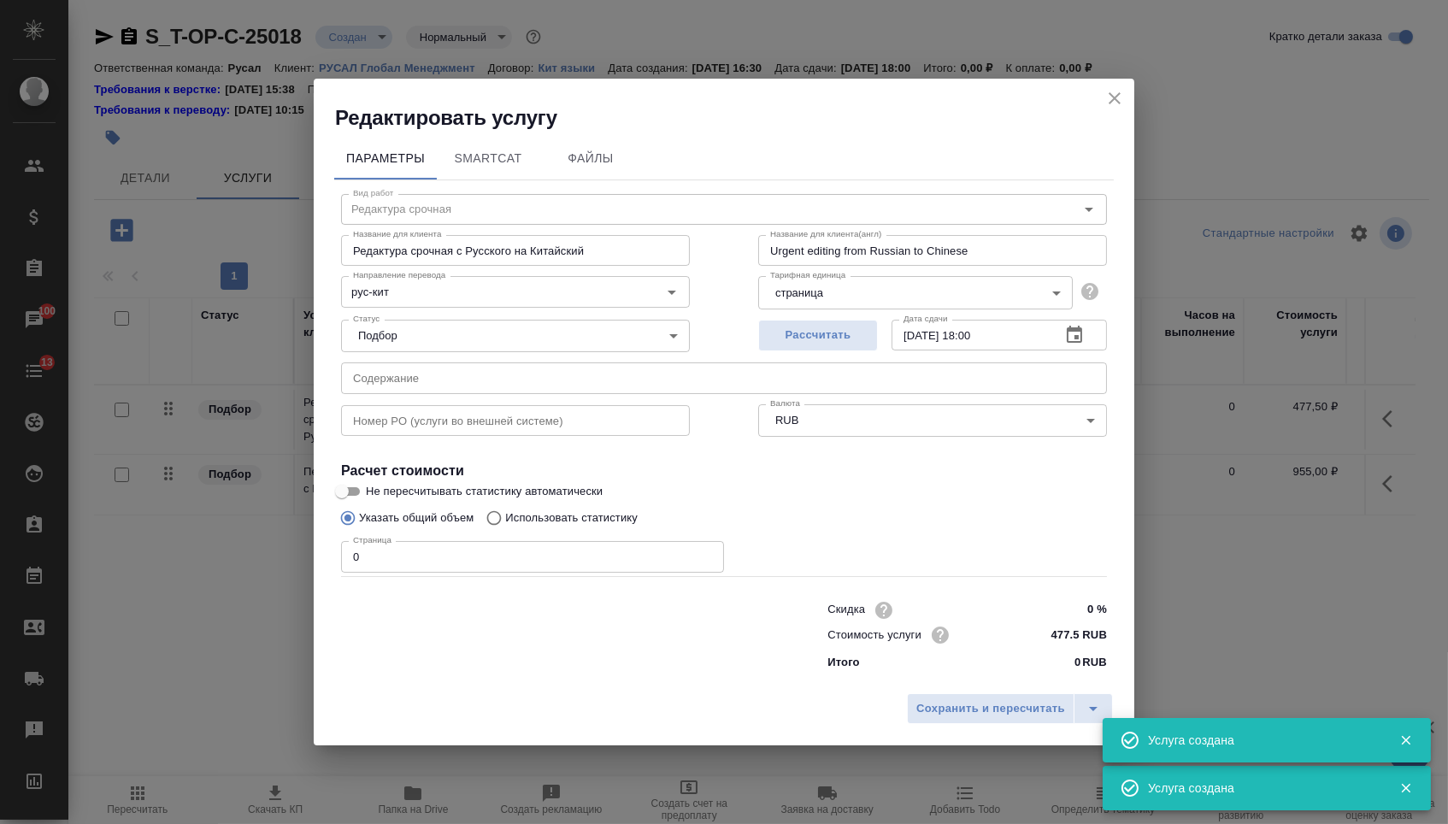
type input "Перевод срочный"
type input "Перевод срочный с Русского на Китайский"
type input "Urgent translation from Russian to Chinese"
type input "955 RUB"
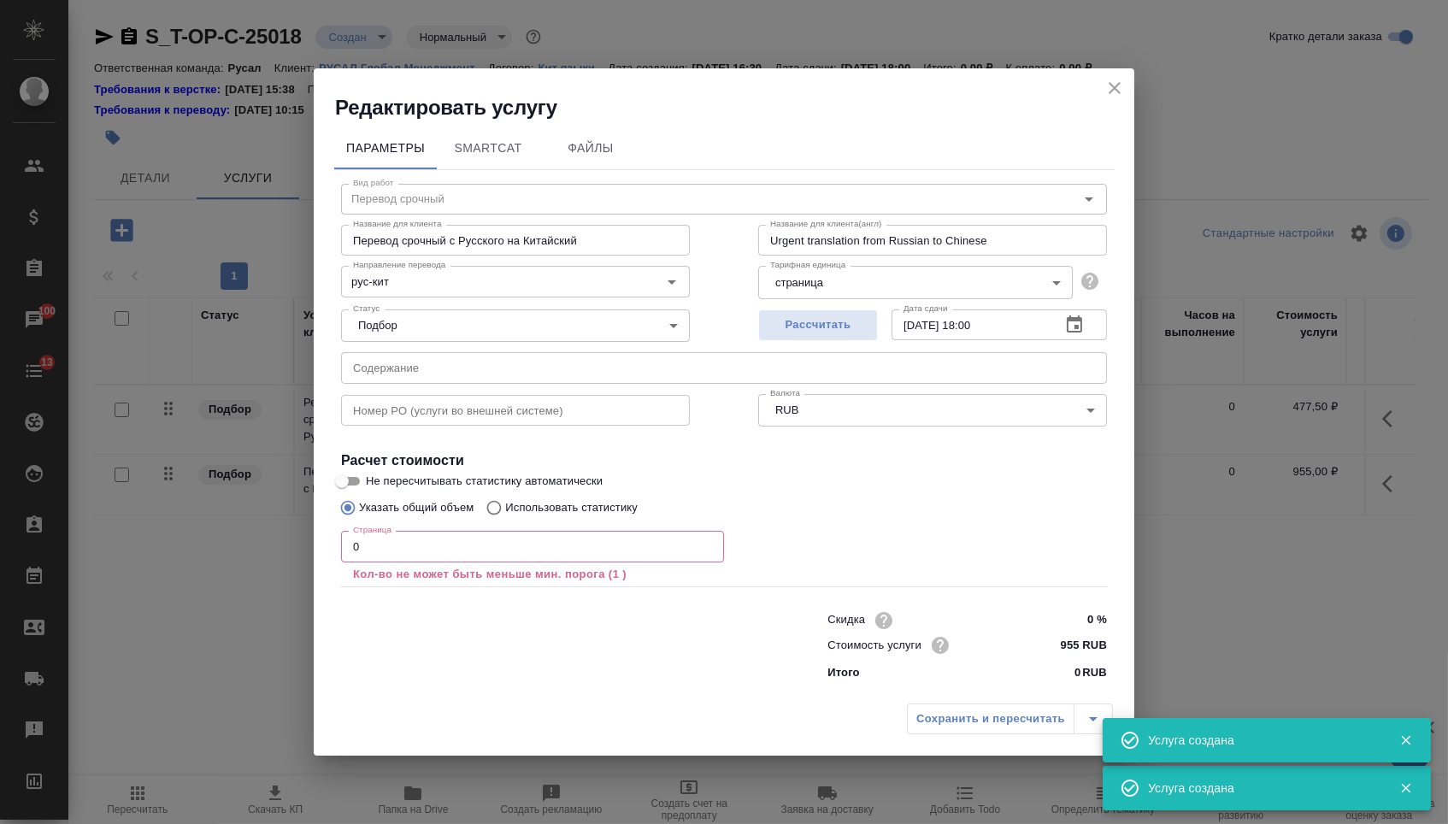
click at [525, 390] on div "Номер PO (услуги во внешней системе) Номер PO (услуги во внешней системе)" at bounding box center [515, 408] width 417 height 109
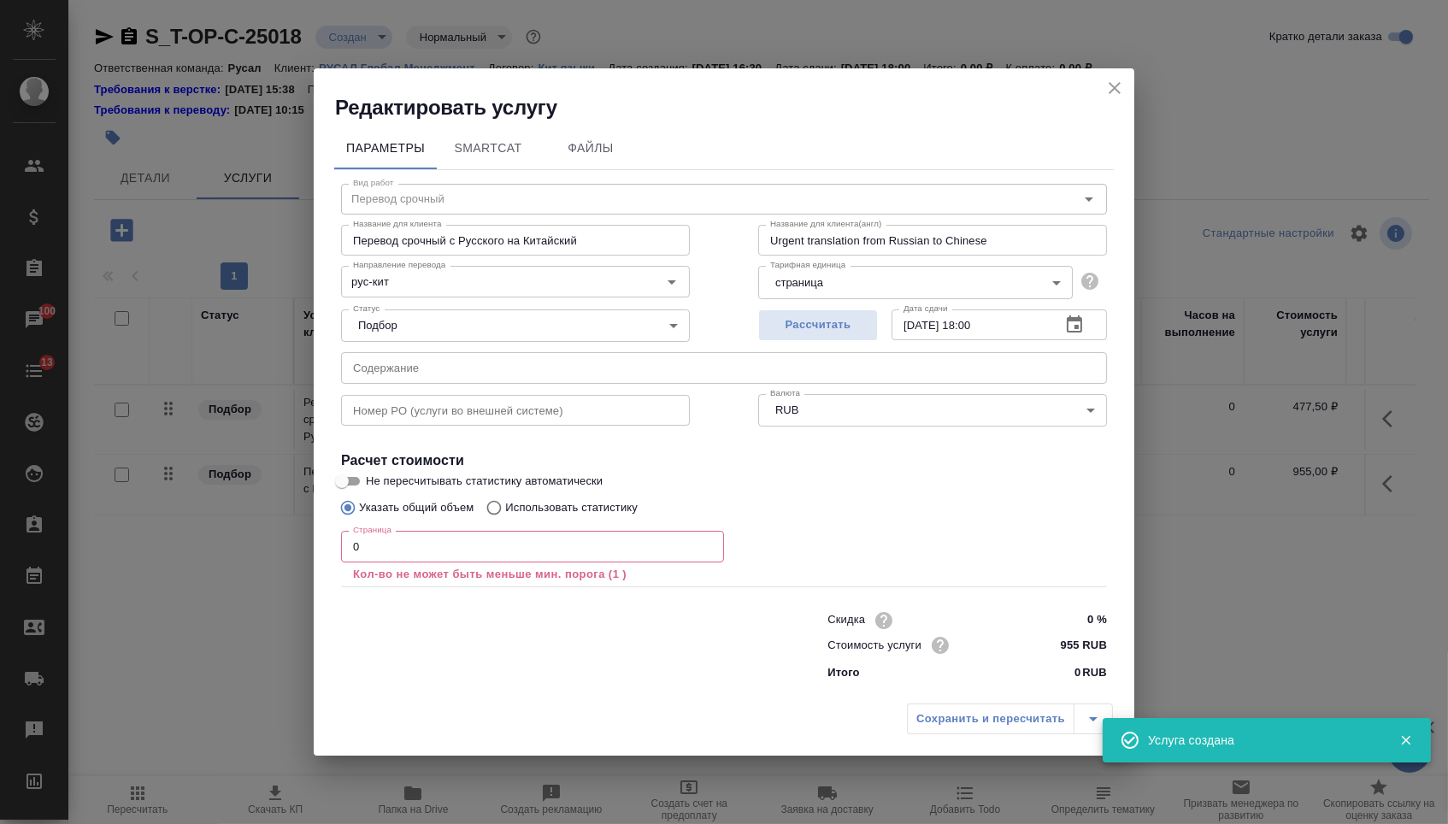
click at [525, 380] on input "text" at bounding box center [724, 367] width 766 height 31
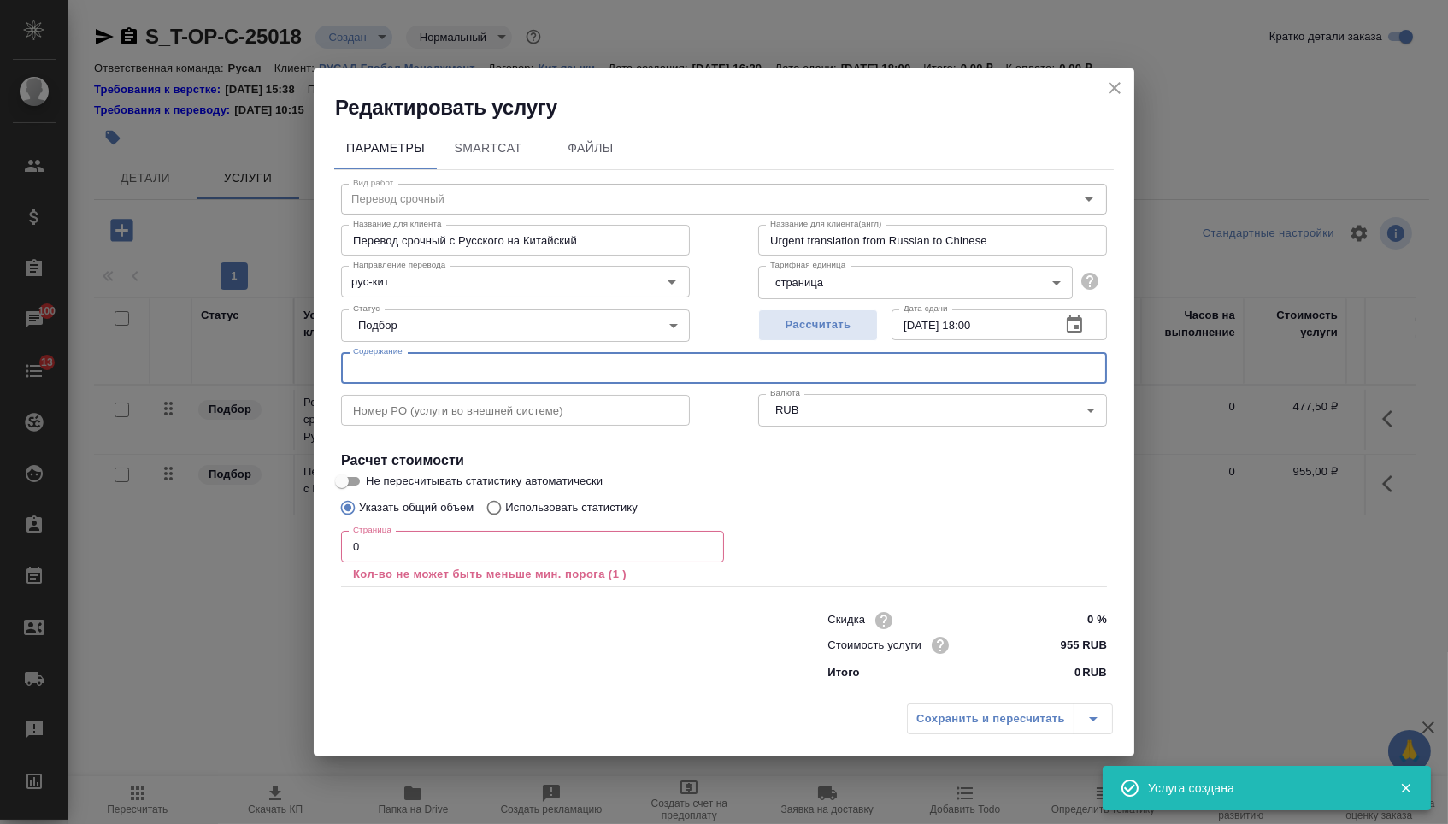
paste input "текст рус-кит"
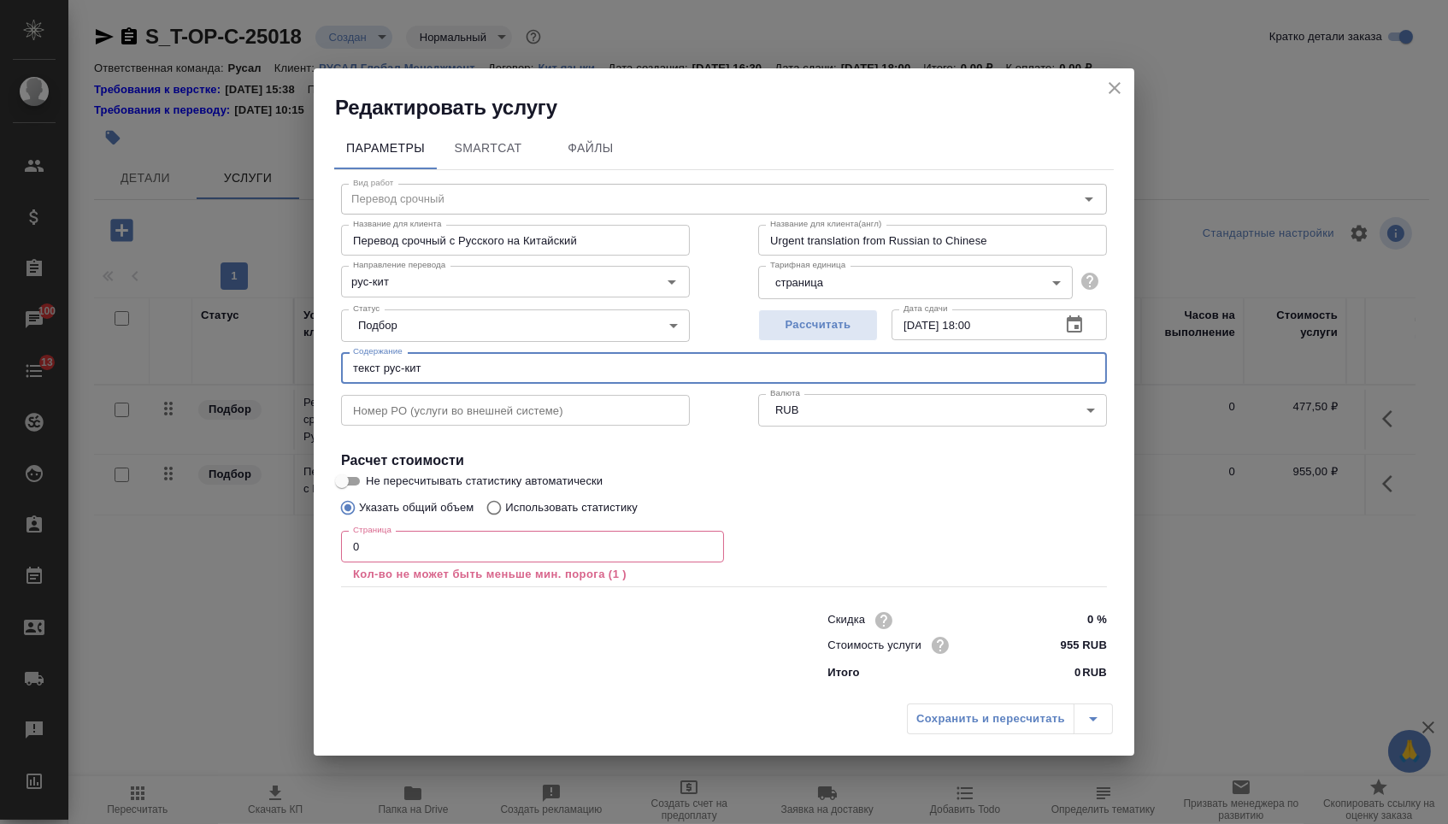
type input "текст рус-кит"
click at [447, 557] on input "0" at bounding box center [532, 546] width 383 height 31
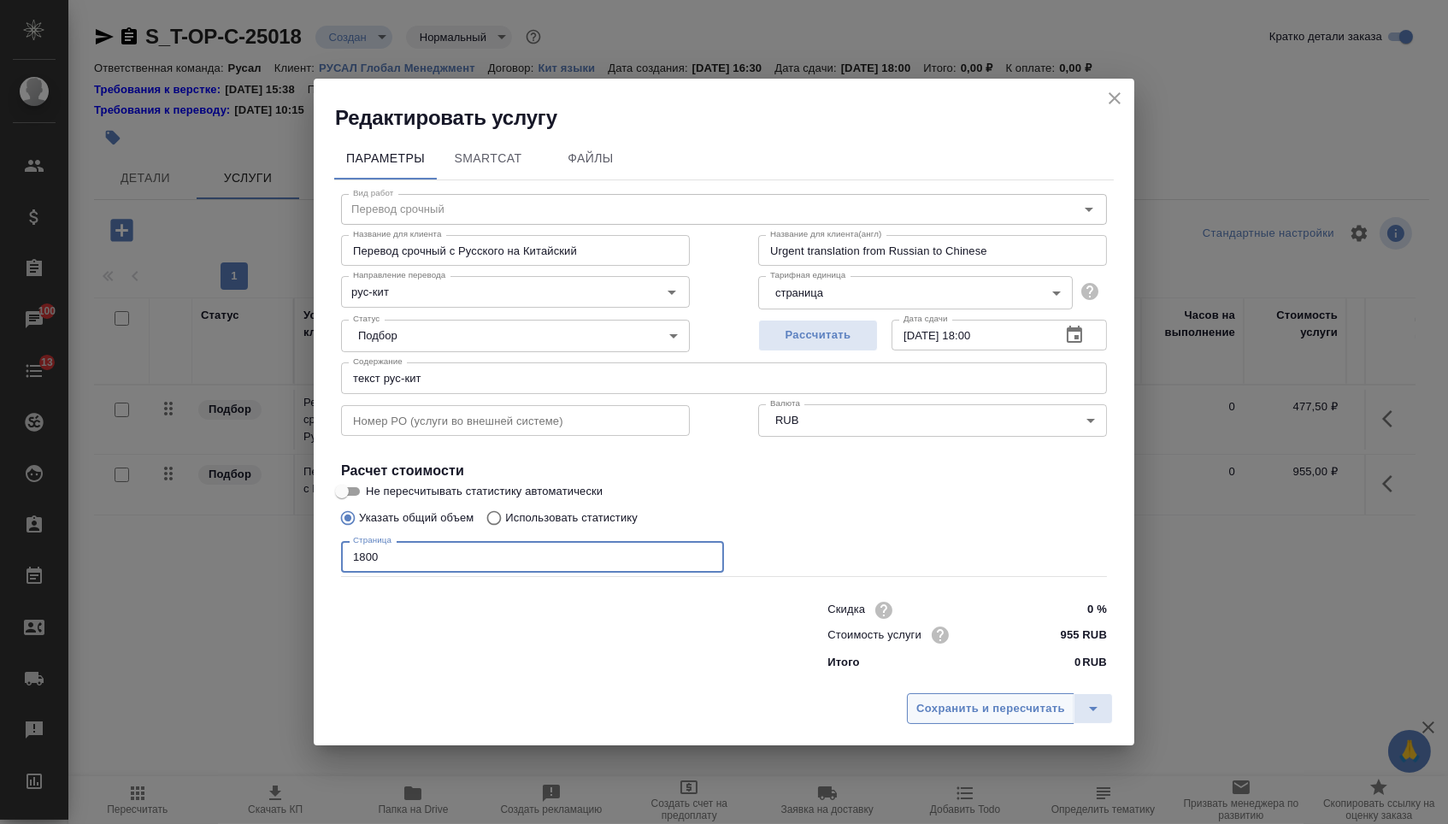
type input "1800"
click at [1015, 710] on span "Сохранить и пересчитать" at bounding box center [990, 709] width 149 height 20
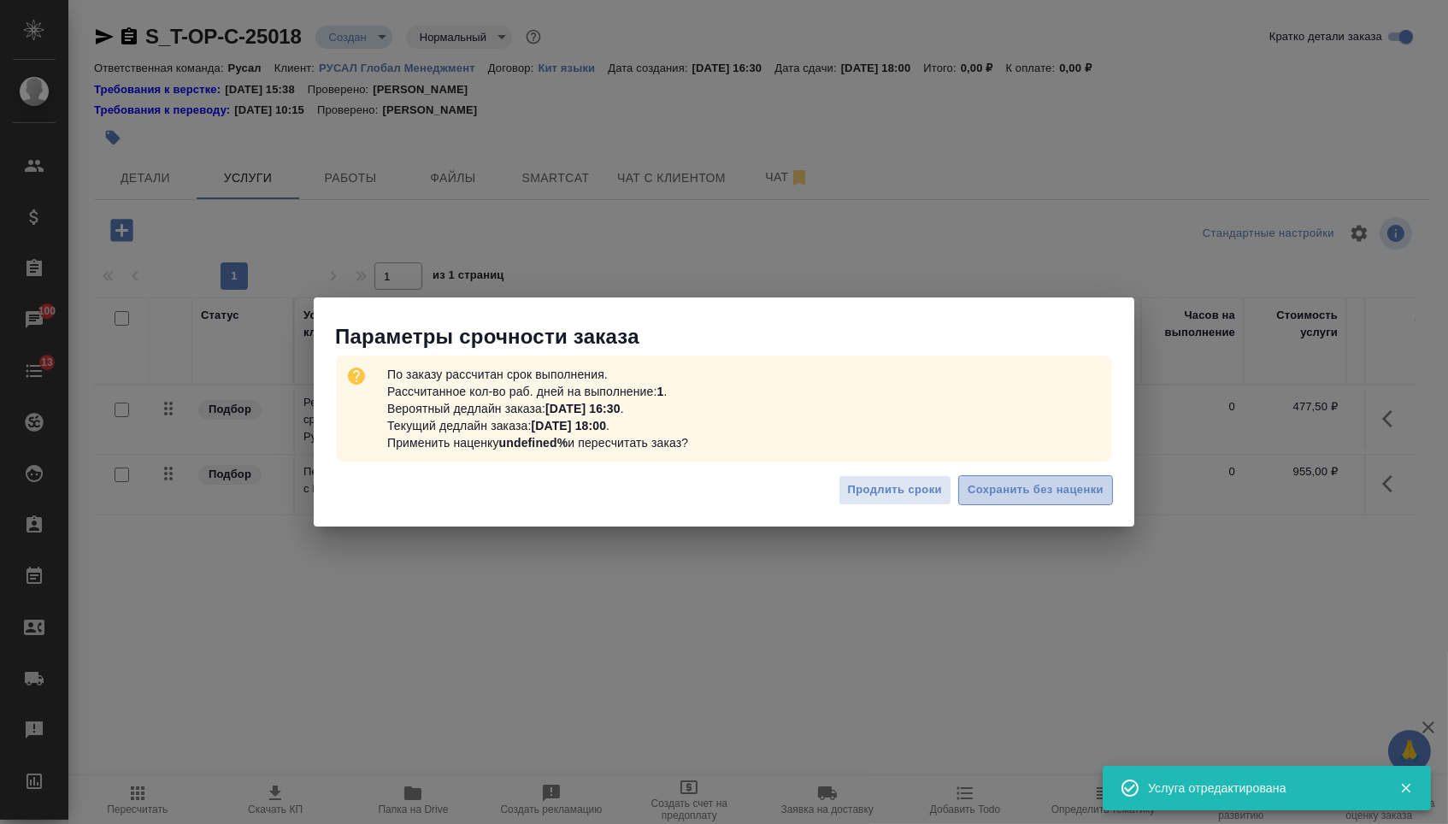
click at [1044, 494] on span "Сохранить без наценки" at bounding box center [1036, 490] width 136 height 20
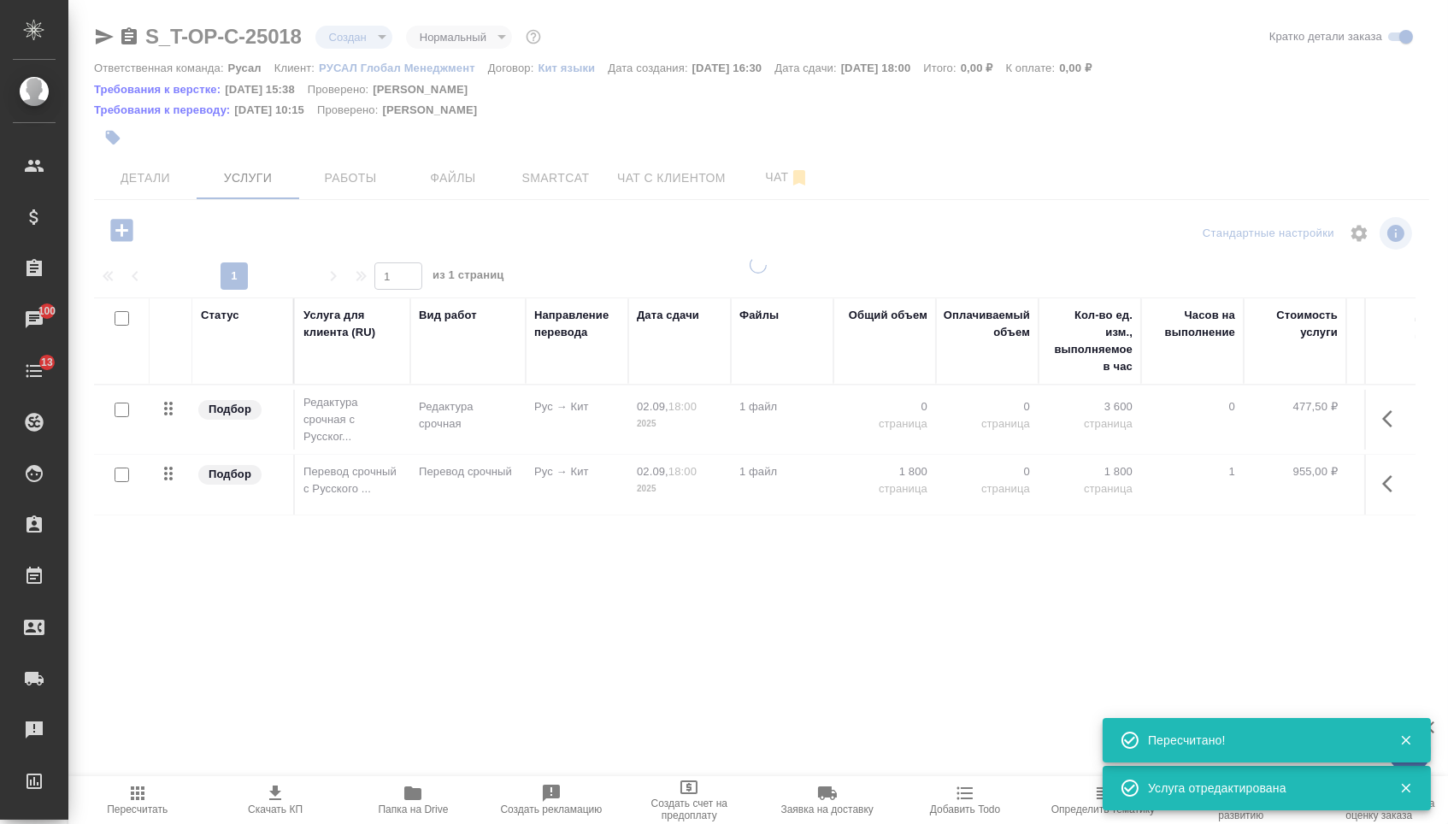
type input "urgent"
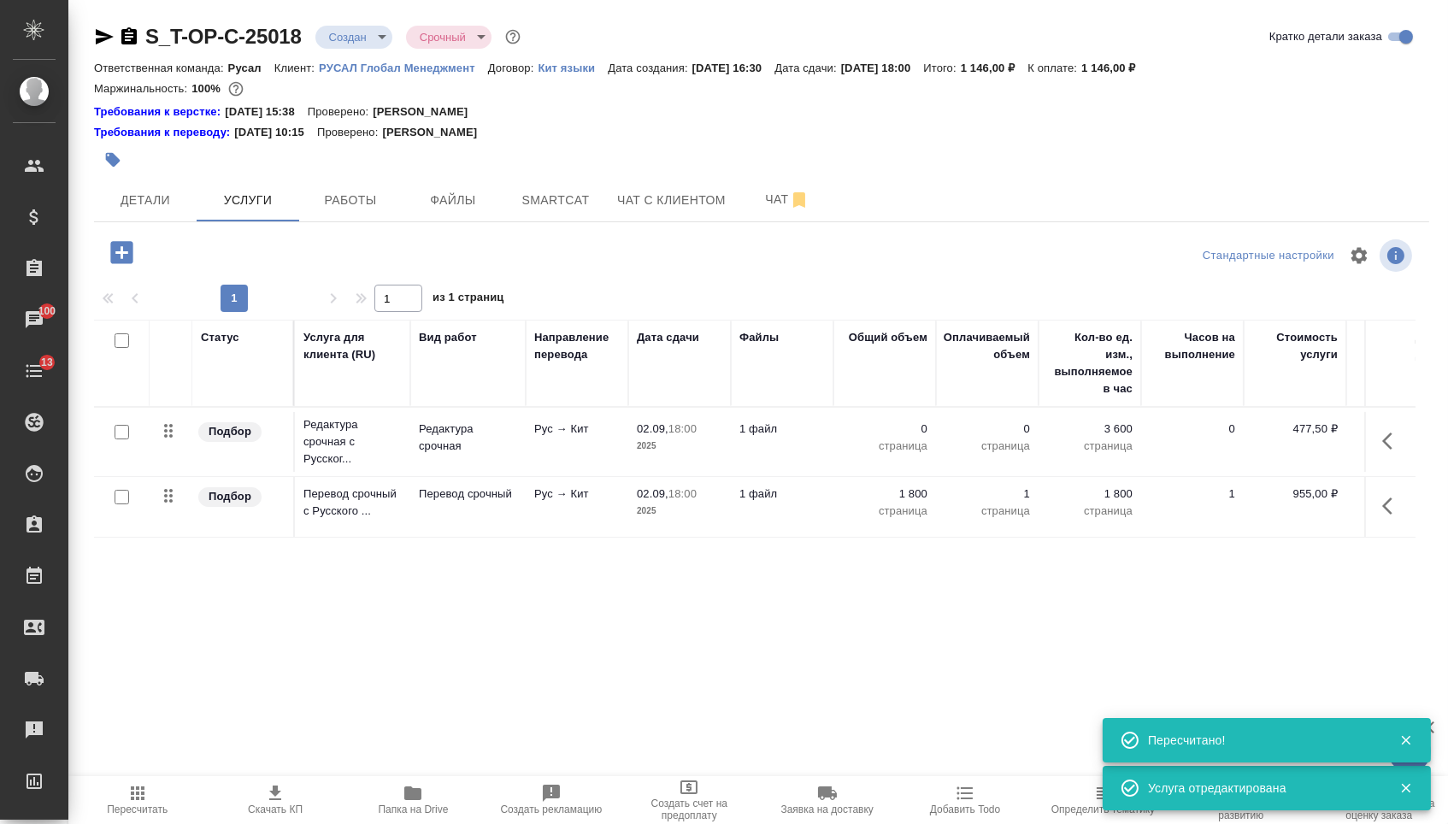
click at [893, 427] on td "0 страница" at bounding box center [885, 442] width 103 height 60
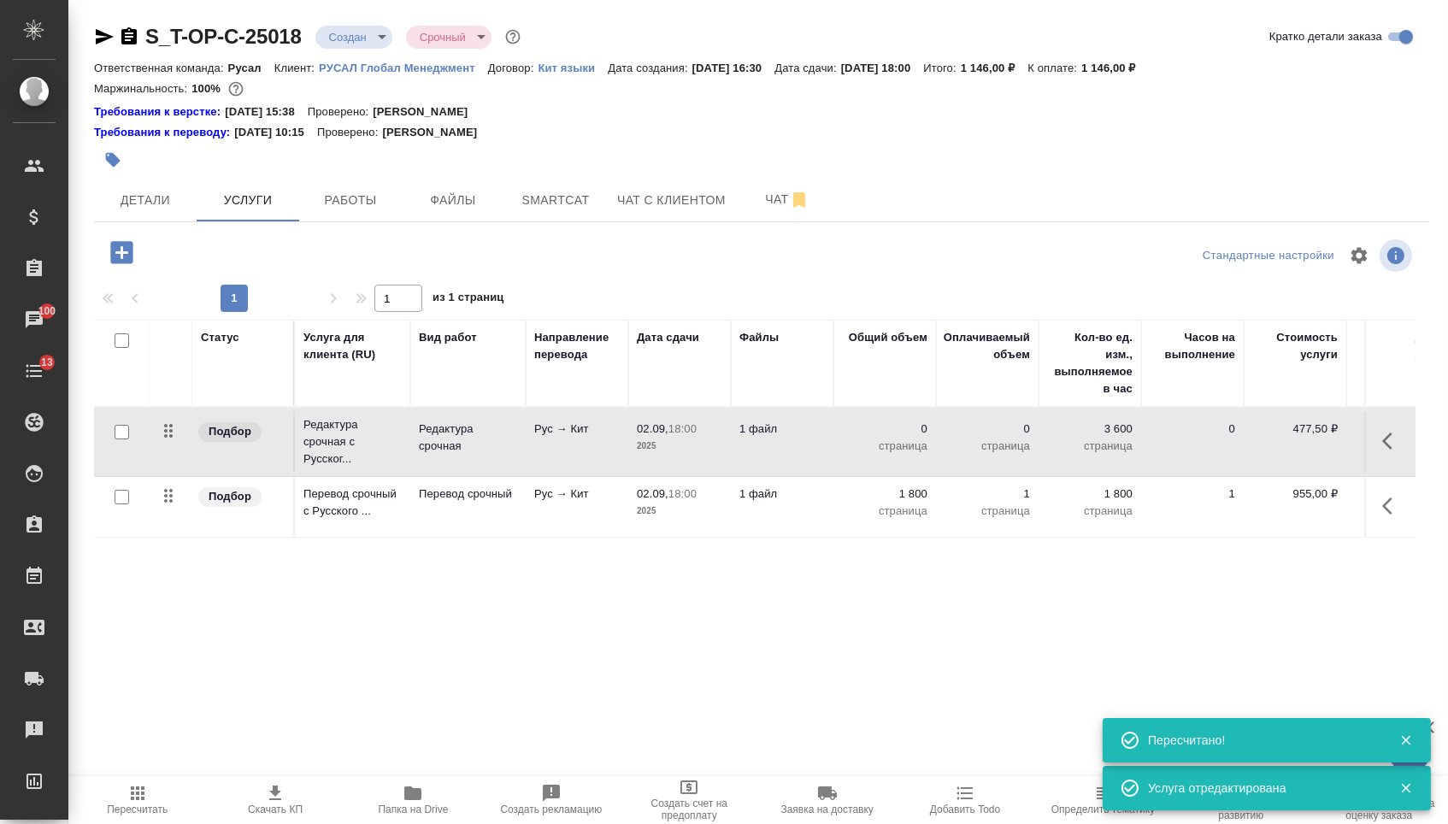
click at [893, 446] on p "страница" at bounding box center [884, 446] width 85 height 17
click at [893, 446] on input "0" at bounding box center [895, 433] width 62 height 25
type input "1800"
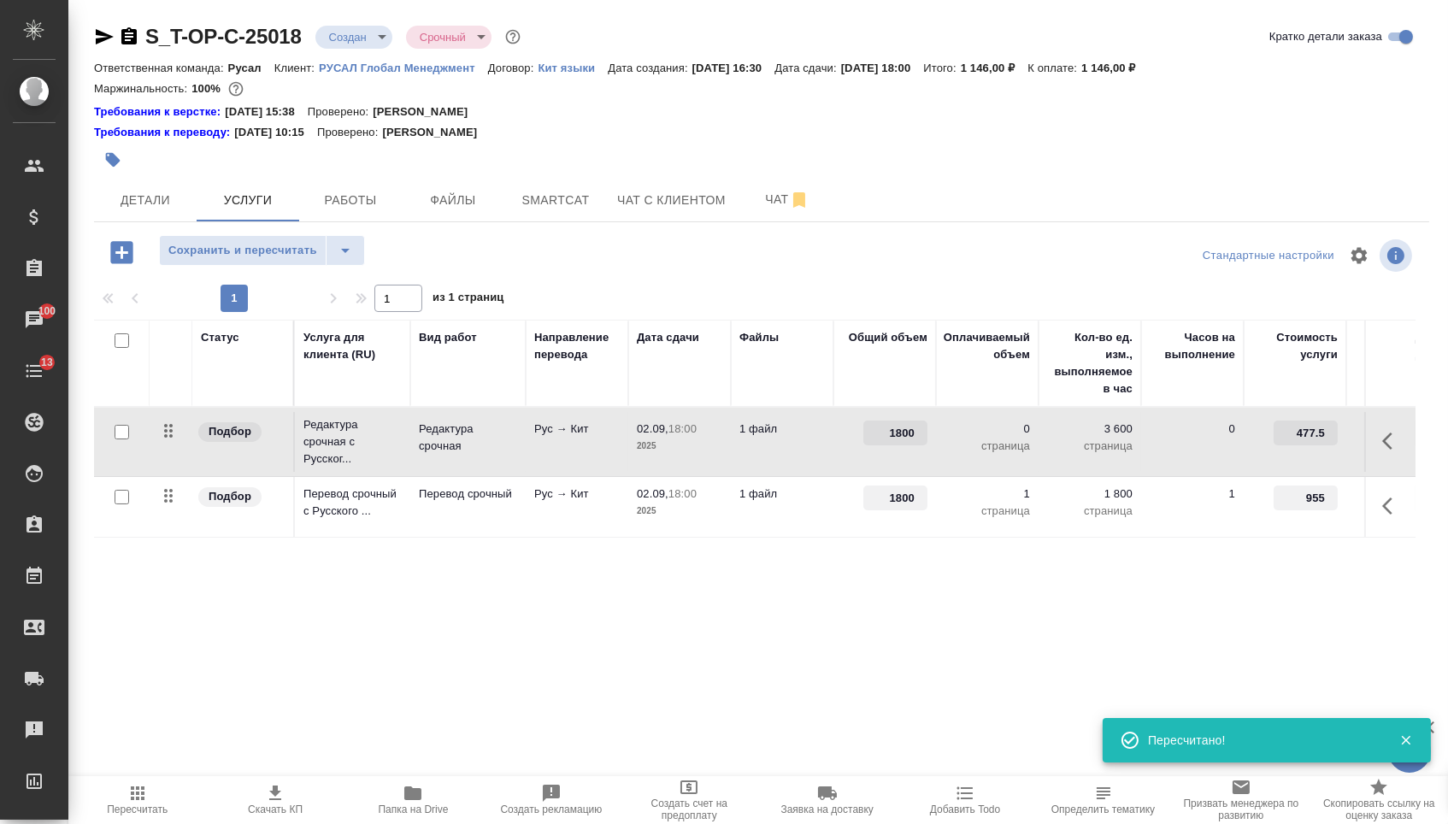
click at [776, 669] on div "Статус Услуга для клиента (RU) Вид работ Направление перевода Дата сдачи Файлы …" at bounding box center [755, 504] width 1322 height 368
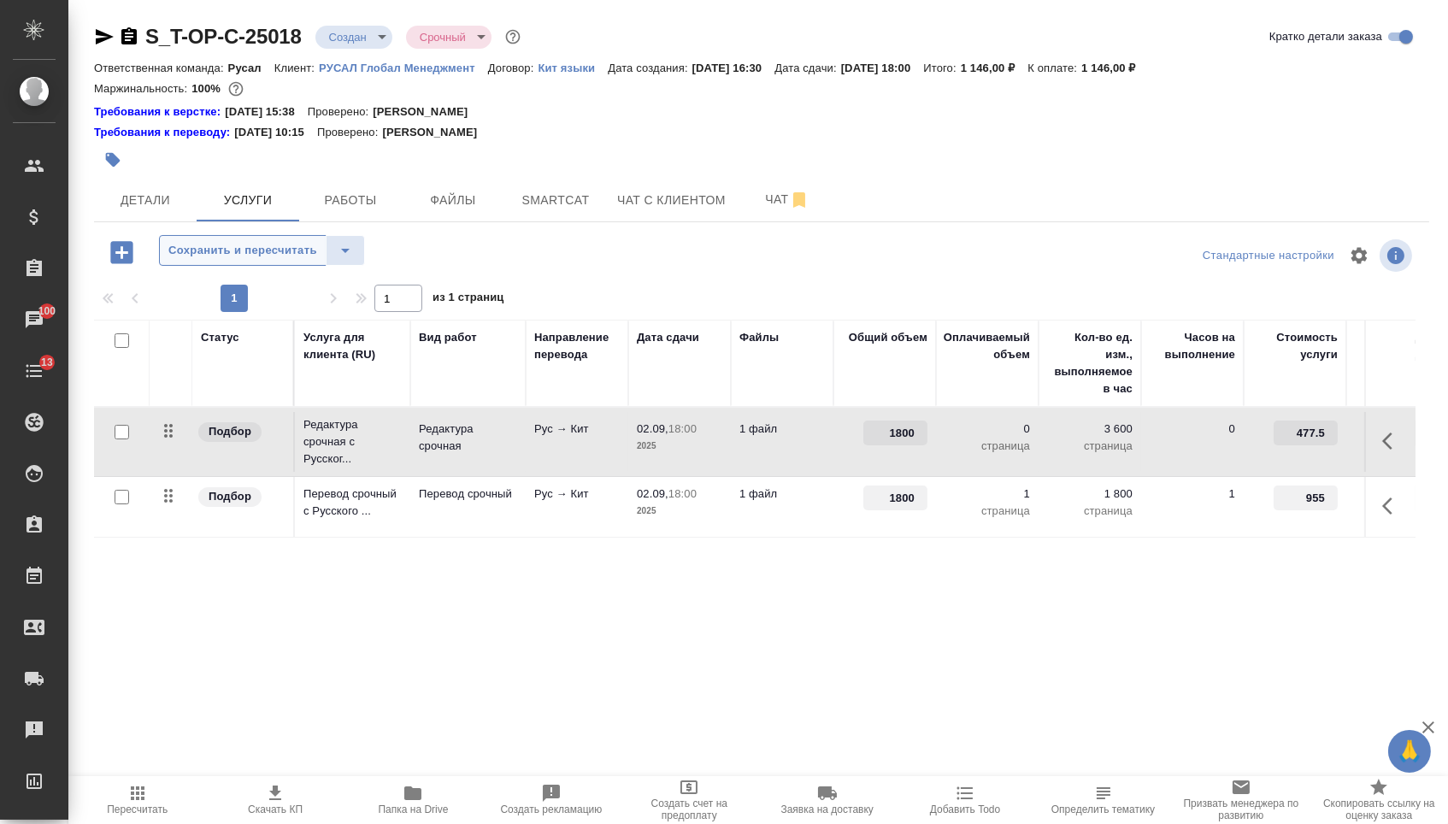
click at [237, 261] on span "Сохранить и пересчитать" at bounding box center [242, 251] width 149 height 20
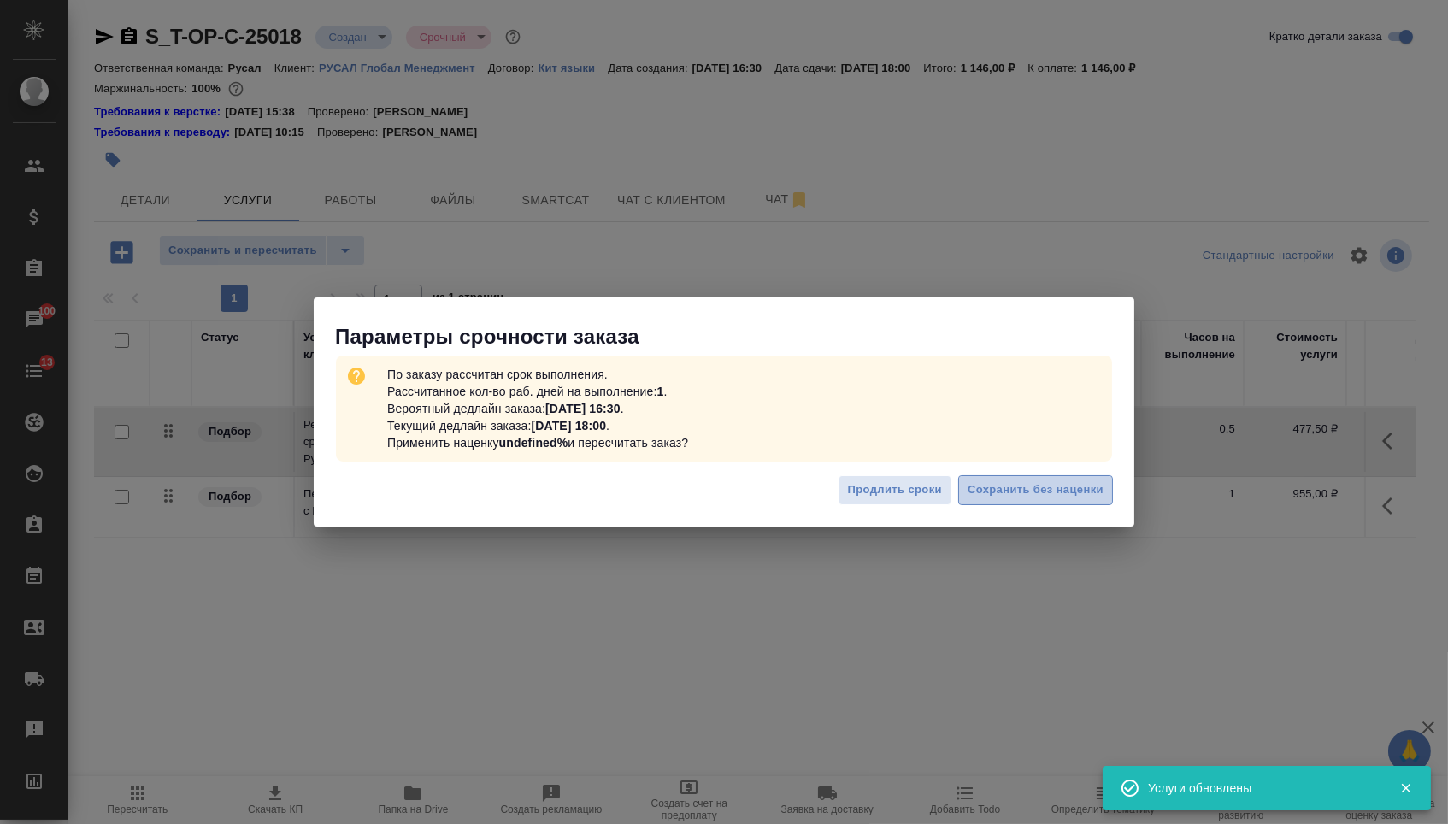
click at [1005, 487] on span "Сохранить без наценки" at bounding box center [1036, 490] width 136 height 20
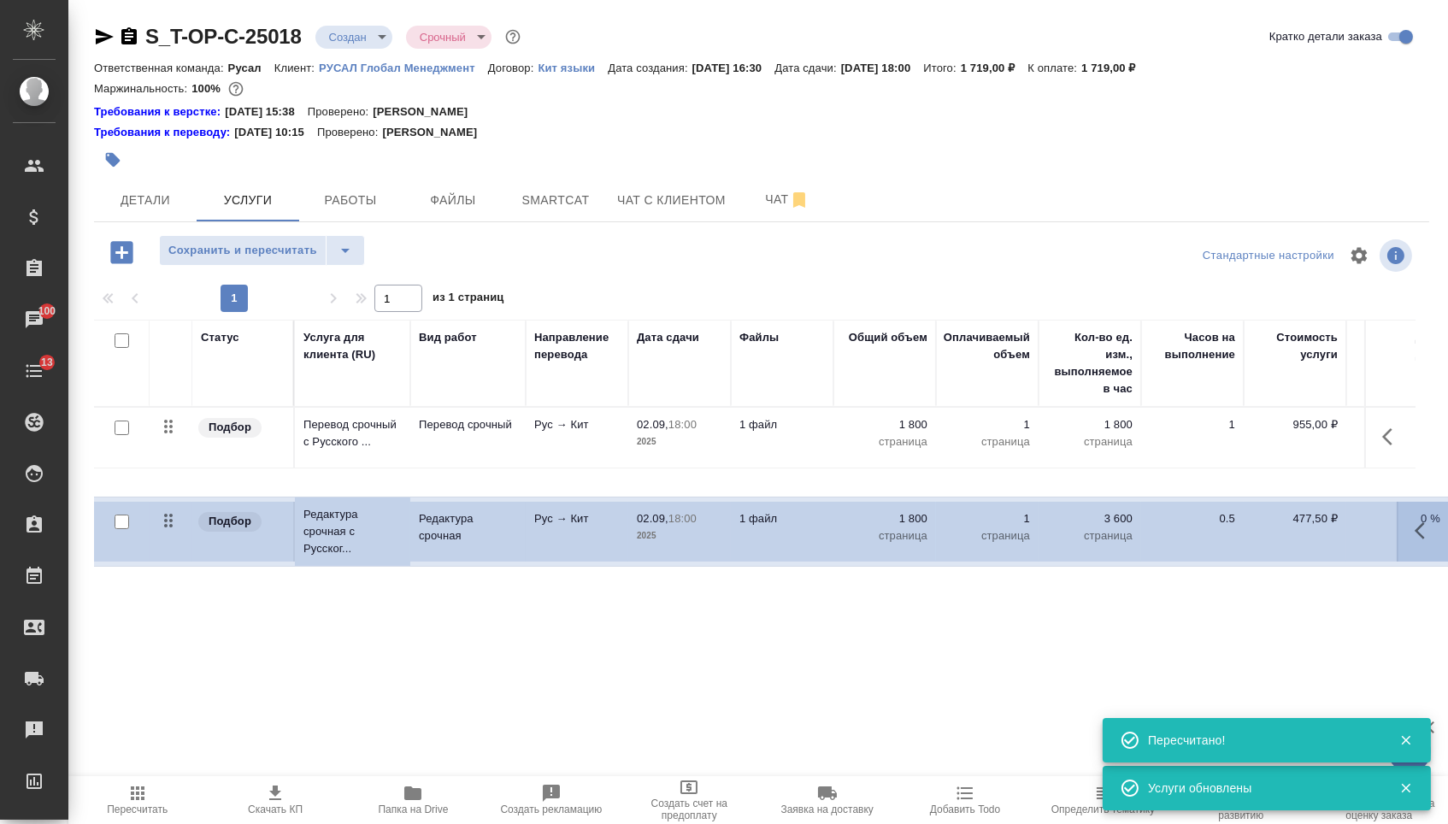
drag, startPoint x: 168, startPoint y: 439, endPoint x: 168, endPoint y: 527, distance: 87.2
click at [168, 527] on table "Статус Услуга для клиента (RU) Вид работ Направление перевода Дата сдачи Файлы …" at bounding box center [899, 429] width 1611 height 218
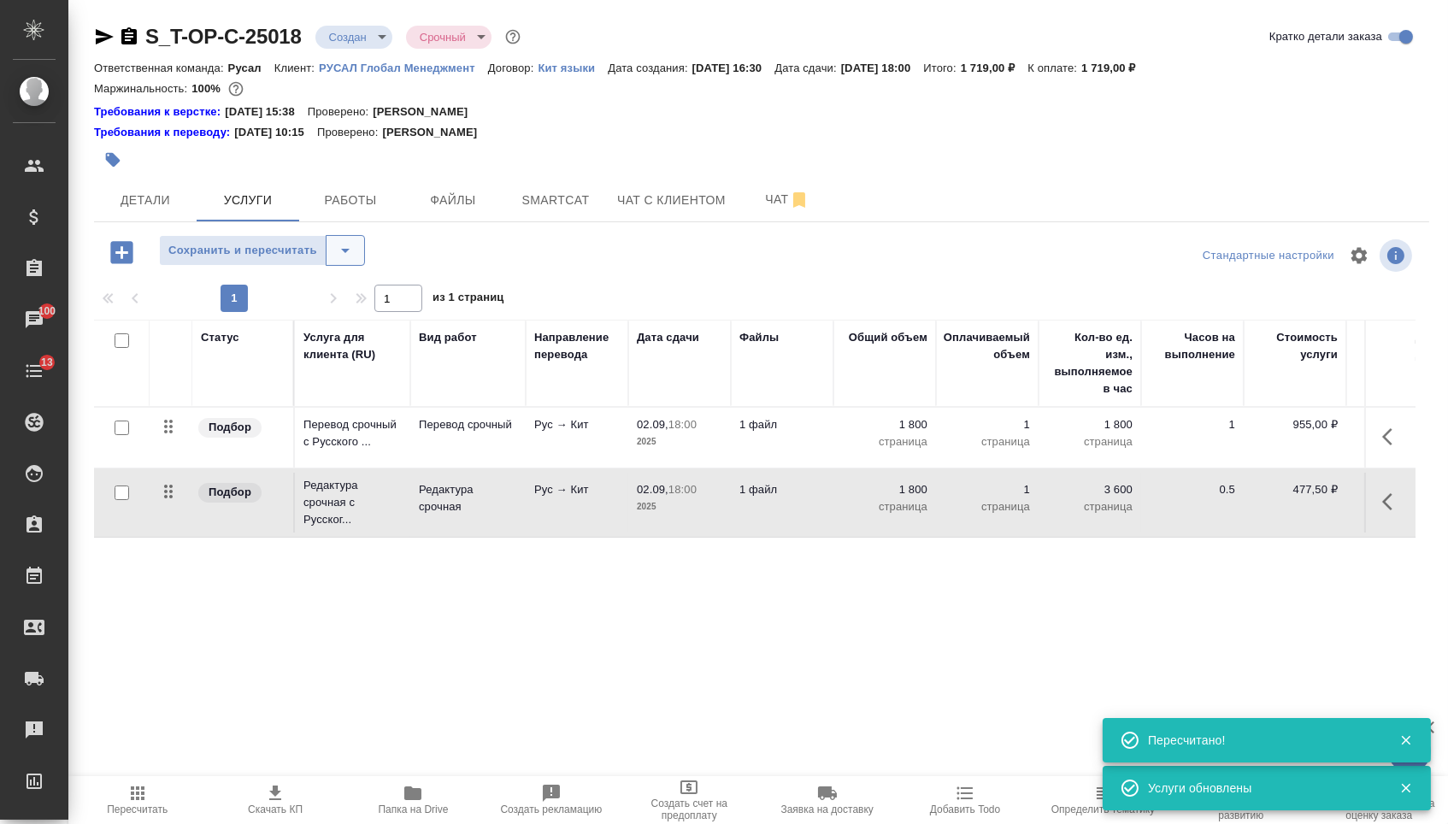
click at [352, 261] on icon "split button" at bounding box center [345, 250] width 21 height 21
click at [341, 305] on li "Сохранить" at bounding box center [269, 295] width 210 height 27
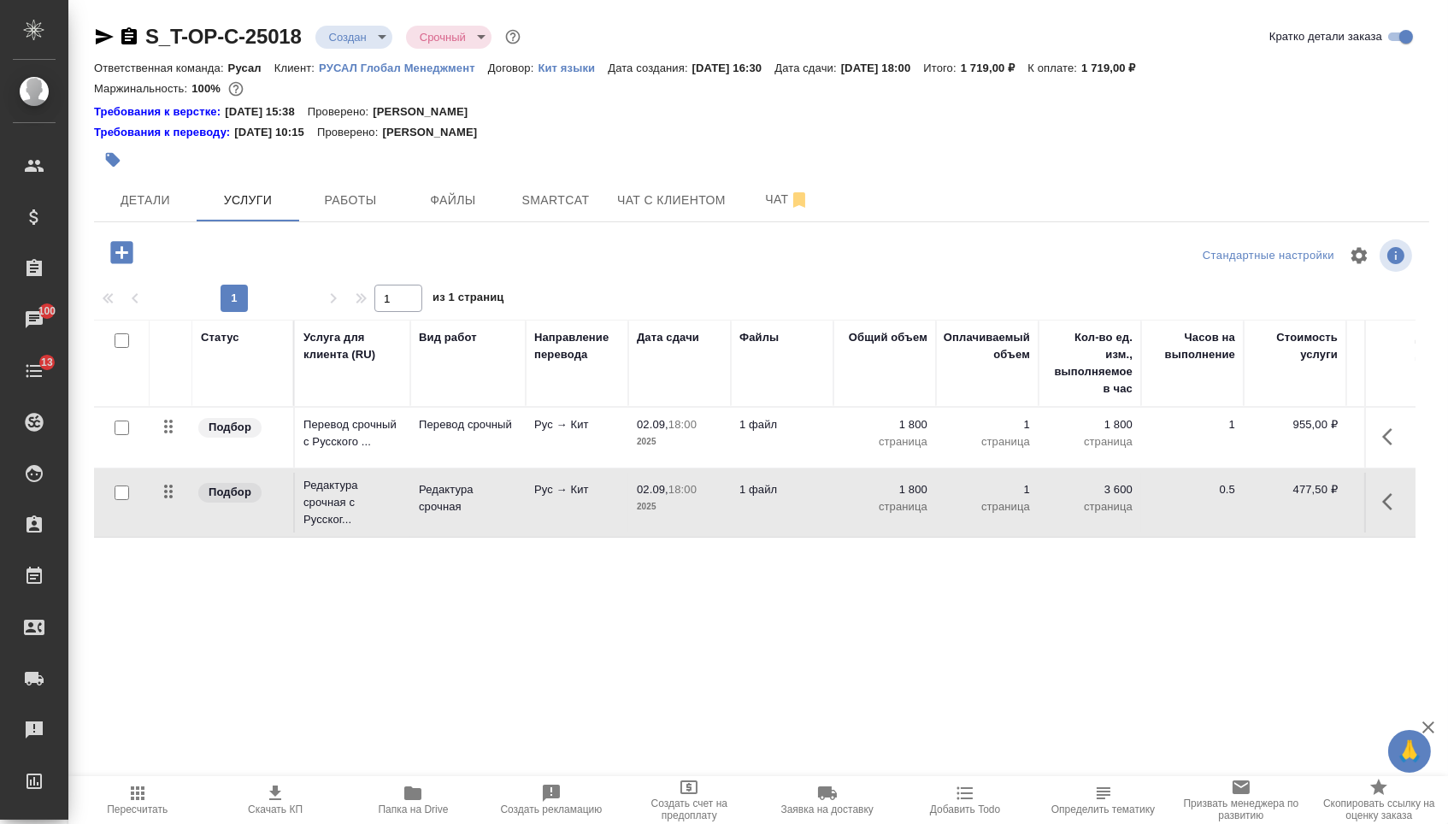
click at [379, 44] on body "🙏 .cls-1 fill:#fff; AWATERA Menshikova Aleksandra Клиенты Спецификации Заказы 1…" at bounding box center [724, 412] width 1448 height 824
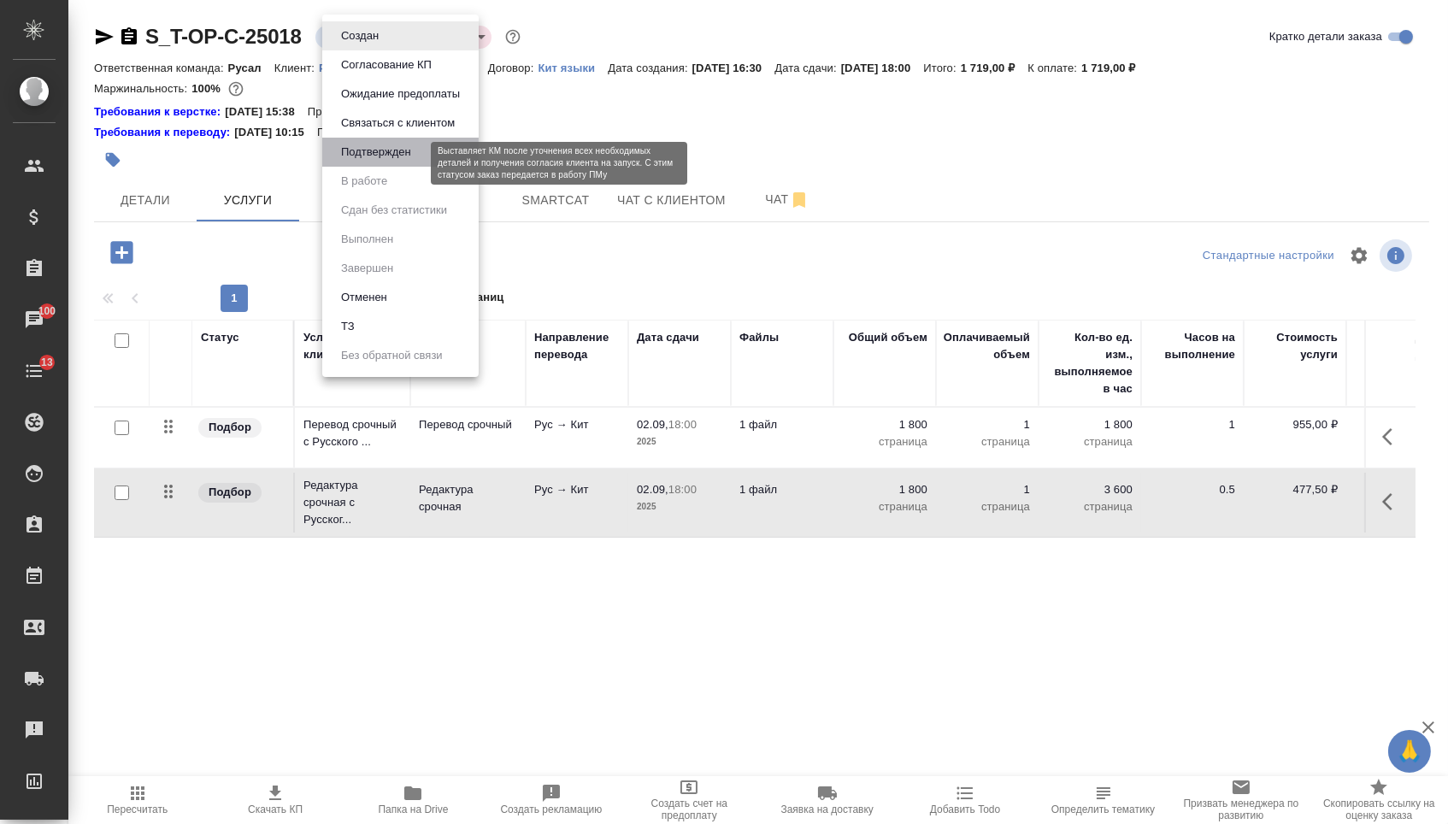
click at [380, 162] on button "Подтвержден" at bounding box center [376, 152] width 80 height 19
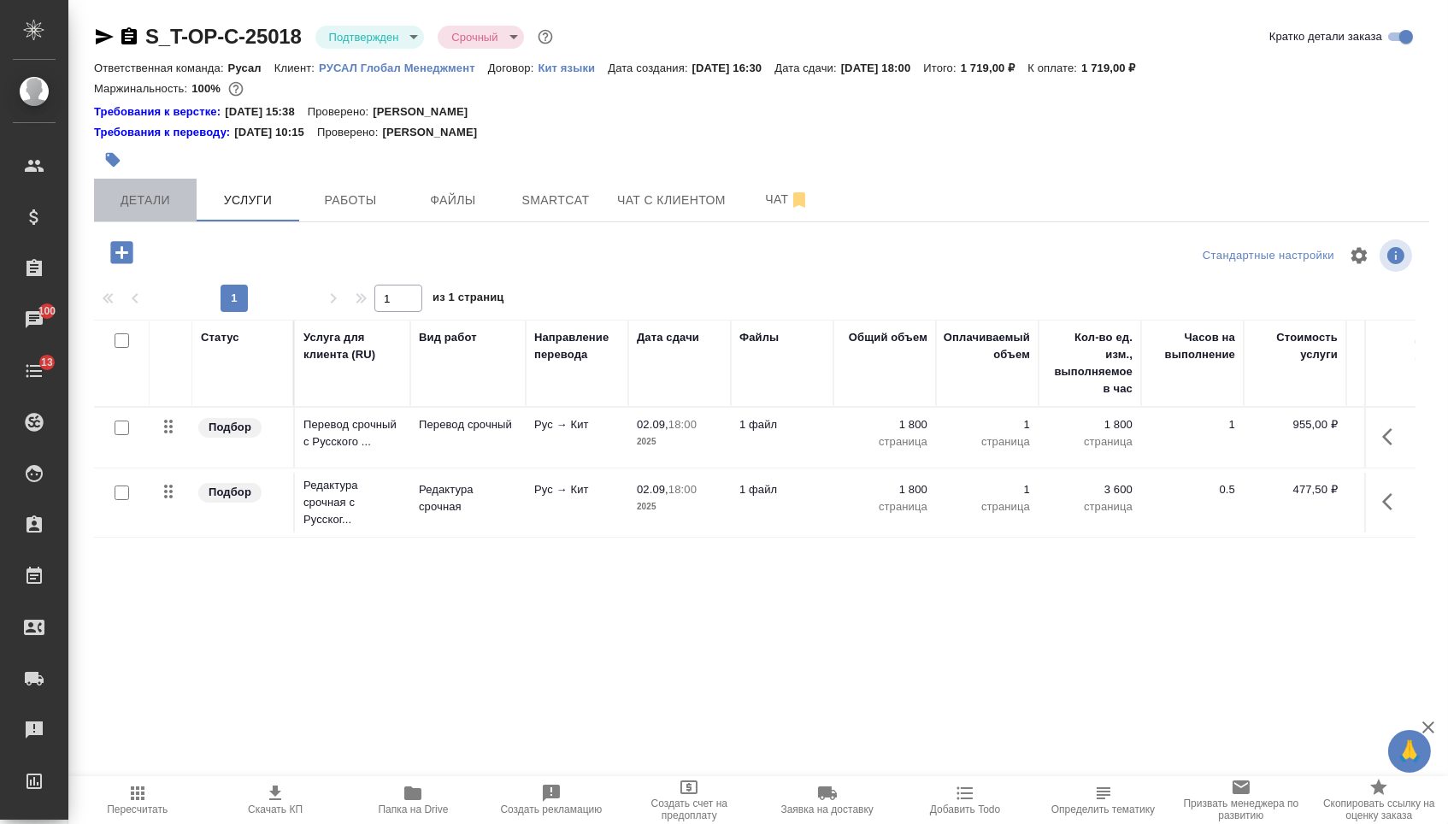
click at [178, 207] on span "Детали" at bounding box center [145, 200] width 82 height 21
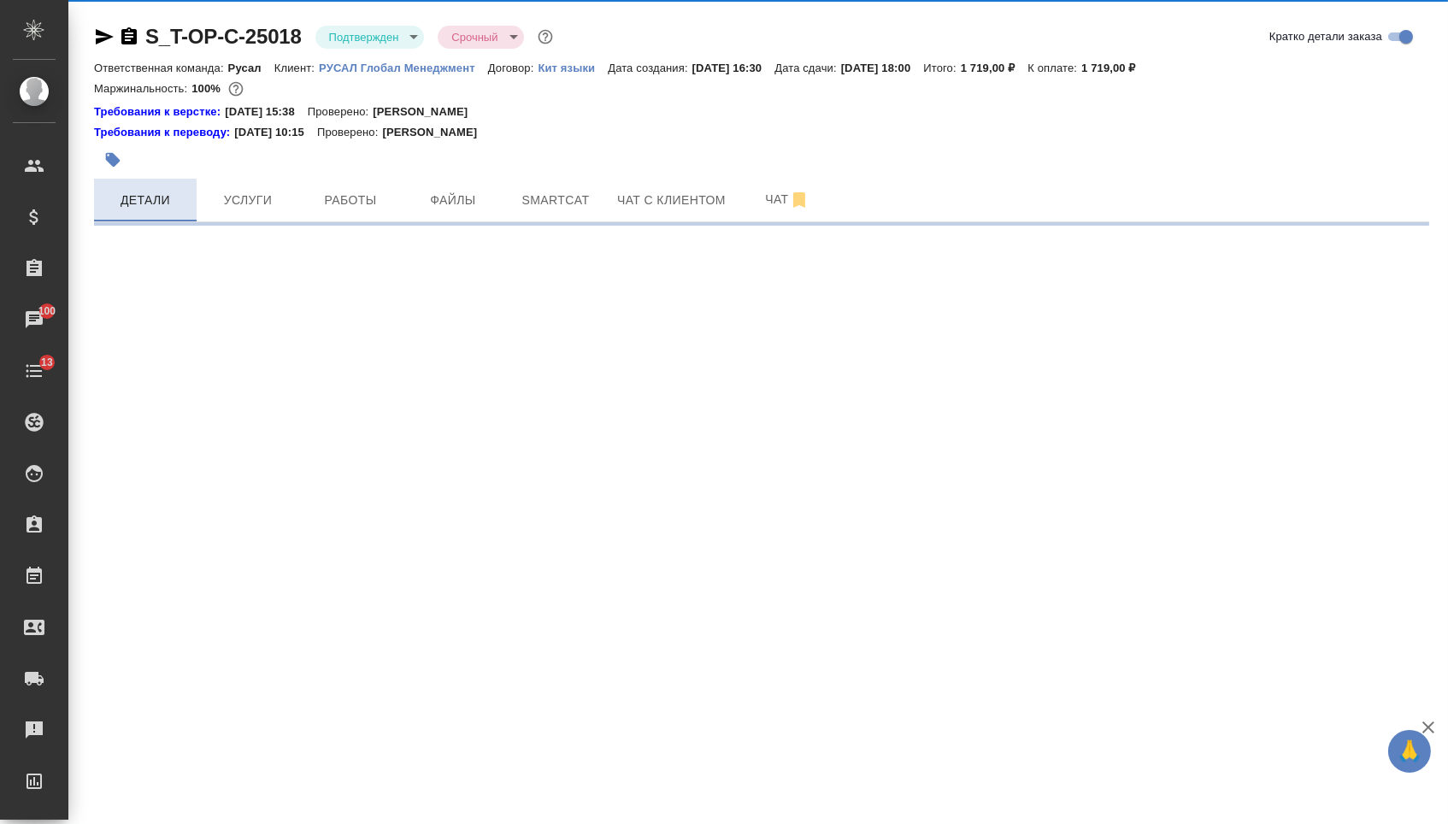
select select "RU"
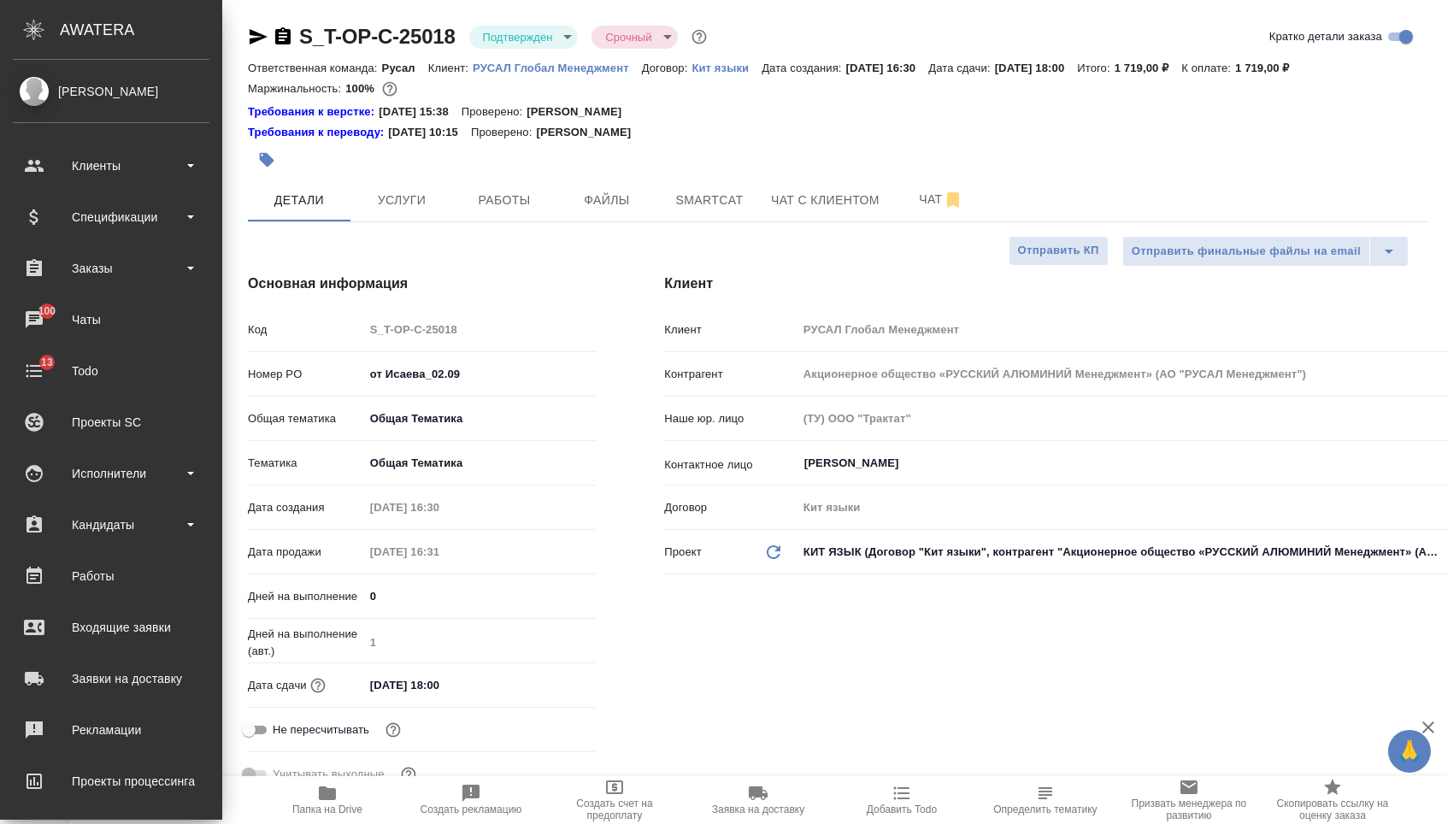
type textarea "x"
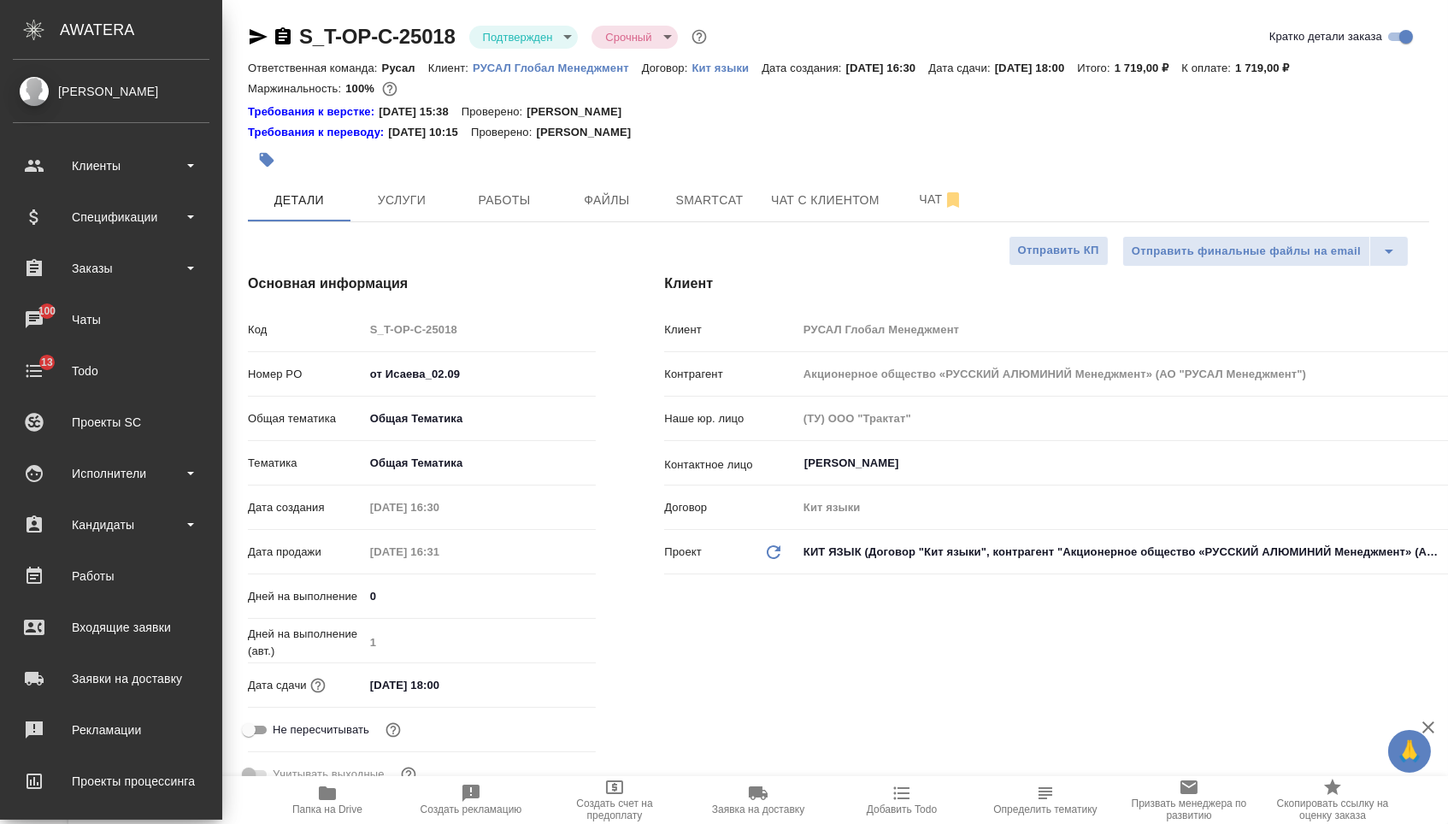
type textarea "x"
click at [106, 35] on div "AWATERA" at bounding box center [141, 30] width 162 height 34
type textarea "x"
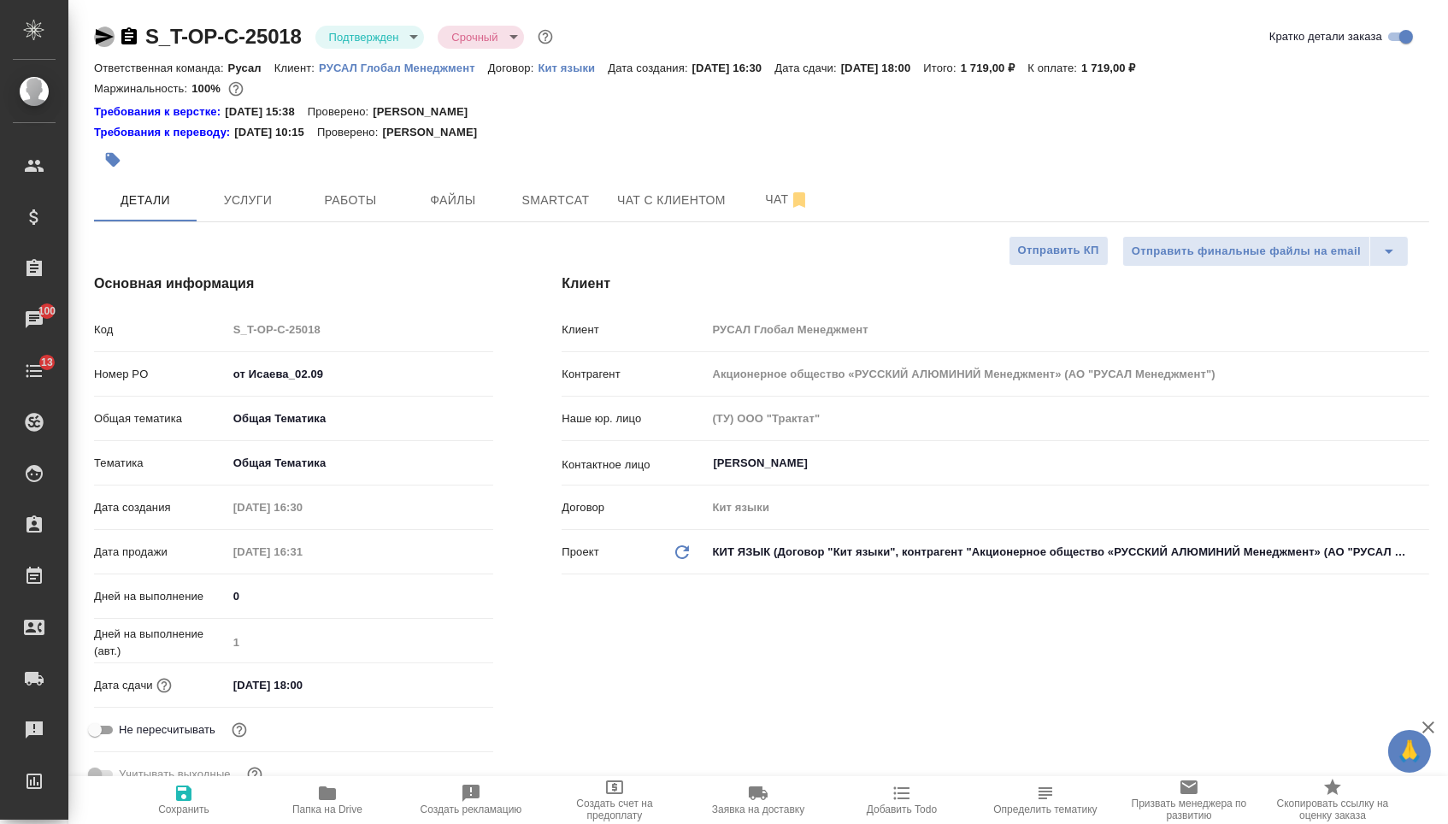
click at [113, 31] on icon "button" at bounding box center [104, 37] width 21 height 21
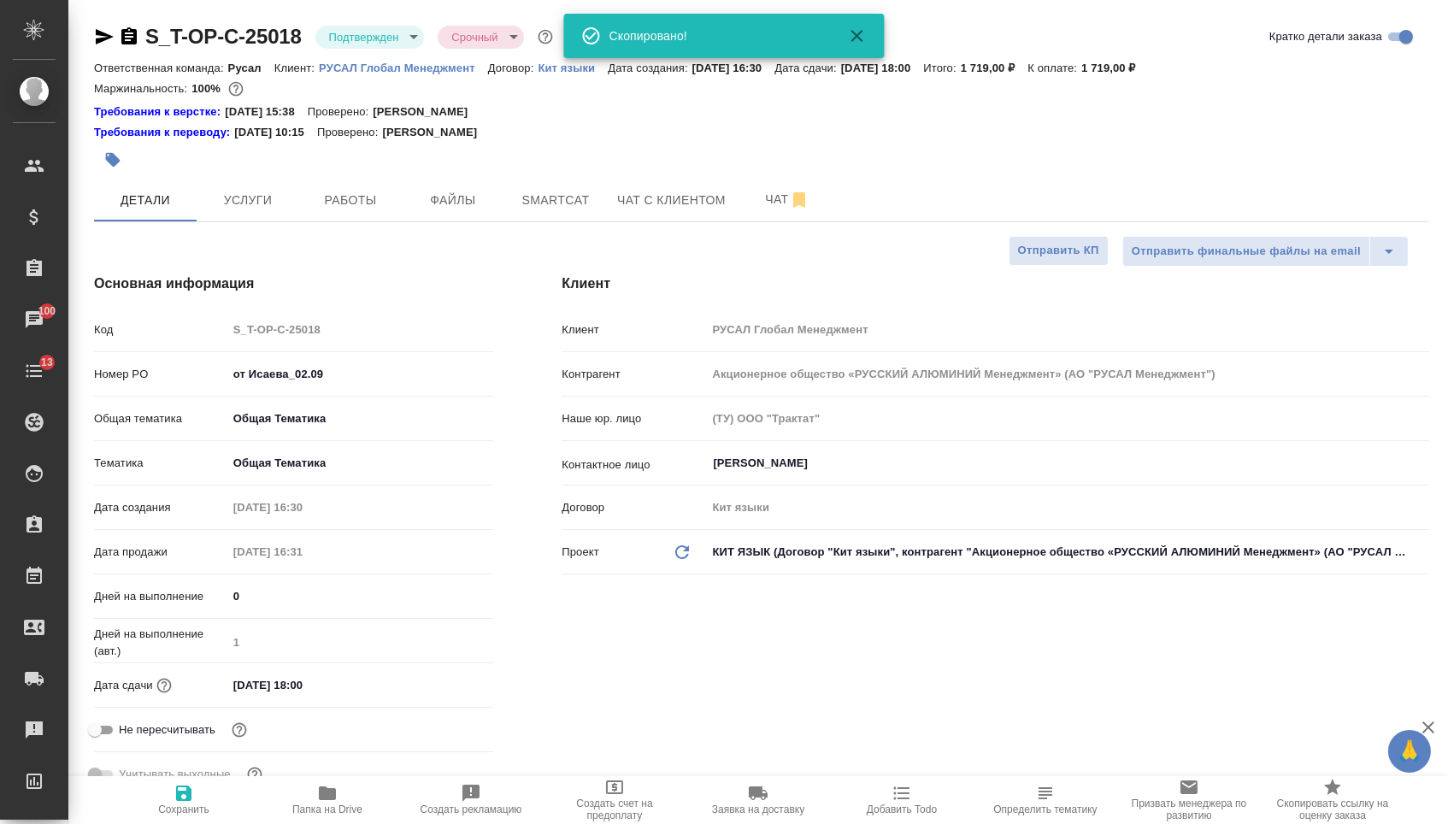
type textarea "x"
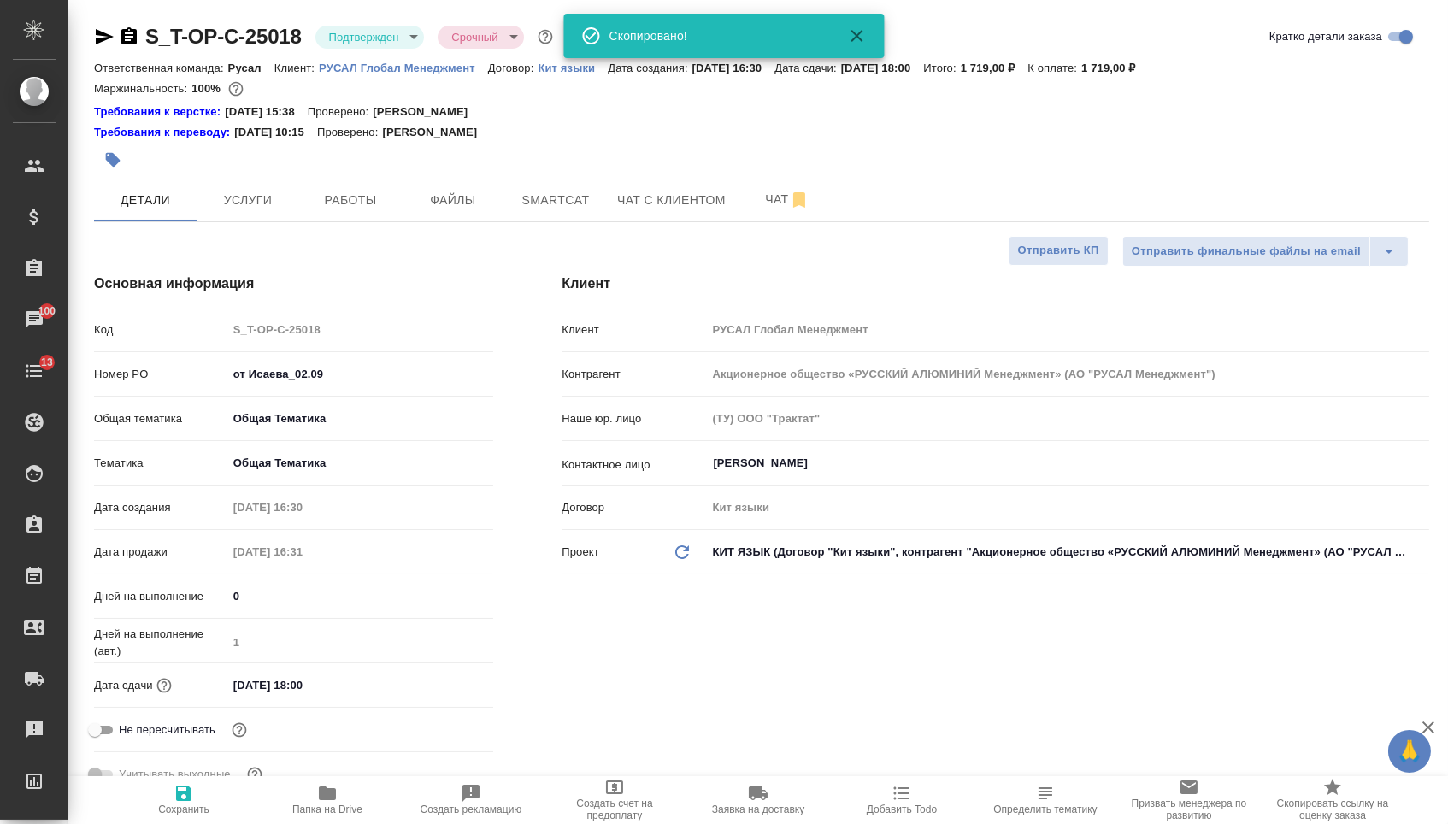
type textarea "x"
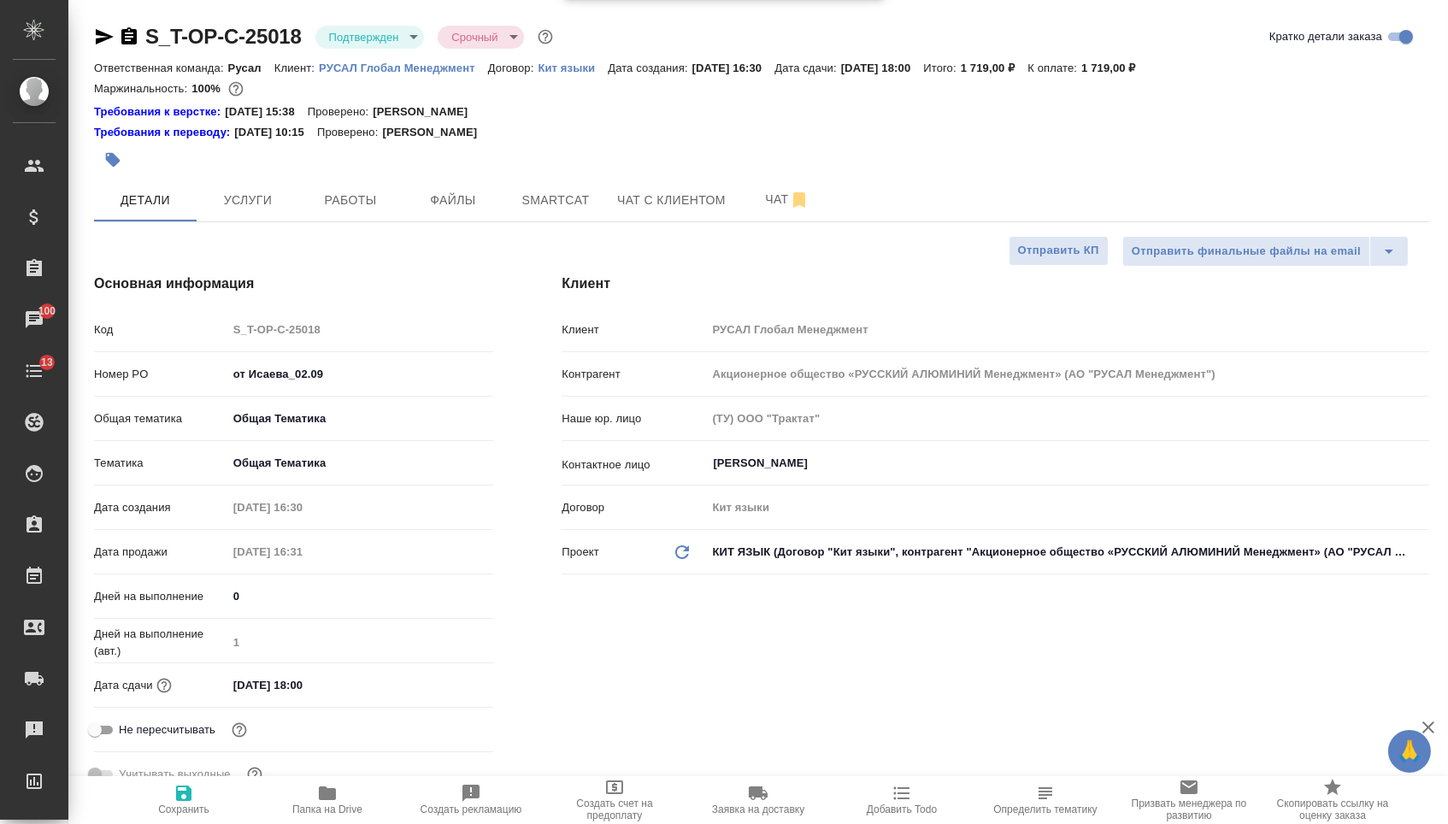
type textarea "x"
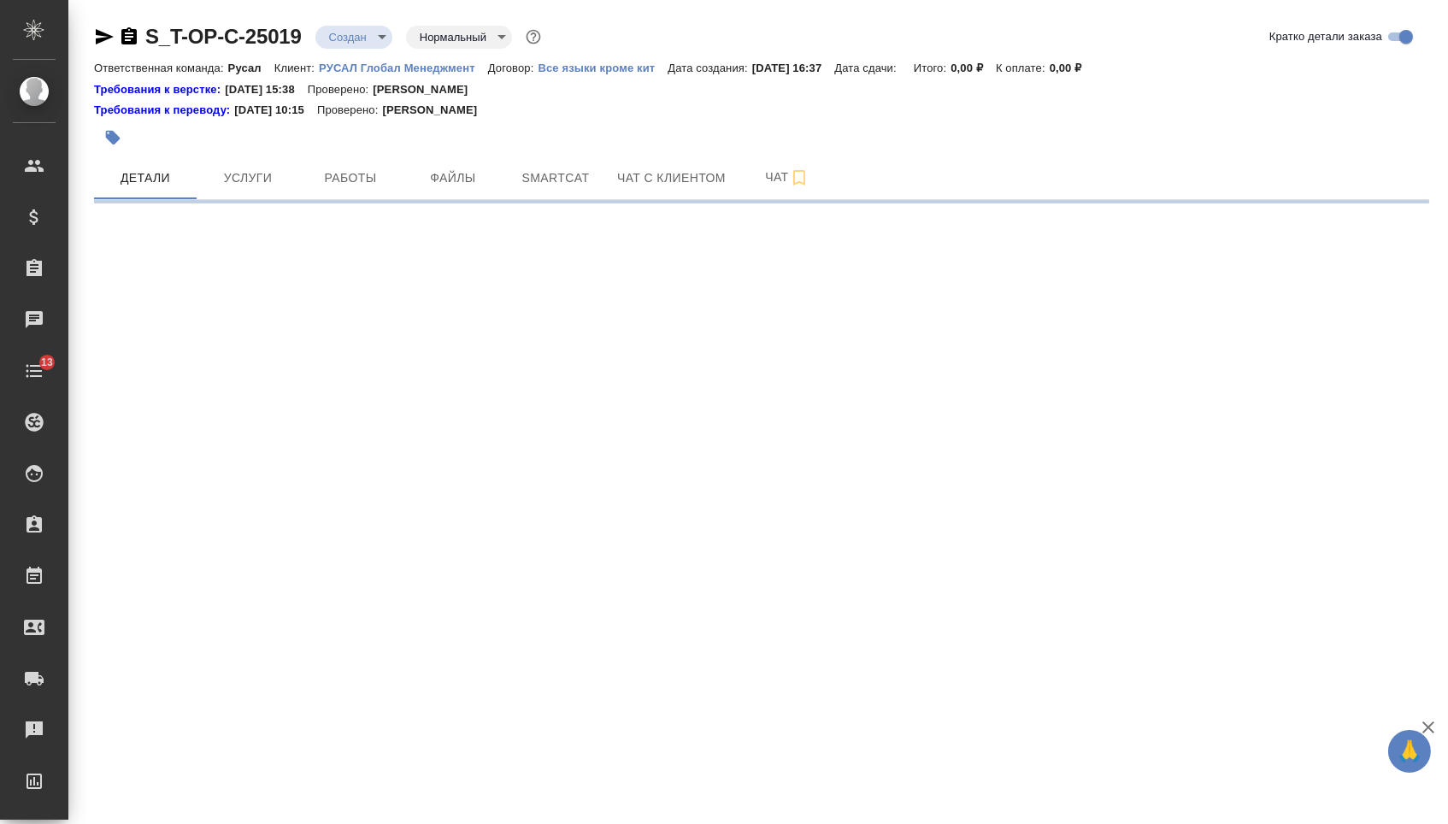
select select "RU"
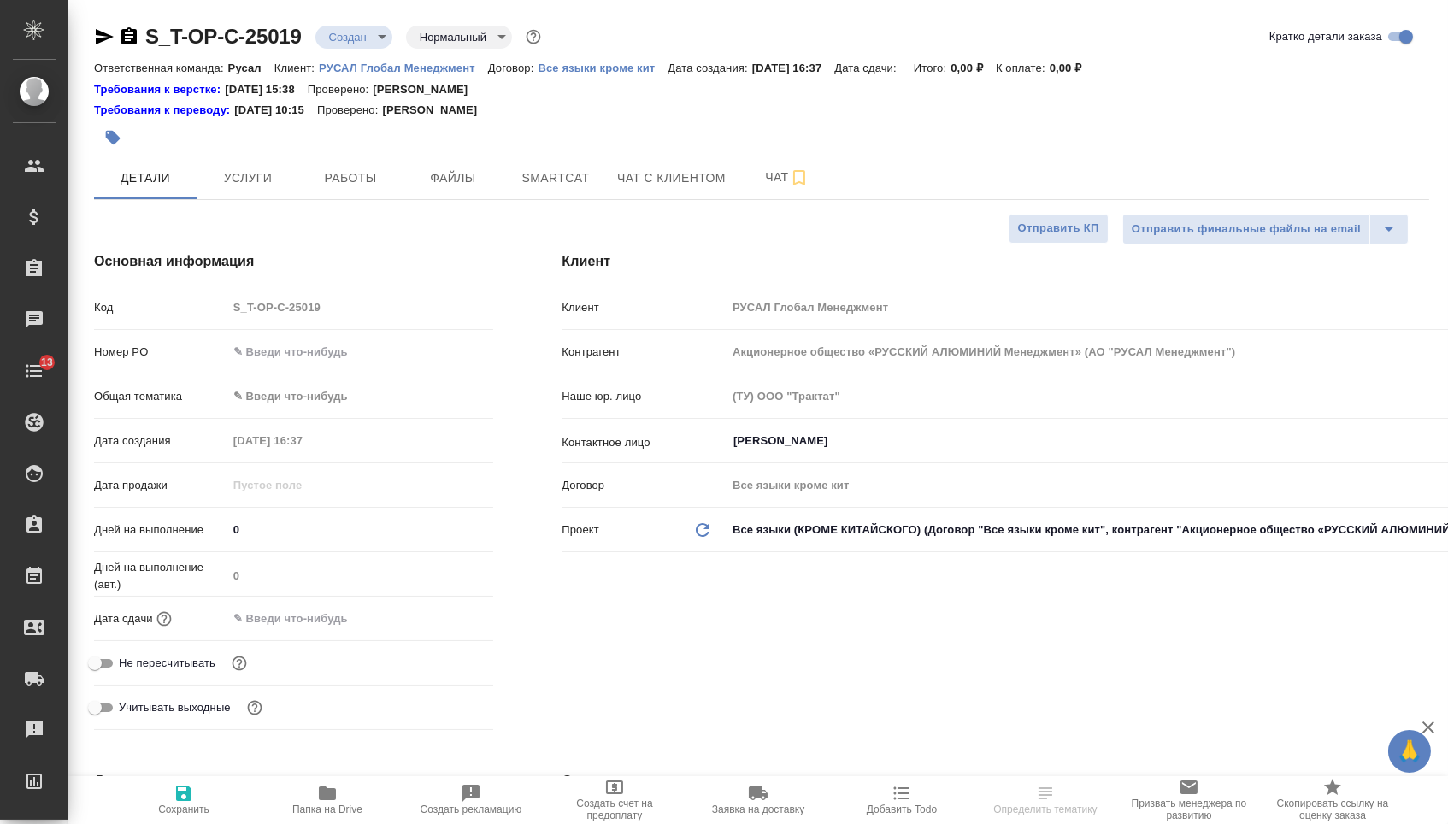
type textarea "x"
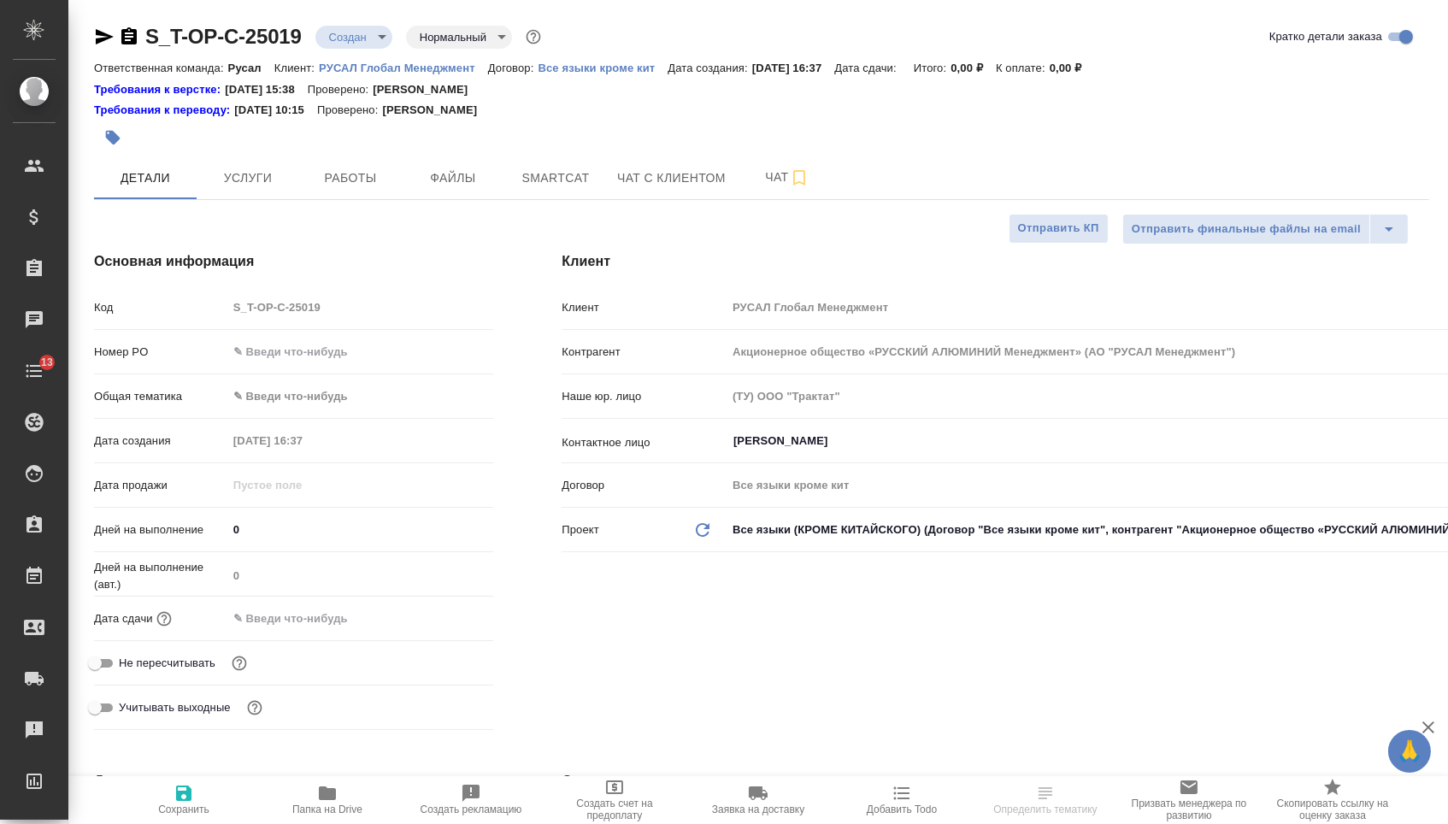
type textarea "x"
click at [392, 363] on input "text" at bounding box center [360, 351] width 267 height 25
type input "о"
type textarea "x"
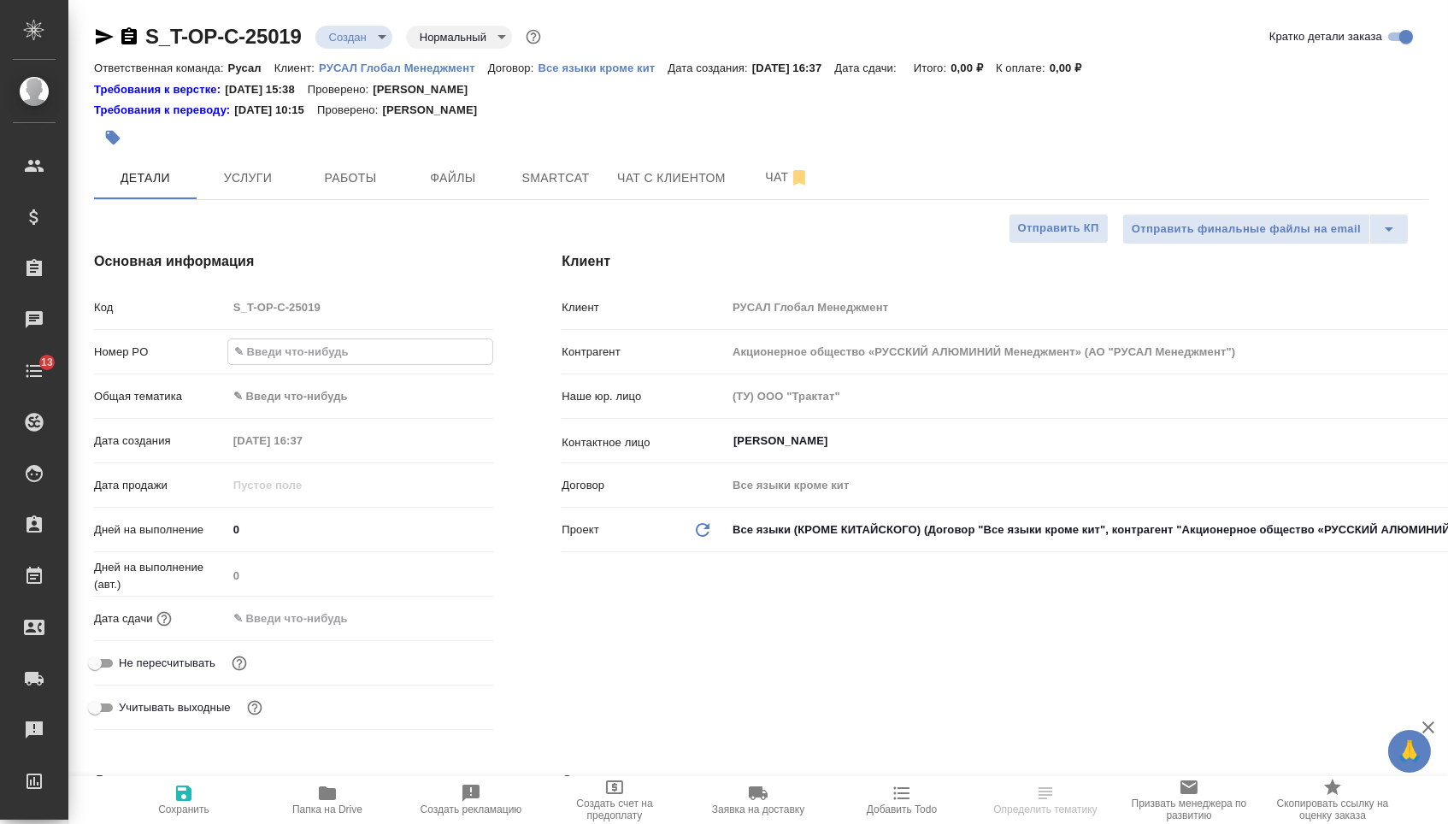
type textarea "x"
type input "от"
type textarea "x"
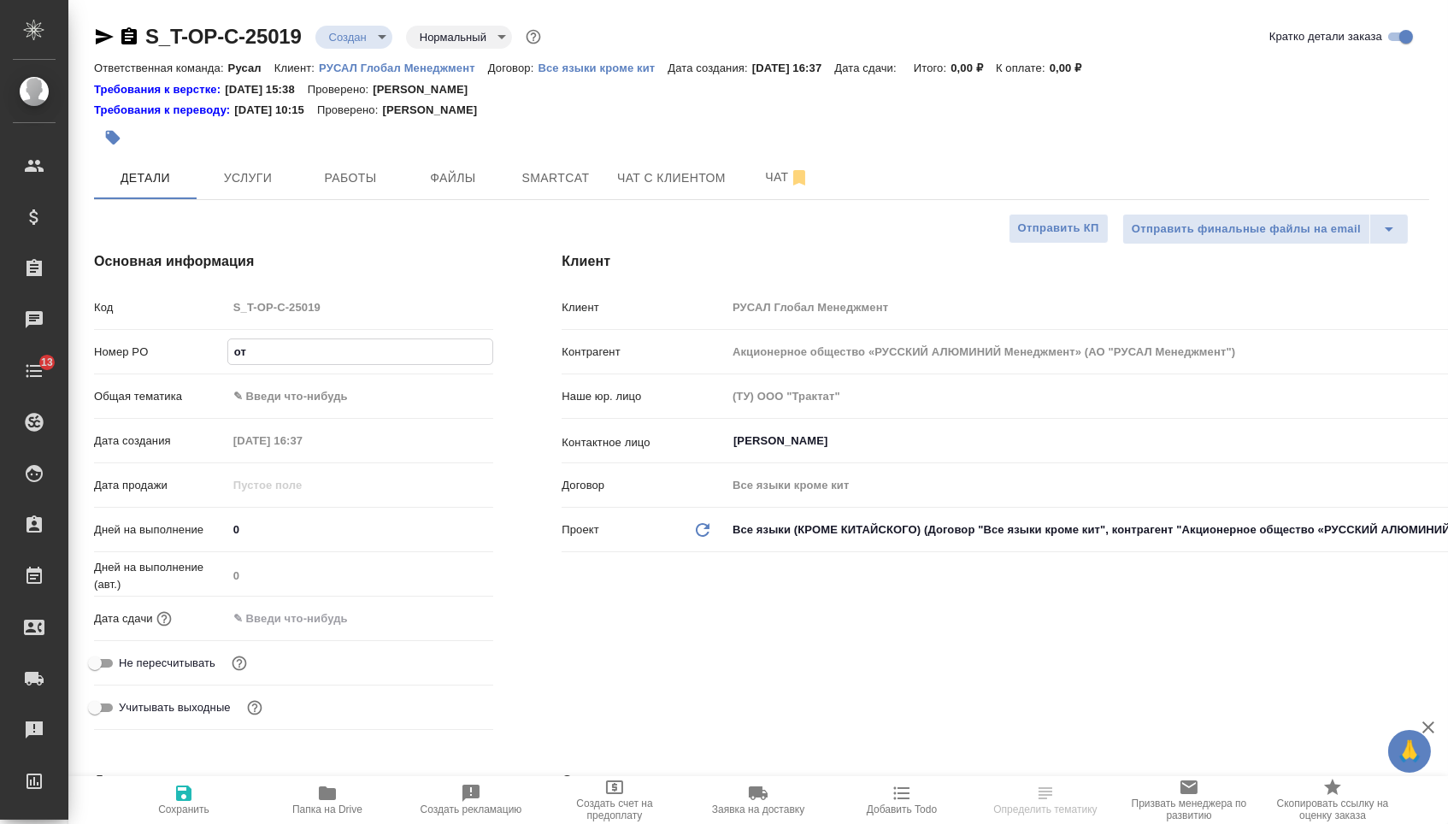
type input "от"
type textarea "x"
type input "от [PERSON_NAME]"
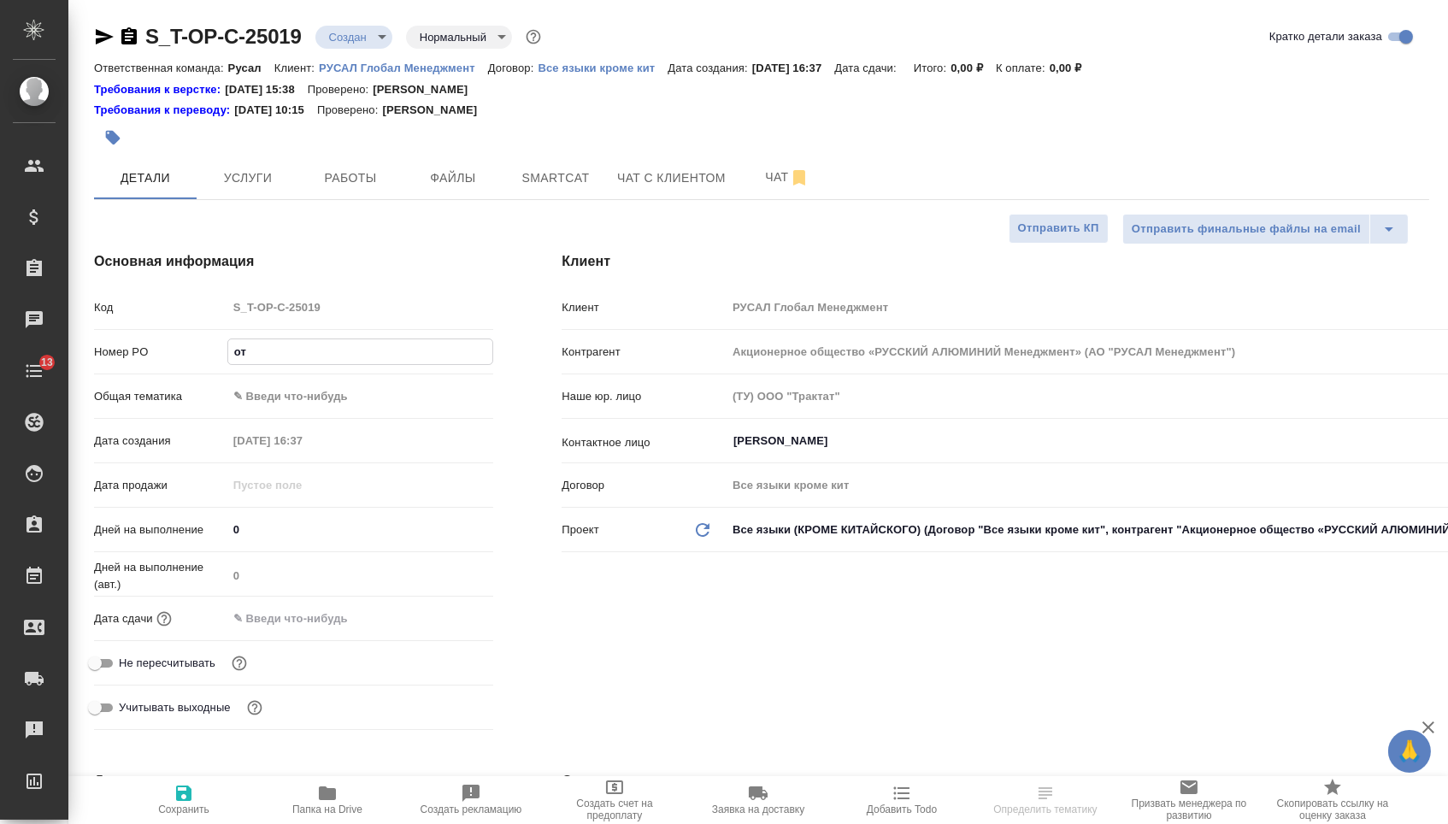
type textarea "x"
type input "от [DEMOGRAPHIC_DATA]"
type textarea "x"
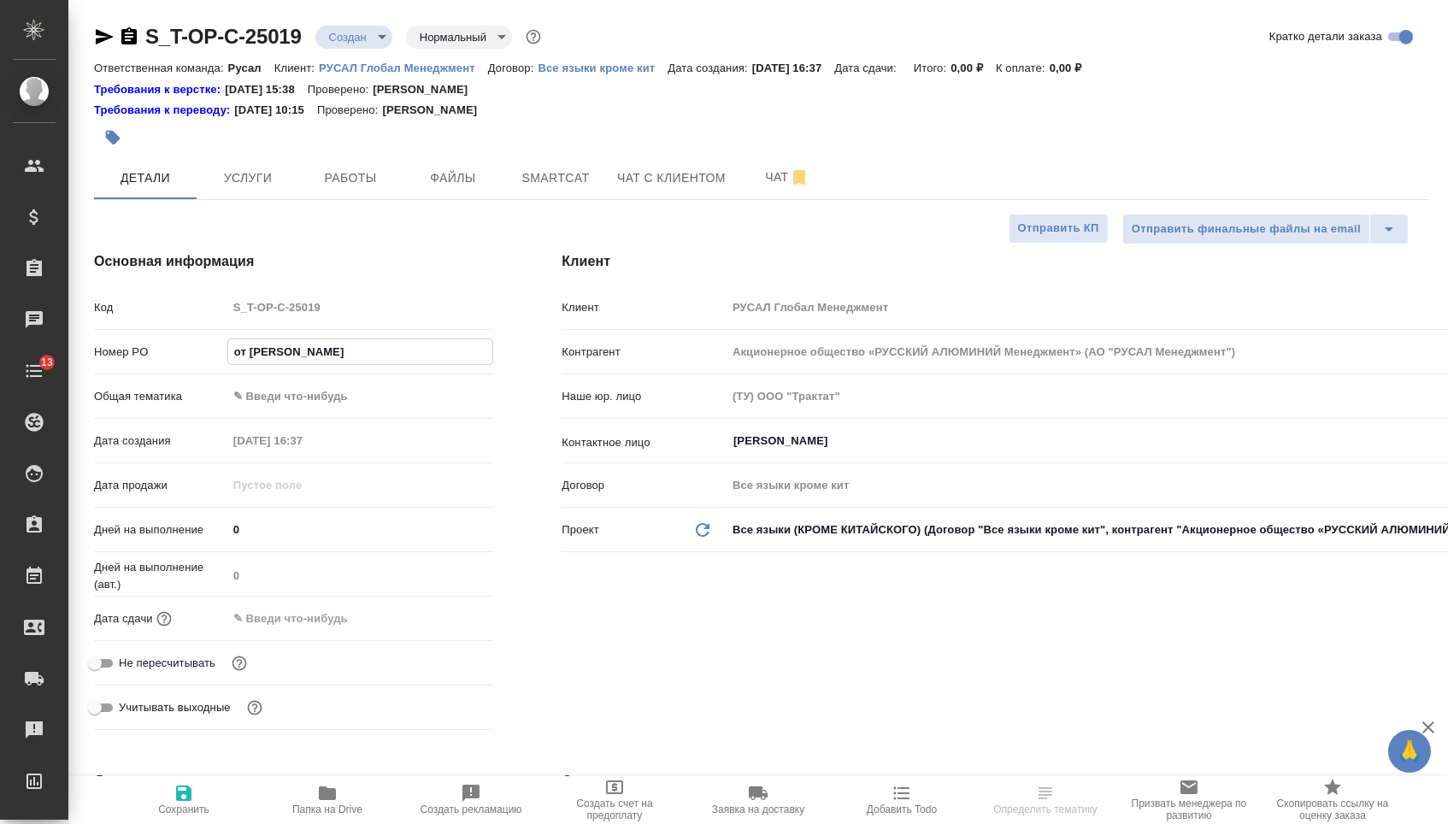
type textarea "x"
type input "от [DEMOGRAPHIC_DATA]"
type textarea "x"
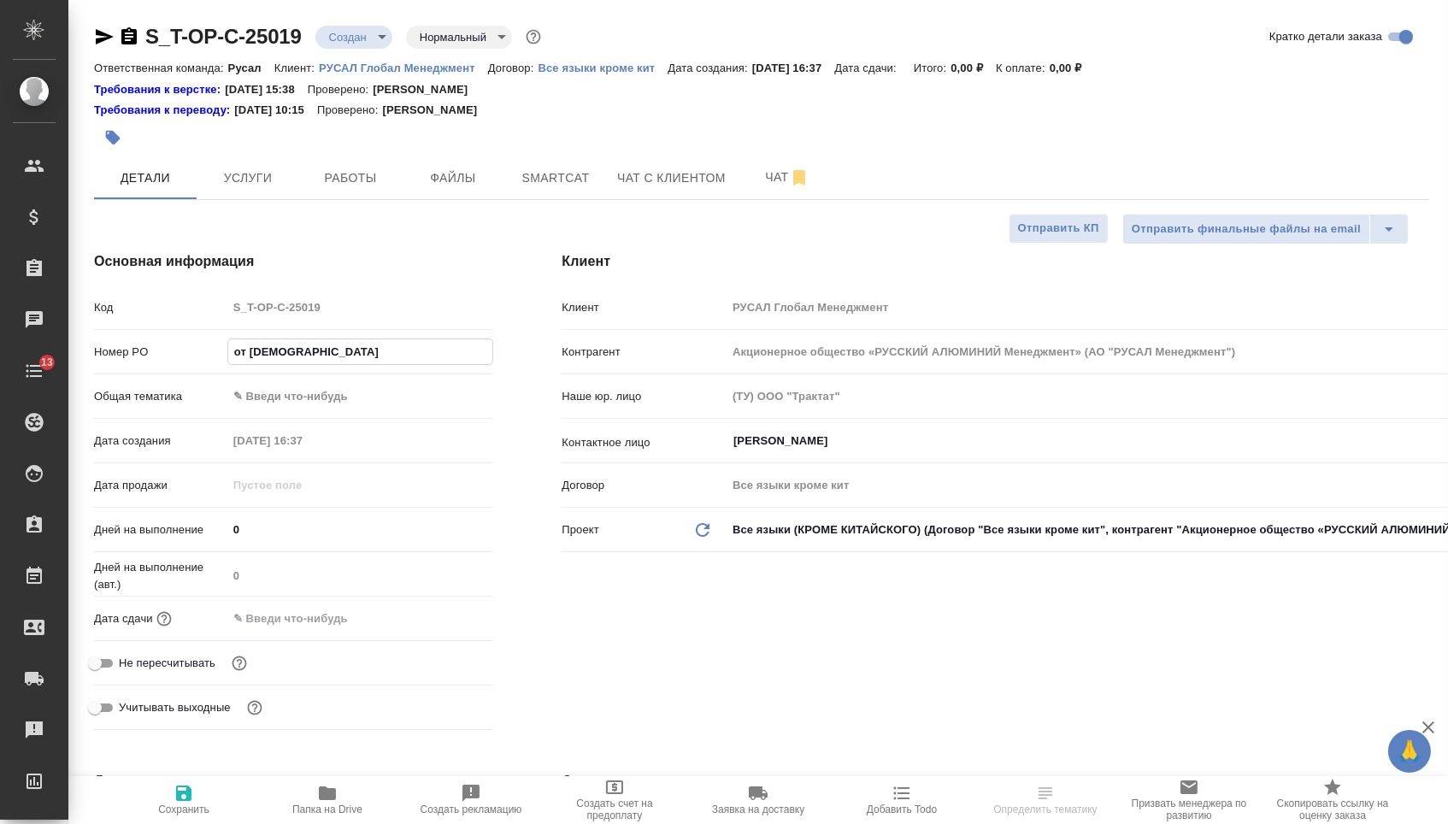
type textarea "x"
type input "от [DEMOGRAPHIC_DATA]"
type textarea "x"
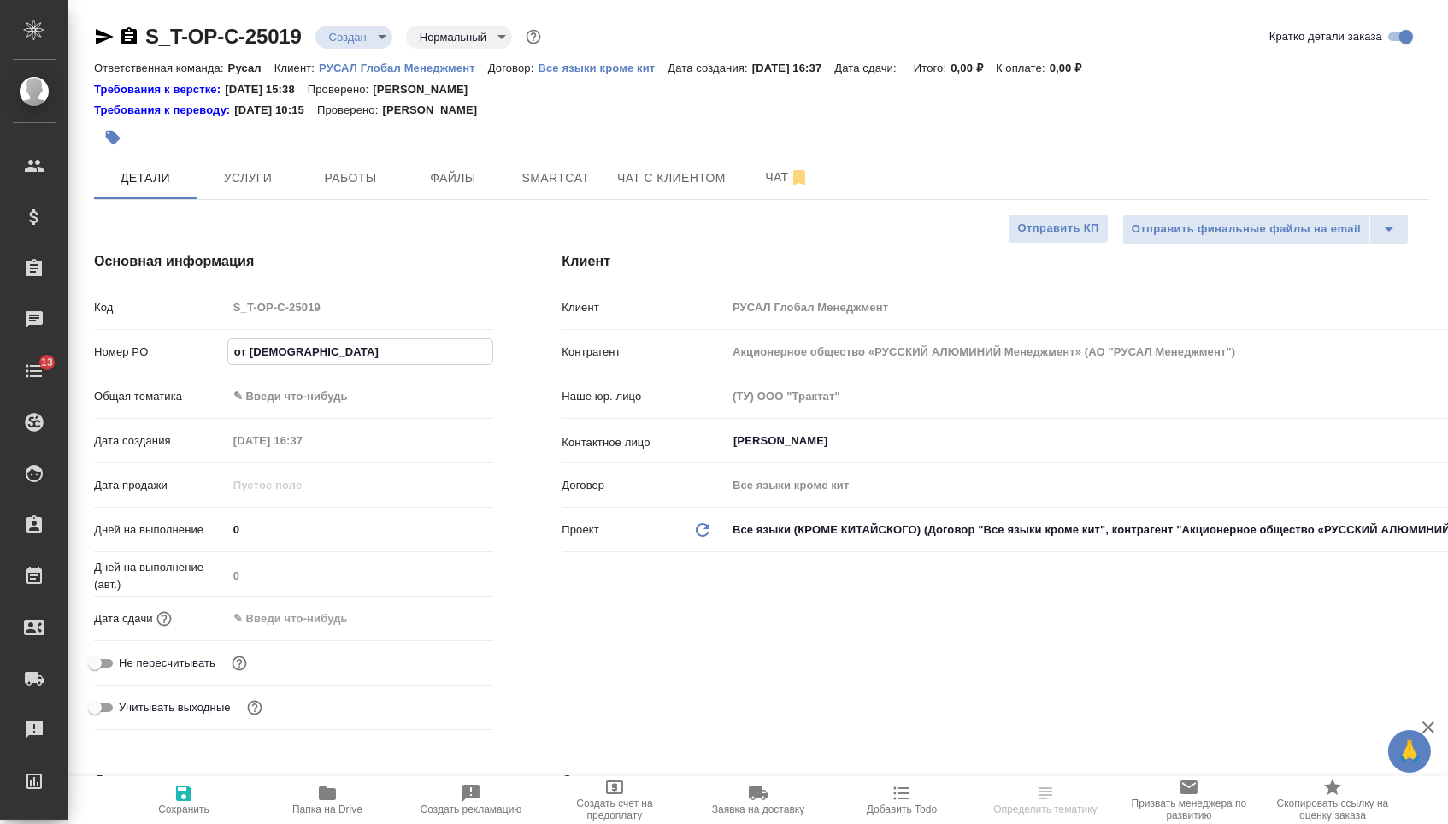
type input "от [PERSON_NAME]"
type textarea "x"
type input "от [PERSON_NAME]"
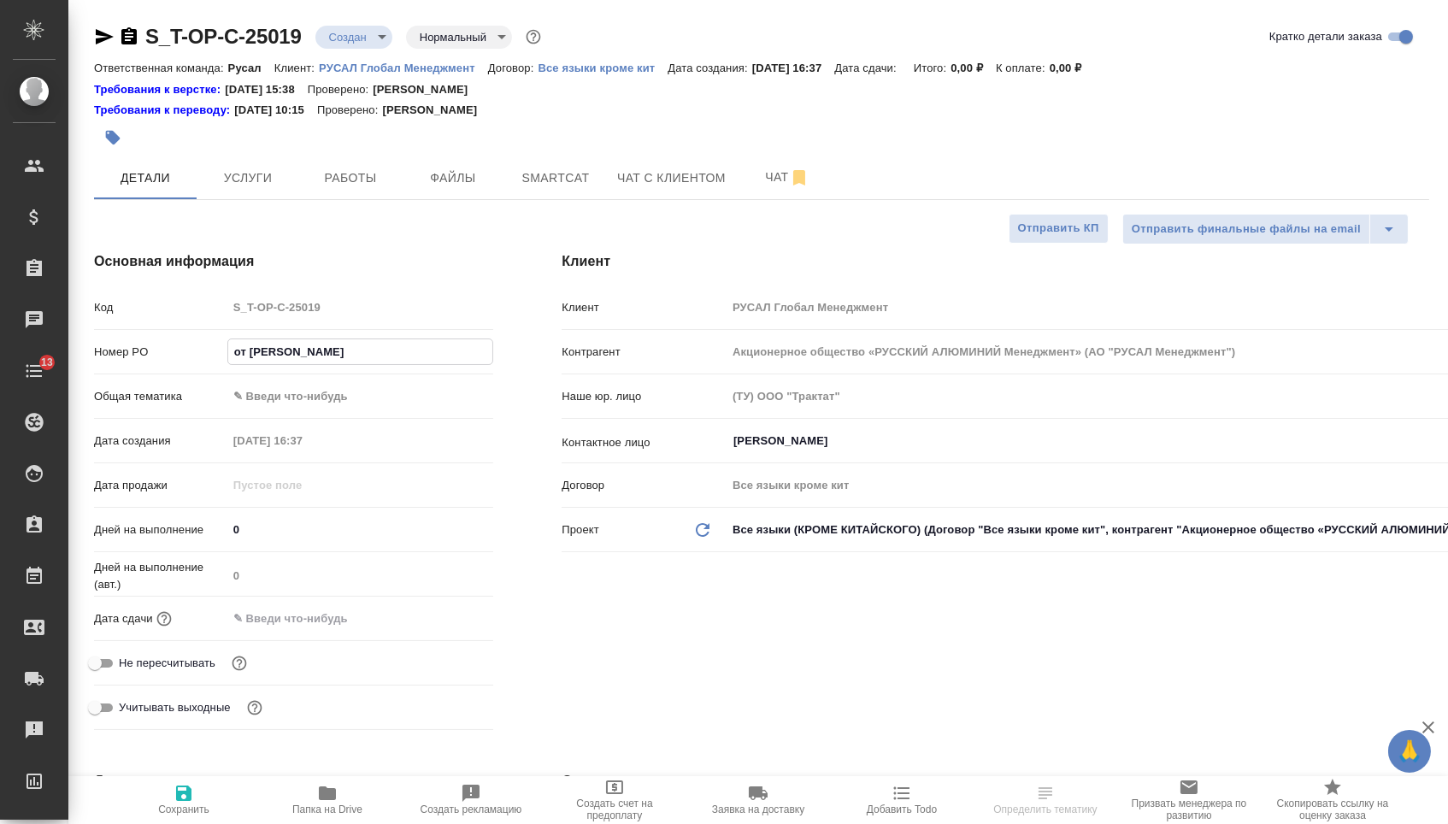
type textarea "x"
type input "от Исаева_"
type textarea "x"
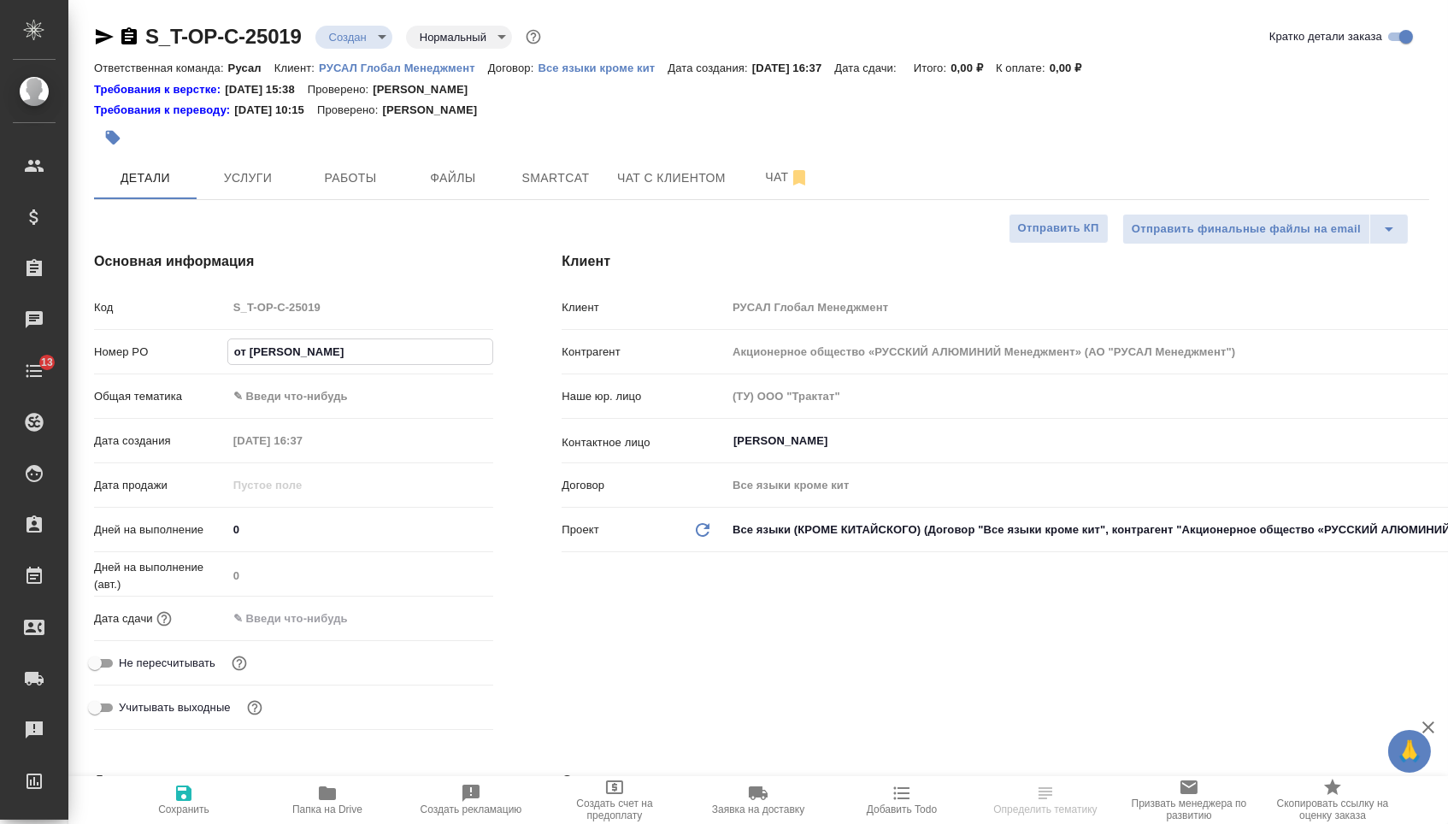
type textarea "x"
type input "от Исаева_-"
type textarea "x"
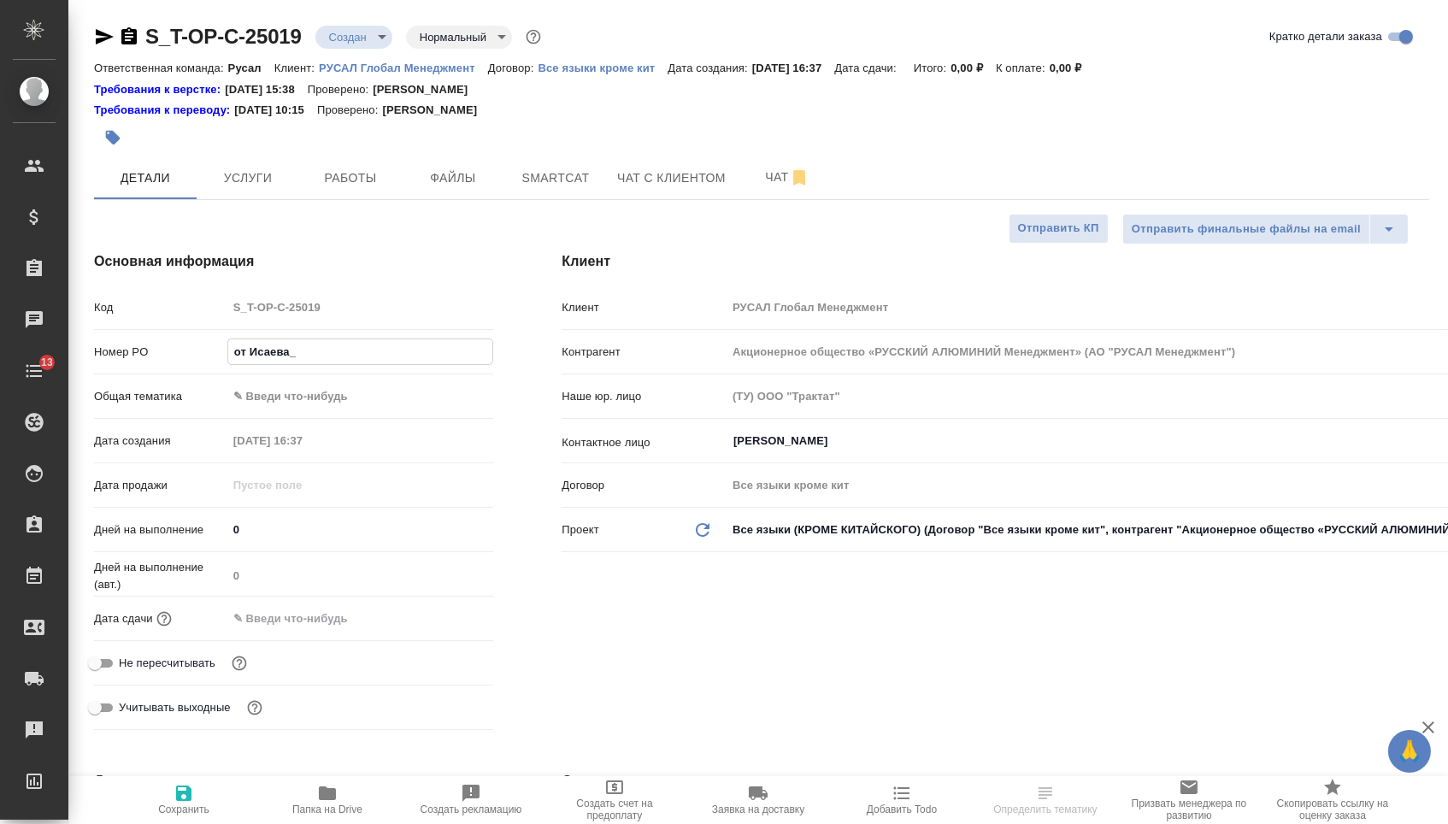
type textarea "x"
type input "от Исаева_"
type textarea "x"
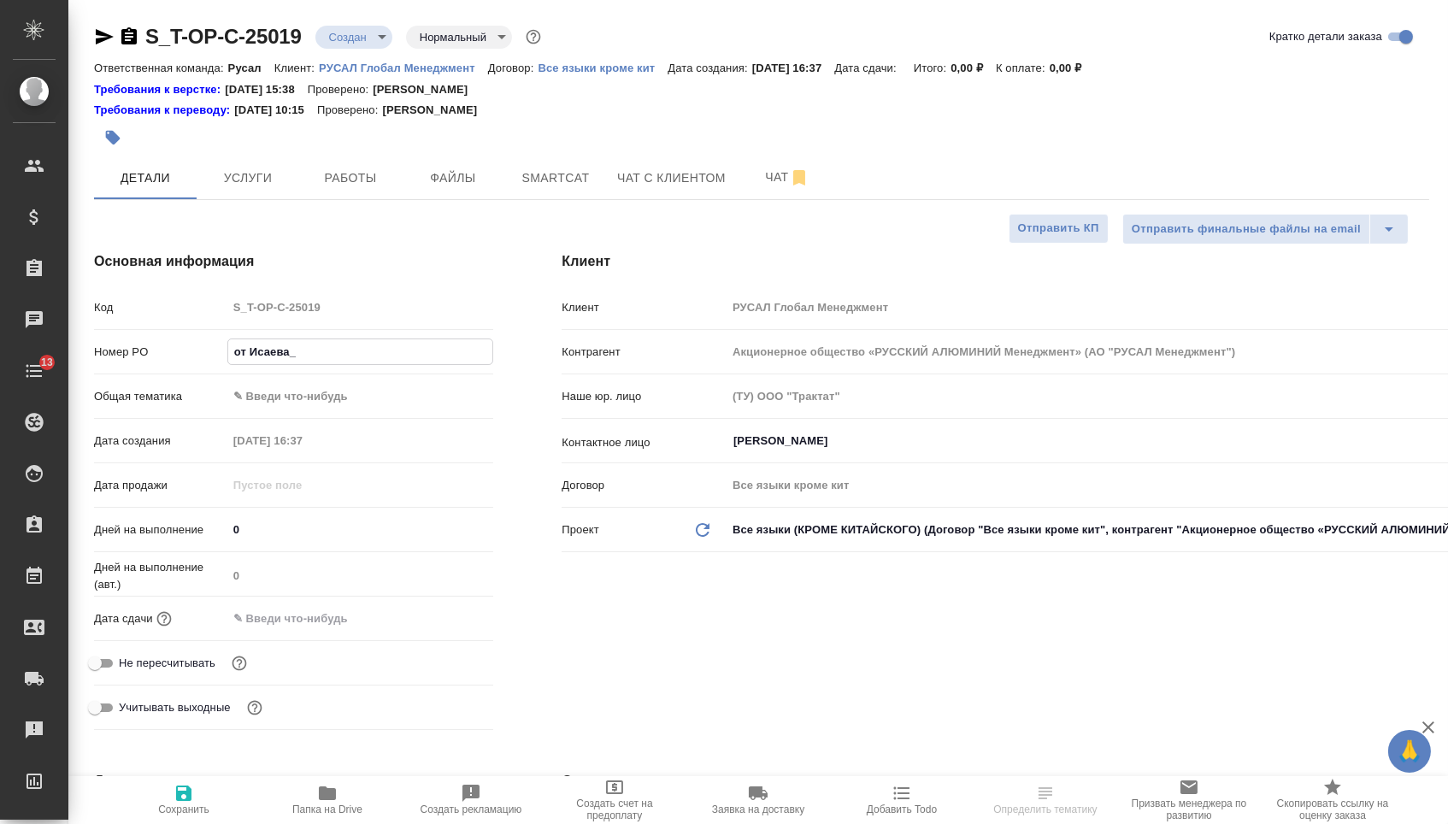
type input "от Исаева_0"
type textarea "x"
type input "от Исаева_02"
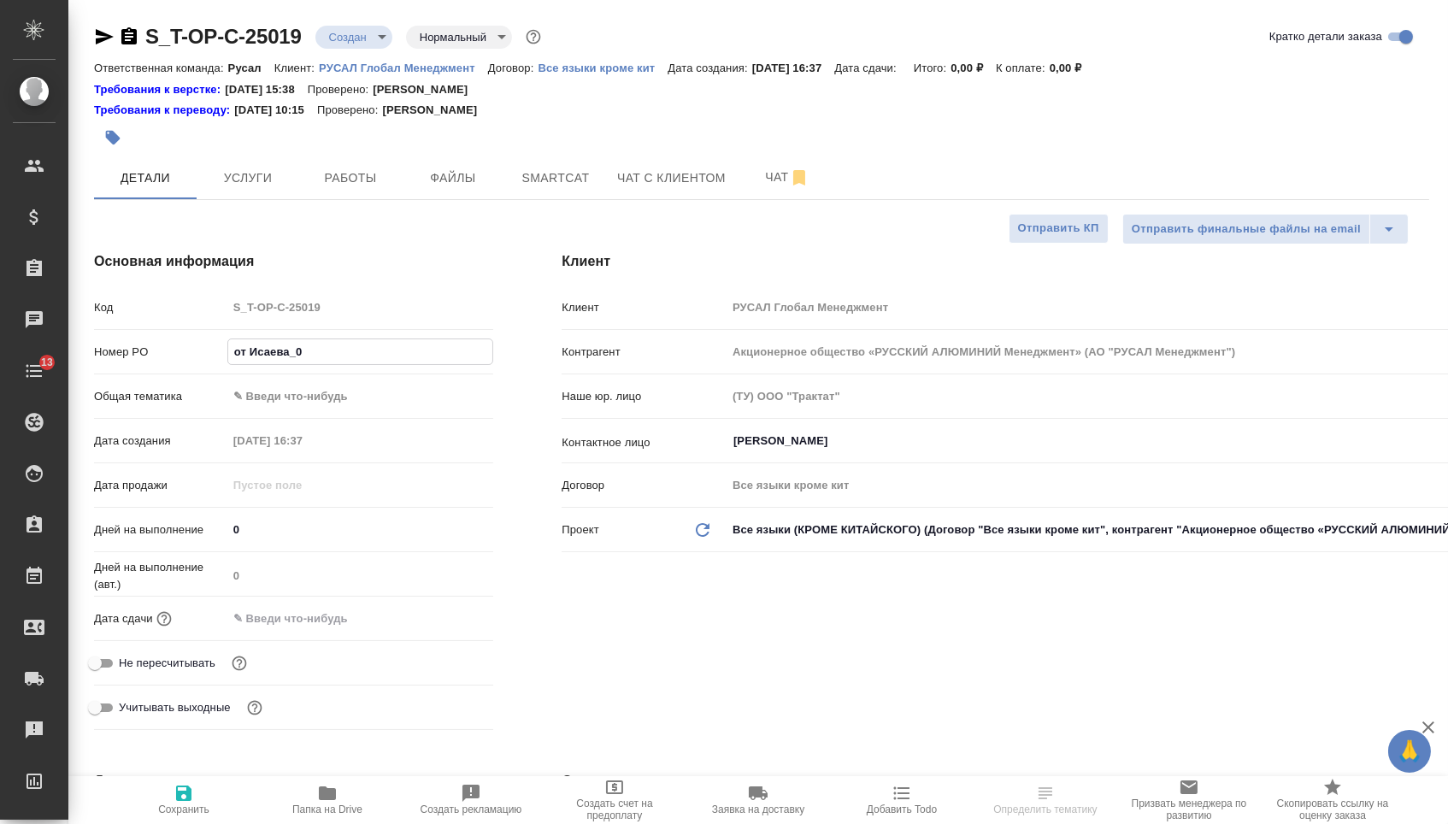
type textarea "x"
type input "от Исаева_02."
type textarea "x"
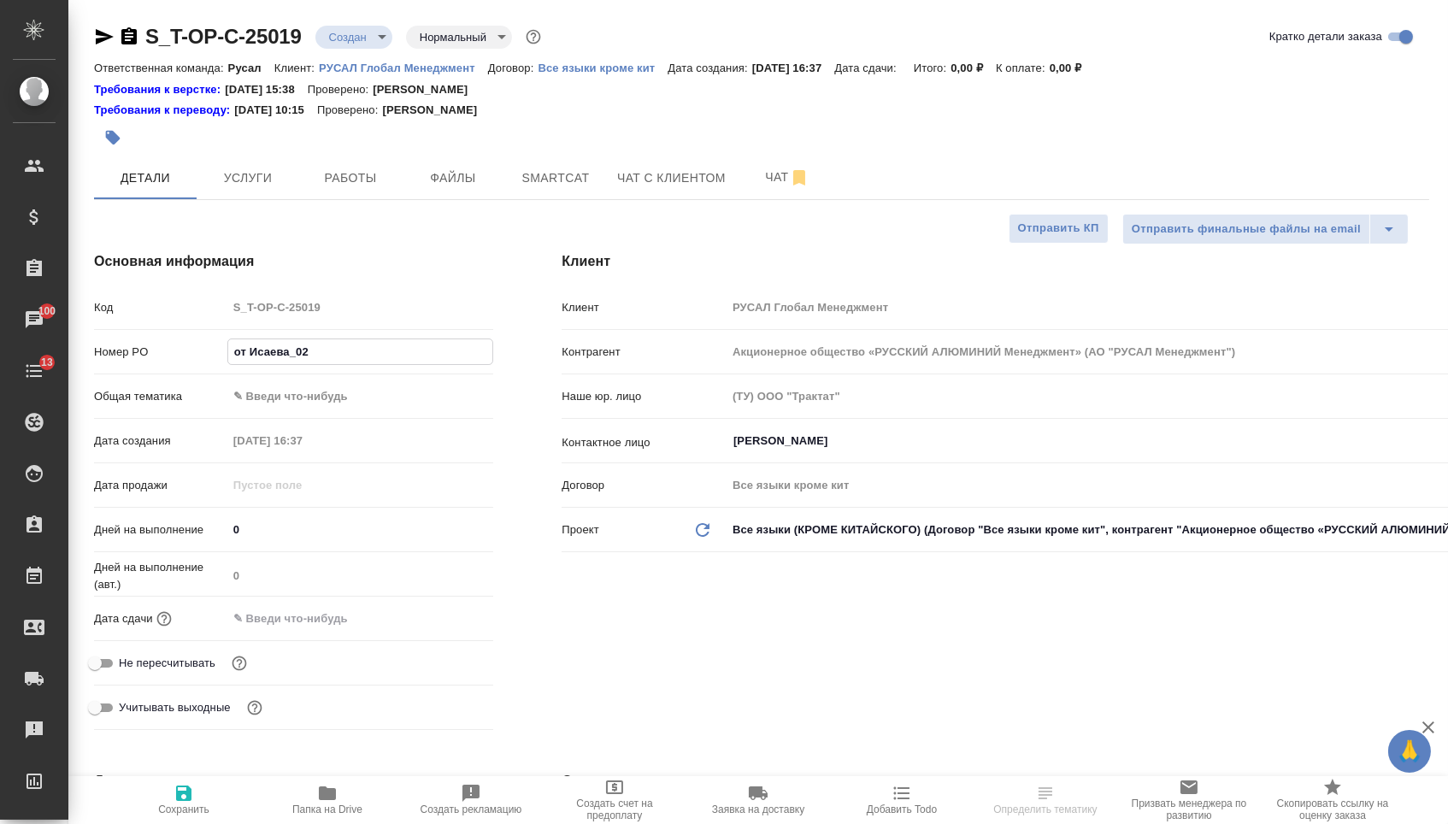
type textarea "x"
type input "от Исаева_02.0"
type textarea "x"
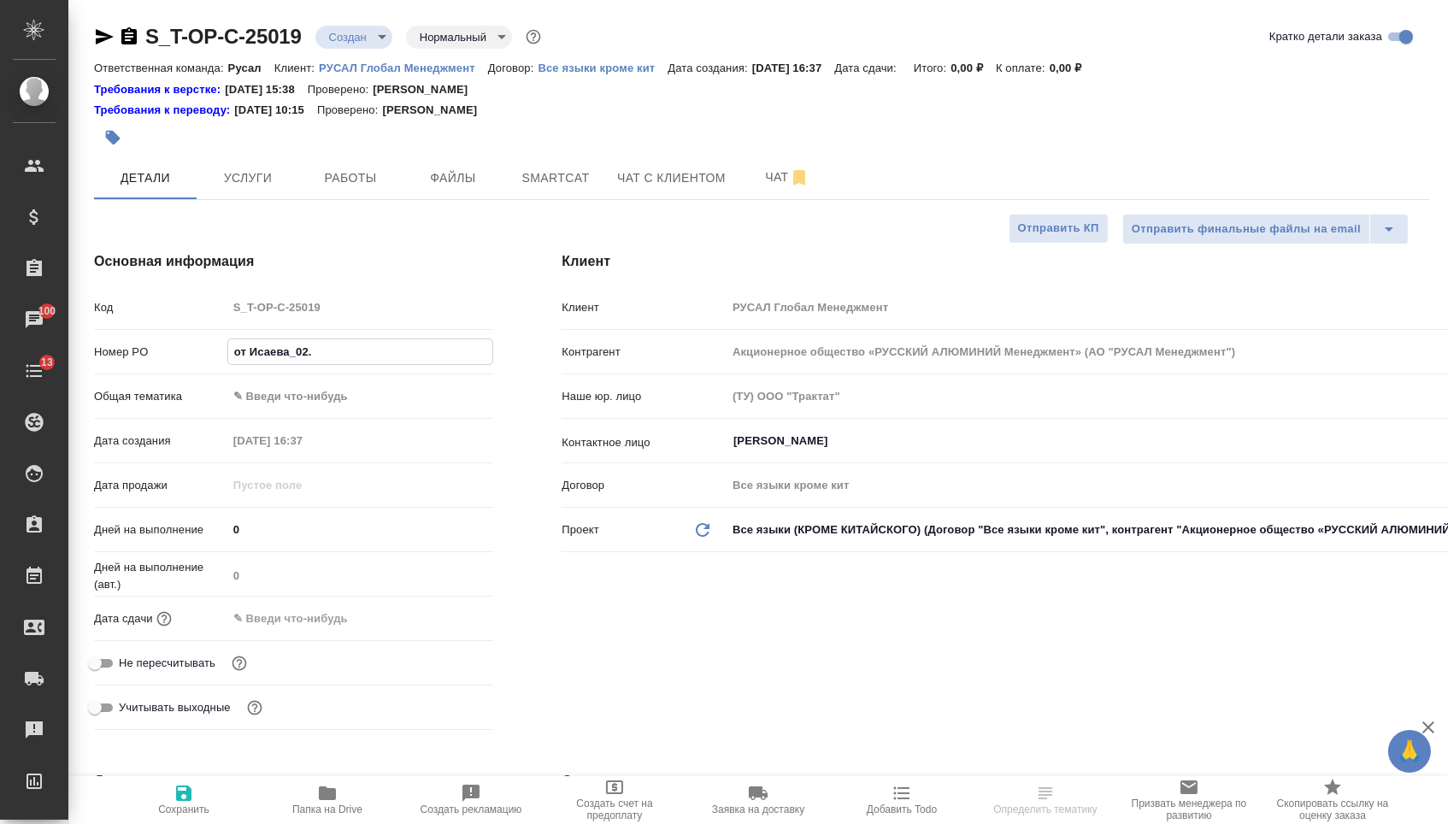
type textarea "x"
type input "от Исаева_02.09"
type textarea "x"
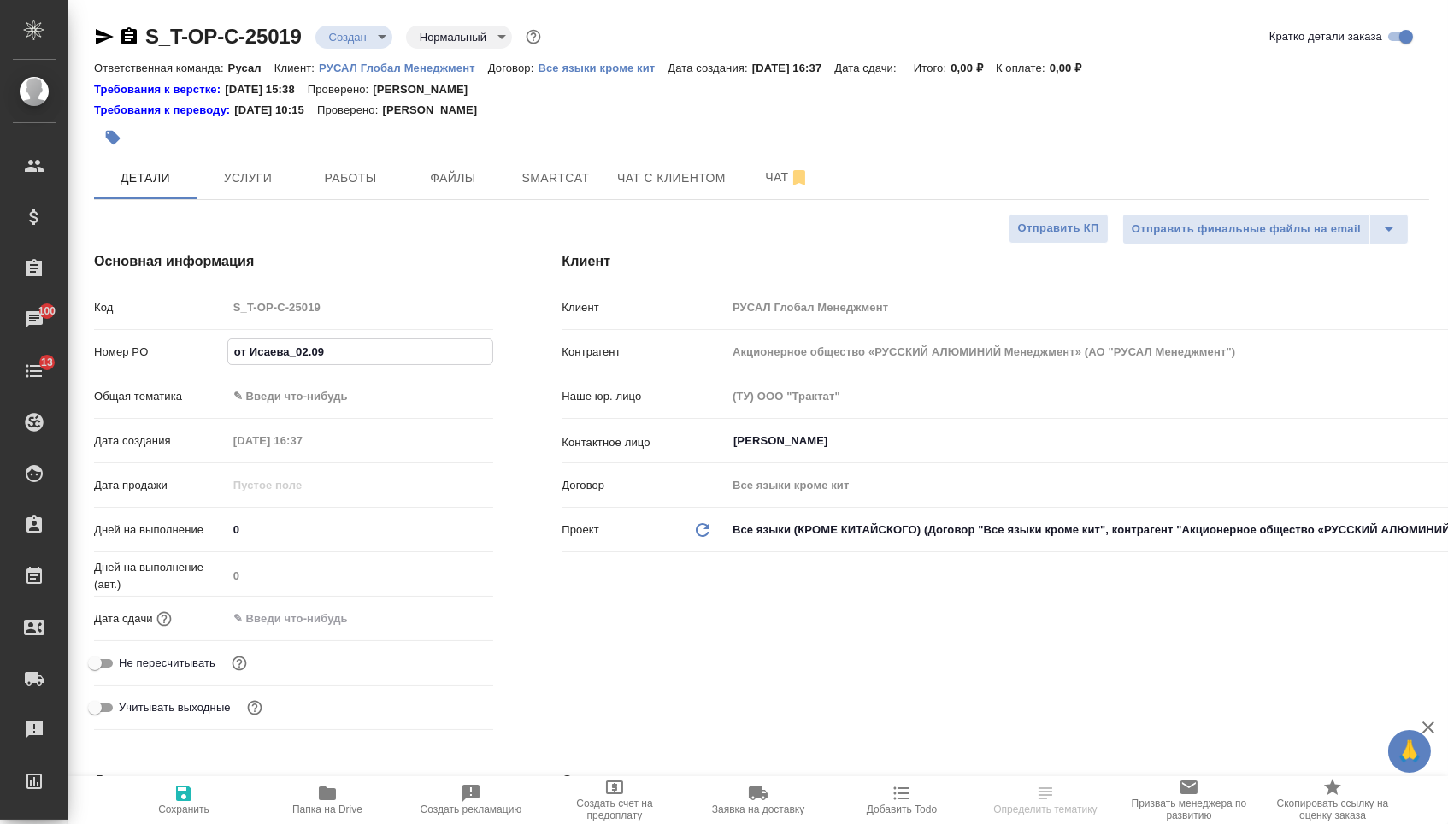
type input "от Исаева_02.09-"
type textarea "x"
type input "от Исаева_02.09-2"
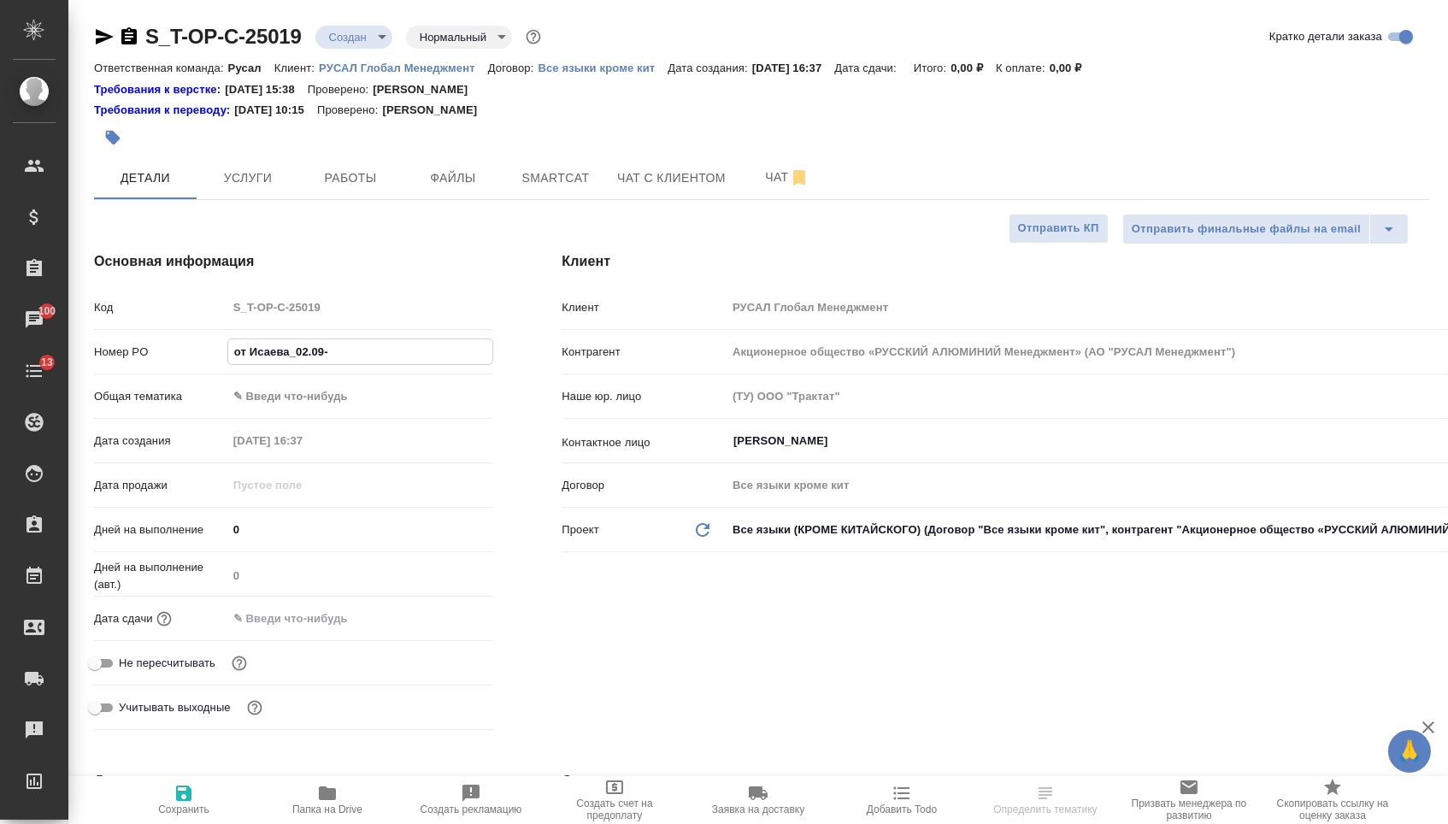
type textarea "x"
type input "от Исаева_02.09-2"
click at [327, 412] on body "🙏 .cls-1 fill:#fff; AWATERA [PERSON_NAME] Спецификации Заказы 100 Чаты 13 Todo …" at bounding box center [724, 412] width 1448 height 824
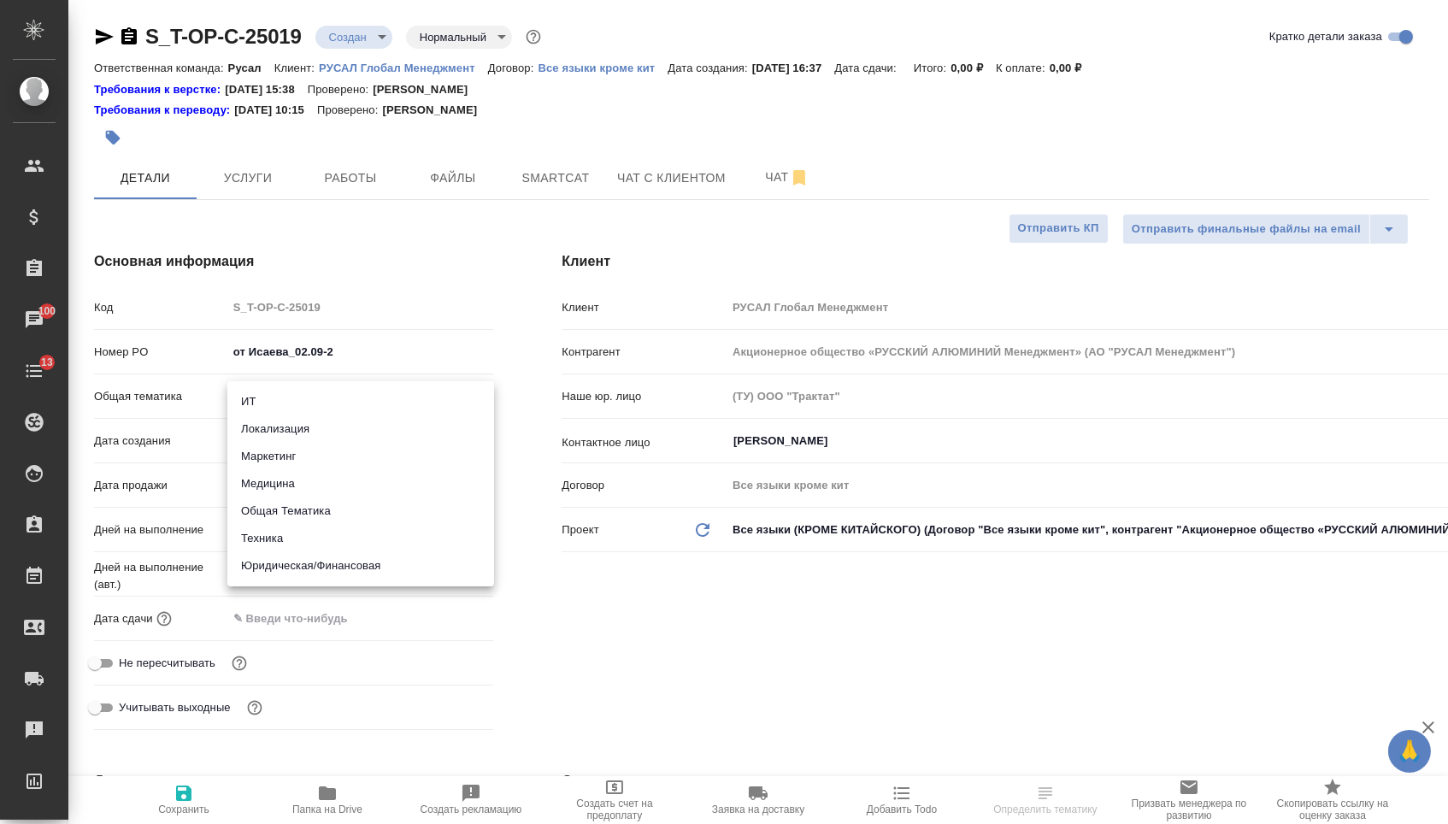
click at [478, 303] on div at bounding box center [724, 412] width 1448 height 824
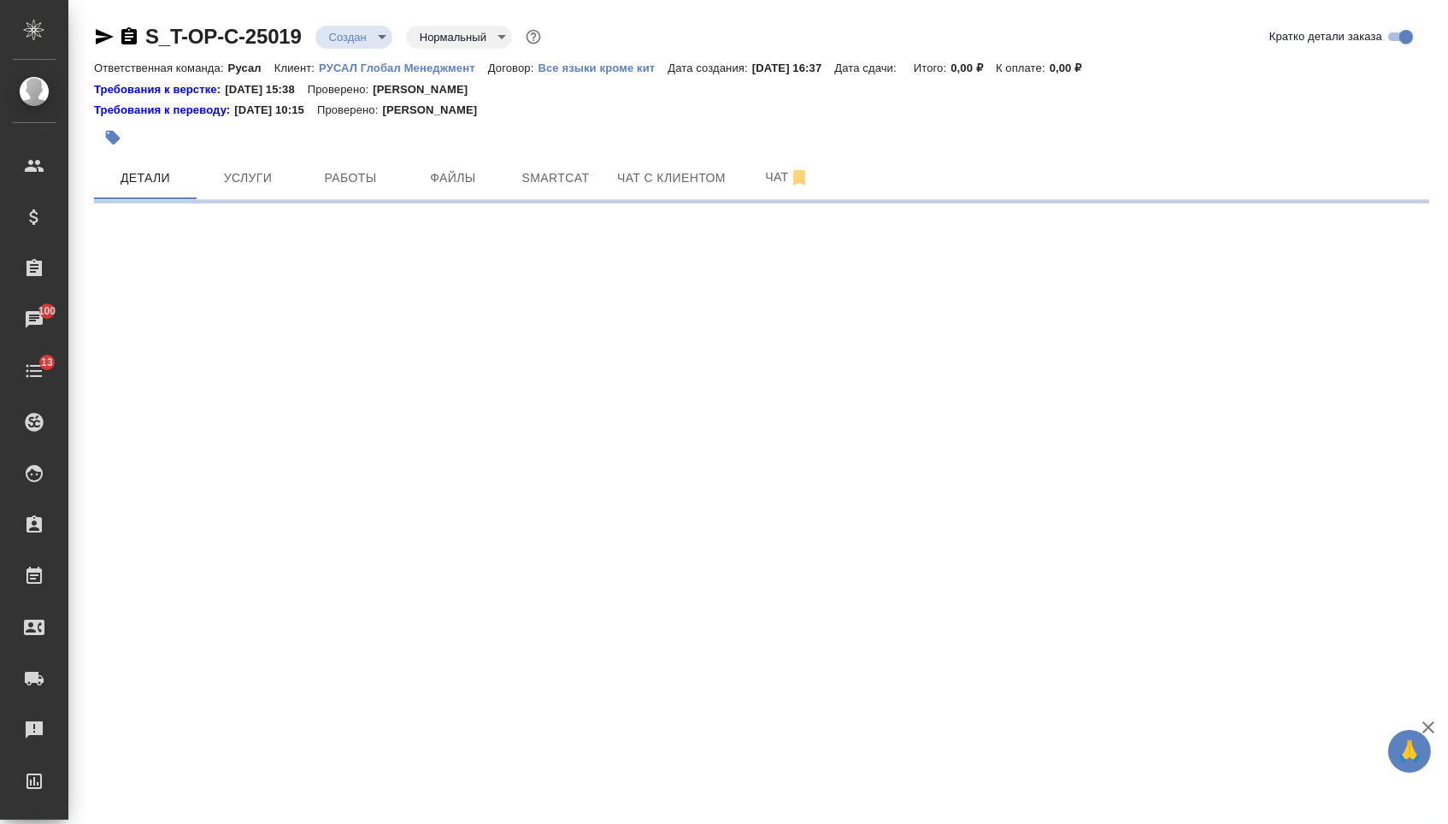
select select "RU"
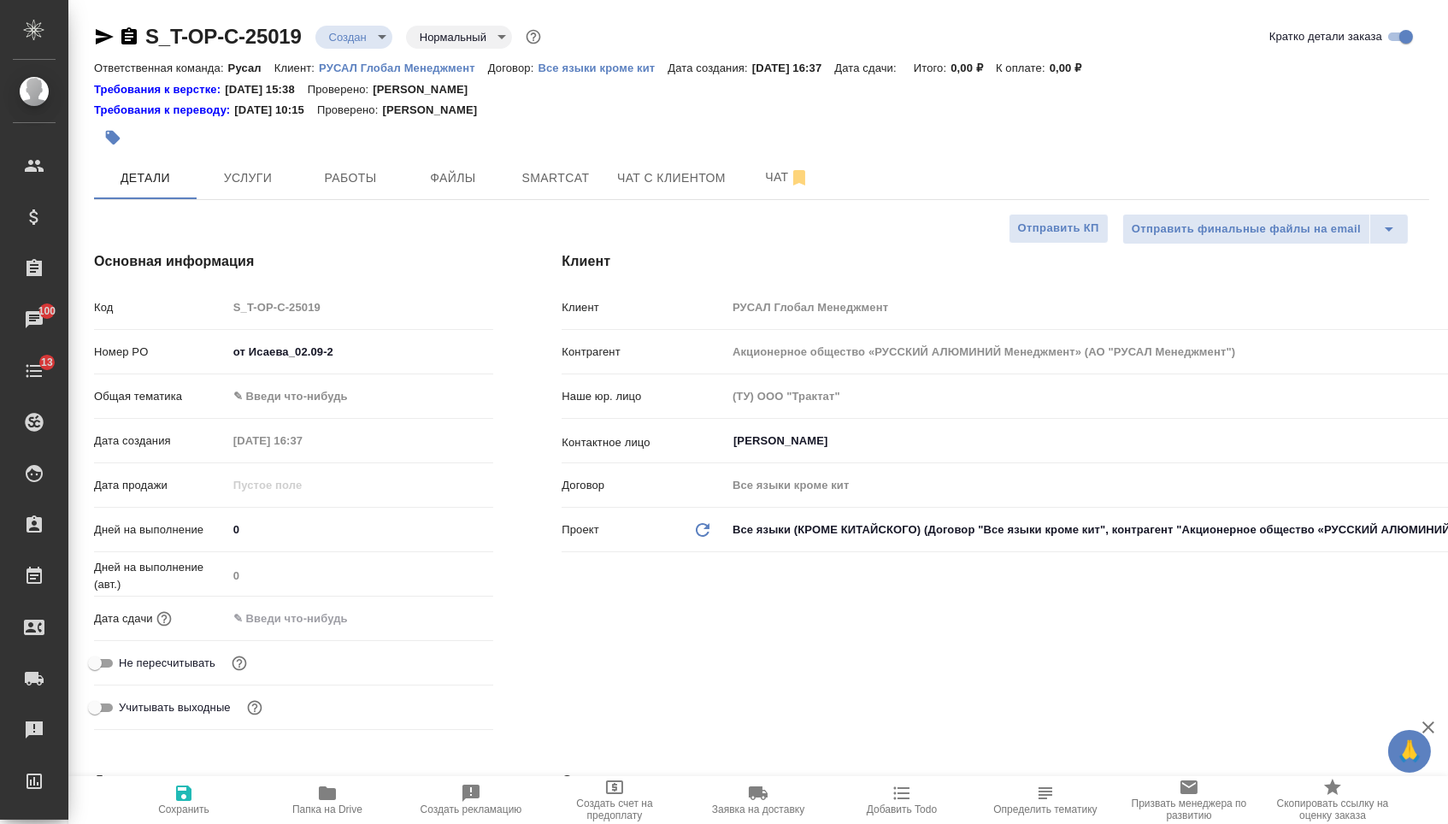
type textarea "x"
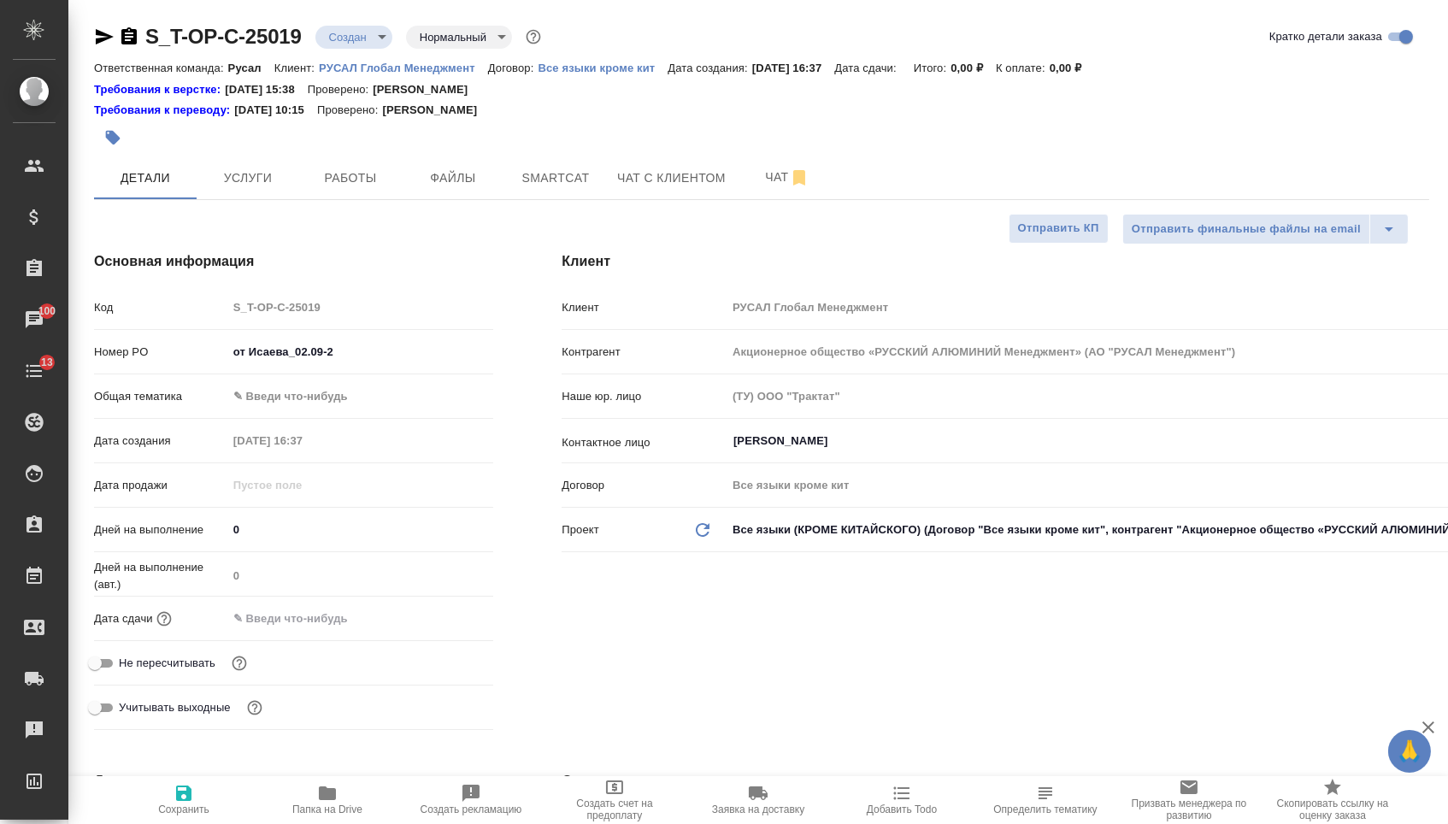
type textarea "x"
click at [327, 397] on body "🙏 .cls-1 fill:#fff; AWATERA [PERSON_NAME] Спецификации Заказы 100 Чаты 13 Todo …" at bounding box center [724, 412] width 1448 height 824
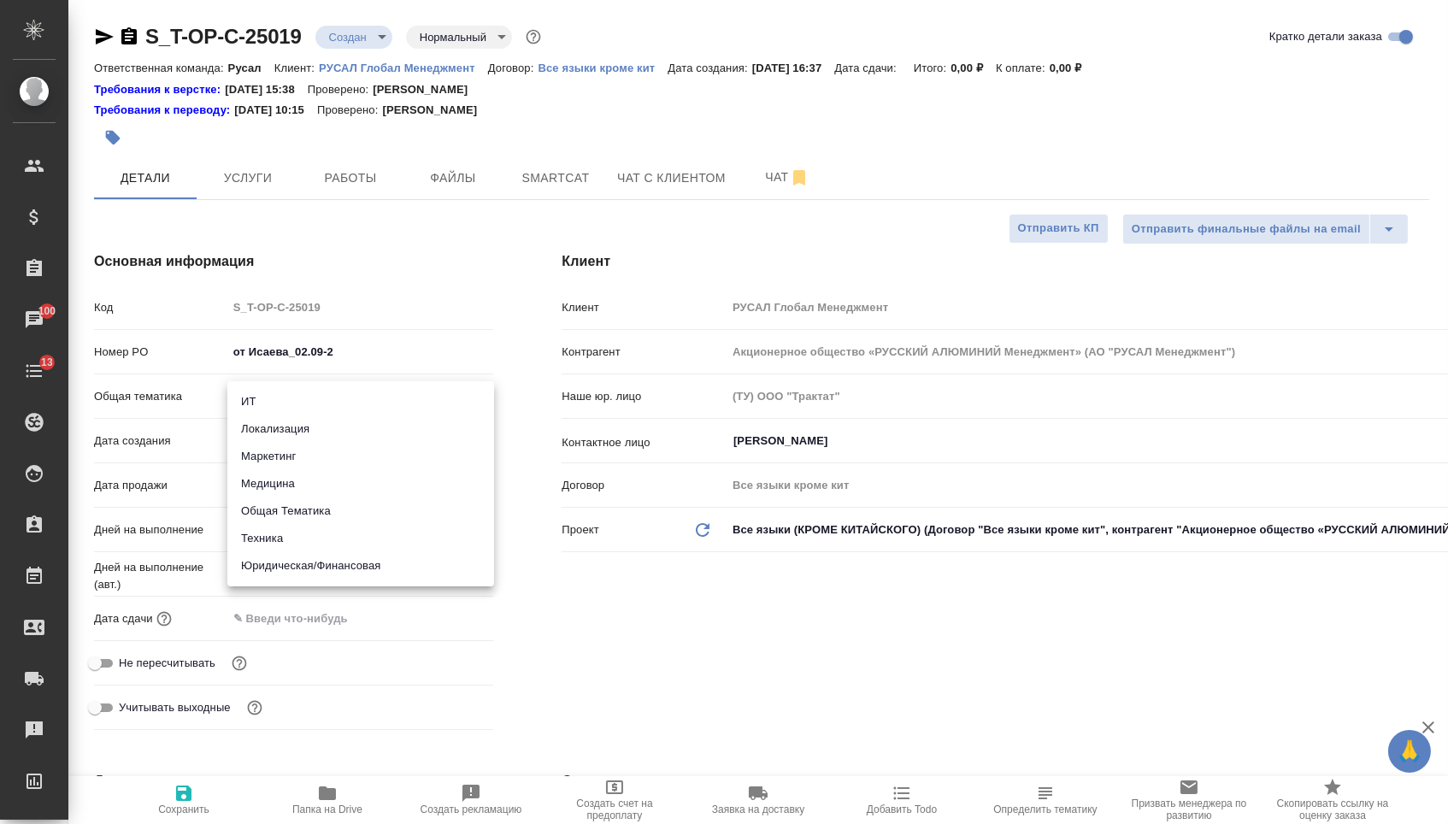
click at [303, 534] on li "Техника" at bounding box center [360, 538] width 267 height 27
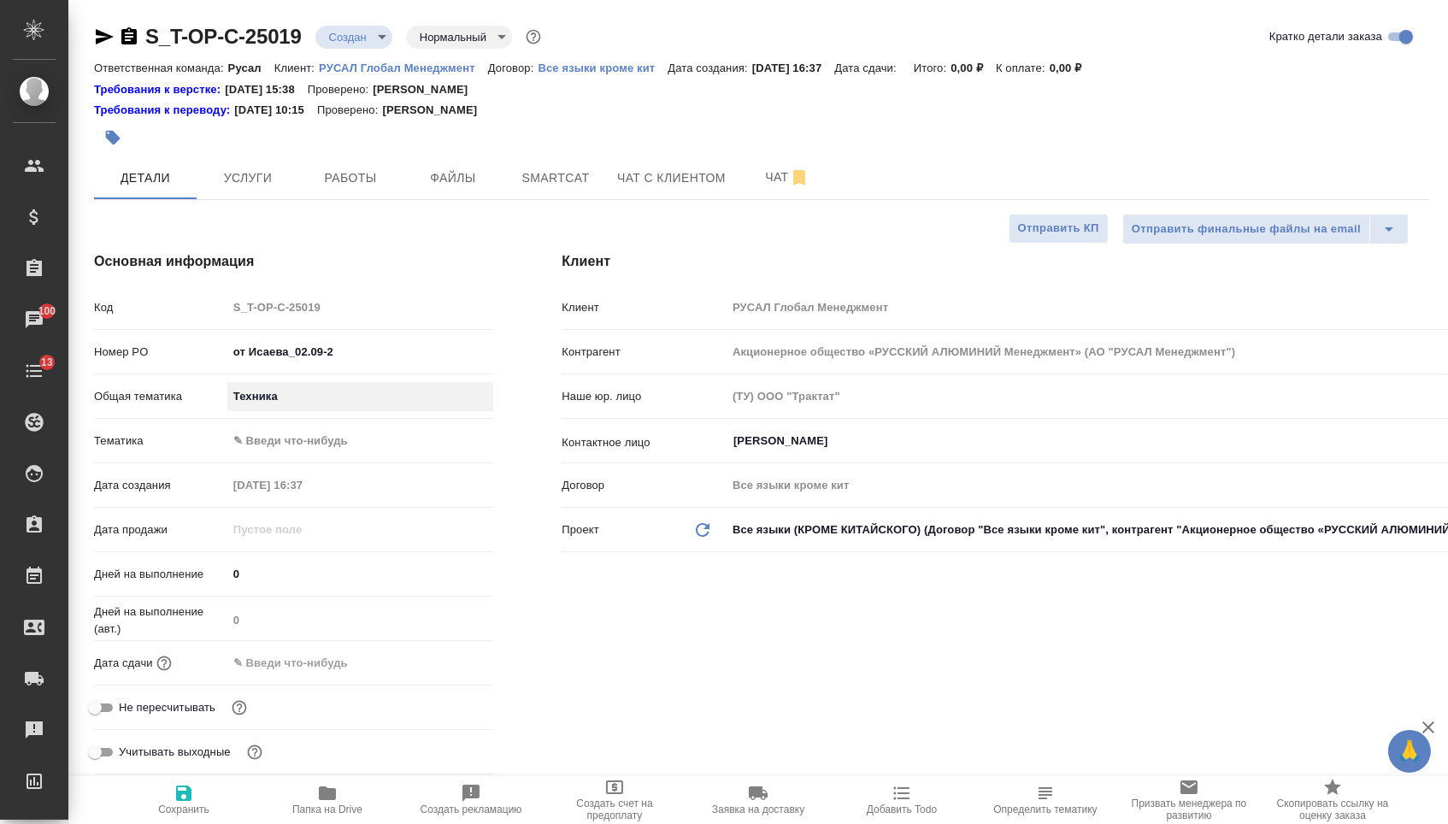
type input "tech"
type textarea "x"
click at [304, 451] on body "🙏 .cls-1 fill:#fff; AWATERA [PERSON_NAME] Спецификации Заказы 100 Чаты 13 Todo …" at bounding box center [724, 412] width 1448 height 824
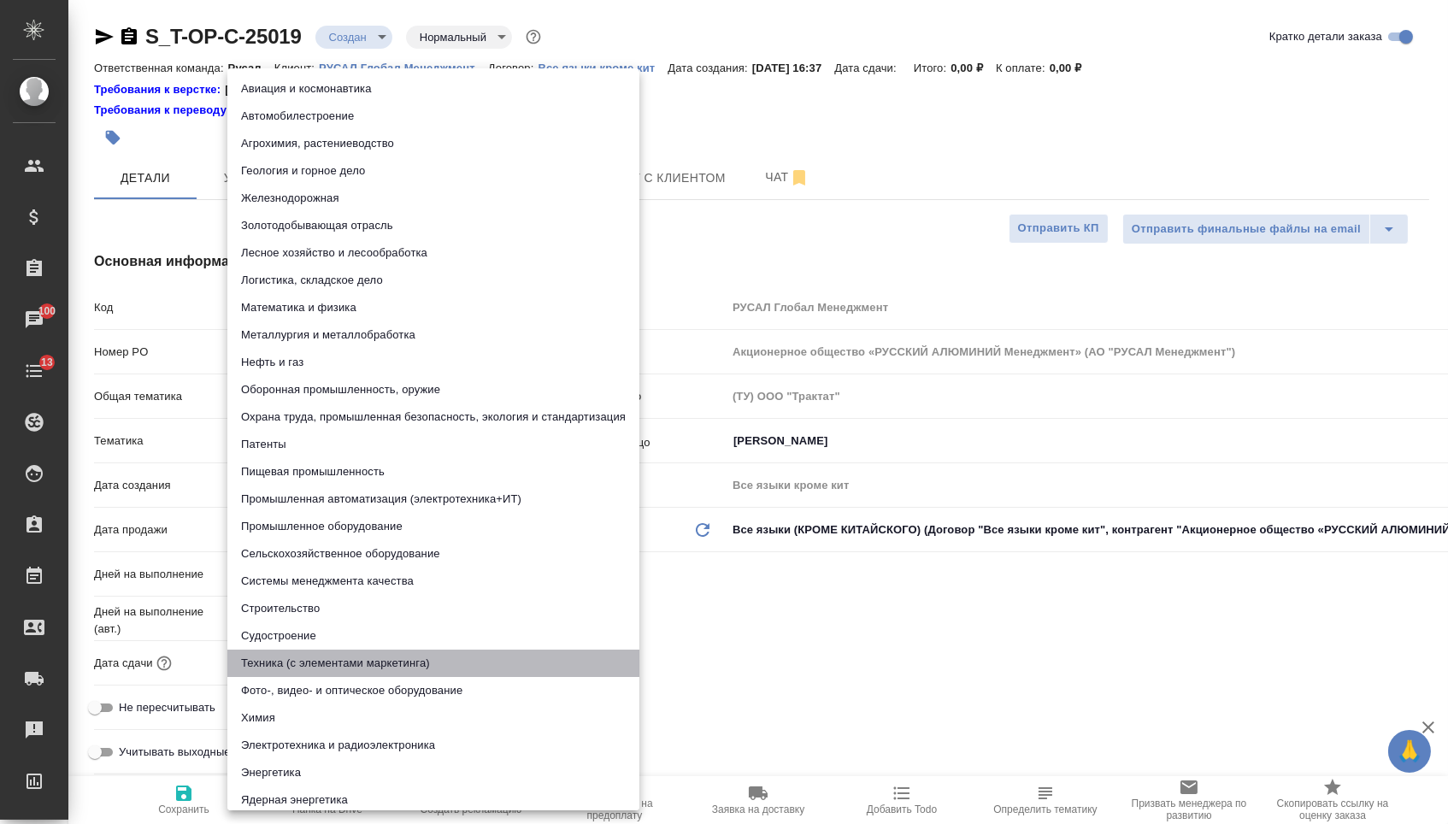
click at [286, 671] on li "Техника (с элементами маркетинга)" at bounding box center [433, 663] width 412 height 27
type textarea "x"
type input "60014f8f4811385ea454c731"
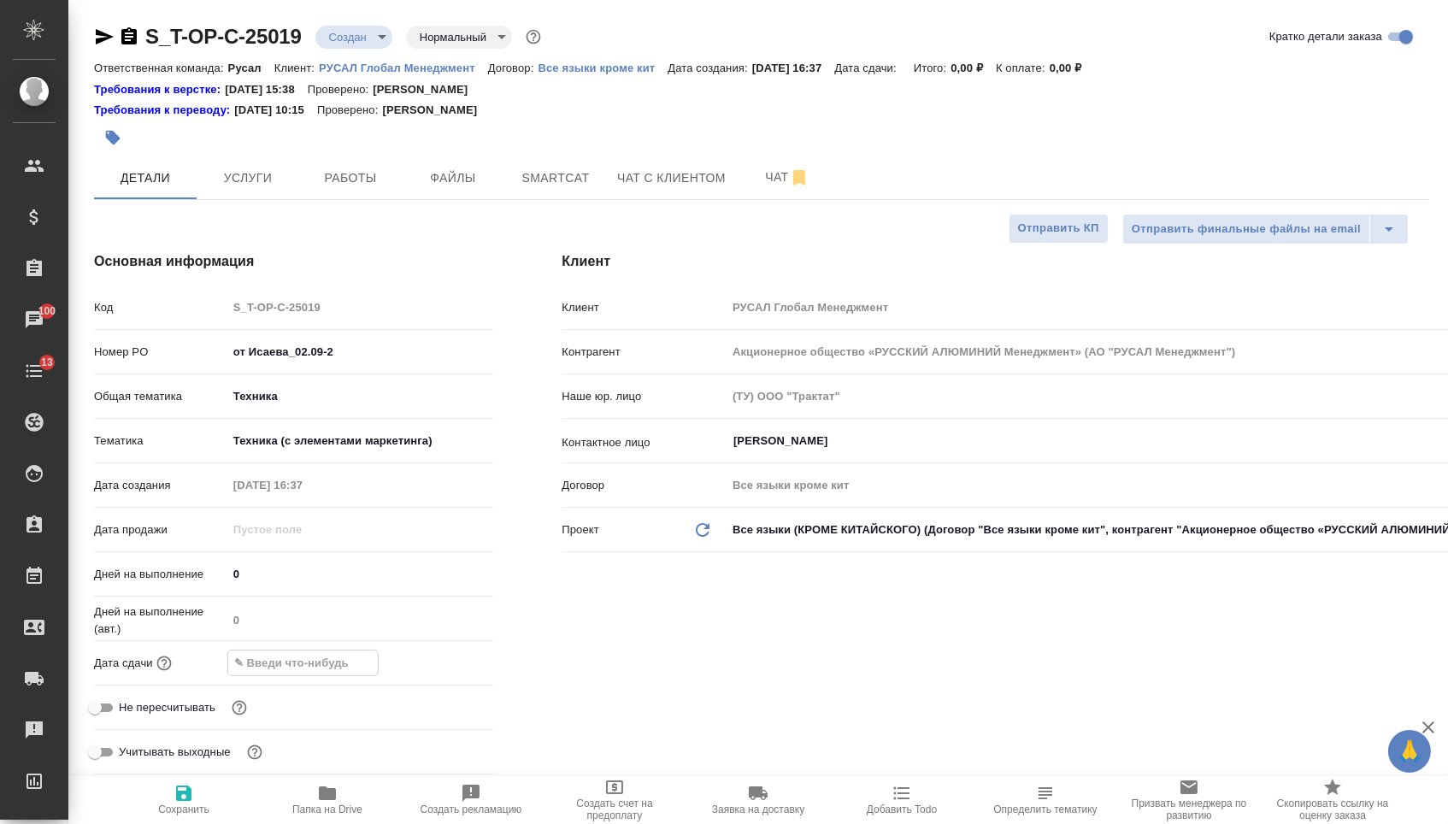
click at [315, 675] on input "text" at bounding box center [303, 663] width 150 height 25
click at [449, 672] on icon "button" at bounding box center [443, 661] width 21 height 21
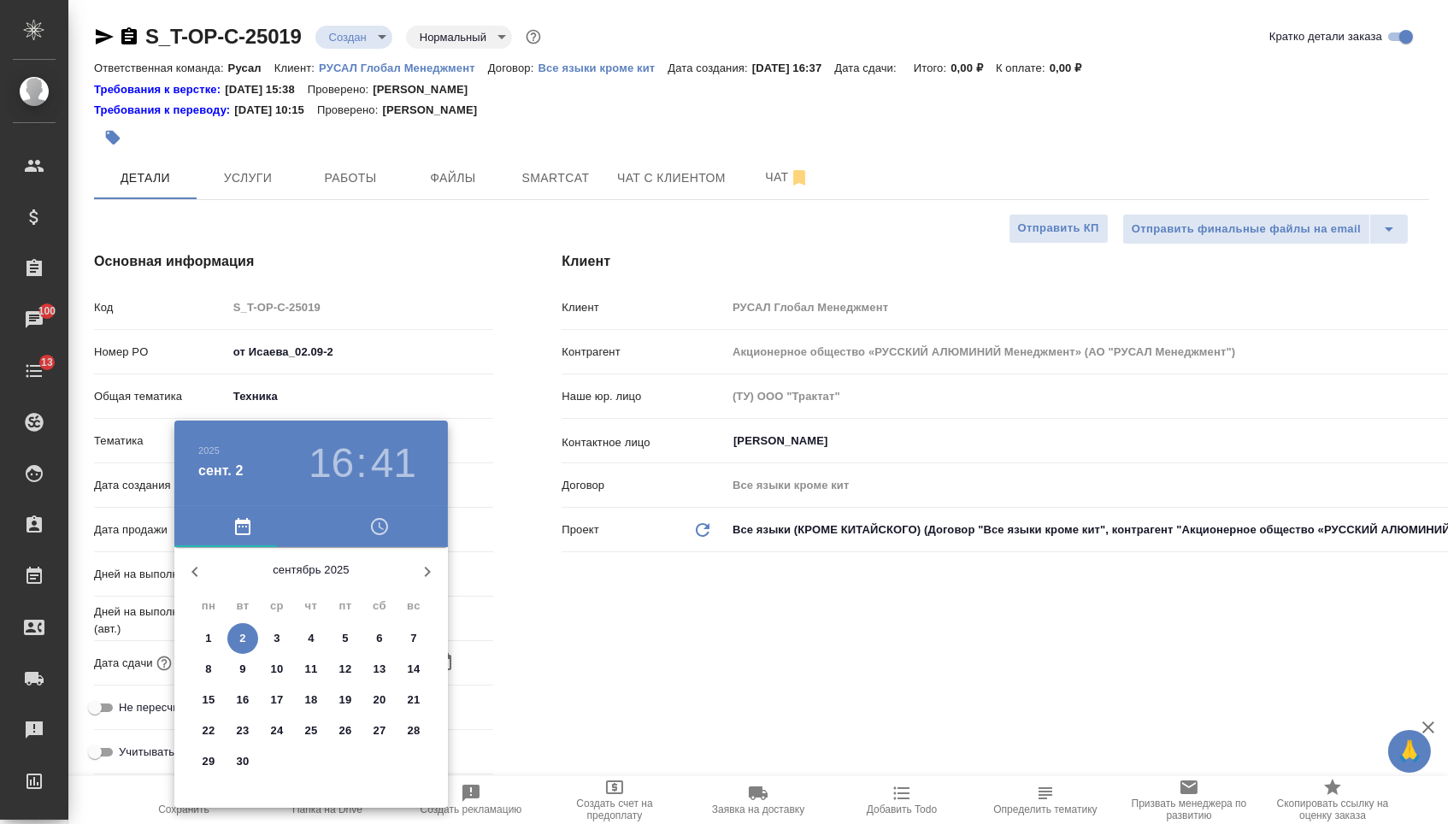
click at [241, 630] on button "2" at bounding box center [242, 638] width 31 height 31
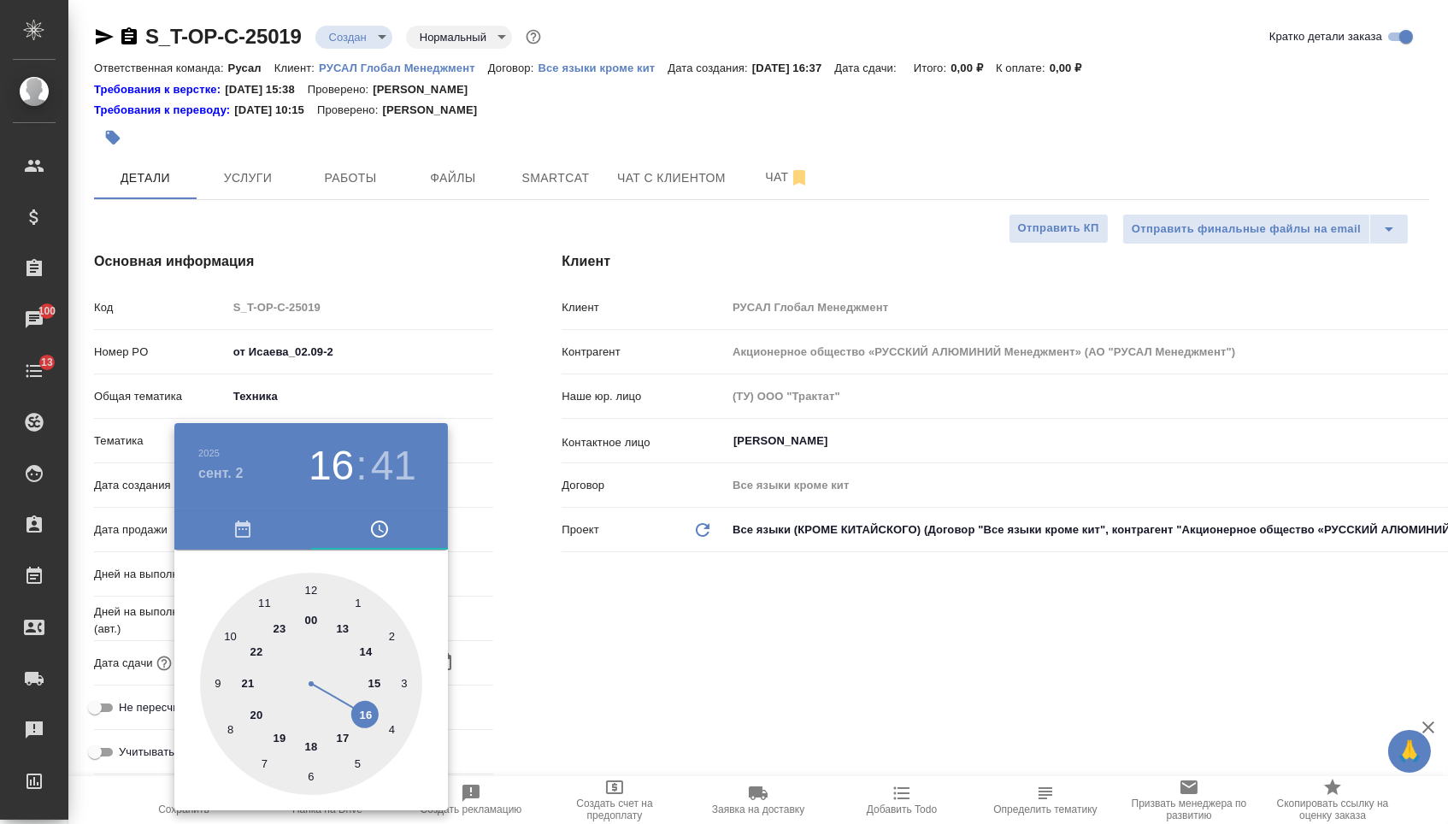
type input "[DATE] 16:41"
type textarea "x"
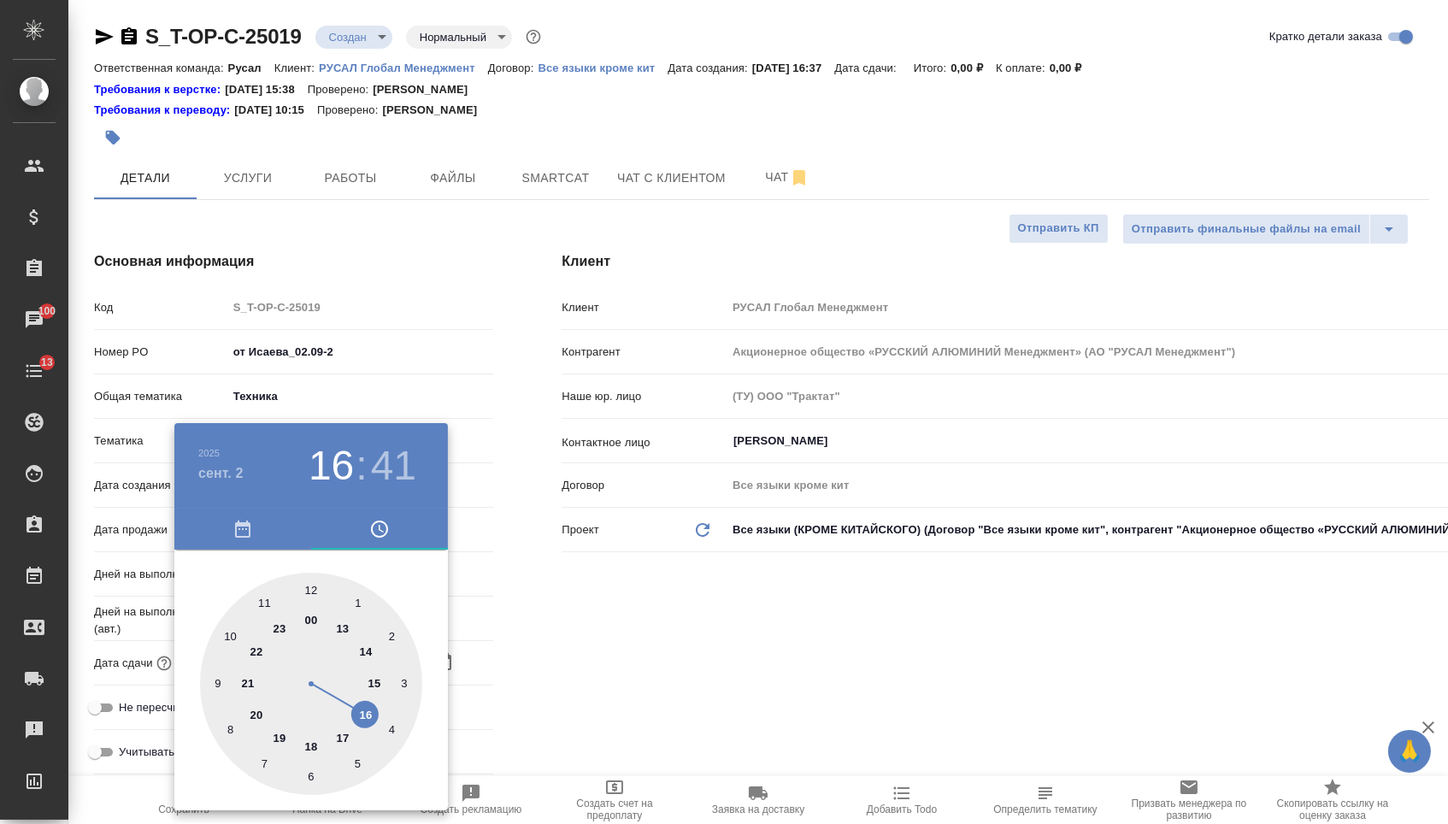
type textarea "x"
click at [245, 682] on div at bounding box center [311, 684] width 222 height 222
type input "[DATE] 21:41"
type textarea "x"
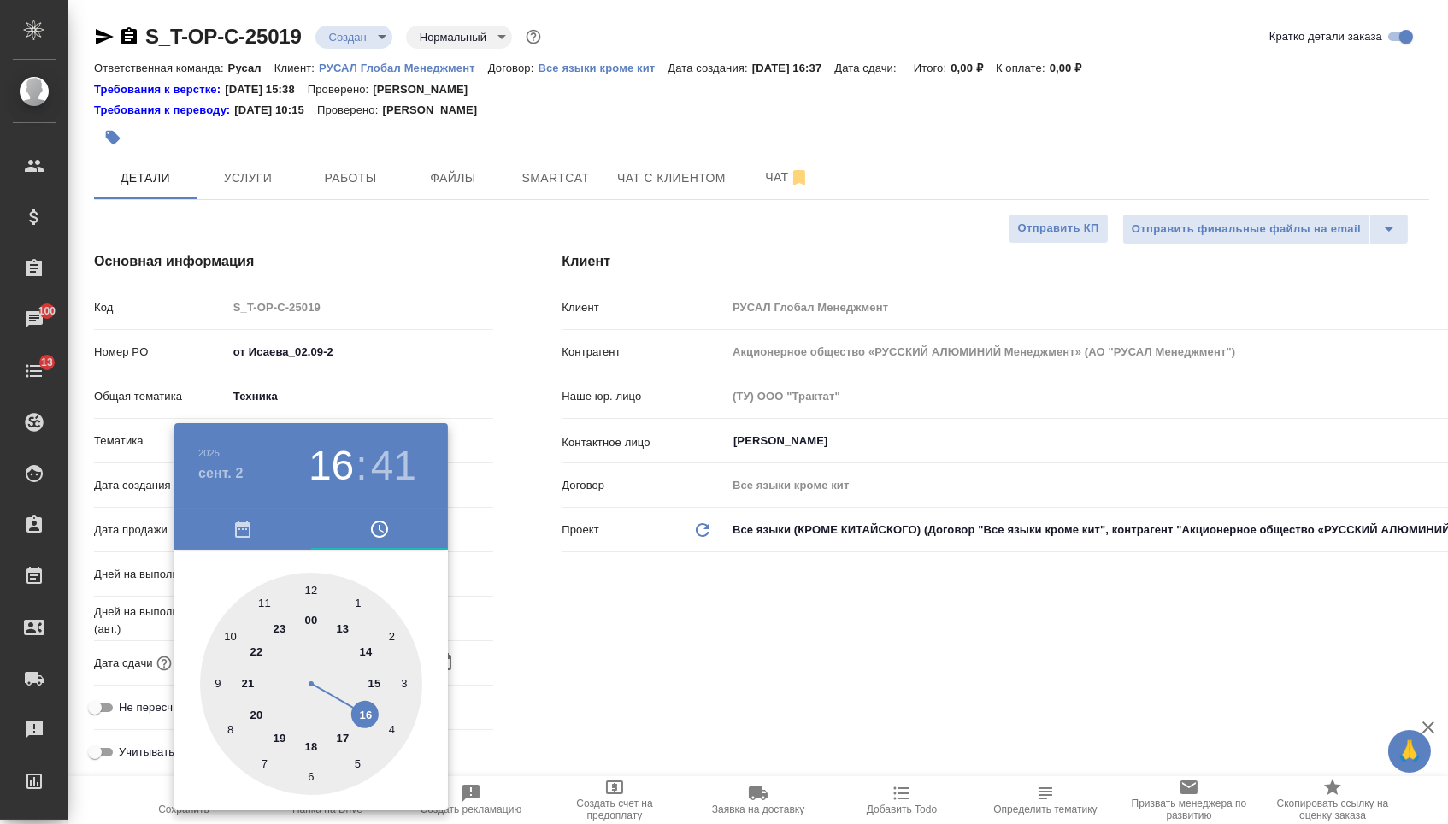
type textarea "x"
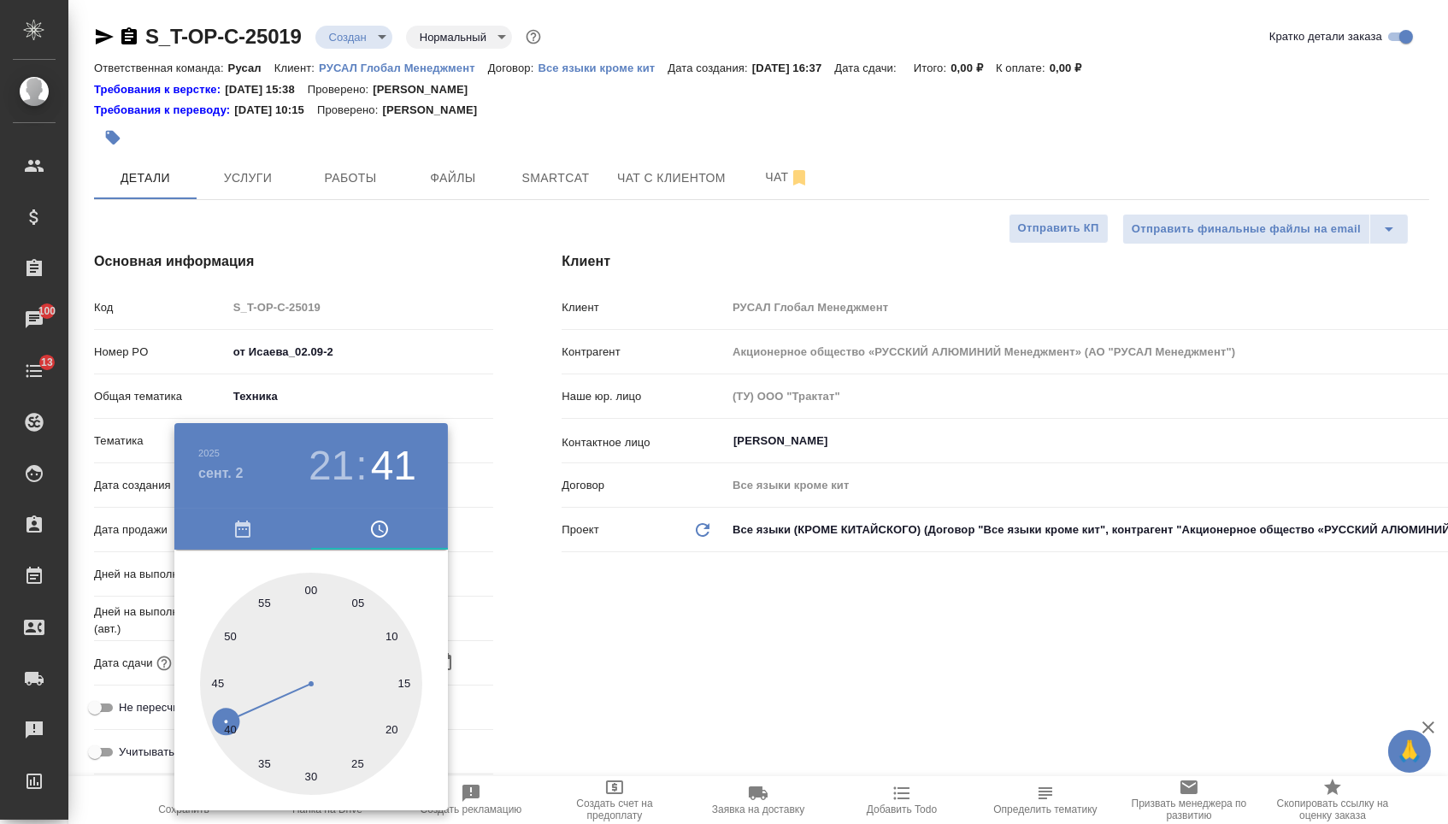
type input "[DATE] 21:00"
click at [307, 580] on div at bounding box center [311, 684] width 222 height 222
type textarea "x"
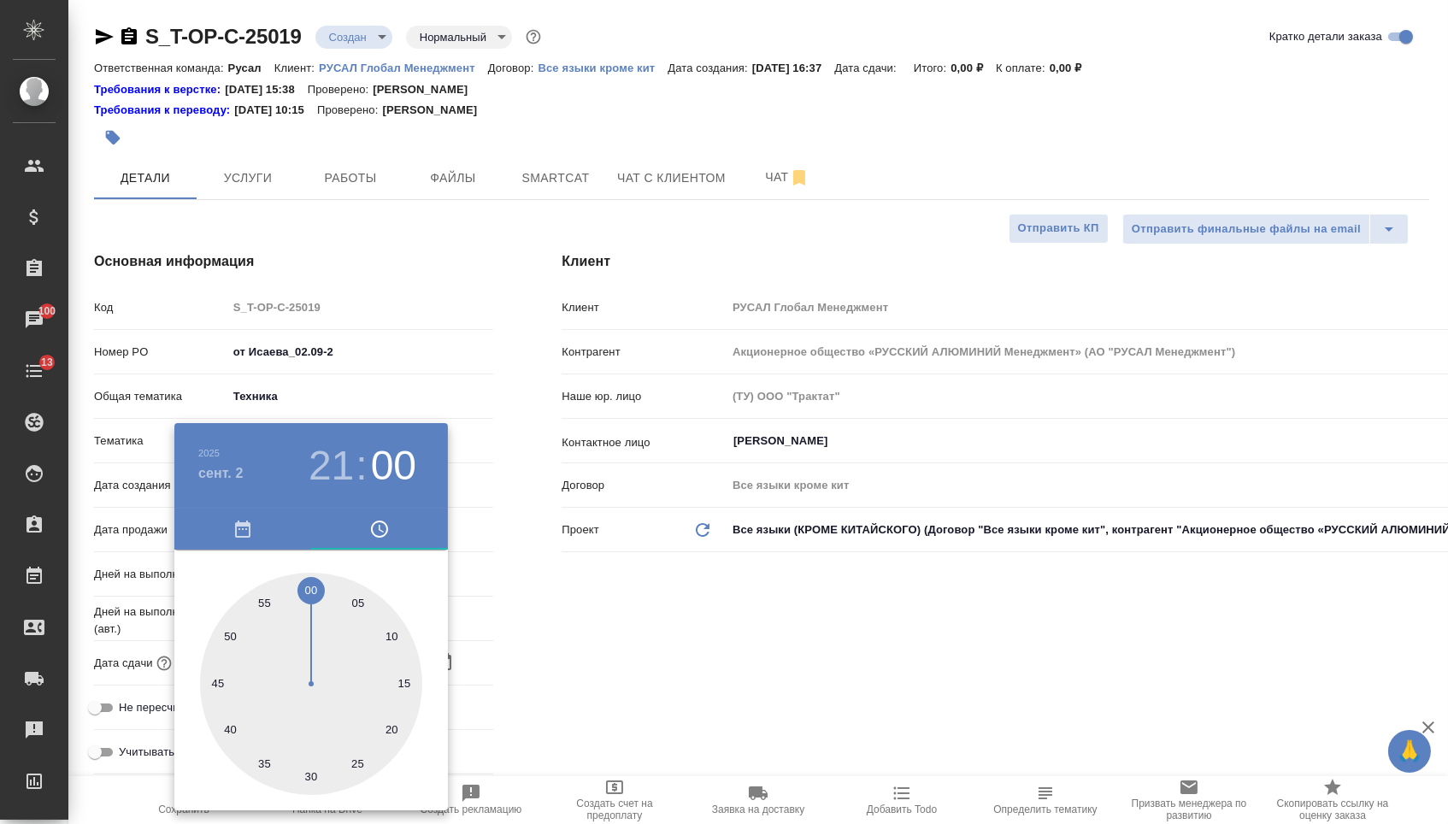
click at [562, 594] on div at bounding box center [724, 412] width 1448 height 824
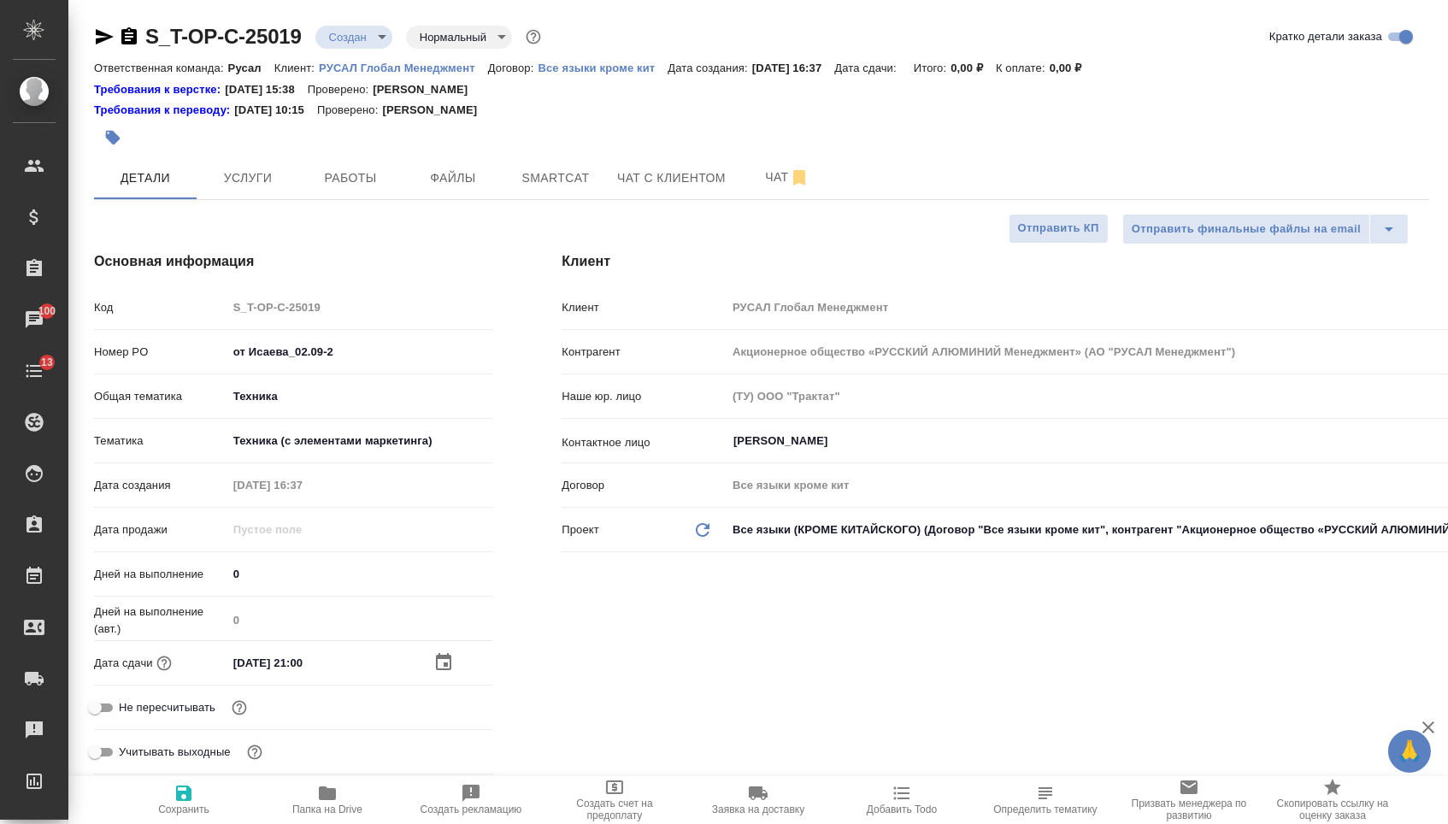
click at [180, 823] on button "Сохранить" at bounding box center [184, 800] width 144 height 48
type textarea "x"
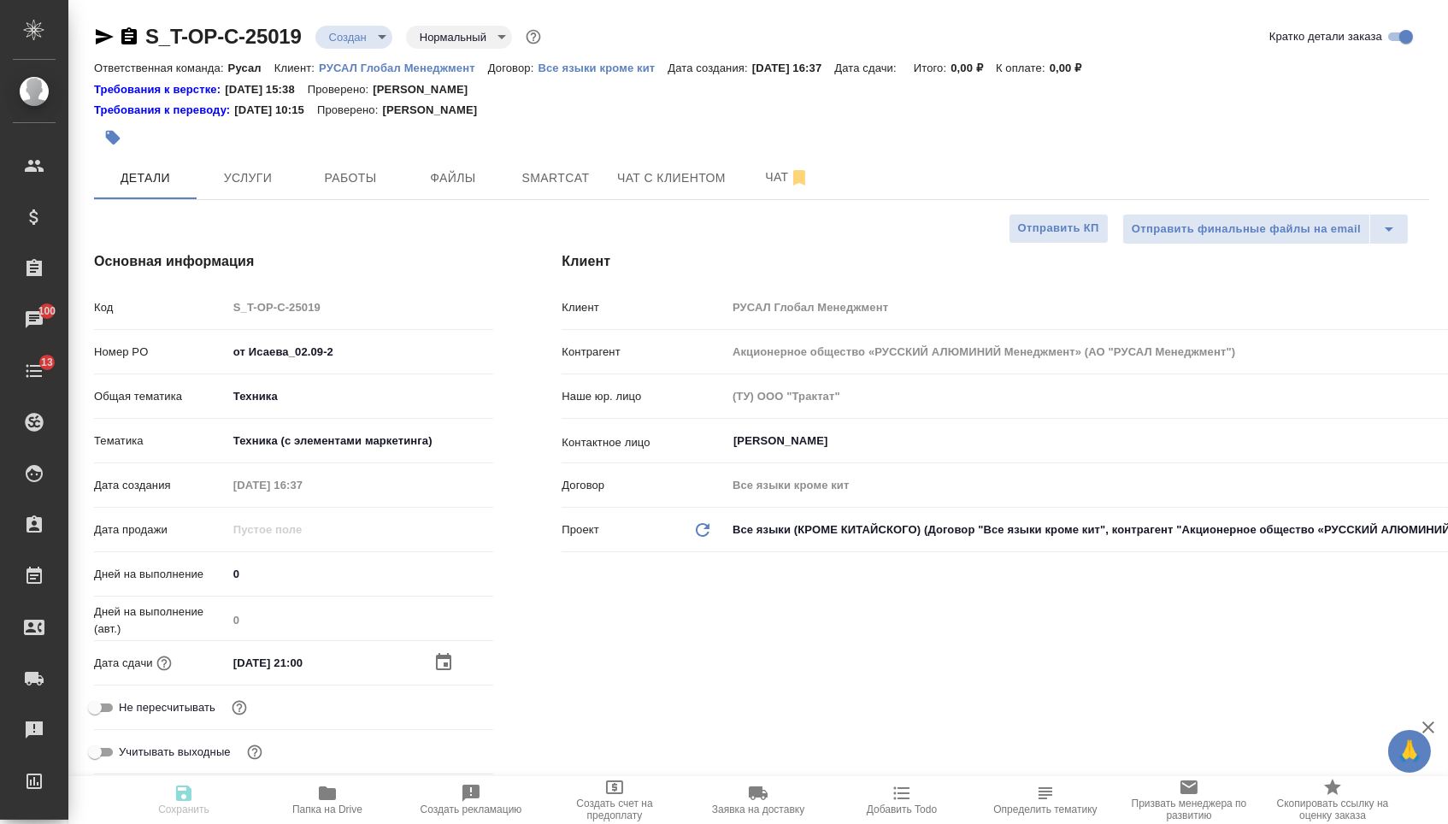
type textarea "x"
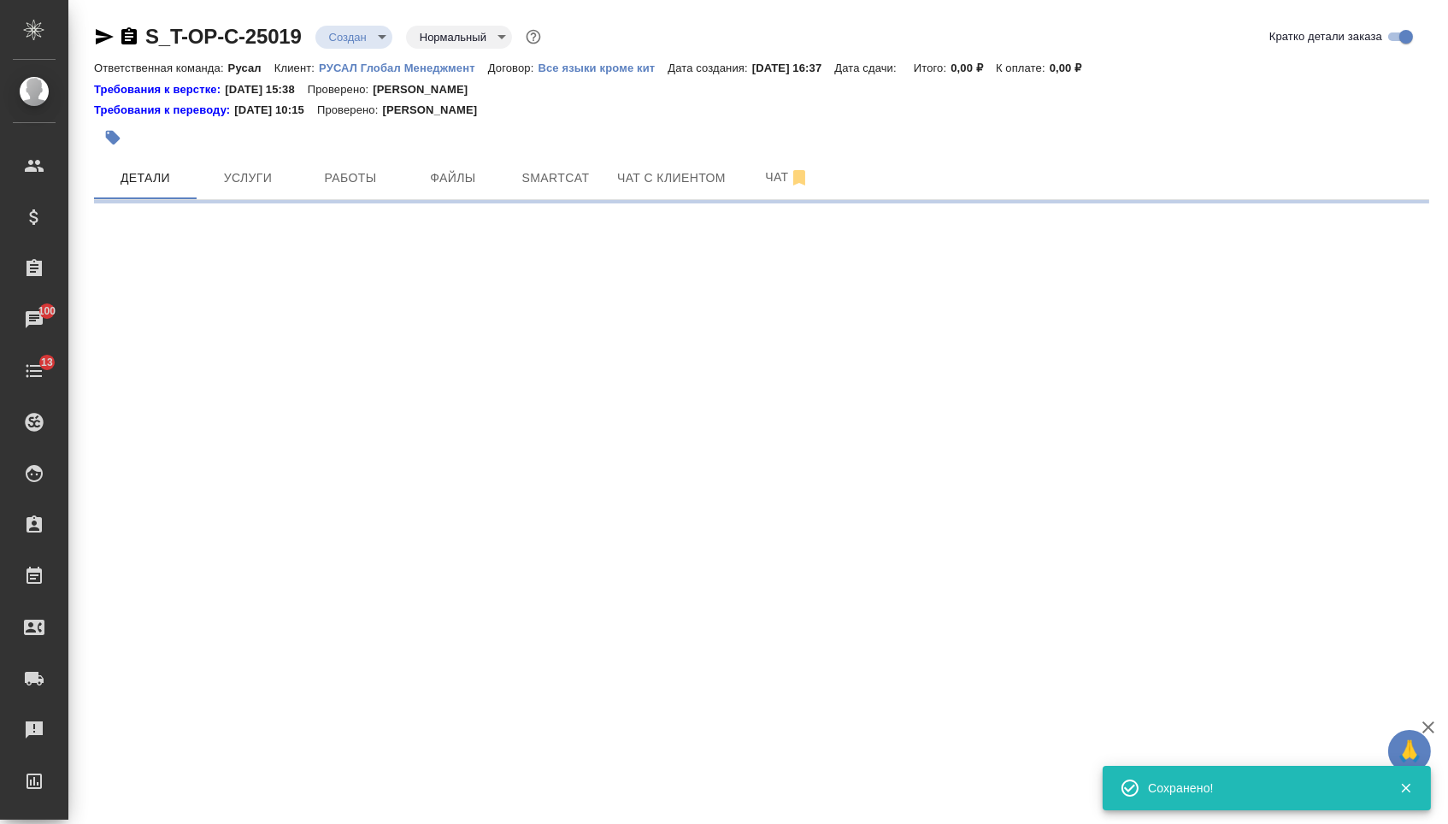
select select "RU"
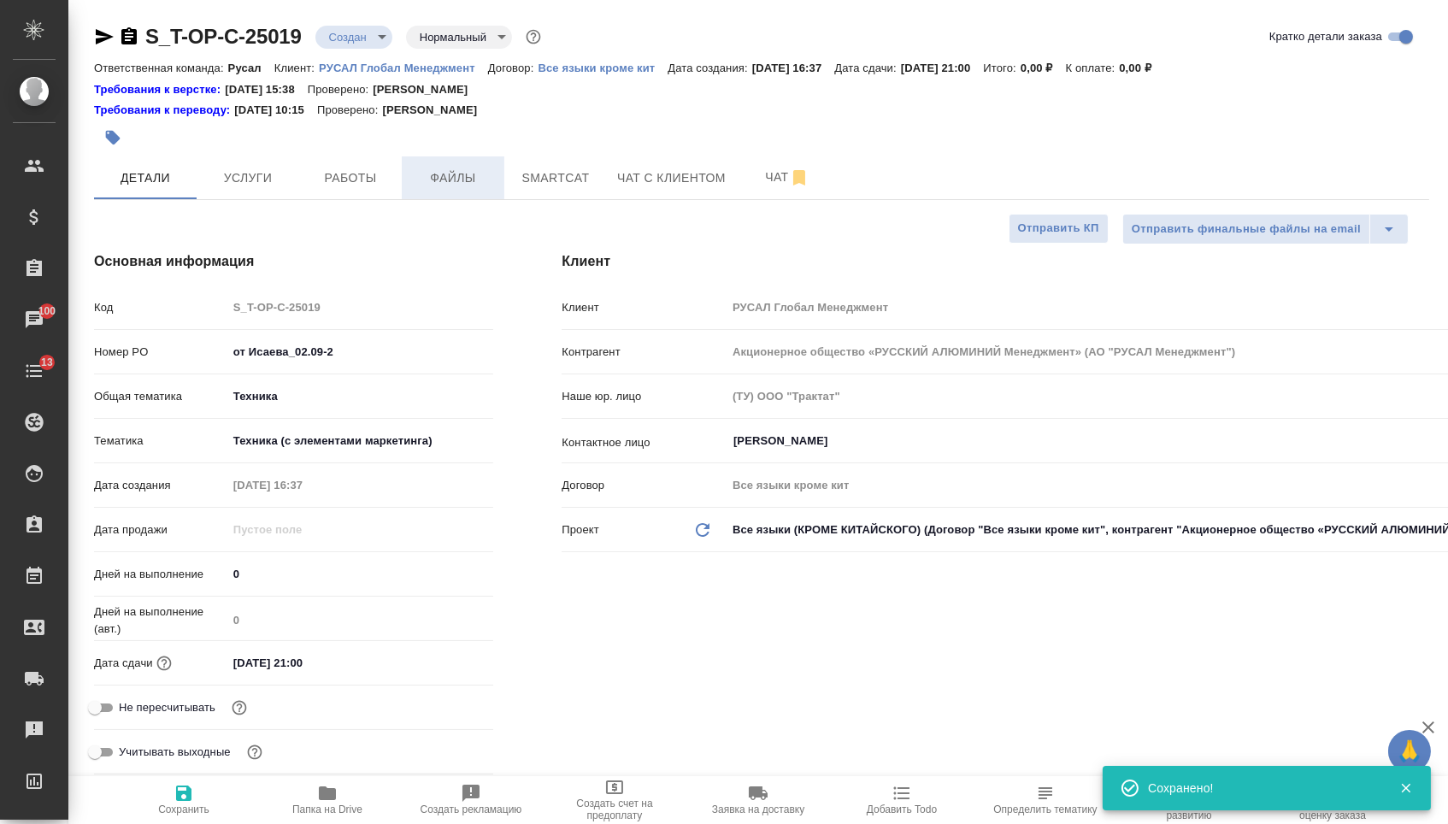
type textarea "x"
click at [451, 166] on button "Файлы" at bounding box center [453, 177] width 103 height 43
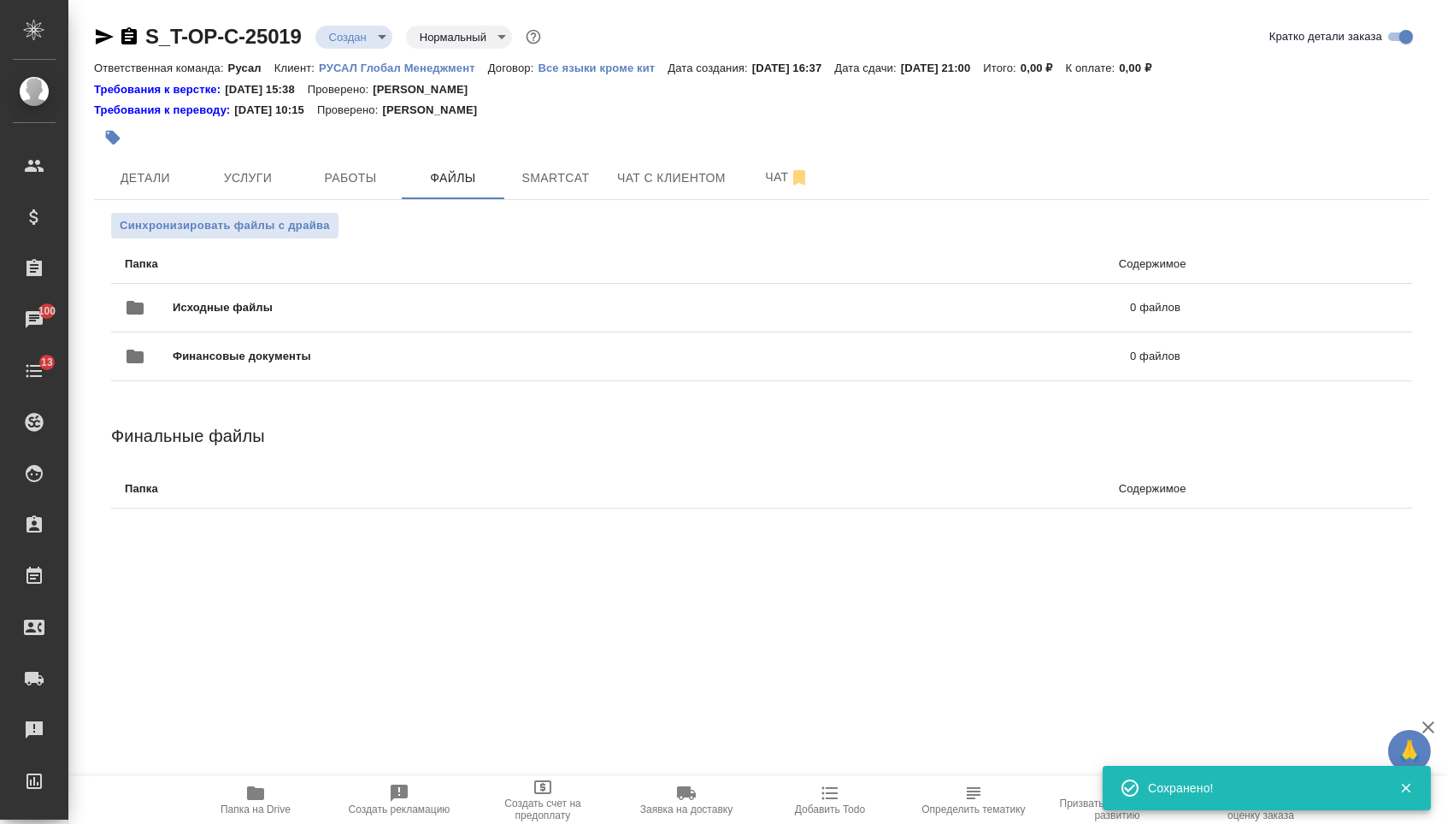
click at [317, 303] on span "Исходные файлы" at bounding box center [437, 307] width 529 height 17
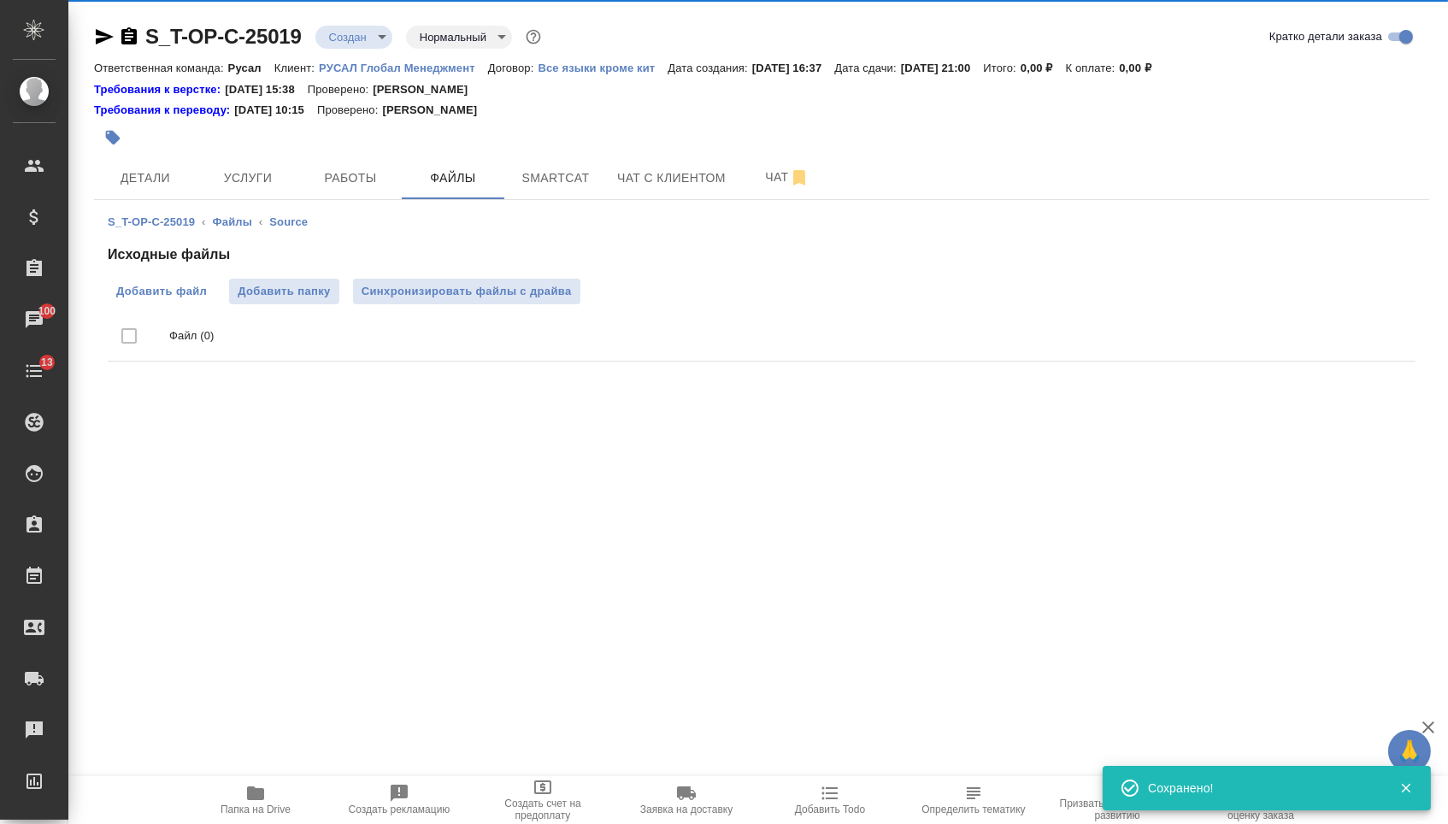
click at [170, 298] on span "Добавить файл" at bounding box center [161, 291] width 91 height 17
click at [0, 0] on input "Добавить файл" at bounding box center [0, 0] width 0 height 0
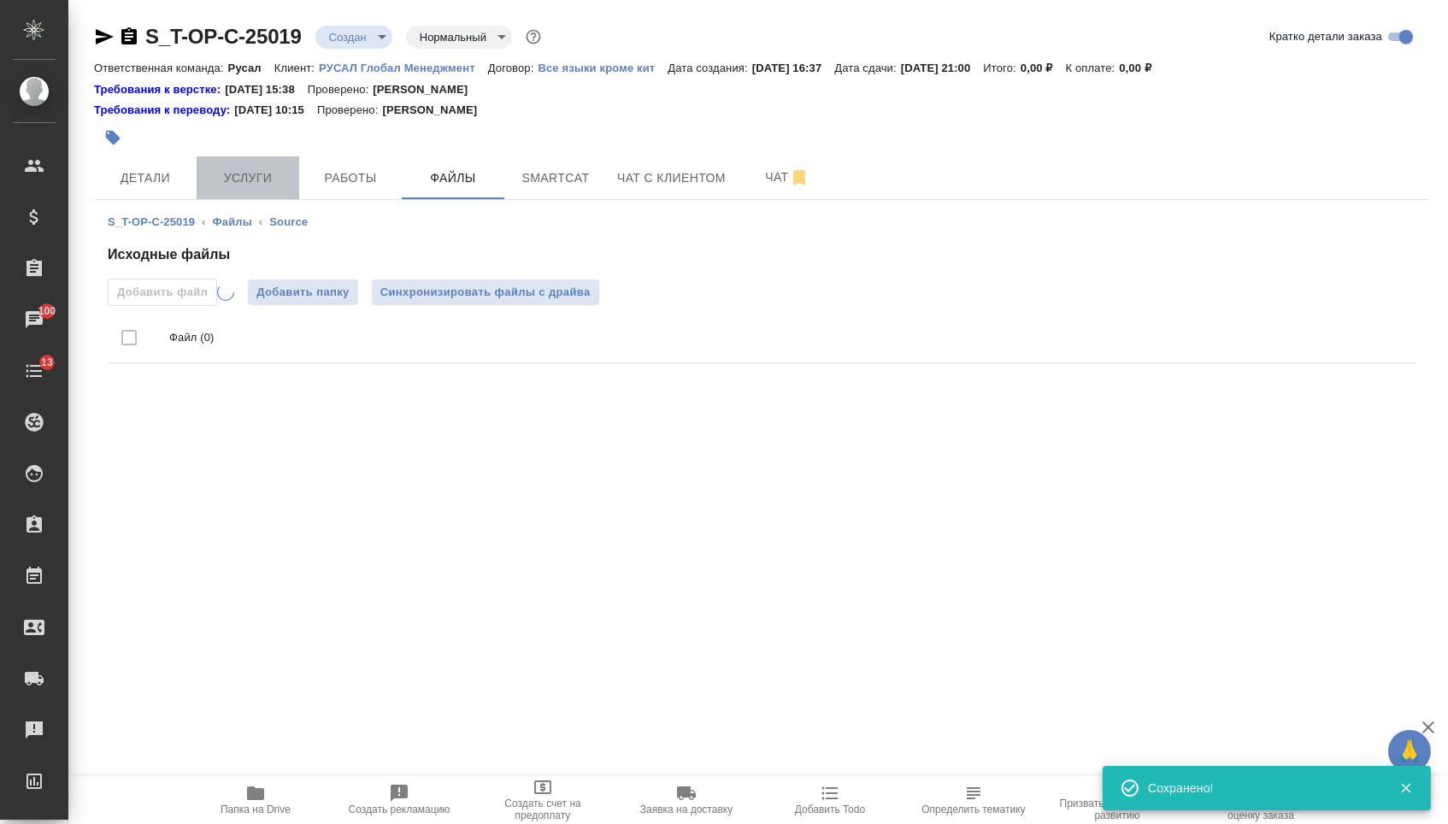
click at [240, 180] on span "Услуги" at bounding box center [248, 178] width 82 height 21
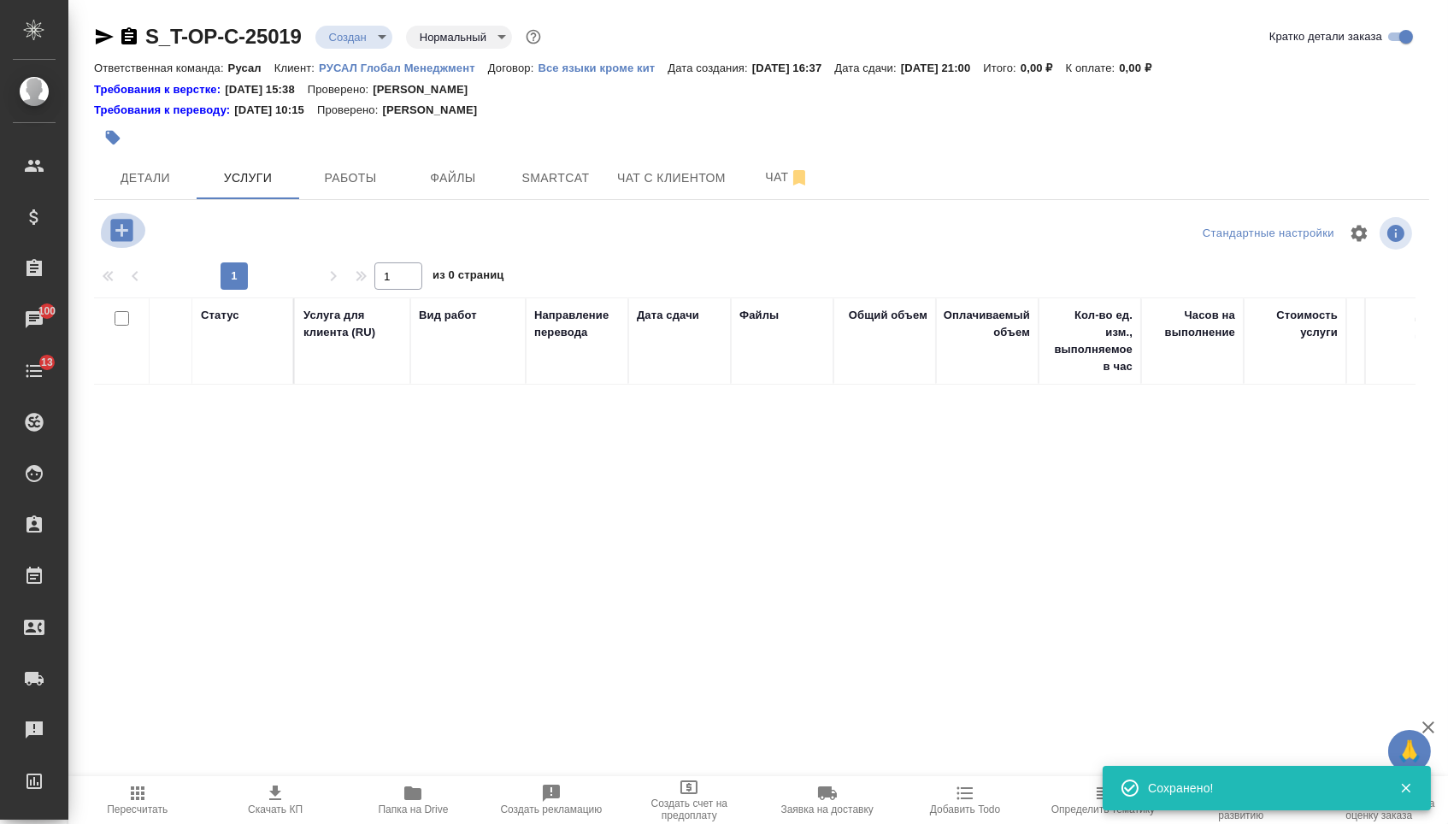
click at [126, 233] on icon "button" at bounding box center [122, 230] width 30 height 30
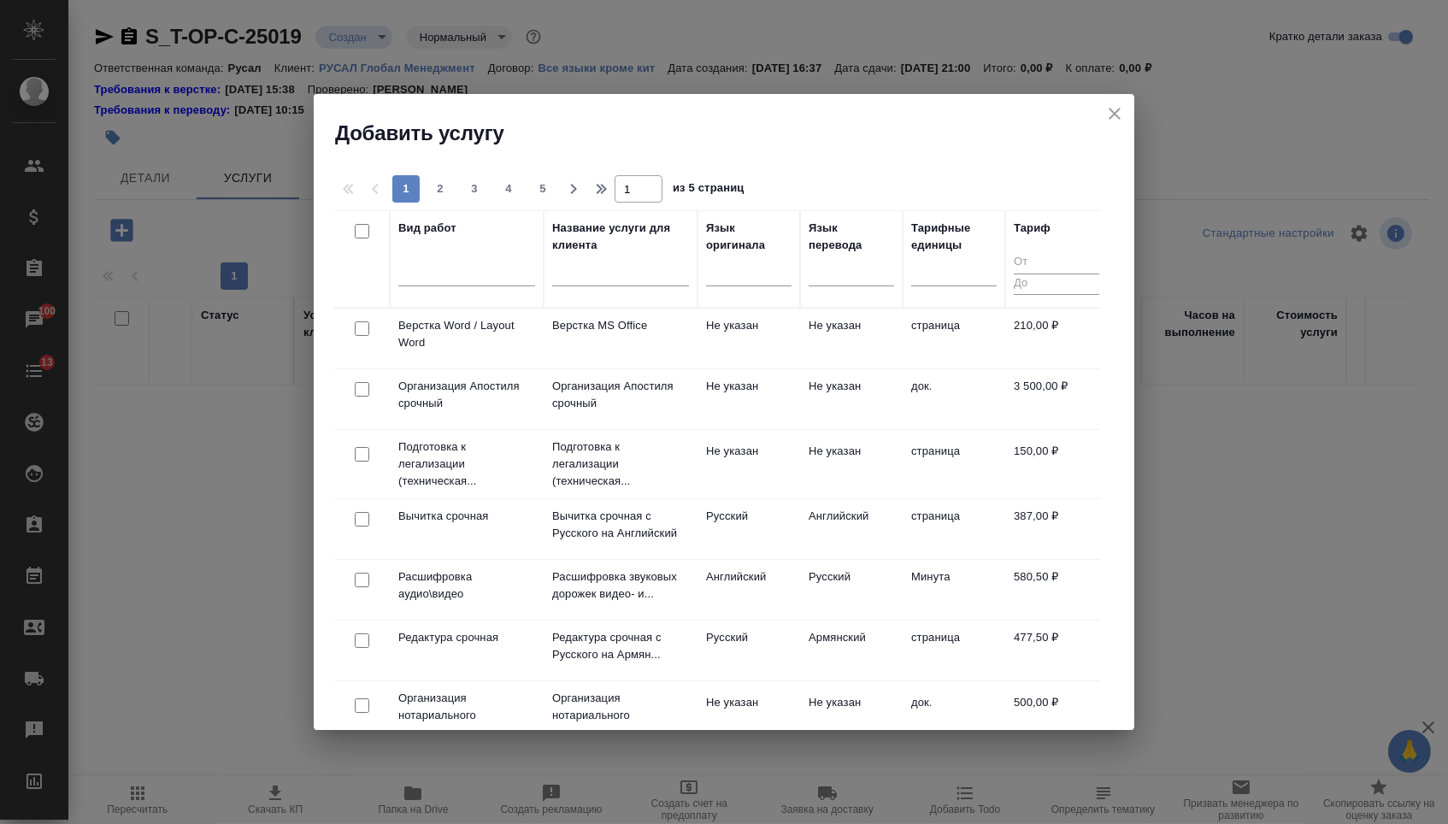
click at [737, 290] on div at bounding box center [748, 276] width 85 height 44
click at [736, 281] on div at bounding box center [748, 268] width 85 height 25
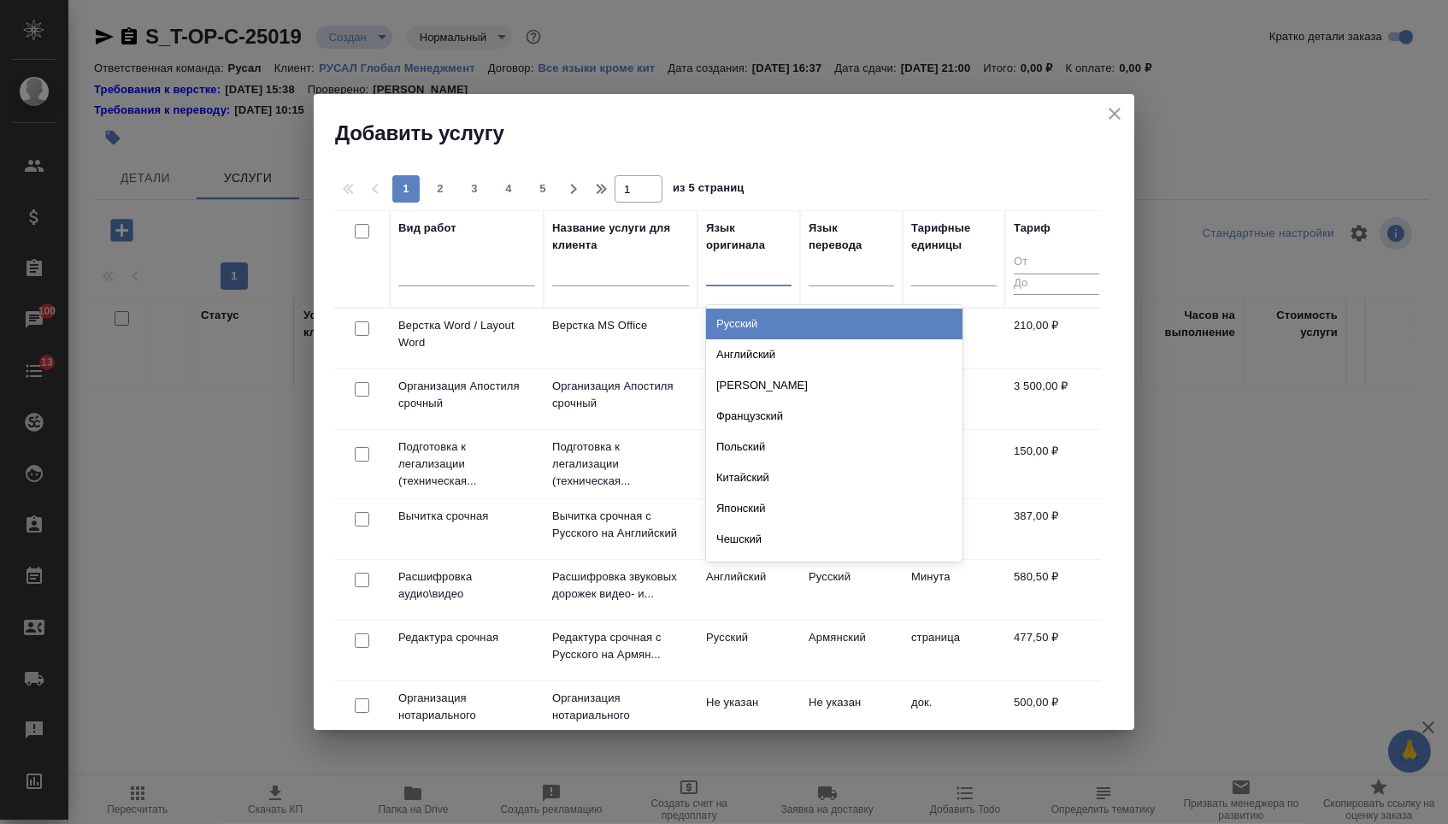
click at [741, 305] on div "Русский Английский Немецкий Французский Польский Китайский Японский Чешский Сер…" at bounding box center [834, 433] width 256 height 256
click at [748, 323] on div "Русский" at bounding box center [834, 324] width 256 height 31
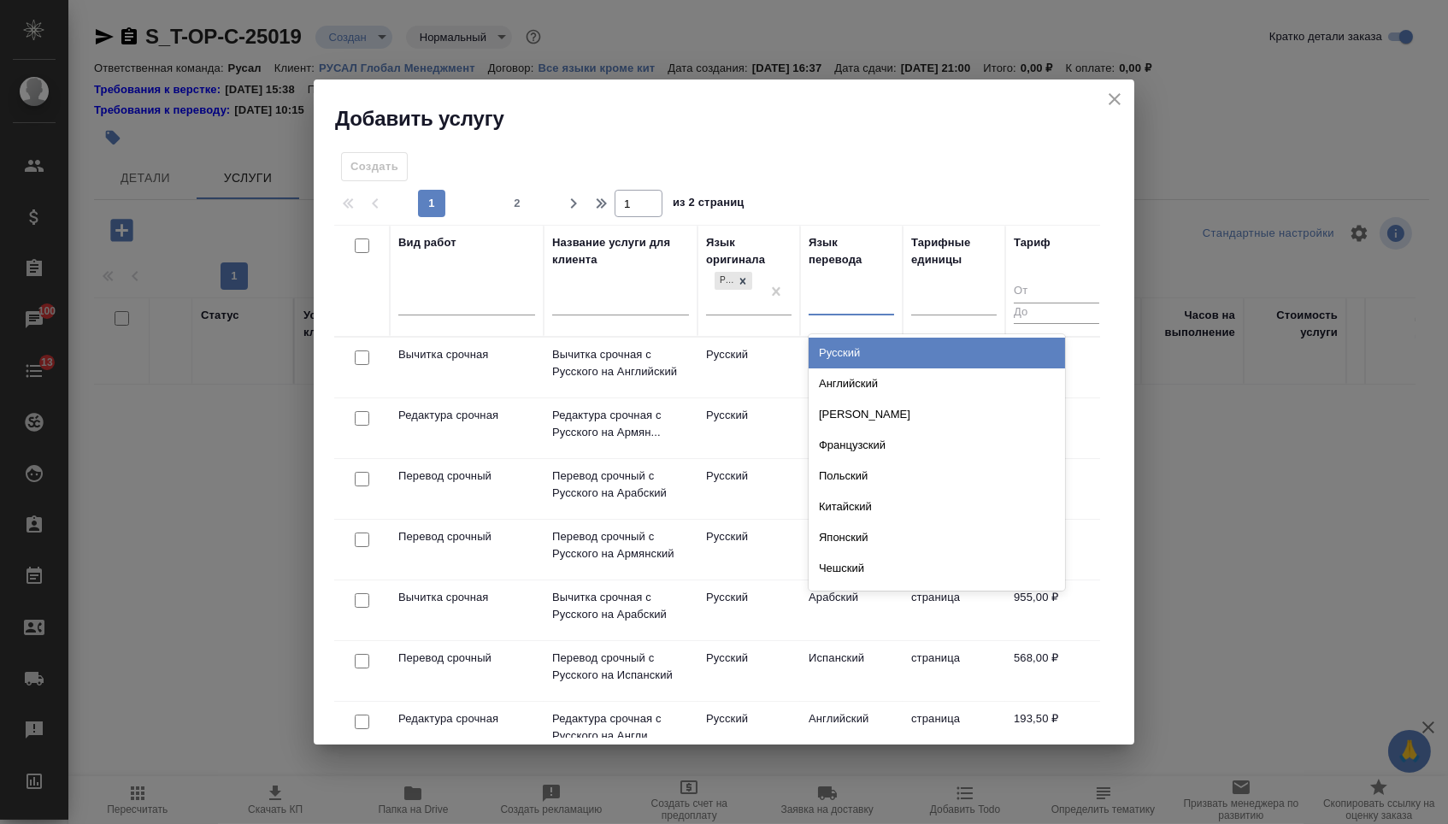
click at [825, 312] on div at bounding box center [851, 299] width 85 height 32
type input "мо"
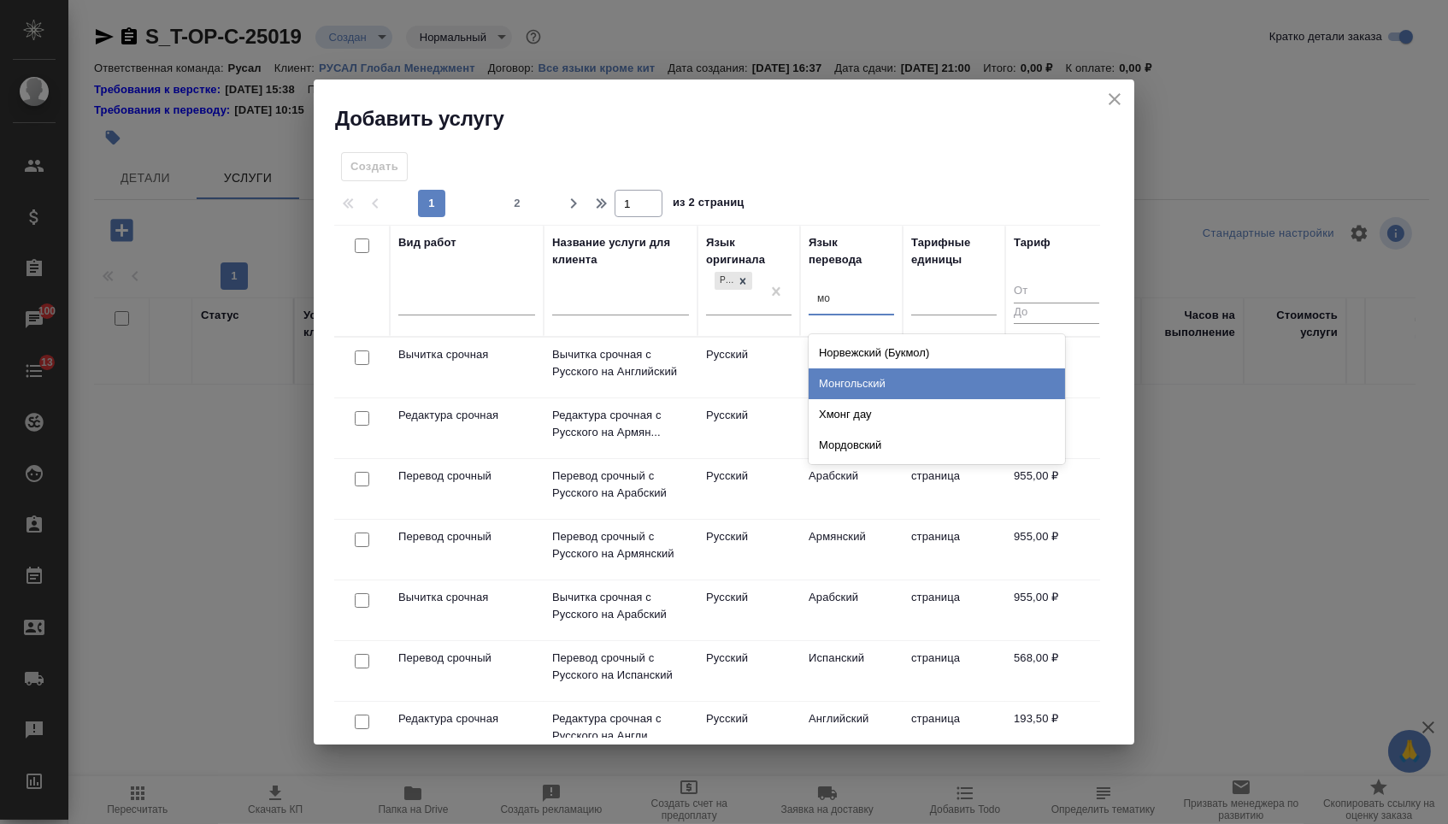
click at [846, 380] on div "Монгольский" at bounding box center [937, 383] width 256 height 31
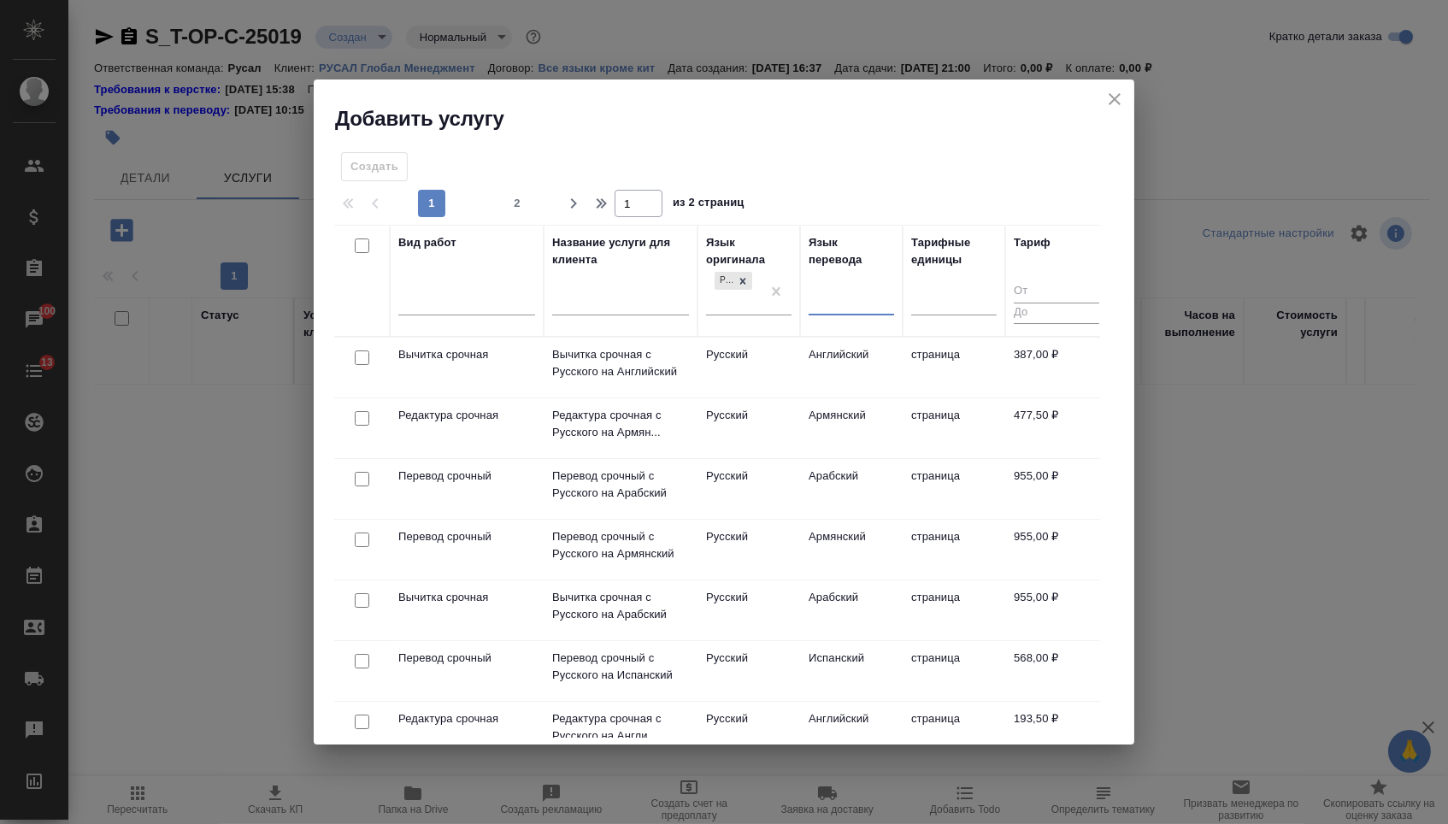
type input "ь"
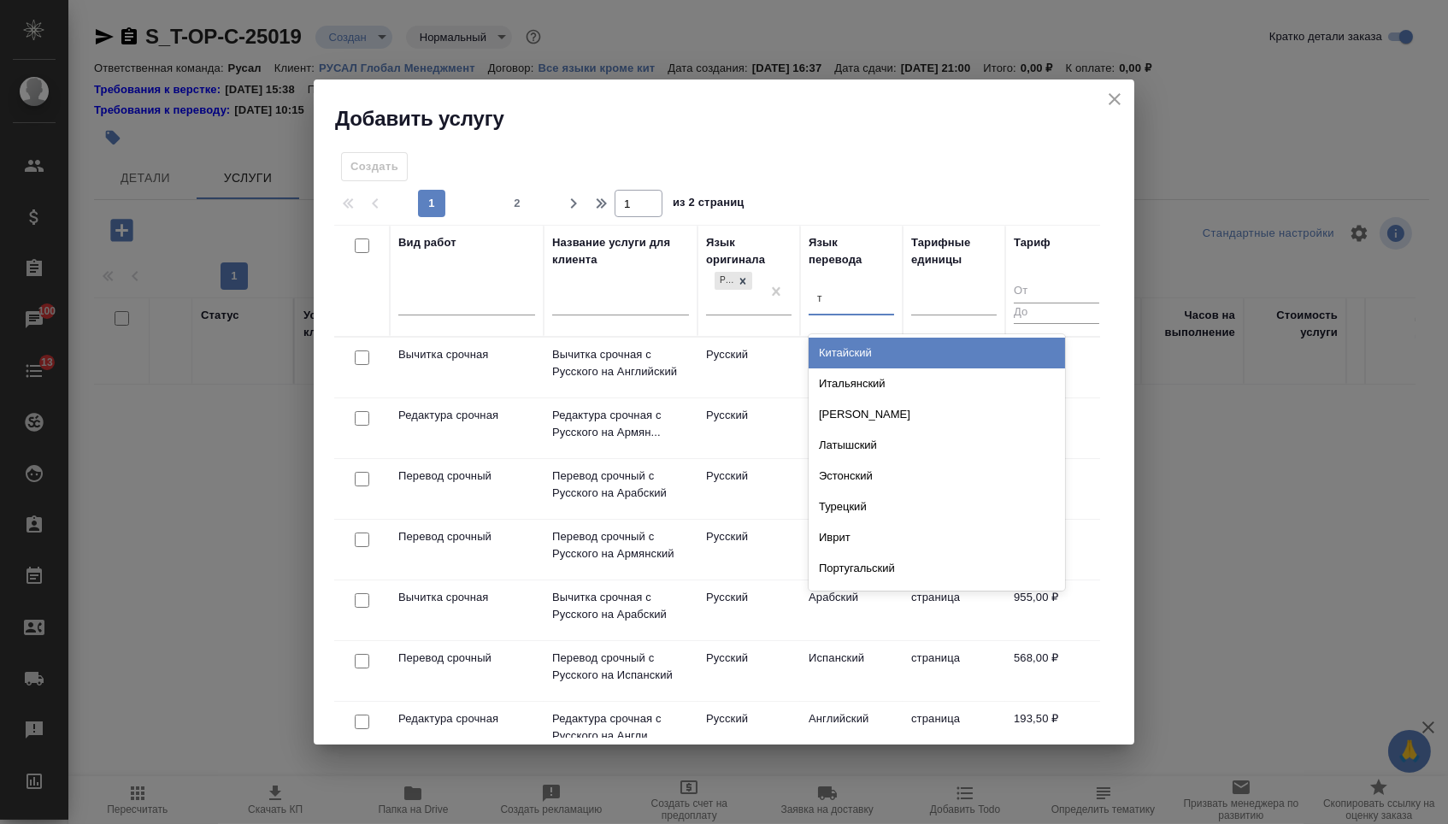
type input "ту"
click at [882, 351] on div "Турецкий" at bounding box center [937, 353] width 256 height 31
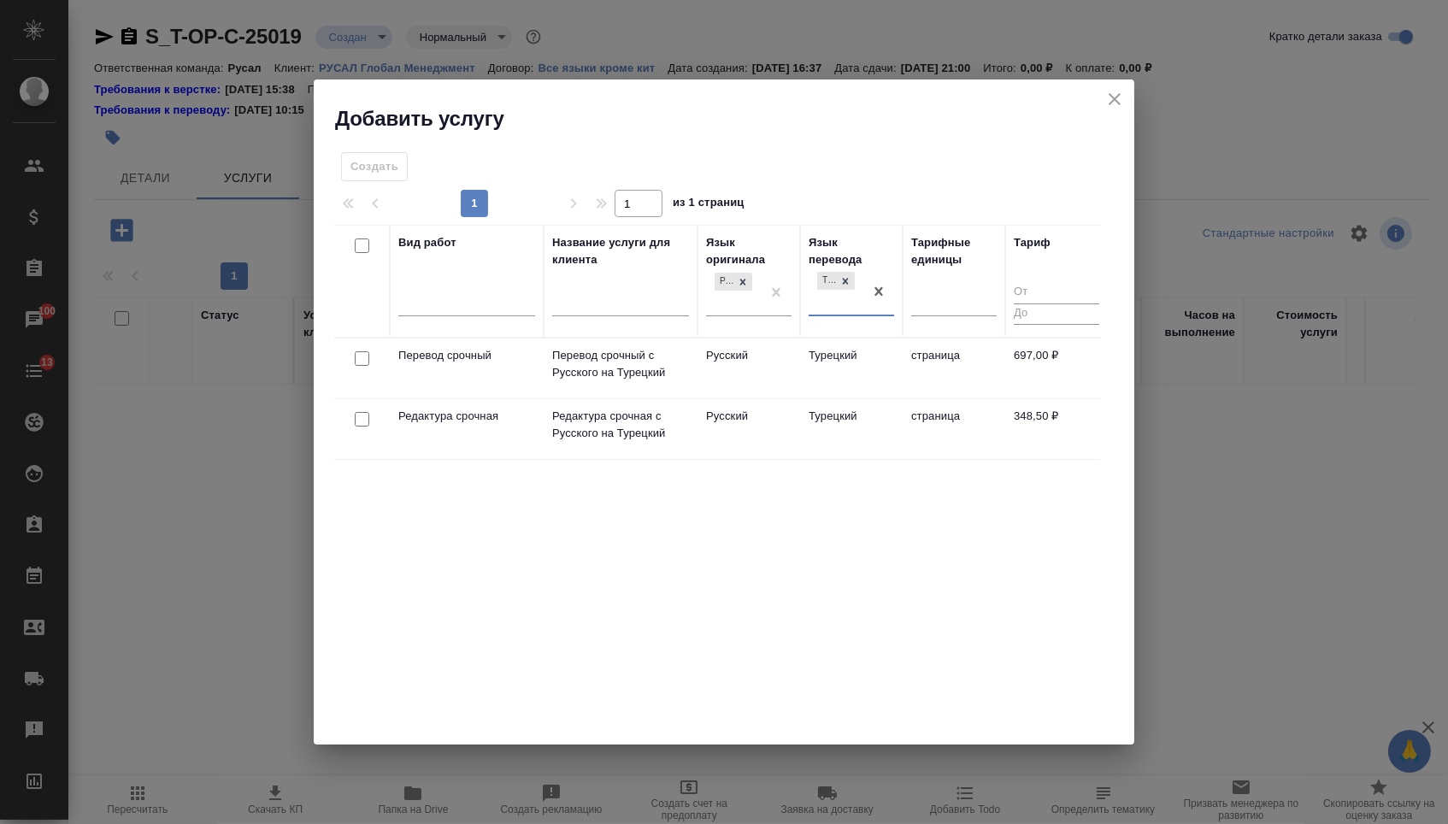
drag, startPoint x: 361, startPoint y: 361, endPoint x: 361, endPoint y: 377, distance: 16.2
click at [361, 361] on input "checkbox" at bounding box center [362, 358] width 15 height 15
checkbox input "true"
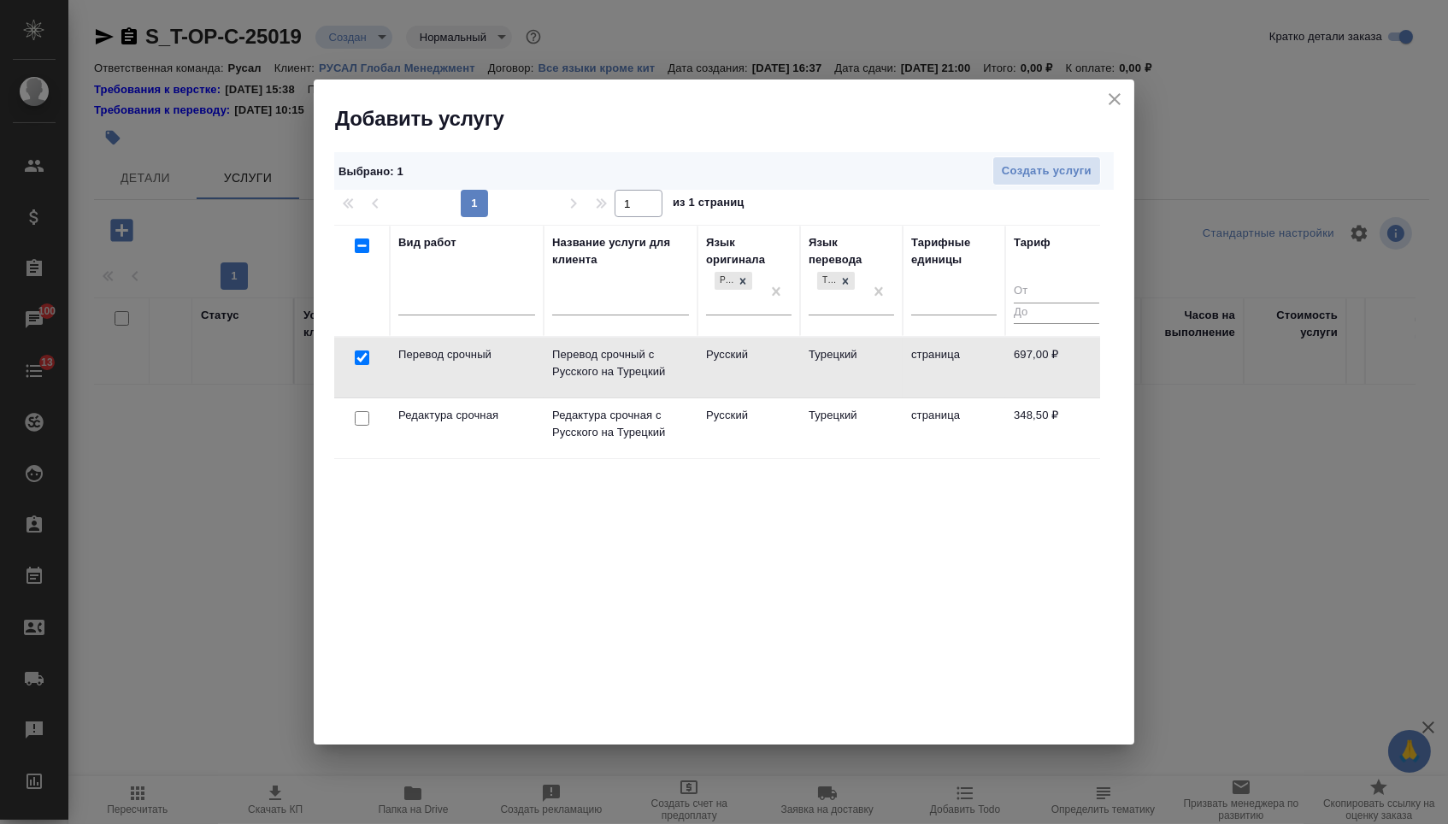
click at [362, 419] on input "checkbox" at bounding box center [362, 418] width 15 height 15
checkbox input "true"
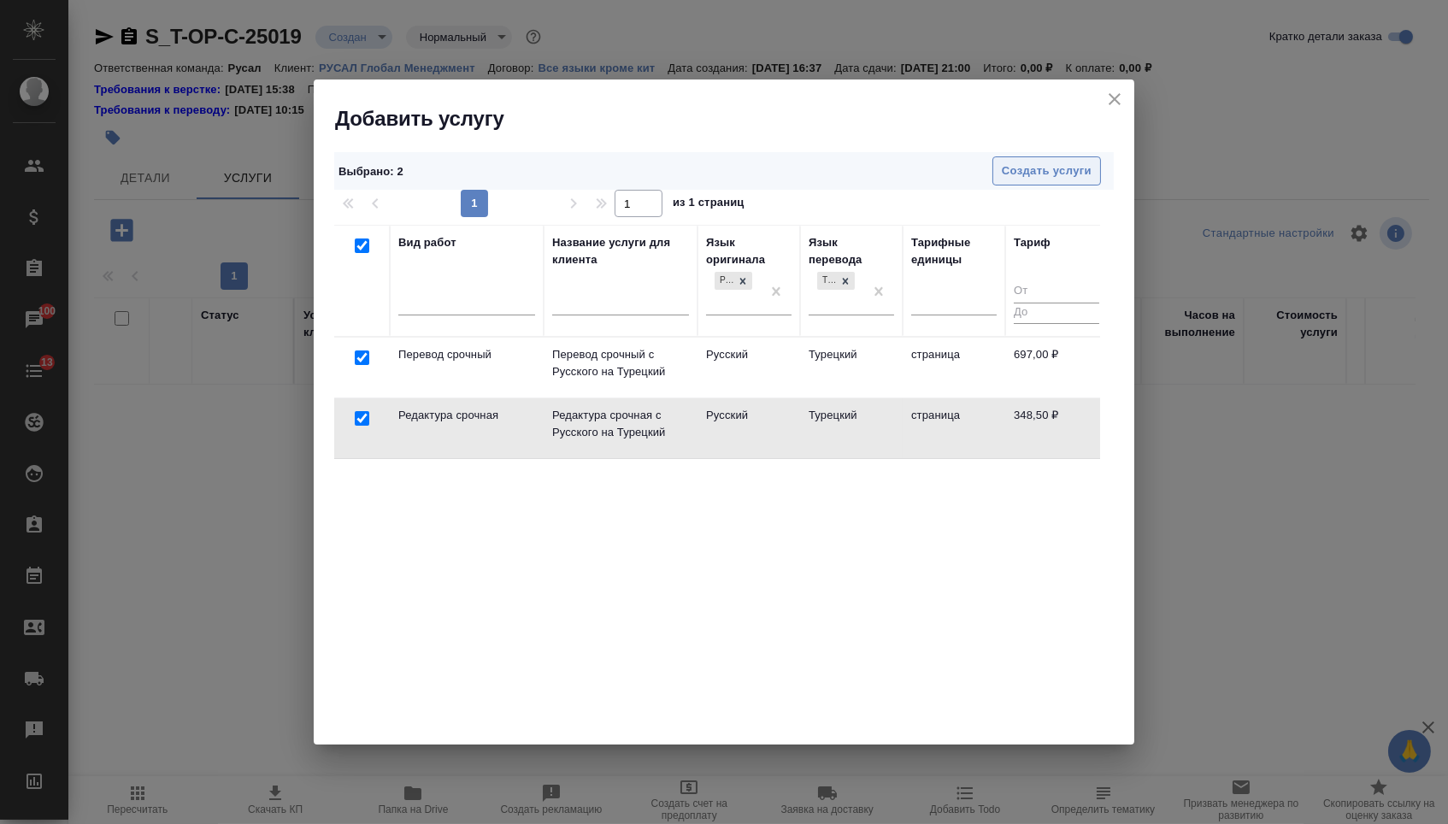
click at [1061, 172] on span "Создать услуги" at bounding box center [1047, 172] width 90 height 20
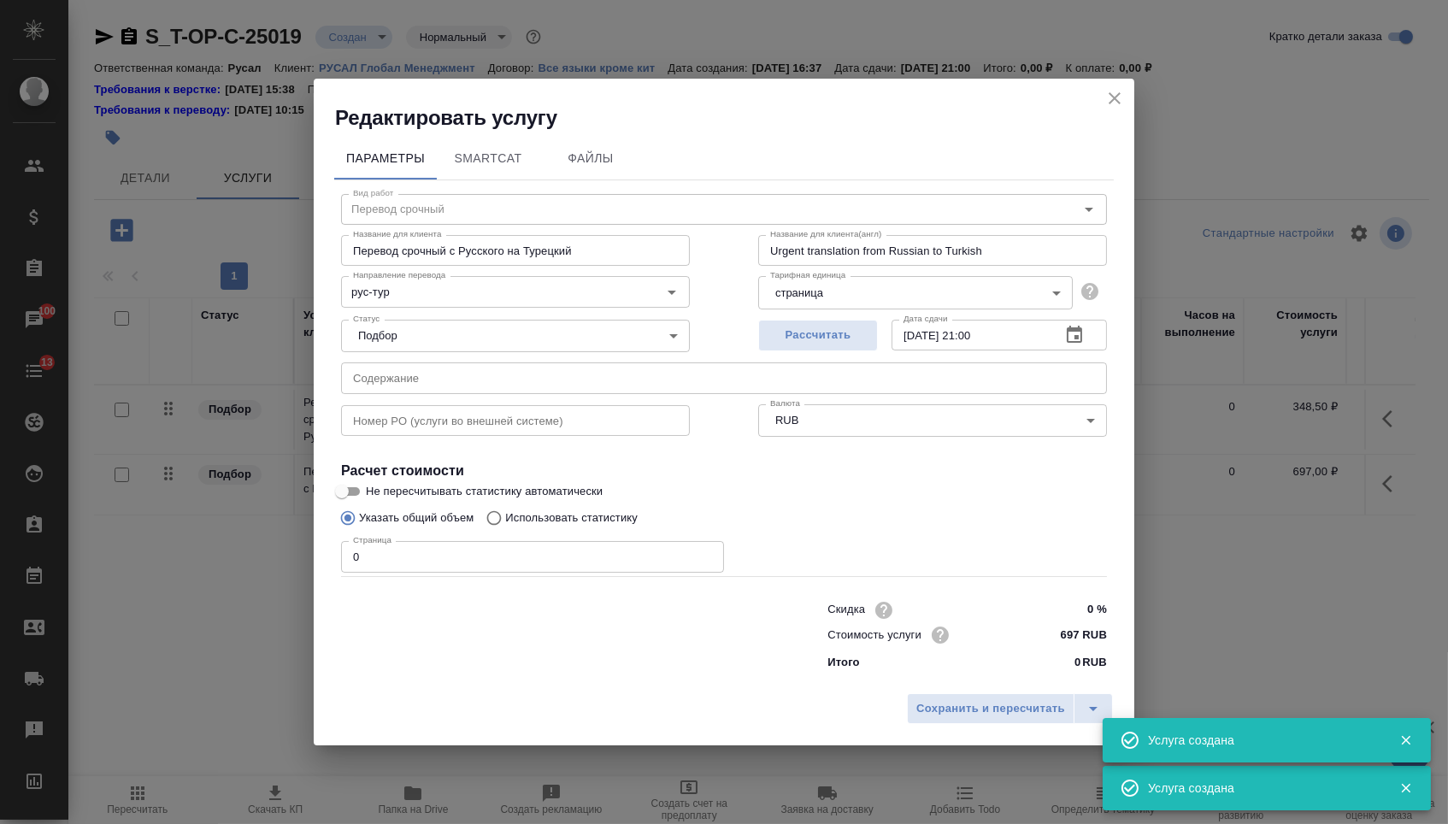
type input "Перевод срочный"
type input "Перевод срочный с Русского на Турецкий"
type input "Urgent translation from Russian to Turkish"
type input "697 RUB"
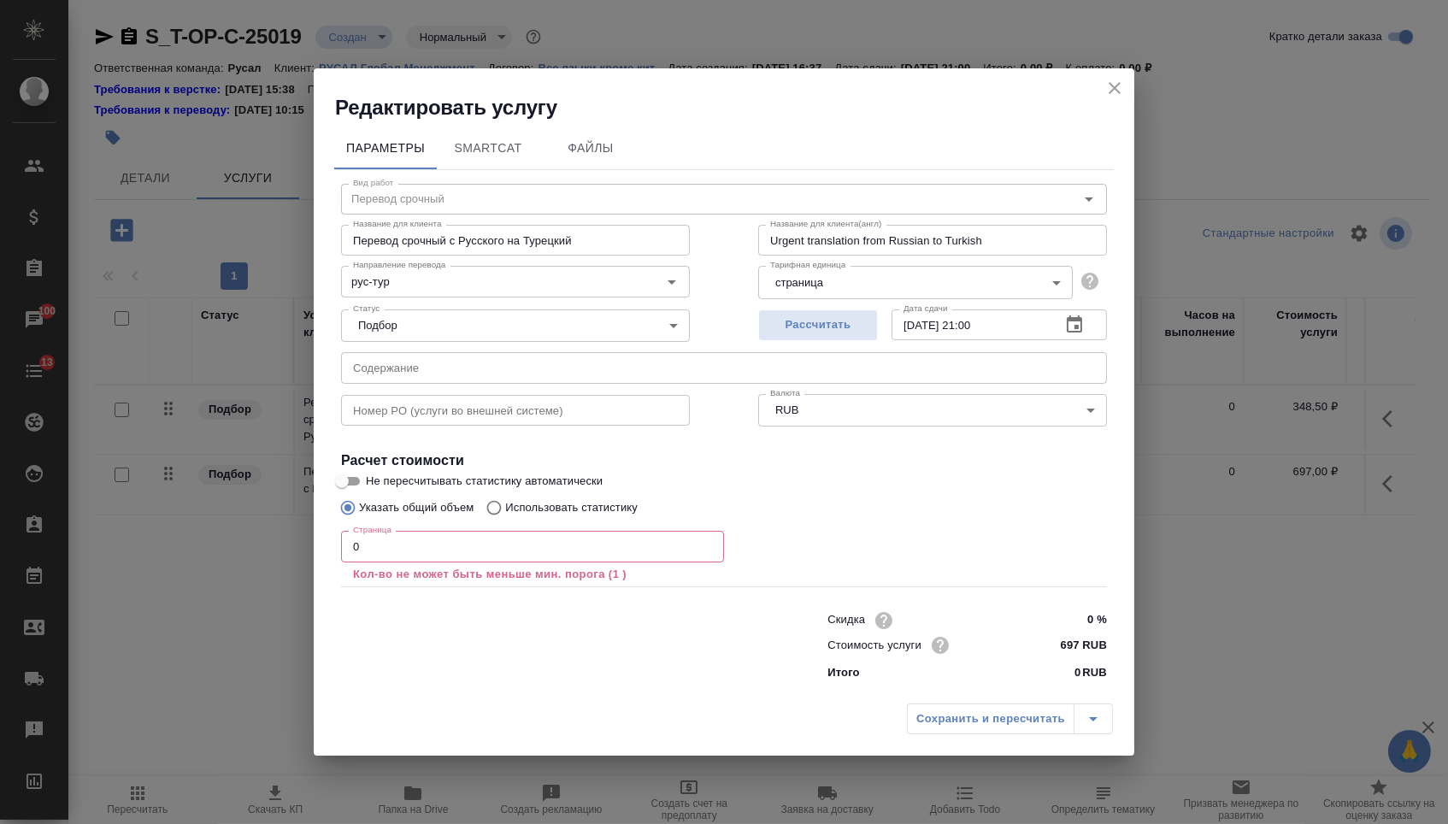
click at [460, 367] on input "text" at bounding box center [724, 367] width 766 height 31
paste input "письмо мэру [PERSON_NAME] 03092025"
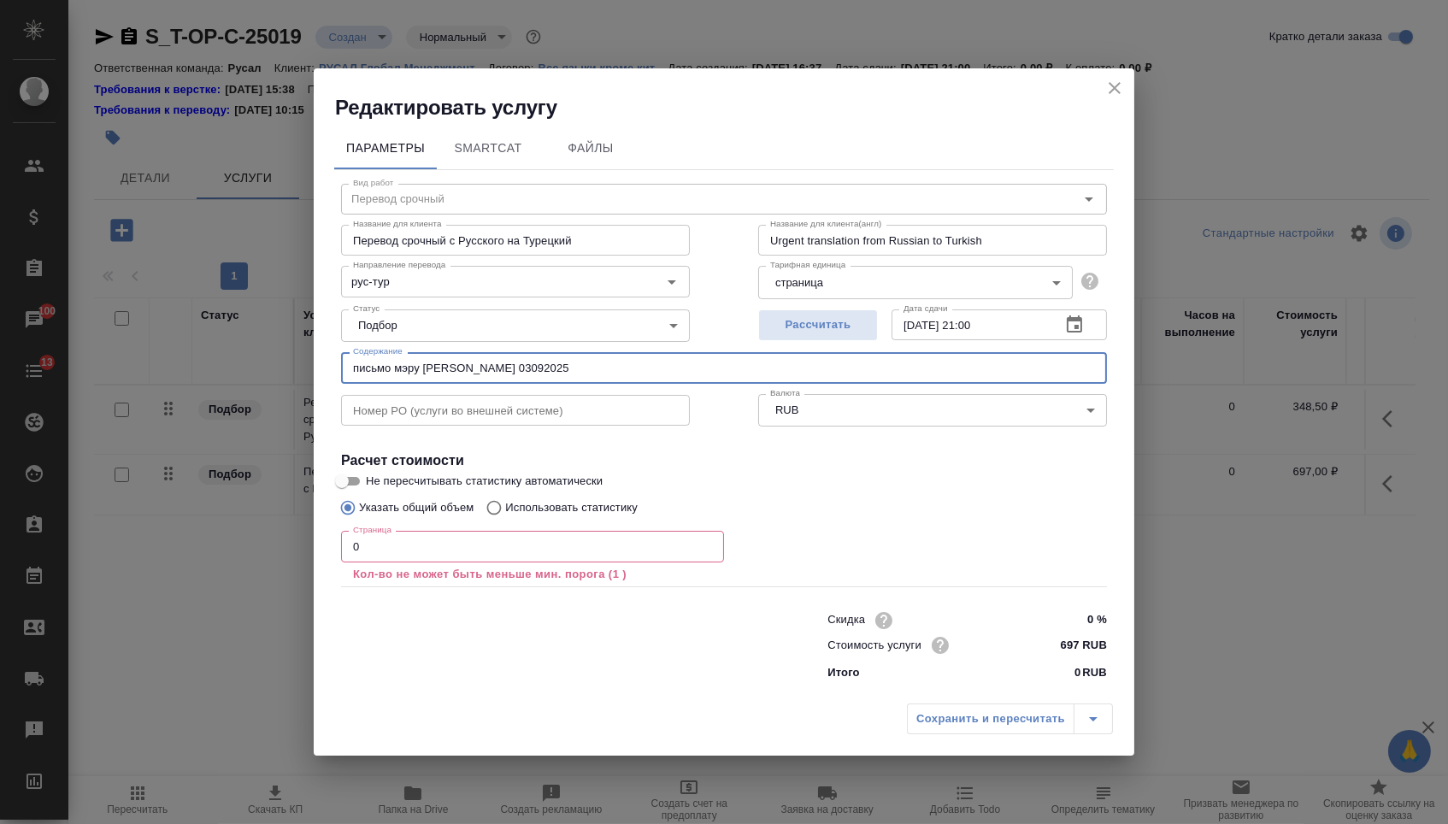
type input "письмо мэру [PERSON_NAME] 03092025"
click at [414, 539] on input "0" at bounding box center [532, 546] width 383 height 31
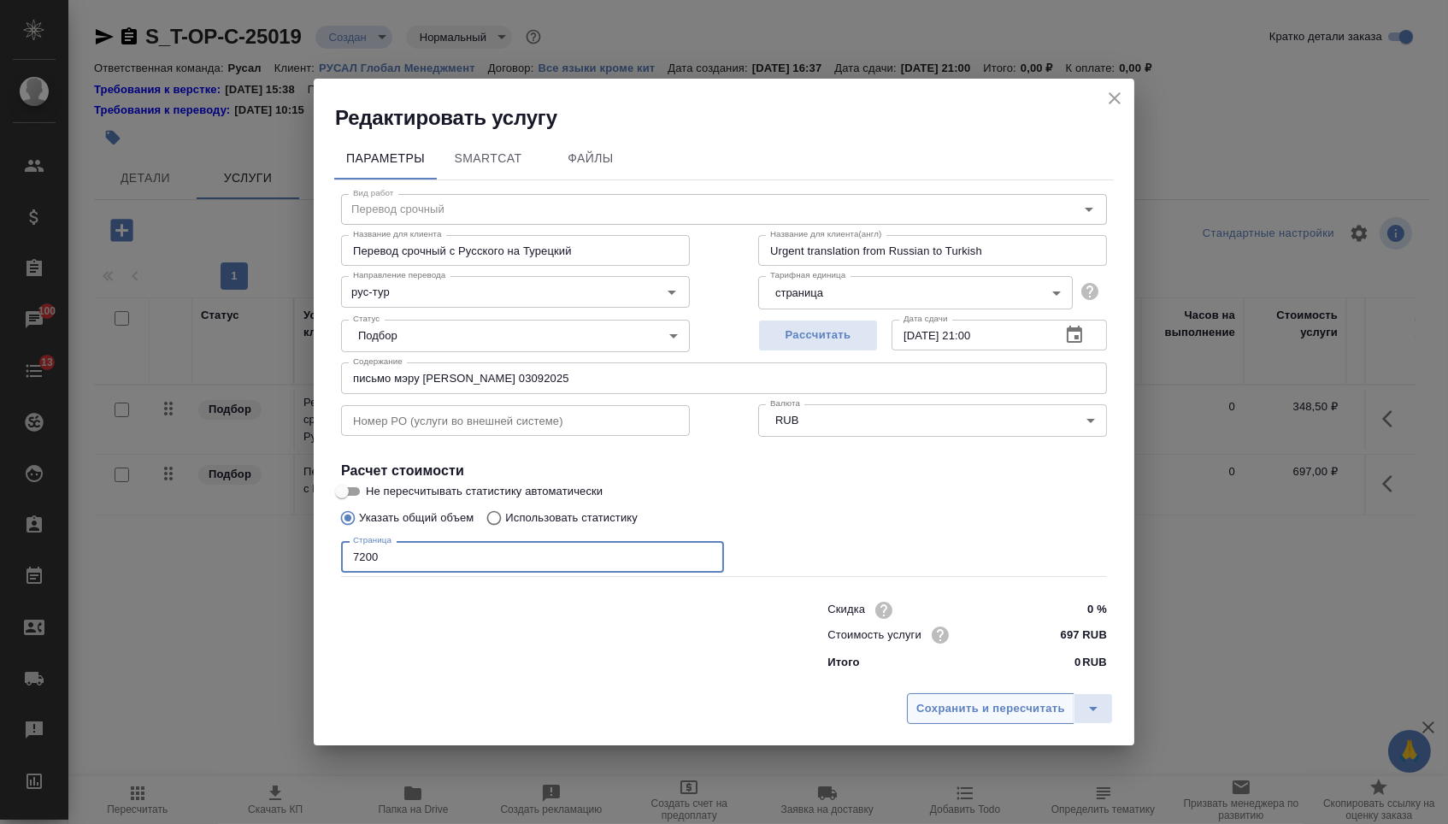
type input "7200"
click at [935, 709] on span "Сохранить и пересчитать" at bounding box center [990, 709] width 149 height 20
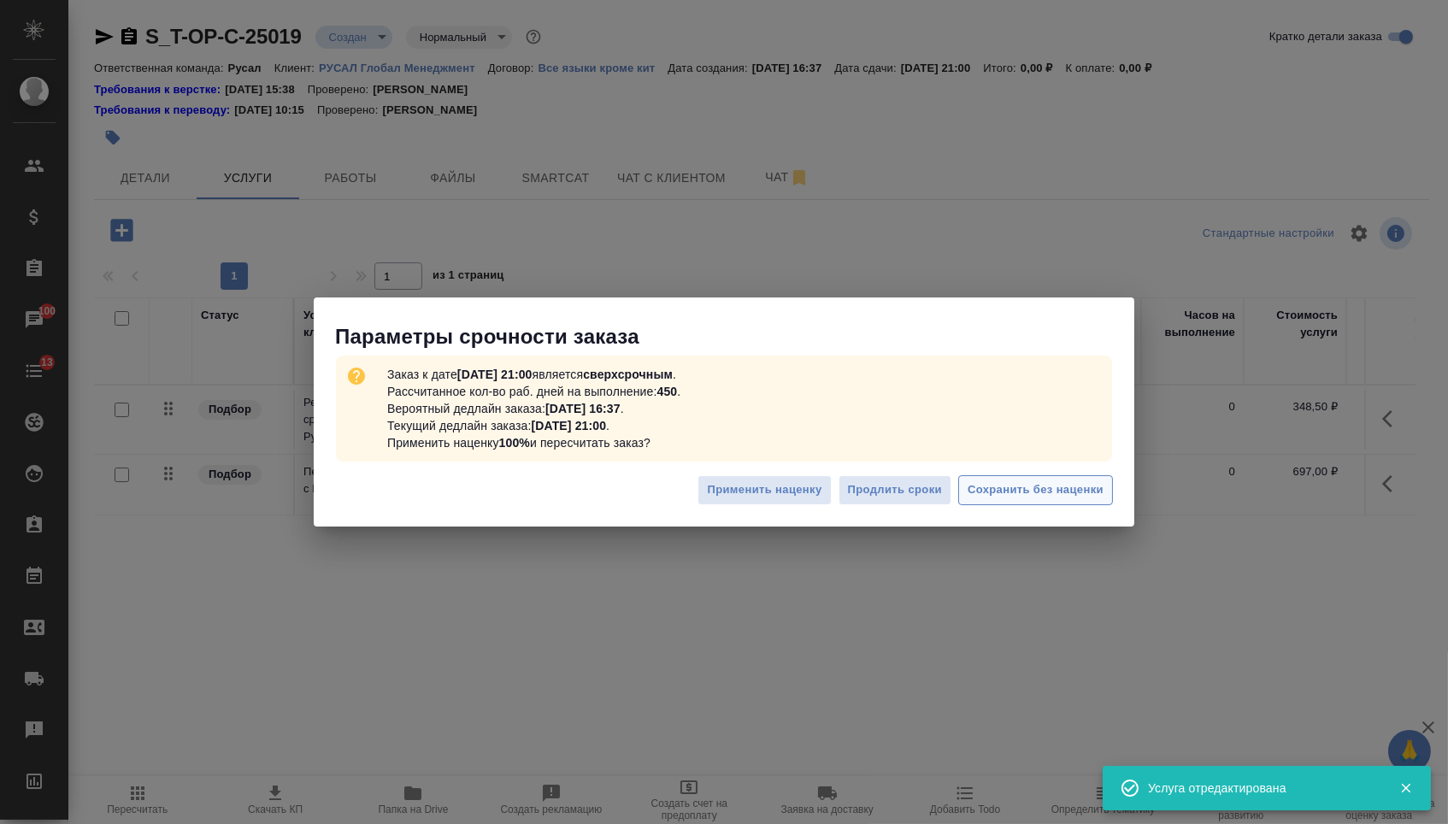
click at [1022, 483] on span "Сохранить без наценки" at bounding box center [1036, 490] width 136 height 20
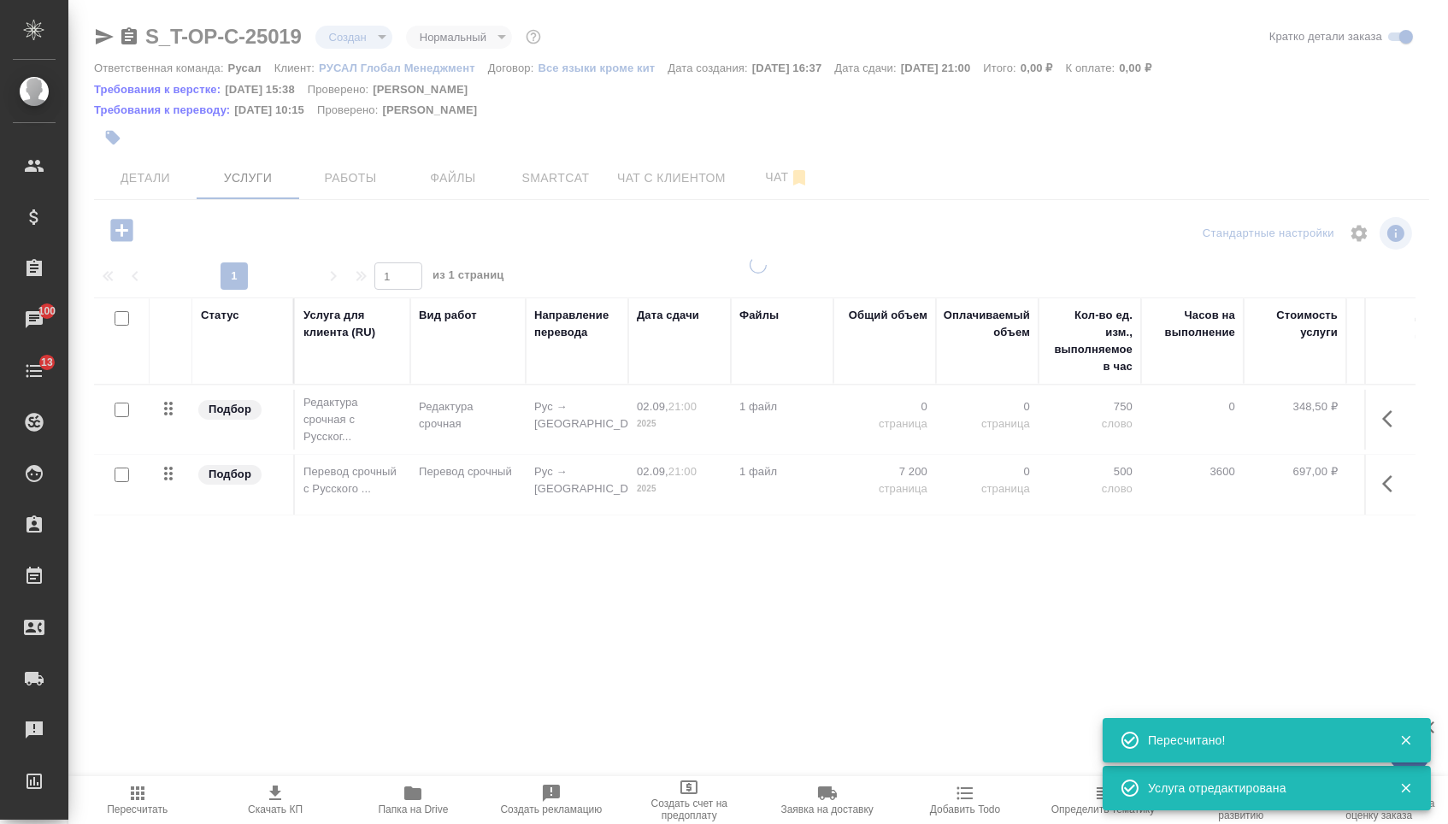
type input "urgent"
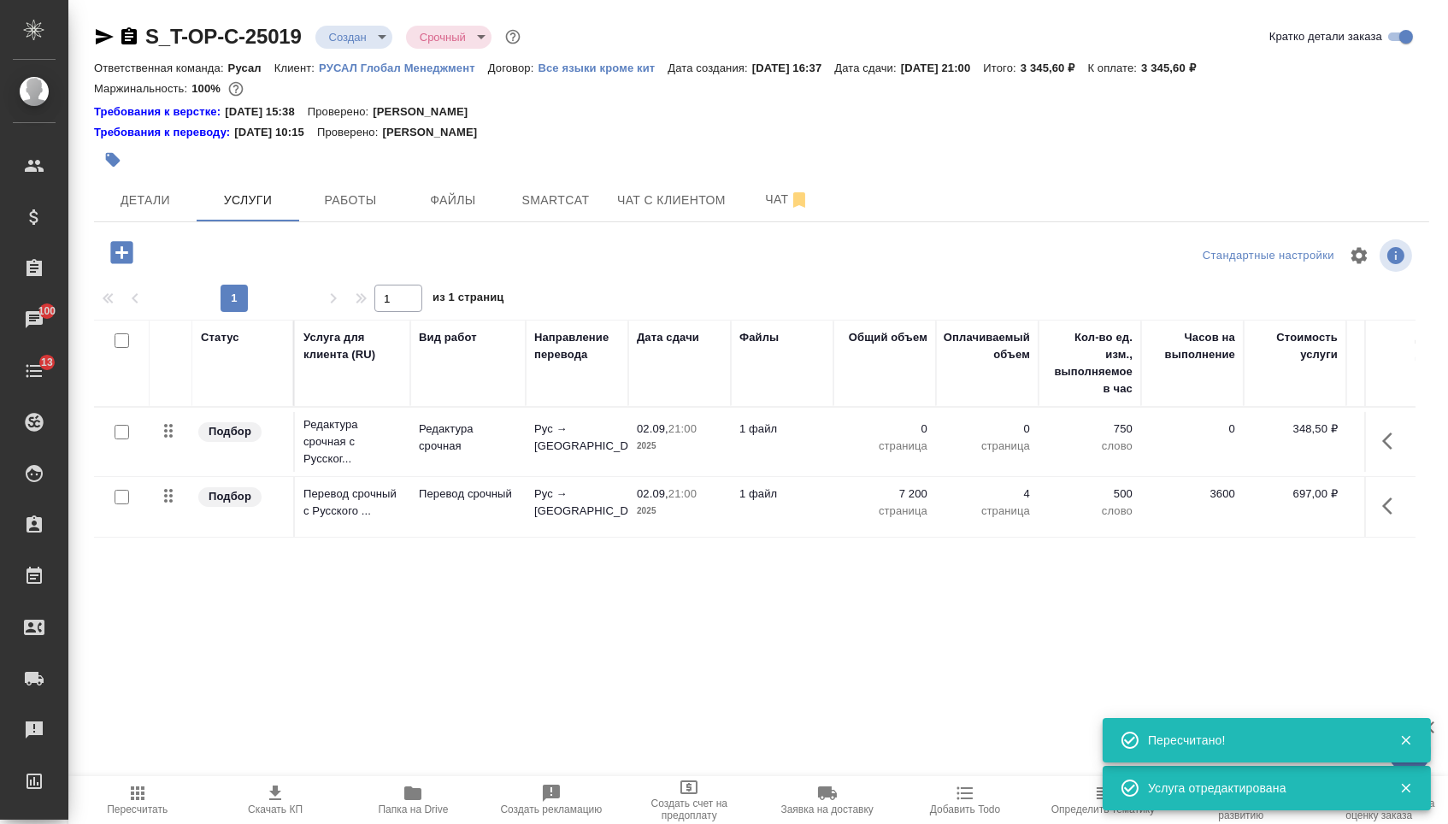
click at [1382, 516] on icon "button" at bounding box center [1392, 506] width 21 height 21
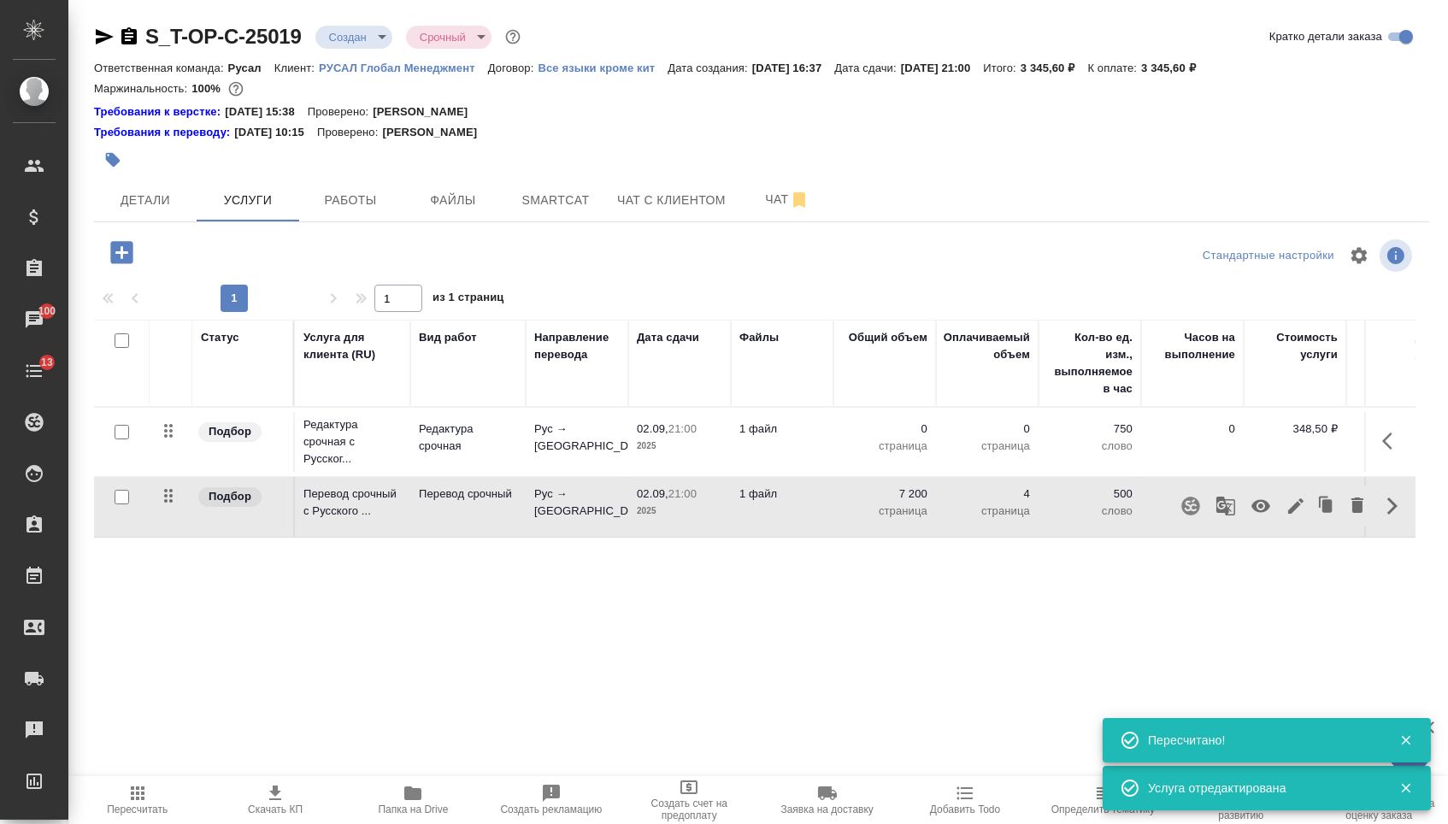
click at [1288, 514] on icon "button" at bounding box center [1295, 505] width 15 height 15
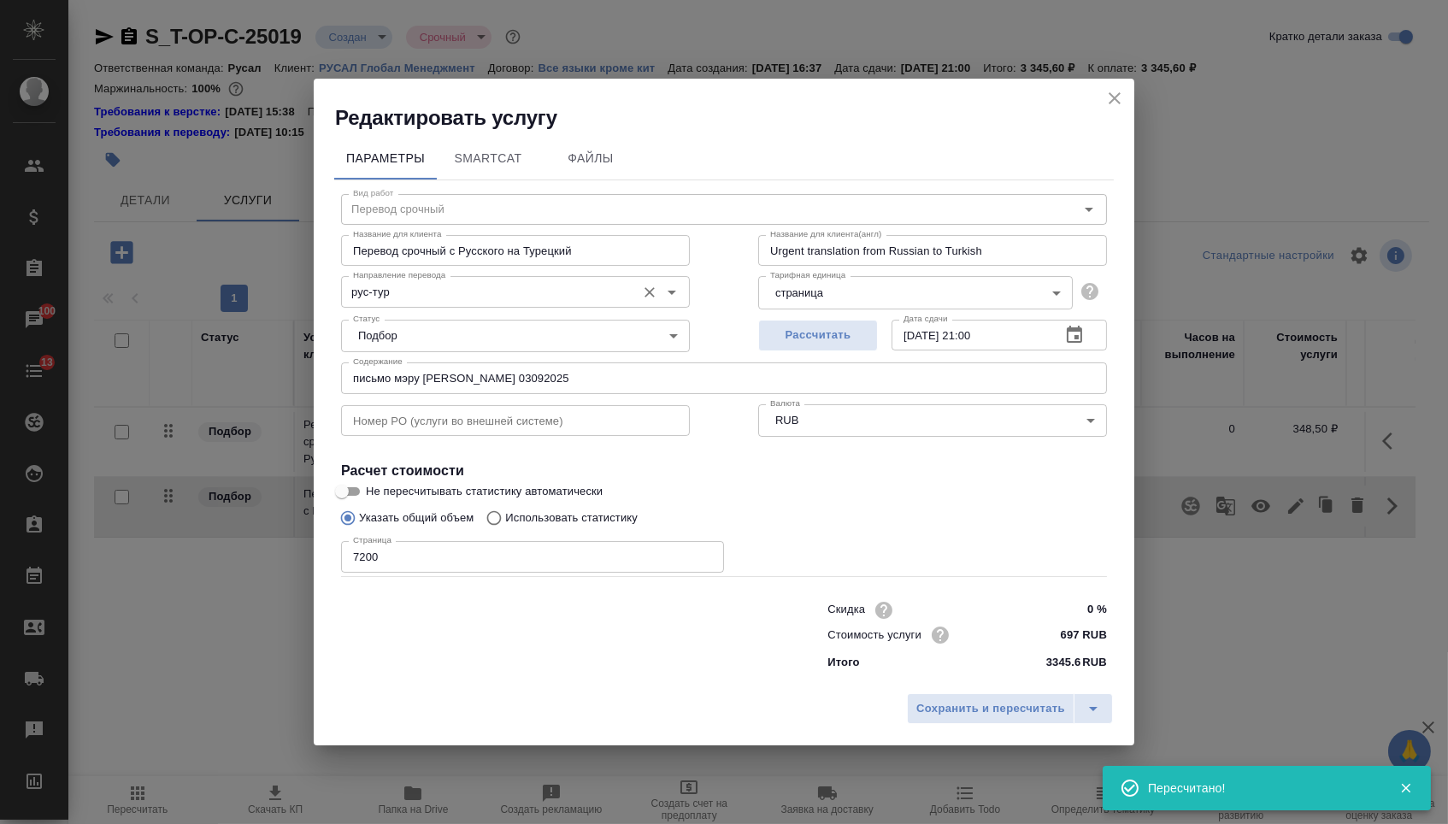
click at [532, 287] on input "рус-тур" at bounding box center [486, 291] width 281 height 21
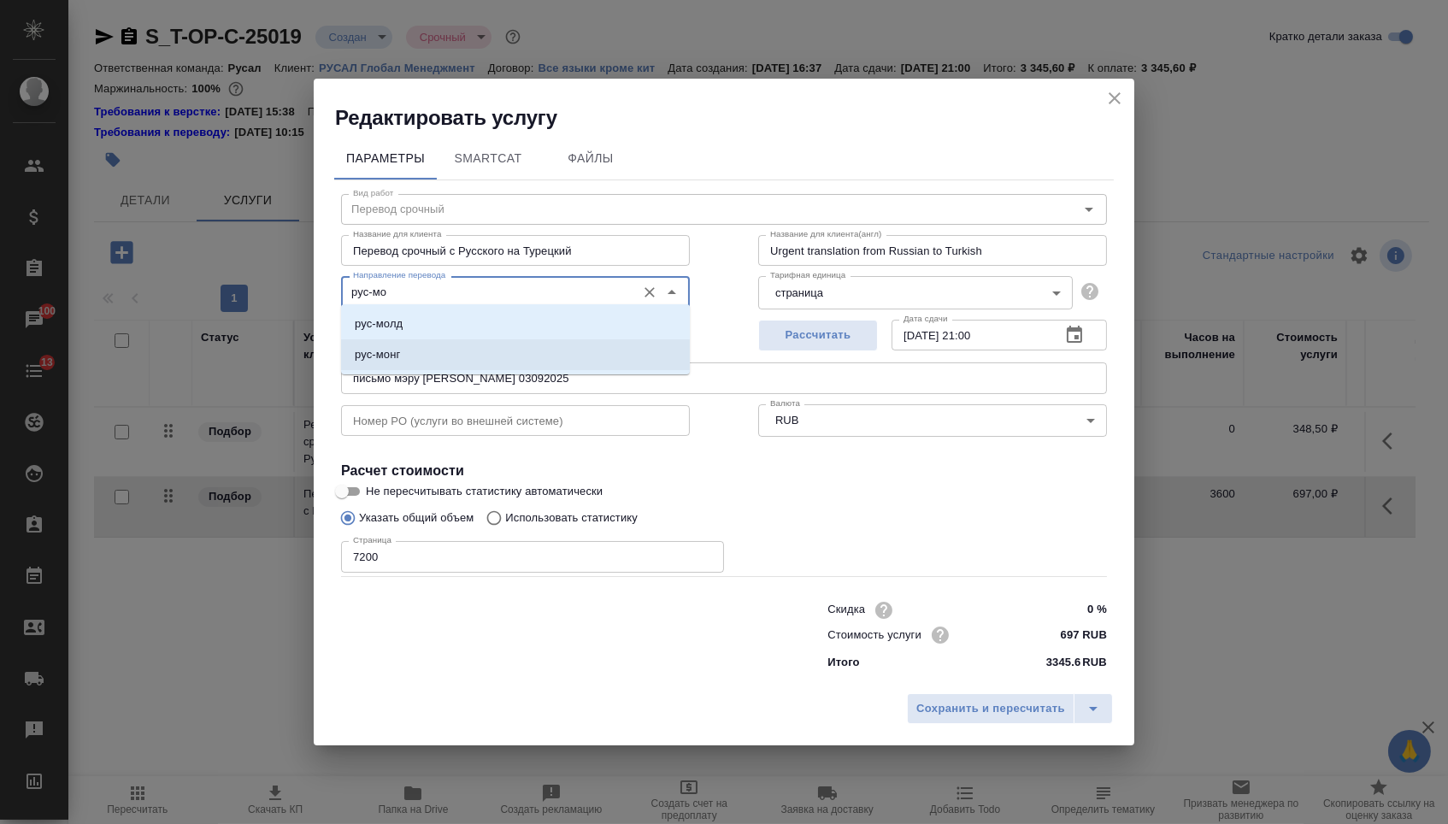
click at [531, 368] on li "рус-монг" at bounding box center [515, 354] width 349 height 31
type input "рус-монг"
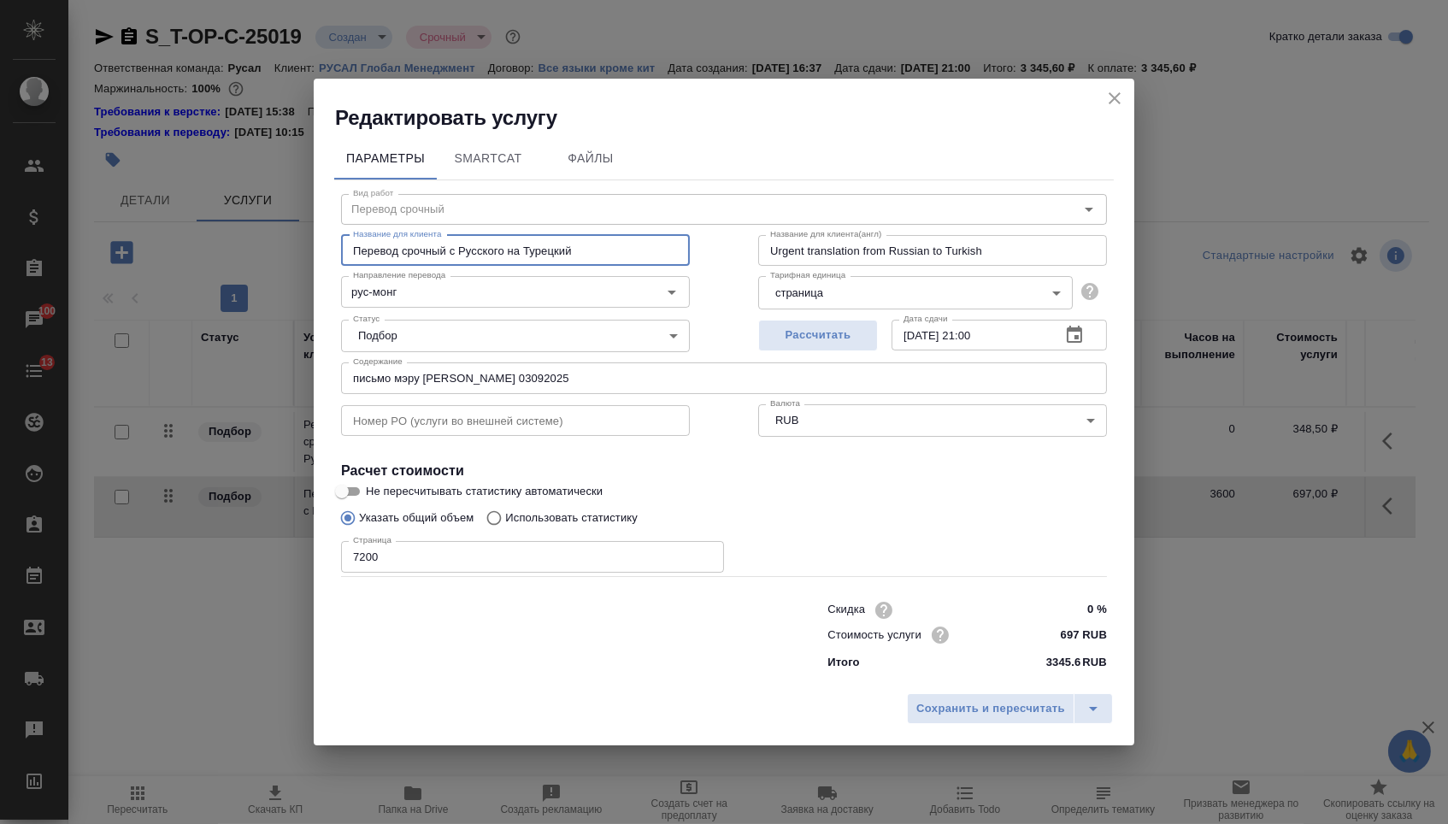
drag, startPoint x: 531, startPoint y: 247, endPoint x: 737, endPoint y: 247, distance: 206.0
click at [737, 247] on div "Вид работ Перевод срочный Вид работ Название для клиента Перевод срочный с Русс…" at bounding box center [724, 429] width 780 height 498
type input "Перевод срочный с Русского на"
click at [907, 698] on button "Сохранить и пересчитать" at bounding box center [991, 708] width 168 height 31
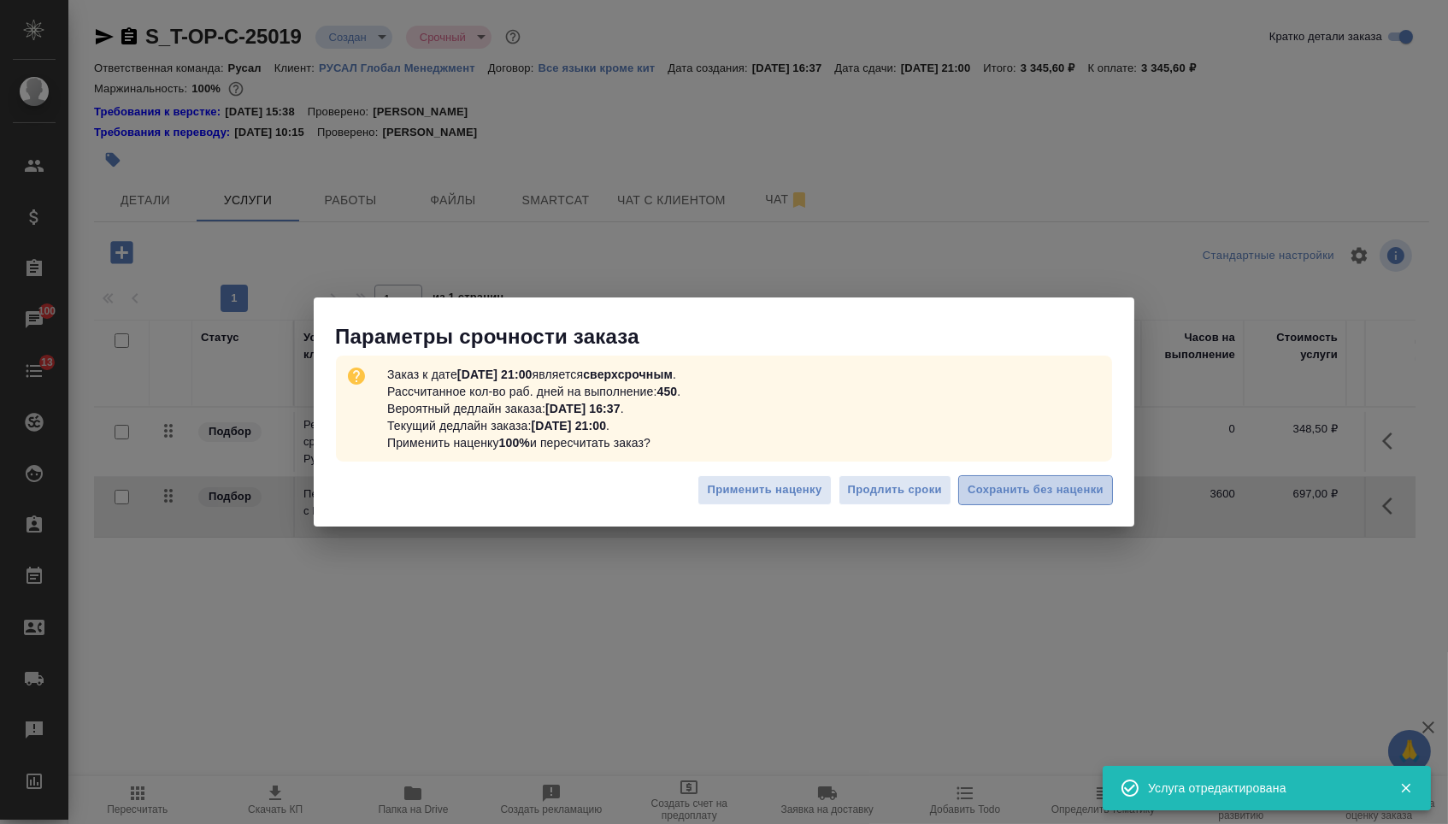
click at [1032, 497] on span "Сохранить без наценки" at bounding box center [1036, 490] width 136 height 20
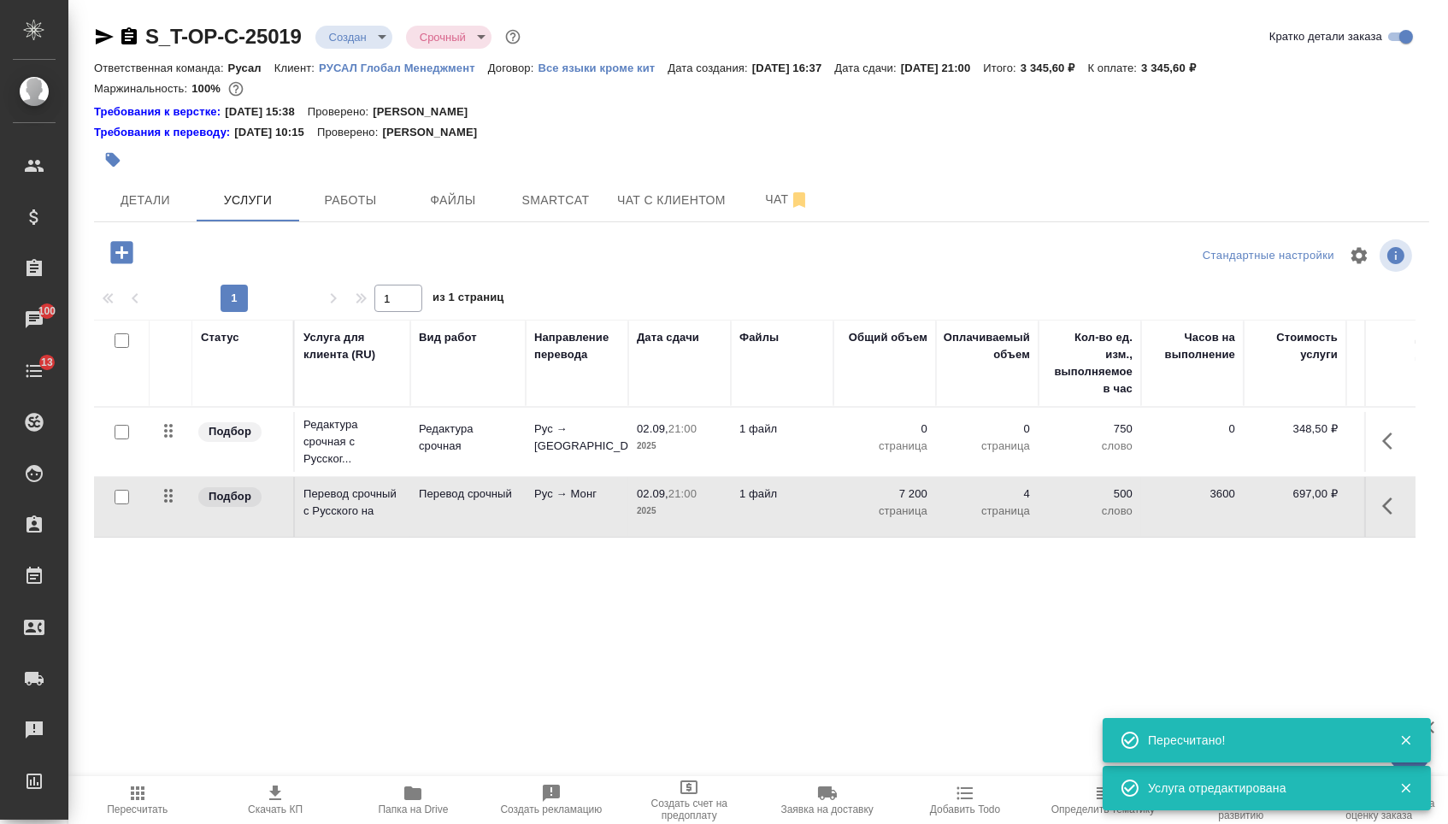
click at [1366, 453] on td at bounding box center [1389, 442] width 51 height 60
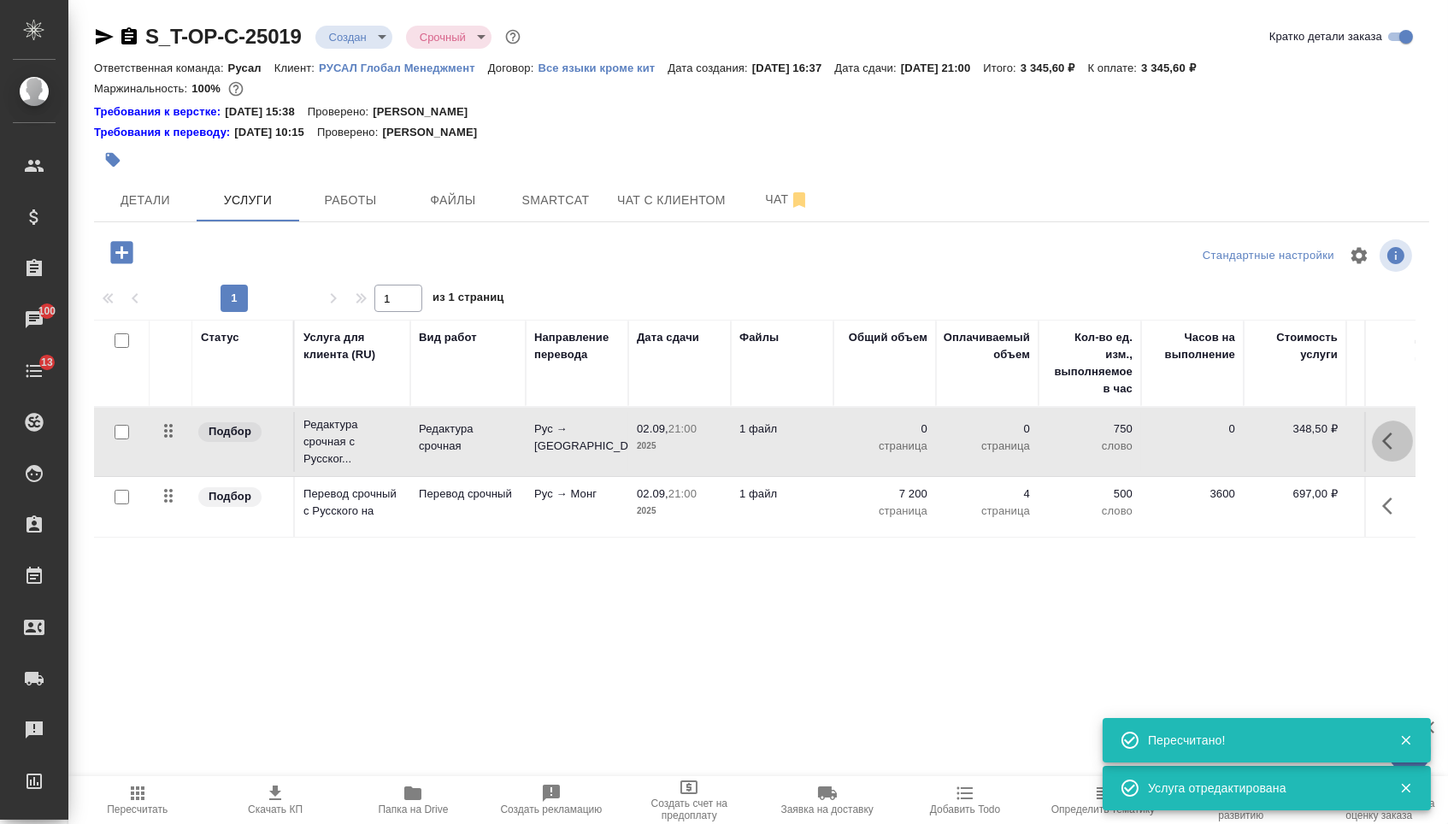
click at [1382, 451] on icon "button" at bounding box center [1392, 441] width 21 height 21
click at [1286, 451] on icon "button" at bounding box center [1296, 441] width 21 height 21
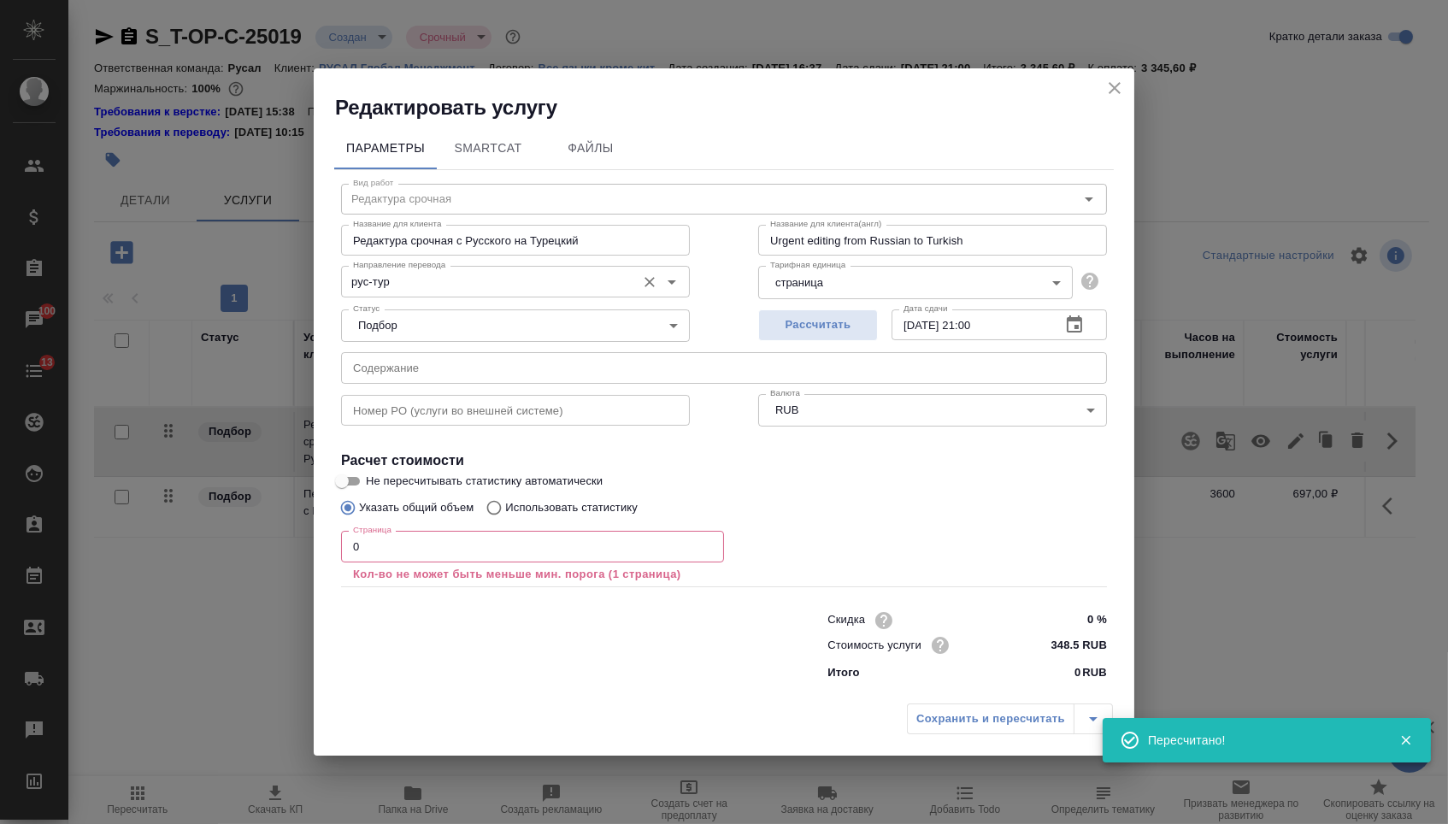
click at [465, 289] on div "рус-тур Направление перевода" at bounding box center [515, 281] width 349 height 31
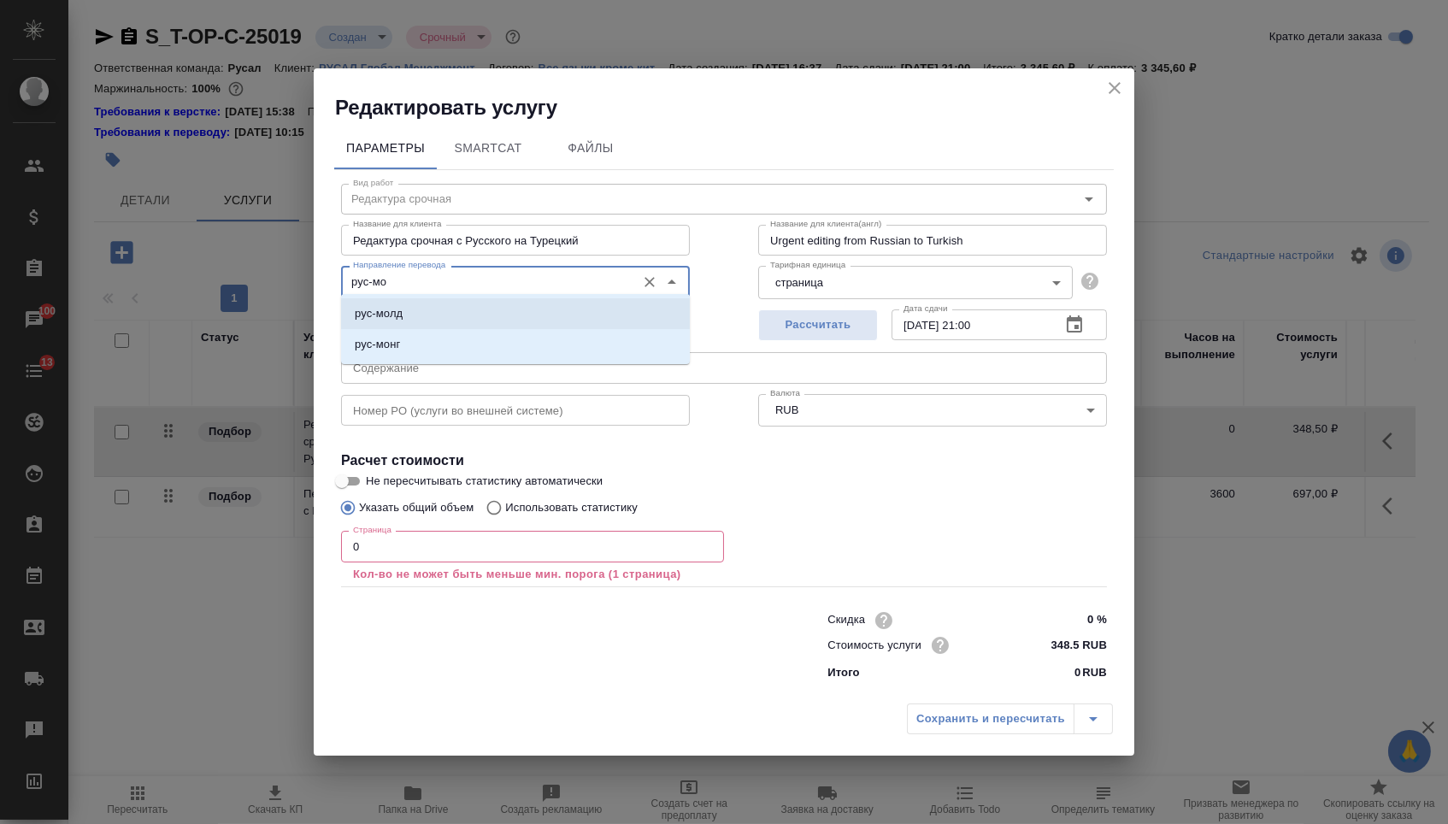
click at [472, 344] on li "рус-монг" at bounding box center [515, 344] width 349 height 31
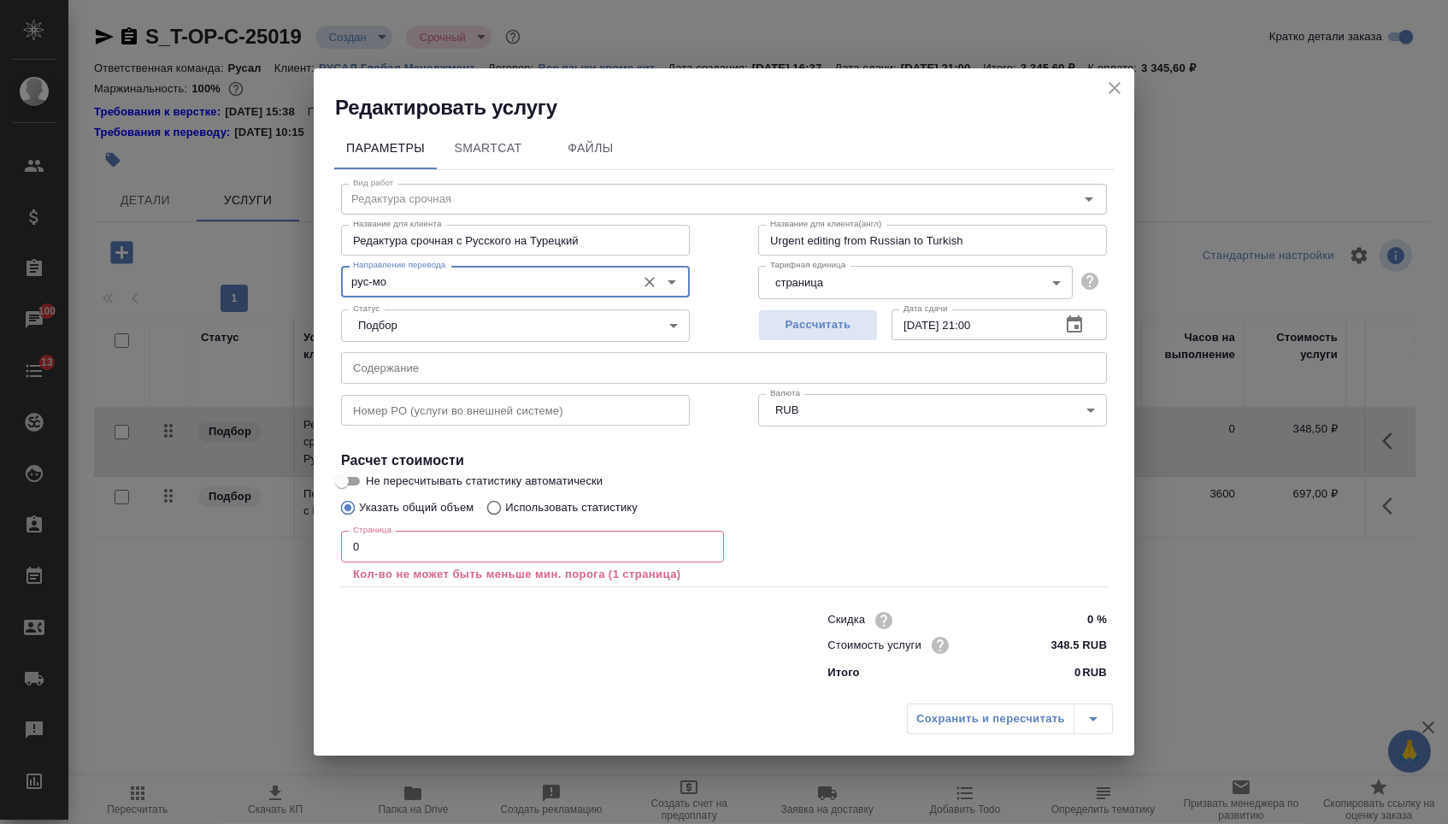
type input "рус-монг"
drag, startPoint x: 520, startPoint y: 235, endPoint x: 692, endPoint y: 237, distance: 172.7
click at [692, 237] on div "Вид работ Редактура срочная Вид работ Название для клиента Редактура срочная с …" at bounding box center [724, 429] width 780 height 519
type input "Редактура срочная с Русского"
click at [609, 551] on input "0" at bounding box center [532, 546] width 383 height 31
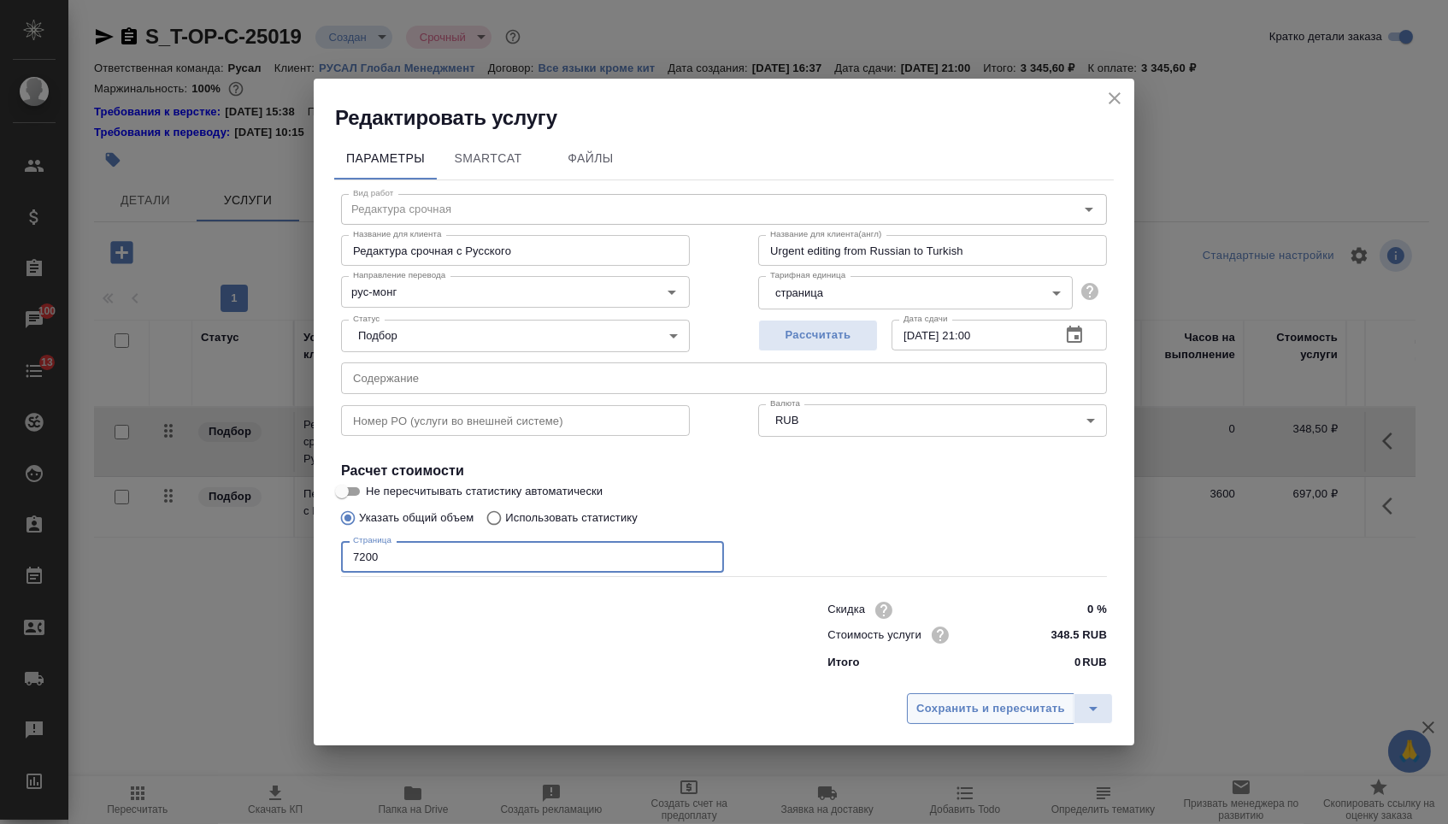
type input "7200"
click at [1008, 717] on span "Сохранить и пересчитать" at bounding box center [990, 709] width 149 height 20
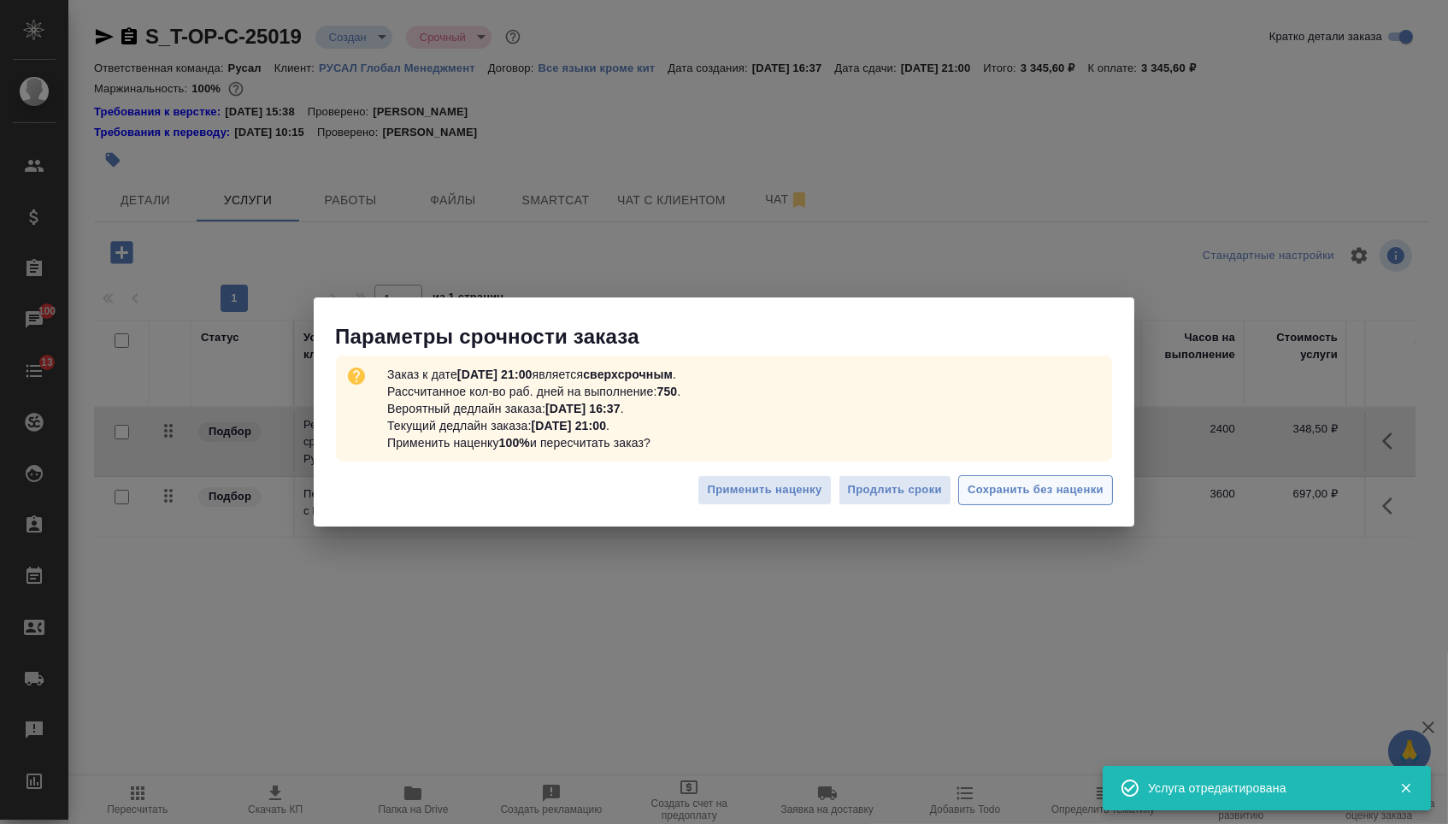
click at [1011, 500] on button "Сохранить без наценки" at bounding box center [1035, 490] width 155 height 30
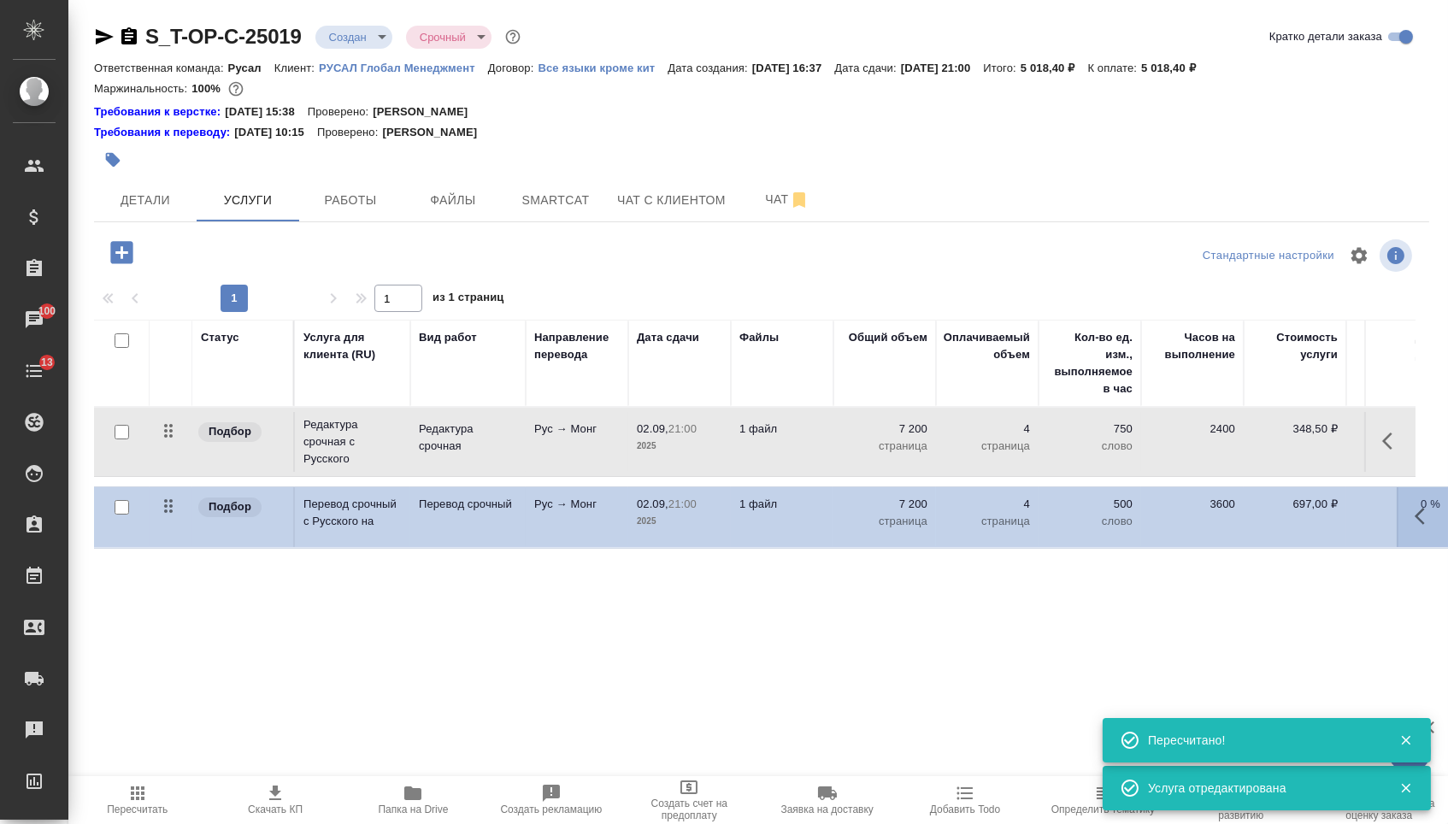
drag, startPoint x: 167, startPoint y: 519, endPoint x: 167, endPoint y: 428, distance: 90.6
click at [167, 428] on tbody "Подбор Редактура срочная с Русского Редактура срочная Рус → Монг 02.09, 21:00 2…" at bounding box center [899, 474] width 1611 height 133
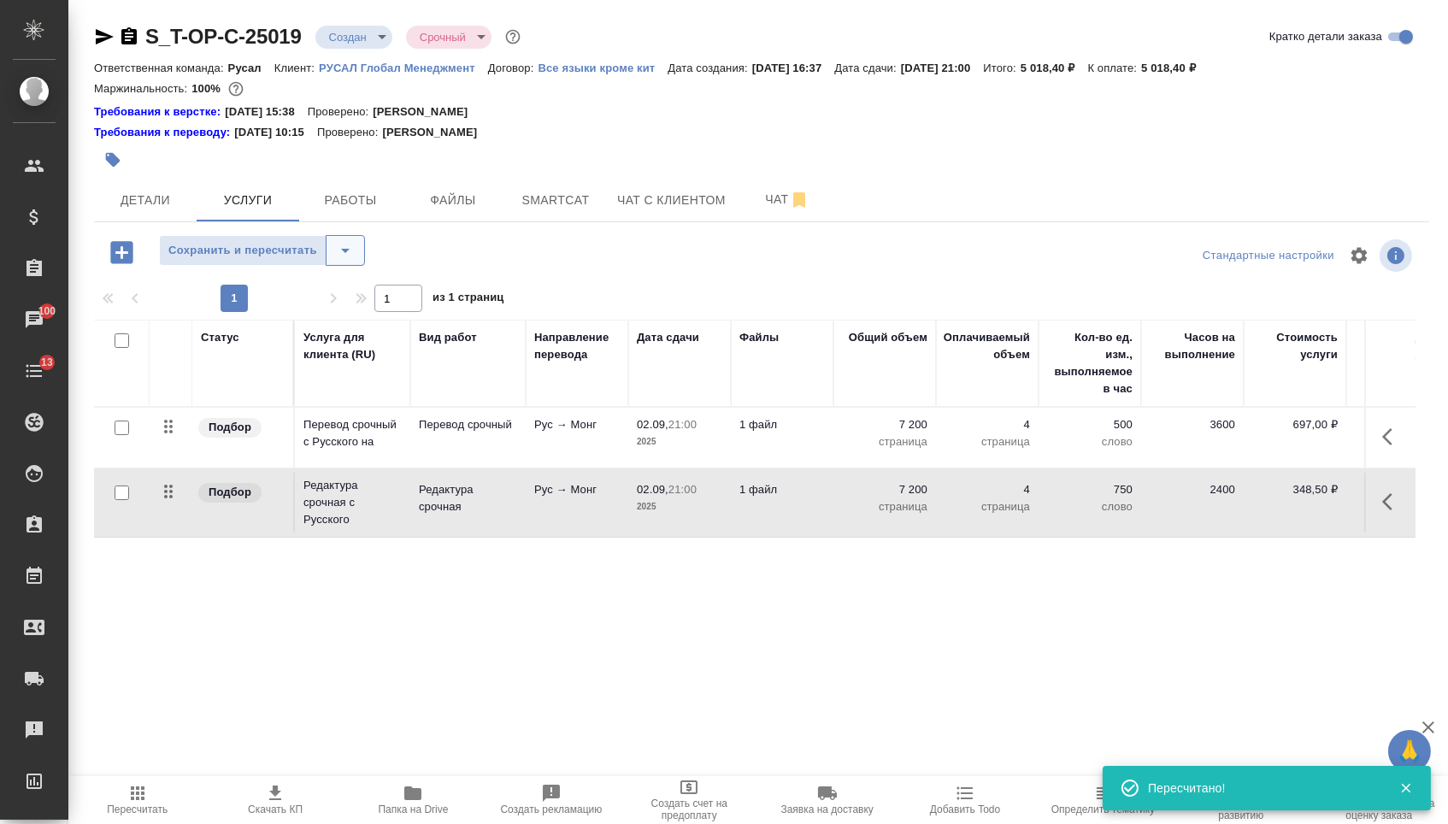
click at [365, 256] on button "split button" at bounding box center [345, 250] width 39 height 31
click at [354, 303] on li "Сохранить" at bounding box center [269, 295] width 210 height 27
click at [150, 191] on button "Детали" at bounding box center [145, 200] width 103 height 43
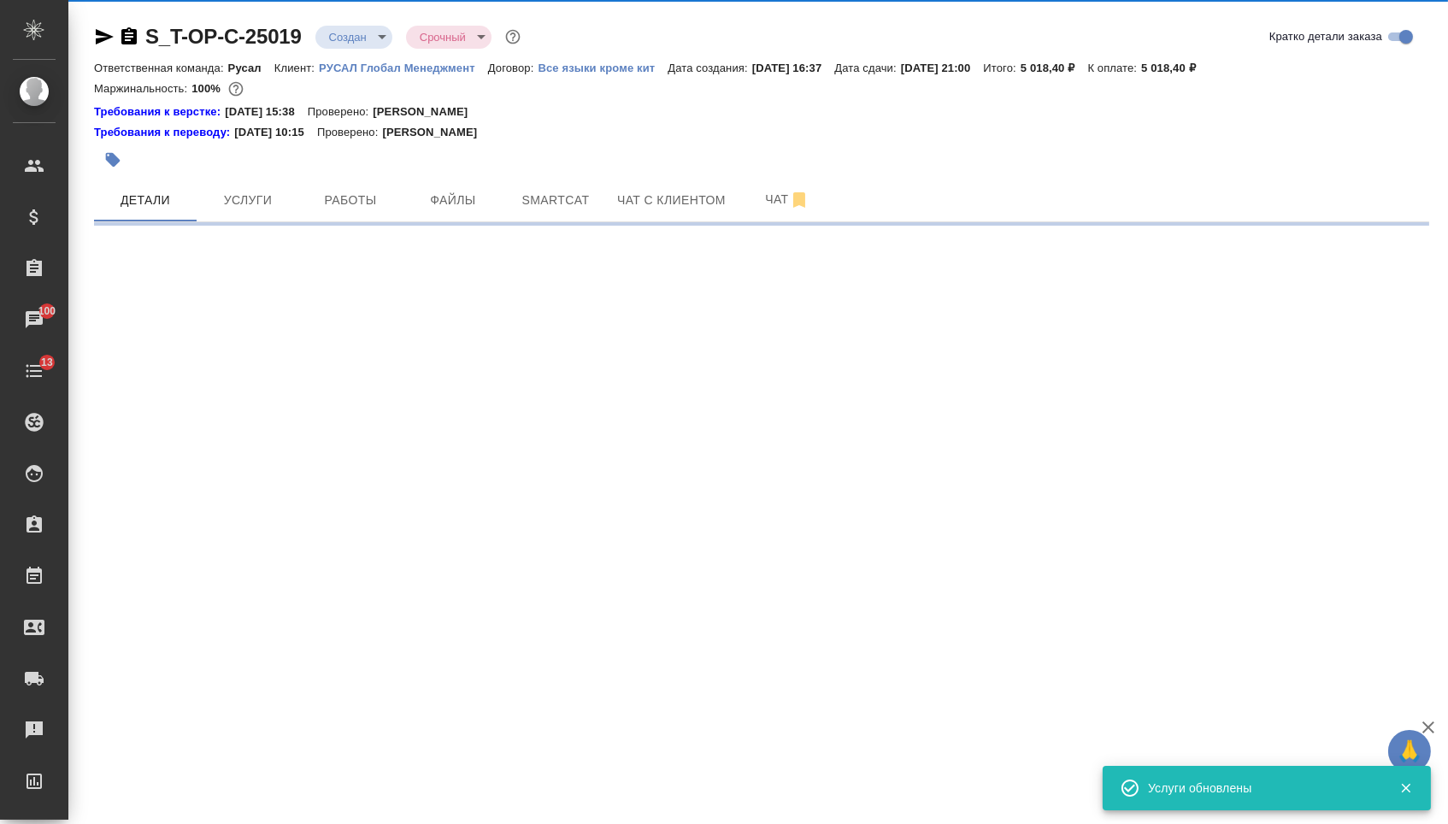
select select "RU"
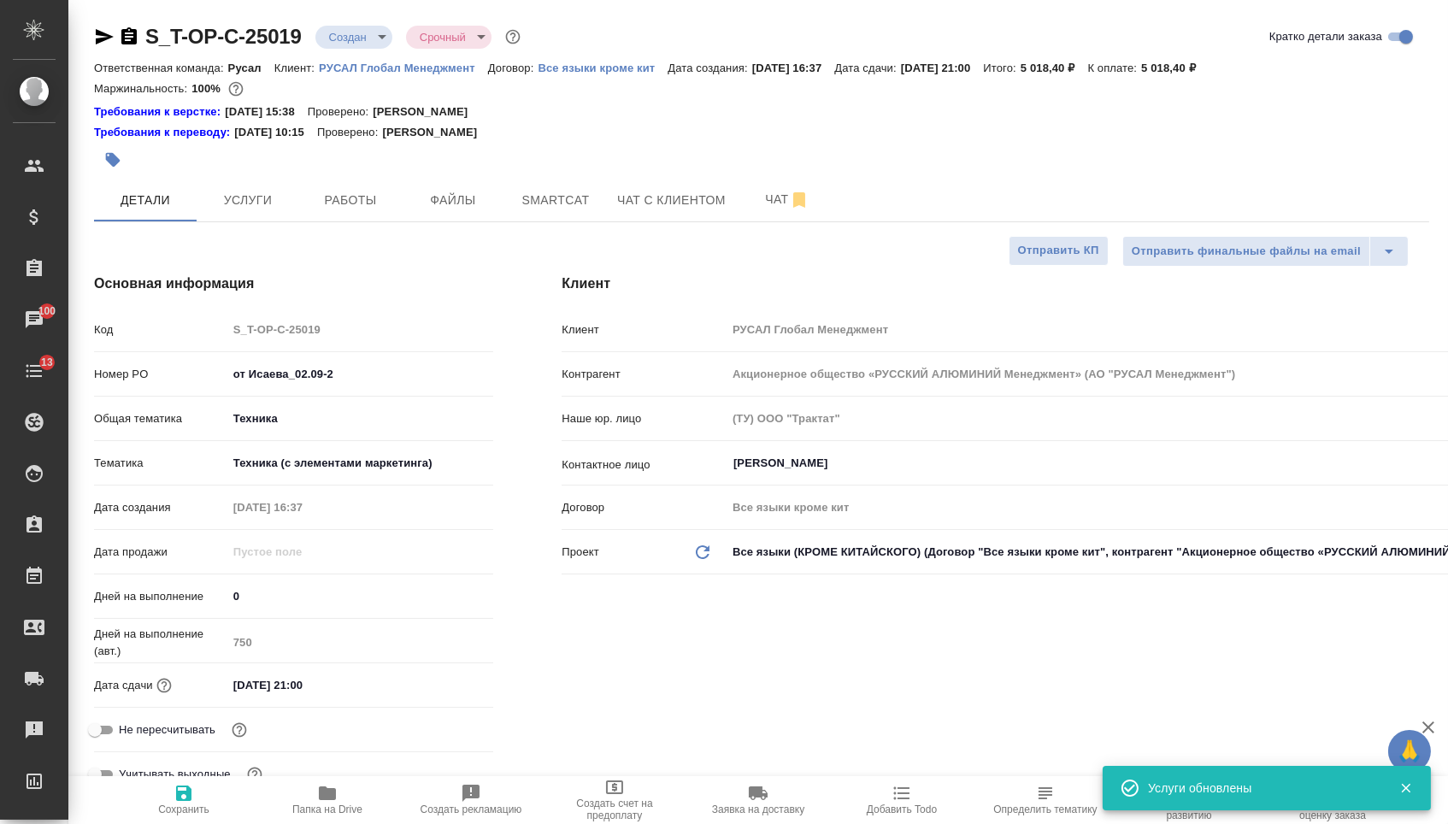
click at [369, 42] on body "🙏 .cls-1 fill:#fff; AWATERA [PERSON_NAME] Спецификации Заказы 100 Чаты 13 Todo …" at bounding box center [724, 412] width 1448 height 824
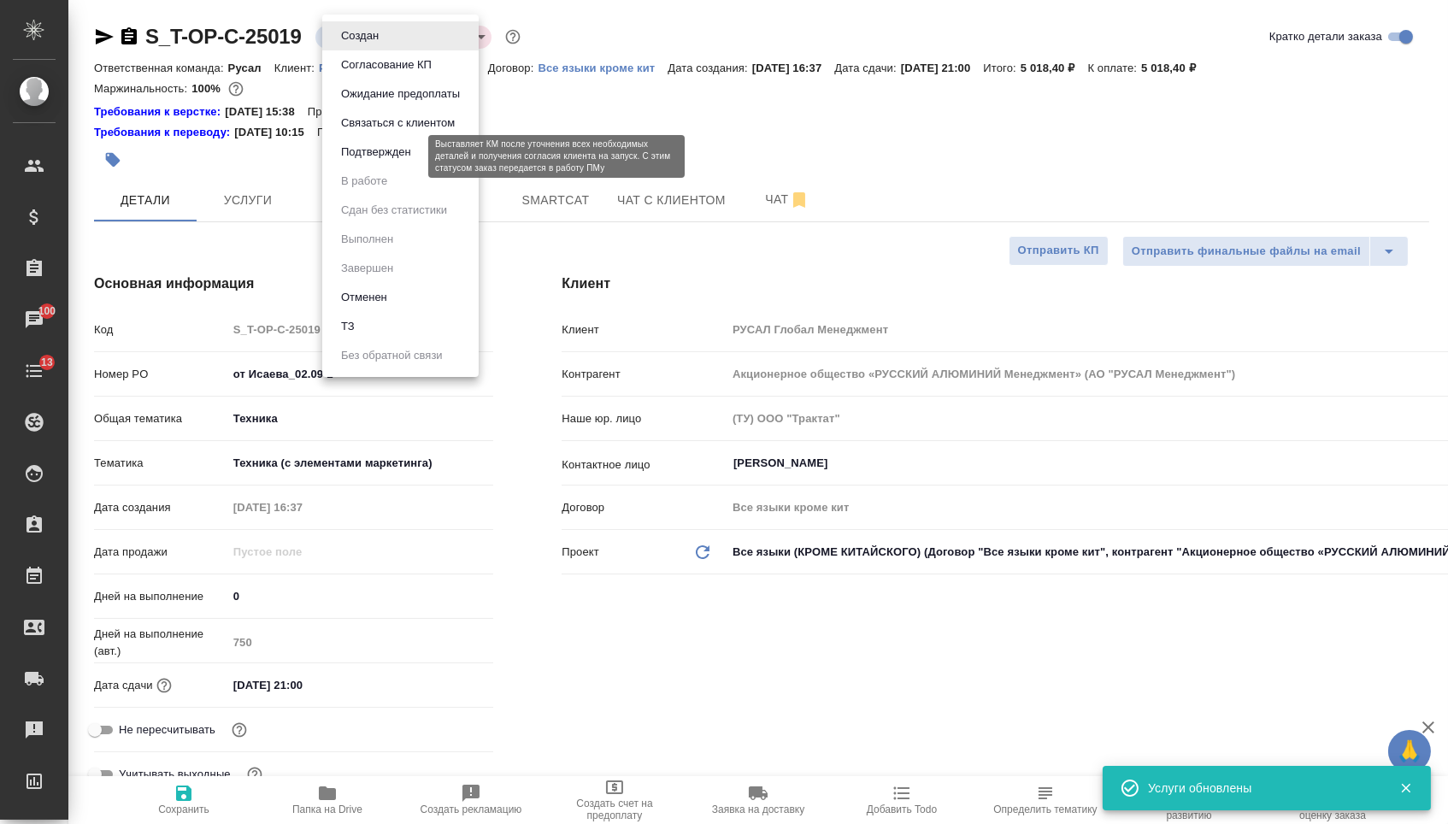
click at [371, 162] on button "Подтвержден" at bounding box center [376, 152] width 80 height 19
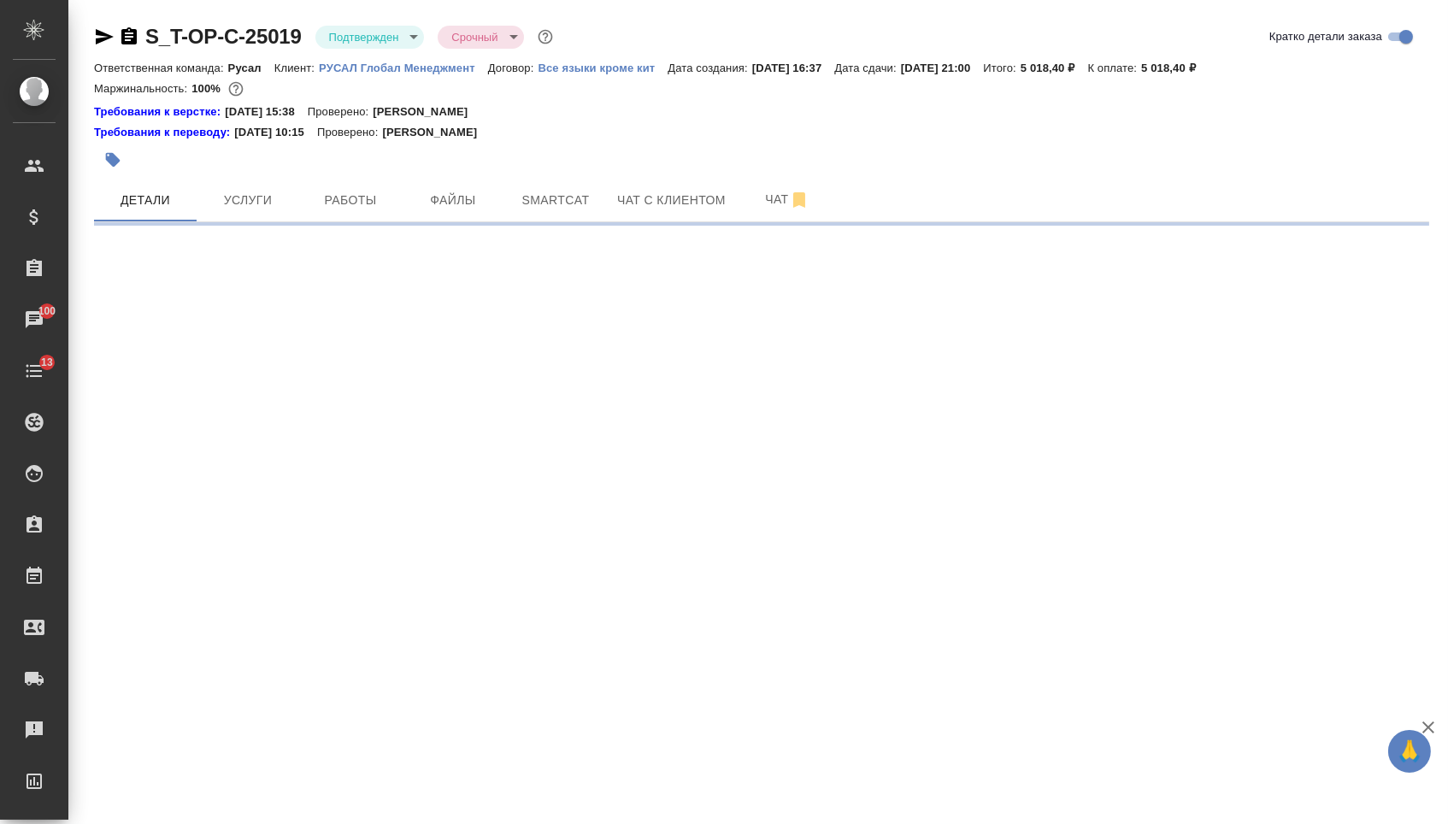
select select "RU"
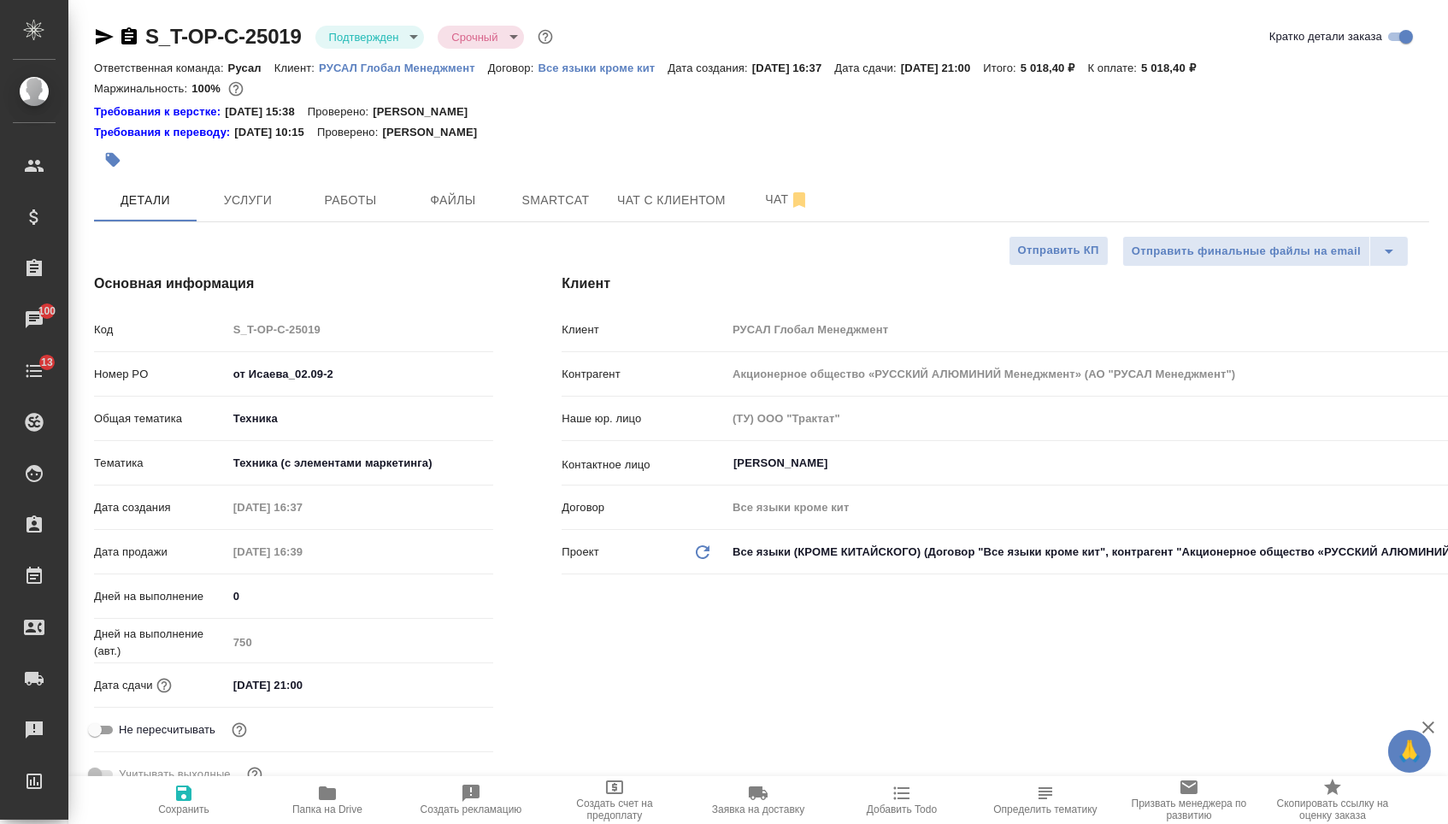
type textarea "x"
click at [110, 32] on icon "button" at bounding box center [104, 37] width 21 height 21
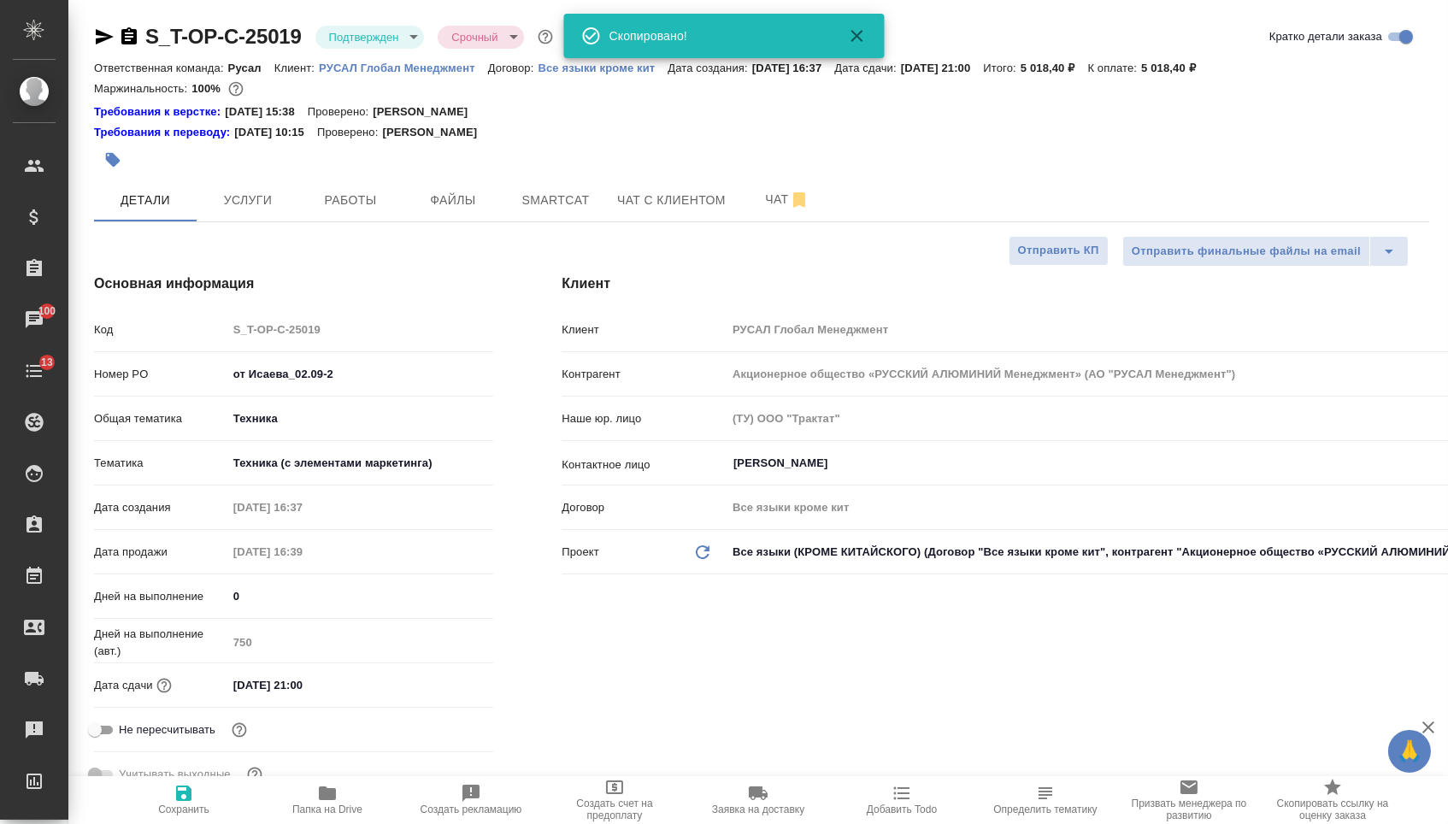
type textarea "x"
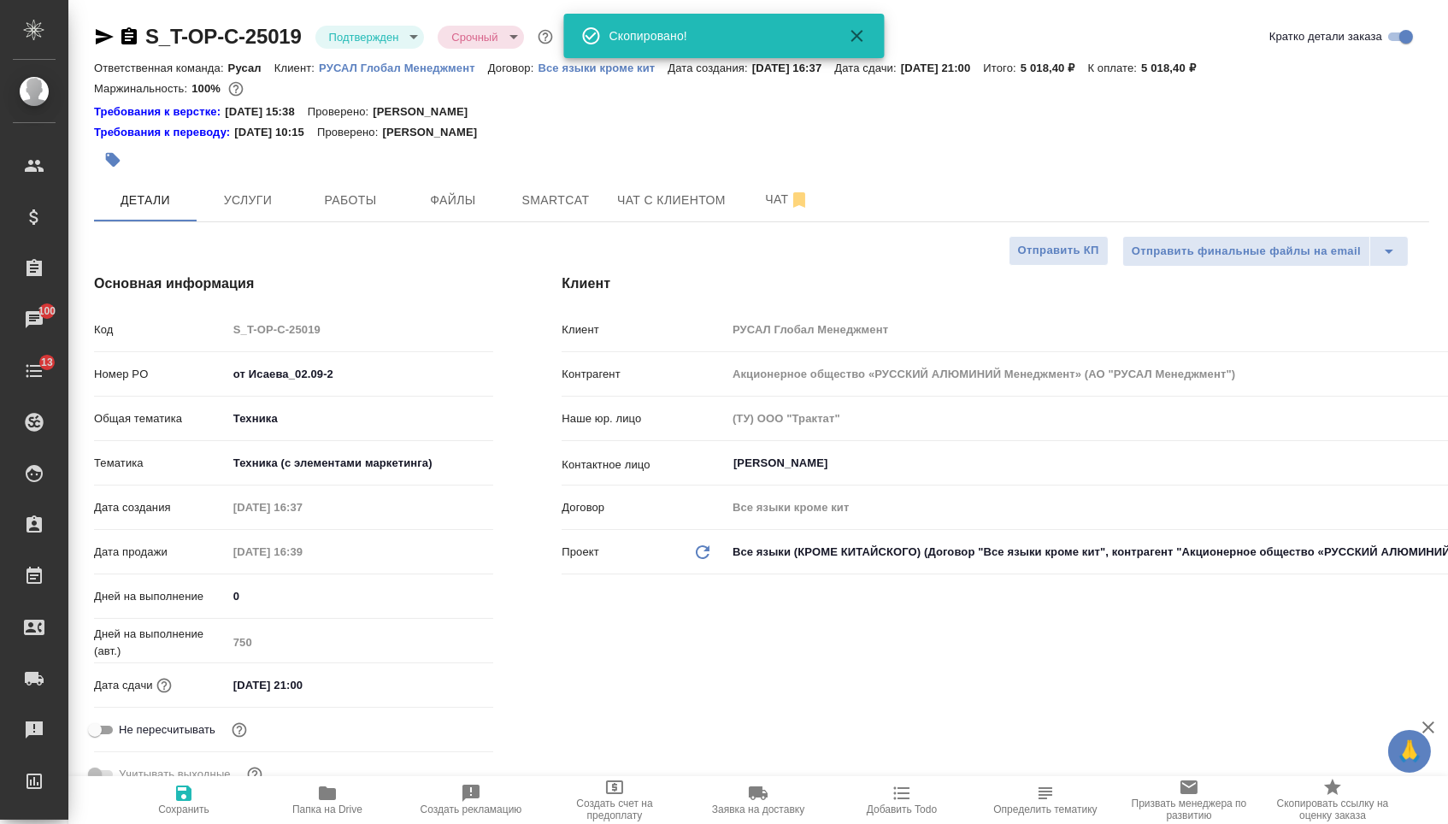
type textarea "x"
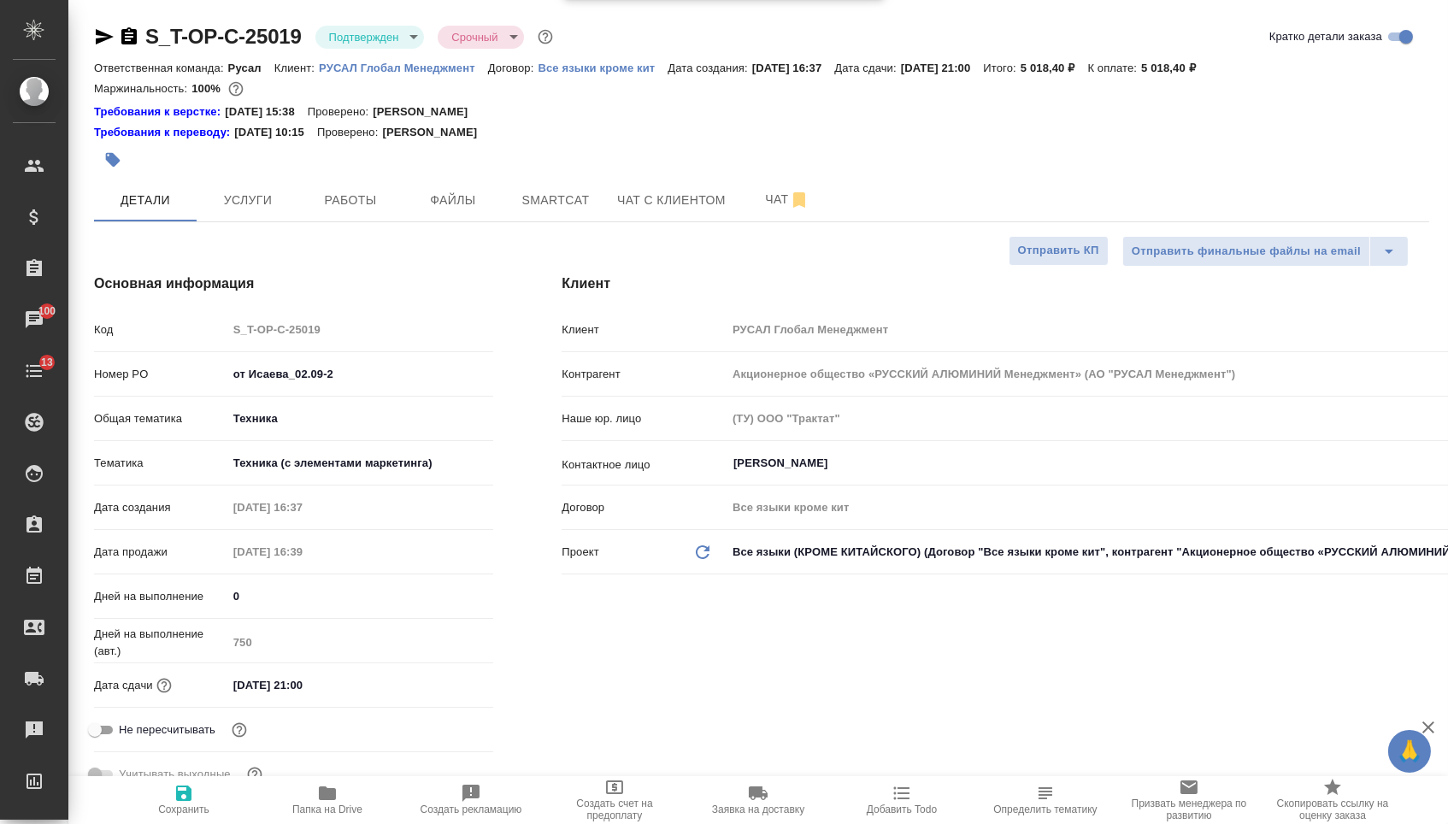
type textarea "x"
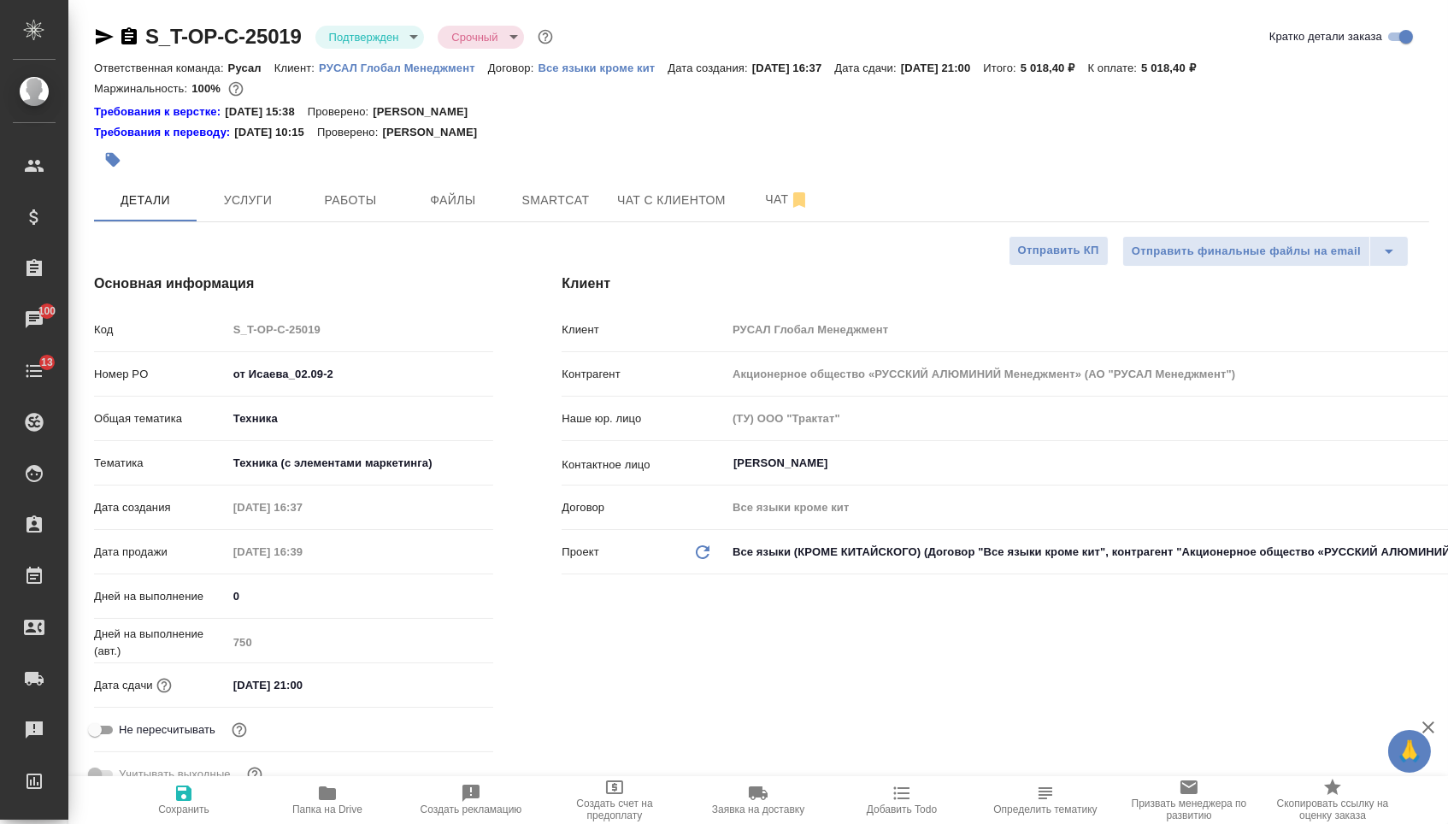
type textarea "x"
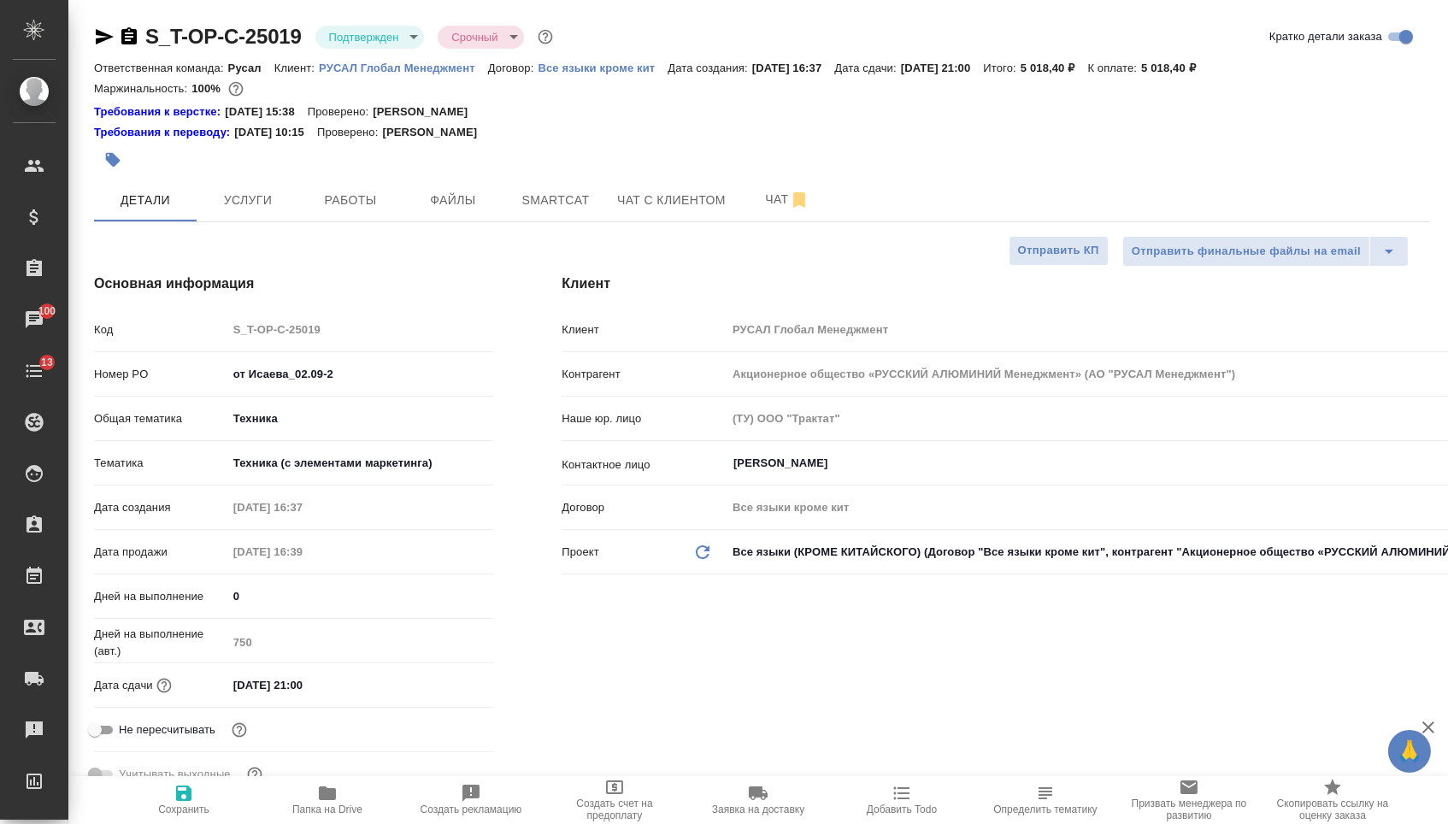
type textarea "x"
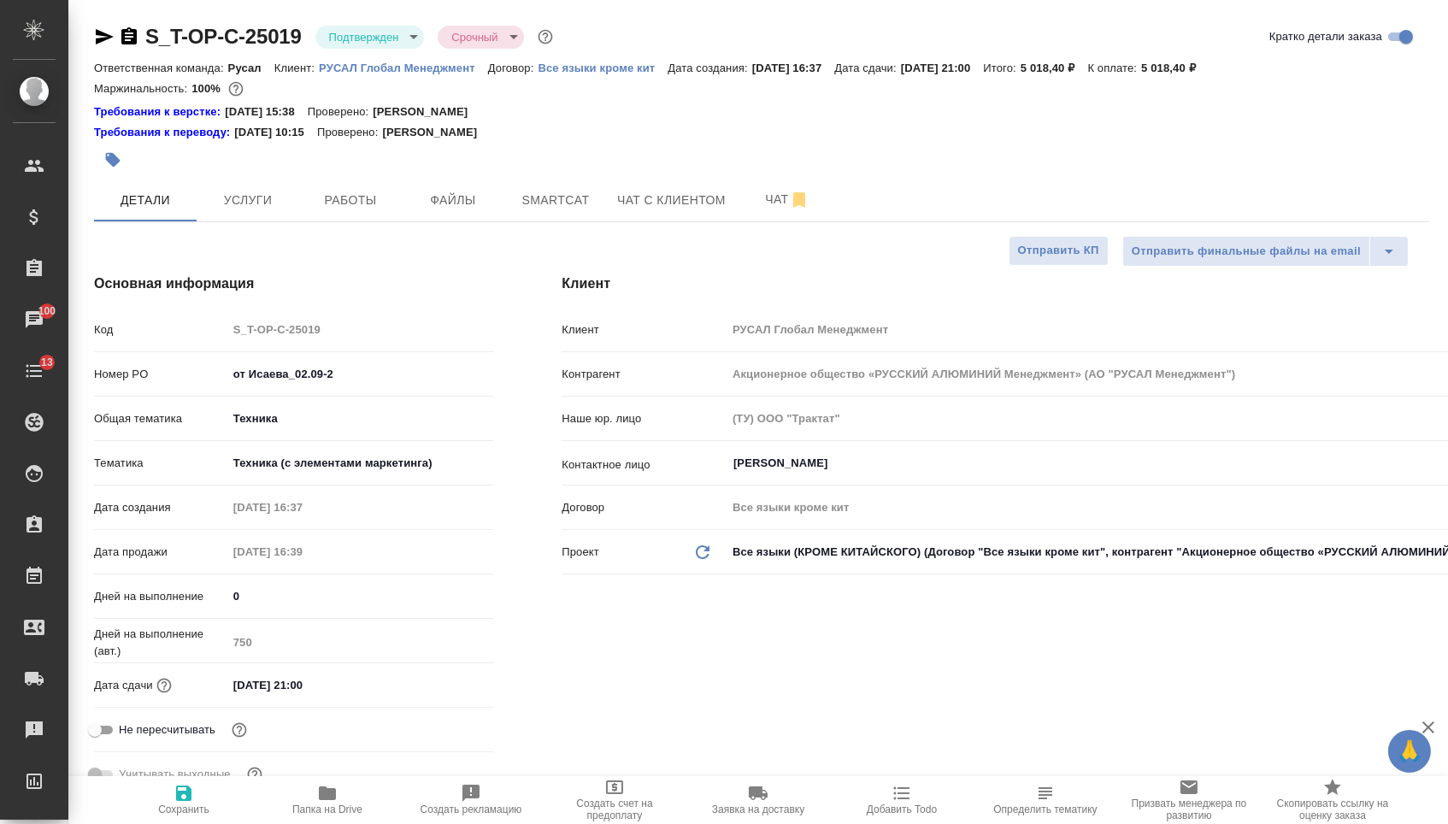
type textarea "x"
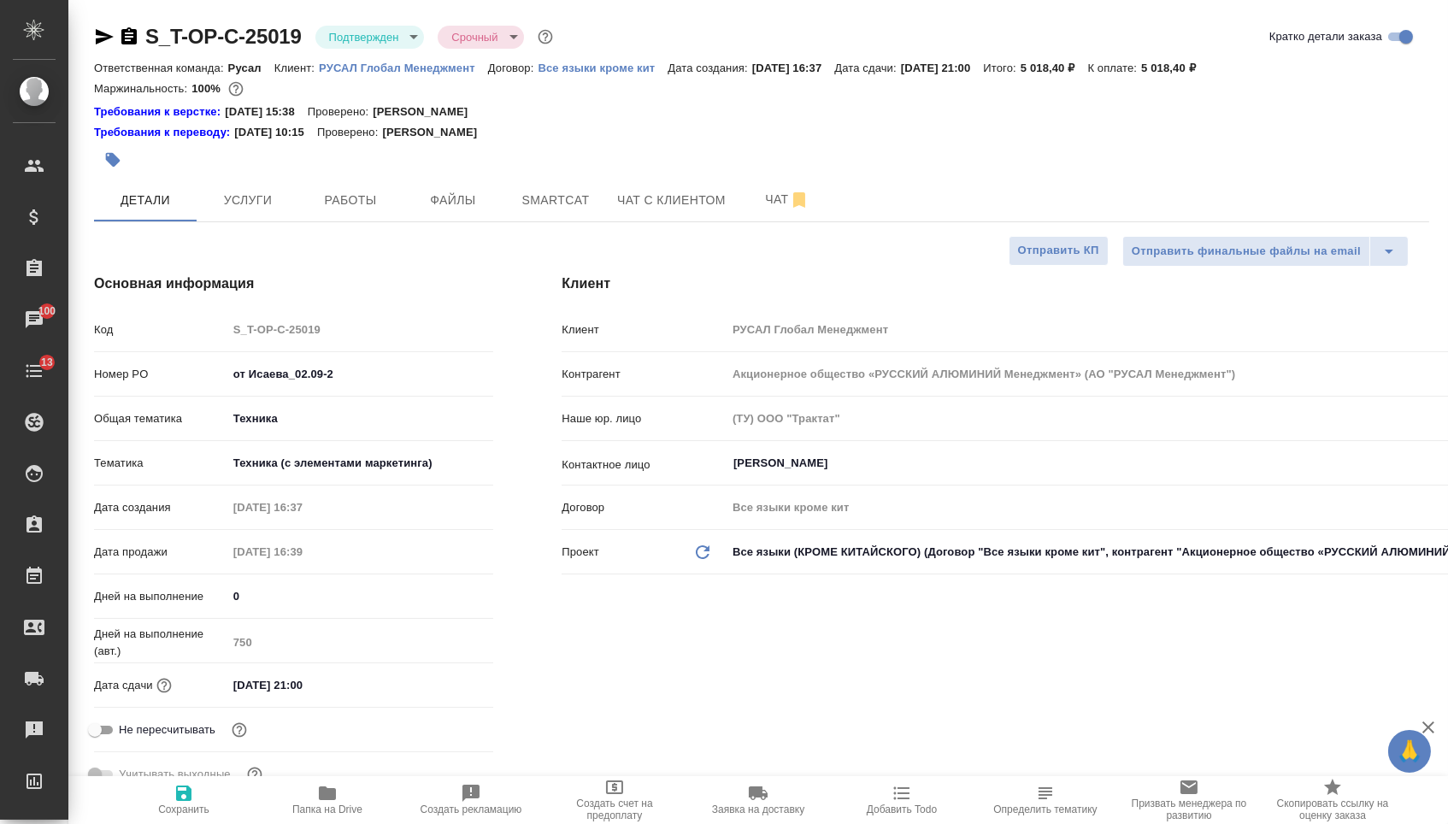
type textarea "x"
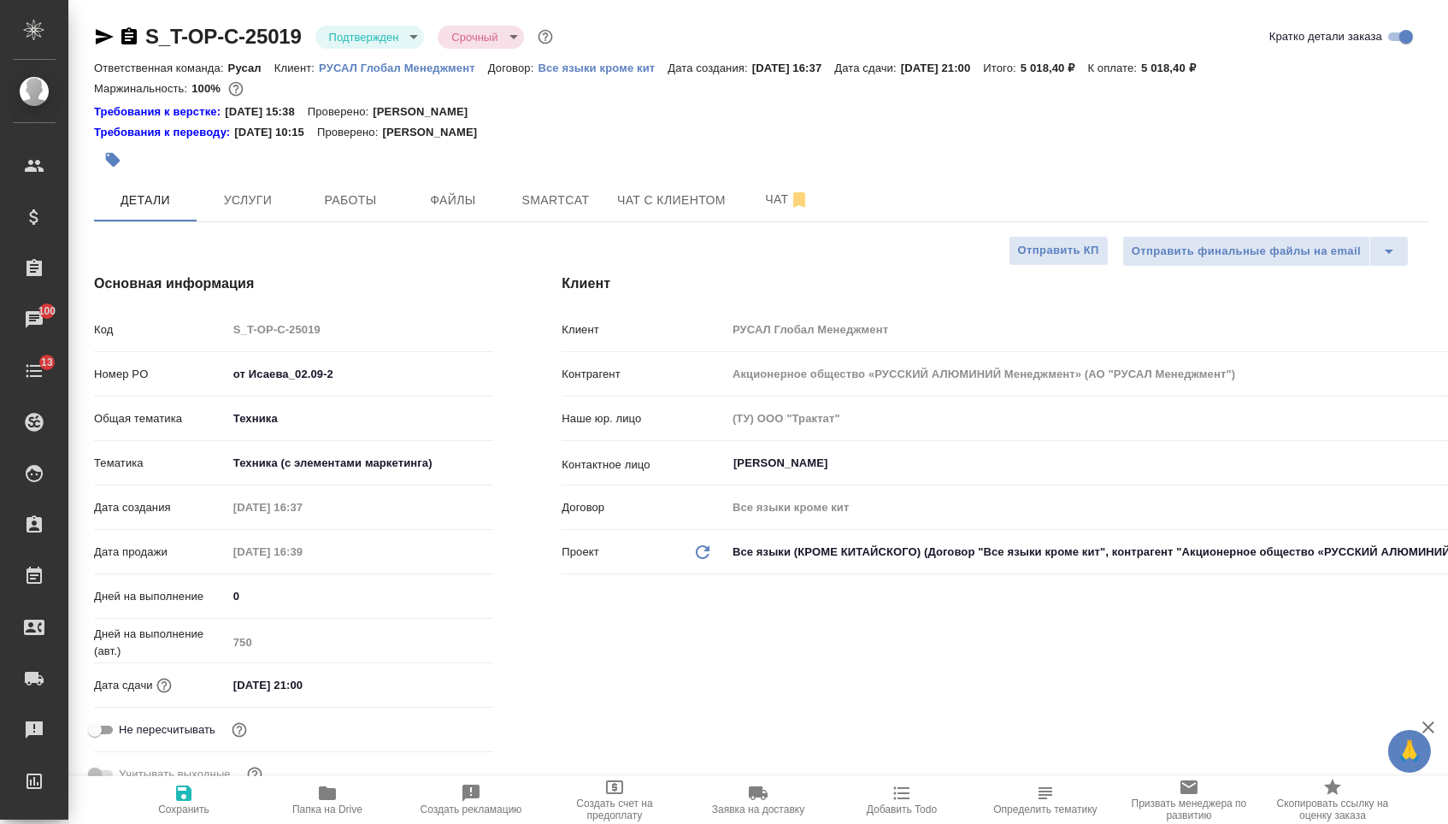
type textarea "x"
